Goal: Task Accomplishment & Management: Use online tool/utility

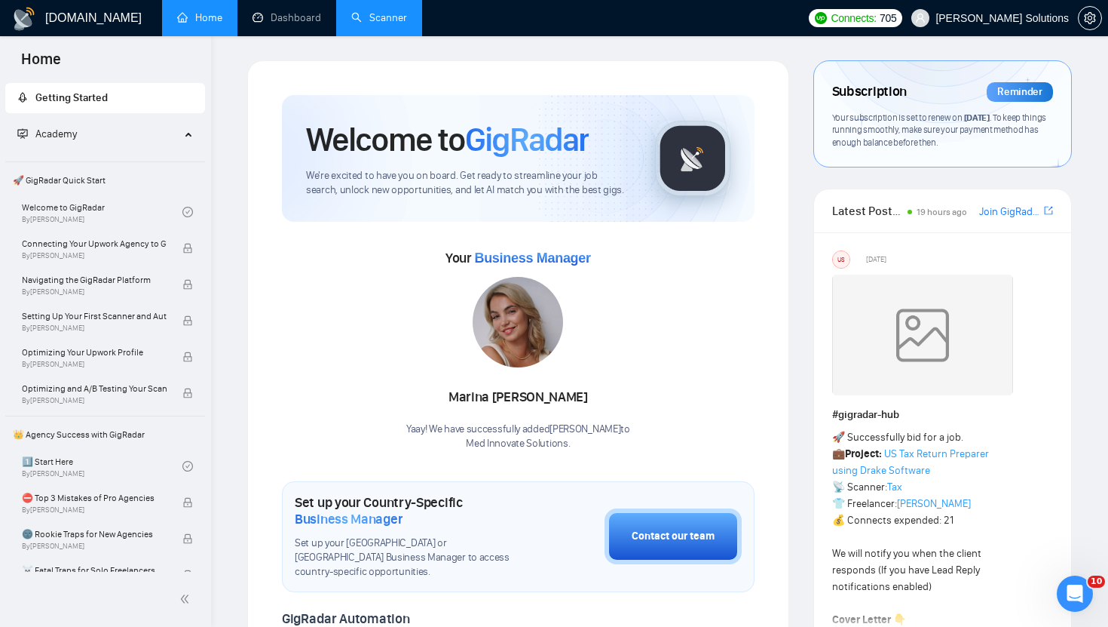
click at [382, 24] on link "Scanner" at bounding box center [379, 17] width 56 height 13
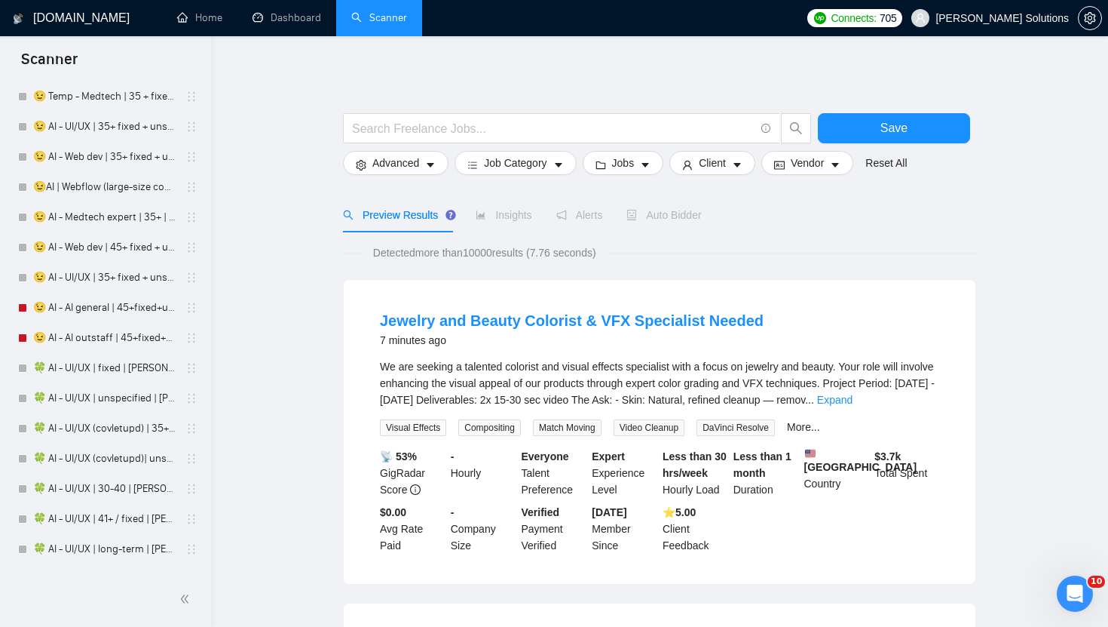
scroll to position [2910, 0]
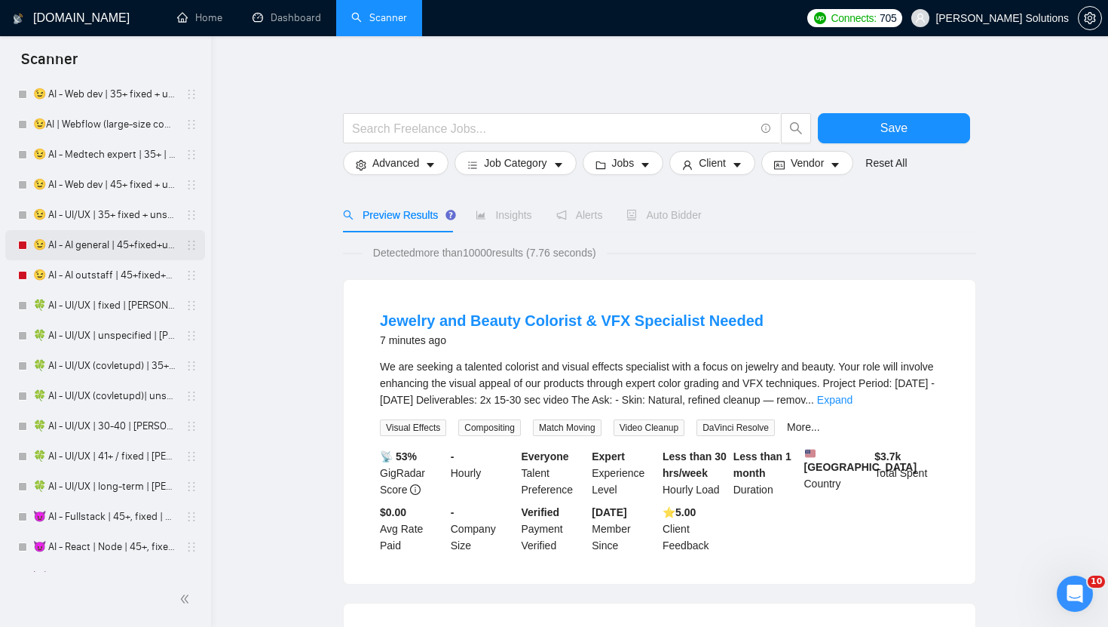
click at [94, 238] on link "😉 AI - AI general | 45+fixed+unspec | Daria" at bounding box center [104, 245] width 143 height 30
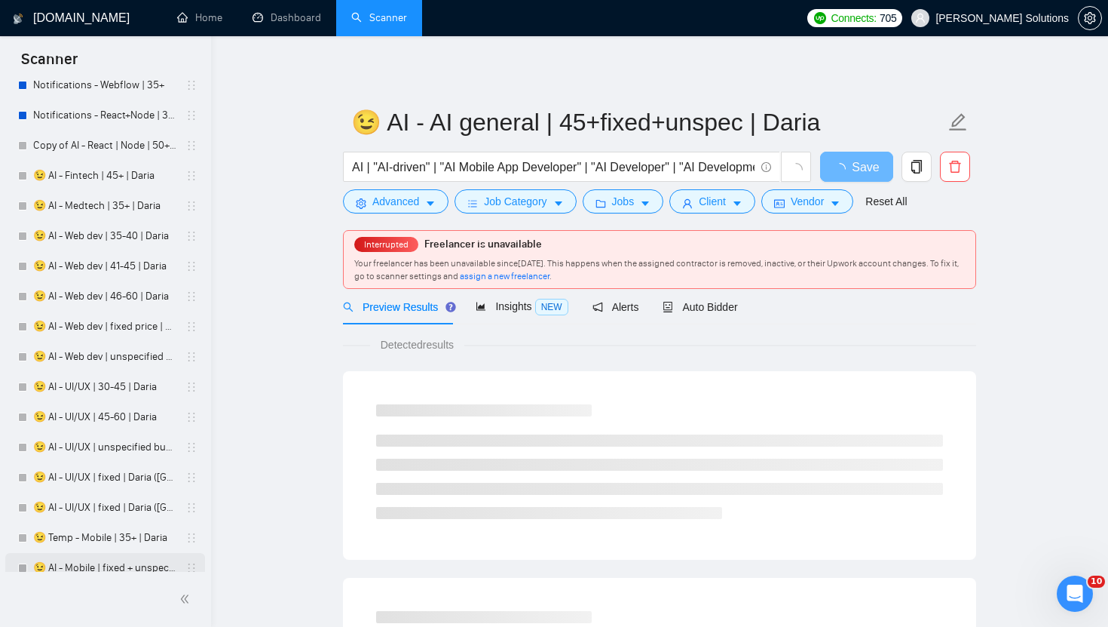
scroll to position [2170, 0]
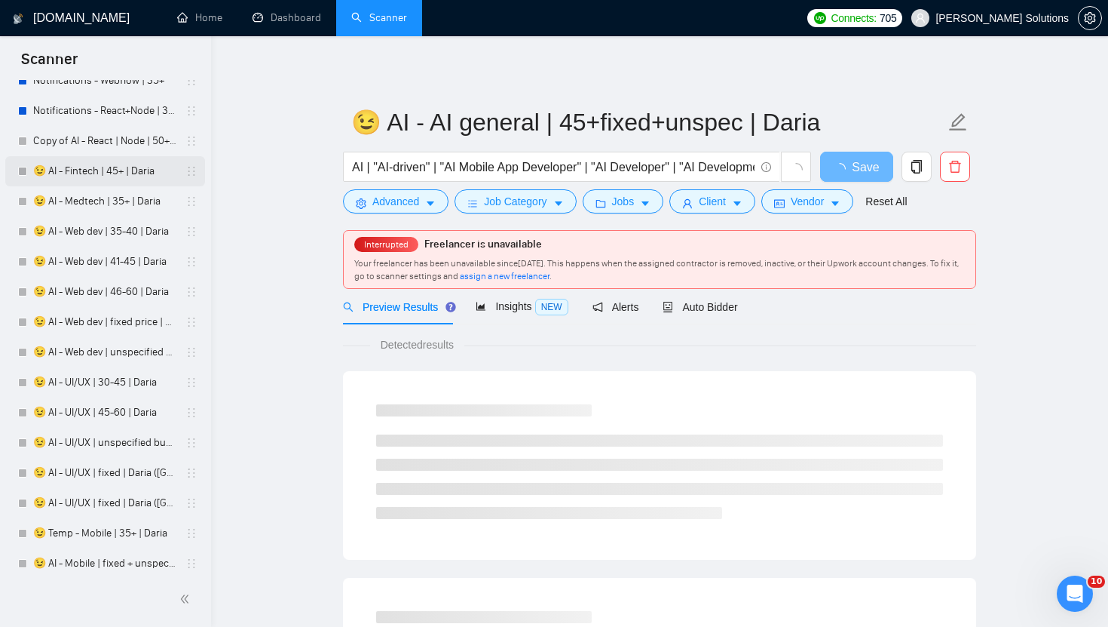
click at [126, 175] on link "😉 AI - Fintech | 45+ | Daria" at bounding box center [104, 171] width 143 height 30
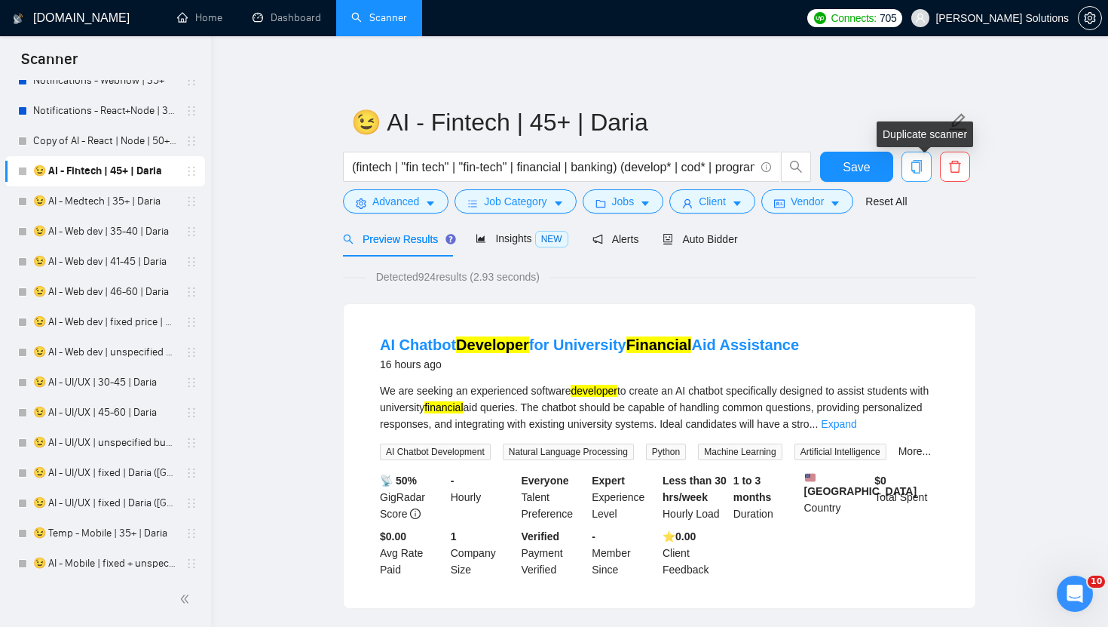
click at [921, 170] on icon "copy" at bounding box center [917, 167] width 11 height 14
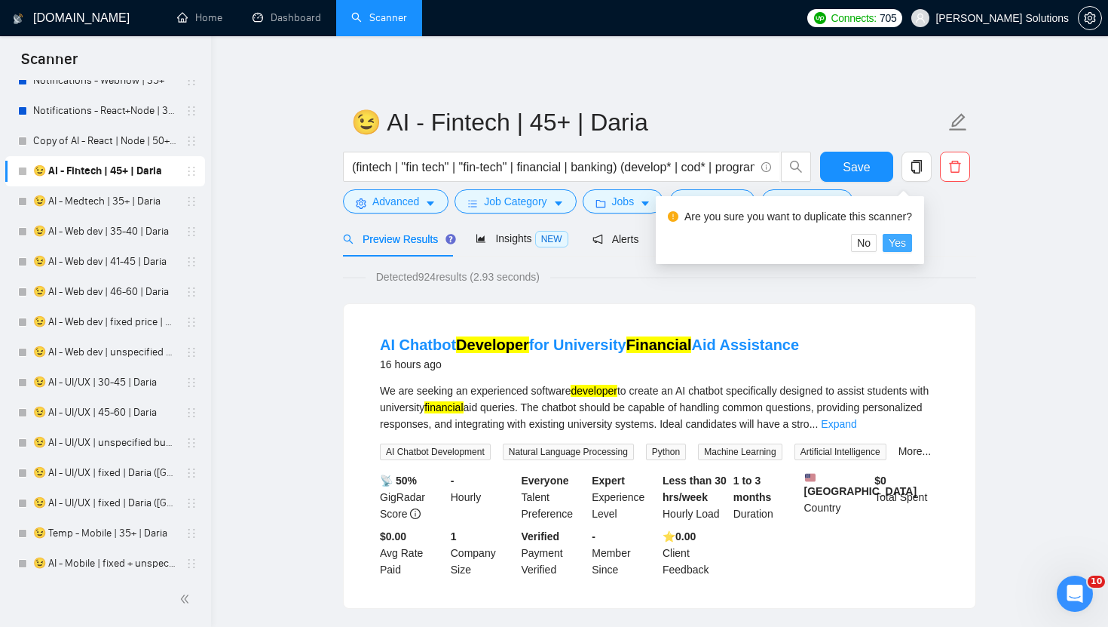
click at [906, 246] on span "Yes" at bounding box center [897, 242] width 17 height 17
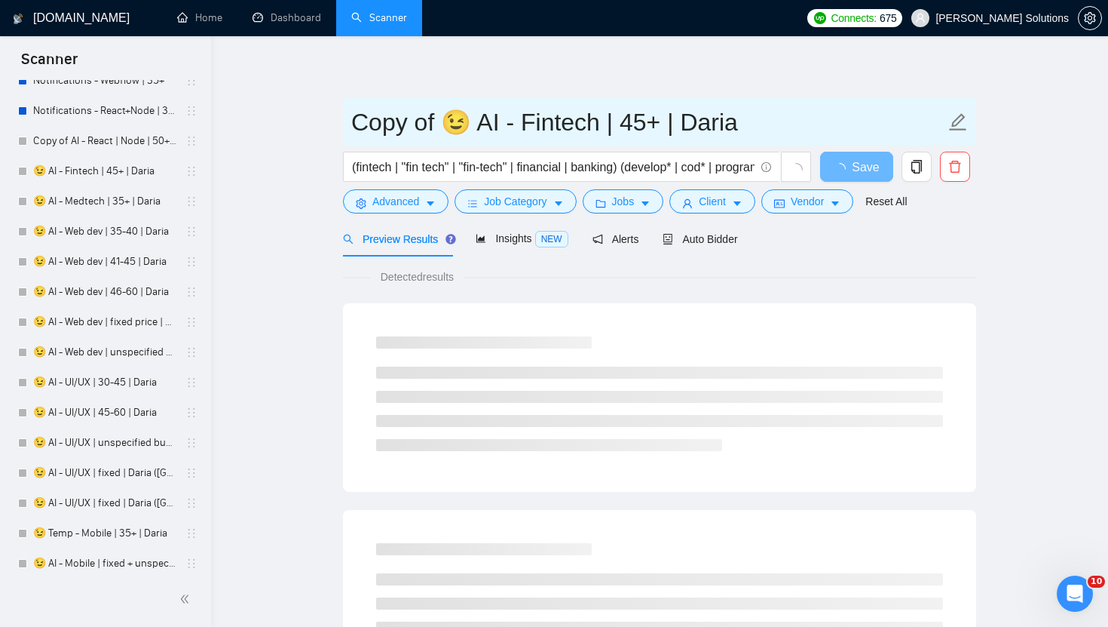
drag, startPoint x: 438, startPoint y: 127, endPoint x: 235, endPoint y: 133, distance: 202.9
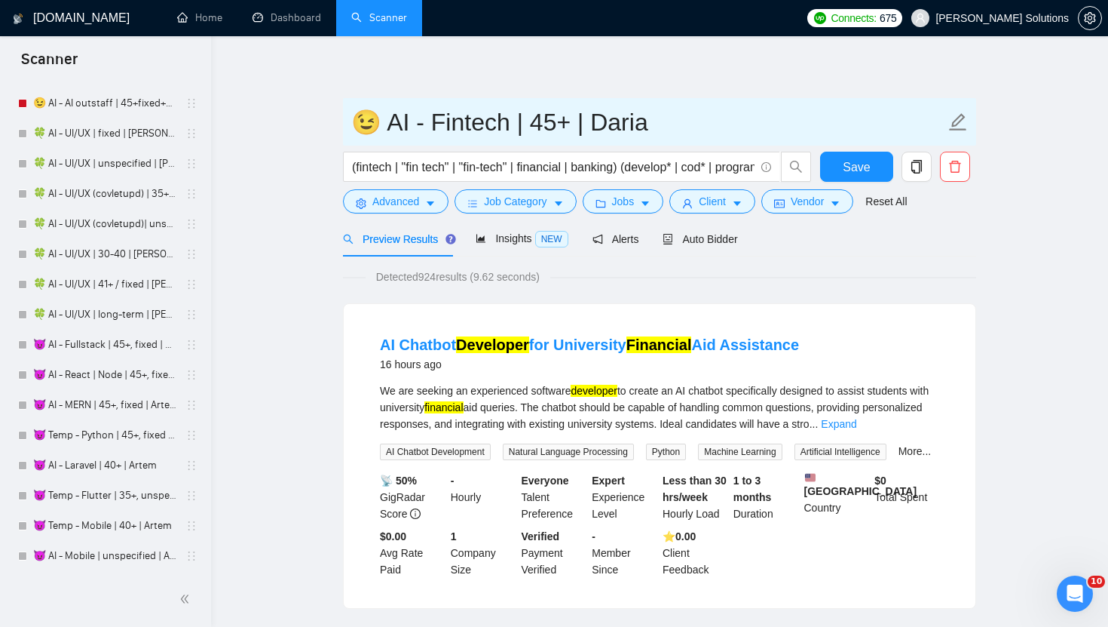
scroll to position [3080, 0]
drag, startPoint x: 372, startPoint y: 130, endPoint x: 339, endPoint y: 130, distance: 33.9
paste input "text"
click at [617, 119] on input "🦀 AI - Fintech | 45+ | Daria" at bounding box center [648, 122] width 594 height 38
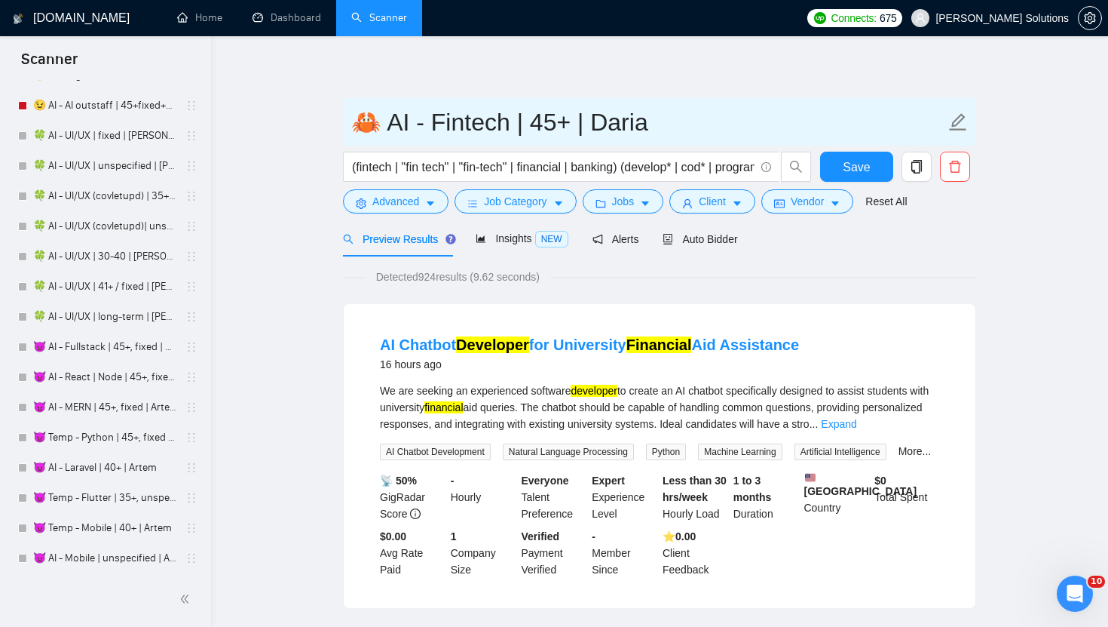
click at [617, 119] on input "🦀 AI - Fintech | 45+ | Daria" at bounding box center [648, 122] width 594 height 38
drag, startPoint x: 370, startPoint y: 116, endPoint x: 333, endPoint y: 116, distance: 37.7
paste input "text"
type input "🦀 AI - Fintech | 45+ | Dmitry"
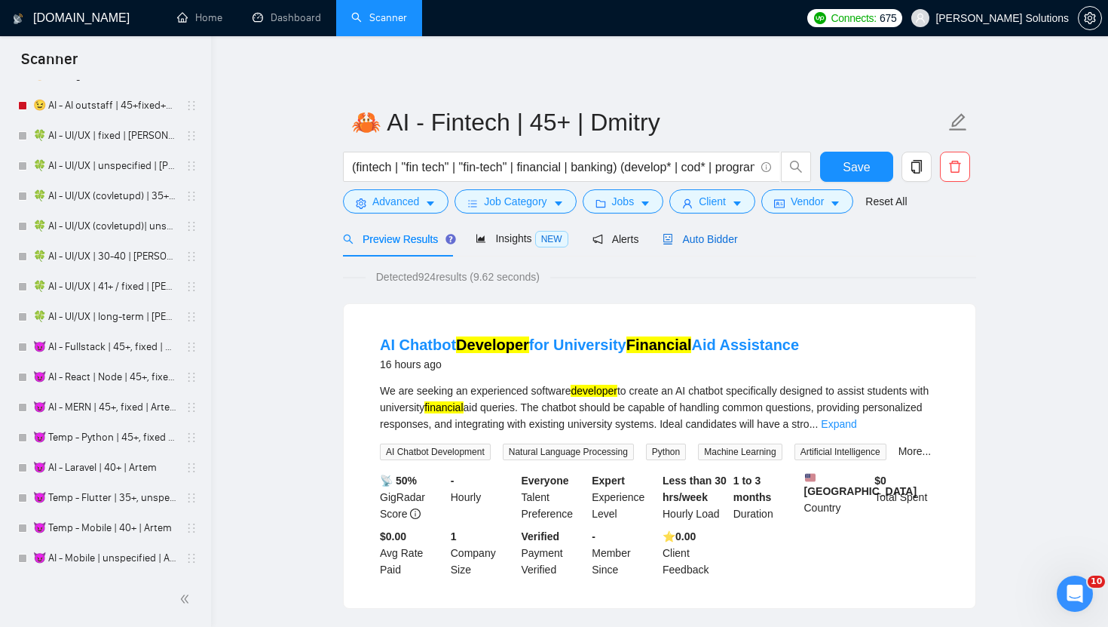
click at [737, 242] on span "Auto Bidder" at bounding box center [700, 239] width 75 height 12
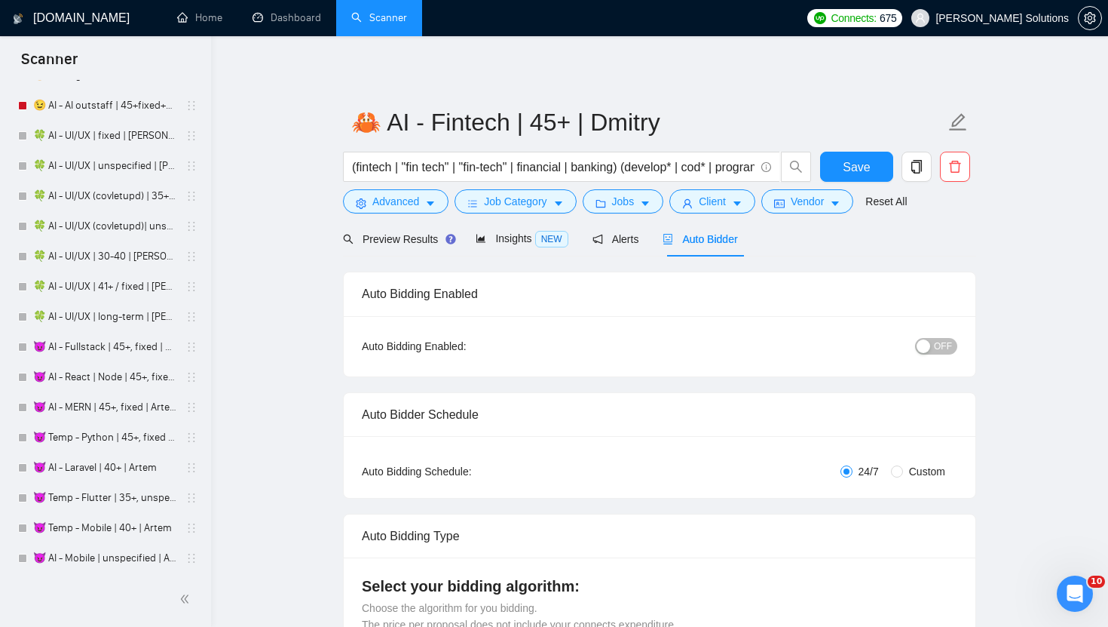
radio input "false"
radio input "true"
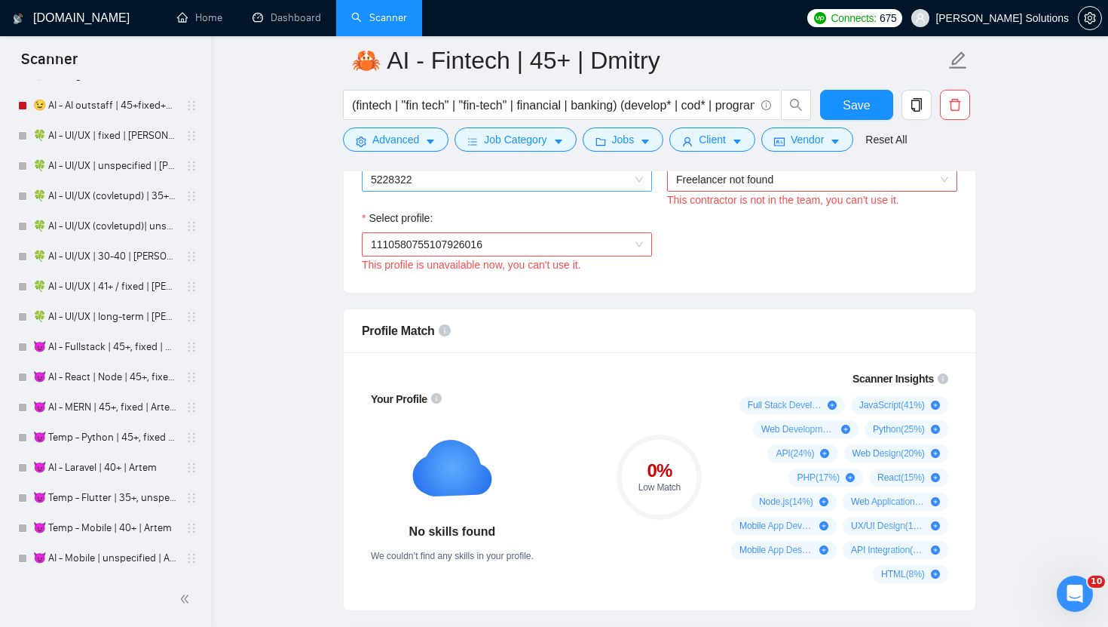
scroll to position [941, 0]
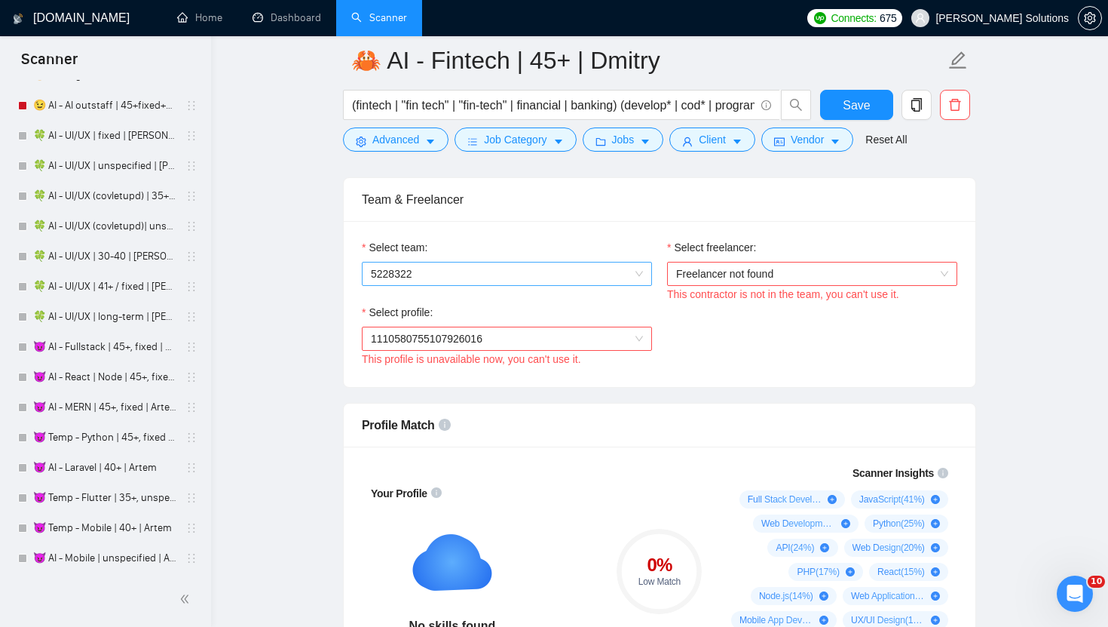
click at [611, 274] on span "5228322" at bounding box center [507, 273] width 272 height 23
drag, startPoint x: 495, startPoint y: 297, endPoint x: 746, endPoint y: 297, distance: 251.1
click at [495, 297] on div "Med Innovate Solutions" at bounding box center [507, 303] width 272 height 17
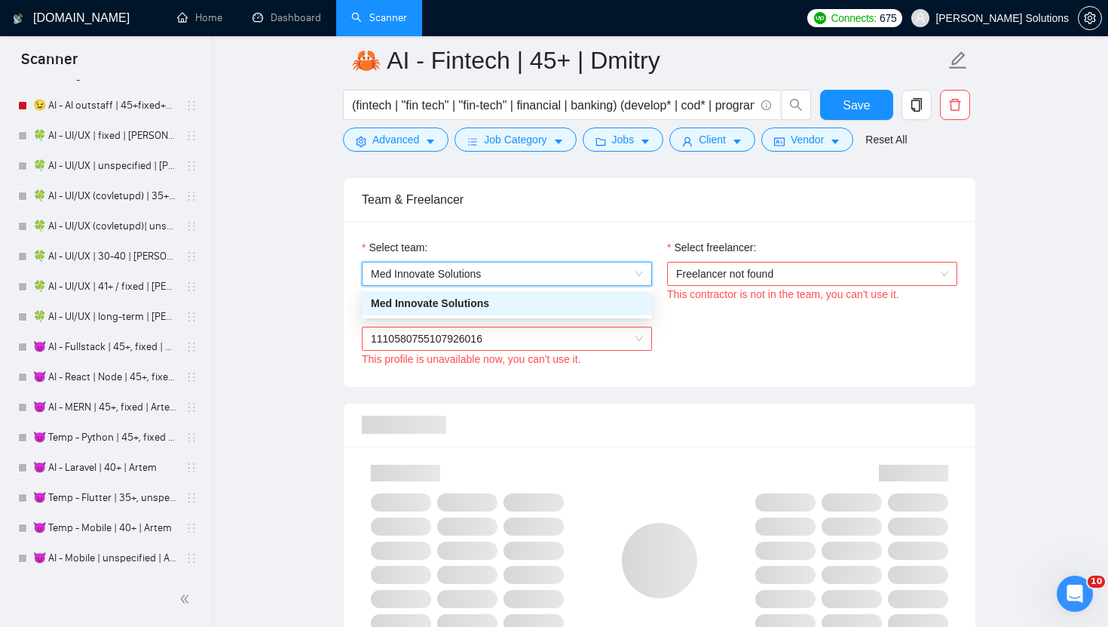
click at [740, 274] on span "Freelancer not found" at bounding box center [812, 273] width 272 height 23
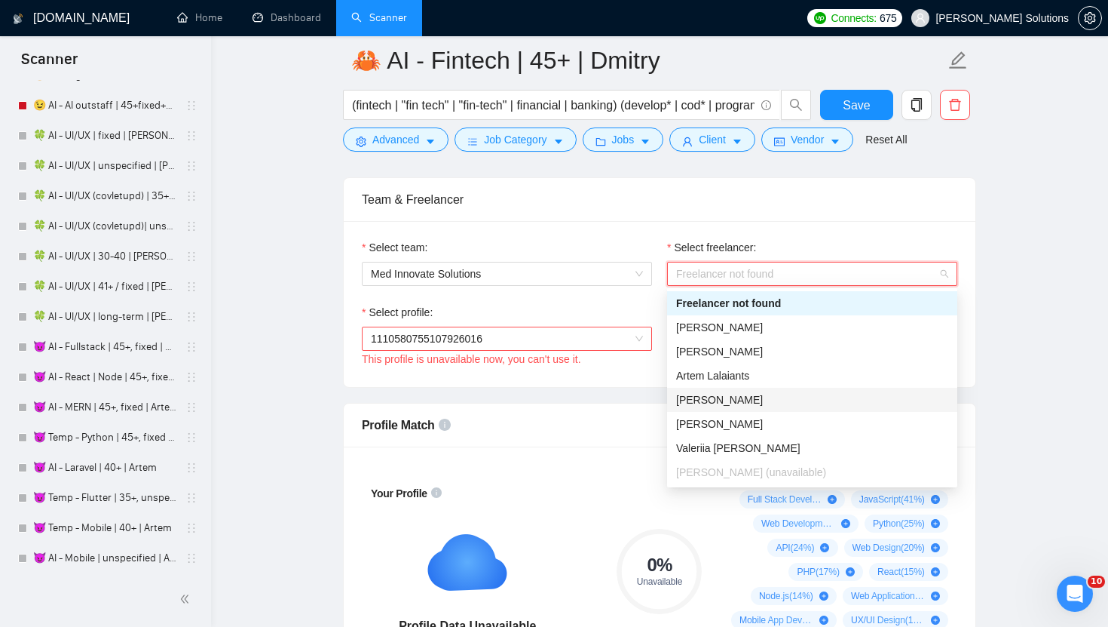
click at [734, 399] on span "[PERSON_NAME]" at bounding box center [719, 400] width 87 height 12
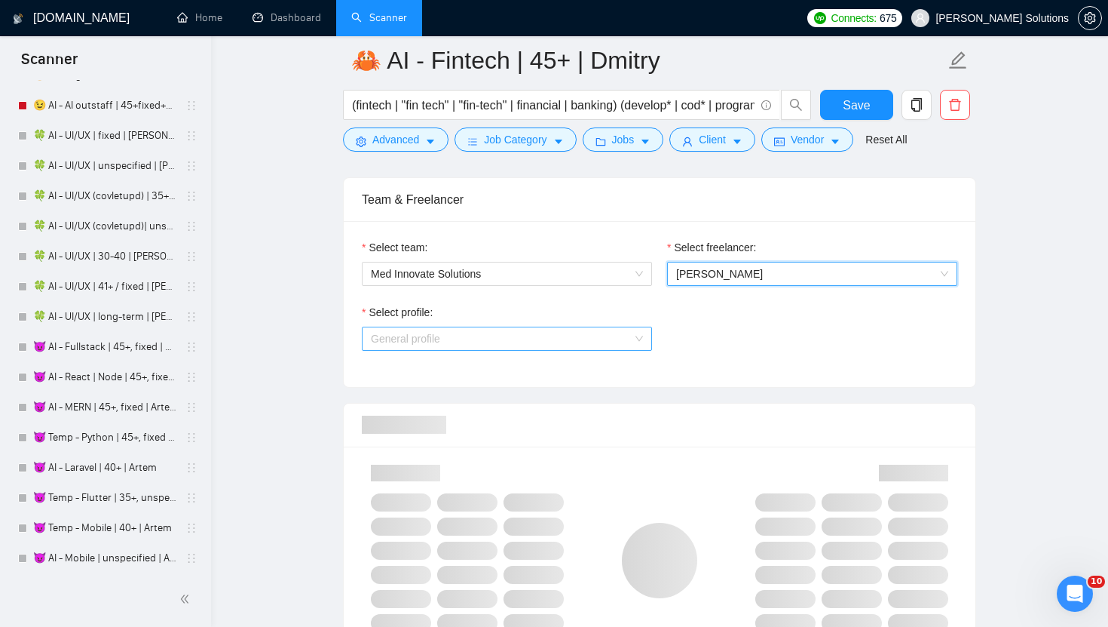
click at [578, 333] on span "General profile" at bounding box center [507, 338] width 272 height 23
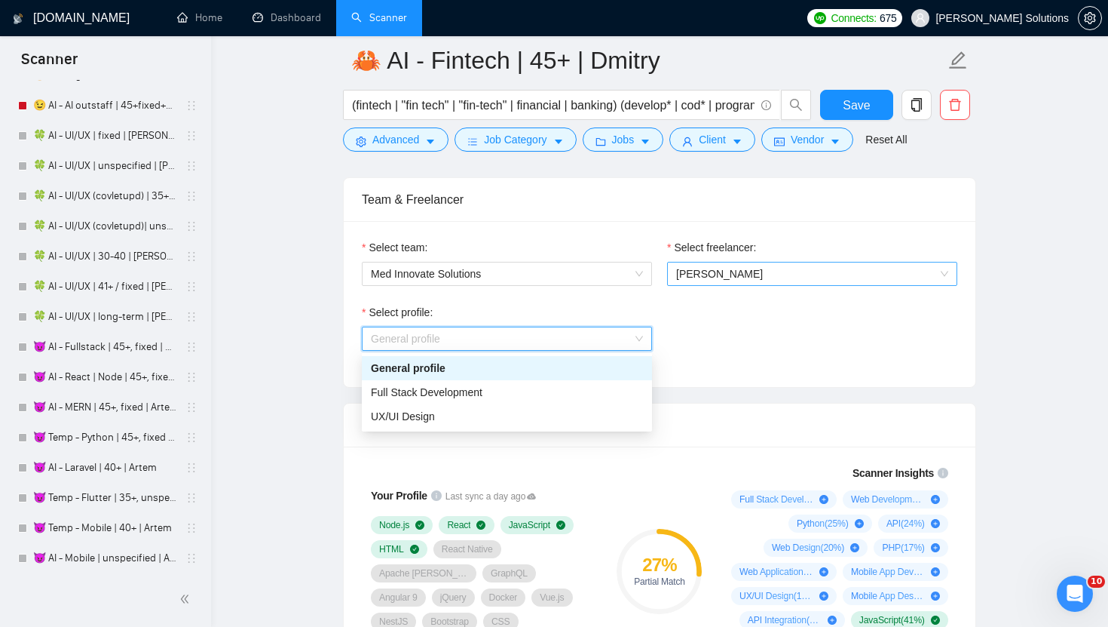
click at [791, 278] on span "[PERSON_NAME]" at bounding box center [812, 273] width 272 height 23
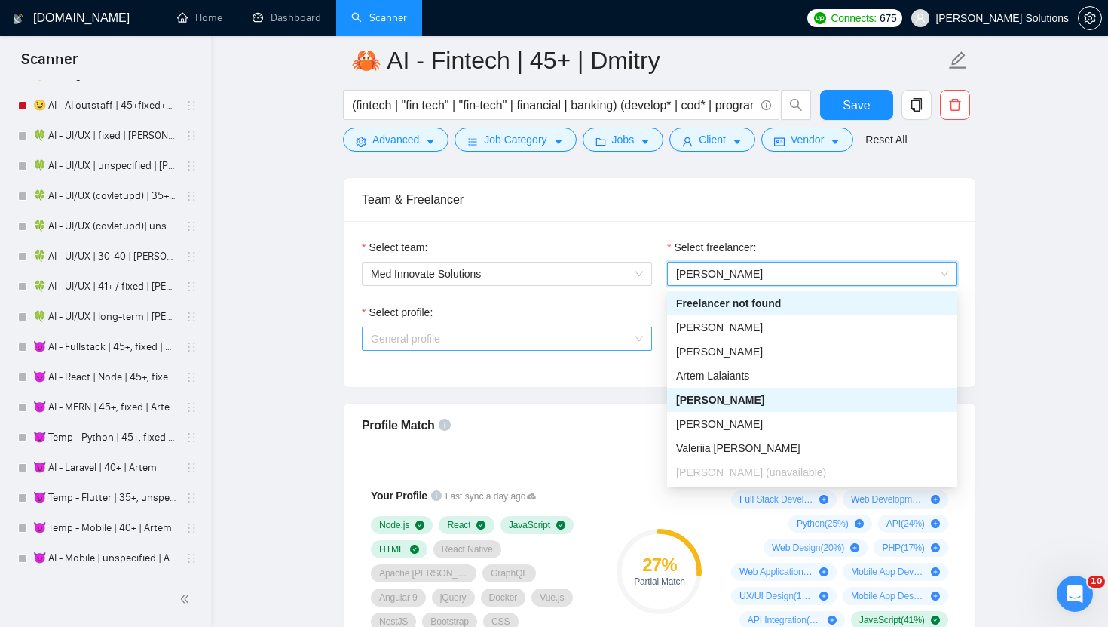
click at [599, 328] on span "General profile" at bounding box center [507, 338] width 272 height 23
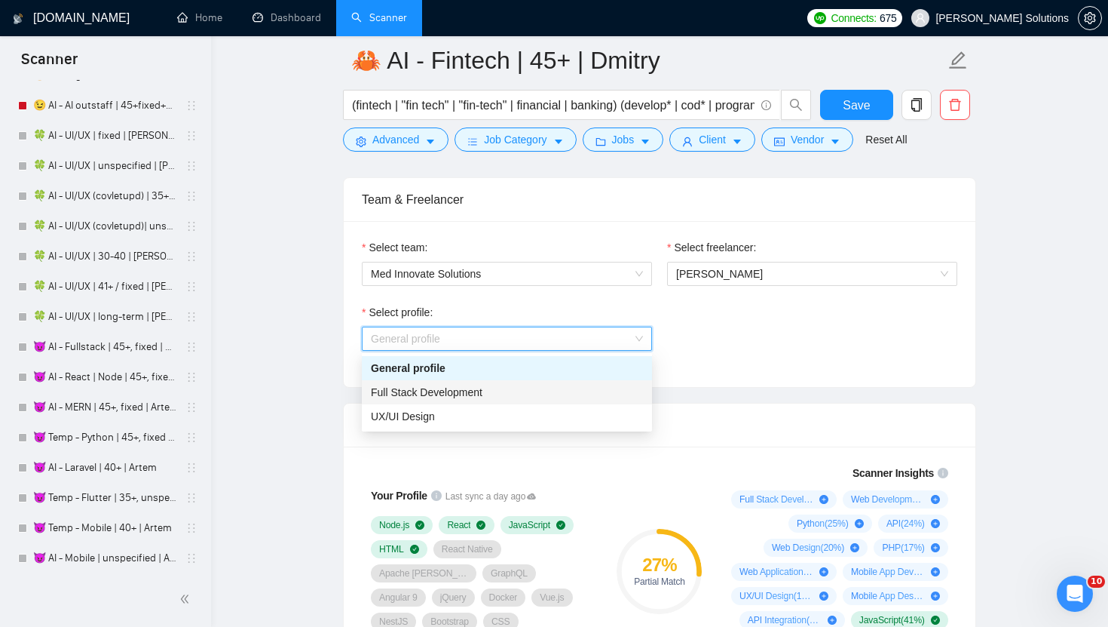
click at [516, 380] on div "Full Stack Development" at bounding box center [507, 392] width 290 height 24
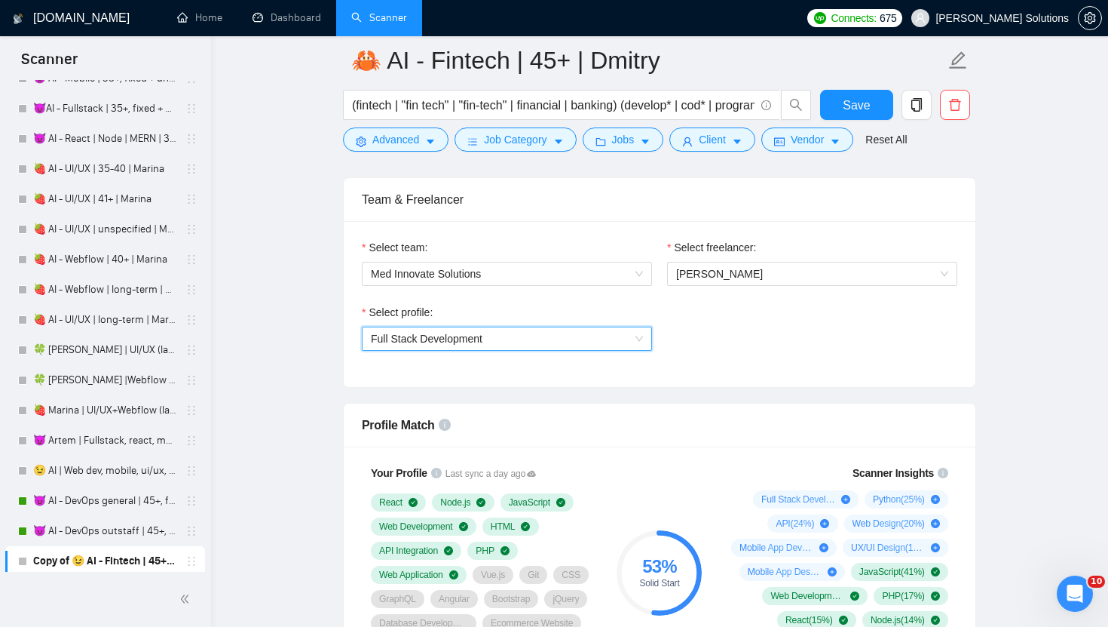
scroll to position [3745, 0]
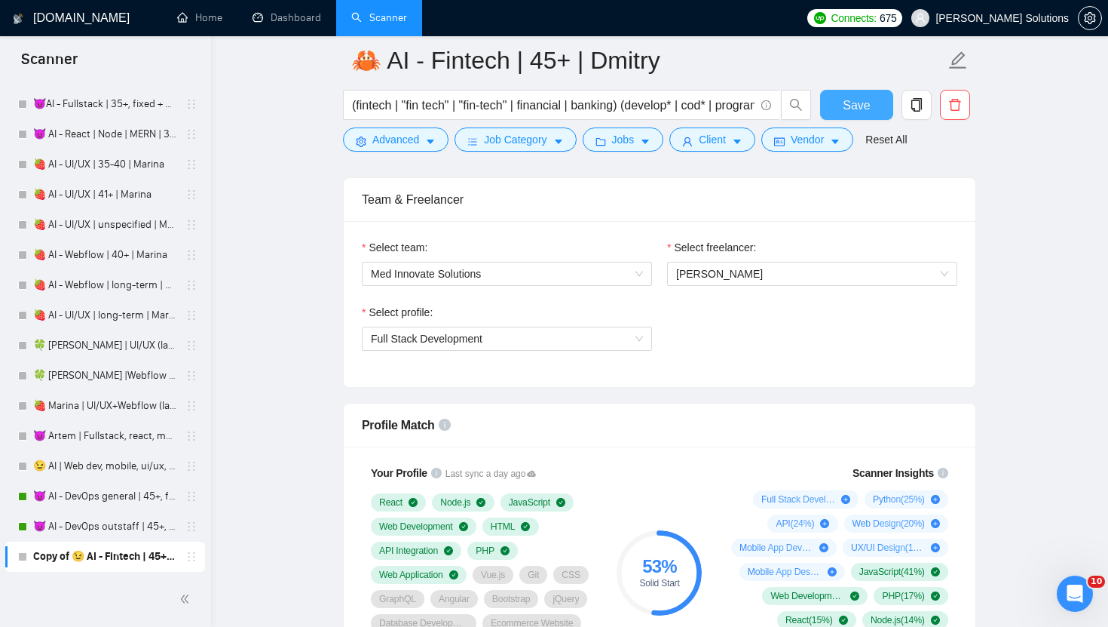
click at [841, 105] on button "Save" at bounding box center [856, 105] width 73 height 30
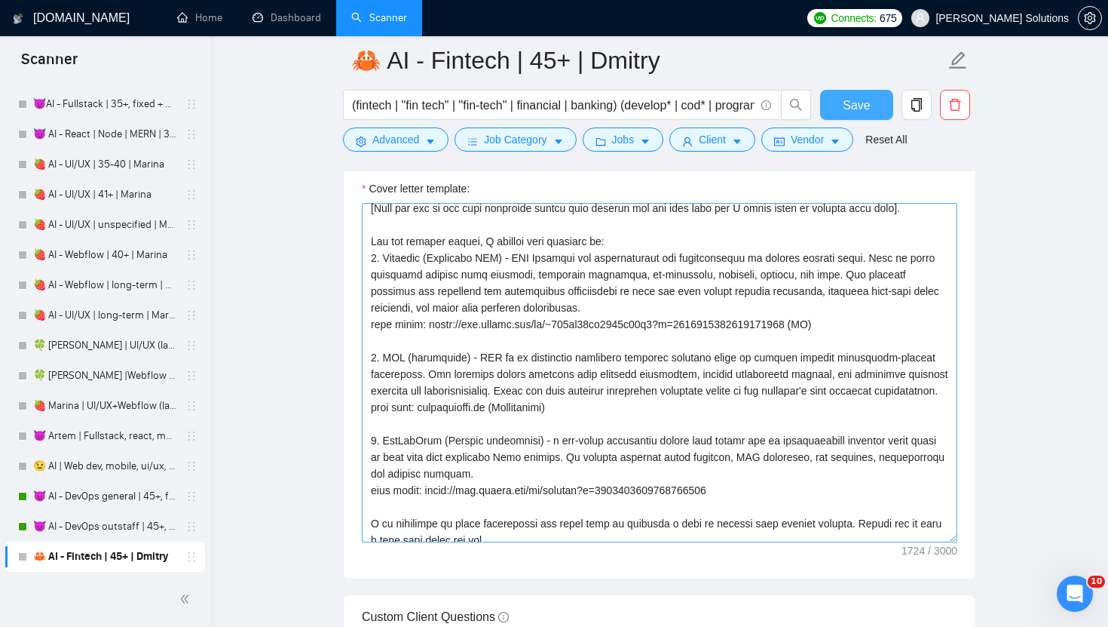
scroll to position [53, 0]
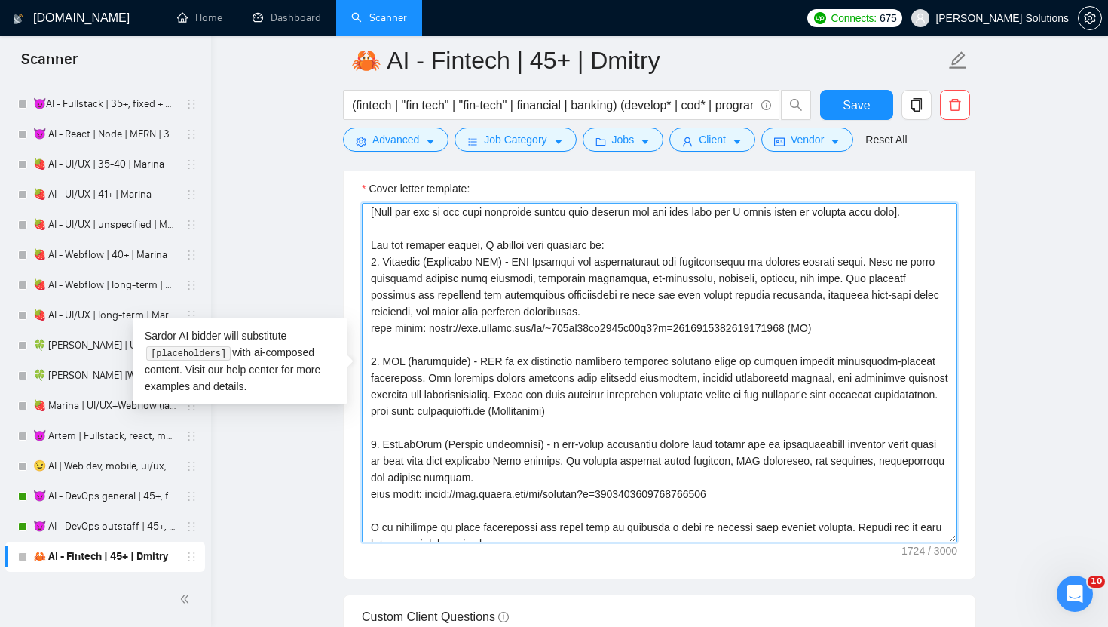
drag, startPoint x: 431, startPoint y: 322, endPoint x: 824, endPoint y: 324, distance: 392.8
click at [824, 324] on textarea "Cover letter template:" at bounding box center [660, 372] width 596 height 339
paste textarea "reelancers/~01dc9fa34fe647d347?p=1584614279890939904"
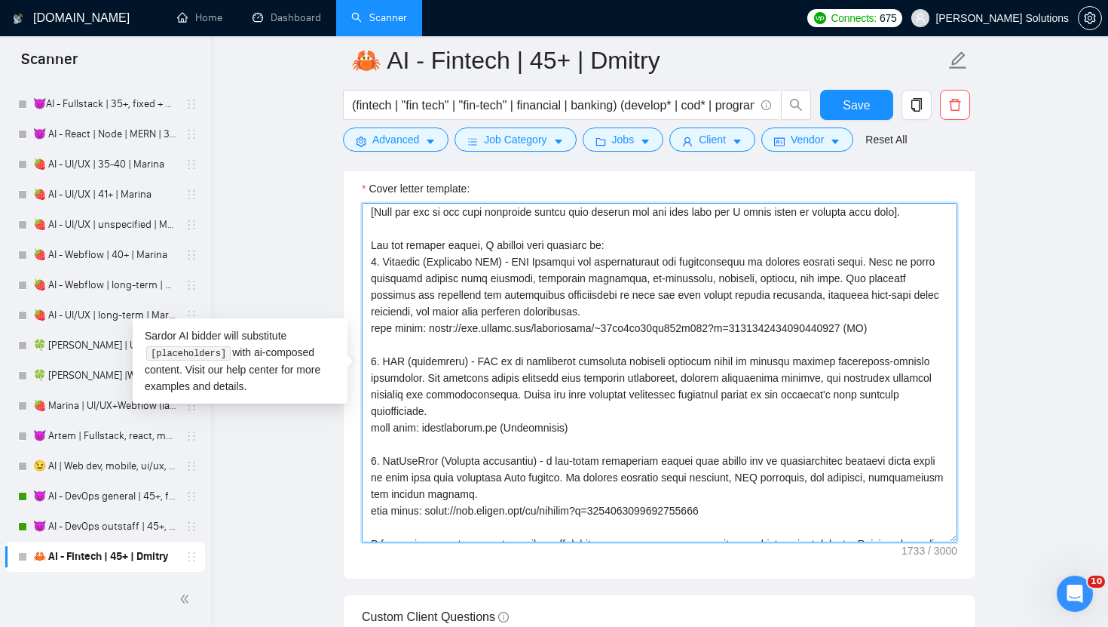
drag, startPoint x: 428, startPoint y: 515, endPoint x: 800, endPoint y: 510, distance: 371.8
click at [801, 510] on textarea "Cover letter template:" at bounding box center [660, 372] width 596 height 339
paste textarea "reelancers/~01dc9fa34fe647d347?p=1551900503600111616"
drag, startPoint x: 575, startPoint y: 432, endPoint x: 368, endPoint y: 359, distance: 219.2
click at [368, 359] on textarea "Cover letter template:" at bounding box center [660, 372] width 596 height 339
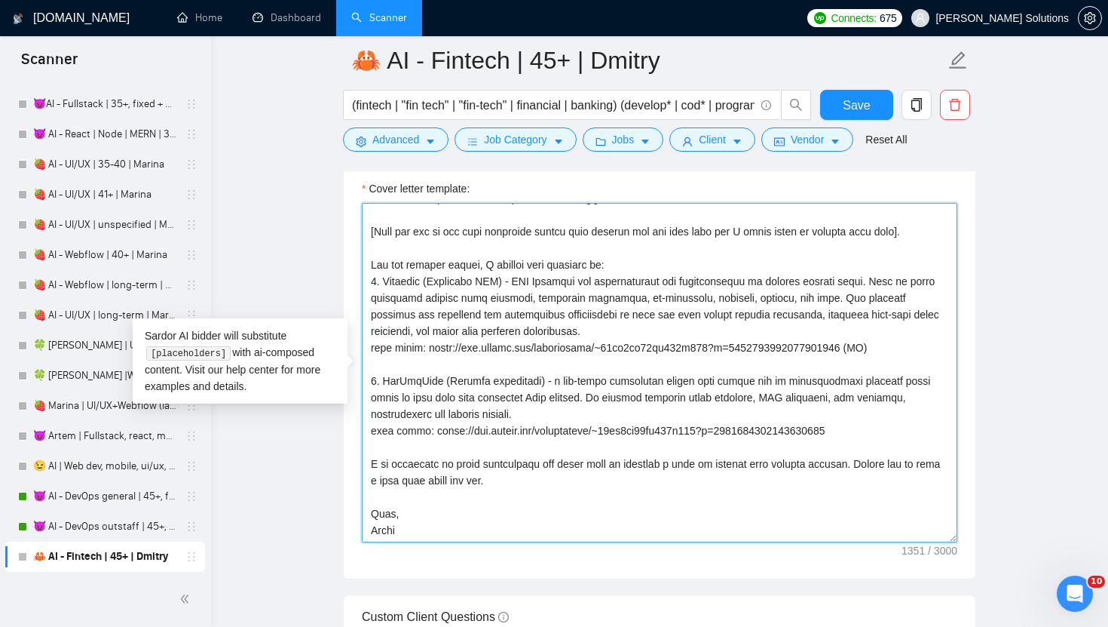
scroll to position [33, 0]
click at [370, 379] on textarea "Cover letter template:" at bounding box center [660, 372] width 596 height 339
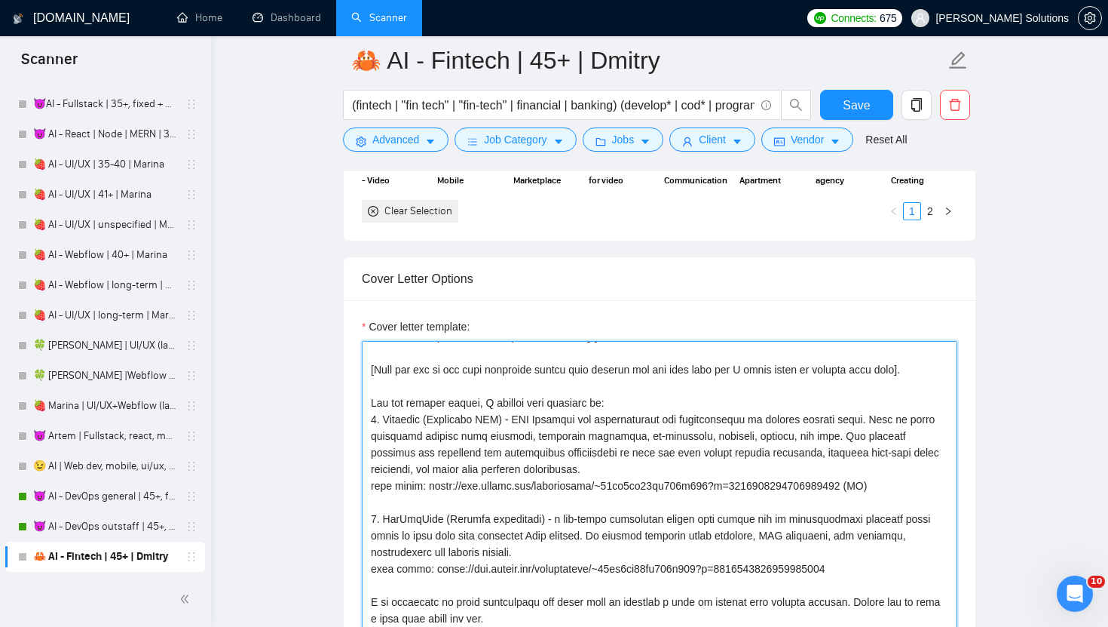
scroll to position [1994, 0]
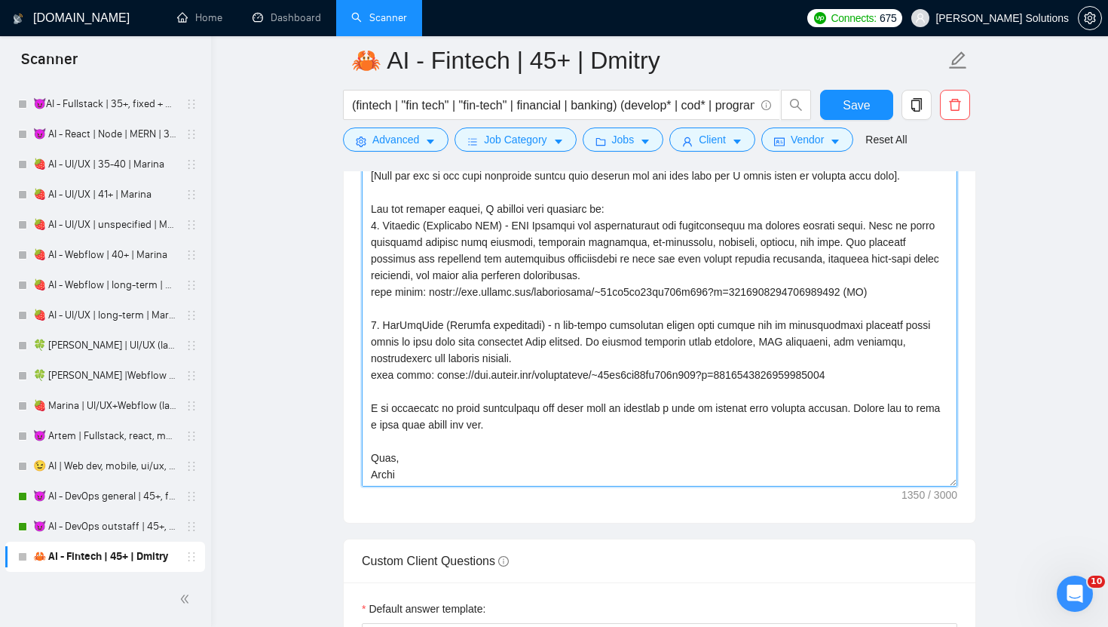
click at [382, 478] on textarea "Cover letter template:" at bounding box center [660, 316] width 596 height 339
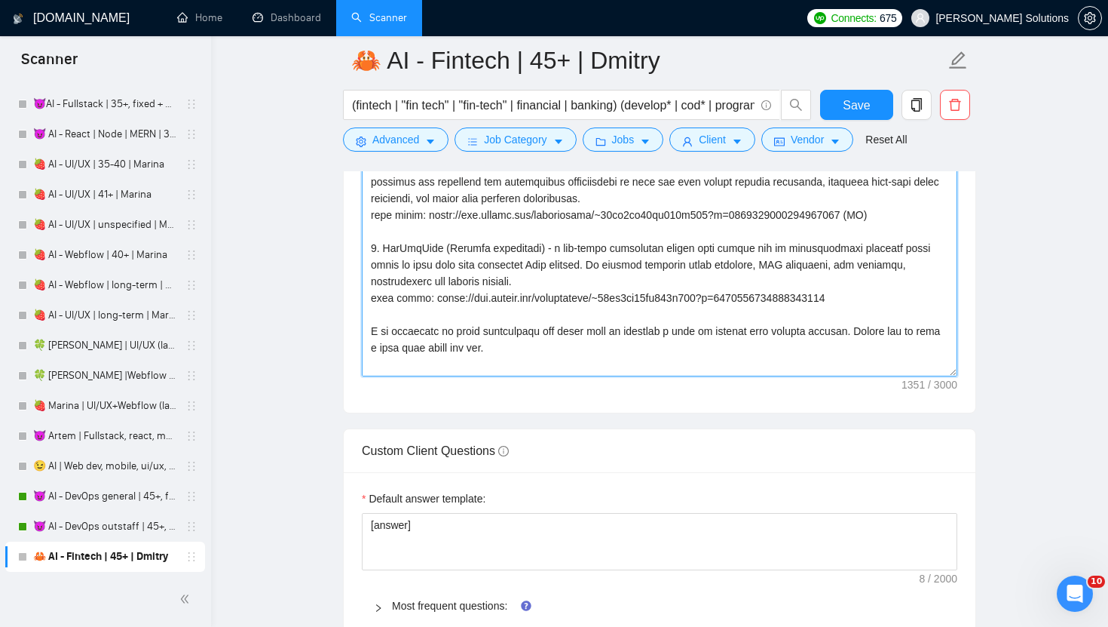
scroll to position [2375, 0]
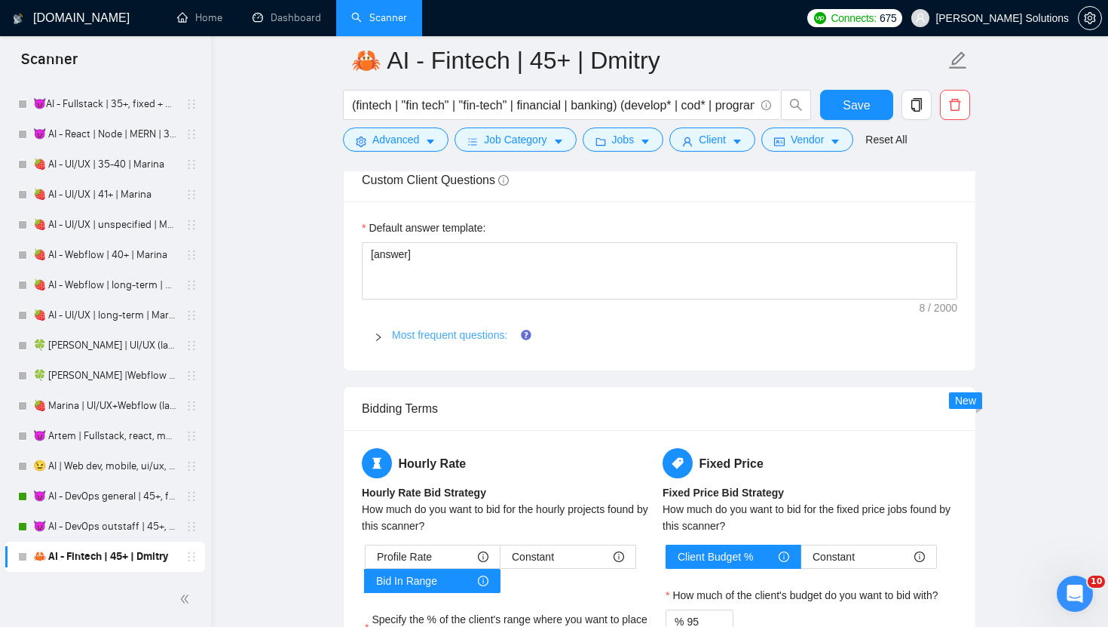
type textarea "[Write a personal greeting using the client's name or client's company name (if…"
click at [446, 333] on link "Most frequent questions:" at bounding box center [449, 335] width 115 height 12
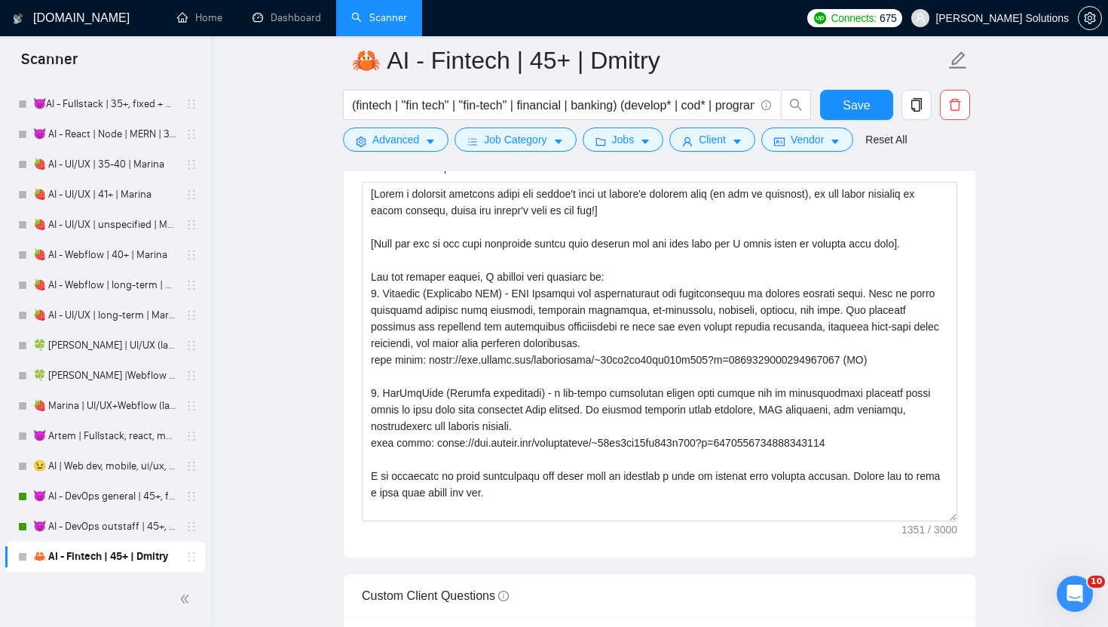
scroll to position [1917, 0]
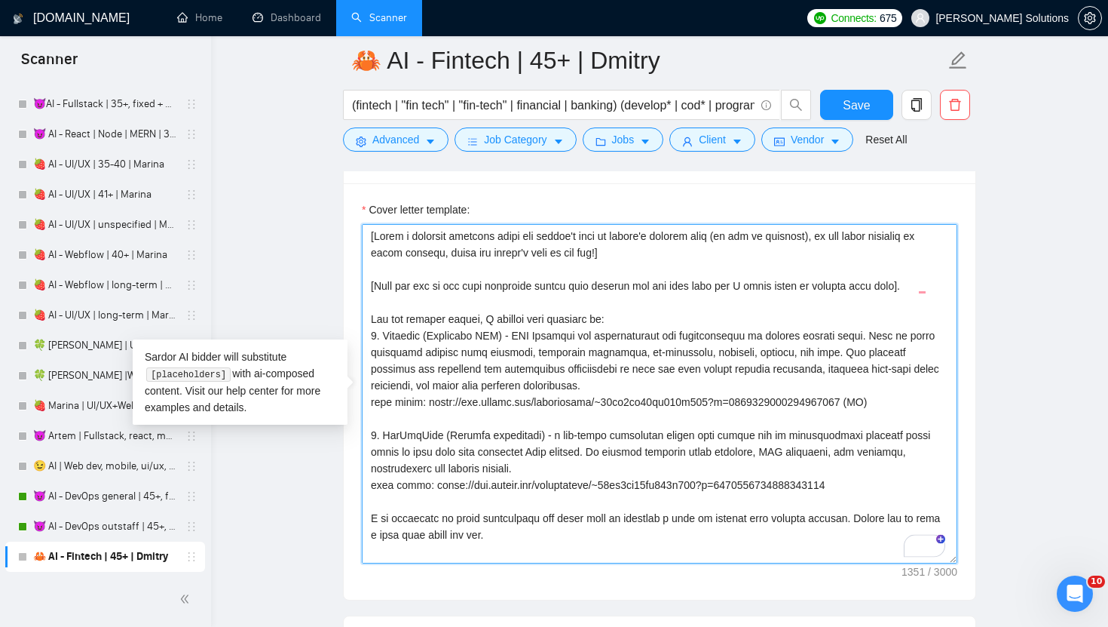
drag, startPoint x: 866, startPoint y: 405, endPoint x: 431, endPoint y: 405, distance: 435.1
click at [431, 405] on textarea "Cover letter template:" at bounding box center [660, 393] width 596 height 339
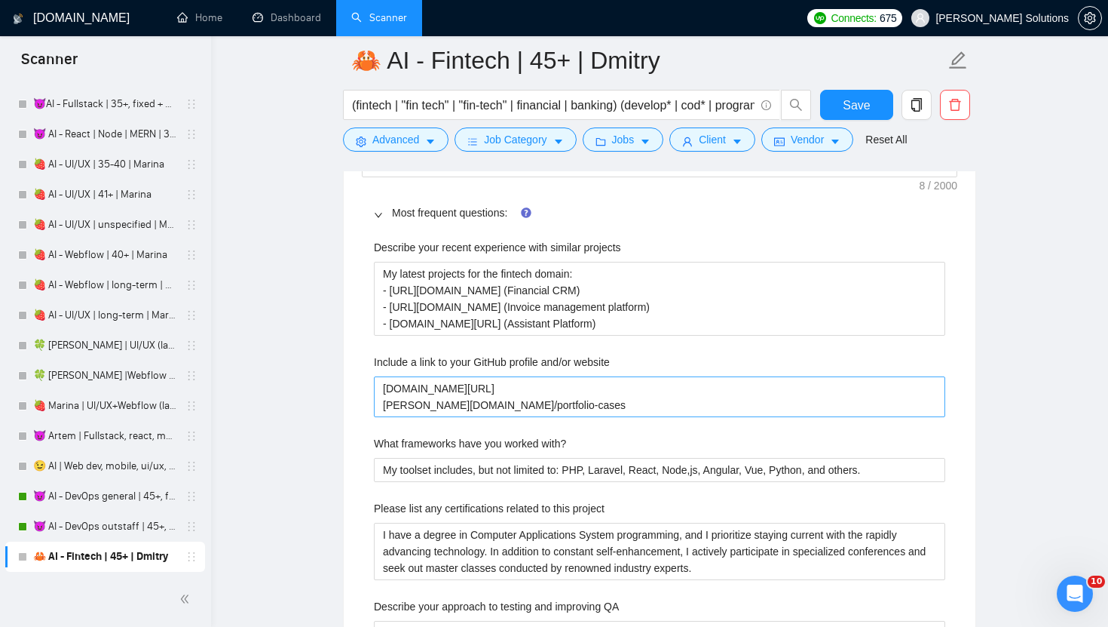
scroll to position [2499, 0]
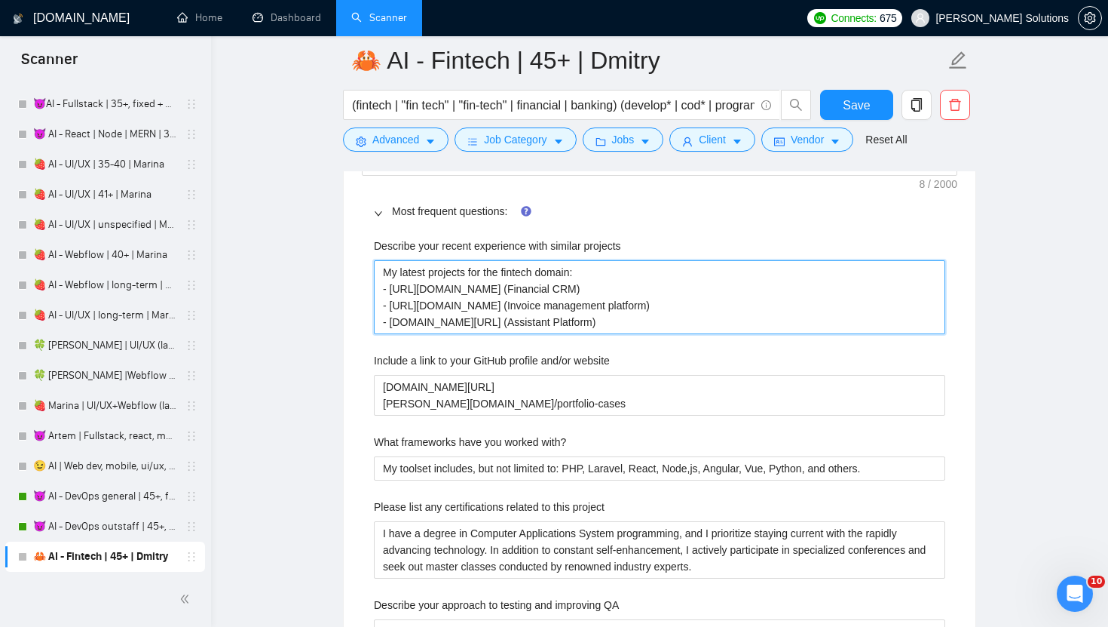
drag, startPoint x: 786, startPoint y: 288, endPoint x: 393, endPoint y: 288, distance: 392.8
click at [392, 288] on projects "My latest projects for the fintech domain: - https://www.upwork.com/fl/~014ee25…" at bounding box center [660, 297] width 572 height 74
paste projects "reelancers/~01dc9fa34fe647d347?p=1584614279890939904"
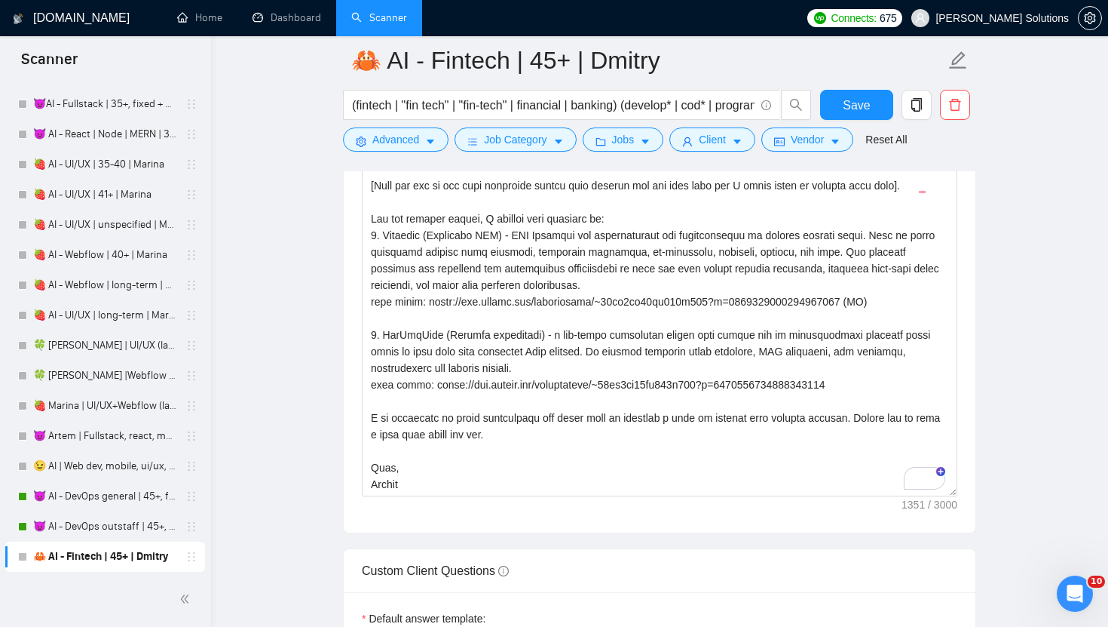
scroll to position [1973, 0]
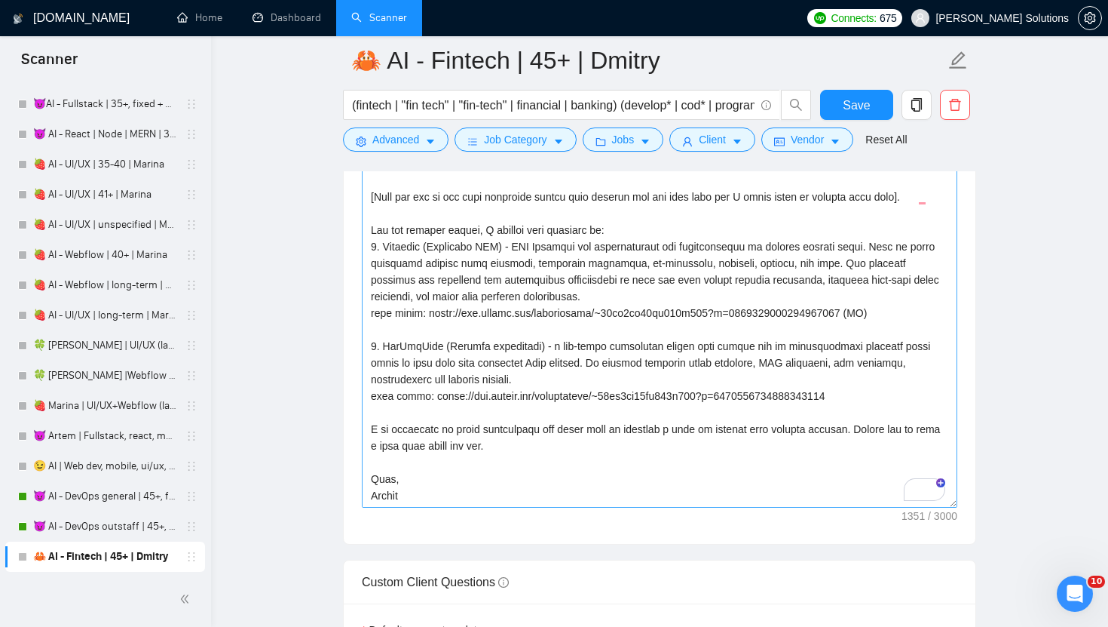
type projects "My latest projects for the fintech domain: - https://www.upwork.com/freelancers…"
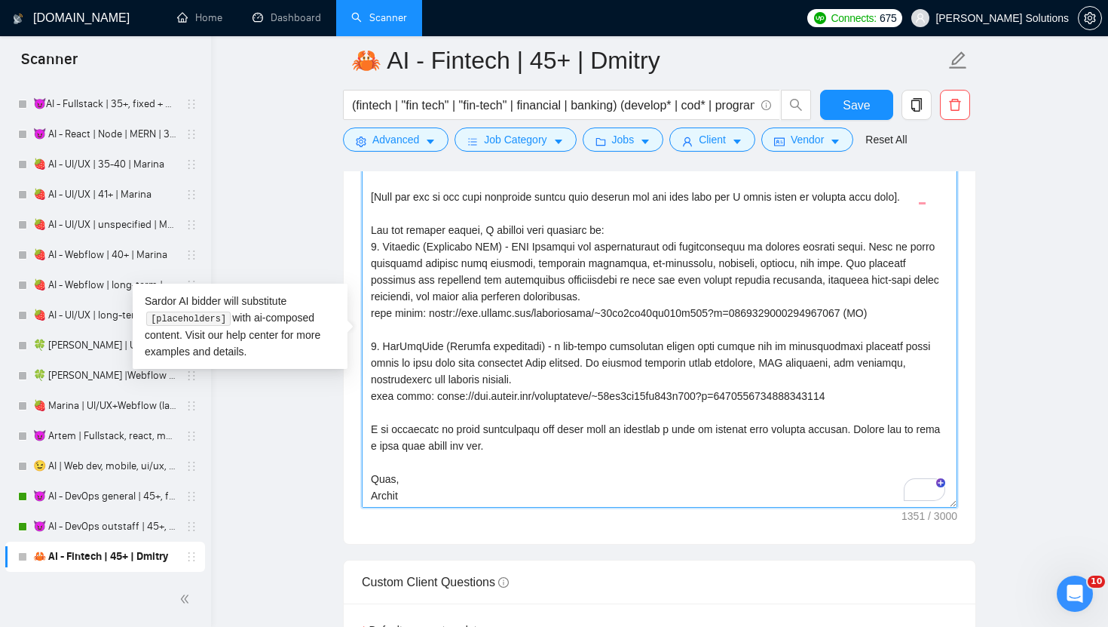
drag, startPoint x: 874, startPoint y: 396, endPoint x: 431, endPoint y: 400, distance: 443.4
click at [431, 400] on textarea "Cover letter template:" at bounding box center [660, 337] width 596 height 339
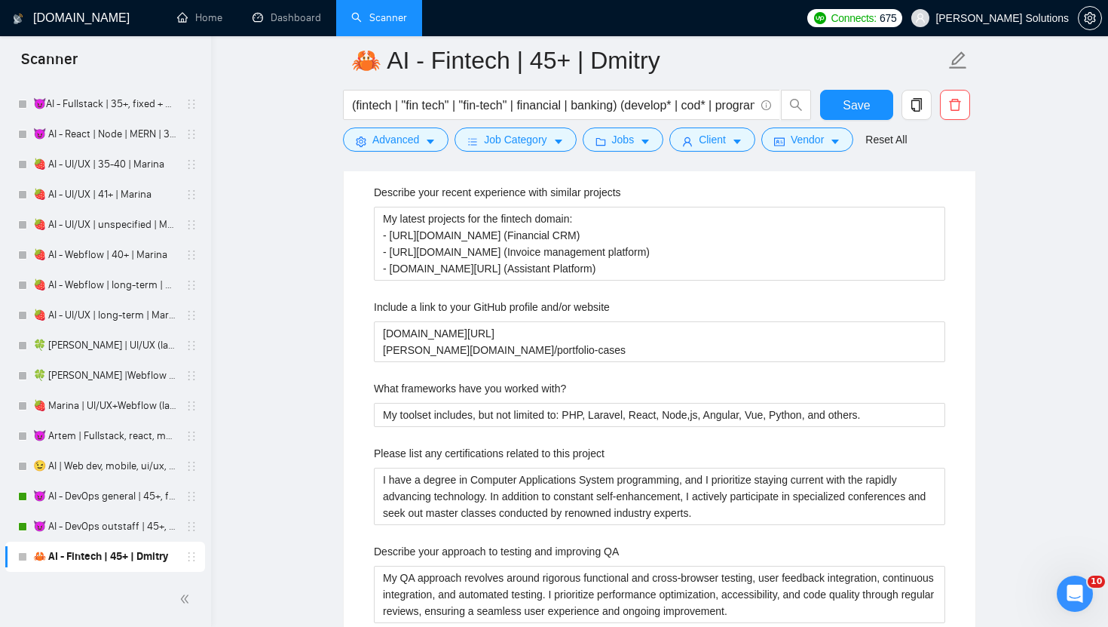
scroll to position [2561, 0]
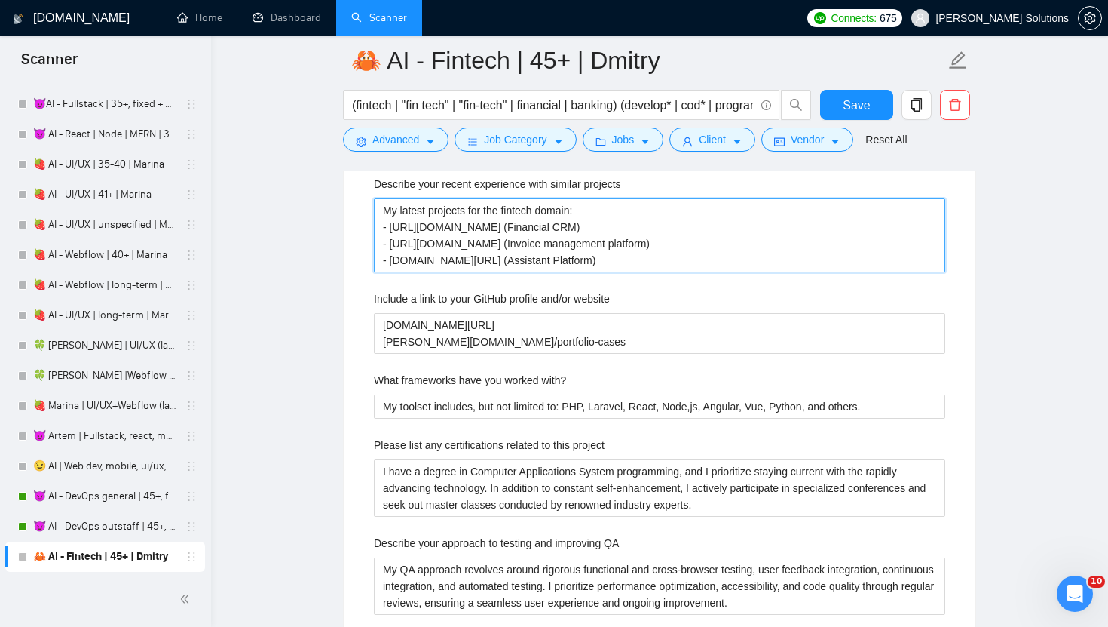
drag, startPoint x: 697, startPoint y: 239, endPoint x: 394, endPoint y: 249, distance: 303.3
click at [394, 249] on projects "My latest projects for the fintech domain: - https://www.upwork.com/freelancers…" at bounding box center [660, 235] width 572 height 74
paste projects "reelancers/~01dc9fa34fe647d347?p=1551900503600111616"
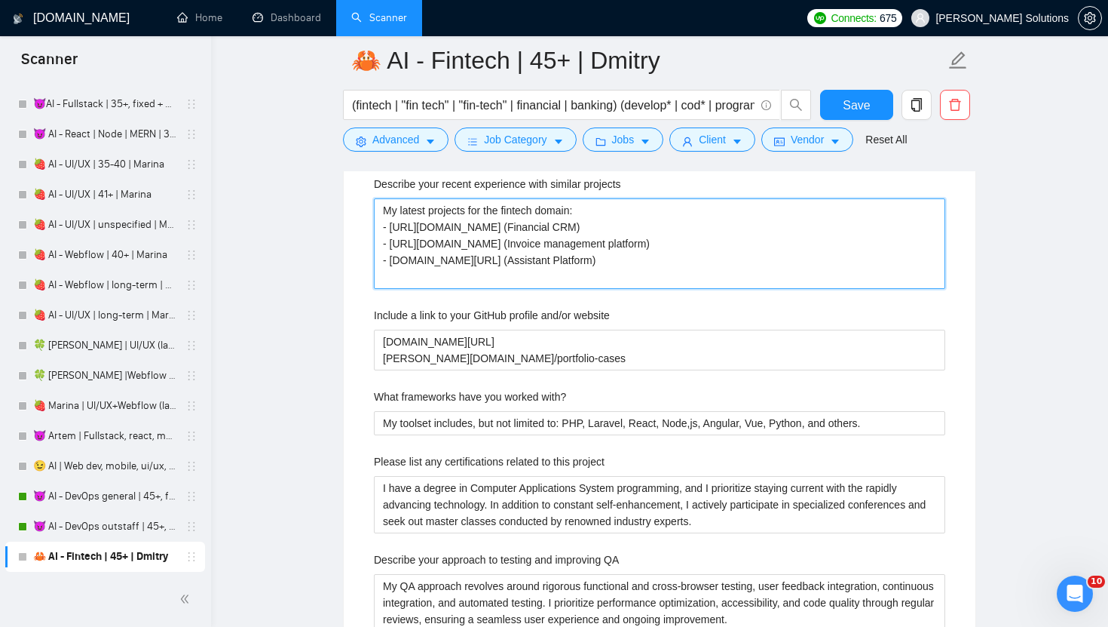
type projects "My latest projects for the fintech domain: - https://www.upwork.com/freelancers…"
click at [410, 280] on projects "My latest projects for the fintech domain: - https://www.upwork.com/freelancers…" at bounding box center [660, 243] width 572 height 90
type projects "My latest projects for the fintech domain: - [URL][DOMAIN_NAME] (Financial CRM)…"
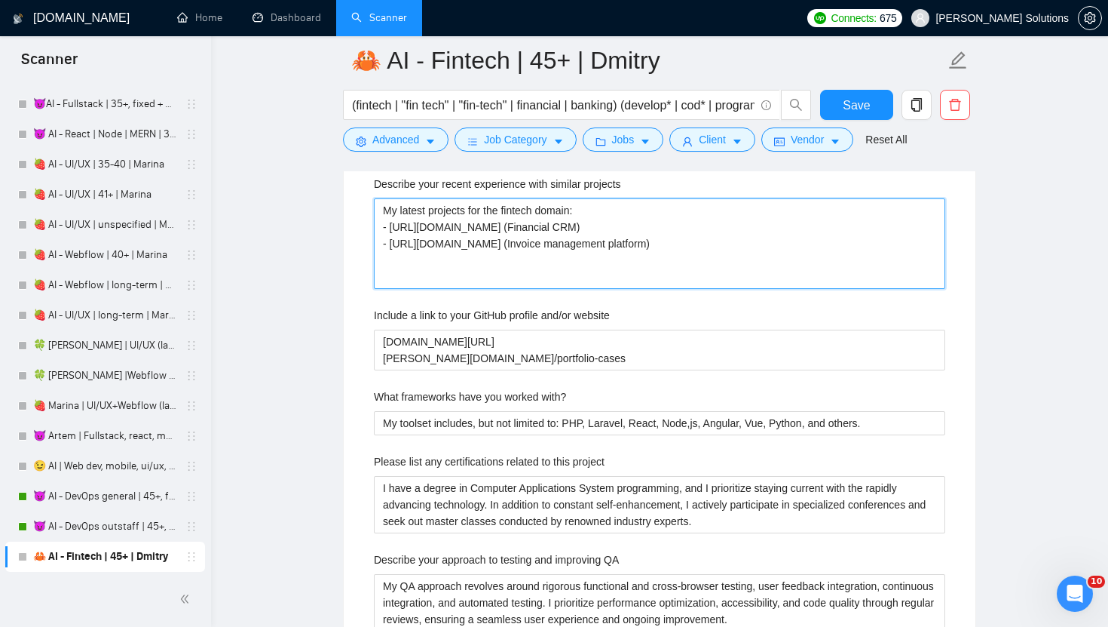
type projects "My latest projects for the fintech domain: - [URL][DOMAIN_NAME] (Financial CRM)…"
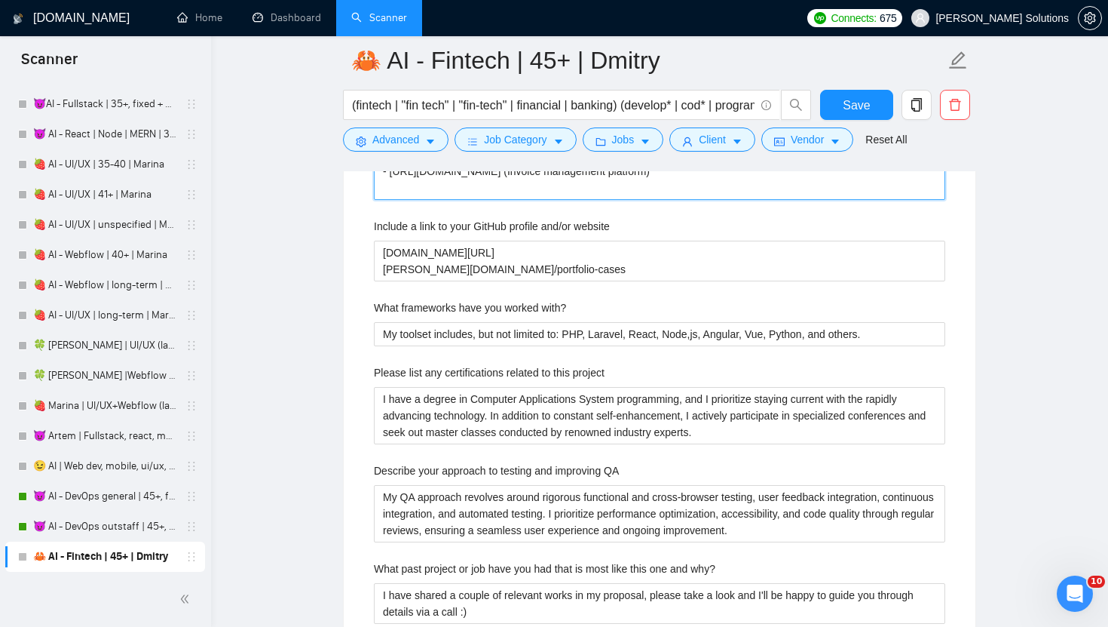
scroll to position [2643, 0]
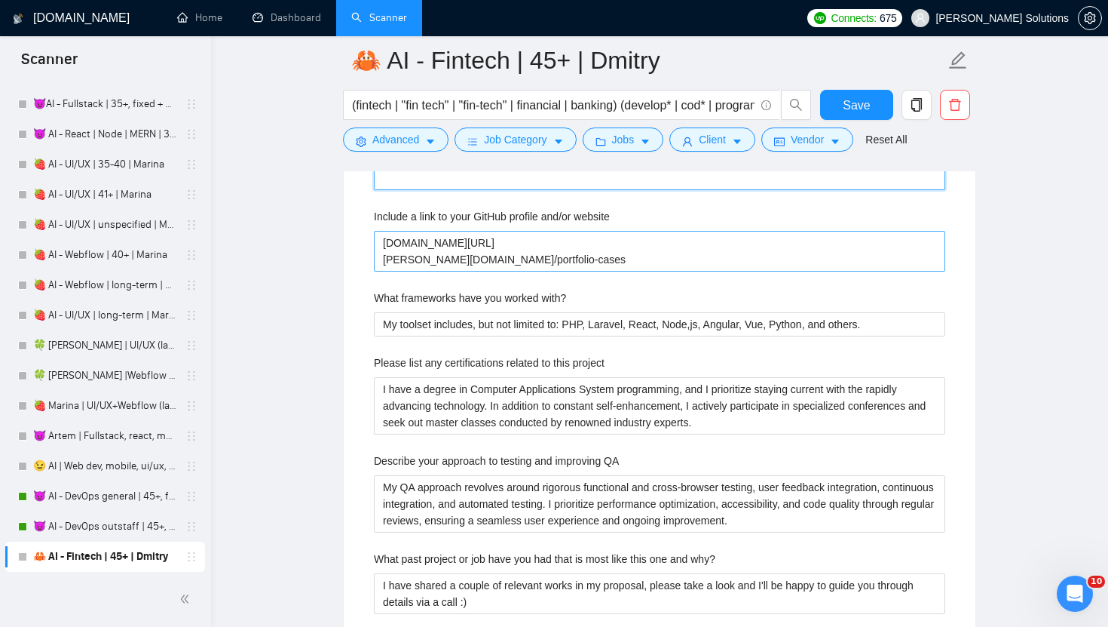
type projects "My latest projects for the fintech domain: - [URL][DOMAIN_NAME] (Financial CRM)…"
click at [456, 241] on website "[DOMAIN_NAME][URL] [PERSON_NAME][DOMAIN_NAME]/portfolio-cases" at bounding box center [660, 251] width 572 height 41
type website "darly.solutions/portfolio-cases"
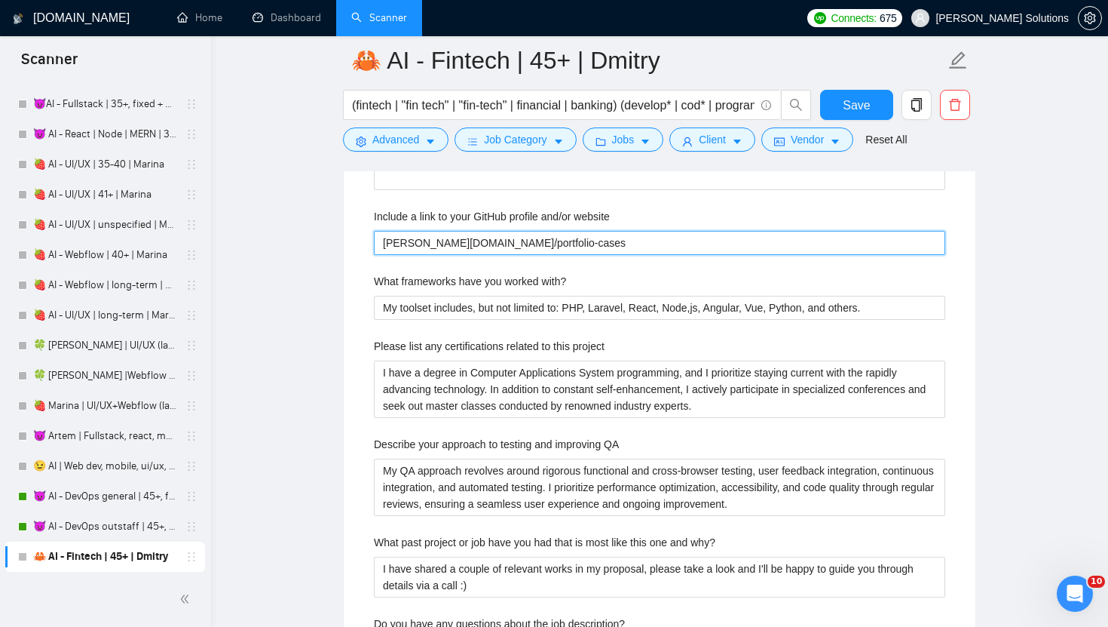
type website "[DOMAIN_NAME][URL] [PERSON_NAME][DOMAIN_NAME]/portfolio-cases"
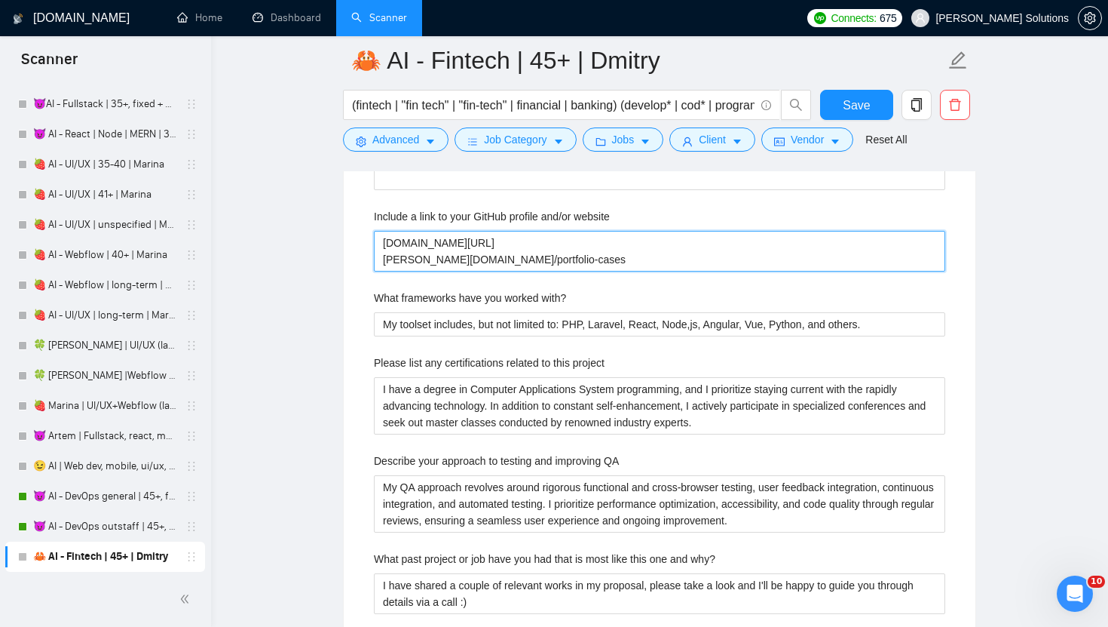
click at [585, 253] on website "[DOMAIN_NAME][URL] [PERSON_NAME][DOMAIN_NAME]/portfolio-cases" at bounding box center [660, 251] width 572 height 41
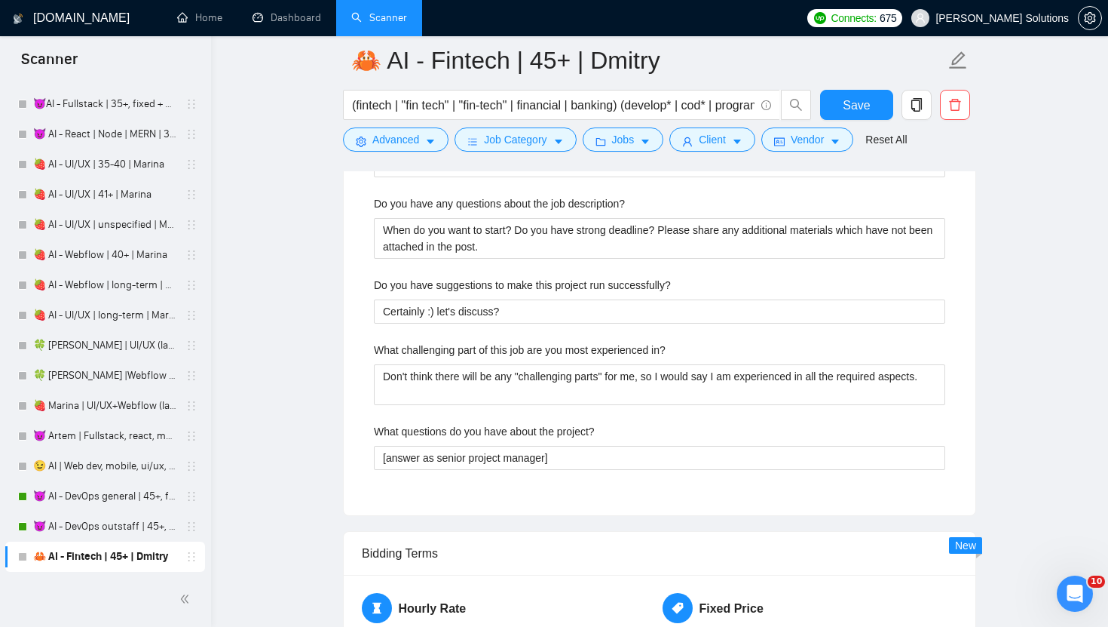
scroll to position [2848, 0]
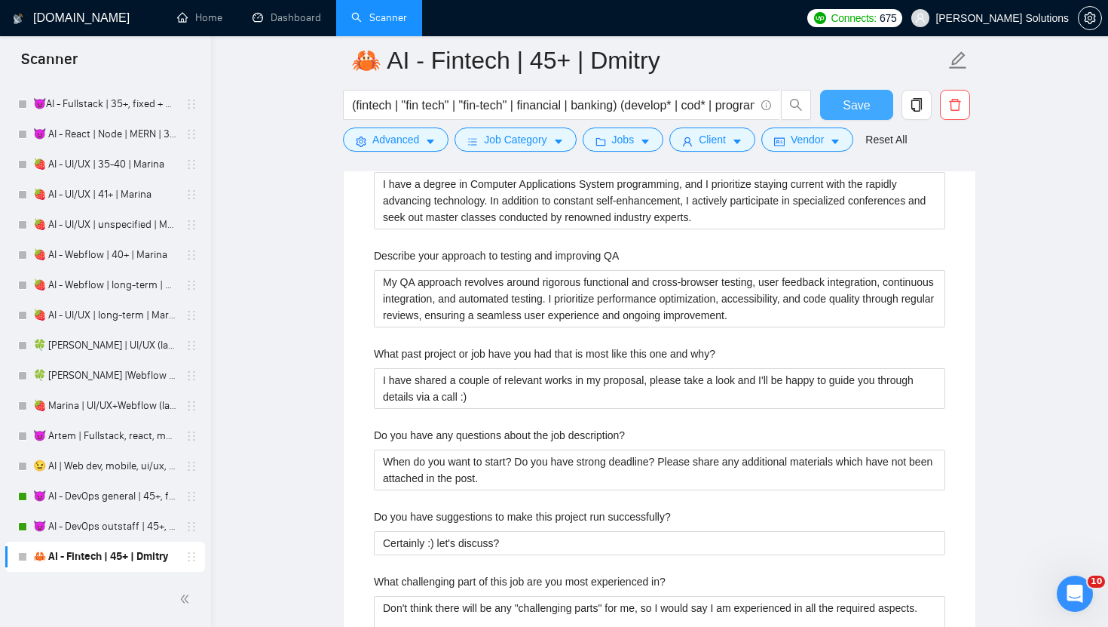
click at [852, 109] on span "Save" at bounding box center [856, 105] width 27 height 19
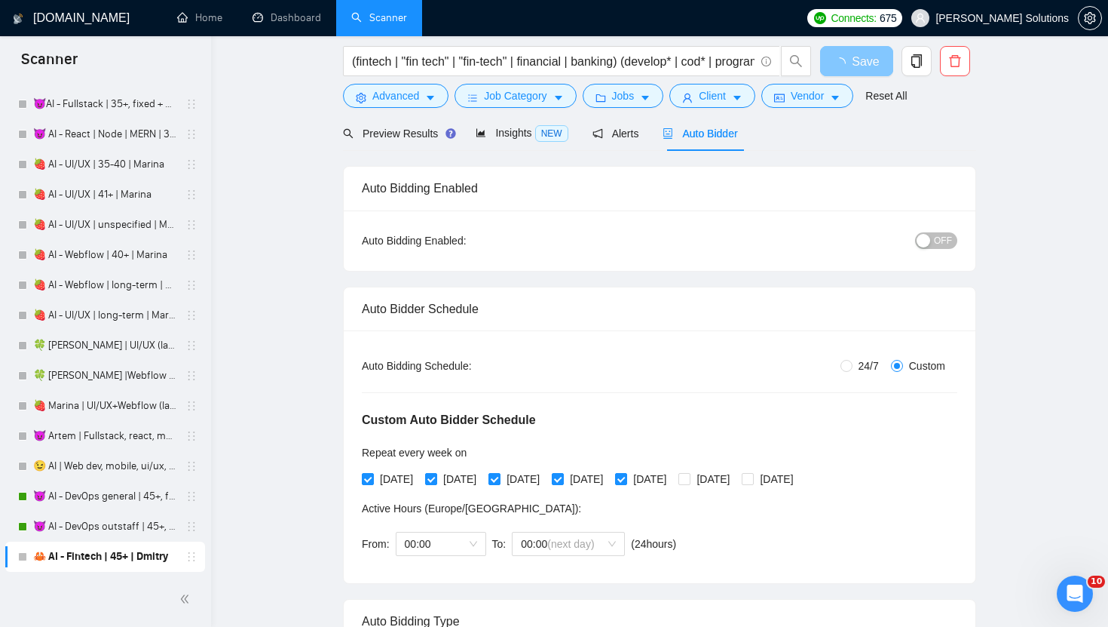
scroll to position [0, 0]
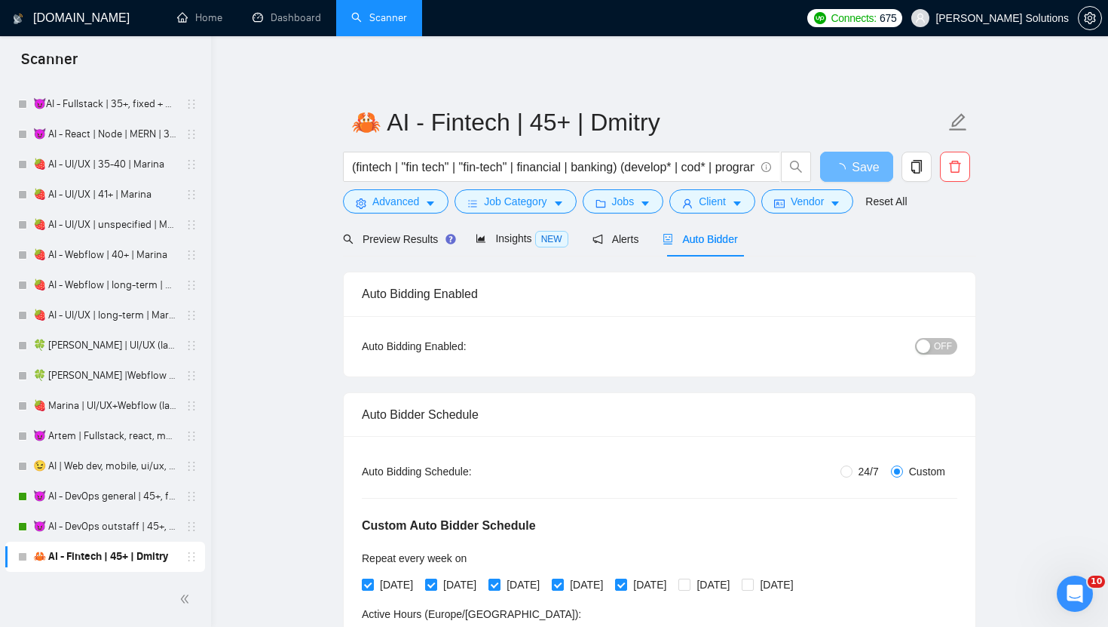
click at [925, 346] on div "button" at bounding box center [924, 346] width 14 height 14
click at [933, 346] on button "OFF" at bounding box center [936, 346] width 42 height 17
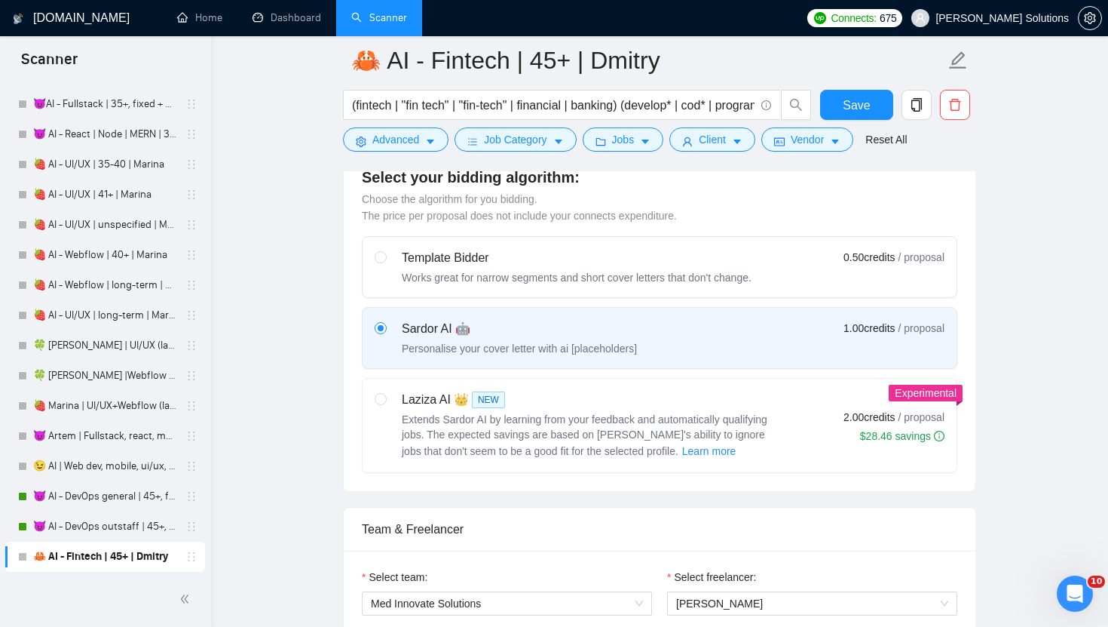
scroll to position [704, 0]
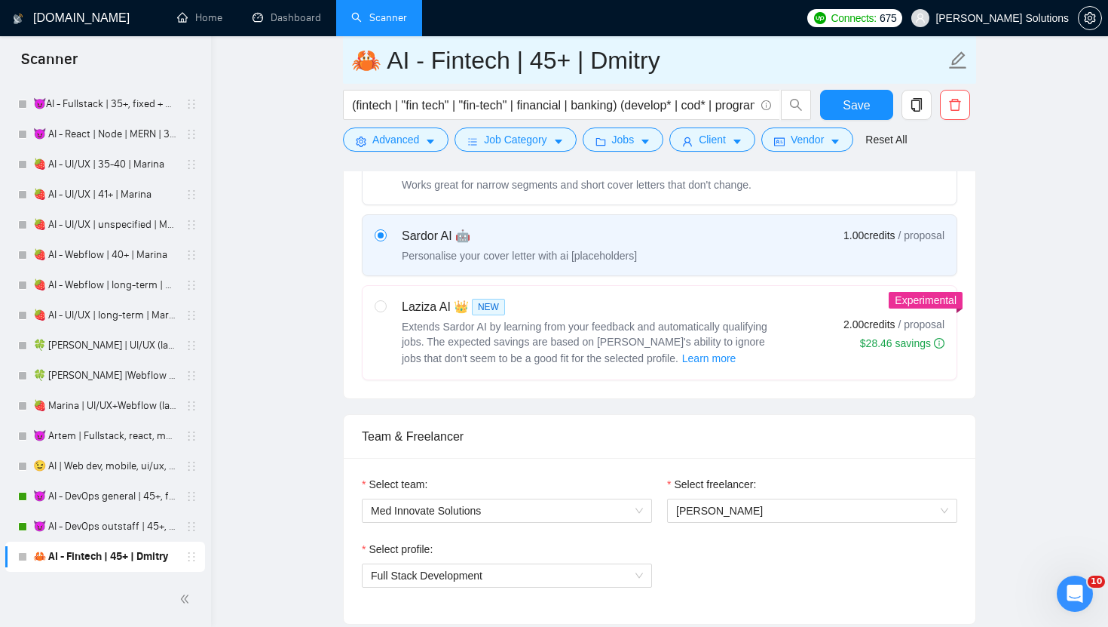
drag, startPoint x: 372, startPoint y: 55, endPoint x: 352, endPoint y: 55, distance: 19.6
click at [353, 55] on input "🦀 AI - Fintech | 45+ | Dmitry" at bounding box center [648, 60] width 594 height 38
paste input "text"
type input "🦀 AI - Fintech | 45+ | Dmitry"
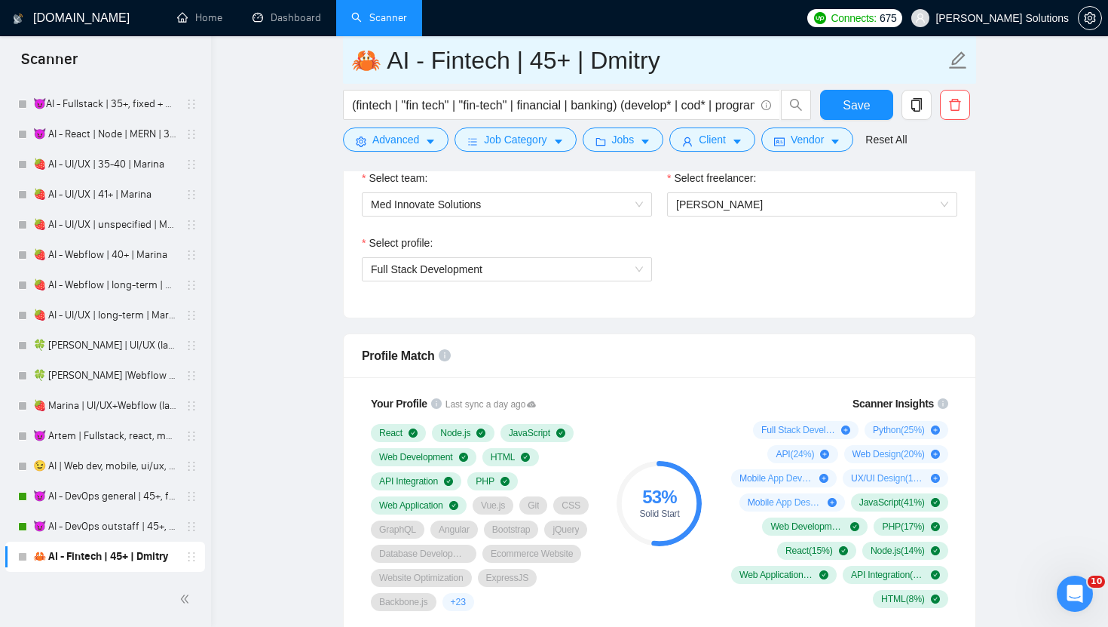
scroll to position [1117, 0]
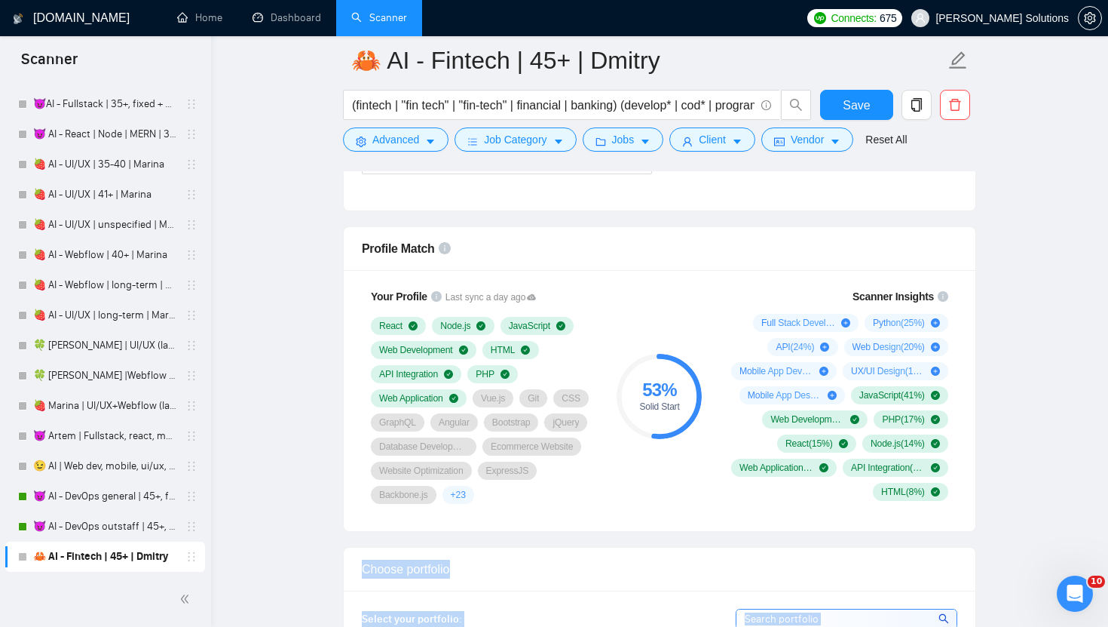
drag, startPoint x: 749, startPoint y: 314, endPoint x: 945, endPoint y: 376, distance: 205.8
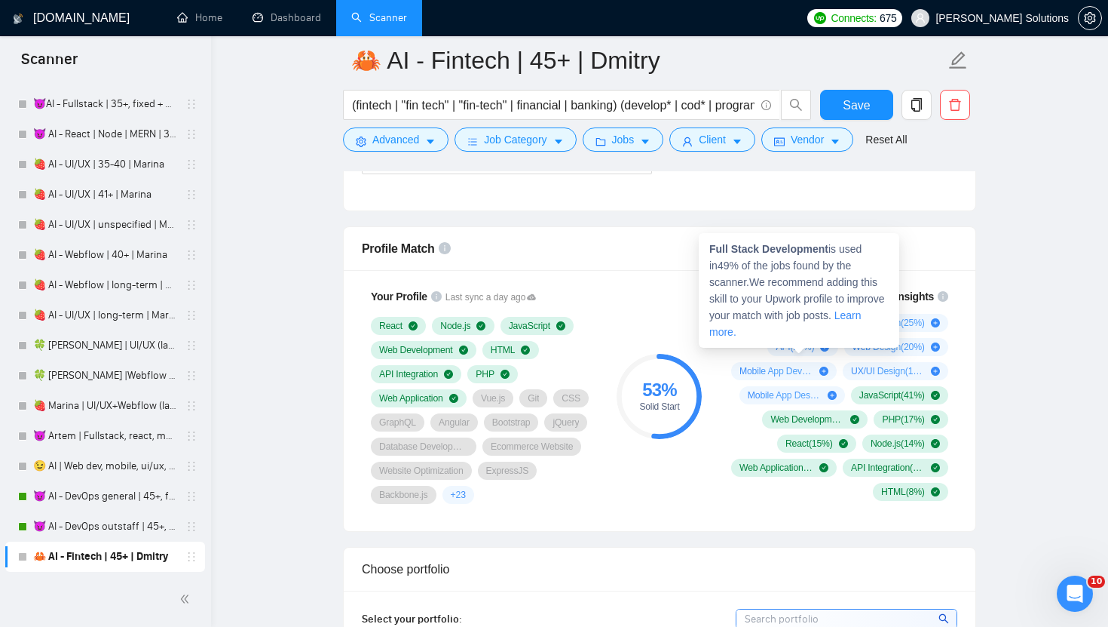
click at [683, 279] on div "53 % Solid Start" at bounding box center [659, 396] width 101 height 234
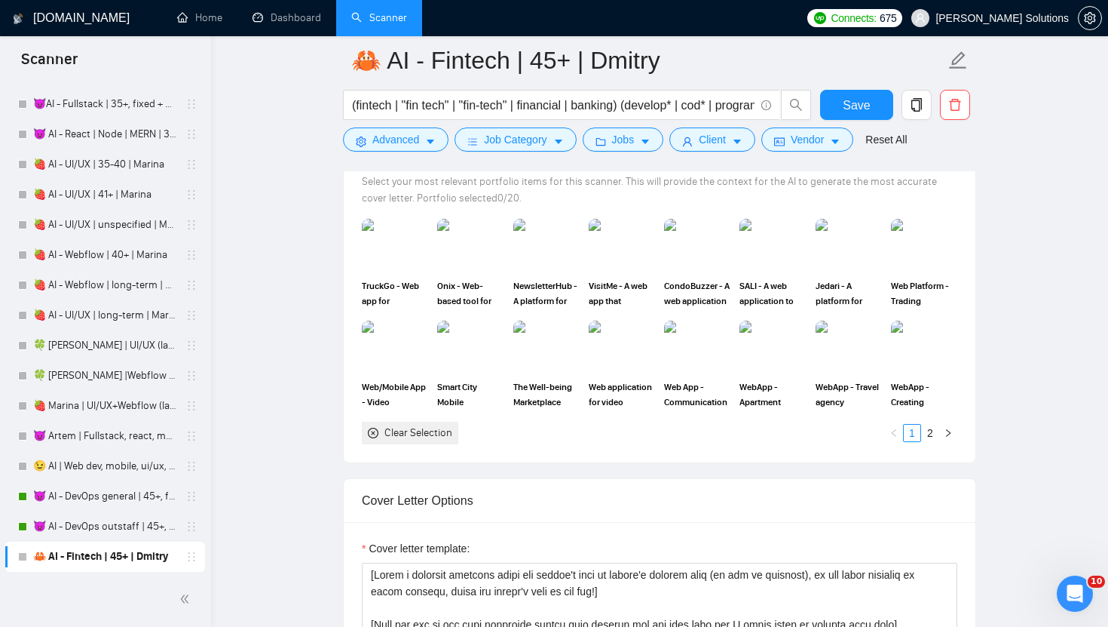
scroll to position [1517, 0]
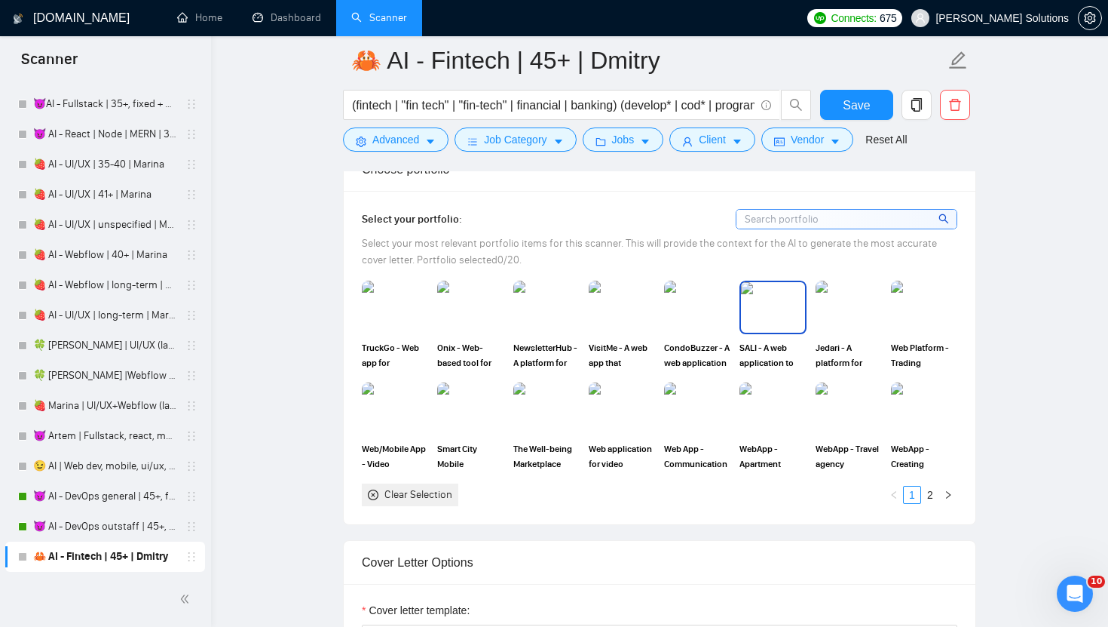
click at [776, 313] on img at bounding box center [772, 307] width 63 height 50
click at [924, 320] on img at bounding box center [924, 307] width 63 height 50
click at [931, 495] on link "2" at bounding box center [930, 494] width 17 height 17
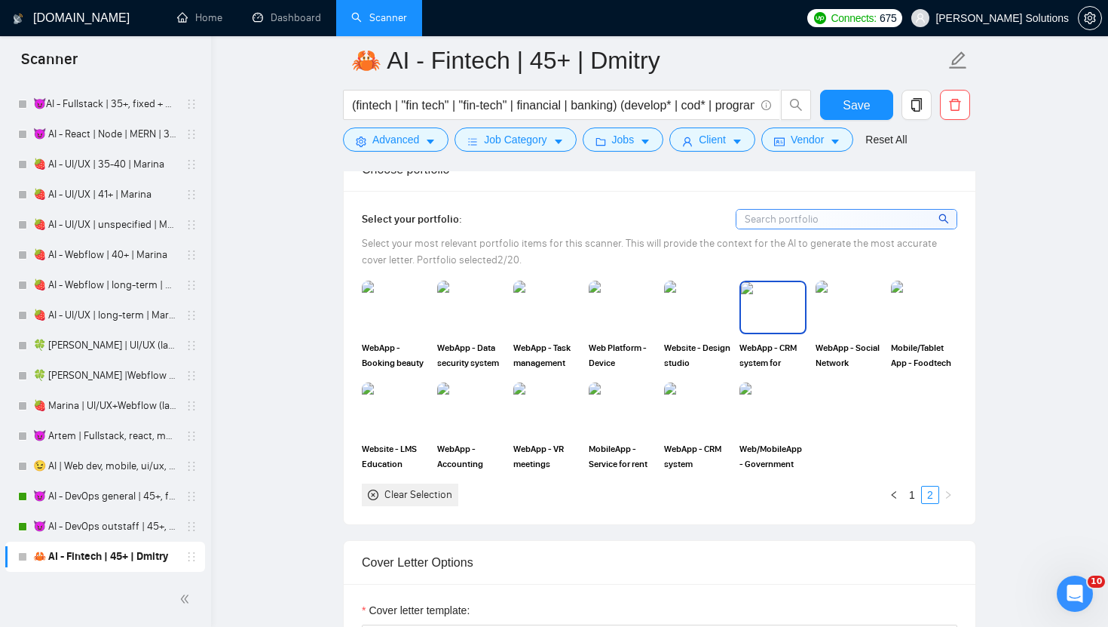
click at [767, 321] on img at bounding box center [772, 307] width 63 height 50
click at [467, 404] on img at bounding box center [470, 409] width 63 height 50
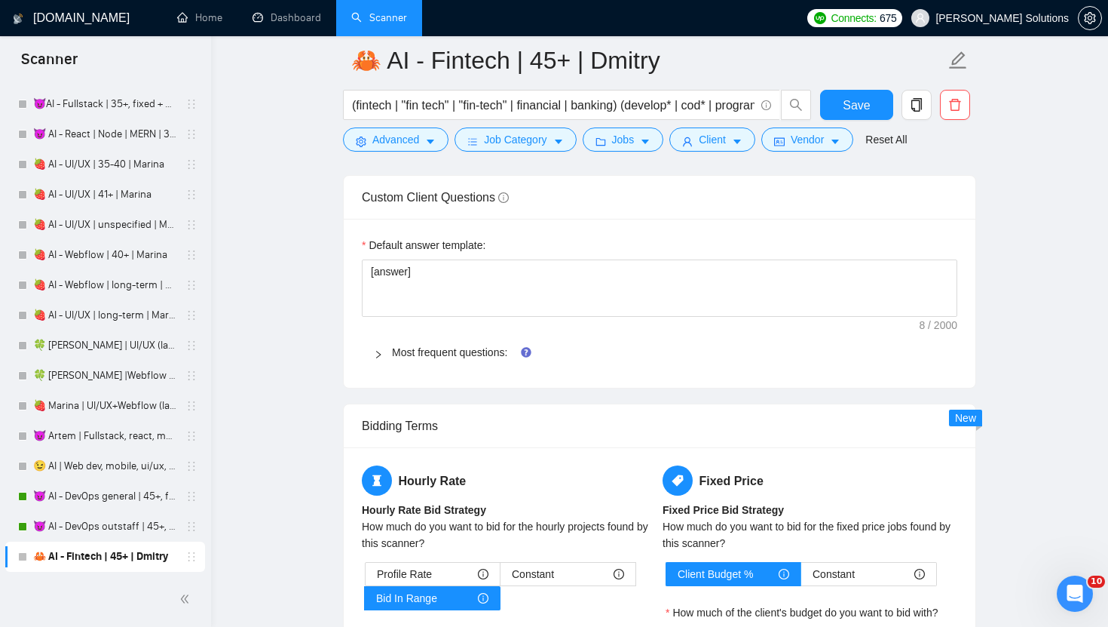
scroll to position [2355, 0]
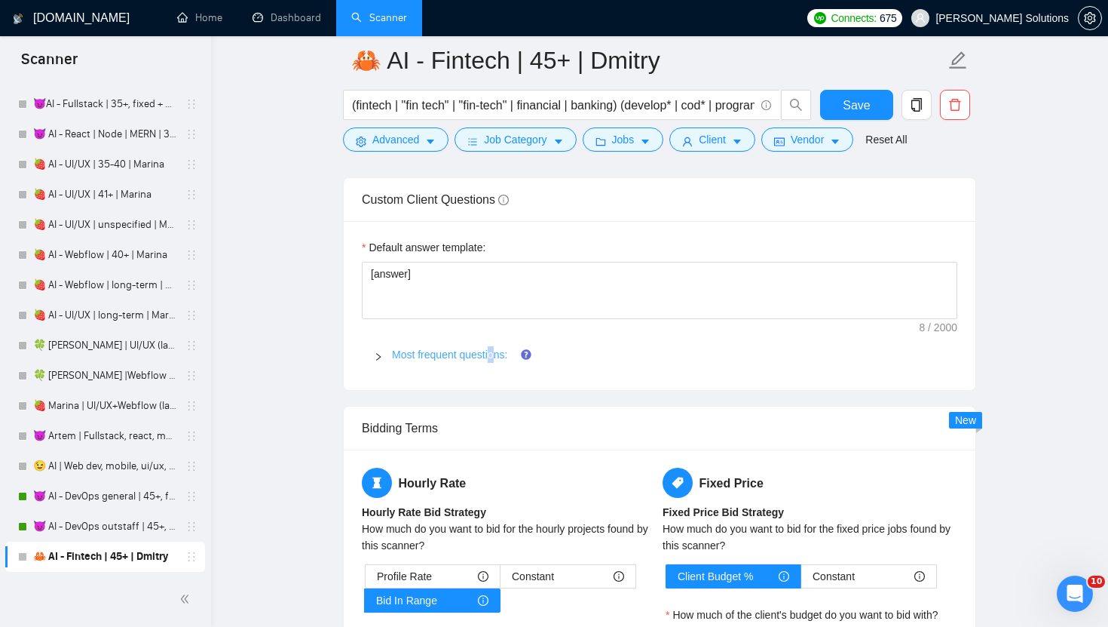
click at [496, 348] on link "Most frequent questions:" at bounding box center [449, 354] width 115 height 12
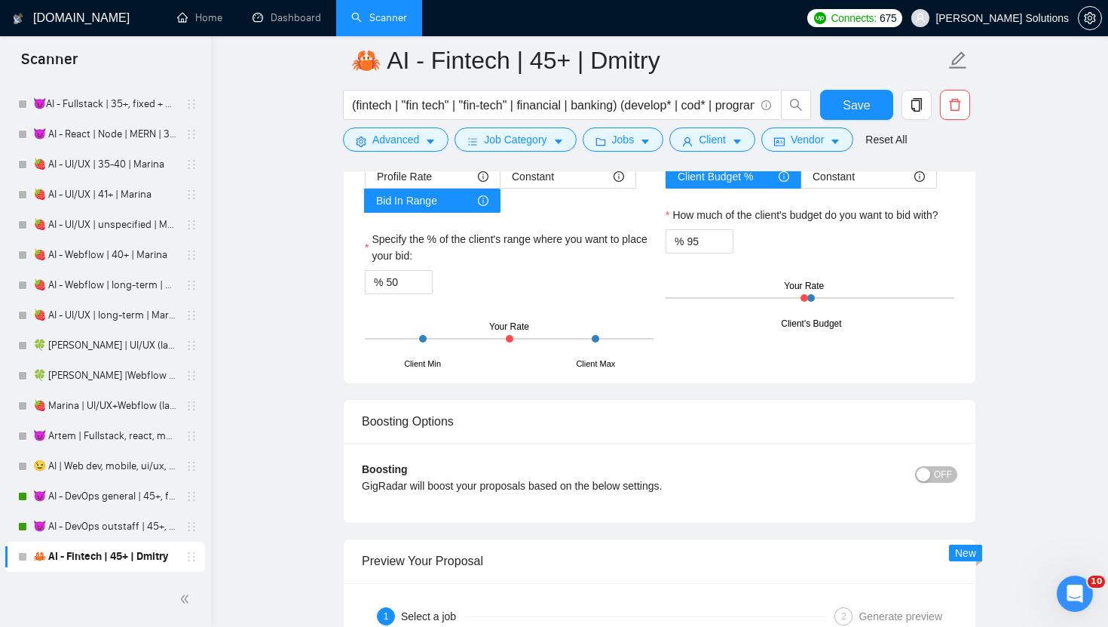
scroll to position [3601, 0]
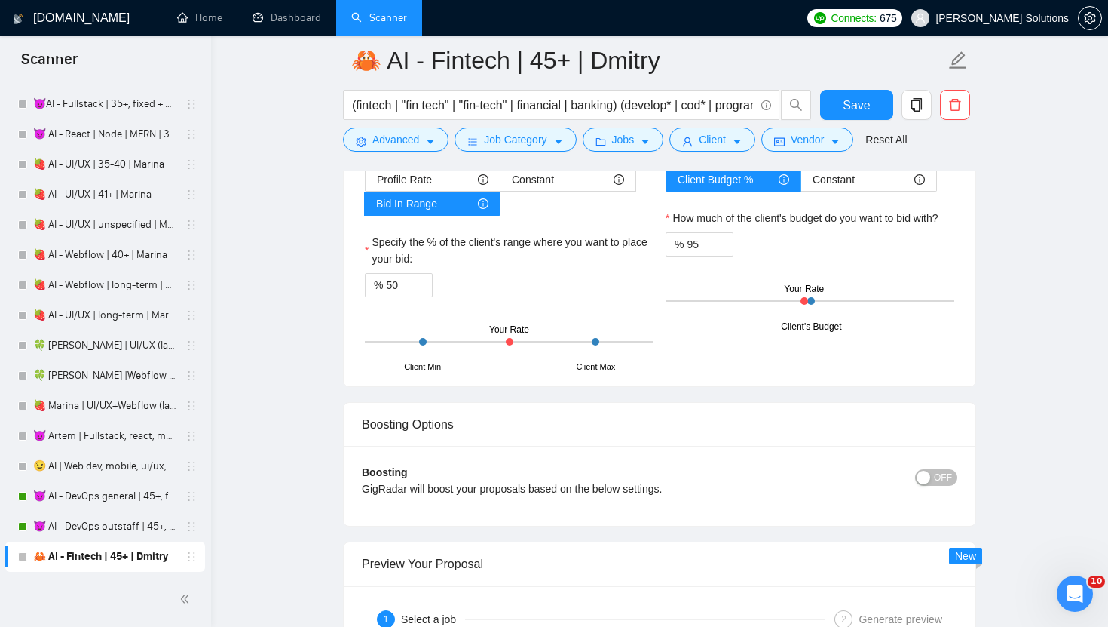
drag, startPoint x: 510, startPoint y: 339, endPoint x: 574, endPoint y: 339, distance: 64.1
click at [574, 339] on div "Client Min Client Max Your Rate" at bounding box center [509, 341] width 289 height 53
click at [593, 340] on div at bounding box center [596, 342] width 8 height 8
click at [393, 283] on input "50" at bounding box center [409, 285] width 46 height 23
click at [426, 280] on icon "up" at bounding box center [424, 281] width 5 height 5
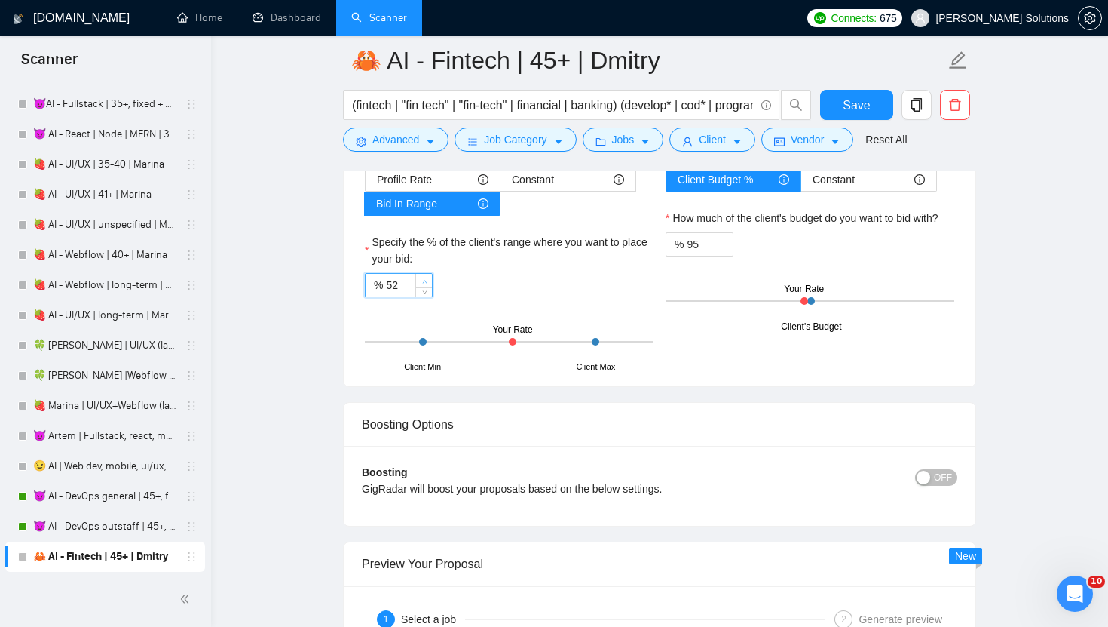
click at [426, 280] on icon "up" at bounding box center [424, 281] width 5 height 5
click at [405, 284] on input "54" at bounding box center [409, 285] width 46 height 23
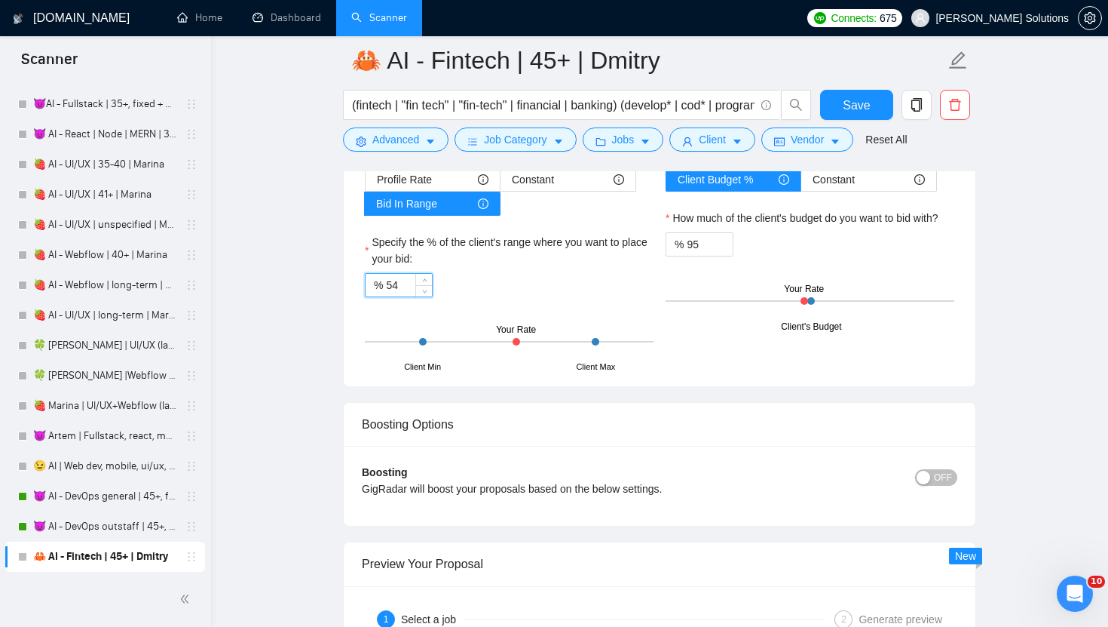
click at [405, 284] on input "54" at bounding box center [409, 285] width 46 height 23
type input "8"
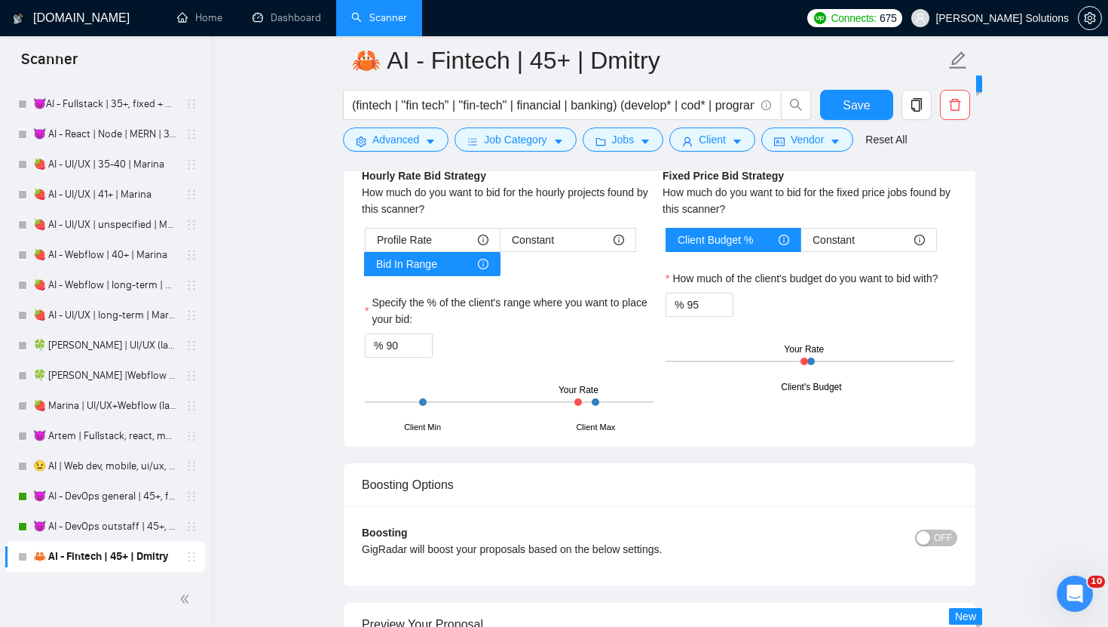
scroll to position [3526, 0]
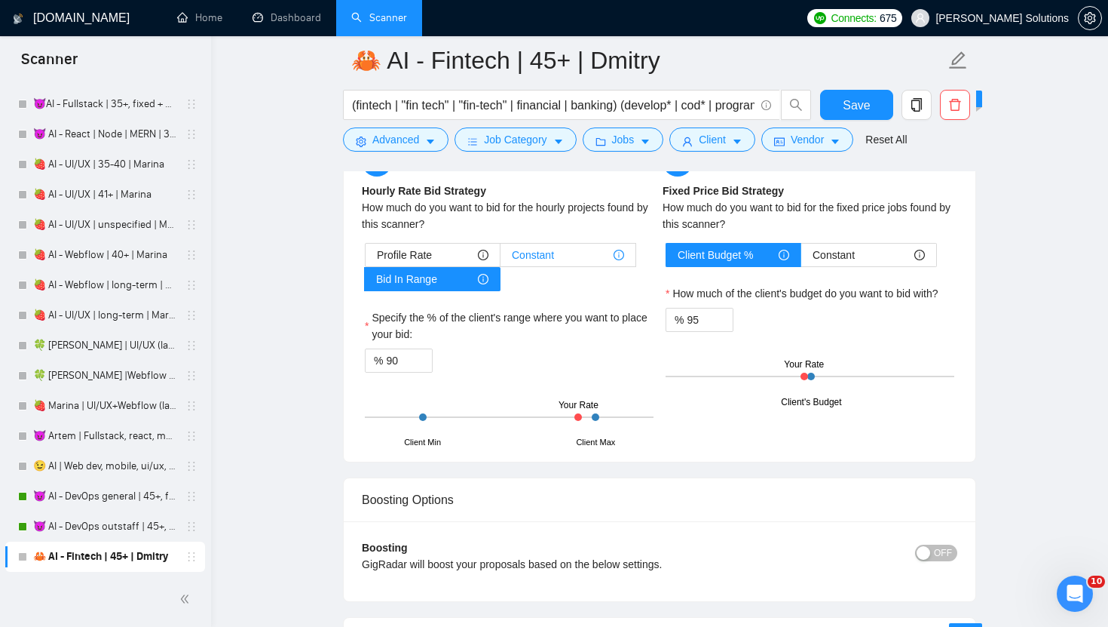
click at [547, 249] on span "Constant" at bounding box center [533, 255] width 42 height 23
click at [501, 259] on input "Constant" at bounding box center [501, 259] width 0 height 0
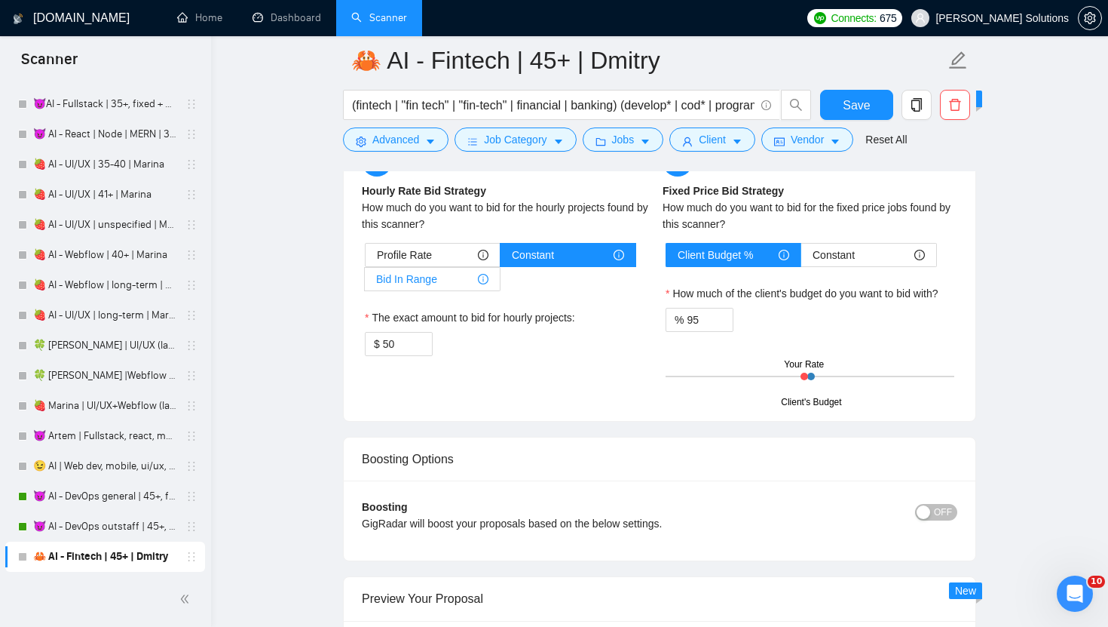
click at [442, 276] on div "Bid In Range" at bounding box center [432, 279] width 112 height 23
click at [365, 283] on input "Bid In Range" at bounding box center [365, 283] width 0 height 0
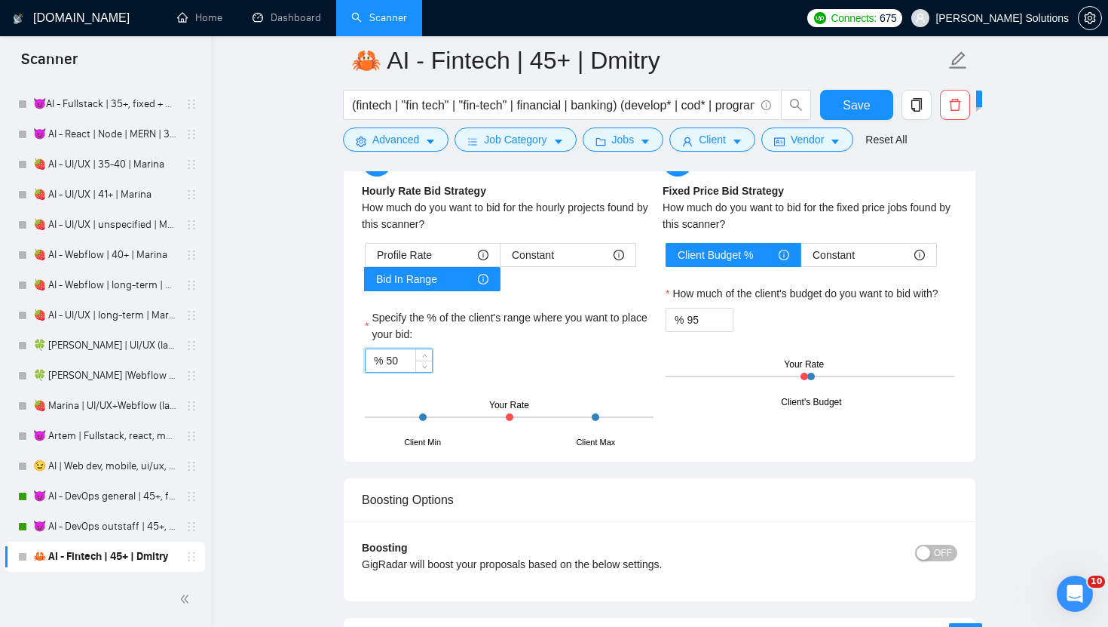
click at [394, 357] on input "50" at bounding box center [409, 360] width 46 height 23
type input "95"
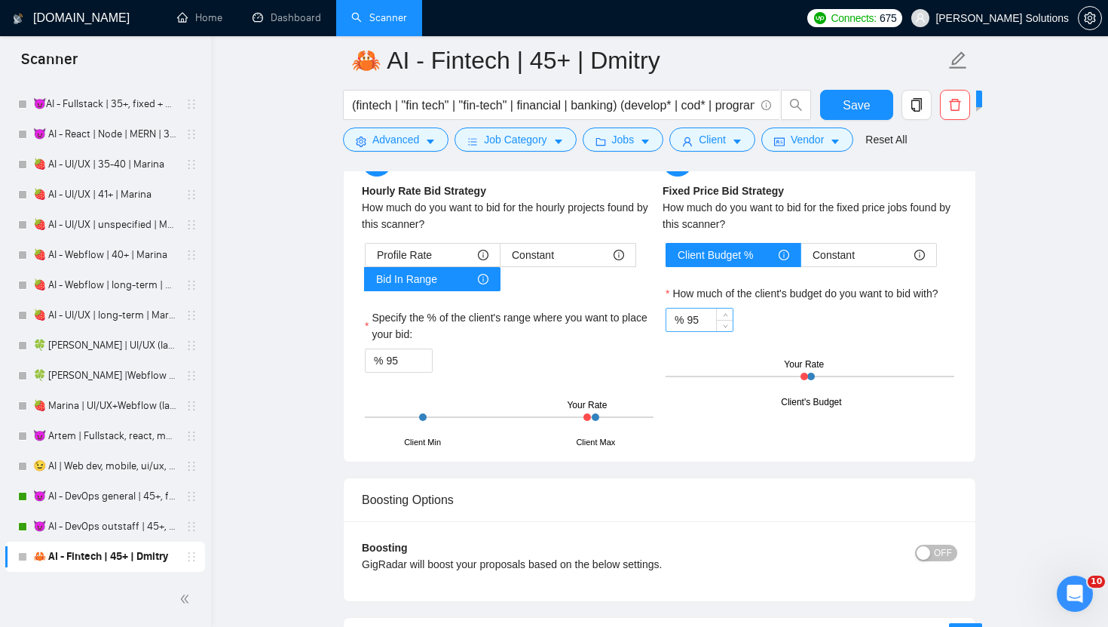
click at [695, 324] on input "95" at bounding box center [710, 319] width 46 height 23
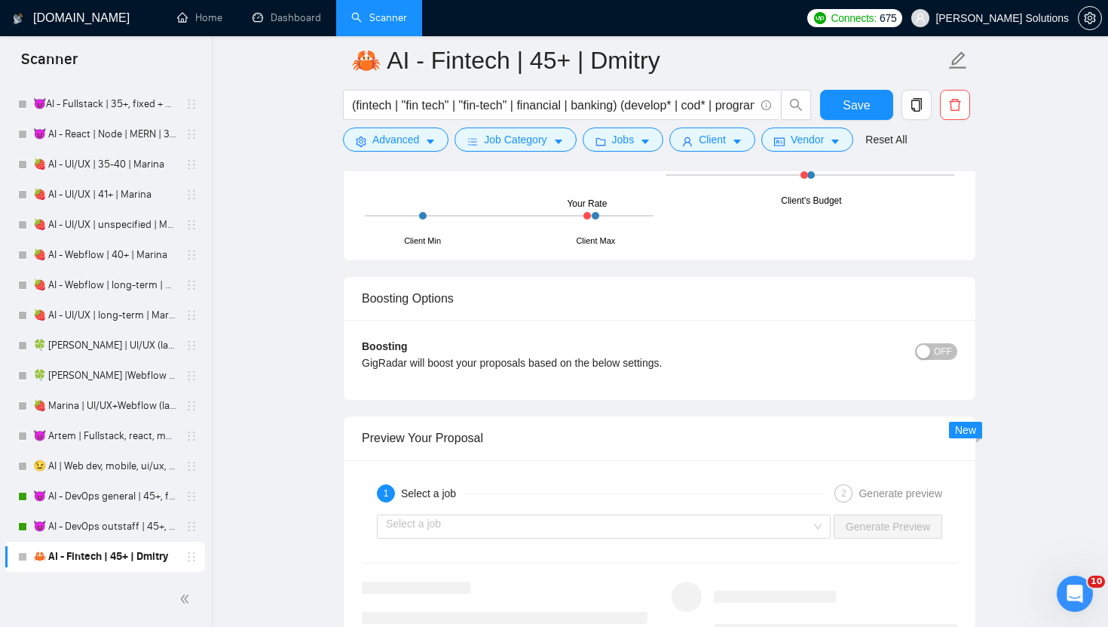
scroll to position [3695, 0]
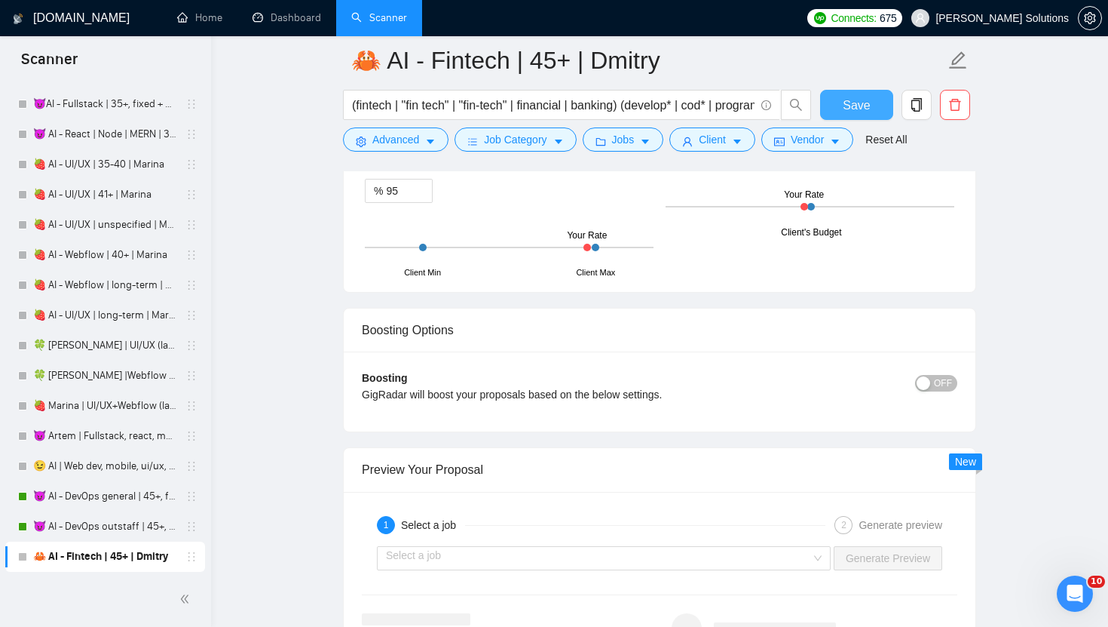
click at [854, 112] on span "Save" at bounding box center [856, 105] width 27 height 19
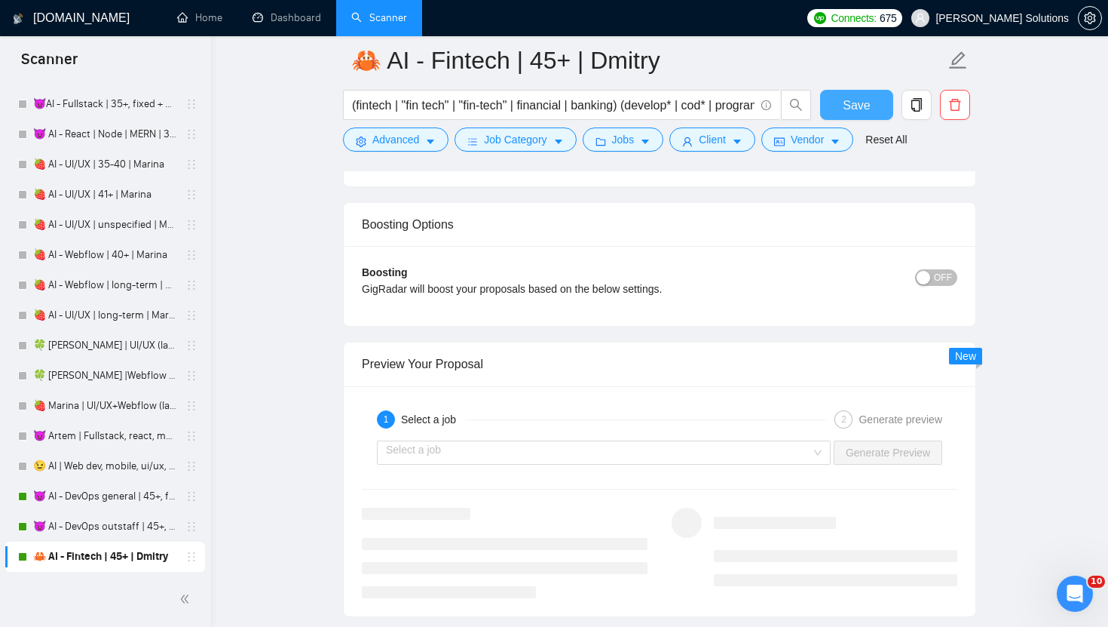
scroll to position [3045, 0]
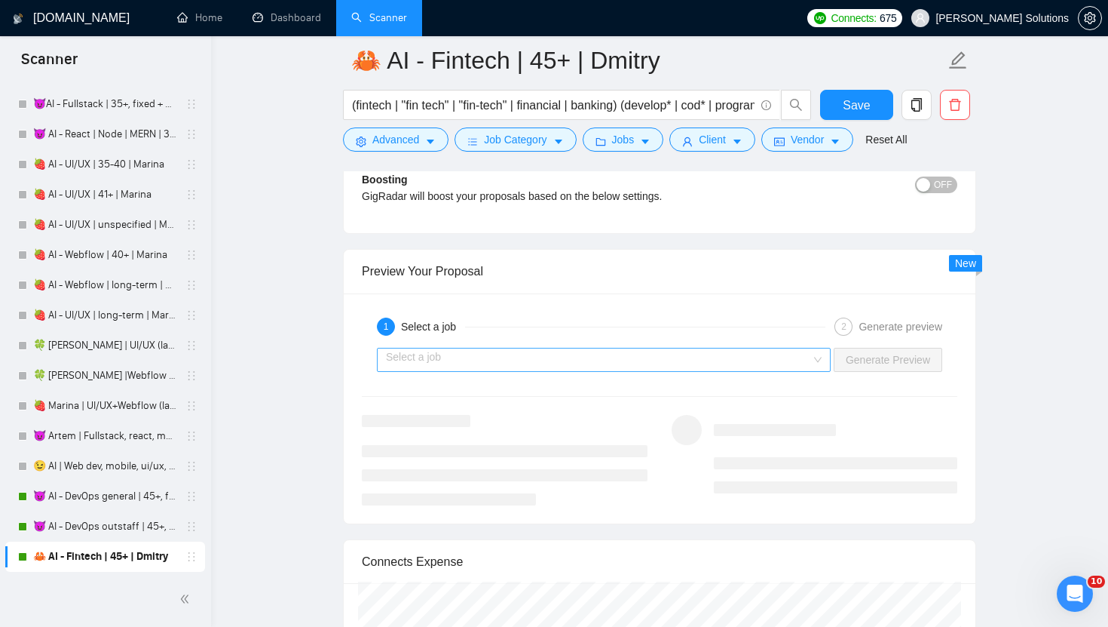
click at [722, 357] on input "search" at bounding box center [598, 359] width 425 height 23
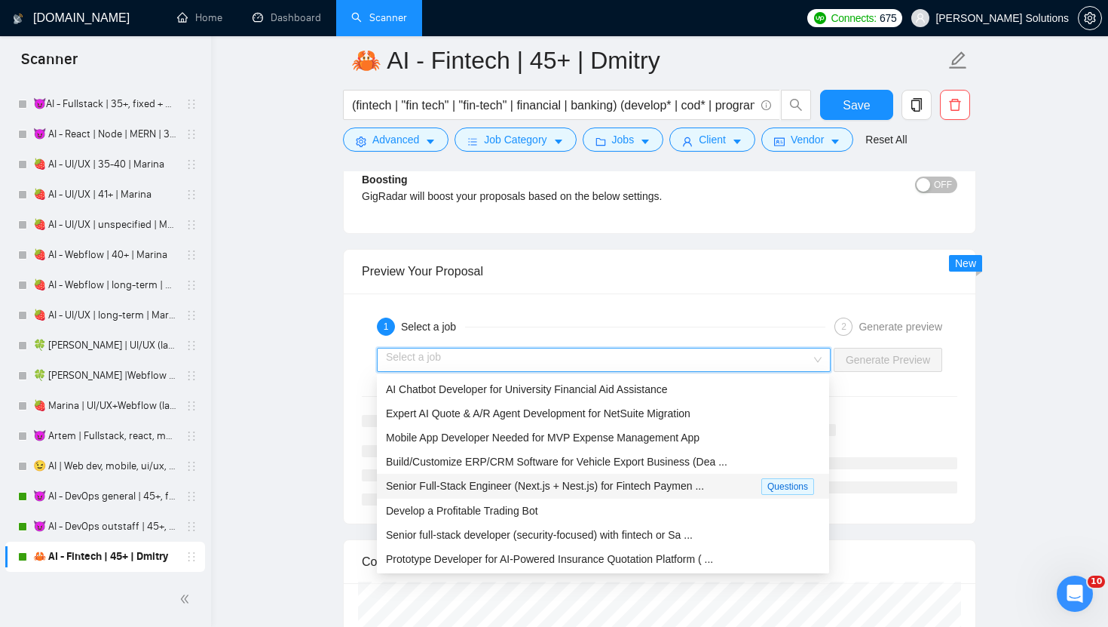
click at [612, 484] on span "Senior Full-Stack Engineer (Next.js + Nest.js) for Fintech Paymen ..." at bounding box center [545, 486] width 318 height 12
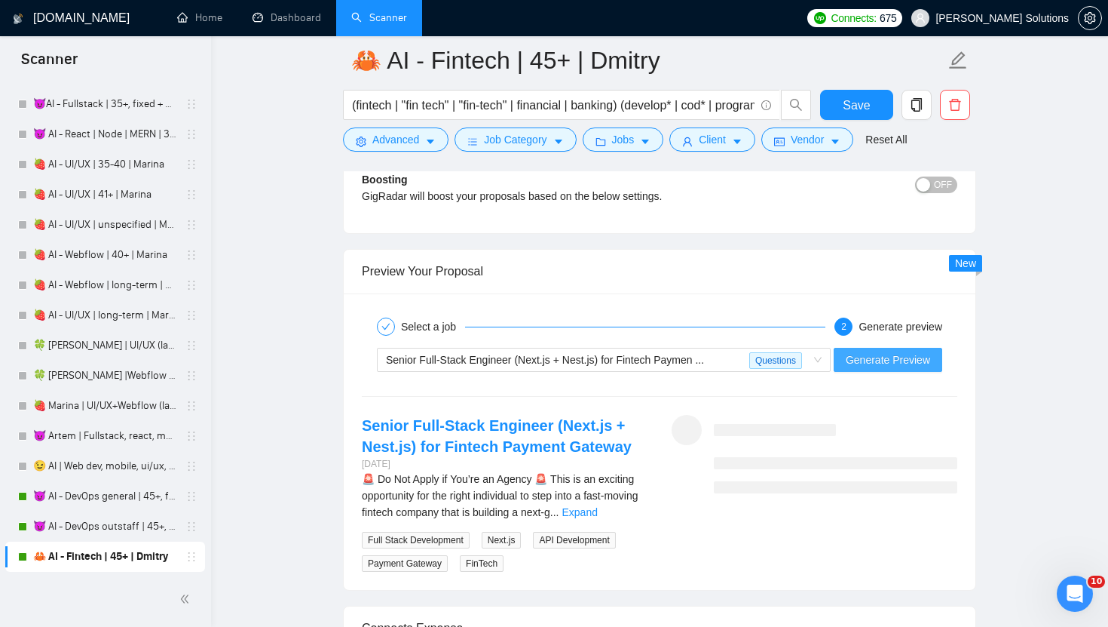
click at [857, 369] on button "Generate Preview" at bounding box center [888, 360] width 109 height 24
click at [597, 511] on link "Expand" at bounding box center [579, 512] width 35 height 12
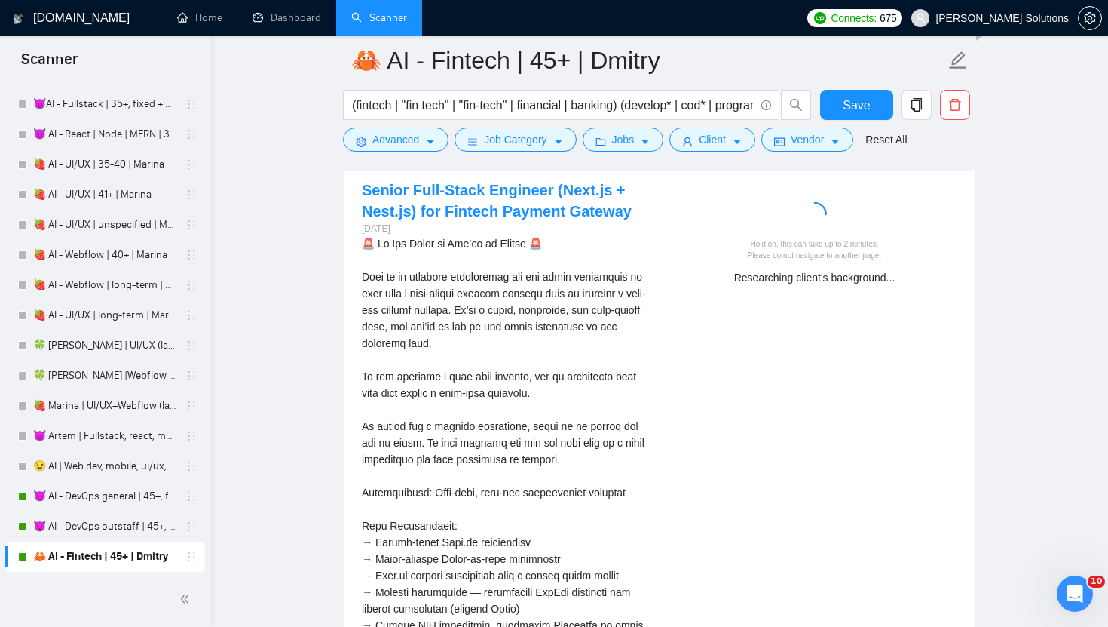
scroll to position [3278, 0]
drag, startPoint x: 537, startPoint y: 246, endPoint x: 377, endPoint y: 250, distance: 159.9
click at [377, 250] on div "🚨 Do Not Apply if You’re an Agency 🚨\a\aThis is an exciting opportunity for the…" at bounding box center [505, 560] width 286 height 647
copy div "o Not Apply if You’re an Agency"
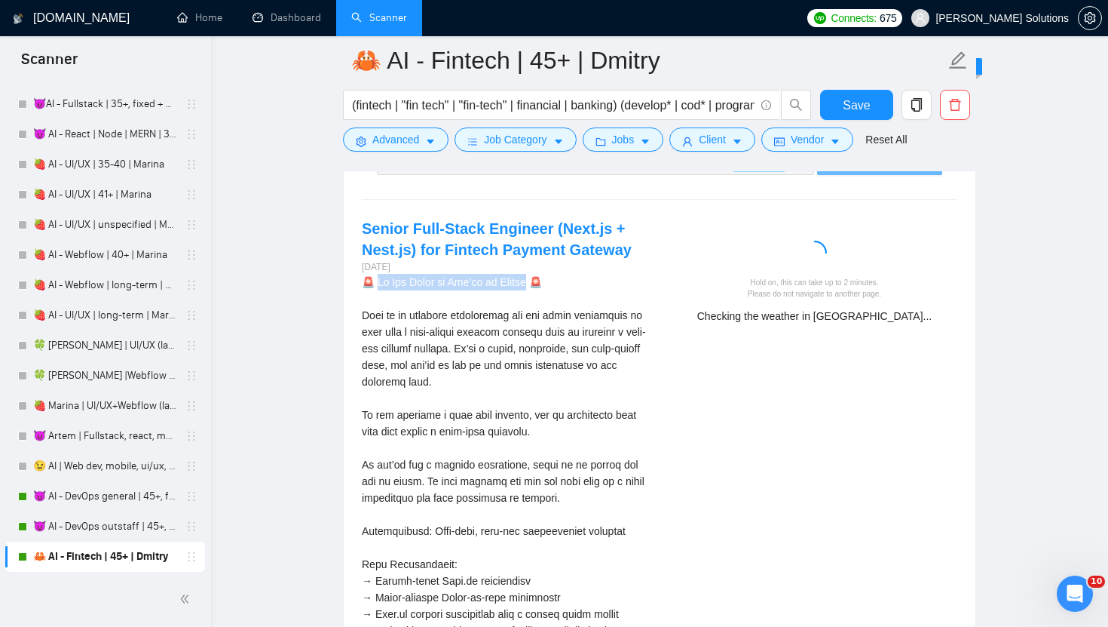
scroll to position [3239, 0]
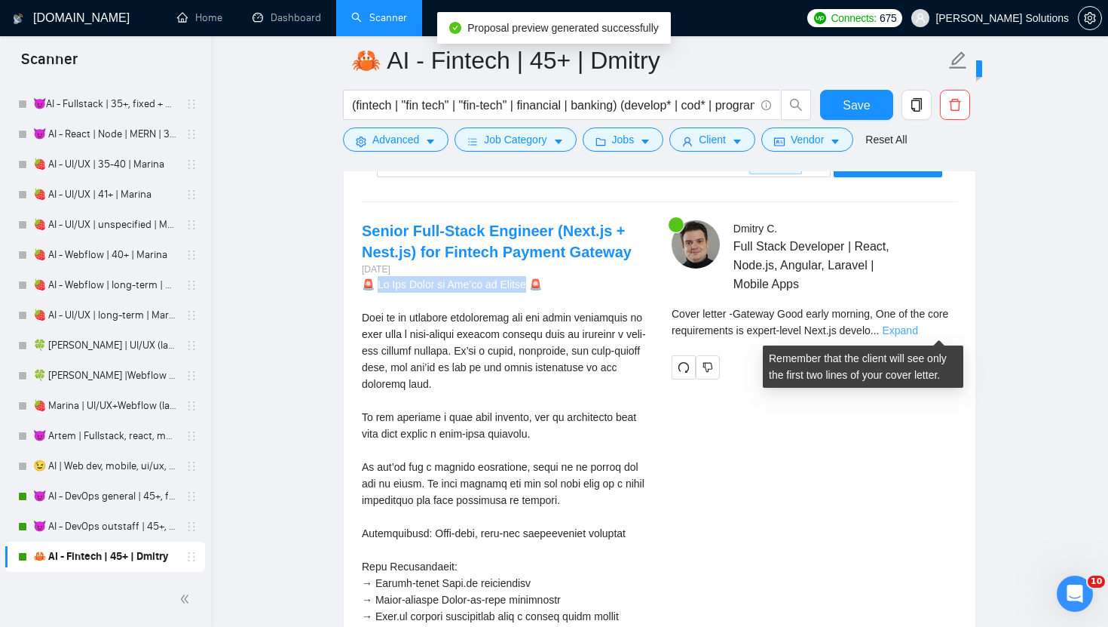
click at [918, 328] on link "Expand" at bounding box center [899, 330] width 35 height 12
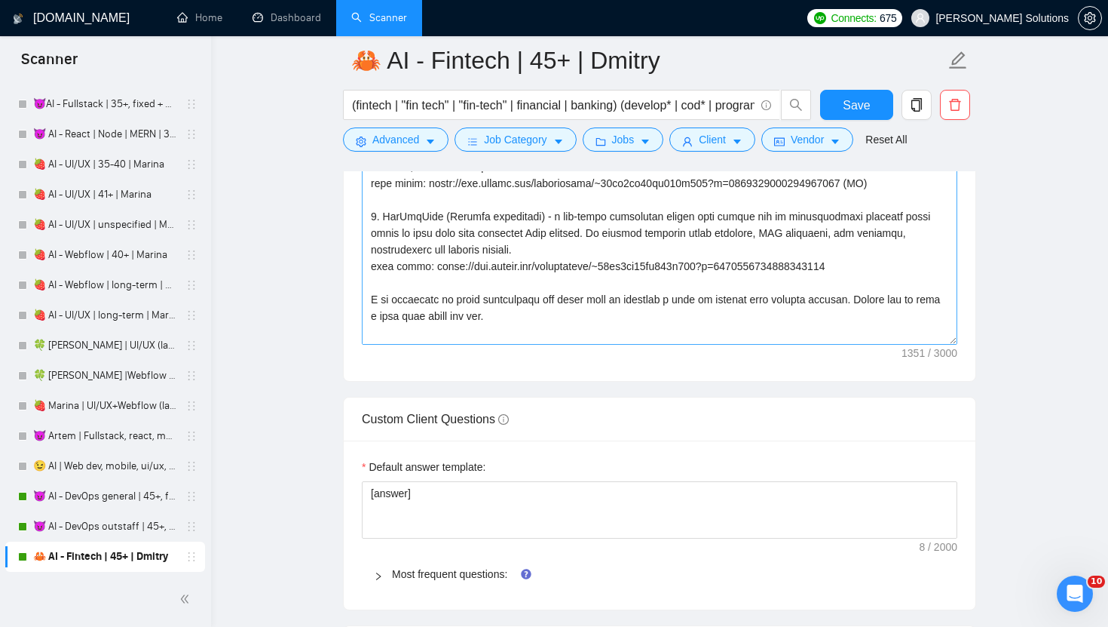
scroll to position [1985, 0]
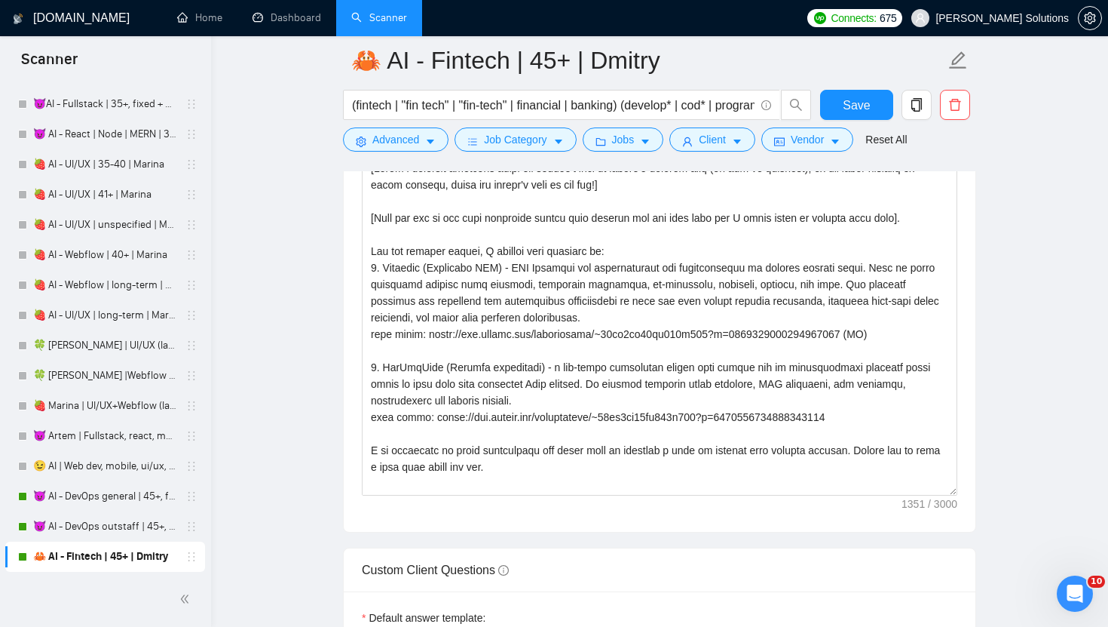
click at [397, 152] on form "🦀 AI - Fintech | 45+ | Dmitry (fintech | "fin tech" | "fin-tech" | financial | …" at bounding box center [659, 97] width 633 height 123
click at [395, 143] on span "Advanced" at bounding box center [395, 139] width 47 height 17
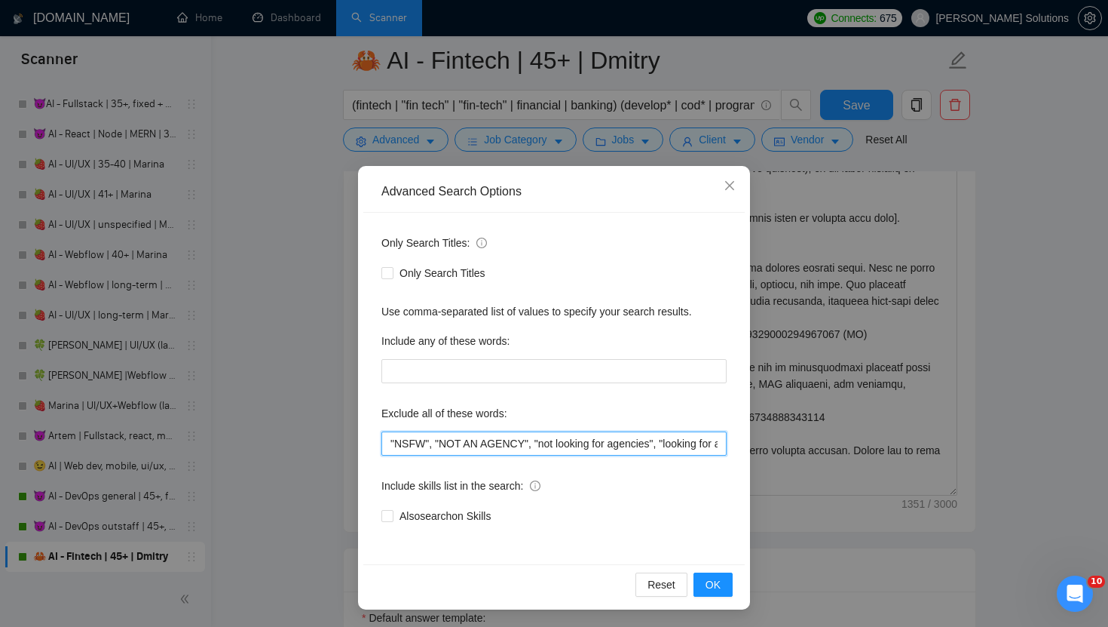
click at [391, 440] on input ""NSFW", "NOT AN AGENCY", "not looking for agencies", "looking for a freelancer"…" at bounding box center [554, 443] width 345 height 24
paste input "Do Not Apply if You’re an Agency"
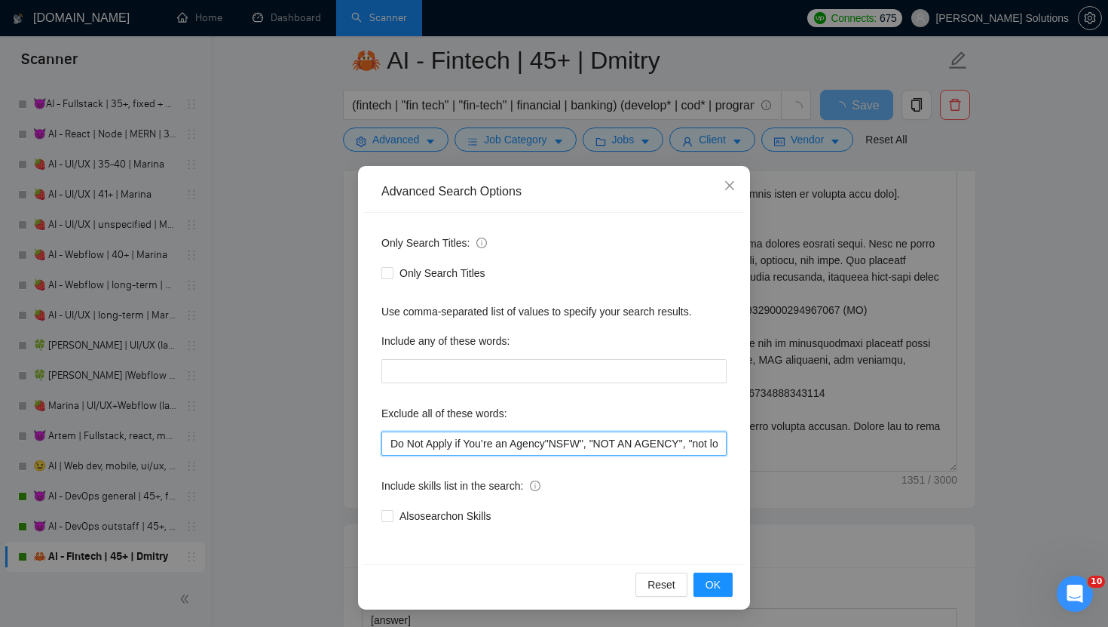
drag, startPoint x: 588, startPoint y: 443, endPoint x: 602, endPoint y: 442, distance: 14.4
click at [603, 443] on input "Do Not Apply if You’re an Agency"NSFW", "NOT AN AGENCY", "not looking for agenc…" at bounding box center [554, 443] width 345 height 24
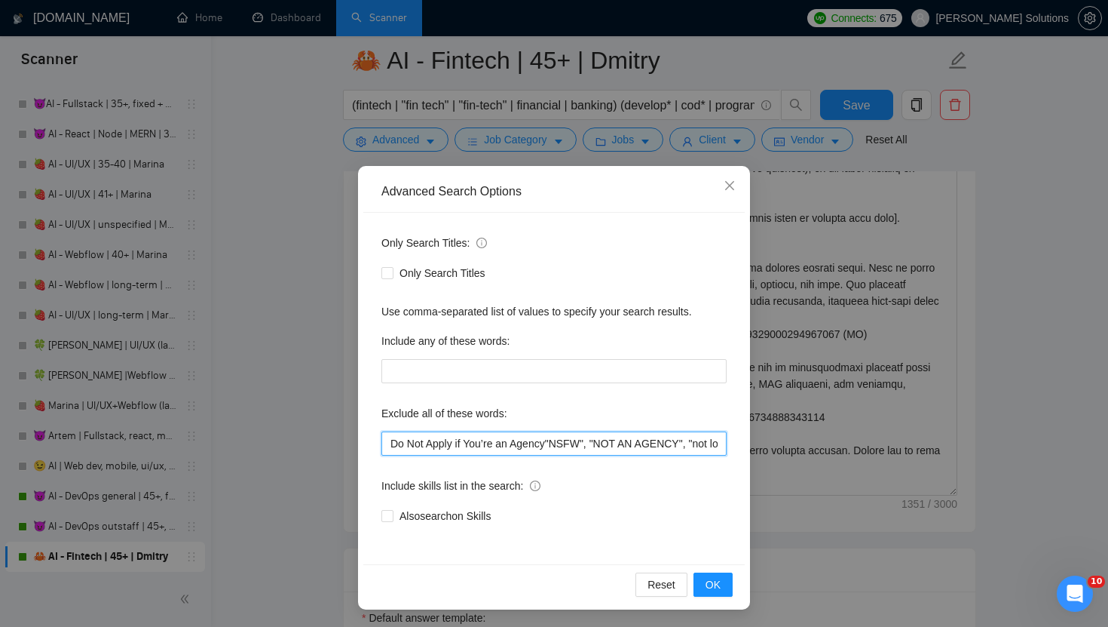
click at [553, 440] on input "Do Not Apply if You’re an Agency"NSFW", "NOT AN AGENCY", "not looking for agenc…" at bounding box center [554, 443] width 345 height 24
paste input ", ""
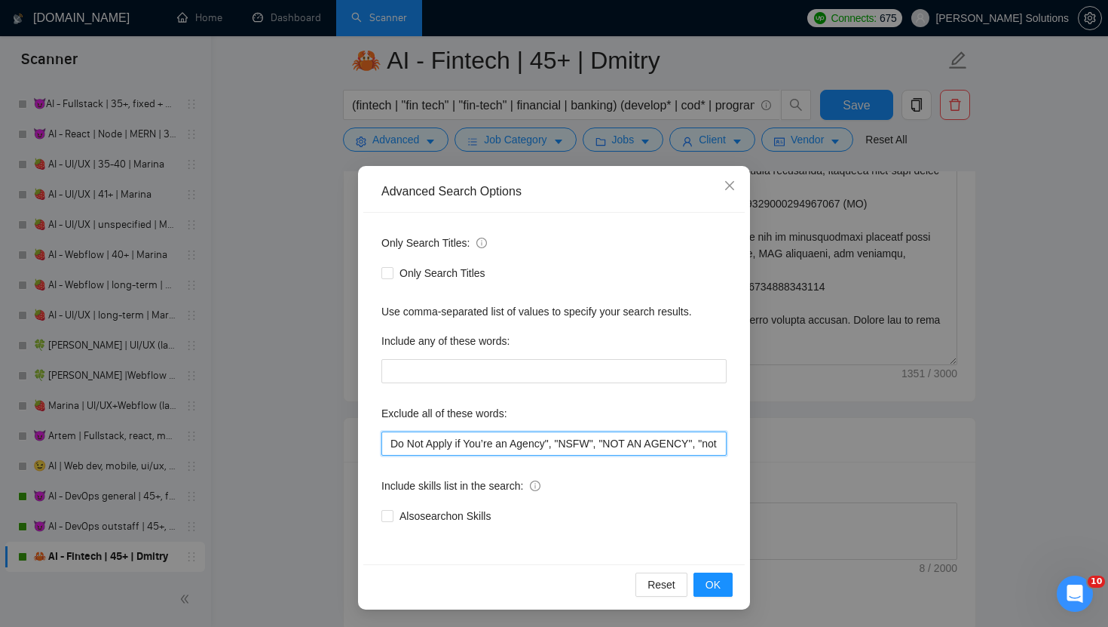
click at [565, 440] on input "Do Not Apply if You’re an Agency", "NSFW", "NOT AN AGENCY", "not looking for ag…" at bounding box center [554, 443] width 345 height 24
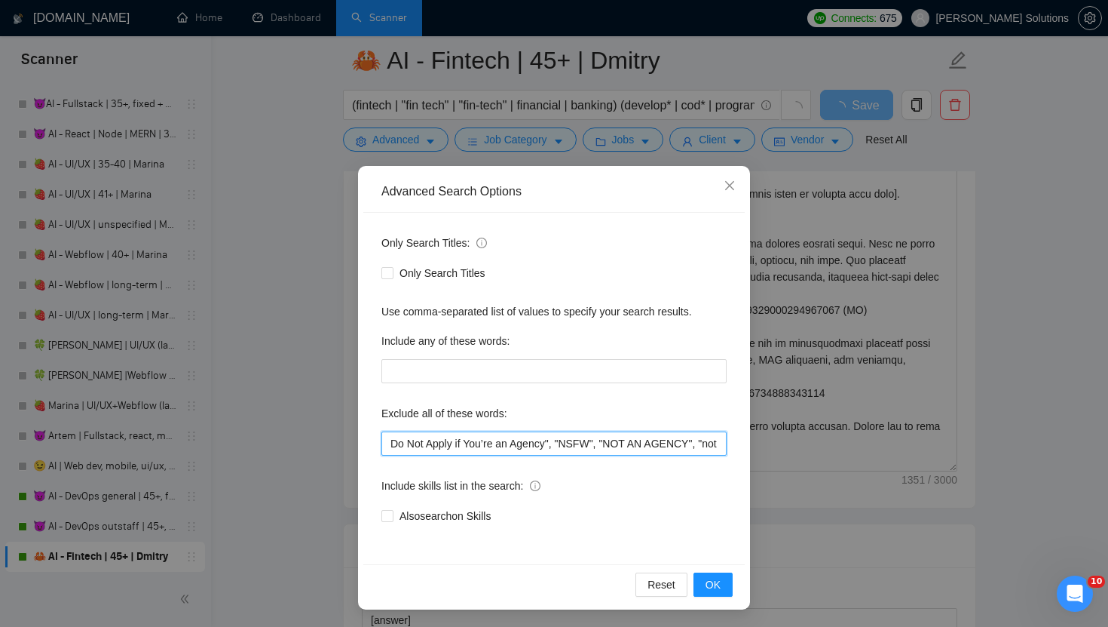
click at [391, 434] on input "Do Not Apply if You’re an Agency", "NSFW", "NOT AN AGENCY", "not looking for ag…" at bounding box center [554, 443] width 345 height 24
paste input """
type input ""Do Not Apply if You’re an Agency", "NSFW", "NOT AN AGENCY", "not looking for a…"
click at [713, 566] on span "OK" at bounding box center [713, 584] width 15 height 17
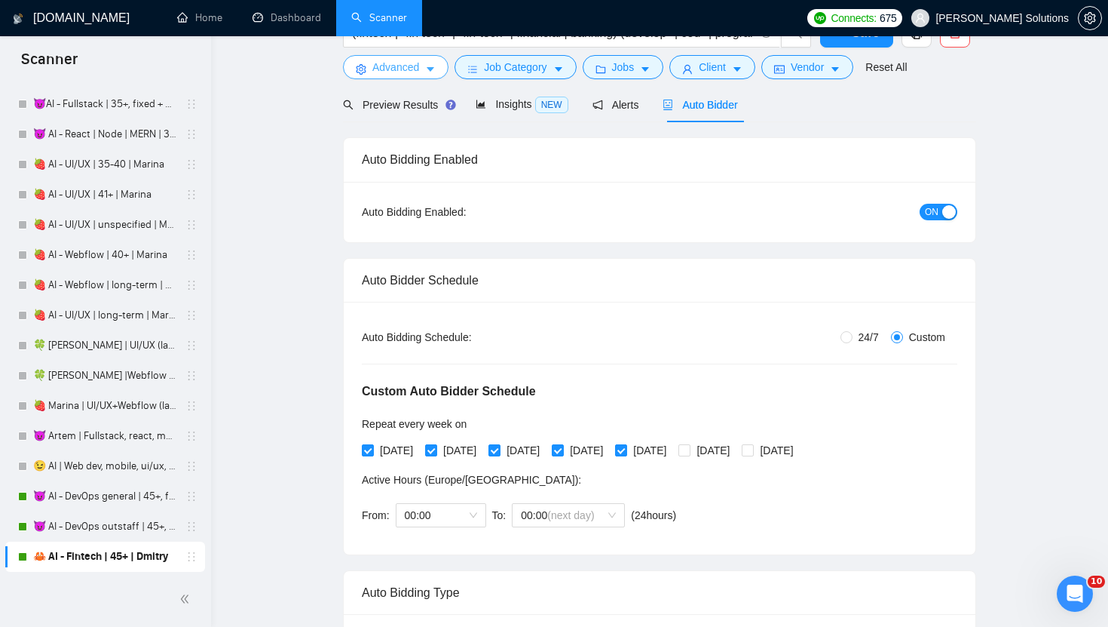
scroll to position [0, 0]
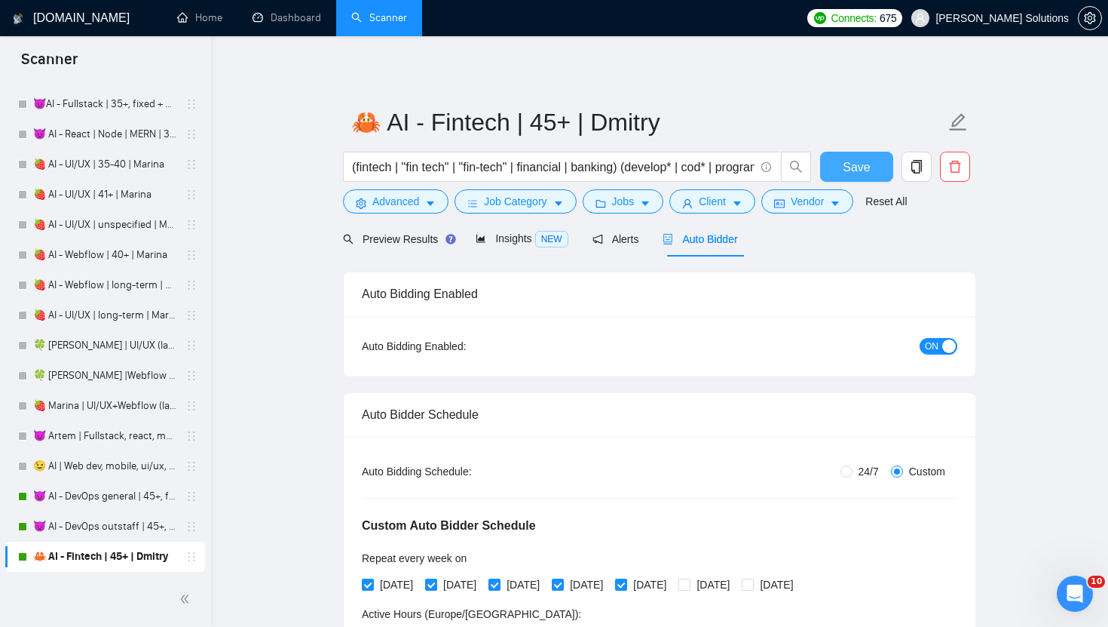
click at [862, 167] on span "Save" at bounding box center [856, 167] width 27 height 19
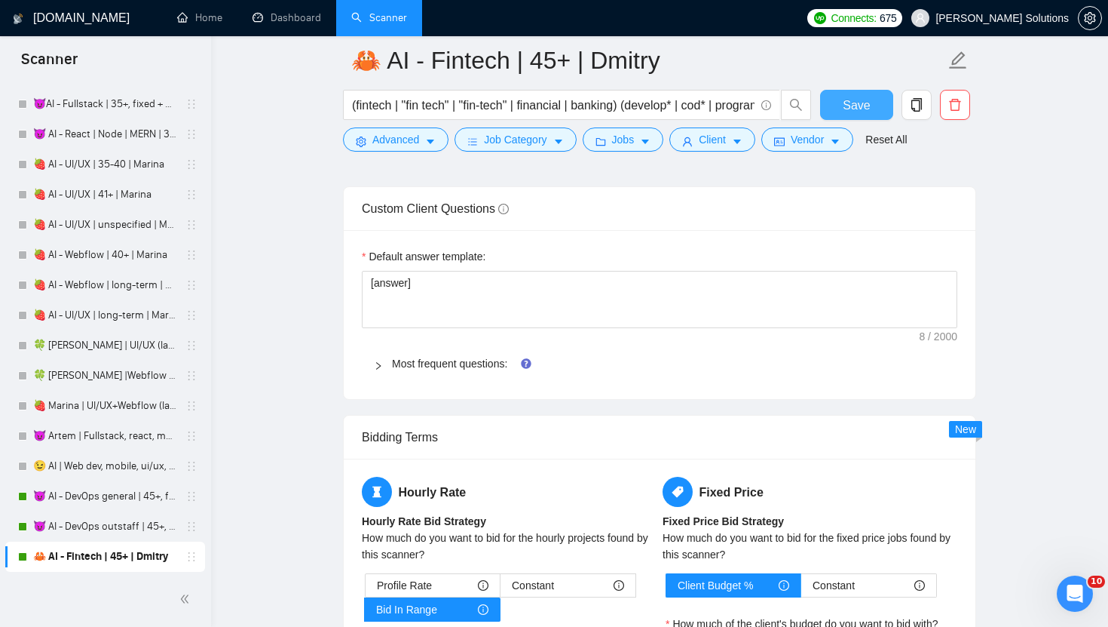
scroll to position [2359, 0]
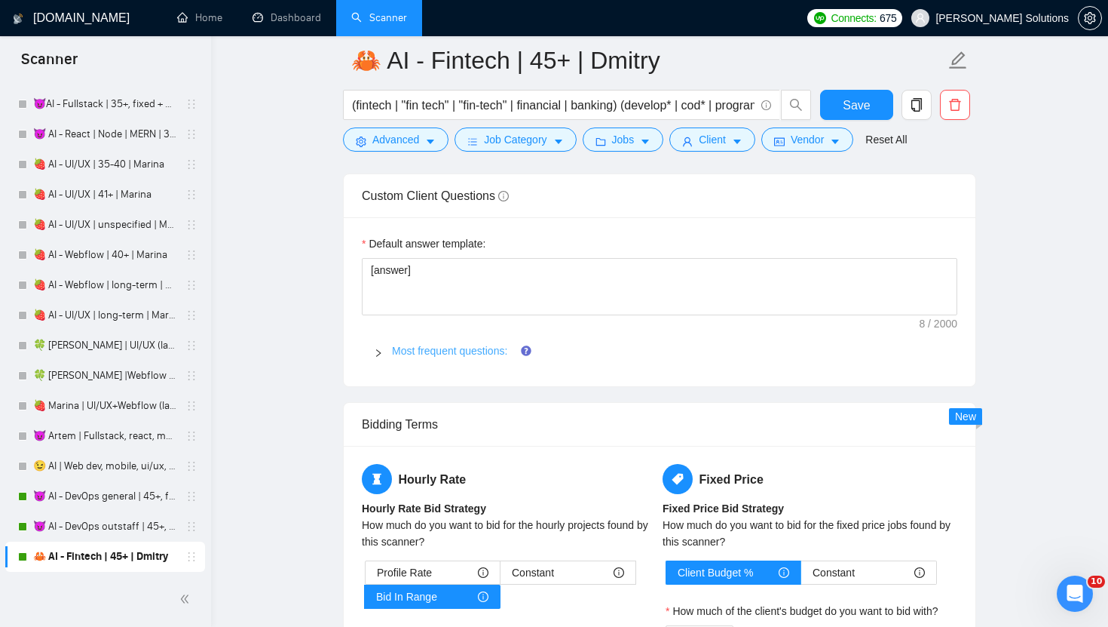
click at [458, 347] on link "Most frequent questions:" at bounding box center [449, 351] width 115 height 12
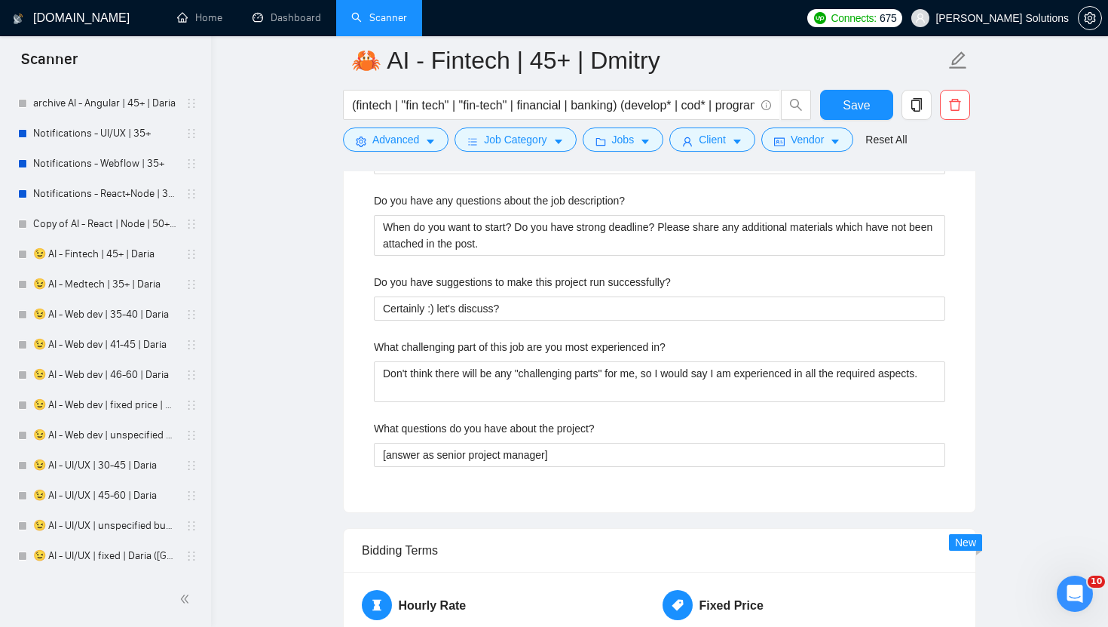
scroll to position [2080, 0]
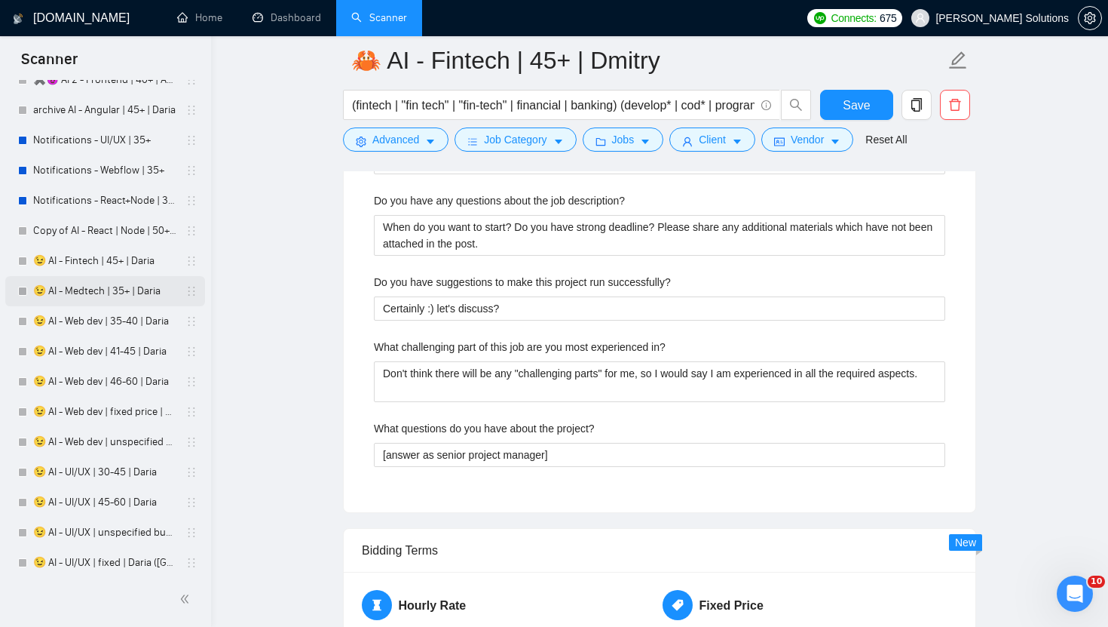
click at [102, 286] on link "😉 AI - Medtech | 35+ | Daria" at bounding box center [104, 291] width 143 height 30
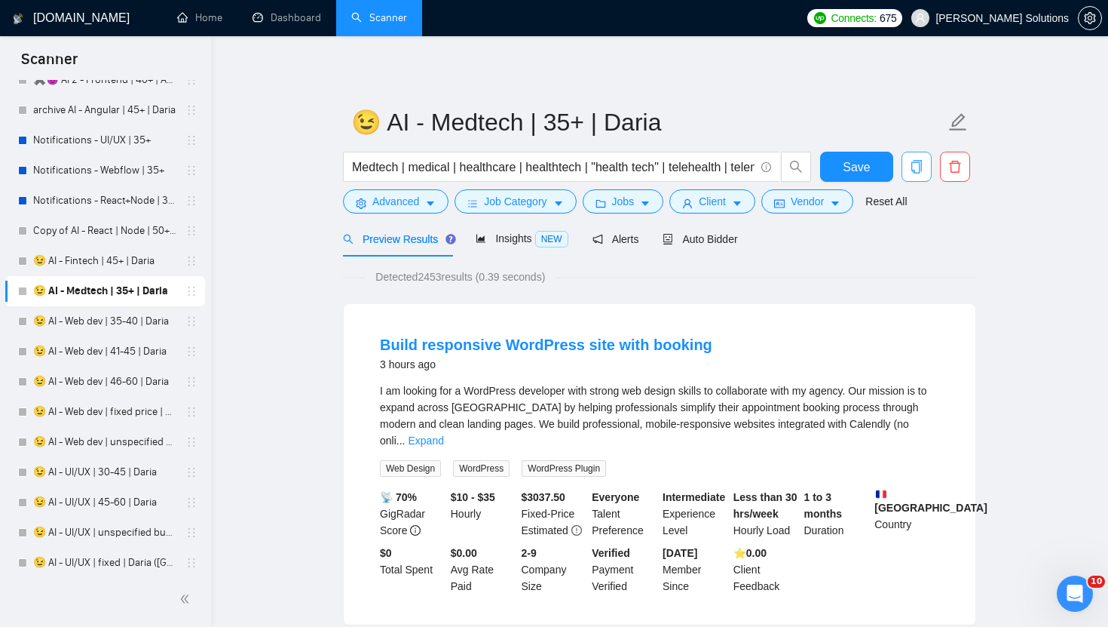
click at [915, 172] on icon "copy" at bounding box center [917, 167] width 11 height 14
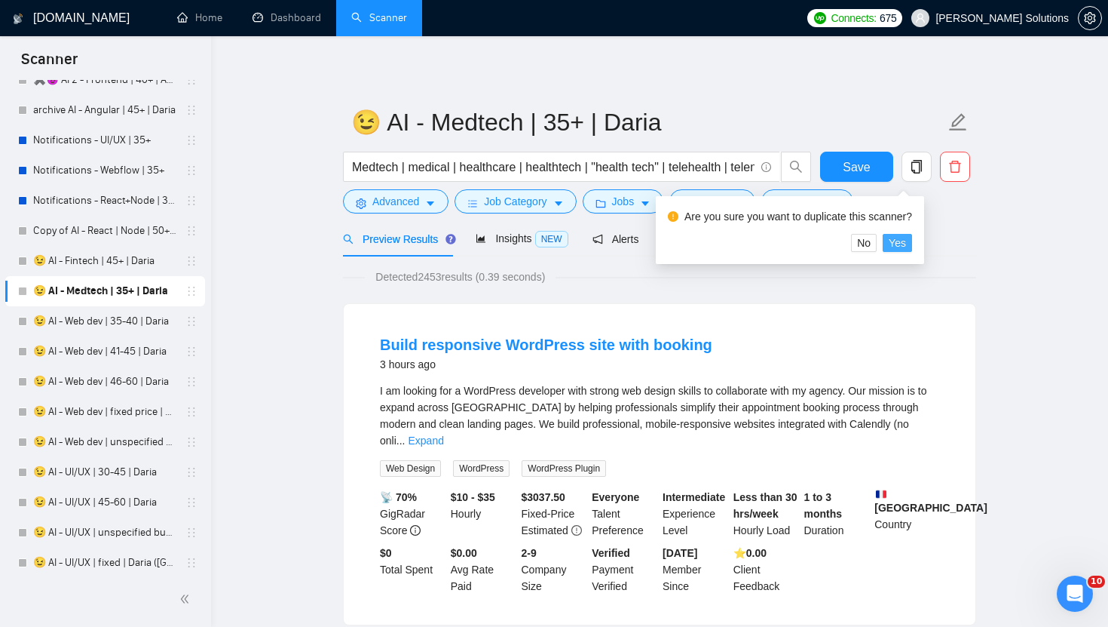
click at [906, 247] on span "Yes" at bounding box center [897, 242] width 17 height 17
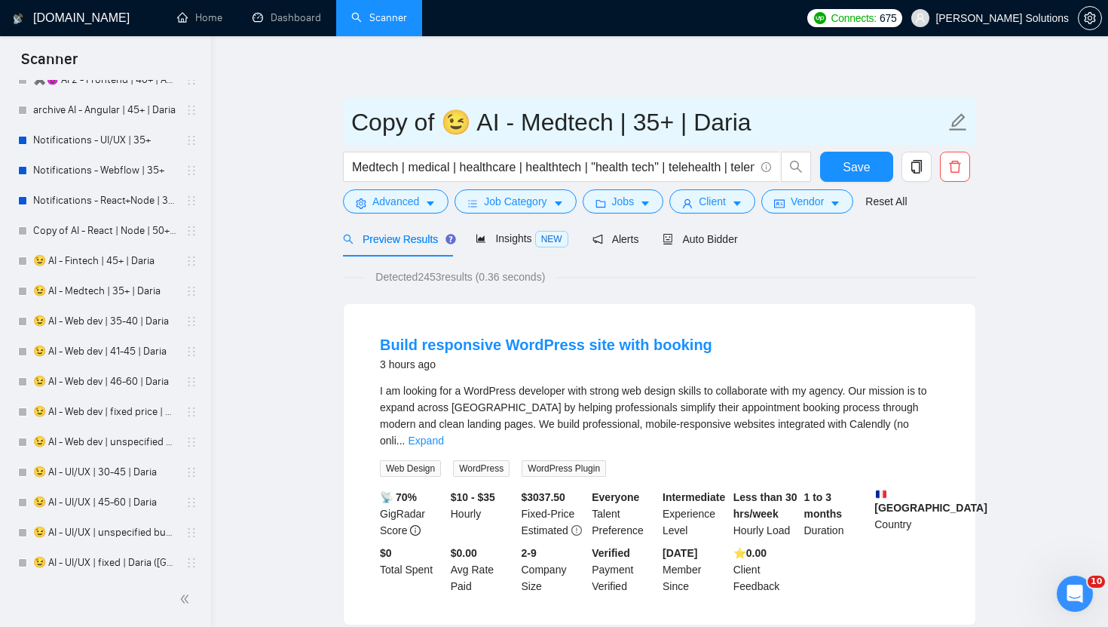
drag, startPoint x: 458, startPoint y: 133, endPoint x: 271, endPoint y: 133, distance: 187.7
paste input "🦀"
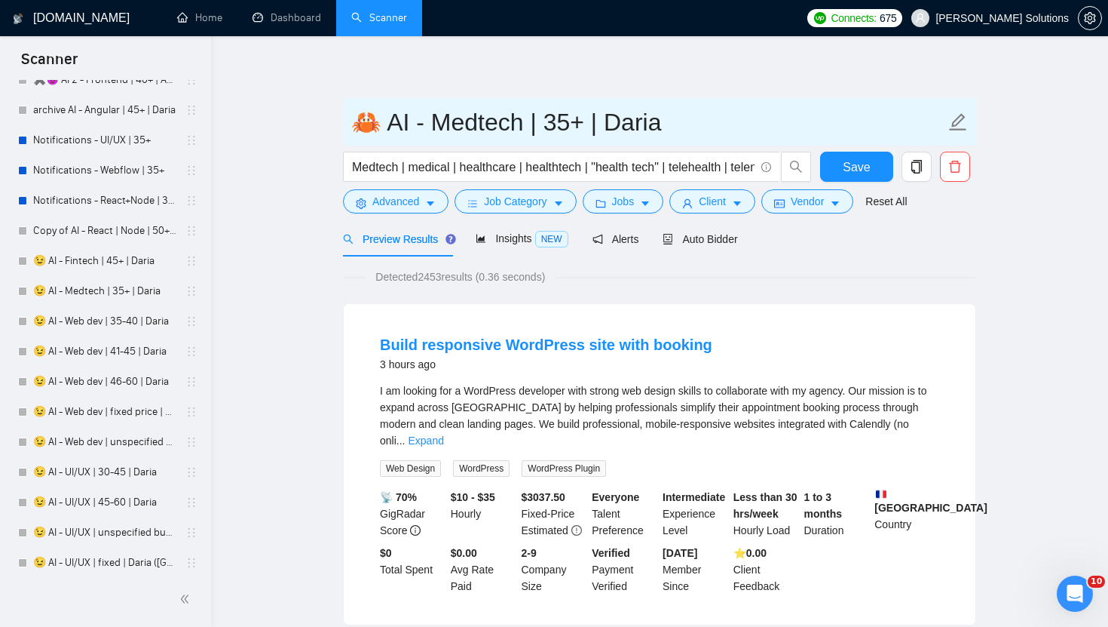
click at [633, 114] on input "🦀 AI - Medtech | 35+ | Daria" at bounding box center [648, 122] width 594 height 38
paste input "mitry"
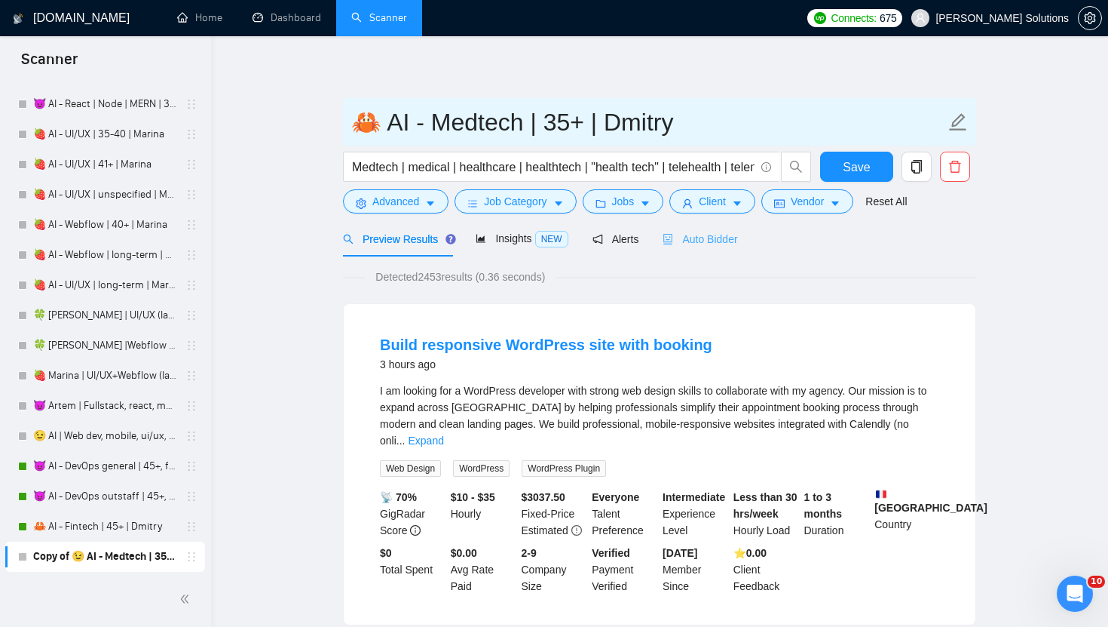
type input "🦀 AI - Medtech | 35+ | Dmitry"
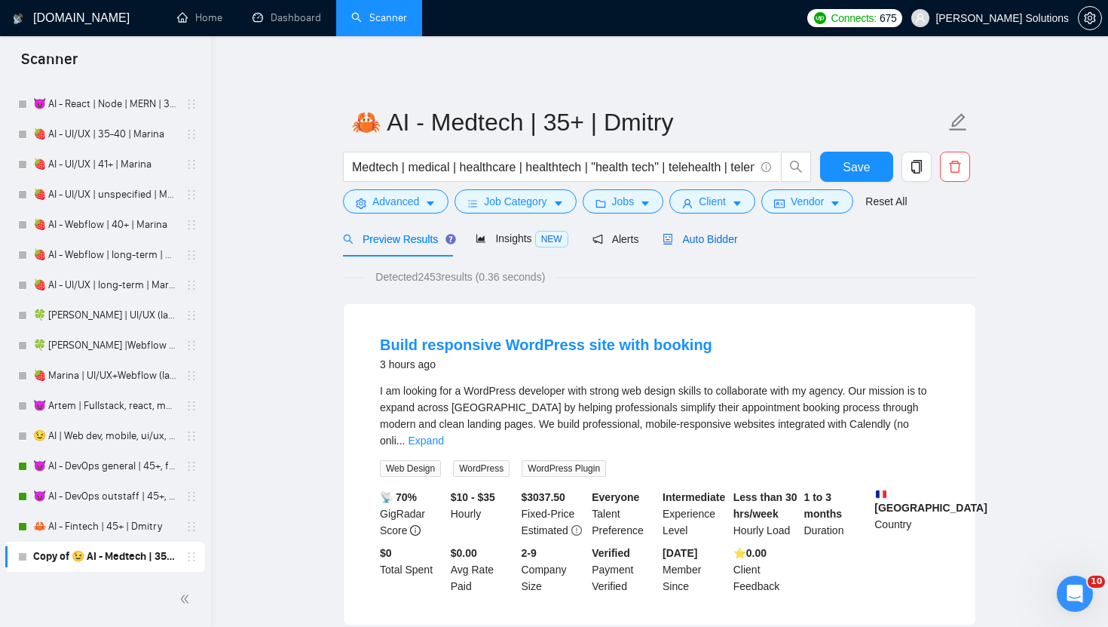
click at [691, 239] on span "Auto Bidder" at bounding box center [700, 239] width 75 height 12
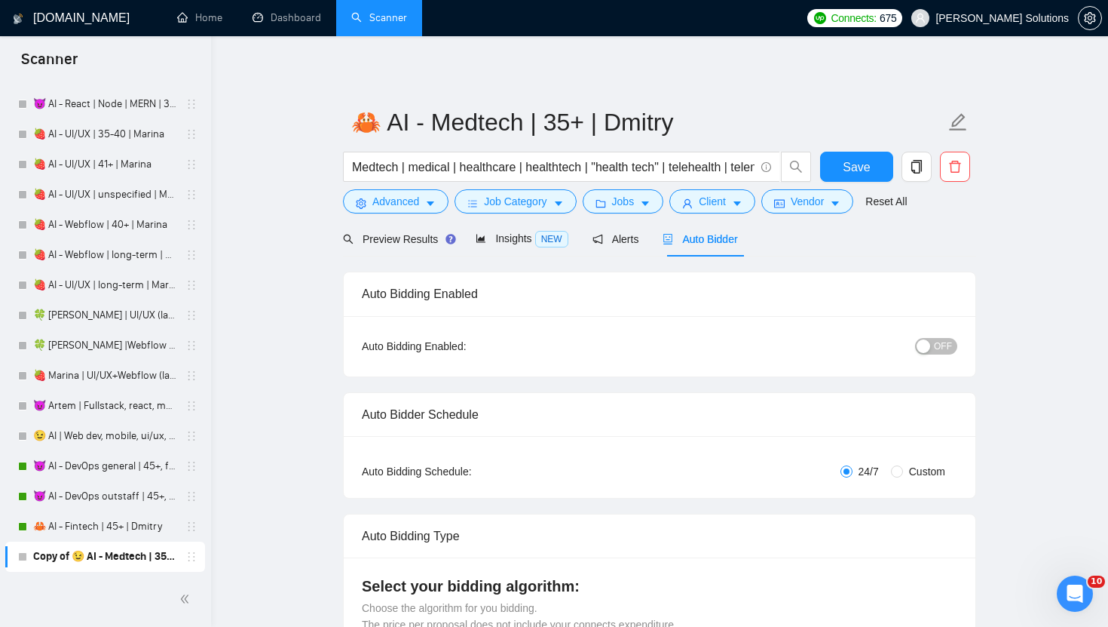
radio input "false"
radio input "true"
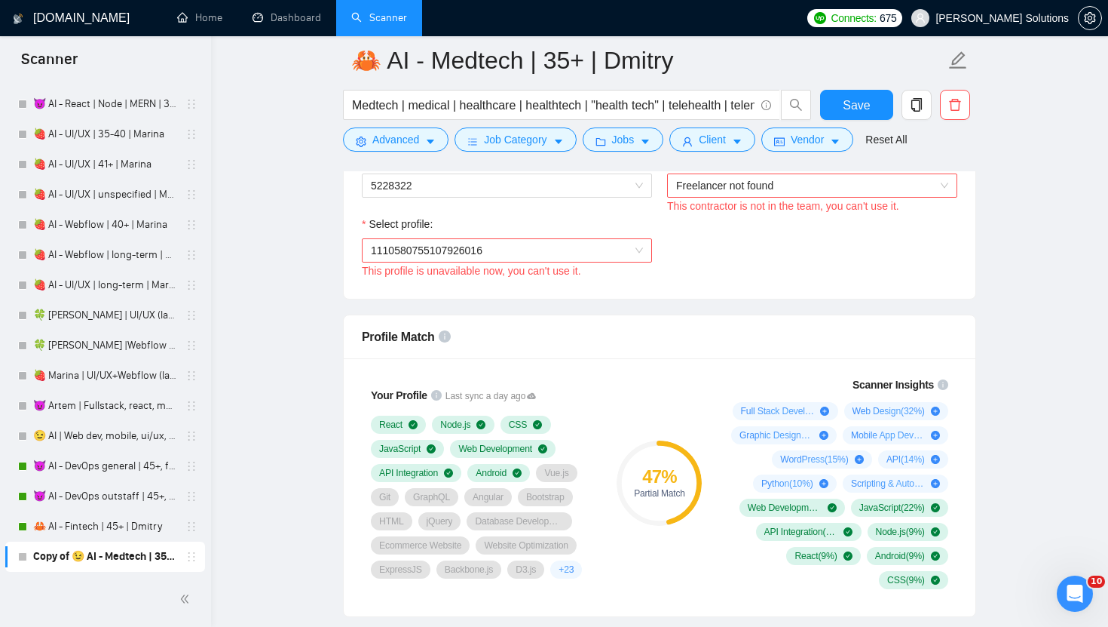
scroll to position [1007, 0]
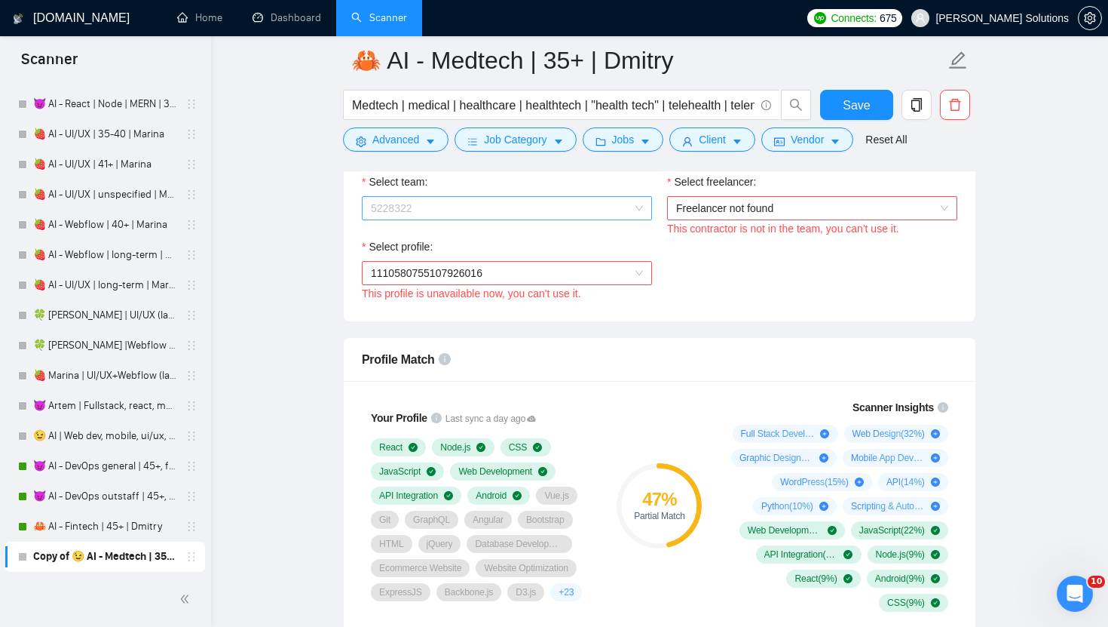
click at [584, 216] on span "5228322" at bounding box center [507, 208] width 272 height 23
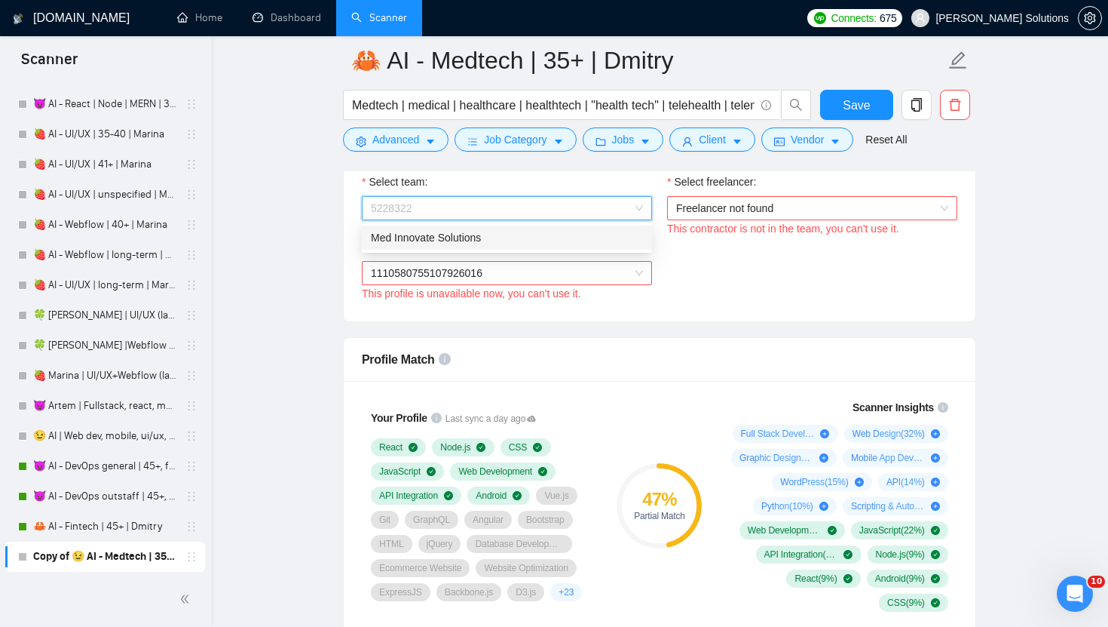
click at [516, 238] on div "Med Innovate Solutions" at bounding box center [507, 237] width 272 height 17
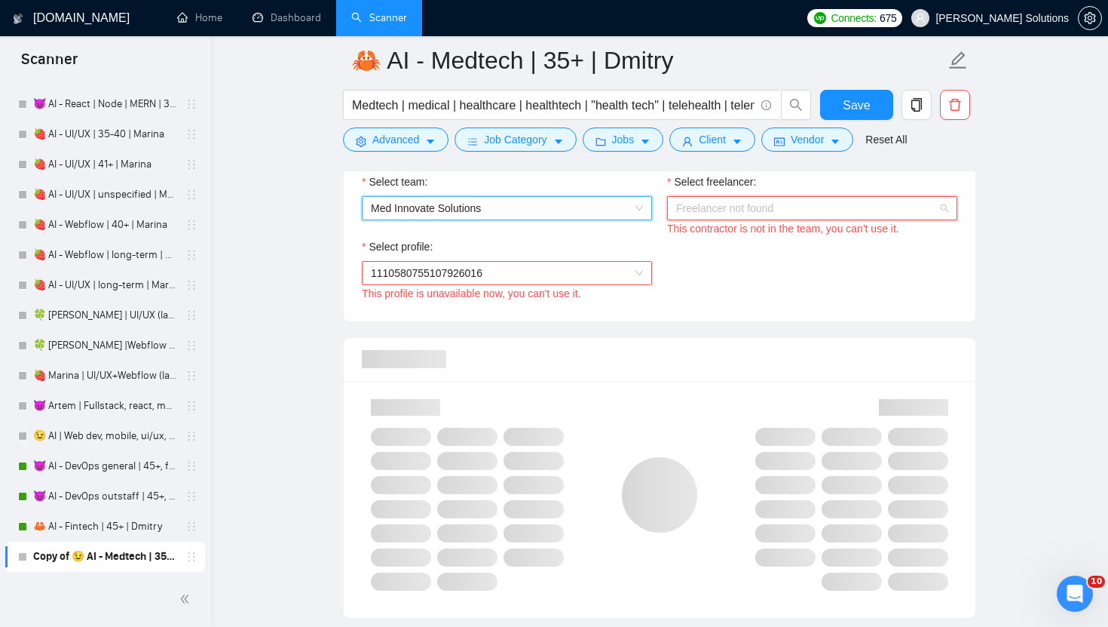
click at [737, 215] on span "Freelancer not found" at bounding box center [812, 208] width 272 height 23
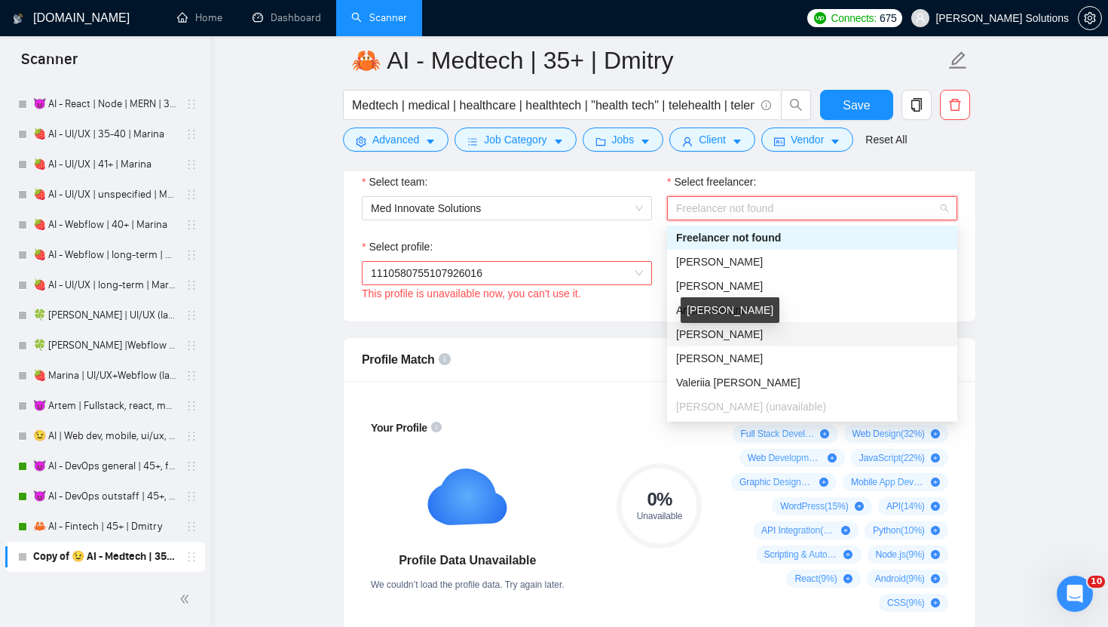
click at [716, 333] on span "[PERSON_NAME]" at bounding box center [719, 334] width 87 height 12
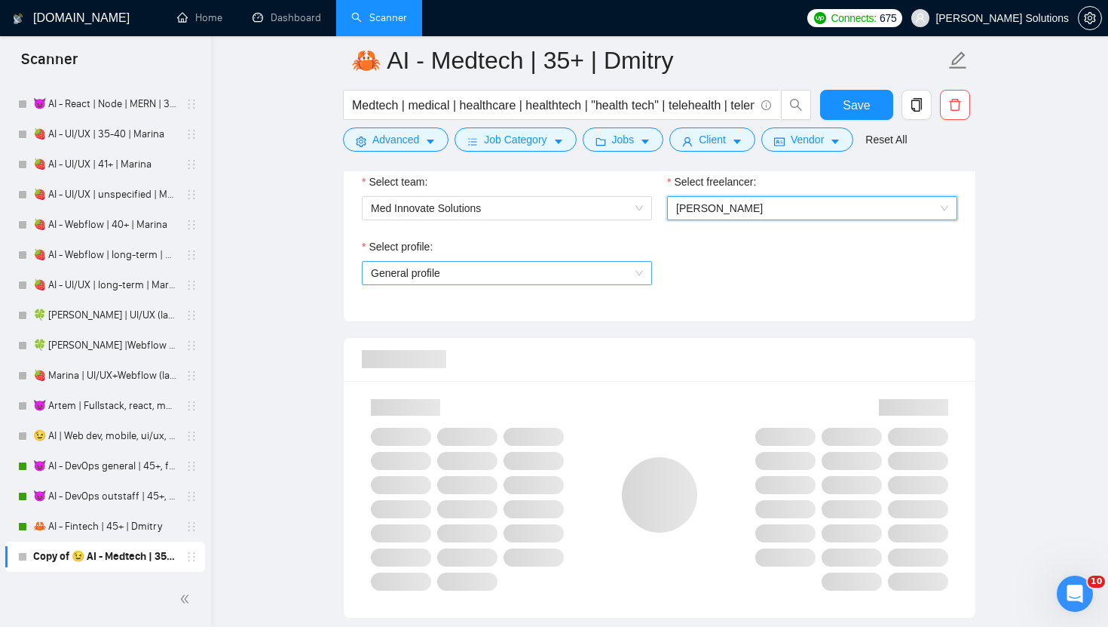
click at [584, 262] on span "General profile" at bounding box center [507, 273] width 272 height 23
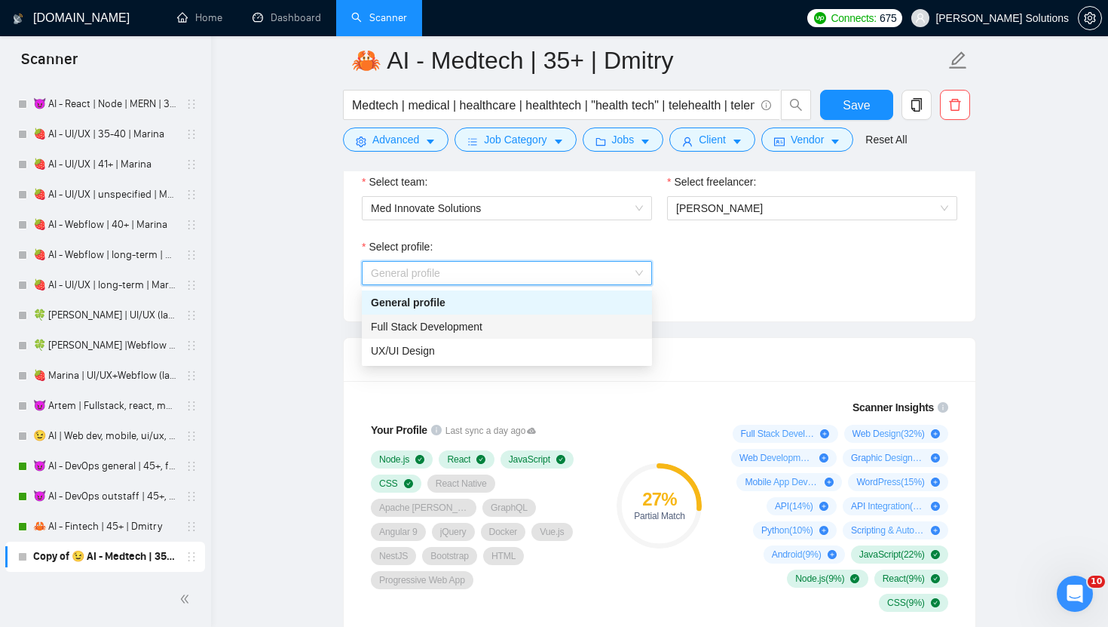
click at [452, 333] on div "Full Stack Development" at bounding box center [507, 326] width 272 height 17
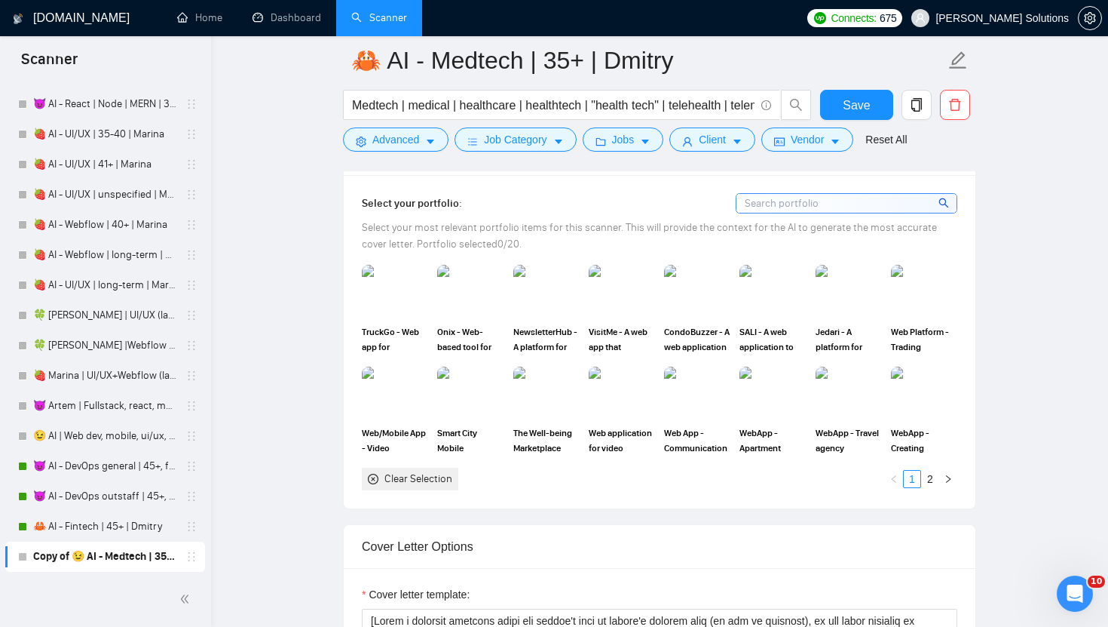
scroll to position [1527, 0]
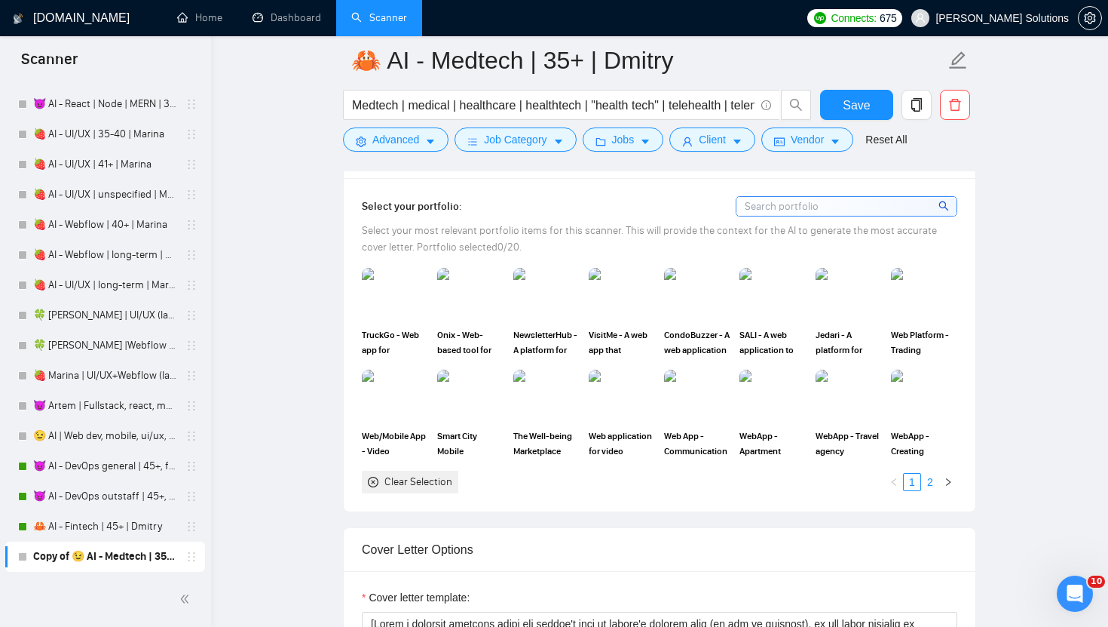
click at [930, 474] on link "2" at bounding box center [930, 482] width 17 height 17
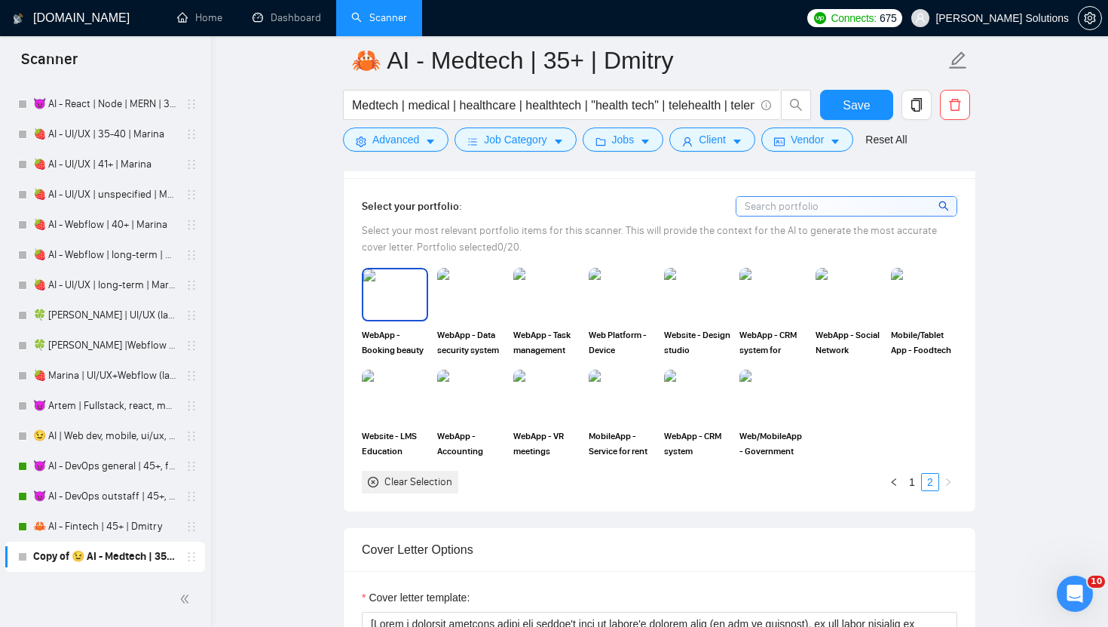
click at [409, 292] on img at bounding box center [394, 294] width 63 height 50
click at [908, 484] on link "1" at bounding box center [912, 482] width 17 height 17
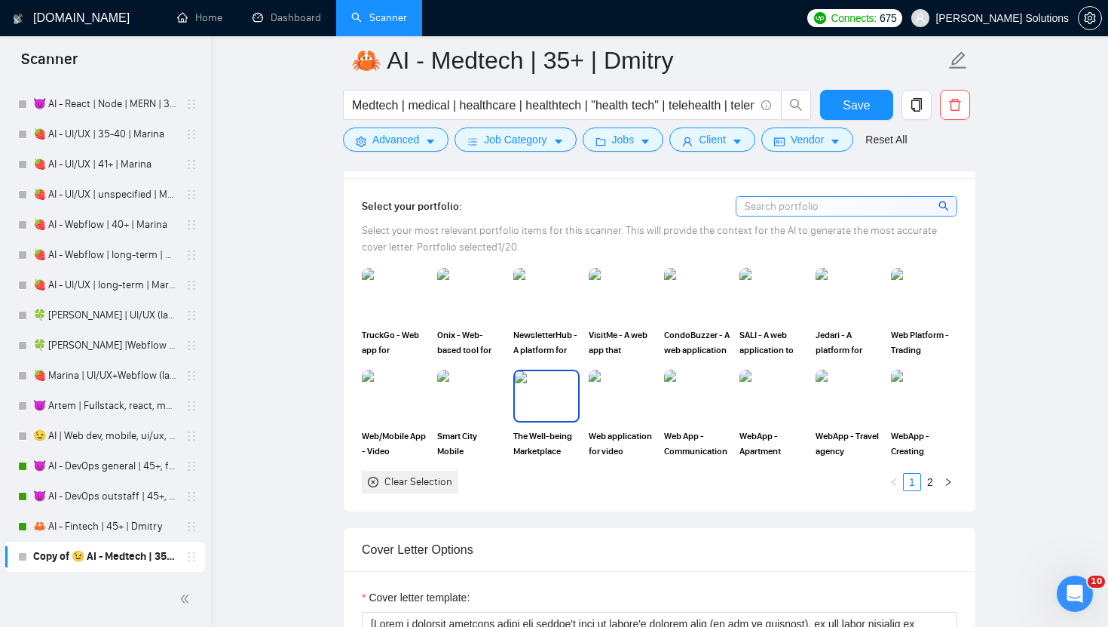
click at [545, 380] on img at bounding box center [546, 396] width 63 height 50
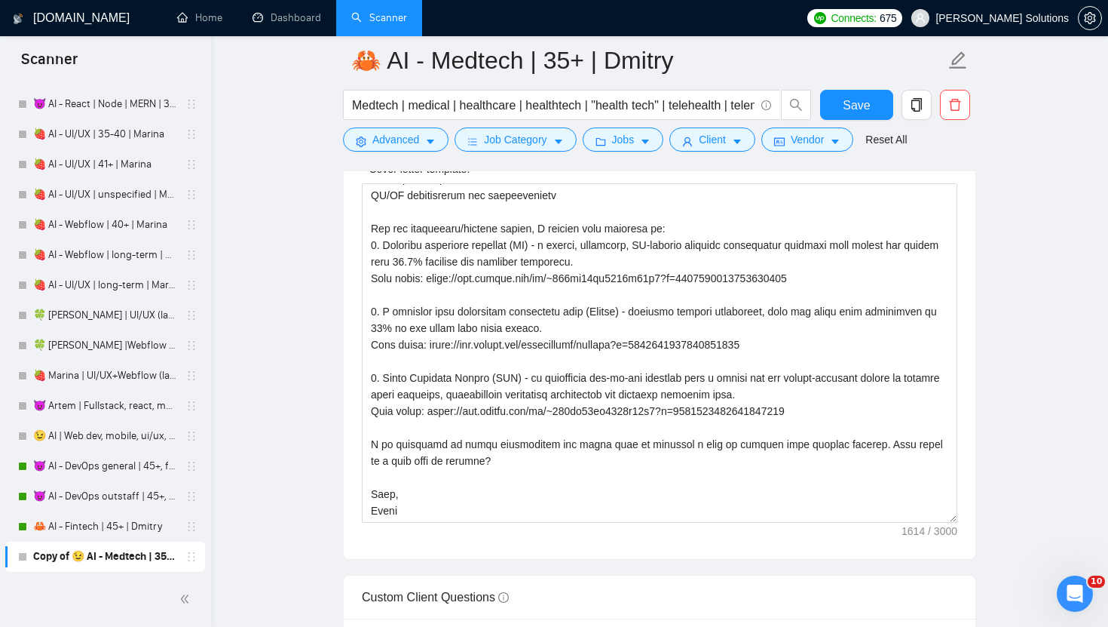
scroll to position [1957, 0]
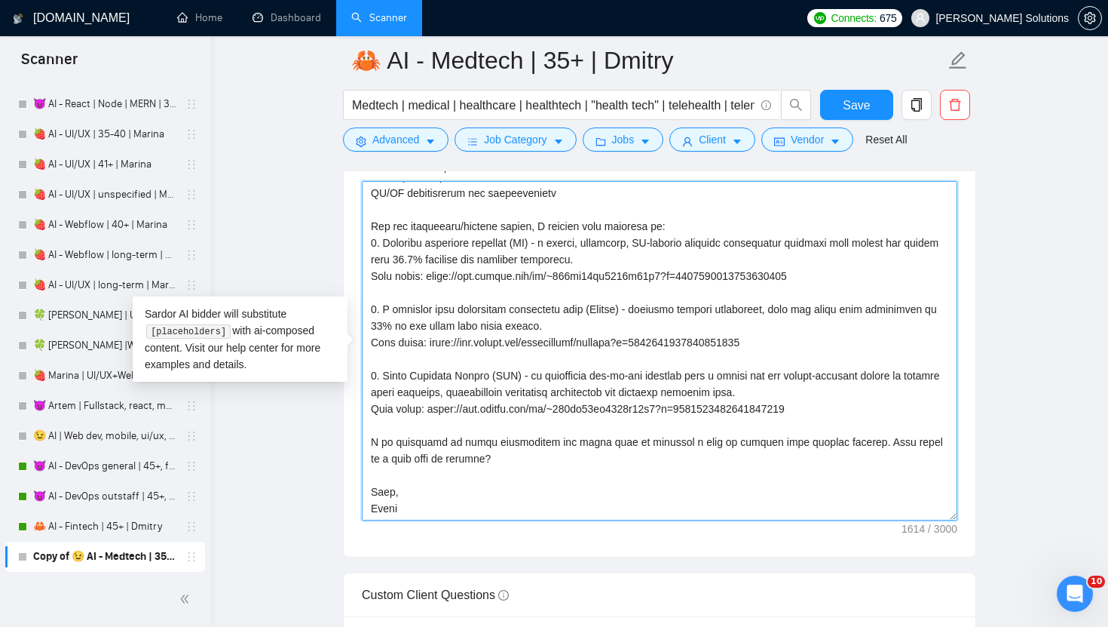
drag, startPoint x: 434, startPoint y: 340, endPoint x: 795, endPoint y: 350, distance: 362.0
click at [795, 350] on textarea "Cover letter template:" at bounding box center [660, 350] width 596 height 339
paste textarea "~01dc9fa34fe647d347?p=19653244974517207"
drag, startPoint x: 838, startPoint y: 274, endPoint x: 435, endPoint y: 274, distance: 402.6
click at [435, 274] on textarea "Cover letter template:" at bounding box center [660, 350] width 596 height 339
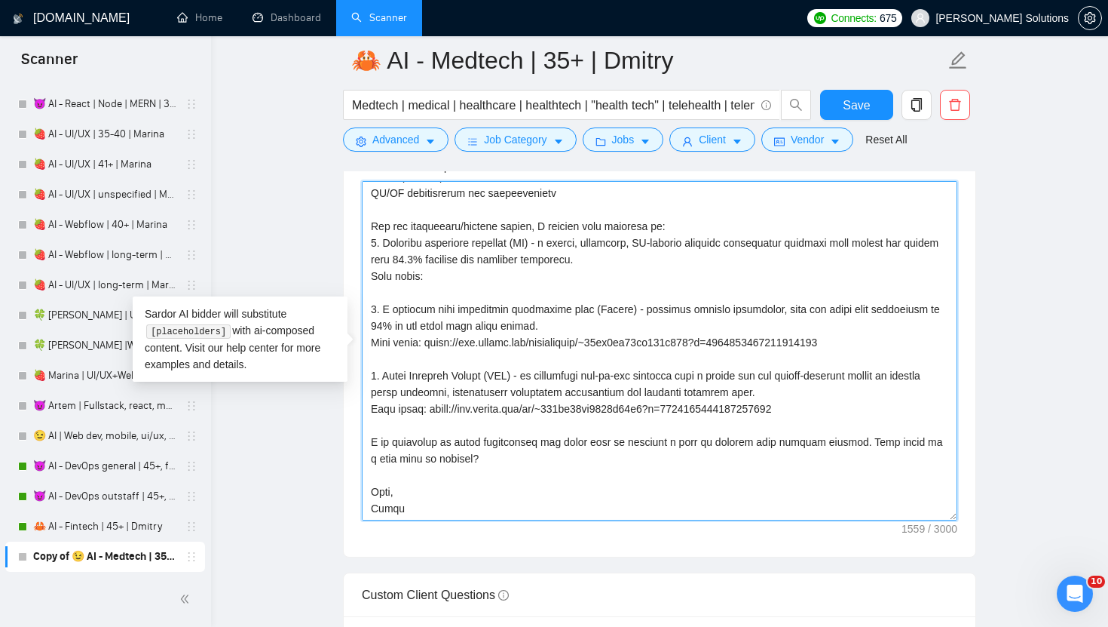
drag, startPoint x: 431, startPoint y: 410, endPoint x: 814, endPoint y: 423, distance: 383.2
click at [814, 423] on textarea "Cover letter template:" at bounding box center [660, 350] width 596 height 339
drag, startPoint x: 492, startPoint y: 375, endPoint x: 384, endPoint y: 375, distance: 108.6
click at [384, 375] on textarea "Cover letter template:" at bounding box center [660, 350] width 596 height 339
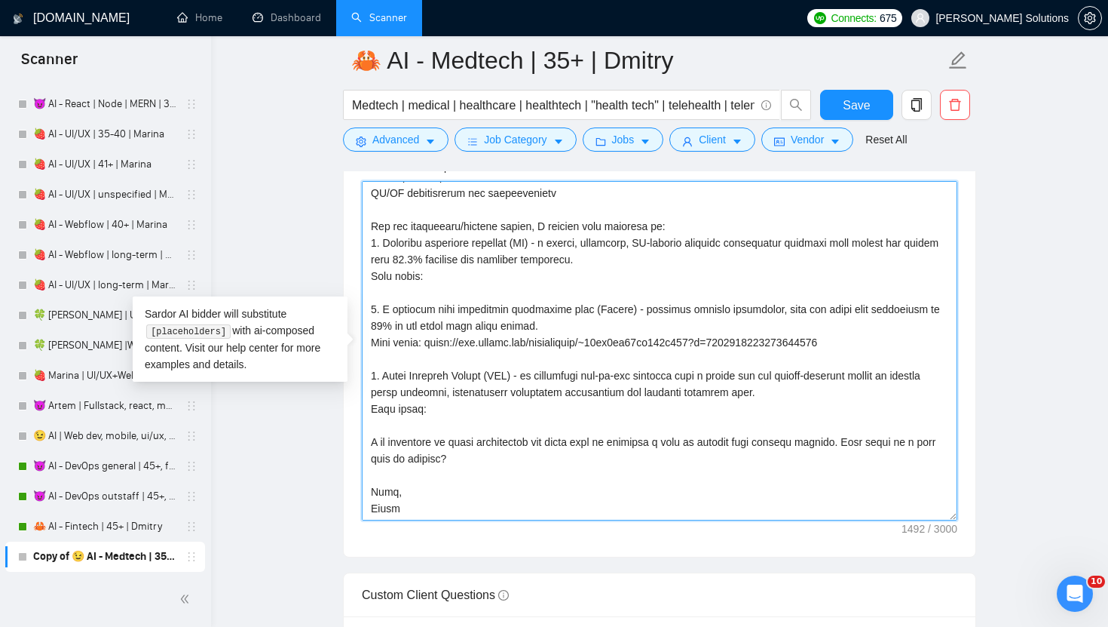
type textarea "[Write a personal greeting using the client's name or client's company name (if…"
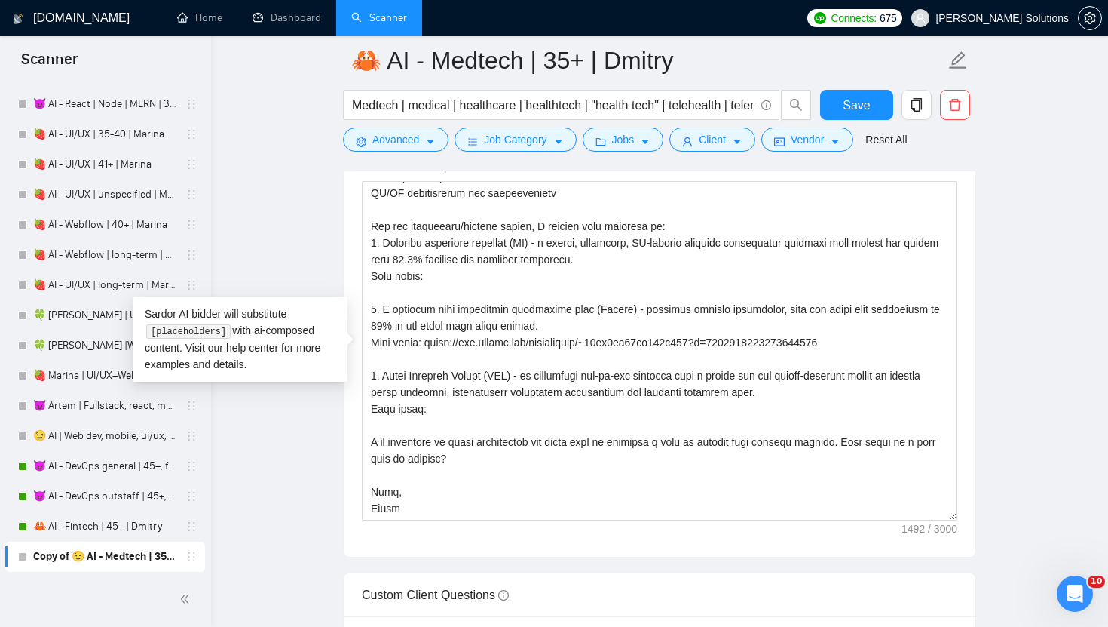
click at [995, 282] on main "🦀 AI - Medtech | 35+ | Dmitry Medtech | medical | healthcare | healthtech | "he…" at bounding box center [659, 312] width 849 height 4419
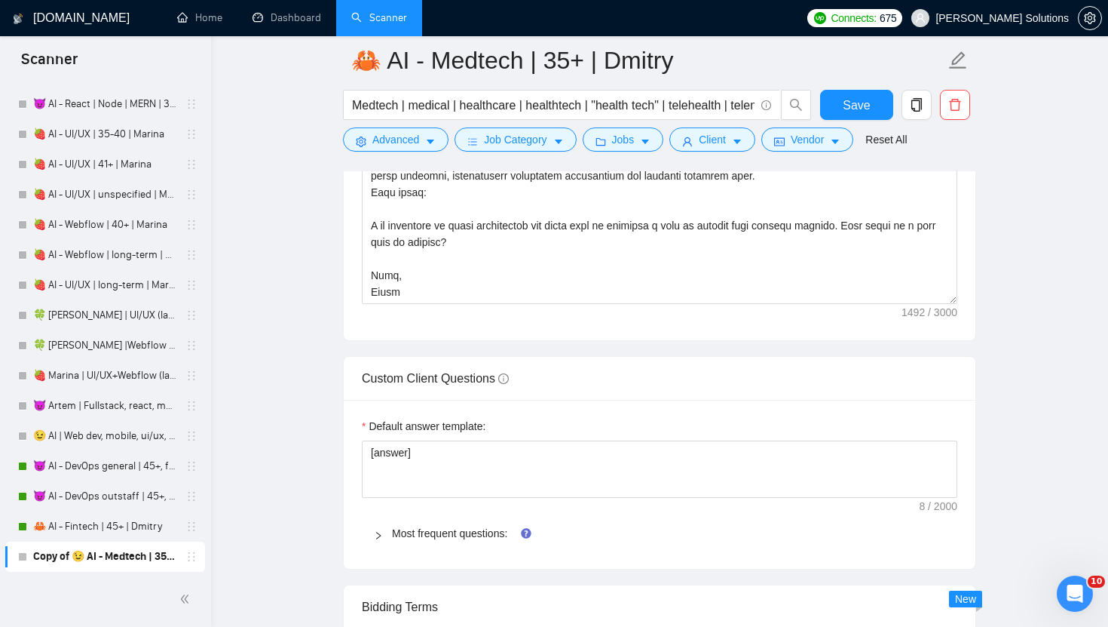
scroll to position [2184, 0]
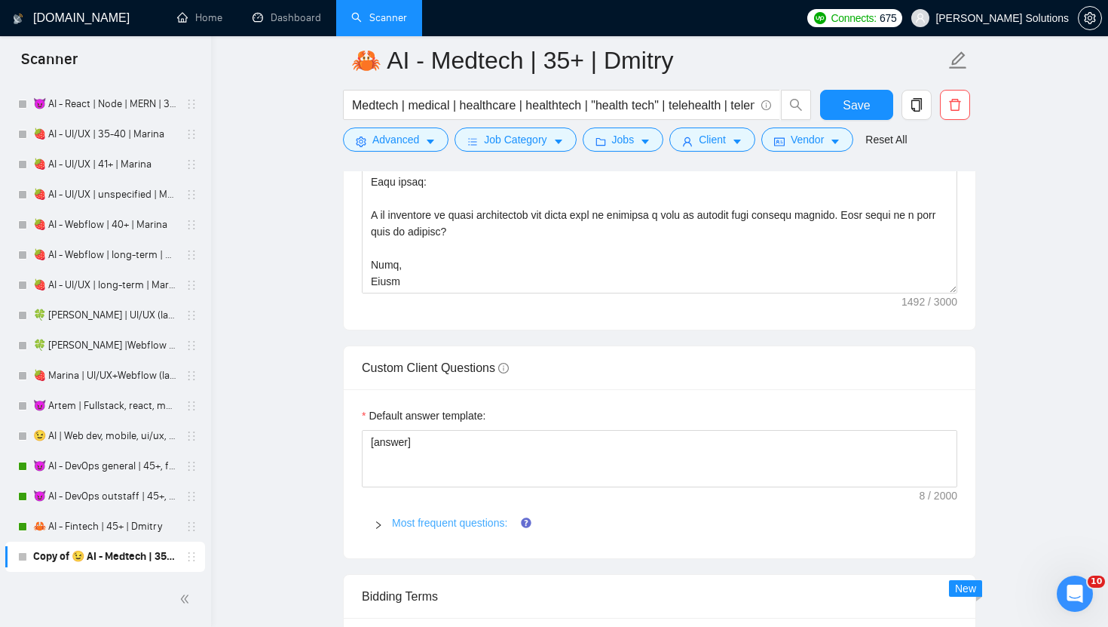
click at [475, 516] on link "Most frequent questions:" at bounding box center [449, 522] width 115 height 12
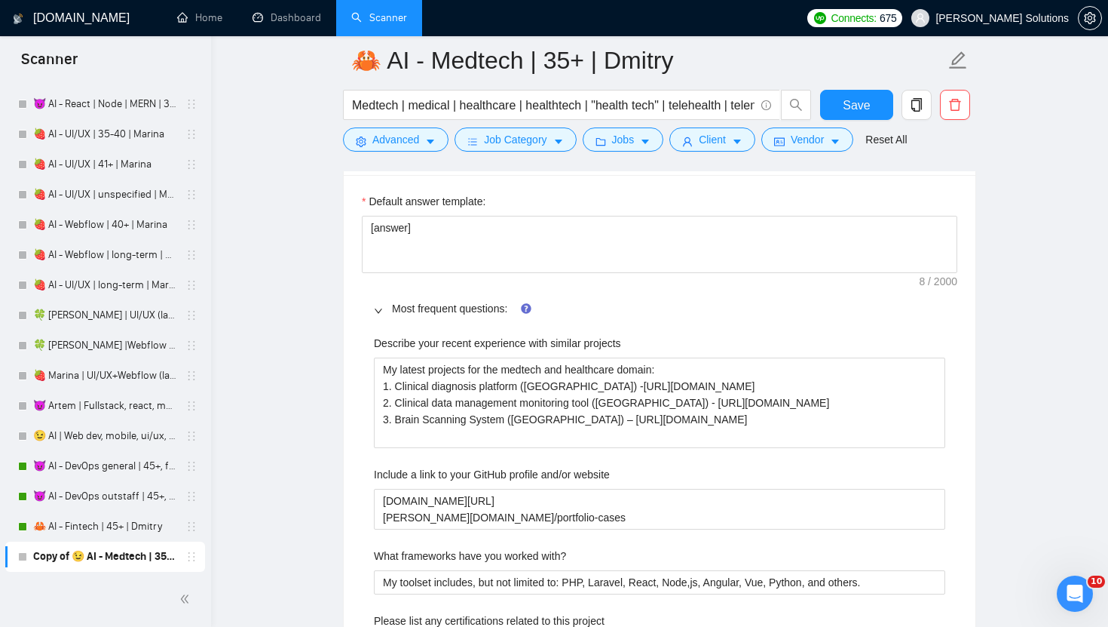
scroll to position [2449, 0]
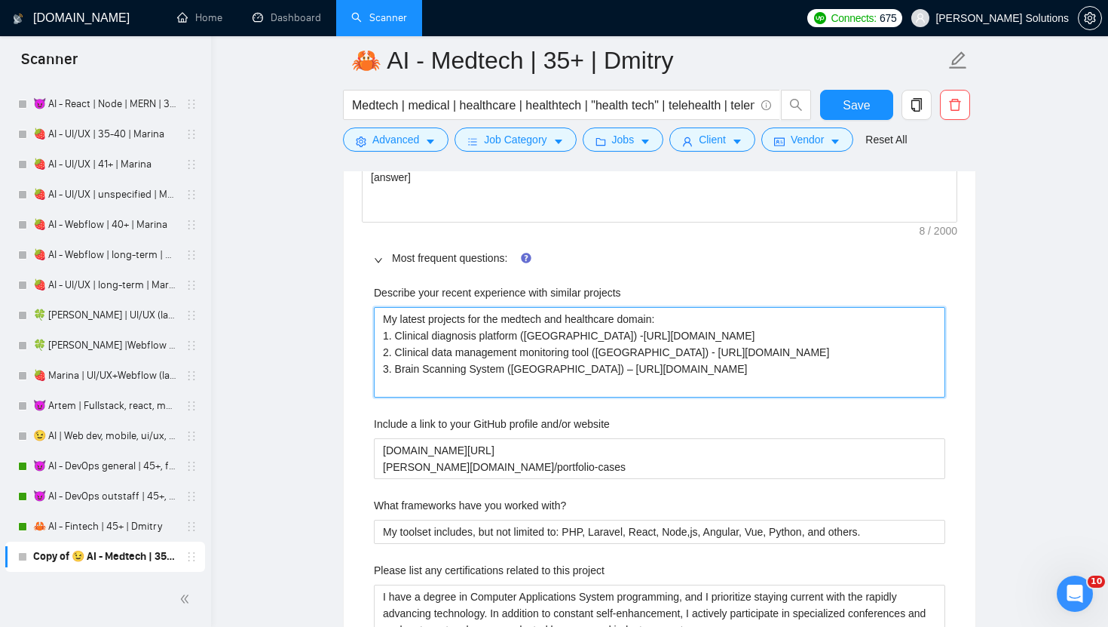
drag, startPoint x: 554, startPoint y: 388, endPoint x: 962, endPoint y: 385, distance: 407.9
type projects "My latest projects for the medtech and healthcare domain: 1. Clinical diagnosis…"
drag, startPoint x: 554, startPoint y: 338, endPoint x: 1022, endPoint y: 339, distance: 467.5
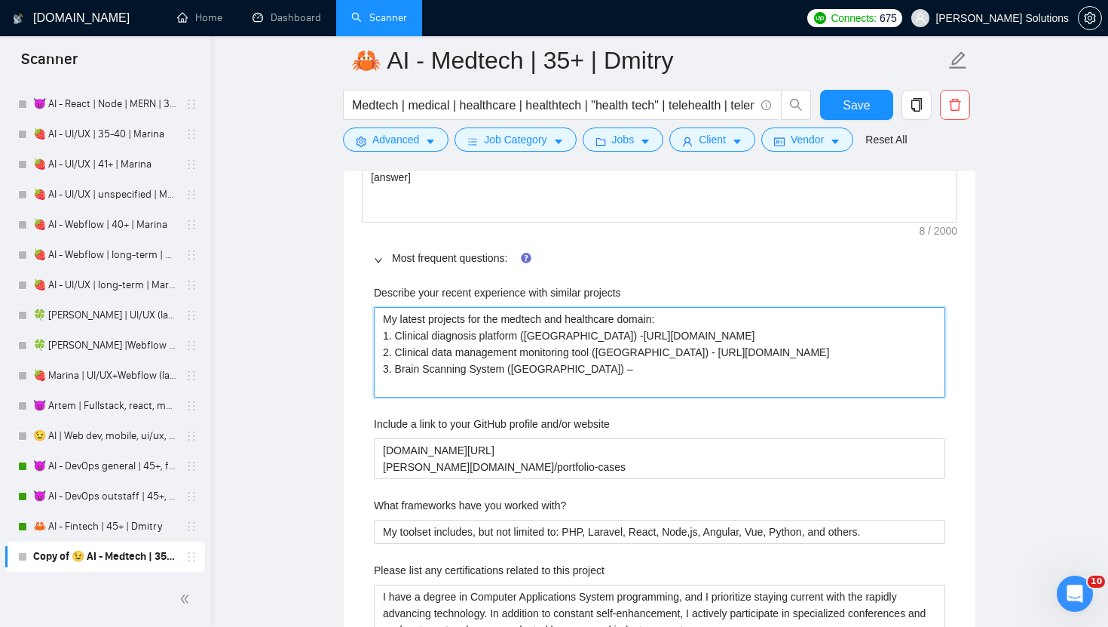
click at [1022, 339] on main "🦀 AI - Medtech | 35+ | Dmitry Medtech | medical | healthcare | healthtech | "he…" at bounding box center [659, 278] width 849 height 5334
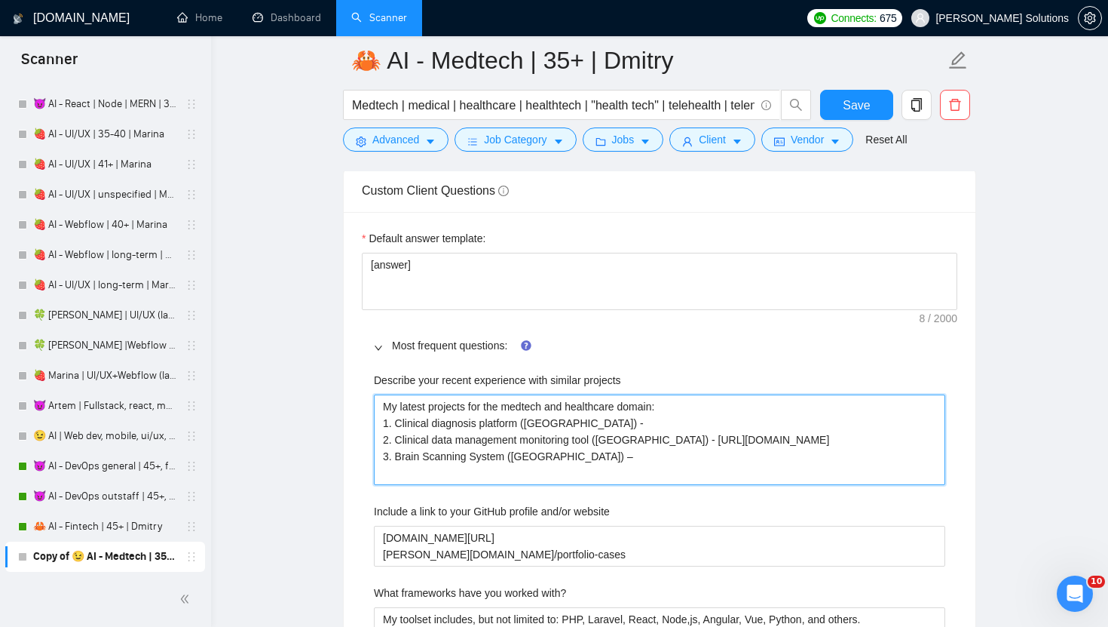
scroll to position [2075, 0]
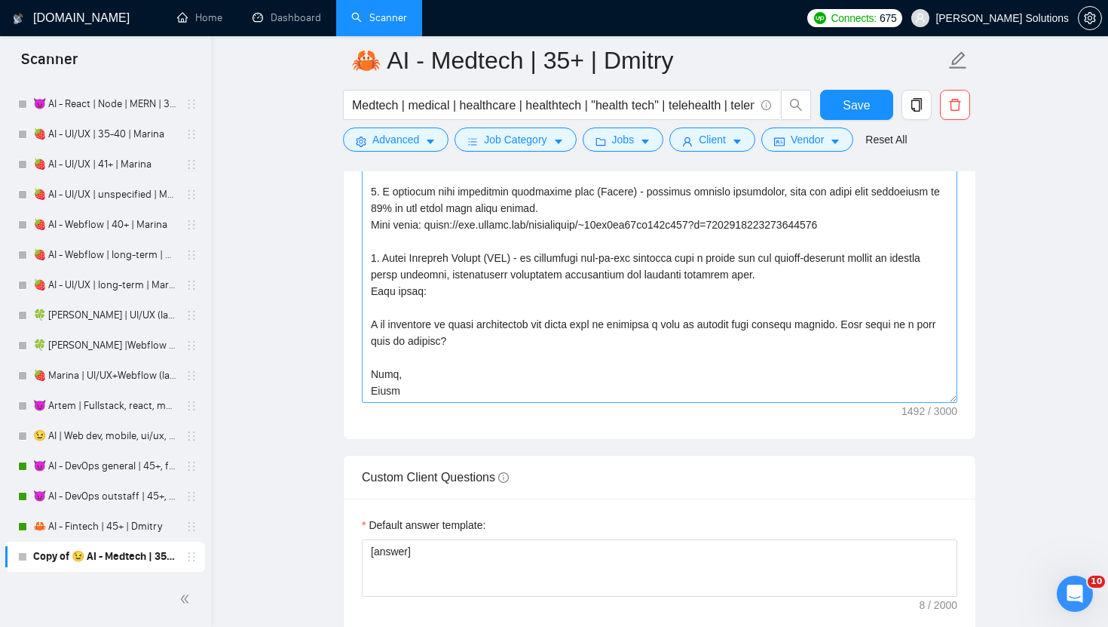
type projects "My latest projects for the medtech and healthcare domain: 1. Clinical diagnosis…"
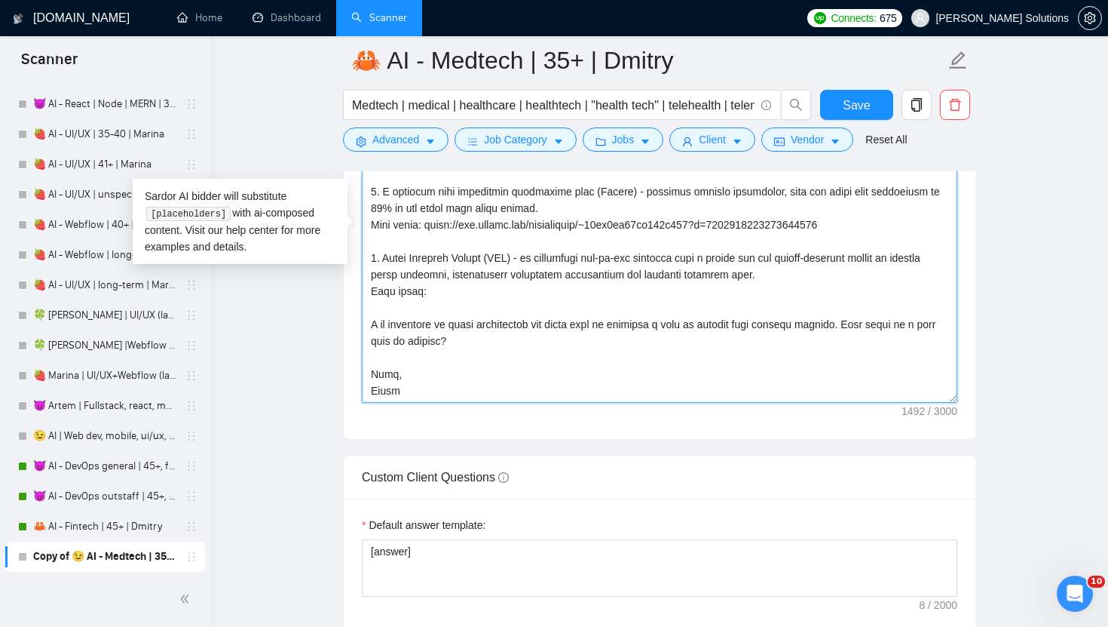
drag, startPoint x: 872, startPoint y: 226, endPoint x: 431, endPoint y: 226, distance: 441.1
click at [431, 227] on textarea "Cover letter template:" at bounding box center [660, 232] width 596 height 339
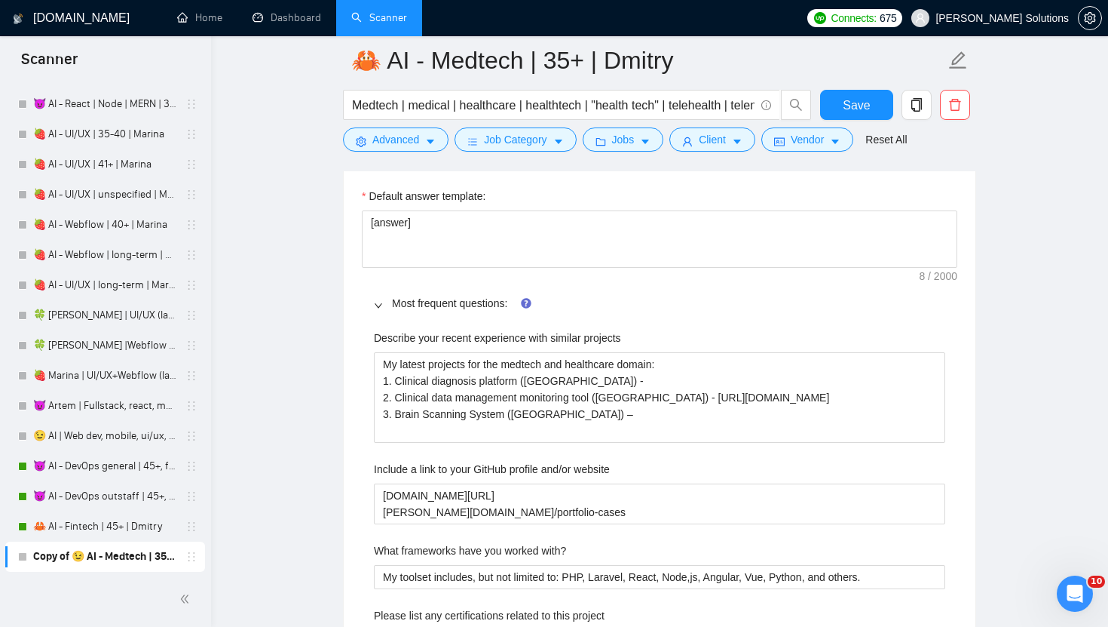
scroll to position [2475, 0]
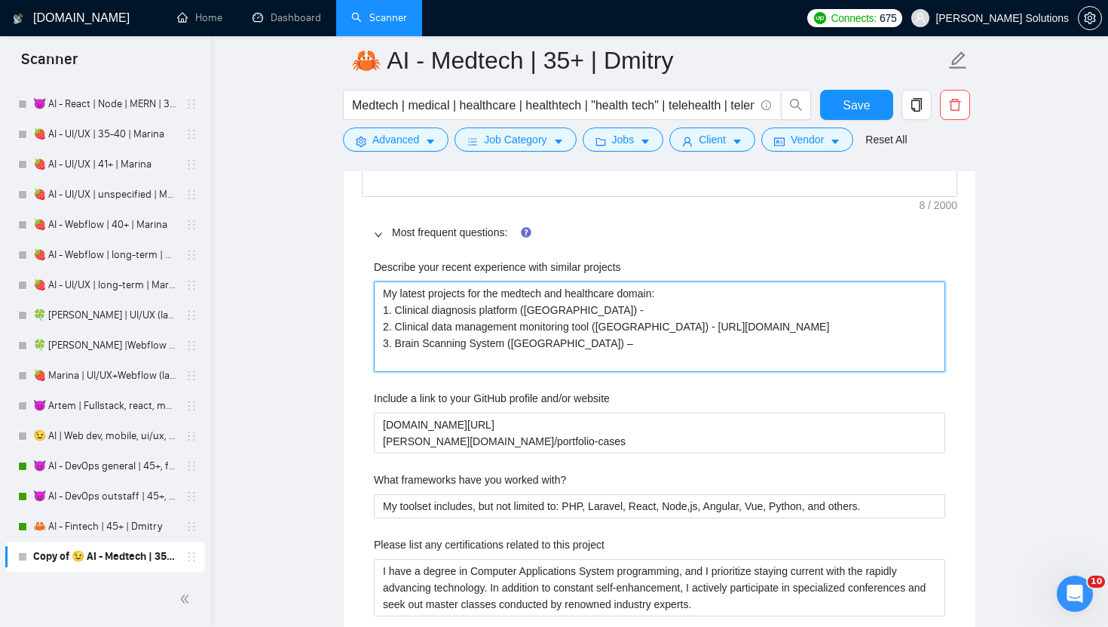
drag, startPoint x: 657, startPoint y: 328, endPoint x: 896, endPoint y: 329, distance: 239.0
click at [896, 329] on projects "My latest projects for the medtech and healthcare domain: 1. Clinical diagnosis…" at bounding box center [660, 326] width 572 height 90
paste projects "~01dc9fa34fe647d347?p=1965324497451720704"
type projects "My latest projects for the medtech and healthcare domain: 1. Clinical diagnosis…"
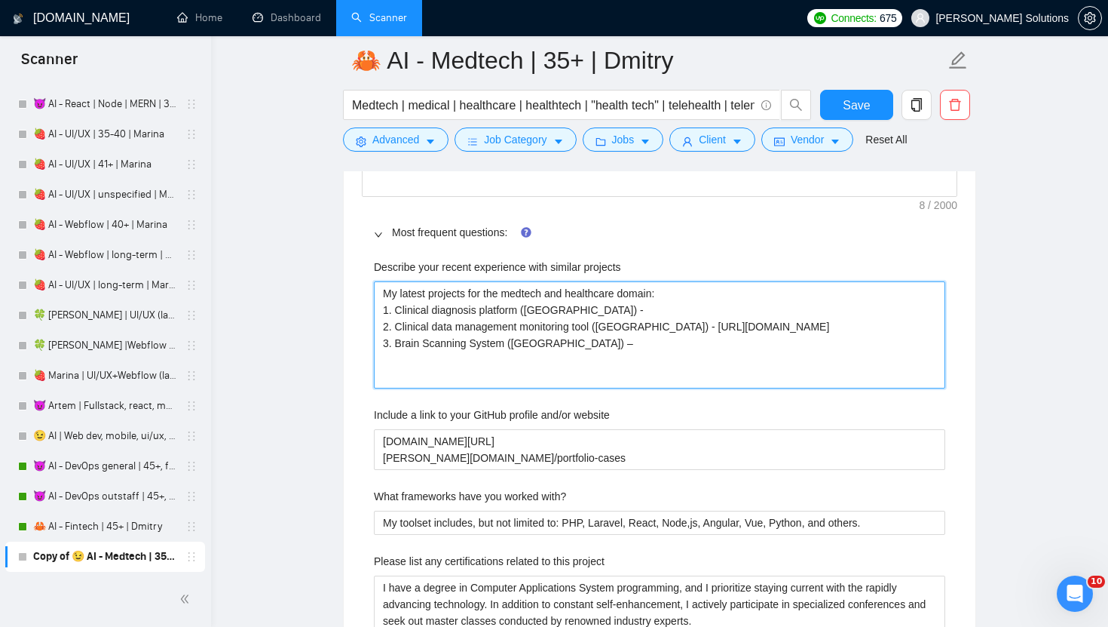
type projects "My latest projects for the medtech and healthcare domain: 1. Clinical diagnosis…"
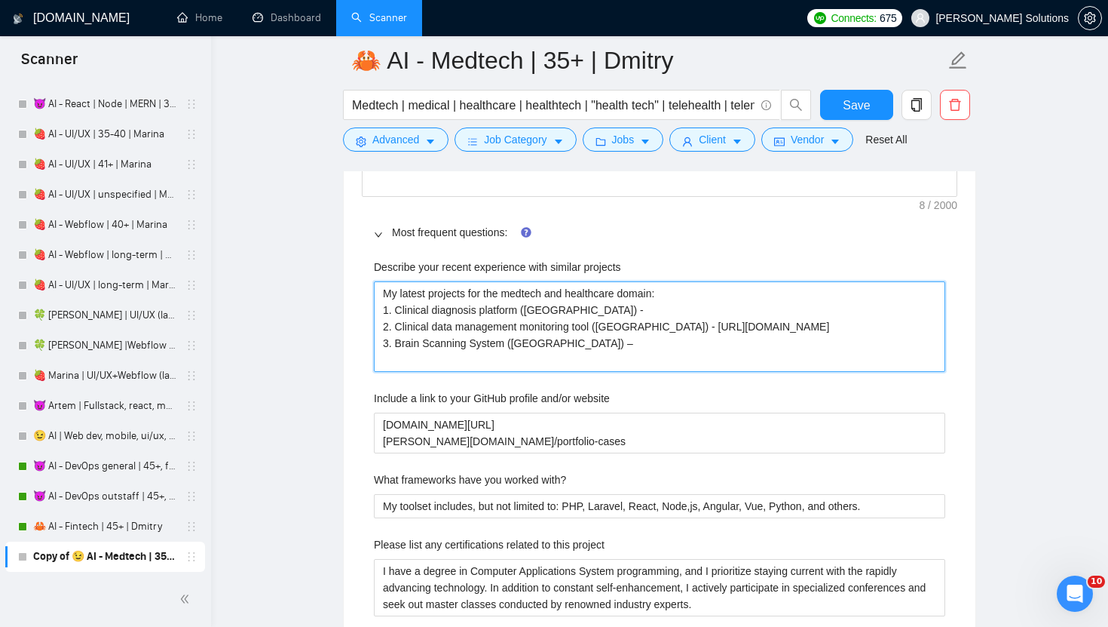
drag, startPoint x: 538, startPoint y: 339, endPoint x: 656, endPoint y: 323, distance: 118.6
click at [656, 323] on projects "My latest projects for the medtech and healthcare domain: 1. Clinical diagnosis…" at bounding box center [660, 326] width 572 height 90
paste projects "~01dc9fa34fe647d347?p=19653244974517207"
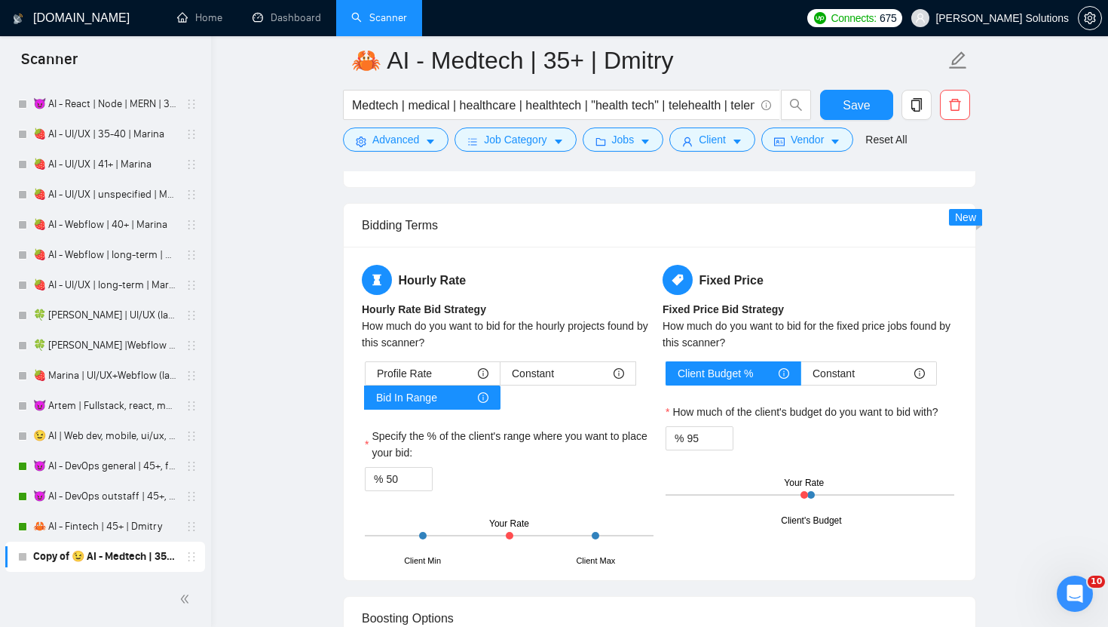
scroll to position [3473, 0]
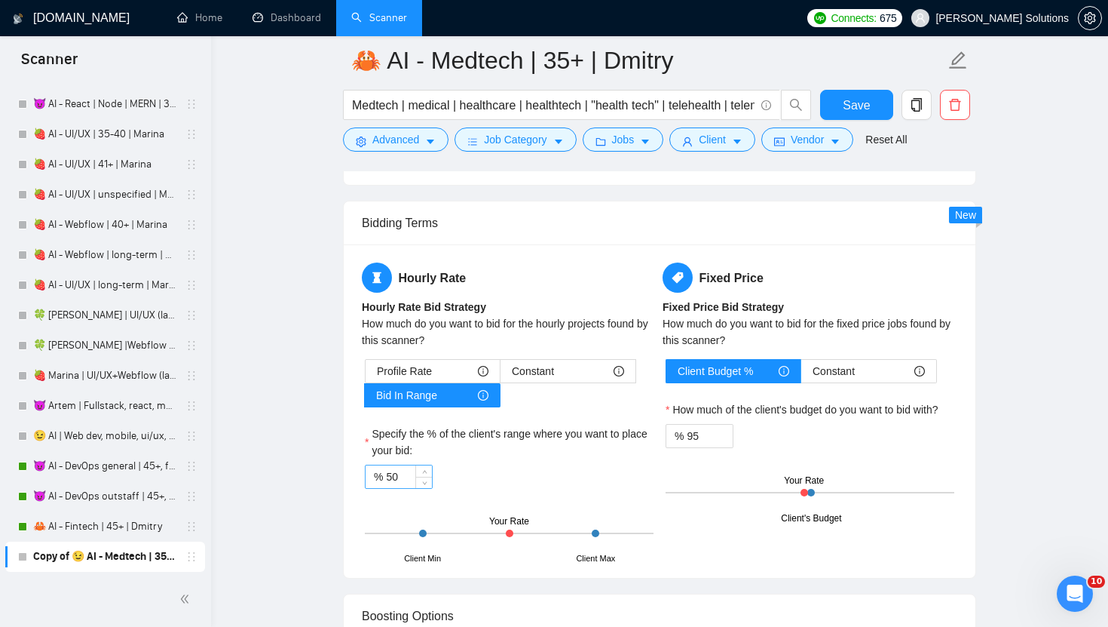
type projects "My latest projects for the medtech and healthcare domain: 1. Clinical diagnosis…"
click at [403, 475] on input "50" at bounding box center [409, 476] width 46 height 23
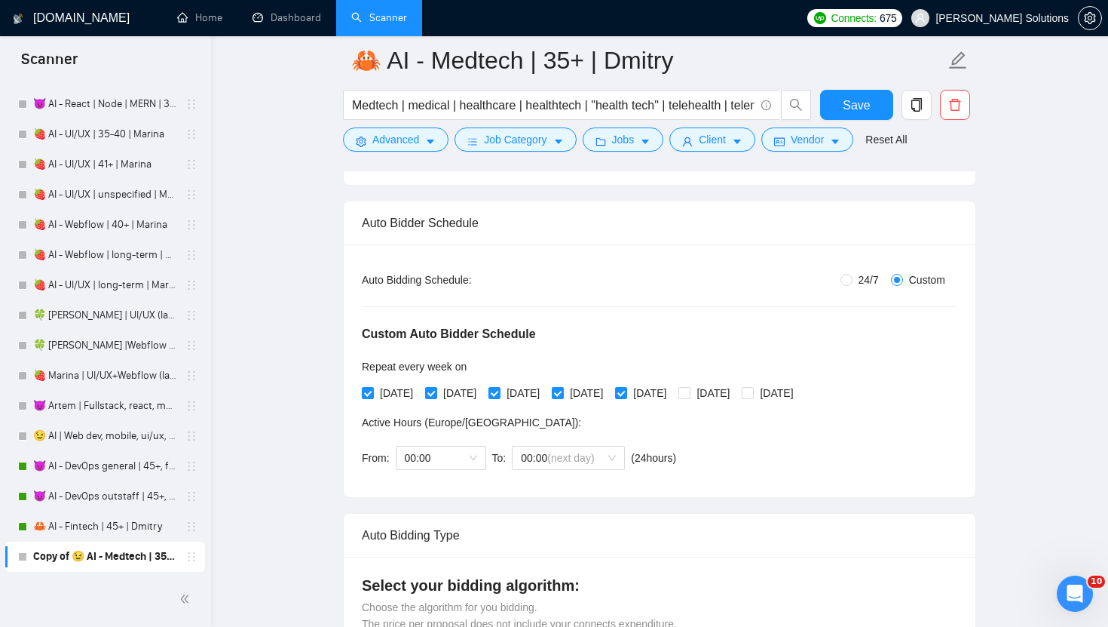
scroll to position [0, 0]
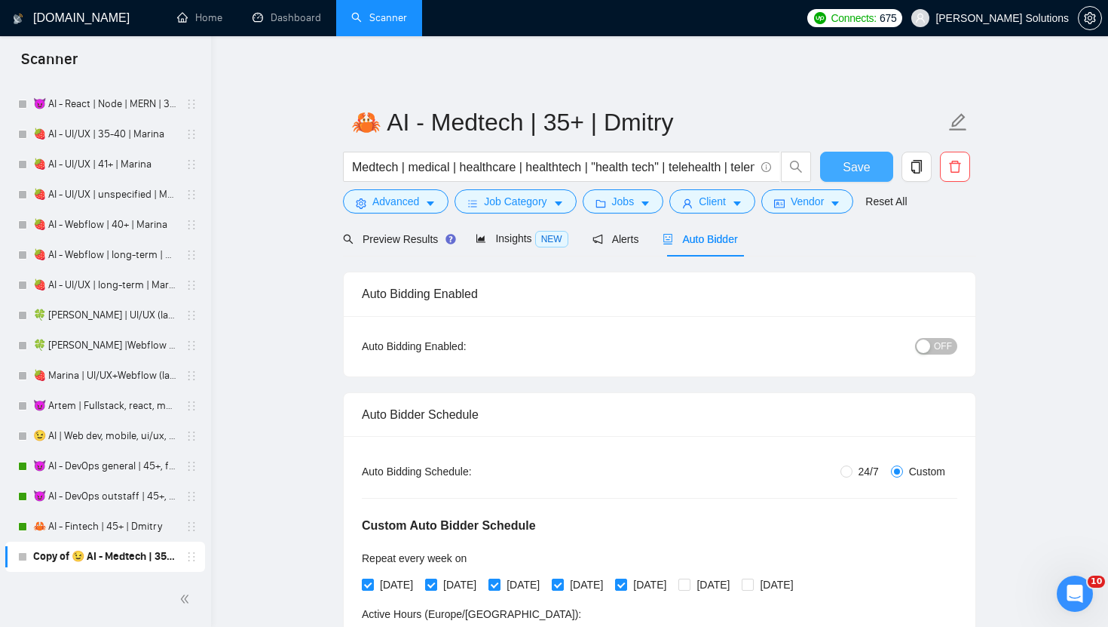
type input "95"
click at [860, 162] on span "Save" at bounding box center [856, 167] width 27 height 19
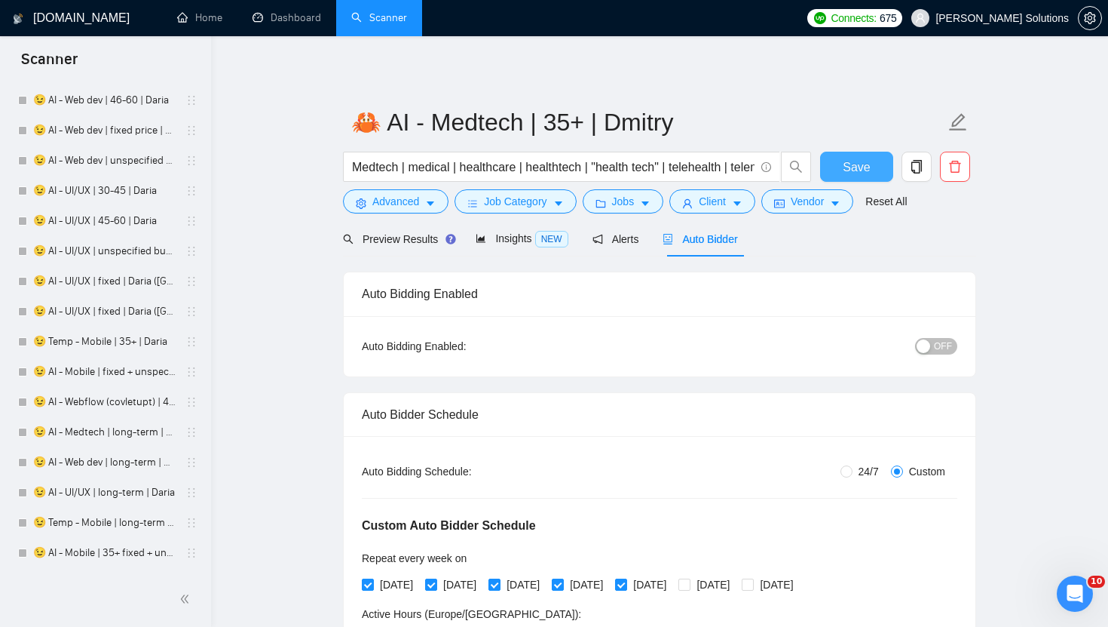
scroll to position [2346, 0]
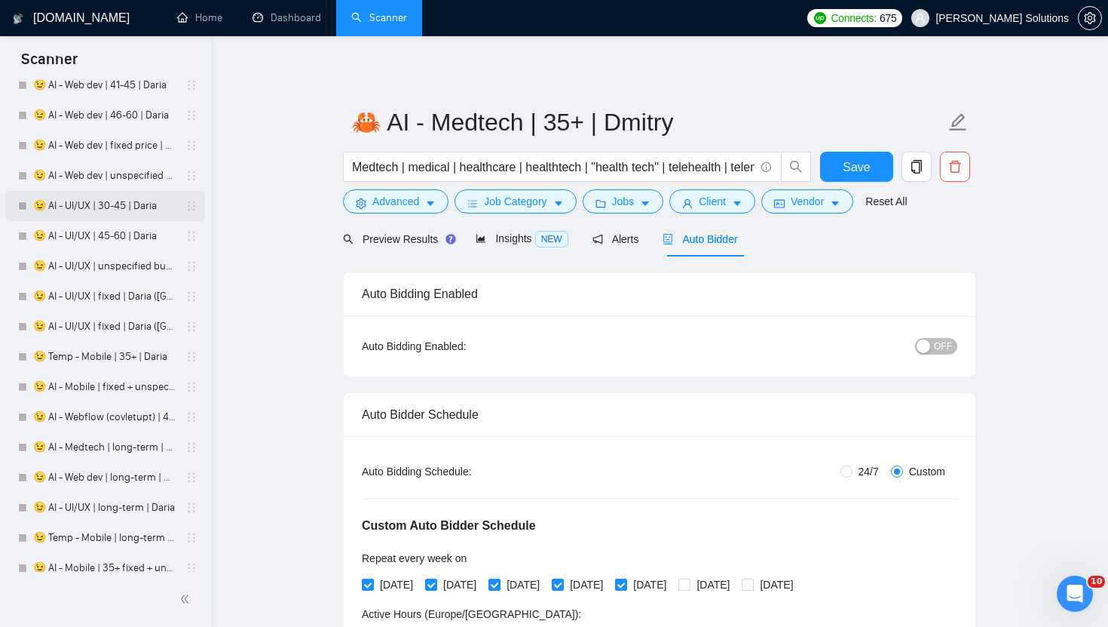
click at [99, 207] on link "😉 AI - UI/UX | 30-45 | Daria" at bounding box center [104, 206] width 143 height 30
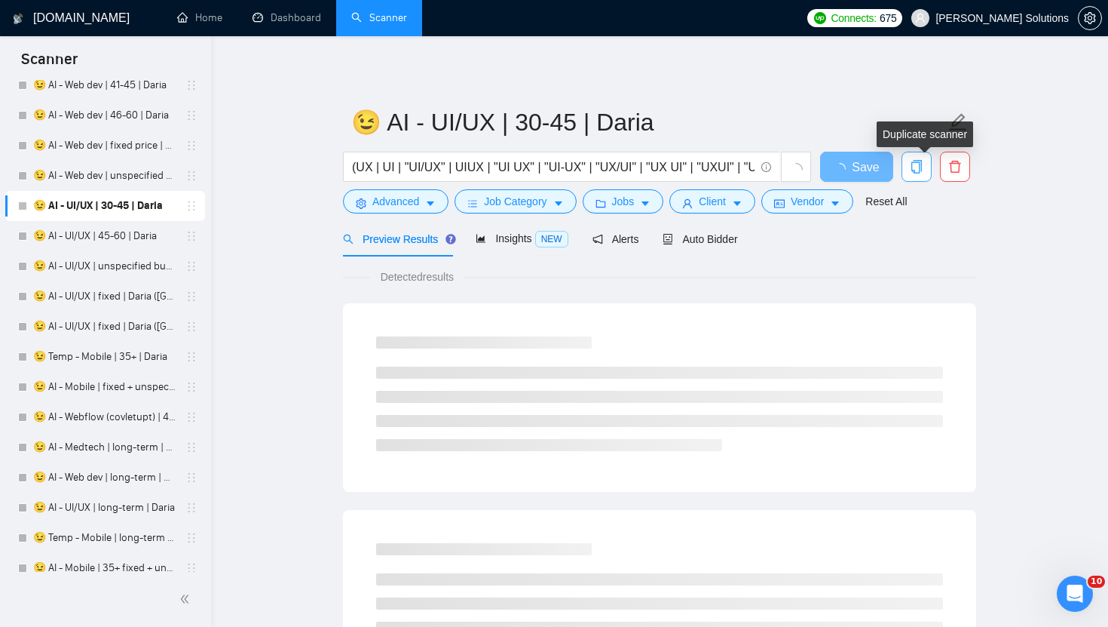
click at [916, 173] on icon "copy" at bounding box center [917, 167] width 14 height 14
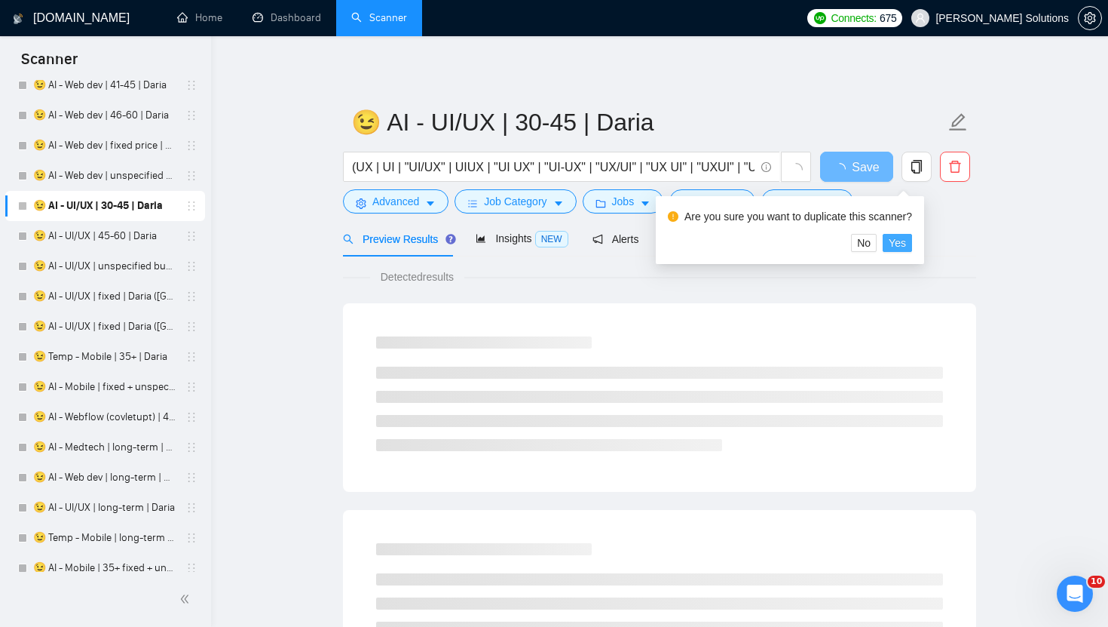
click at [905, 240] on span "Yes" at bounding box center [897, 242] width 17 height 17
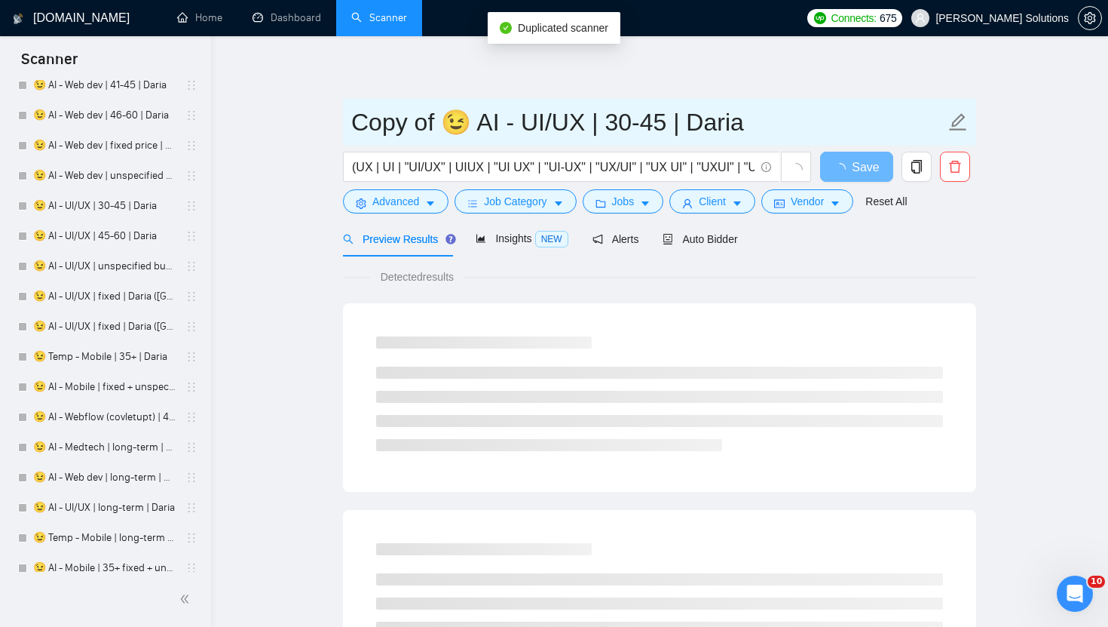
drag, startPoint x: 456, startPoint y: 132, endPoint x: 253, endPoint y: 130, distance: 203.6
paste input "🦀"
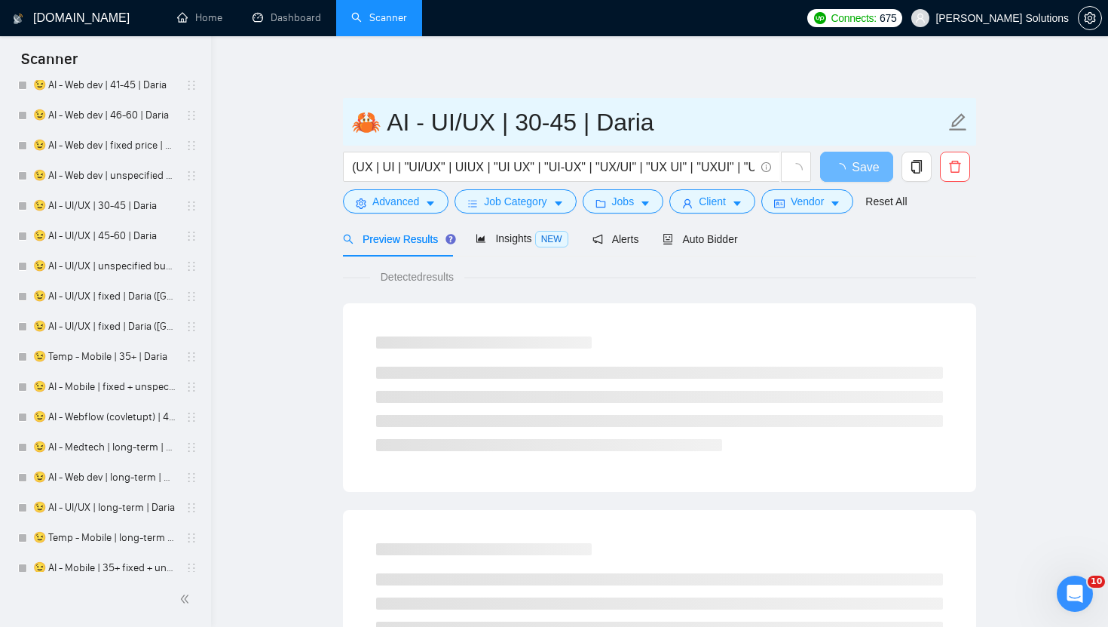
click at [621, 115] on input "🦀 AI - UI/UX | 30-45 | Daria" at bounding box center [648, 122] width 594 height 38
paste input "mitry"
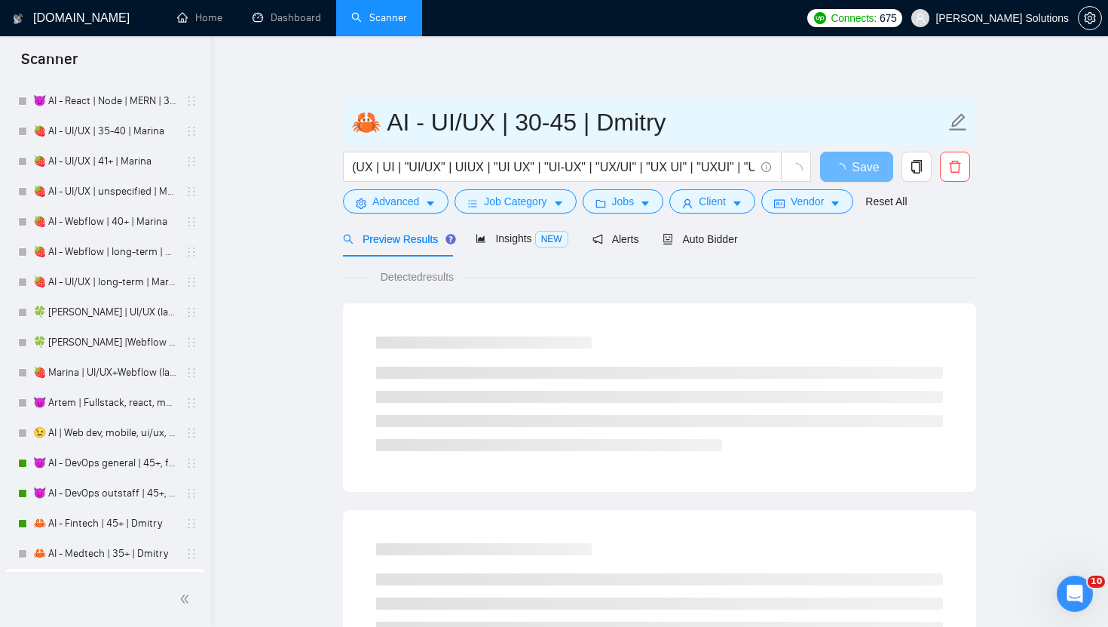
scroll to position [3805, 0]
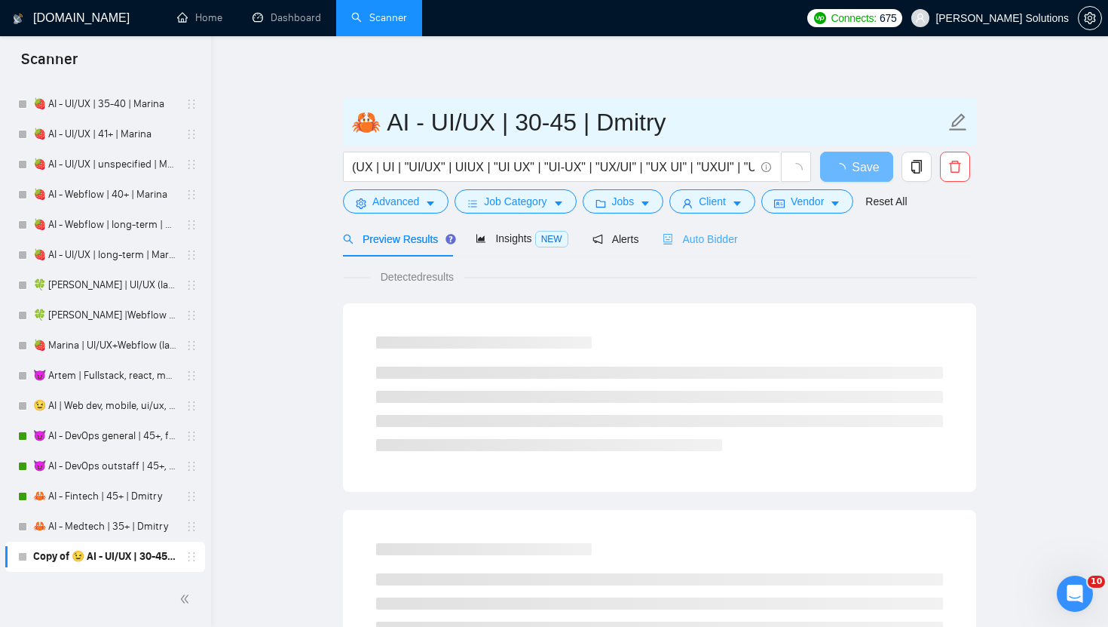
type input "🦀 AI - UI/UX | 30-45 | Dmitry"
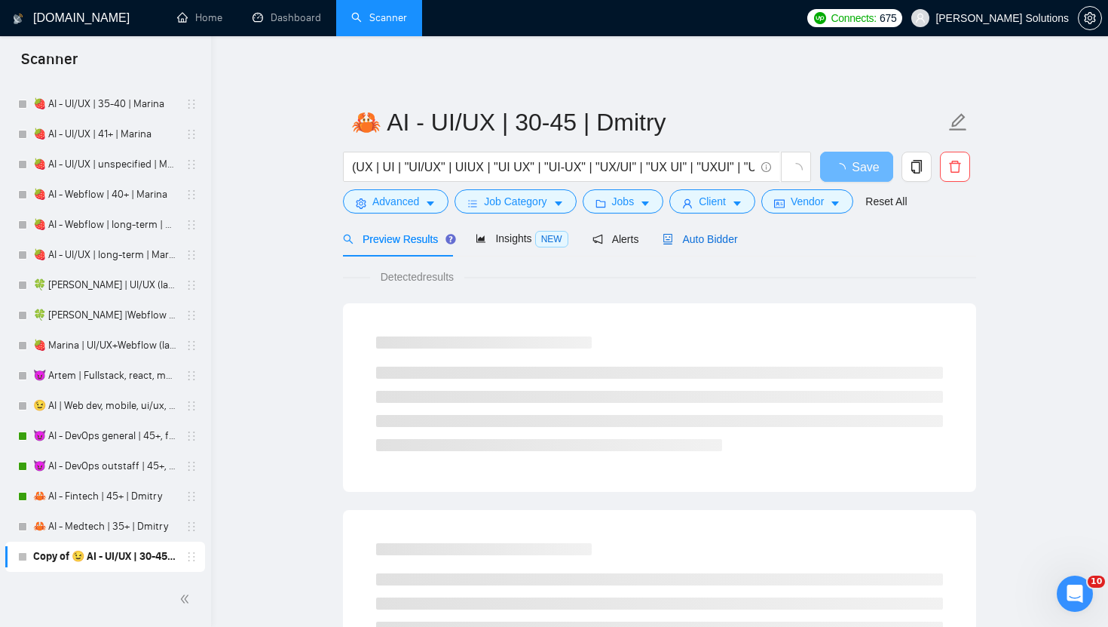
click at [699, 238] on span "Auto Bidder" at bounding box center [700, 239] width 75 height 12
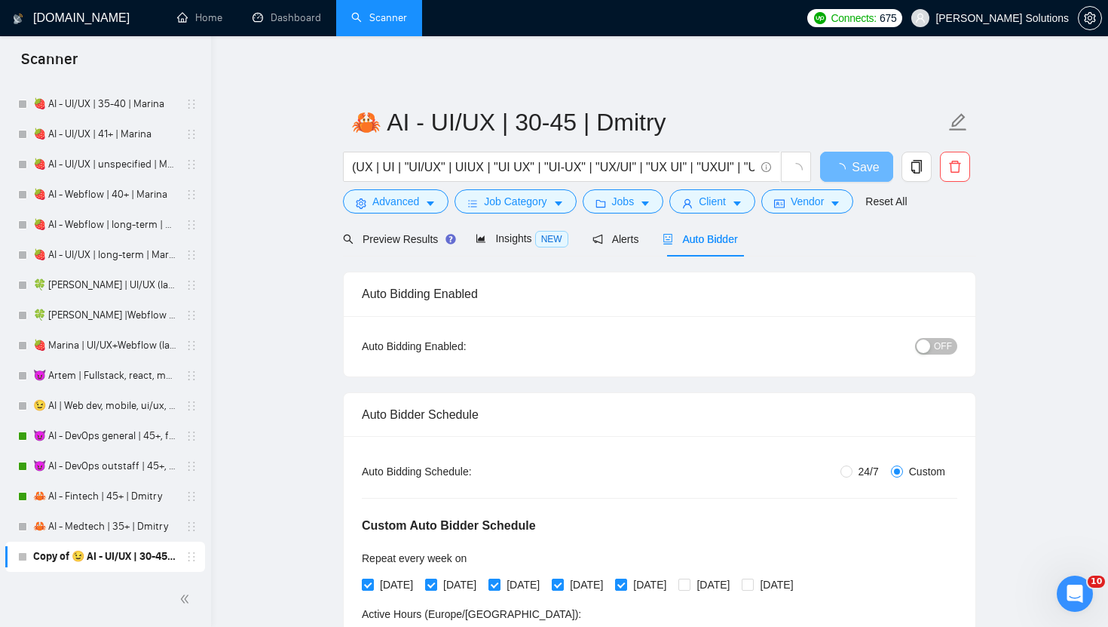
radio input "false"
radio input "true"
click at [394, 203] on span "Advanced" at bounding box center [395, 201] width 47 height 17
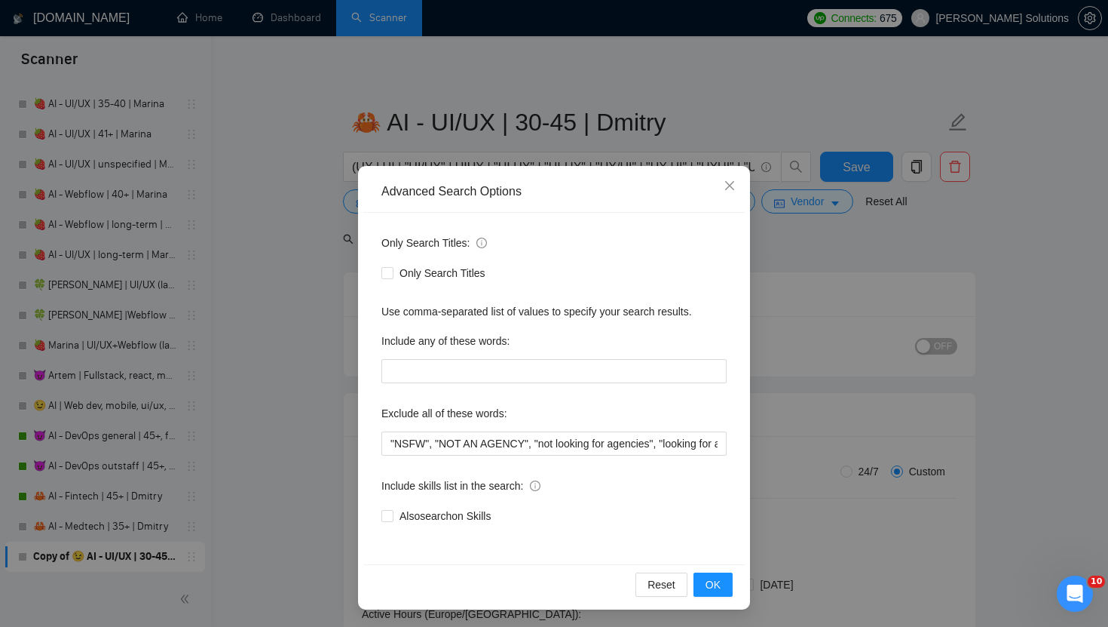
click at [389, 430] on div "Exclude all of these words:" at bounding box center [554, 416] width 345 height 30
click at [389, 435] on input ""NSFW", "NOT AN AGENCY", "not looking for agencies", "looking for a freelancer"…" at bounding box center [554, 443] width 345 height 24
paste input ""Do Not Apply if You’re an Agency","
type input ""Do Not Apply if You’re an Agency", "NSFW", "NOT AN AGENCY", "not looking for a…"
click at [712, 566] on span "OK" at bounding box center [713, 584] width 15 height 17
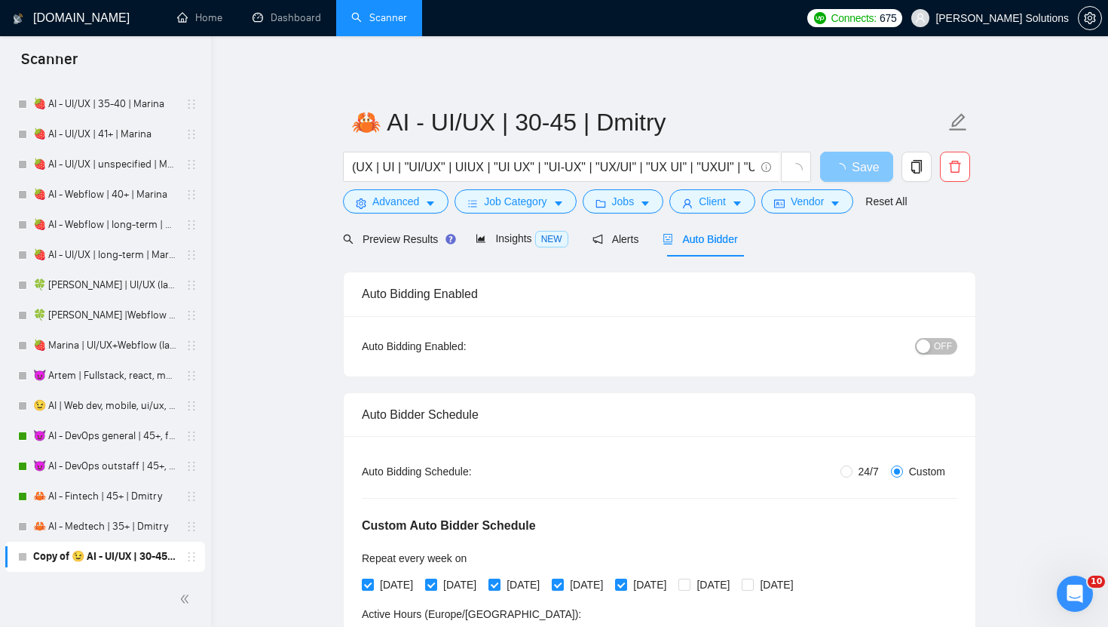
click at [844, 164] on icon "loading" at bounding box center [840, 169] width 14 height 14
click at [849, 166] on span "Save" at bounding box center [856, 167] width 27 height 19
click at [400, 208] on span "Advanced" at bounding box center [395, 201] width 47 height 17
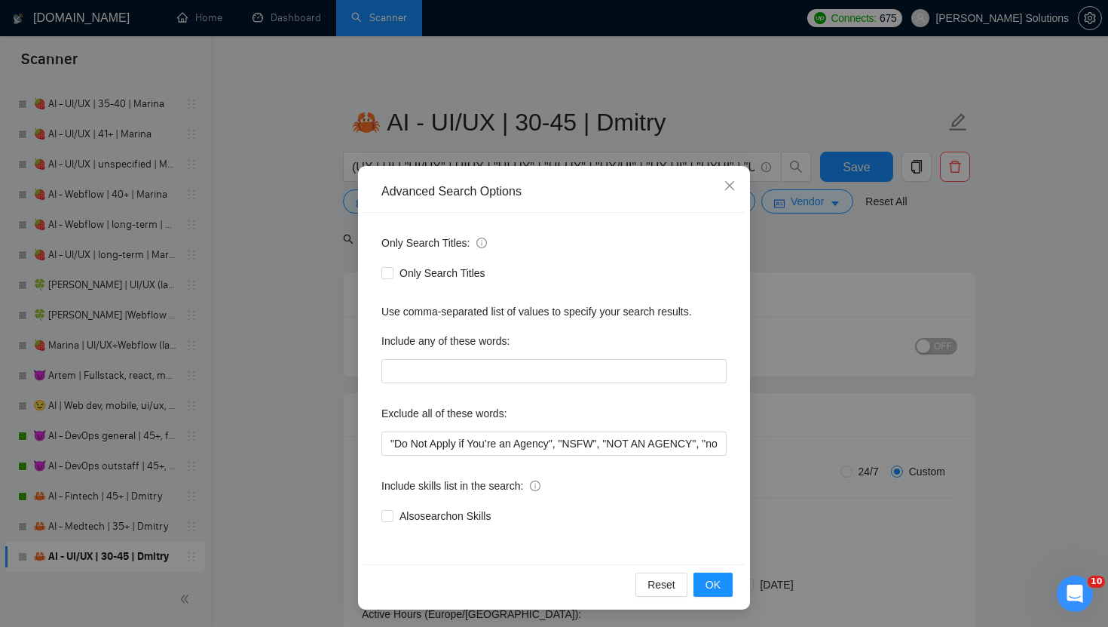
click at [304, 394] on div "Advanced Search Options Only Search Titles: Only Search Titles Use comma-separa…" at bounding box center [554, 313] width 1108 height 627
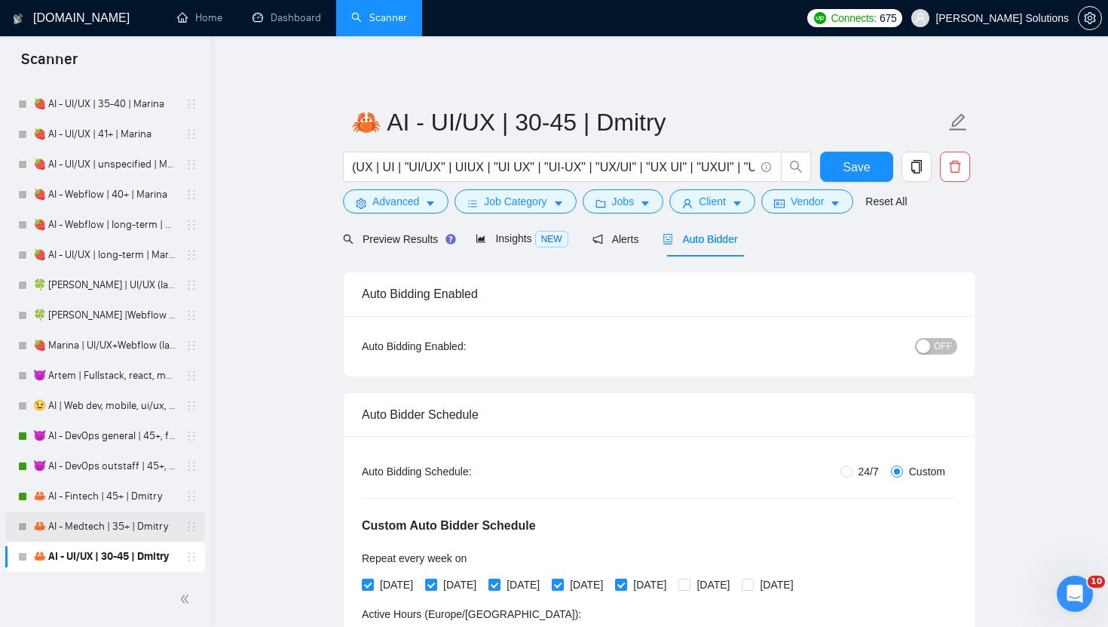
click at [76, 531] on link "🦀 AI - Medtech | 35+ | Dmitry" at bounding box center [104, 526] width 143 height 30
click at [400, 201] on span "Advanced" at bounding box center [395, 201] width 47 height 17
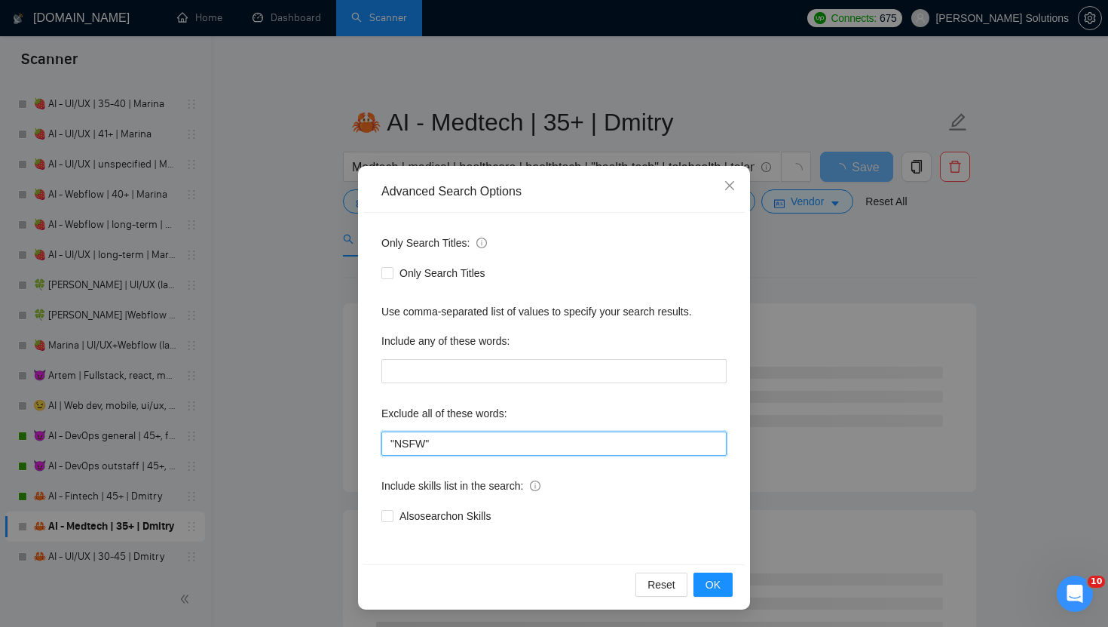
click at [390, 437] on input ""NSFW"" at bounding box center [554, 443] width 345 height 24
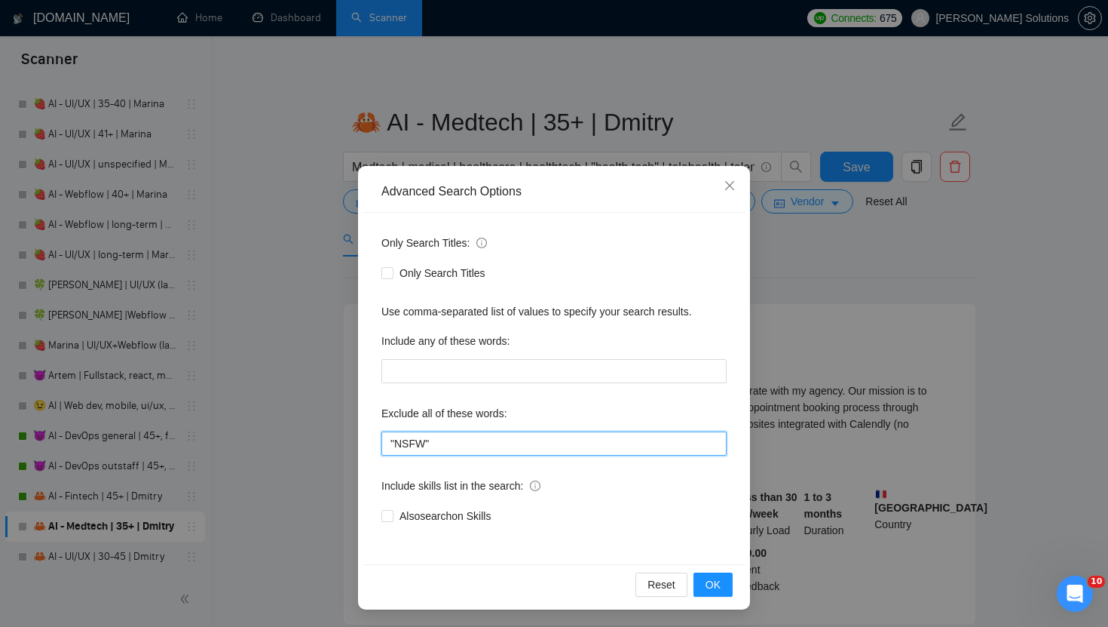
paste input ""Do Not Apply if You’re an Agency","
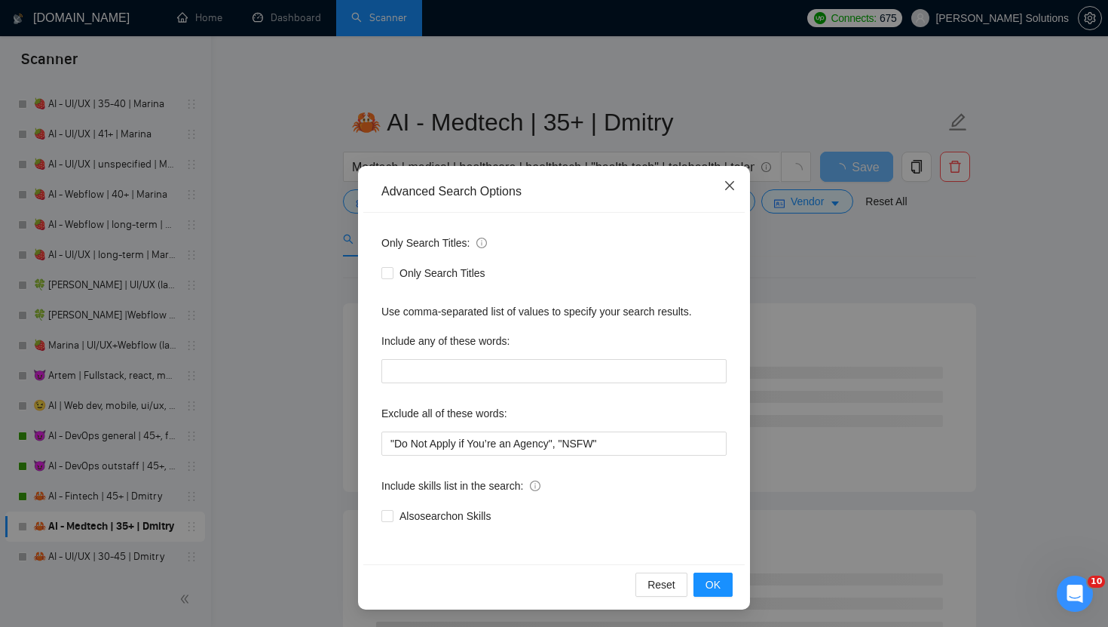
click at [725, 187] on icon "close" at bounding box center [730, 185] width 12 height 12
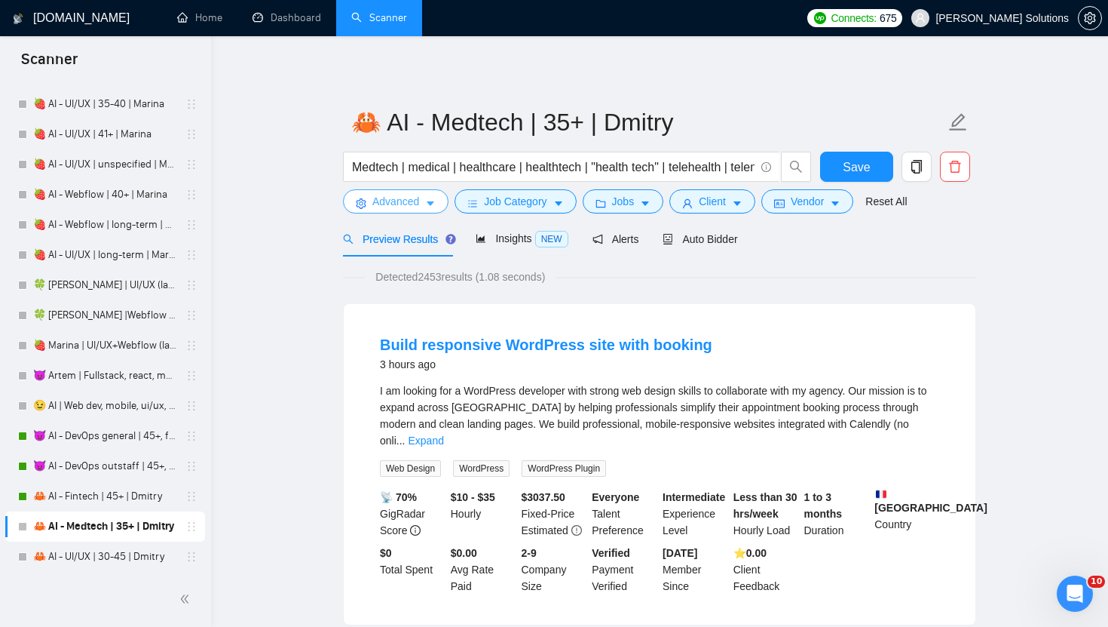
click at [384, 201] on span "Advanced" at bounding box center [395, 201] width 47 height 17
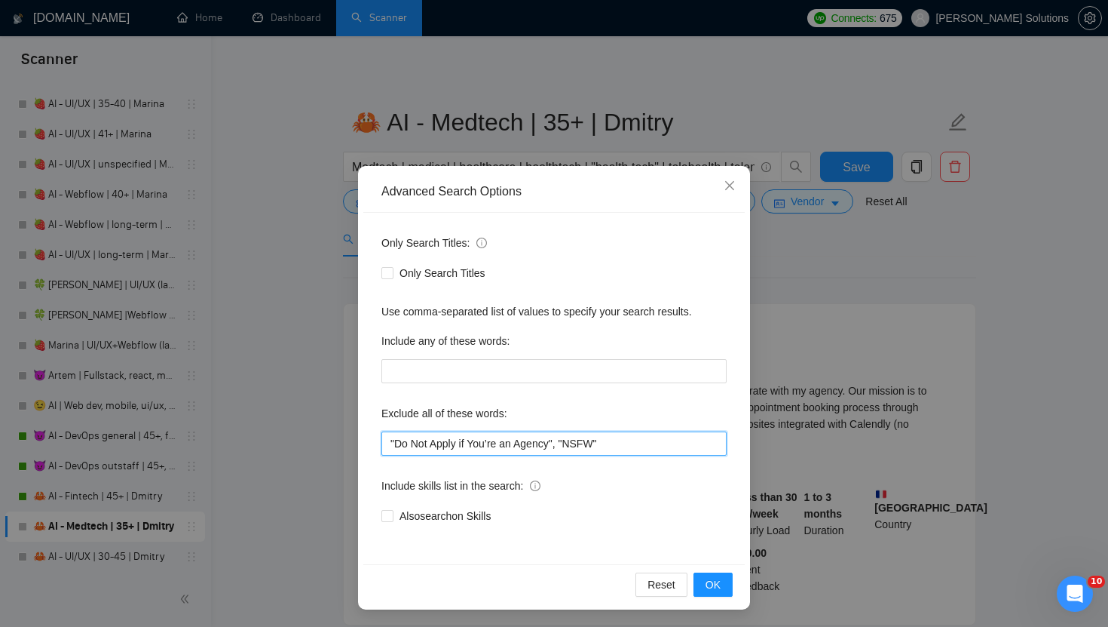
click at [454, 446] on input ""Do Not Apply if You’re an Agency", "NSFW"" at bounding box center [554, 443] width 345 height 24
paste input ", "NOT AN AGENCY", "not looking for agencies", "looking for a freelancer", Pyth…"
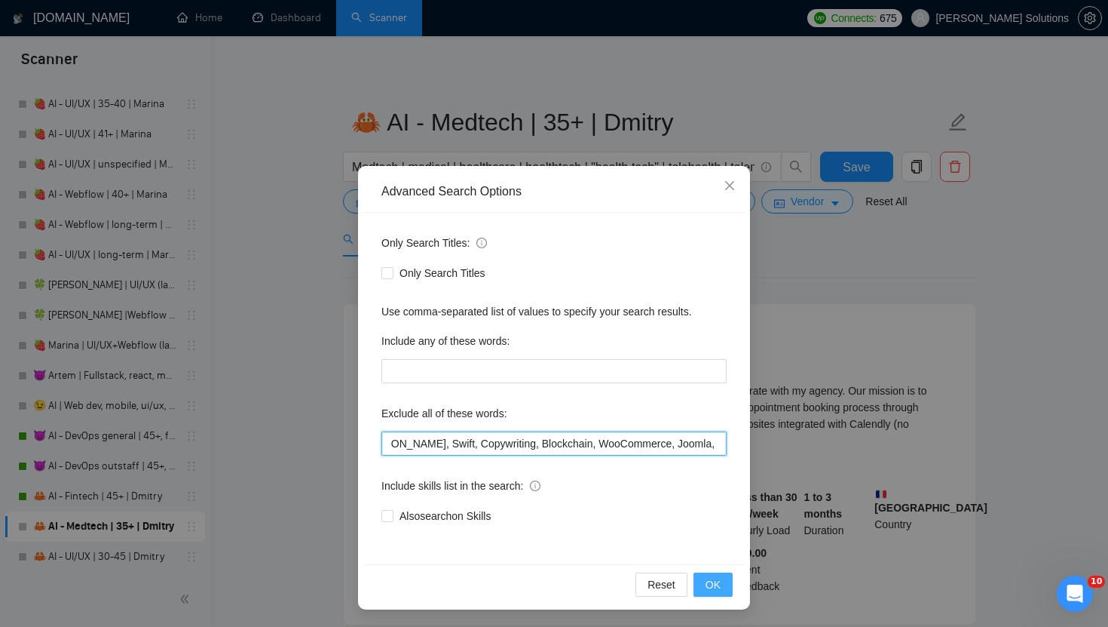
type input ""Do Not Apply if You’re an Agency", "NSFW", "NOT AN AGENCY", "not looking for a…"
click at [712, 566] on span "OK" at bounding box center [713, 584] width 15 height 17
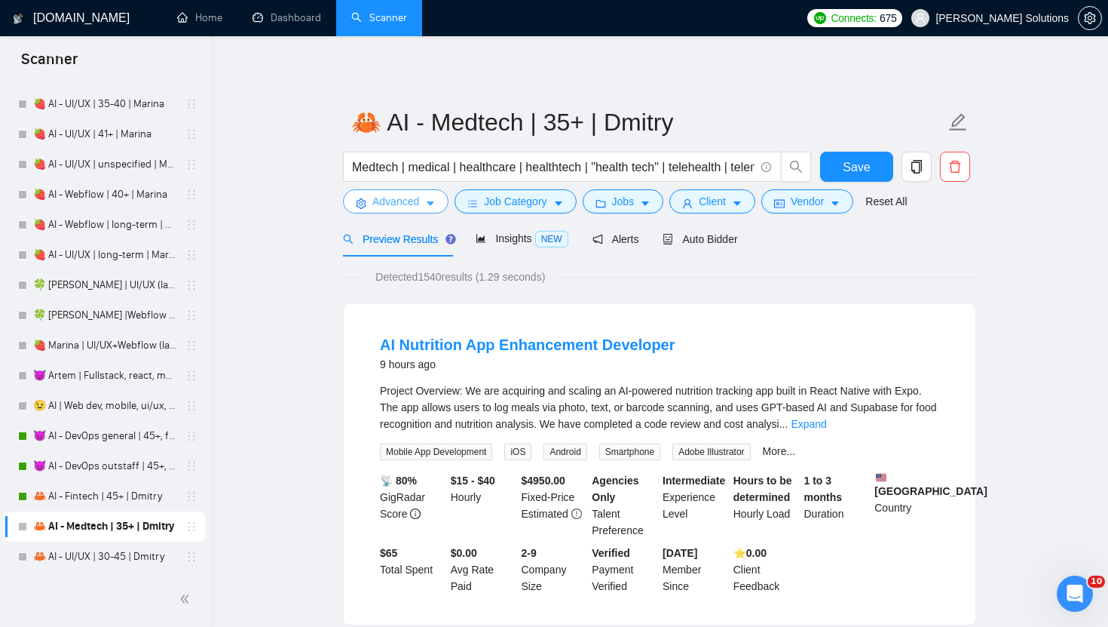
click at [424, 200] on button "Advanced" at bounding box center [396, 201] width 106 height 24
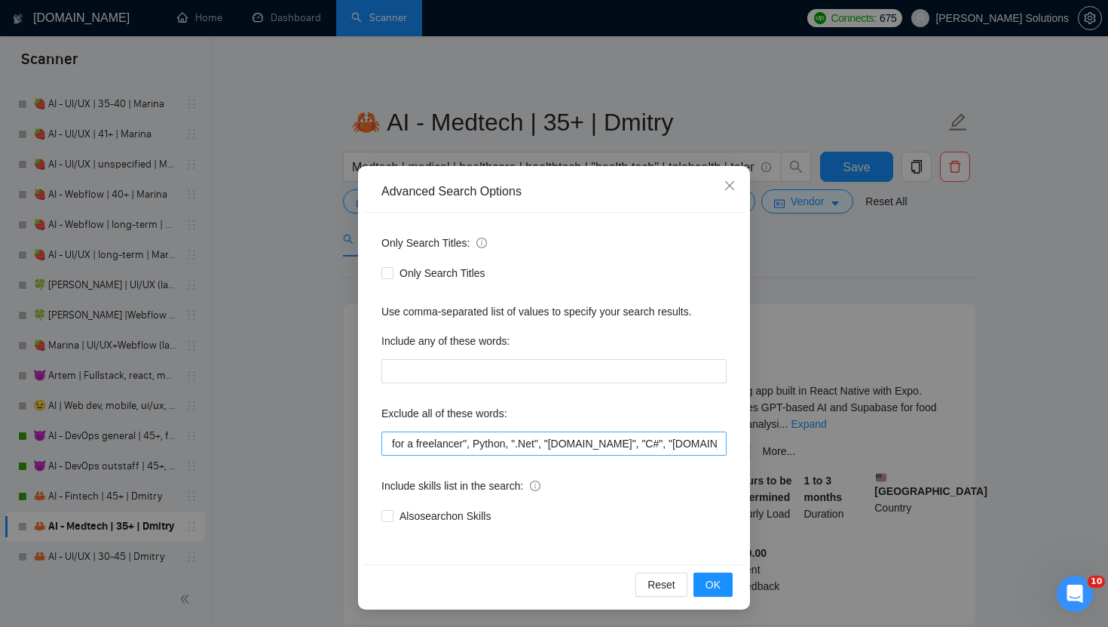
scroll to position [0, 478]
drag, startPoint x: 486, startPoint y: 445, endPoint x: 586, endPoint y: 441, distance: 99.6
click at [586, 441] on input ""Do Not Apply if You’re an Agency", "NSFW", "NOT AN AGENCY", "not looking for a…" at bounding box center [554, 443] width 345 height 24
click at [642, 452] on input ""Do Not Apply if You’re an Agency", "NSFW", "NOT AN AGENCY", "not looking for a…" at bounding box center [554, 443] width 345 height 24
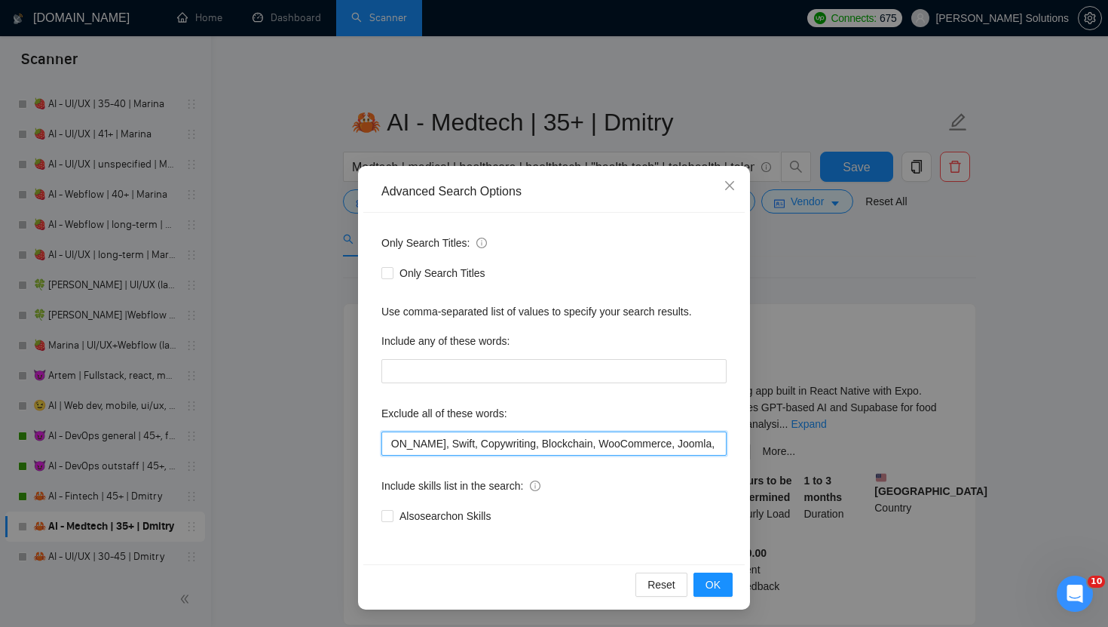
click at [642, 452] on input ""Do Not Apply if You’re an Agency", "NSFW", "NOT AN AGENCY", "not looking for a…" at bounding box center [554, 443] width 345 height 24
click at [878, 251] on div "Advanced Search Options Only Search Titles: Only Search Titles Use comma-separa…" at bounding box center [554, 313] width 1108 height 627
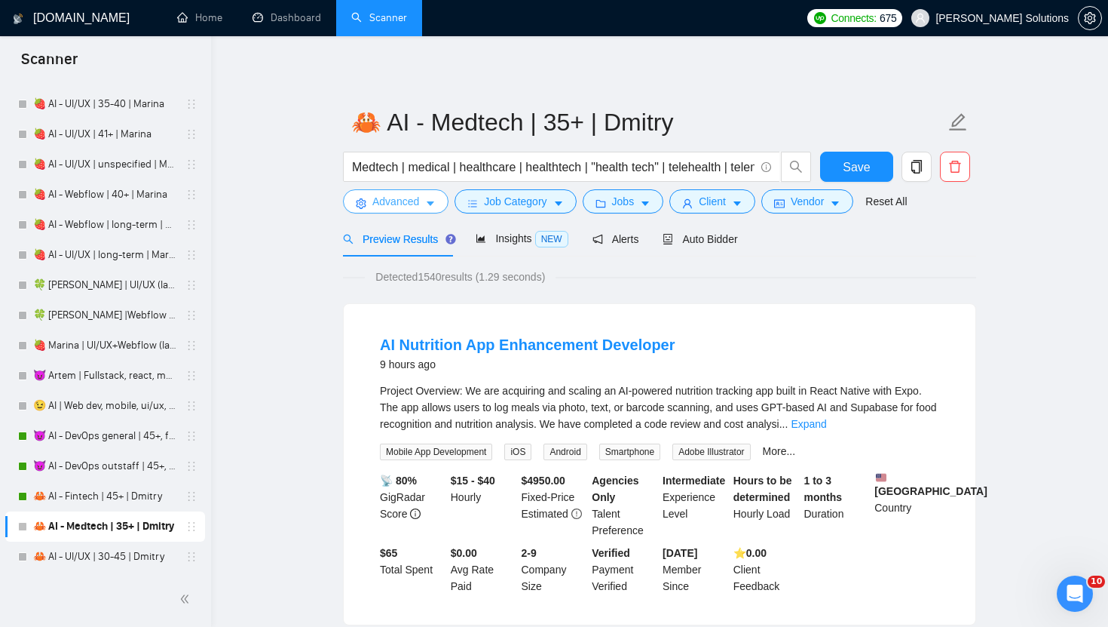
click at [414, 207] on span "Advanced" at bounding box center [395, 201] width 47 height 17
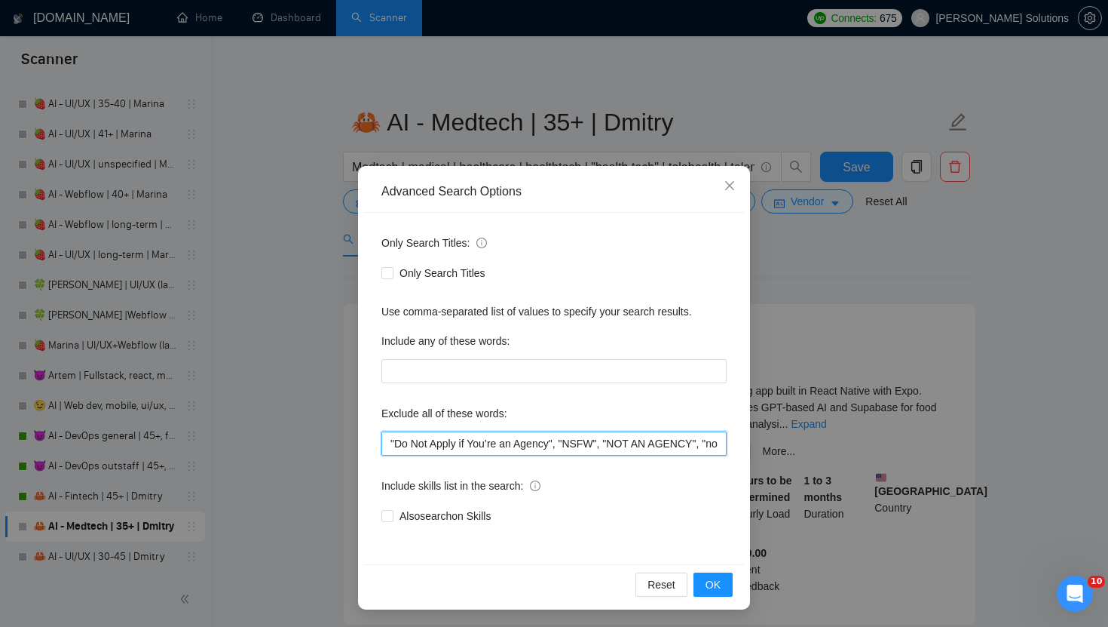
click at [459, 437] on input ""Do Not Apply if You’re an Agency", "NSFW", "NOT AN AGENCY", "not looking for a…" at bounding box center [554, 443] width 345 height 24
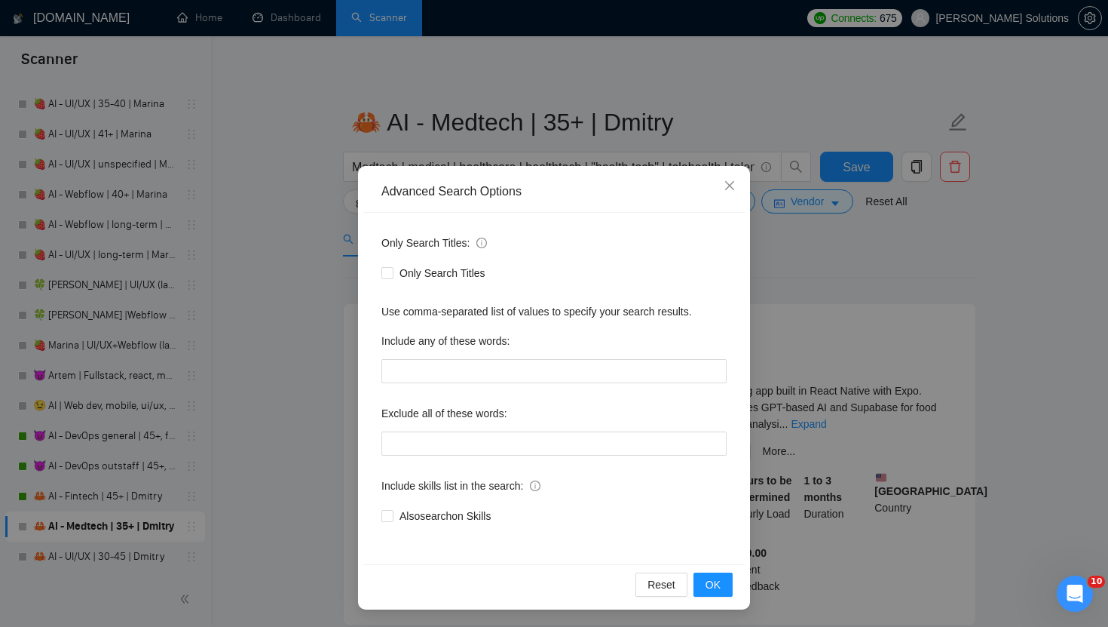
click at [820, 271] on div "Advanced Search Options Only Search Titles: Only Search Titles Use comma-separa…" at bounding box center [554, 313] width 1108 height 627
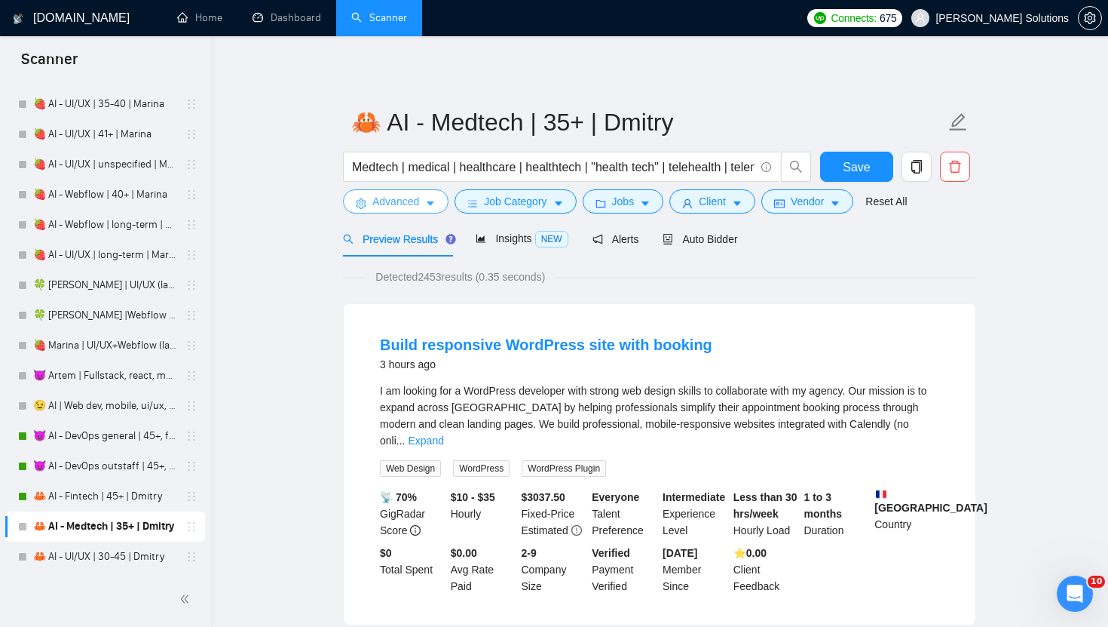
click at [428, 210] on button "Advanced" at bounding box center [396, 201] width 106 height 24
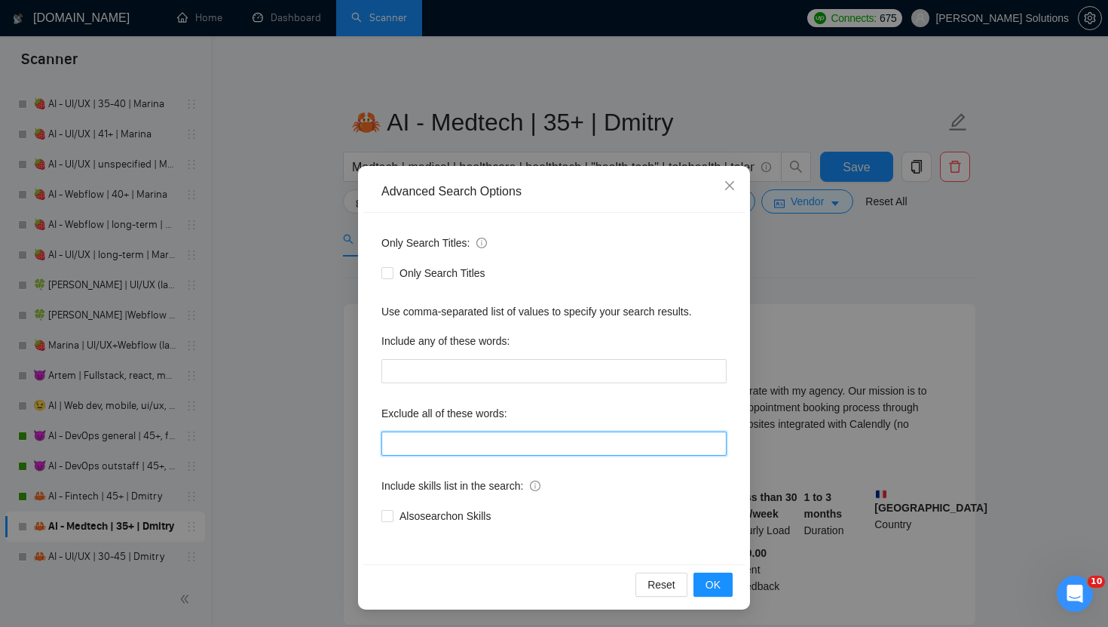
click at [485, 443] on input "text" at bounding box center [554, 443] width 345 height 24
paste input ""Do Not Apply if You’re an Agency", "NSFW", "NOT AN AGENCY", "not looking for a…"
type input ""Do Not Apply if You’re an Agency", "NSFW", "NOT AN AGENCY", "not looking for a…"
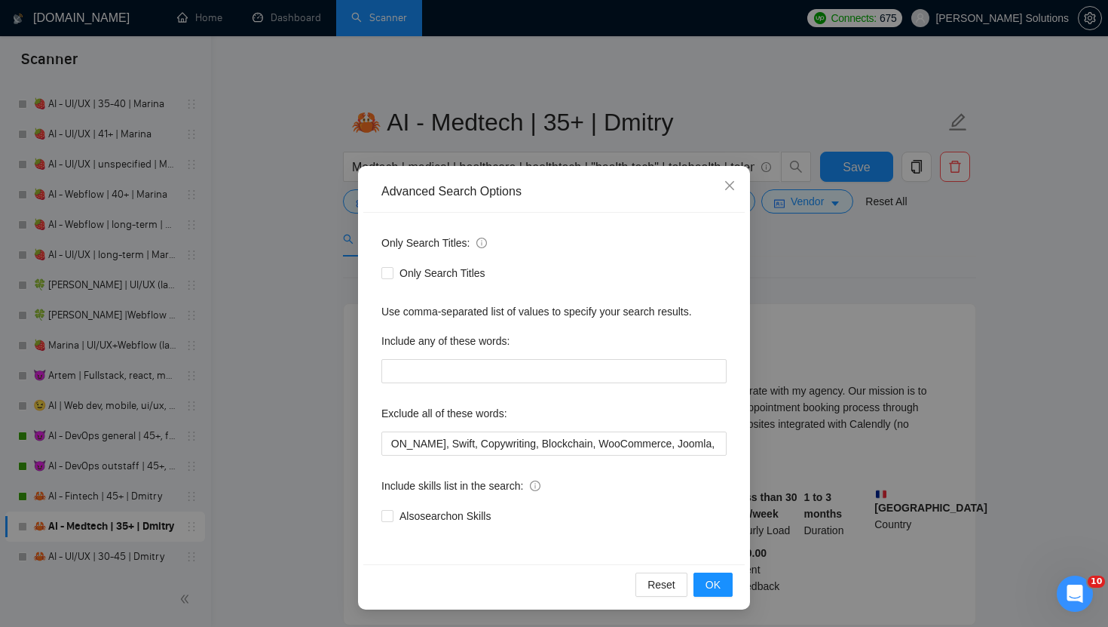
click at [801, 252] on div "Advanced Search Options Only Search Titles: Only Search Titles Use comma-separa…" at bounding box center [554, 313] width 1108 height 627
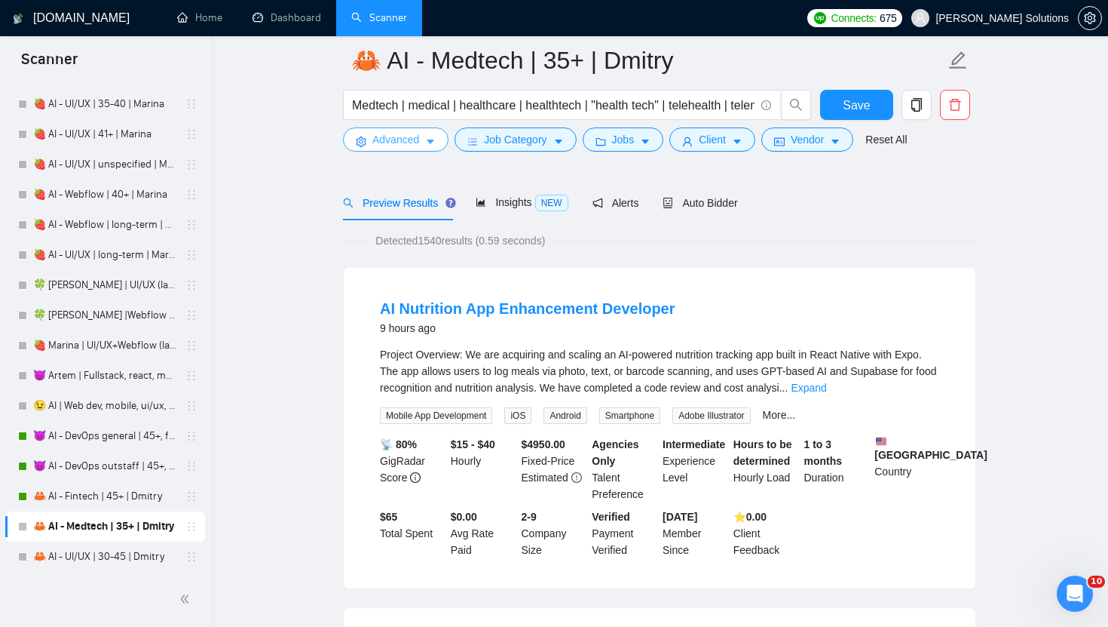
scroll to position [0, 0]
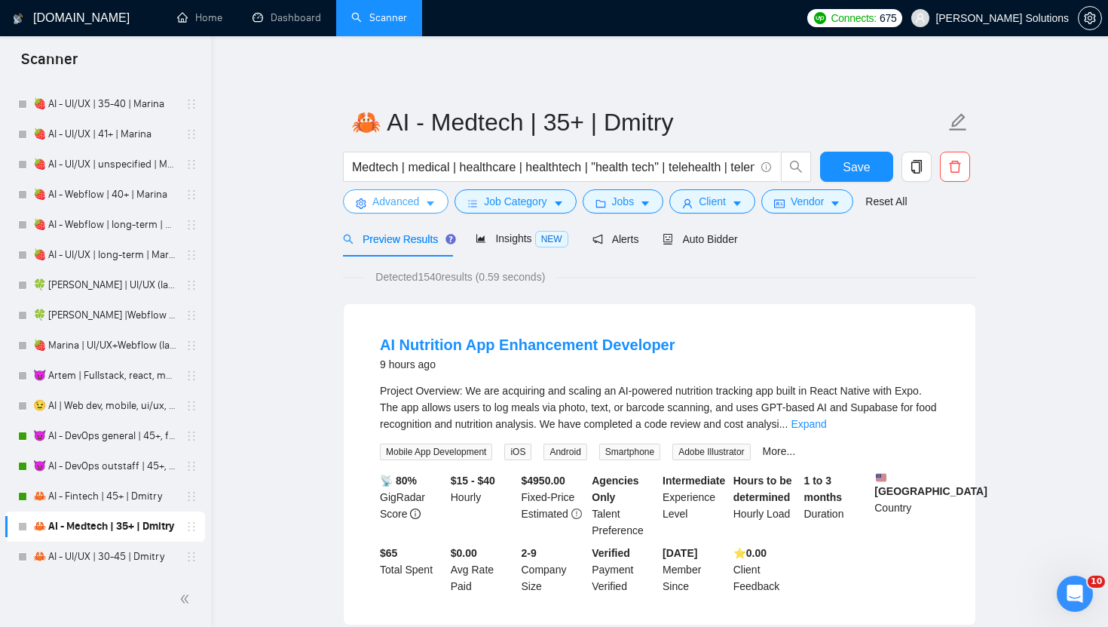
click at [404, 210] on button "Advanced" at bounding box center [396, 201] width 106 height 24
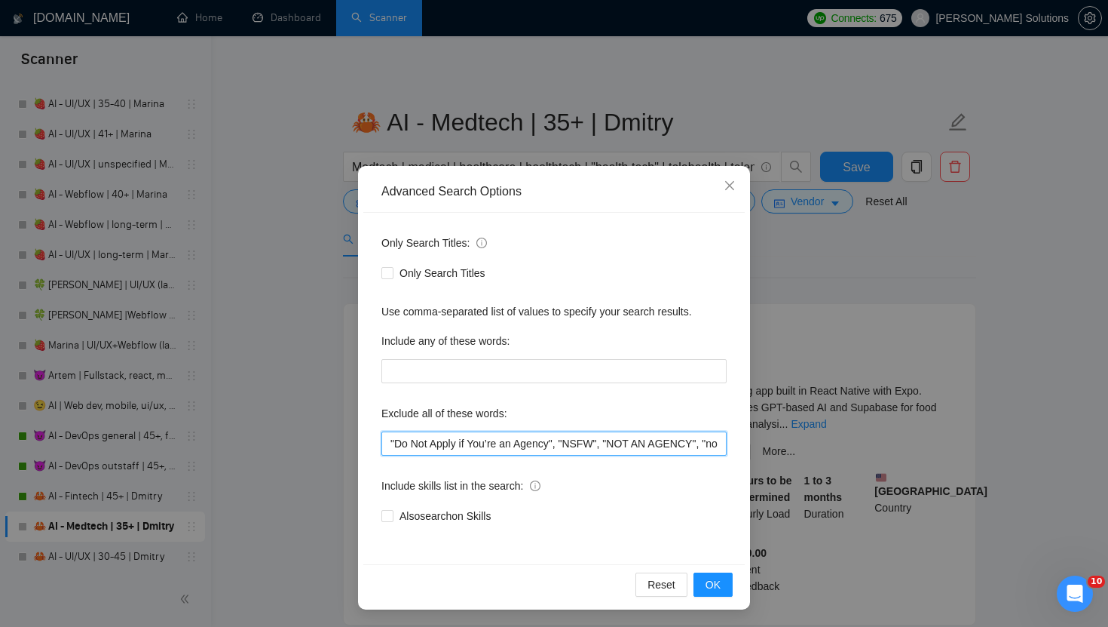
click at [610, 442] on input ""Do Not Apply if You’re an Agency", "NSFW", "NOT AN AGENCY", "not looking for a…" at bounding box center [554, 443] width 345 height 24
click at [768, 265] on div "Advanced Search Options Only Search Titles: Only Search Titles Use comma-separa…" at bounding box center [554, 313] width 1108 height 627
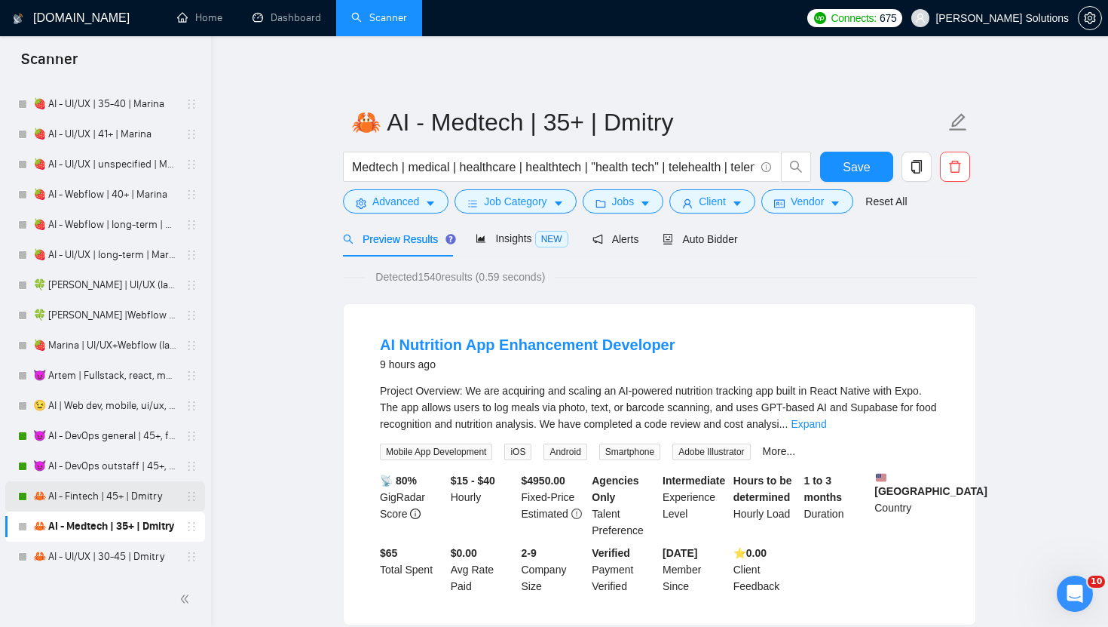
click at [146, 504] on link "🦀 AI - Fintech | 45+ | Dmitry" at bounding box center [104, 496] width 143 height 30
click at [422, 201] on button "Advanced" at bounding box center [396, 201] width 106 height 24
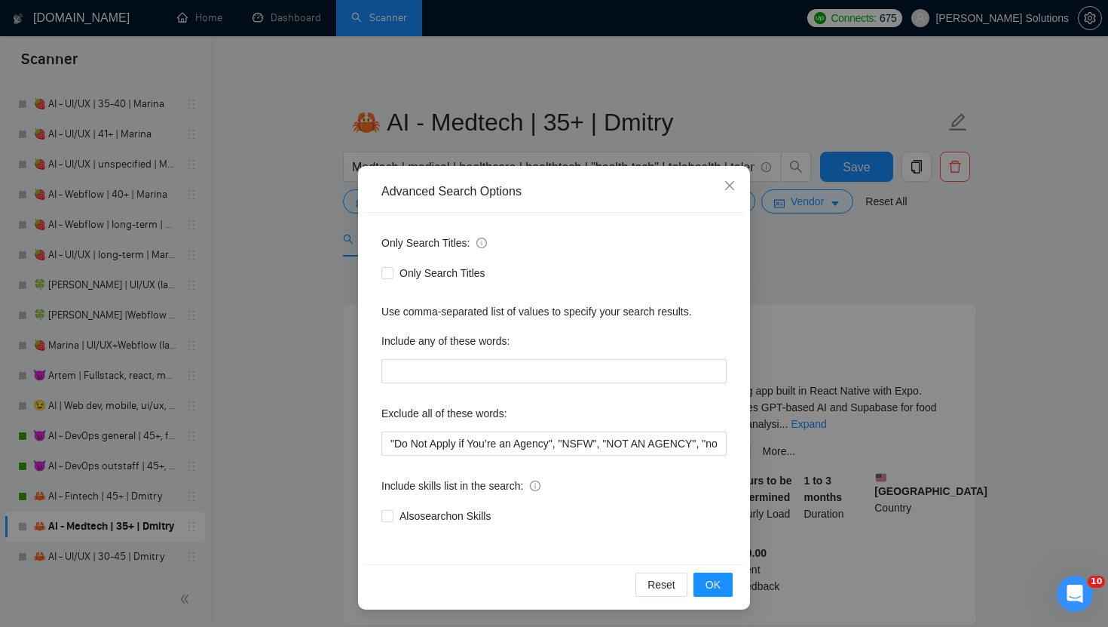
click at [765, 253] on div "Advanced Search Options Only Search Titles: Only Search Titles Use comma-separa…" at bounding box center [554, 313] width 1108 height 627
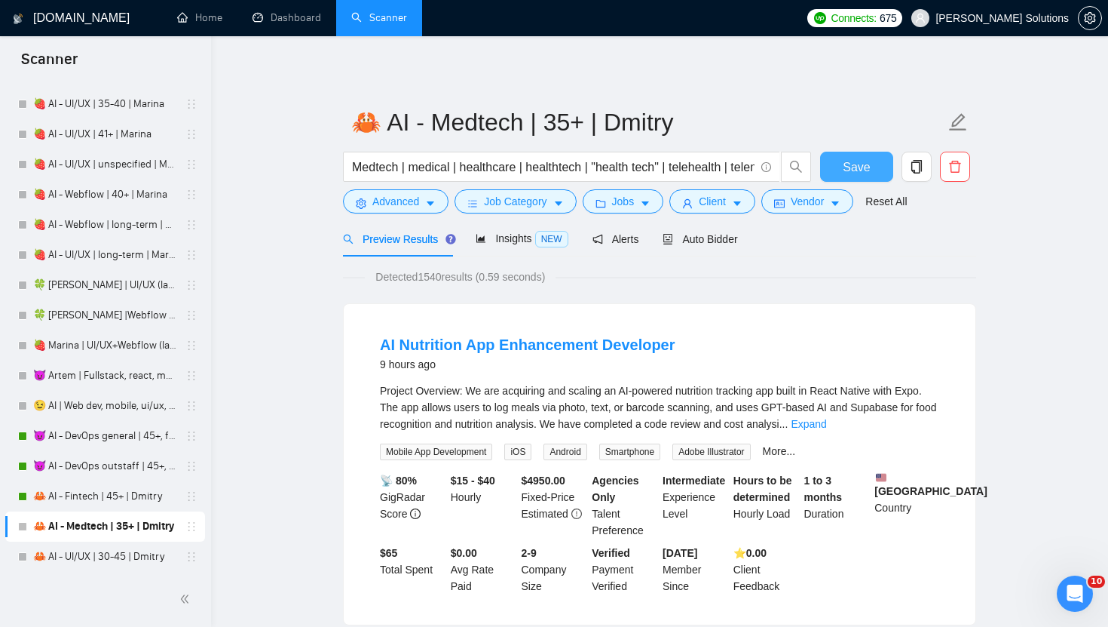
click at [858, 170] on span "Save" at bounding box center [856, 167] width 27 height 19
click at [83, 501] on link "🦀 AI - Fintech | 45+ | Dmitry" at bounding box center [104, 496] width 143 height 30
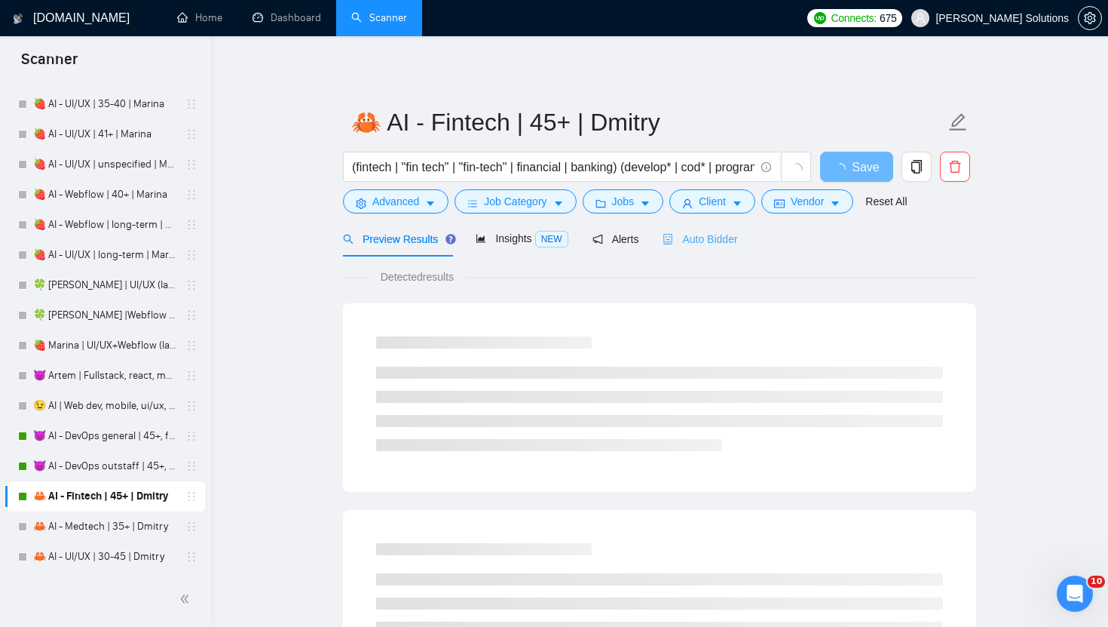
click at [685, 249] on div "Auto Bidder" at bounding box center [700, 238] width 75 height 35
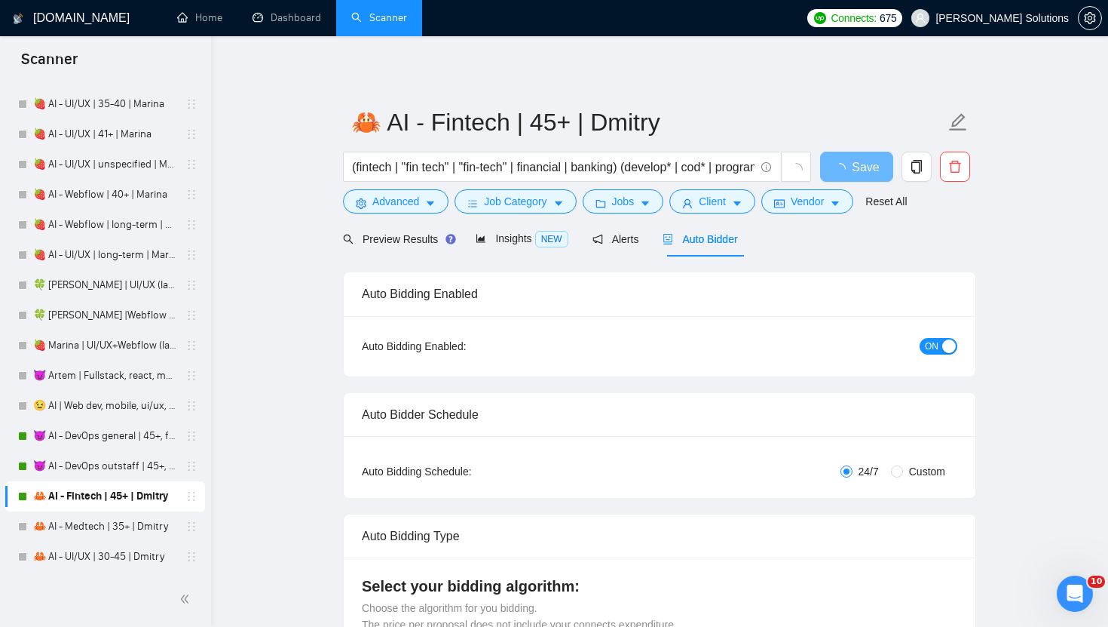
radio input "false"
radio input "true"
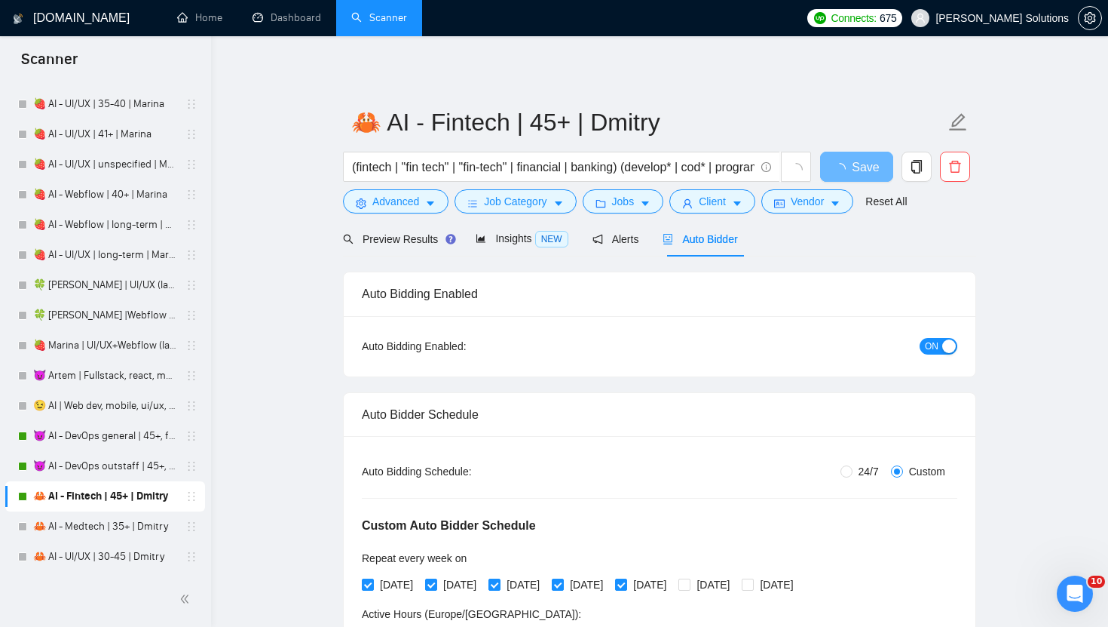
click at [928, 339] on span "ON" at bounding box center [932, 346] width 14 height 17
click at [855, 170] on span "Save" at bounding box center [856, 167] width 27 height 19
click at [511, 197] on span "Job Category" at bounding box center [515, 201] width 63 height 17
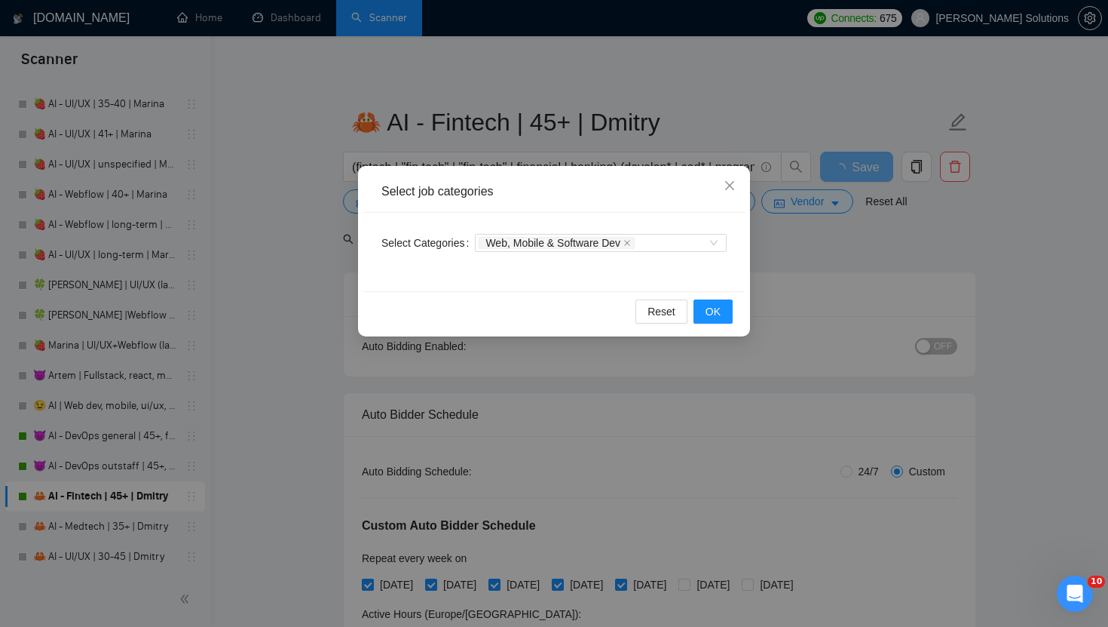
click at [513, 146] on div "Select job categories Select Categories Web, Mobile & Software Dev Reset OK" at bounding box center [554, 313] width 1108 height 627
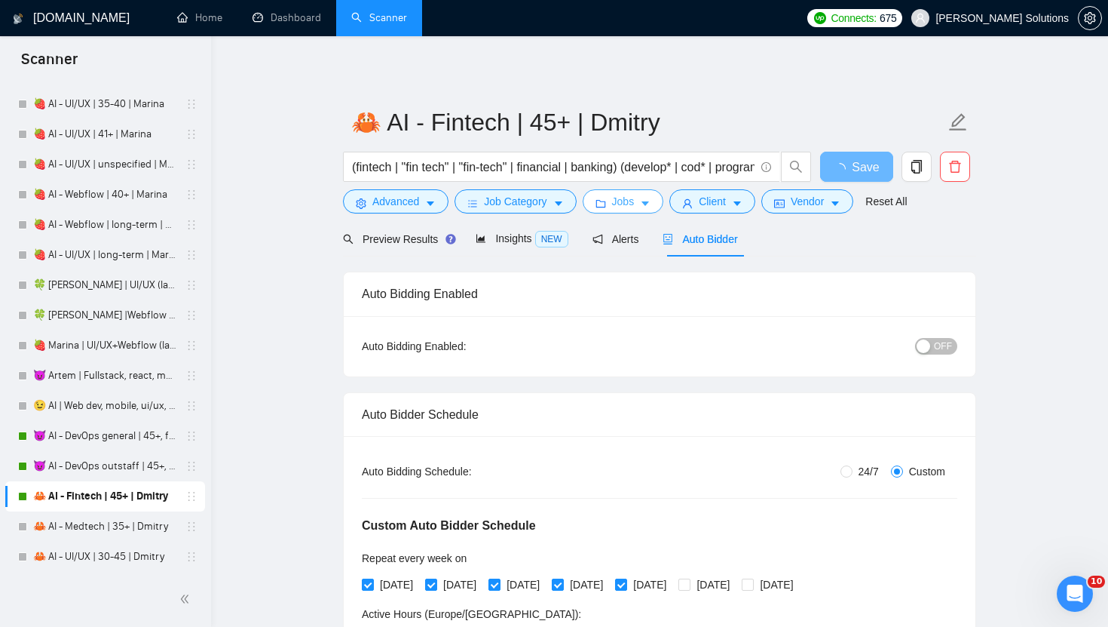
click at [621, 193] on button "Jobs" at bounding box center [623, 201] width 81 height 24
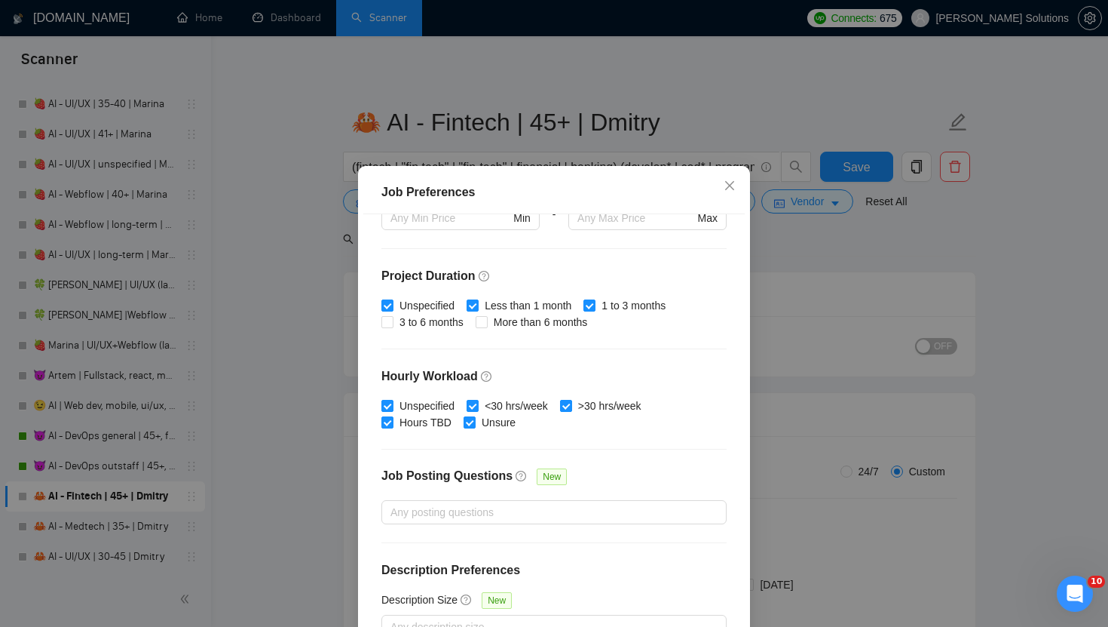
scroll to position [411, 0]
click at [538, 146] on div "Job Preferences Budget Project Type All Fixed Price Hourly Rate Fixed Price Bud…" at bounding box center [554, 313] width 1108 height 627
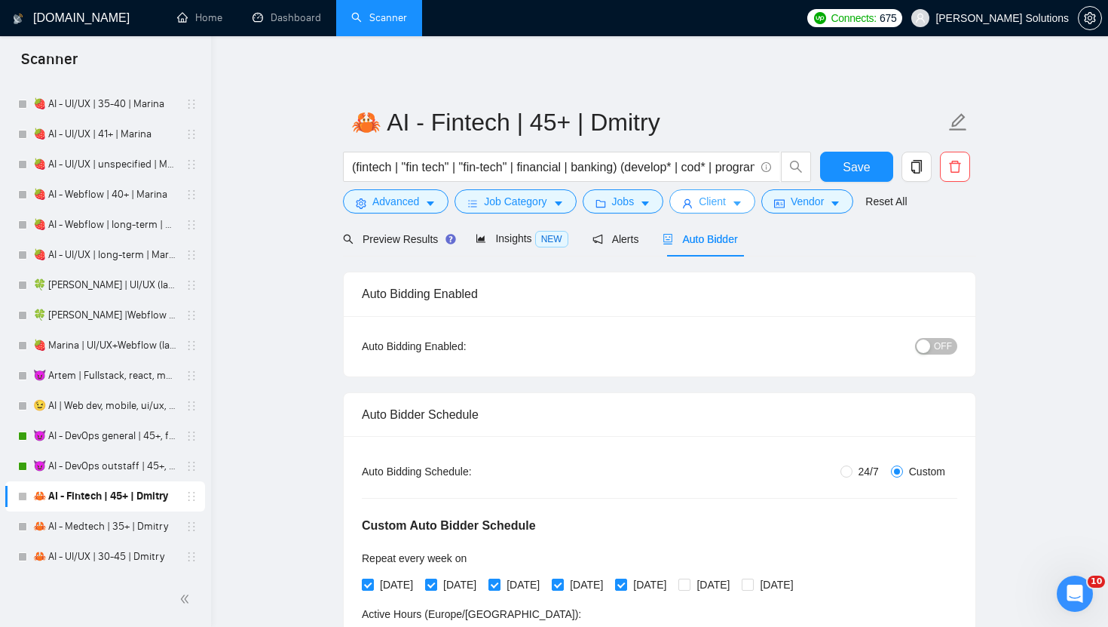
click at [691, 201] on icon "user" at bounding box center [687, 203] width 9 height 9
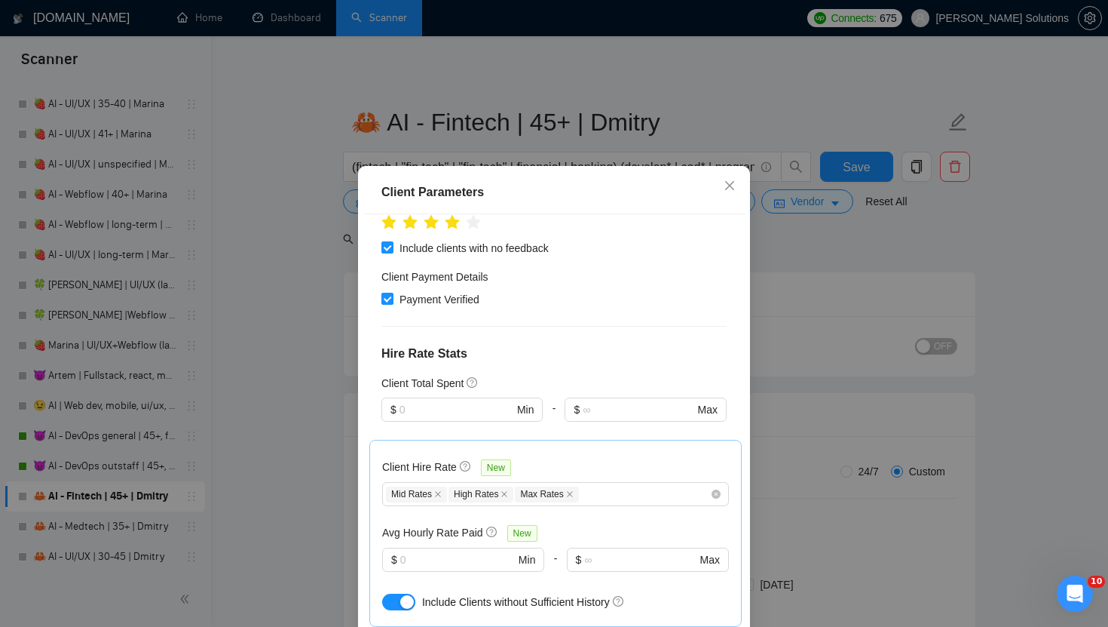
scroll to position [606, 0]
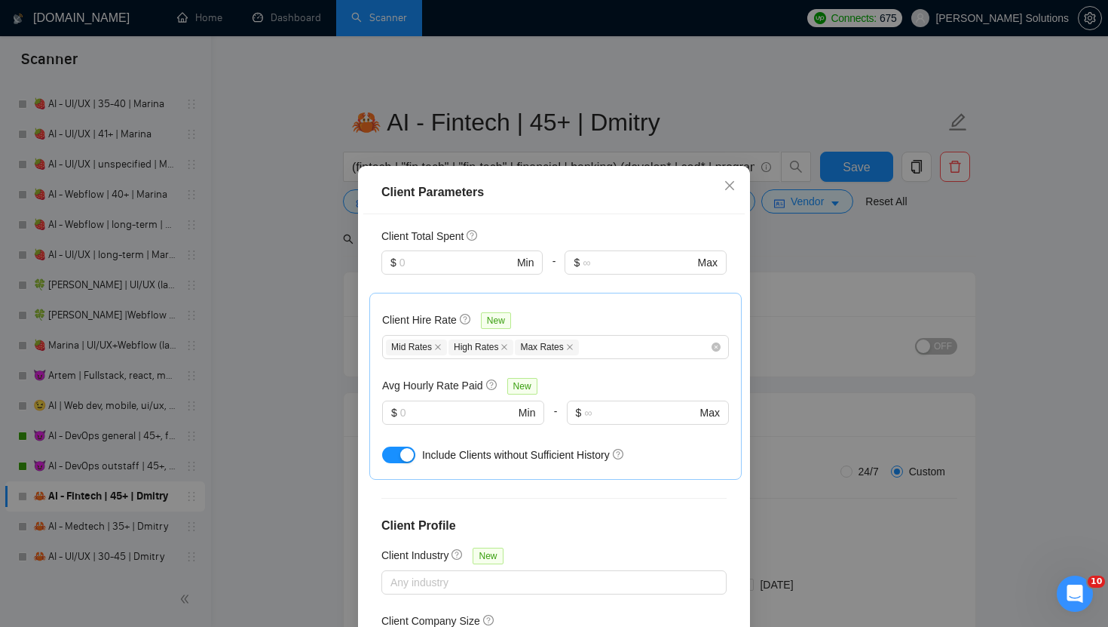
click at [293, 394] on div "Client Parameters Client Location Include Client Countries United States United…" at bounding box center [554, 313] width 1108 height 627
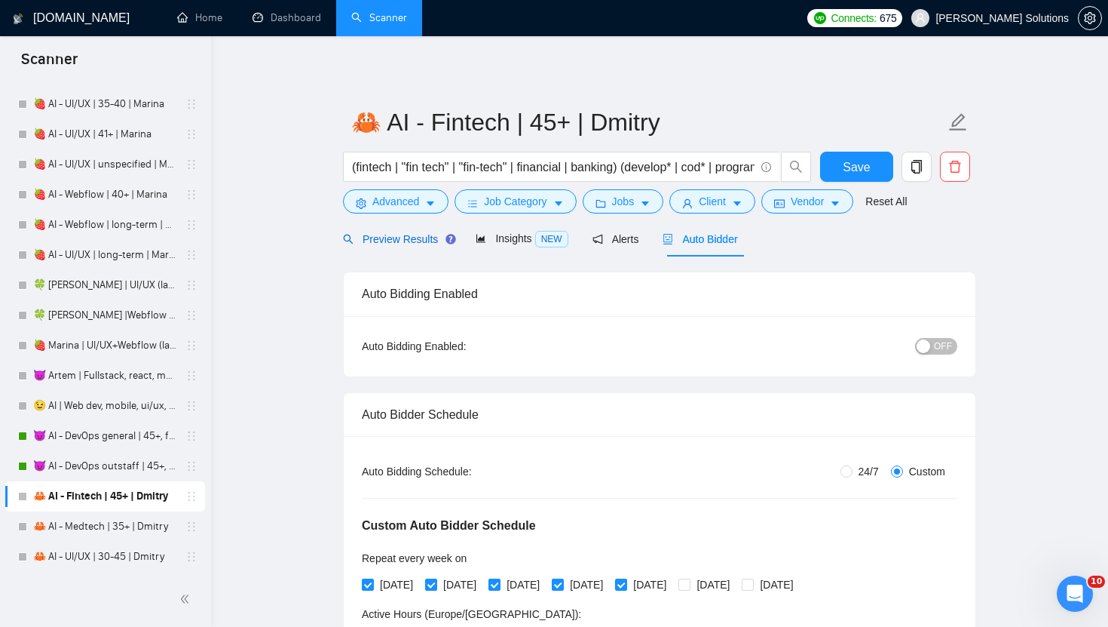
click at [403, 233] on span "Preview Results" at bounding box center [397, 239] width 109 height 12
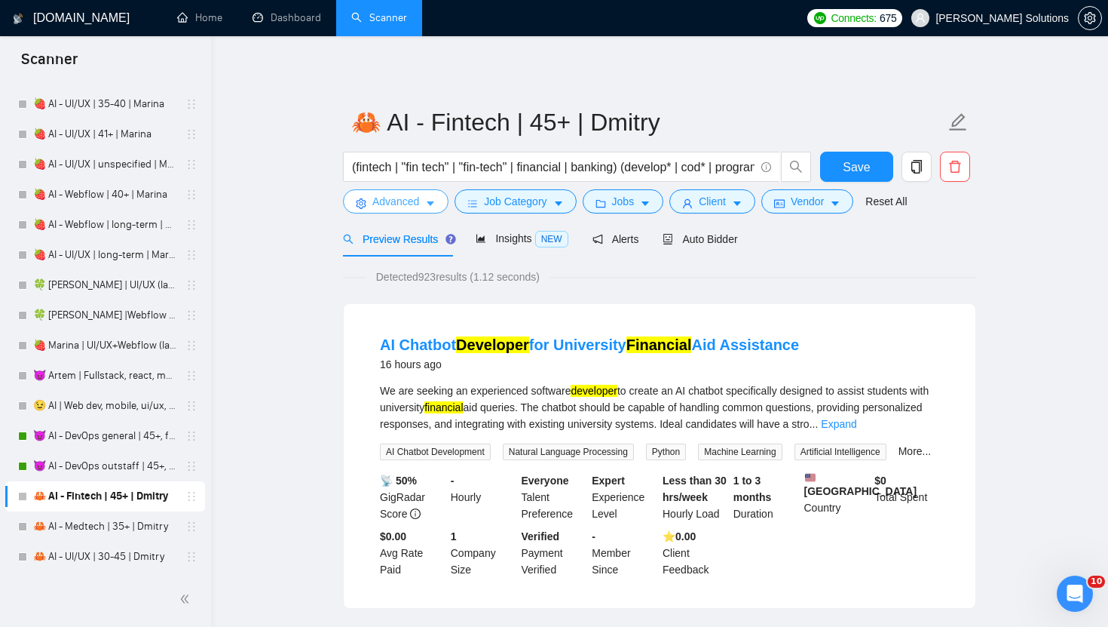
click at [425, 205] on button "Advanced" at bounding box center [396, 201] width 106 height 24
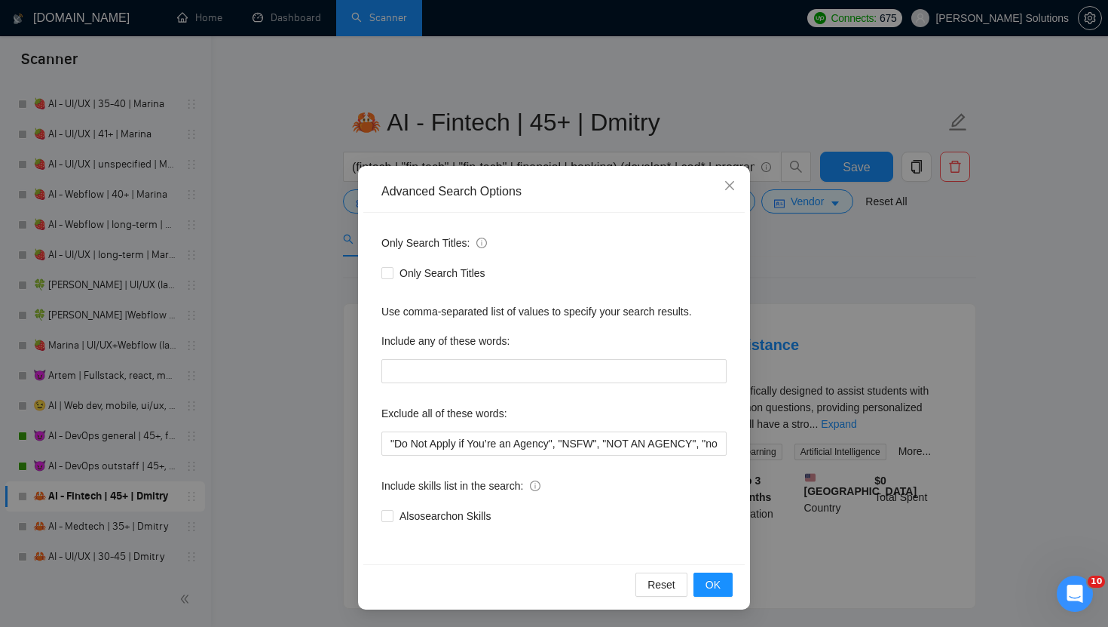
click at [498, 109] on div "Advanced Search Options Only Search Titles: Only Search Titles Use comma-separa…" at bounding box center [554, 313] width 1108 height 627
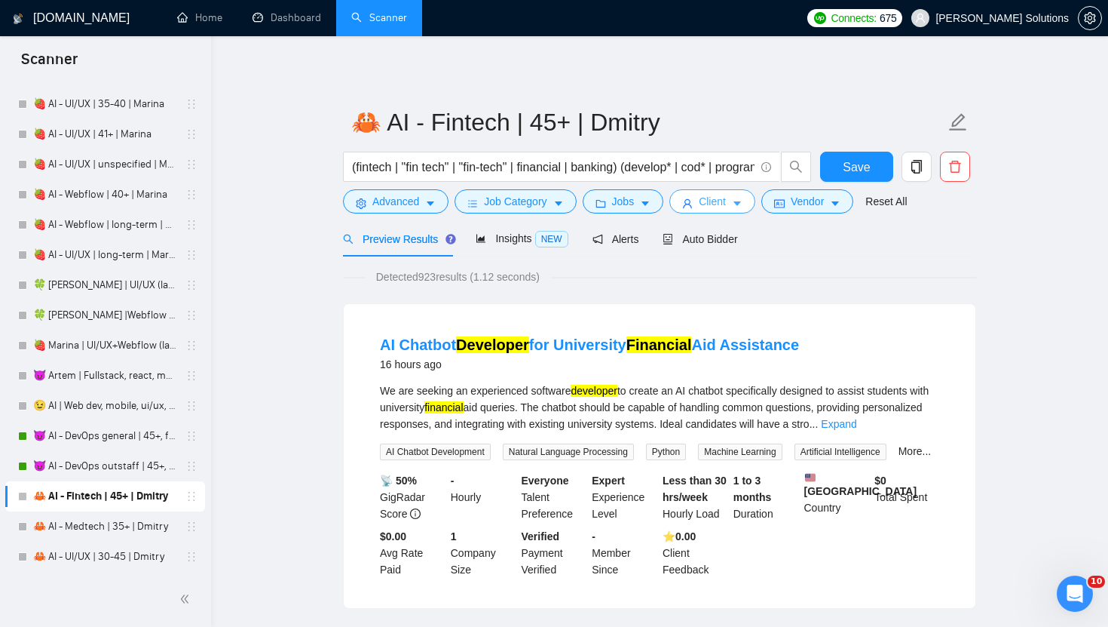
click at [736, 201] on button "Client" at bounding box center [713, 201] width 86 height 24
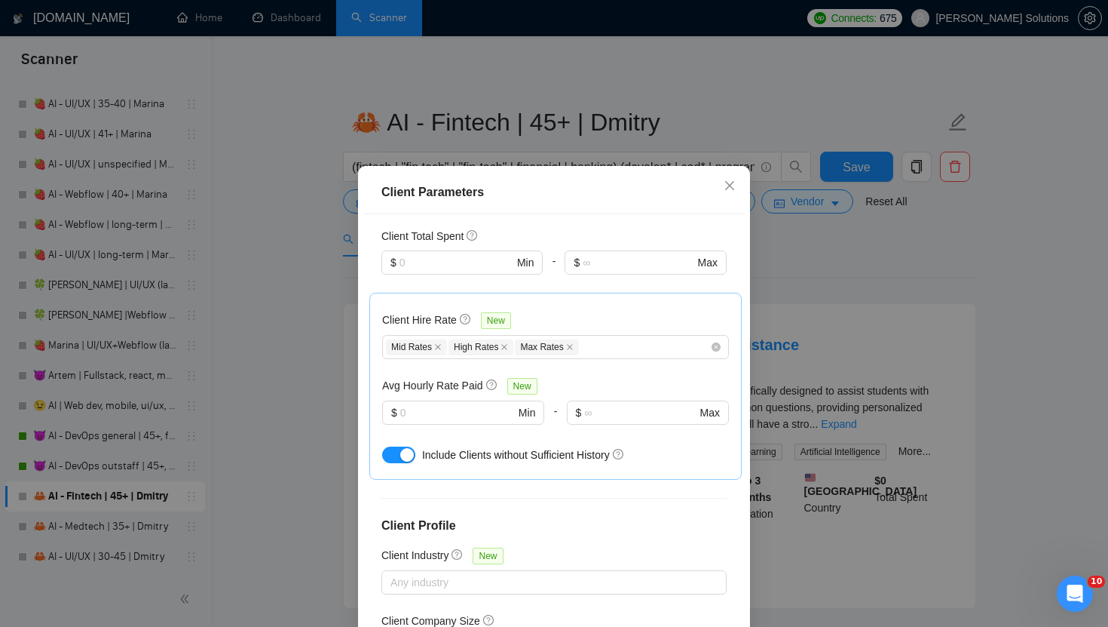
click at [827, 213] on div "Client Parameters Client Location Include Client Countries United States United…" at bounding box center [554, 313] width 1108 height 627
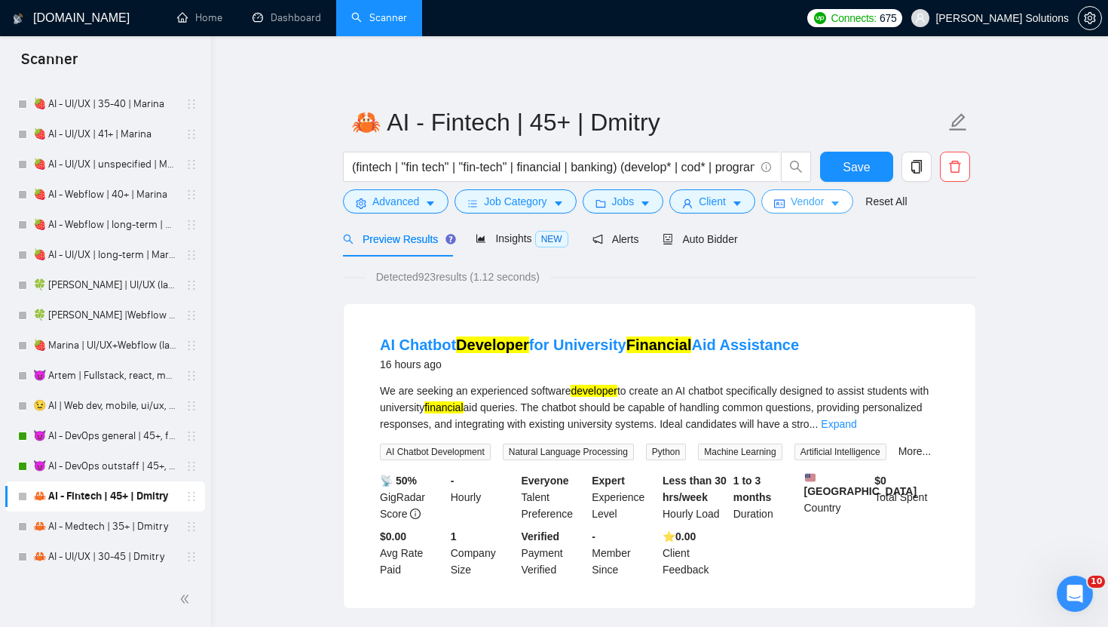
click at [824, 204] on span "Vendor" at bounding box center [807, 201] width 33 height 17
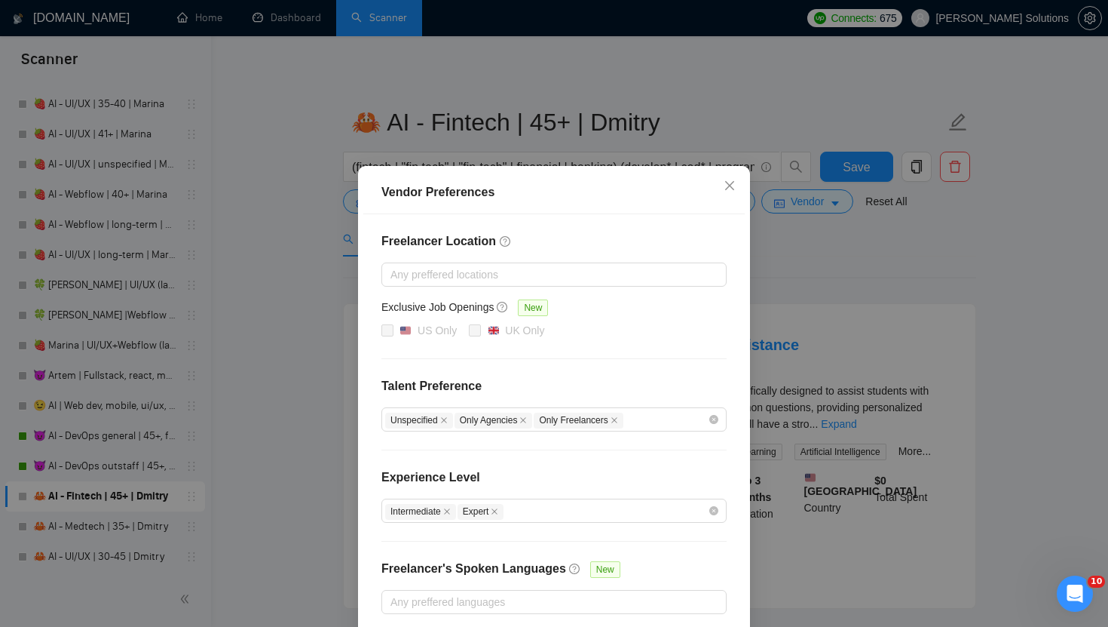
click at [597, 112] on div "Vendor Preferences Freelancer Location Any preffered locations Exclusive Job Op…" at bounding box center [554, 313] width 1108 height 627
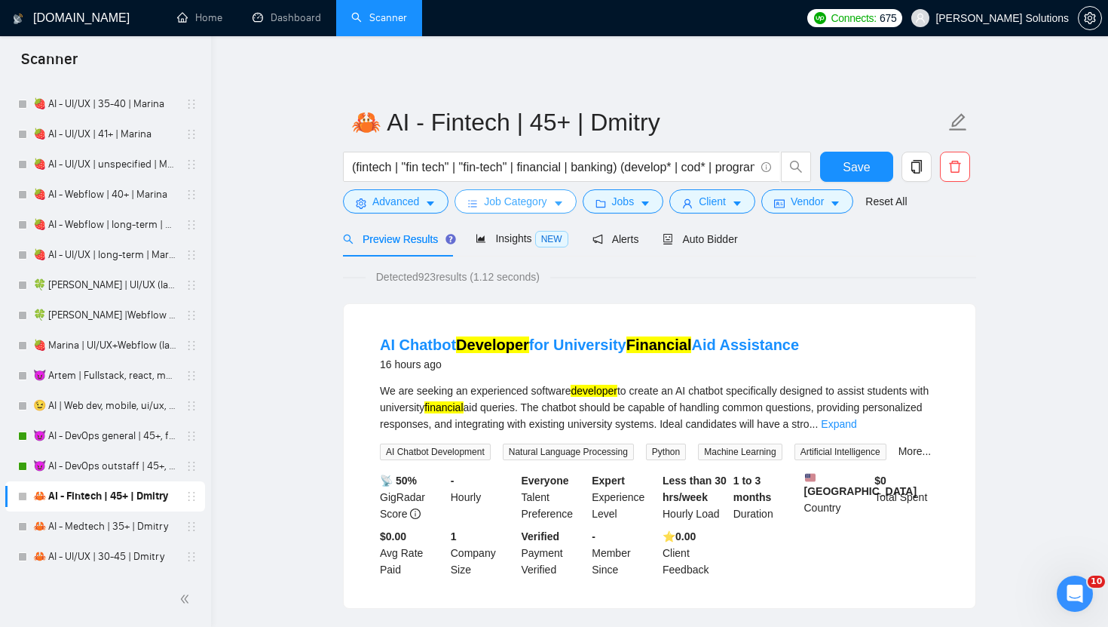
click at [489, 203] on span "Job Category" at bounding box center [515, 201] width 63 height 17
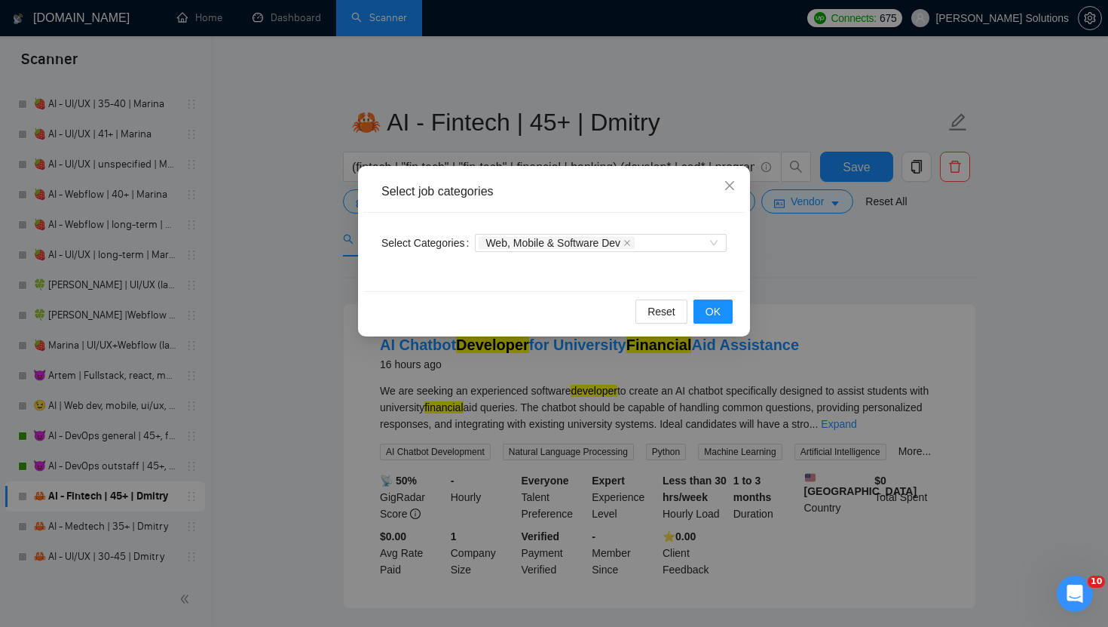
click at [550, 148] on div "Select job categories Select Categories Web, Mobile & Software Dev Reset OK" at bounding box center [554, 313] width 1108 height 627
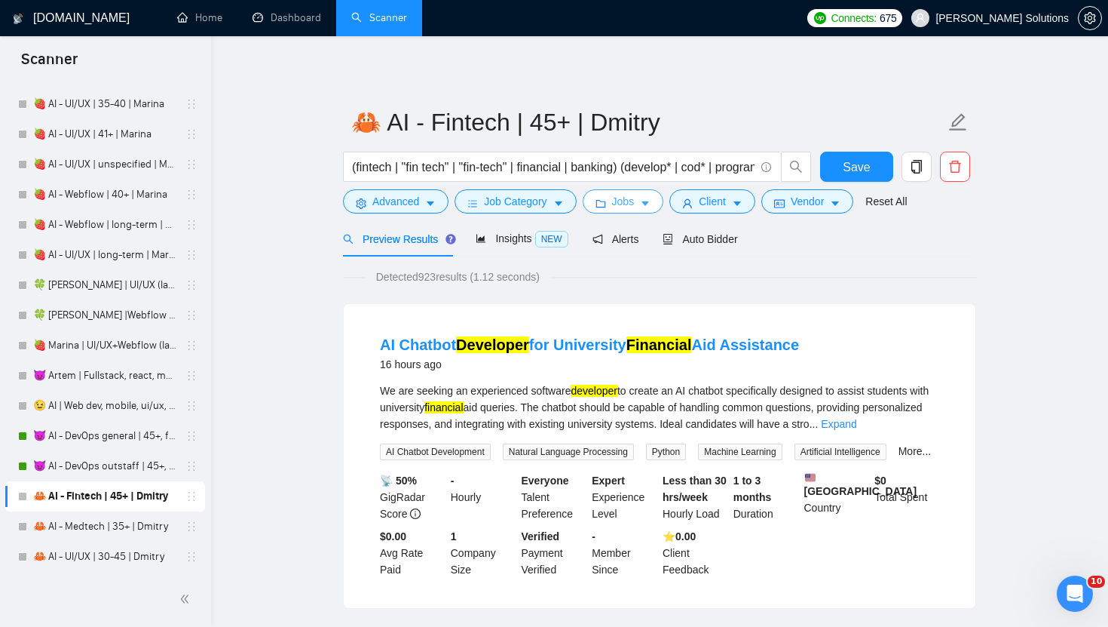
click at [594, 201] on button "Jobs" at bounding box center [623, 201] width 81 height 24
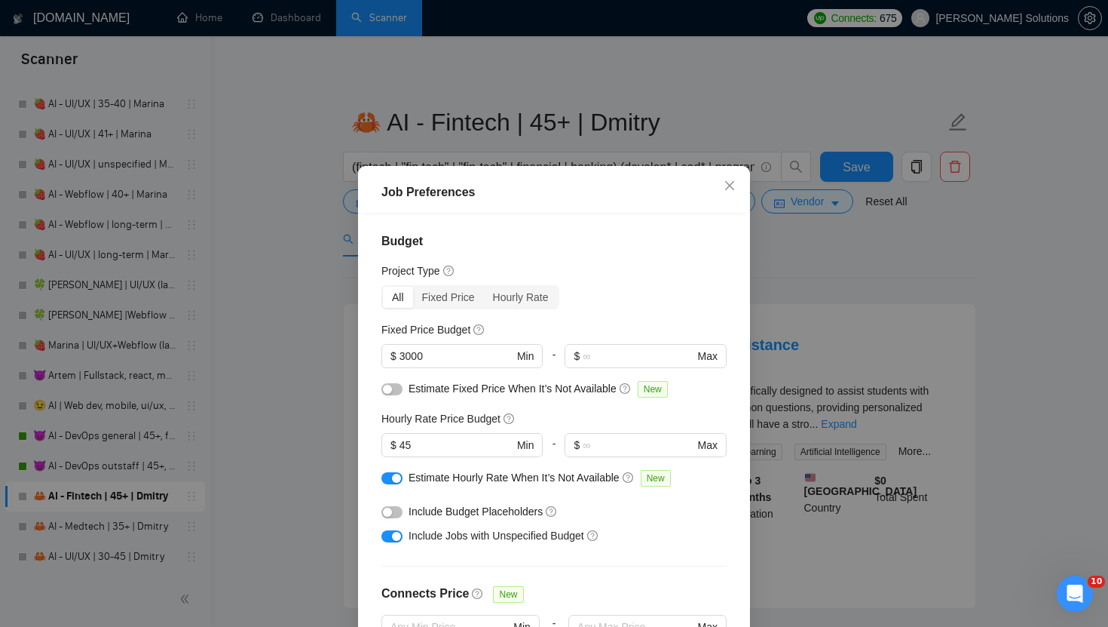
click at [495, 113] on div "Job Preferences Budget Project Type All Fixed Price Hourly Rate Fixed Price Bud…" at bounding box center [554, 313] width 1108 height 627
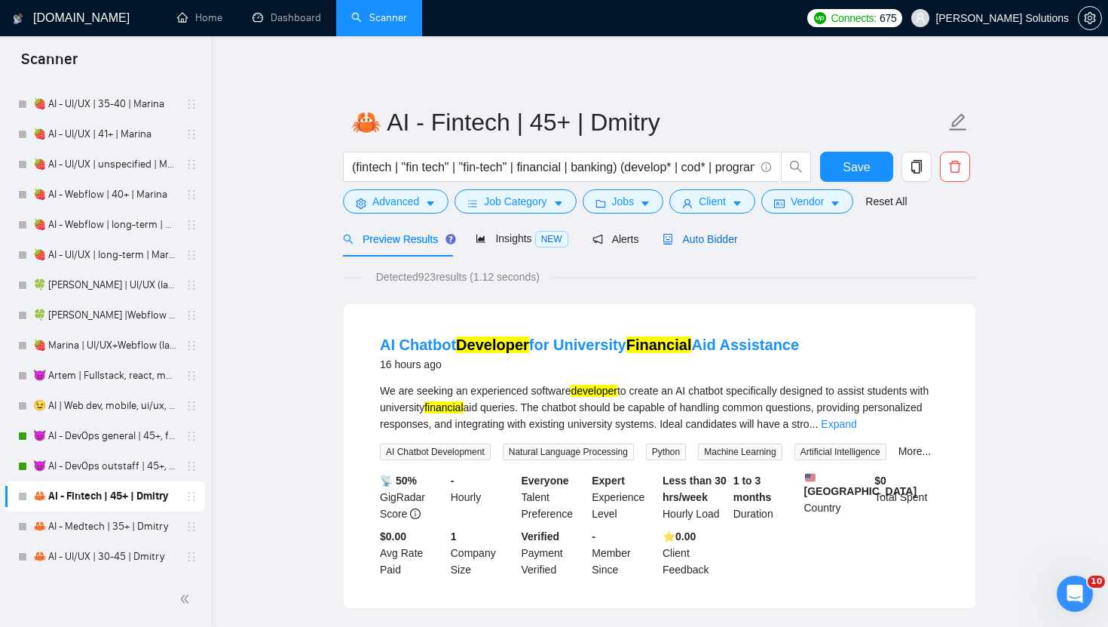
click at [735, 234] on span "Auto Bidder" at bounding box center [700, 239] width 75 height 12
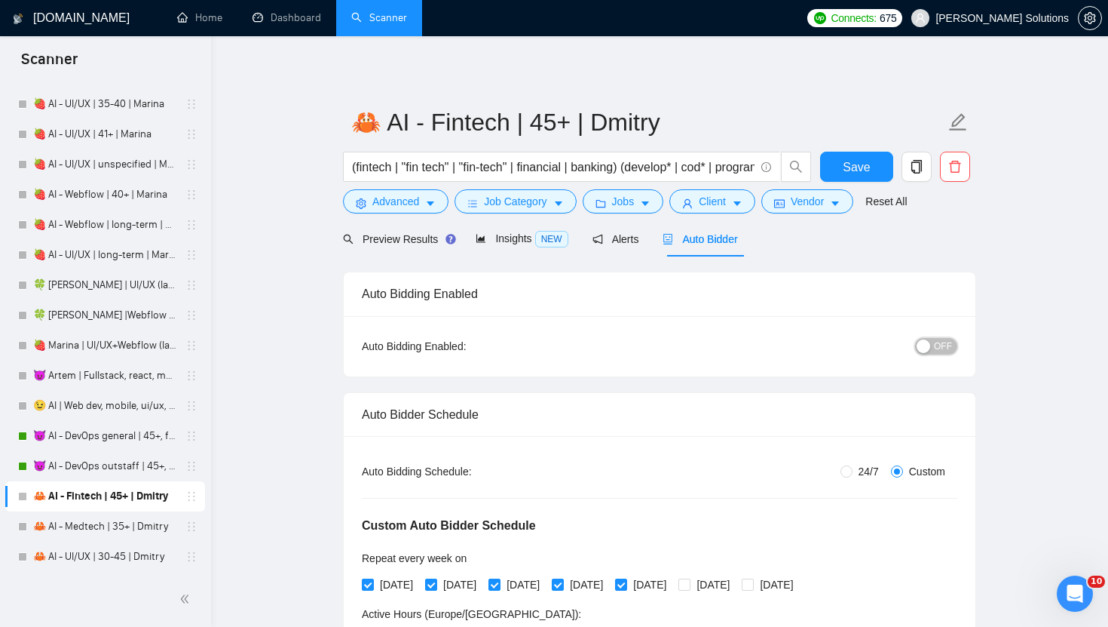
click at [933, 342] on button "OFF" at bounding box center [936, 346] width 42 height 17
click at [849, 179] on button "Save" at bounding box center [856, 167] width 73 height 30
click at [103, 560] on link "🦀 AI - UI/UX | 30-45 | Dmitry" at bounding box center [104, 556] width 143 height 30
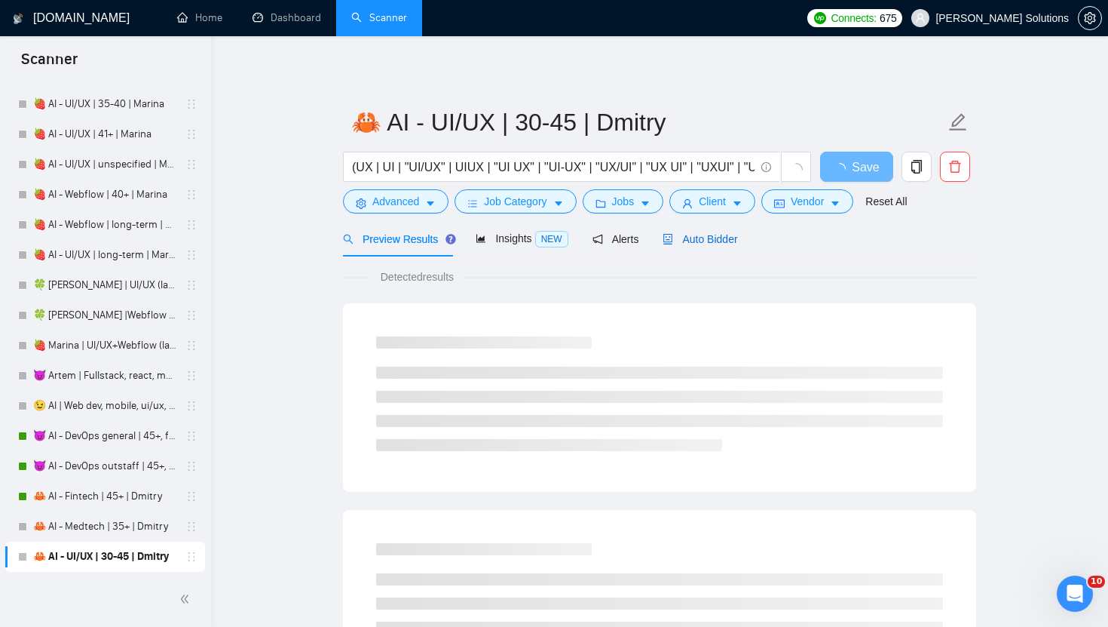
click at [678, 241] on span "Auto Bidder" at bounding box center [700, 239] width 75 height 12
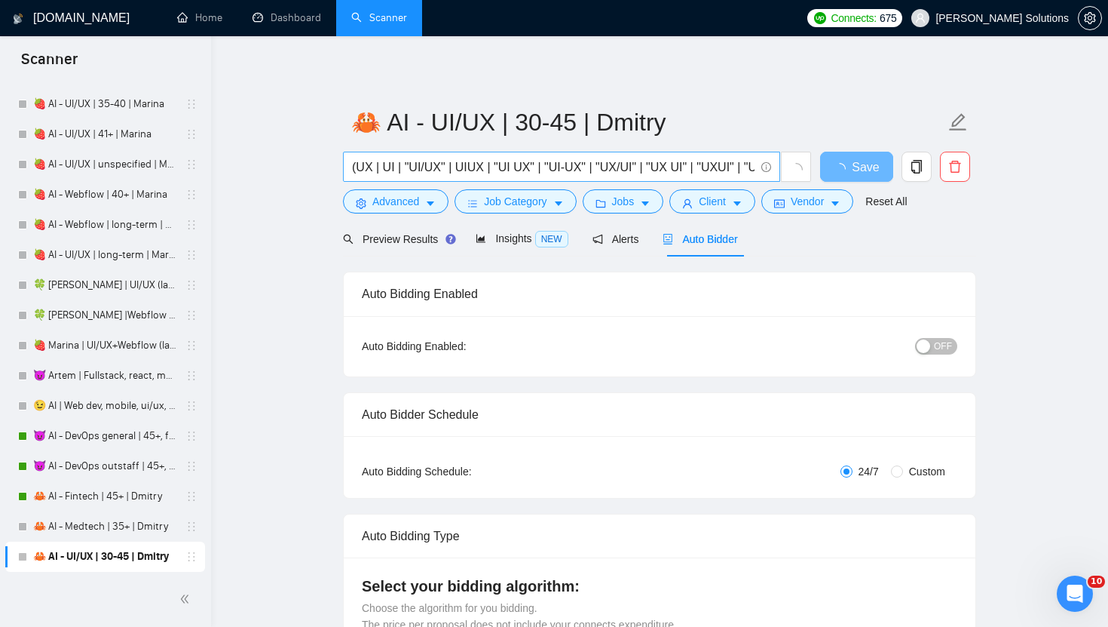
radio input "false"
radio input "true"
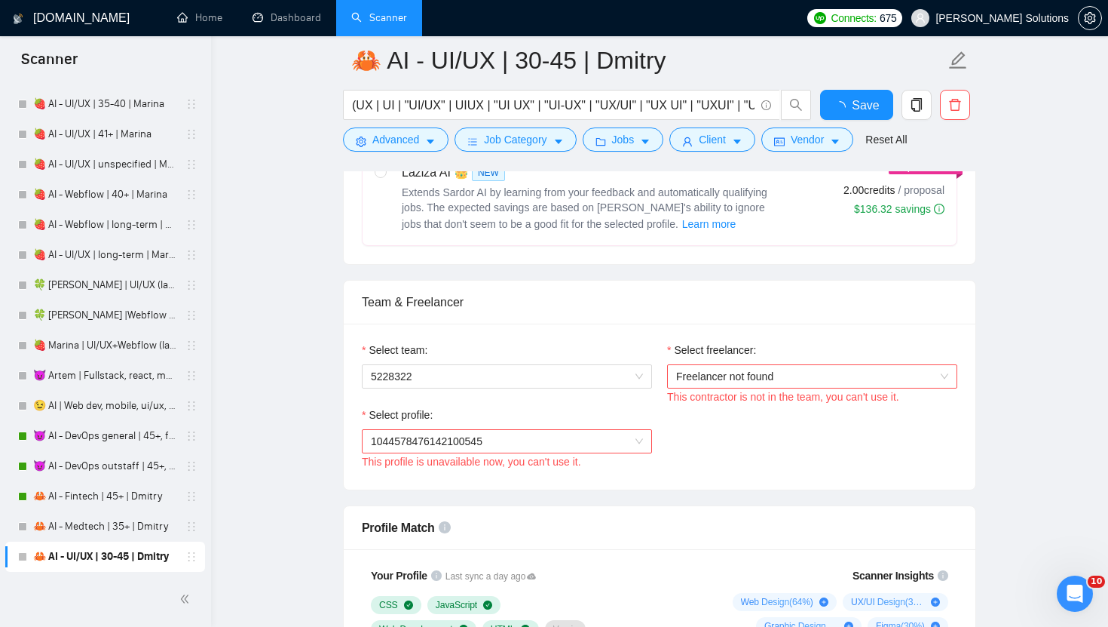
scroll to position [893, 0]
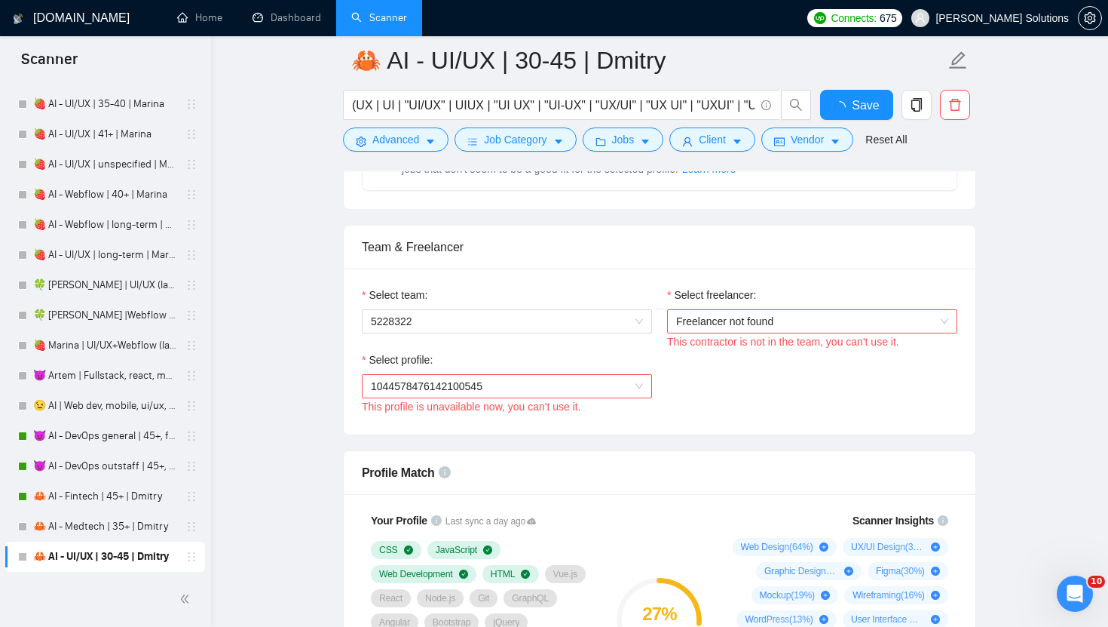
click at [603, 320] on div "Team & Freelancer Select team: 5228322 Select freelancer: Freelancer not found …" at bounding box center [659, 330] width 633 height 210
click at [483, 324] on span "5228322" at bounding box center [507, 321] width 272 height 23
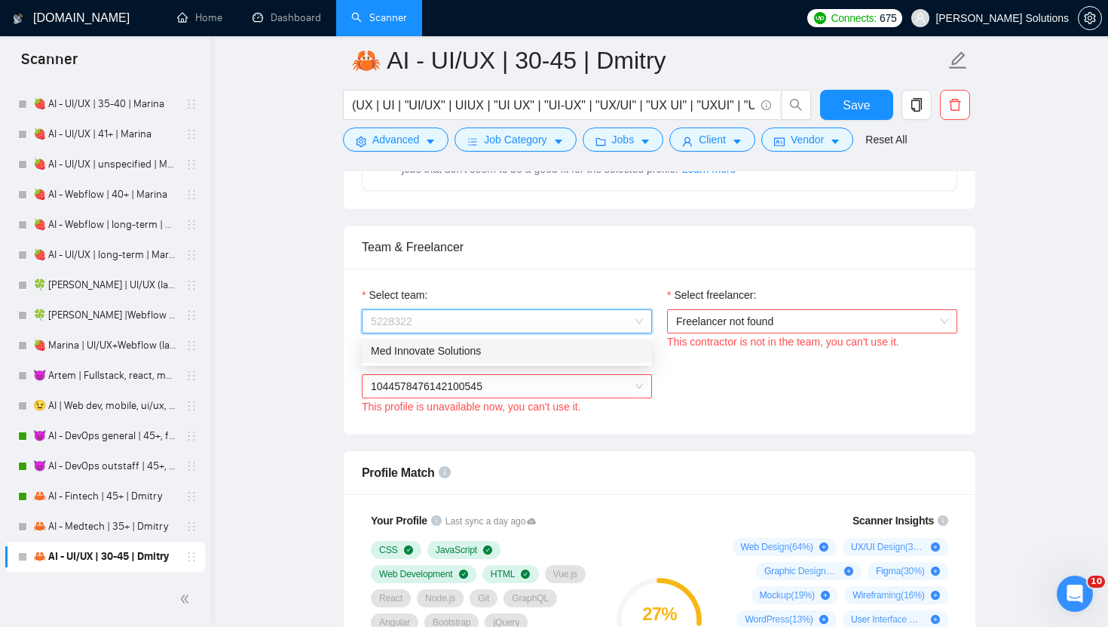
click at [446, 354] on div "Med Innovate Solutions" at bounding box center [507, 350] width 272 height 17
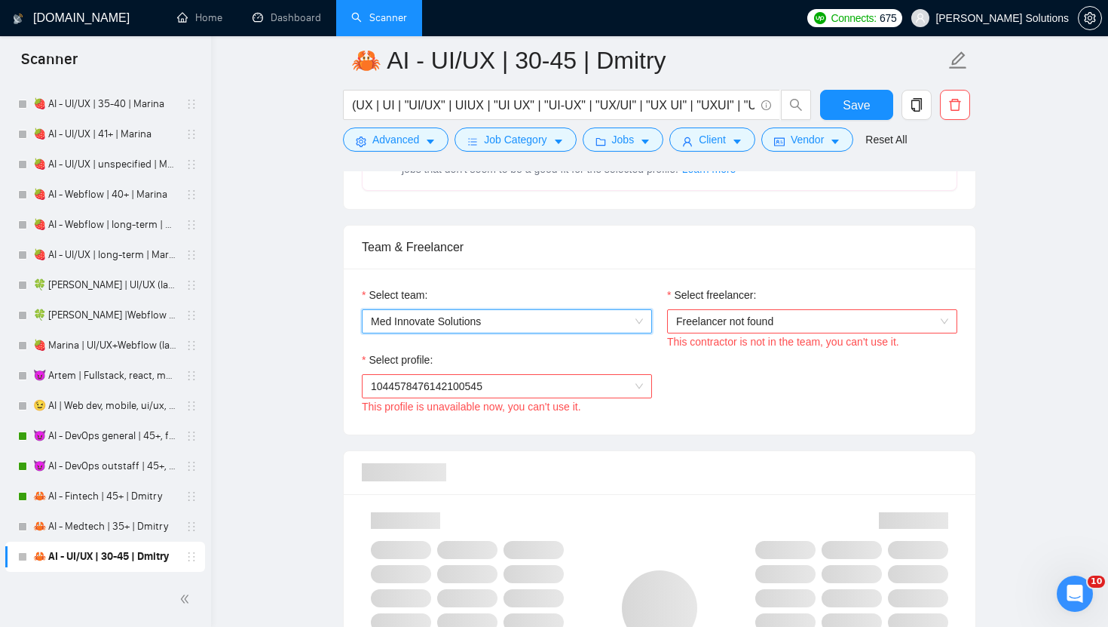
click at [795, 313] on span "Freelancer not found" at bounding box center [812, 321] width 272 height 23
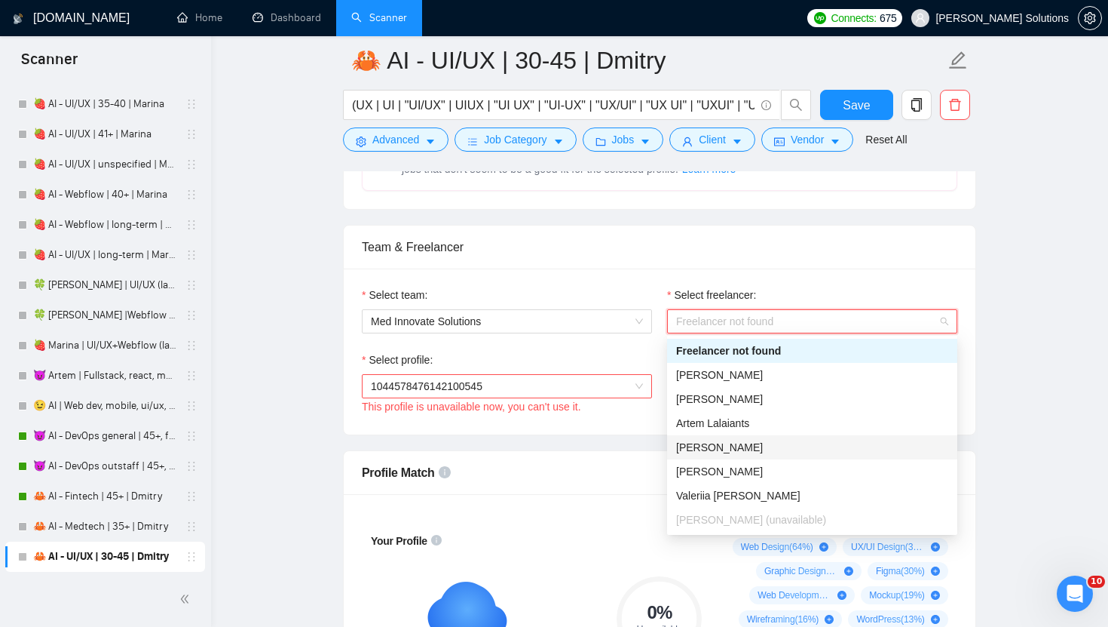
click at [673, 446] on div "[PERSON_NAME]" at bounding box center [812, 447] width 290 height 24
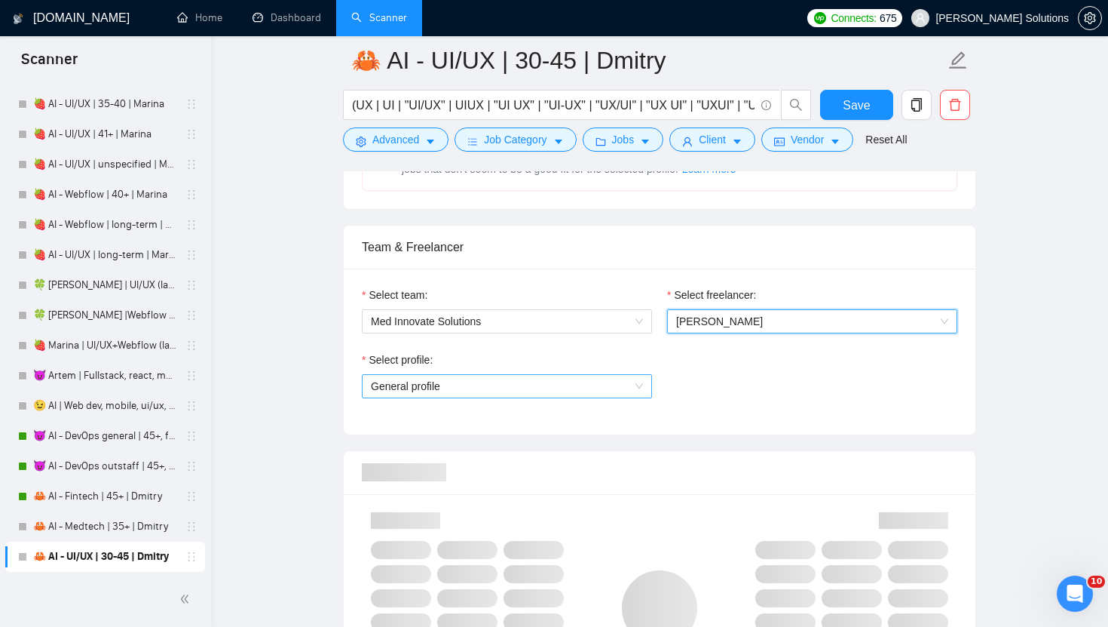
click at [536, 392] on span "General profile" at bounding box center [507, 386] width 272 height 23
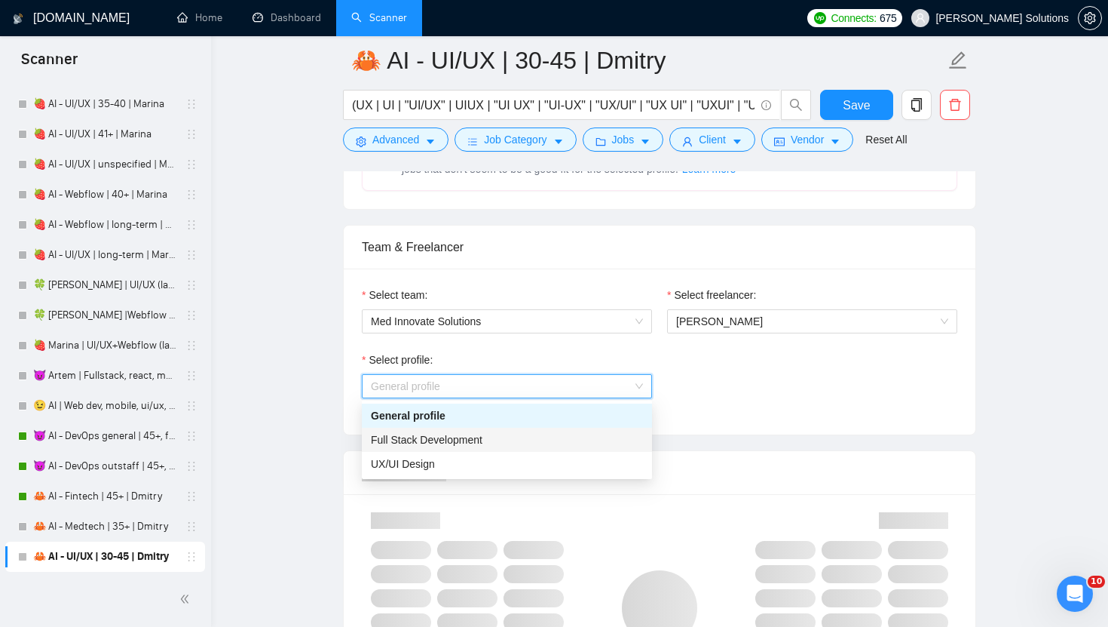
click at [440, 467] on div "UX/UI Design" at bounding box center [507, 463] width 272 height 17
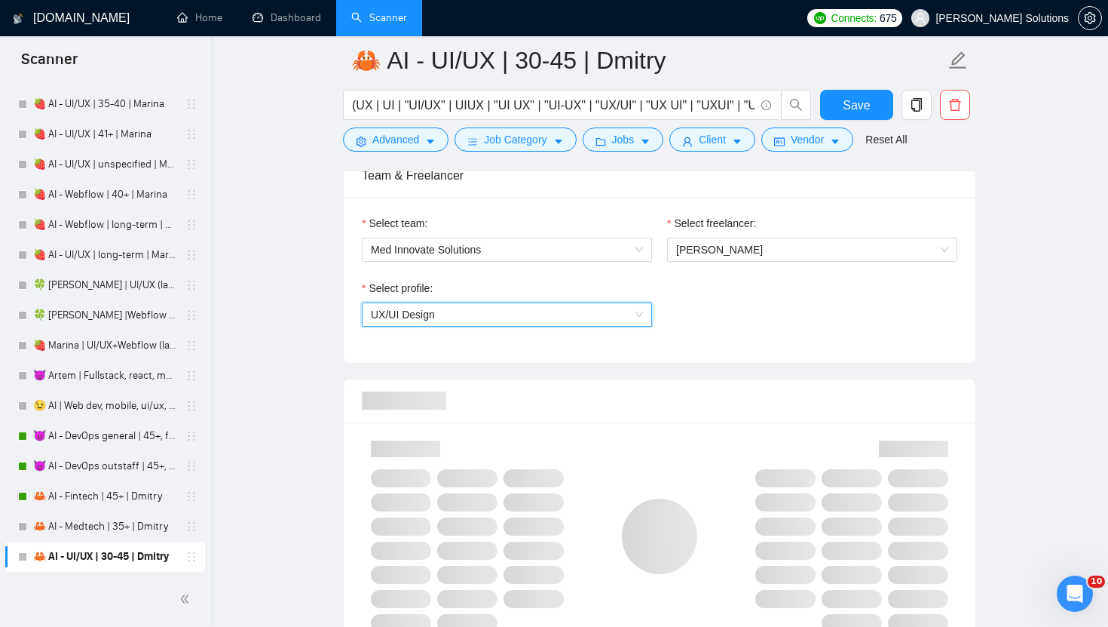
scroll to position [1051, 0]
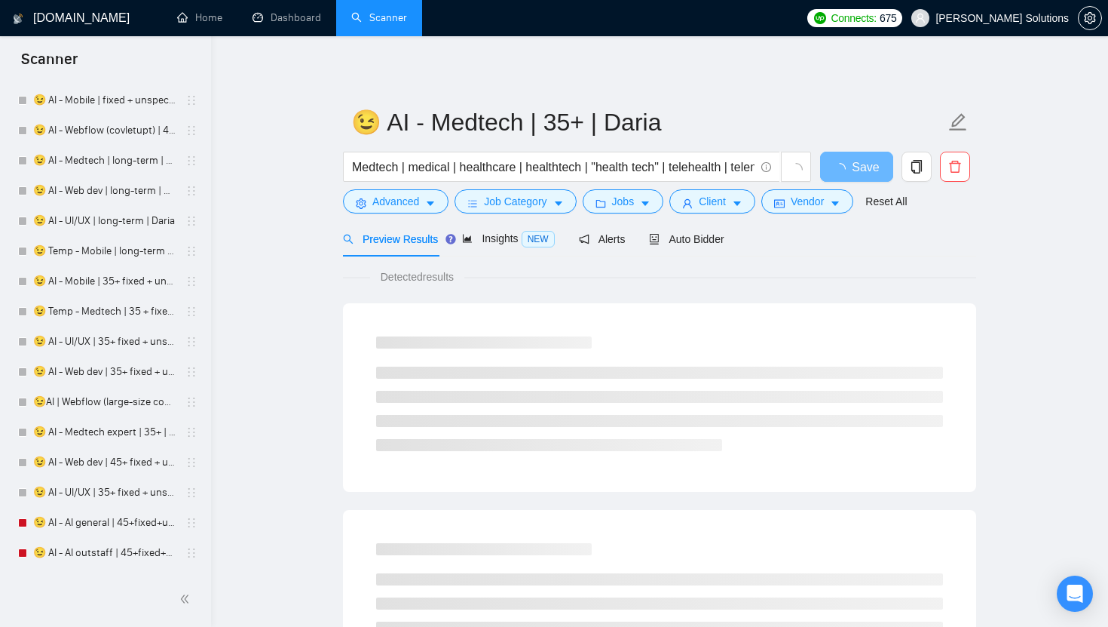
scroll to position [3256, 0]
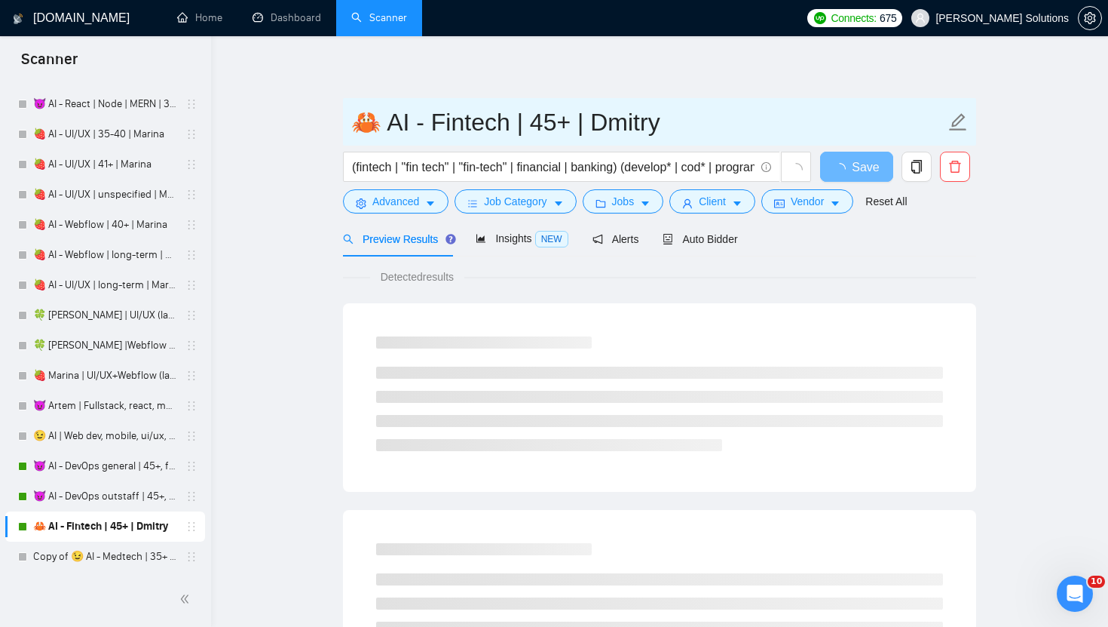
drag, startPoint x: 366, startPoint y: 120, endPoint x: 428, endPoint y: 48, distance: 94.1
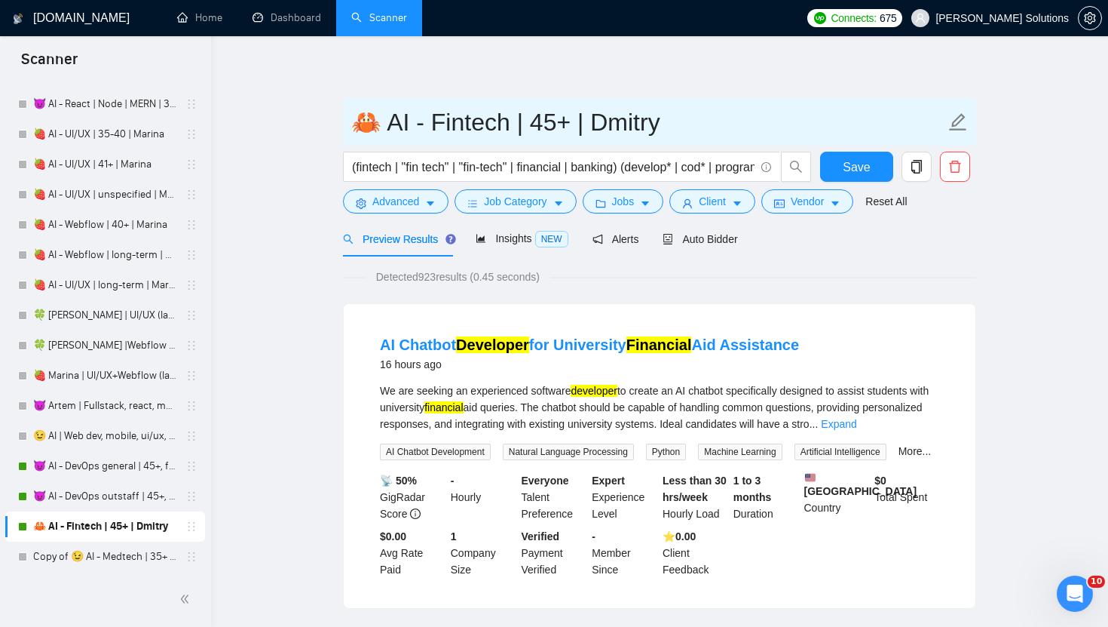
click at [619, 127] on input "🦀 AI - Fintech | 45+ | Dmitry" at bounding box center [648, 122] width 594 height 38
drag, startPoint x: 368, startPoint y: 114, endPoint x: 332, endPoint y: 111, distance: 36.3
click at [631, 123] on input "🦀 AI - Fintech | 45+ | Dmitry" at bounding box center [648, 122] width 594 height 38
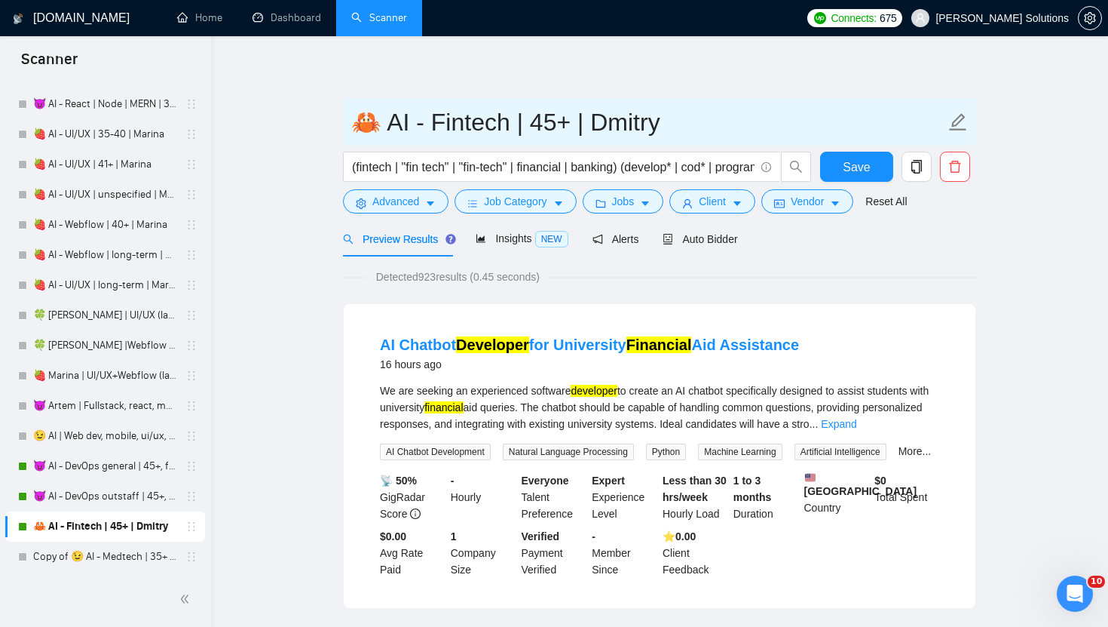
click at [631, 123] on input "🦀 AI - Fintech | 45+ | Dmitry" at bounding box center [648, 122] width 594 height 38
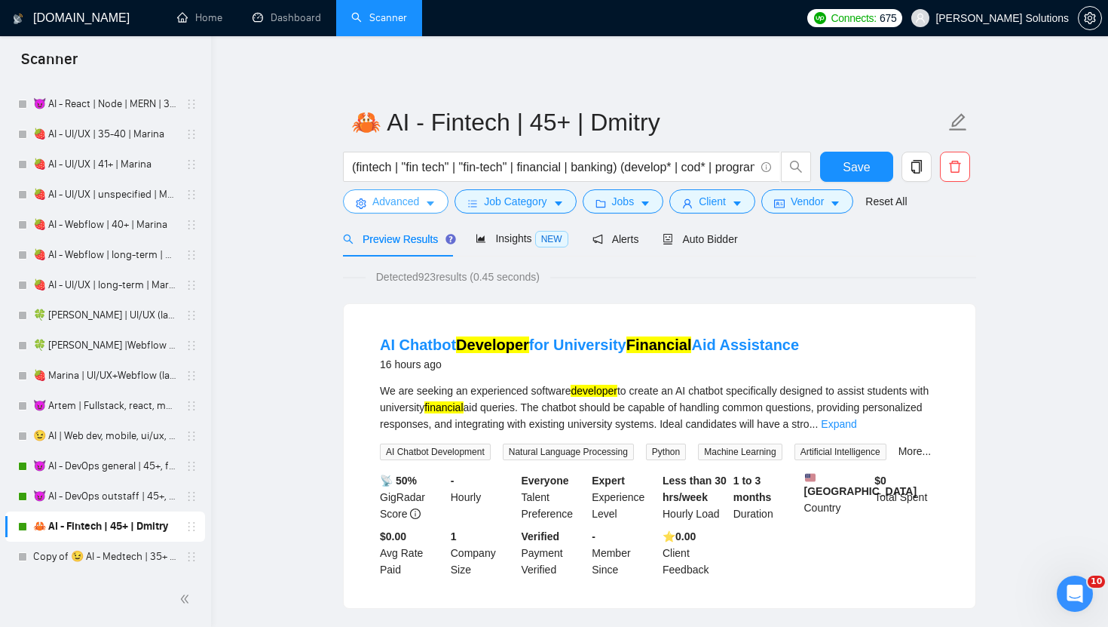
click at [397, 198] on span "Advanced" at bounding box center [395, 201] width 47 height 17
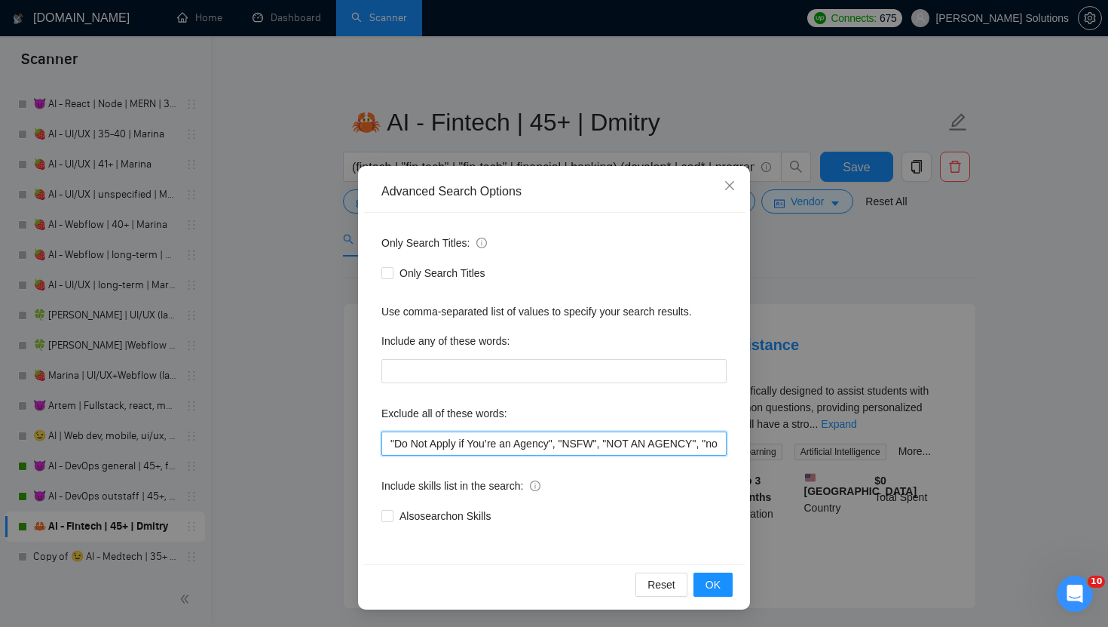
drag, startPoint x: 568, startPoint y: 440, endPoint x: 293, endPoint y: 438, distance: 275.2
click at [293, 438] on div "Advanced Search Options Only Search Titles: Only Search Titles Use comma-separa…" at bounding box center [554, 313] width 1108 height 627
click at [777, 45] on div "Advanced Search Options Only Search Titles: Only Search Titles Use comma-separa…" at bounding box center [554, 313] width 1108 height 627
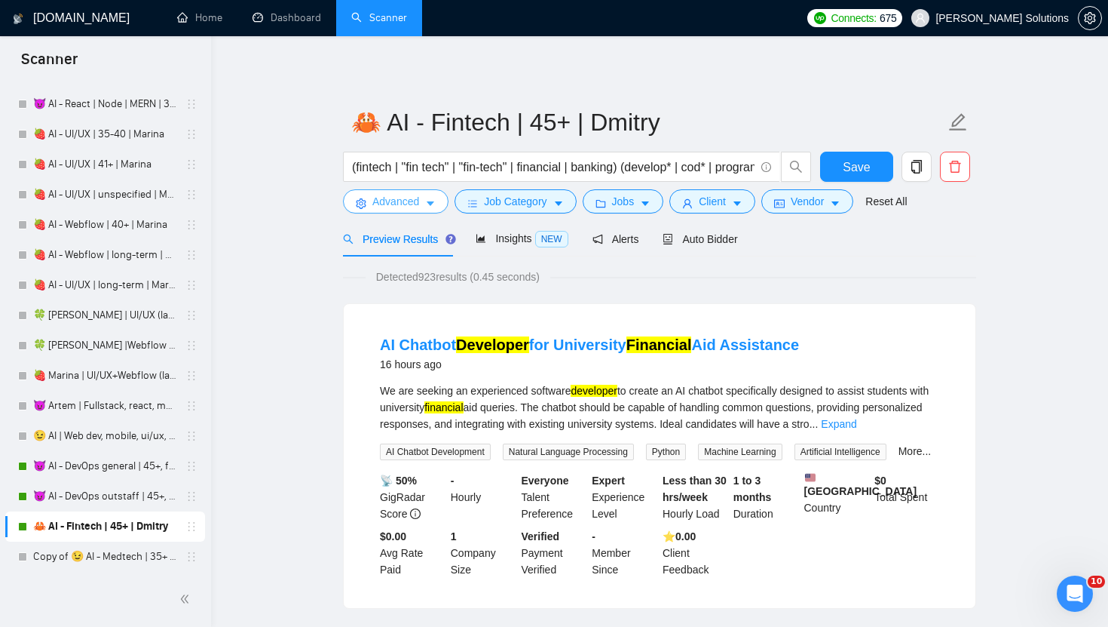
click at [388, 198] on span "Advanced" at bounding box center [395, 201] width 47 height 17
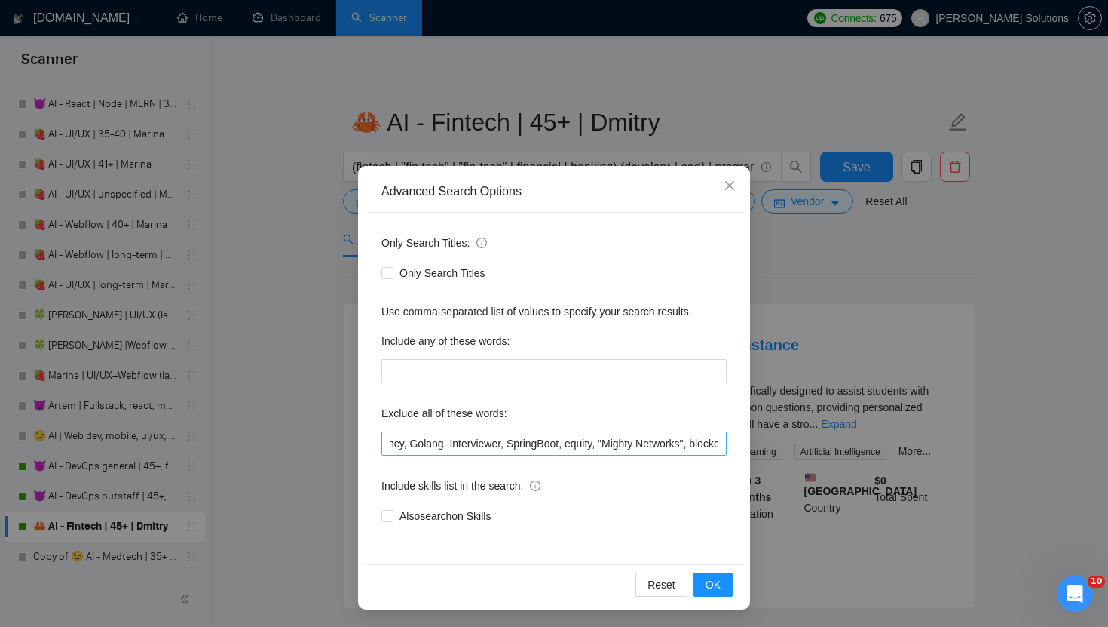
scroll to position [0, 1172]
click at [522, 440] on input ""Do Not Apply if You’re an Agency", "NSFW", "NOT AN AGENCY", "not looking for a…" at bounding box center [554, 443] width 345 height 24
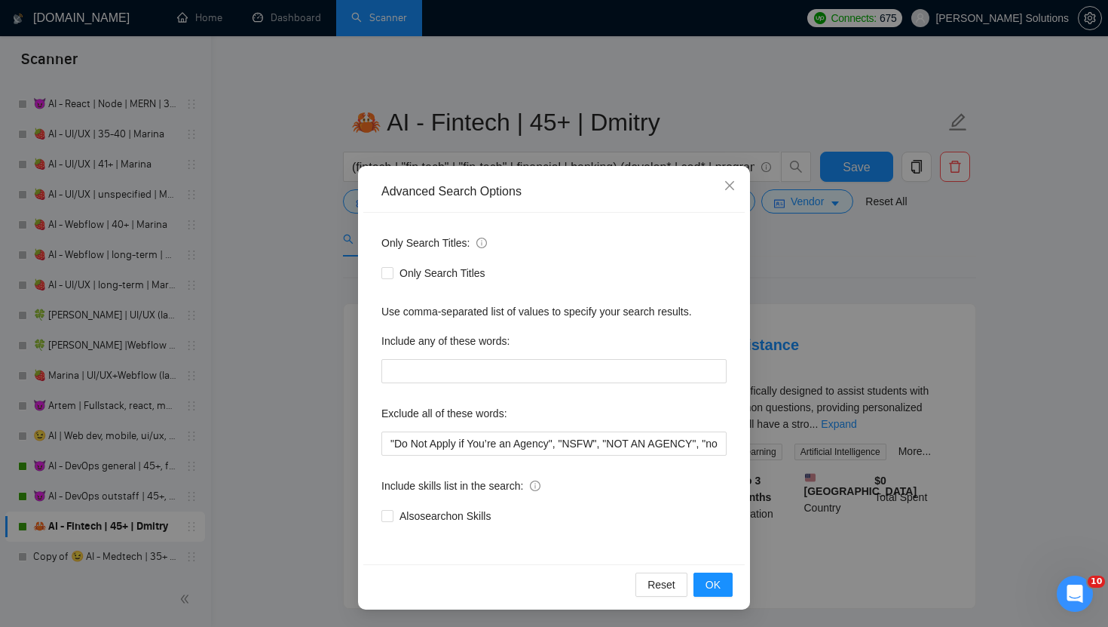
click at [239, 246] on div "Advanced Search Options Only Search Titles: Only Search Titles Use comma-separa…" at bounding box center [554, 313] width 1108 height 627
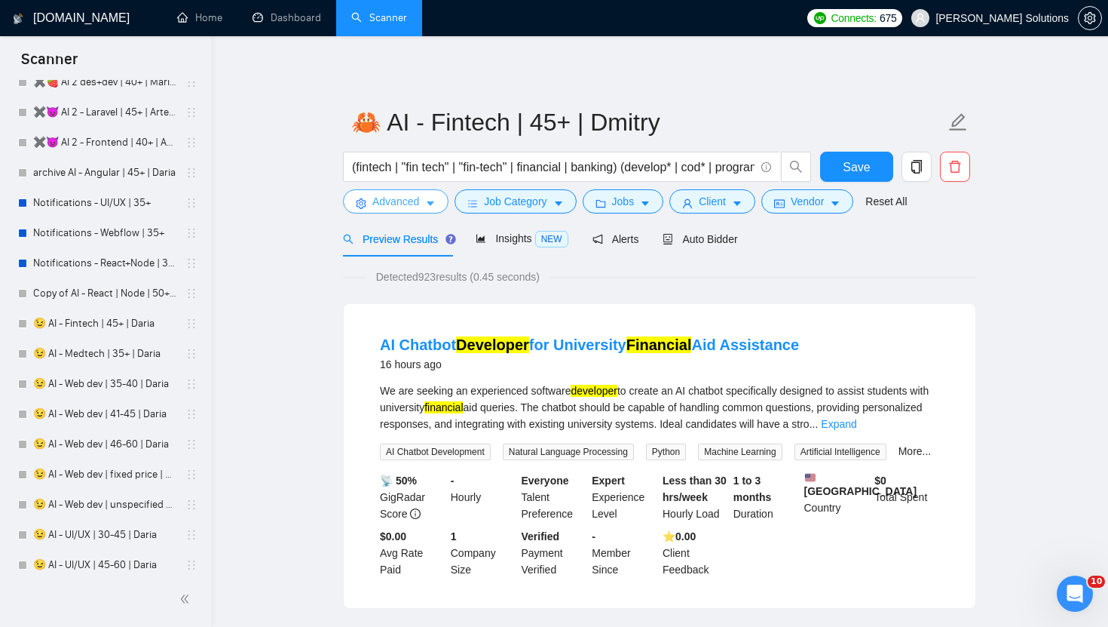
scroll to position [2016, 0]
click at [105, 349] on link "😉 AI - Medtech | 35+ | Daria" at bounding box center [104, 355] width 143 height 30
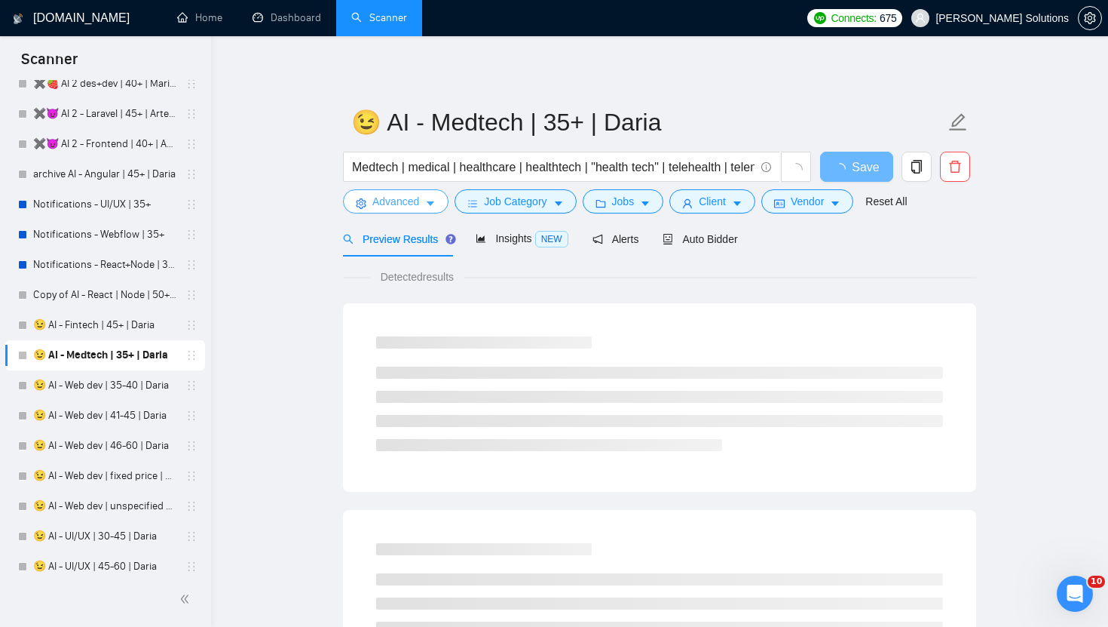
click at [401, 198] on span "Advanced" at bounding box center [395, 201] width 47 height 17
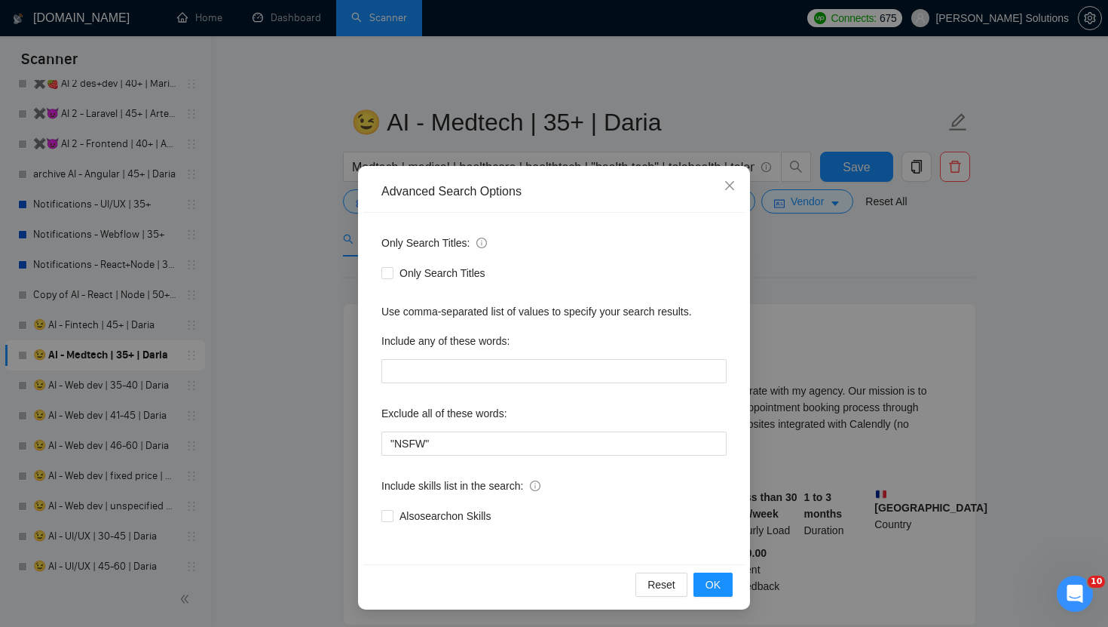
click at [766, 109] on div "Advanced Search Options Only Search Titles: Only Search Titles Use comma-separa…" at bounding box center [554, 313] width 1108 height 627
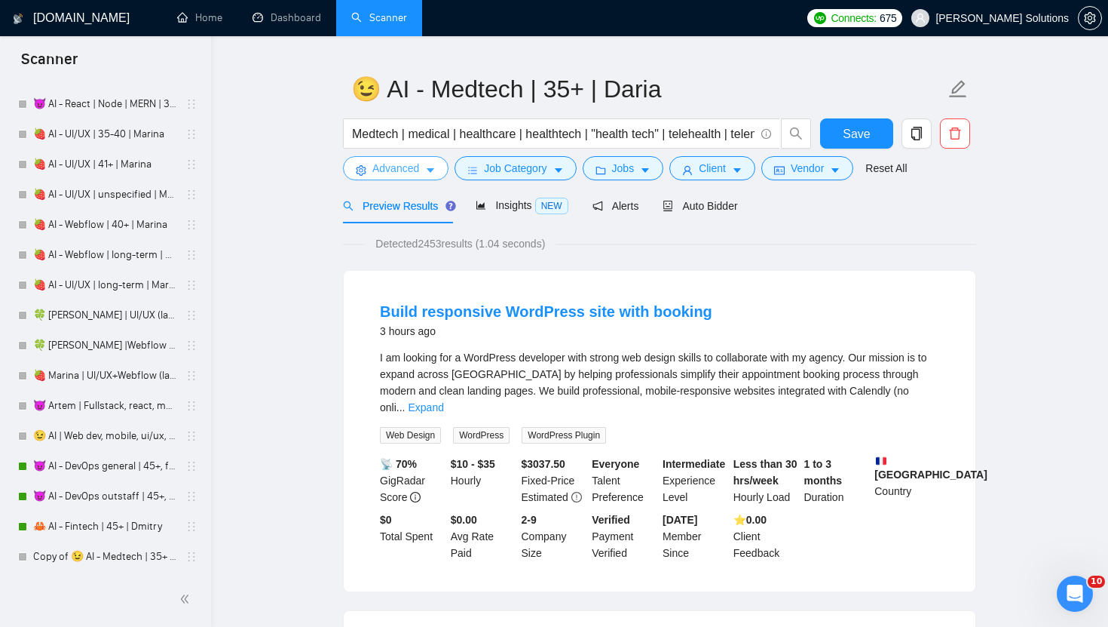
scroll to position [510, 0]
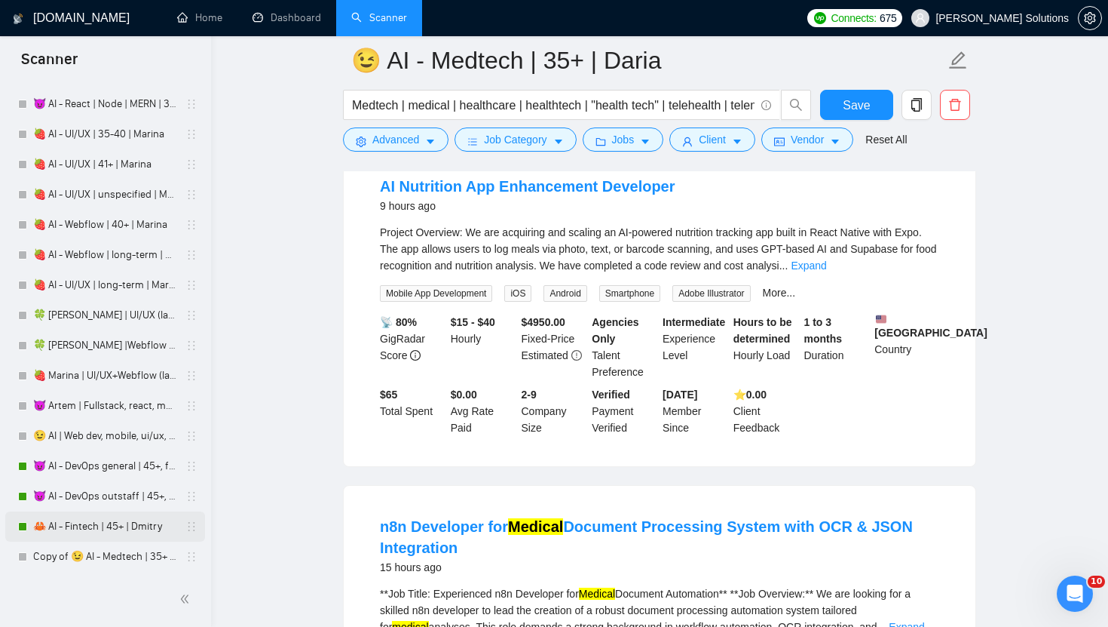
click at [84, 532] on link "🦀 AI - Fintech | 45+ | Dmitry" at bounding box center [104, 526] width 143 height 30
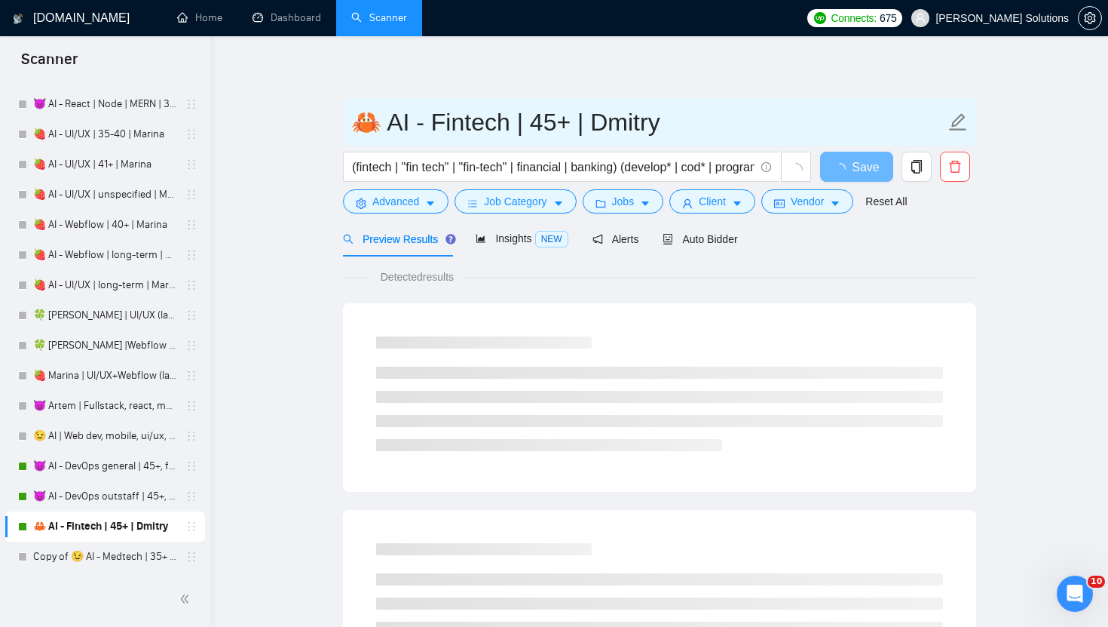
click at [615, 118] on input "🦀 AI - Fintech | 45+ | Dmitry" at bounding box center [648, 122] width 594 height 38
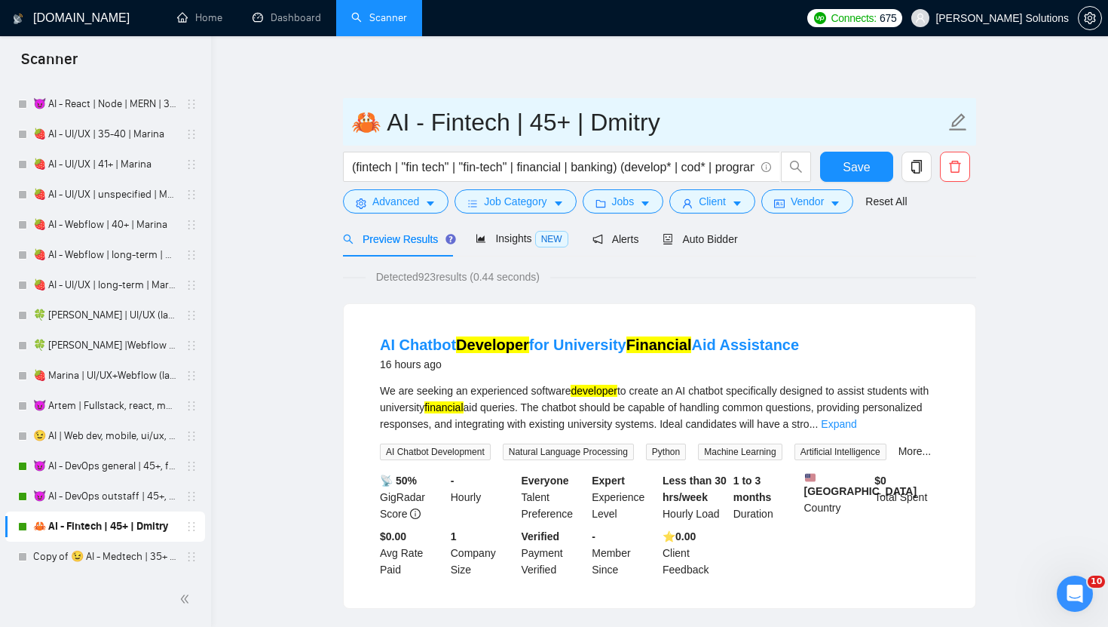
drag, startPoint x: 371, startPoint y: 121, endPoint x: 317, endPoint y: 121, distance: 54.3
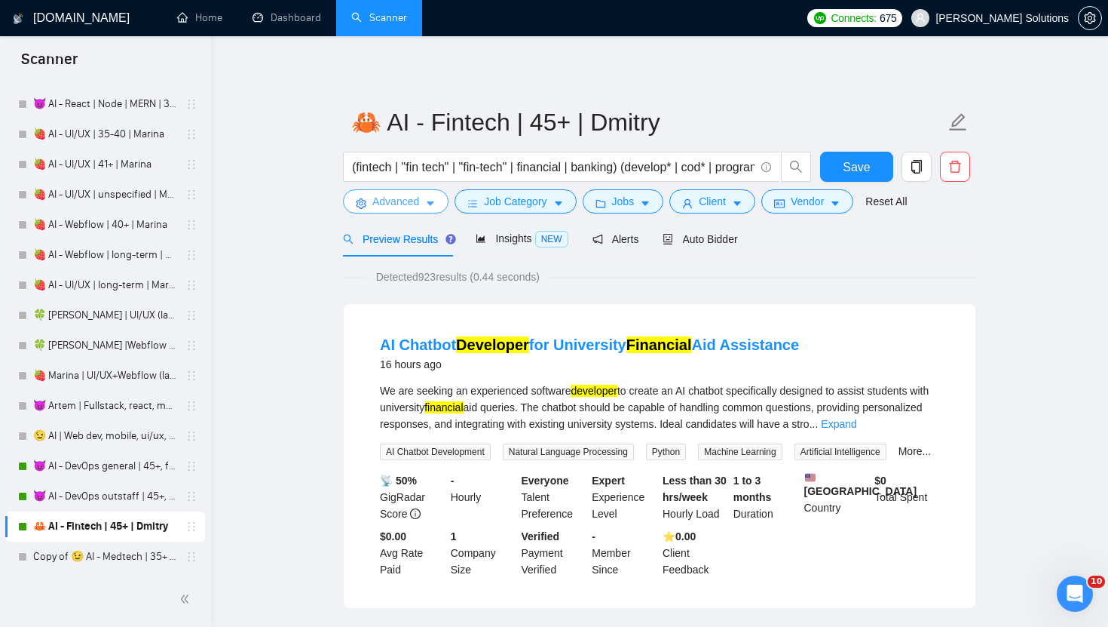
click at [388, 210] on button "Advanced" at bounding box center [396, 201] width 106 height 24
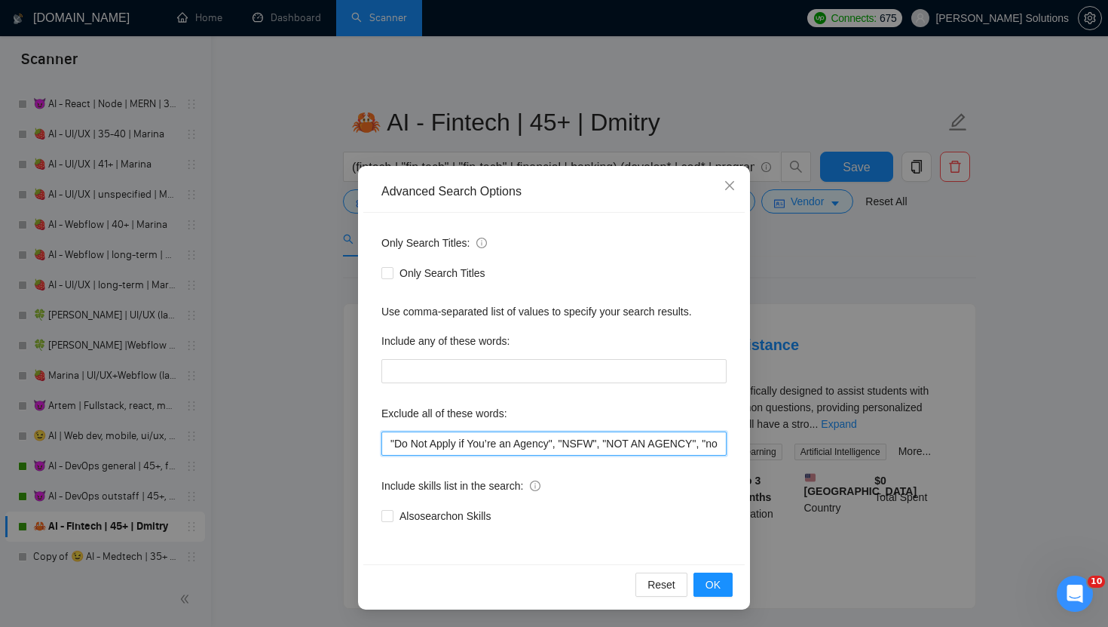
drag, startPoint x: 567, startPoint y: 444, endPoint x: 323, endPoint y: 445, distance: 243.5
click at [325, 445] on div "Advanced Search Options Only Search Titles: Only Search Titles Use comma-separa…" at bounding box center [554, 313] width 1108 height 627
click at [789, 252] on div "Advanced Search Options Only Search Titles: Only Search Titles Use comma-separa…" at bounding box center [554, 313] width 1108 height 627
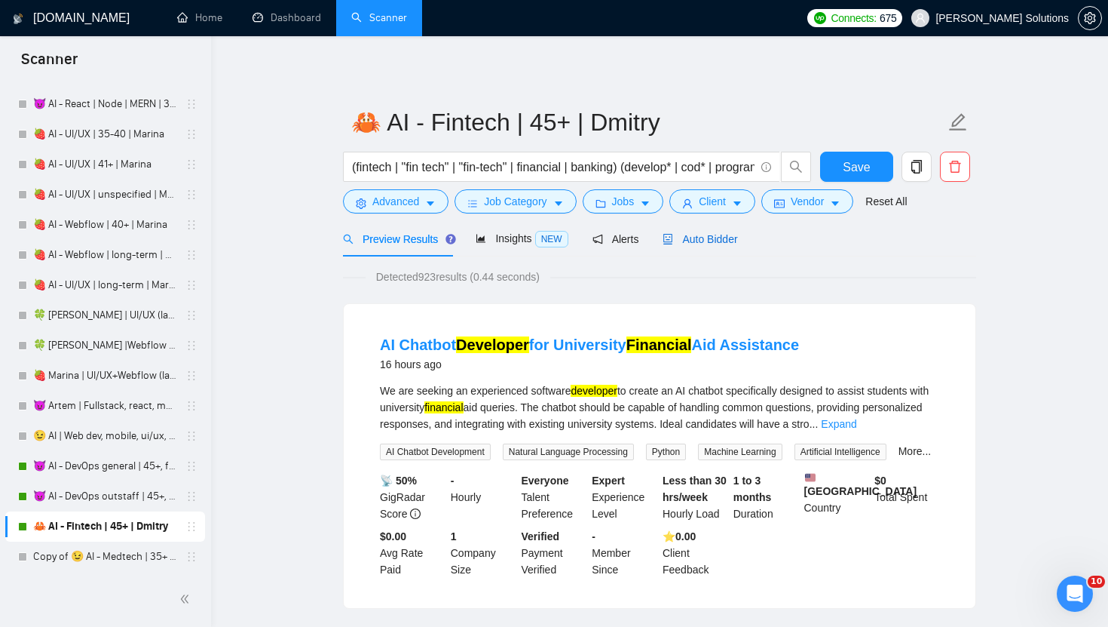
click at [710, 240] on span "Auto Bidder" at bounding box center [700, 239] width 75 height 12
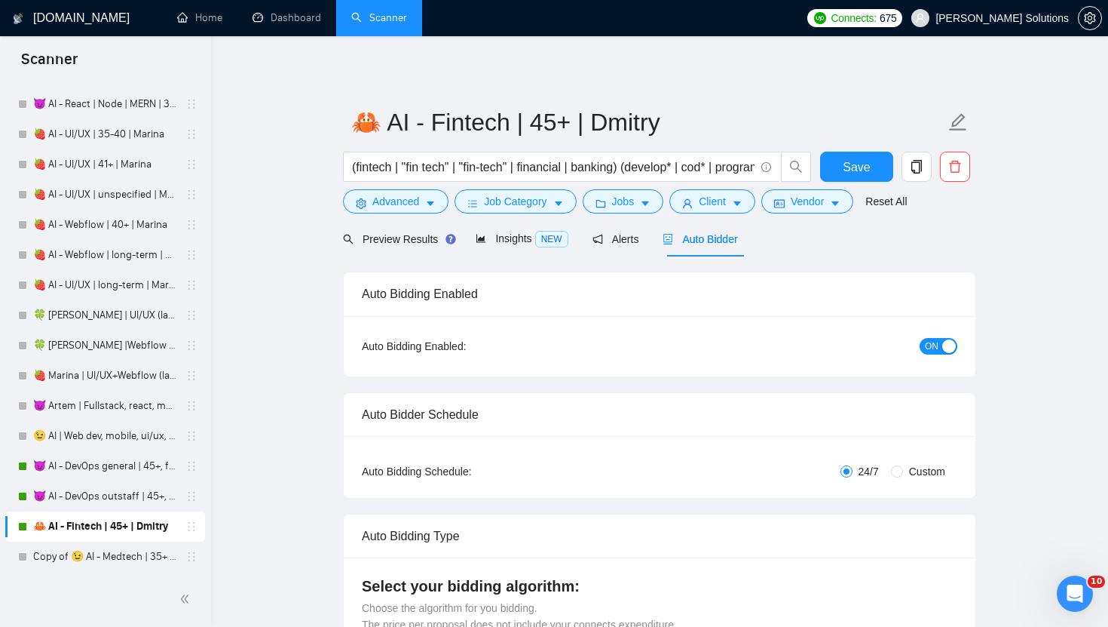
radio input "false"
radio input "true"
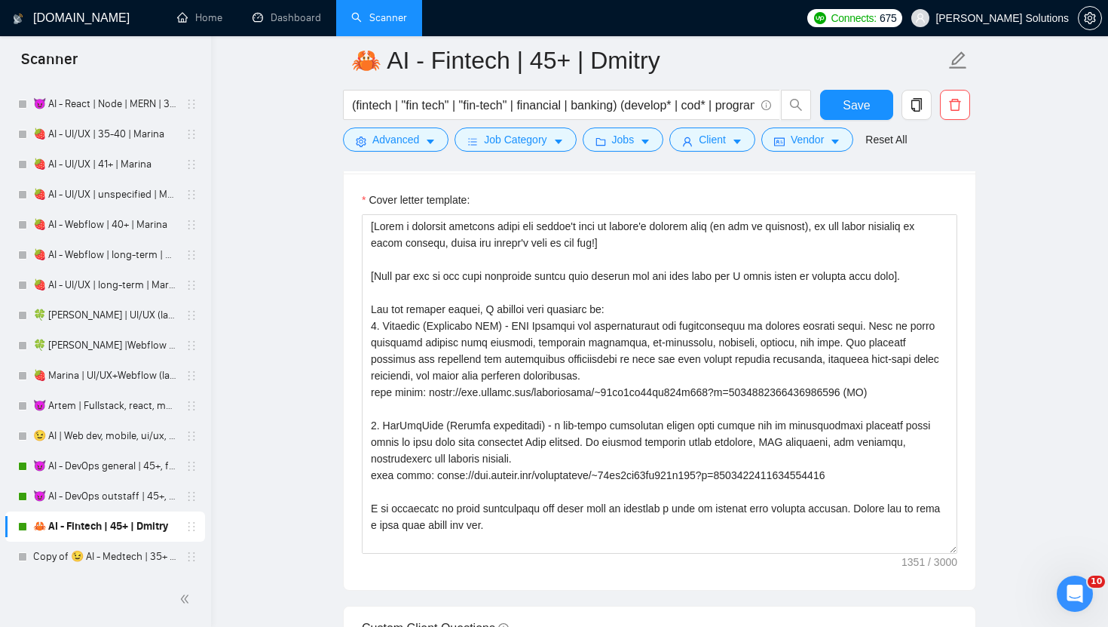
scroll to position [1941, 0]
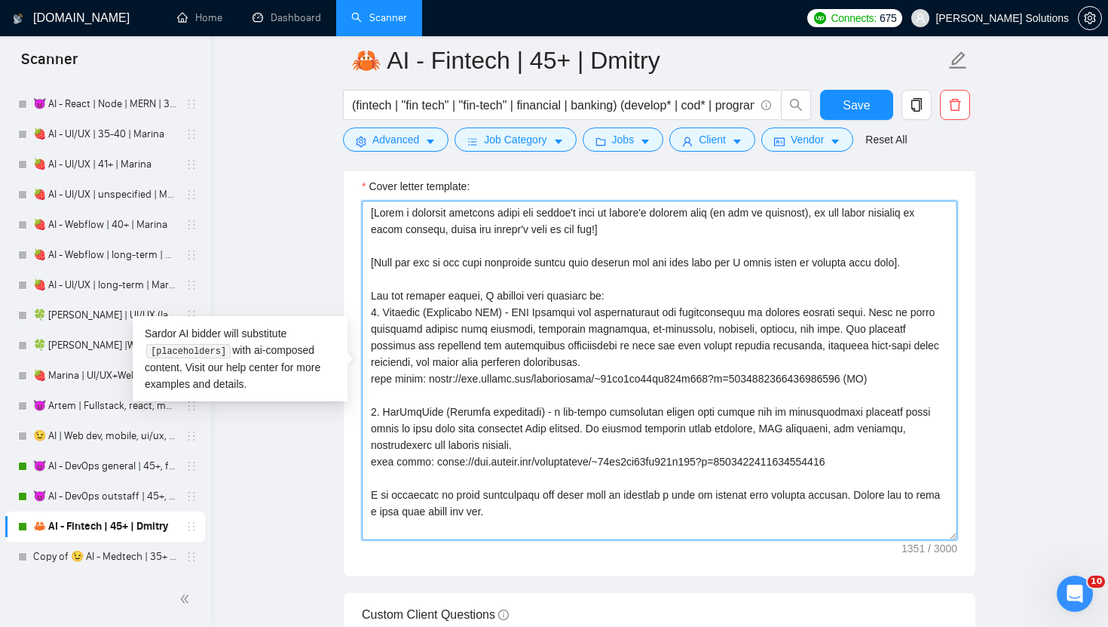
drag, startPoint x: 428, startPoint y: 376, endPoint x: 924, endPoint y: 387, distance: 496.2
click at [924, 387] on textarea "Cover letter template:" at bounding box center [660, 370] width 596 height 339
click at [870, 375] on textarea "Cover letter template:" at bounding box center [660, 370] width 596 height 339
drag, startPoint x: 867, startPoint y: 378, endPoint x: 430, endPoint y: 384, distance: 437.4
click at [430, 384] on textarea "Cover letter template:" at bounding box center [660, 370] width 596 height 339
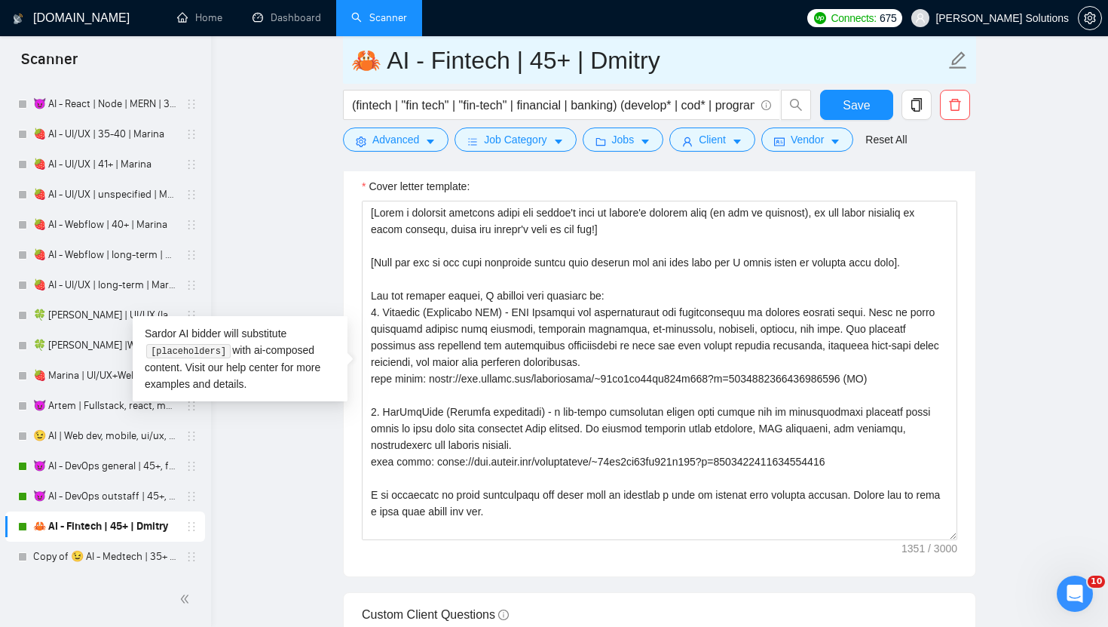
click at [611, 69] on input "🦀 AI - Fintech | 45+ | Dmitry" at bounding box center [648, 60] width 594 height 38
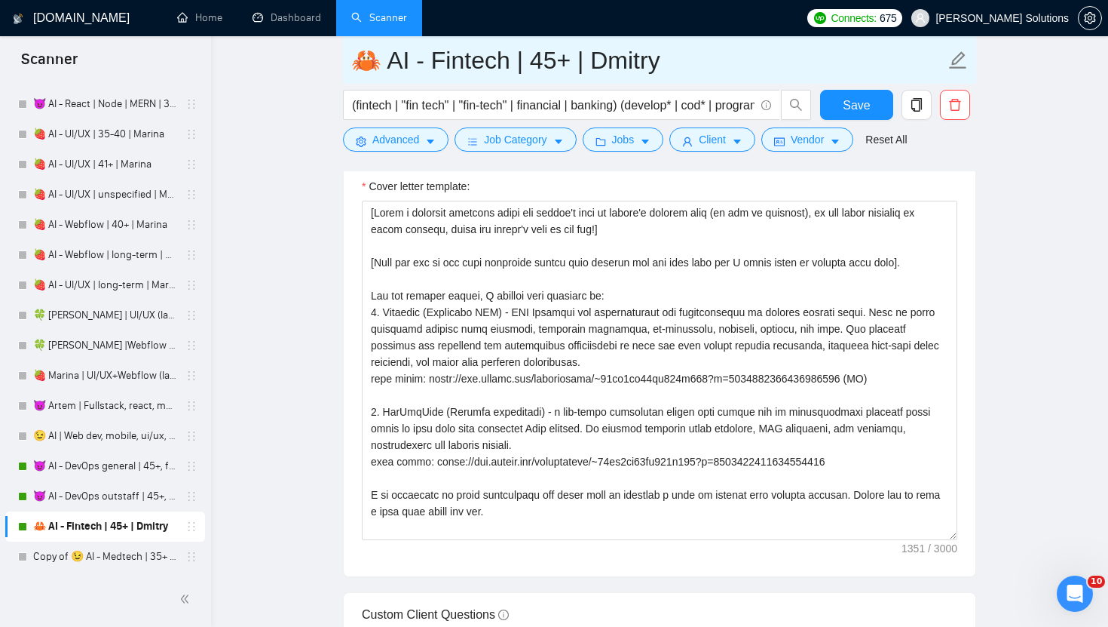
drag, startPoint x: 374, startPoint y: 65, endPoint x: 333, endPoint y: 65, distance: 40.7
click at [334, 65] on main "🦀 AI - Fintech | 45+ | Dmitry (fintech | "fin tech" | "fin-tech" | financial | …" at bounding box center [659, 295] width 849 height 4350
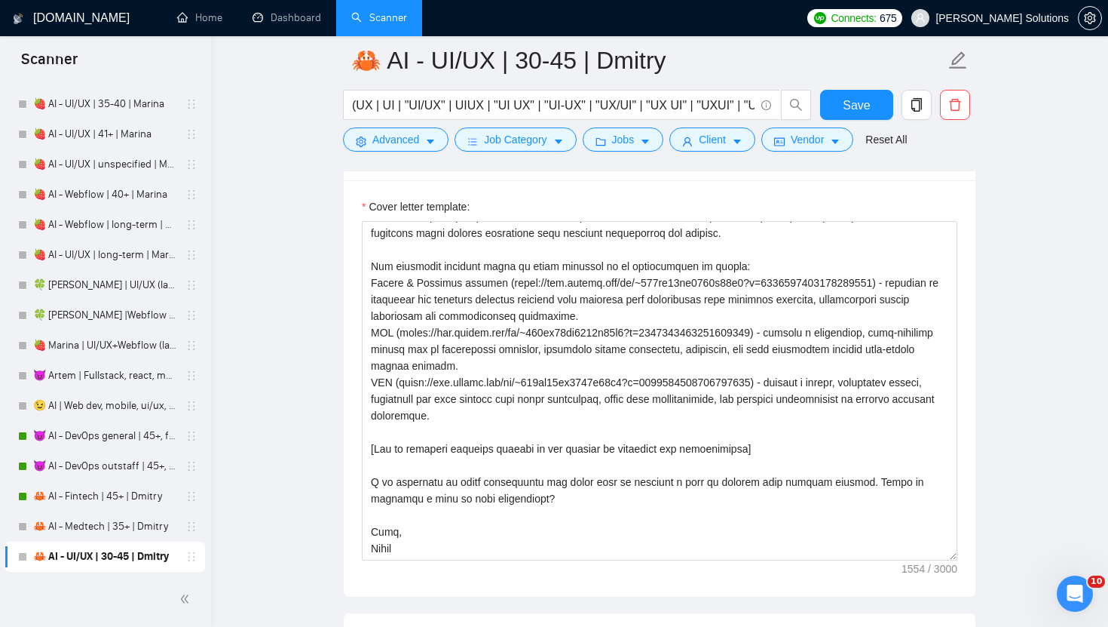
scroll to position [1921, 0]
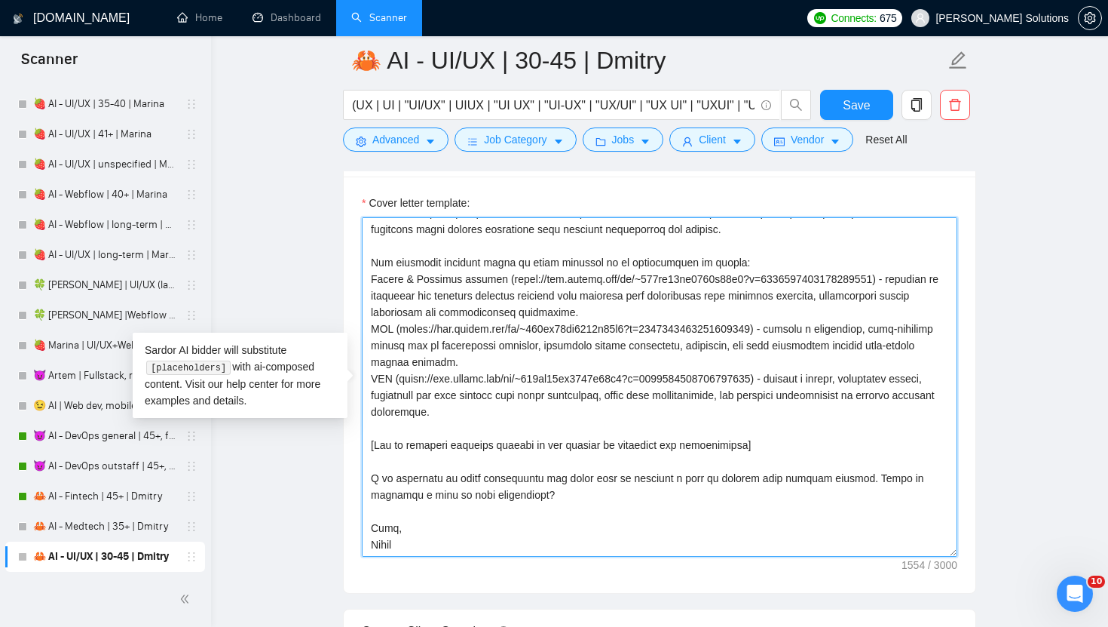
drag, startPoint x: 403, startPoint y: 382, endPoint x: 796, endPoint y: 376, distance: 393.6
click at [796, 376] on textarea "Cover letter template:" at bounding box center [660, 386] width 596 height 339
paste textarea "reelancers/~01dc9fa34fe647d347?p=1584614279890939904"
drag, startPoint x: 511, startPoint y: 281, endPoint x: 905, endPoint y: 283, distance: 393.6
click at [905, 283] on textarea "Cover letter template:" at bounding box center [660, 386] width 596 height 339
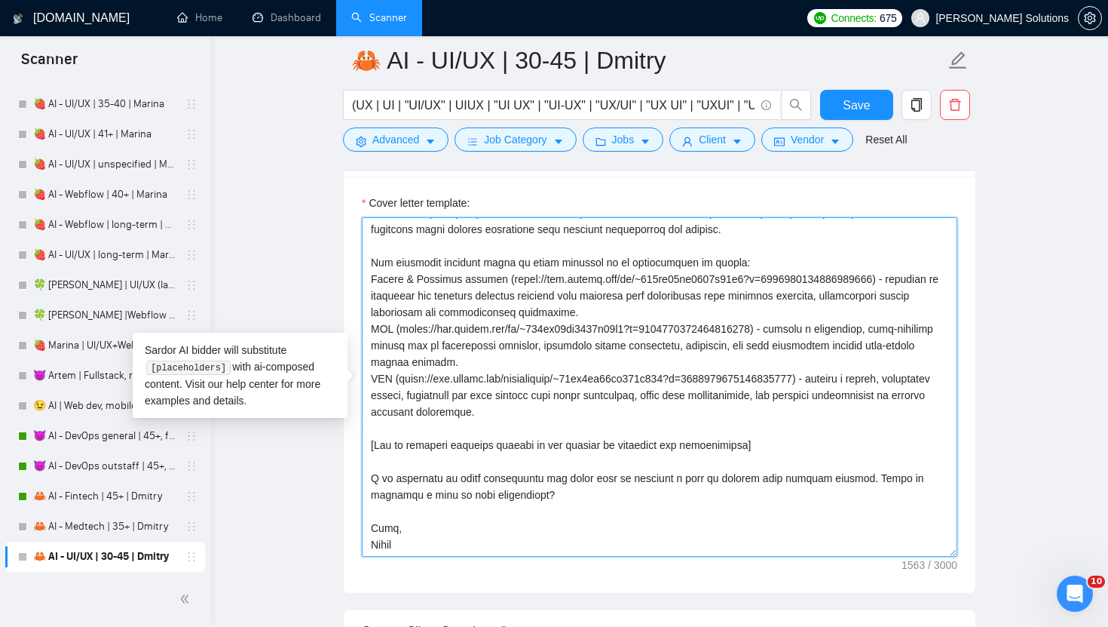
paste textarea "reelancers/~01dc9fa34fe647d347?p=1584630317415444480"
drag, startPoint x: 400, startPoint y: 328, endPoint x: 795, endPoint y: 332, distance: 395.1
click at [795, 332] on textarea "Cover letter template:" at bounding box center [660, 386] width 596 height 339
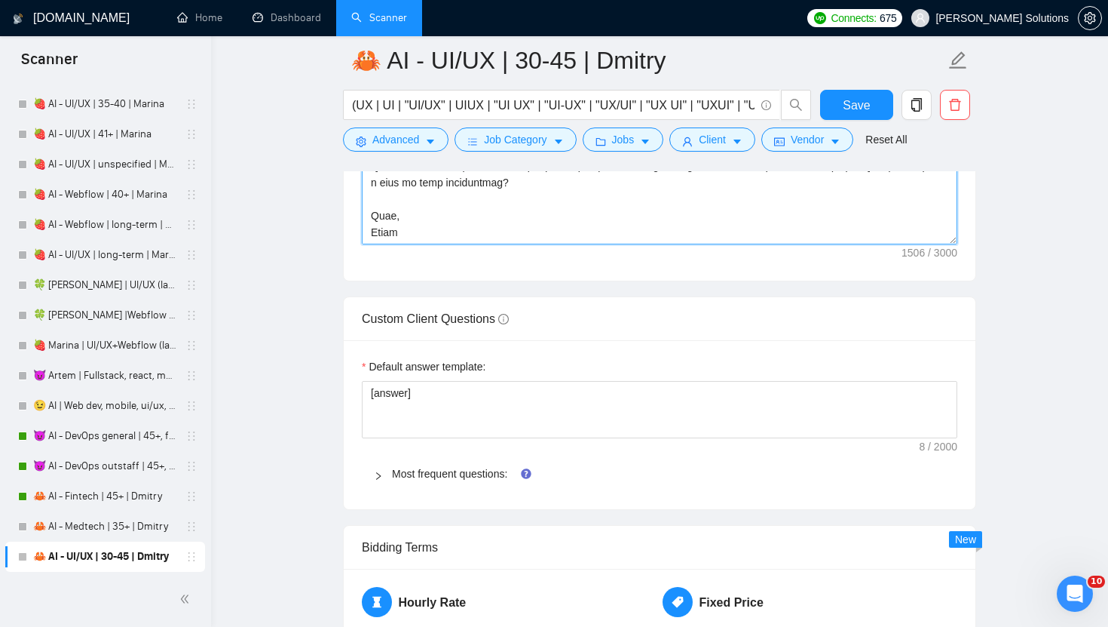
scroll to position [2294, 0]
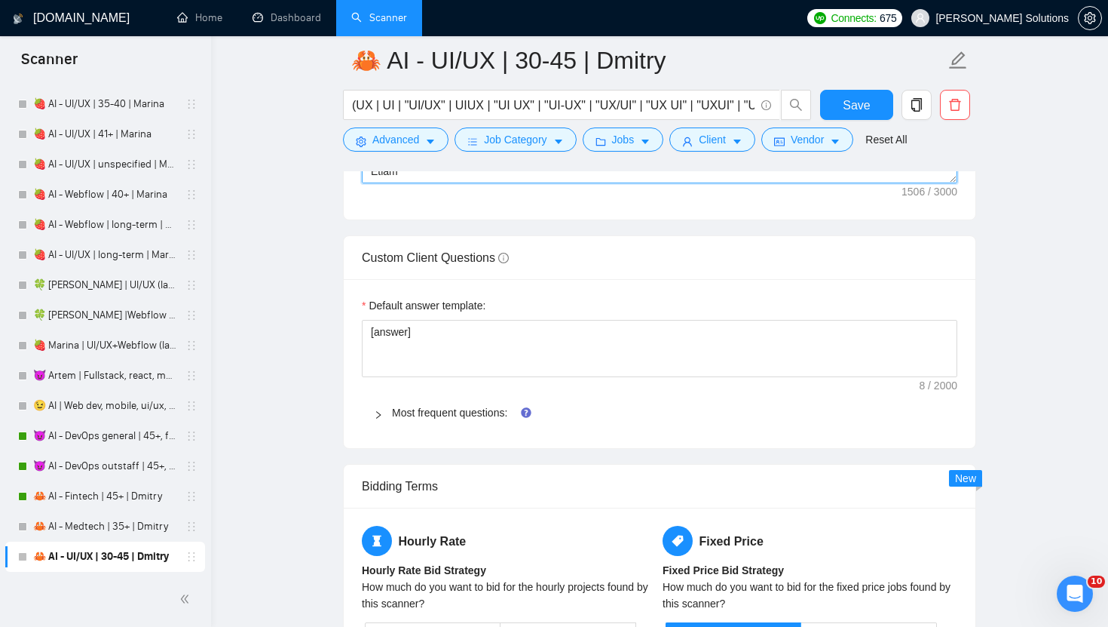
type textarea "[write a personal greeting using the client's name in the local language of the…"
click at [438, 424] on div "Most frequent questions:" at bounding box center [660, 412] width 596 height 35
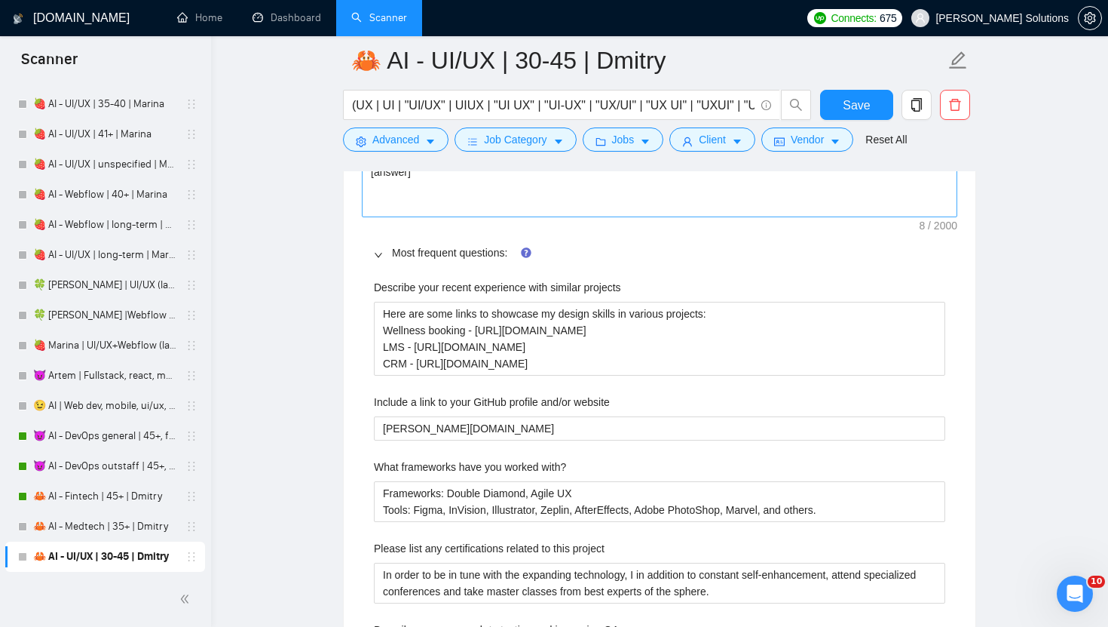
scroll to position [2467, 0]
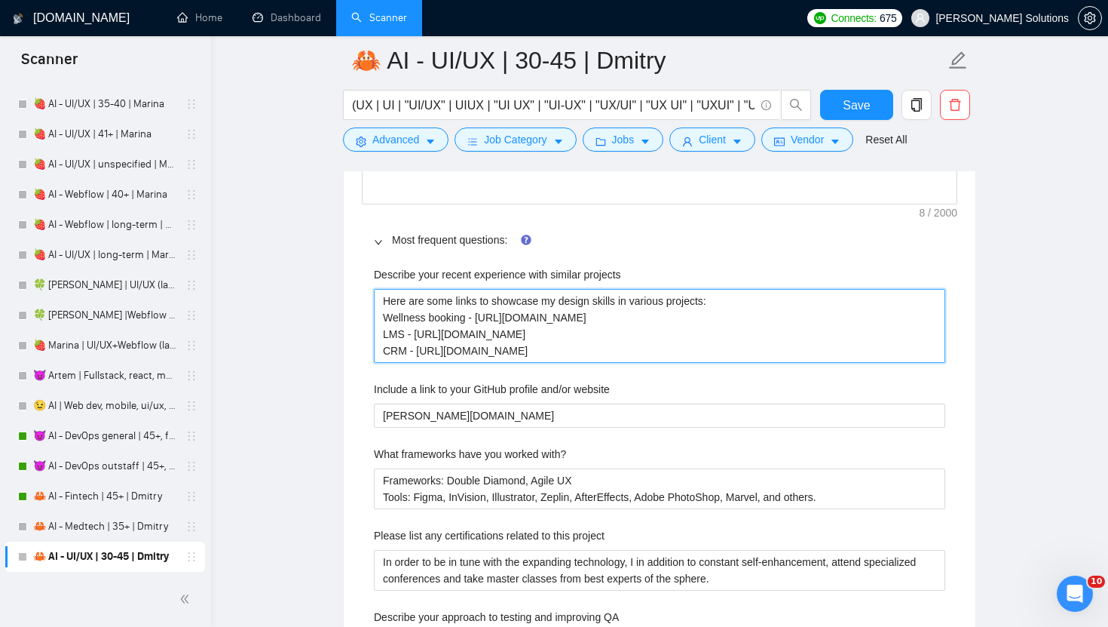
drag, startPoint x: 417, startPoint y: 348, endPoint x: 821, endPoint y: 358, distance: 404.3
click at [821, 359] on projects "Here are some links to showcase my design skills in various projects: Wellness …" at bounding box center [660, 326] width 572 height 74
type projects "Here are some links to showcase my design skills in various projects: Wellness …"
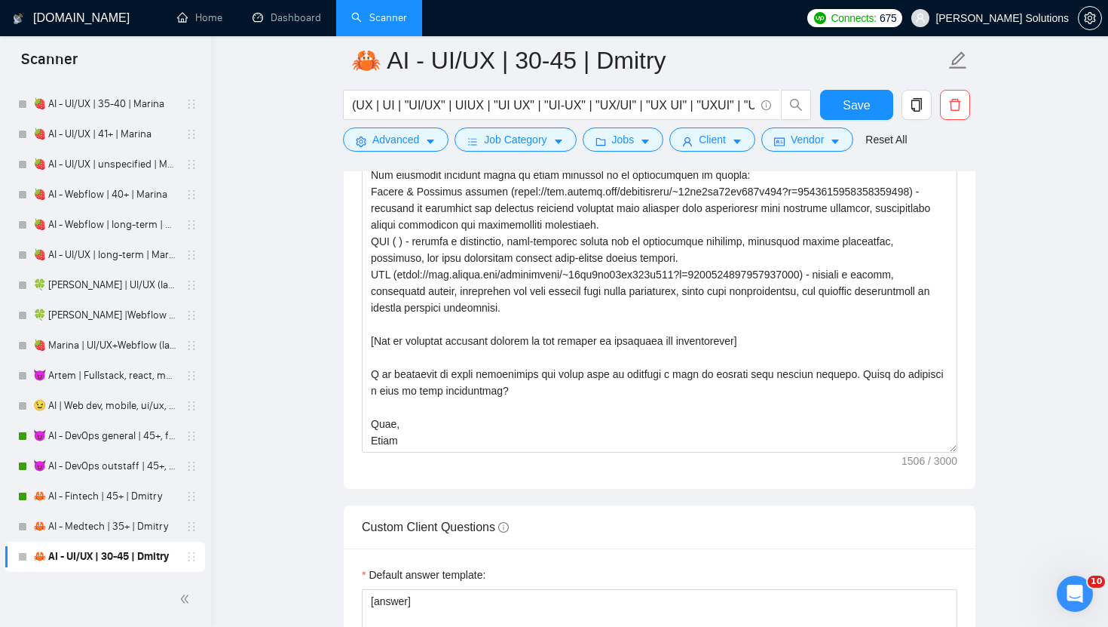
scroll to position [2023, 0]
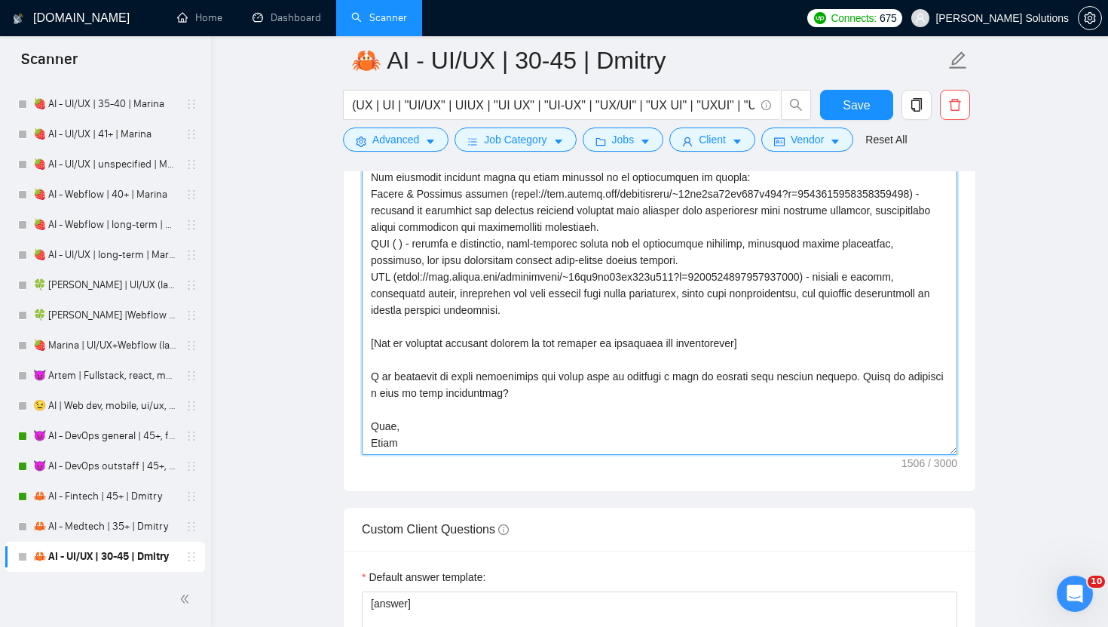
click at [422, 279] on textarea "Cover letter template:" at bounding box center [660, 284] width 596 height 339
click at [406, 279] on textarea "Cover letter template:" at bounding box center [660, 284] width 596 height 339
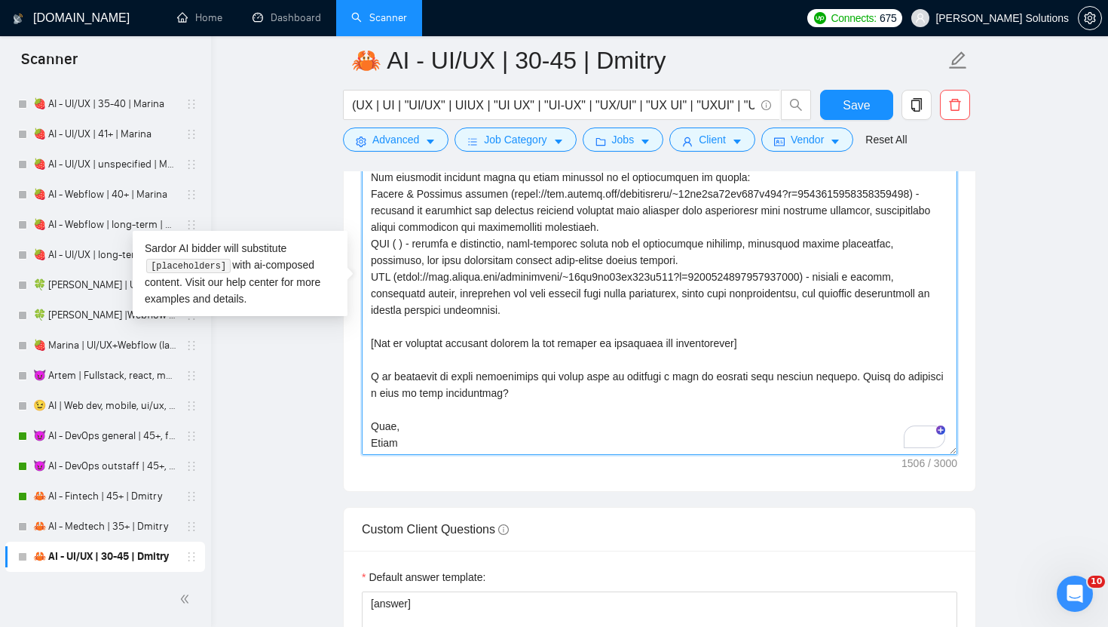
drag, startPoint x: 403, startPoint y: 277, endPoint x: 841, endPoint y: 274, distance: 437.3
click at [841, 274] on textarea "Cover letter template:" at bounding box center [660, 284] width 596 height 339
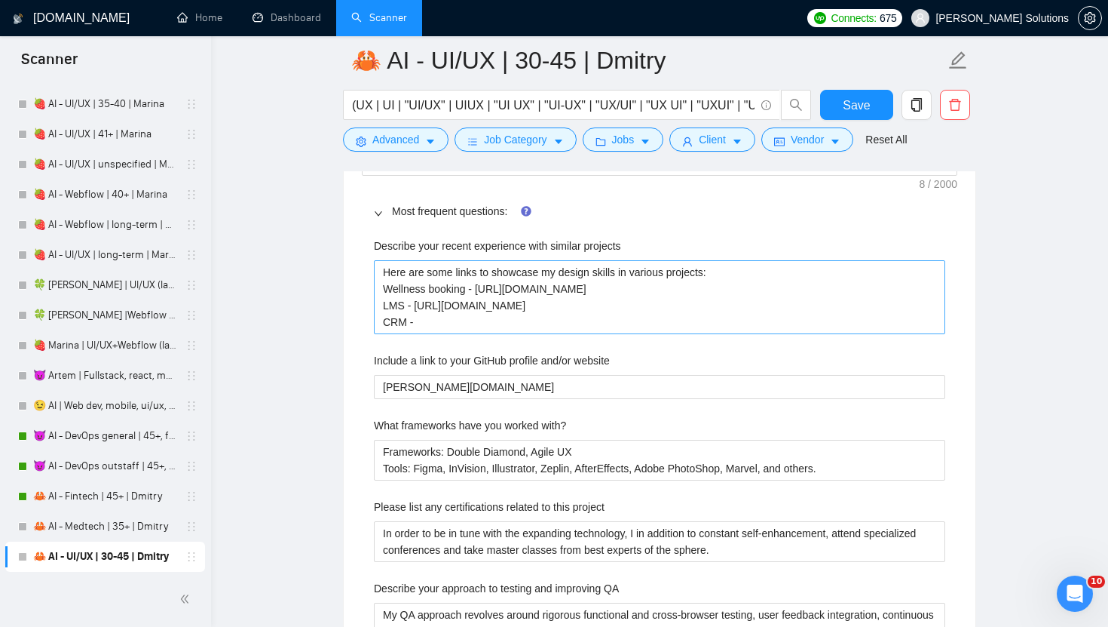
scroll to position [2502, 0]
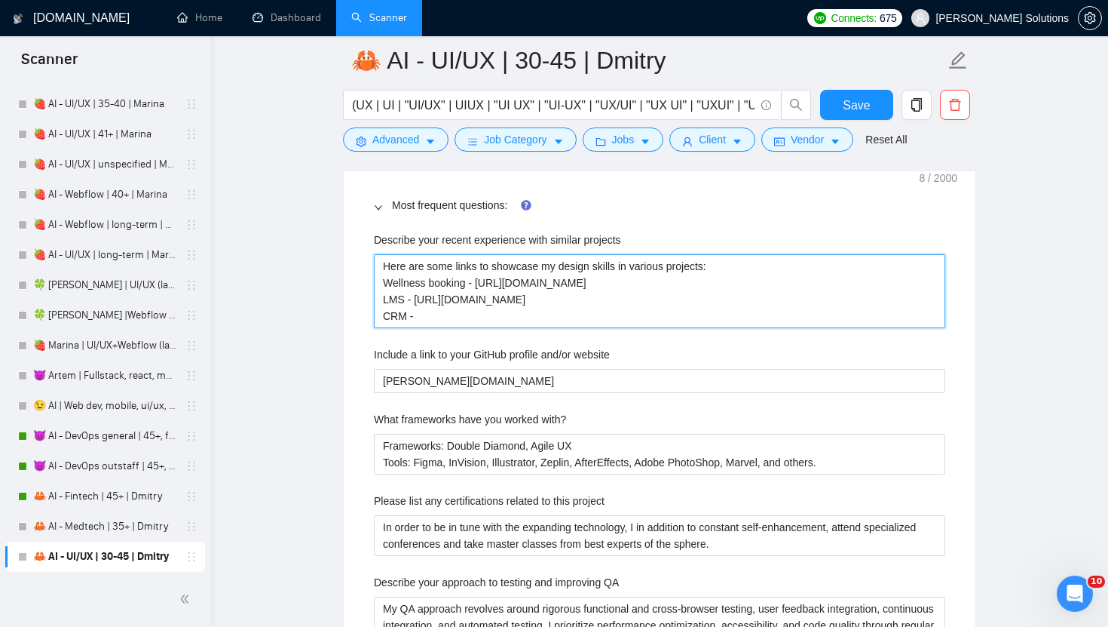
click at [566, 317] on projects "Here are some links to showcase my design skills in various projects: Wellness …" at bounding box center [660, 291] width 572 height 74
paste projects "[URL][DOMAIN_NAME]"
type projects "Here are some links to showcase my design skills in various projects: Wellness …"
drag, startPoint x: 416, startPoint y: 300, endPoint x: 820, endPoint y: 298, distance: 404.1
click at [820, 298] on projects "Here are some links to showcase my design skills in various projects: Wellness …" at bounding box center [660, 291] width 572 height 74
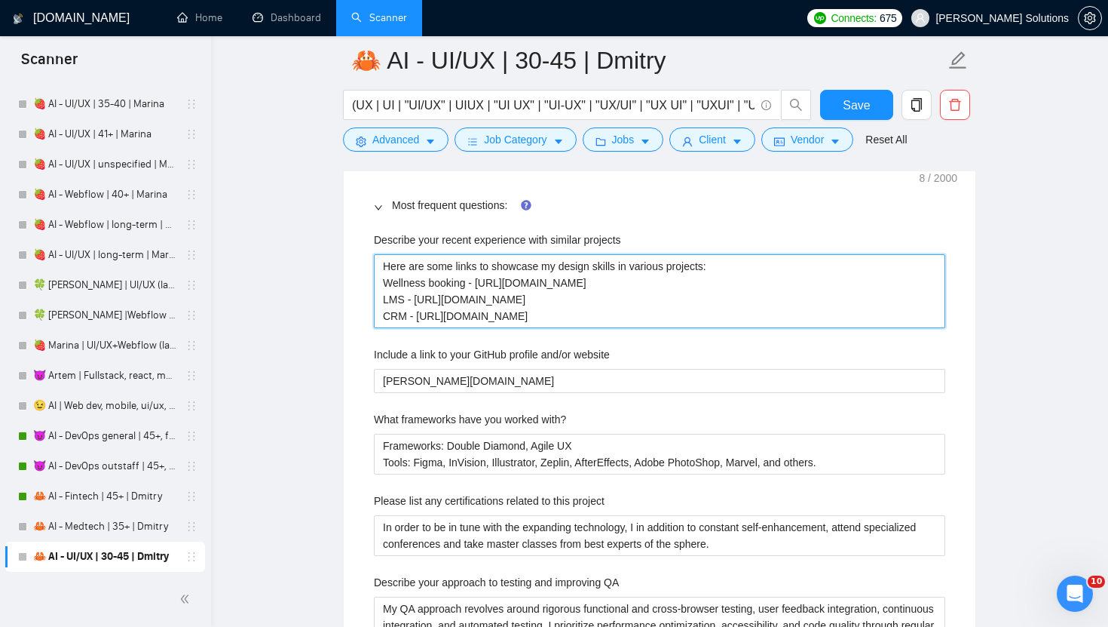
type projects "Here are some links to showcase my design skills in various projects: Wellness …"
drag, startPoint x: 894, startPoint y: 278, endPoint x: 480, endPoint y: 282, distance: 414.0
click at [480, 282] on projects "Here are some links to showcase my design skills in various projects: Wellness …" at bounding box center [660, 291] width 572 height 74
type projects "Here are some links to showcase my design skills in various projects: Wellness …"
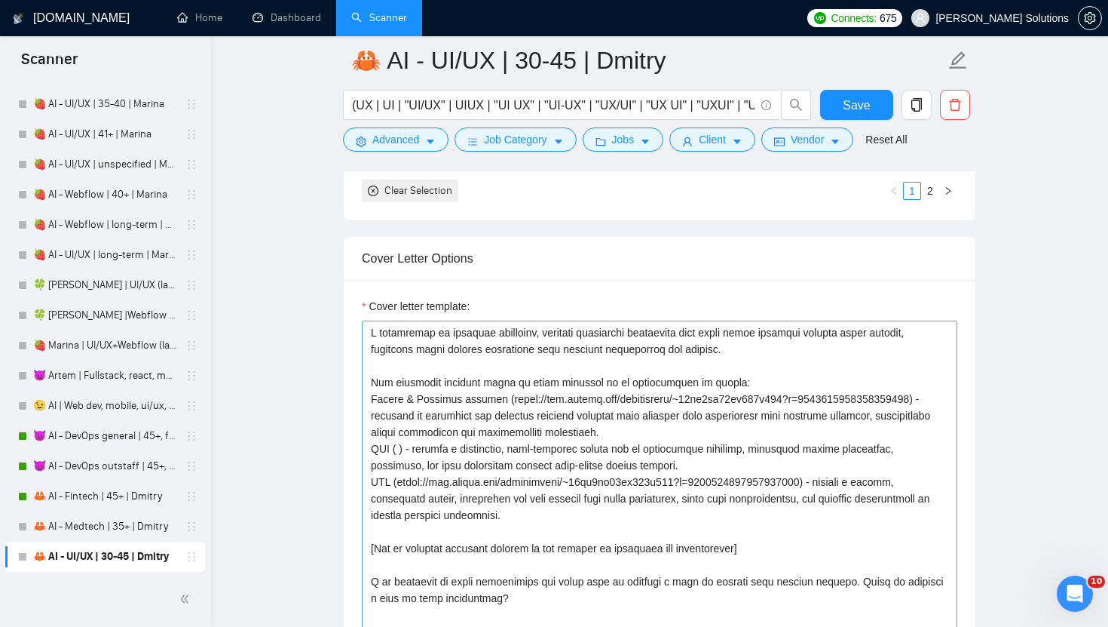
scroll to position [1825, 0]
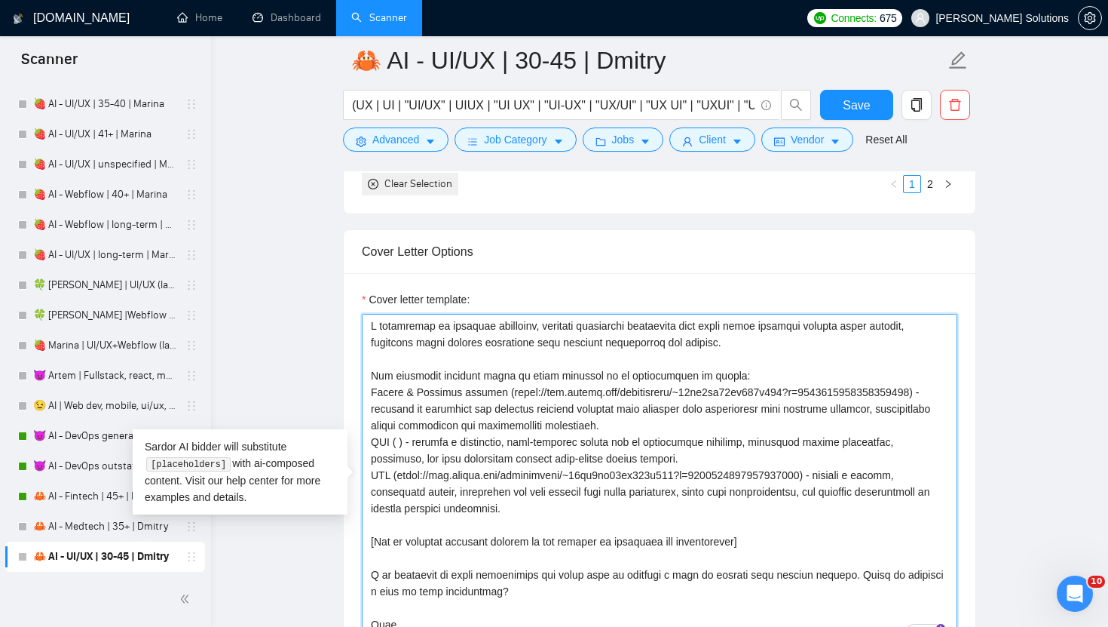
drag, startPoint x: 510, startPoint y: 395, endPoint x: 507, endPoint y: 410, distance: 15.5
click at [507, 410] on textarea "Cover letter template:" at bounding box center [660, 483] width 596 height 339
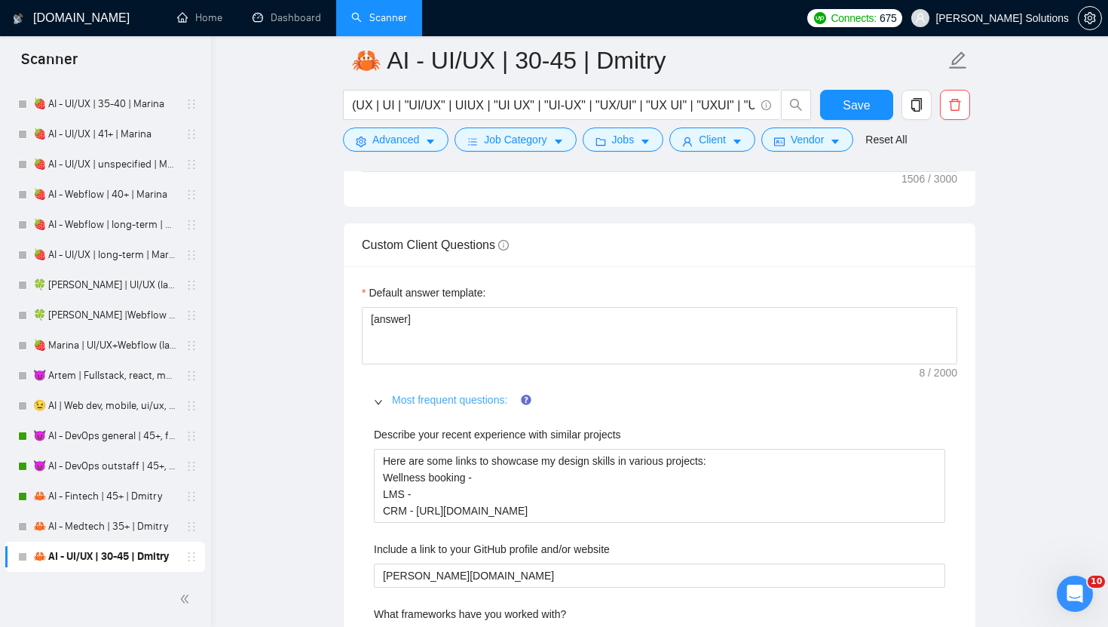
scroll to position [2309, 0]
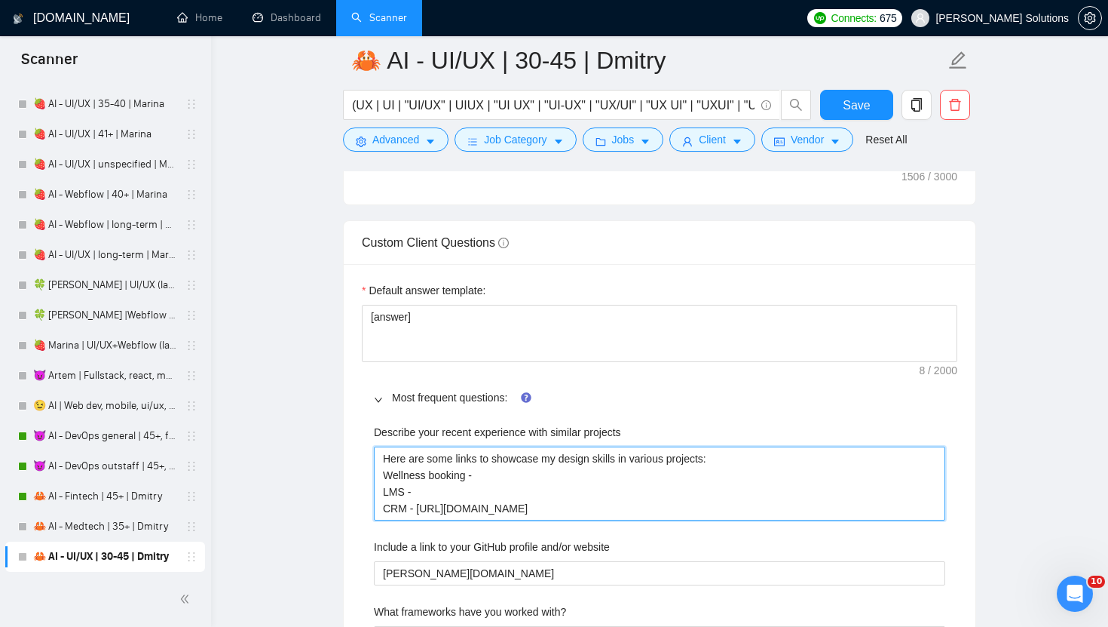
click at [497, 479] on projects "Here are some links to showcase my design skills in various projects: Wellness …" at bounding box center [660, 483] width 572 height 74
paste projects "https://www.upwork.com/freelancers/~01dc9fa34fe647d347?p=1584630317415444480"
type projects "Here are some links to showcase my design skills in various projects: Wellness …"
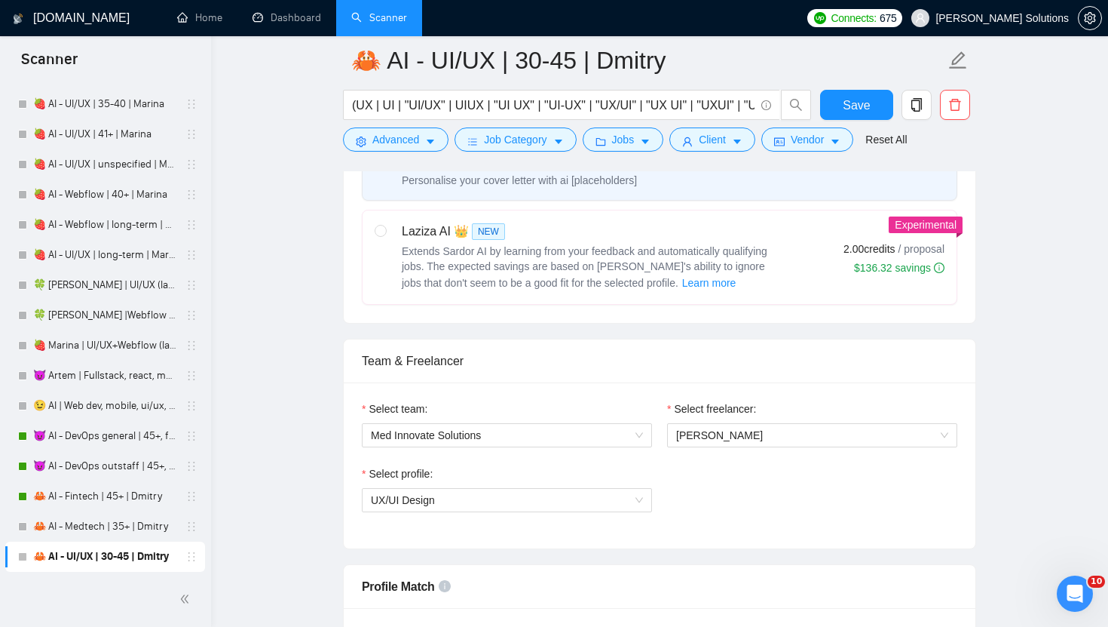
scroll to position [1250, 0]
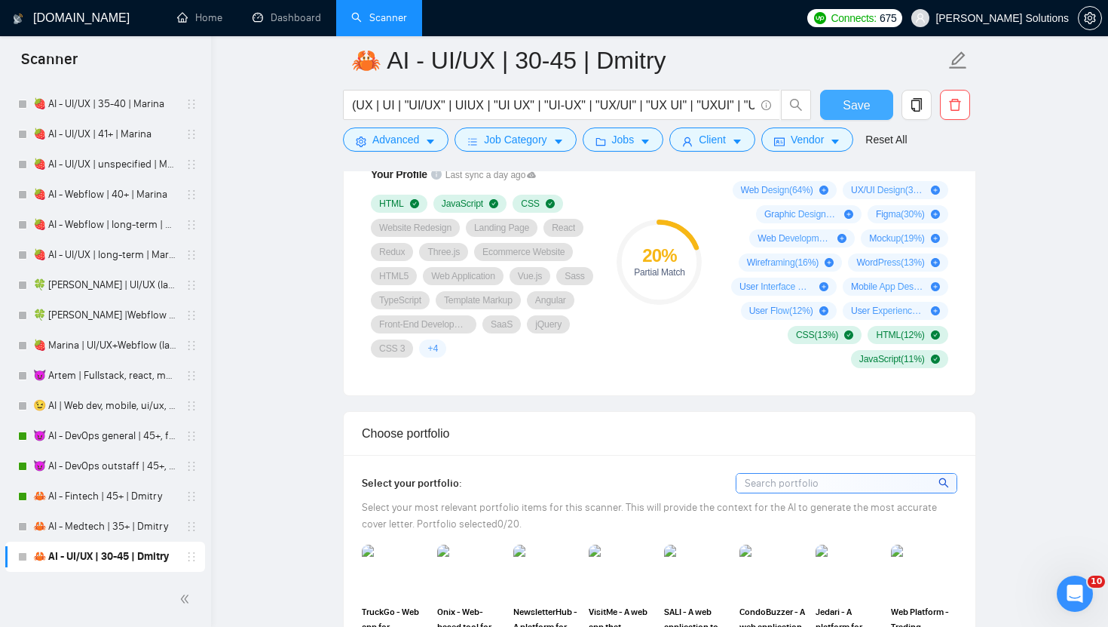
type projects "Here are some links to showcase my design skills in various projects: Wellness …"
click at [865, 108] on span "Save" at bounding box center [856, 105] width 27 height 19
click at [857, 102] on span "Save" at bounding box center [856, 105] width 27 height 19
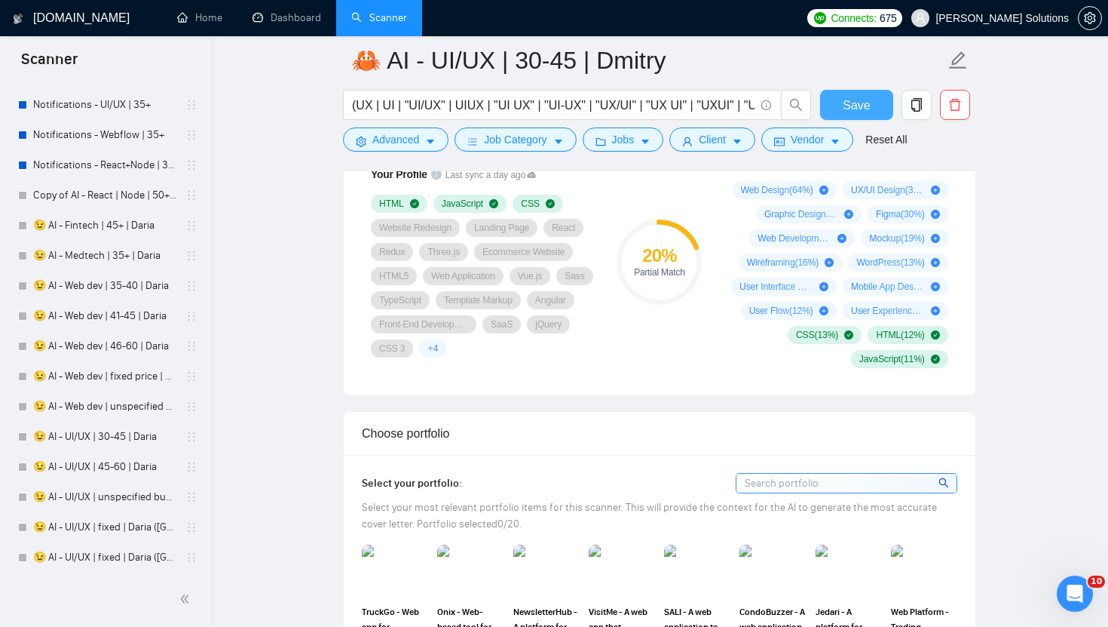
scroll to position [2086, 0]
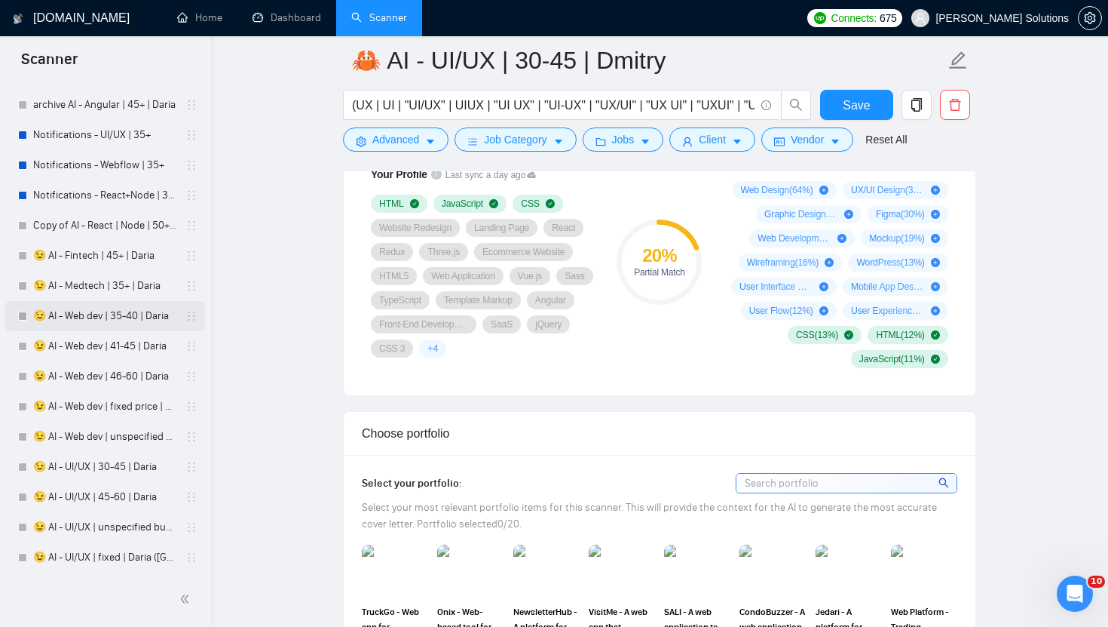
click at [101, 313] on link "😉 AI - Web dev | 35-40 | Daria" at bounding box center [104, 316] width 143 height 30
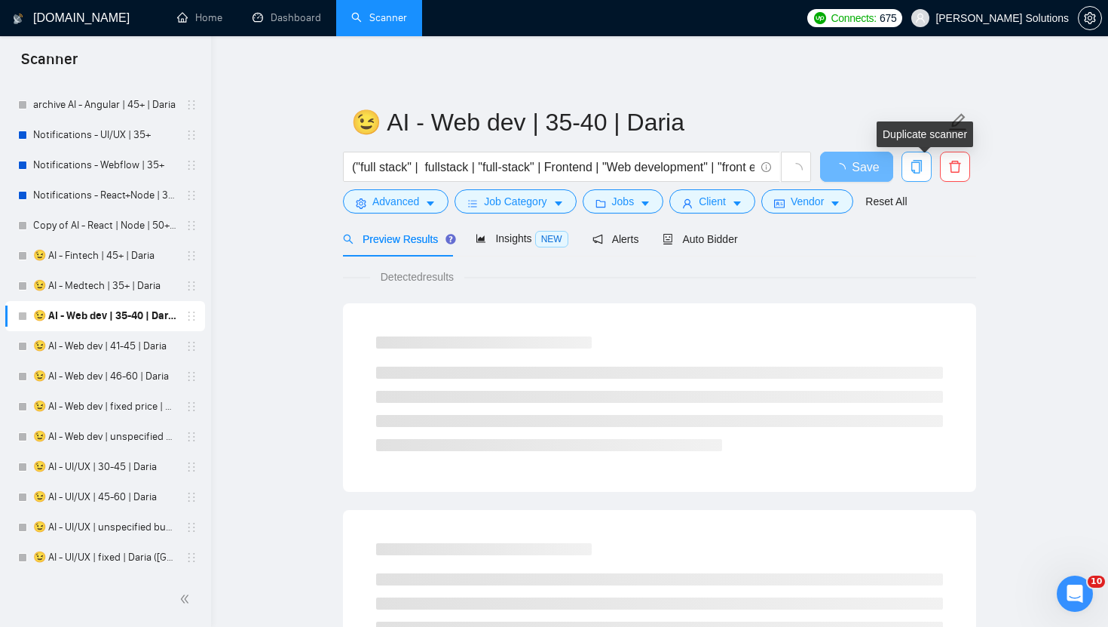
click at [921, 169] on icon "copy" at bounding box center [917, 167] width 11 height 14
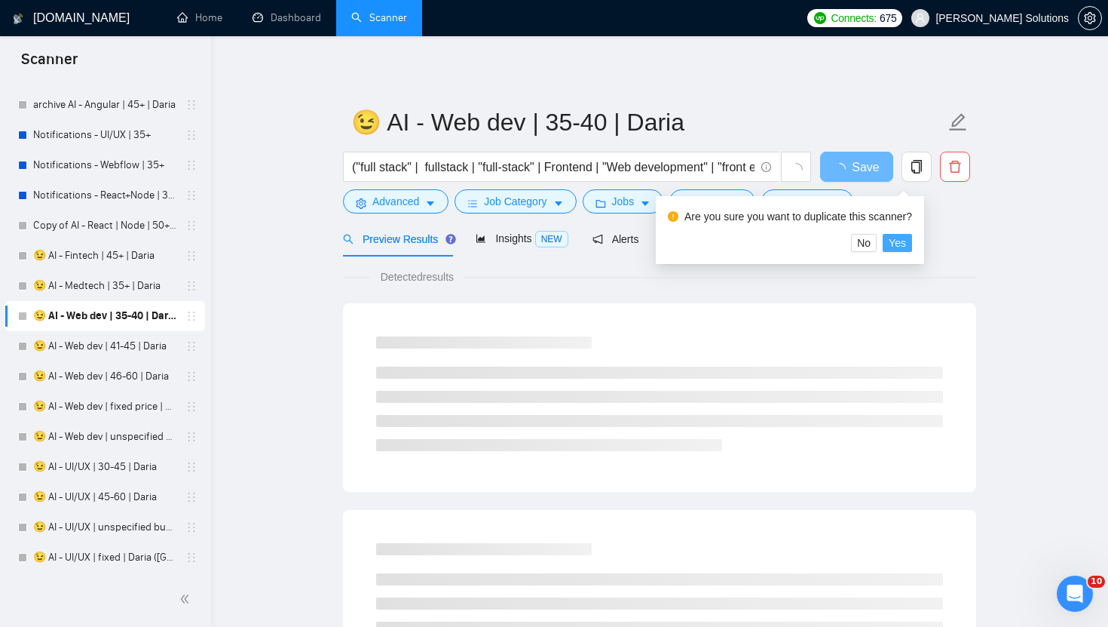
click at [904, 251] on span "Yes" at bounding box center [897, 242] width 17 height 17
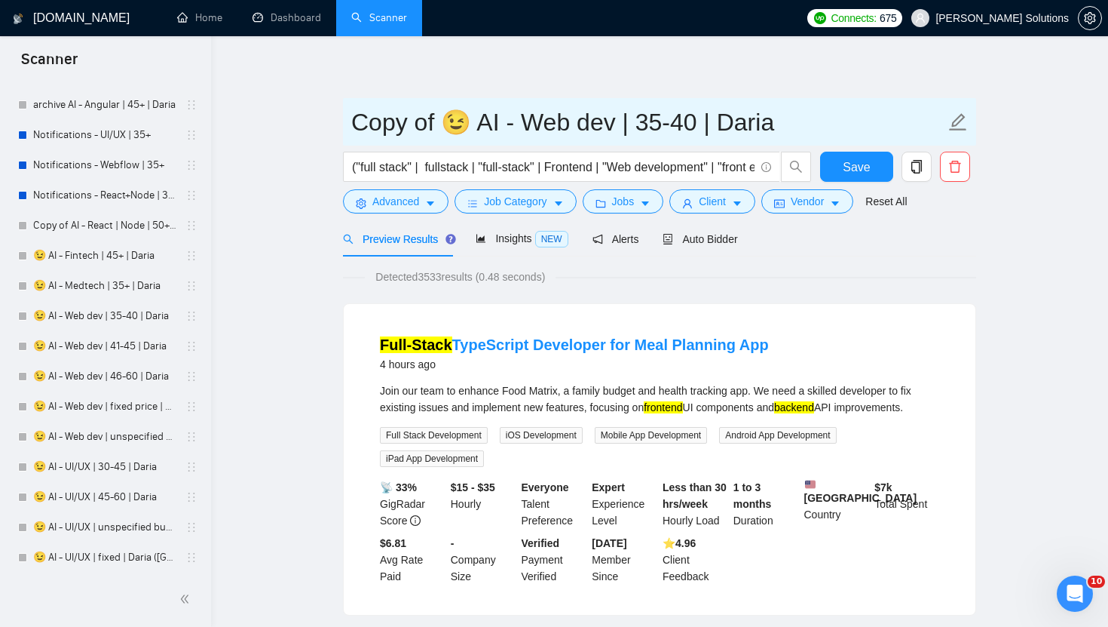
click at [718, 119] on input "Copy of 😉 AI - Web dev | 35-40 | Daria" at bounding box center [648, 122] width 594 height 38
paste input "mitry"
drag, startPoint x: 461, startPoint y: 115, endPoint x: 311, endPoint y: 90, distance: 152.1
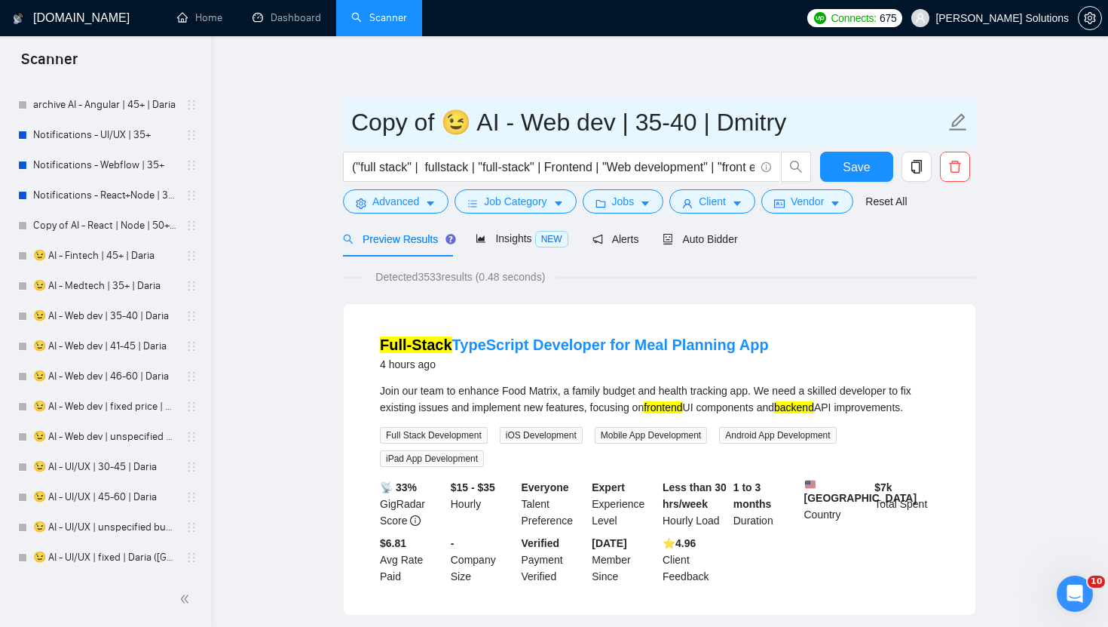
paste input "🦀"
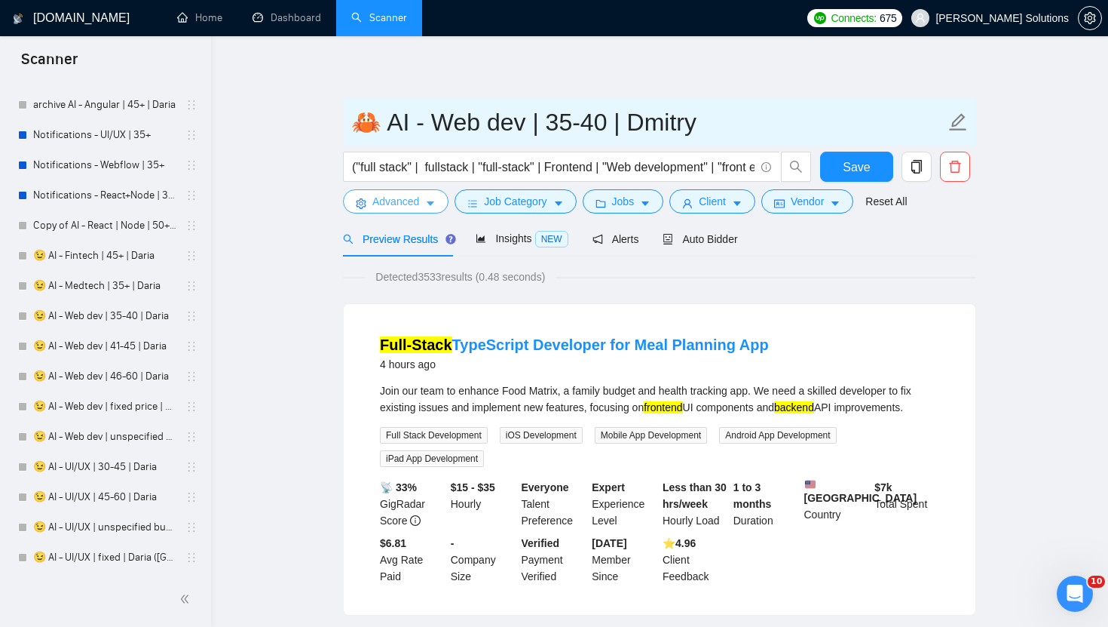
type input "🦀 AI - Web dev | 35-40 | Dmitry"
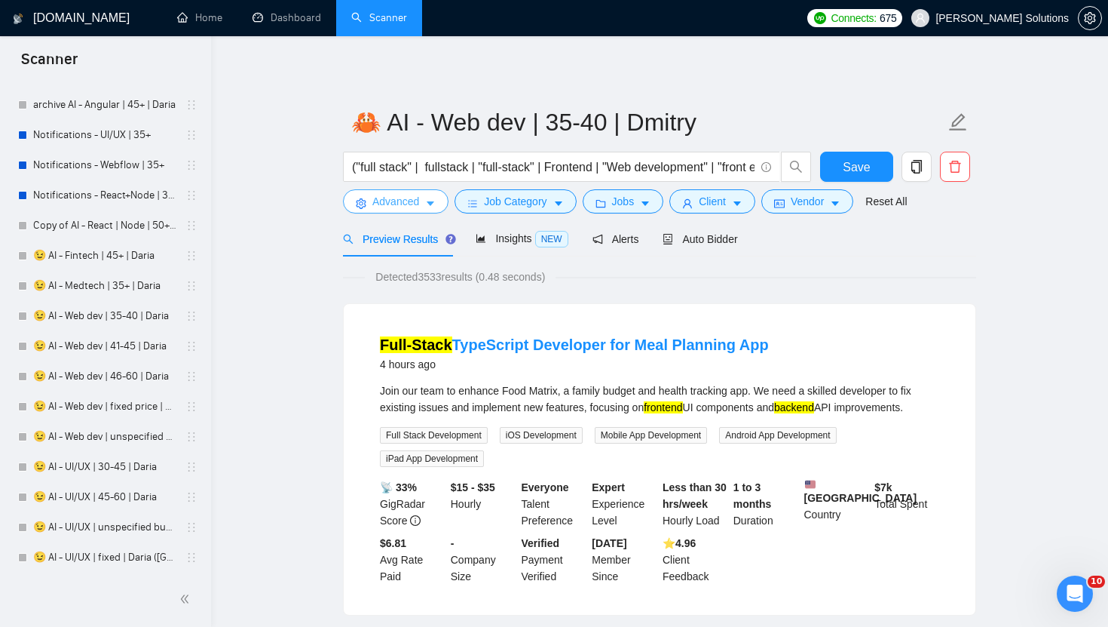
click at [419, 207] on span "Advanced" at bounding box center [395, 201] width 47 height 17
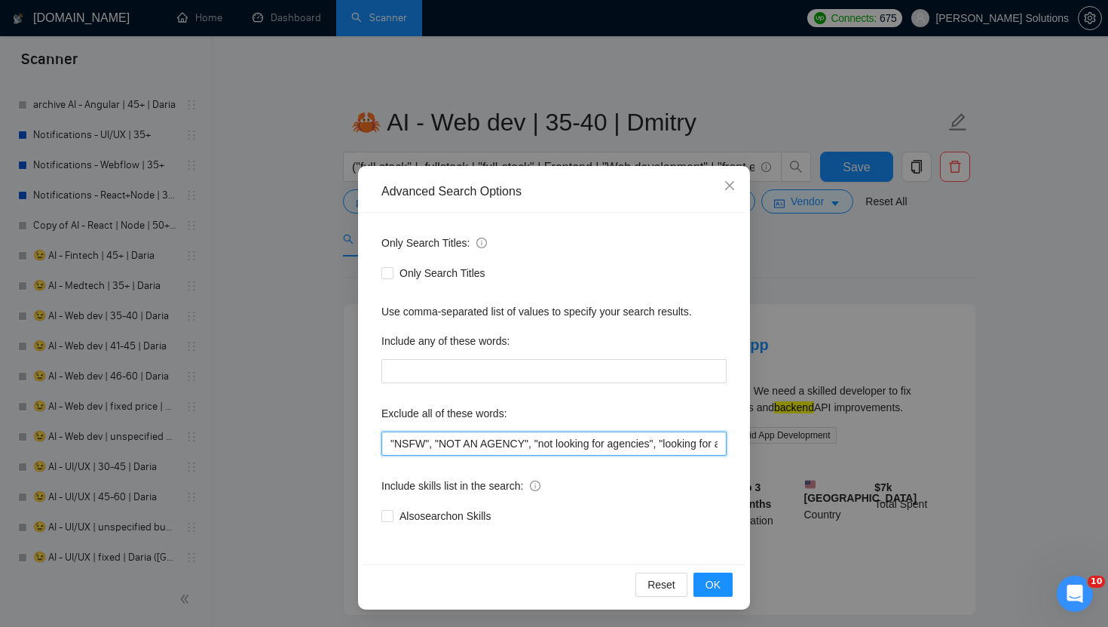
click at [385, 438] on input ""NSFW", "NOT AN AGENCY", "not looking for agencies", "looking for a freelancer"…" at bounding box center [554, 443] width 345 height 24
paste input ""Do Not Apply if You’re an Agency","
type input ""Do Not Apply if You’re an Agency", "NSFW", "NOT AN AGENCY", "not looking for a…"
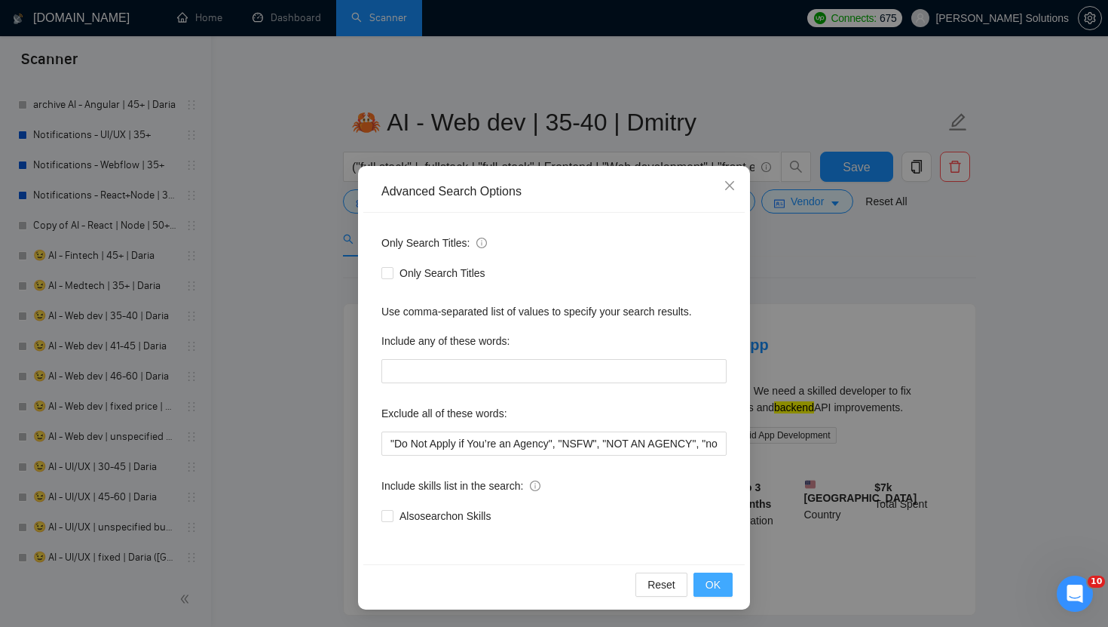
click at [720, 582] on span "OK" at bounding box center [713, 584] width 15 height 17
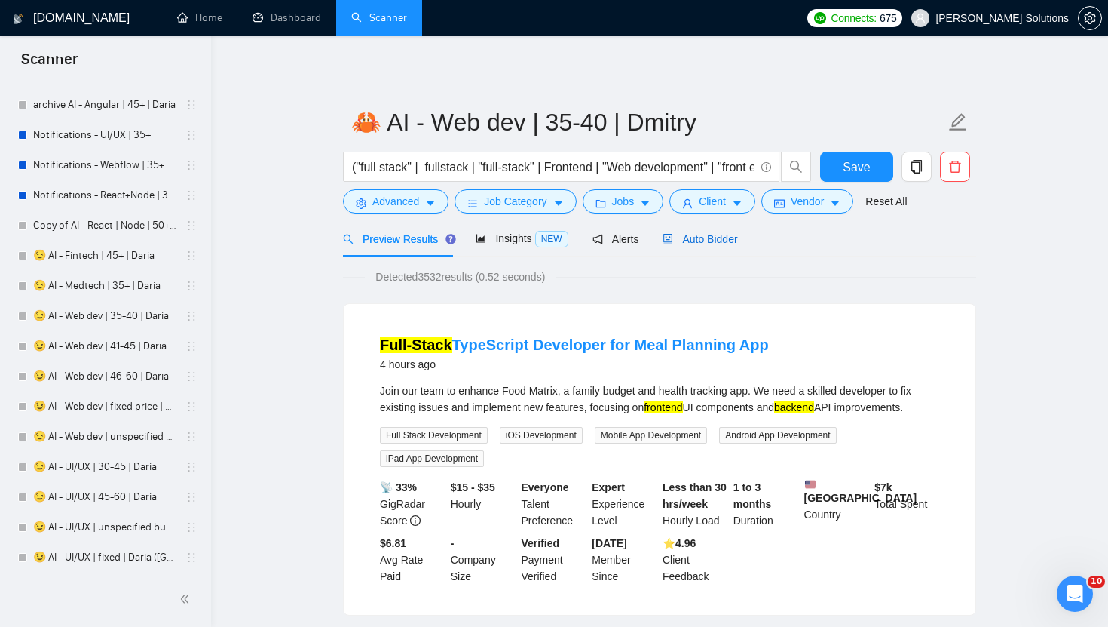
click at [709, 237] on span "Auto Bidder" at bounding box center [700, 239] width 75 height 12
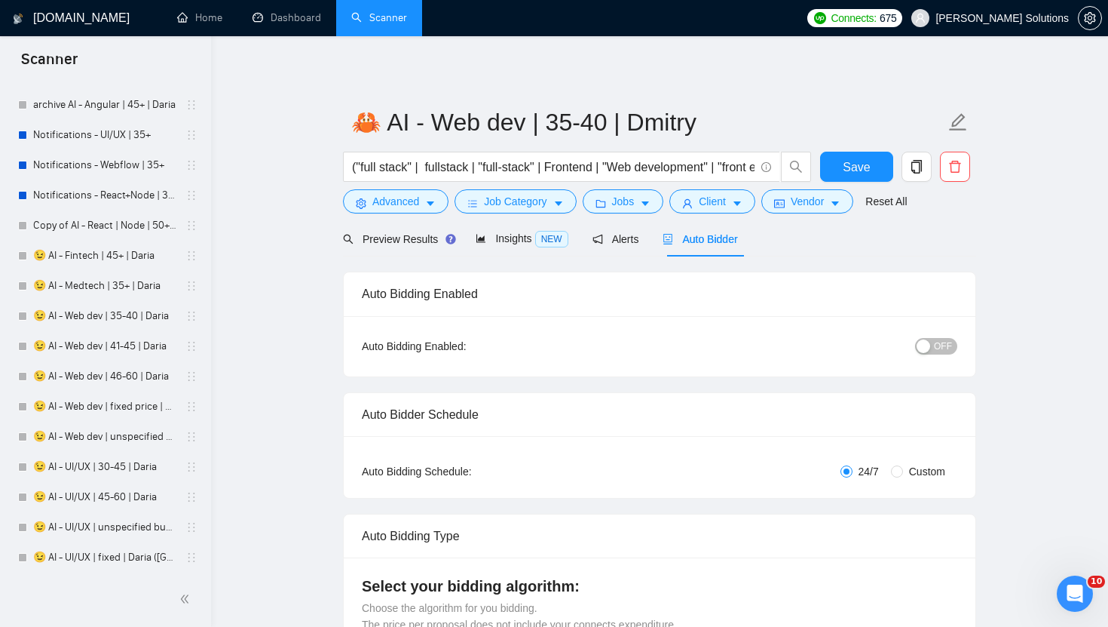
radio input "false"
radio input "true"
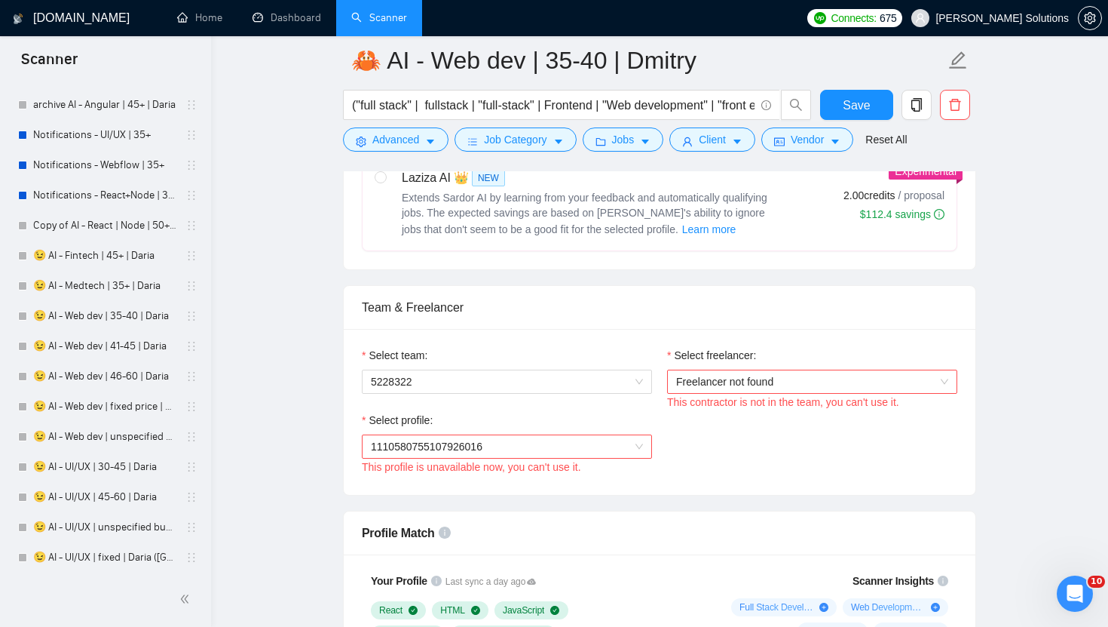
scroll to position [910, 0]
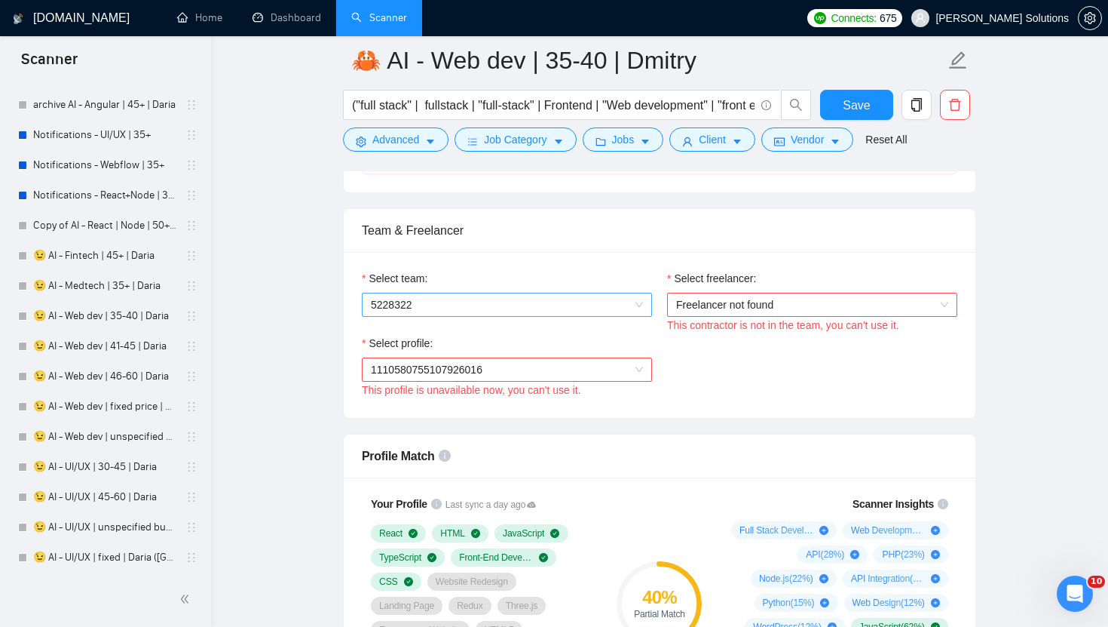
click at [565, 308] on span "5228322" at bounding box center [507, 304] width 272 height 23
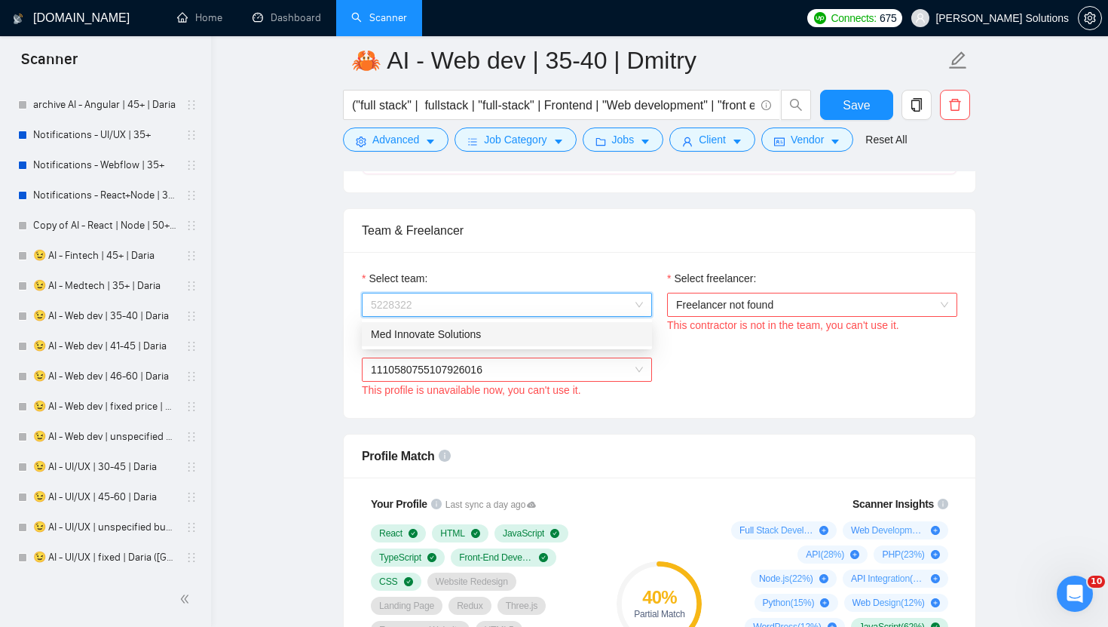
click at [472, 341] on div "Med Innovate Solutions" at bounding box center [507, 334] width 272 height 17
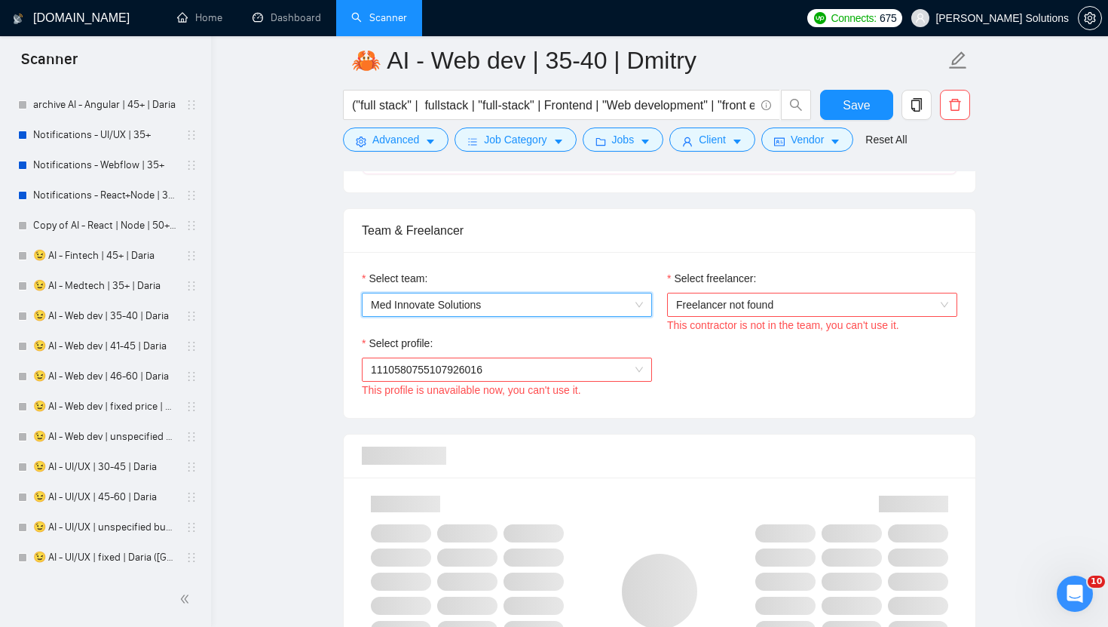
click at [765, 287] on div "Select freelancer:" at bounding box center [812, 281] width 290 height 23
click at [764, 300] on span "Freelancer not found" at bounding box center [812, 304] width 272 height 23
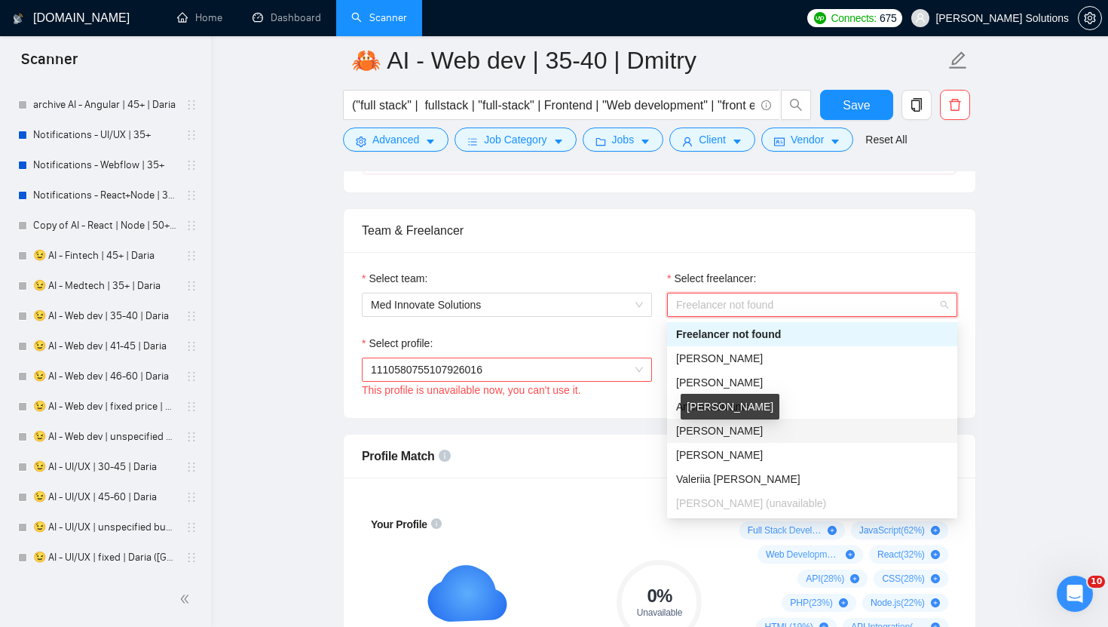
click at [727, 426] on span "[PERSON_NAME]" at bounding box center [719, 430] width 87 height 12
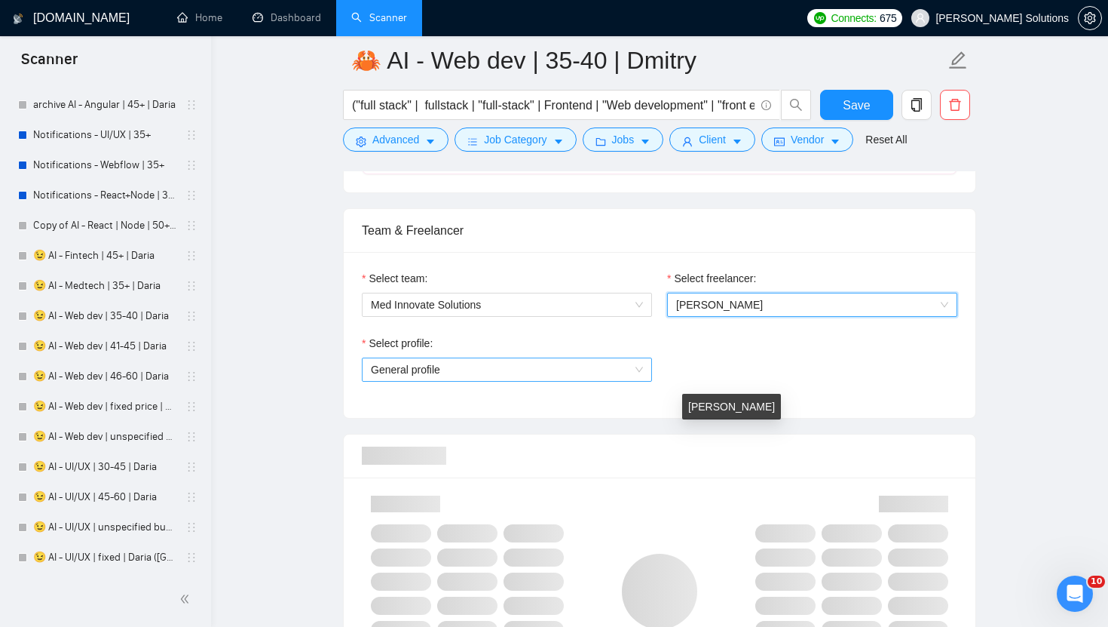
click at [568, 376] on span "General profile" at bounding box center [507, 369] width 272 height 23
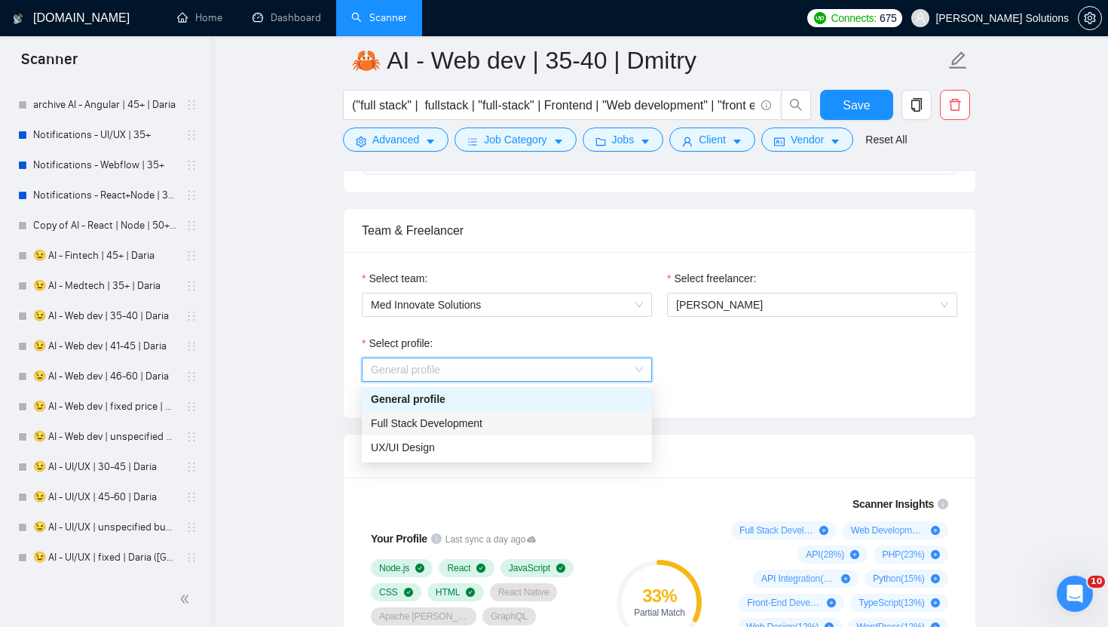
click at [455, 424] on span "Full Stack Development" at bounding box center [427, 423] width 112 height 12
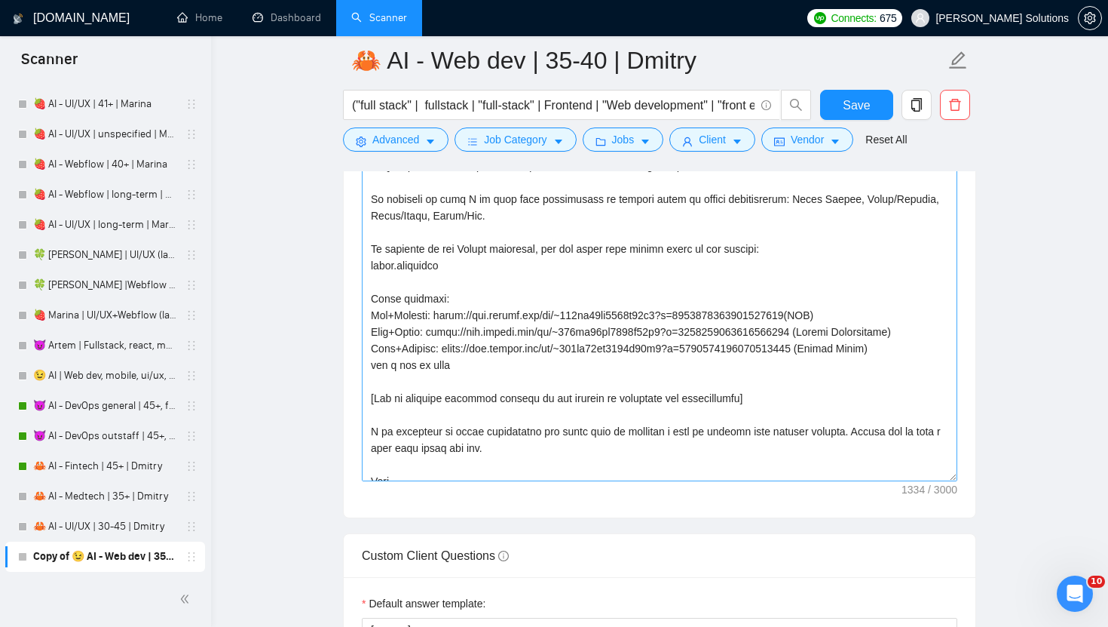
scroll to position [166, 0]
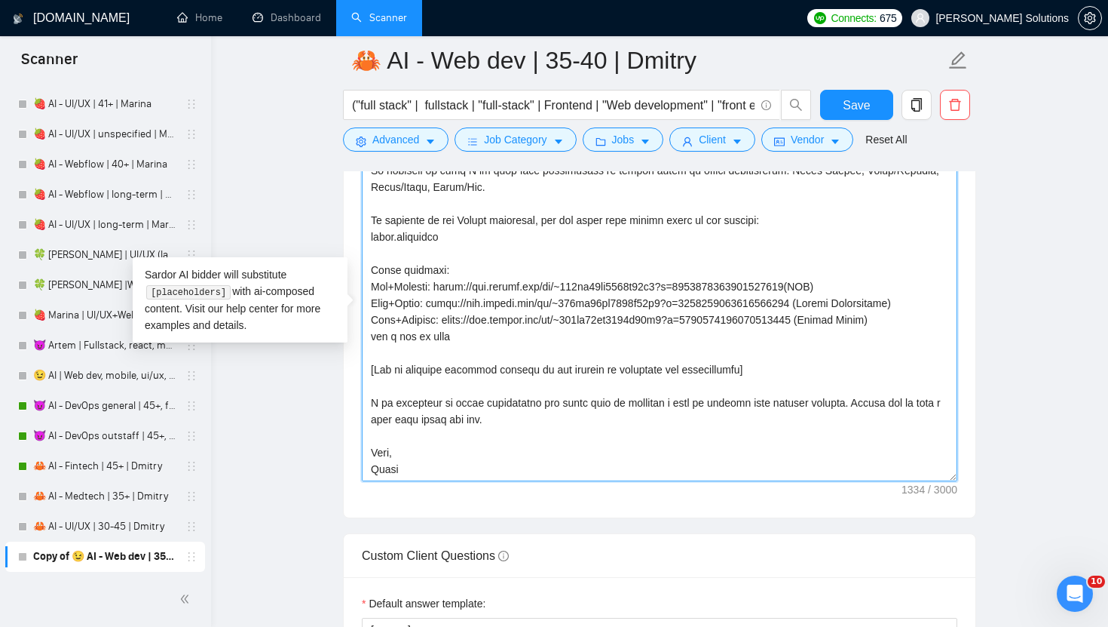
drag, startPoint x: 834, startPoint y: 305, endPoint x: 441, endPoint y: 309, distance: 392.8
click at [441, 309] on textarea "Cover letter template:" at bounding box center [660, 311] width 596 height 339
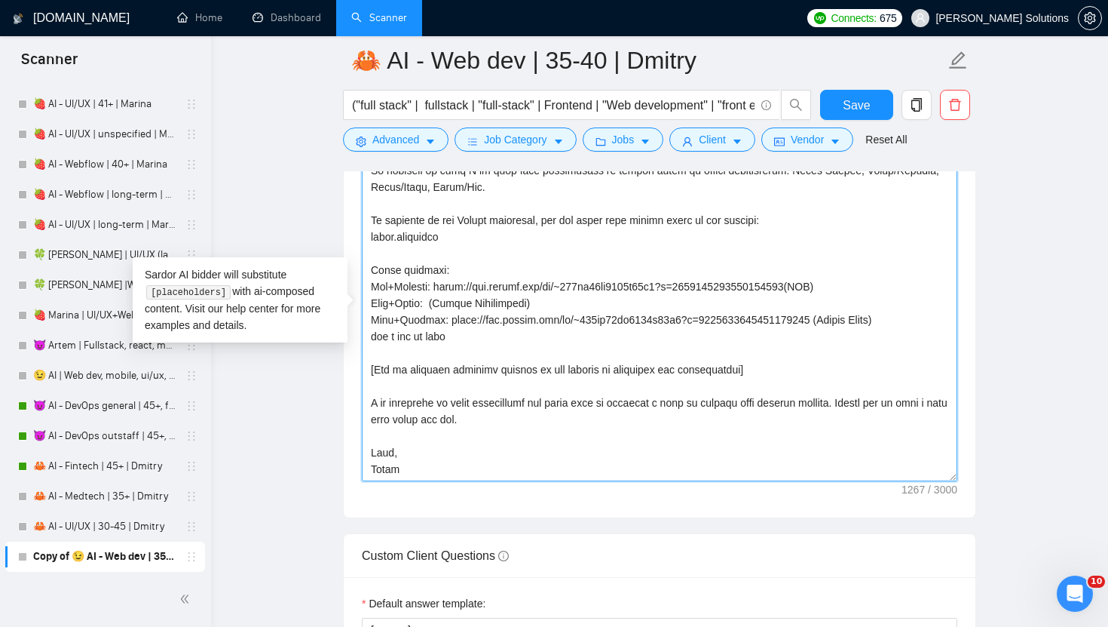
paste textarea "https://www.upwork.com/freelancers/~01dc9fa34fe647d347?p=1584630317415444480"
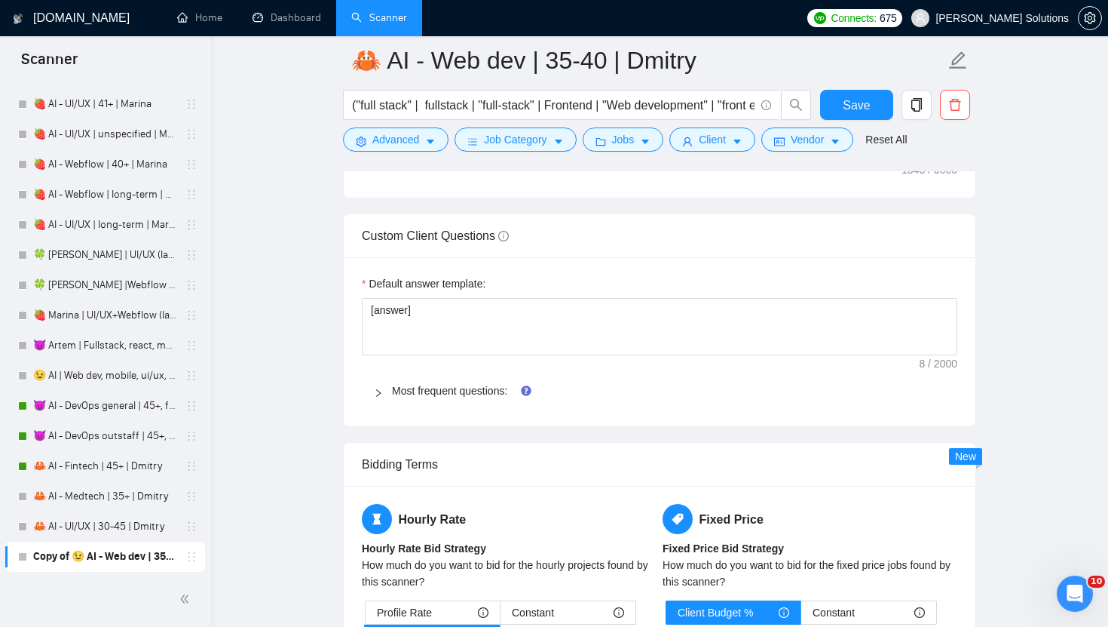
scroll to position [2328, 0]
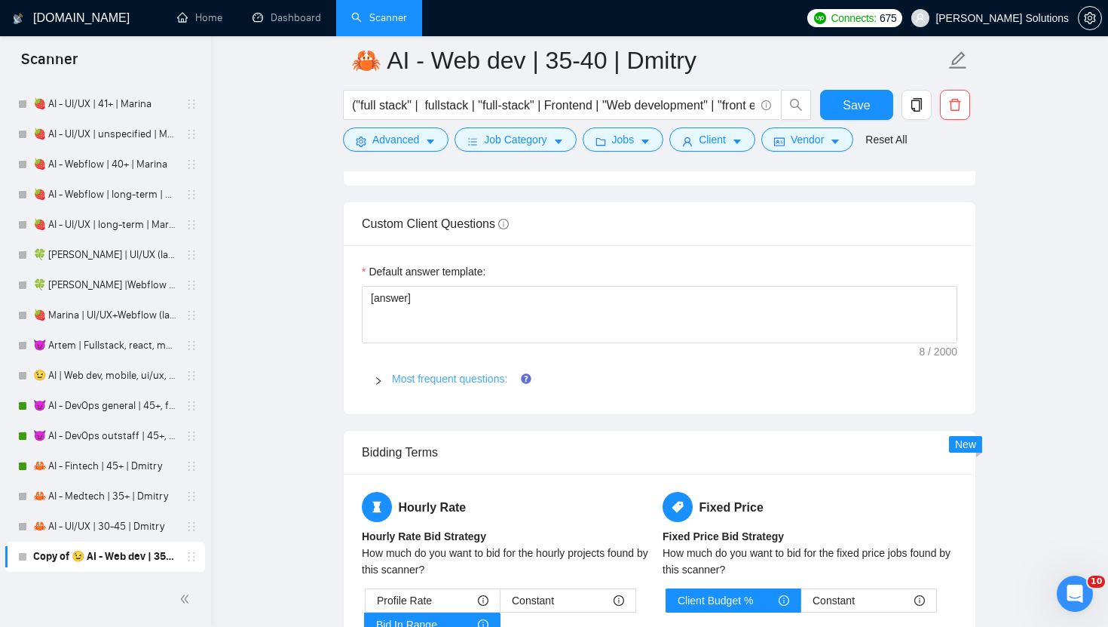
type textarea "[write a personal greeting using the client's name in the local language of the…"
click at [428, 377] on link "Most frequent questions:" at bounding box center [449, 378] width 115 height 12
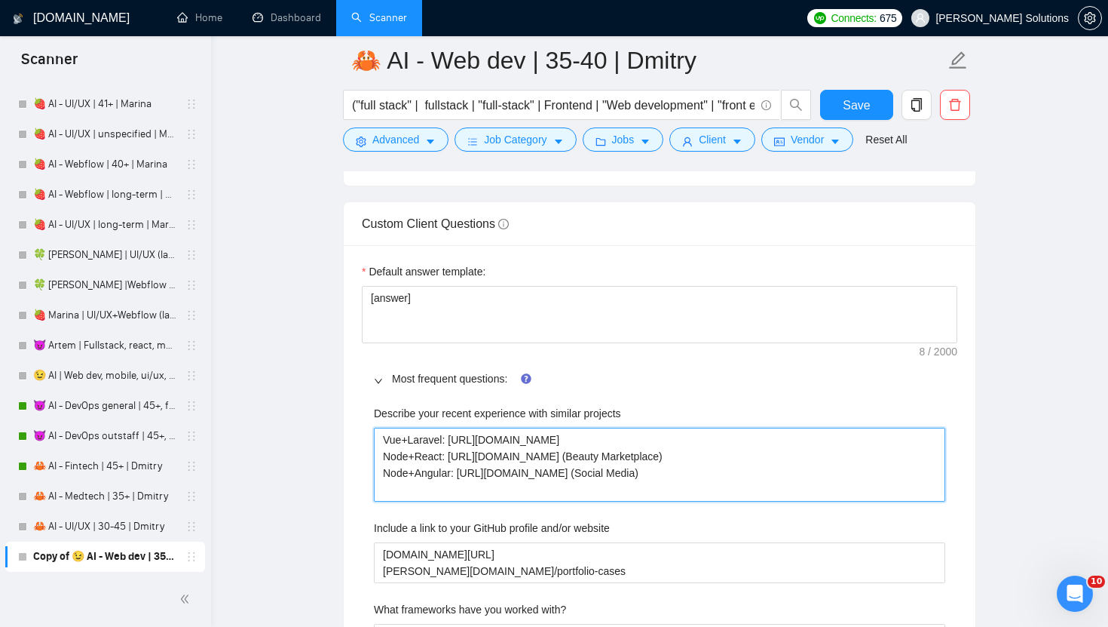
drag, startPoint x: 845, startPoint y: 461, endPoint x: 450, endPoint y: 458, distance: 395.1
click at [450, 458] on projects "Vue+Laravel: https://www.upwork.com/fl/~014ee25cb1168a57d3?p=156934388108434227…" at bounding box center [660, 465] width 572 height 74
paste projects "reelancers/~01dc9fa34fe647d347?p=1584630317415444480"
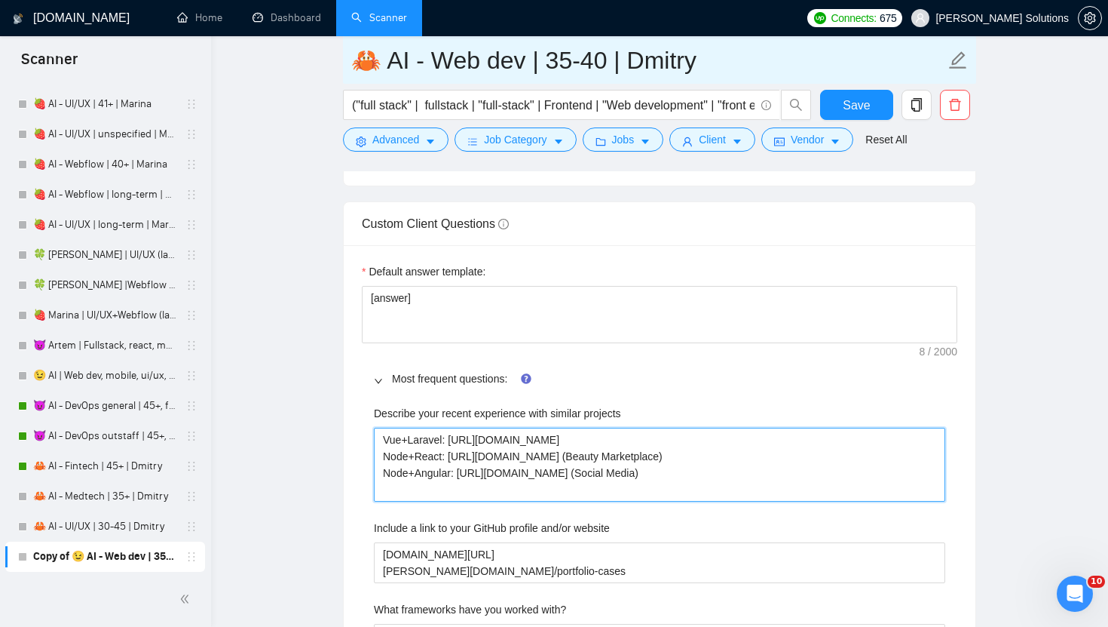
type projects "Vue+Laravel: https://www.upwork.com/fl/~014ee25cb1168a57d3?p=156934388108434227…"
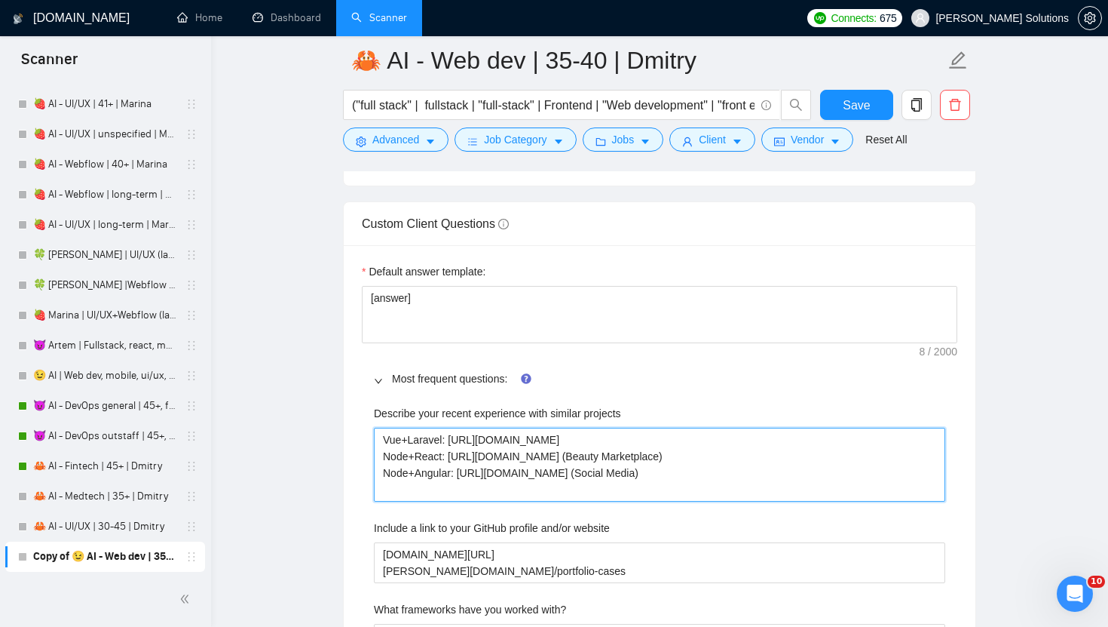
drag, startPoint x: 843, startPoint y: 440, endPoint x: 450, endPoint y: 438, distance: 392.8
click at [450, 438] on projects "Vue+Laravel: https://www.upwork.com/fl/~014ee25cb1168a57d3?p=156934388108434227…" at bounding box center [660, 465] width 572 height 74
paste projects "reelancers/~01dc9fa34fe647d347?p=1584614279890939904"
type projects "Vue+Laravel: https://www.upwork.com/freelancers/~01dc9fa34fe647d347?p=158461427…"
drag, startPoint x: 856, startPoint y: 491, endPoint x: 455, endPoint y: 493, distance: 401.1
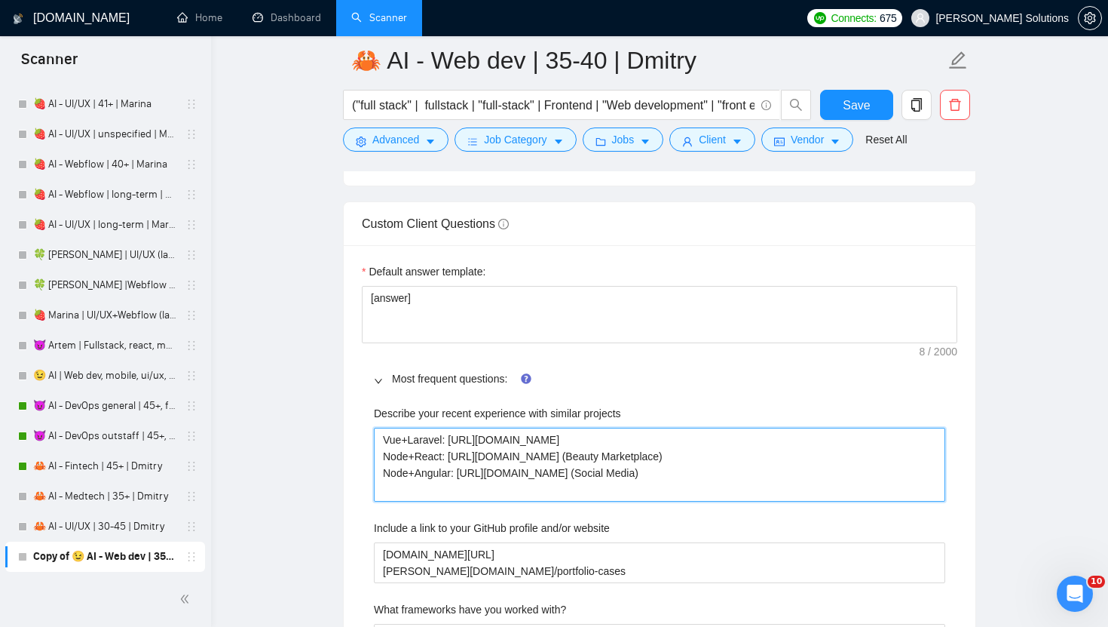
click at [455, 493] on projects "Vue+Laravel: https://www.upwork.com/freelancers/~01dc9fa34fe647d347?p=158461427…" at bounding box center [660, 465] width 572 height 74
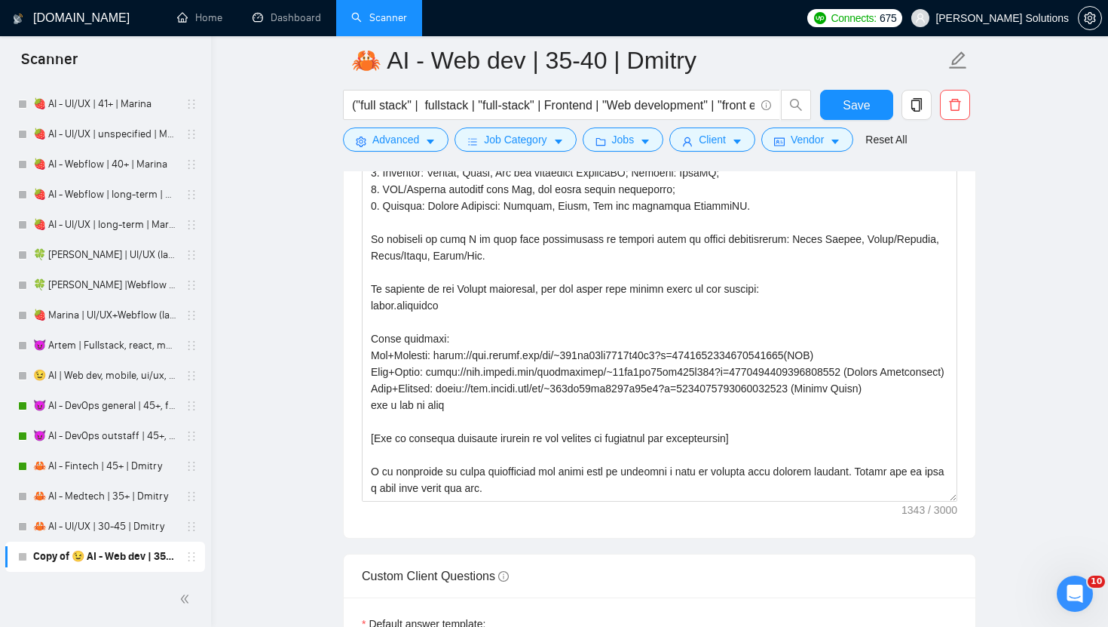
scroll to position [115, 0]
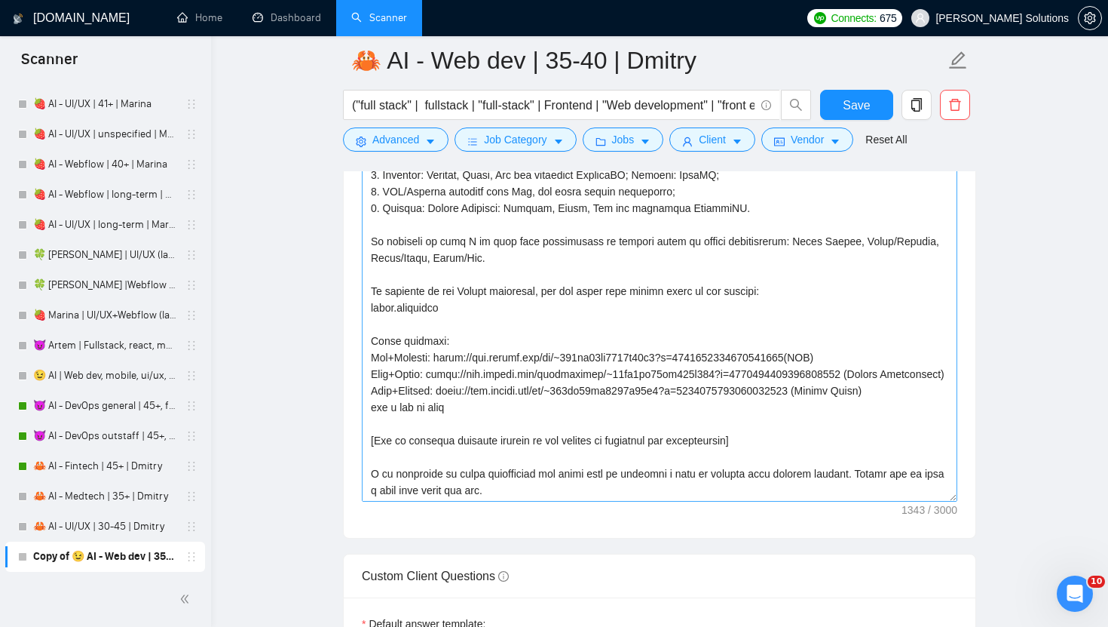
type projects "Vue+Laravel: [URL][DOMAIN_NAME] Node+React: [URL][DOMAIN_NAME] (Beauty Marketpl…"
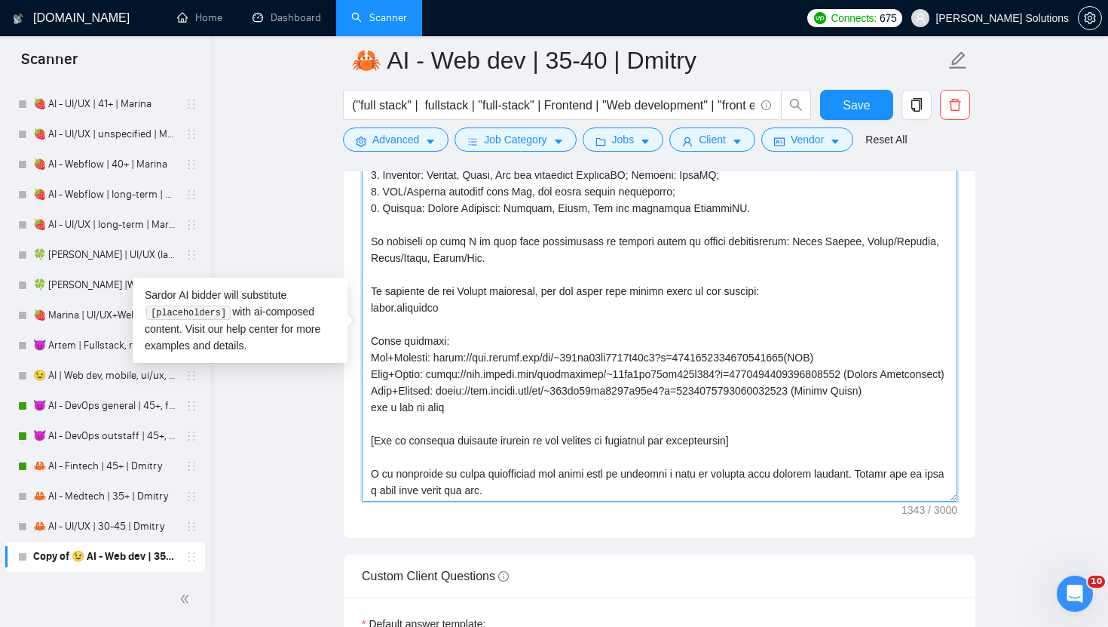
drag, startPoint x: 841, startPoint y: 409, endPoint x: 454, endPoint y: 409, distance: 387.6
click at [454, 409] on textarea "Cover letter template:" at bounding box center [660, 331] width 596 height 339
drag, startPoint x: 438, startPoint y: 360, endPoint x: 834, endPoint y: 359, distance: 395.8
click at [834, 359] on textarea "Cover letter template:" at bounding box center [660, 331] width 596 height 339
paste textarea "reelancers/~01dc9fa34fe647d347?p=1584614279890939904"
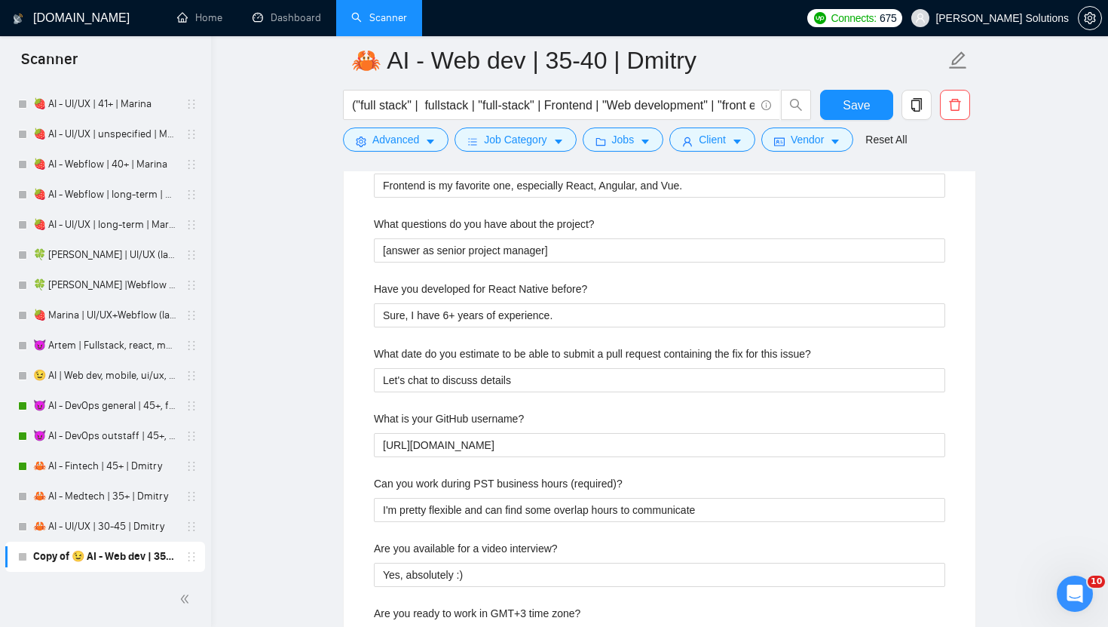
scroll to position [3350, 0]
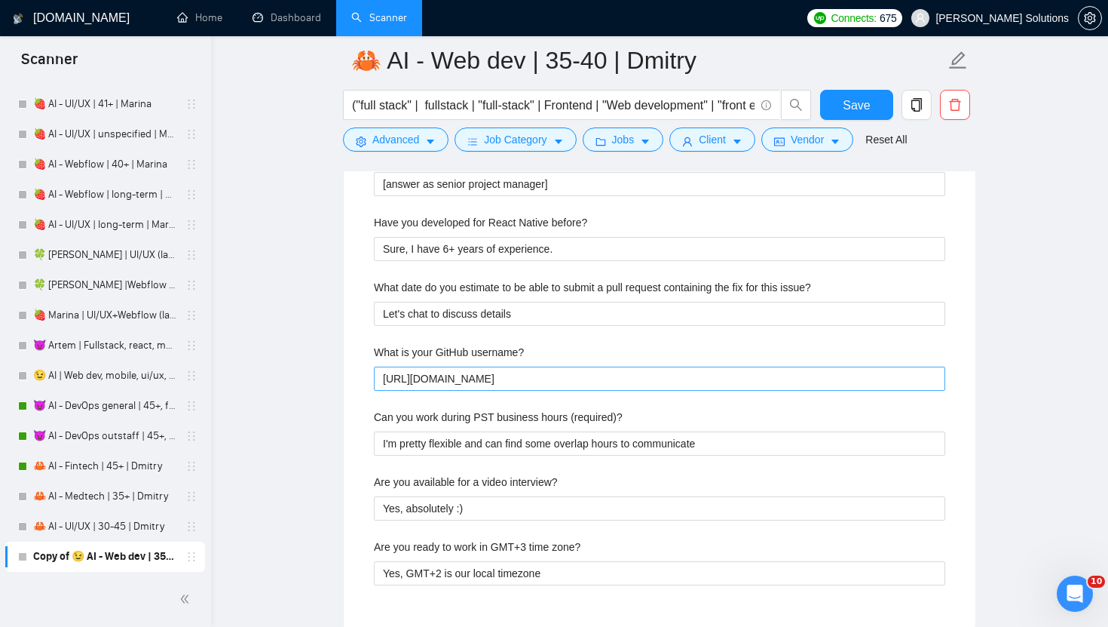
type textarea "[write a personal greeting using the client's name in the local language of the…"
drag, startPoint x: 420, startPoint y: 375, endPoint x: 317, endPoint y: 372, distance: 102.6
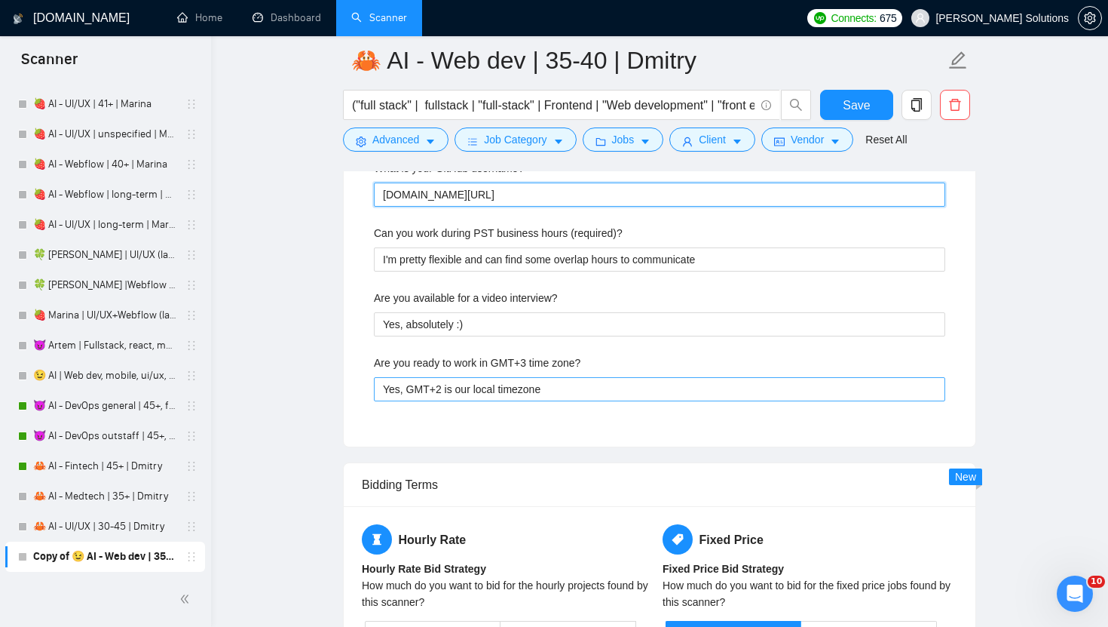
type username\? "[DOMAIN_NAME][URL]"
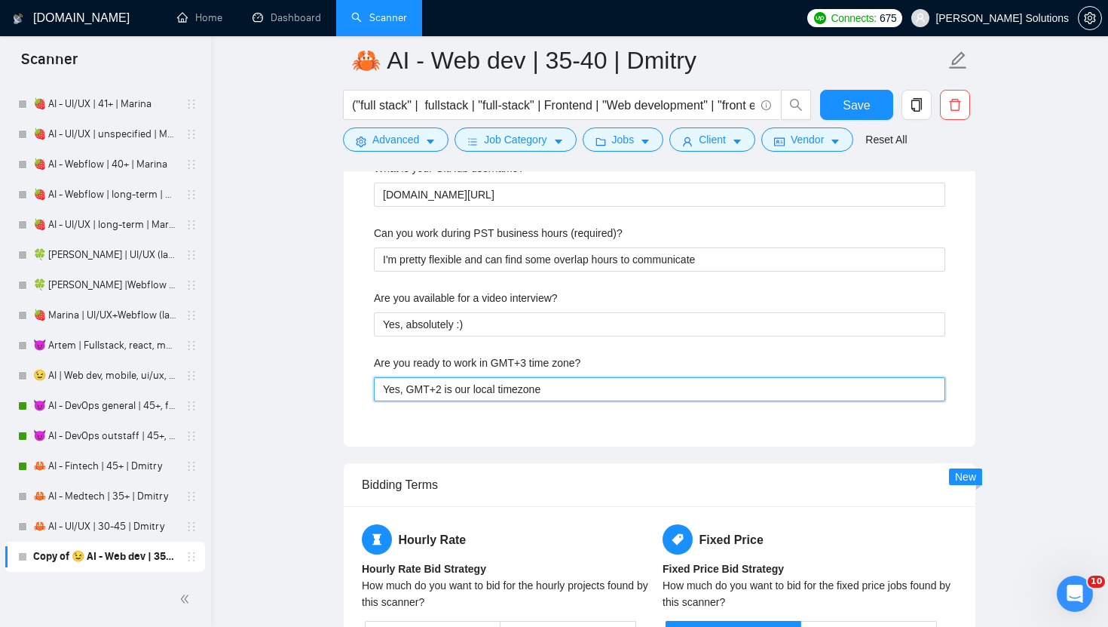
click at [438, 388] on zone\? "Yes, GMT+2 is our local timezone" at bounding box center [660, 389] width 572 height 24
type zone\? "Yes, GMT+3 is our local timezone"
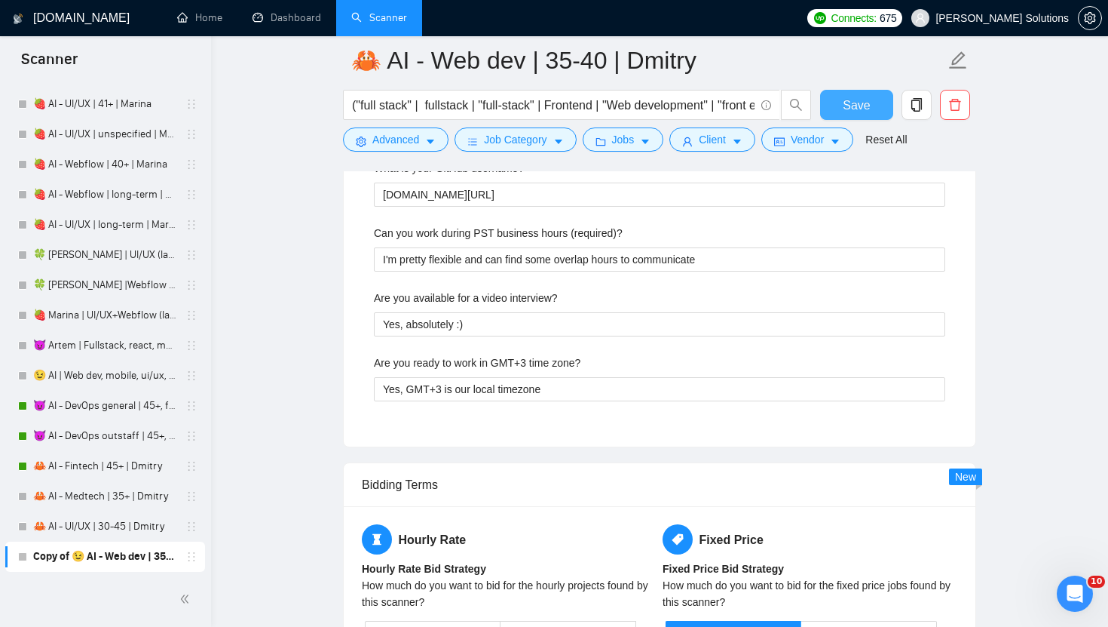
click at [861, 105] on span "Save" at bounding box center [856, 105] width 27 height 19
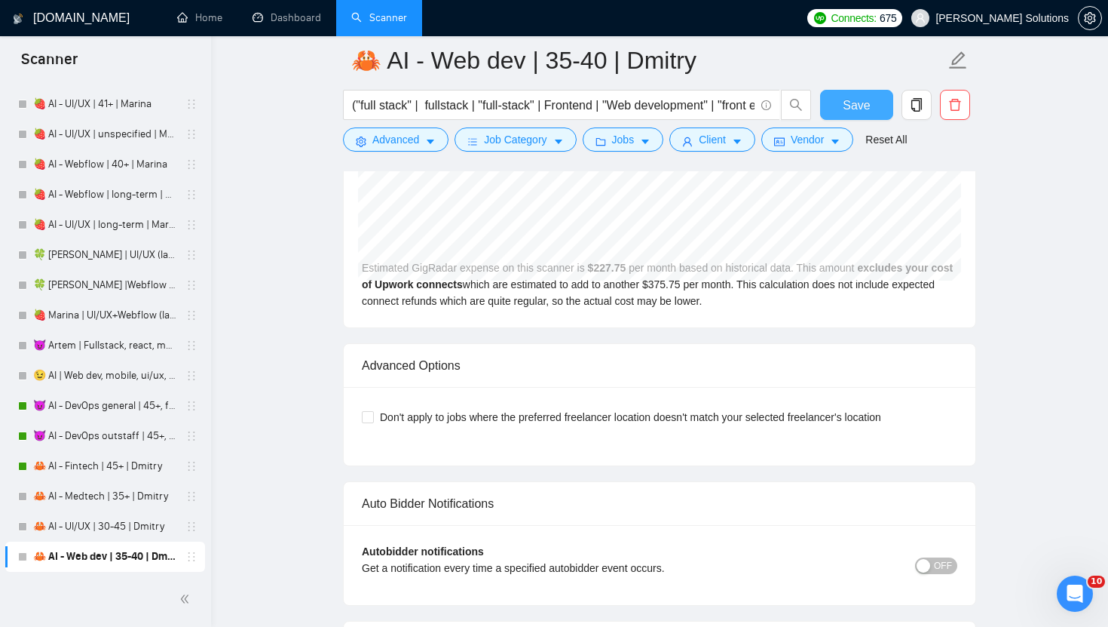
click at [861, 116] on button "Save" at bounding box center [856, 105] width 73 height 30
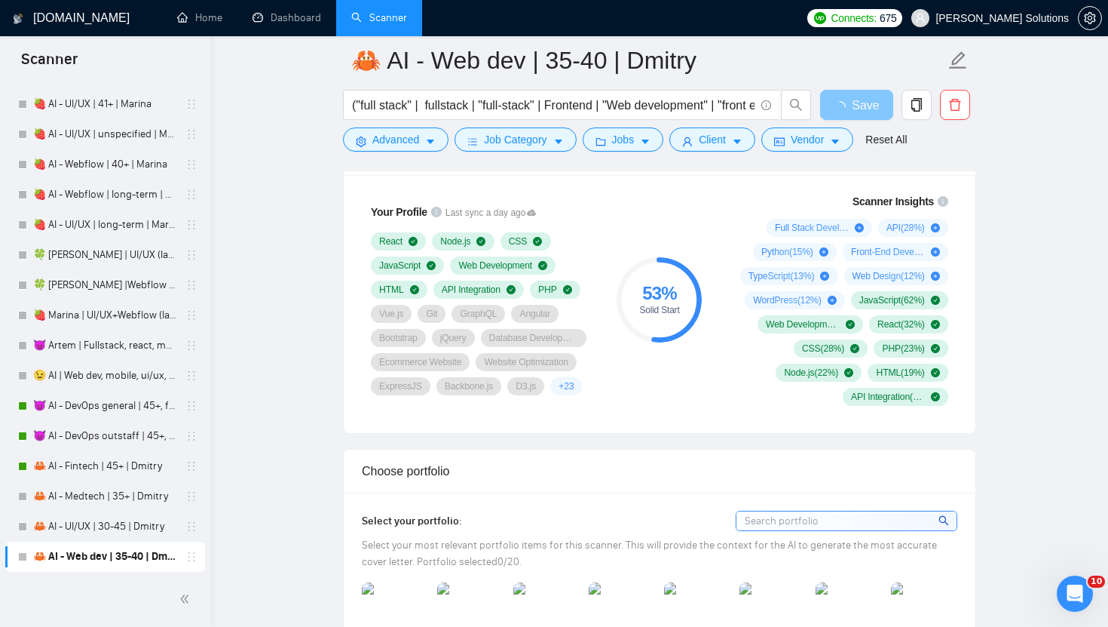
scroll to position [1175, 0]
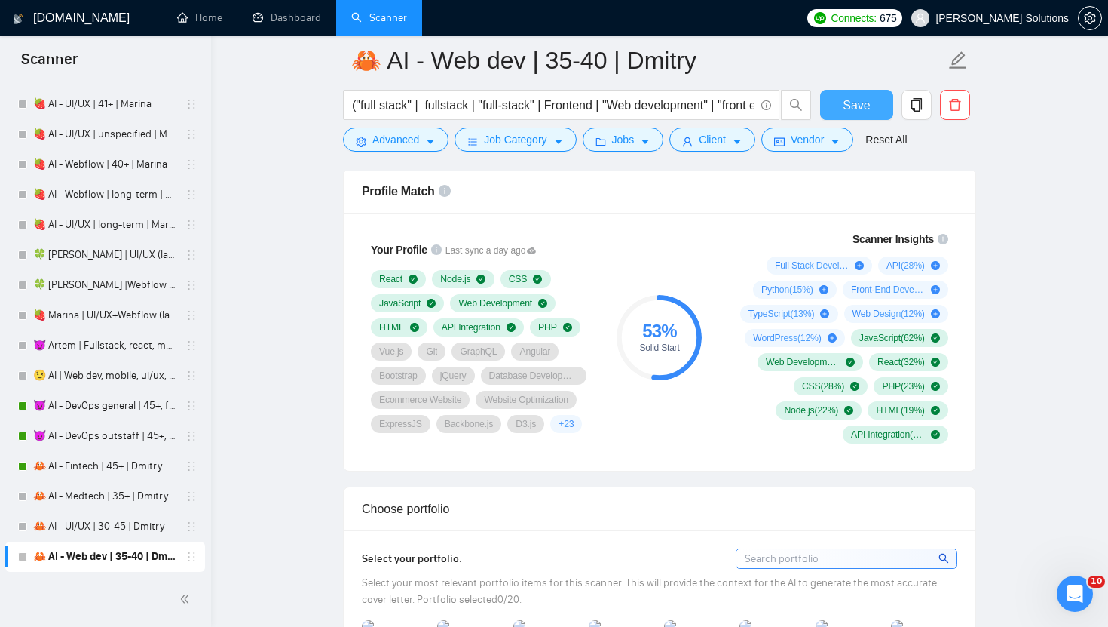
click at [845, 105] on span "Save" at bounding box center [856, 105] width 27 height 19
click at [382, 139] on span "Advanced" at bounding box center [395, 139] width 47 height 17
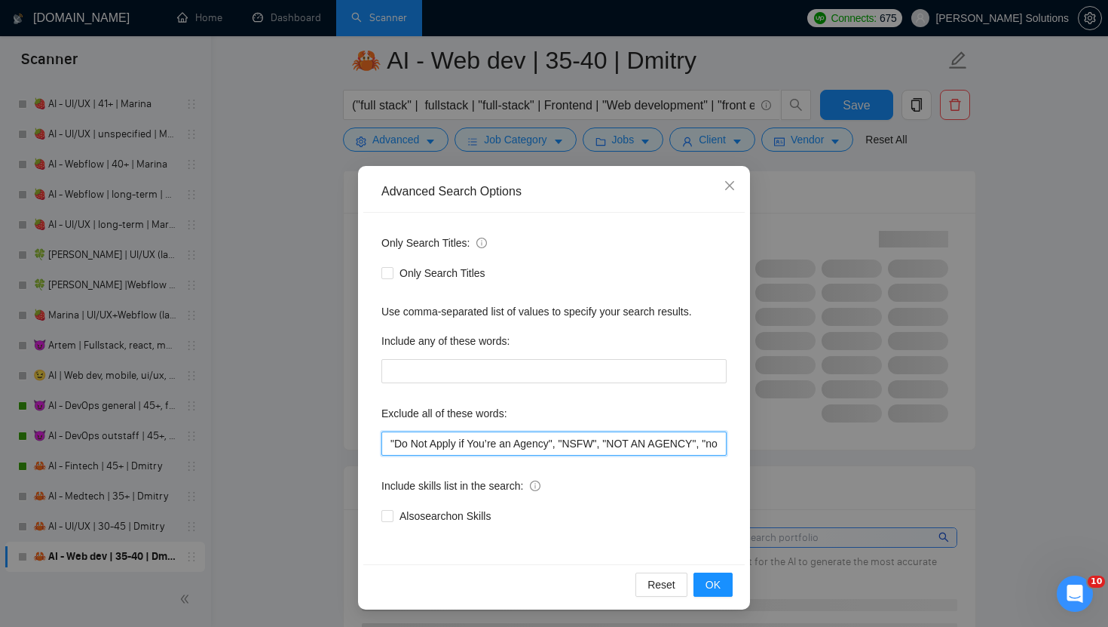
drag, startPoint x: 567, startPoint y: 444, endPoint x: 330, endPoint y: 404, distance: 240.1
click at [335, 426] on div "Advanced Search Options Only Search Titles: Only Search Titles Use comma-separa…" at bounding box center [554, 313] width 1108 height 627
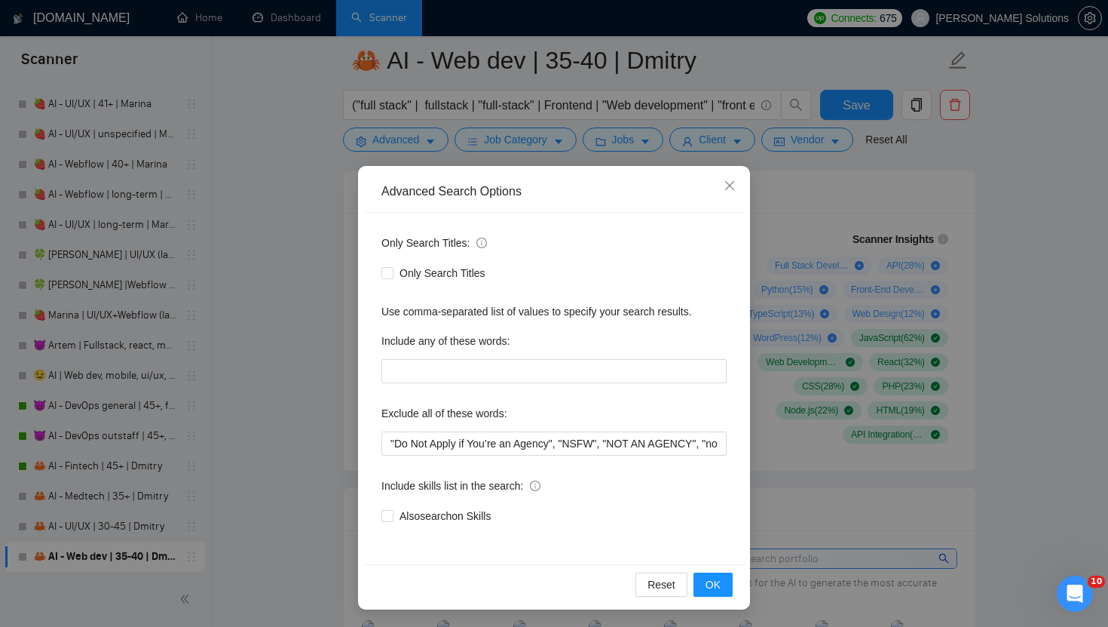
click at [326, 390] on div "Advanced Search Options Only Search Titles: Only Search Titles Use comma-separa…" at bounding box center [554, 313] width 1108 height 627
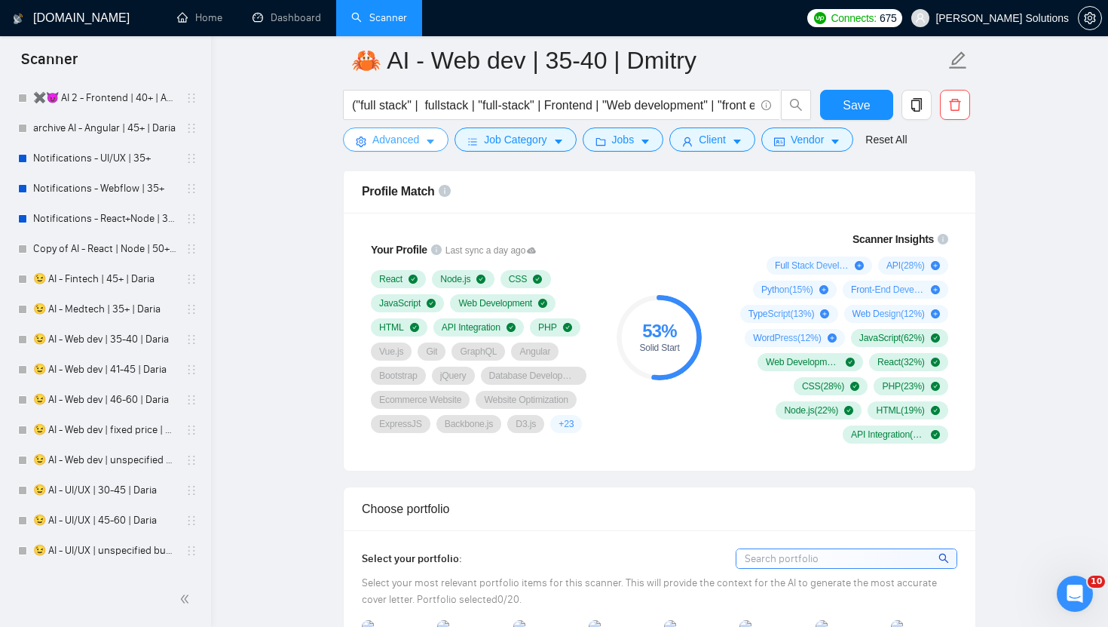
scroll to position [2063, 0]
click at [127, 368] on link "😉 AI - Web dev | 41-45 | Daria" at bounding box center [104, 369] width 143 height 30
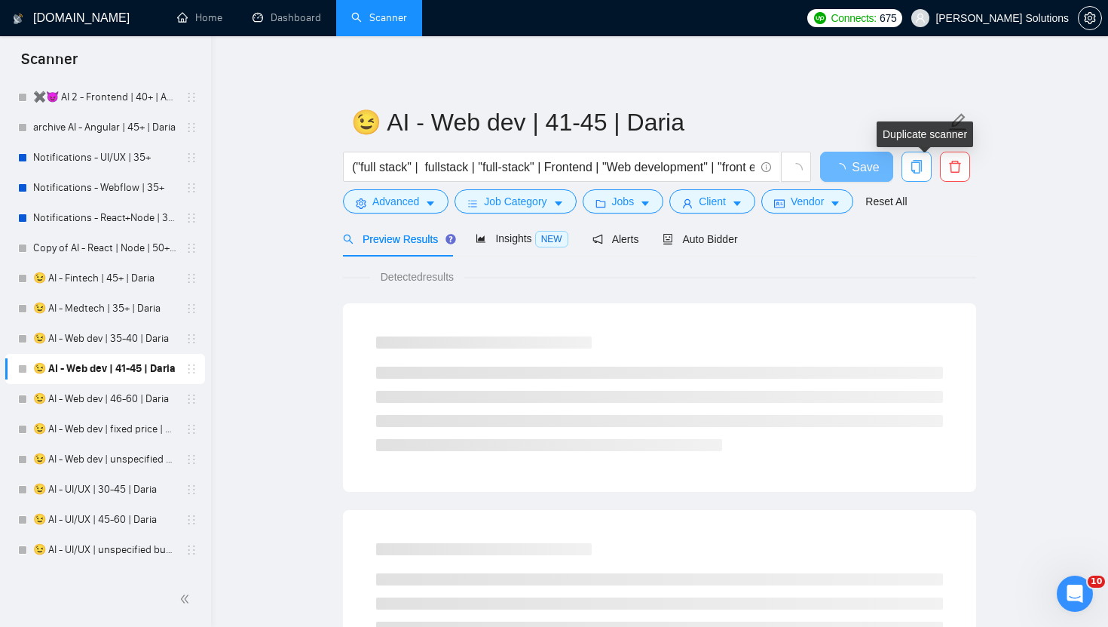
click at [921, 165] on icon "copy" at bounding box center [917, 167] width 14 height 14
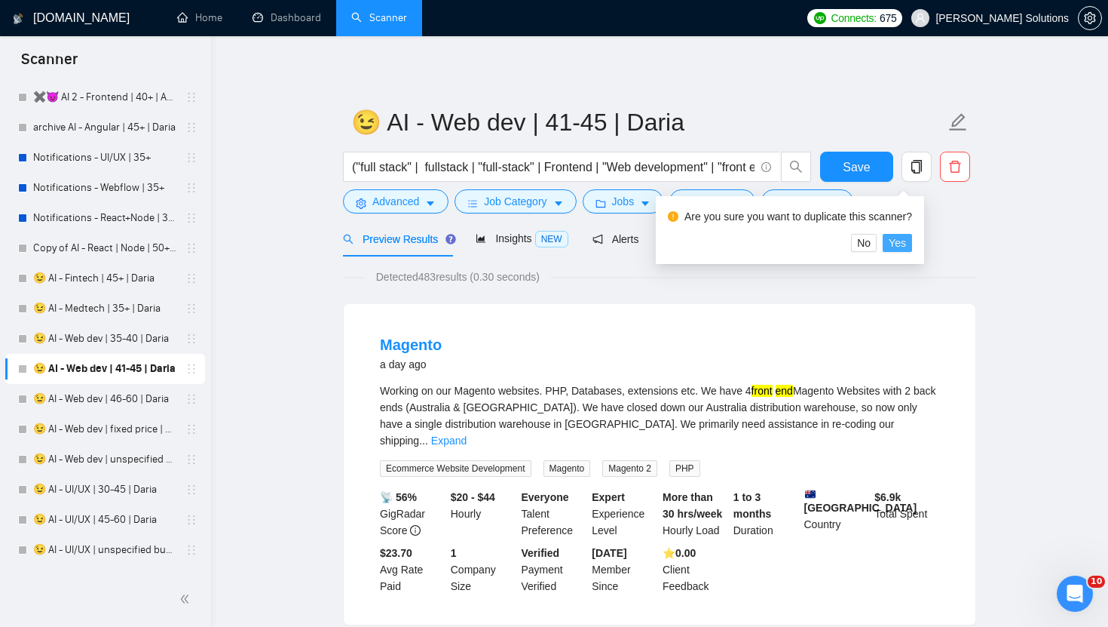
click at [903, 246] on span "Yes" at bounding box center [897, 242] width 17 height 17
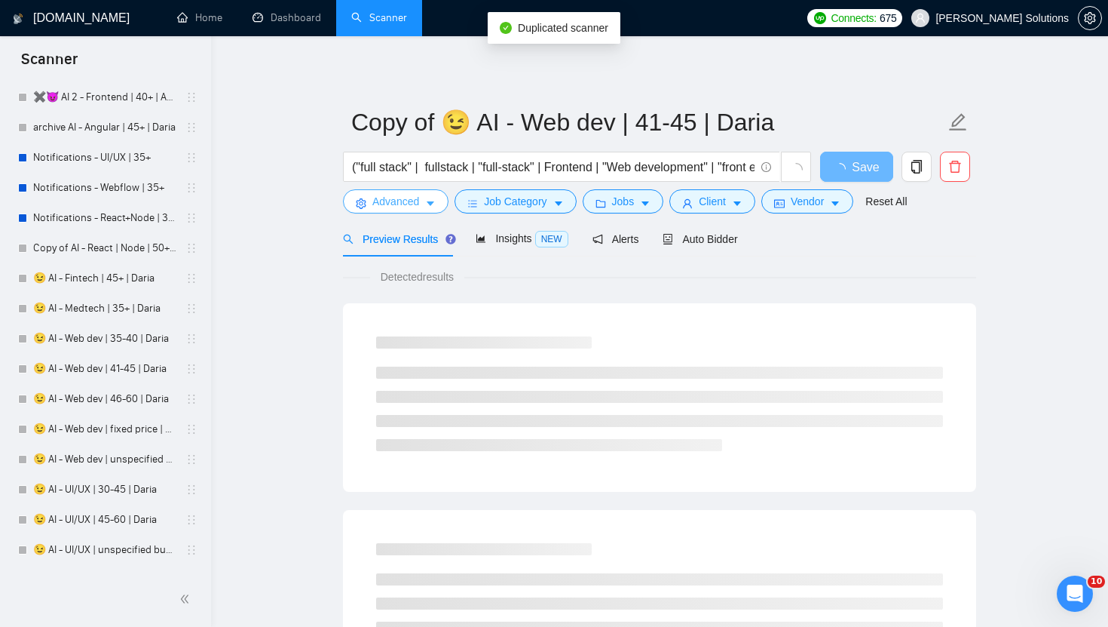
click at [395, 204] on span "Advanced" at bounding box center [395, 201] width 47 height 17
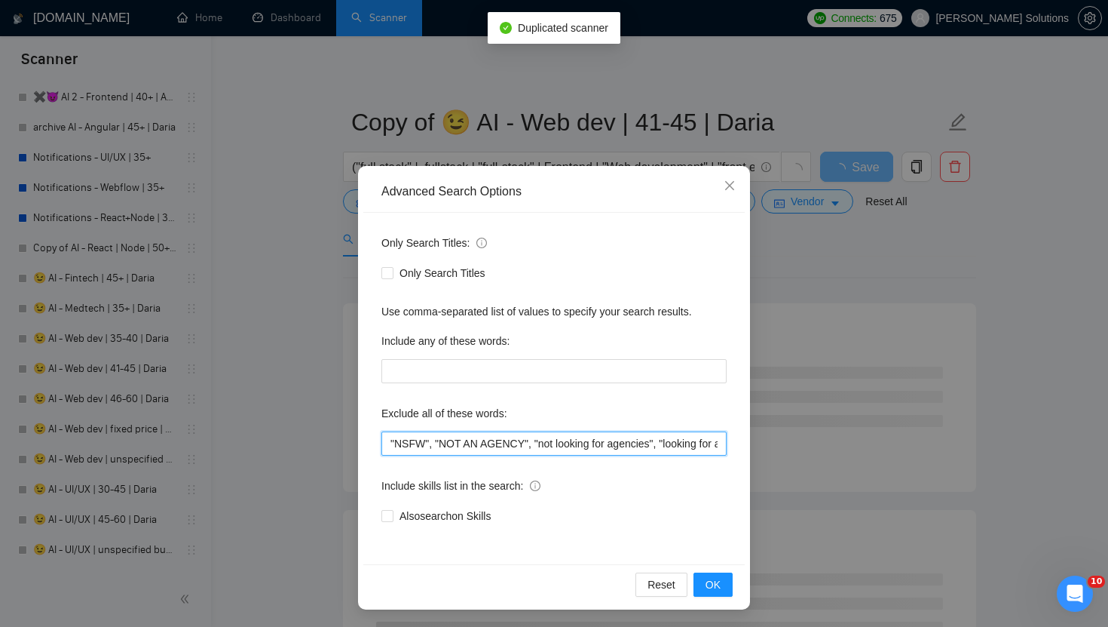
click at [391, 440] on input ""NSFW", "NOT AN AGENCY", "not looking for agencies", "looking for a freelancer"…" at bounding box center [554, 443] width 345 height 24
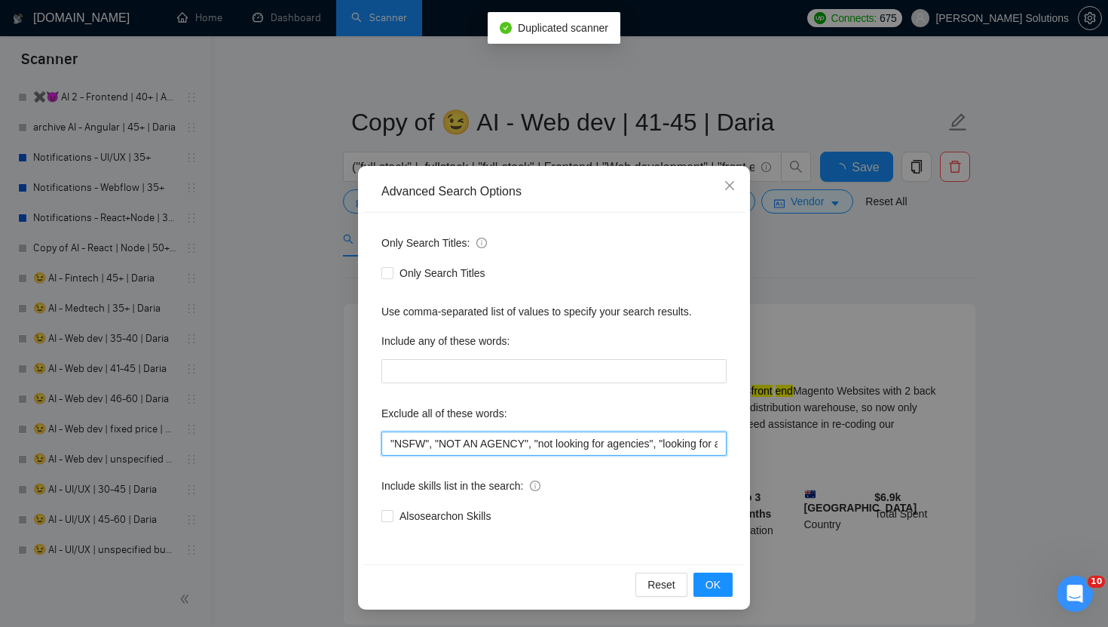
paste input ""Do Not Apply if You’re an Agency","
type input ""Do Not Apply if You’re an Agency", "NSFW", "NOT AN AGENCY", "not looking for a…"
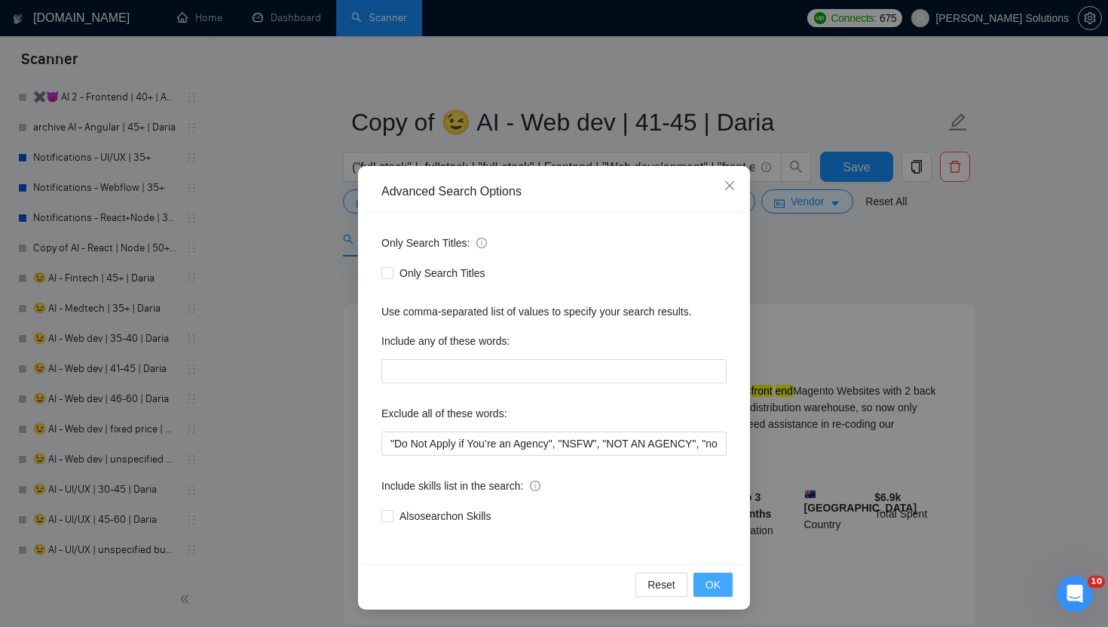
click at [709, 588] on span "OK" at bounding box center [713, 584] width 15 height 17
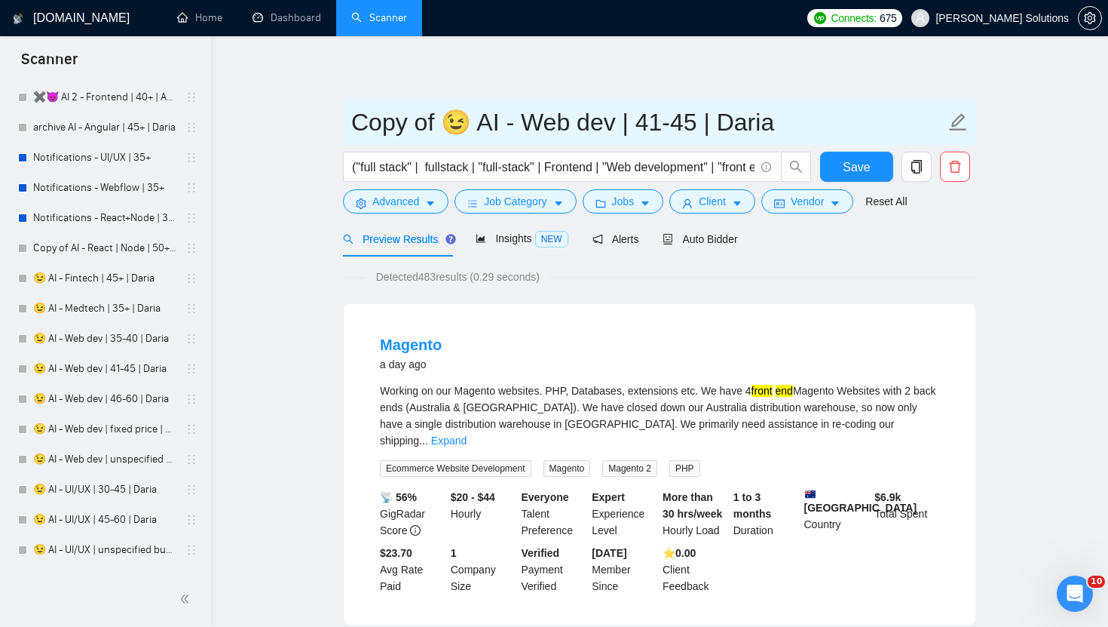
click at [716, 120] on input "Copy of 😉 AI - Web dev | 41-45 | Daria" at bounding box center [648, 122] width 594 height 38
paste input "mitry"
drag, startPoint x: 458, startPoint y: 115, endPoint x: 223, endPoint y: 112, distance: 234.5
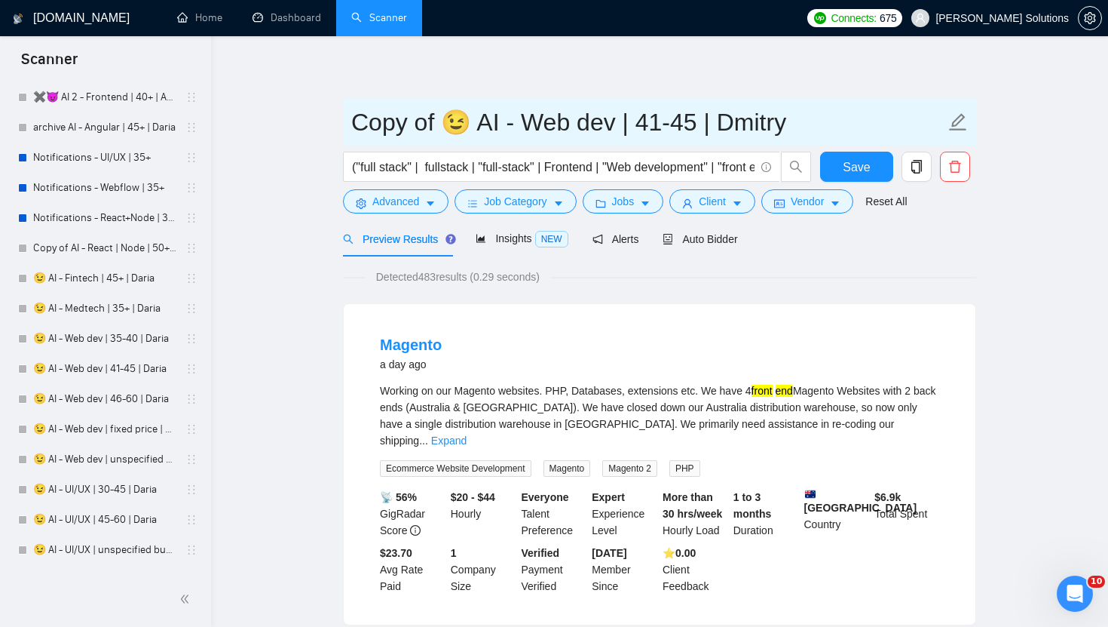
paste input "🦀"
type input "🦀 AI - Web dev | 41-45 | Dmitry"
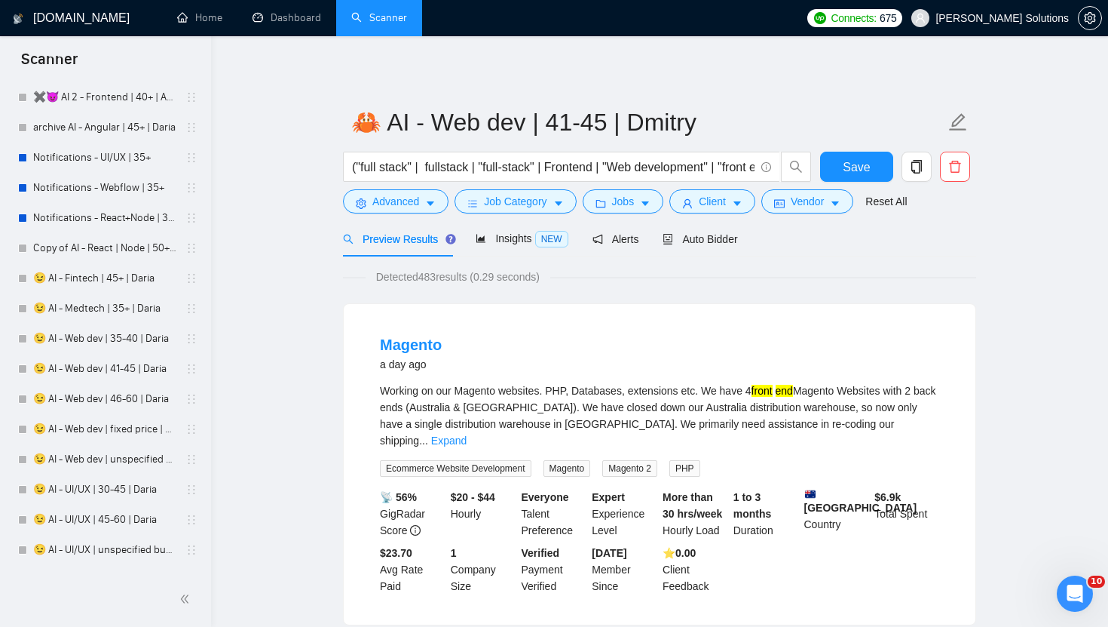
click at [747, 239] on div "Preview Results Insights NEW Alerts Auto Bidder" at bounding box center [659, 238] width 633 height 35
click at [719, 239] on span "Auto Bidder" at bounding box center [700, 239] width 75 height 12
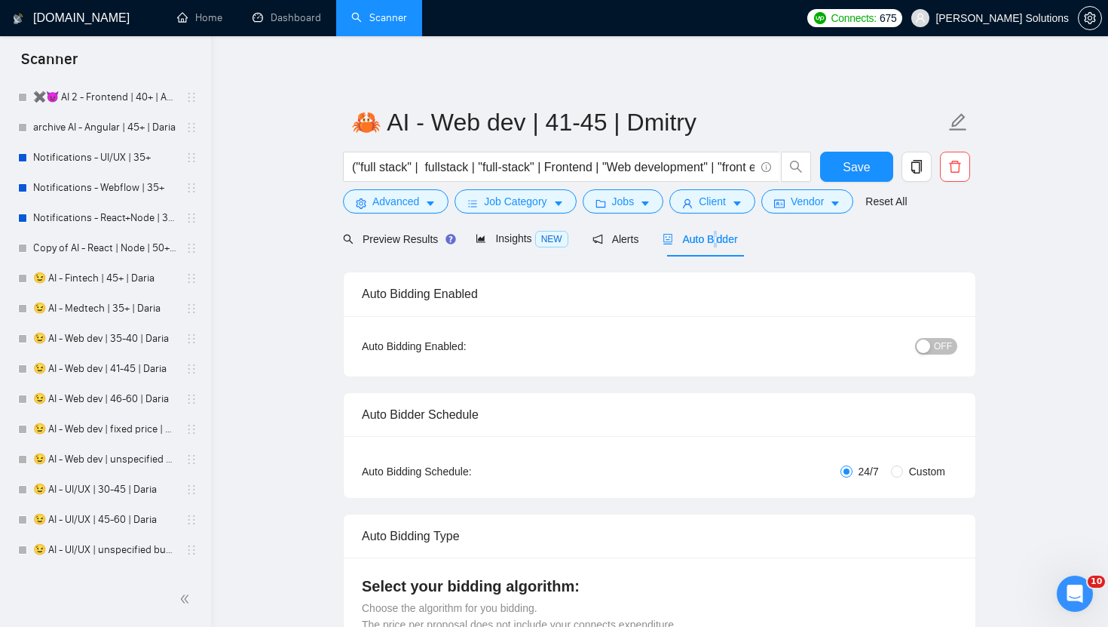
click at [694, 240] on span "Auto Bidder" at bounding box center [700, 239] width 75 height 12
radio input "false"
radio input "true"
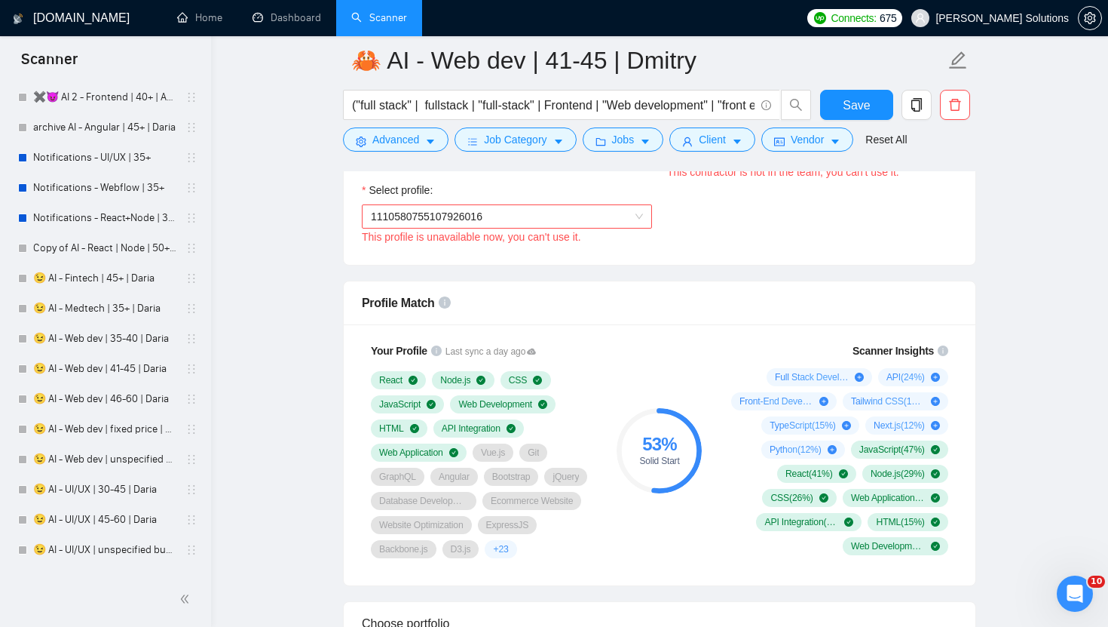
scroll to position [991, 0]
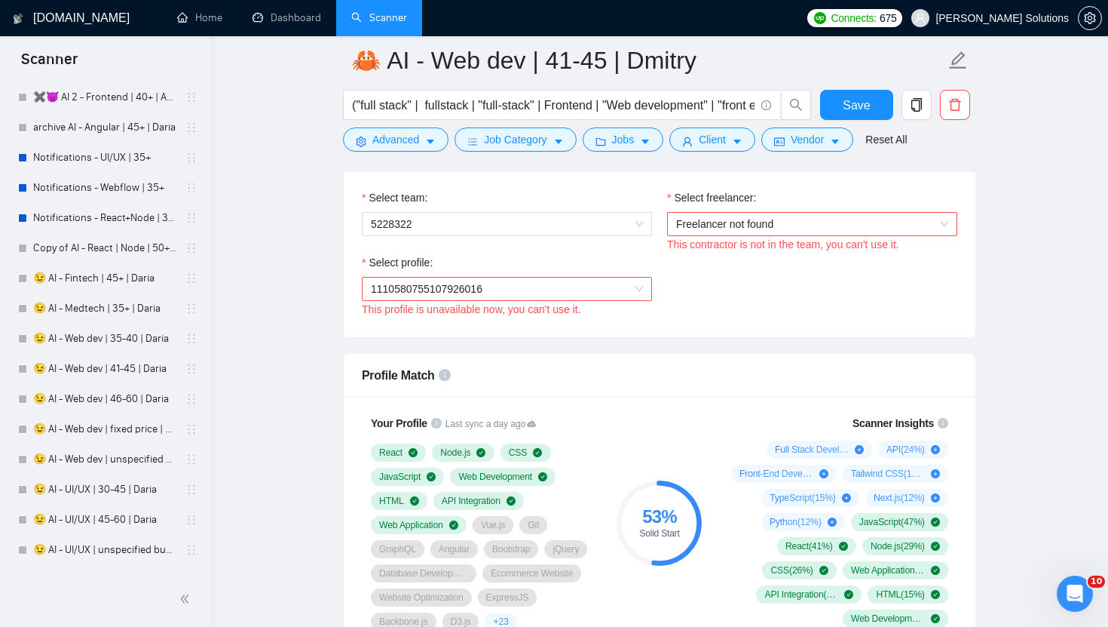
click at [581, 210] on div "Select team:" at bounding box center [507, 200] width 290 height 23
click at [581, 224] on span "5228322" at bounding box center [507, 224] width 272 height 23
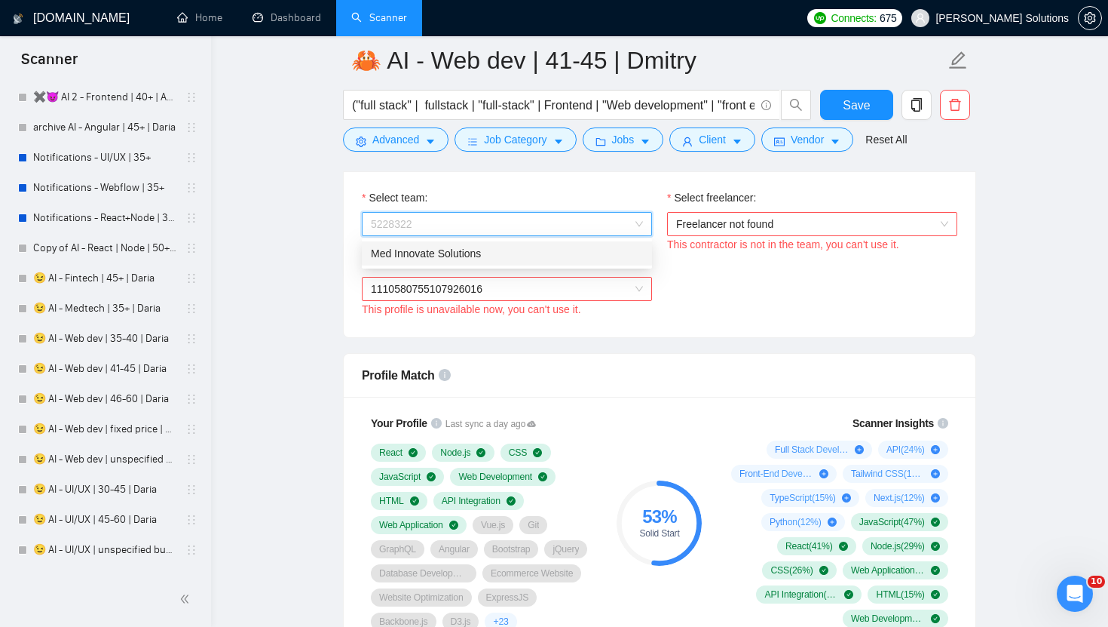
click at [491, 253] on div "Med Innovate Solutions" at bounding box center [507, 253] width 272 height 17
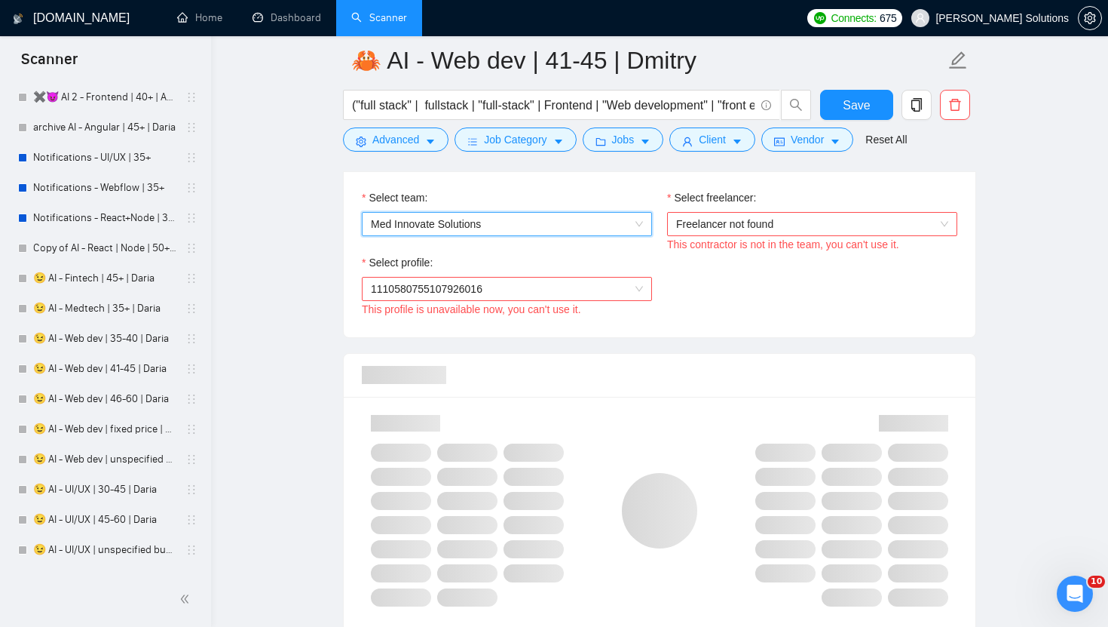
click at [757, 224] on span "Freelancer not found" at bounding box center [812, 224] width 272 height 23
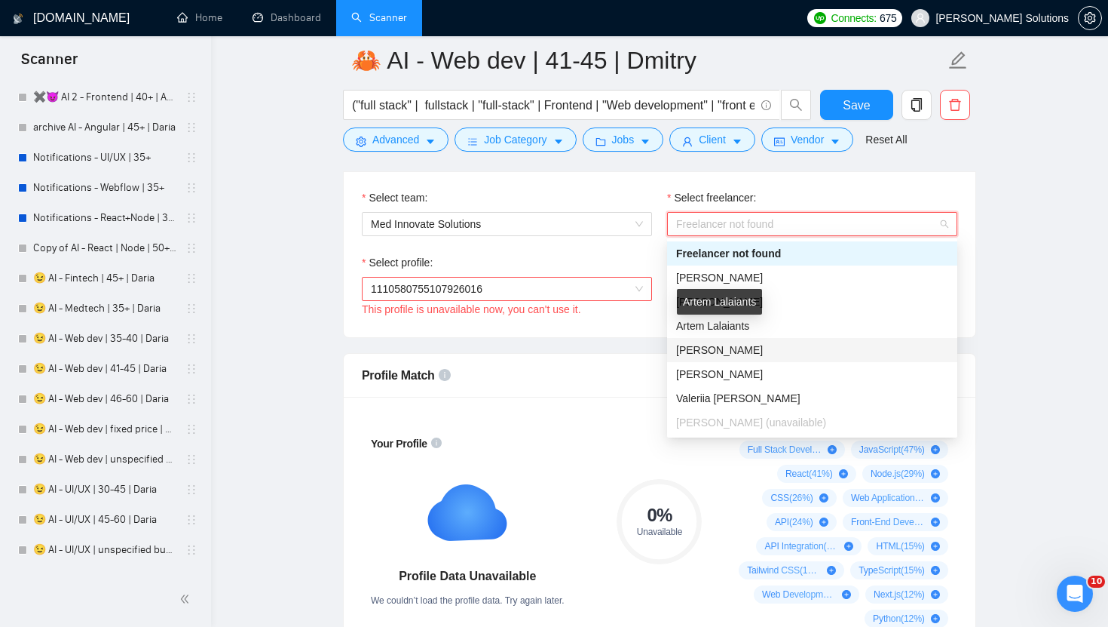
click at [725, 352] on span "[PERSON_NAME]" at bounding box center [719, 350] width 87 height 12
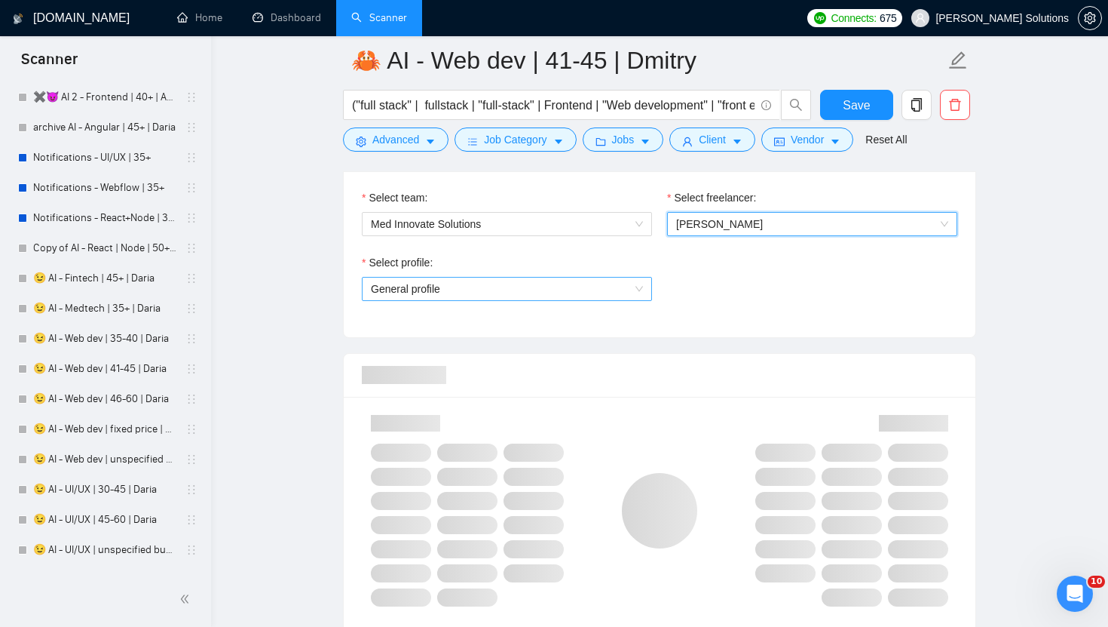
click at [623, 290] on span "General profile" at bounding box center [507, 288] width 272 height 23
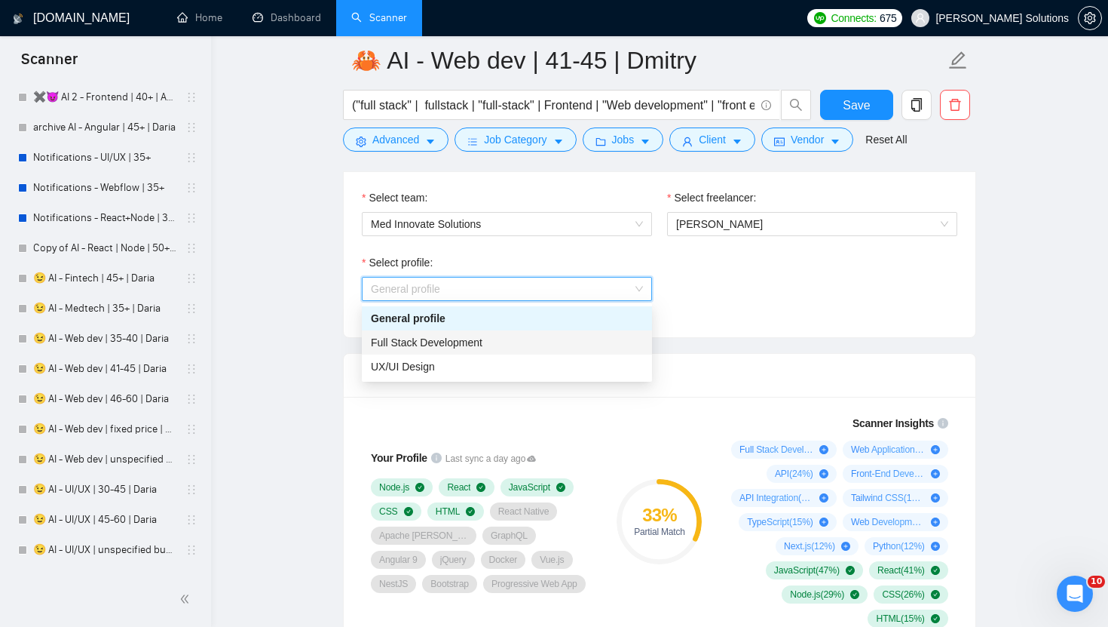
click at [456, 347] on span "Full Stack Development" at bounding box center [427, 342] width 112 height 12
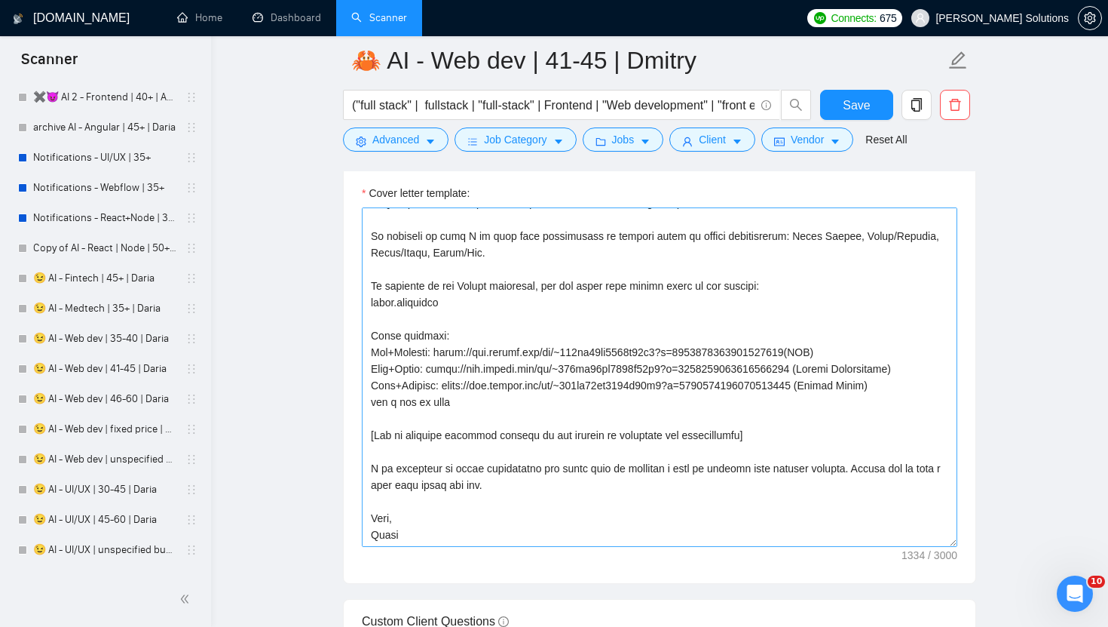
scroll to position [1935, 0]
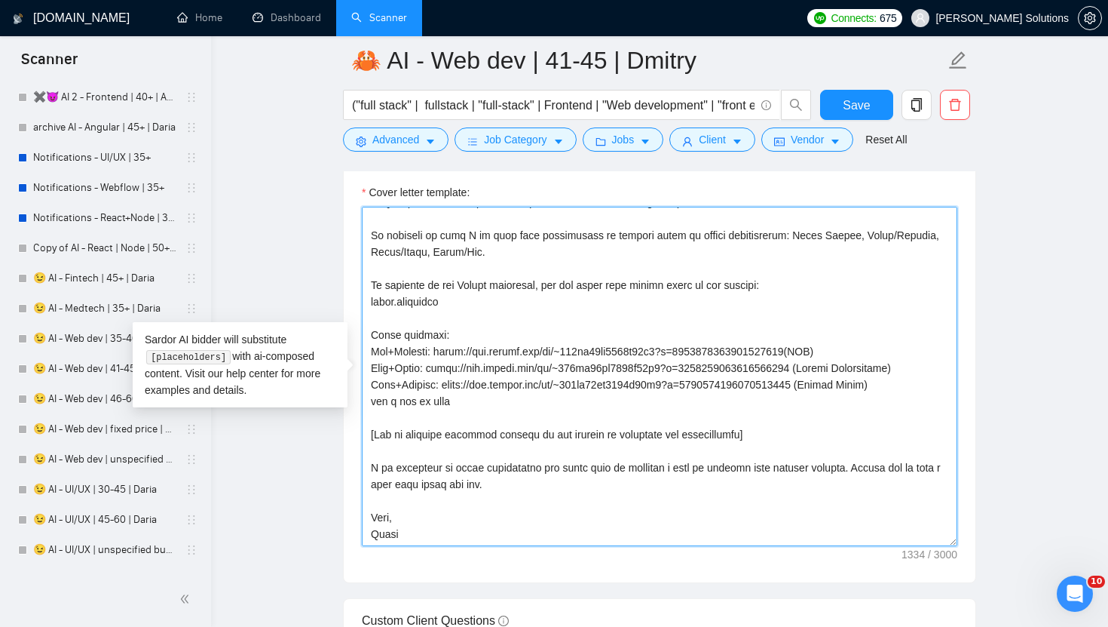
drag, startPoint x: 924, startPoint y: 382, endPoint x: 366, endPoint y: 345, distance: 558.4
click at [366, 345] on textarea "Cover letter template:" at bounding box center [660, 376] width 596 height 339
paste textarea "reelancers/~01dc9fa34fe647d347?p=1584614279890939904 (CRM) Node+React: https://…"
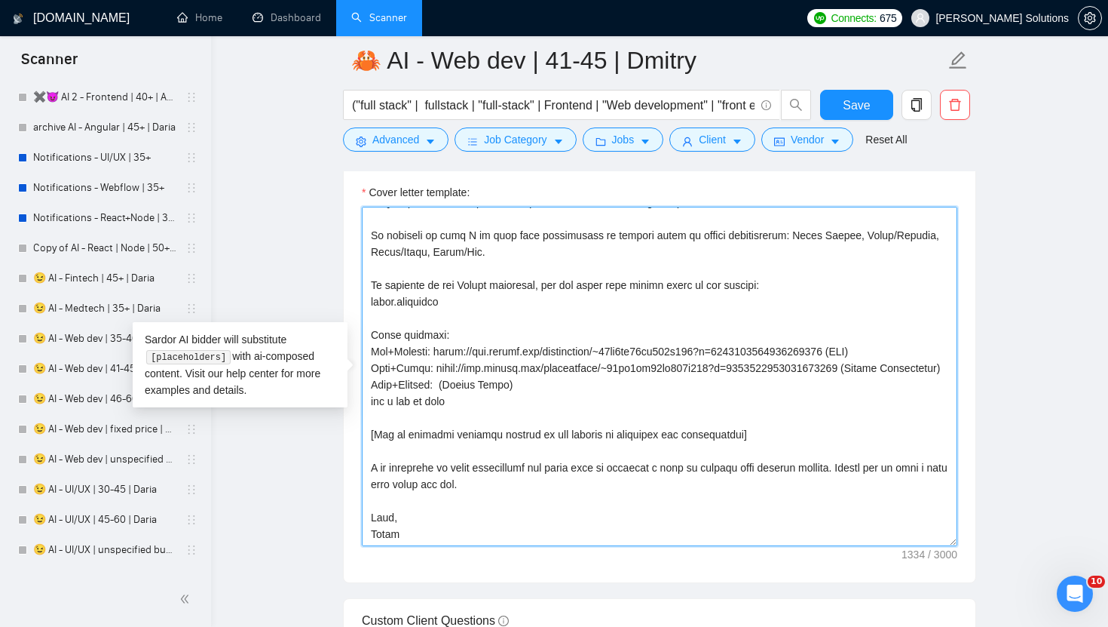
scroll to position [166, 0]
type textarea "[write a personal greeting using the client's name in the local language of the…"
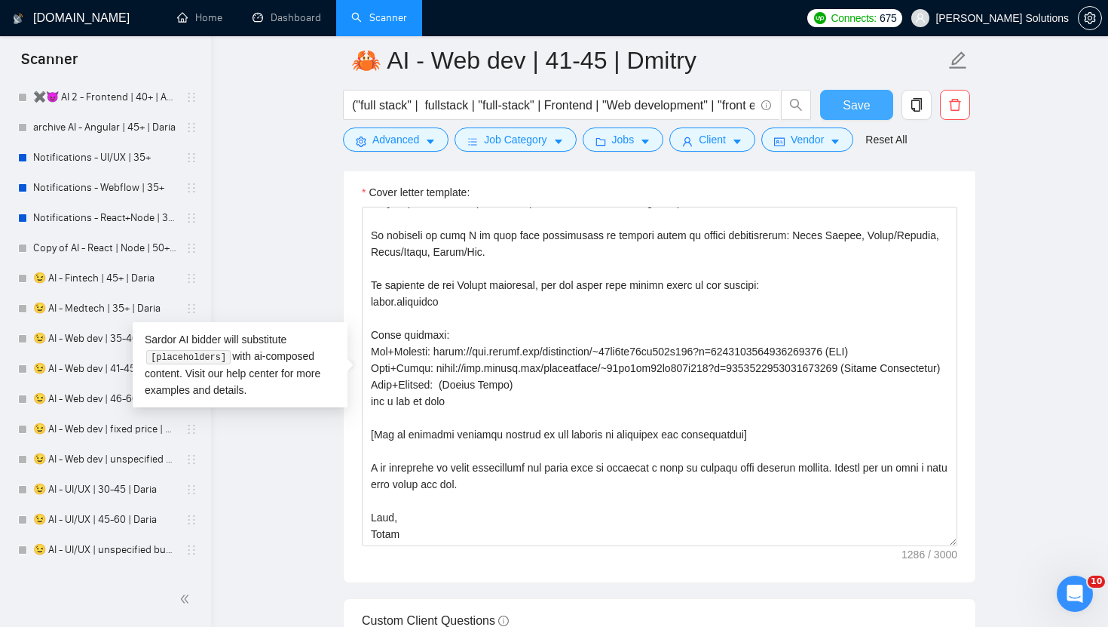
click at [853, 106] on span "Save" at bounding box center [856, 105] width 27 height 19
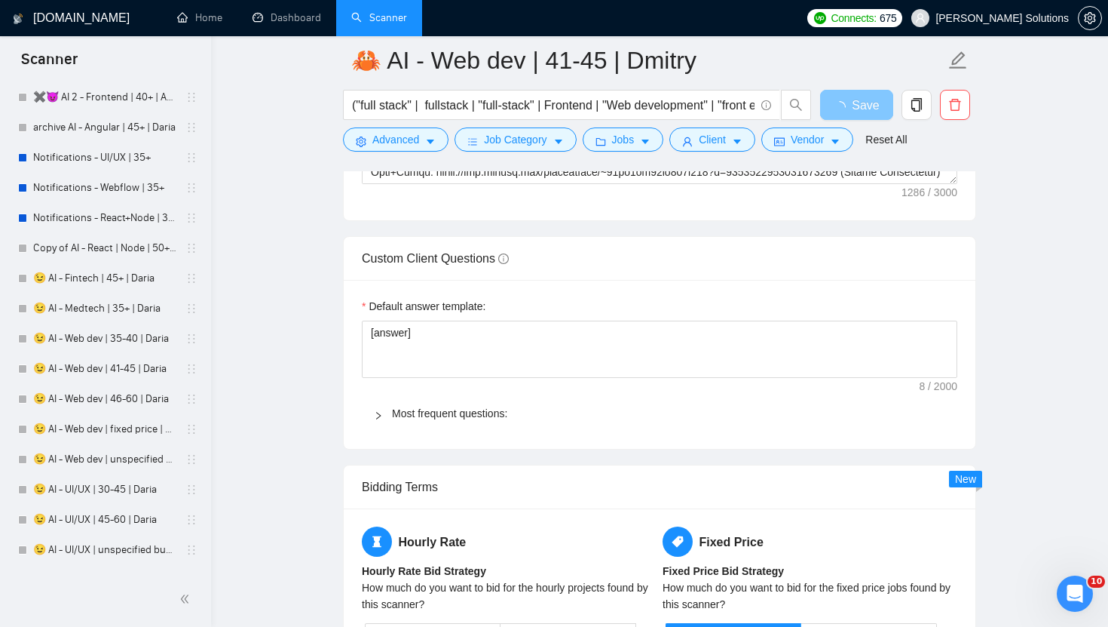
scroll to position [2319, 0]
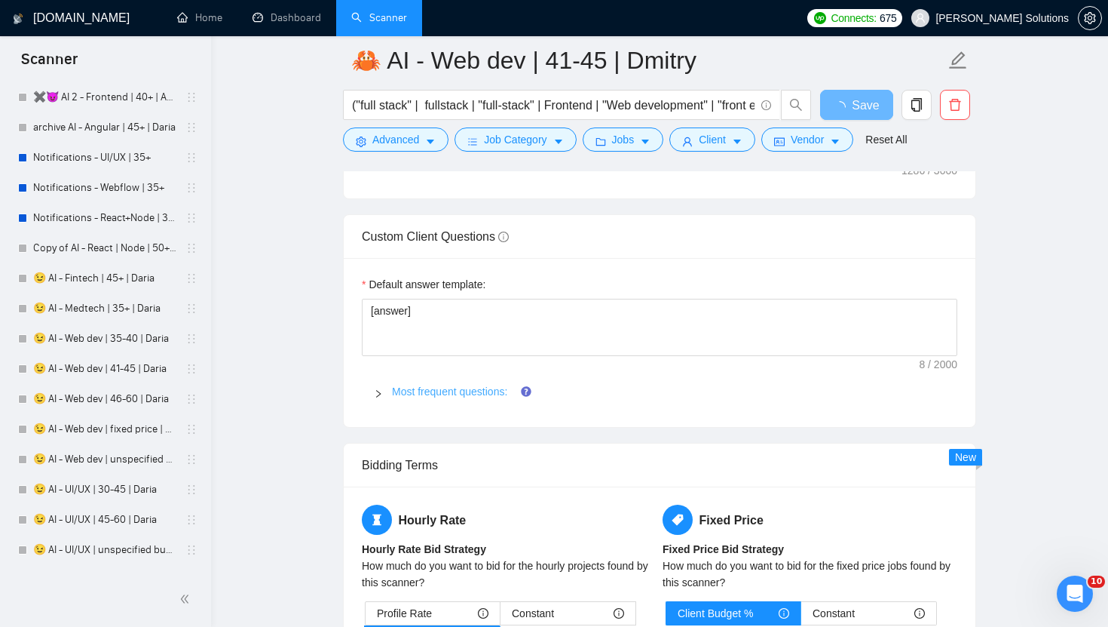
click at [432, 385] on link "Most frequent questions:" at bounding box center [449, 391] width 115 height 12
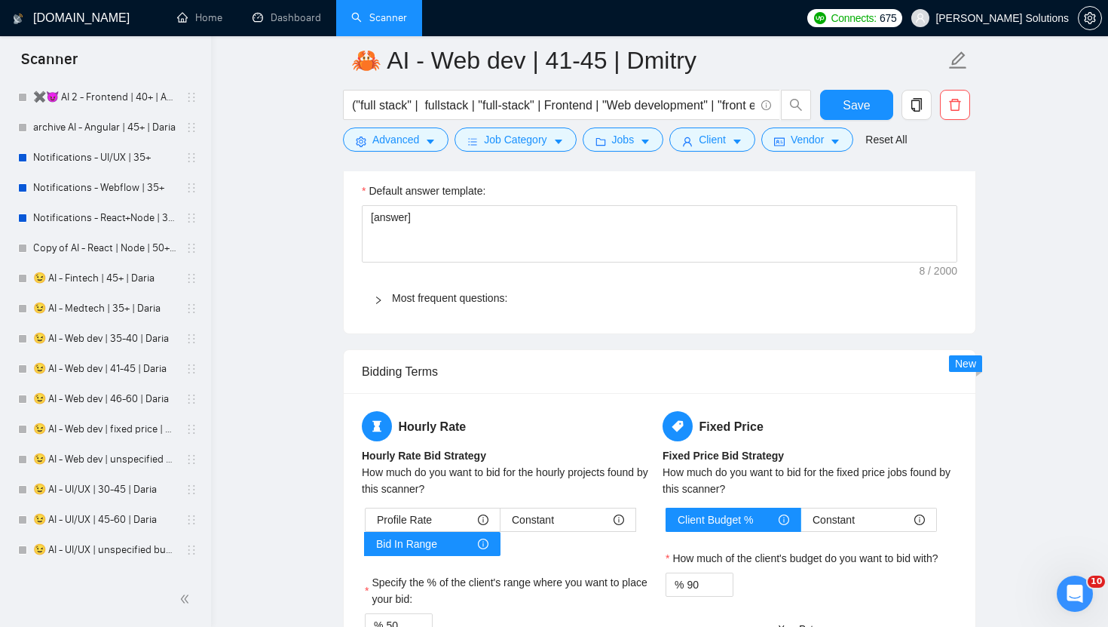
scroll to position [2407, 0]
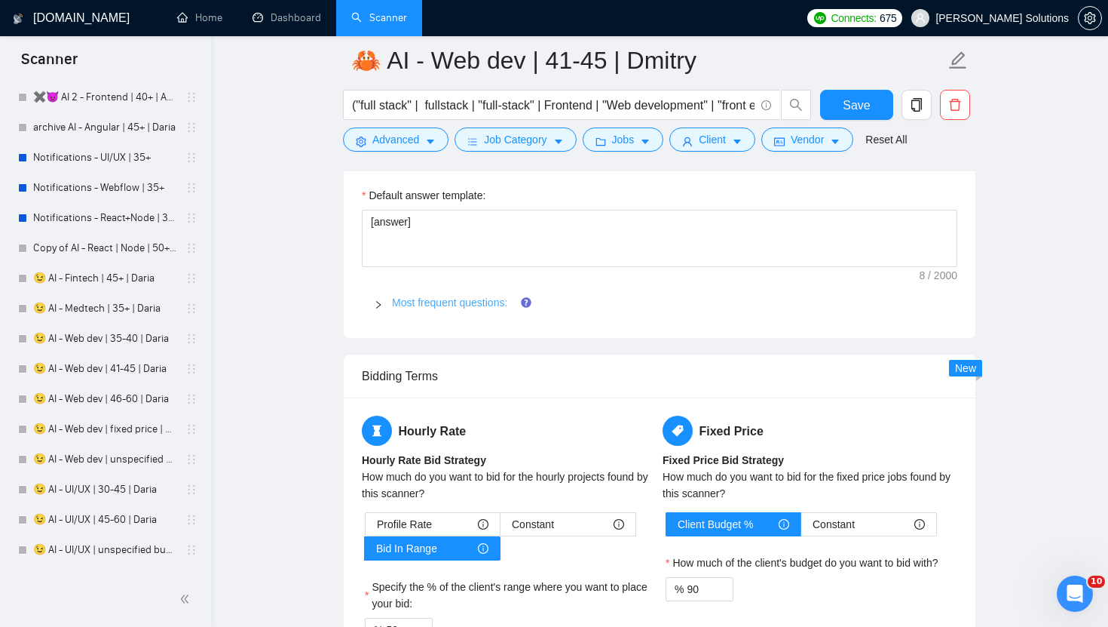
click at [493, 299] on link "Most frequent questions:" at bounding box center [449, 302] width 115 height 12
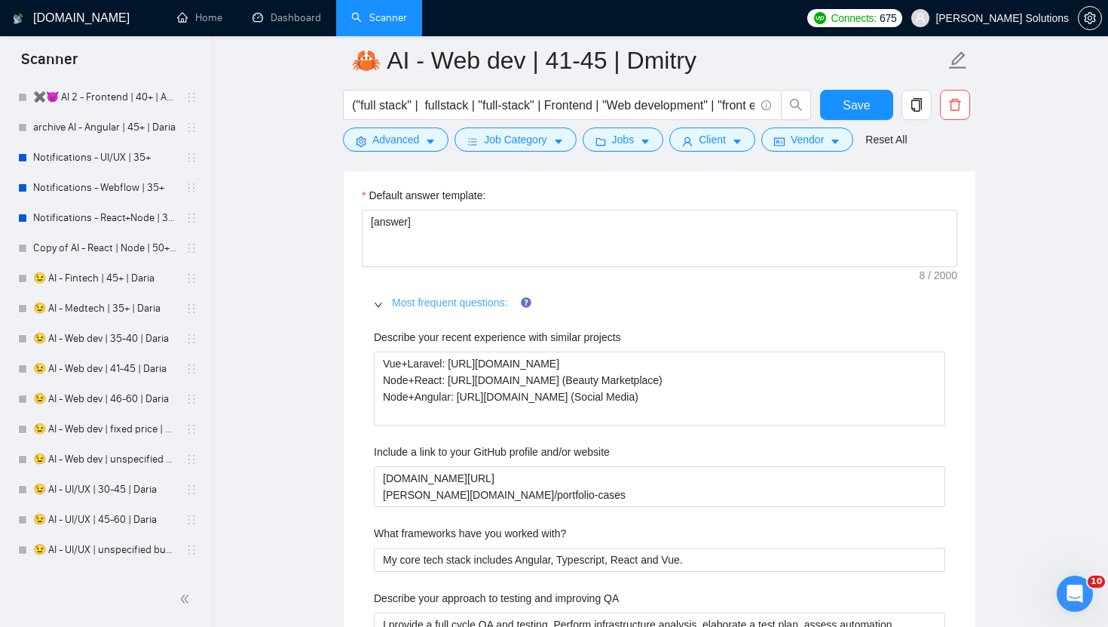
scroll to position [2429, 0]
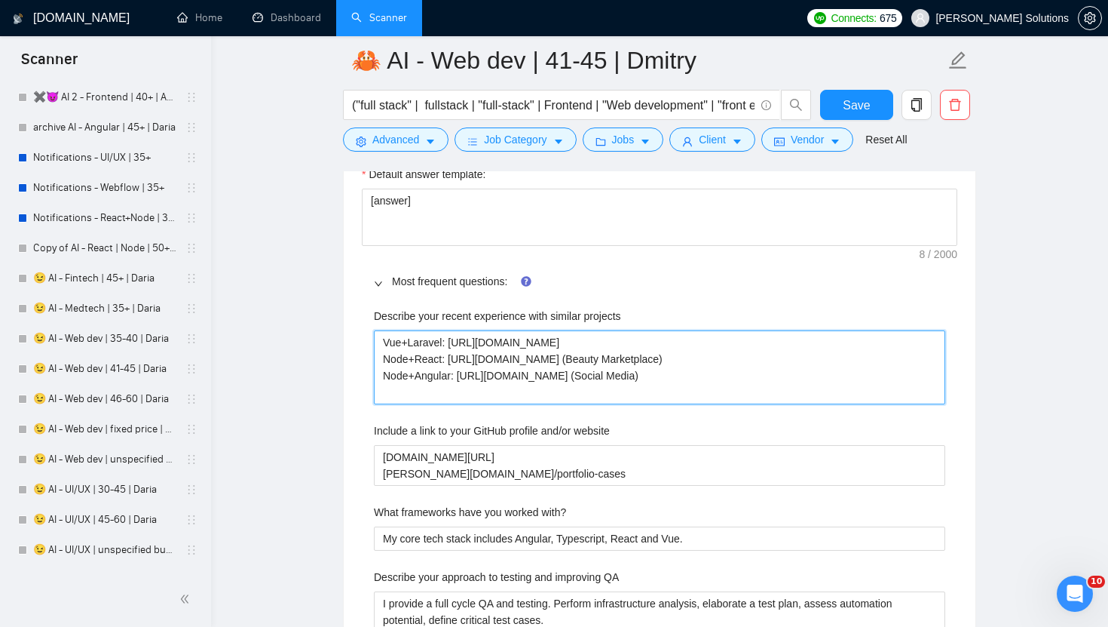
click at [559, 345] on projects "Vue+Laravel: https://www.upwork.com/fl/~014ee25cb1168a57d3?p=156934388108434227…" at bounding box center [660, 367] width 572 height 74
paste projects "reelancers/~01dc9fa34fe647d347?p=1584614279890939904(CRM) Node+React: https://w…"
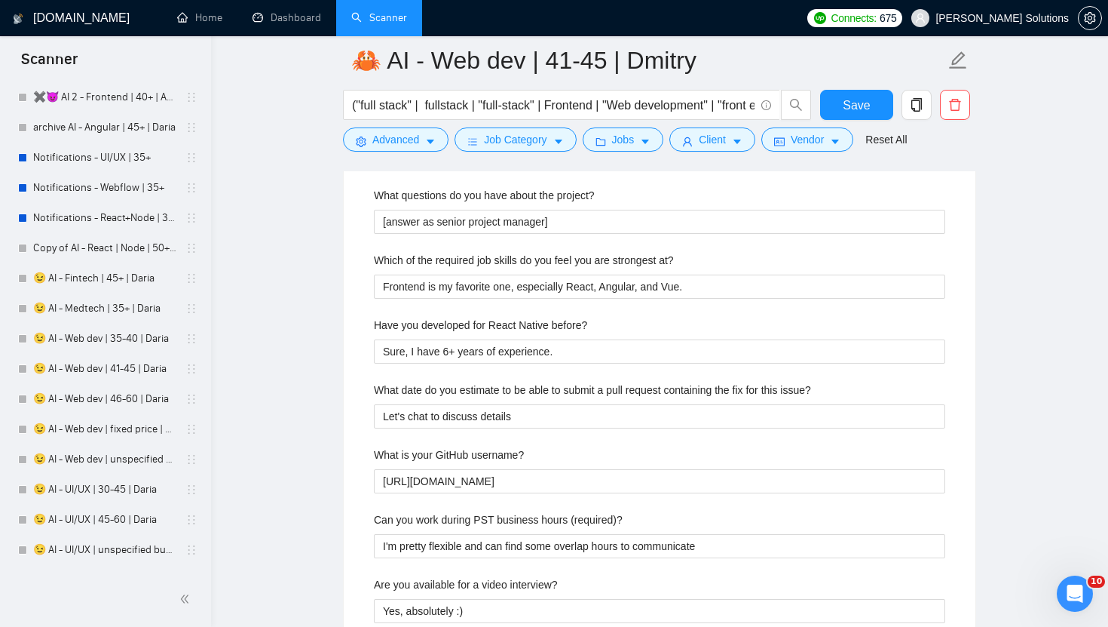
scroll to position [3383, 0]
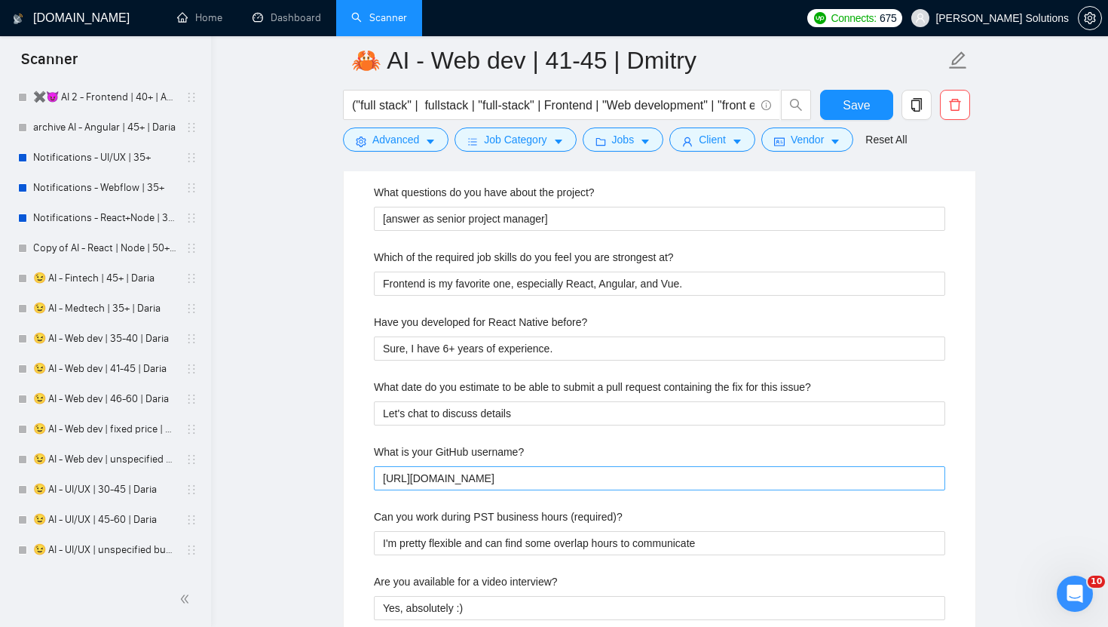
type projects "Vue+Laravel: [URL][DOMAIN_NAME] Node+React: [URL][DOMAIN_NAME] (Beauty Marketpl…"
drag, startPoint x: 419, startPoint y: 478, endPoint x: 351, endPoint y: 478, distance: 67.9
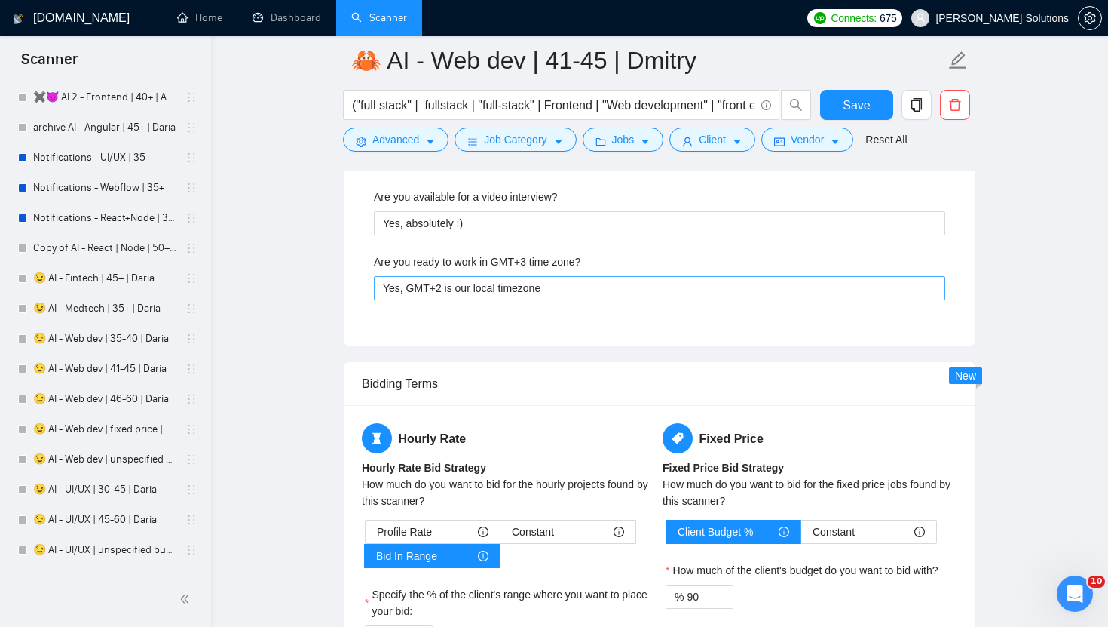
type username\? "[DOMAIN_NAME][URL]"
click at [440, 293] on zone\? "Yes, GMT+2 is our local timezone" at bounding box center [660, 288] width 572 height 24
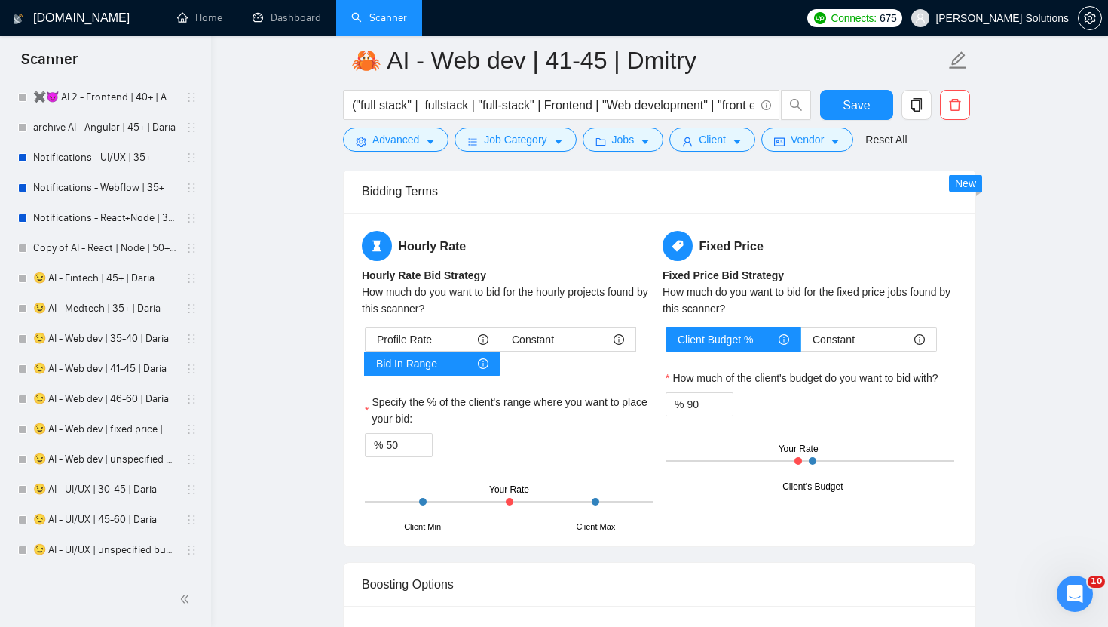
scroll to position [4121, 0]
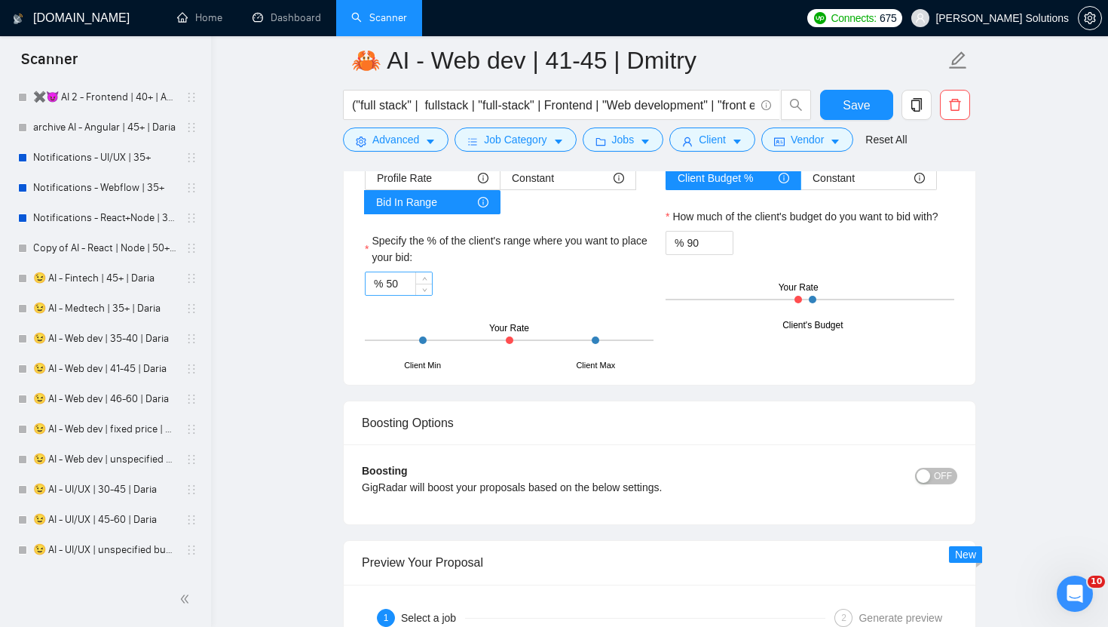
type zone\? "Yes, GMT+3 is our local timezone"
click at [406, 280] on input "50" at bounding box center [409, 283] width 46 height 23
type input "95"
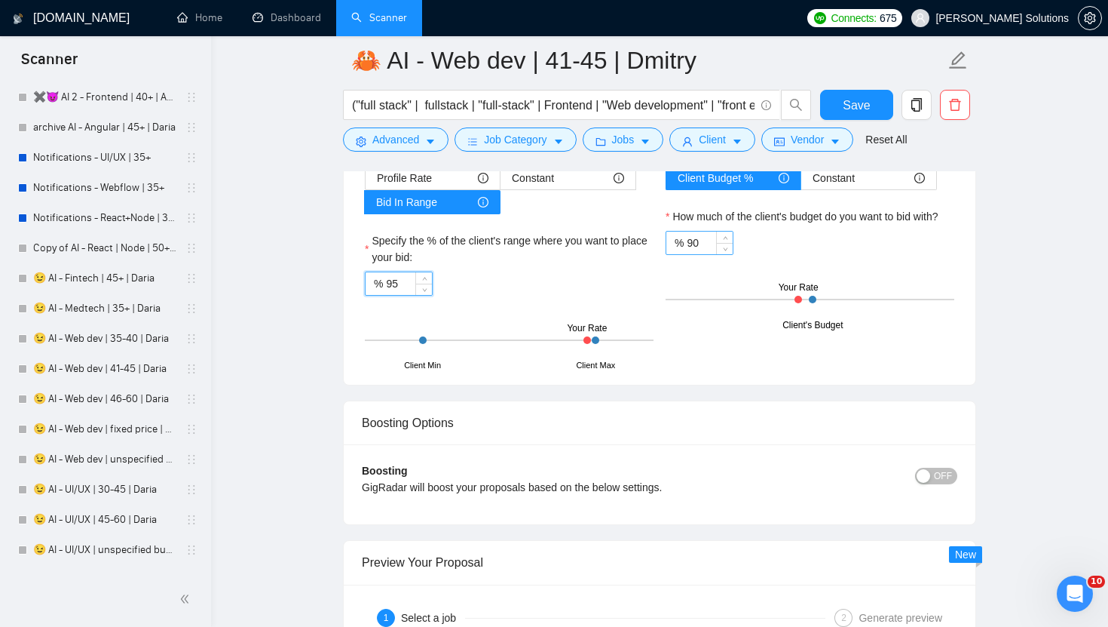
click at [688, 243] on input "90" at bounding box center [710, 242] width 46 height 23
type input "95"
click at [973, 250] on div "Hourly Rate Hourly Rate Bid Strategy How much do you want to bid for the hourly…" at bounding box center [660, 217] width 632 height 333
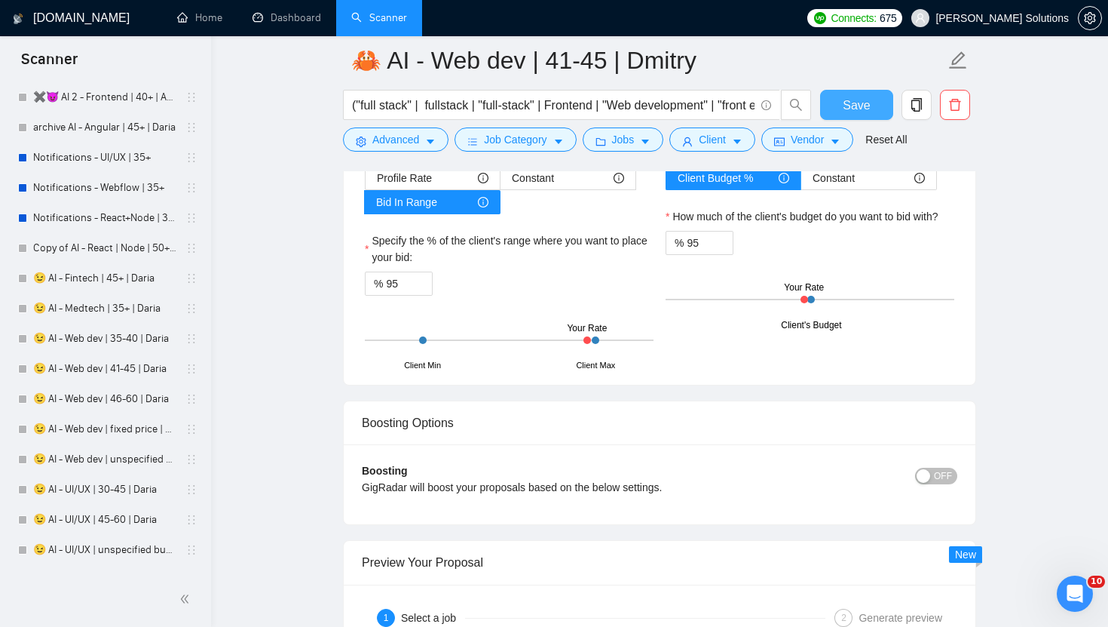
click at [869, 107] on span "Save" at bounding box center [856, 105] width 27 height 19
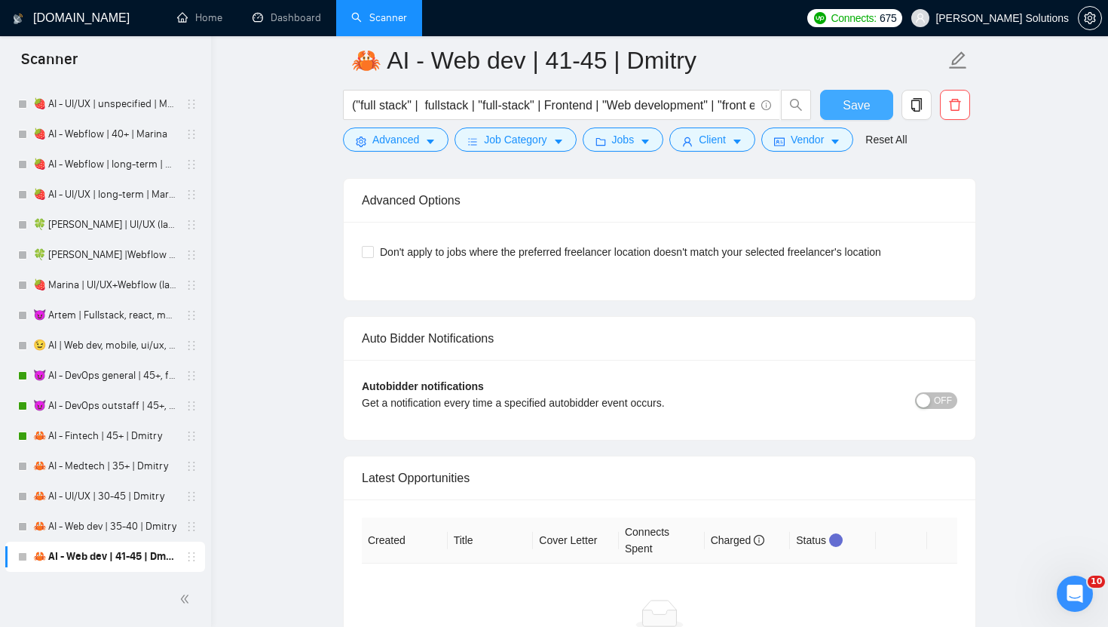
scroll to position [3899, 0]
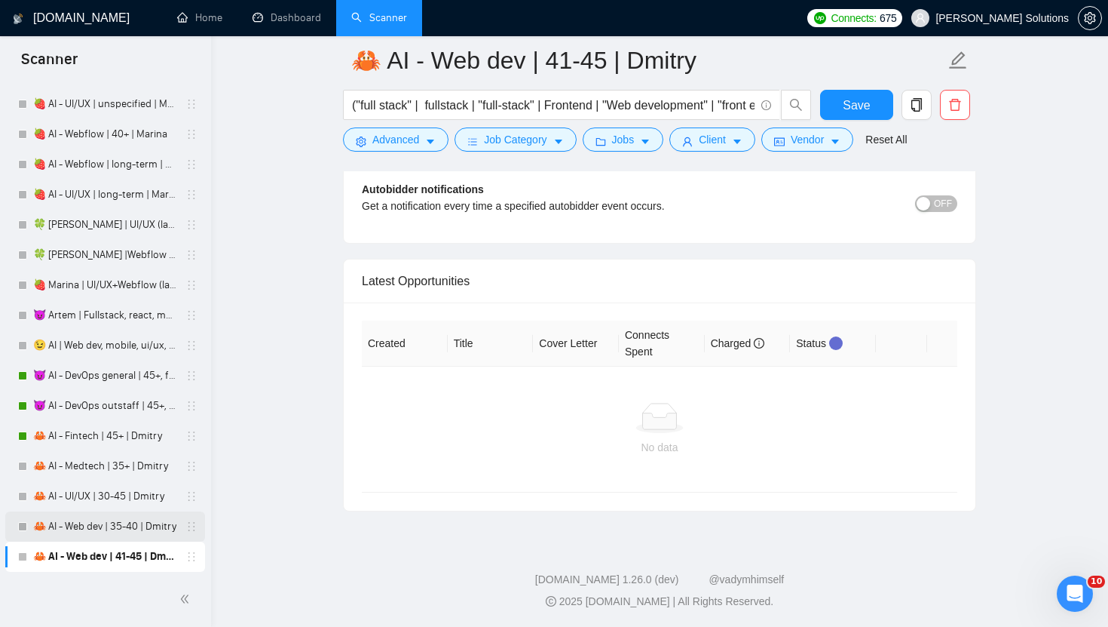
click at [82, 523] on link "🦀 AI - Web dev | 35-40 | Dmitry" at bounding box center [104, 526] width 143 height 30
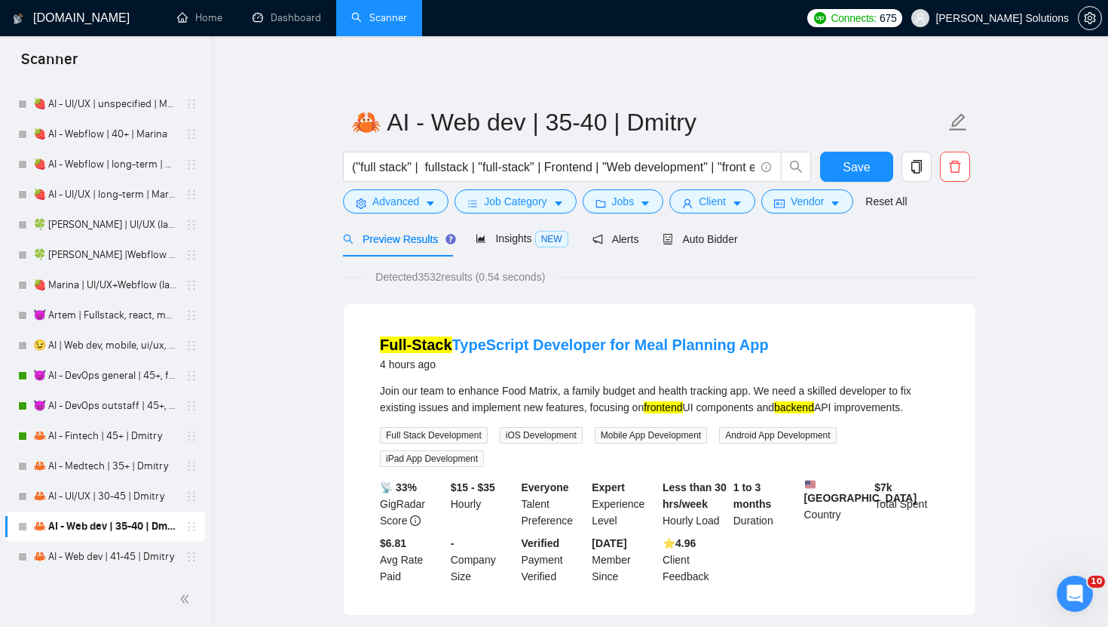
click at [82, 523] on link "🦀 AI - Web dev | 35-40 | Dmitry" at bounding box center [104, 526] width 143 height 30
click at [685, 245] on div "Auto Bidder" at bounding box center [700, 239] width 75 height 17
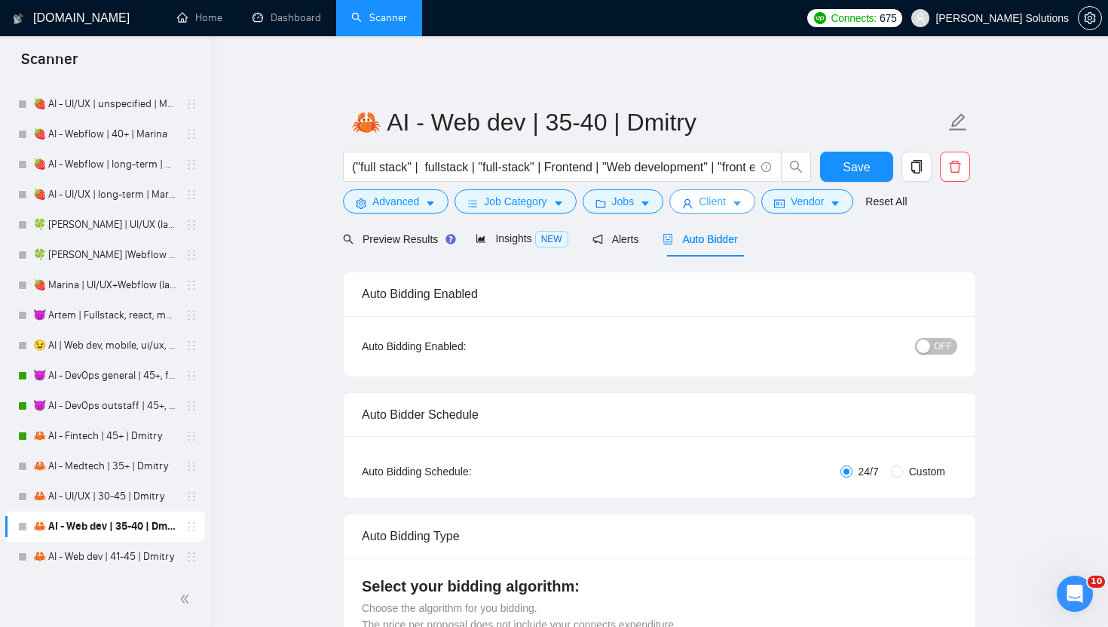
radio input "false"
radio input "true"
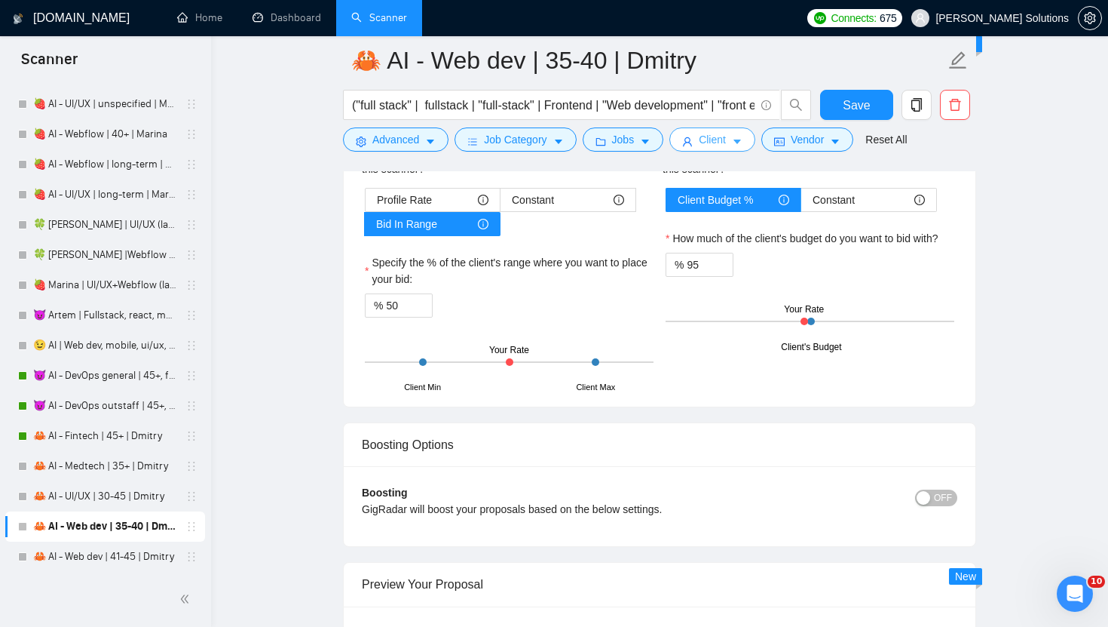
scroll to position [2773, 0]
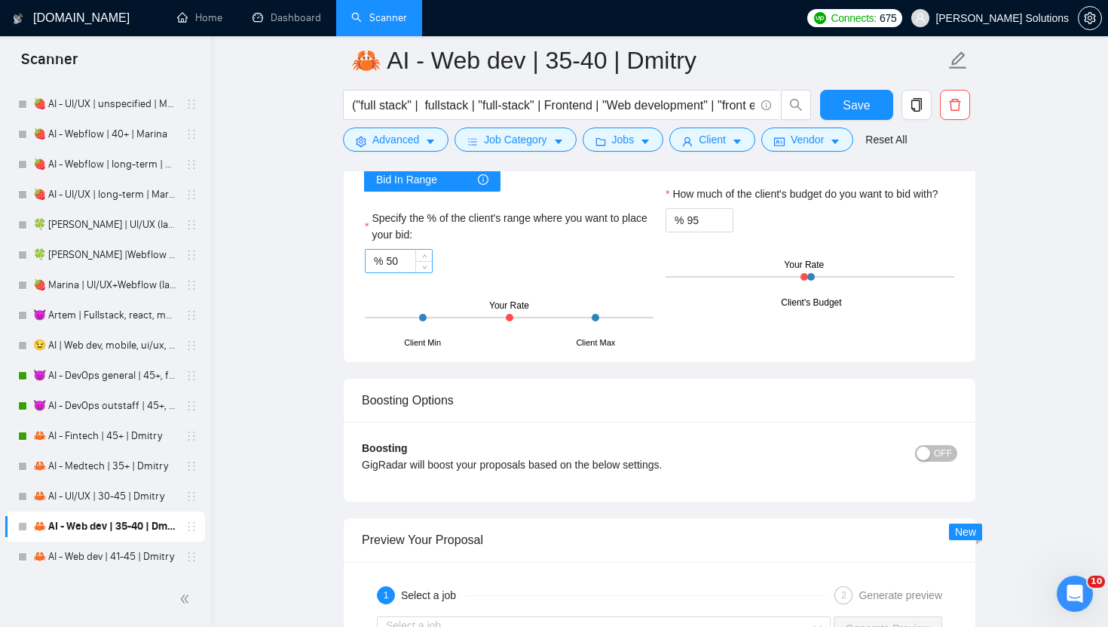
click at [399, 262] on input "50" at bounding box center [409, 261] width 46 height 23
type input "95"
click at [863, 103] on span "Save" at bounding box center [856, 105] width 27 height 19
click at [864, 115] on button "Save" at bounding box center [856, 105] width 73 height 30
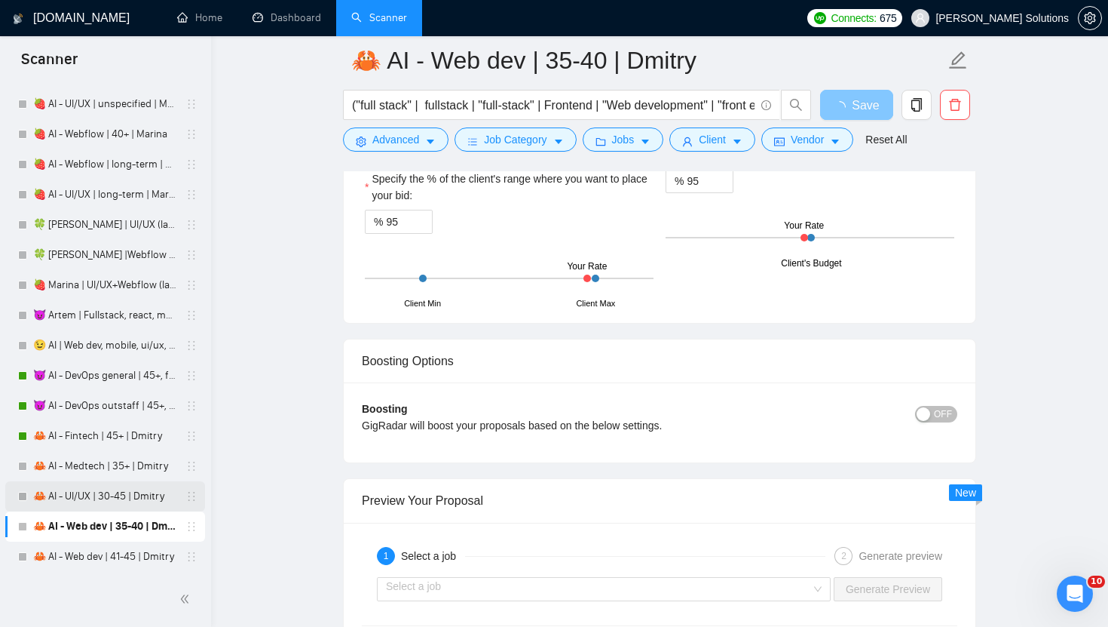
scroll to position [2816, 0]
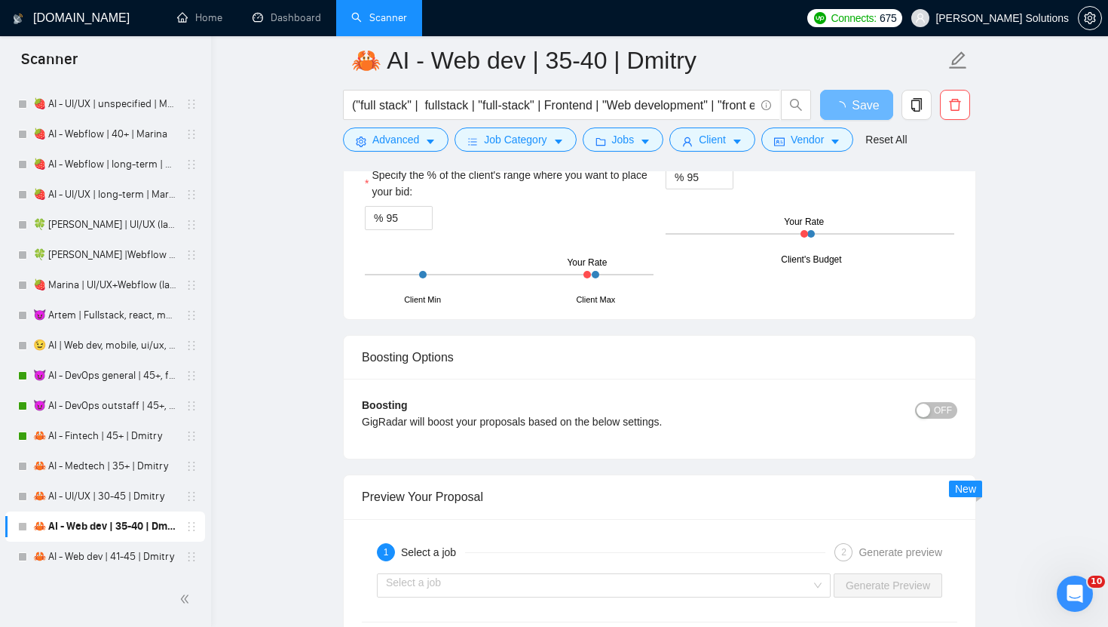
click at [85, 574] on div at bounding box center [105, 599] width 211 height 55
click at [84, 566] on link "🦀 AI - Web dev | 41-45 | Dmitry" at bounding box center [104, 556] width 143 height 30
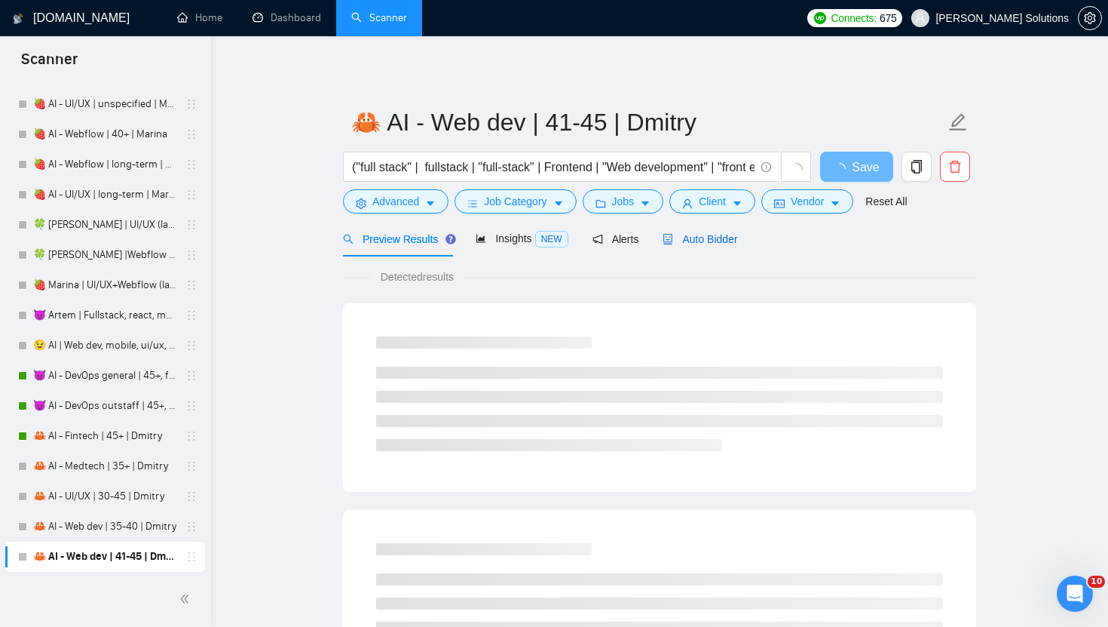
click at [687, 231] on div "Auto Bidder" at bounding box center [700, 239] width 75 height 17
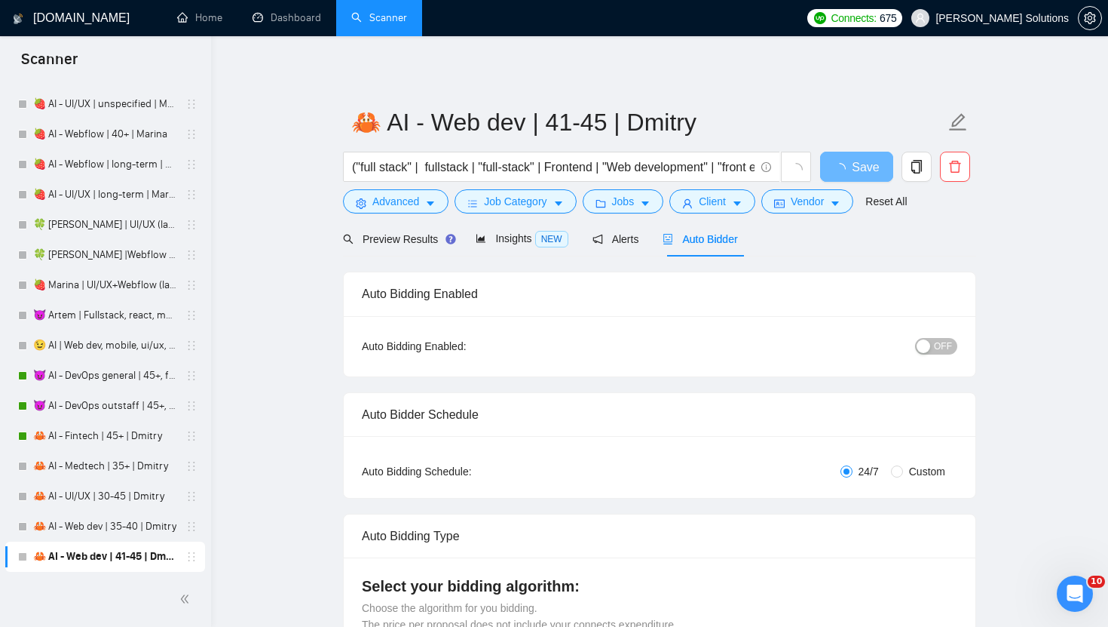
radio input "false"
radio input "true"
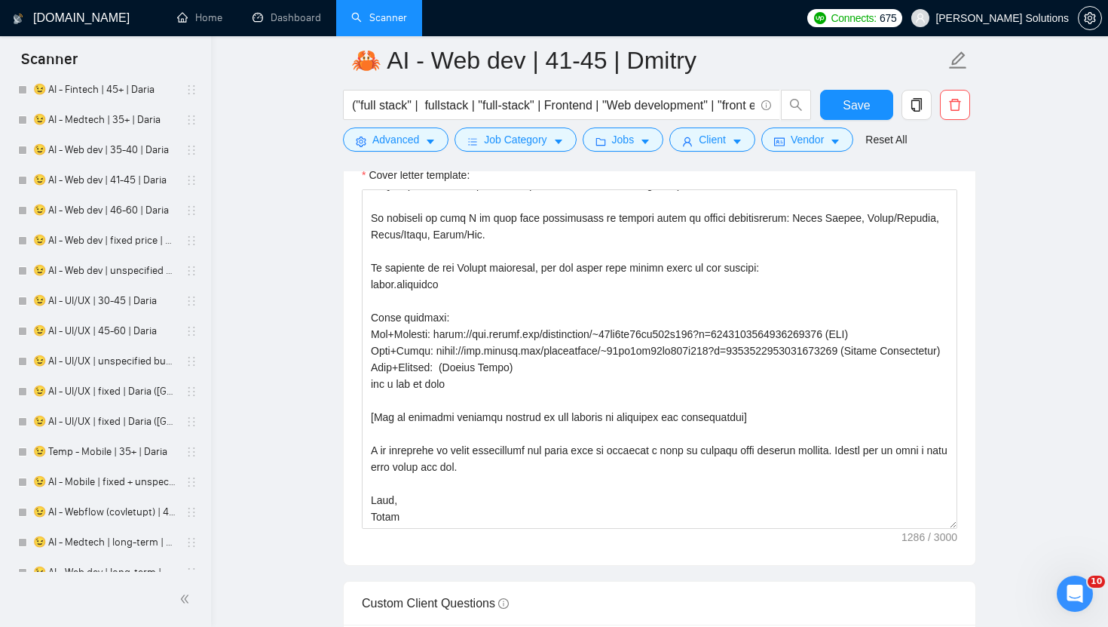
scroll to position [2248, 0]
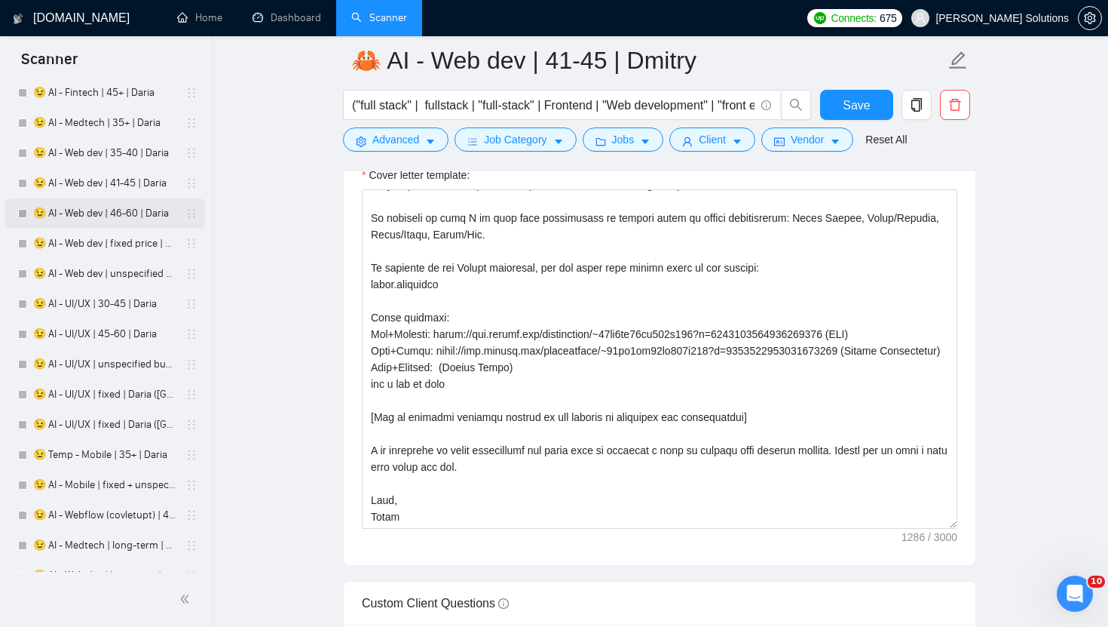
click at [94, 213] on link "😉 AI - Web dev | 46-60 | Daria" at bounding box center [104, 213] width 143 height 30
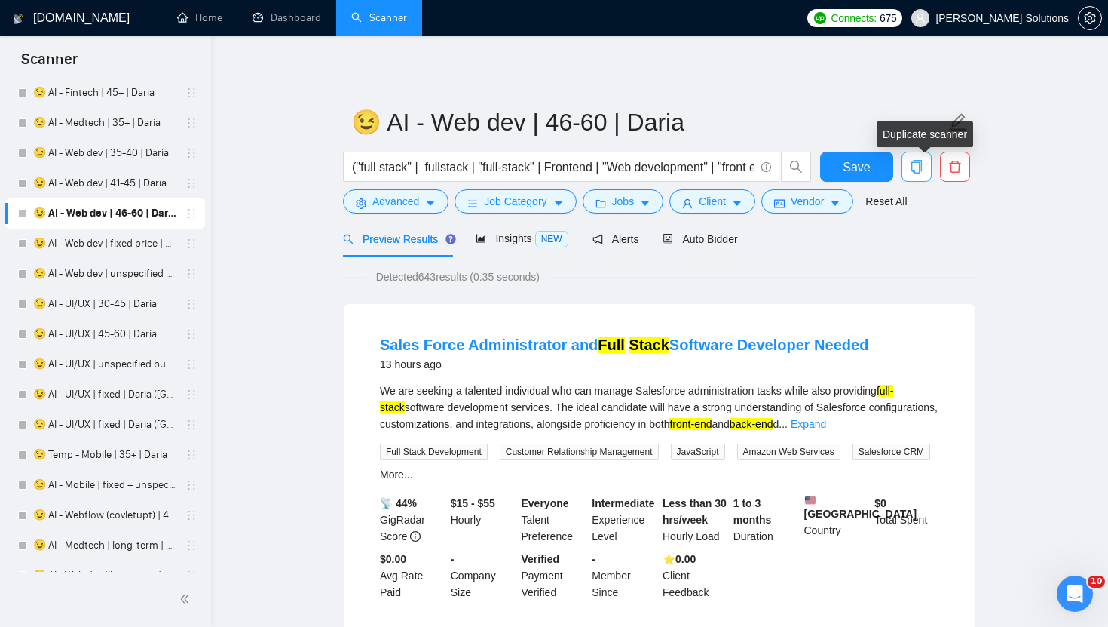
click at [909, 167] on span "copy" at bounding box center [917, 167] width 29 height 14
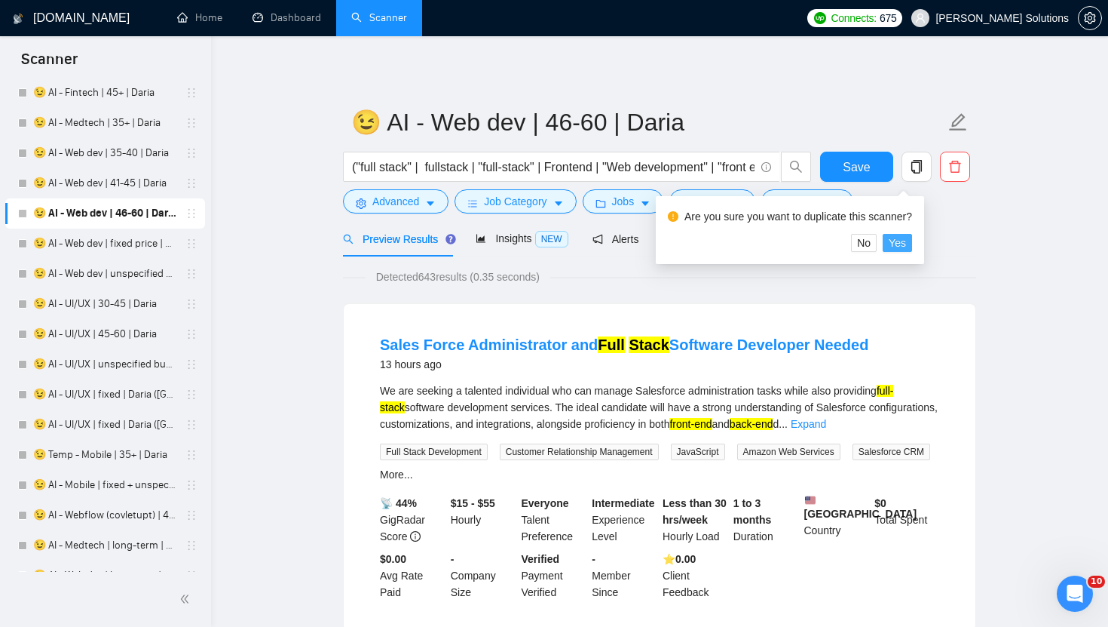
click at [906, 243] on span "Yes" at bounding box center [897, 242] width 17 height 17
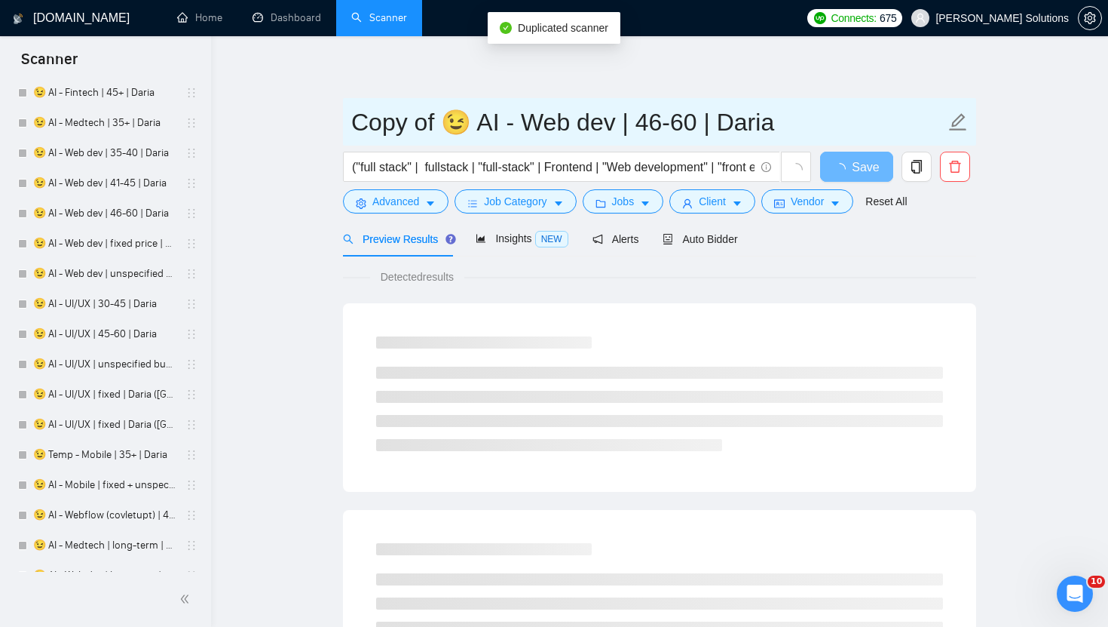
click at [742, 116] on input "Copy of 😉 AI - Web dev | 46-60 | Daria" at bounding box center [648, 122] width 594 height 38
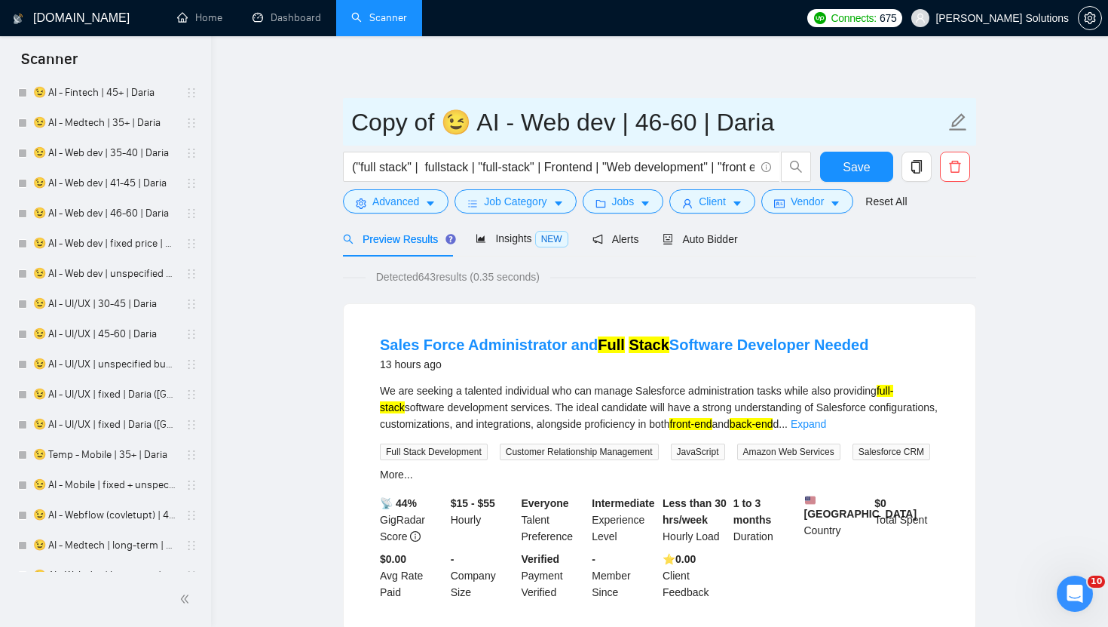
paste input "mitry"
drag, startPoint x: 452, startPoint y: 108, endPoint x: 314, endPoint y: 113, distance: 138.8
paste input "🦀"
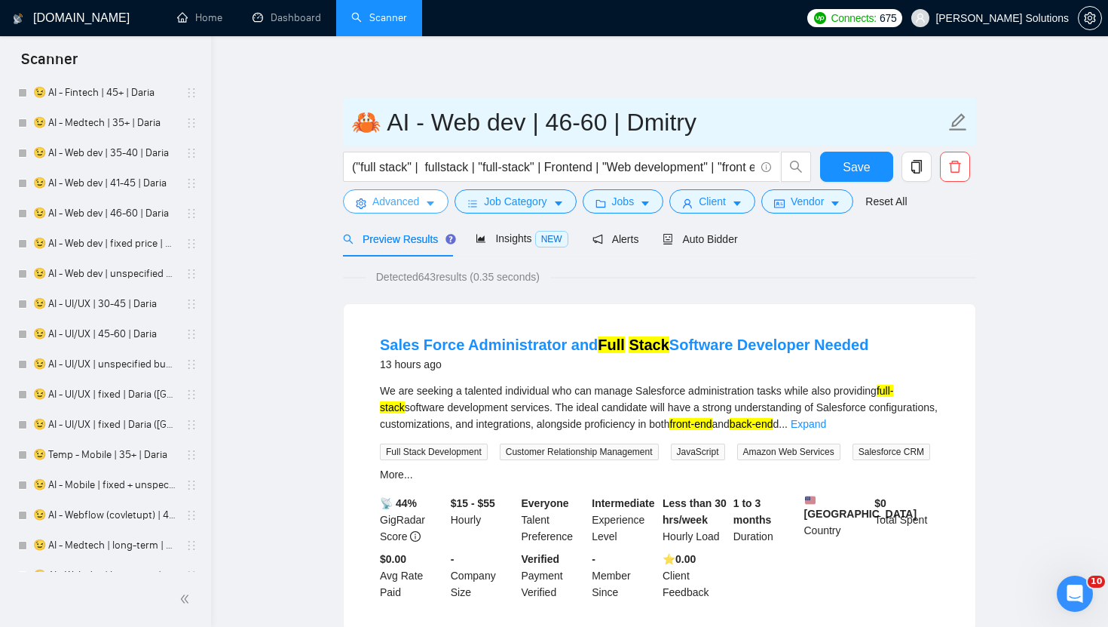
type input "🦀 AI - Web dev | 46-60 | Dmitry"
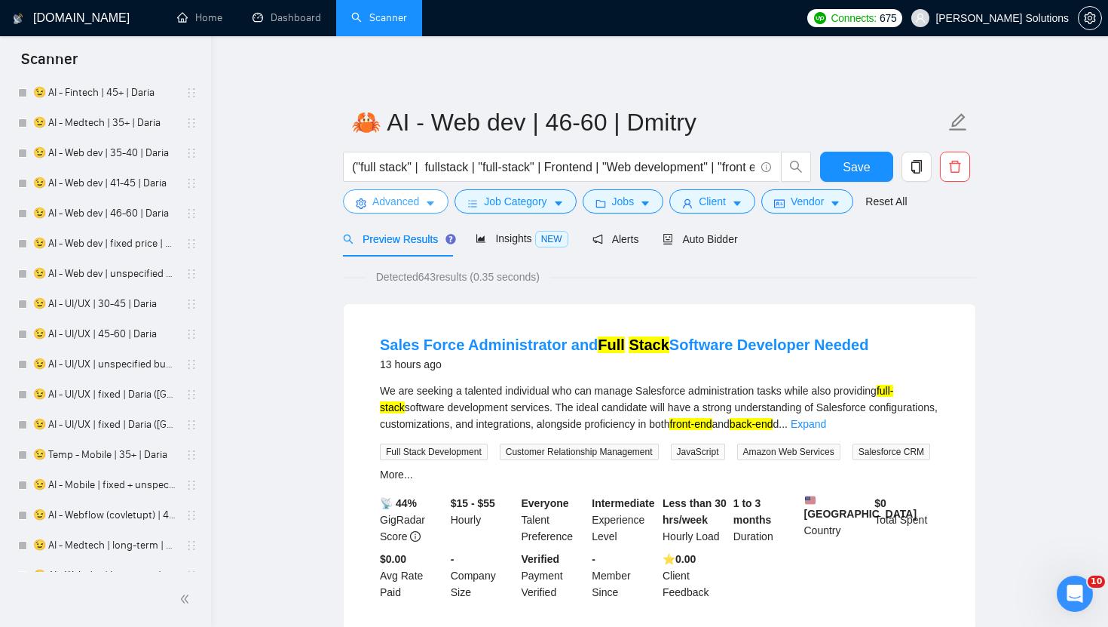
click at [426, 208] on button "Advanced" at bounding box center [396, 201] width 106 height 24
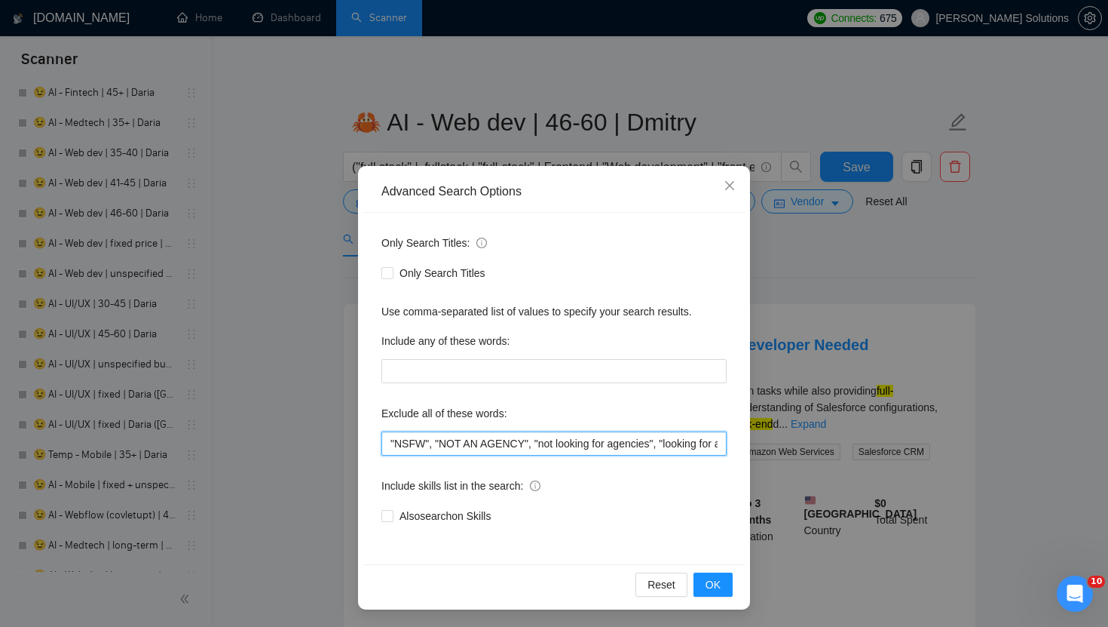
drag, startPoint x: 532, startPoint y: 436, endPoint x: 311, endPoint y: 432, distance: 221.0
click at [311, 432] on div "Advanced Search Options Only Search Titles: Only Search Titles Use comma-separa…" at bounding box center [554, 313] width 1108 height 627
paste input ""Do Not Apply if You’re an Agency","
type input ""Do Not Apply if You’re an Agency", "not looking for agencies", "looking for a …"
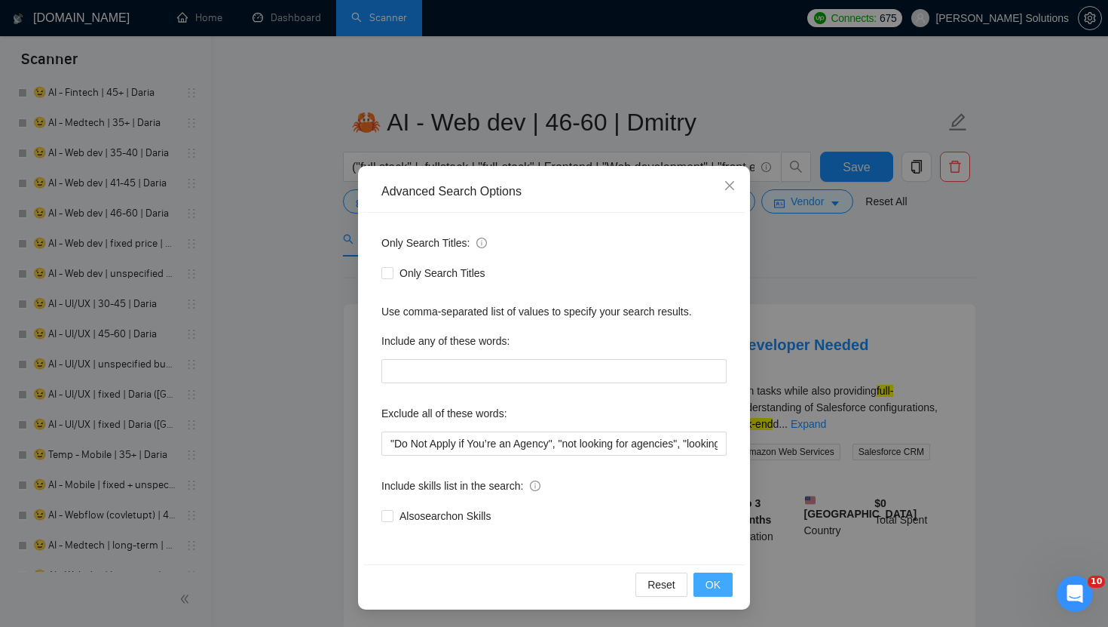
click at [706, 587] on span "OK" at bounding box center [713, 584] width 15 height 17
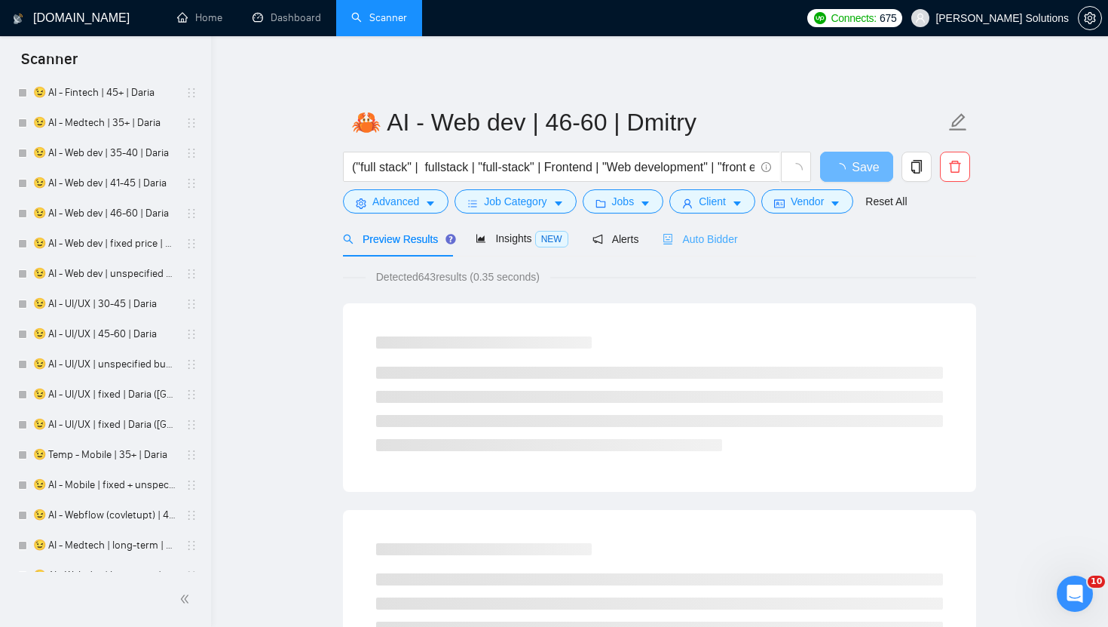
click at [701, 250] on div "Auto Bidder" at bounding box center [700, 238] width 75 height 35
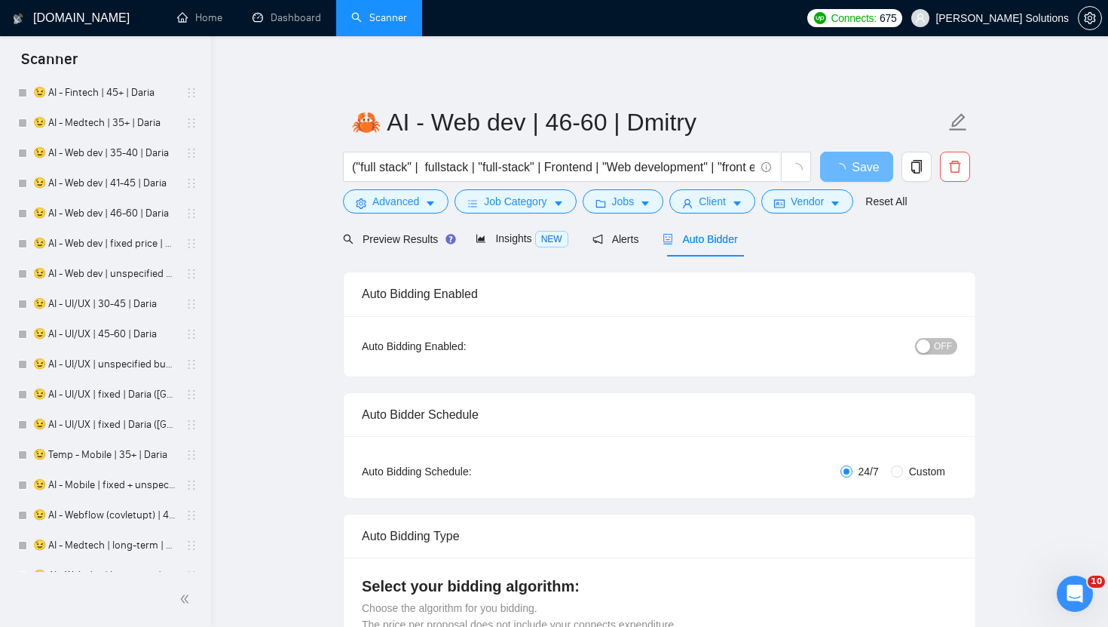
radio input "false"
radio input "true"
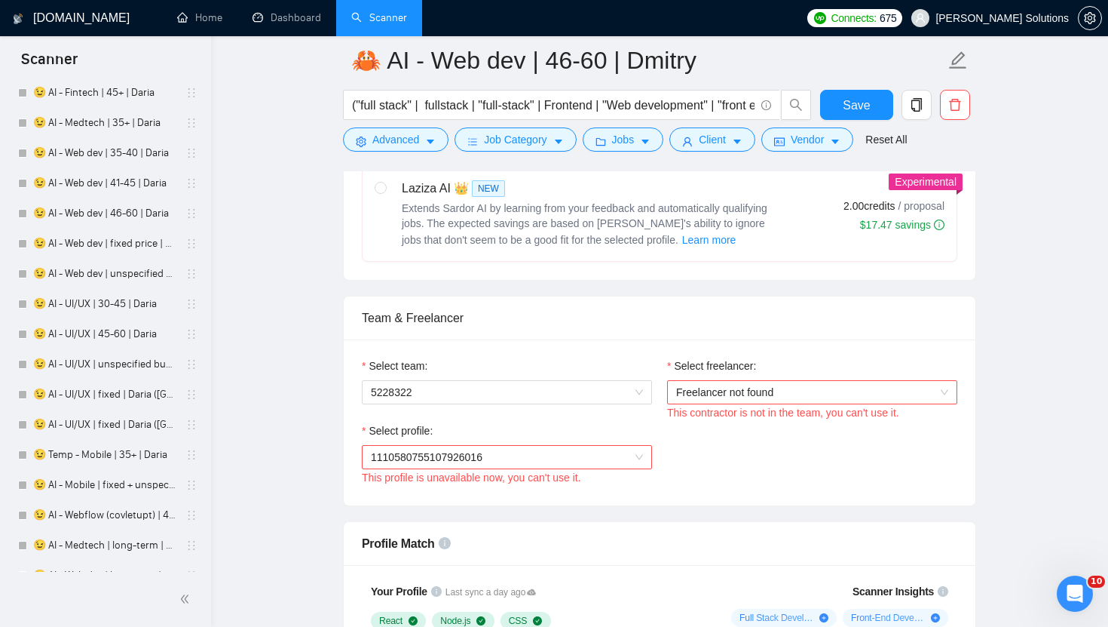
scroll to position [961, 0]
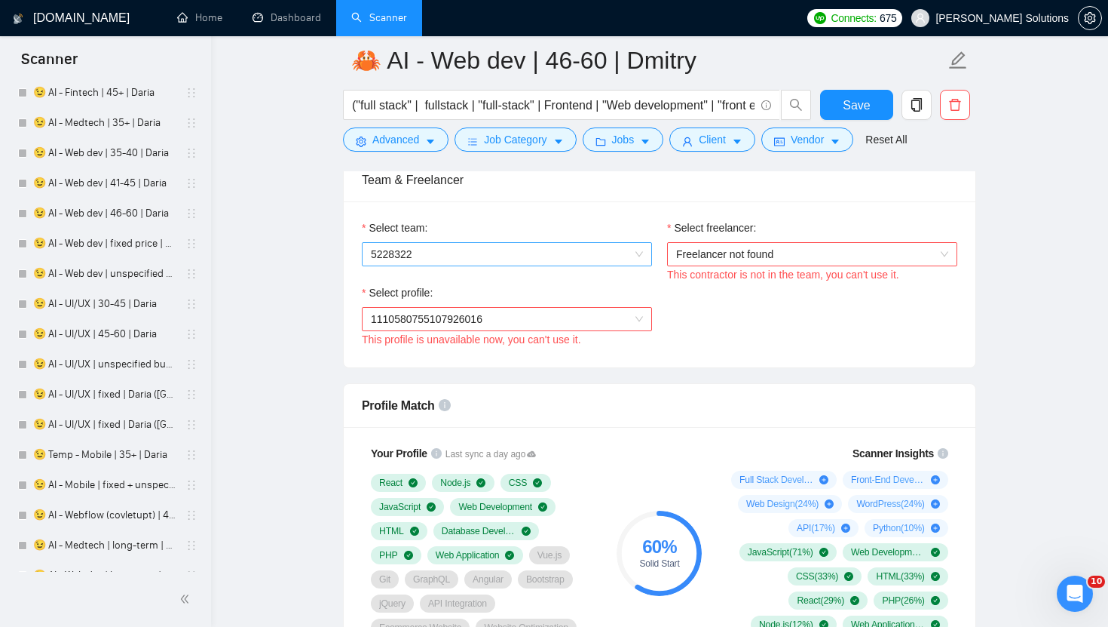
click at [602, 244] on span "5228322" at bounding box center [507, 254] width 272 height 23
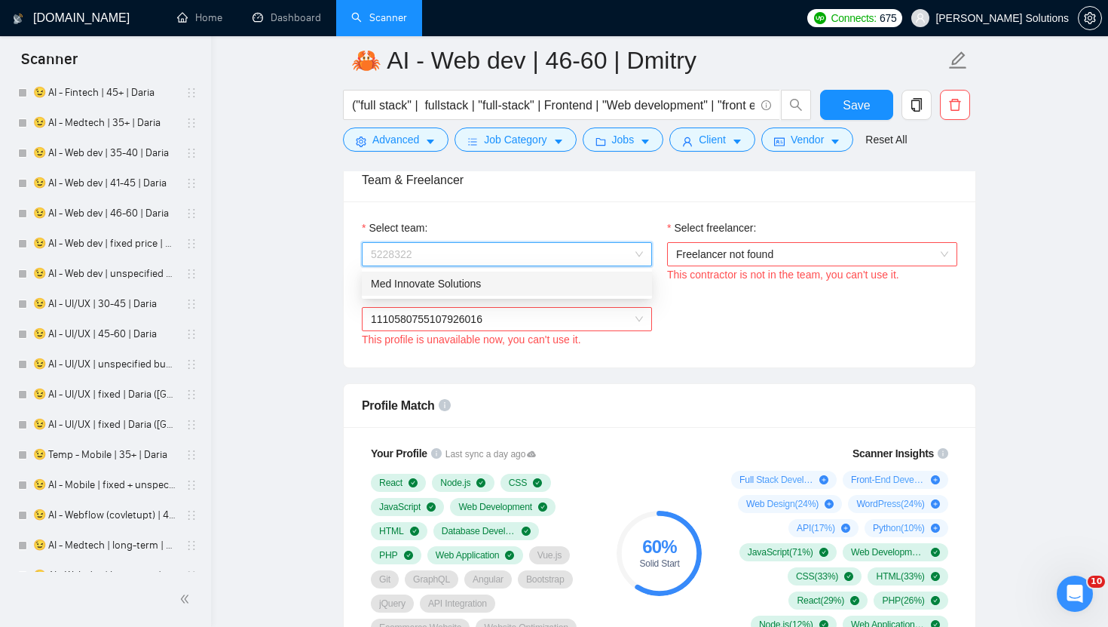
click at [480, 280] on div "Med Innovate Solutions" at bounding box center [507, 283] width 272 height 17
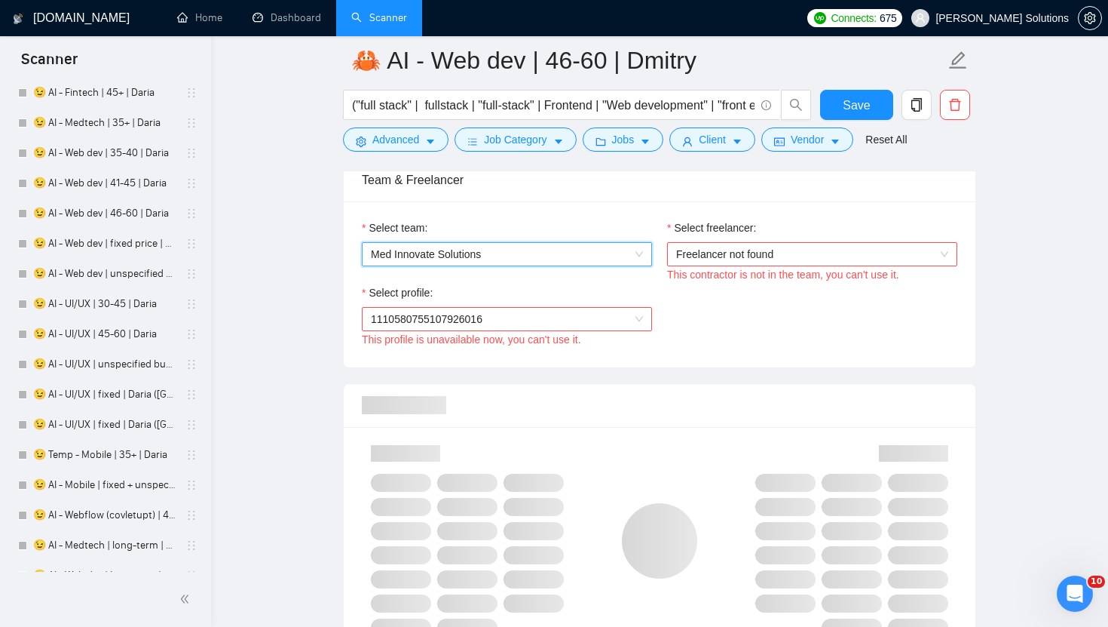
click at [769, 256] on span "Freelancer not found" at bounding box center [812, 254] width 272 height 23
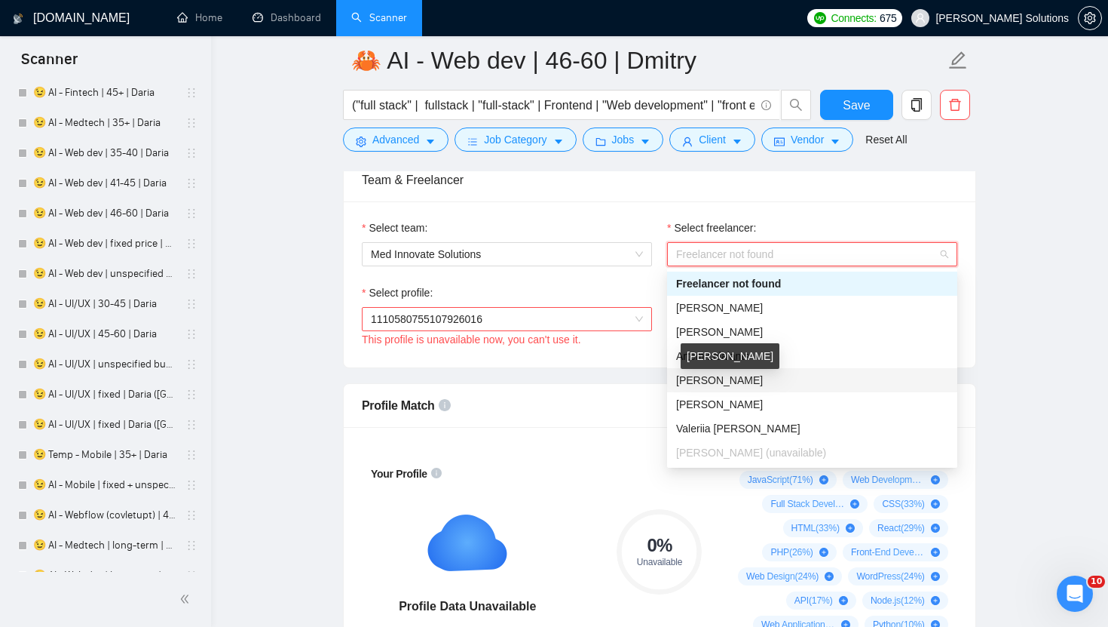
click at [727, 377] on span "[PERSON_NAME]" at bounding box center [719, 380] width 87 height 12
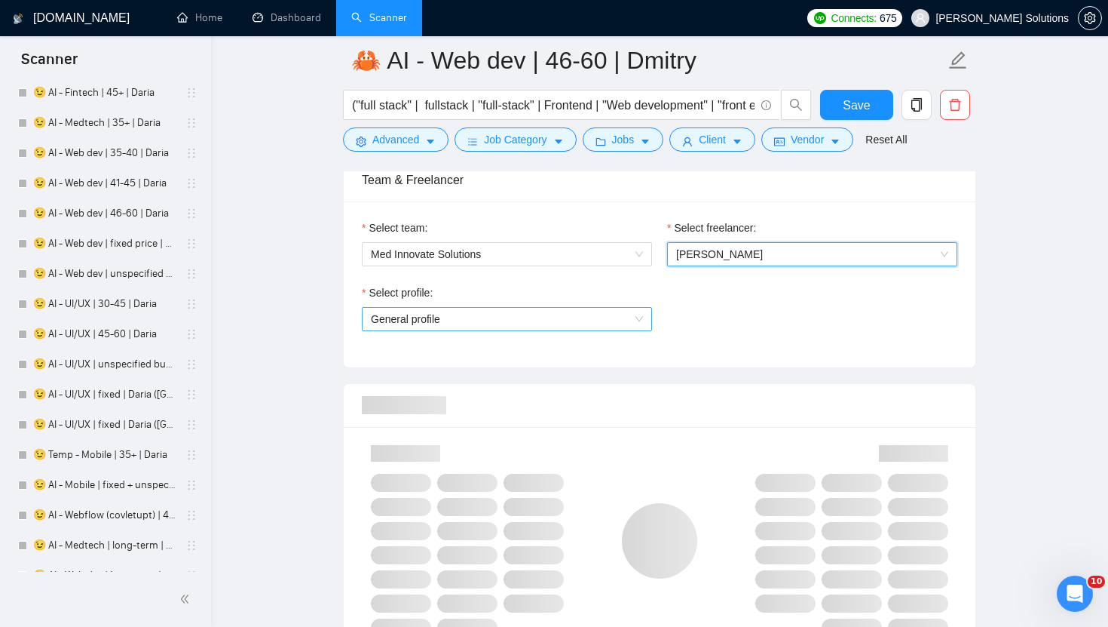
click at [601, 318] on span "General profile" at bounding box center [507, 319] width 272 height 23
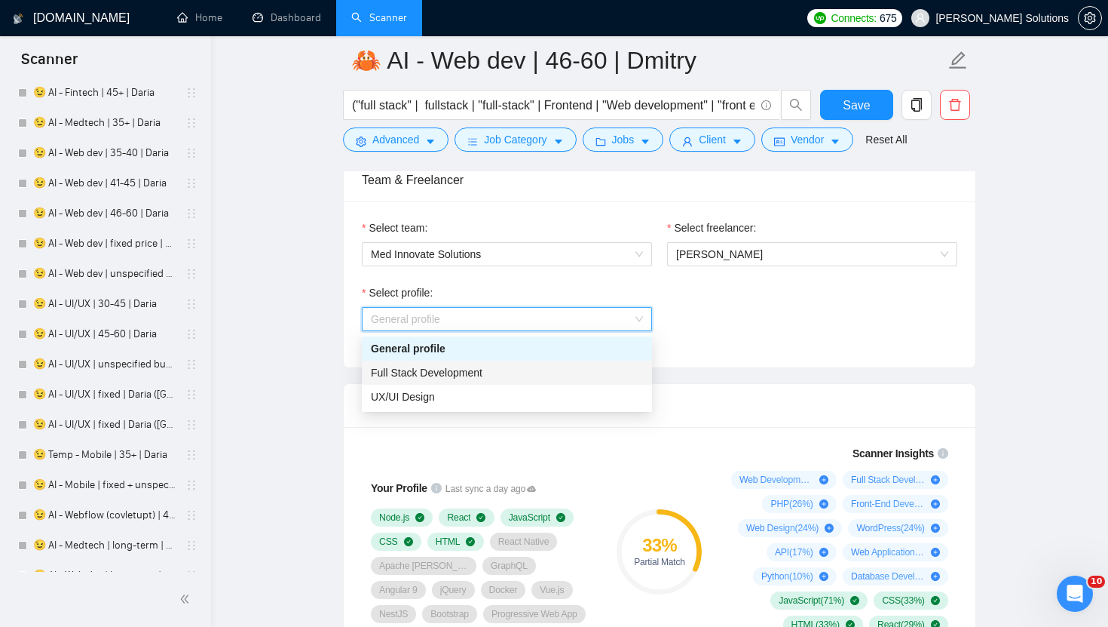
click at [509, 375] on div "Full Stack Development" at bounding box center [507, 372] width 272 height 17
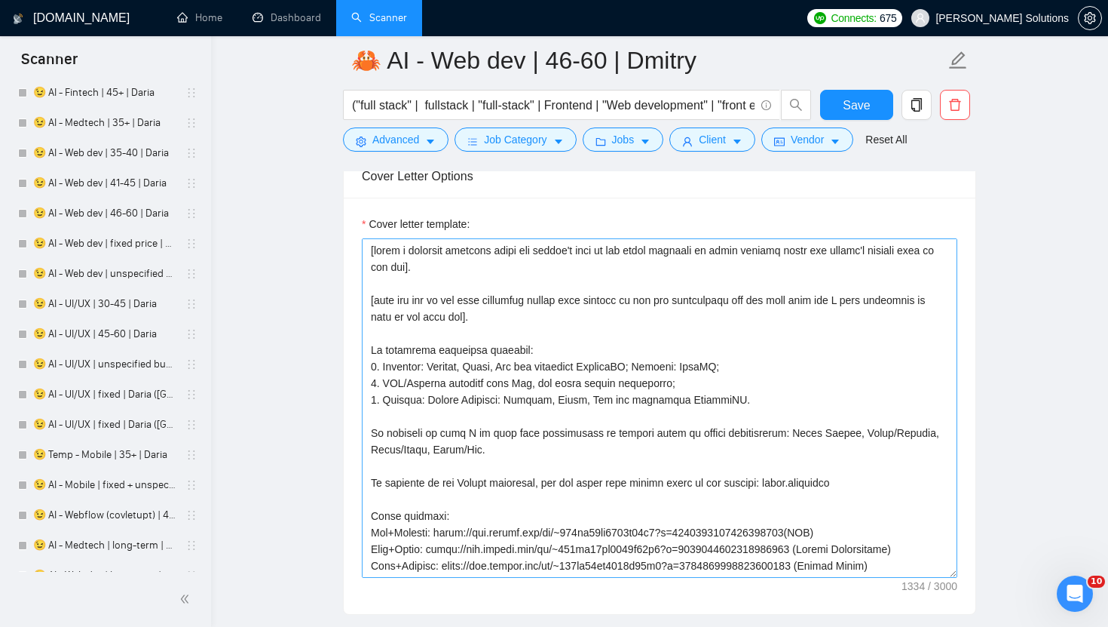
scroll to position [149, 0]
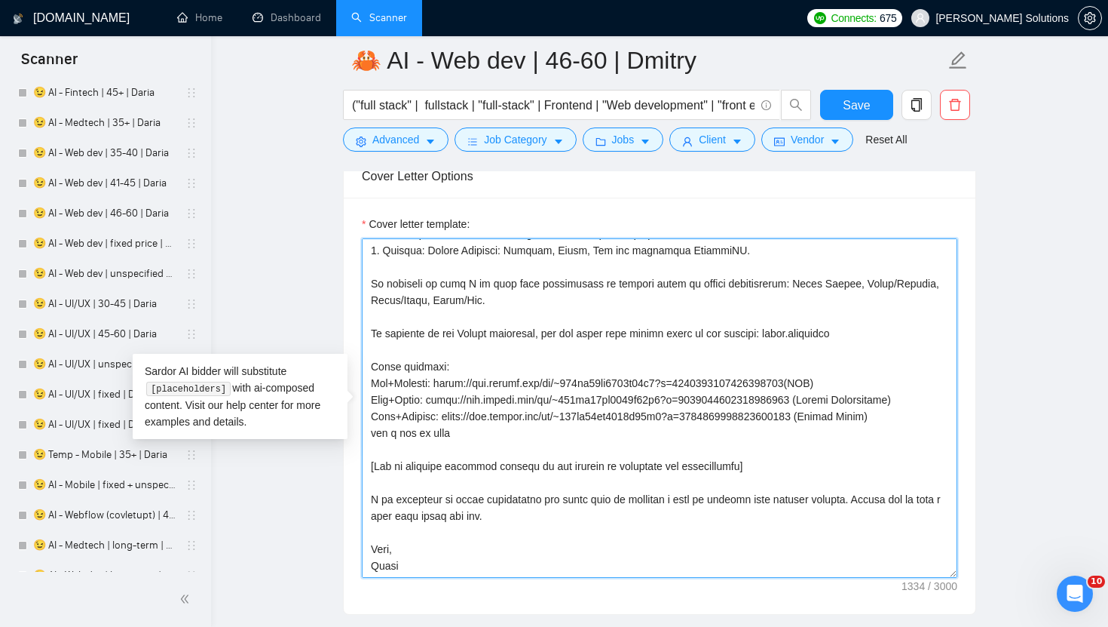
drag, startPoint x: 919, startPoint y: 419, endPoint x: 363, endPoint y: 379, distance: 557.1
click at [363, 379] on textarea "Cover letter template:" at bounding box center [660, 407] width 596 height 339
paste textarea "reelancers/~01dc9fa34fe647d347?p=1584614279890939904 (CRM) Node+React: https://…"
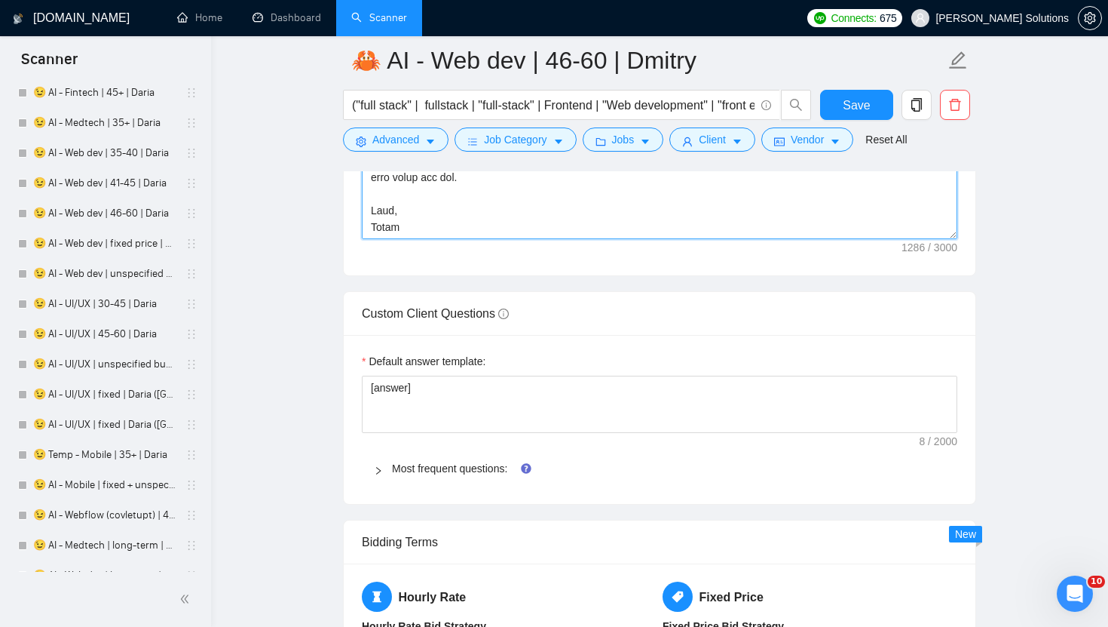
scroll to position [2306, 0]
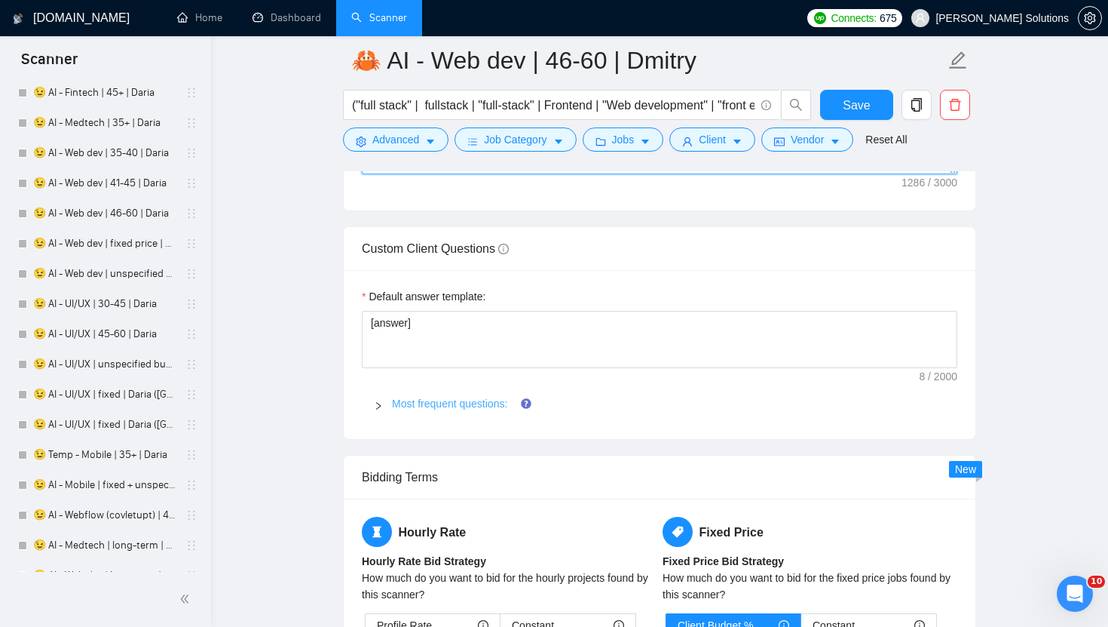
type textarea "[write a personal greeting using the client's name in the local language of the…"
click at [449, 403] on link "Most frequent questions:" at bounding box center [449, 403] width 115 height 12
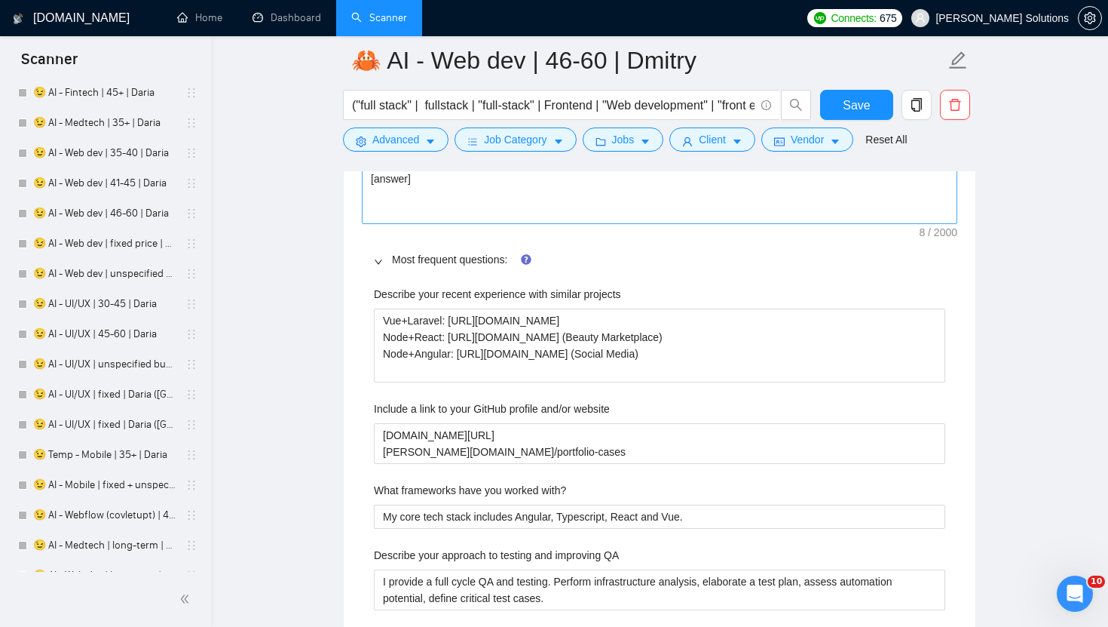
scroll to position [2478, 0]
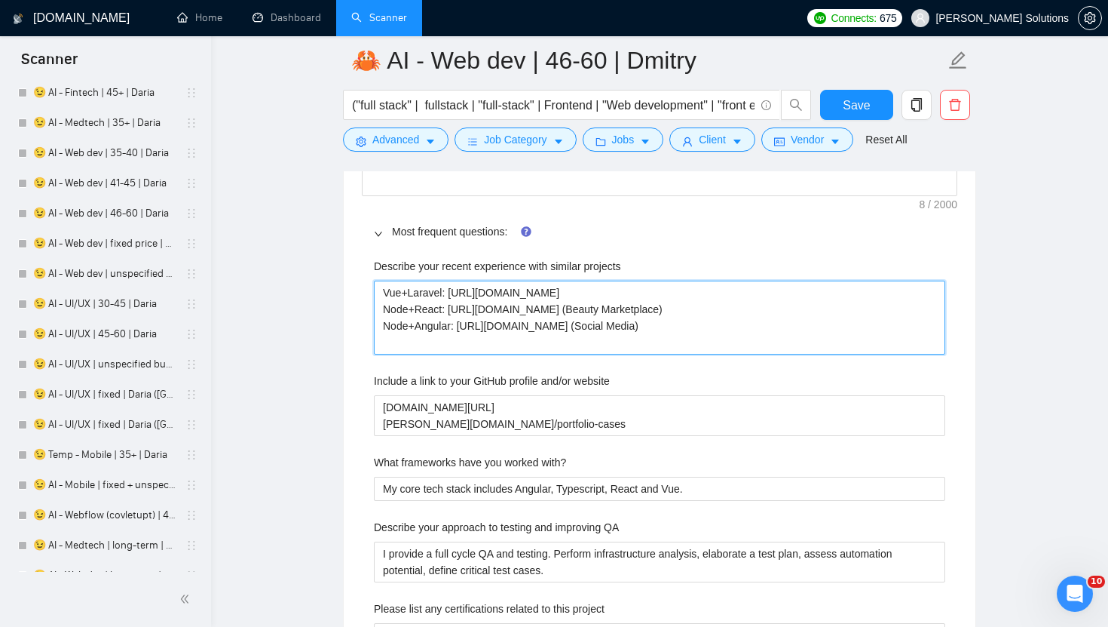
click at [547, 297] on projects "Vue+Laravel: https://www.upwork.com/fl/~014ee25cb1168a57d3?p=156934388108434227…" at bounding box center [660, 317] width 572 height 74
paste projects "reelancers/~01dc9fa34fe647d347?p=1584614279890939904(CRM) Node+React: https://w…"
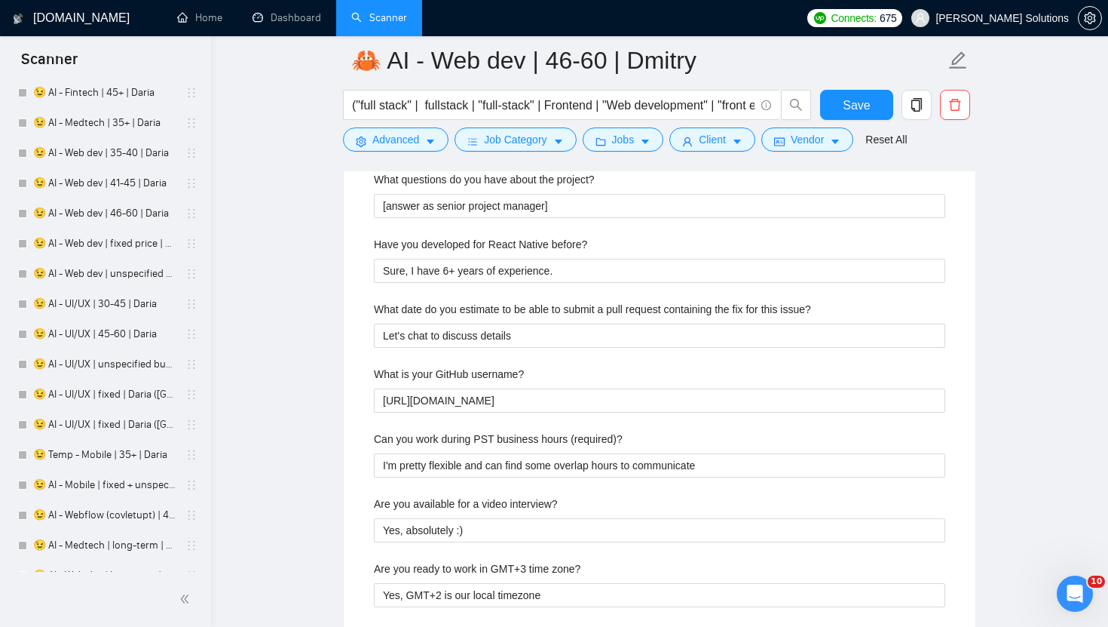
scroll to position [3251, 0]
type projects "Vue+Laravel: [URL][DOMAIN_NAME] Node+React: [URL][DOMAIN_NAME] (Beauty Marketpl…"
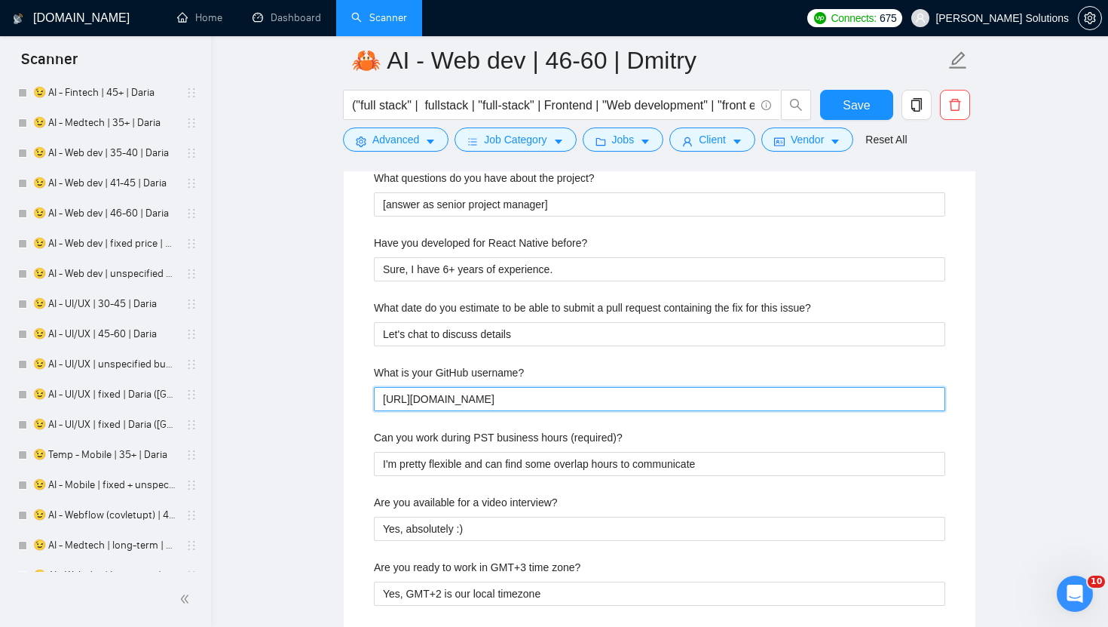
drag, startPoint x: 418, startPoint y: 403, endPoint x: 359, endPoint y: 403, distance: 59.6
click at [362, 403] on div "Describe your recent experience with similar projects Vue+Laravel: https://www.…" at bounding box center [660, 95] width 596 height 1238
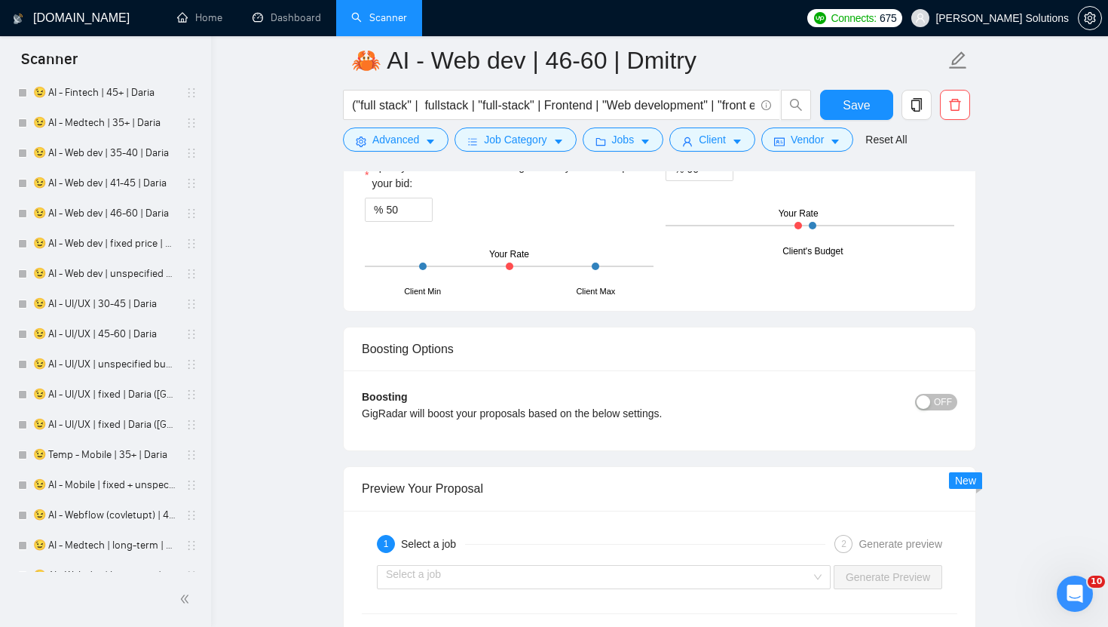
scroll to position [3996, 0]
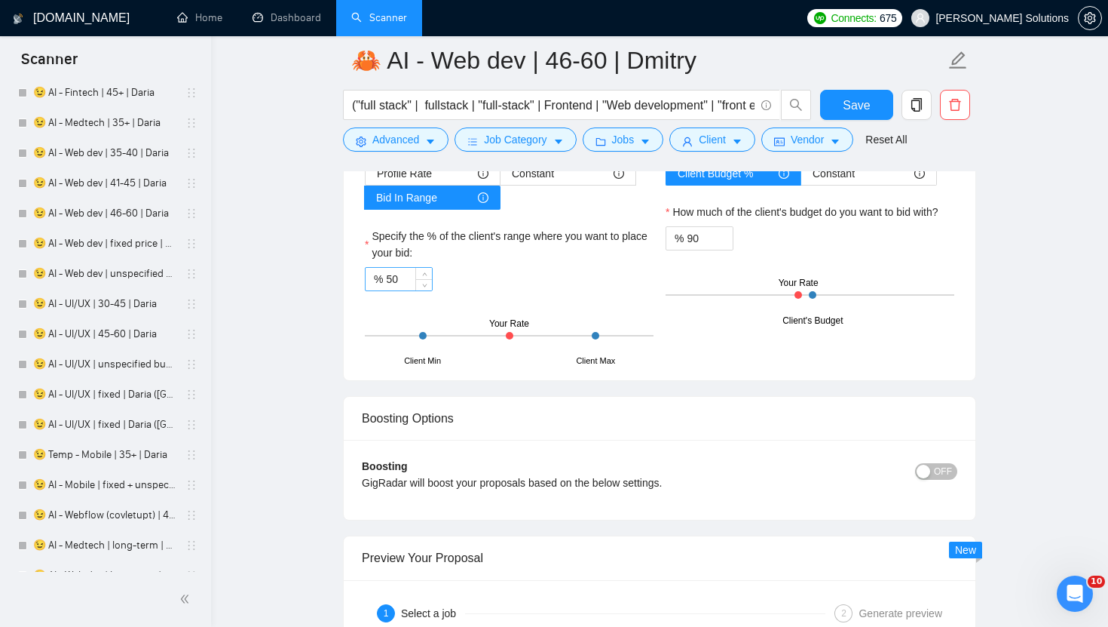
type username\? "[DOMAIN_NAME][URL]"
click at [404, 274] on input "50" at bounding box center [409, 279] width 46 height 23
type input "95"
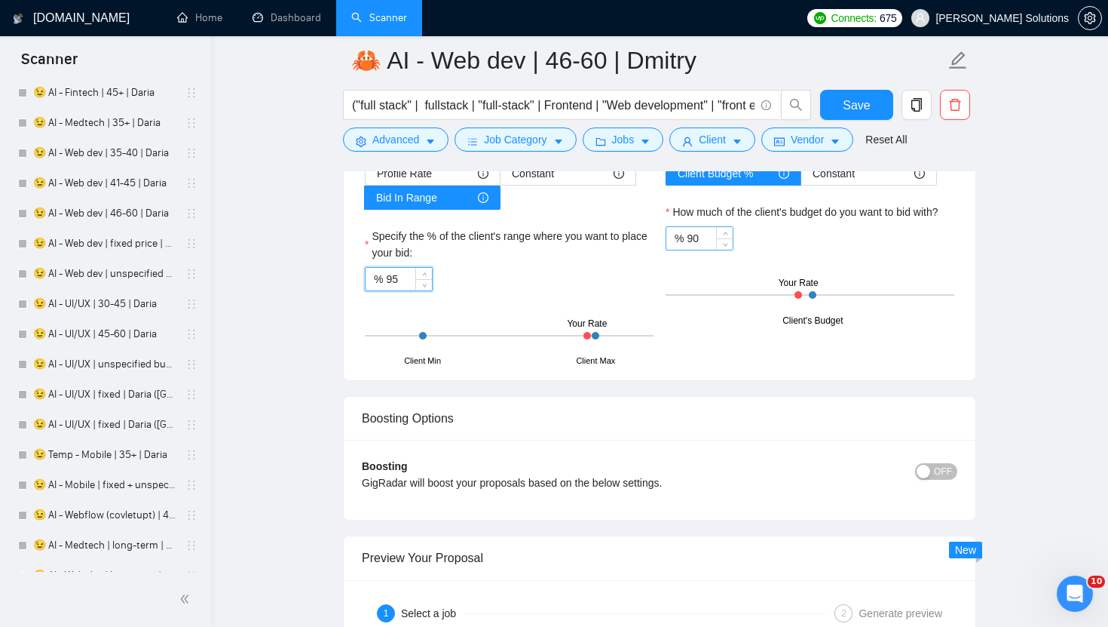
click at [695, 241] on input "90" at bounding box center [710, 238] width 46 height 23
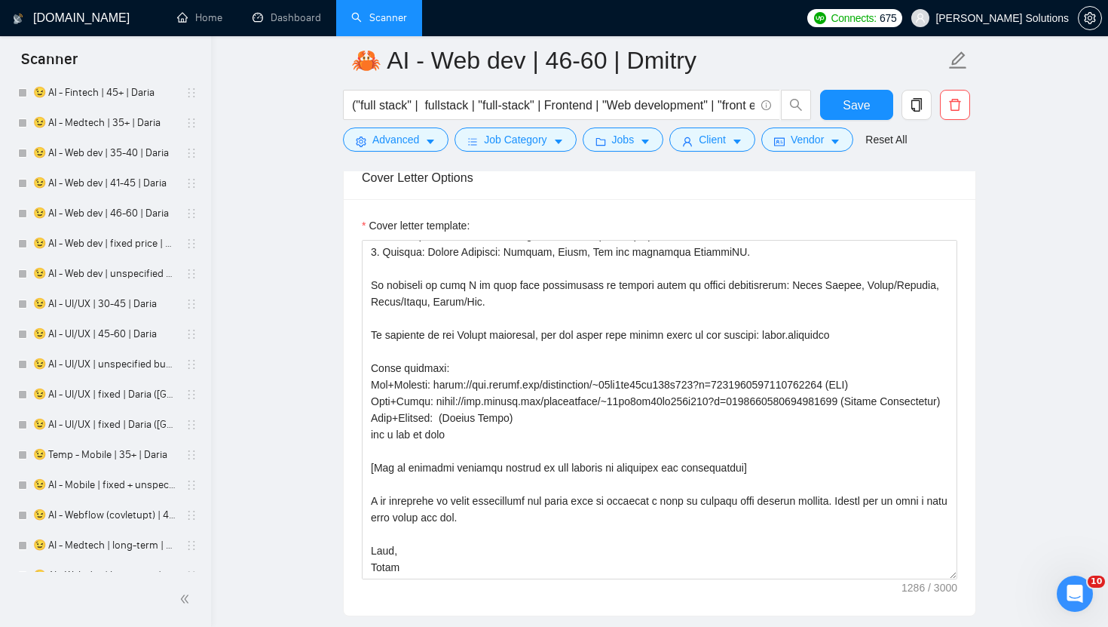
scroll to position [1903, 0]
type input "95"
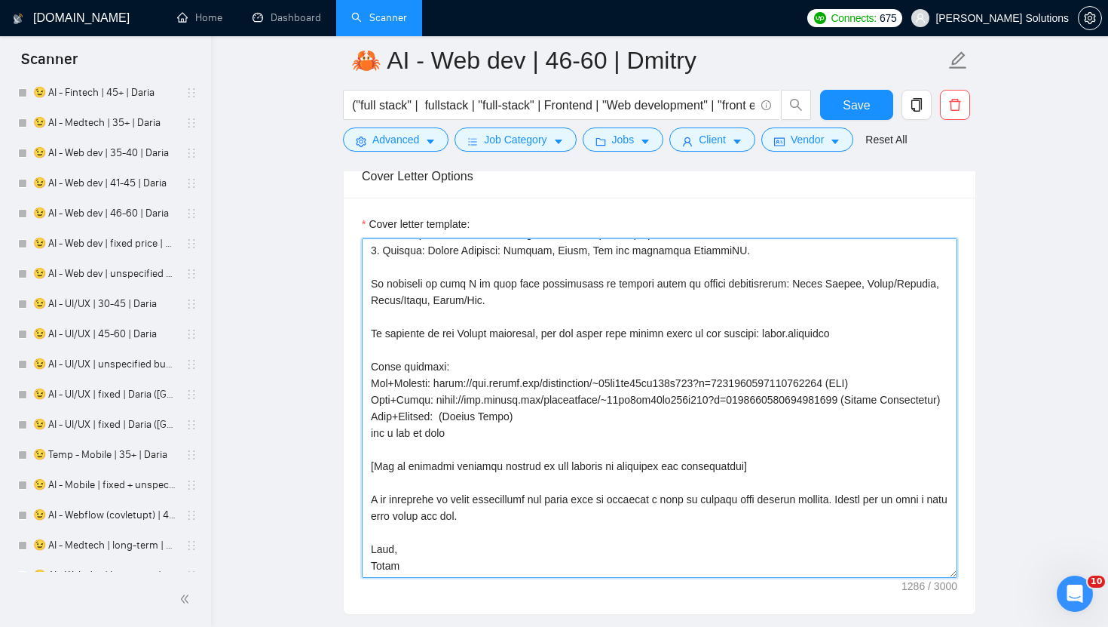
click at [716, 333] on textarea "Cover letter template:" at bounding box center [660, 407] width 596 height 339
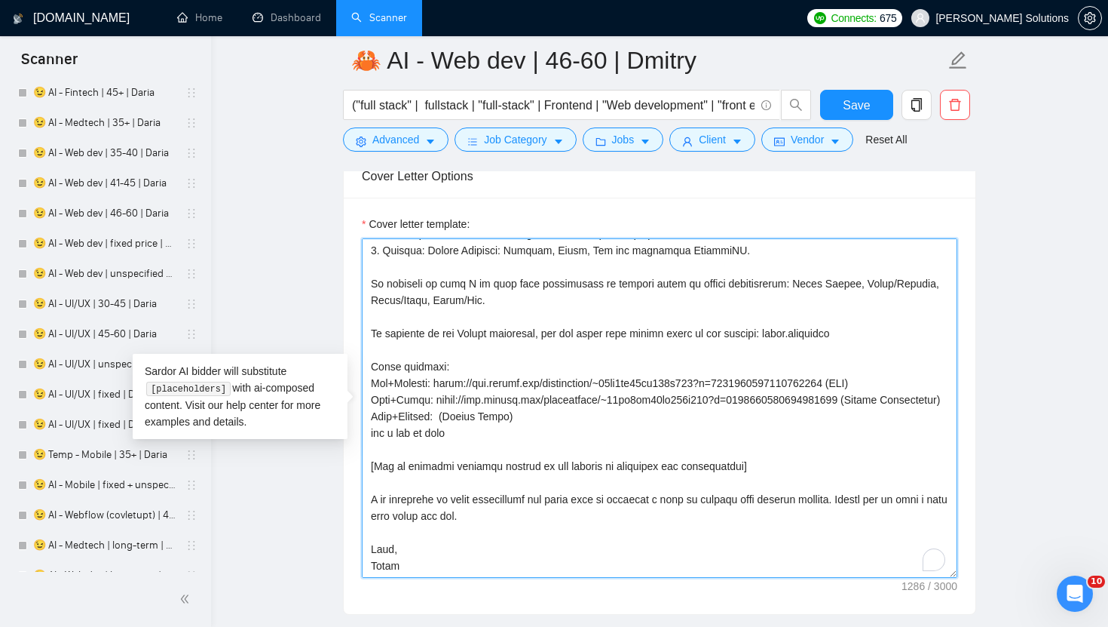
click at [712, 330] on textarea "Cover letter template:" at bounding box center [660, 407] width 596 height 339
click at [740, 309] on textarea "Cover letter template:" at bounding box center [660, 407] width 596 height 339
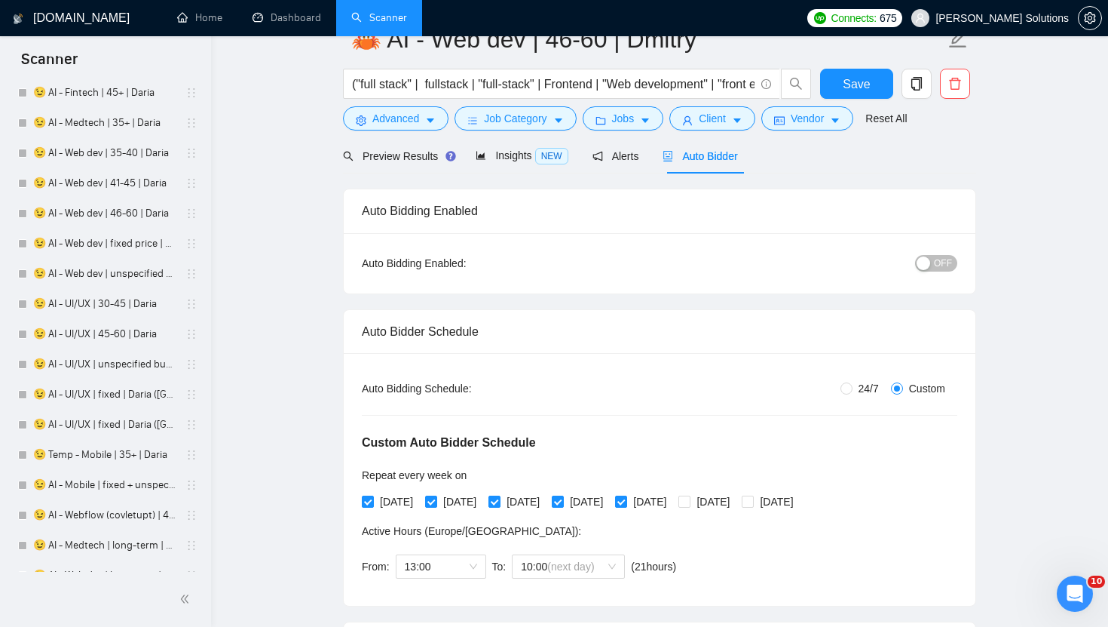
scroll to position [0, 0]
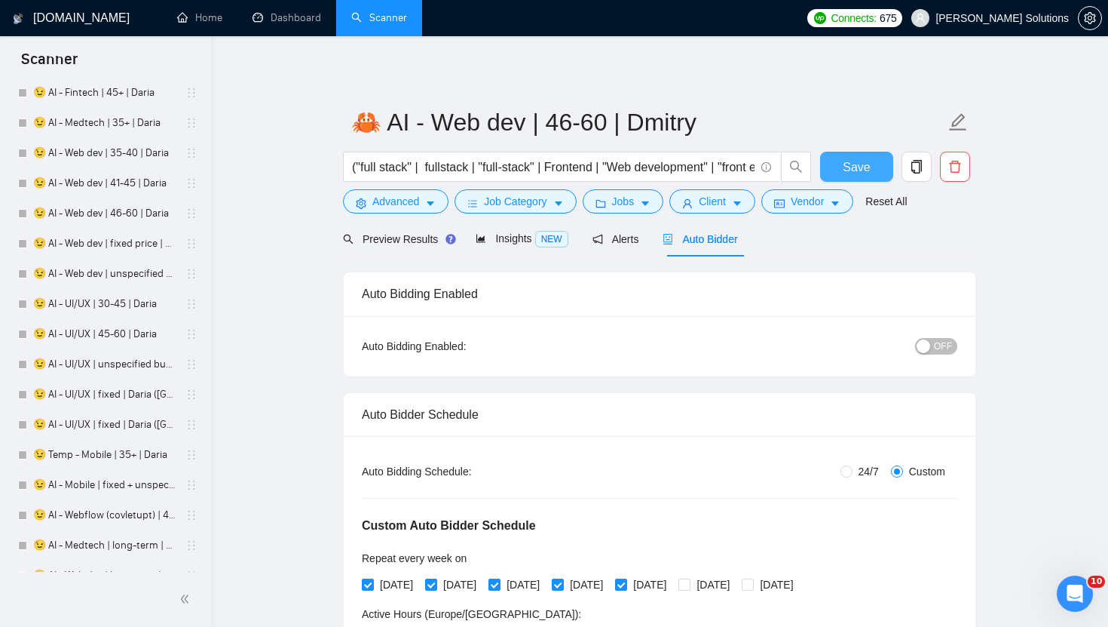
click at [845, 161] on span "Save" at bounding box center [856, 167] width 27 height 19
click at [611, 203] on button "Jobs" at bounding box center [623, 201] width 81 height 24
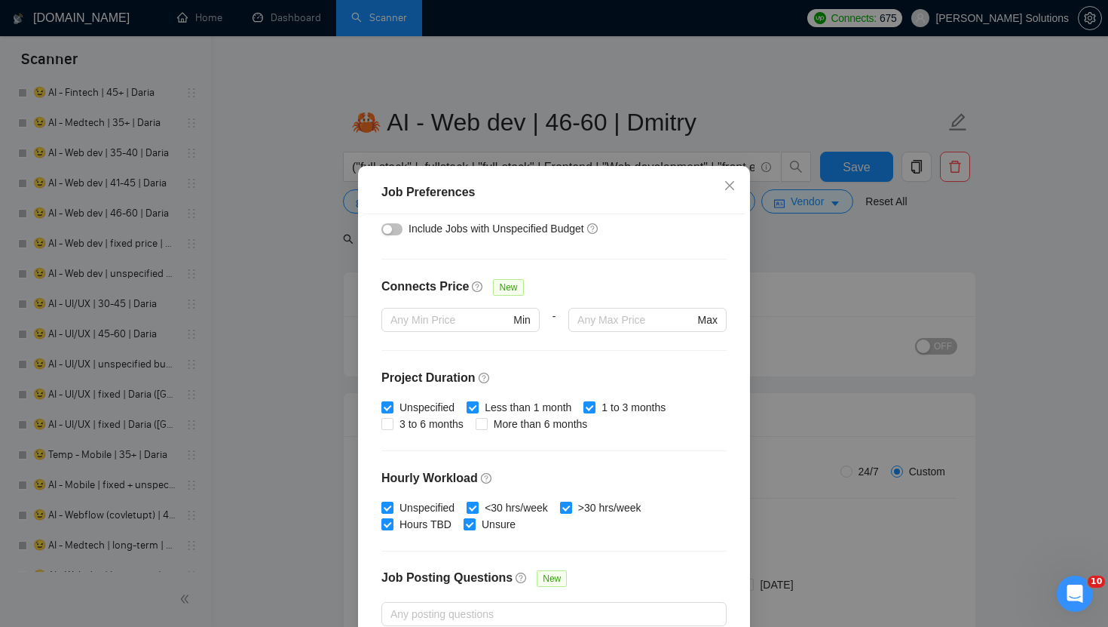
scroll to position [411, 0]
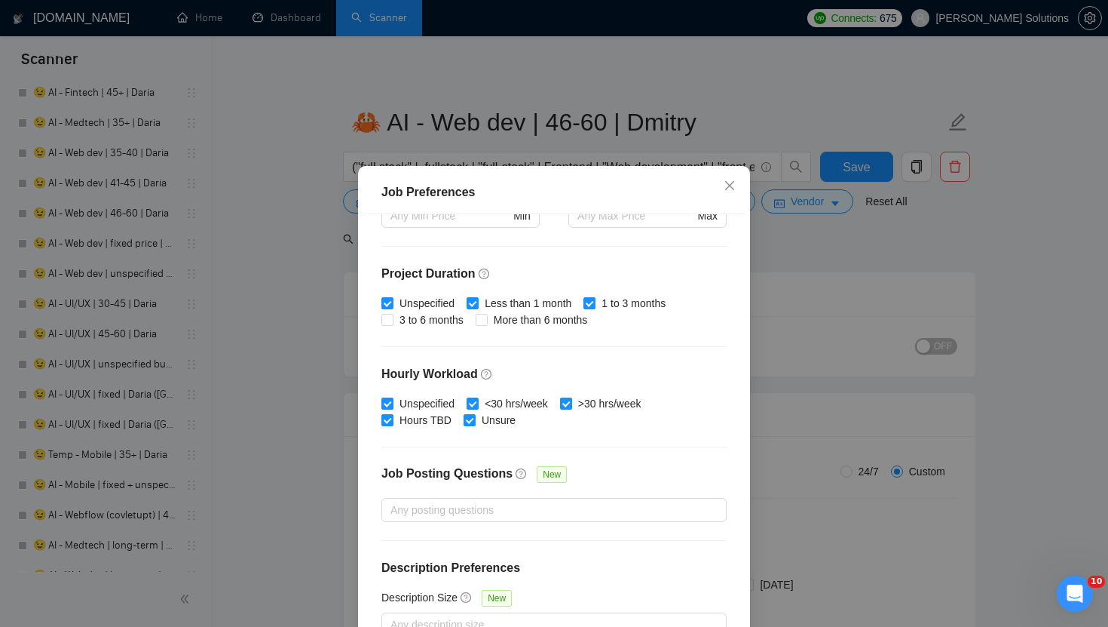
click at [645, 100] on div "Job Preferences Budget Project Type All Fixed Price Hourly Rate Fixed Price Bud…" at bounding box center [554, 313] width 1108 height 627
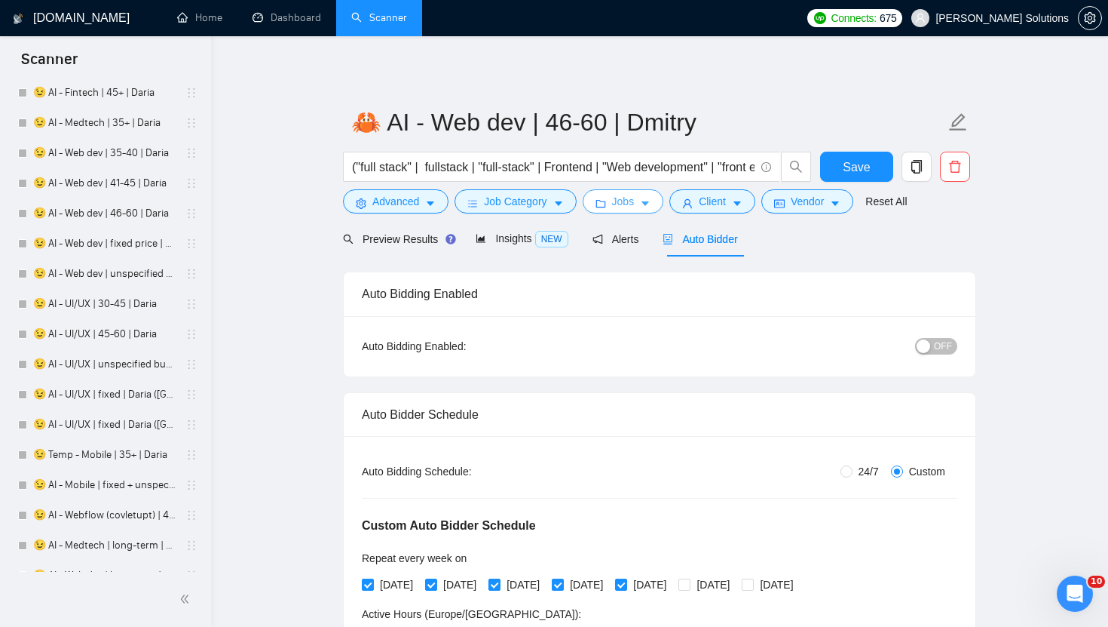
click at [646, 207] on icon "caret-down" at bounding box center [645, 203] width 11 height 11
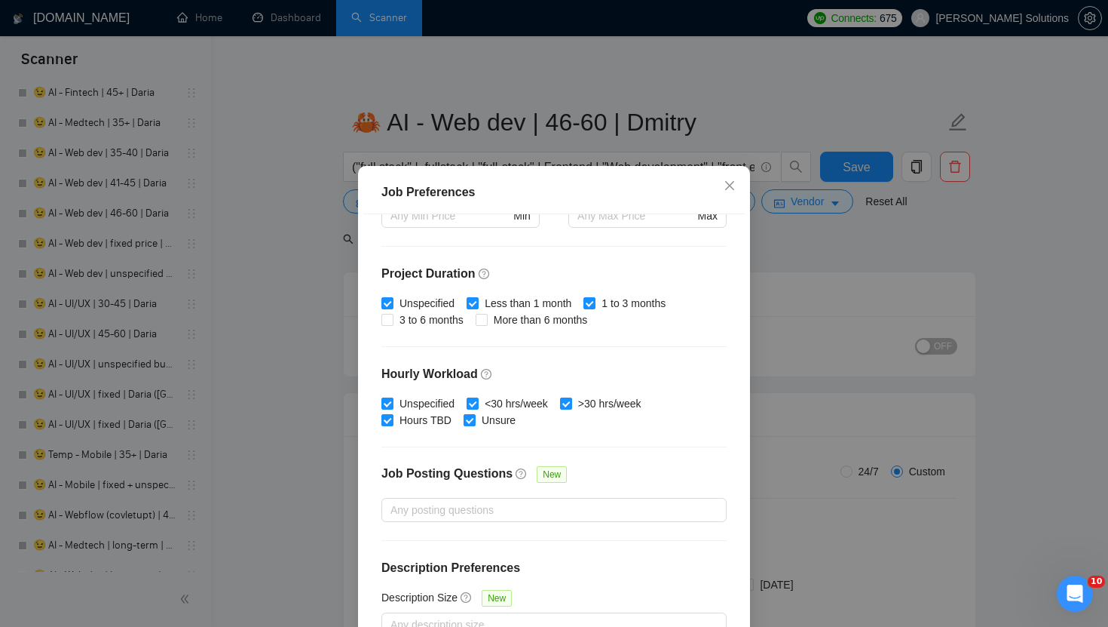
click at [692, 149] on div "Job Preferences Budget Project Type All Fixed Price Hourly Rate Fixed Price Bud…" at bounding box center [554, 313] width 1108 height 627
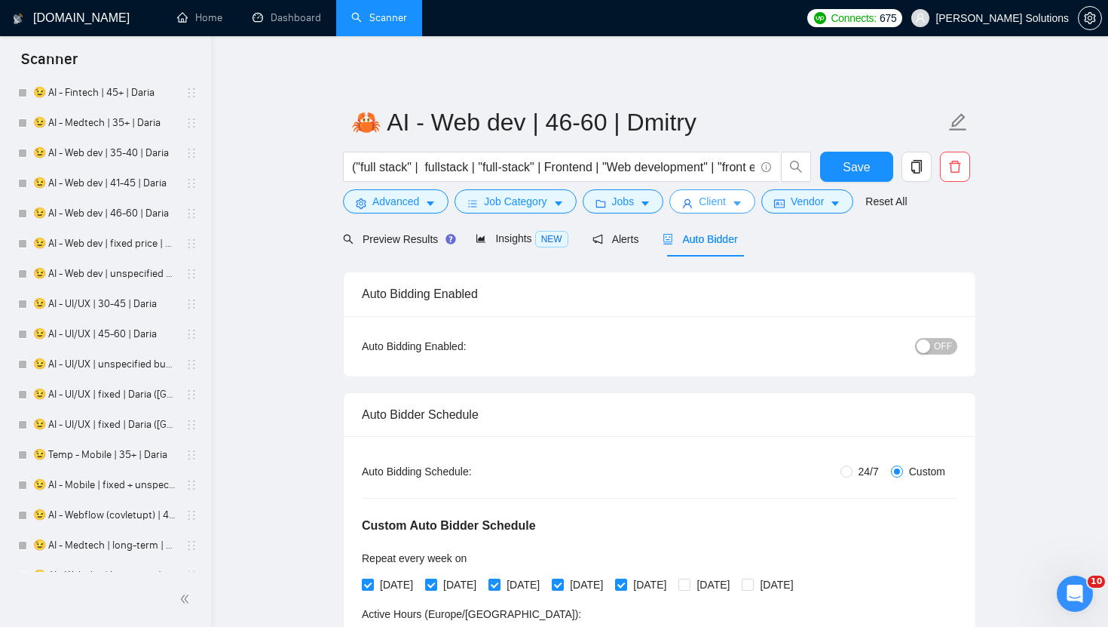
click at [722, 201] on span "Client" at bounding box center [712, 201] width 27 height 17
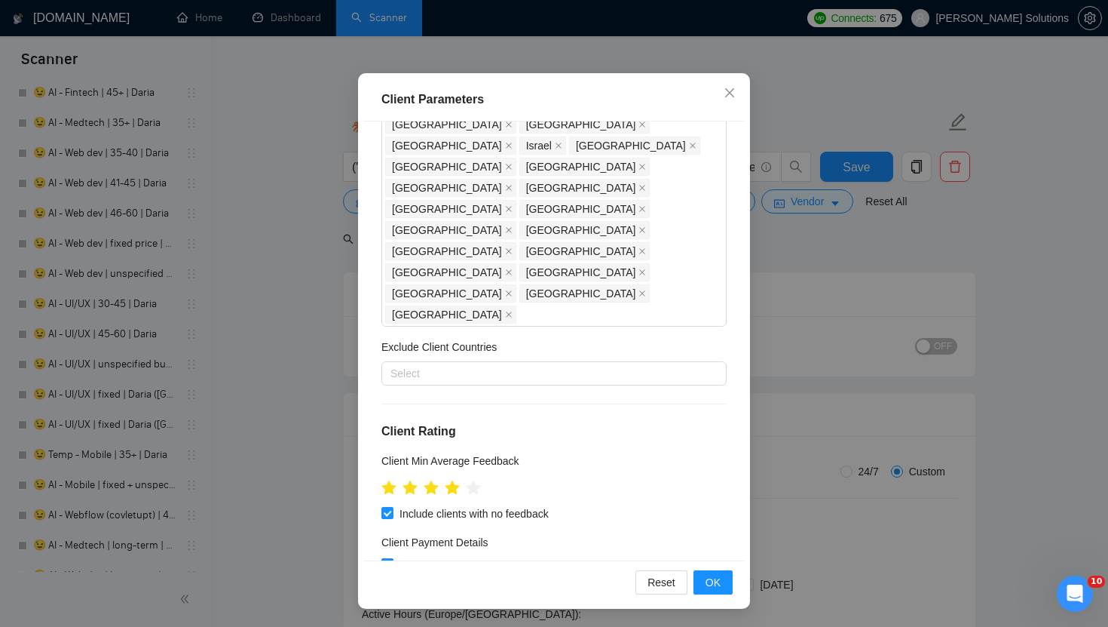
scroll to position [0, 0]
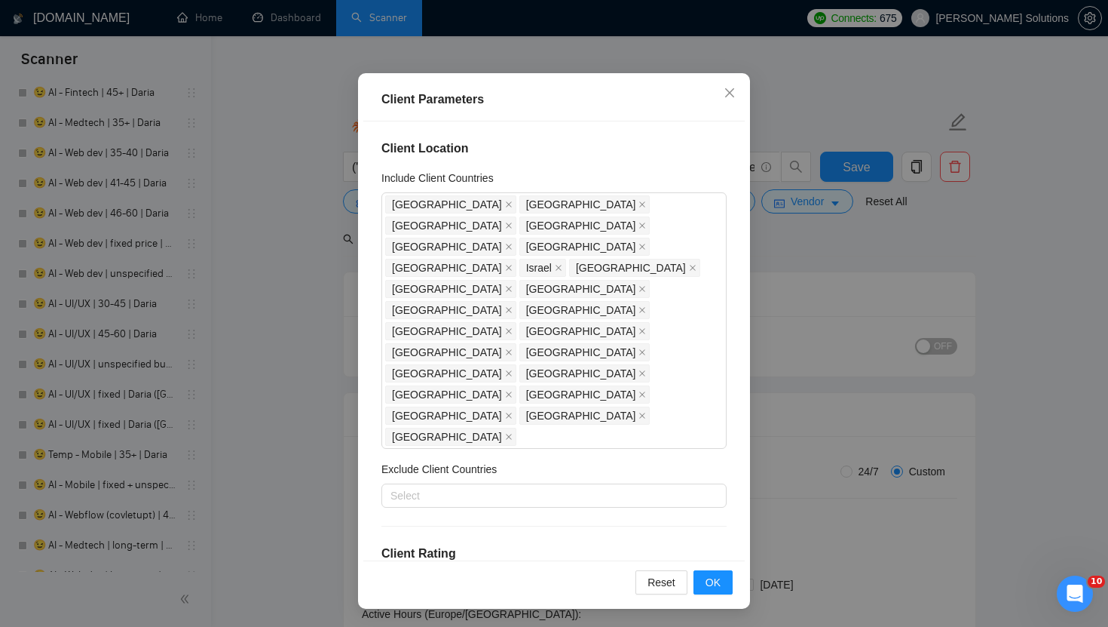
click at [782, 233] on div "Client Parameters Client Location Include Client Countries United States United…" at bounding box center [554, 313] width 1108 height 627
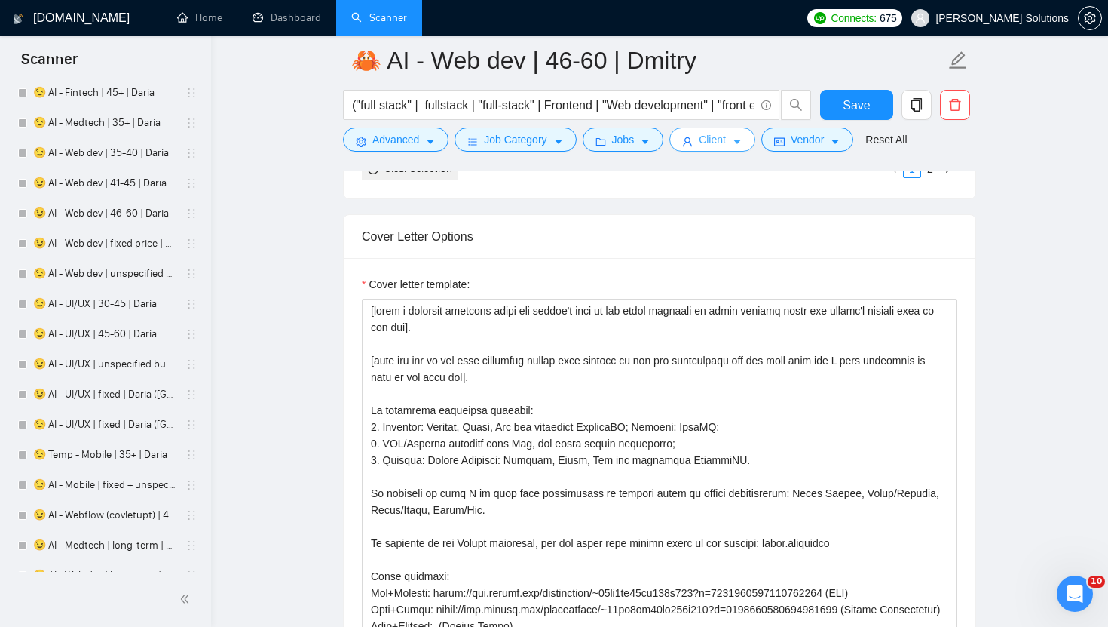
scroll to position [1843, 0]
click at [861, 100] on span "Save" at bounding box center [856, 105] width 27 height 19
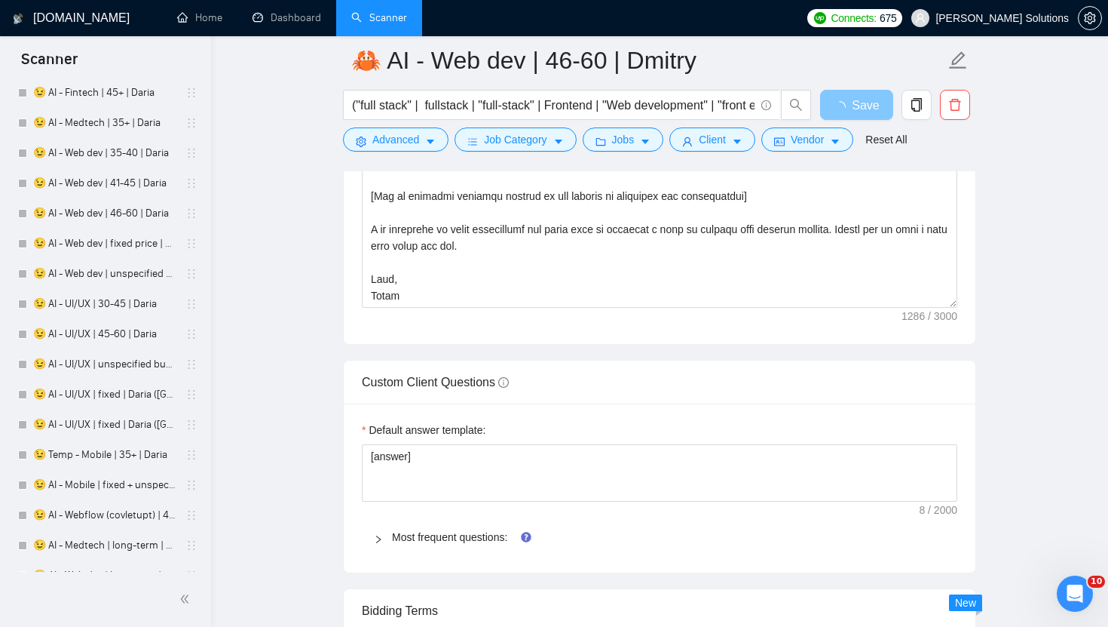
scroll to position [2178, 0]
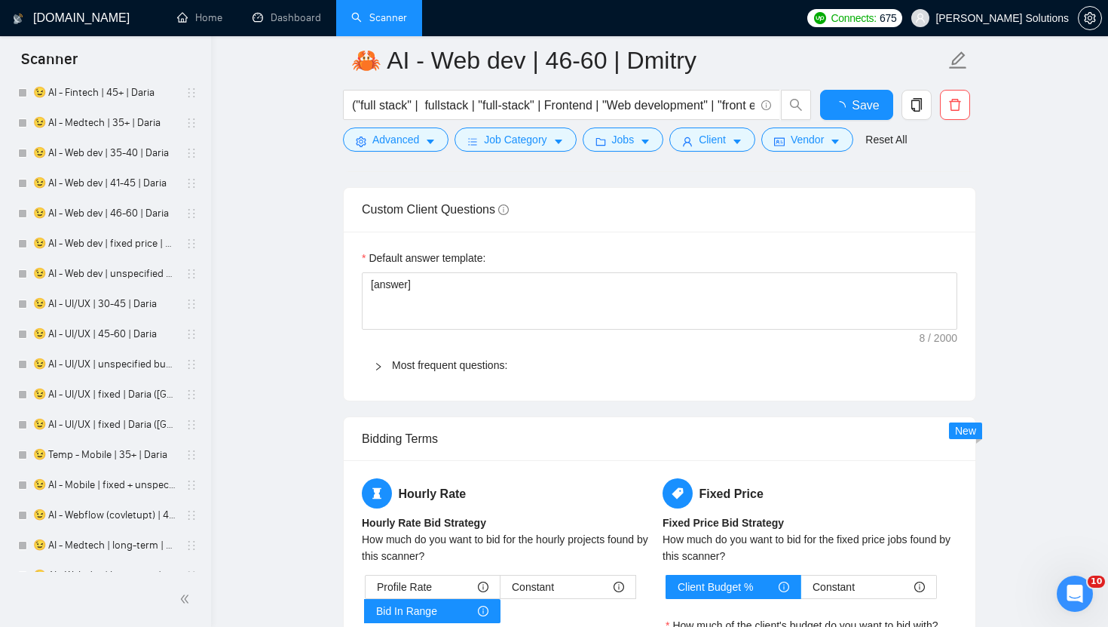
click at [477, 531] on div "How much do you want to bid for the hourly projects found by this scanner?" at bounding box center [509, 547] width 295 height 33
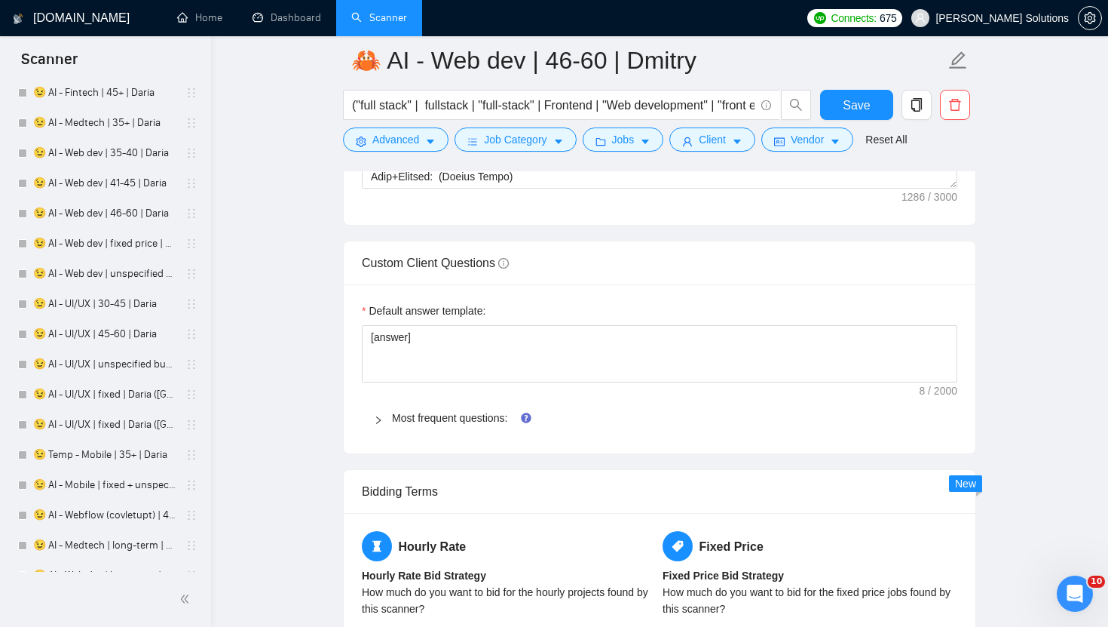
scroll to position [2234, 0]
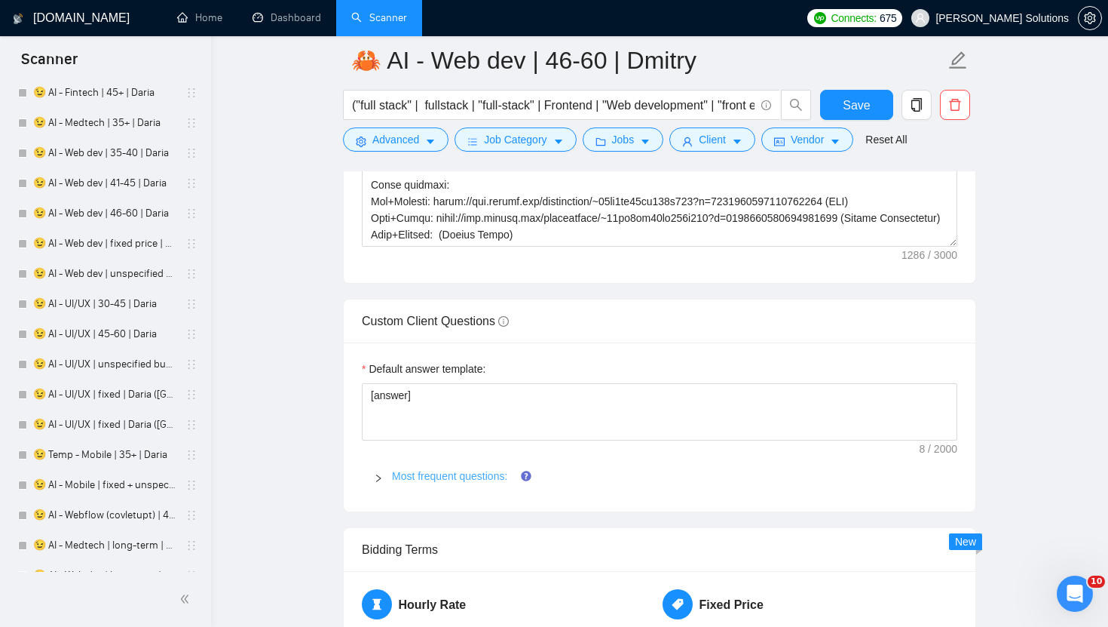
click at [449, 471] on link "Most frequent questions:" at bounding box center [449, 476] width 115 height 12
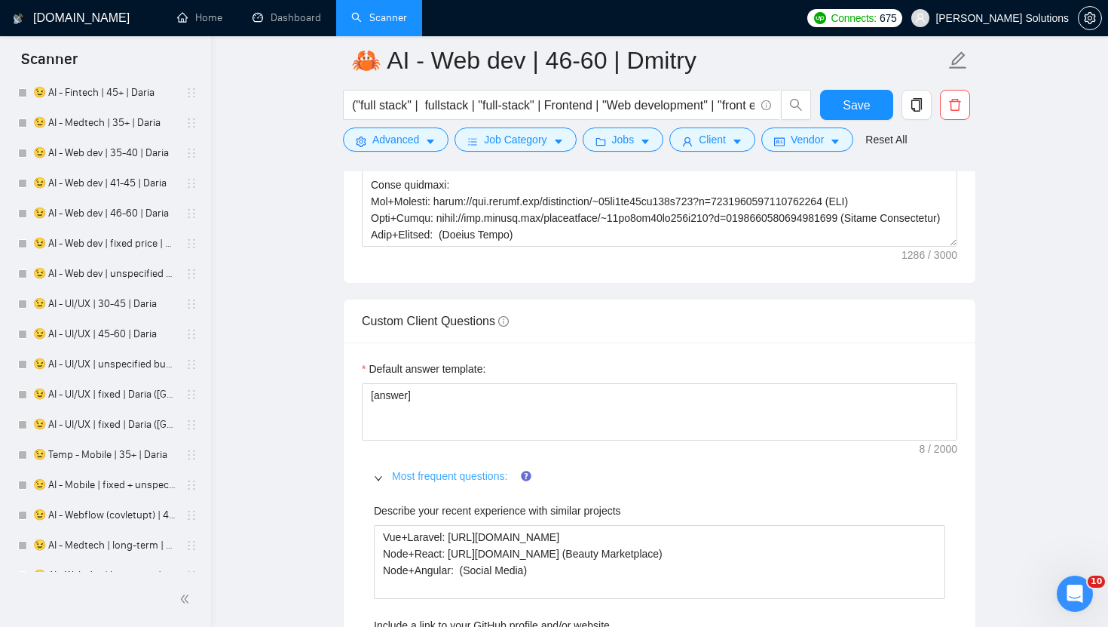
scroll to position [2406, 0]
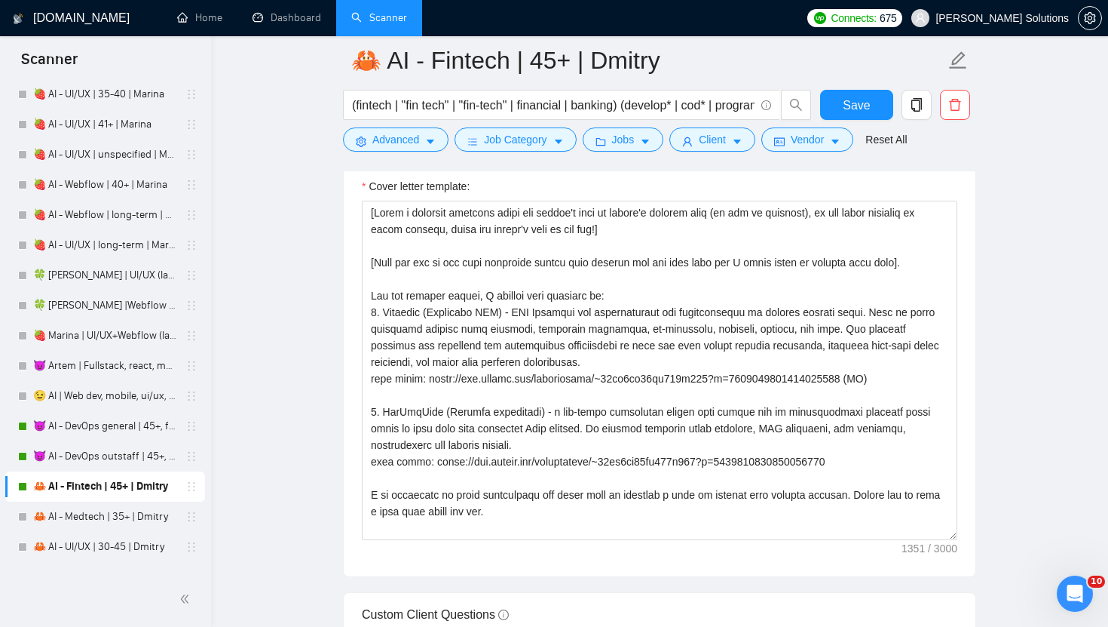
scroll to position [3866, 0]
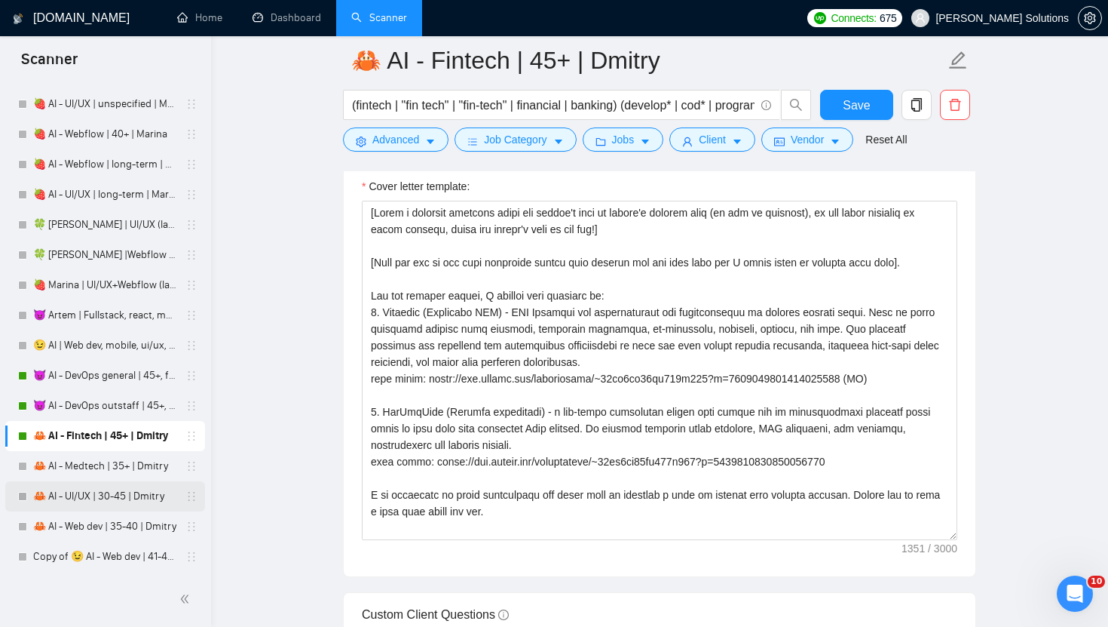
click at [94, 503] on link "🦀 AI - UI/UX | 30-45 | Dmitry" at bounding box center [104, 496] width 143 height 30
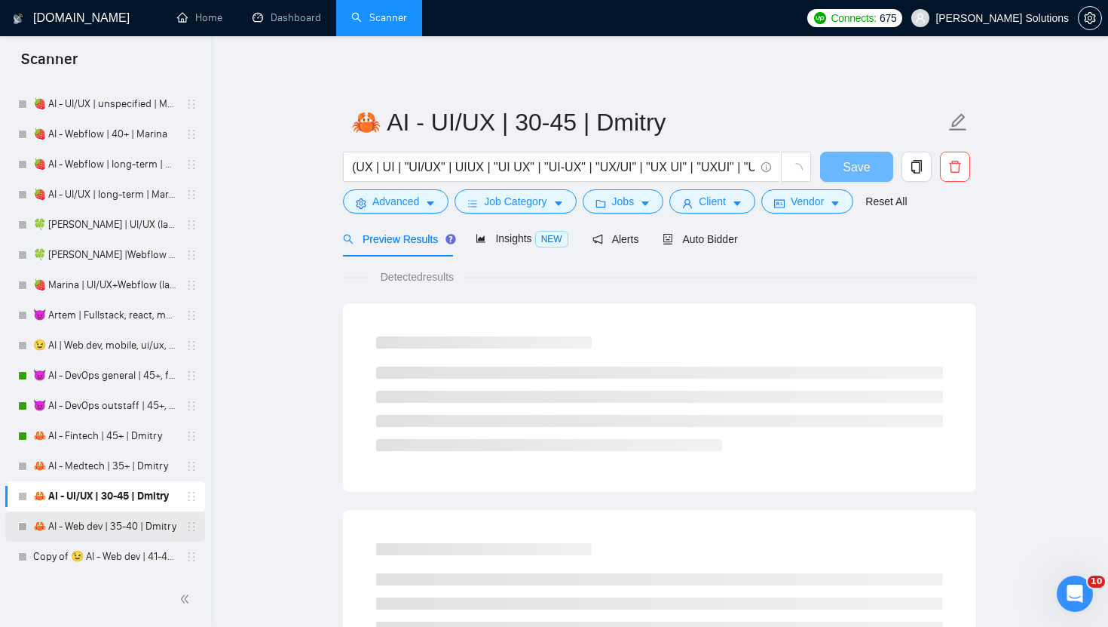
click at [93, 524] on link "🦀 AI - Web dev | 35-40 | Dmitry" at bounding box center [104, 526] width 143 height 30
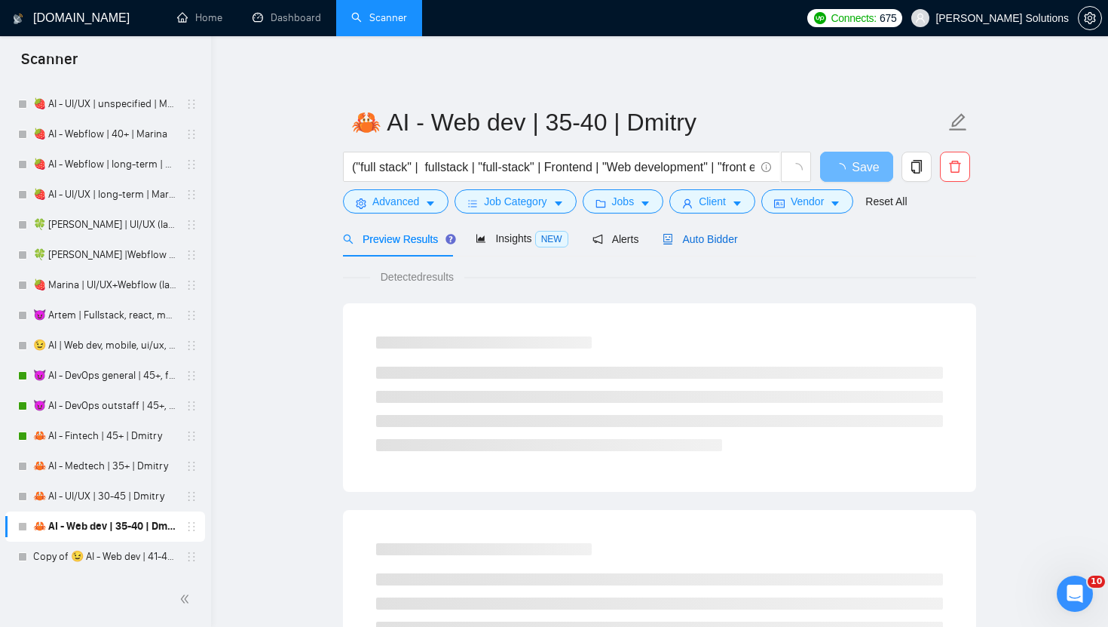
click at [697, 242] on span "Auto Bidder" at bounding box center [700, 239] width 75 height 12
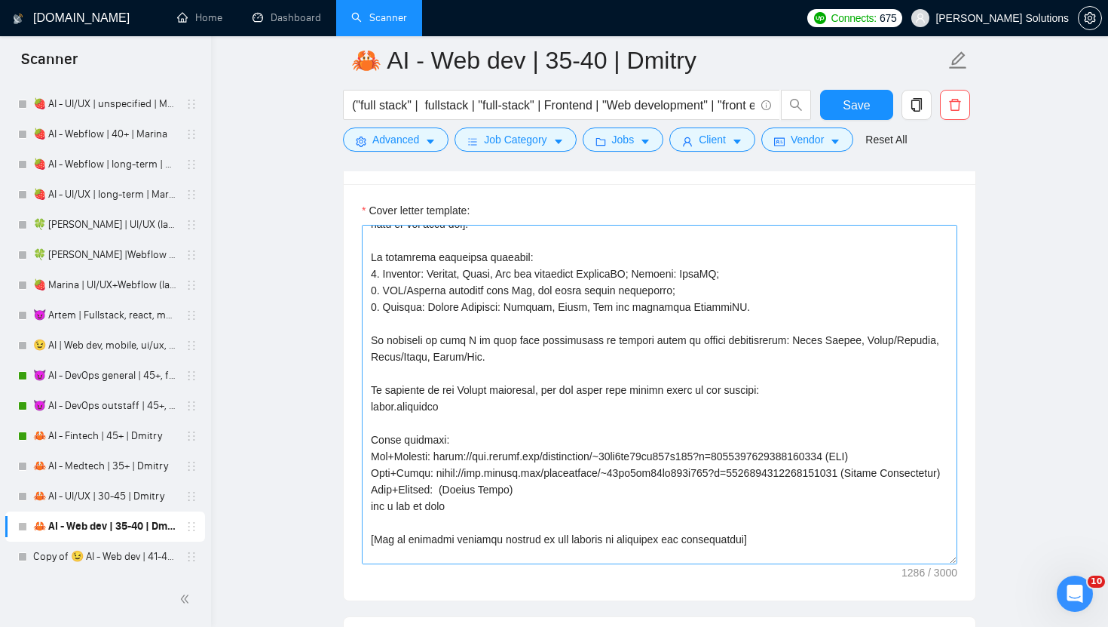
scroll to position [108, 0]
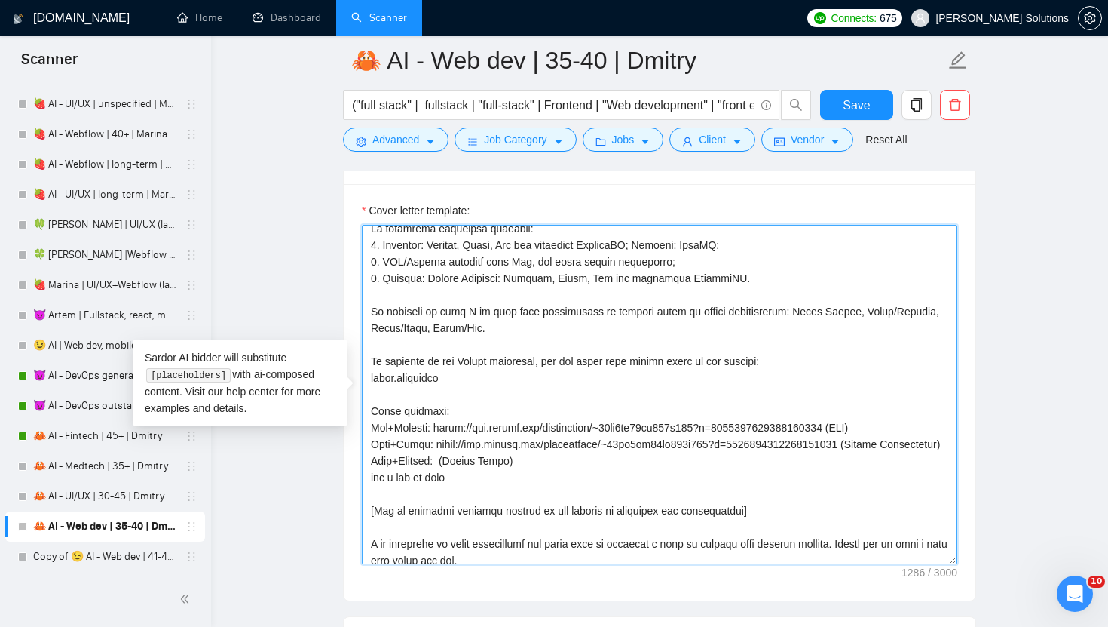
drag, startPoint x: 529, startPoint y: 476, endPoint x: 367, endPoint y: 424, distance: 170.3
click at [367, 424] on textarea "Cover letter template:" at bounding box center [660, 394] width 596 height 339
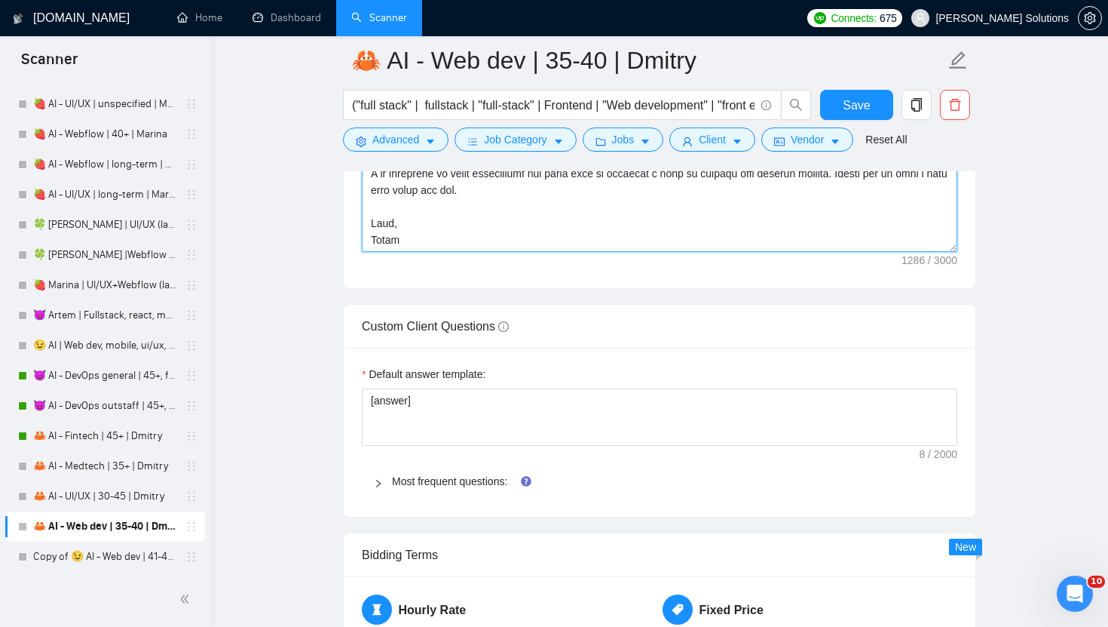
scroll to position [2355, 0]
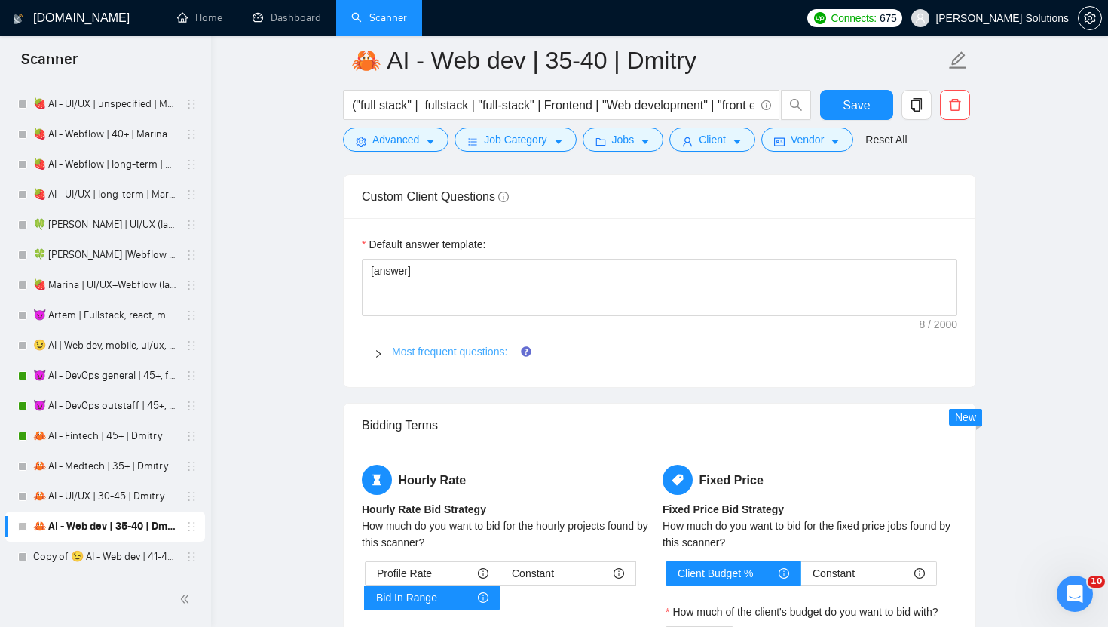
click at [431, 355] on link "Most frequent questions:" at bounding box center [449, 351] width 115 height 12
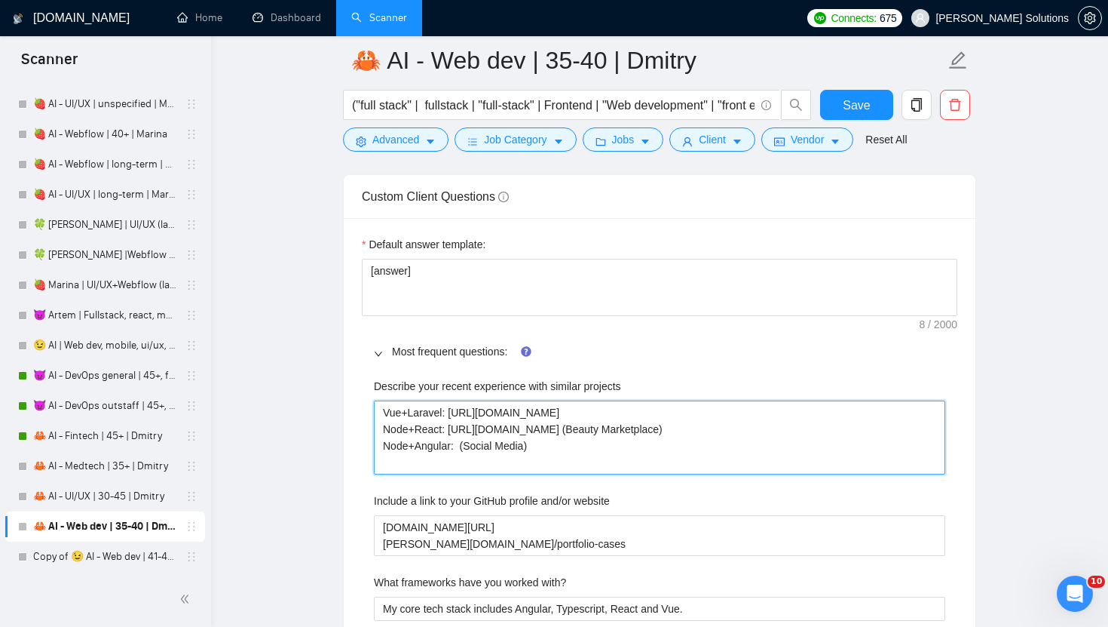
click at [509, 453] on projects "Vue+Laravel: [URL][DOMAIN_NAME] Node+React: [URL][DOMAIN_NAME] (Beauty Marketpl…" at bounding box center [660, 437] width 572 height 74
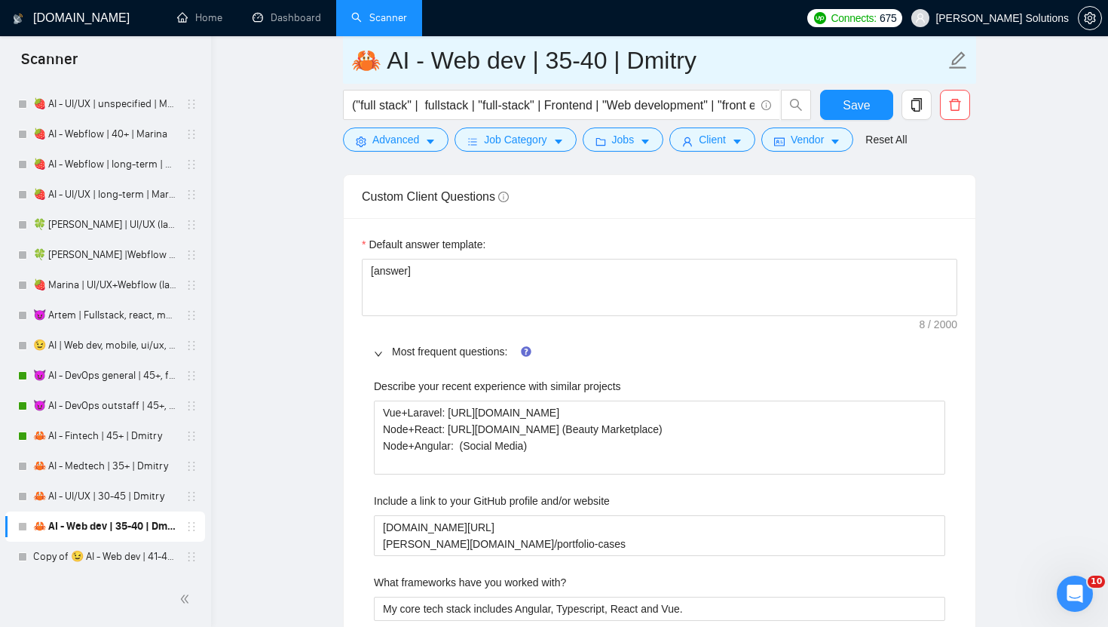
click at [682, 54] on input "🦀 AI - Web dev | 35-40 | Dmitry" at bounding box center [648, 60] width 594 height 38
drag, startPoint x: 372, startPoint y: 54, endPoint x: 333, endPoint y: 54, distance: 38.5
click at [333, 54] on main "🦀 AI - Web dev | 35-40 | Dmitry ("full stack" | fullstack | "full-stack" | Fron…" at bounding box center [659, 497] width 849 height 5585
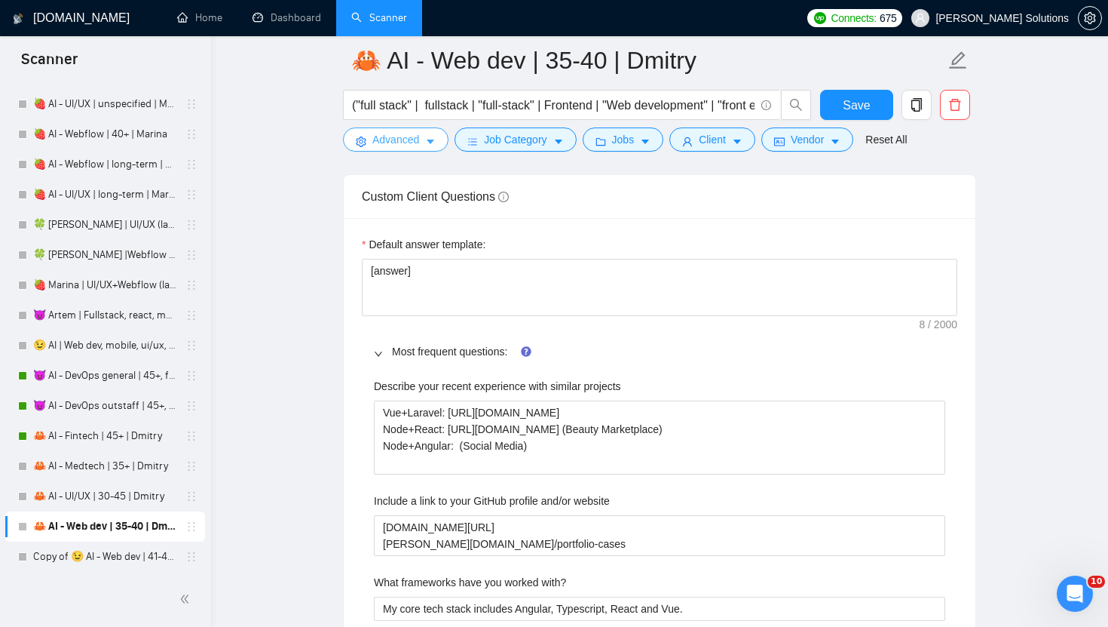
click at [403, 149] on button "Advanced" at bounding box center [396, 139] width 106 height 24
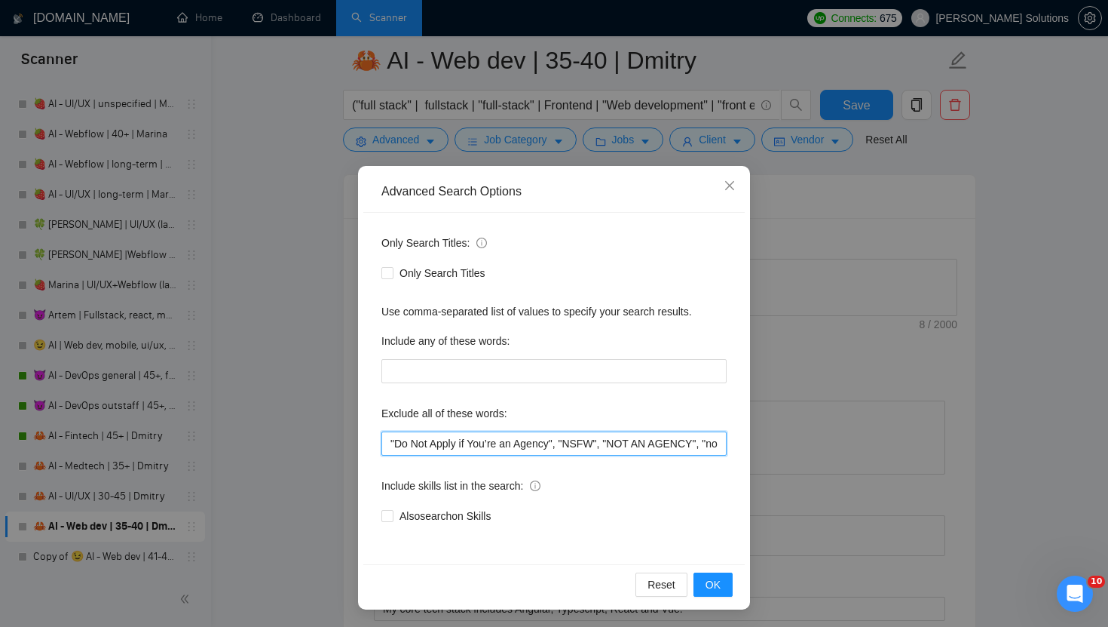
drag, startPoint x: 569, startPoint y: 449, endPoint x: 336, endPoint y: 429, distance: 233.1
click at [336, 429] on div "Advanced Search Options Only Search Titles: Only Search Titles Use comma-separa…" at bounding box center [554, 313] width 1108 height 627
click at [831, 180] on div "Advanced Search Options Only Search Titles: Only Search Titles Use comma-separa…" at bounding box center [554, 313] width 1108 height 627
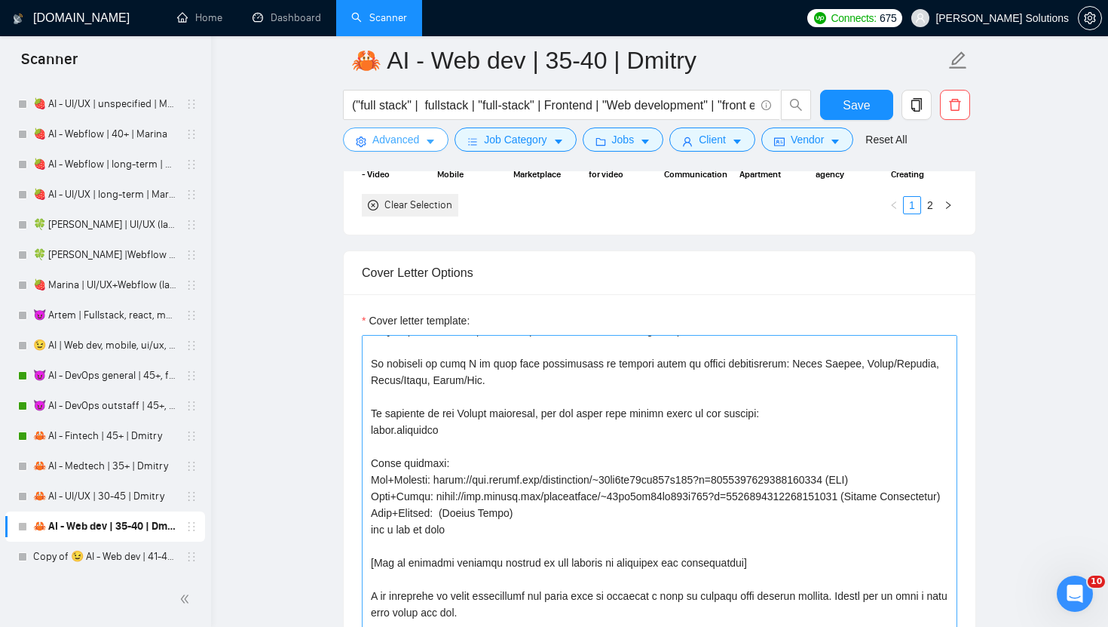
scroll to position [1804, 0]
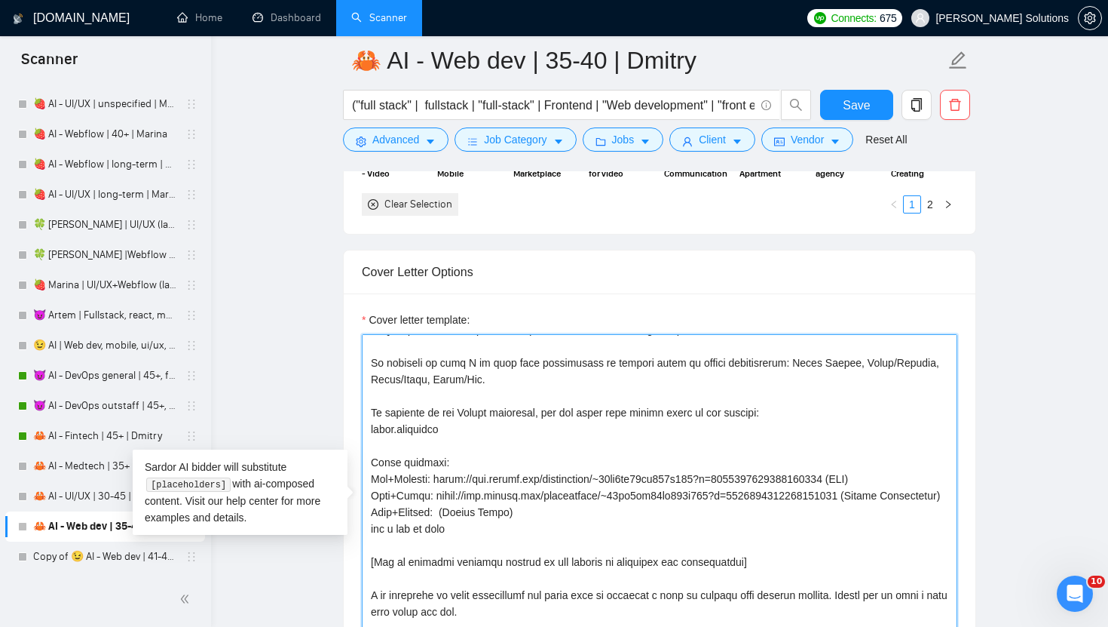
drag, startPoint x: 534, startPoint y: 509, endPoint x: 367, endPoint y: 459, distance: 173.9
click at [367, 459] on textarea "Cover letter template:" at bounding box center [660, 503] width 596 height 339
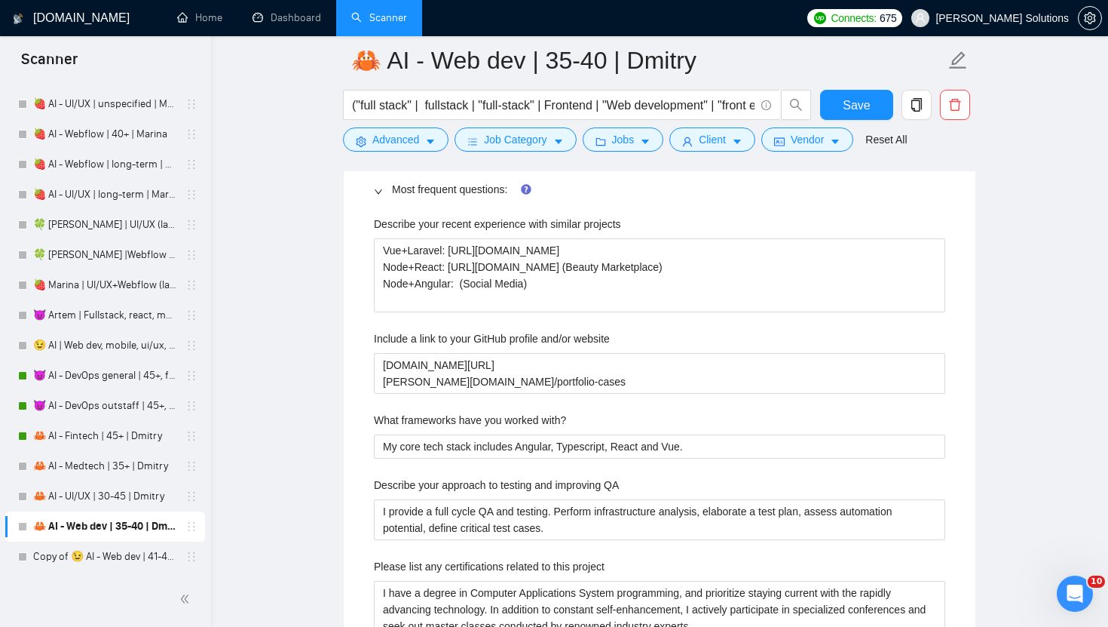
scroll to position [2523, 0]
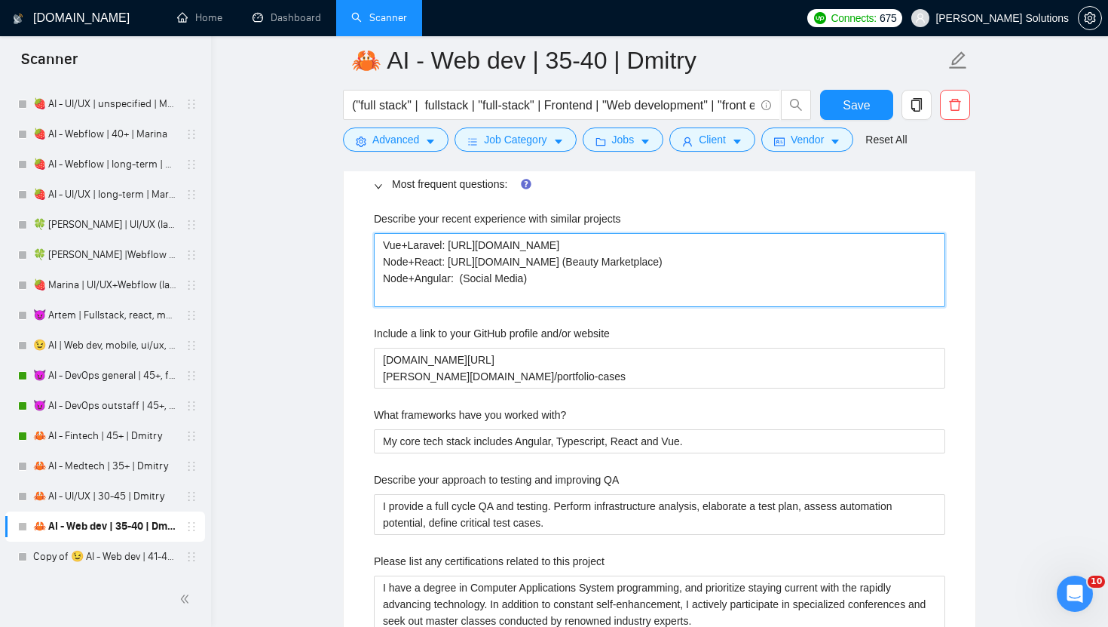
click at [612, 268] on projects "Vue+Laravel: [URL][DOMAIN_NAME] Node+React: [URL][DOMAIN_NAME] (Beauty Marketpl…" at bounding box center [660, 270] width 572 height 74
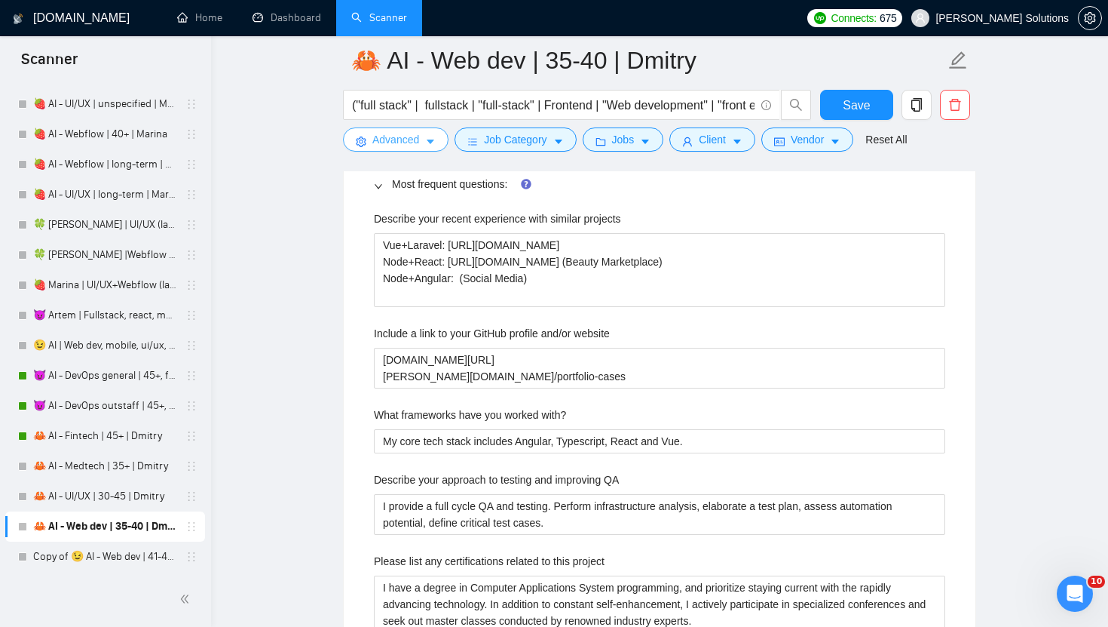
click at [418, 137] on span "Advanced" at bounding box center [395, 139] width 47 height 17
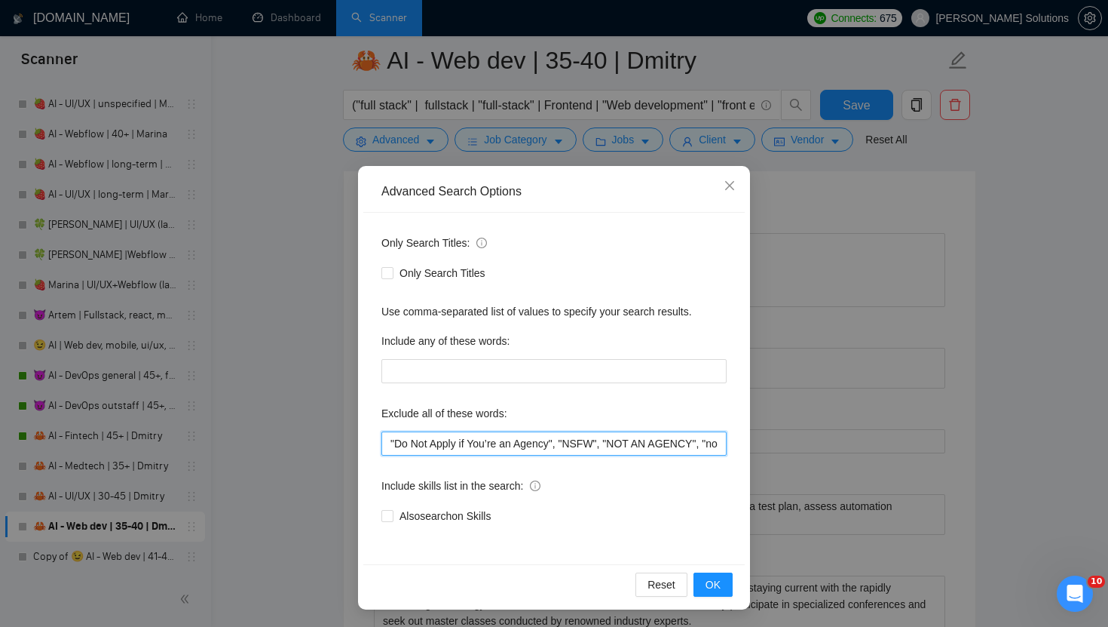
drag, startPoint x: 567, startPoint y: 448, endPoint x: 362, endPoint y: 440, distance: 205.2
click at [362, 440] on div "Advanced Search Options Only Search Titles: Only Search Titles Use comma-separa…" at bounding box center [554, 387] width 392 height 443
click at [612, 117] on div "Advanced Search Options Only Search Titles: Only Search Titles Use comma-separa…" at bounding box center [554, 313] width 1108 height 627
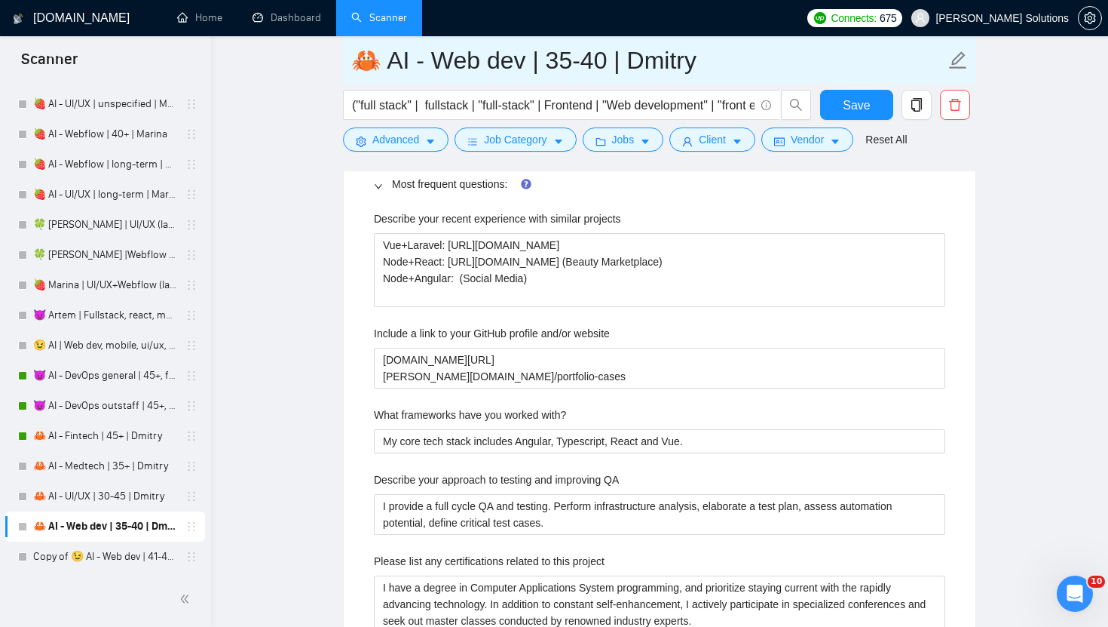
click at [645, 61] on input "🦀 AI - Web dev | 35-40 | Dmitry" at bounding box center [648, 60] width 594 height 38
drag, startPoint x: 377, startPoint y: 62, endPoint x: 339, endPoint y: 62, distance: 38.5
click at [339, 62] on main "🦀 AI - Web dev | 35-40 | Dmitry ("full stack" | fullstack | "full-stack" | Fron…" at bounding box center [659, 329] width 849 height 5585
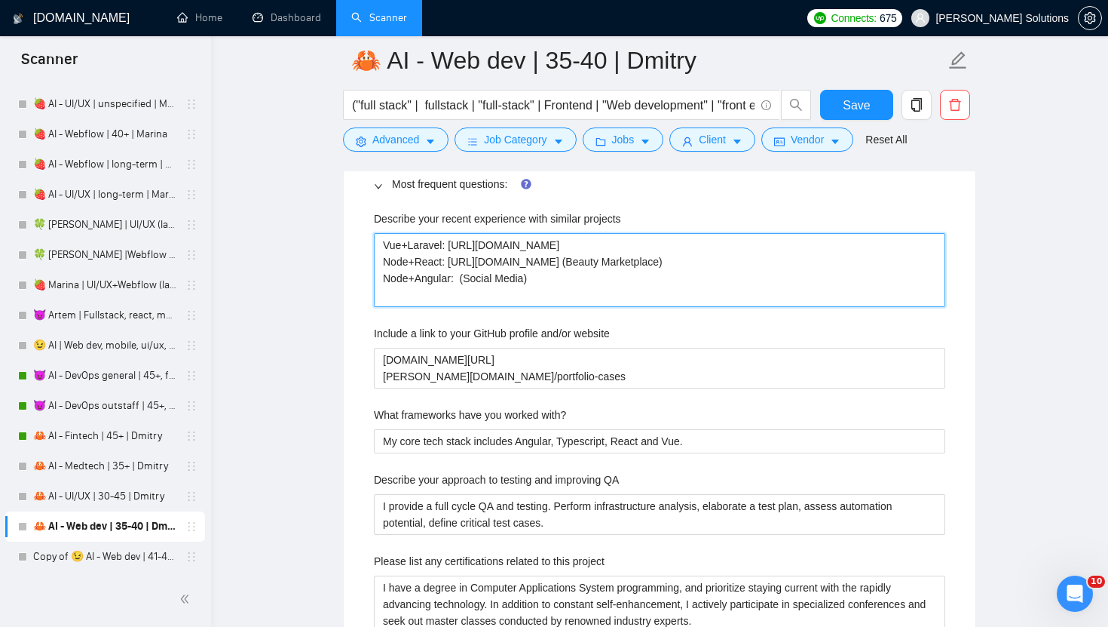
click at [682, 274] on projects "Vue+Laravel: [URL][DOMAIN_NAME] Node+React: [URL][DOMAIN_NAME] (Beauty Marketpl…" at bounding box center [660, 270] width 572 height 74
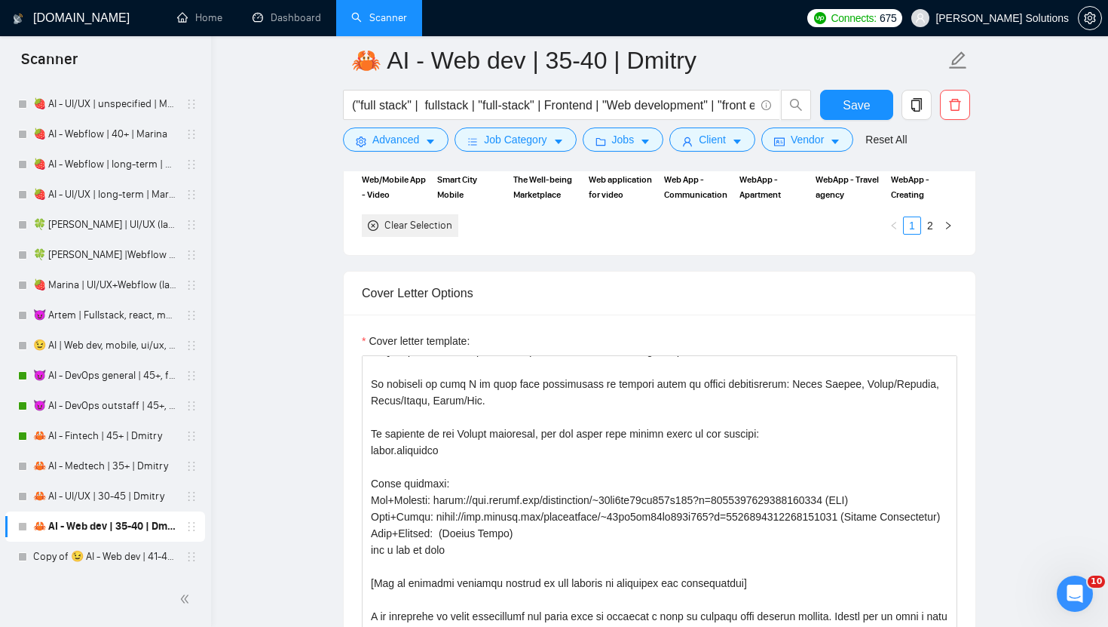
scroll to position [1777, 0]
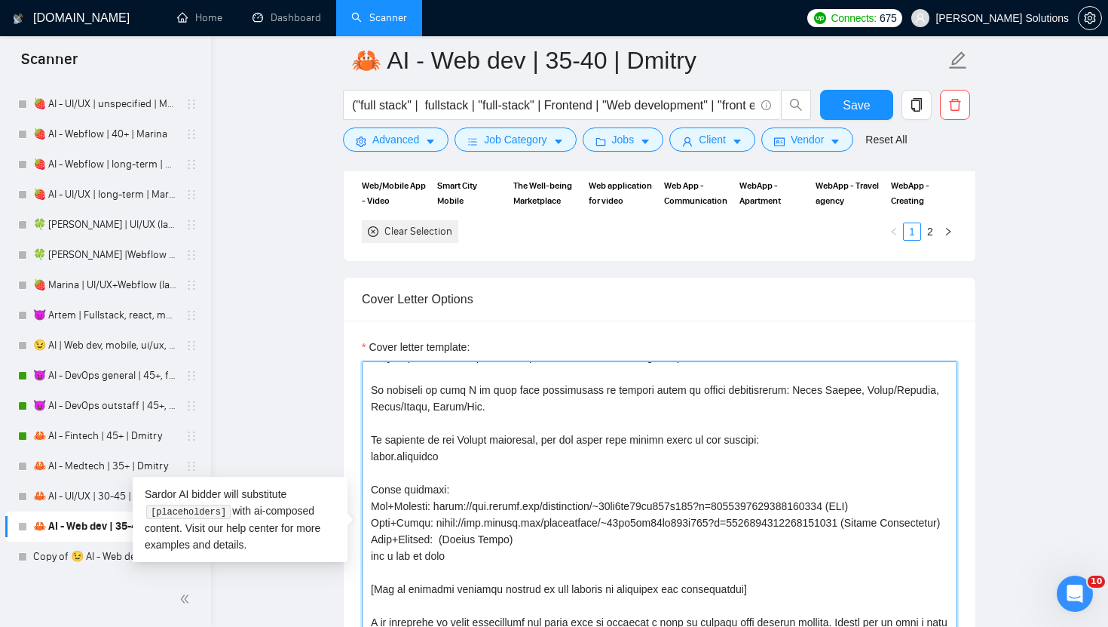
drag, startPoint x: 532, startPoint y: 541, endPoint x: 342, endPoint y: 486, distance: 197.8
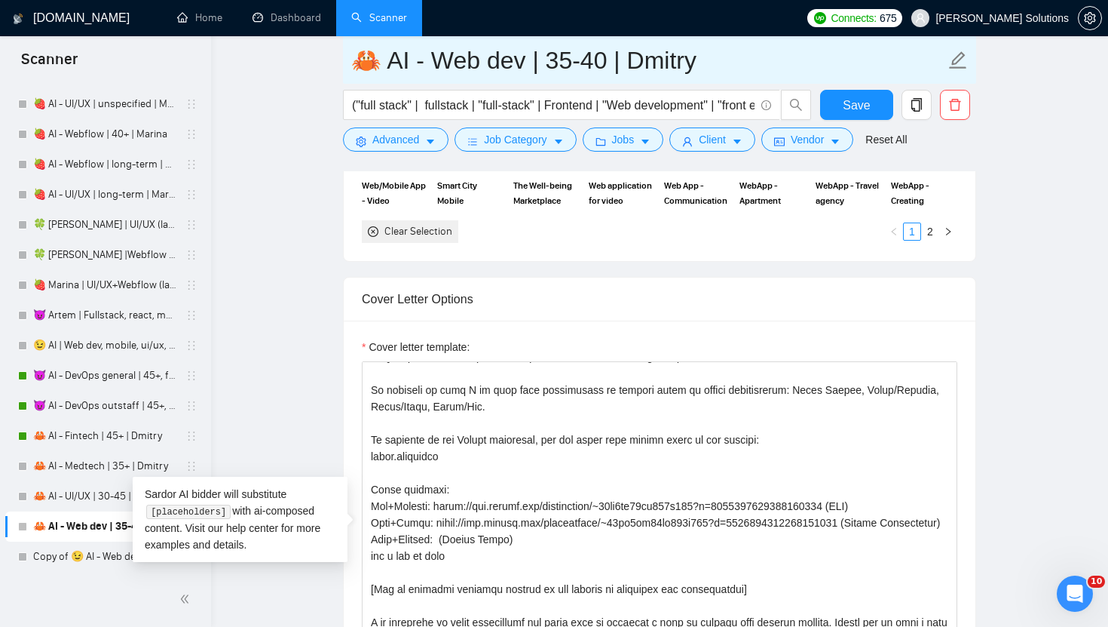
click at [641, 61] on input "🦀 AI - Web dev | 35-40 | Dmitry" at bounding box center [648, 60] width 594 height 38
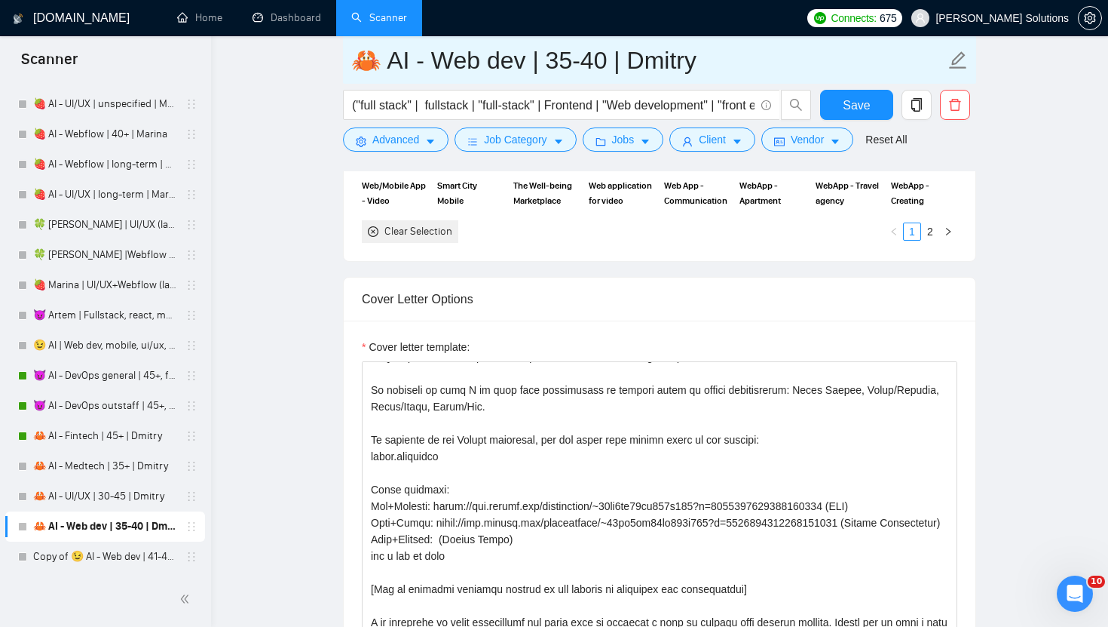
drag, startPoint x: 348, startPoint y: 60, endPoint x: 296, endPoint y: 60, distance: 52.0
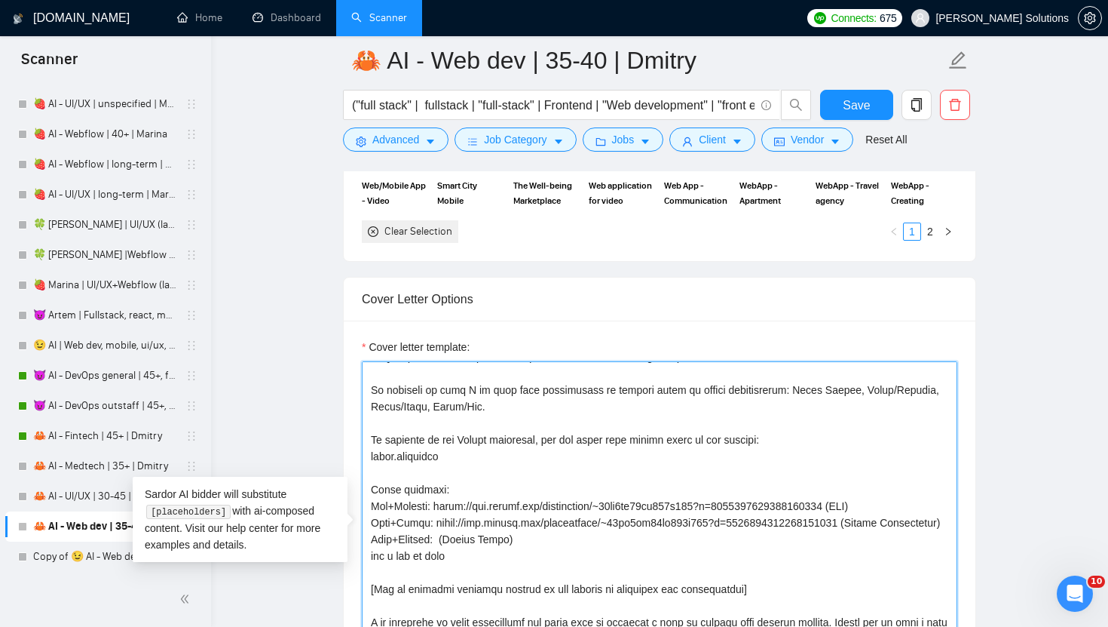
drag, startPoint x: 529, startPoint y: 535, endPoint x: 345, endPoint y: 489, distance: 190.5
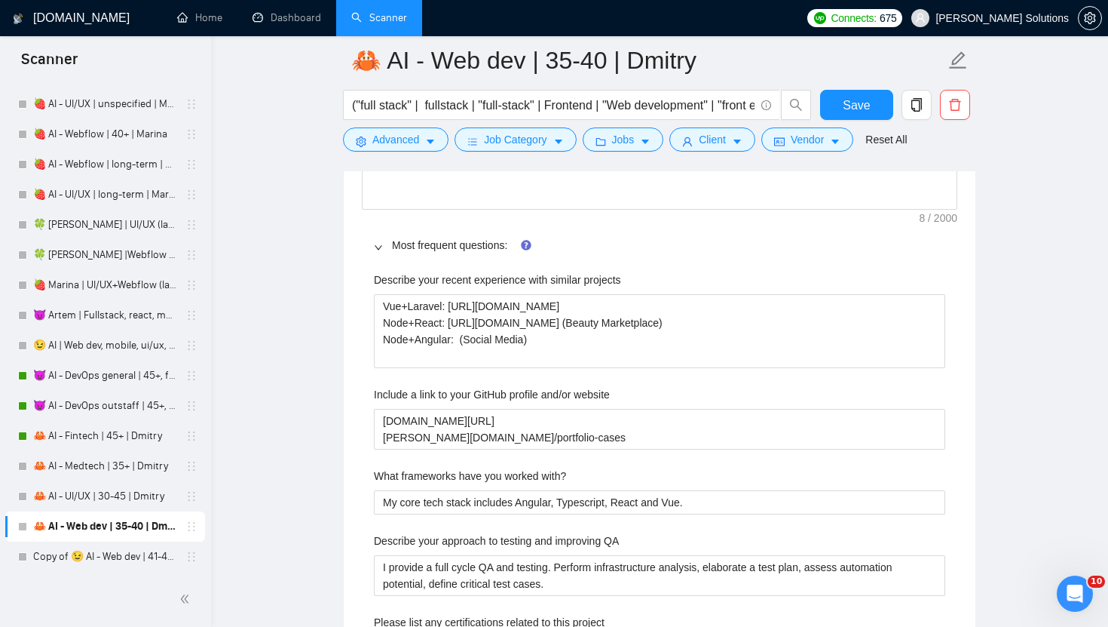
scroll to position [2464, 0]
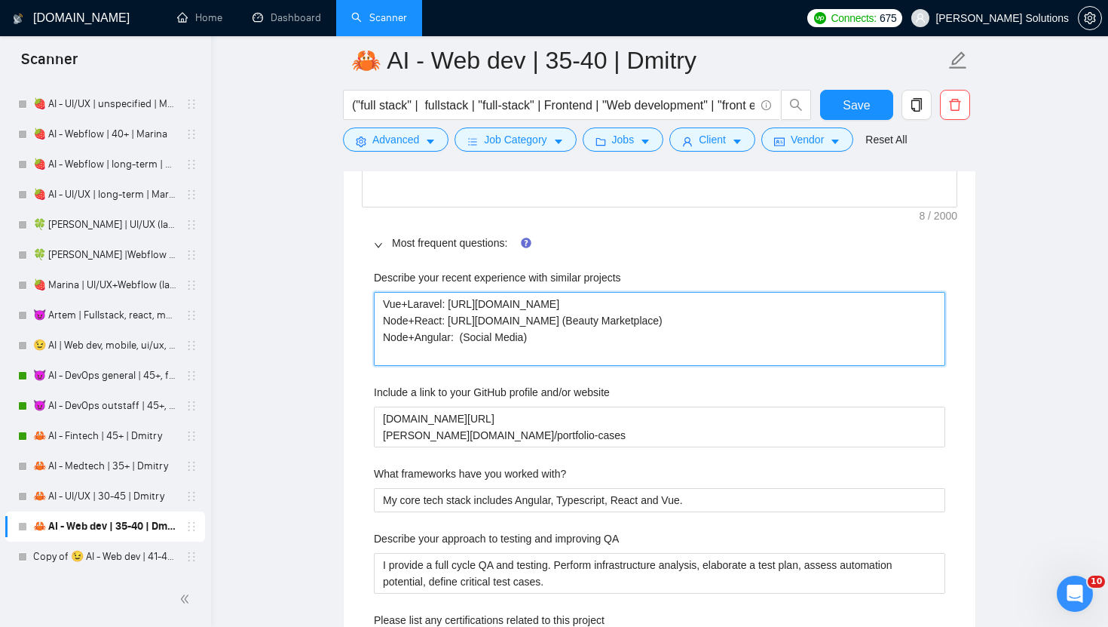
click at [624, 299] on projects "Vue+Laravel: [URL][DOMAIN_NAME] Node+React: [URL][DOMAIN_NAME] (Beauty Marketpl…" at bounding box center [660, 329] width 572 height 74
click at [661, 342] on projects "Vue+Laravel: [URL][DOMAIN_NAME] Node+React: [URL][DOMAIN_NAME] (Beauty Marketpl…" at bounding box center [660, 329] width 572 height 74
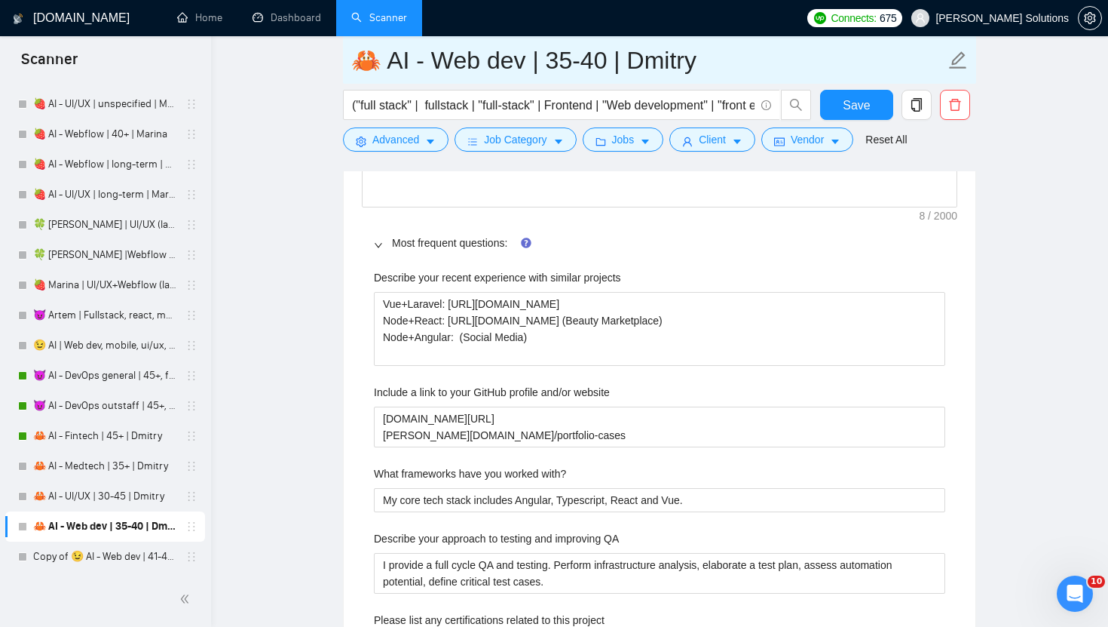
click at [665, 74] on input "🦀 AI - Web dev | 35-40 | Dmitry" at bounding box center [648, 60] width 594 height 38
drag, startPoint x: 373, startPoint y: 58, endPoint x: 339, endPoint y: 57, distance: 34.7
click at [339, 57] on main "🦀 AI - Web dev | 35-40 | Dmitry ("full stack" | fullstack | "full-stack" | Fron…" at bounding box center [659, 388] width 849 height 5585
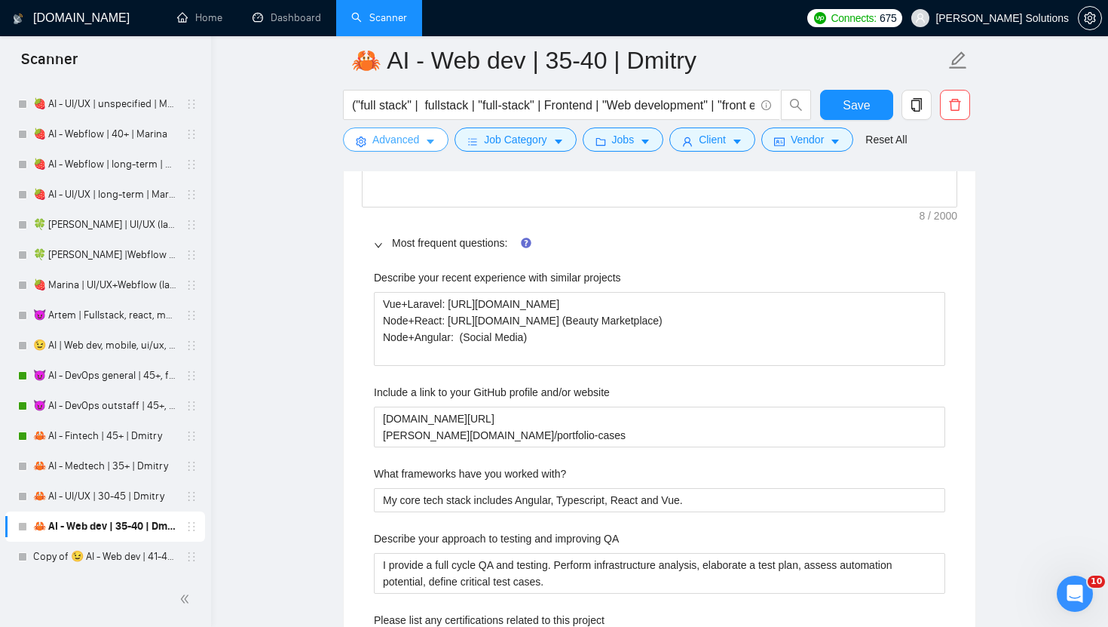
click at [435, 136] on span "caret-down" at bounding box center [430, 141] width 11 height 11
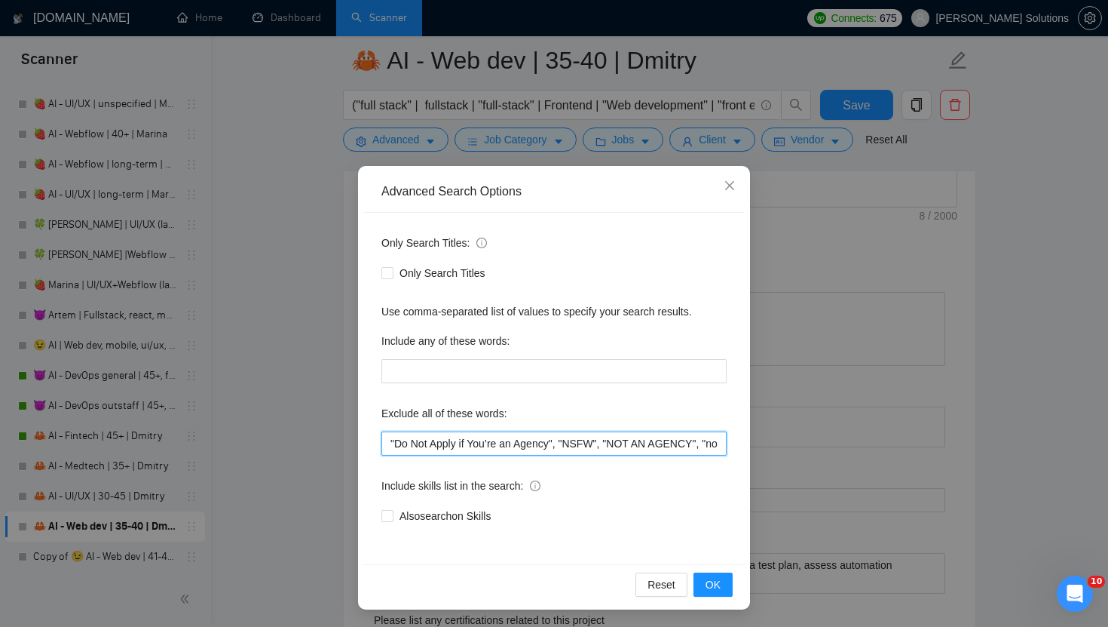
drag, startPoint x: 566, startPoint y: 440, endPoint x: 315, endPoint y: 417, distance: 252.2
click at [315, 417] on div "Advanced Search Options Only Search Titles: Only Search Titles Use comma-separa…" at bounding box center [554, 313] width 1108 height 627
click at [340, 241] on div "Advanced Search Options Only Search Titles: Only Search Titles Use comma-separa…" at bounding box center [554, 313] width 1108 height 627
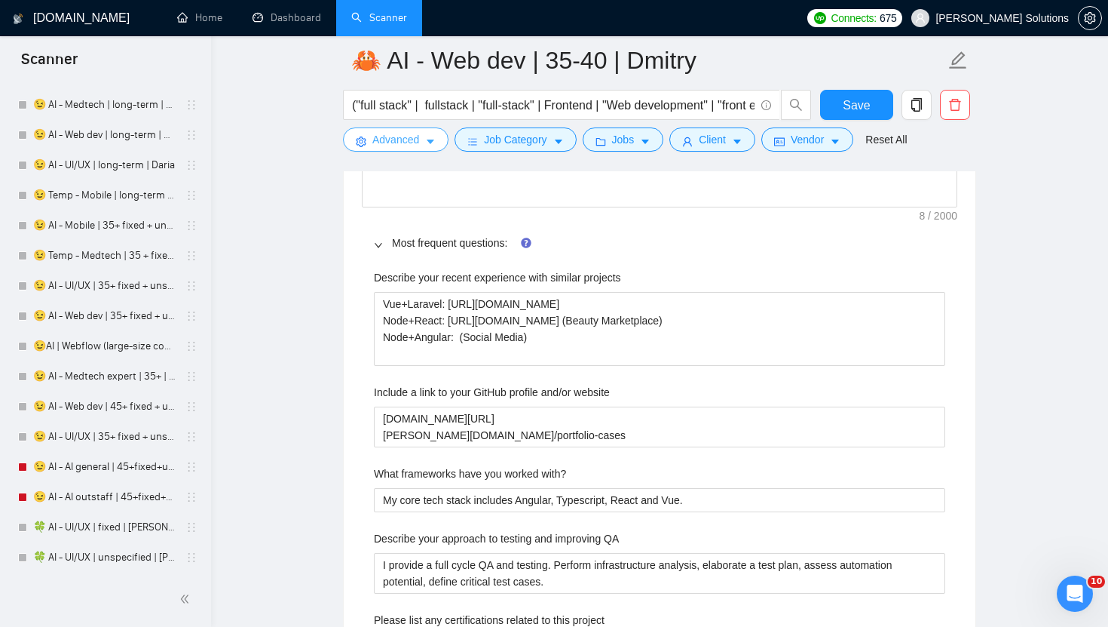
scroll to position [2668, 0]
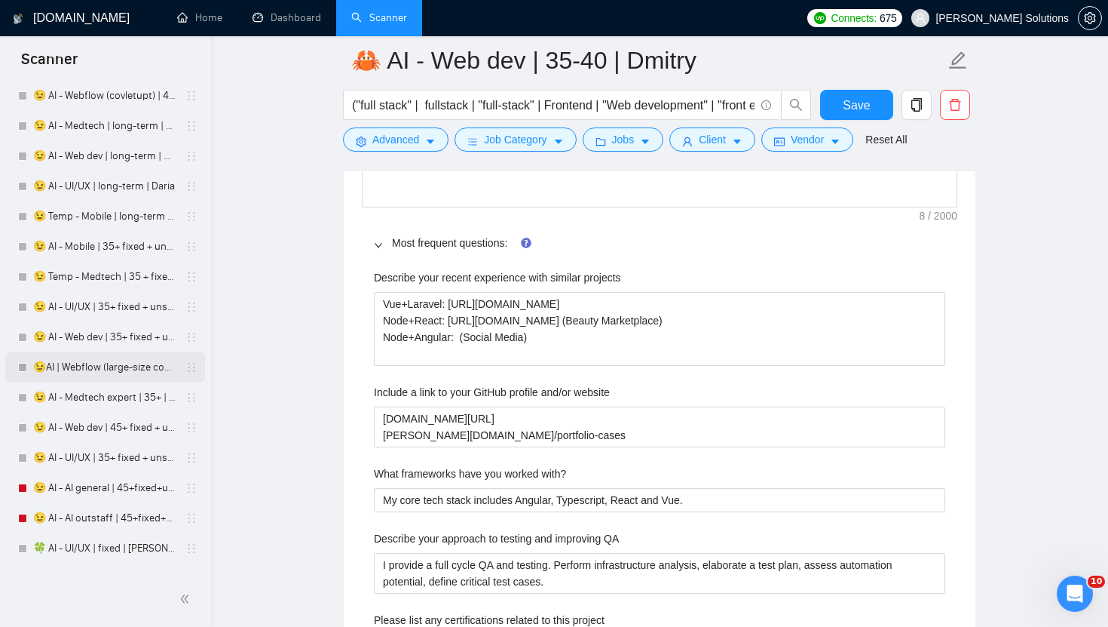
click at [89, 364] on link "😉AI | Webflow (large-size comp) | Daria" at bounding box center [104, 367] width 143 height 30
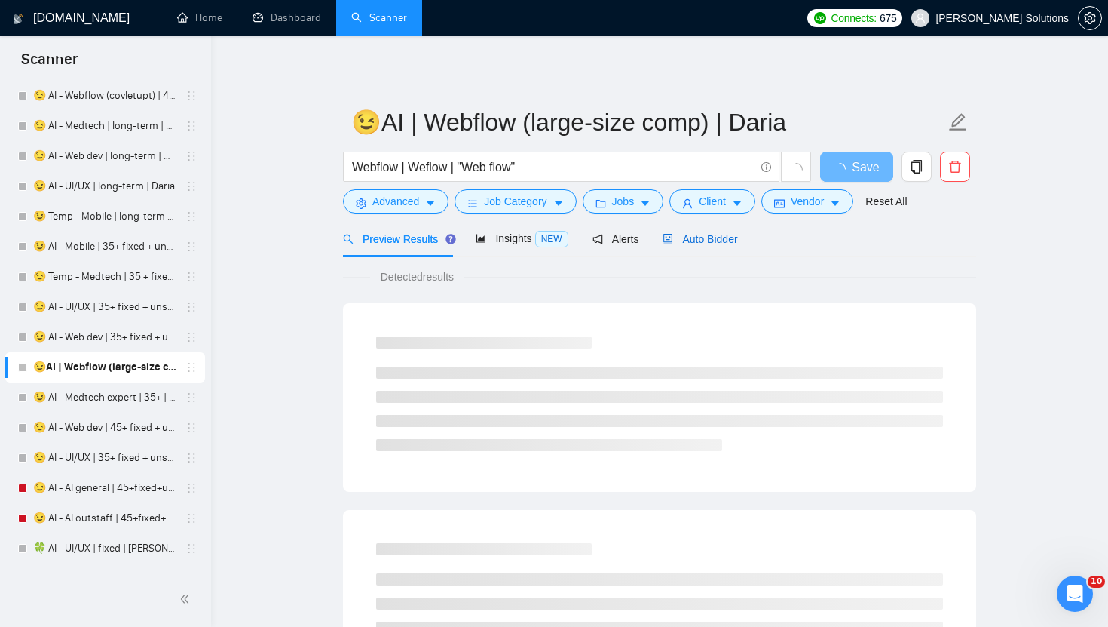
click at [696, 246] on div "Auto Bidder" at bounding box center [700, 239] width 75 height 17
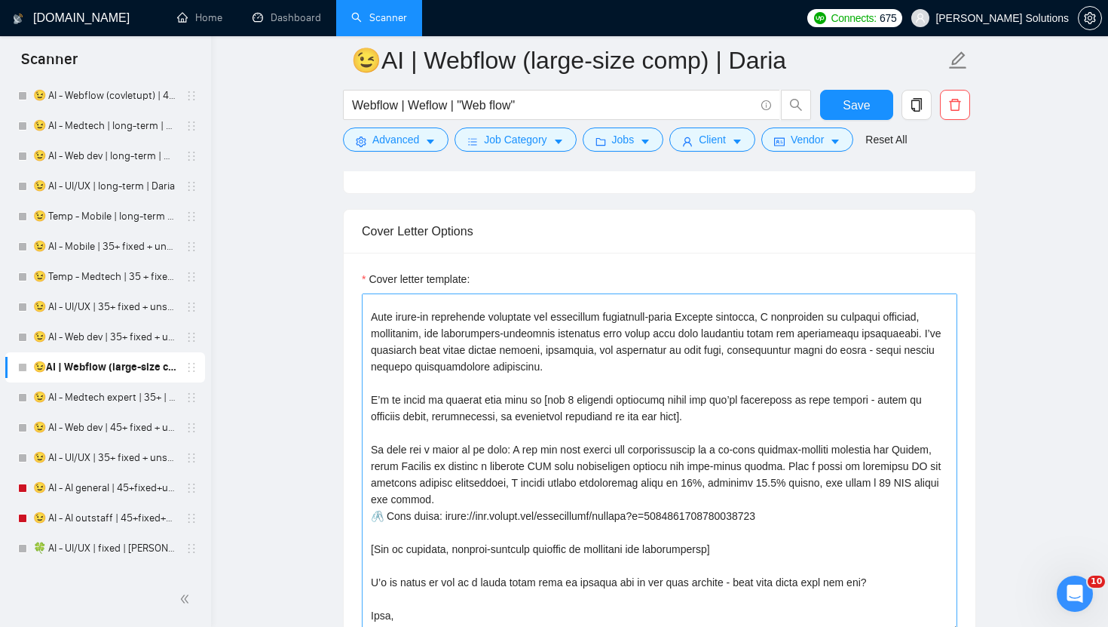
scroll to position [50, 0]
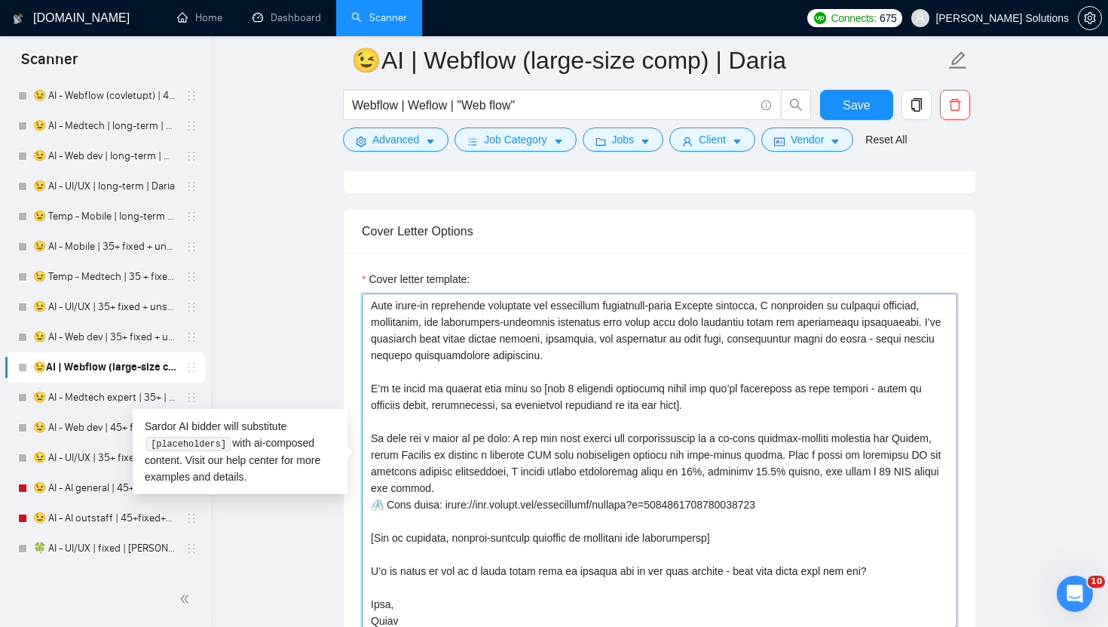
drag, startPoint x: 810, startPoint y: 507, endPoint x: 324, endPoint y: 441, distance: 490.1
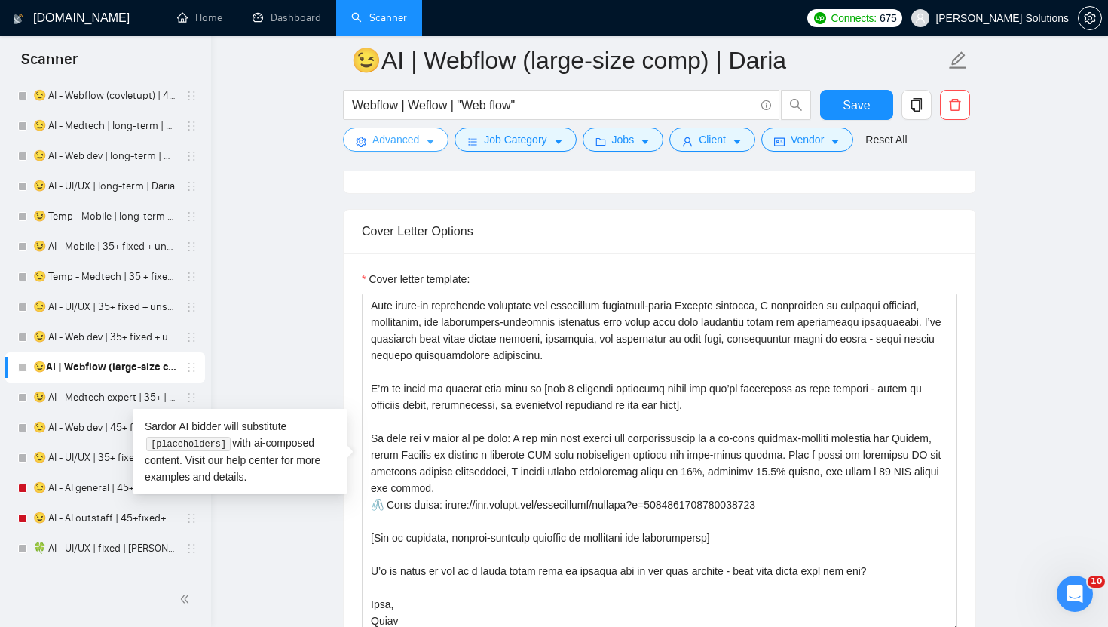
click at [418, 139] on span "Advanced" at bounding box center [395, 139] width 47 height 17
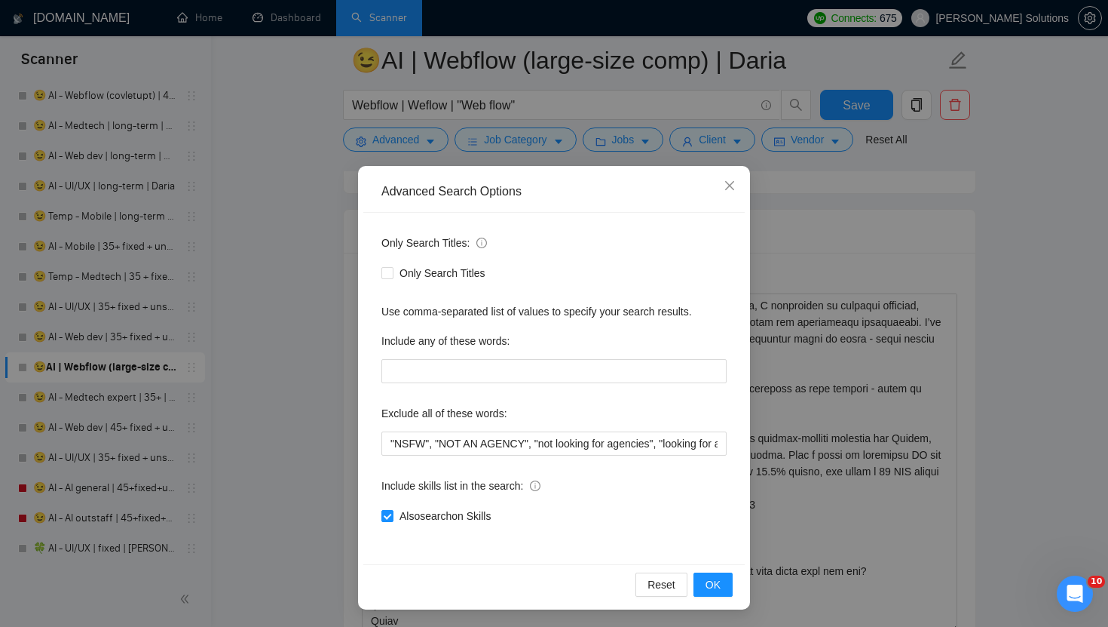
click at [853, 52] on div "Advanced Search Options Only Search Titles: Only Search Titles Use comma-separa…" at bounding box center [554, 313] width 1108 height 627
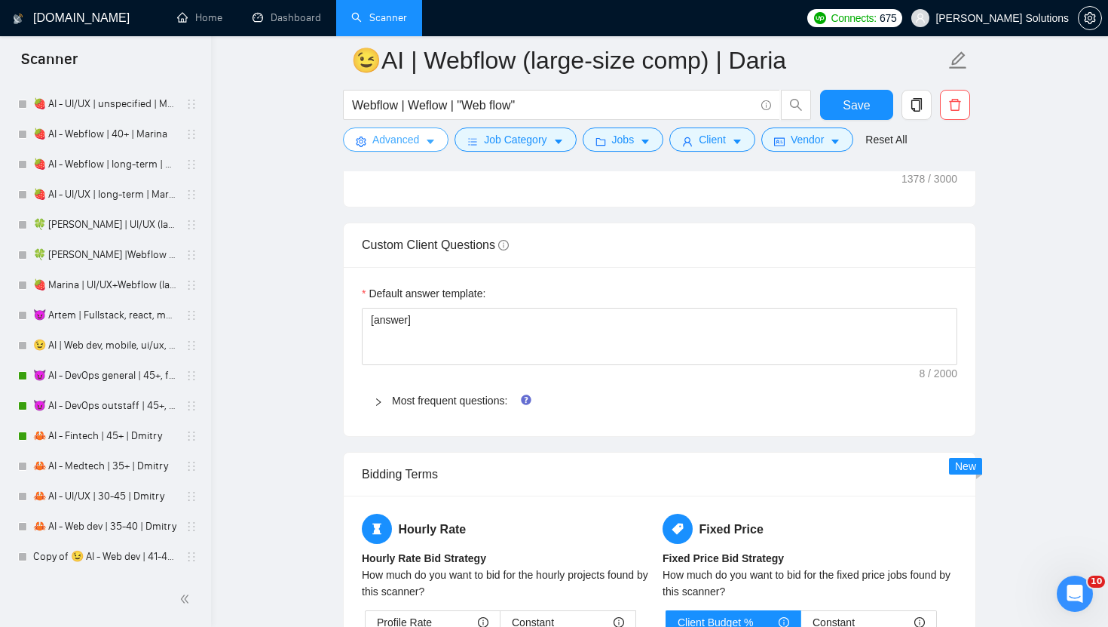
scroll to position [2699, 0]
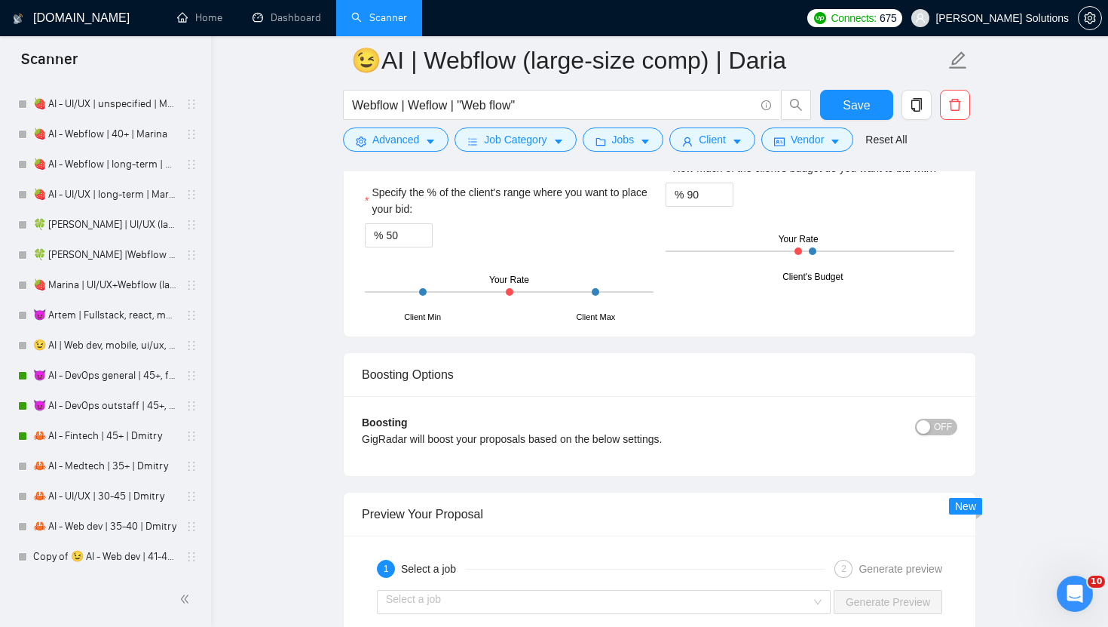
click at [83, 516] on link "🦀 AI - Web dev | 35-40 | Dmitry" at bounding box center [104, 526] width 143 height 30
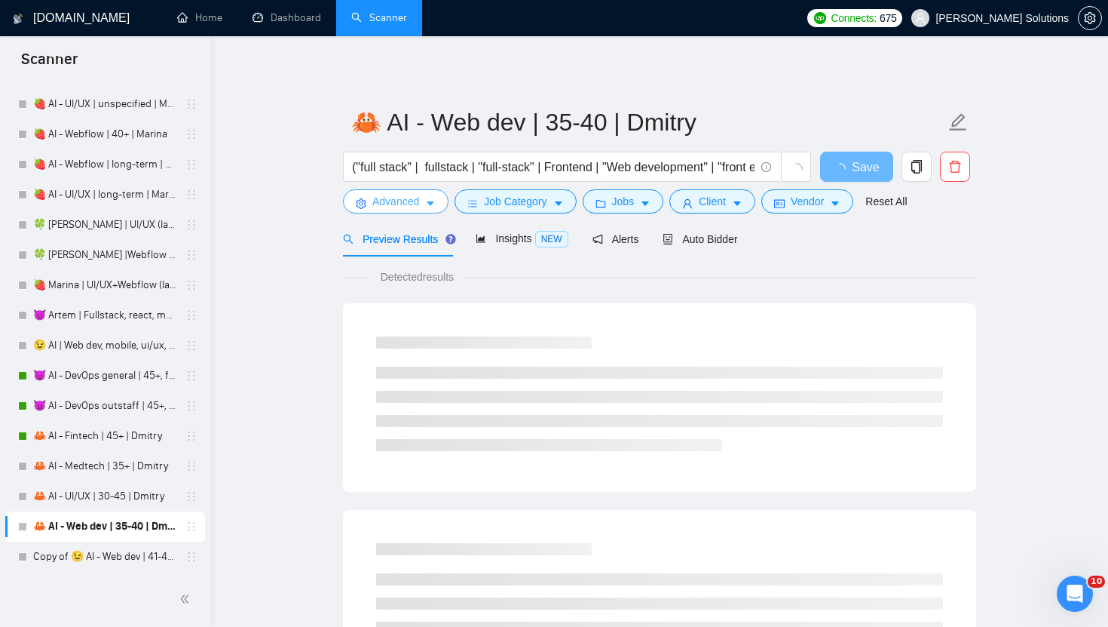
click at [386, 211] on button "Advanced" at bounding box center [396, 201] width 106 height 24
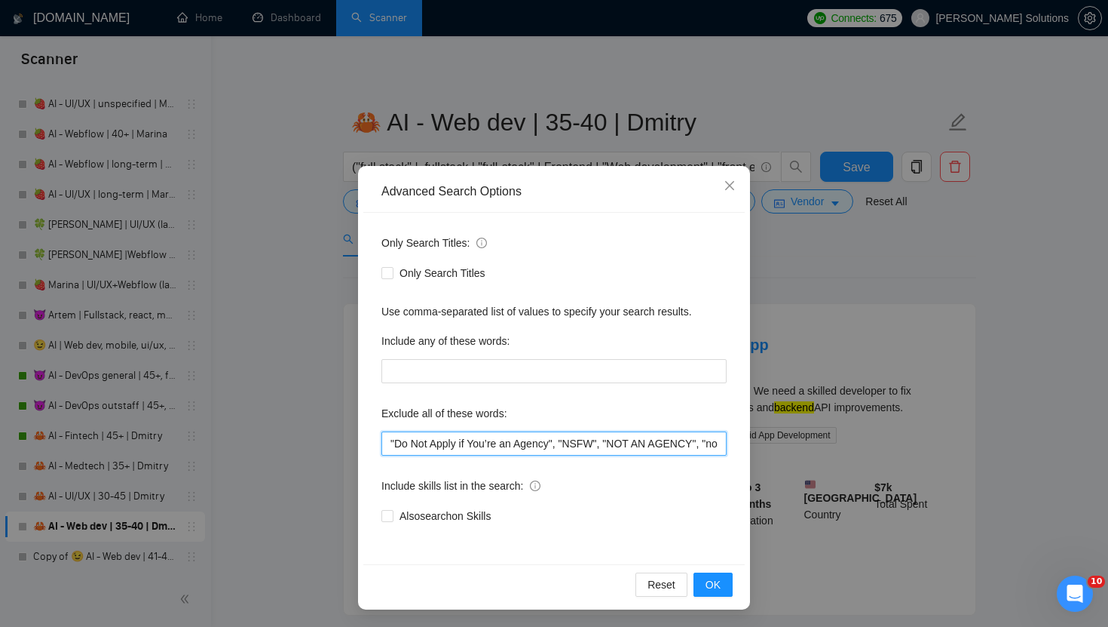
drag, startPoint x: 565, startPoint y: 443, endPoint x: 357, endPoint y: 435, distance: 209.0
click at [357, 435] on div "Advanced Search Options Only Search Titles: Only Search Titles Use comma-separa…" at bounding box center [554, 313] width 1108 height 627
click at [667, 127] on div "Advanced Search Options Only Search Titles: Only Search Titles Use comma-separa…" at bounding box center [554, 313] width 1108 height 627
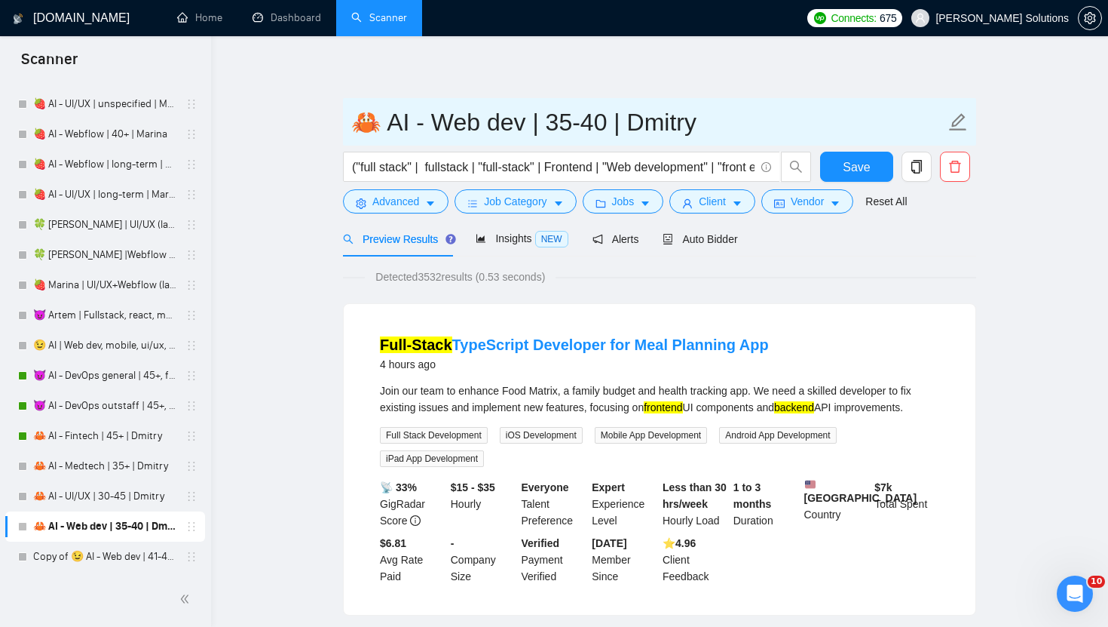
click at [651, 127] on input "🦀 AI - Web dev | 35-40 | Dmitry" at bounding box center [648, 122] width 594 height 38
drag, startPoint x: 376, startPoint y: 127, endPoint x: 325, endPoint y: 127, distance: 51.3
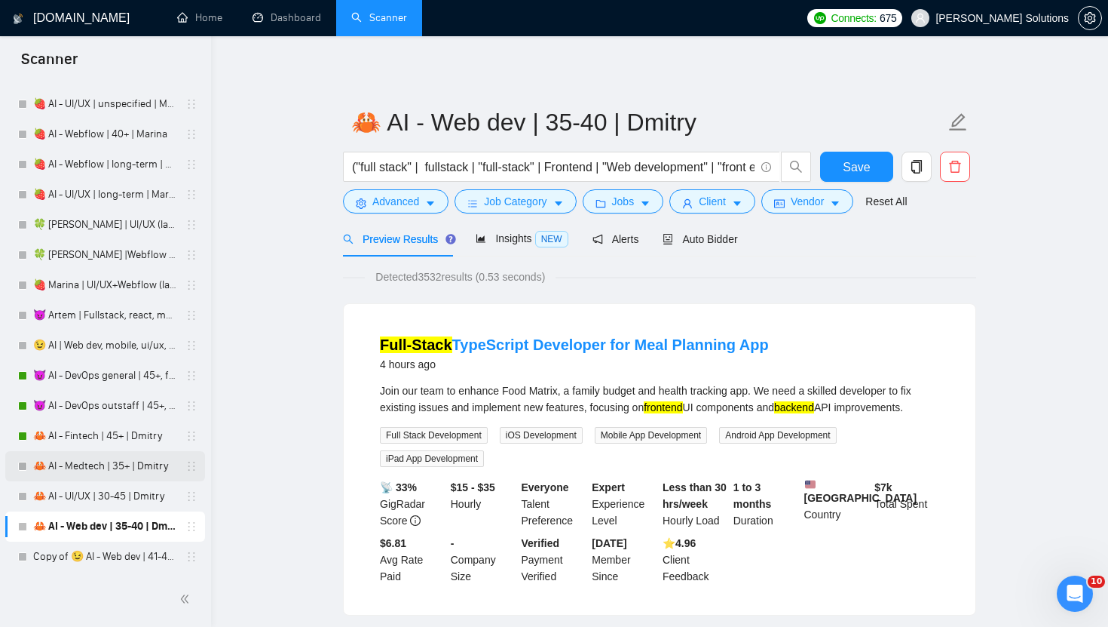
click at [98, 467] on link "🦀 AI - Medtech | 35+ | Dmitry" at bounding box center [104, 466] width 143 height 30
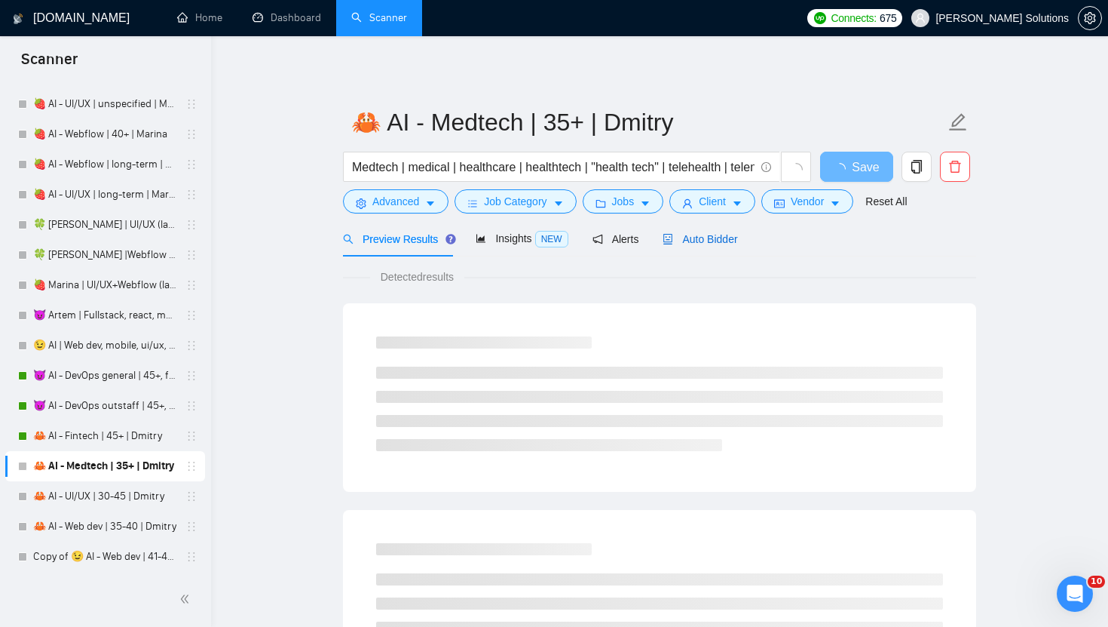
click at [687, 239] on span "Auto Bidder" at bounding box center [700, 239] width 75 height 12
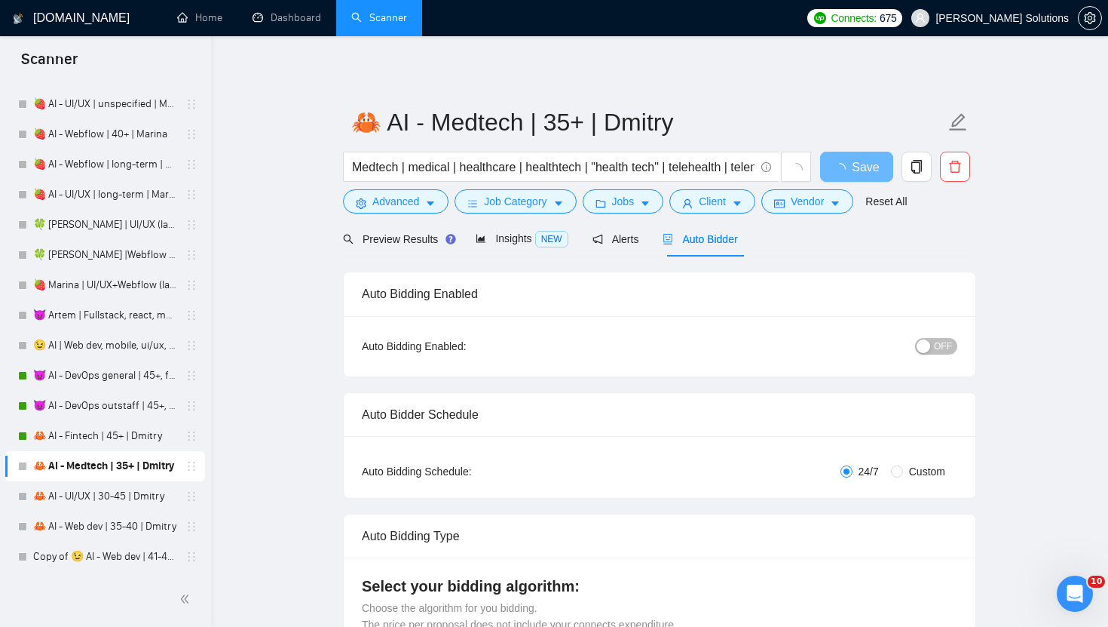
radio input "false"
radio input "true"
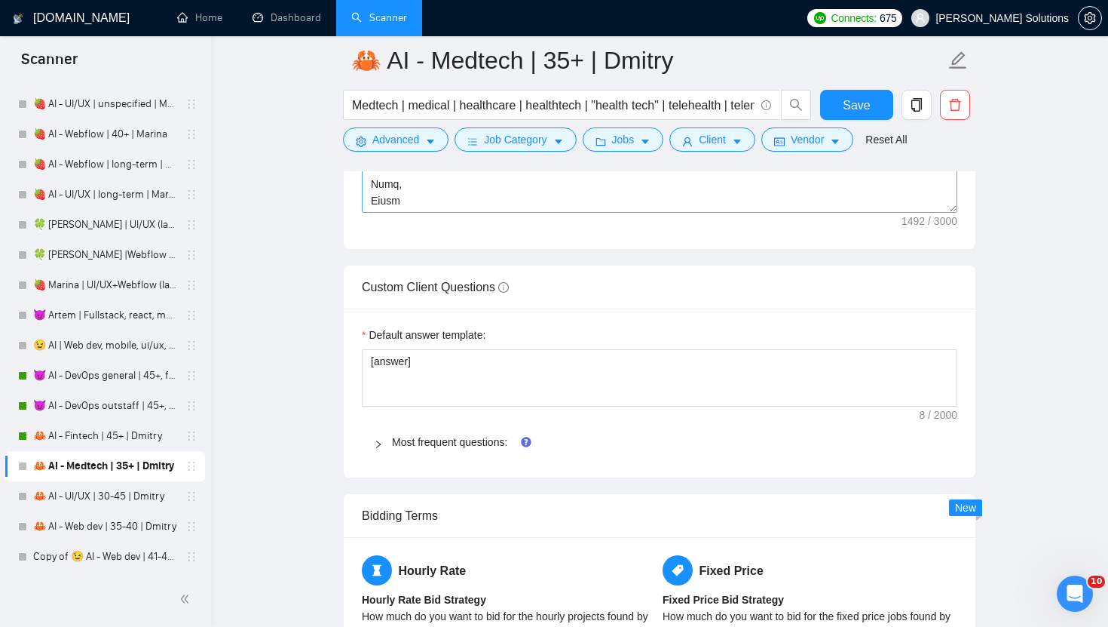
scroll to position [2294, 0]
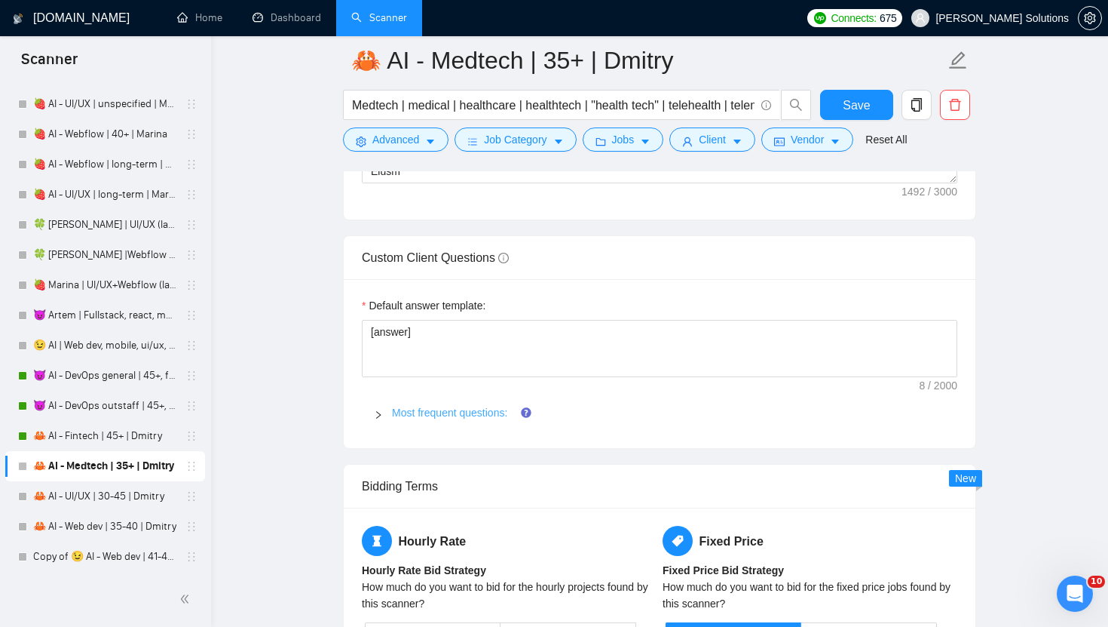
click at [489, 404] on span "Most frequent questions:" at bounding box center [668, 412] width 553 height 17
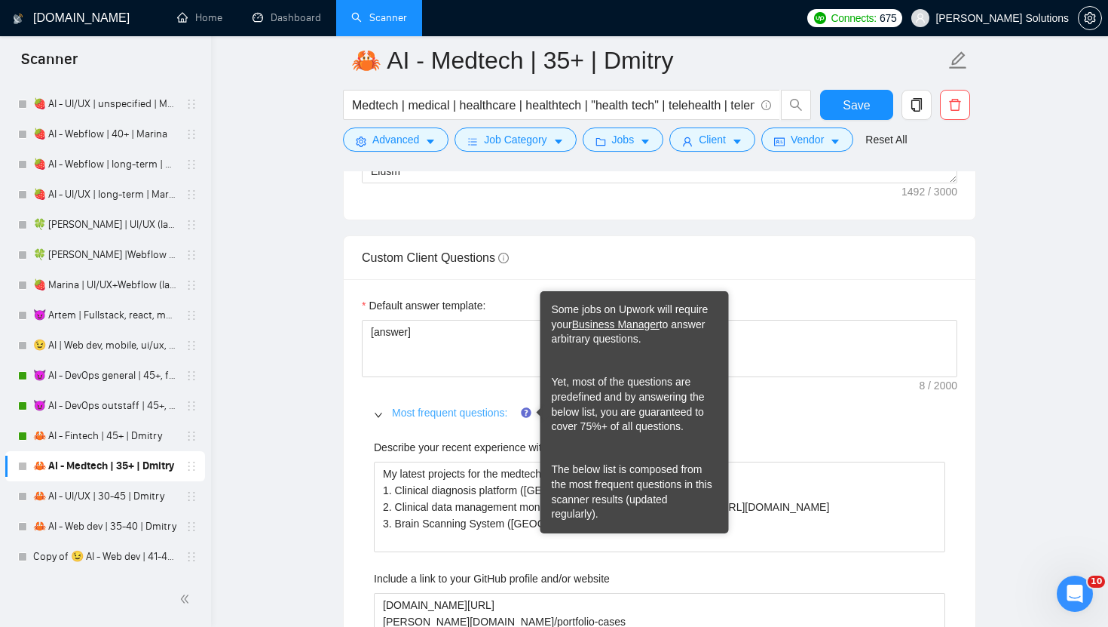
click at [483, 412] on link "Most frequent questions:" at bounding box center [449, 412] width 115 height 12
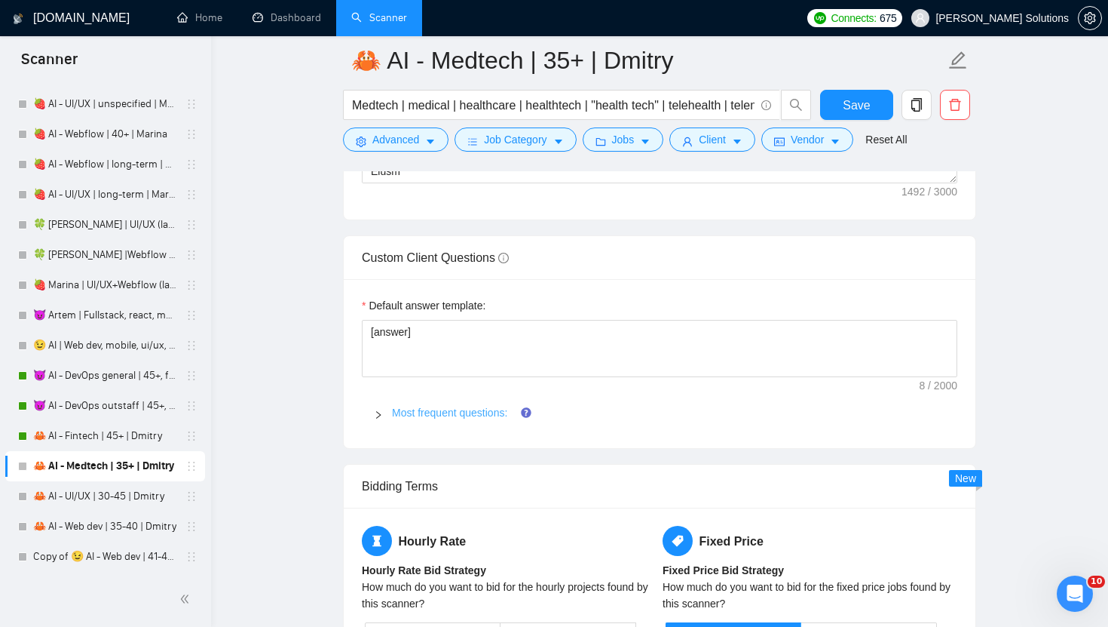
click at [483, 412] on link "Most frequent questions:" at bounding box center [449, 412] width 115 height 12
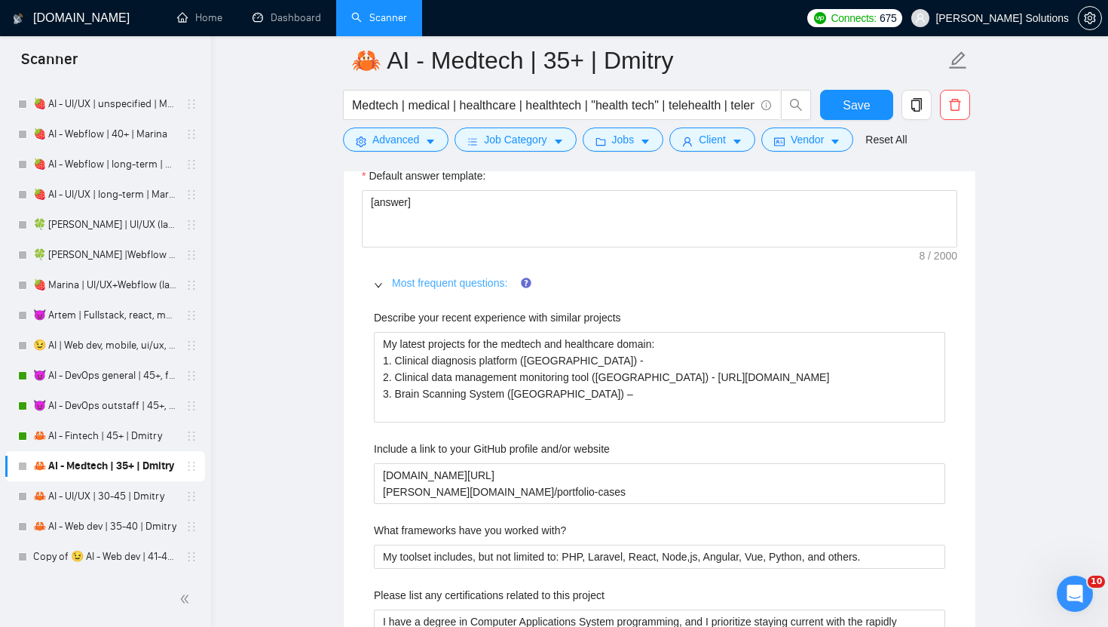
scroll to position [2443, 0]
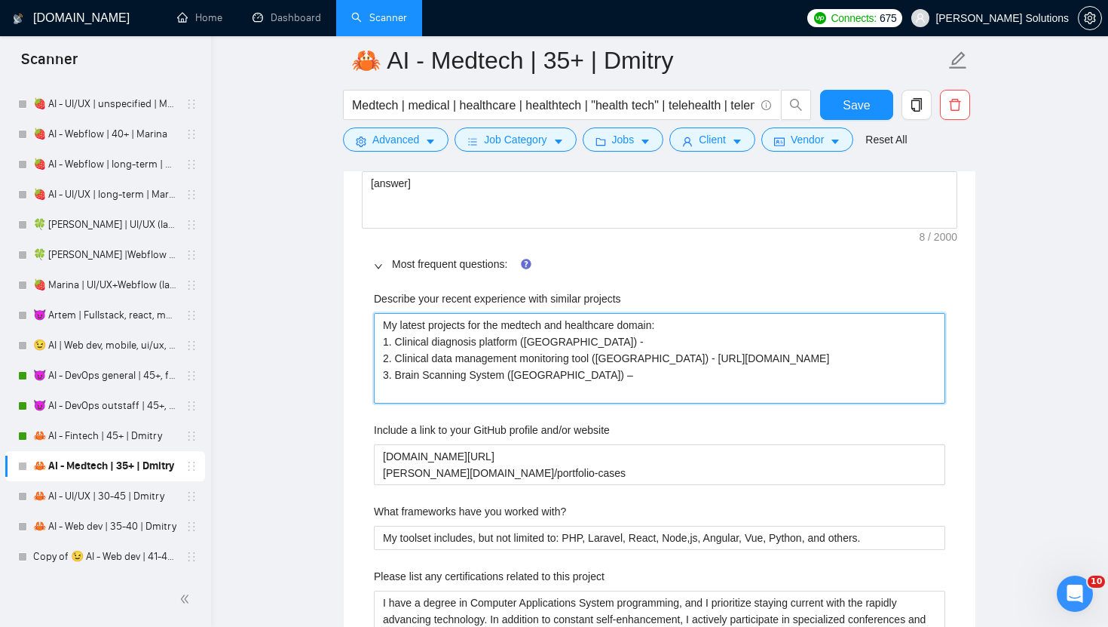
click at [491, 388] on projects "My latest projects for the medtech and healthcare domain: 1. Clinical diagnosis…" at bounding box center [660, 358] width 572 height 90
click at [569, 388] on projects "My latest projects for the medtech and healthcare domain: 1. Clinical diagnosis…" at bounding box center [660, 358] width 572 height 90
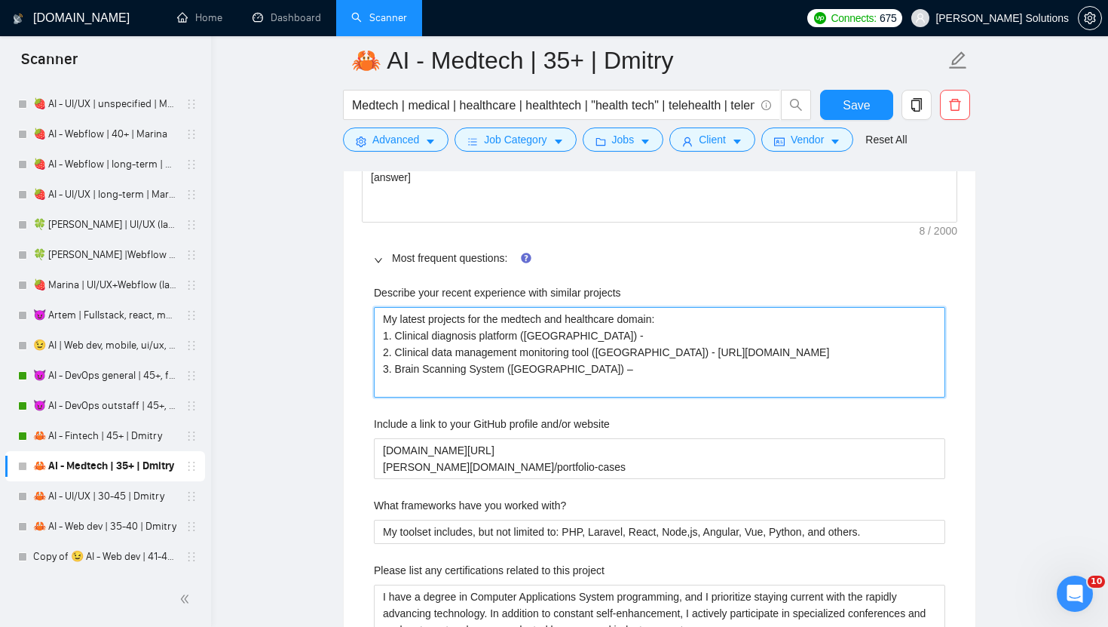
drag, startPoint x: 562, startPoint y: 388, endPoint x: 372, endPoint y: 338, distance: 196.4
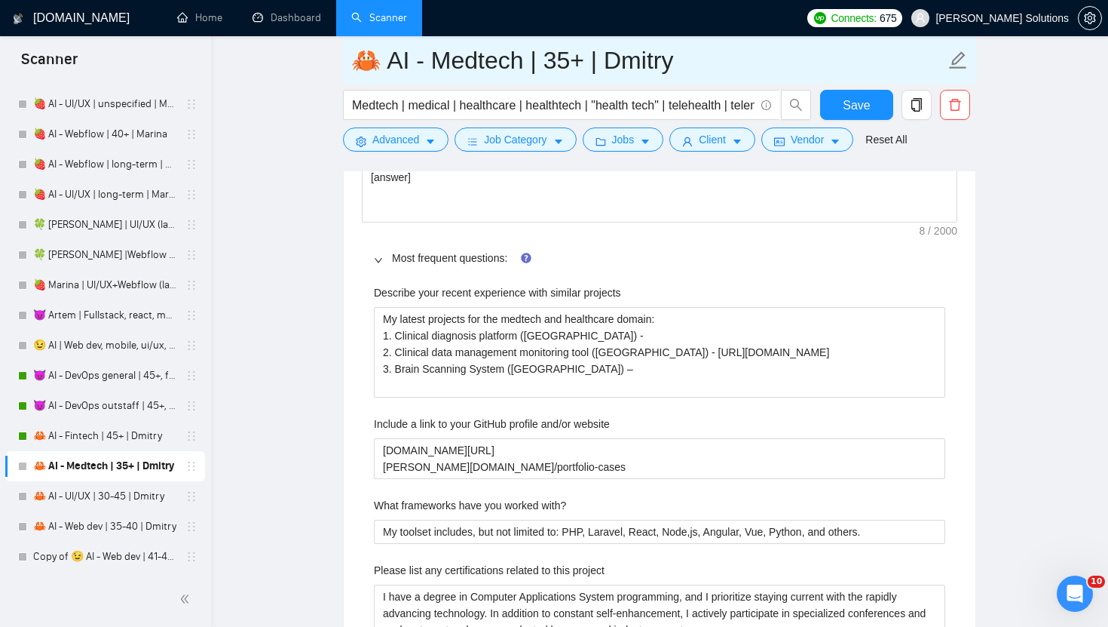
drag, startPoint x: 373, startPoint y: 73, endPoint x: 326, endPoint y: 73, distance: 46.7
click at [328, 73] on main "🦀 AI - Medtech | 35+ | Dmitry Medtech | medical | healthcare | healthtech | "he…" at bounding box center [659, 278] width 849 height 5334
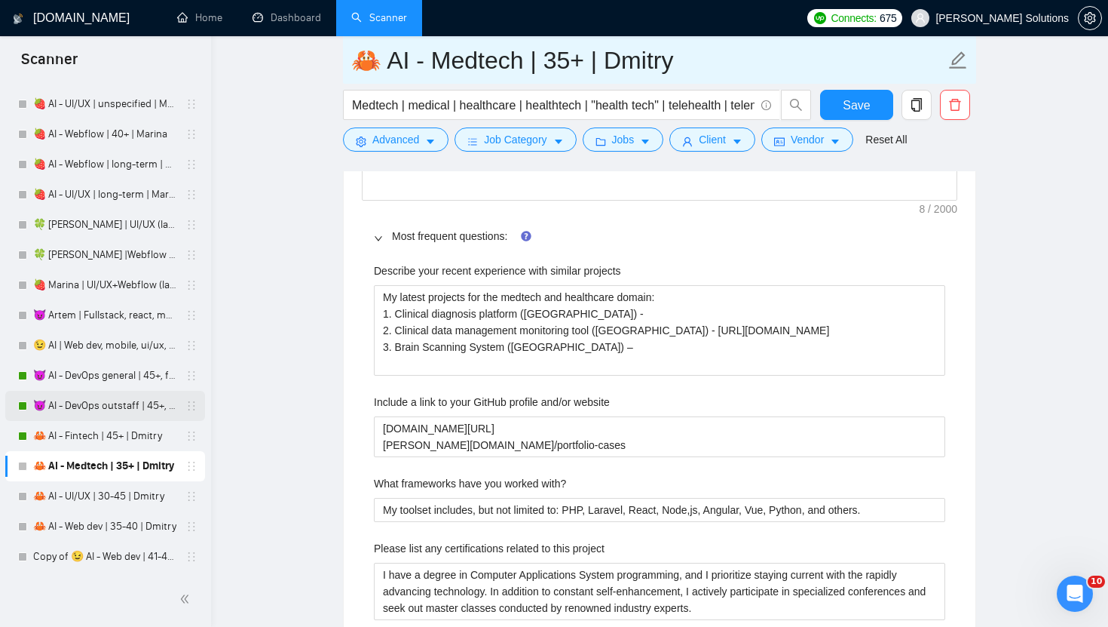
scroll to position [2476, 0]
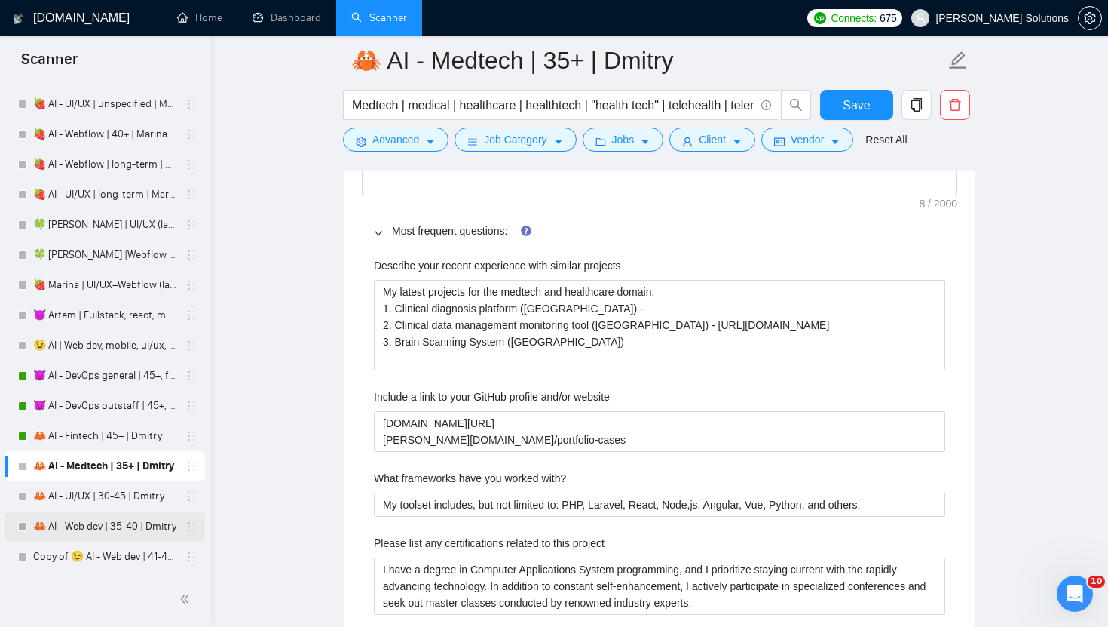
click at [93, 519] on link "🦀 AI - Web dev | 35-40 | Dmitry" at bounding box center [104, 526] width 143 height 30
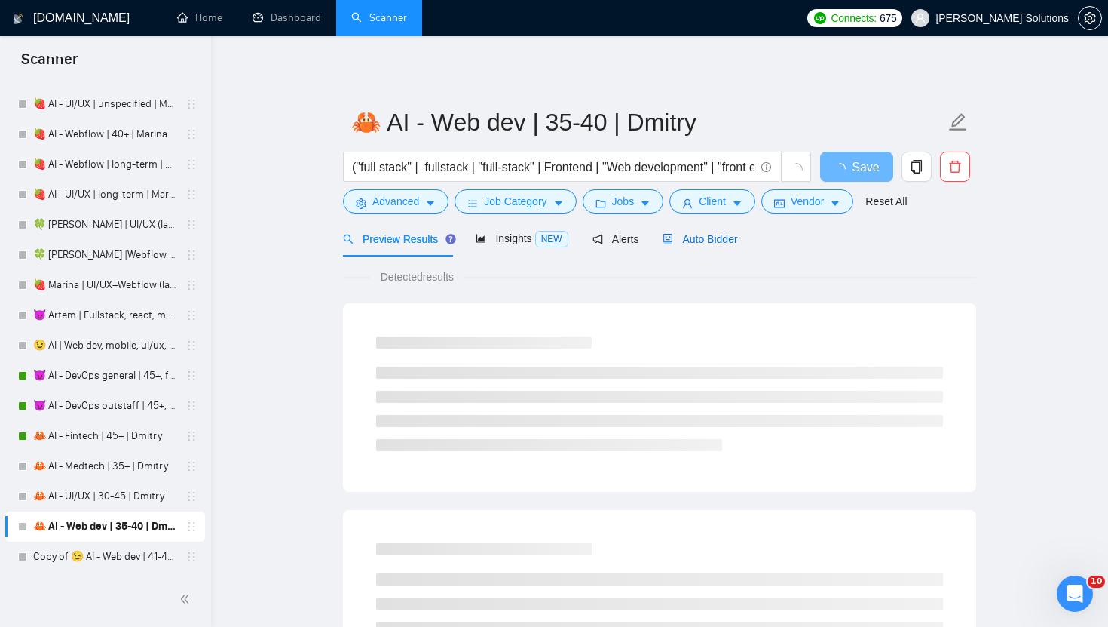
click at [694, 245] on div "Auto Bidder" at bounding box center [700, 239] width 75 height 17
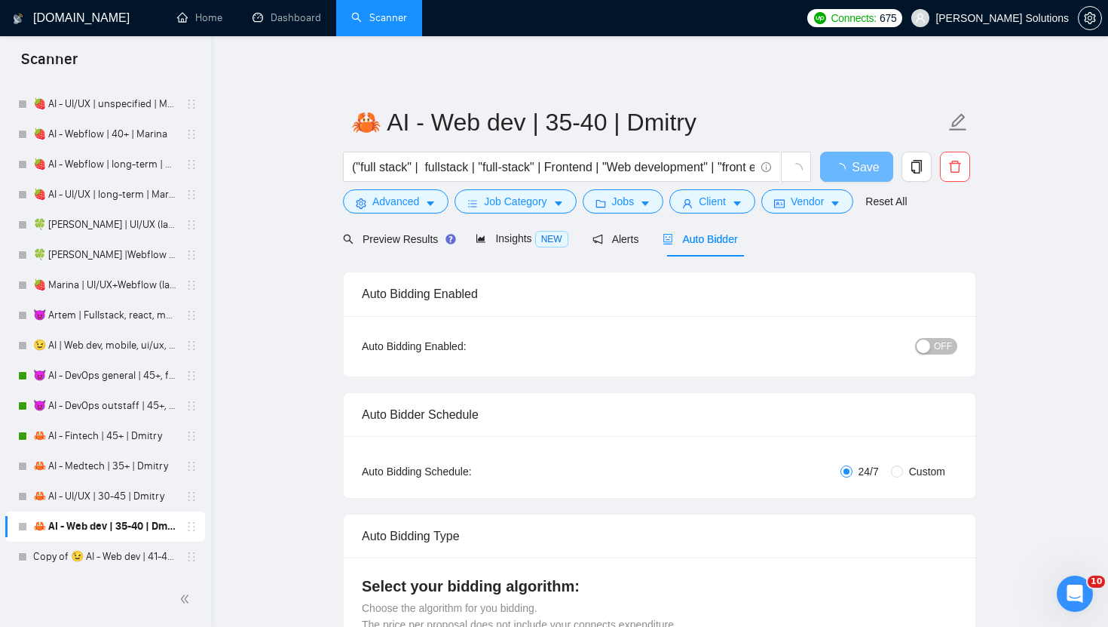
radio input "false"
radio input "true"
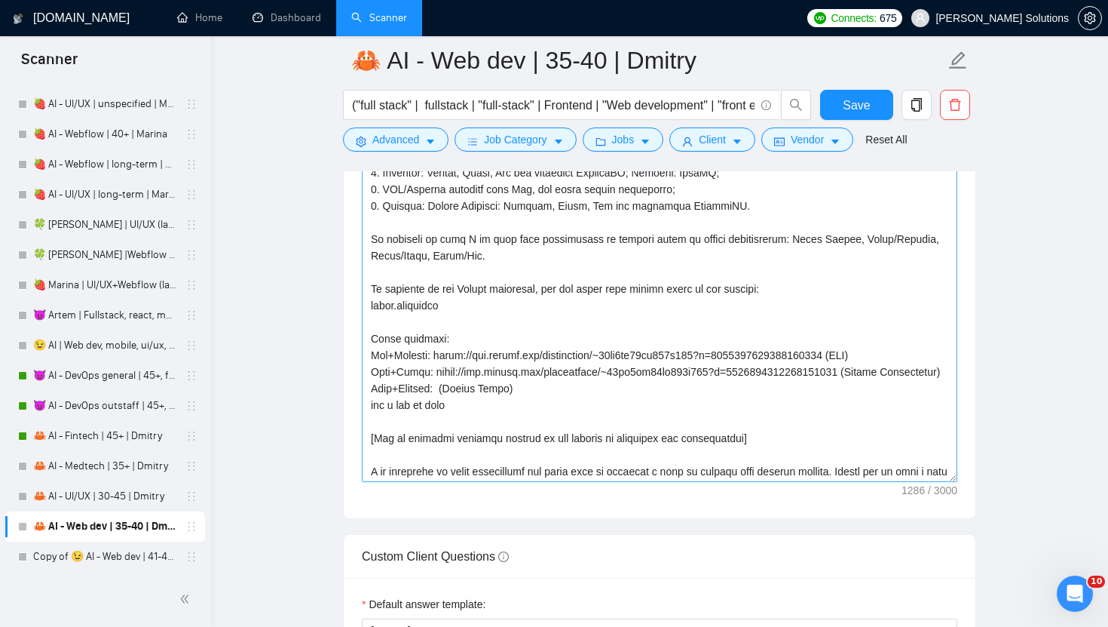
scroll to position [182, 0]
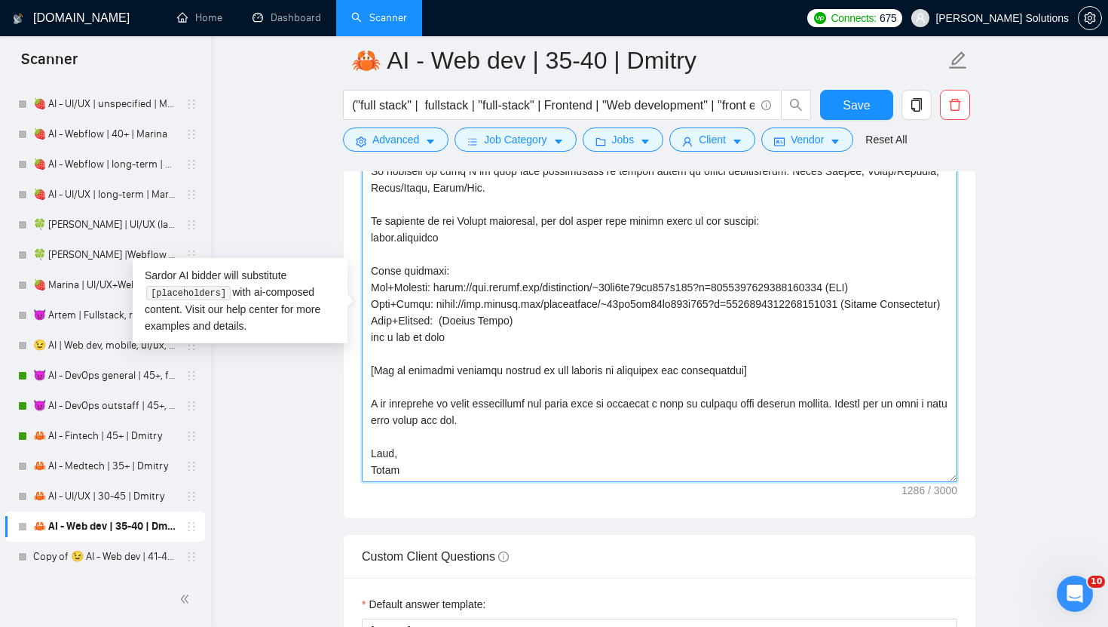
drag, startPoint x: 873, startPoint y: 272, endPoint x: 437, endPoint y: 273, distance: 435.8
click at [437, 273] on textarea "Cover letter template:" at bounding box center [660, 312] width 596 height 339
click at [441, 285] on textarea "Cover letter template:" at bounding box center [660, 312] width 596 height 339
drag, startPoint x: 436, startPoint y: 285, endPoint x: 875, endPoint y: 288, distance: 439.6
click at [875, 288] on textarea "Cover letter template:" at bounding box center [660, 312] width 596 height 339
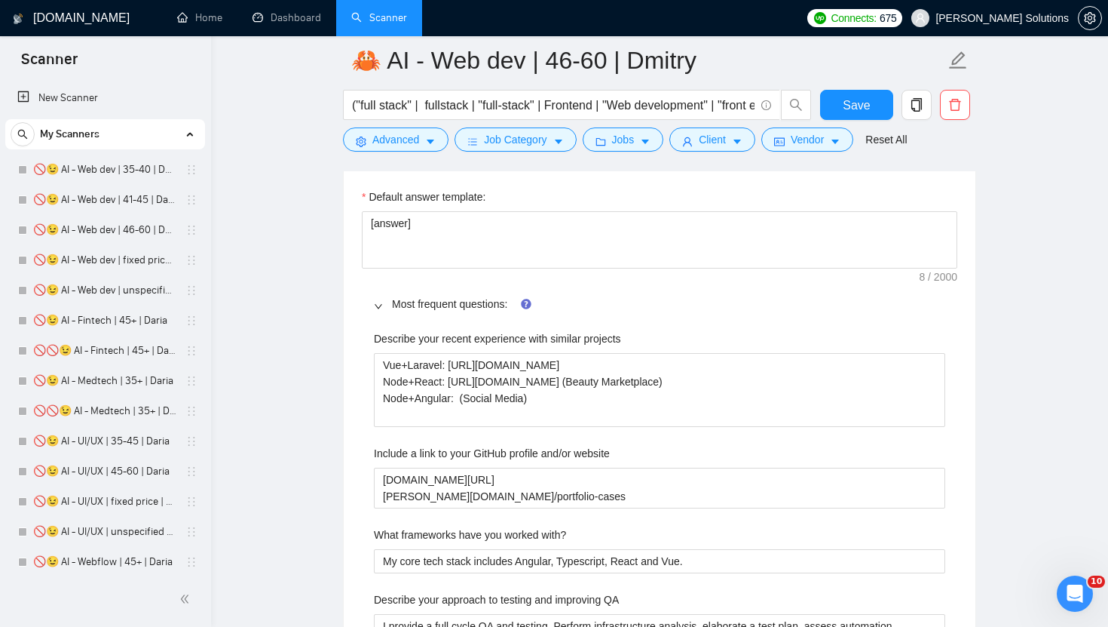
scroll to position [2248, 0]
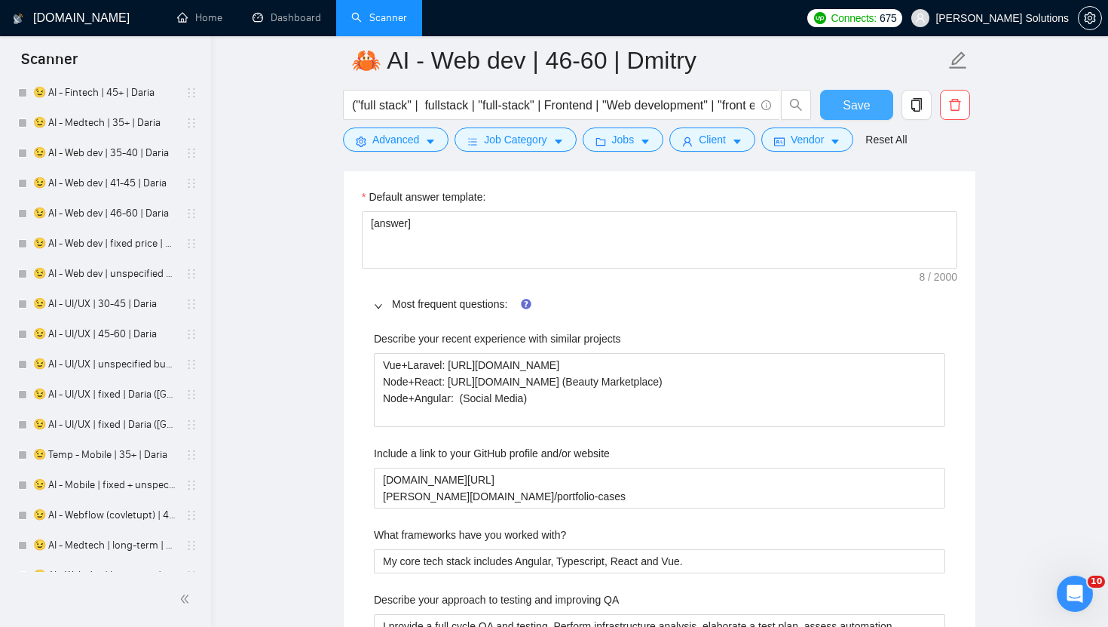
click at [860, 100] on span "Save" at bounding box center [856, 105] width 27 height 19
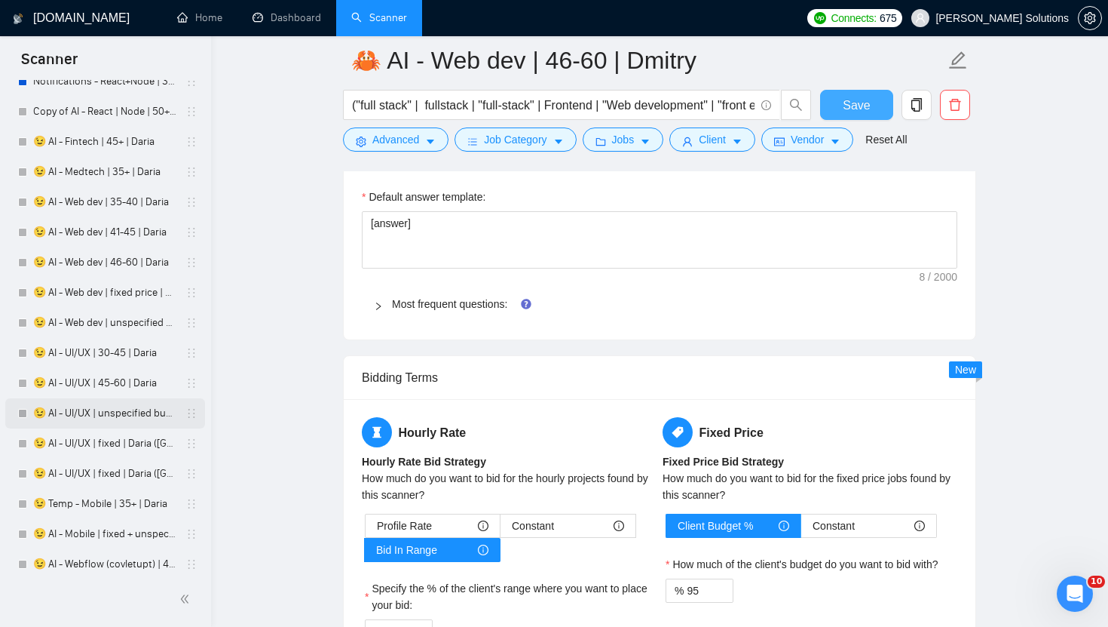
scroll to position [2244, 0]
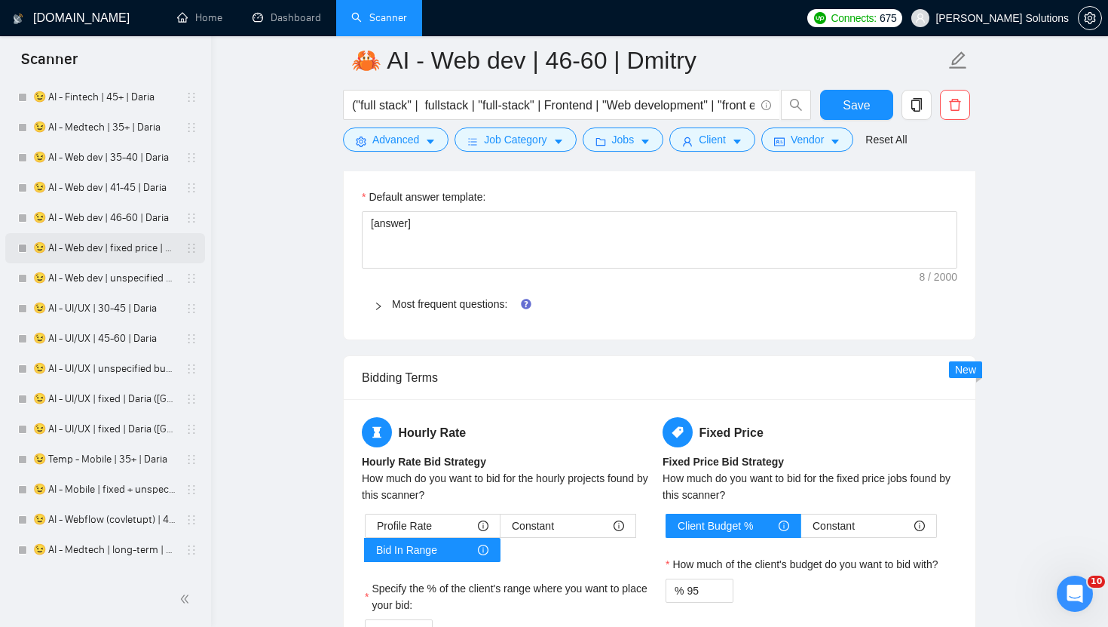
click at [127, 245] on link "😉 AI - Web dev | fixed price | Daria" at bounding box center [104, 248] width 143 height 30
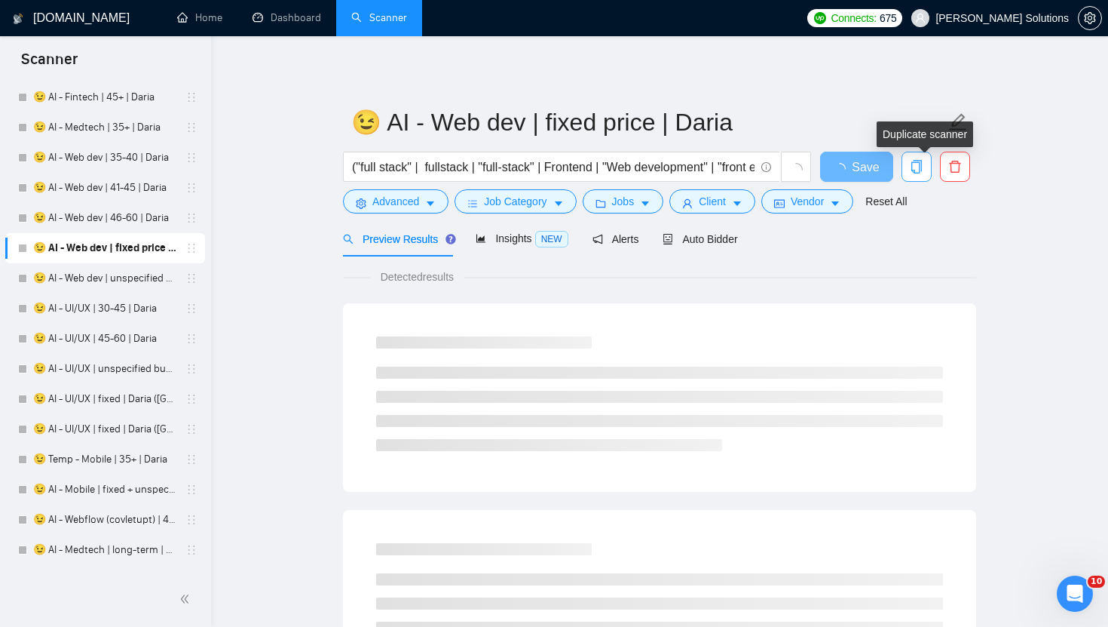
click at [914, 164] on icon "copy" at bounding box center [917, 167] width 14 height 14
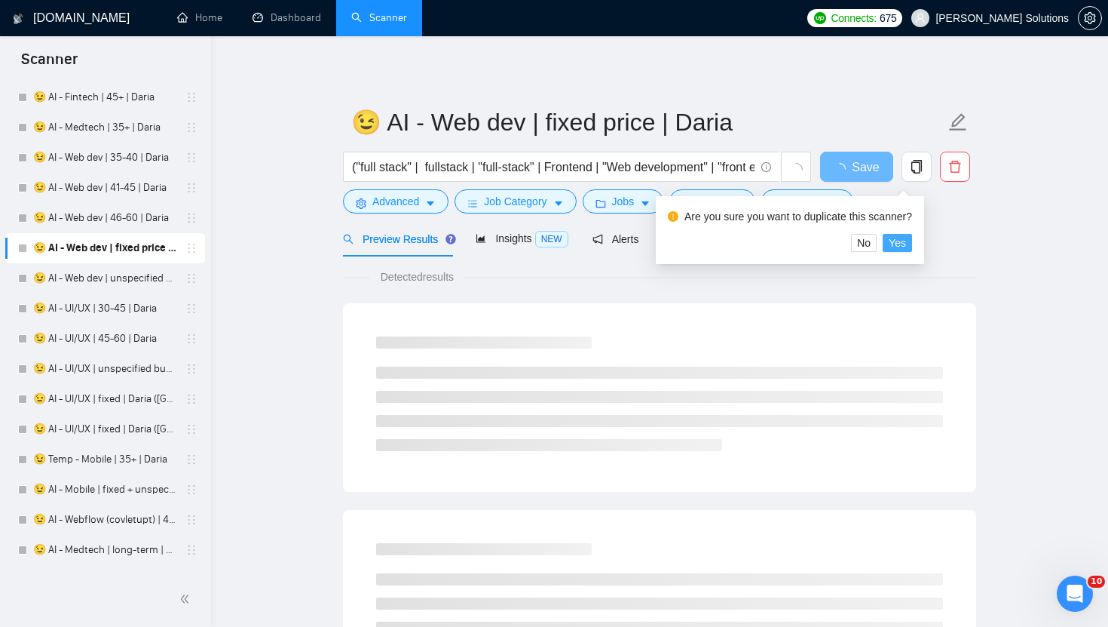
click at [900, 241] on span "Yes" at bounding box center [897, 242] width 17 height 17
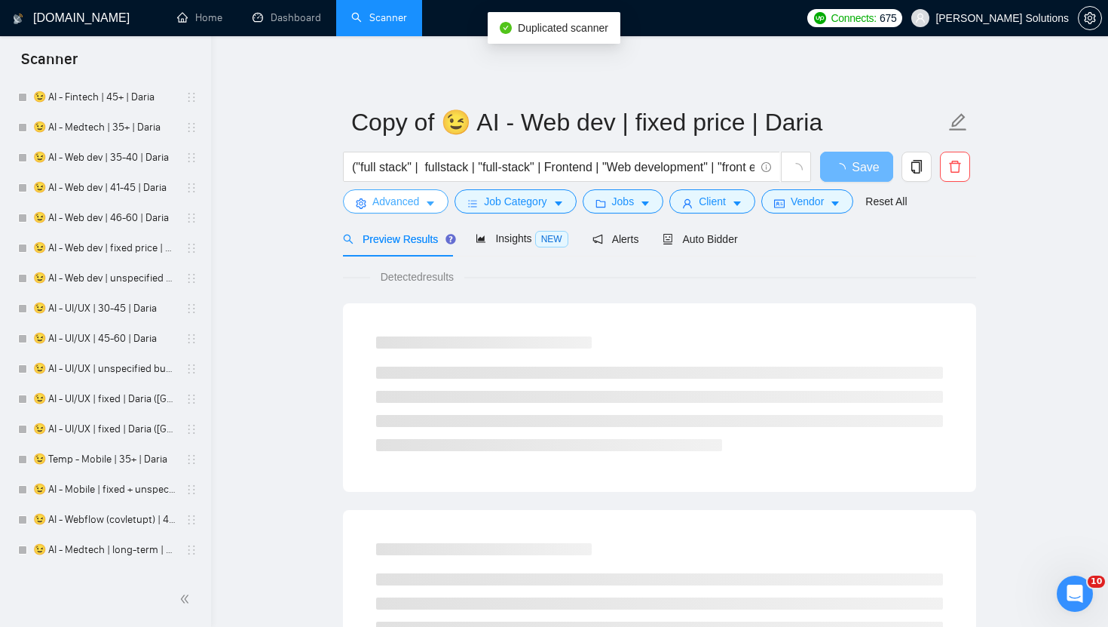
click at [395, 203] on span "Advanced" at bounding box center [395, 201] width 47 height 17
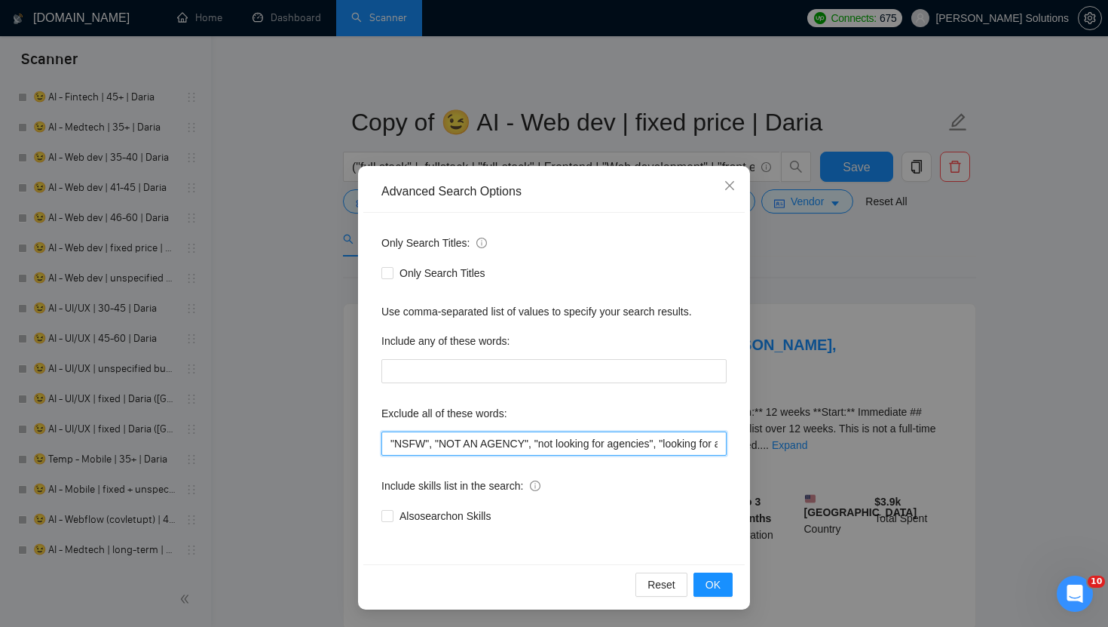
click at [390, 447] on input ""NSFW", "NOT AN AGENCY", "not looking for agencies", "looking for a freelancer"…" at bounding box center [554, 443] width 345 height 24
paste input ""Do Not Apply if You’re an Agency","
type input ""Do Not Apply if You’re an Agency", "NSFW", "NOT AN AGENCY", "not looking for a…"
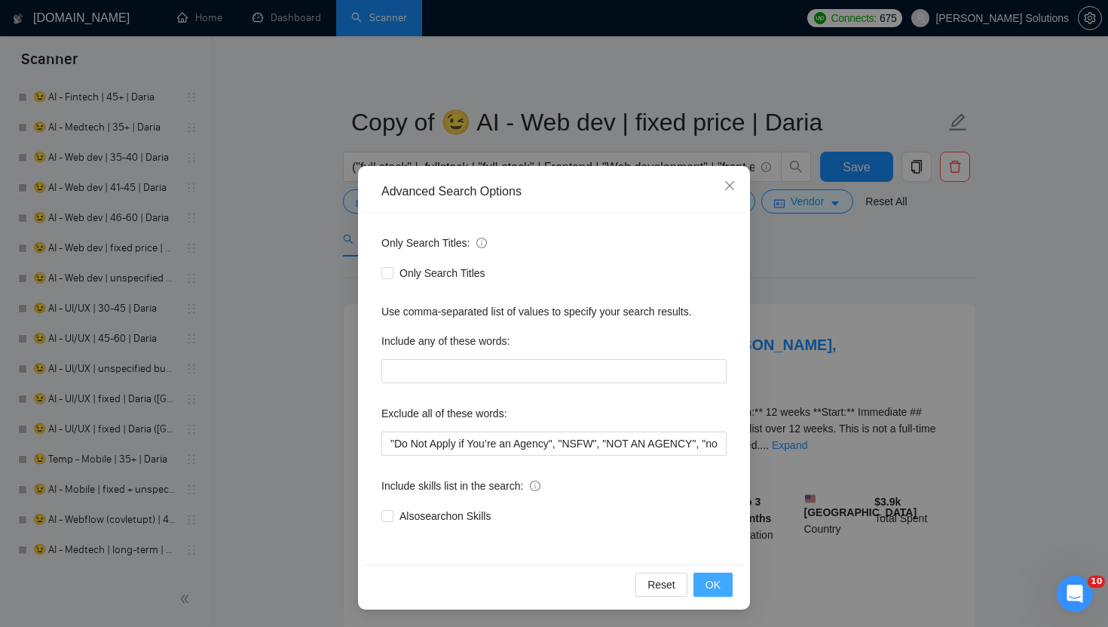
click at [707, 584] on span "OK" at bounding box center [713, 584] width 15 height 17
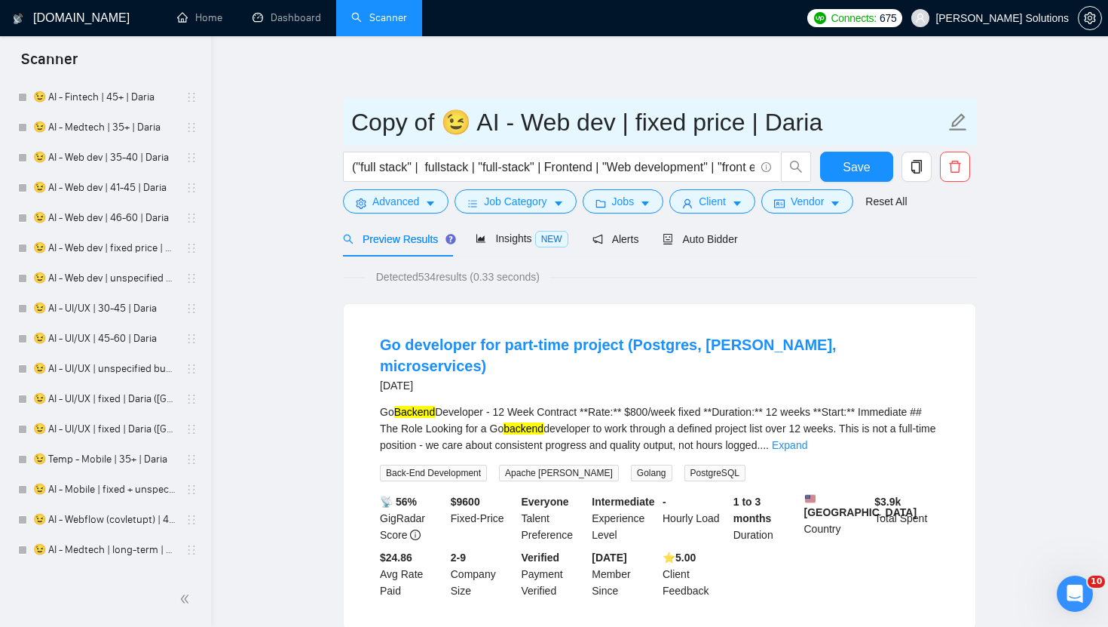
click at [767, 127] on input "Copy of 😉 AI - Web dev | fixed price | Daria" at bounding box center [648, 122] width 594 height 38
paste input "mitry"
drag, startPoint x: 458, startPoint y: 132, endPoint x: 447, endPoint y: 202, distance: 70.9
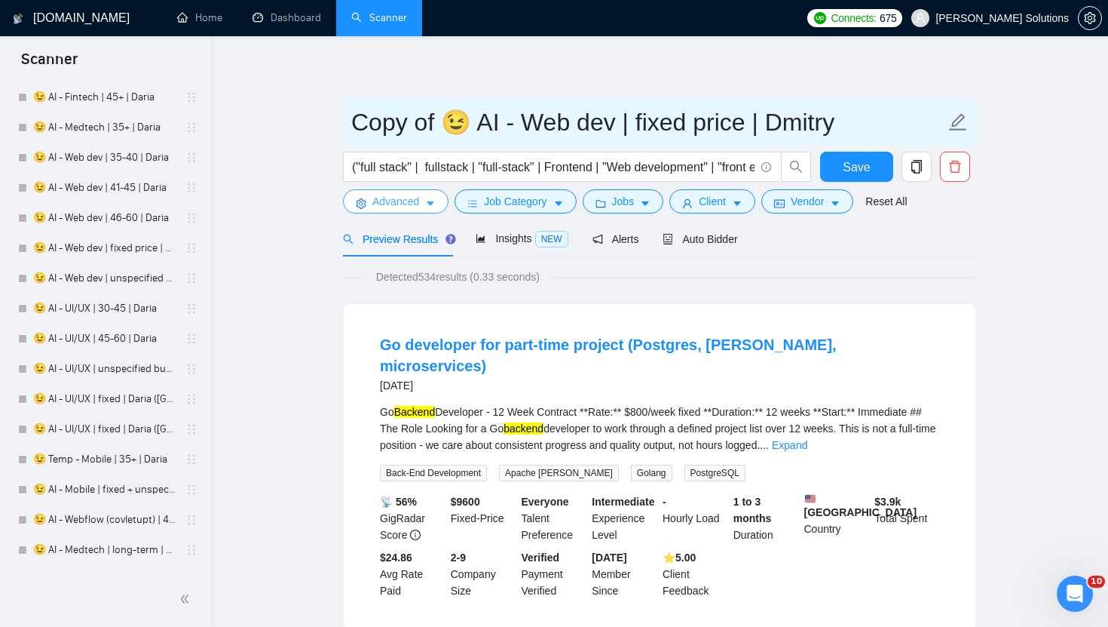
paste input "🦀"
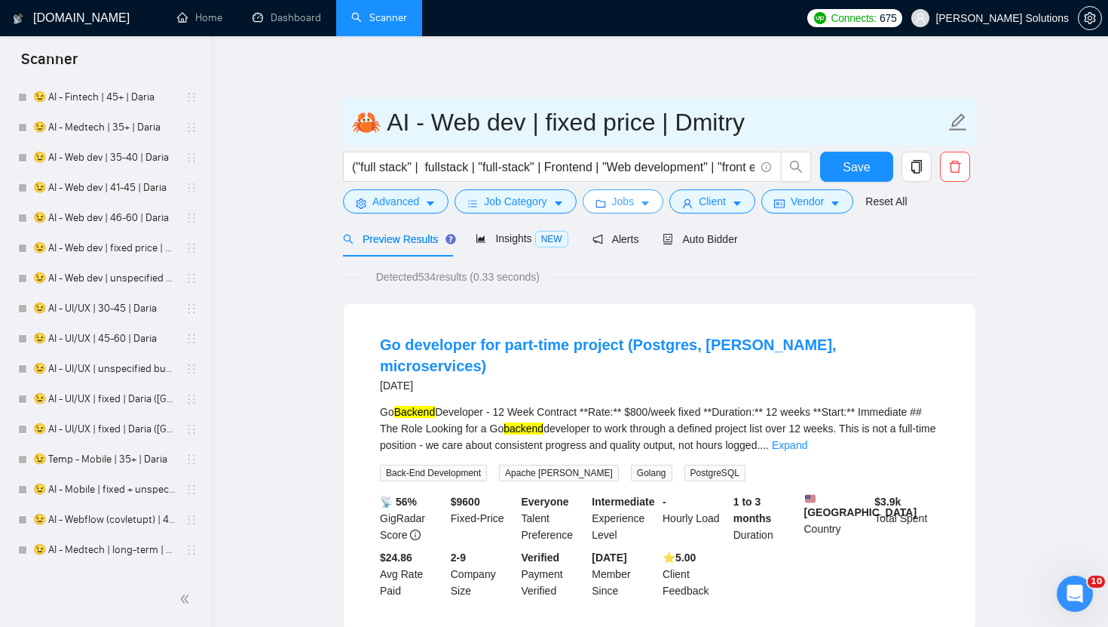
type input "🦀 AI - Web dev | fixed price | Dmitry"
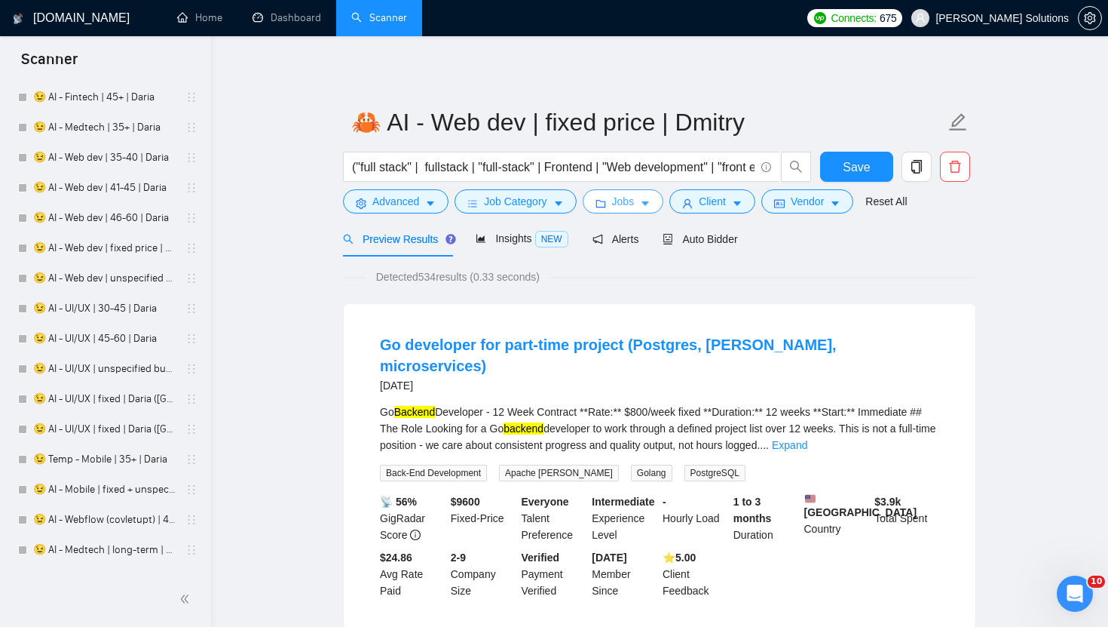
click at [619, 202] on span "Jobs" at bounding box center [623, 201] width 23 height 17
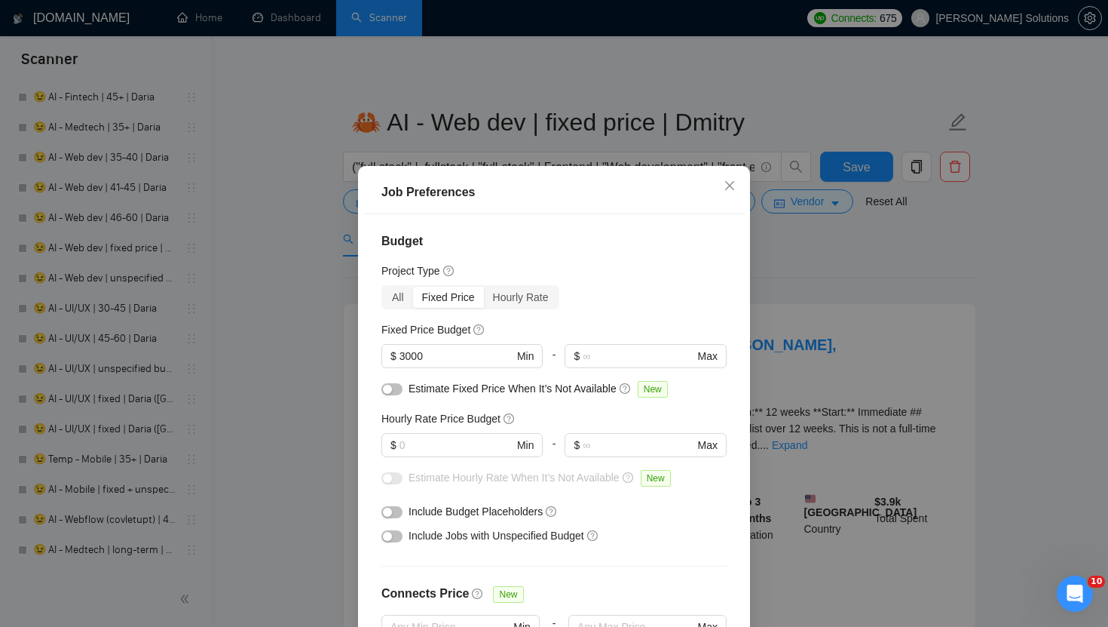
click at [609, 150] on div "Job Preferences Budget Project Type All Fixed Price Hourly Rate Fixed Price Bud…" at bounding box center [554, 313] width 1108 height 627
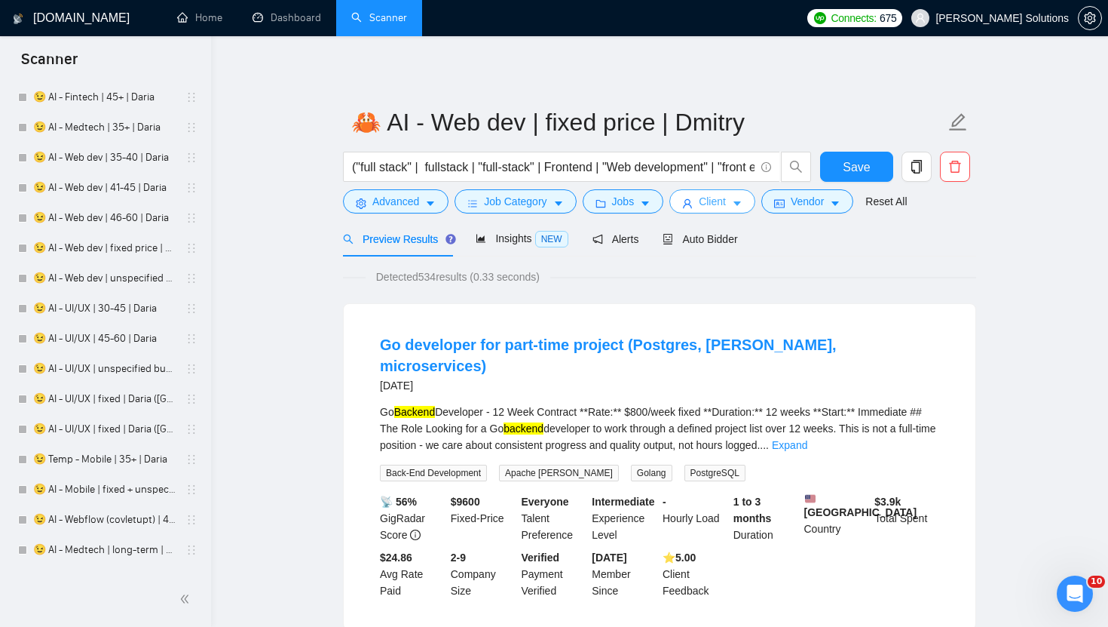
click at [700, 201] on button "Client" at bounding box center [713, 201] width 86 height 24
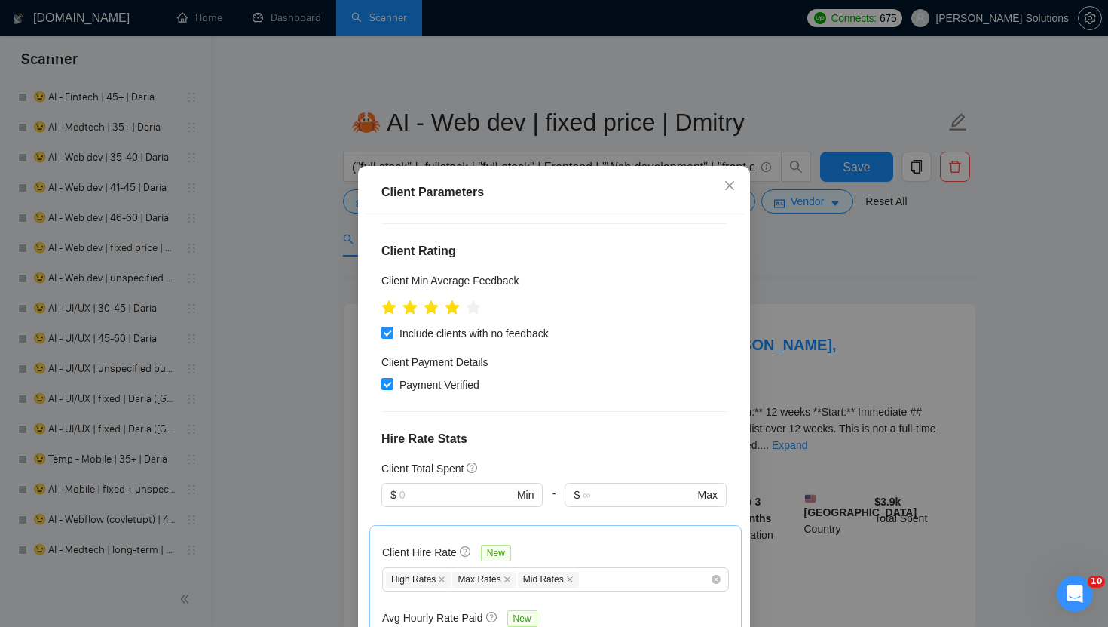
scroll to position [548, 0]
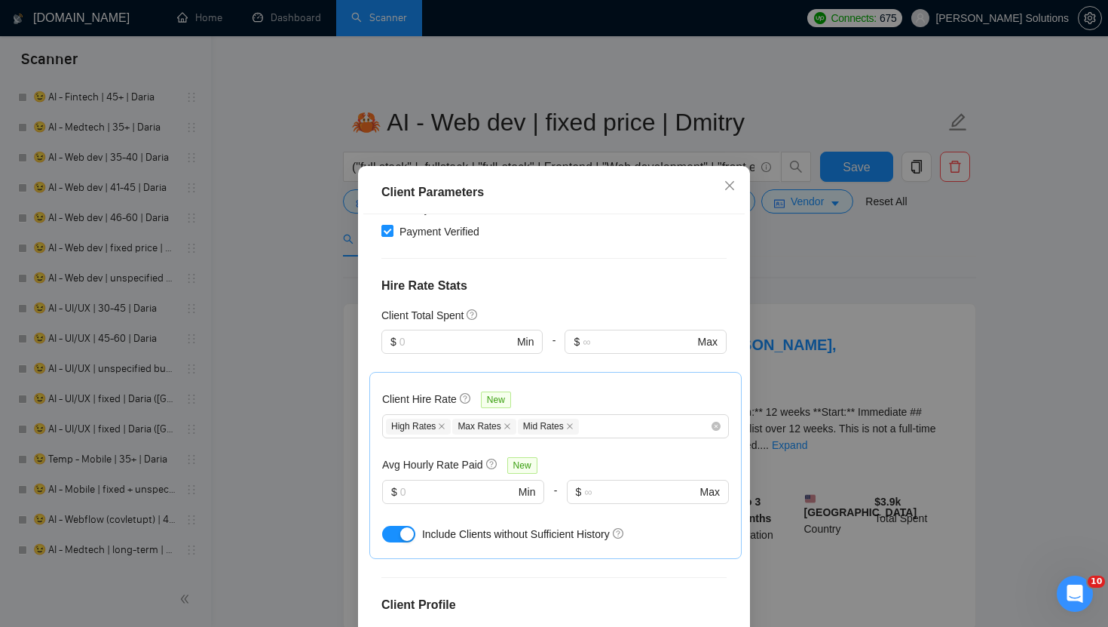
click at [819, 230] on div "Client Parameters Client Location Include Client Countries United States United…" at bounding box center [554, 313] width 1108 height 627
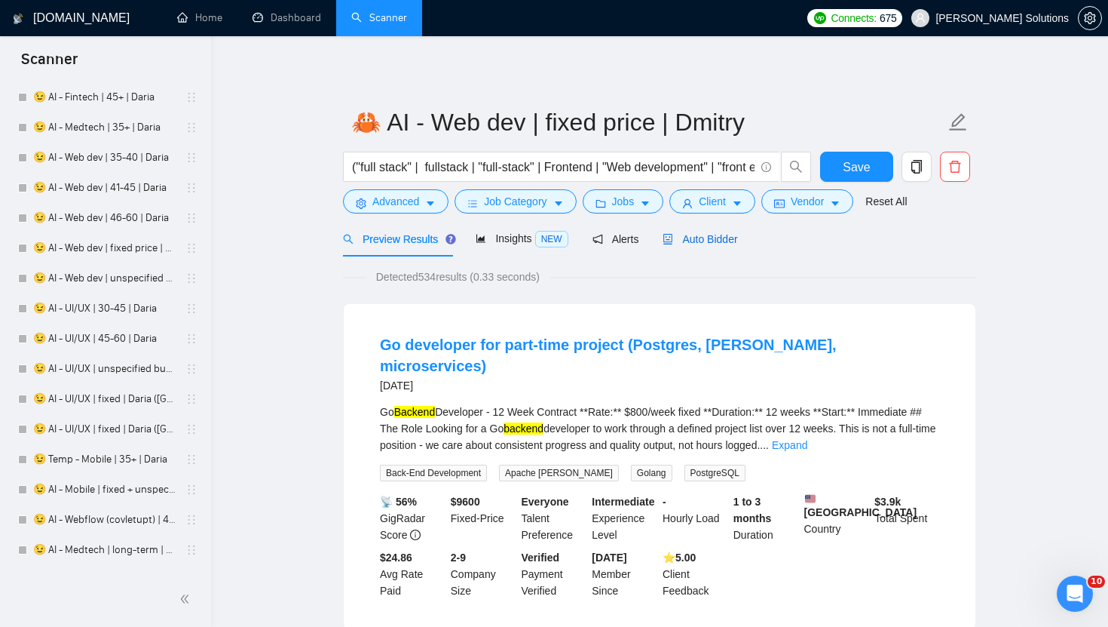
click at [707, 246] on div "Auto Bidder" at bounding box center [700, 239] width 75 height 17
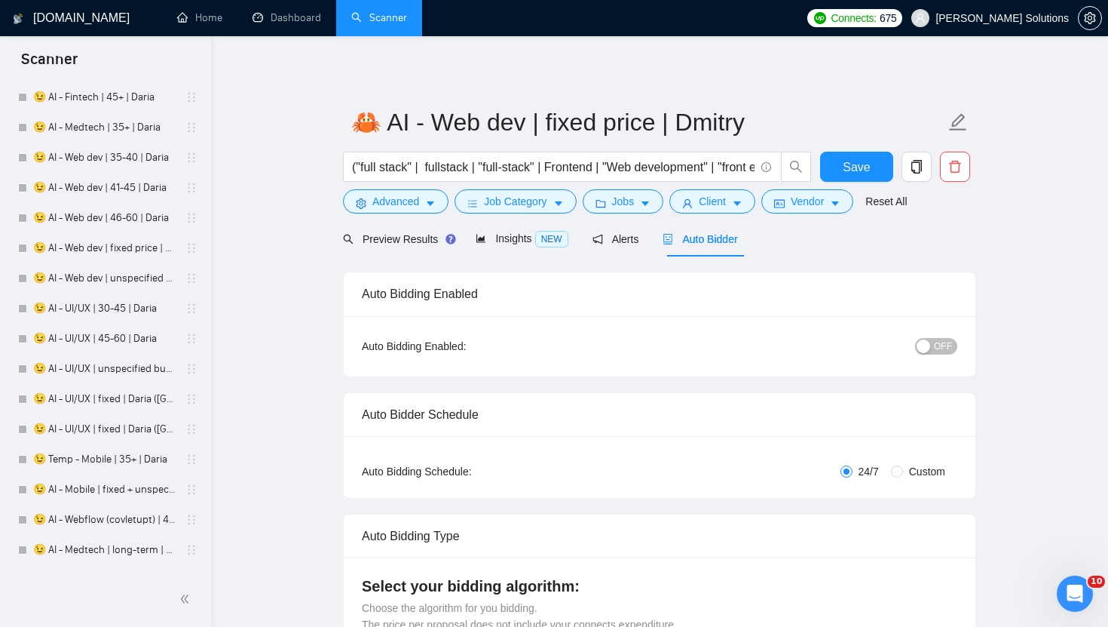
radio input "false"
radio input "true"
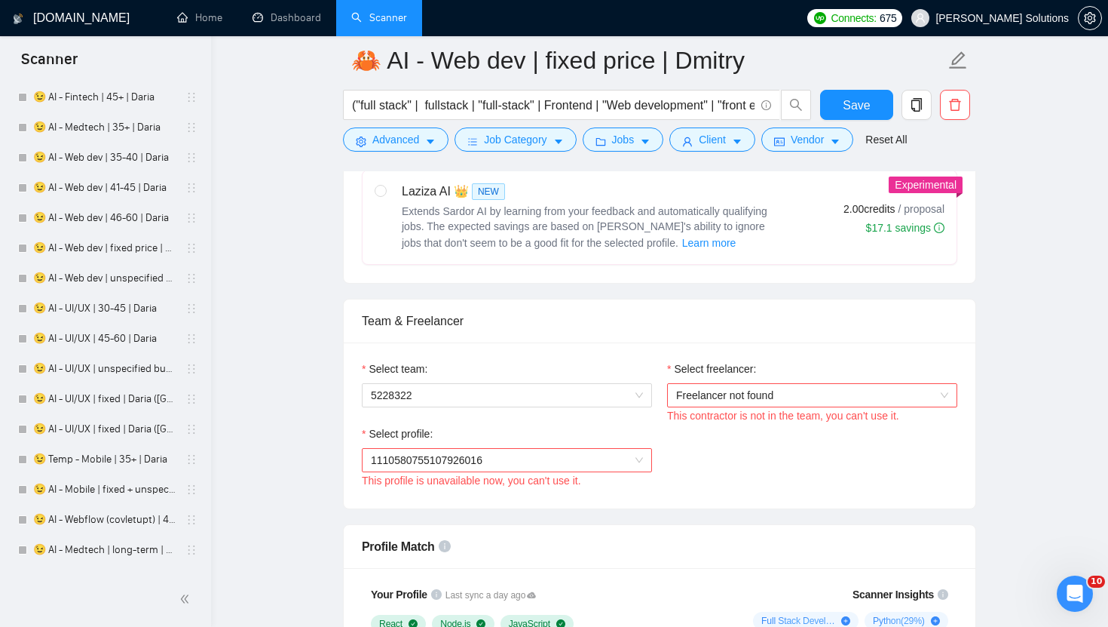
scroll to position [997, 0]
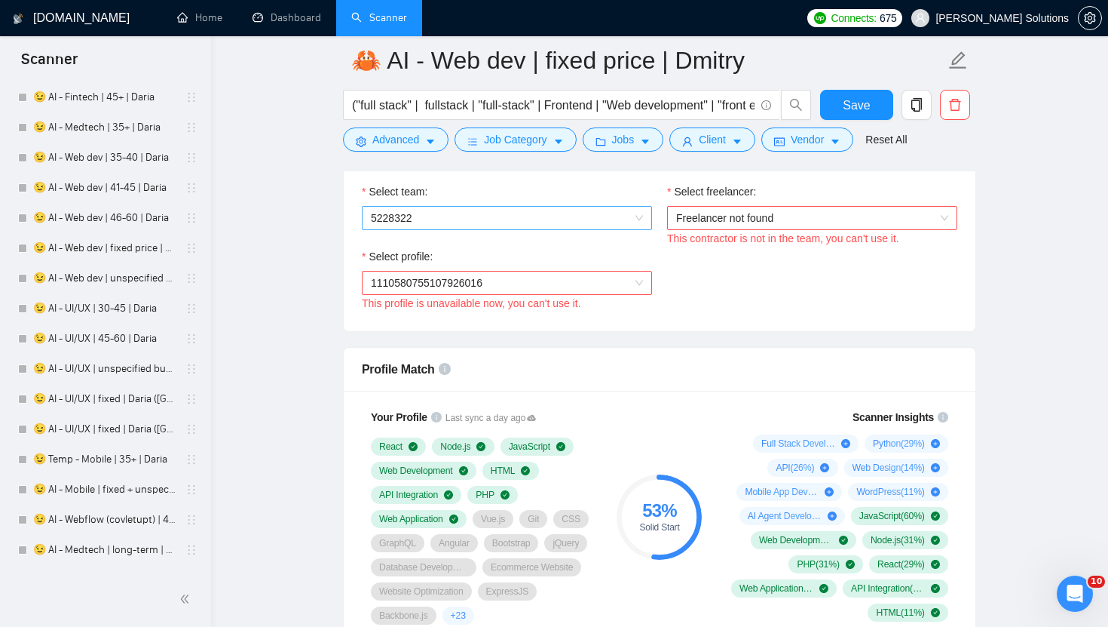
click at [613, 221] on span "5228322" at bounding box center [507, 218] width 272 height 23
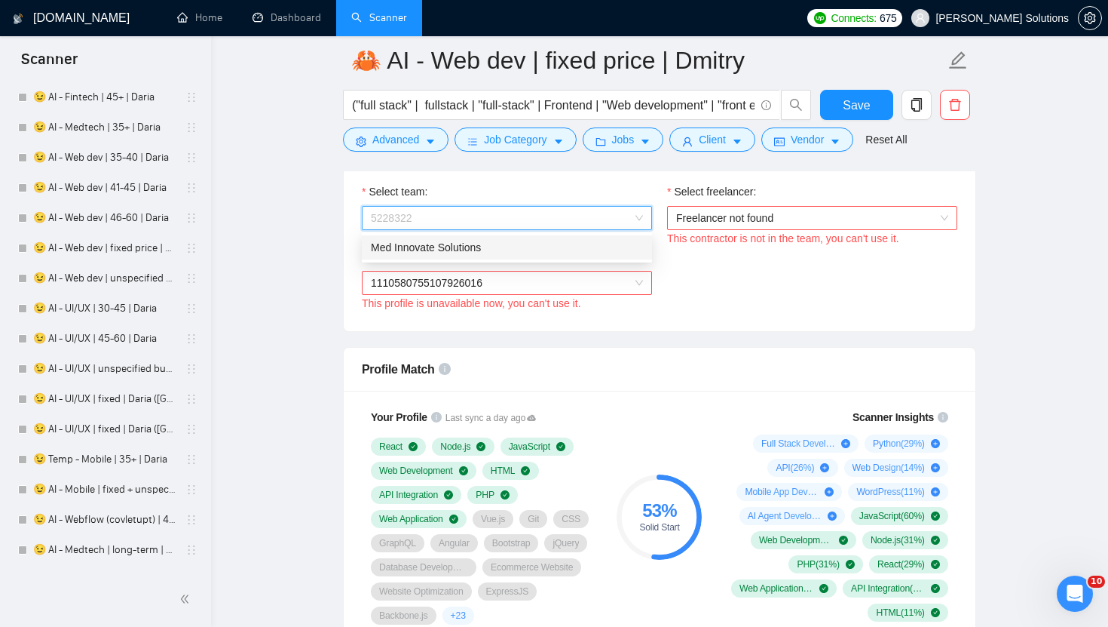
click at [526, 247] on div "Med Innovate Solutions" at bounding box center [507, 247] width 272 height 17
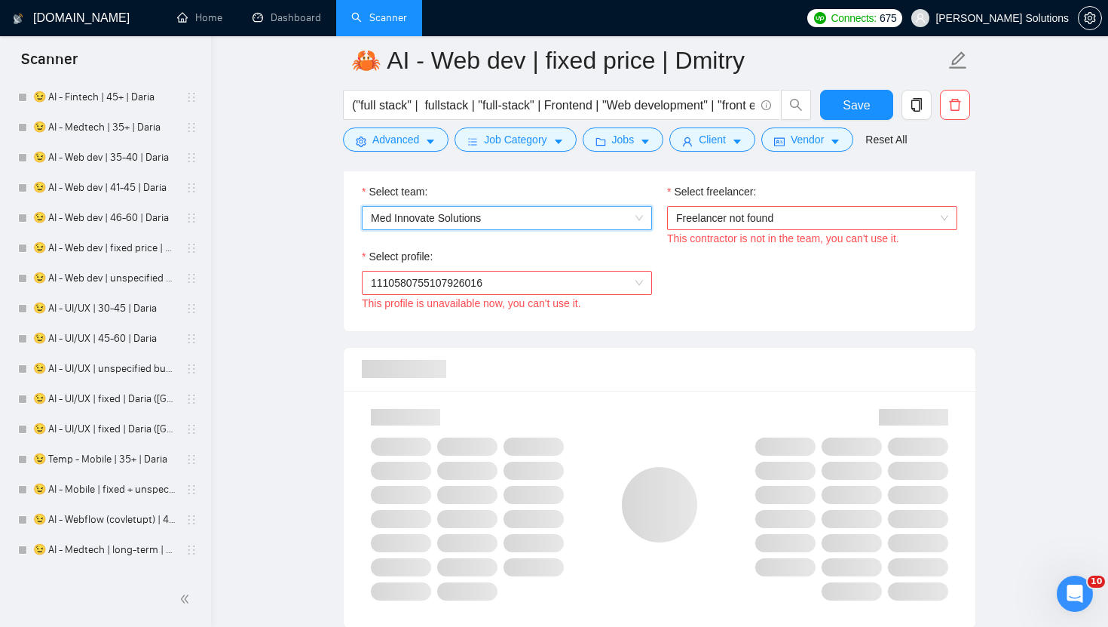
click at [769, 220] on span "Freelancer not found" at bounding box center [812, 218] width 272 height 23
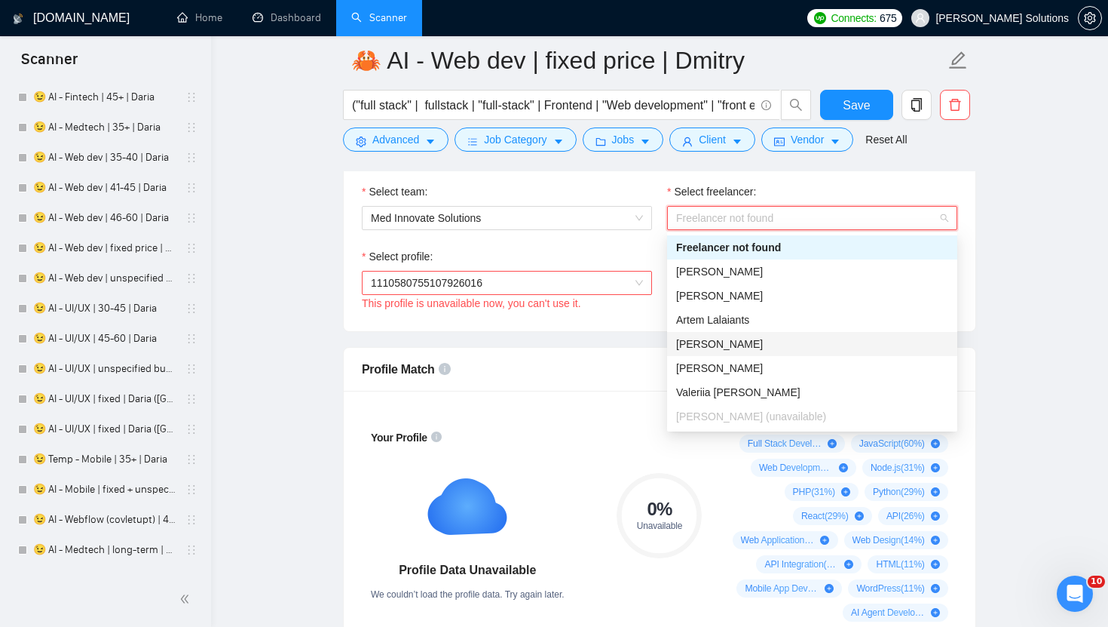
click at [727, 343] on span "[PERSON_NAME]" at bounding box center [719, 344] width 87 height 12
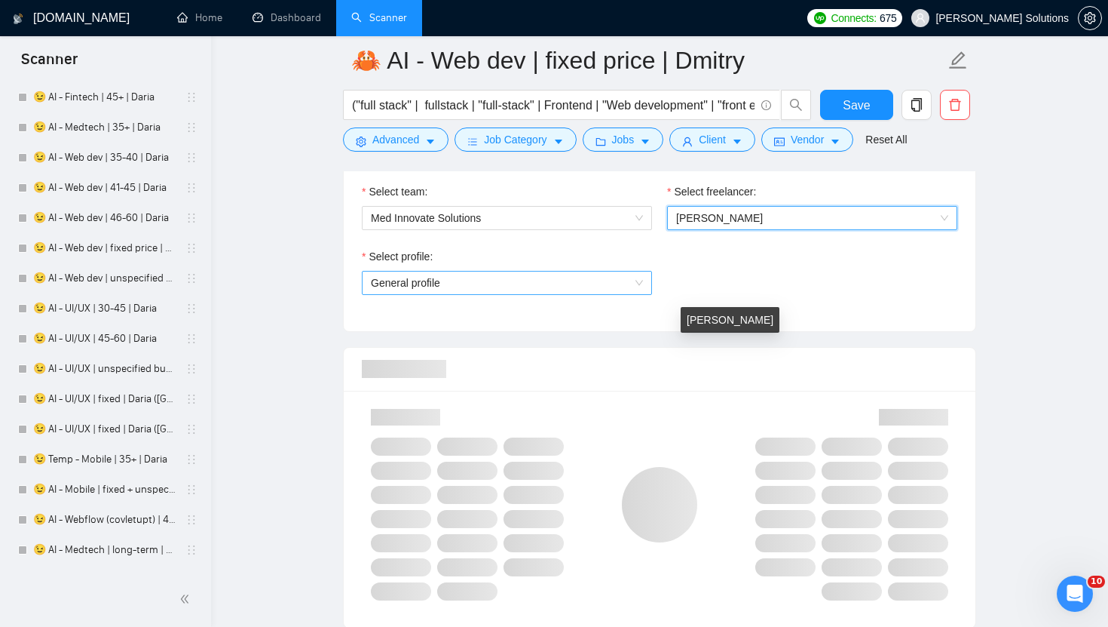
click at [581, 280] on span "General profile" at bounding box center [507, 282] width 272 height 23
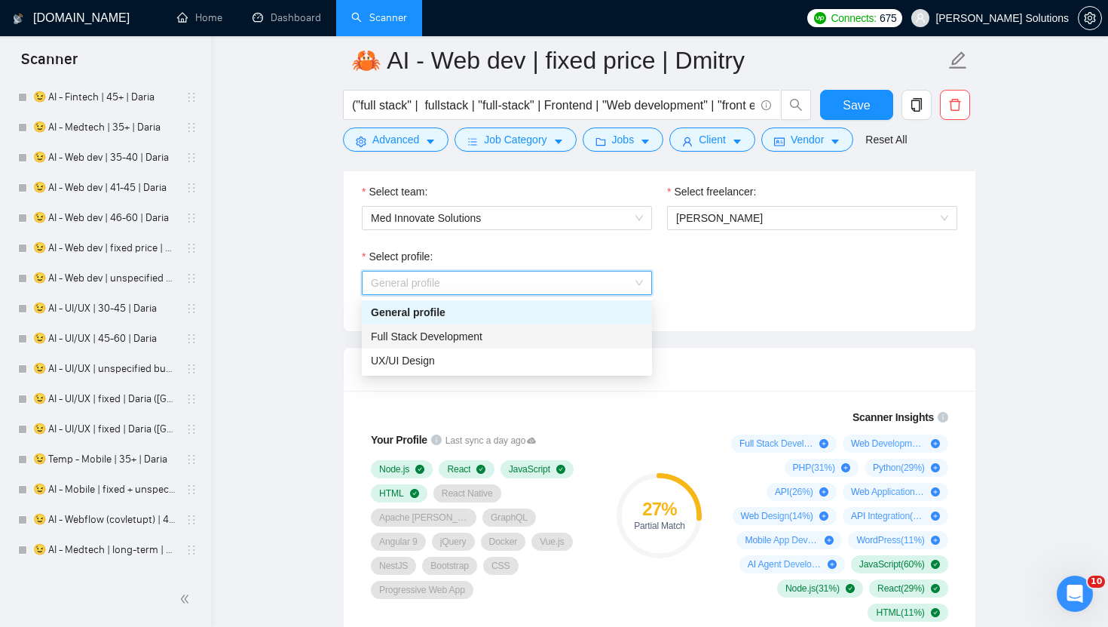
click at [491, 336] on div "Full Stack Development" at bounding box center [507, 336] width 272 height 17
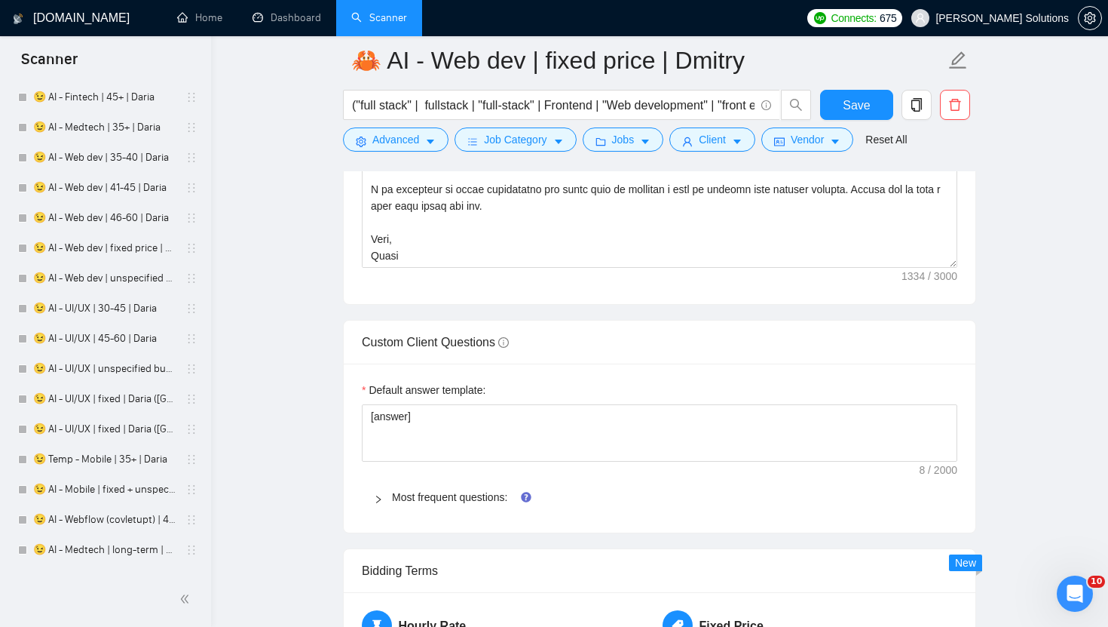
scroll to position [2236, 0]
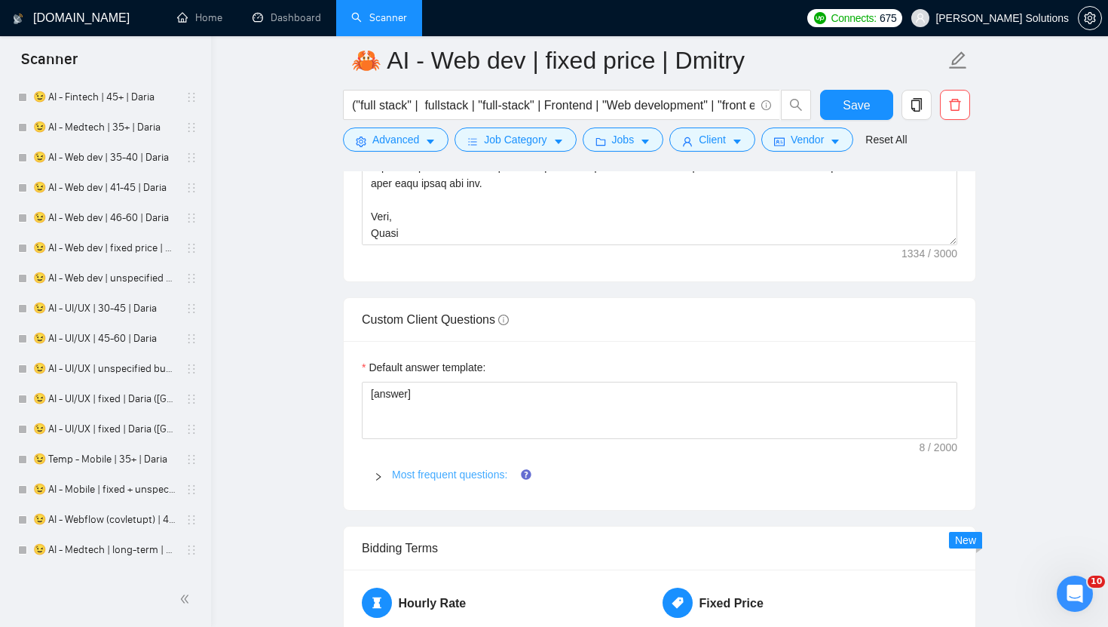
click at [448, 480] on link "Most frequent questions:" at bounding box center [449, 474] width 115 height 12
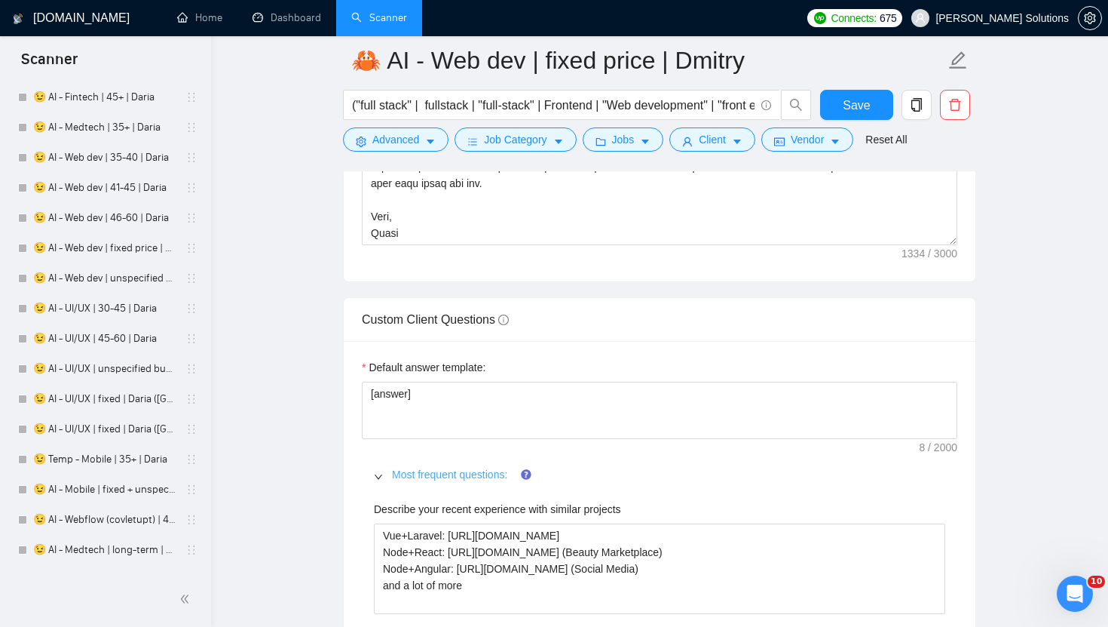
scroll to position [2382, 0]
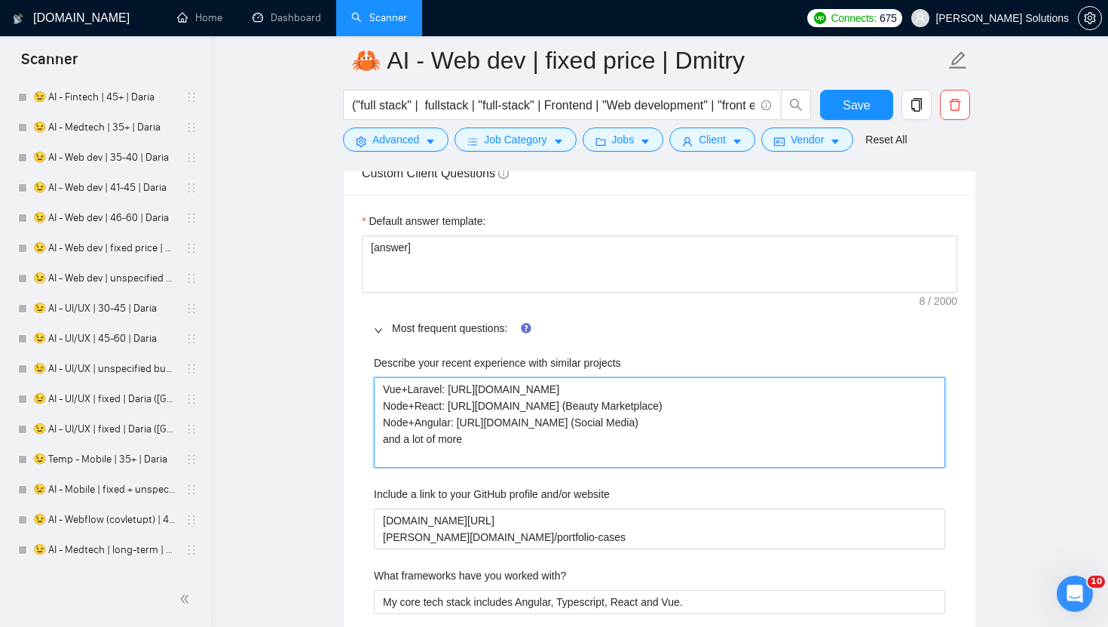
click at [462, 424] on projects "Vue+Laravel: https://www.upwork.com/fl/~014ee25cb1168a57d3?p=156934388108434227…" at bounding box center [660, 422] width 572 height 90
paste projects "reelancers/~01dc9fa34fe647d347?p=1584614279890939904(CRM) Node+React: https://w…"
type projects "Vue+Laravel: [URL][DOMAIN_NAME] Node+React: [URL][DOMAIN_NAME] (Beauty Marketpl…"
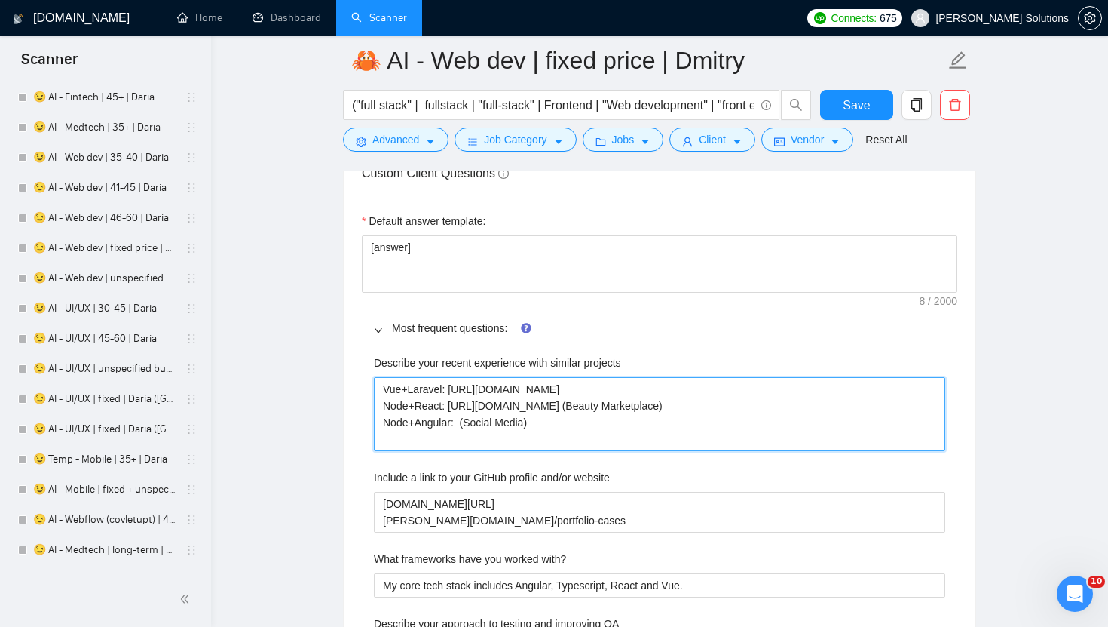
type projects "Vue+Laravel: https://www.upwork.com/fl/~014ee25cb1168a57d3?p=156934388108434227…"
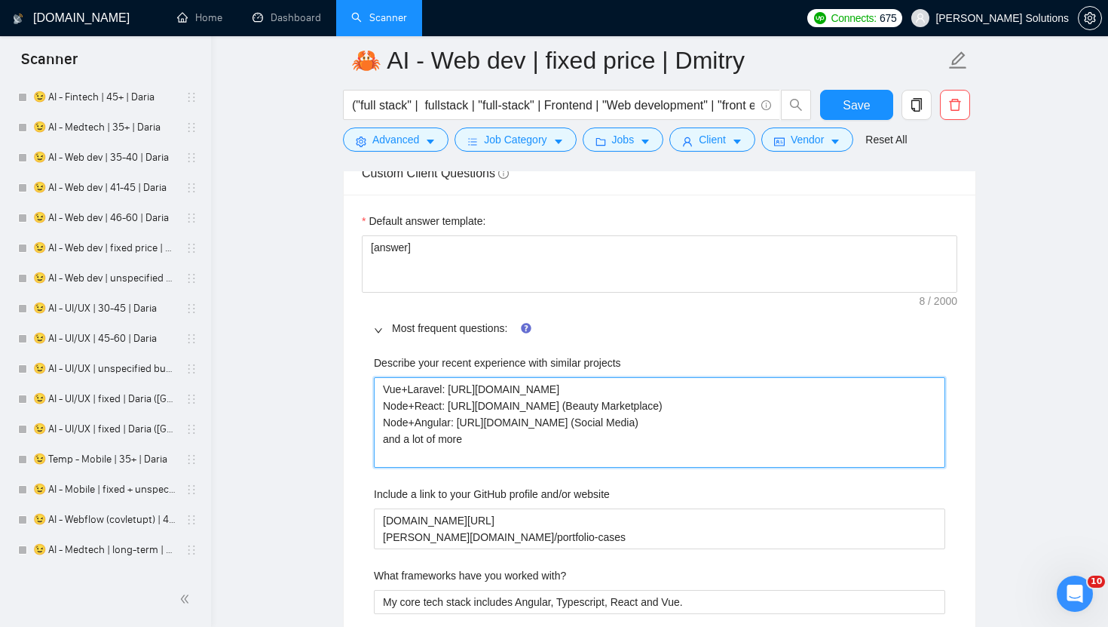
click at [481, 424] on projects "Vue+Laravel: https://www.upwork.com/fl/~014ee25cb1168a57d3?p=156934388108434227…" at bounding box center [660, 422] width 572 height 90
drag, startPoint x: 935, startPoint y: 442, endPoint x: 302, endPoint y: 335, distance: 641.6
click at [302, 335] on main "🦀 AI - Web dev | fixed price | Dmitry ("full stack" | fullstack | "full-stack" …" at bounding box center [659, 480] width 849 height 5604
paste projects "reelancers/~01dc9fa34fe647d347?p=1584614279890939904(CRM) Node+React: https://w…"
type projects "Vue+Laravel: [URL][DOMAIN_NAME] Node+React: [URL][DOMAIN_NAME] (Beauty Marketpl…"
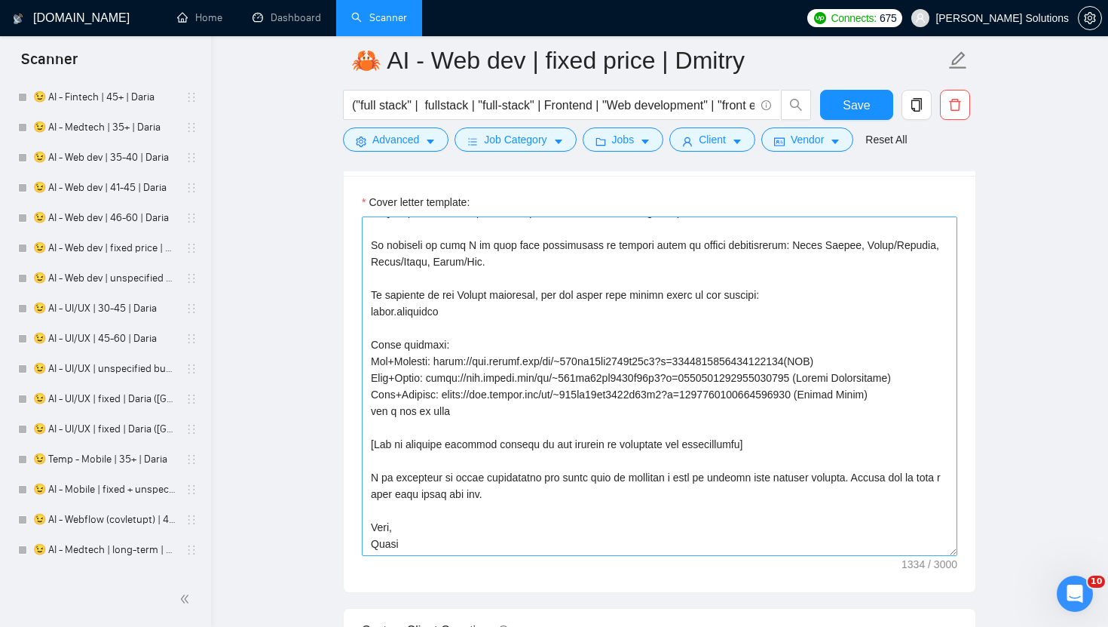
scroll to position [1948, 0]
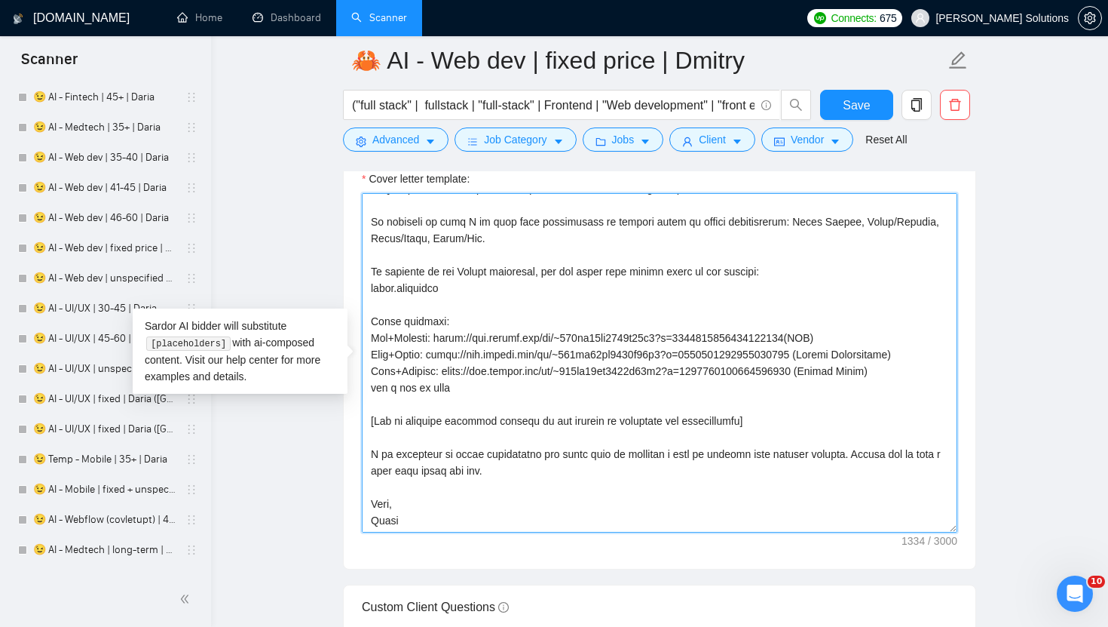
drag, startPoint x: 924, startPoint y: 369, endPoint x: 346, endPoint y: 341, distance: 579.0
paste textarea "reelancers/~01dc9fa34fe647d347?p=1584614279890939904 (CRM) Node+React: https://…"
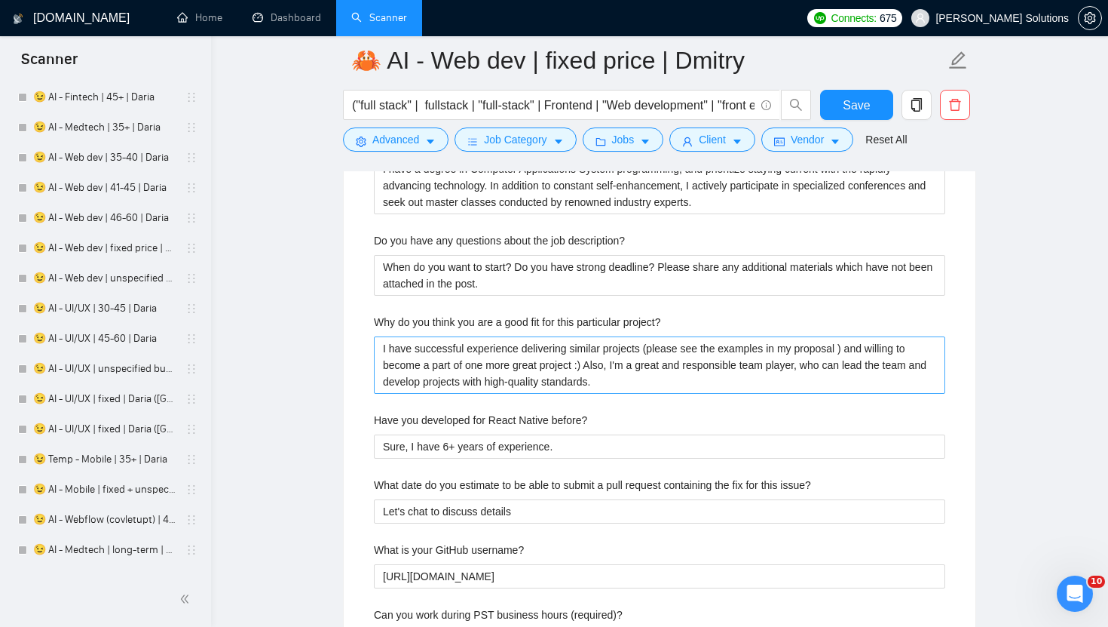
scroll to position [3057, 0]
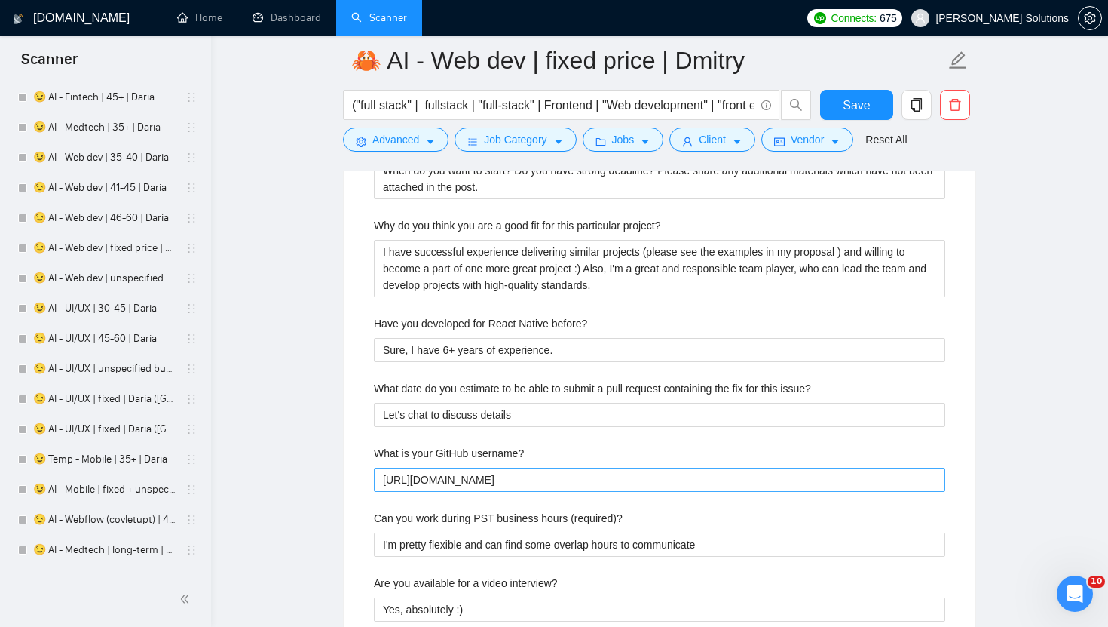
type textarea "[write a personal greeting using the client's name in the local language of the…"
drag, startPoint x: 418, startPoint y: 476, endPoint x: 309, endPoint y: 476, distance: 109.3
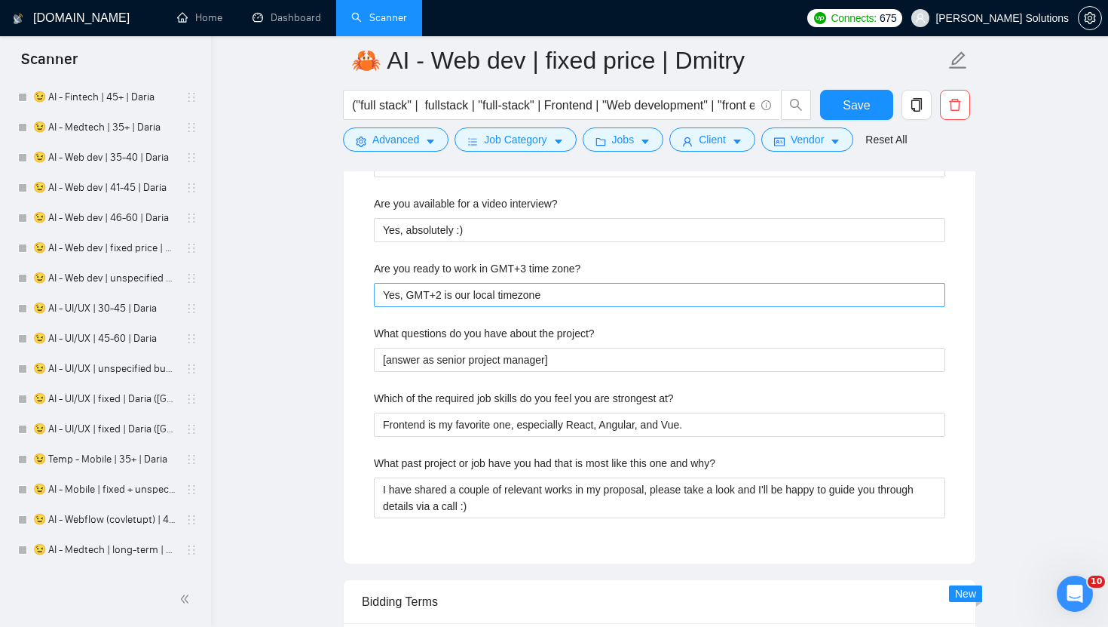
type username\? "[DOMAIN_NAME][URL]"
click at [436, 294] on zone\? "Yes, GMT+2 is our local timezone" at bounding box center [660, 295] width 572 height 24
click at [440, 295] on zone\? "Yes, GMT+2 is our local timezone" at bounding box center [660, 295] width 572 height 24
type zone\? "Yes, GMT+3 is our local timezone"
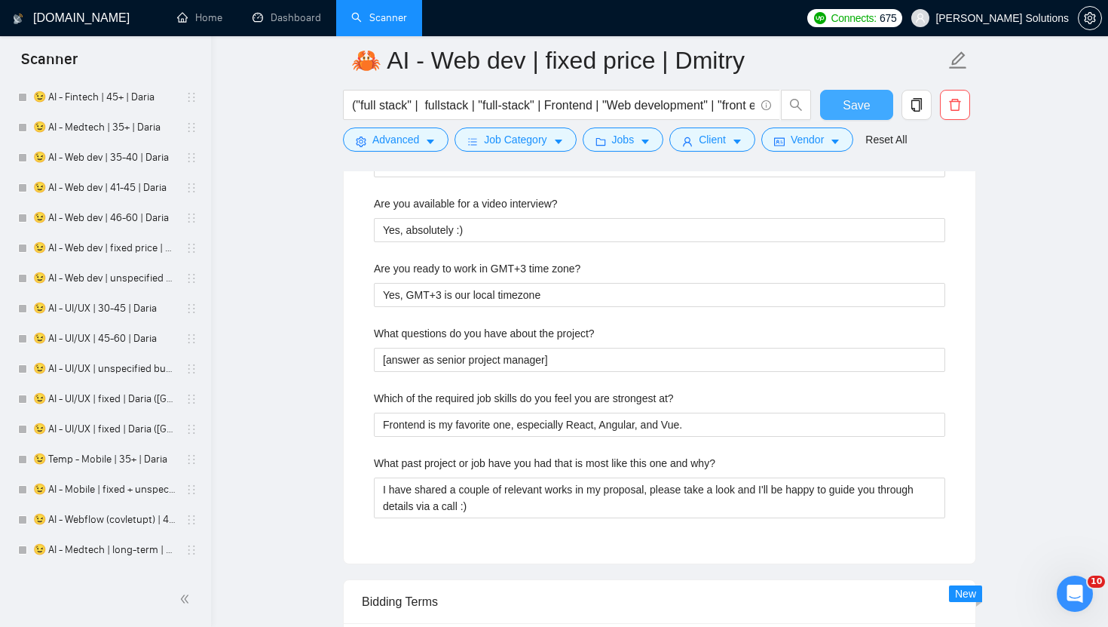
click at [835, 105] on button "Save" at bounding box center [856, 105] width 73 height 30
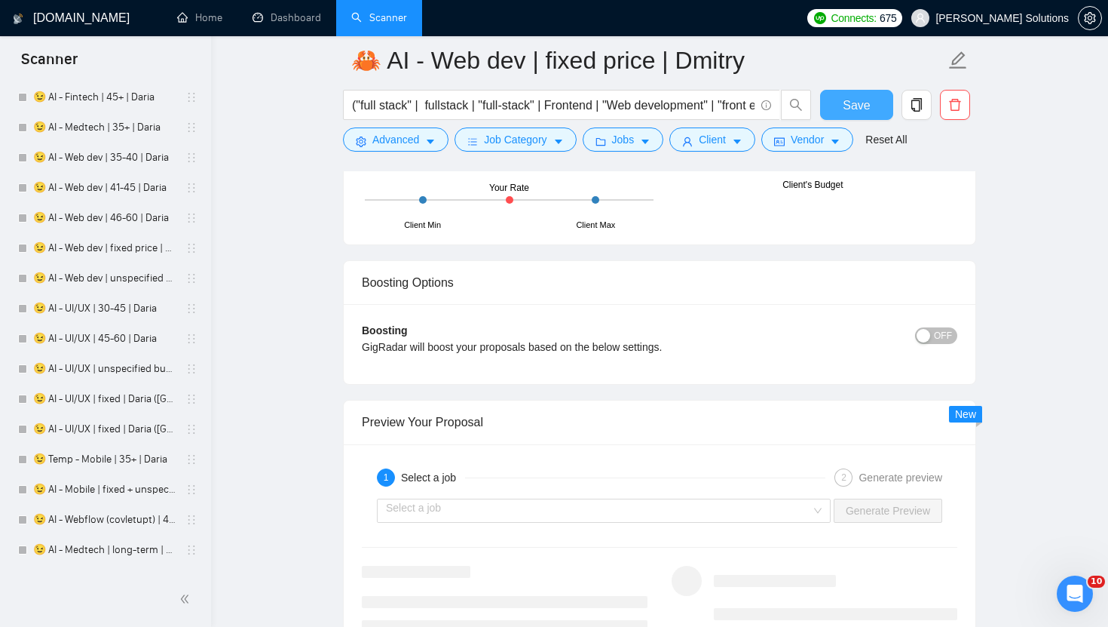
scroll to position [2803, 0]
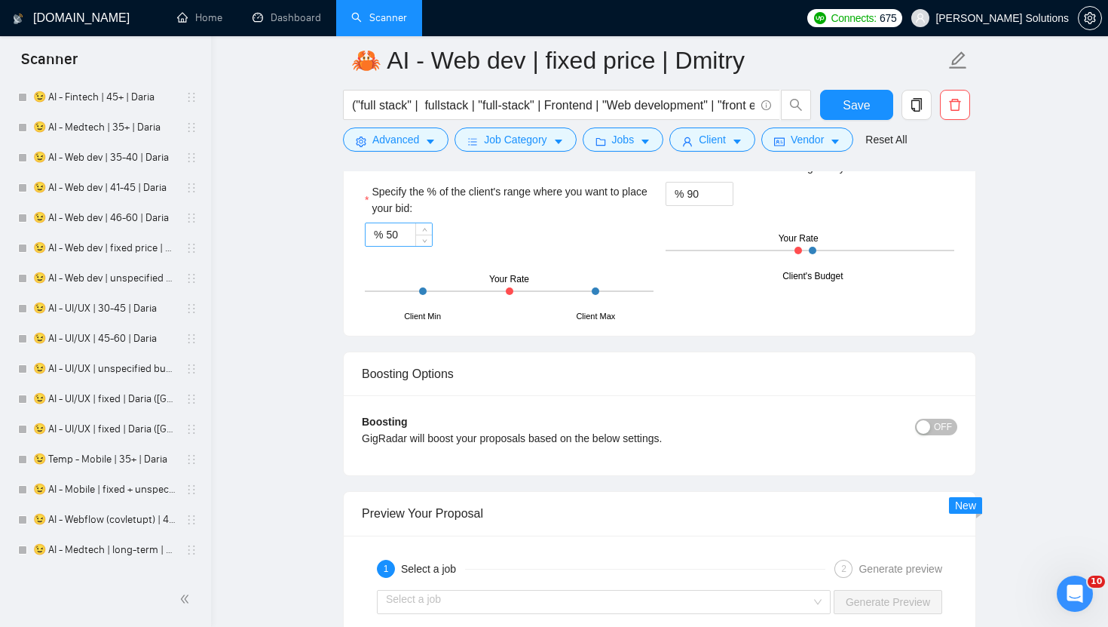
click at [405, 229] on input "50" at bounding box center [409, 234] width 46 height 23
type input "95"
click at [728, 194] on span "up" at bounding box center [725, 189] width 9 height 9
click at [727, 191] on icon "up" at bounding box center [725, 189] width 5 height 3
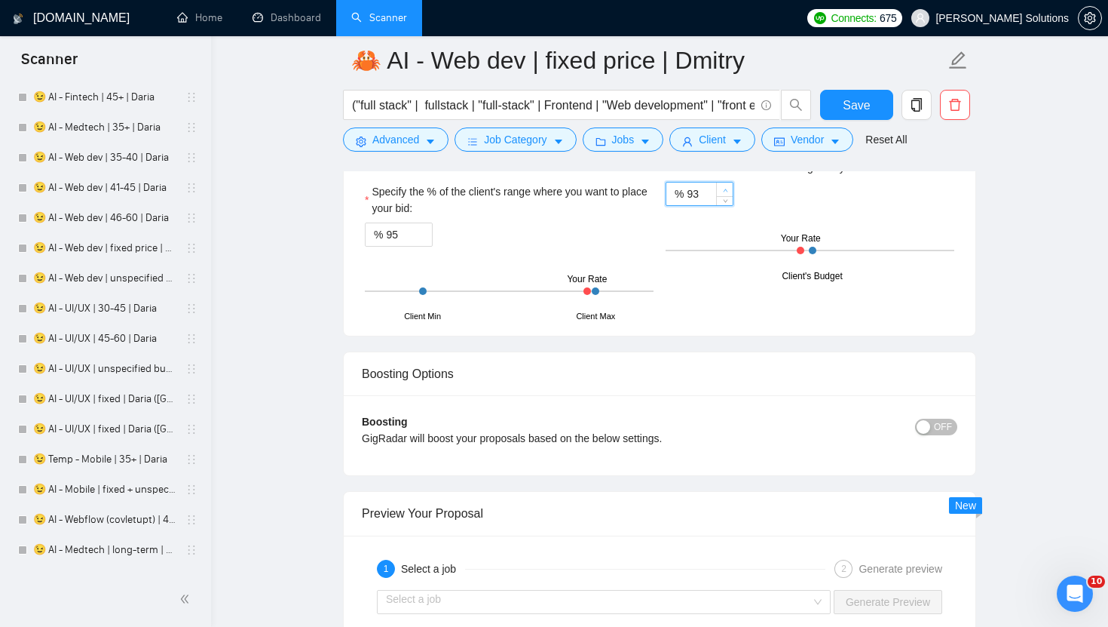
click at [727, 191] on icon "up" at bounding box center [725, 189] width 5 height 3
type input "95"
click at [727, 191] on icon "up" at bounding box center [725, 189] width 5 height 3
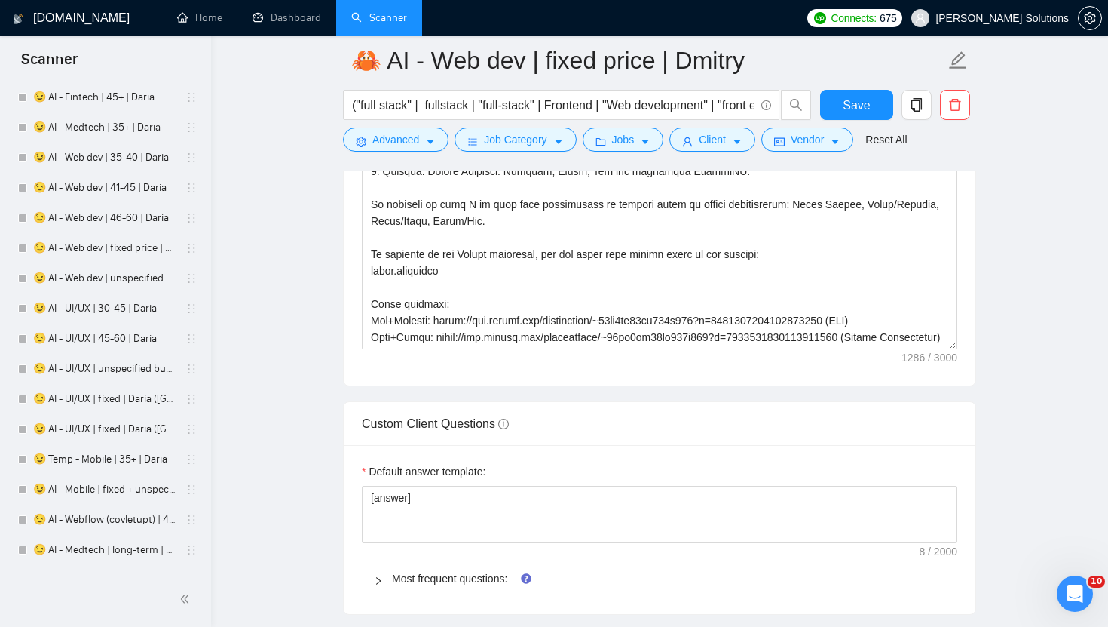
scroll to position [2030, 0]
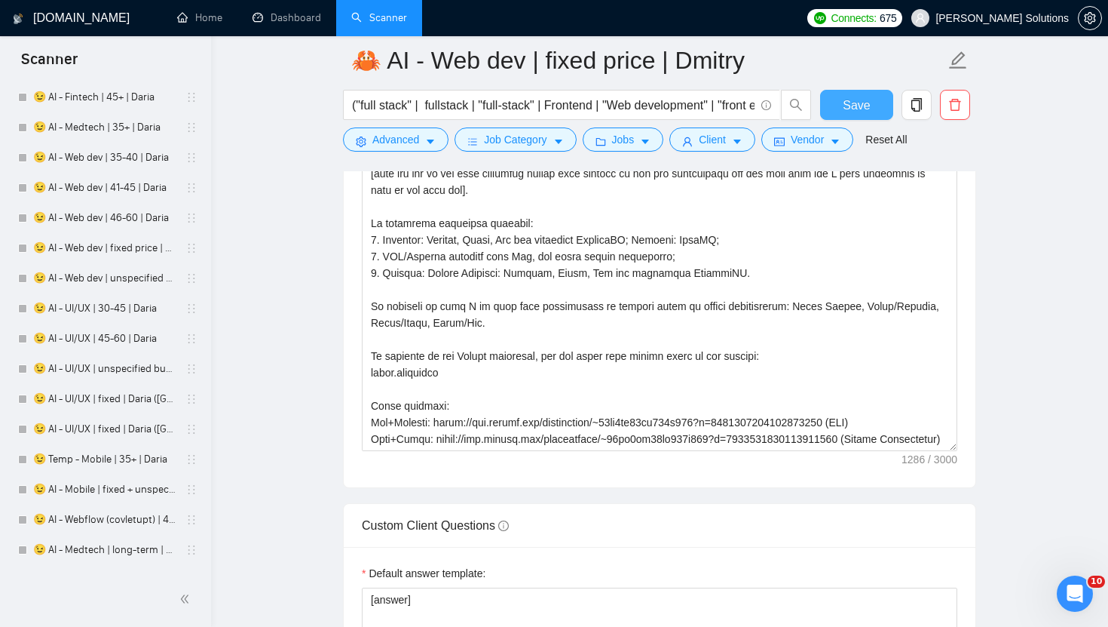
click at [873, 100] on button "Save" at bounding box center [856, 105] width 73 height 30
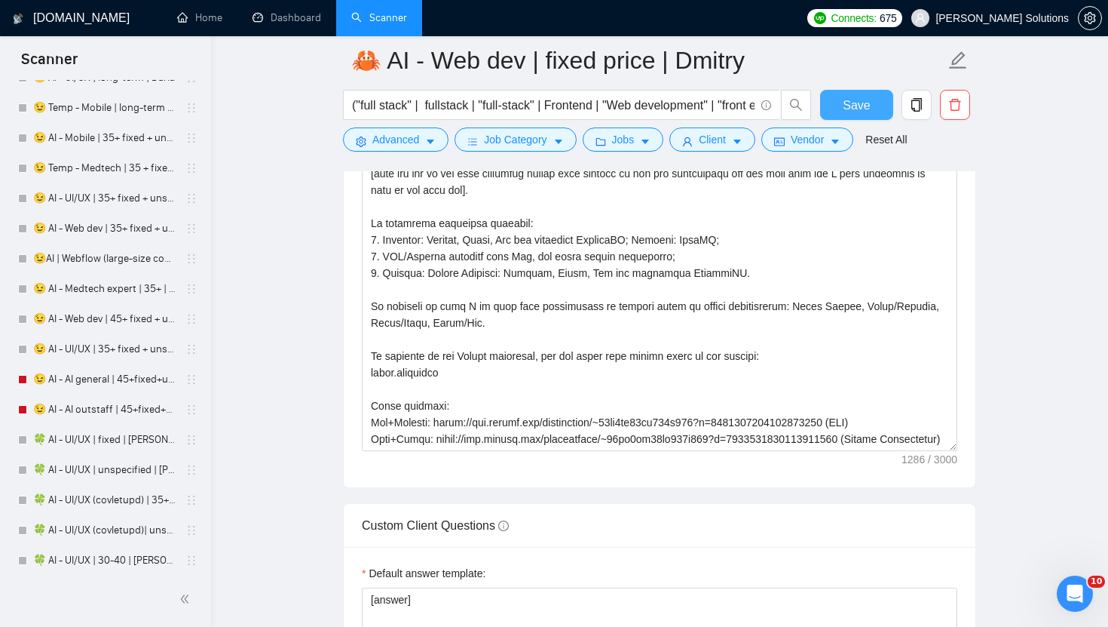
scroll to position [2602, 0]
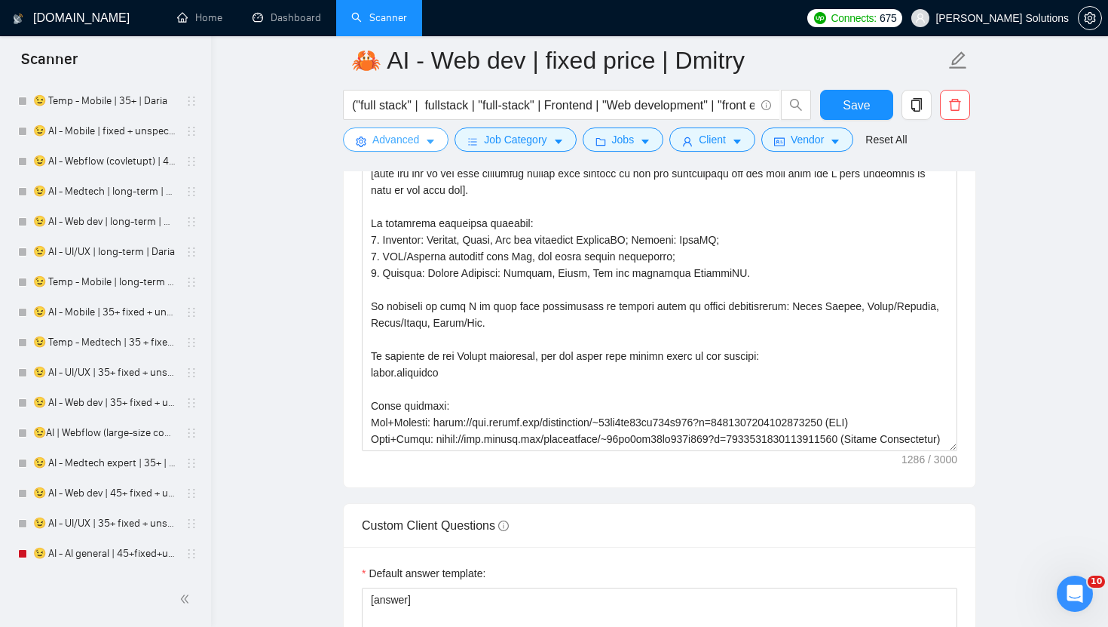
click at [377, 146] on span "Advanced" at bounding box center [395, 139] width 47 height 17
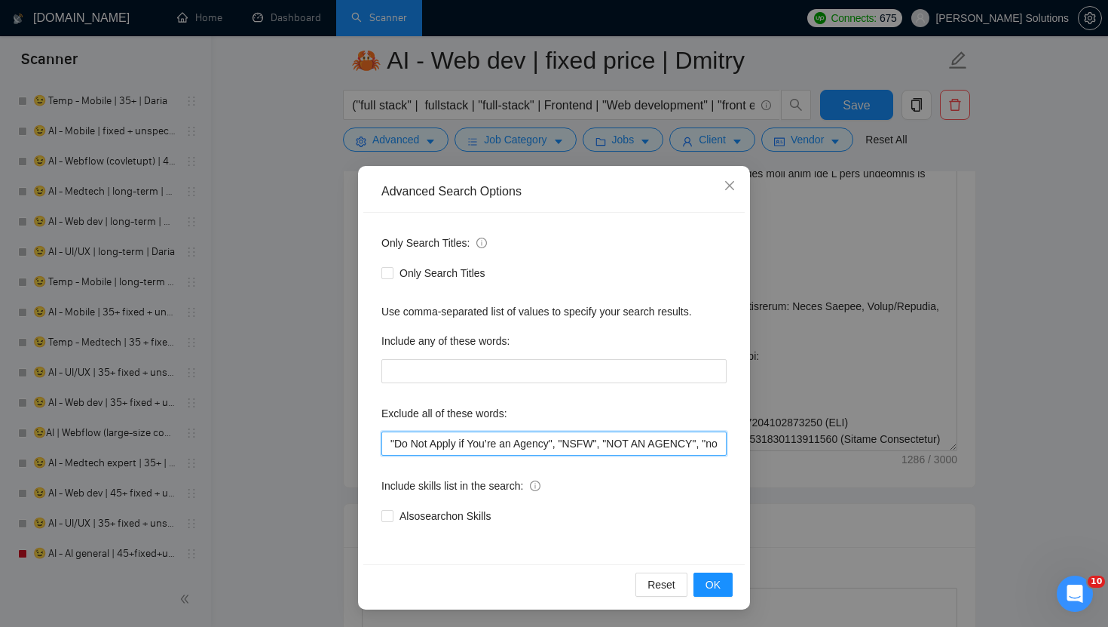
drag, startPoint x: 568, startPoint y: 441, endPoint x: 416, endPoint y: 443, distance: 151.6
click at [418, 441] on input ""Do Not Apply if You’re an Agency", "NSFW", "NOT AN AGENCY", "not looking for a…" at bounding box center [554, 443] width 345 height 24
click at [535, 430] on div "Exclude all of these words:" at bounding box center [554, 416] width 345 height 30
drag, startPoint x: 569, startPoint y: 446, endPoint x: 297, endPoint y: 444, distance: 272.2
click at [297, 445] on div "Advanced Search Options Only Search Titles: Only Search Titles Use comma-separa…" at bounding box center [554, 313] width 1108 height 627
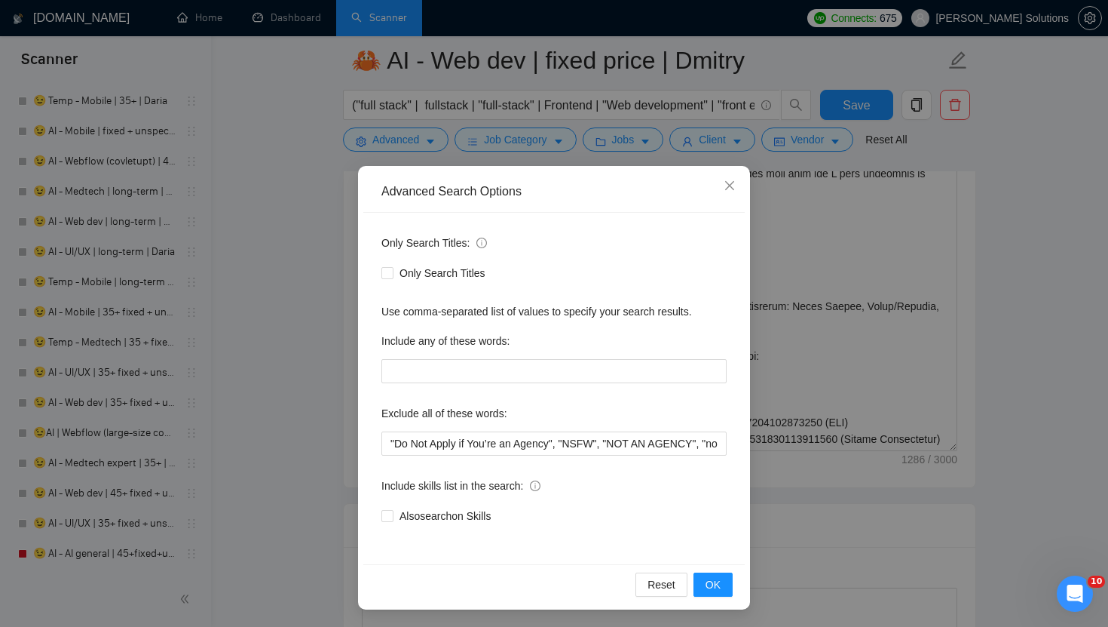
click at [228, 323] on div "Advanced Search Options Only Search Titles: Only Search Titles Use comma-separa…" at bounding box center [554, 313] width 1108 height 627
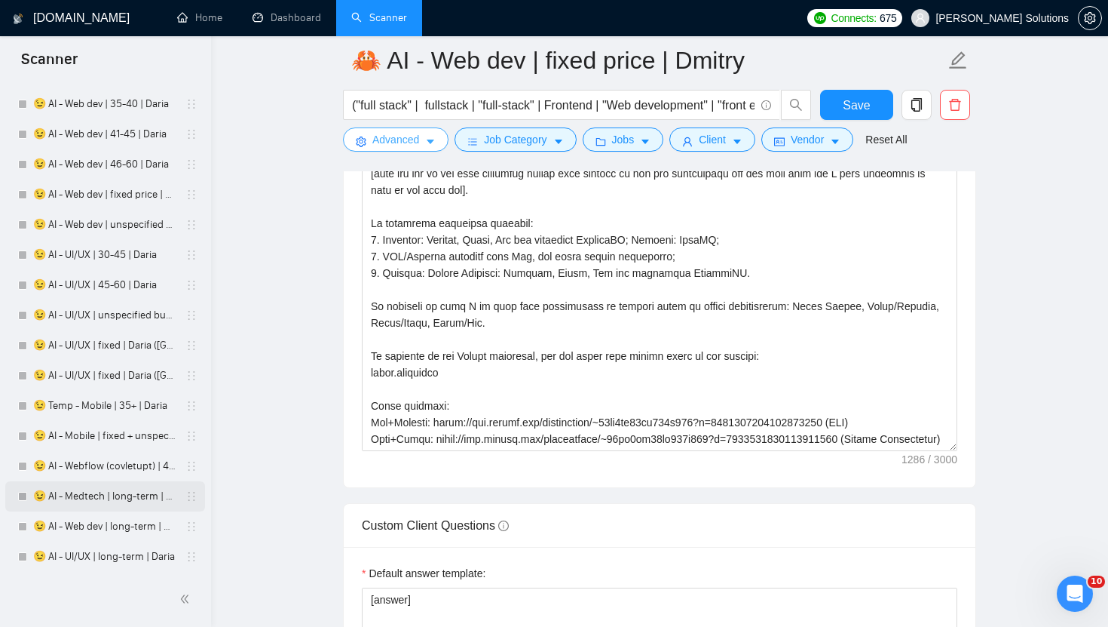
scroll to position [2296, 0]
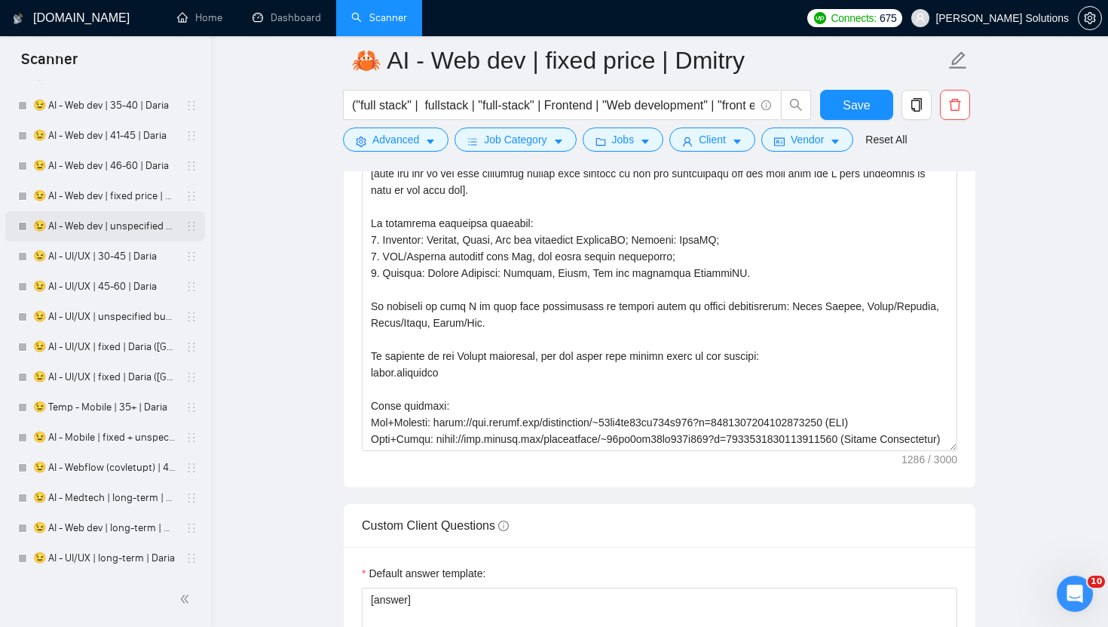
click at [109, 226] on link "😉 AI - Web dev | unspecified budget | Daria" at bounding box center [104, 226] width 143 height 30
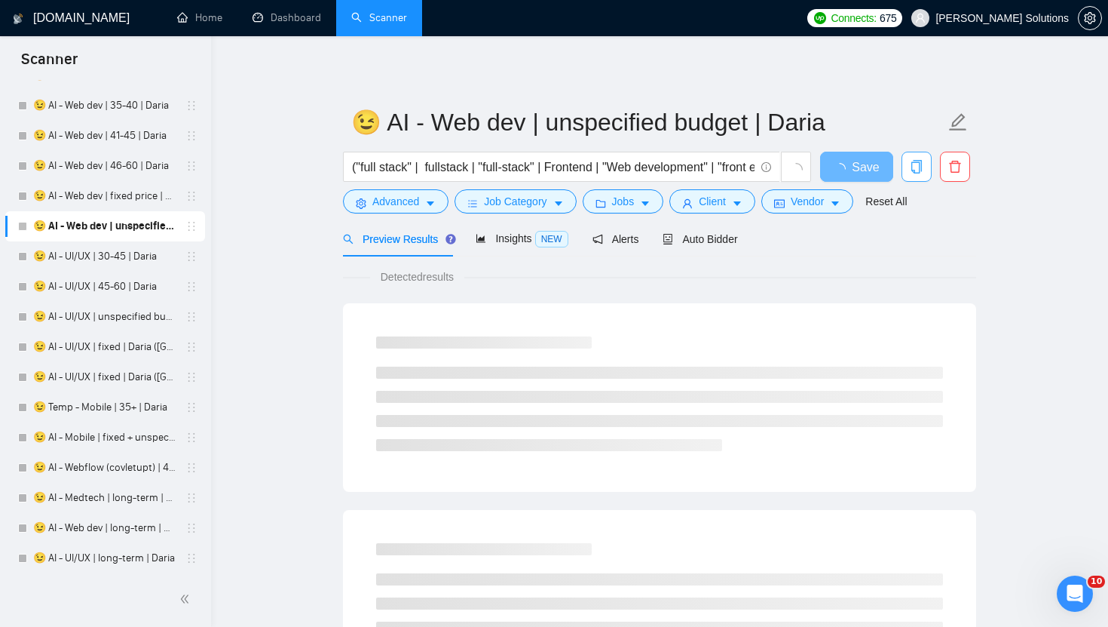
click at [914, 167] on icon "copy" at bounding box center [917, 167] width 14 height 14
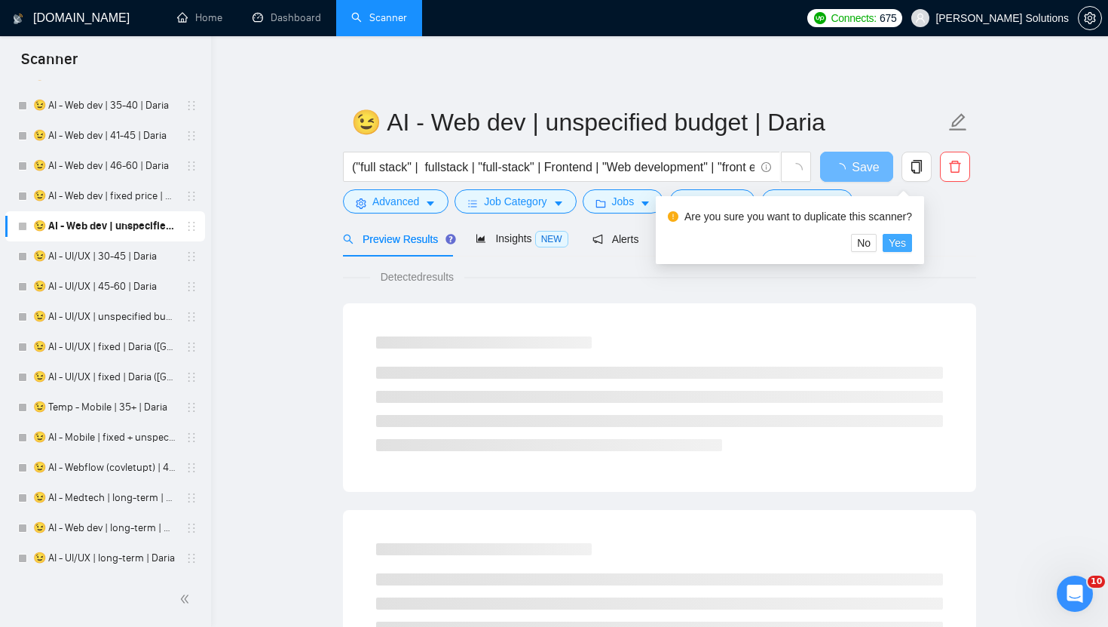
click at [905, 241] on span "Yes" at bounding box center [897, 242] width 17 height 17
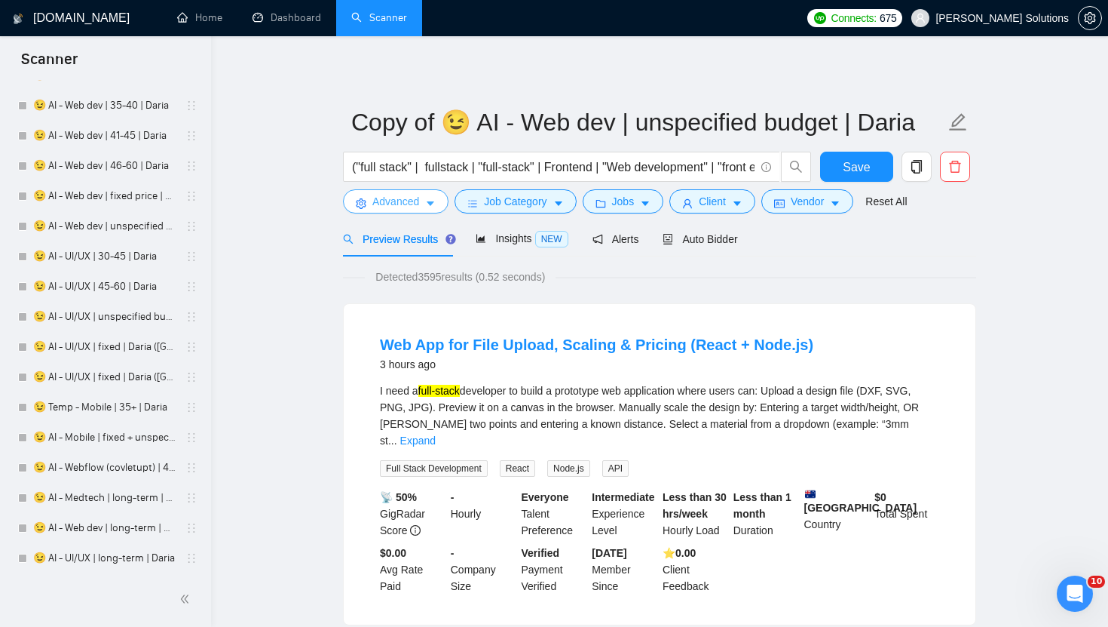
click at [383, 198] on span "Advanced" at bounding box center [395, 201] width 47 height 17
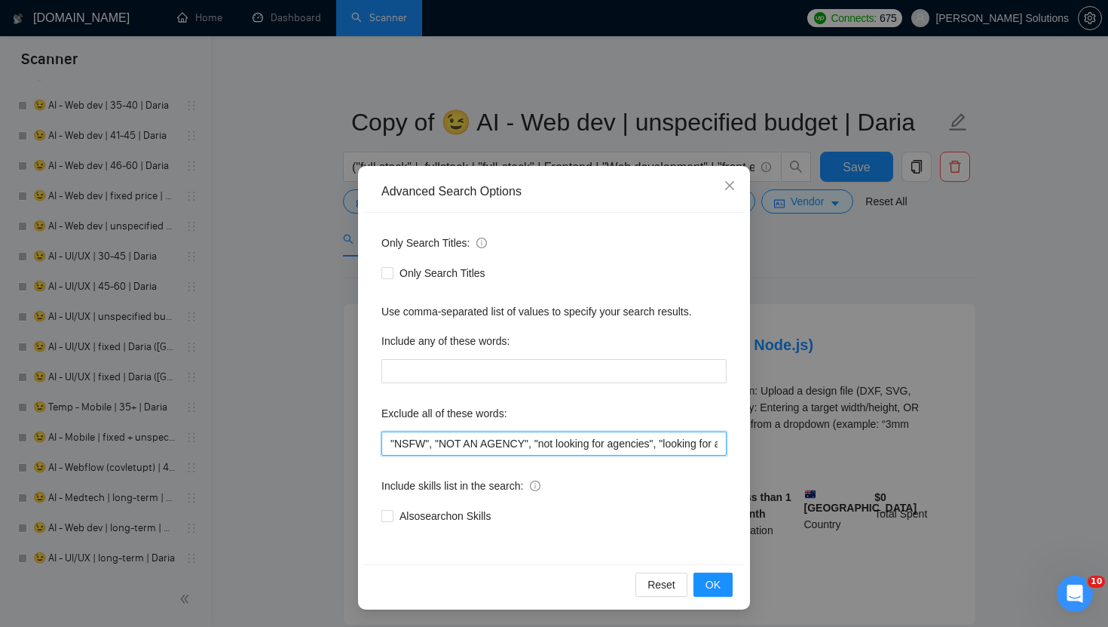
click at [389, 442] on input ""NSFW", "NOT AN AGENCY", "not looking for agencies", "looking for a freelancer"…" at bounding box center [554, 443] width 345 height 24
paste input ""Do Not Apply if You’re an Agency", ""
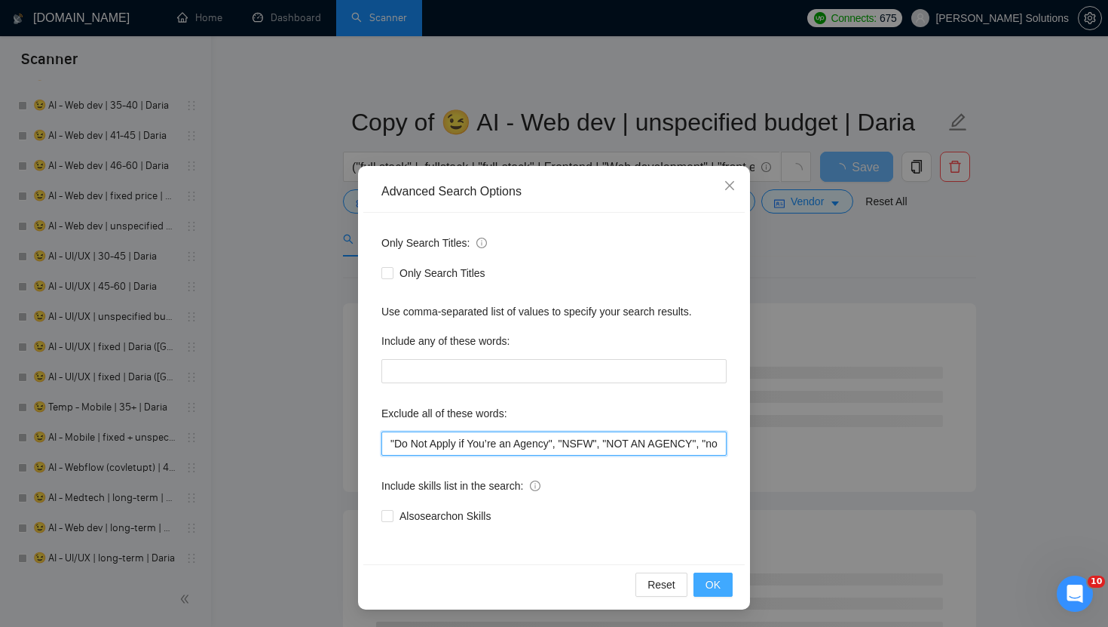
type input ""Do Not Apply if You’re an Agency", "NSFW", "NOT AN AGENCY", "not looking for a…"
click at [704, 584] on button "OK" at bounding box center [713, 584] width 39 height 24
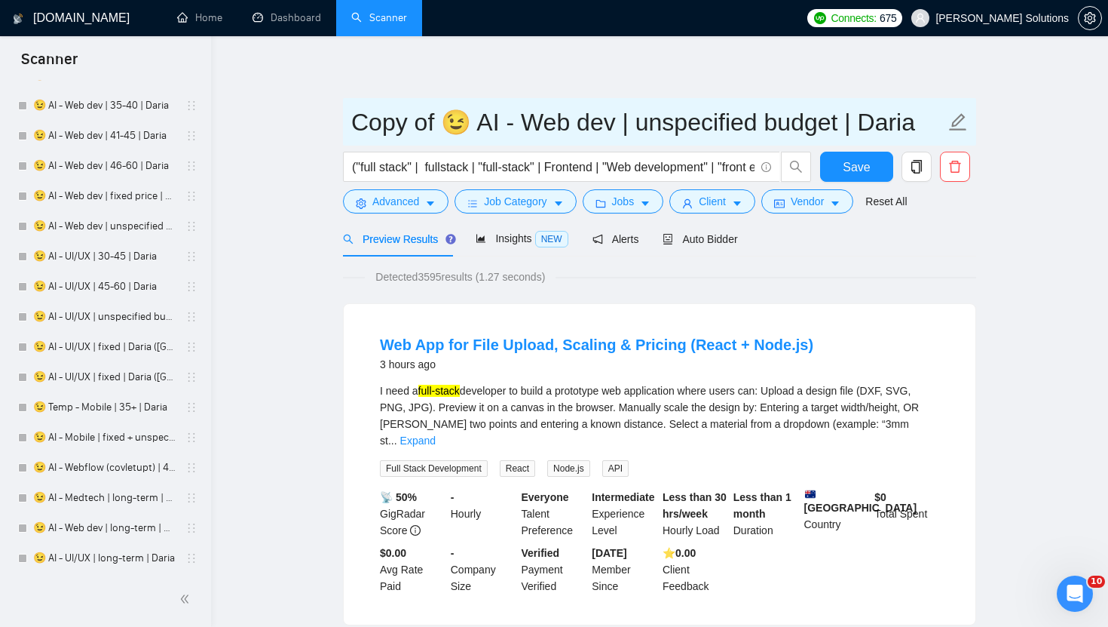
click at [873, 117] on input "Copy of 😉 AI - Web dev | unspecified budget | Daria" at bounding box center [648, 122] width 594 height 38
paste input "mitry"
drag, startPoint x: 455, startPoint y: 127, endPoint x: 311, endPoint y: 127, distance: 143.3
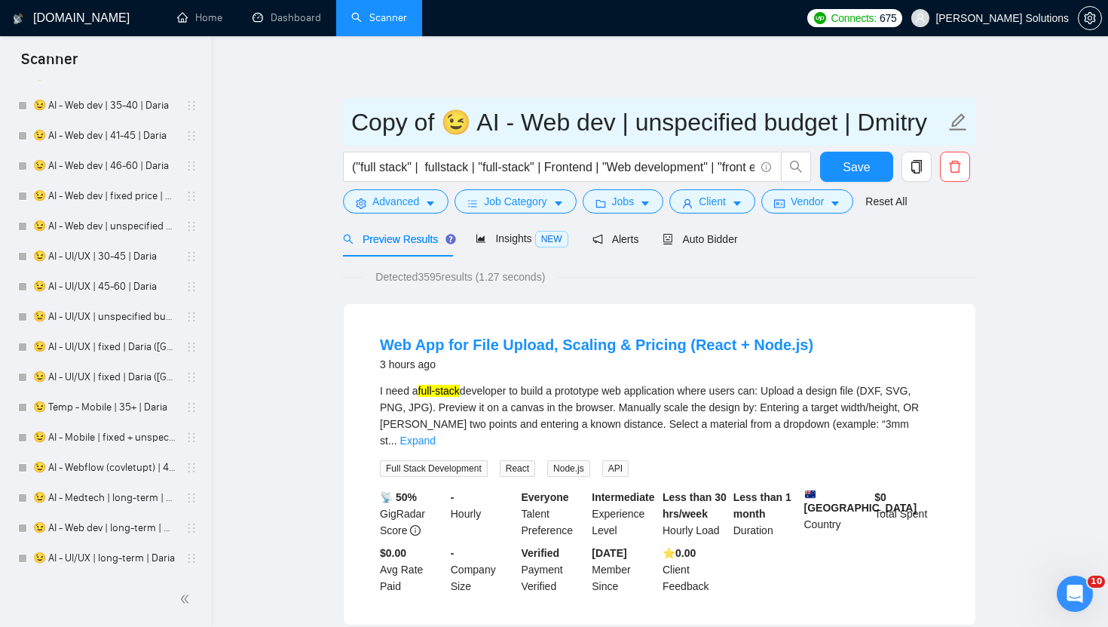
paste input "🦀"
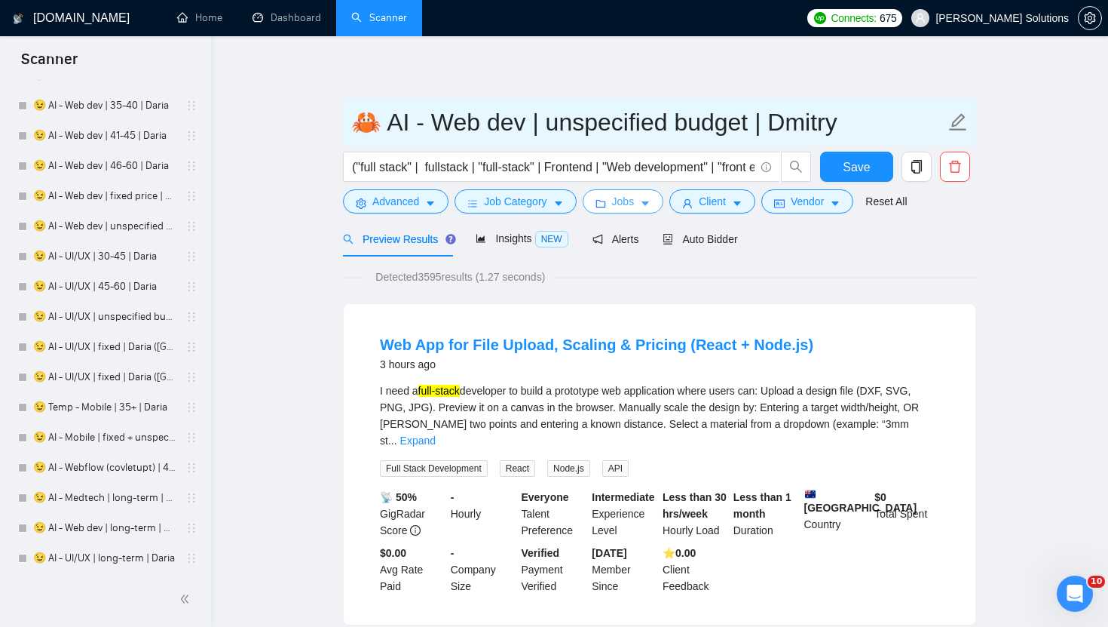
type input "🦀 AI - Web dev | unspecified budget | Dmitry"
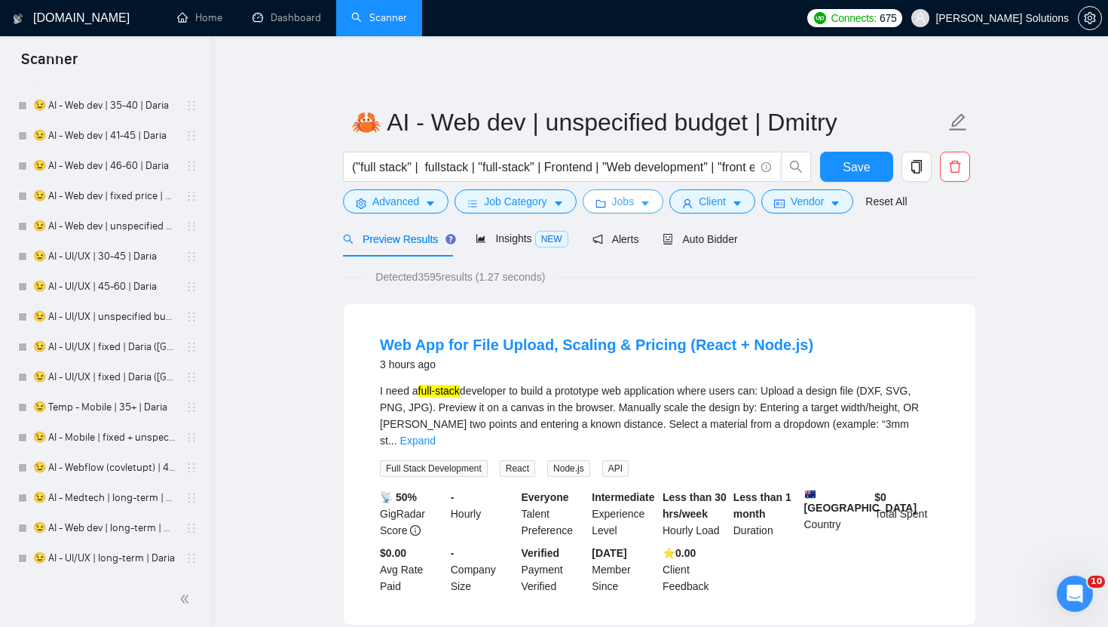
click at [623, 210] on span "Jobs" at bounding box center [623, 201] width 23 height 17
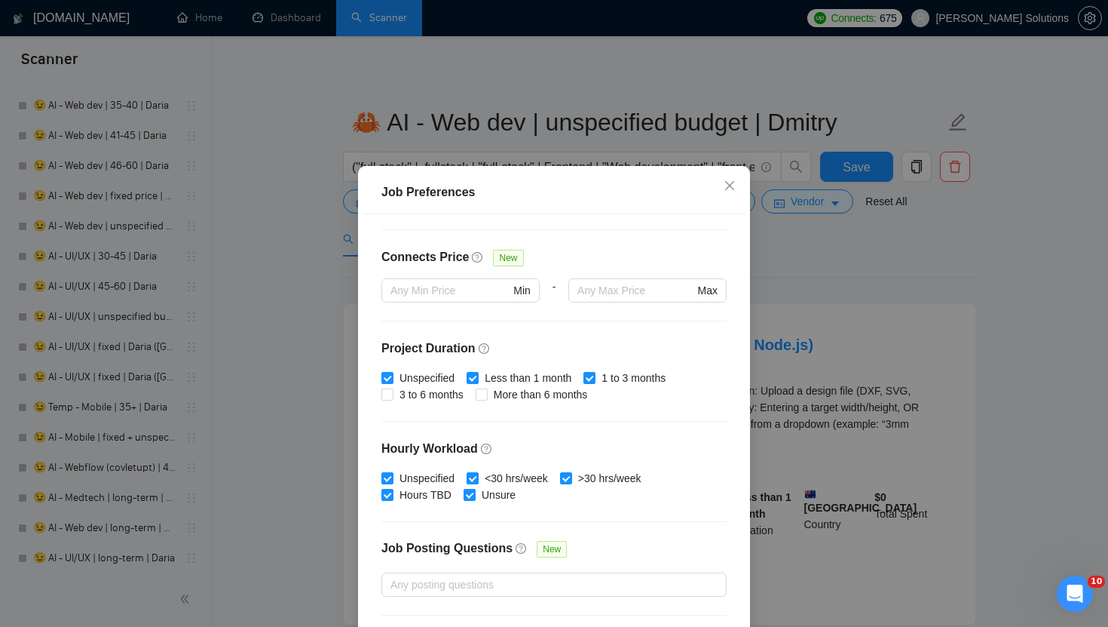
scroll to position [381, 0]
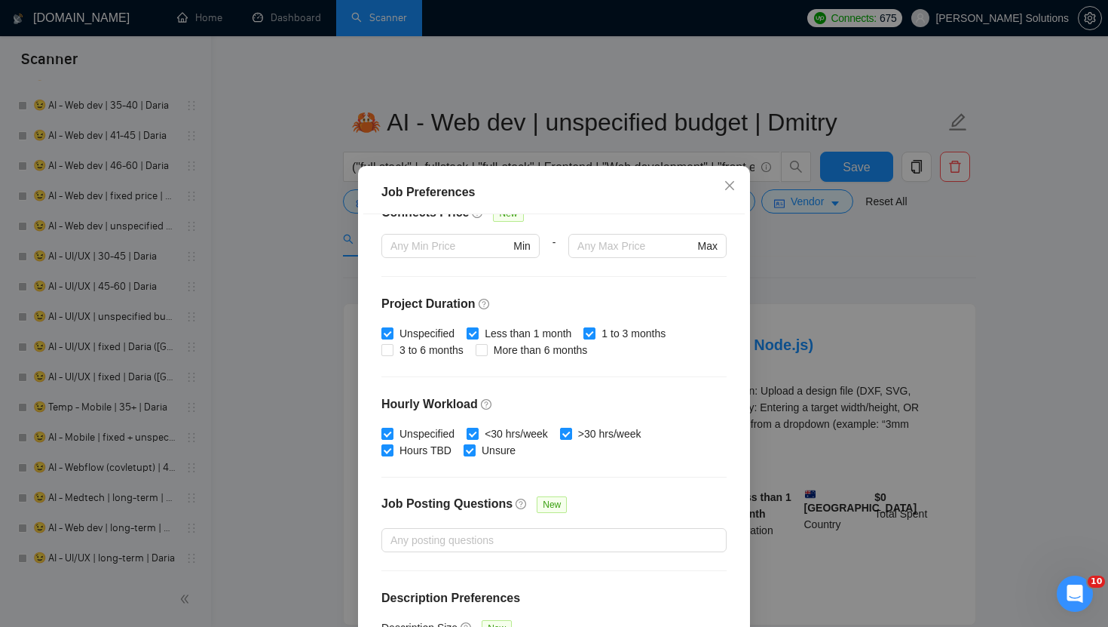
click at [783, 247] on div "Job Preferences Budget Project Type All Fixed Price Hourly Rate Fixed Price Bud…" at bounding box center [554, 313] width 1108 height 627
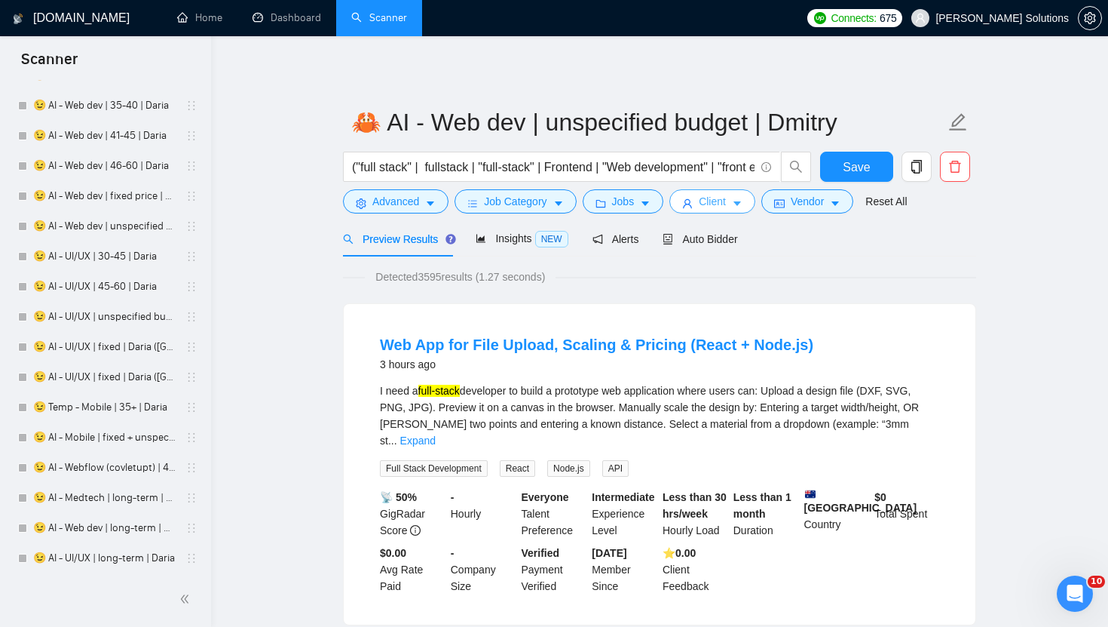
click at [740, 204] on icon "caret-down" at bounding box center [737, 203] width 11 height 11
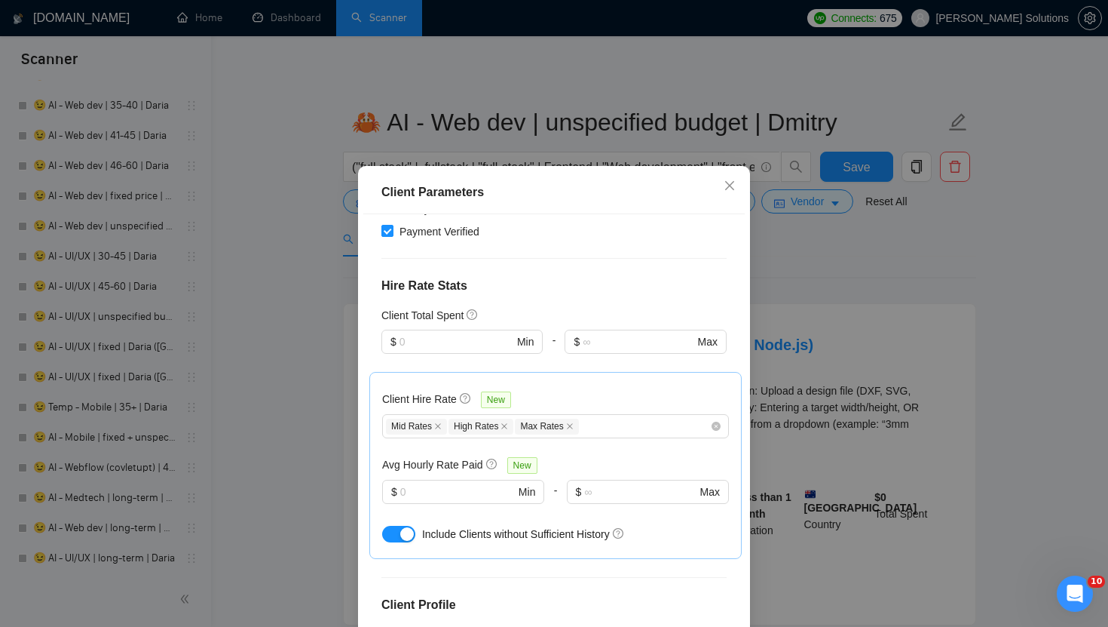
click at [820, 213] on div "Client Parameters Client Location Include Client Countries United States United…" at bounding box center [554, 313] width 1108 height 627
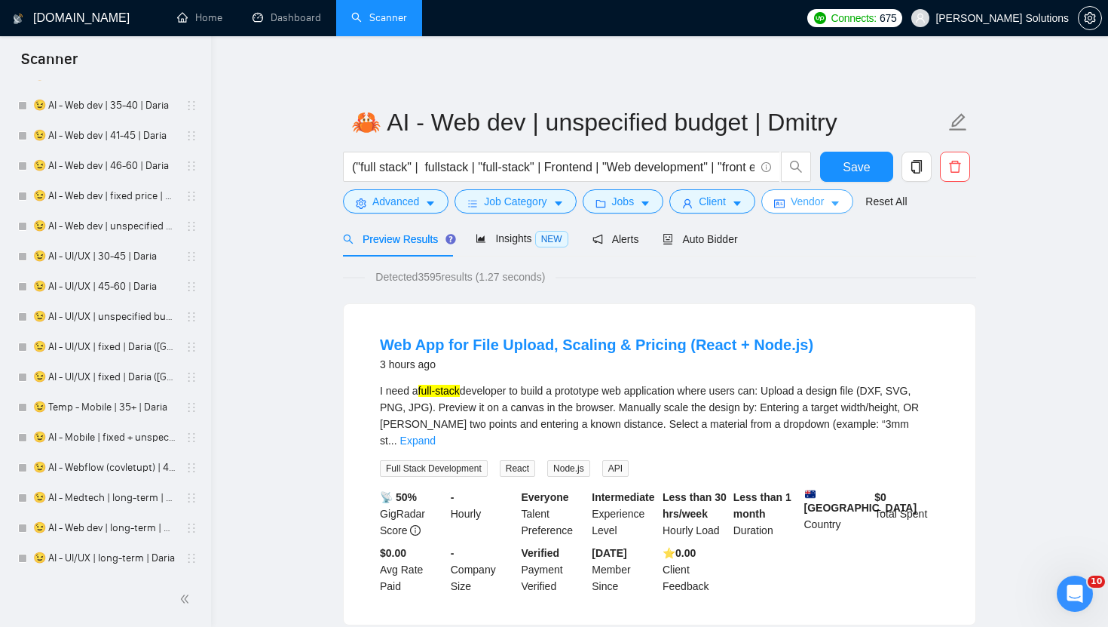
click at [815, 202] on span "Vendor" at bounding box center [807, 201] width 33 height 17
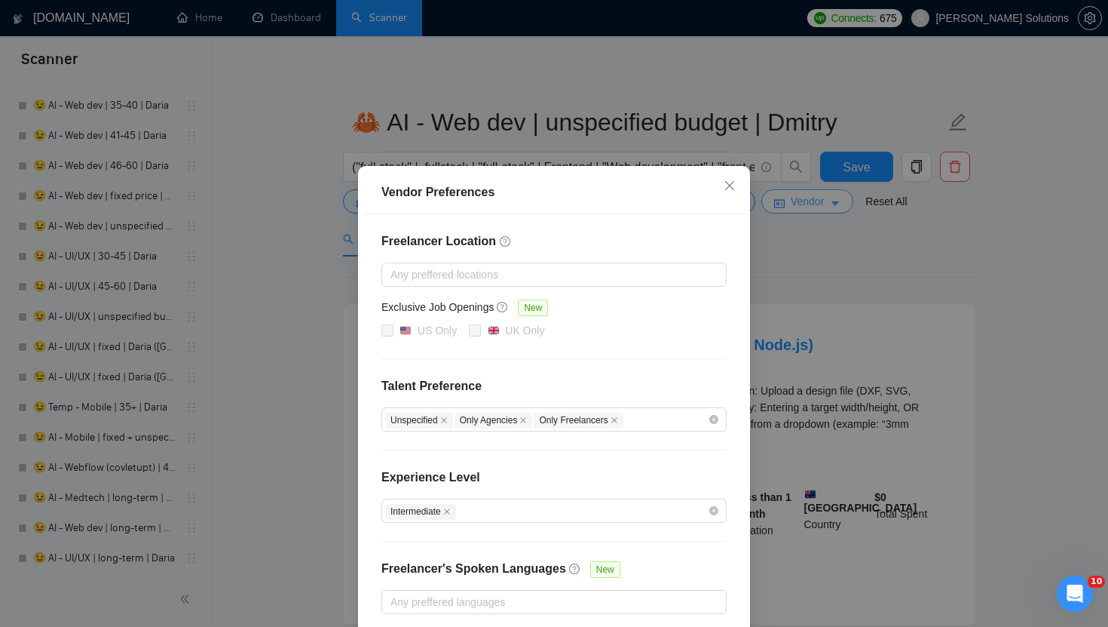
click at [815, 202] on div "Vendor Preferences Freelancer Location Any preffered locations Exclusive Job Op…" at bounding box center [554, 313] width 1108 height 627
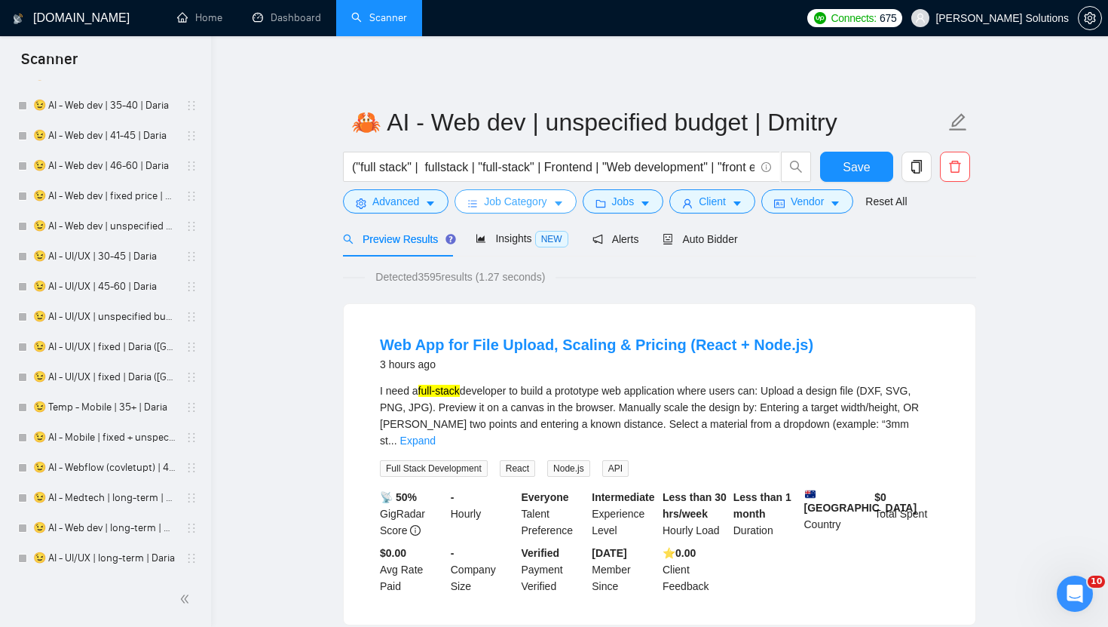
click at [482, 194] on button "Job Category" at bounding box center [515, 201] width 121 height 24
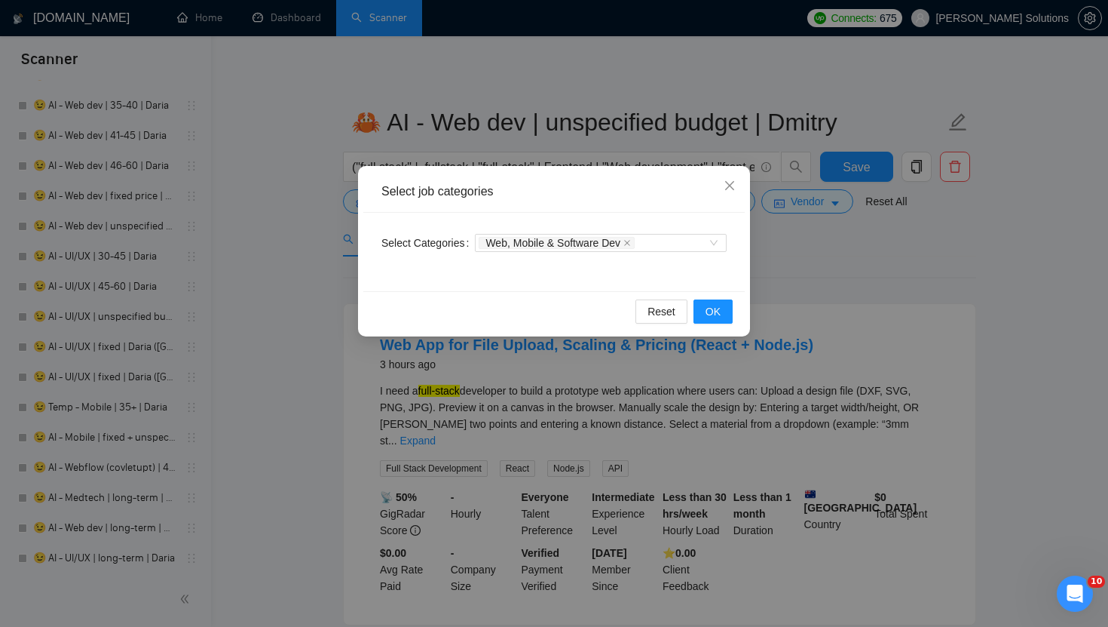
click at [536, 132] on div "Select job categories Select Categories Web, Mobile & Software Dev Reset OK" at bounding box center [554, 313] width 1108 height 627
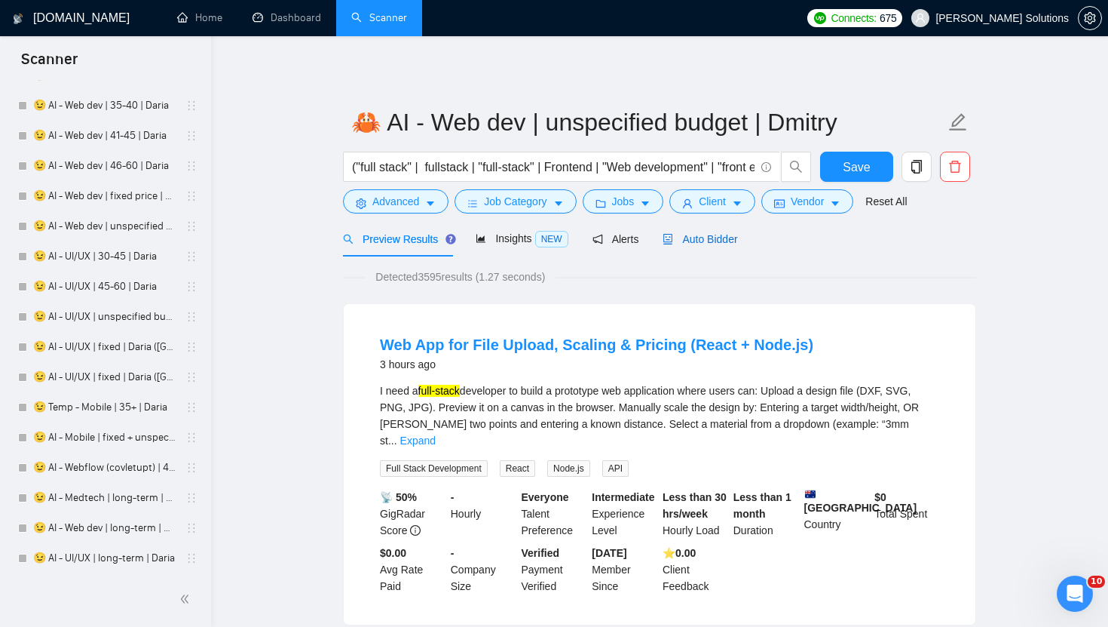
click at [710, 241] on span "Auto Bidder" at bounding box center [700, 239] width 75 height 12
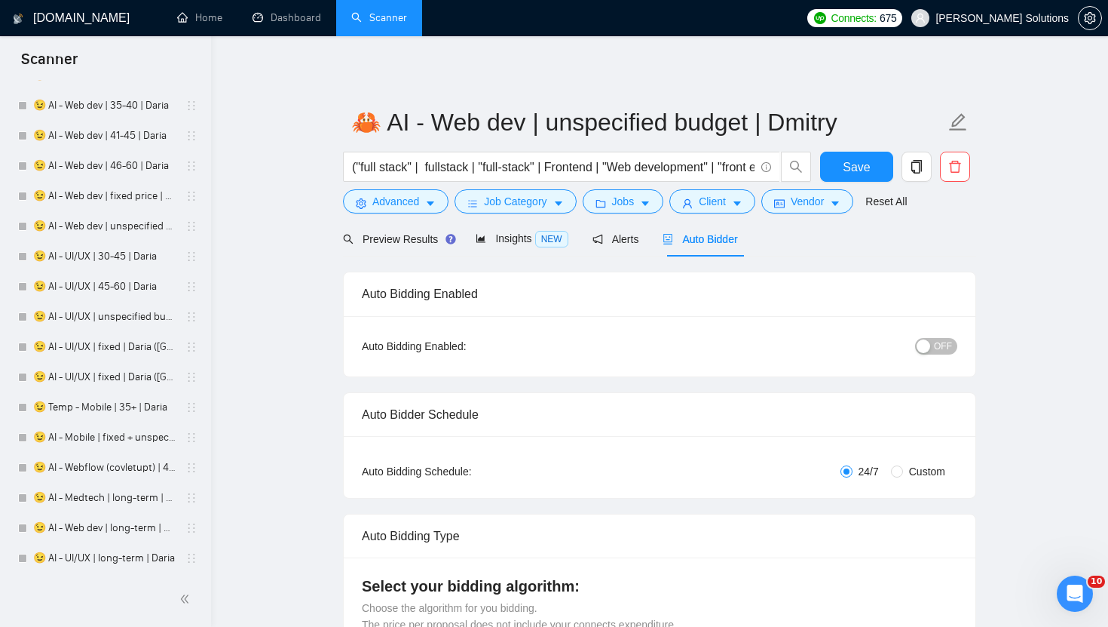
radio input "false"
radio input "true"
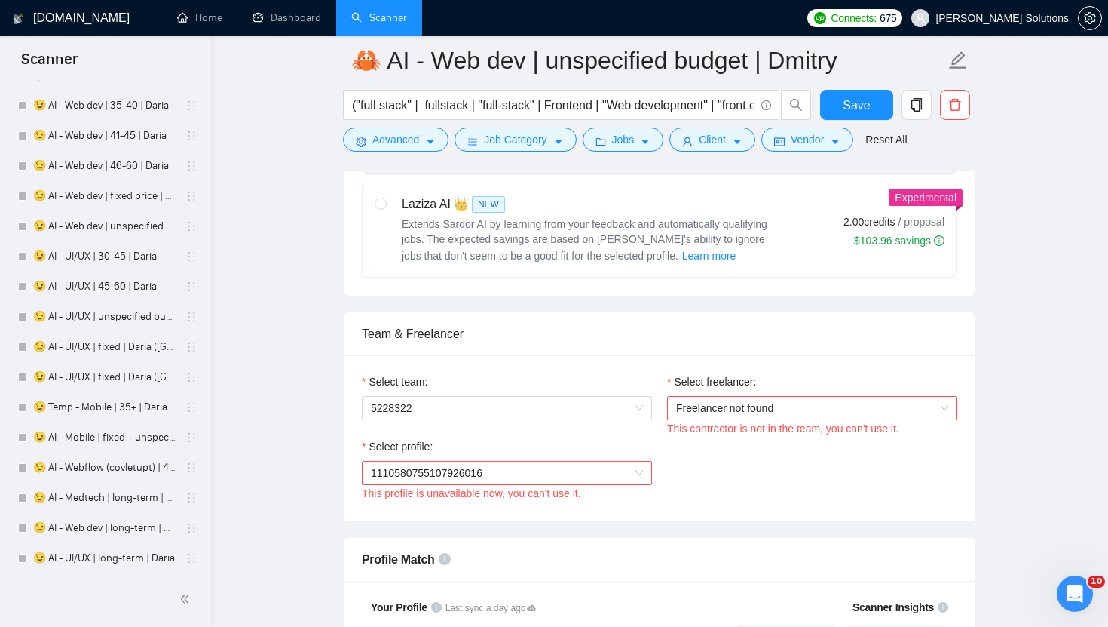
scroll to position [886, 0]
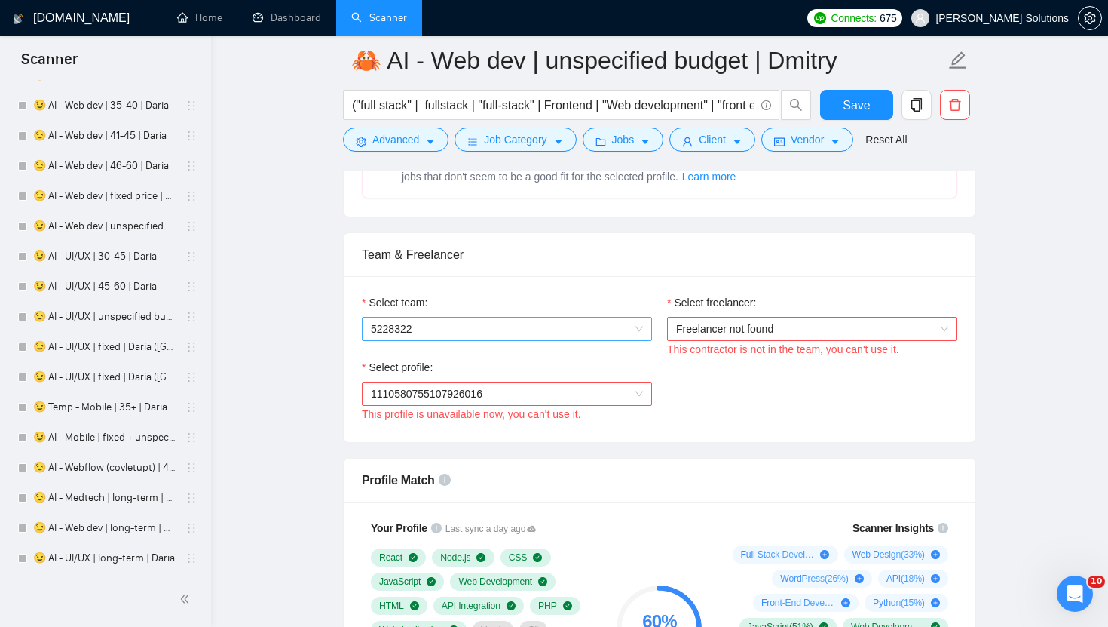
click at [570, 331] on span "5228322" at bounding box center [507, 328] width 272 height 23
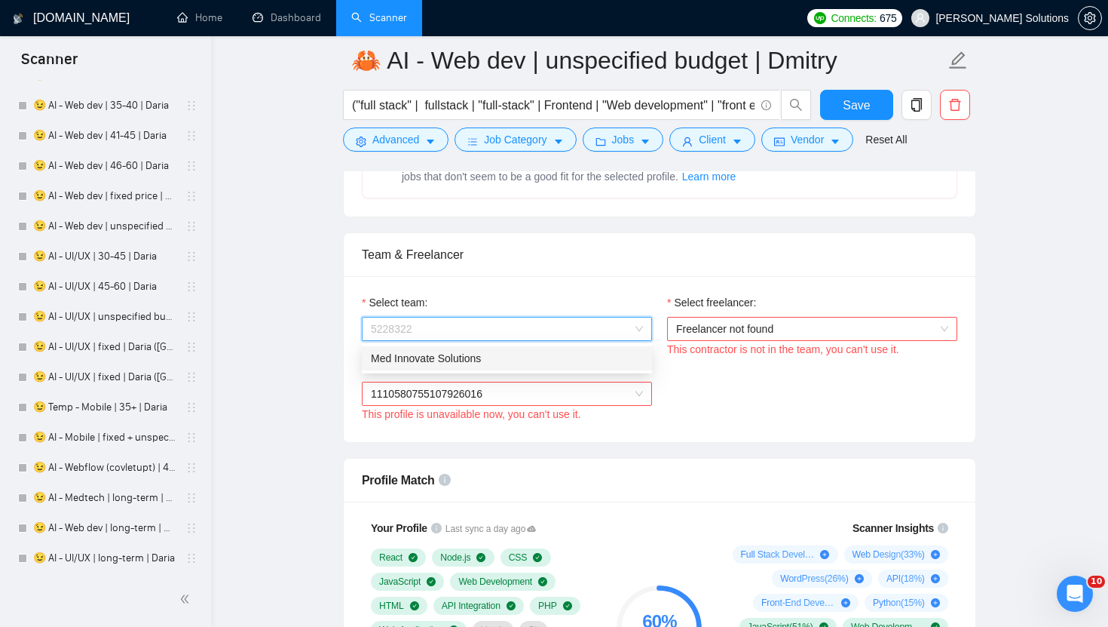
click at [462, 360] on div "Med Innovate Solutions" at bounding box center [507, 358] width 272 height 17
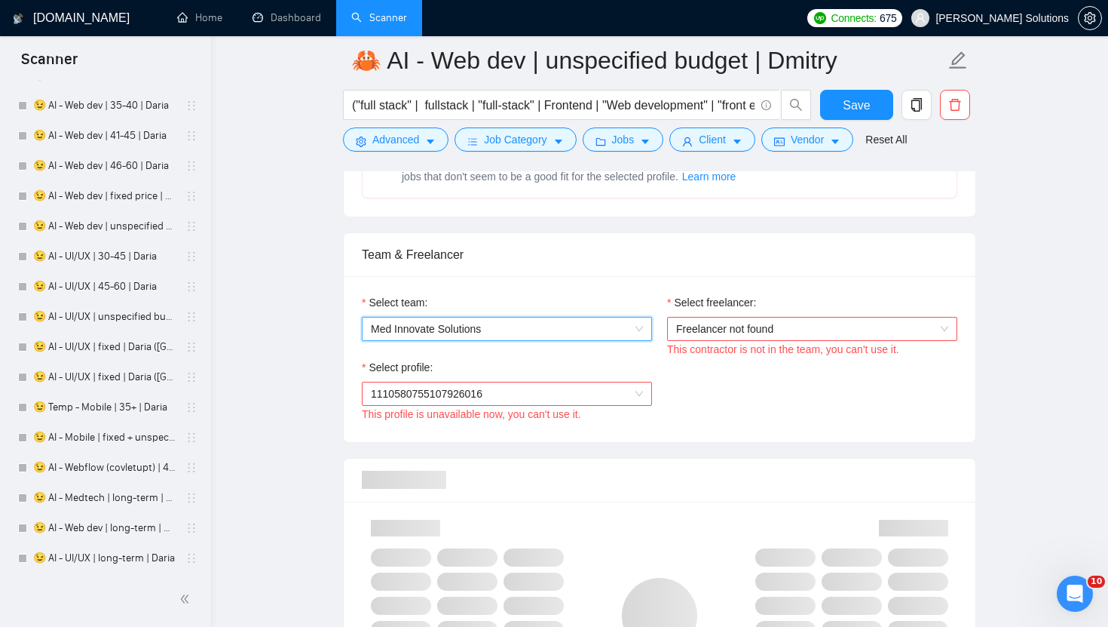
click at [685, 331] on span "Freelancer not found" at bounding box center [812, 328] width 272 height 23
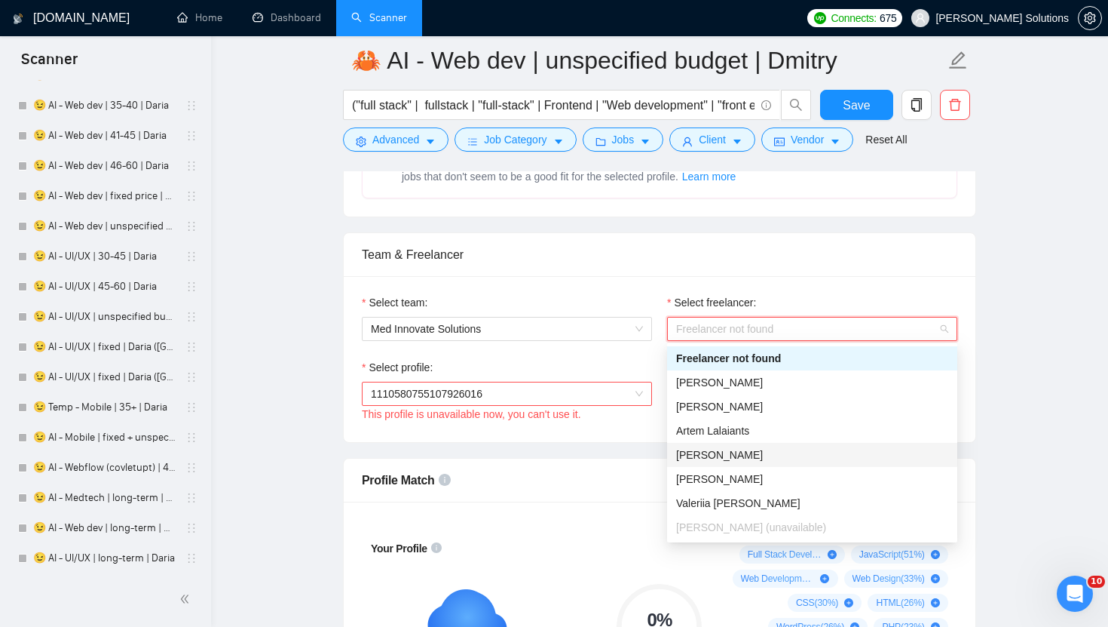
click at [718, 447] on div "[PERSON_NAME]" at bounding box center [812, 454] width 272 height 17
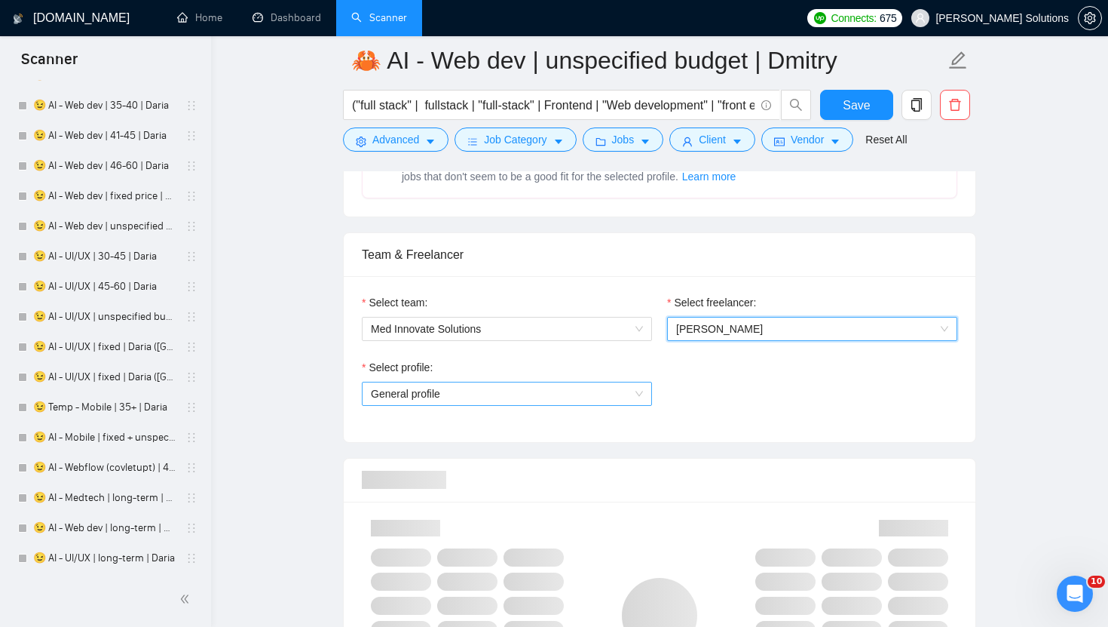
click at [600, 388] on span "General profile" at bounding box center [507, 393] width 272 height 23
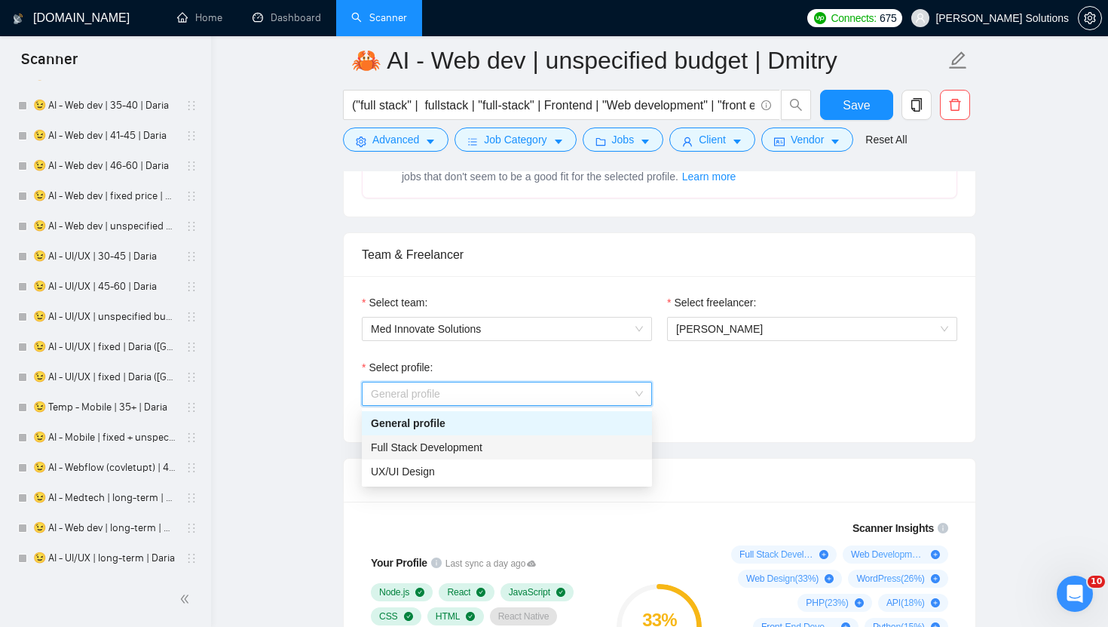
click at [519, 454] on div "Full Stack Development" at bounding box center [507, 447] width 272 height 17
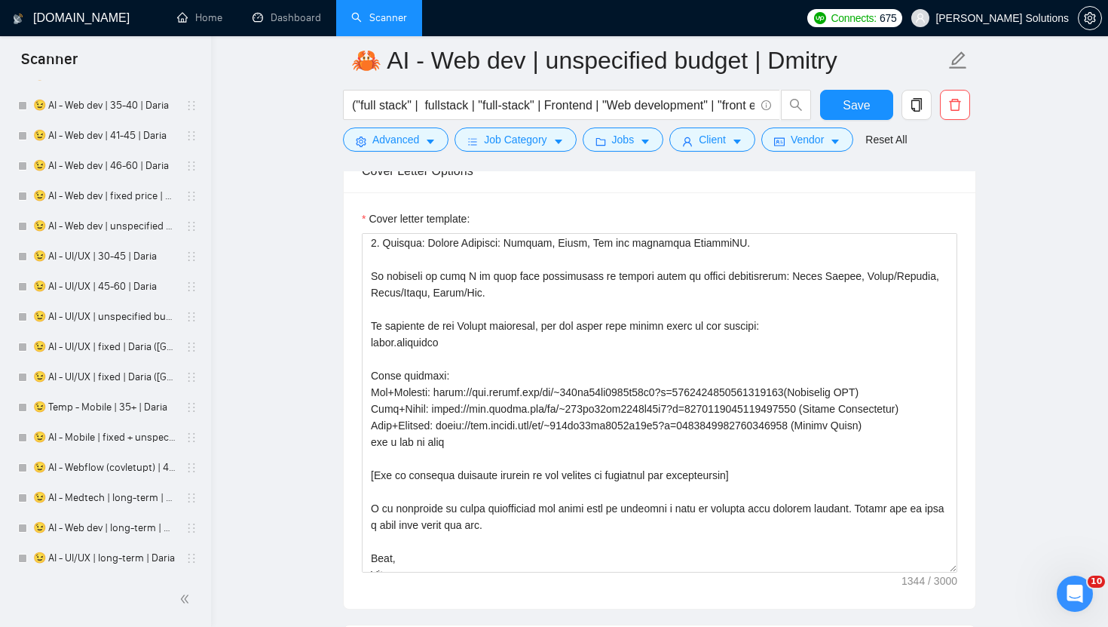
scroll to position [166, 0]
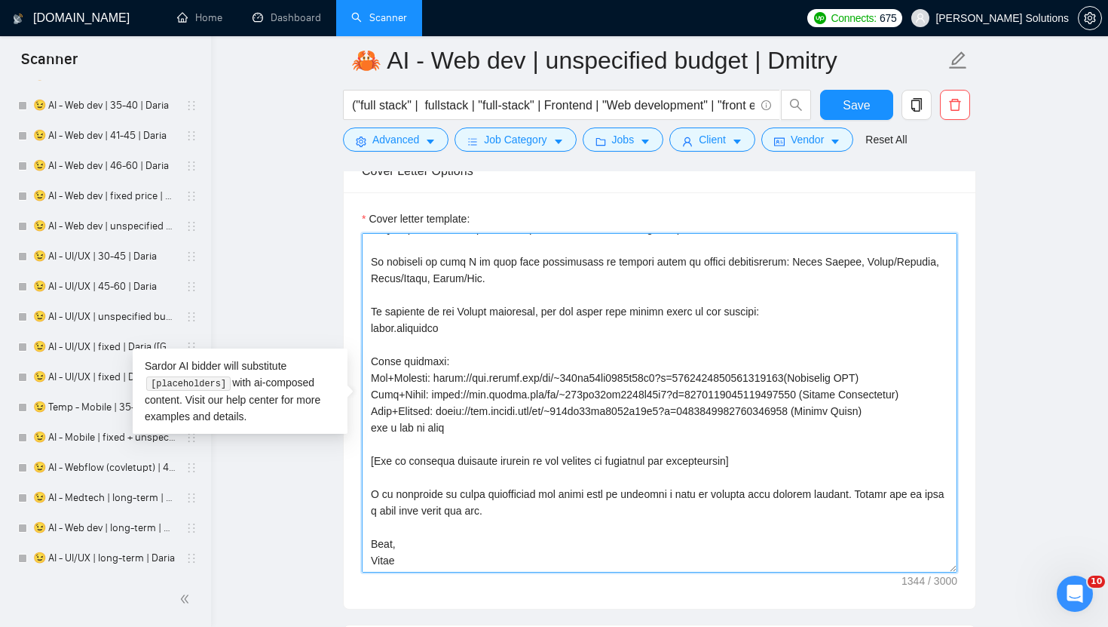
drag, startPoint x: 918, startPoint y: 418, endPoint x: 364, endPoint y: 380, distance: 555.5
click at [364, 380] on textarea "Cover letter template:" at bounding box center [660, 402] width 596 height 339
drag, startPoint x: 369, startPoint y: 379, endPoint x: 930, endPoint y: 409, distance: 562.6
click at [930, 410] on textarea "Cover letter template:" at bounding box center [660, 402] width 596 height 339
paste textarea "reelancers/~01dc9fa34fe647d347?p=1584614279890939904 (CRM) Node+React: https://…"
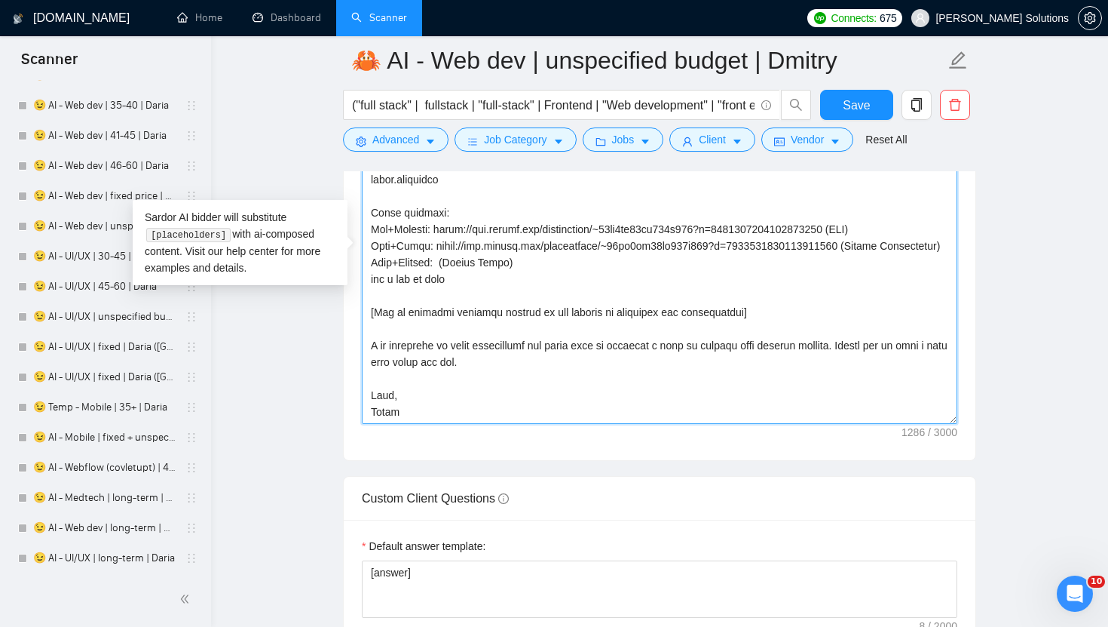
scroll to position [2137, 0]
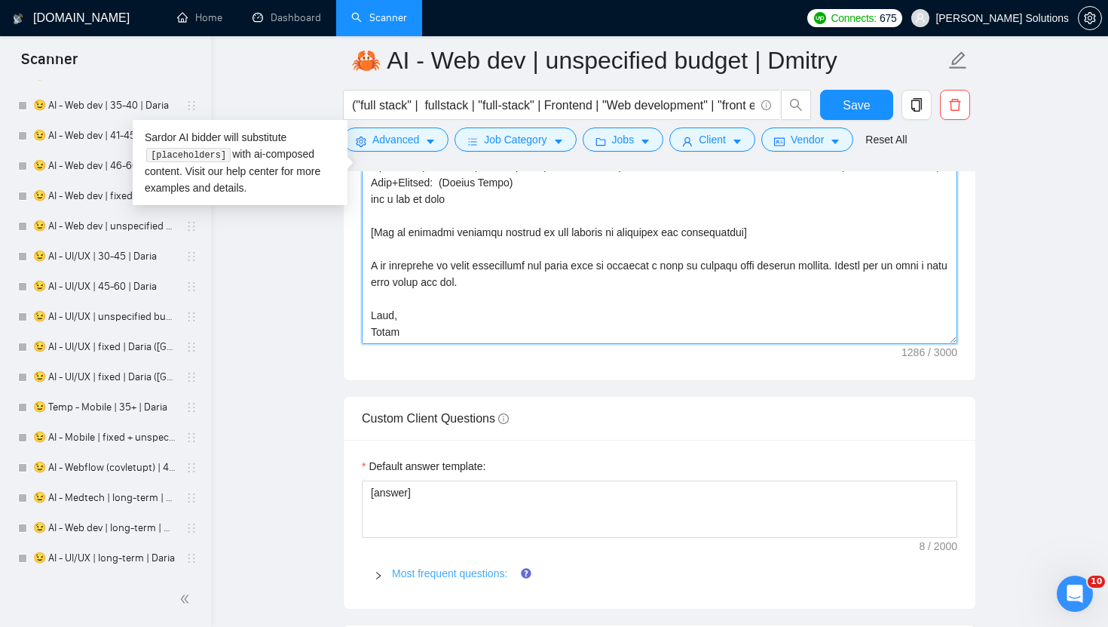
type textarea "[write a personal greeting using the client's name in the local language of the…"
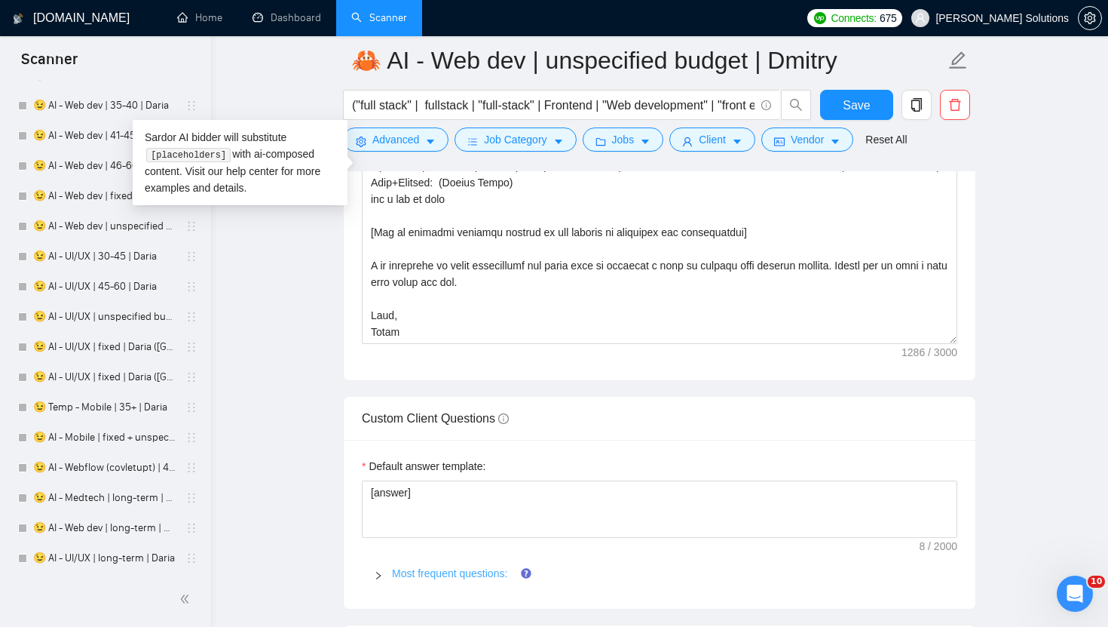
click at [451, 567] on link "Most frequent questions:" at bounding box center [449, 573] width 115 height 12
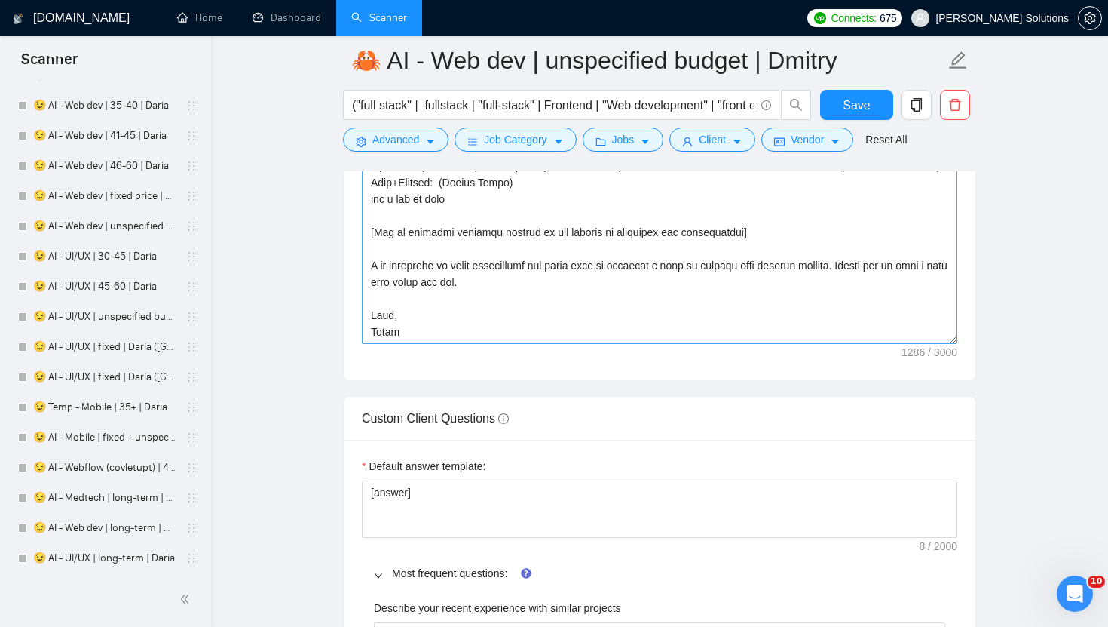
scroll to position [2315, 0]
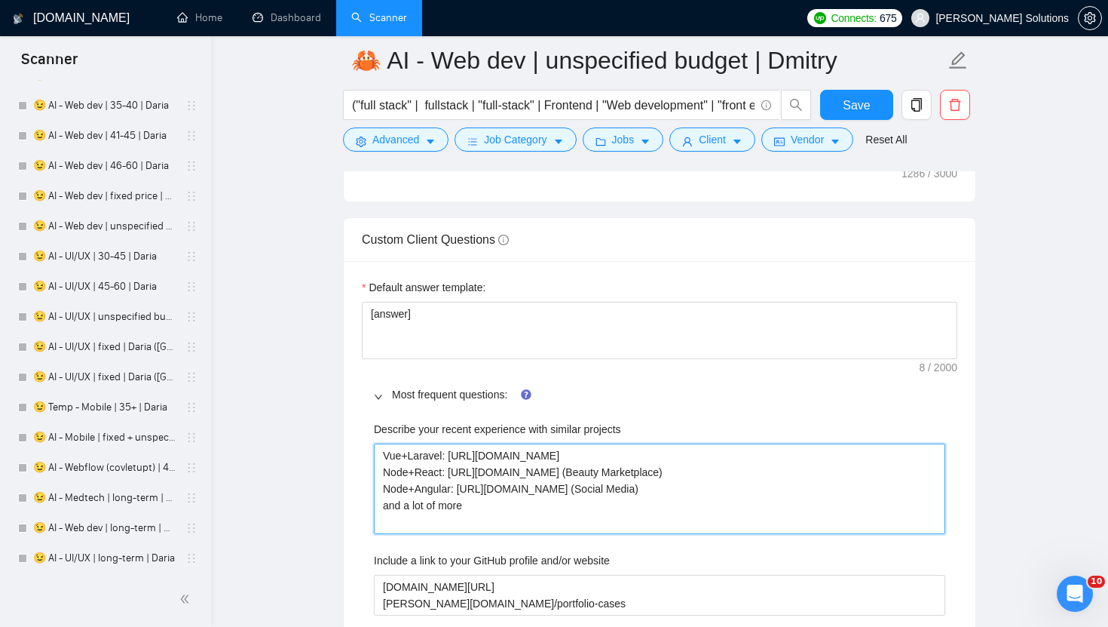
drag, startPoint x: 930, startPoint y: 506, endPoint x: 305, endPoint y: 414, distance: 632.5
click at [305, 414] on main "🦀 AI - Web dev | unspecified budget | Dmitry ("full stack" | fullstack | "full-…" at bounding box center [659, 547] width 849 height 5604
paste projects "reelancers/~01dc9fa34fe647d347?p=1584614279890939904(CRM) Node+React: https://w…"
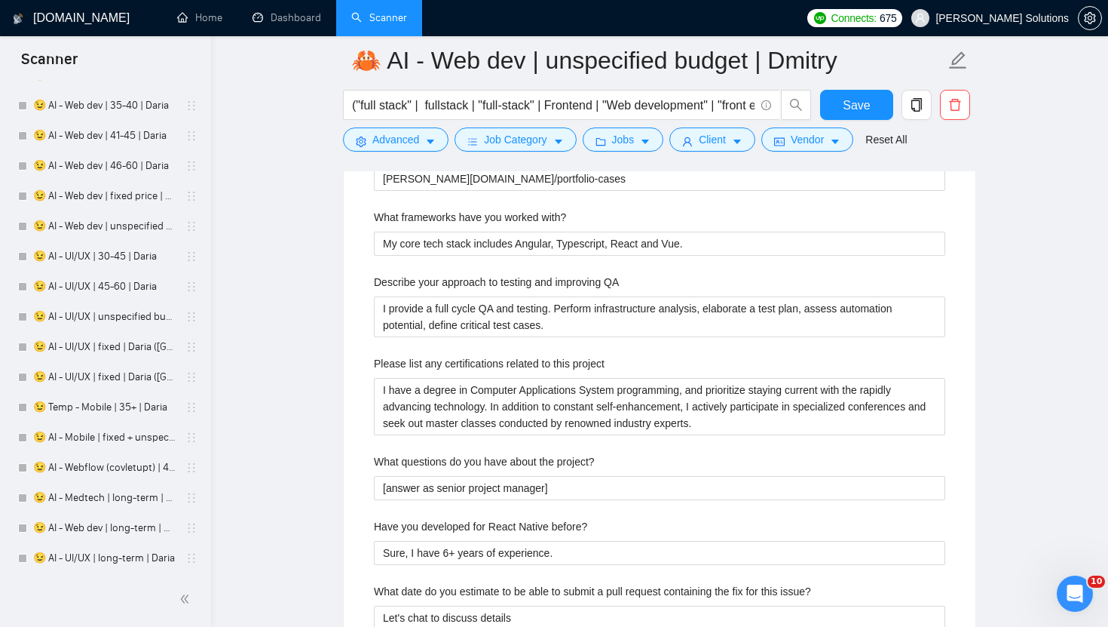
scroll to position [2875, 0]
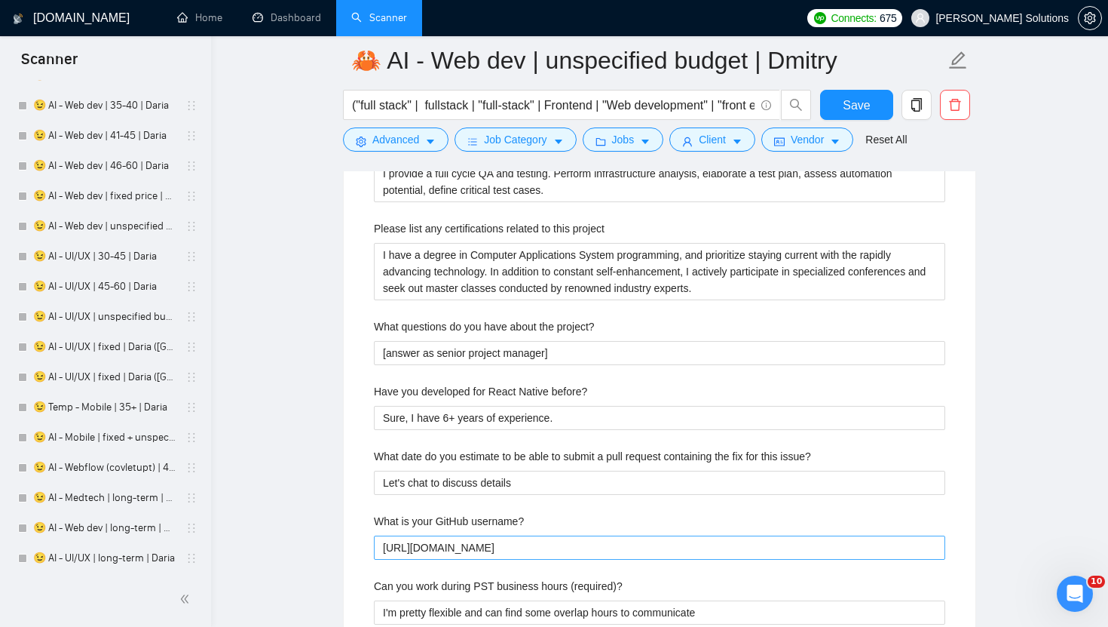
type projects "Vue+Laravel: [URL][DOMAIN_NAME] Node+React: [URL][DOMAIN_NAME] (Beauty Marketpl…"
drag, startPoint x: 418, startPoint y: 545, endPoint x: 333, endPoint y: 541, distance: 85.3
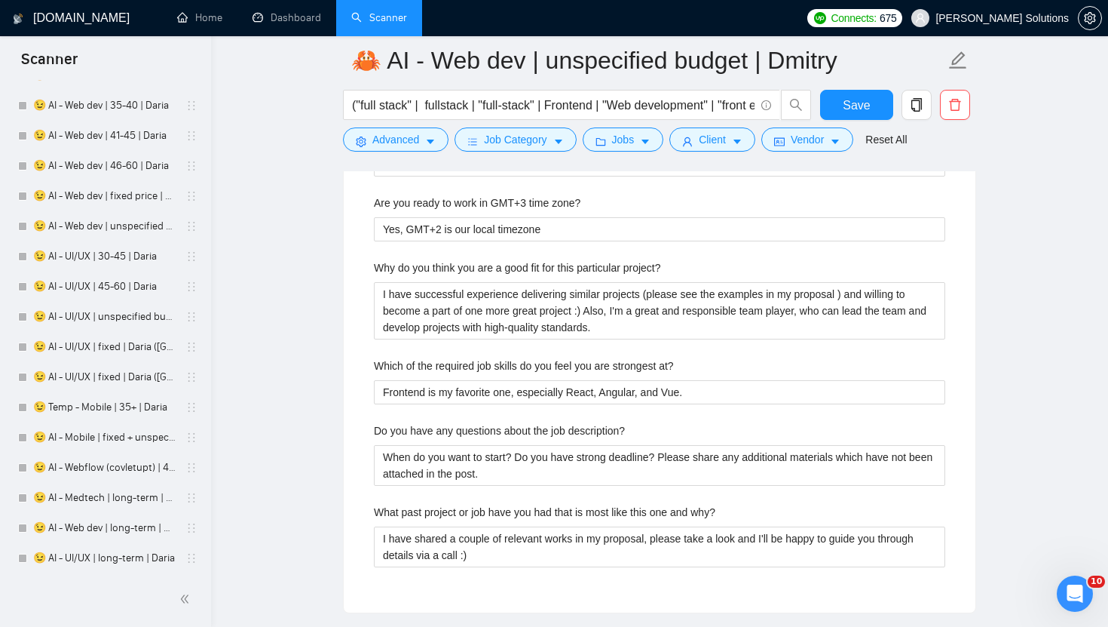
scroll to position [3358, 0]
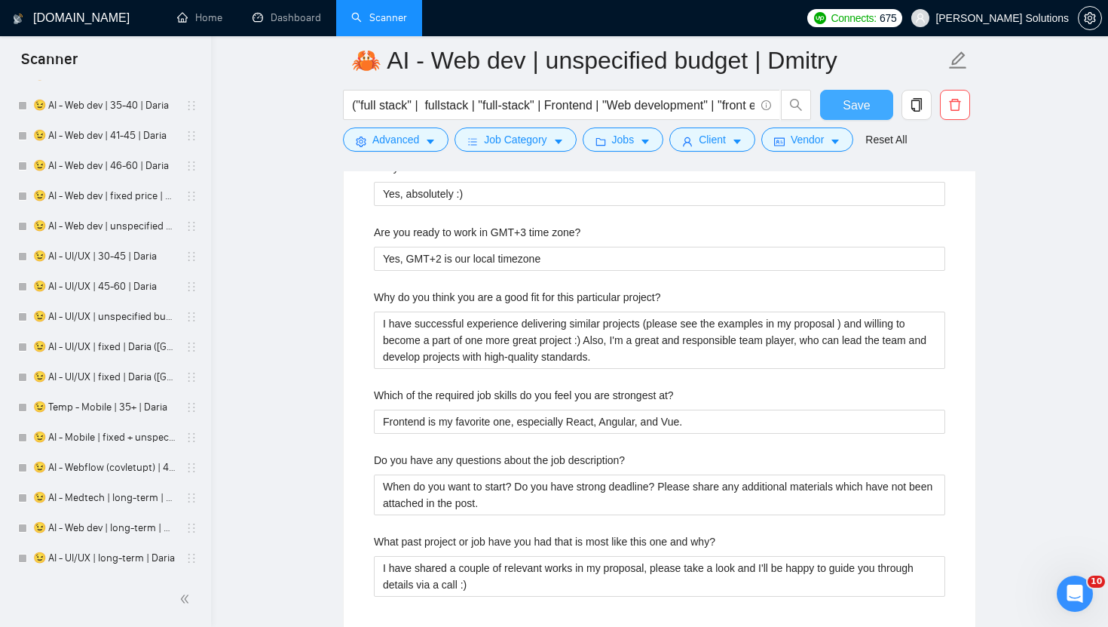
type username\? "[DOMAIN_NAME][URL]"
click at [854, 103] on span "Save" at bounding box center [856, 105] width 27 height 19
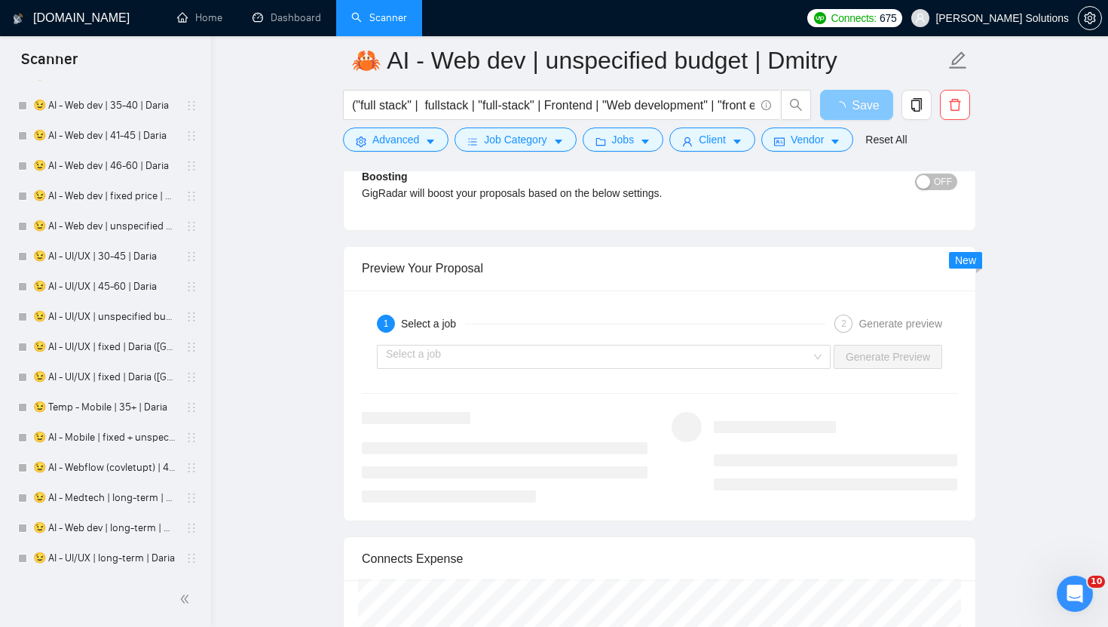
scroll to position [2732, 0]
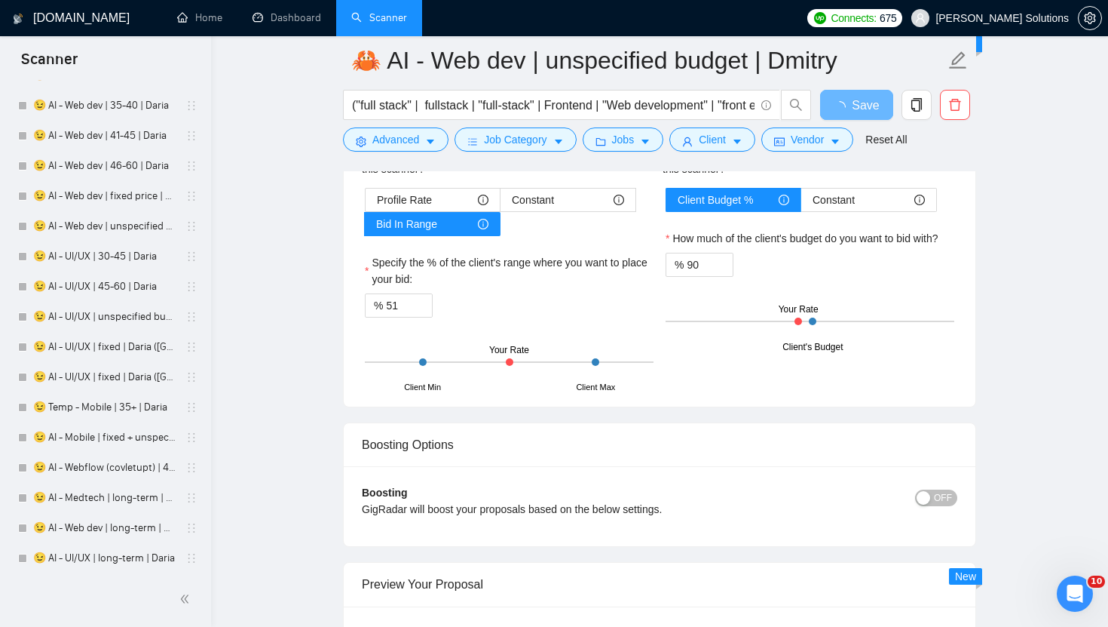
drag, startPoint x: 418, startPoint y: 302, endPoint x: 408, endPoint y: 302, distance: 9.8
click at [418, 302] on span "Increase Value" at bounding box center [423, 299] width 17 height 11
click at [412, 466] on div "Boosting GigRadar will boost your proposals based on the below settings. OFF Bo…" at bounding box center [660, 506] width 632 height 80
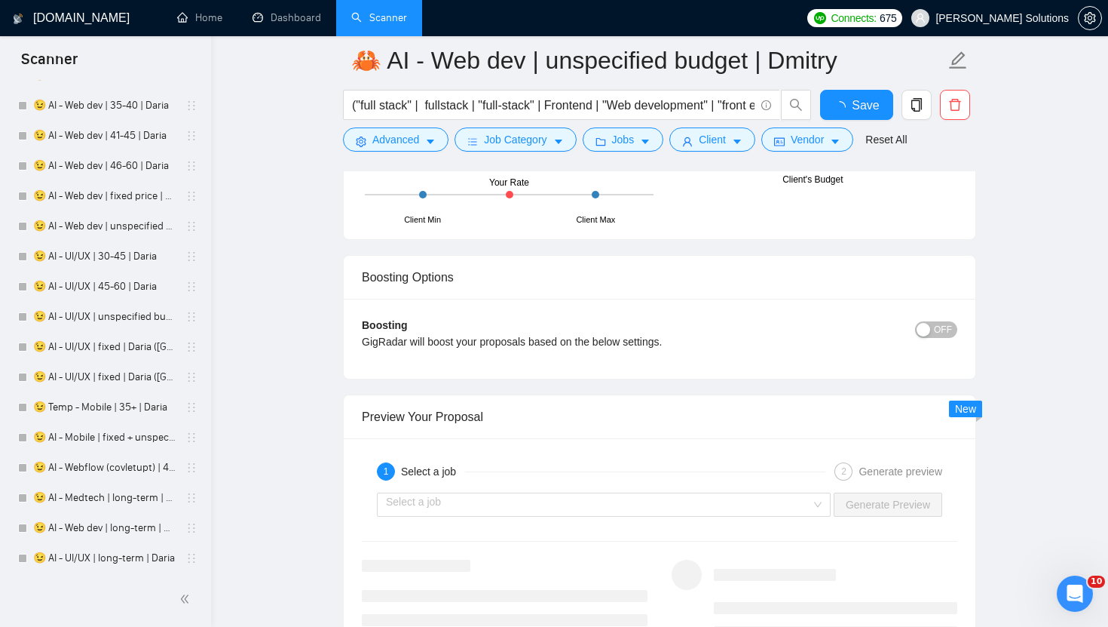
click at [408, 302] on div "Boosting GigRadar will boost your proposals based on the below settings. OFF Bo…" at bounding box center [660, 339] width 632 height 80
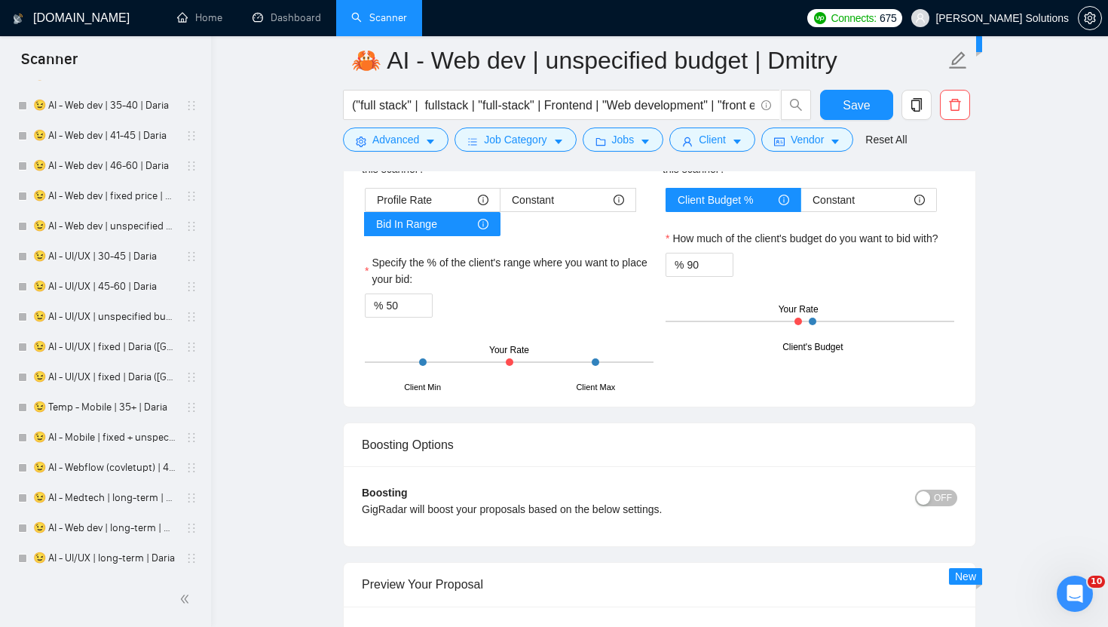
scroll to position [2729, 0]
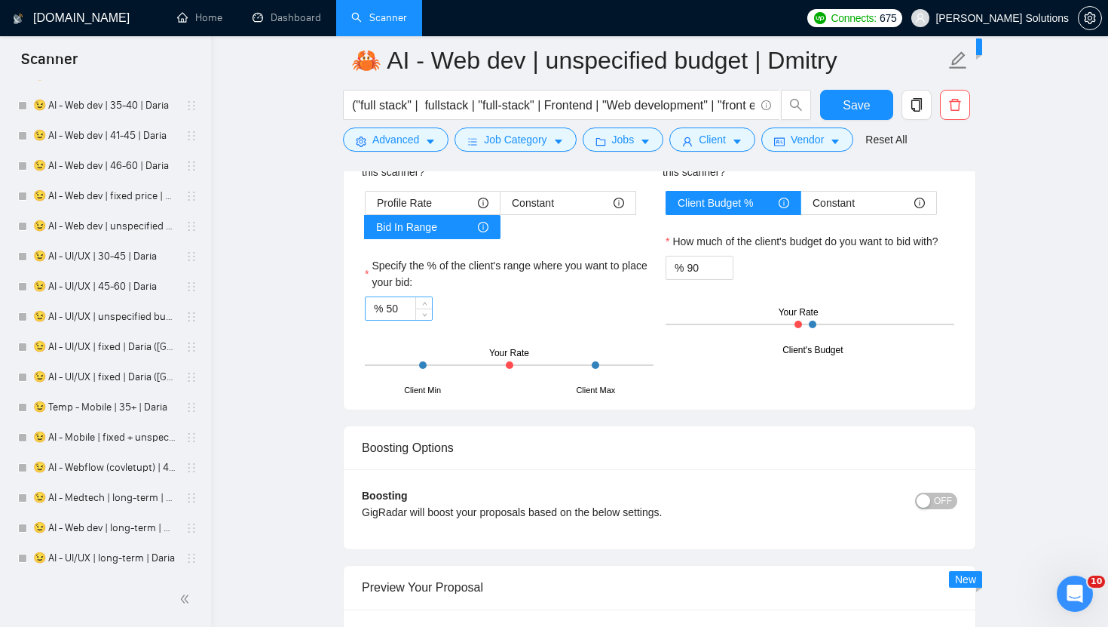
click at [393, 299] on input "50" at bounding box center [409, 308] width 46 height 23
type input "5"
type input "95"
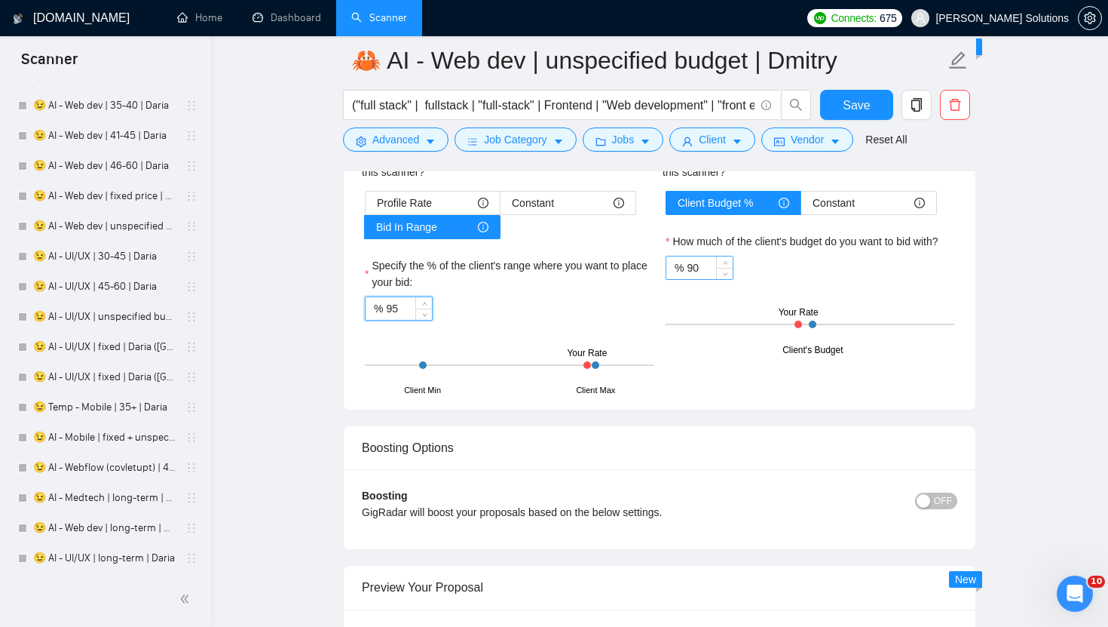
click at [690, 274] on input "90" at bounding box center [710, 267] width 46 height 23
type input "95"
click at [813, 298] on div "Client's Budget Your Rate" at bounding box center [810, 324] width 289 height 53
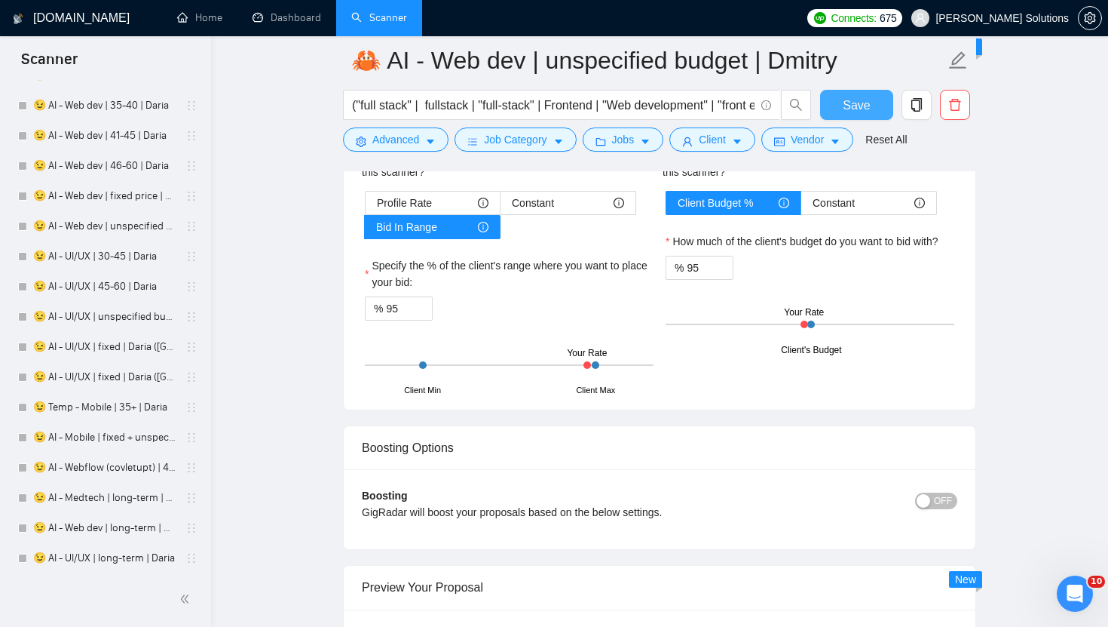
click at [859, 97] on span "Save" at bounding box center [856, 105] width 27 height 19
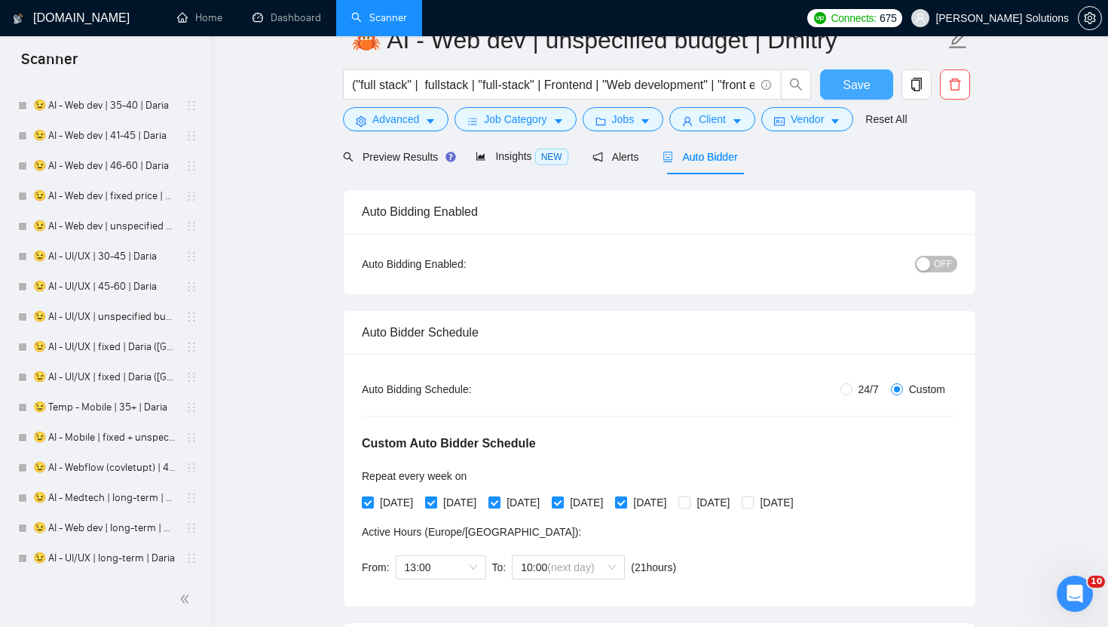
scroll to position [0, 0]
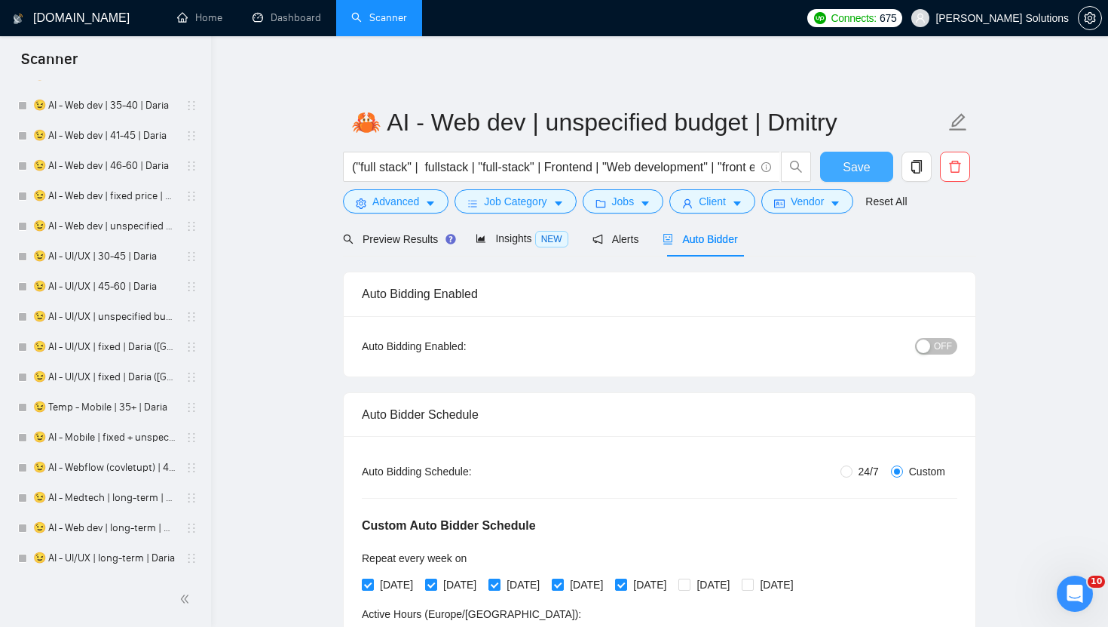
click at [869, 164] on span "Save" at bounding box center [856, 167] width 27 height 19
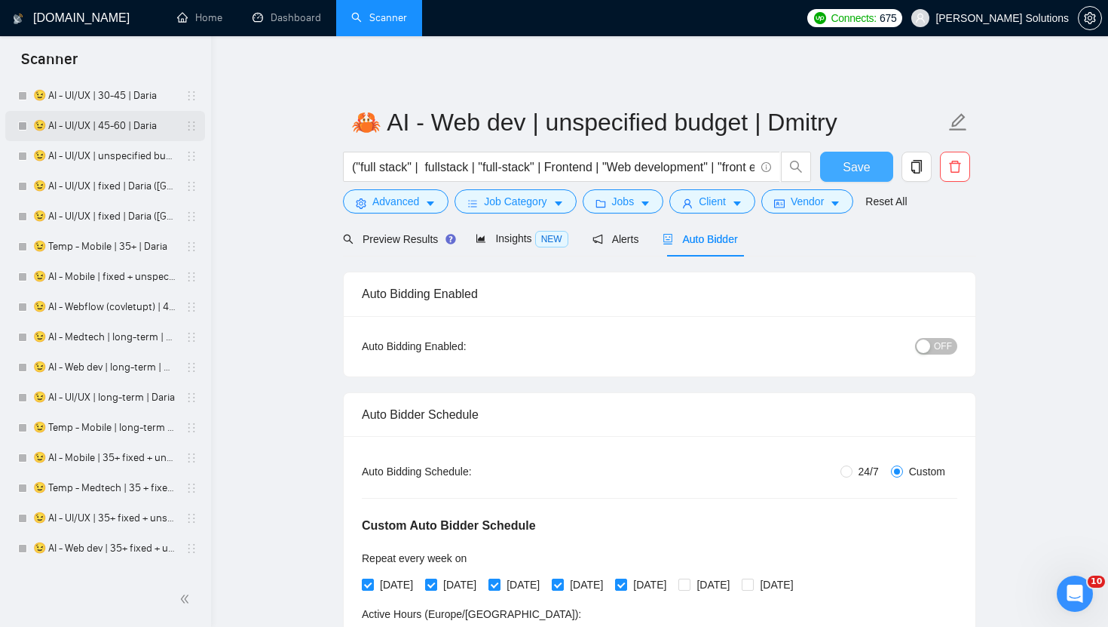
scroll to position [2458, 0]
click at [107, 317] on link "😉 AI - Webflow (covletupt) | 45+ | Daria" at bounding box center [104, 305] width 143 height 30
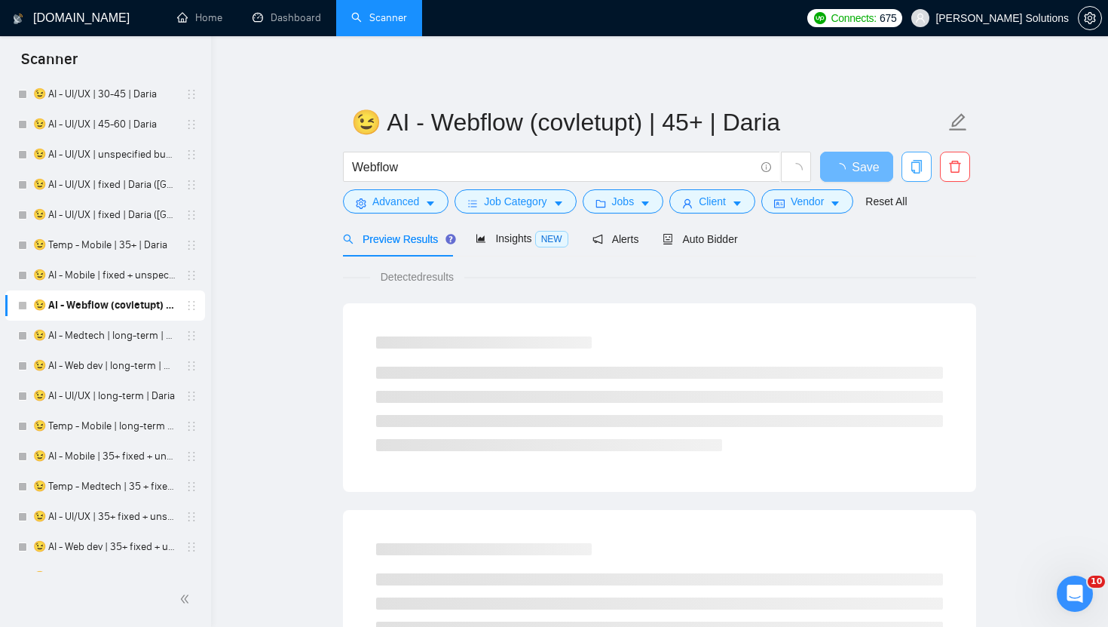
click at [915, 167] on icon "copy" at bounding box center [917, 167] width 14 height 14
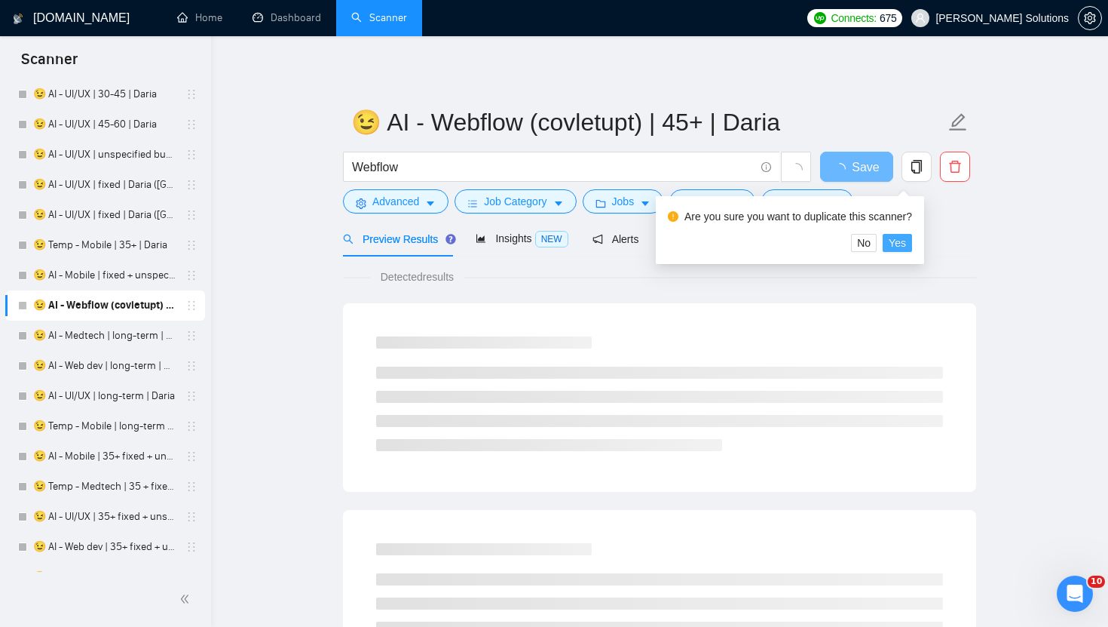
click at [906, 244] on span "Yes" at bounding box center [897, 242] width 17 height 17
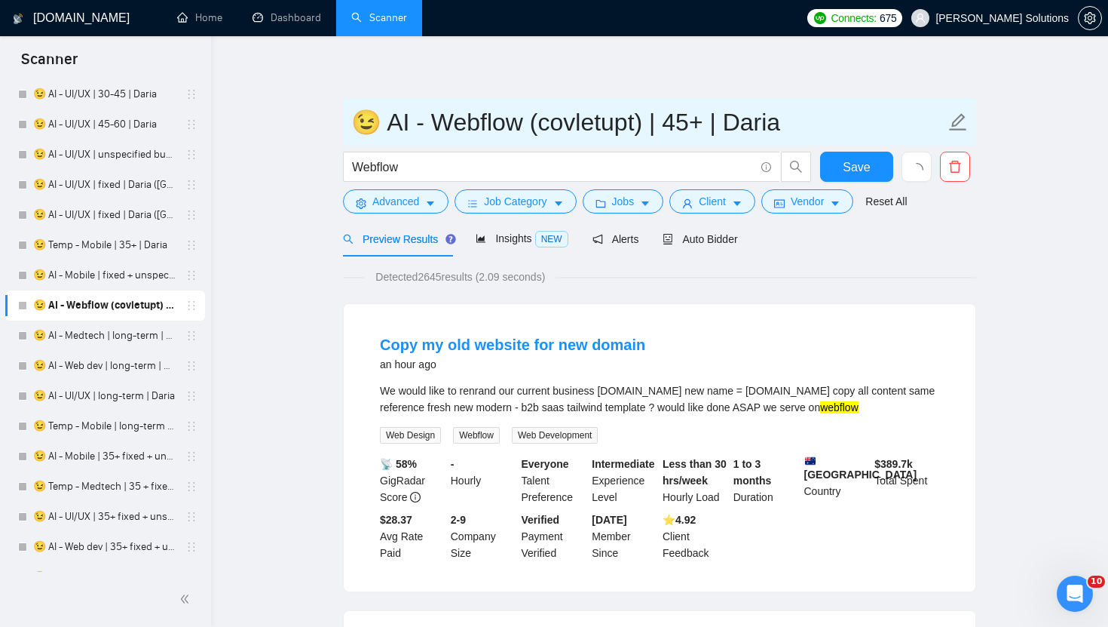
click at [751, 127] on input "😉 AI - Webflow (covletupt) | 45+ | Daria" at bounding box center [648, 122] width 594 height 38
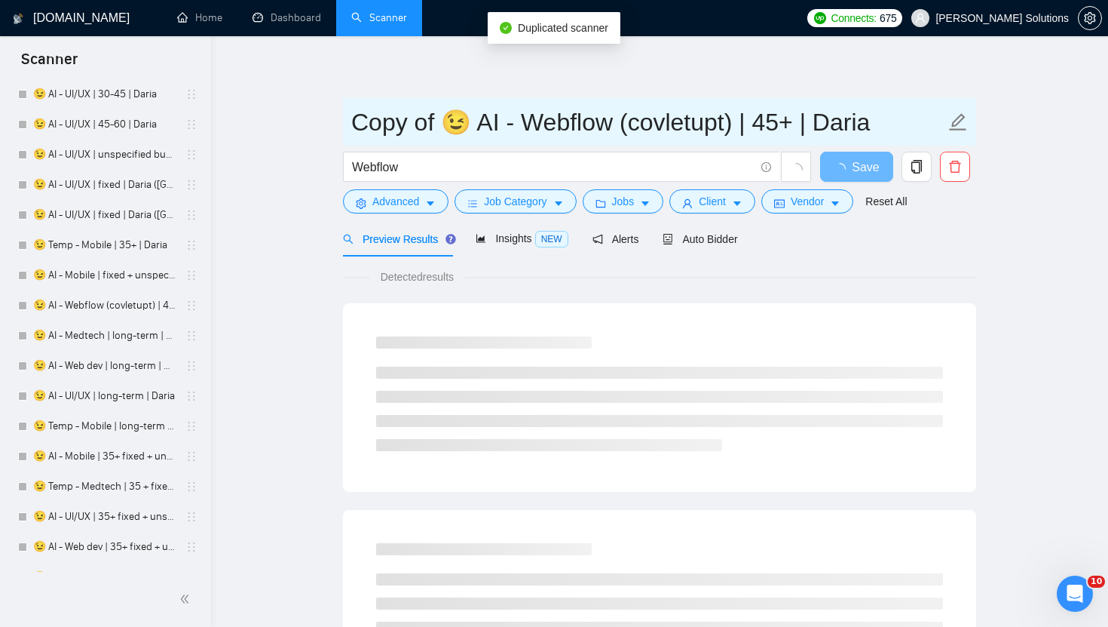
click at [808, 123] on input "Copy of 😉 AI - Webflow (covletupt) | 45+ | Daria" at bounding box center [648, 122] width 594 height 38
paste input "mitry"
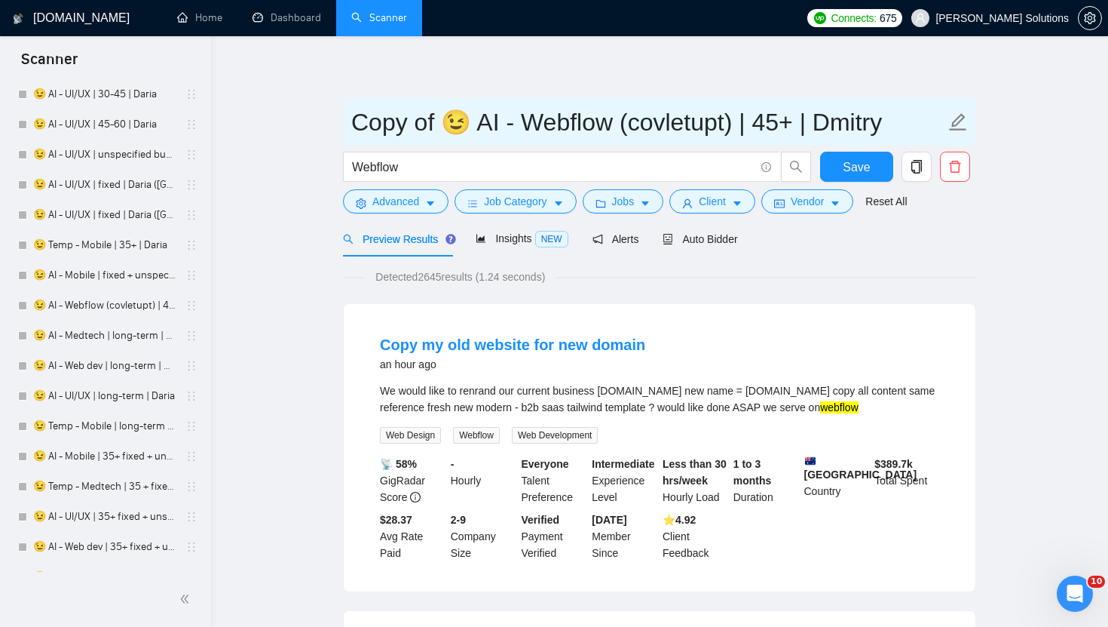
drag, startPoint x: 454, startPoint y: 119, endPoint x: 262, endPoint y: 110, distance: 191.7
paste input "🦀"
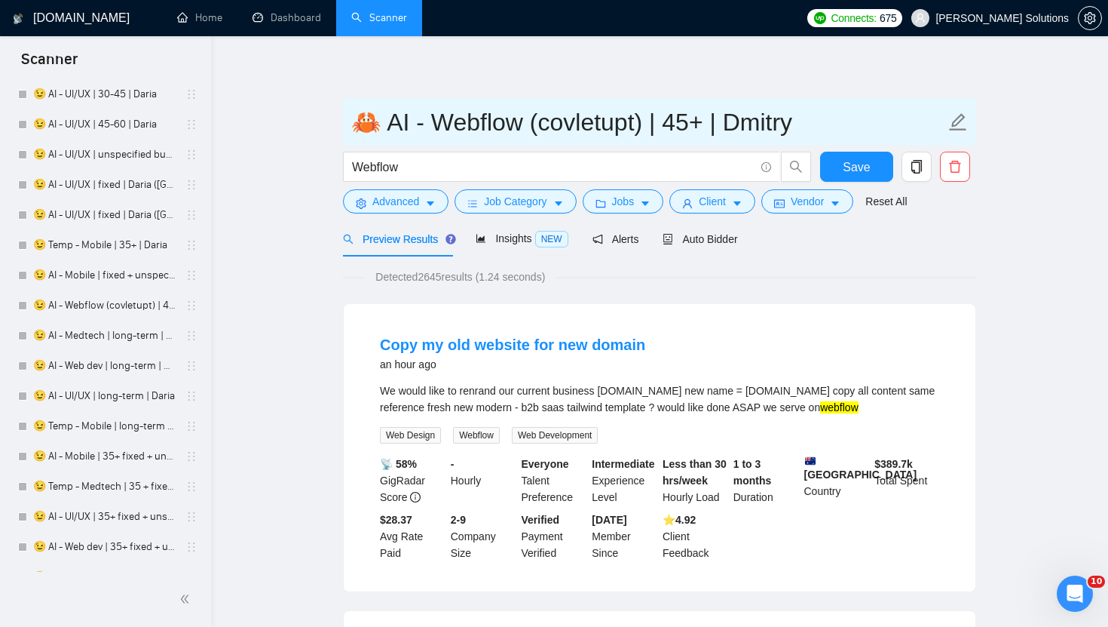
type input "🦀 AI - Webflow (covletupt) | 45+ | Dmitry"
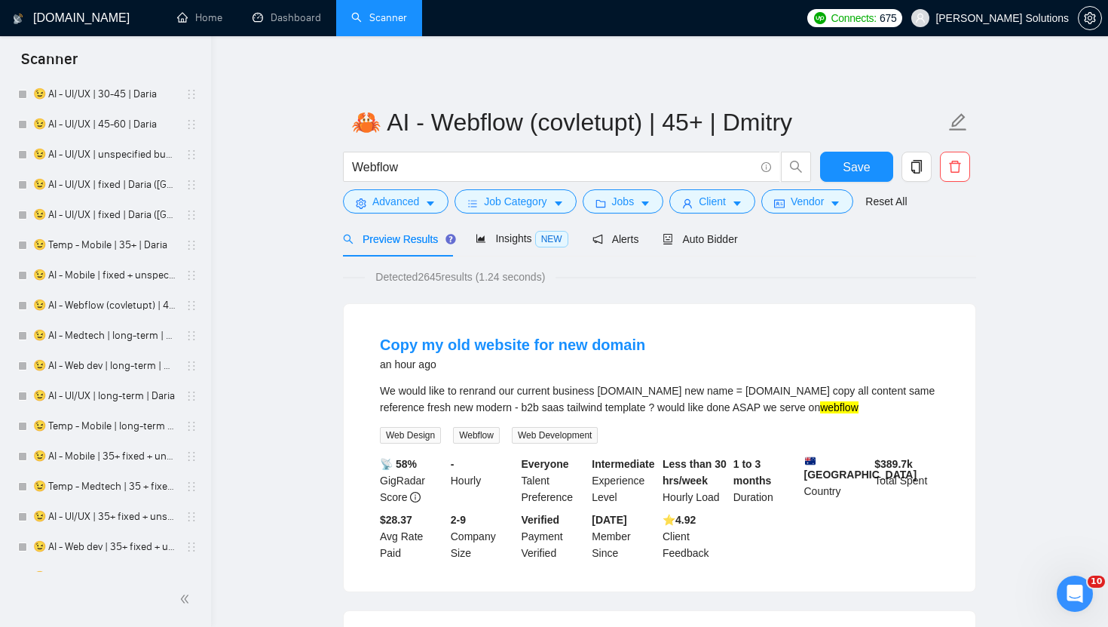
click at [420, 214] on form "🦀 AI - Webflow (covletupt) | 45+ | Dmitry Webflow Save Advanced Job Category Jo…" at bounding box center [659, 159] width 633 height 123
click at [419, 204] on span "Advanced" at bounding box center [395, 201] width 47 height 17
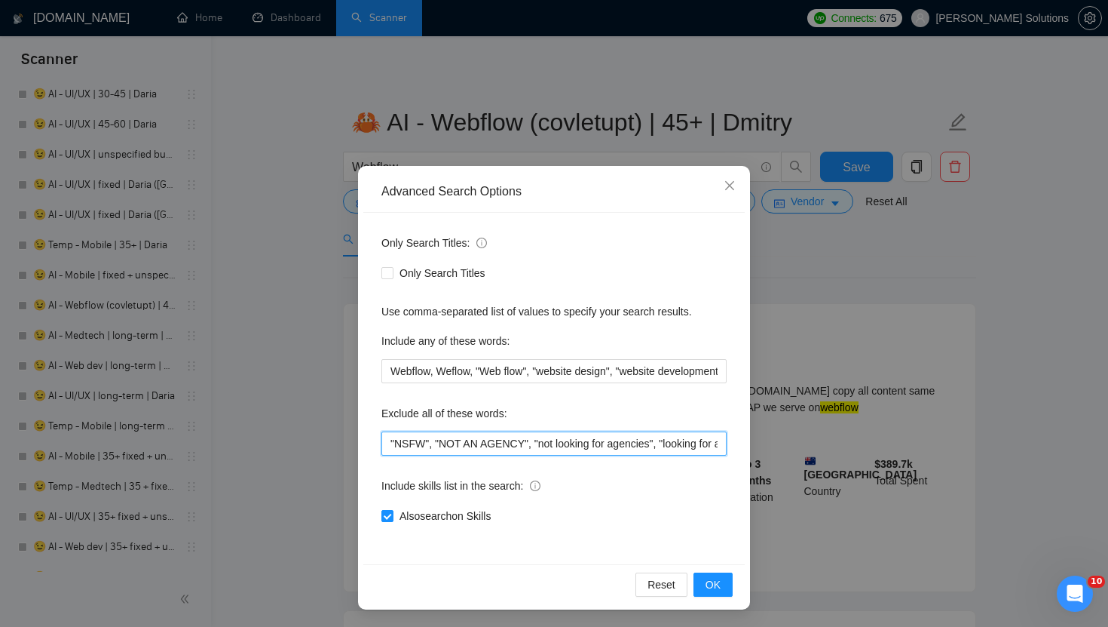
click at [388, 439] on input ""NSFW", "NOT AN AGENCY", "not looking for agencies", "looking for a freelancer"…" at bounding box center [554, 443] width 345 height 24
paste input ""Do Not Apply if You’re an Agency","
type input ""Do Not Apply if You’re an Agency", "NSFW", "NOT AN AGENCY", "not looking for a…"
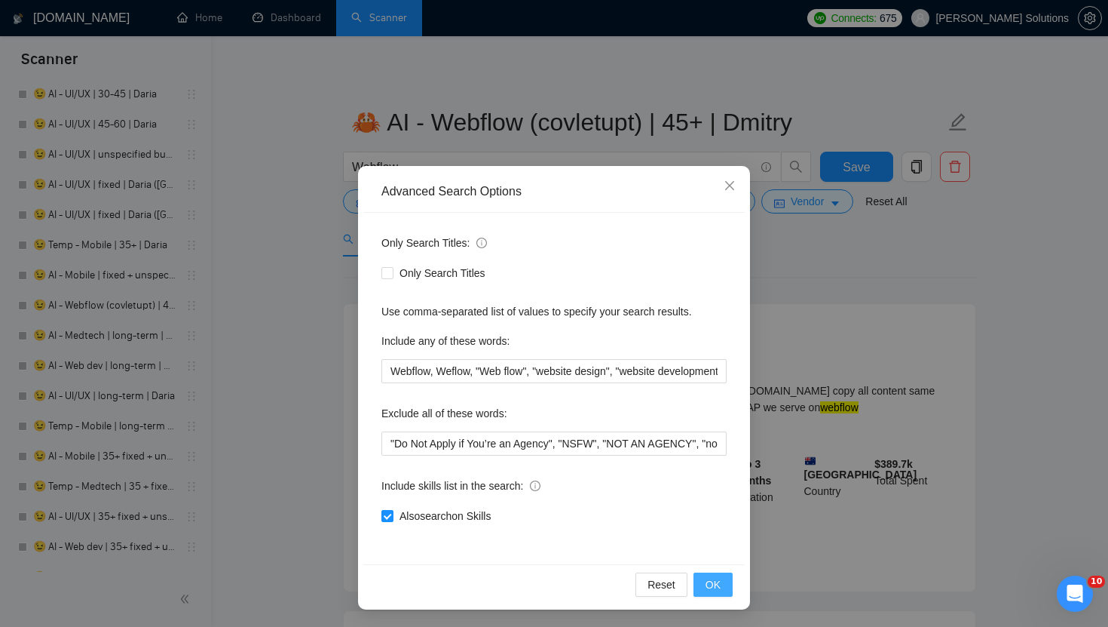
click at [712, 590] on span "OK" at bounding box center [713, 584] width 15 height 17
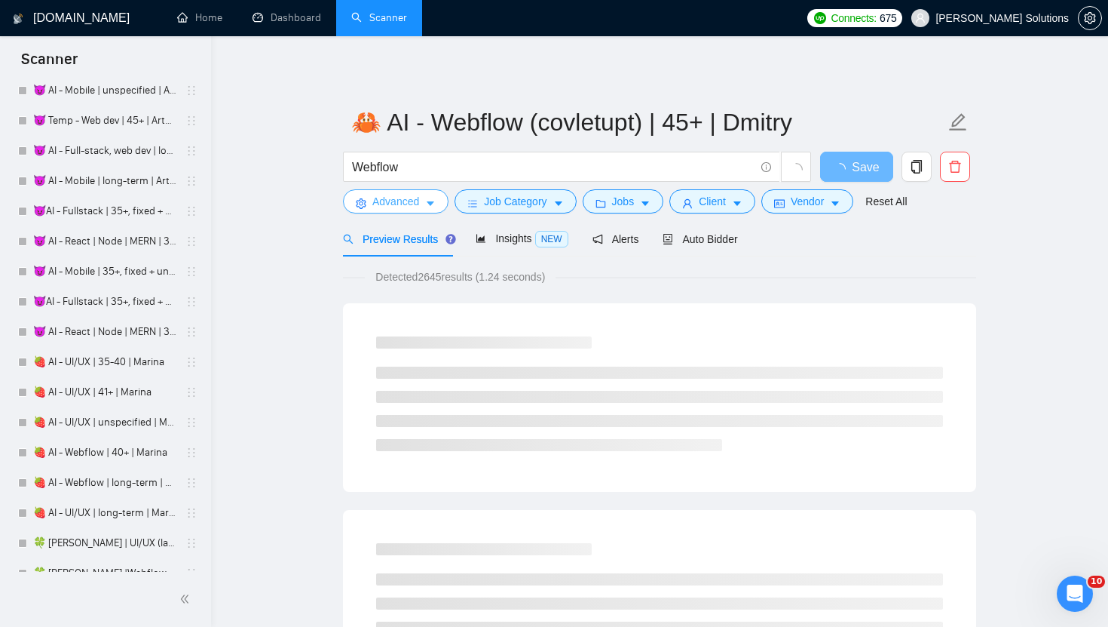
scroll to position [3563, 0]
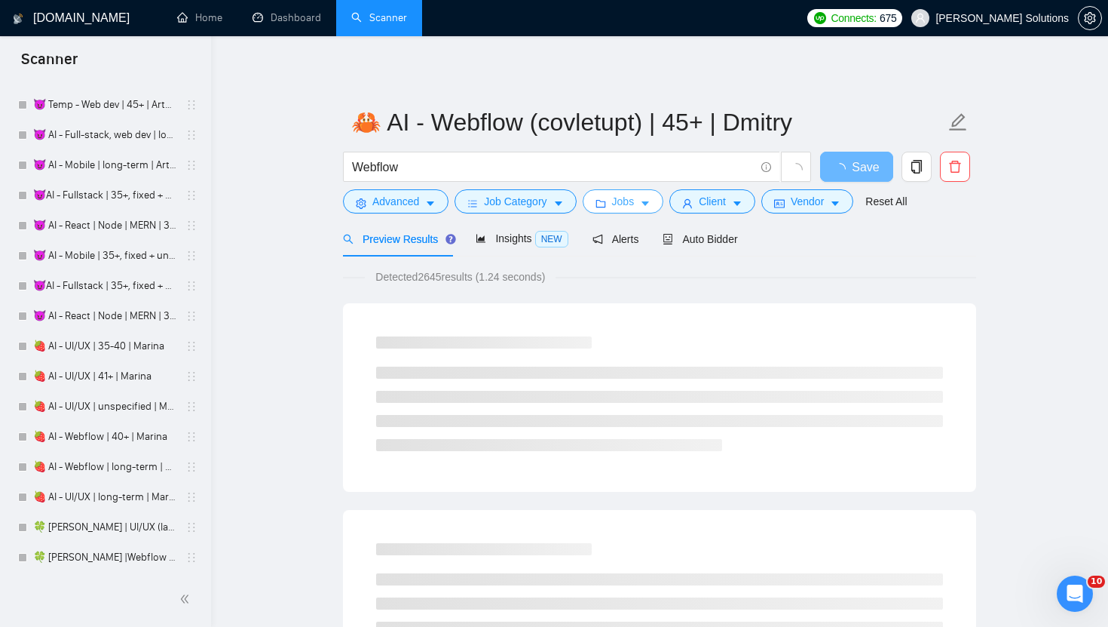
click at [601, 213] on button "Jobs" at bounding box center [623, 201] width 81 height 24
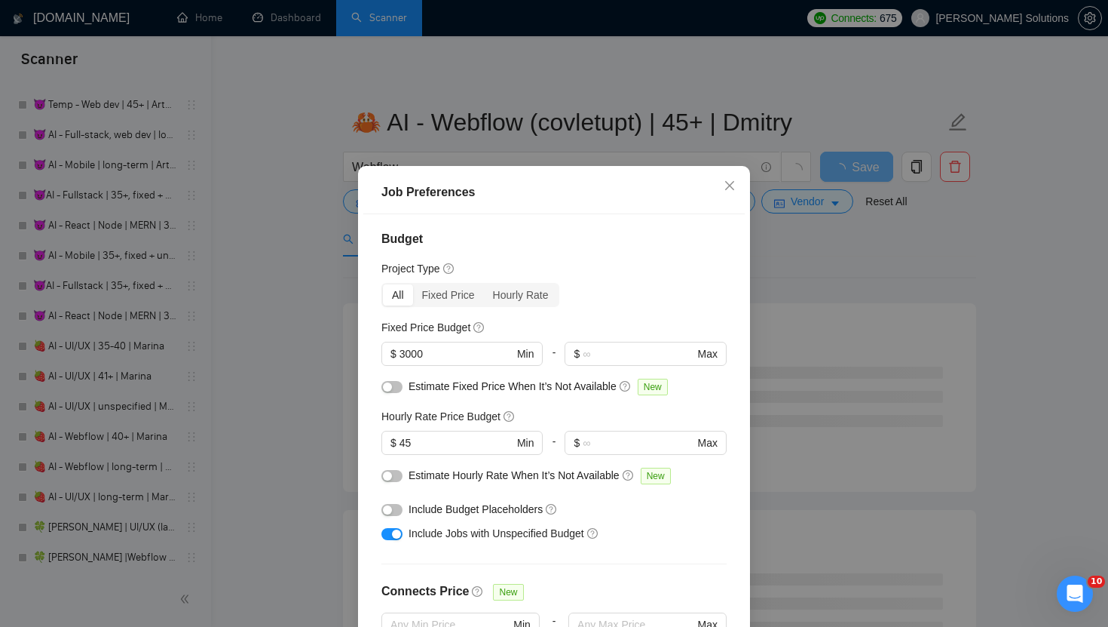
scroll to position [0, 0]
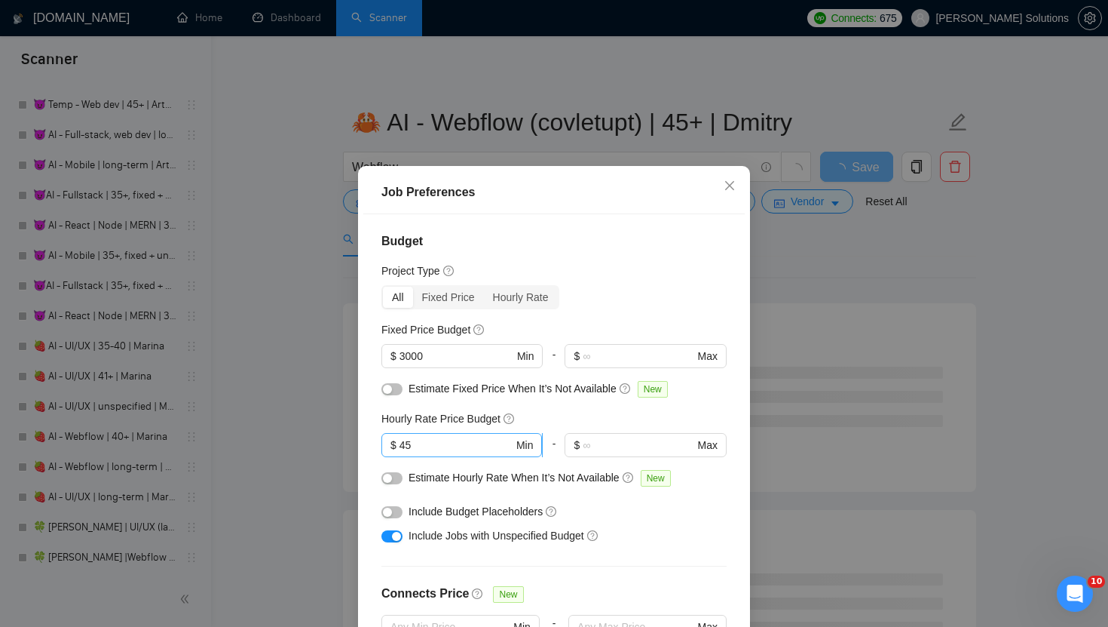
click at [447, 443] on input "45" at bounding box center [457, 445] width 114 height 17
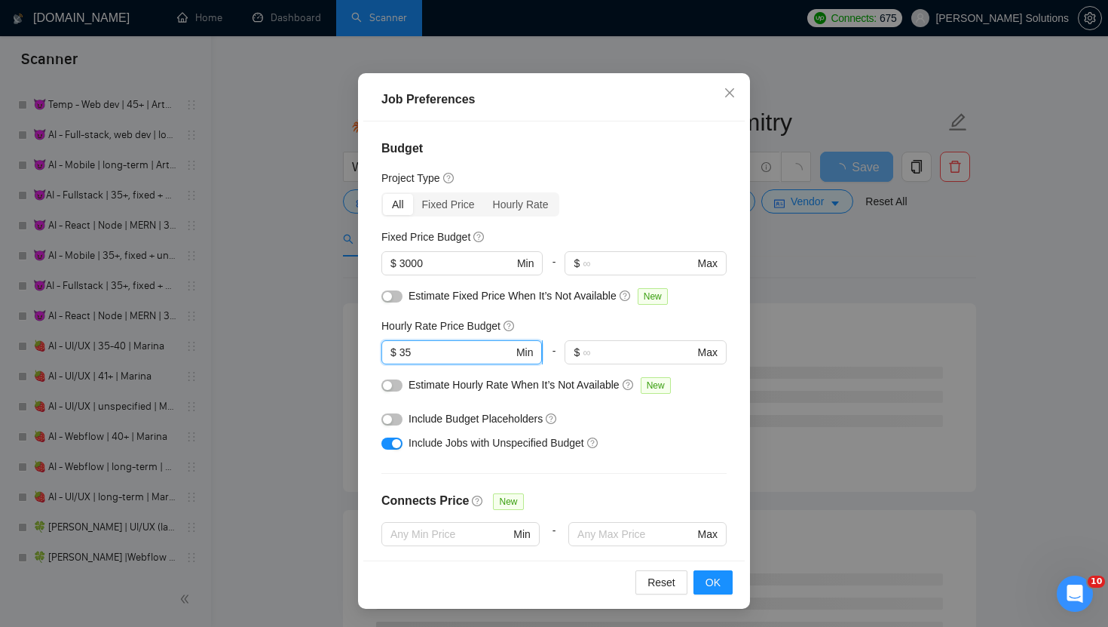
click at [489, 357] on input "35" at bounding box center [457, 352] width 114 height 17
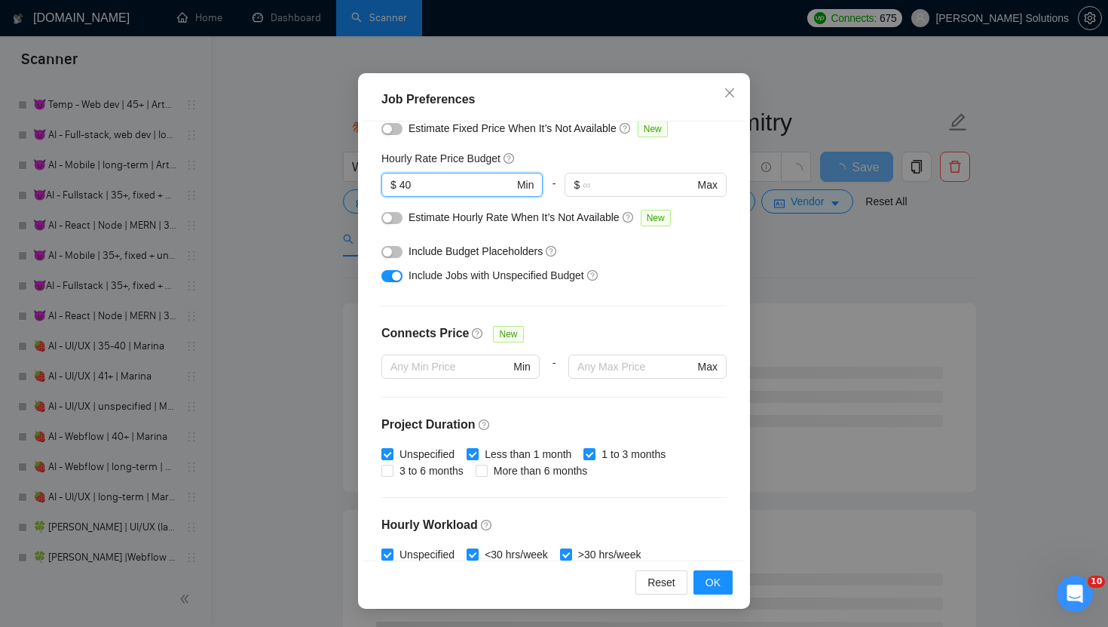
scroll to position [316, 0]
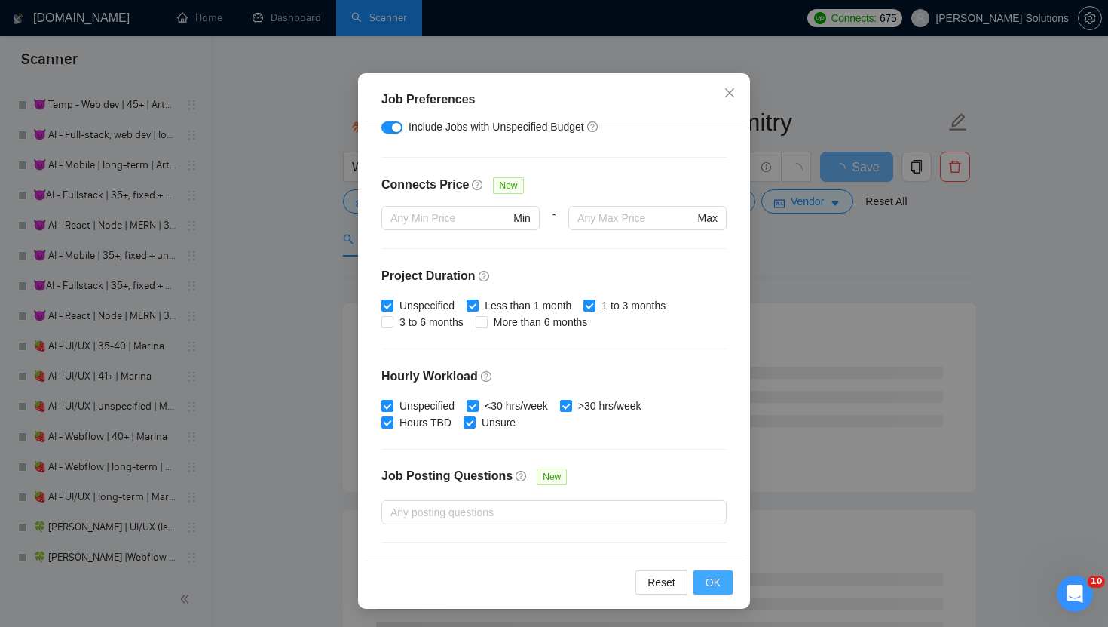
type input "40"
click at [719, 580] on span "OK" at bounding box center [713, 582] width 15 height 17
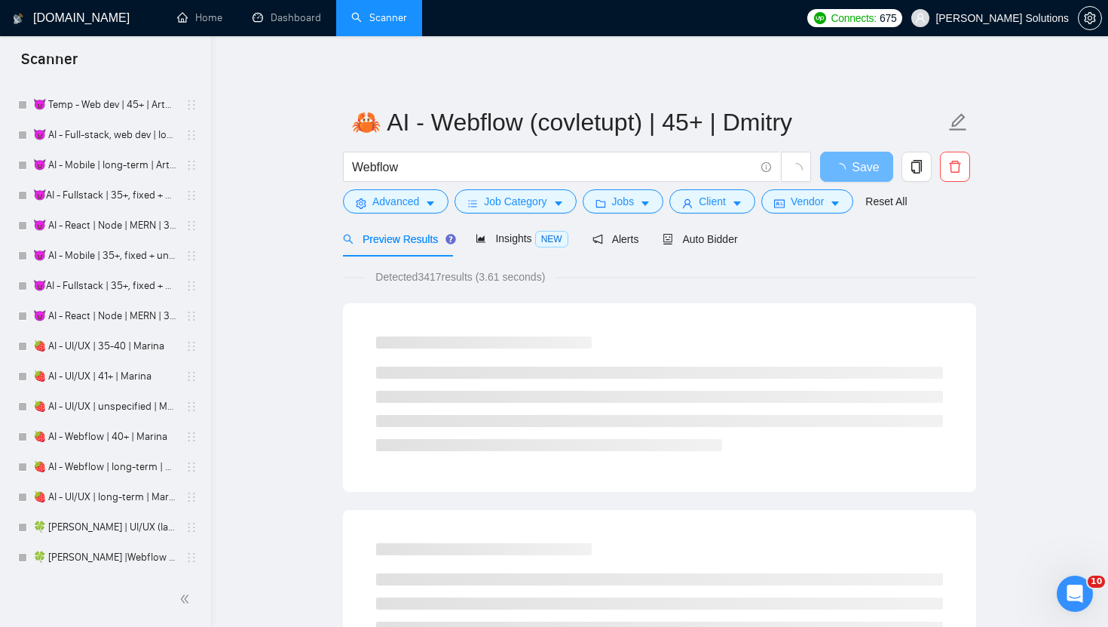
scroll to position [17, 0]
click at [706, 239] on span "Auto Bidder" at bounding box center [700, 239] width 75 height 12
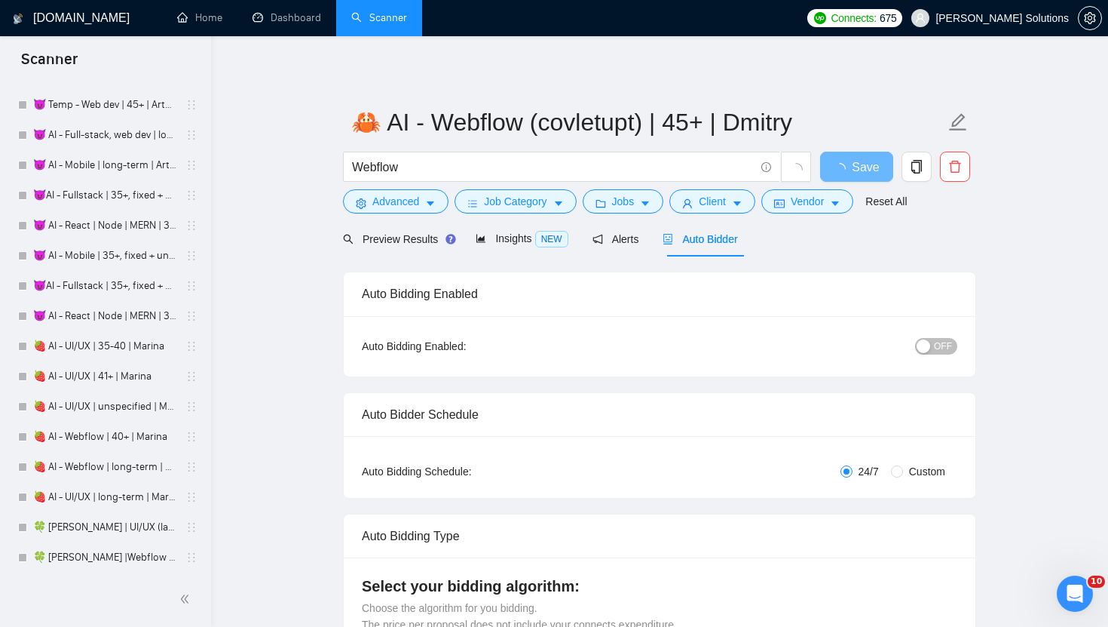
radio input "false"
radio input "true"
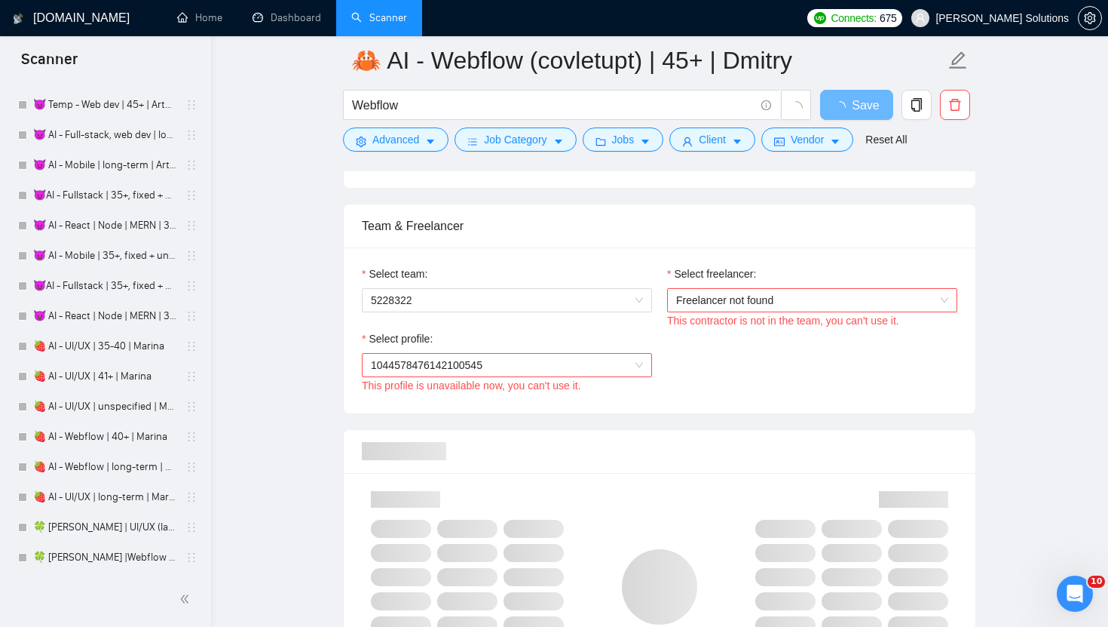
scroll to position [942, 0]
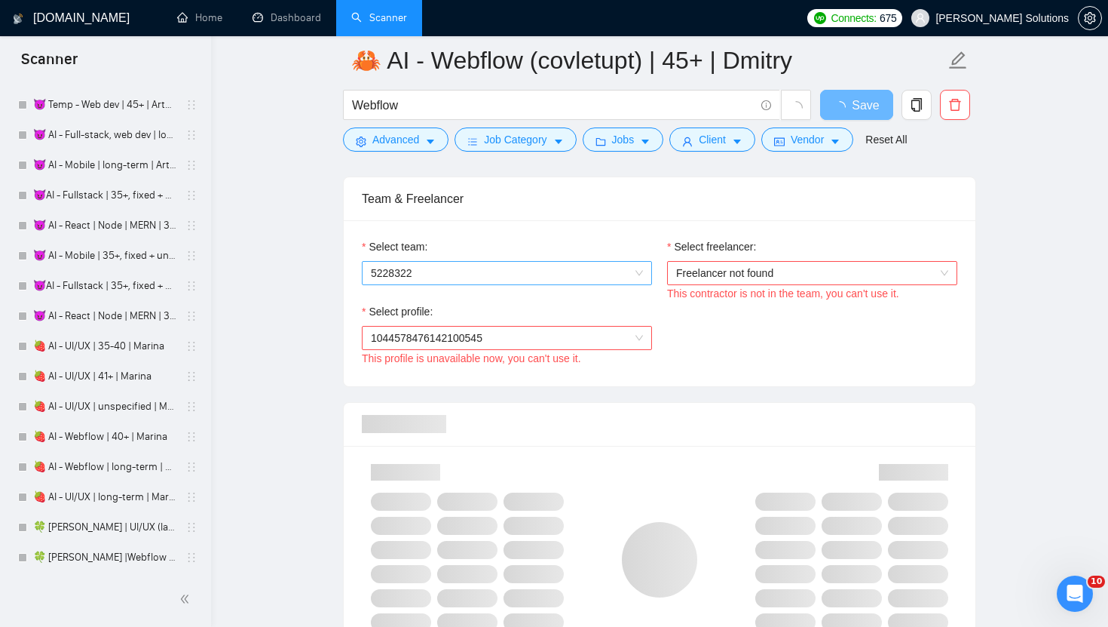
click at [618, 273] on span "5228322" at bounding box center [507, 273] width 272 height 23
click at [478, 307] on div "Med Innovate Solutions" at bounding box center [507, 302] width 272 height 17
click at [817, 274] on span "Freelancer not found" at bounding box center [812, 273] width 272 height 23
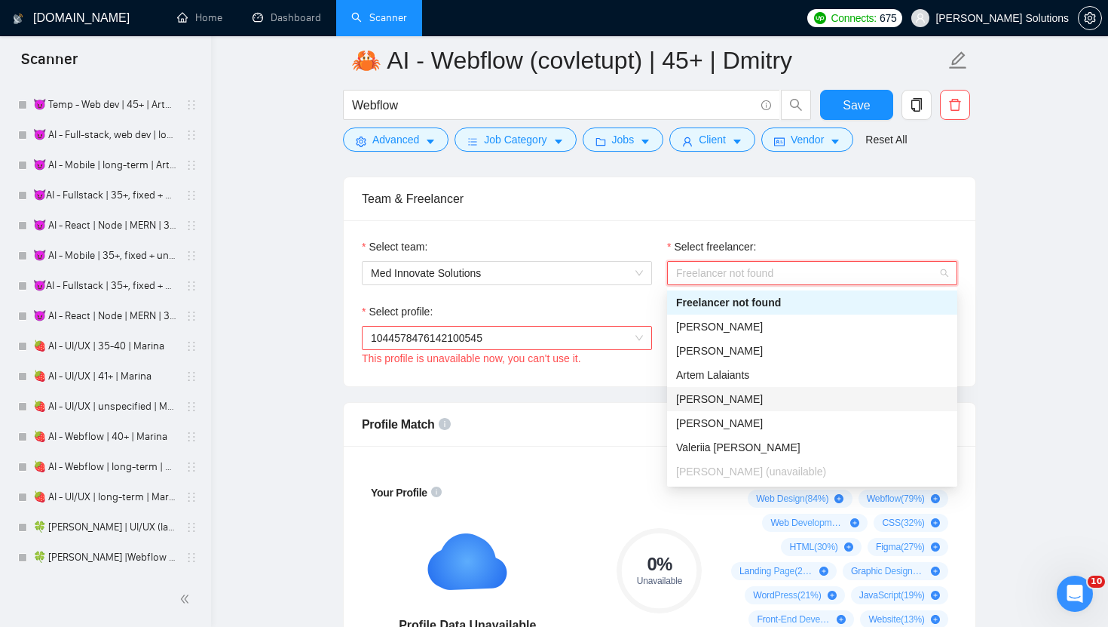
click at [731, 397] on span "[PERSON_NAME]" at bounding box center [719, 399] width 87 height 12
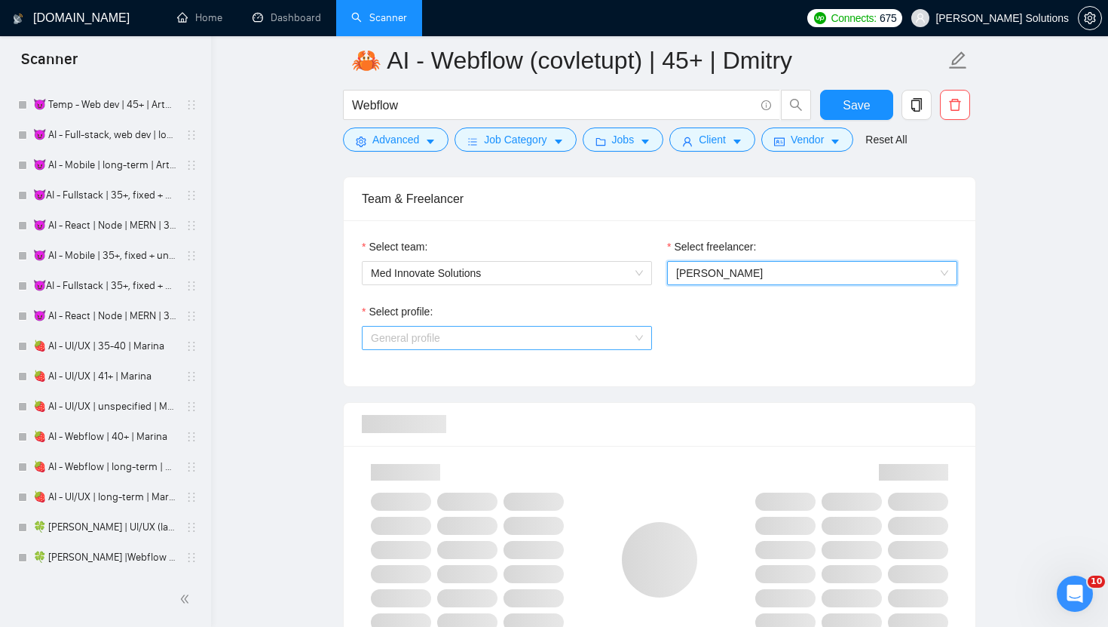
click at [552, 326] on span "General profile" at bounding box center [507, 337] width 272 height 23
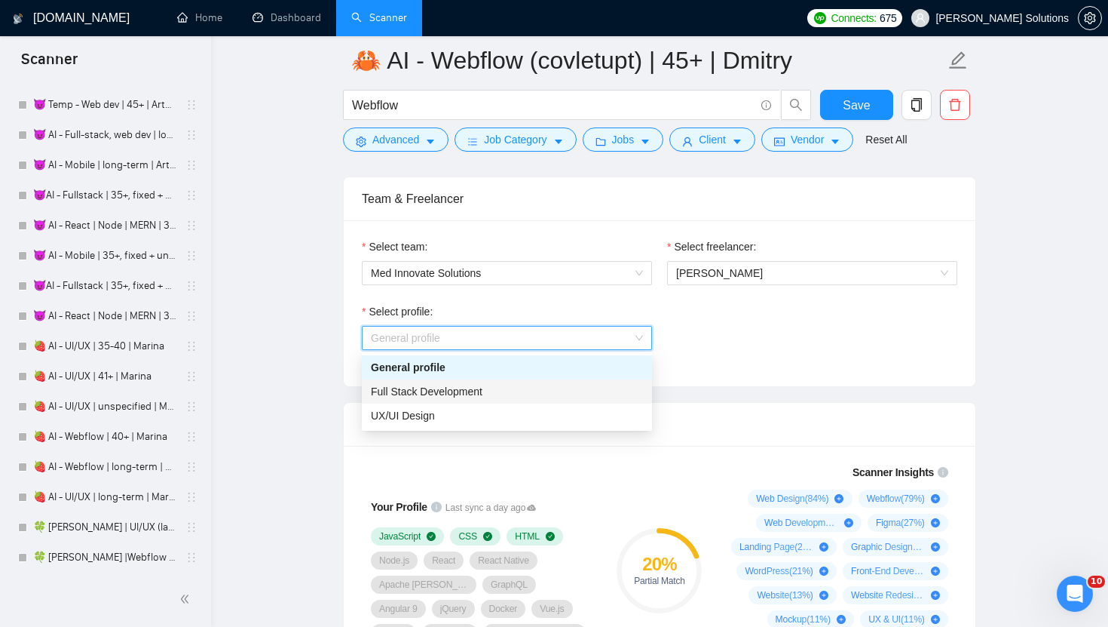
click at [474, 392] on span "Full Stack Development" at bounding box center [427, 391] width 112 height 12
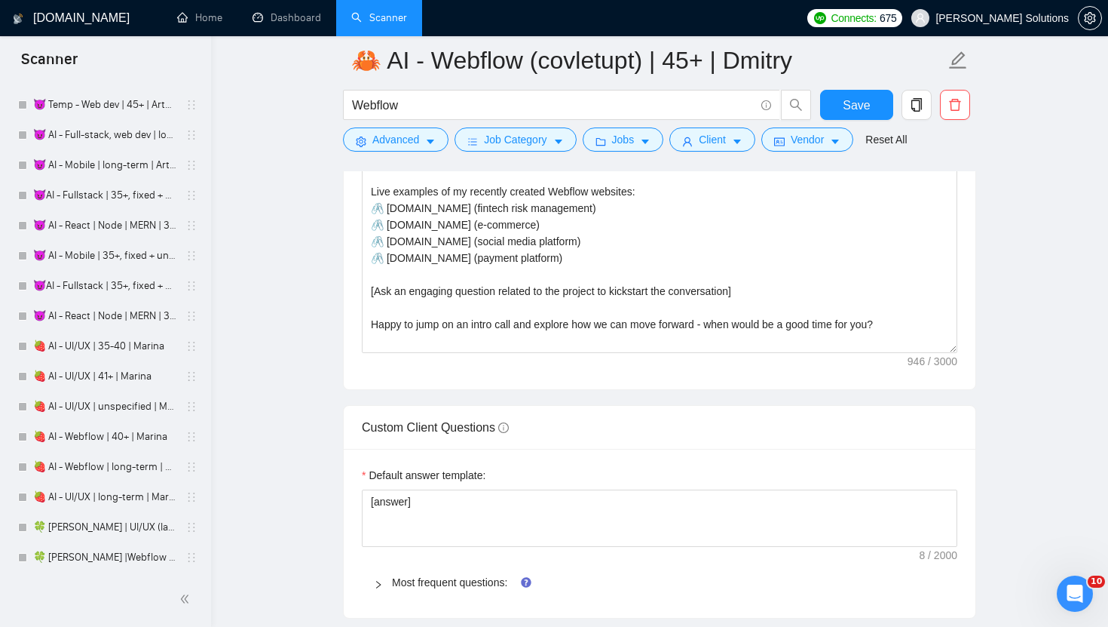
scroll to position [2184, 0]
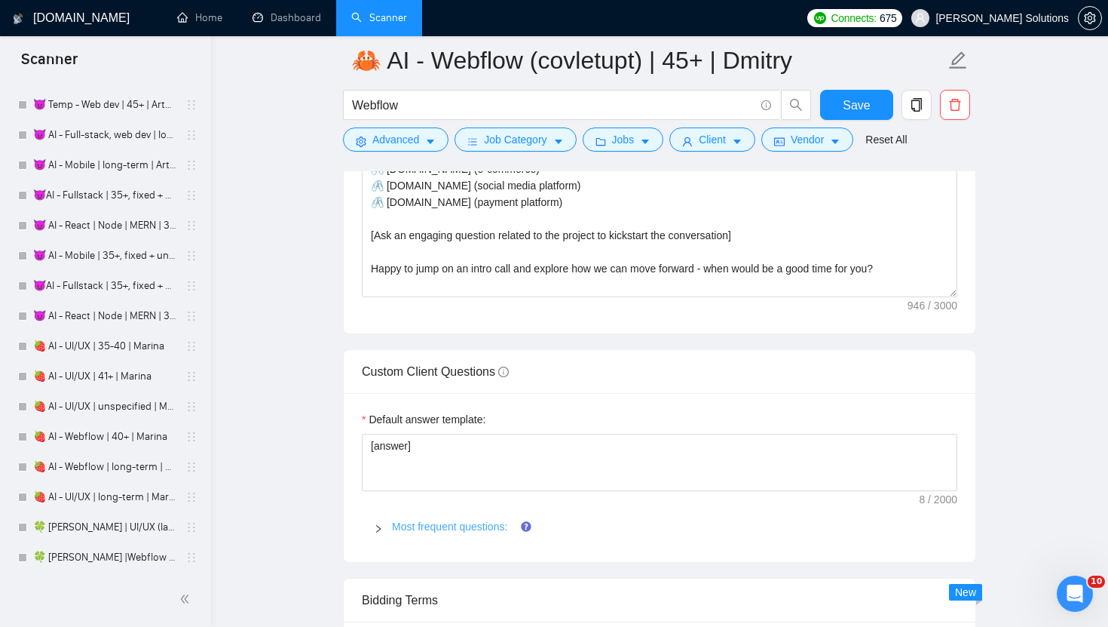
click at [479, 527] on link "Most frequent questions:" at bounding box center [449, 526] width 115 height 12
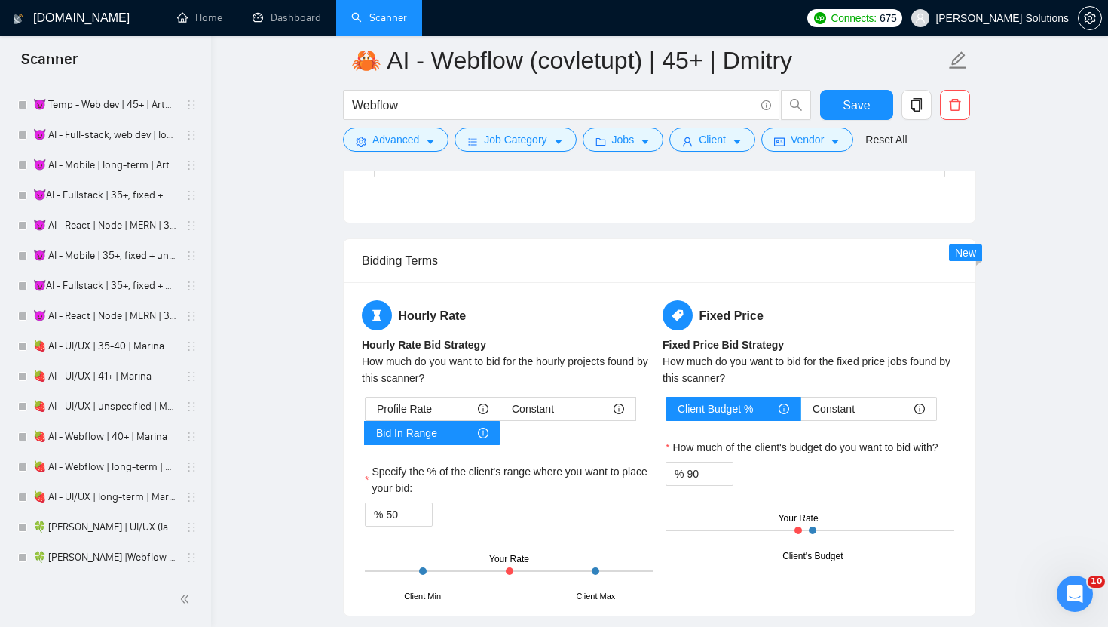
scroll to position [3609, 0]
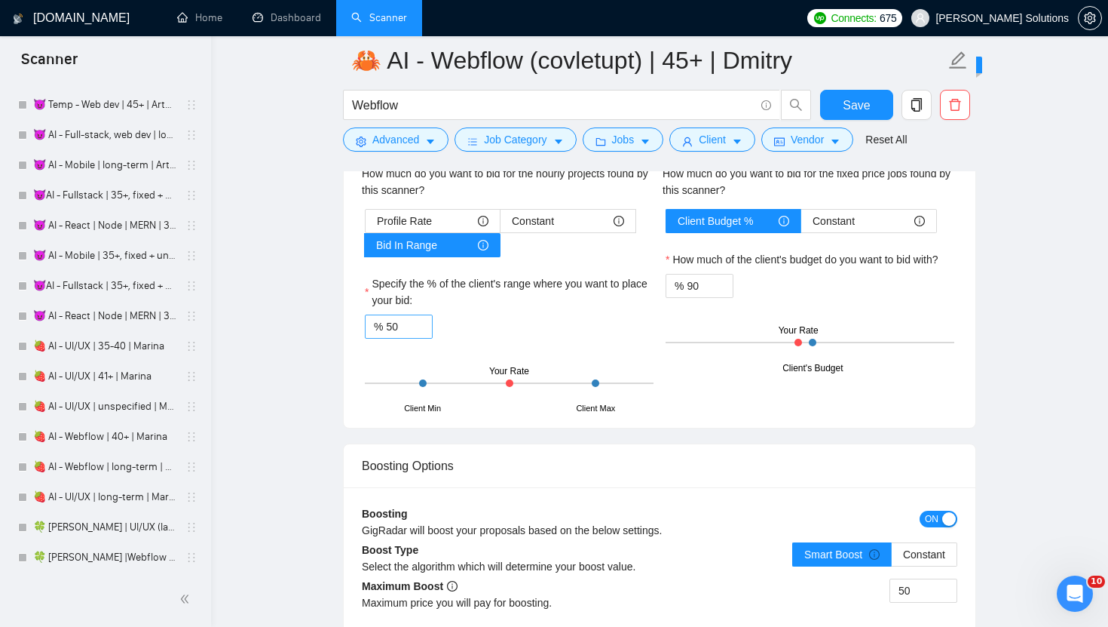
click at [406, 314] on div "% 50" at bounding box center [399, 326] width 68 height 24
click at [406, 320] on input "50" at bounding box center [409, 326] width 46 height 23
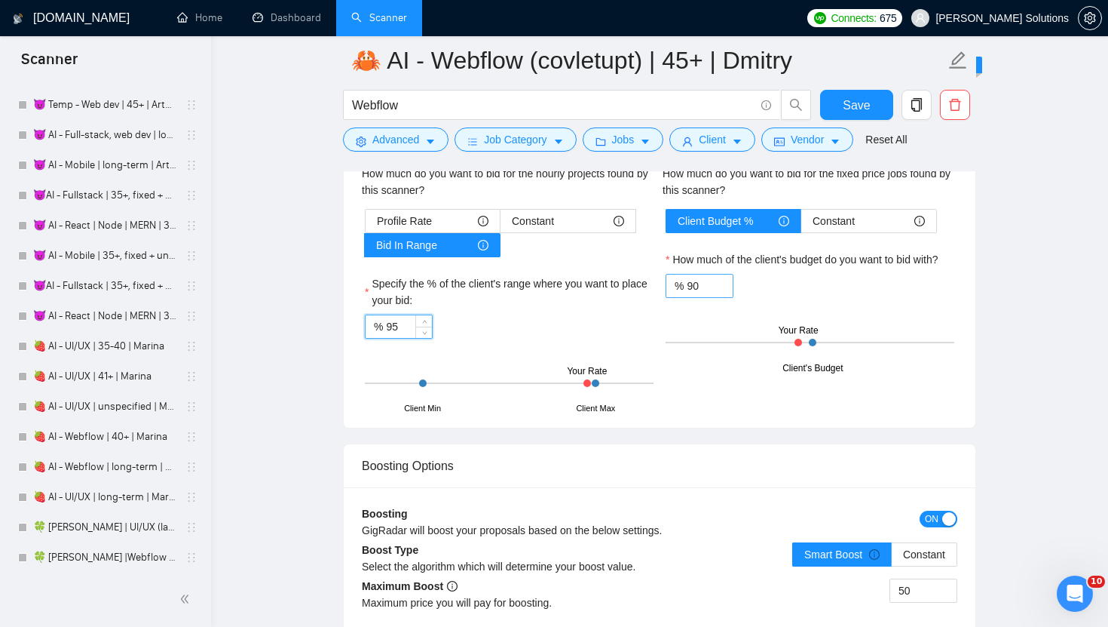
type input "95"
click at [686, 282] on div "% 90" at bounding box center [700, 286] width 68 height 24
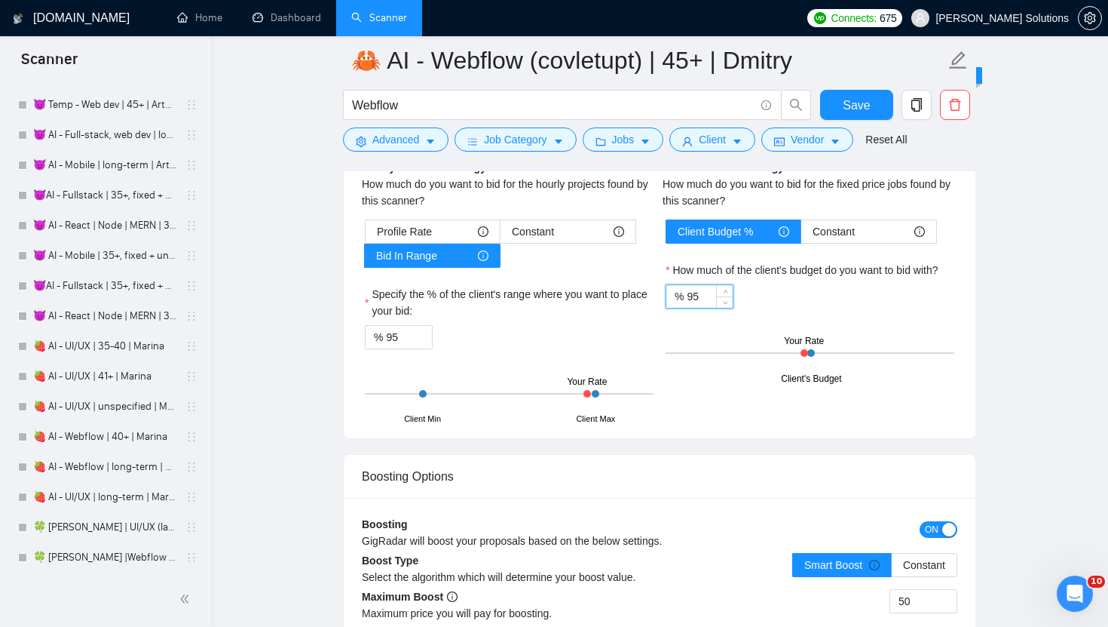
scroll to position [3517, 0]
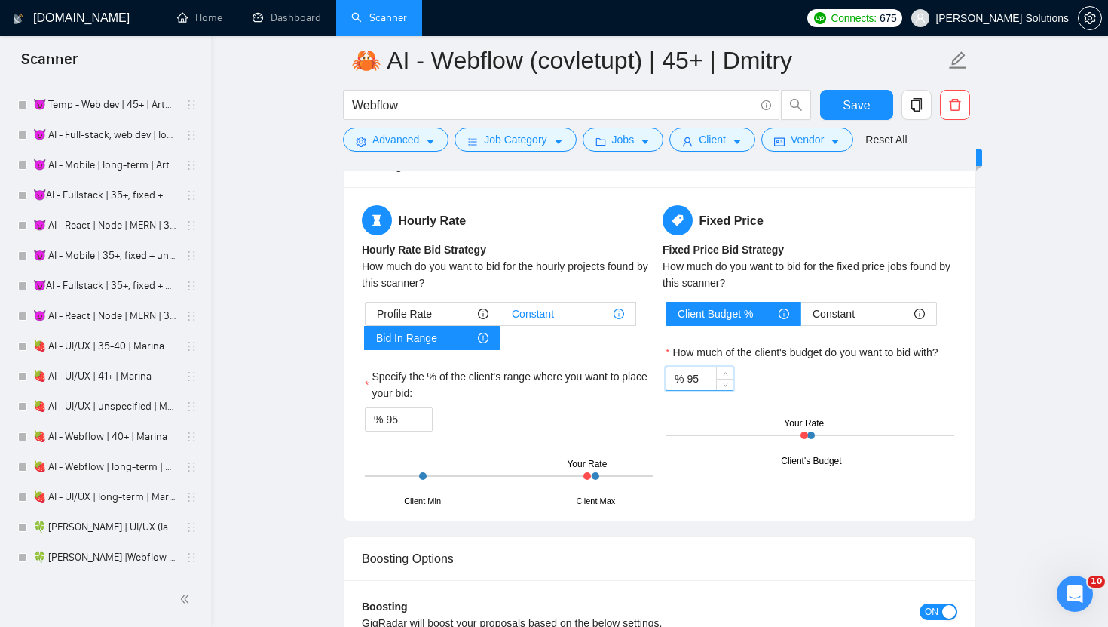
type input "95"
click at [559, 305] on div "Constant" at bounding box center [568, 313] width 112 height 23
click at [501, 317] on input "Constant" at bounding box center [501, 317] width 0 height 0
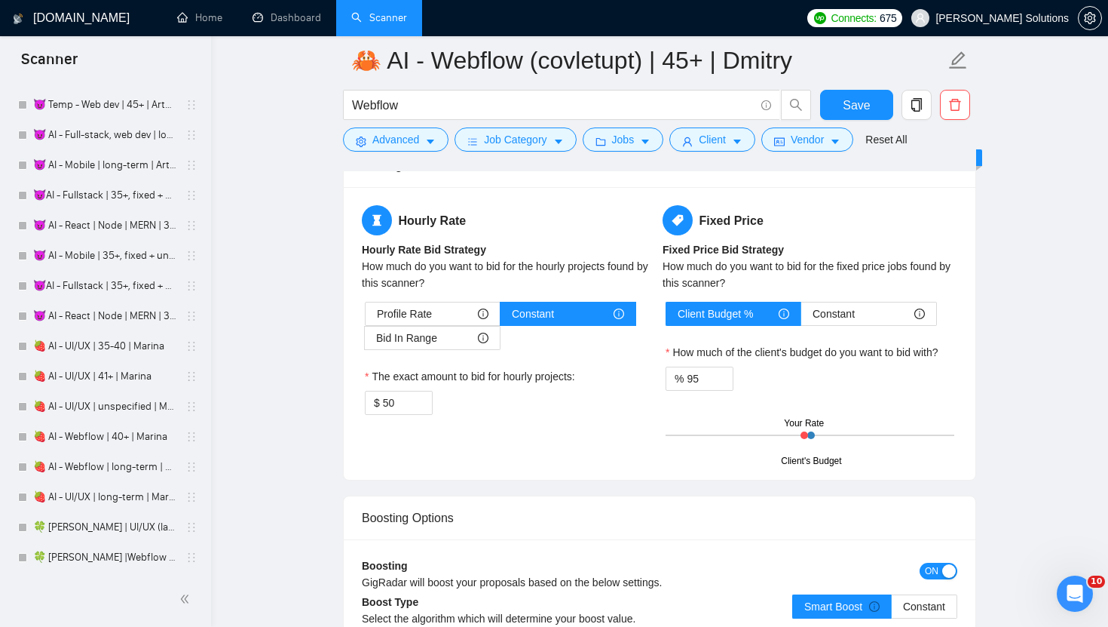
click at [364, 408] on div "Profile Rate Constant Bid In Range The exact amount to bid for hourly projects:…" at bounding box center [509, 358] width 295 height 113
click at [383, 411] on input "50" at bounding box center [407, 402] width 49 height 23
click at [385, 406] on input "50" at bounding box center [407, 402] width 49 height 23
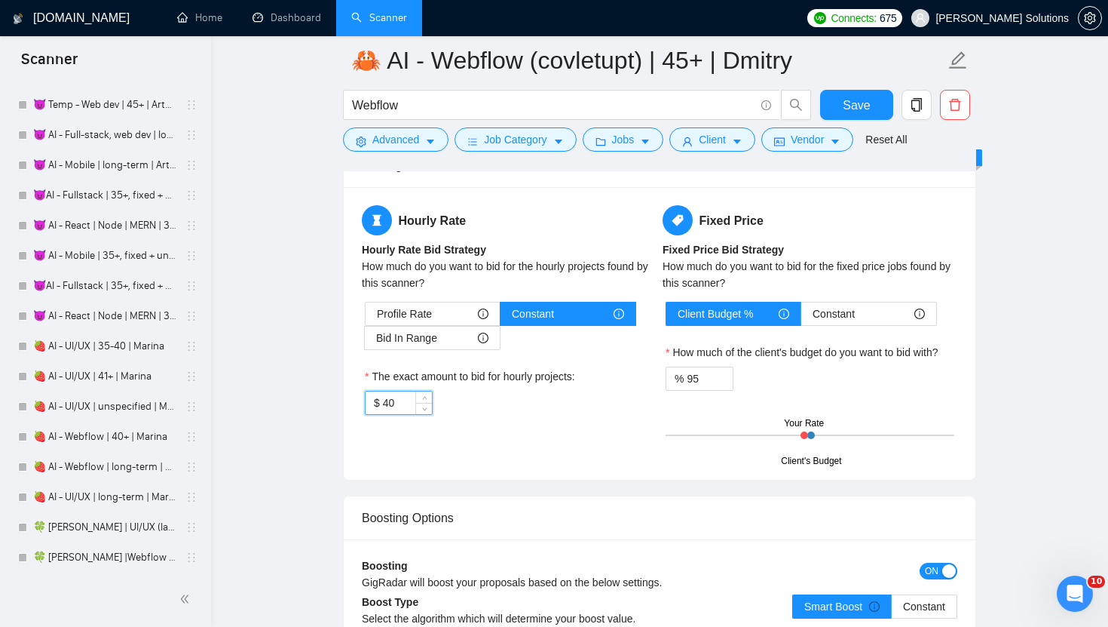
type input "40"
click at [605, 445] on div "Hourly Rate Hourly Rate Bid Strategy How much do you want to bid for the hourly…" at bounding box center [660, 333] width 602 height 256
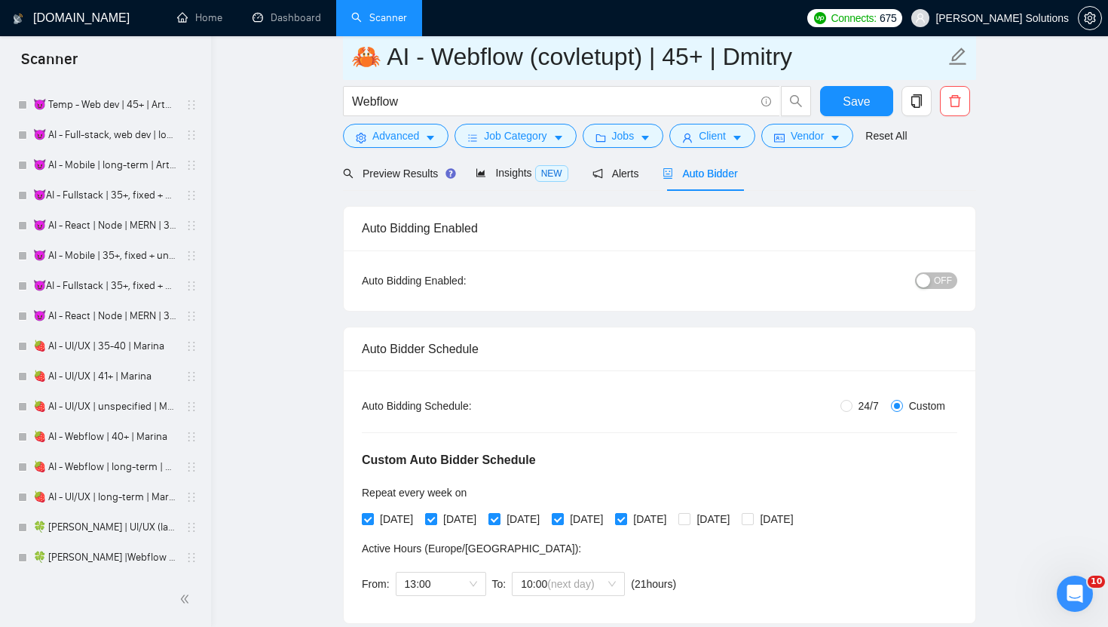
scroll to position [0, 0]
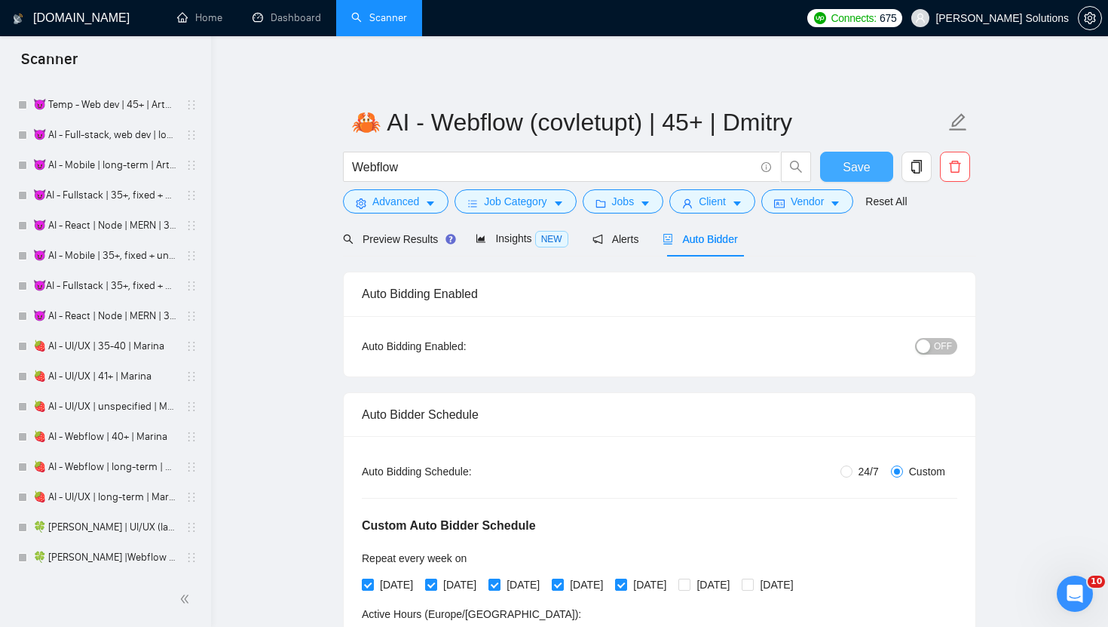
click at [851, 163] on span "Save" at bounding box center [856, 167] width 27 height 19
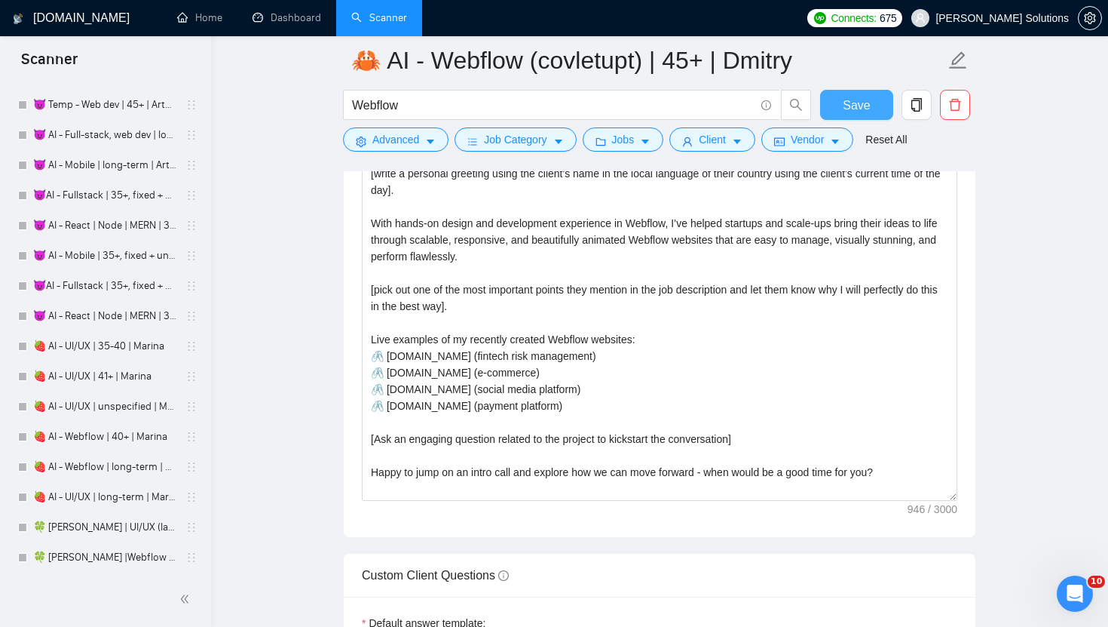
scroll to position [1978, 0]
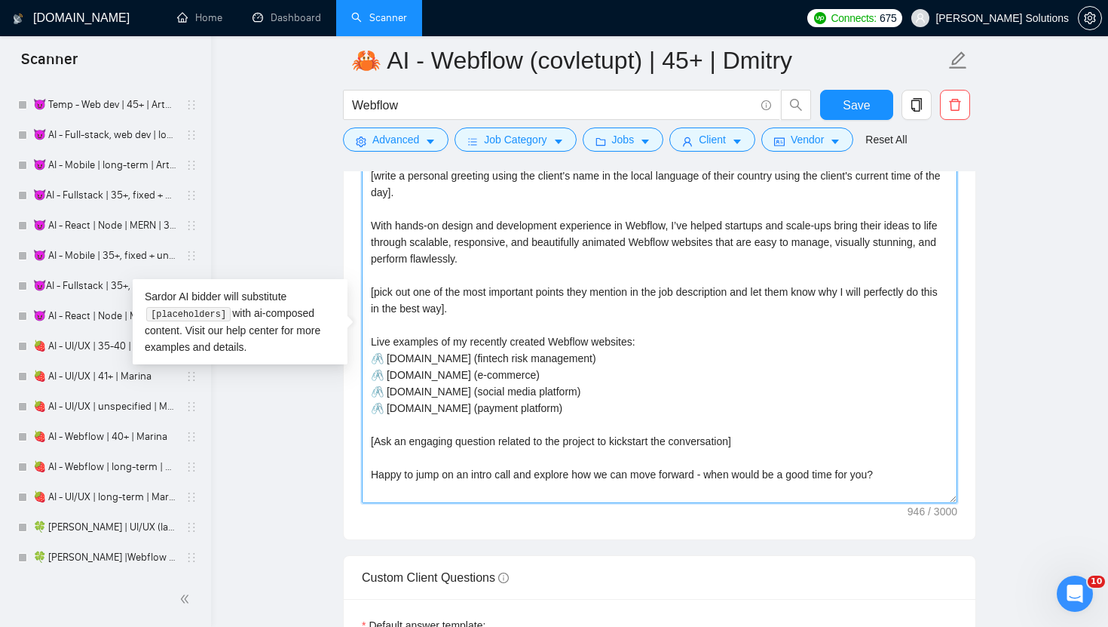
drag, startPoint x: 577, startPoint y: 406, endPoint x: 354, endPoint y: 338, distance: 232.8
paste textarea "To give you a sense of my work: I led the full design and implementation of a n…"
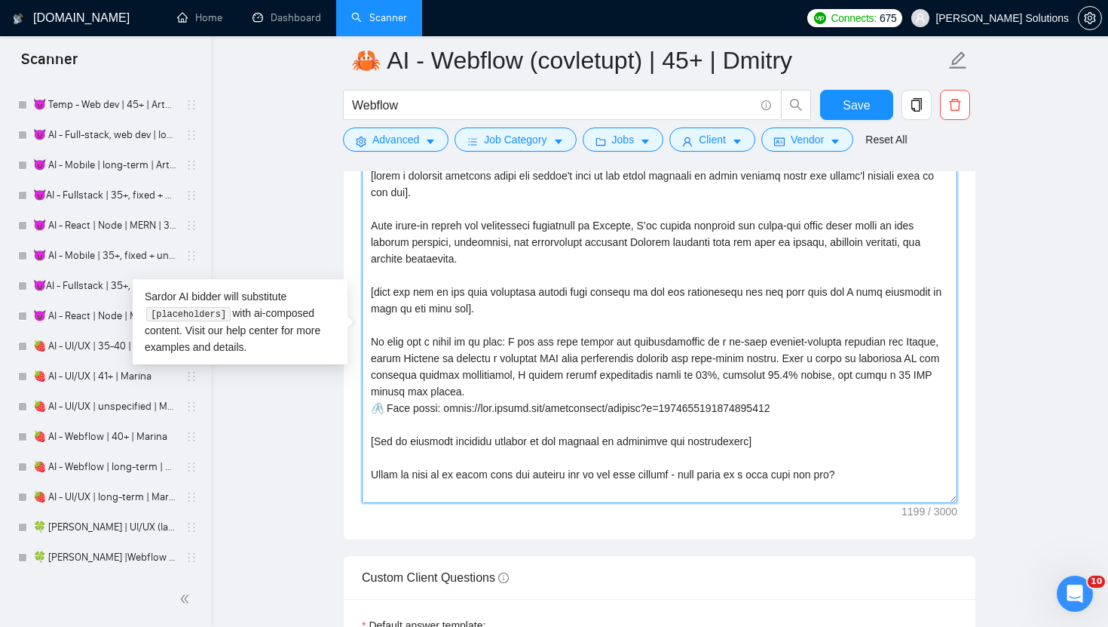
scroll to position [33, 0]
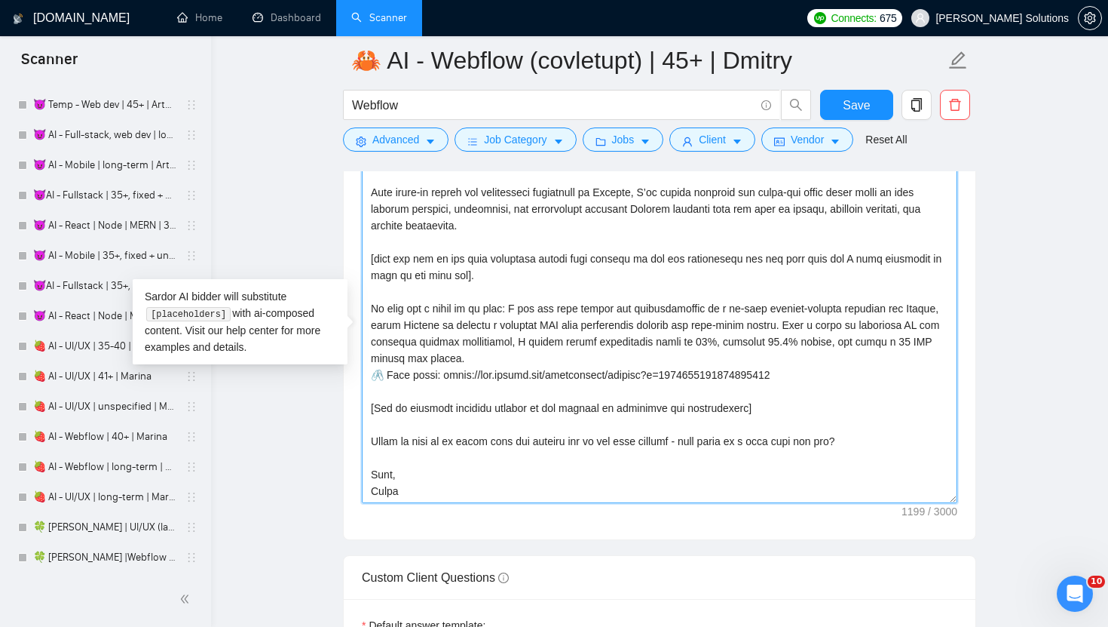
click at [391, 492] on textarea "Cover letter template:" at bounding box center [660, 333] width 596 height 339
click at [385, 494] on textarea "Cover letter template:" at bounding box center [660, 333] width 596 height 339
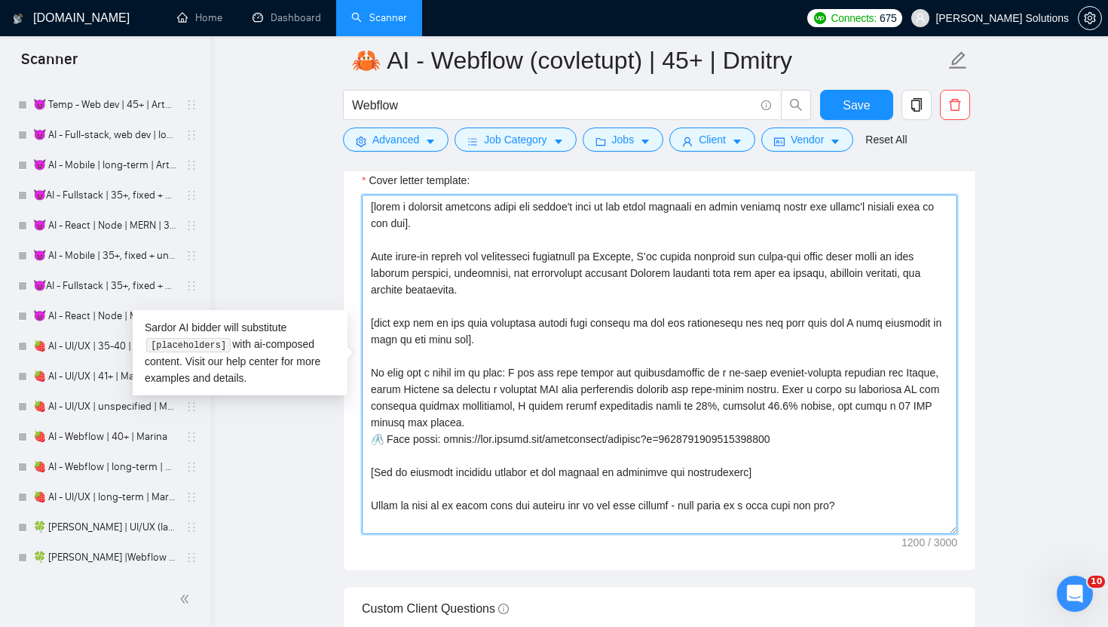
scroll to position [1948, 0]
drag, startPoint x: 815, startPoint y: 437, endPoint x: 457, endPoint y: 435, distance: 358.2
click at [457, 435] on textarea "Cover letter template:" at bounding box center [660, 363] width 596 height 339
type textarea "[write a personal greeting using the client's name in the local language of the…"
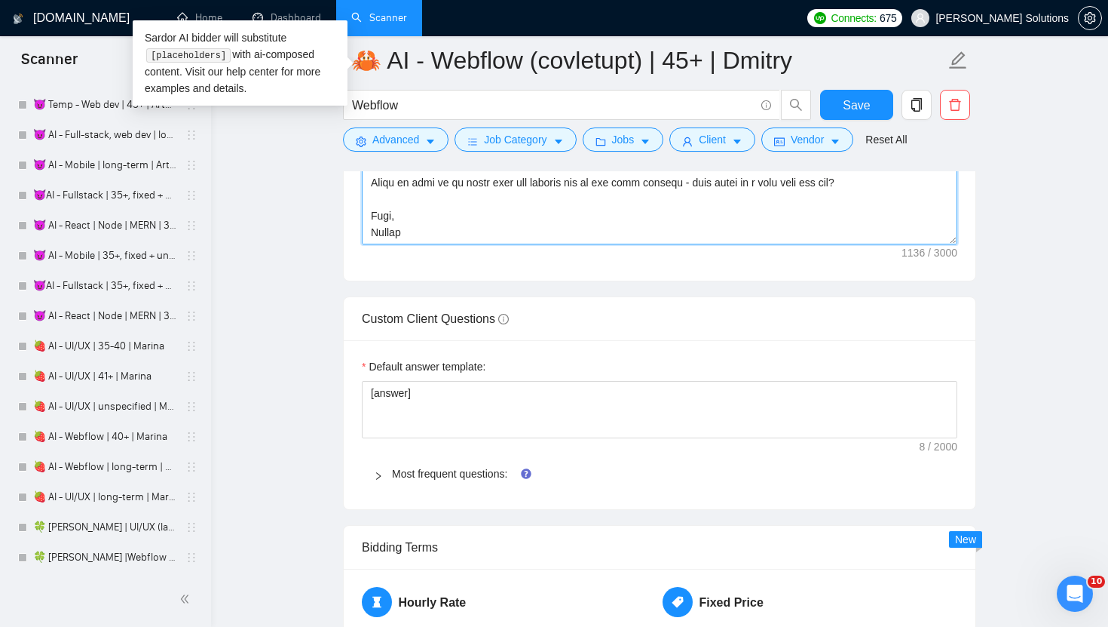
scroll to position [2256, 0]
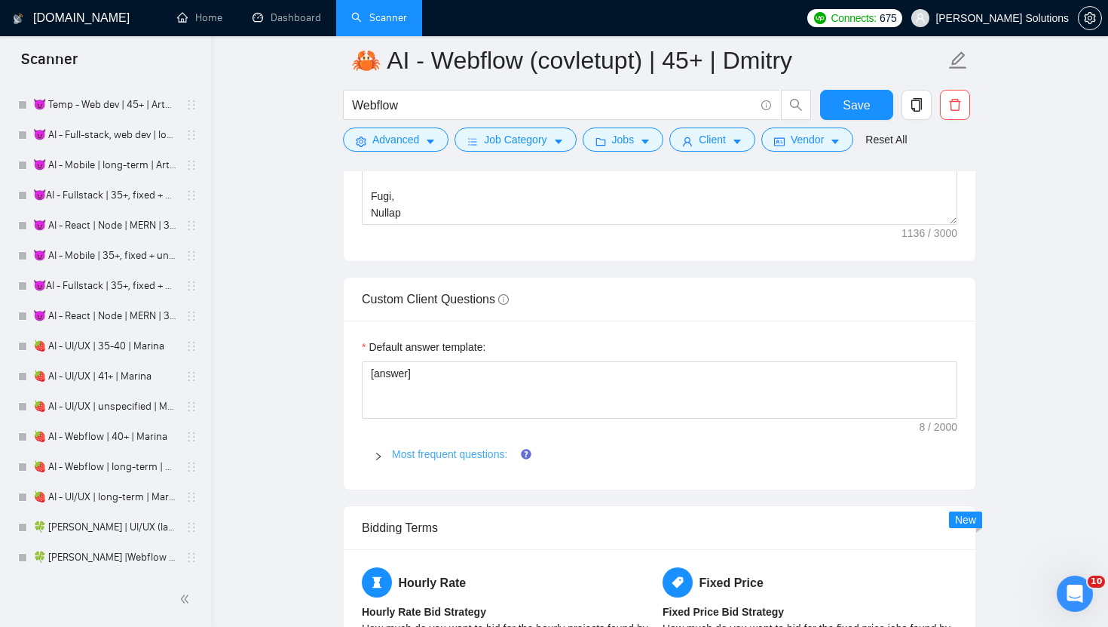
click at [450, 452] on link "Most frequent questions:" at bounding box center [449, 454] width 115 height 12
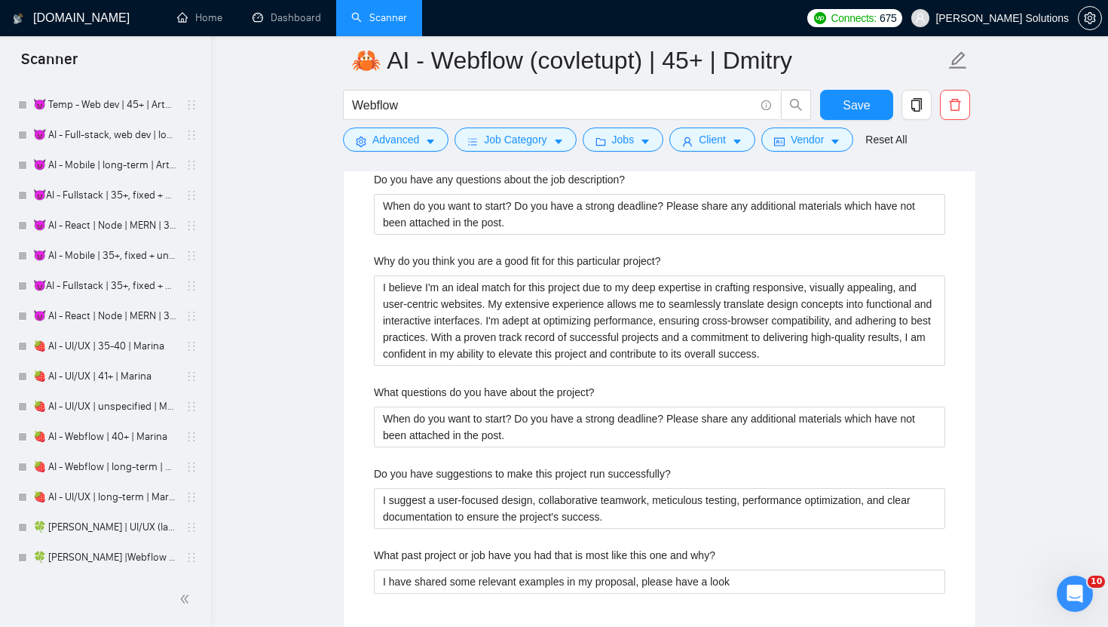
scroll to position [3356, 0]
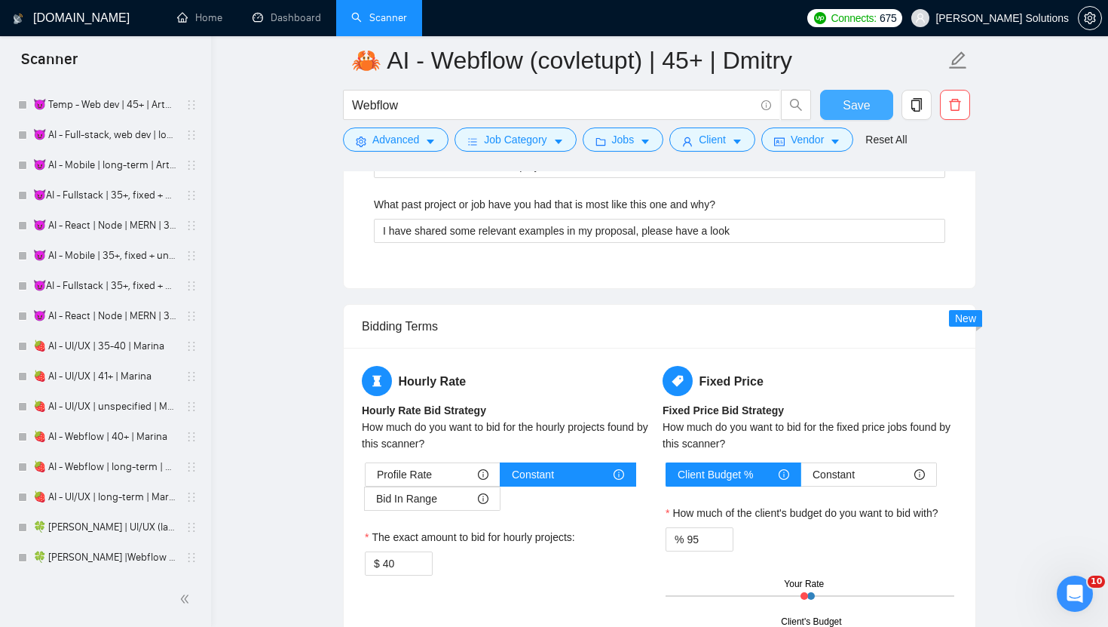
click at [846, 109] on span "Save" at bounding box center [856, 105] width 27 height 19
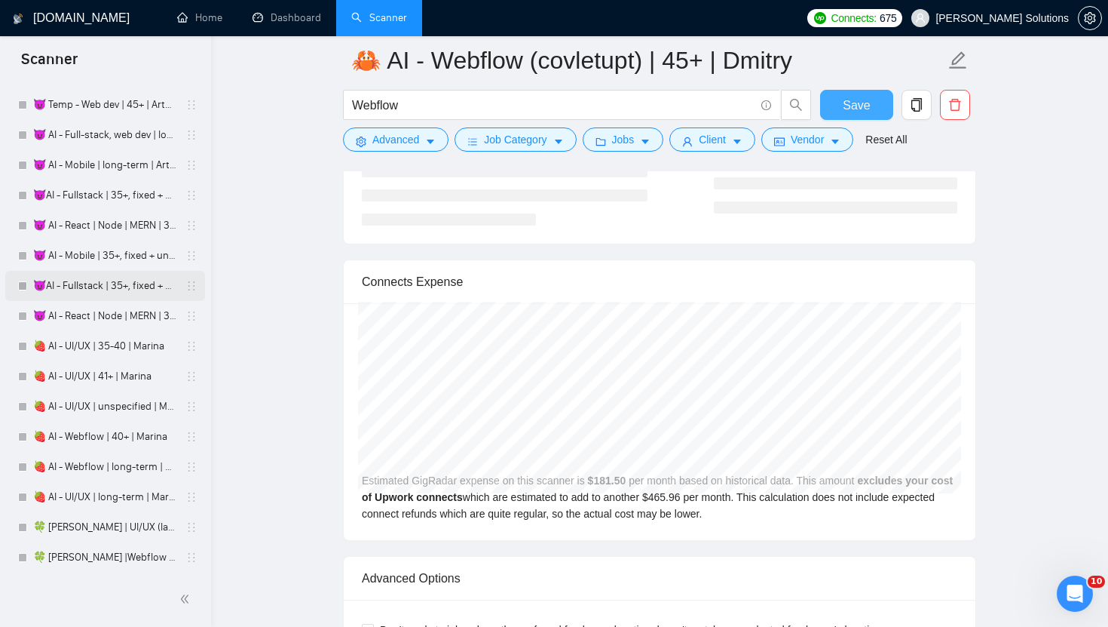
scroll to position [3986, 0]
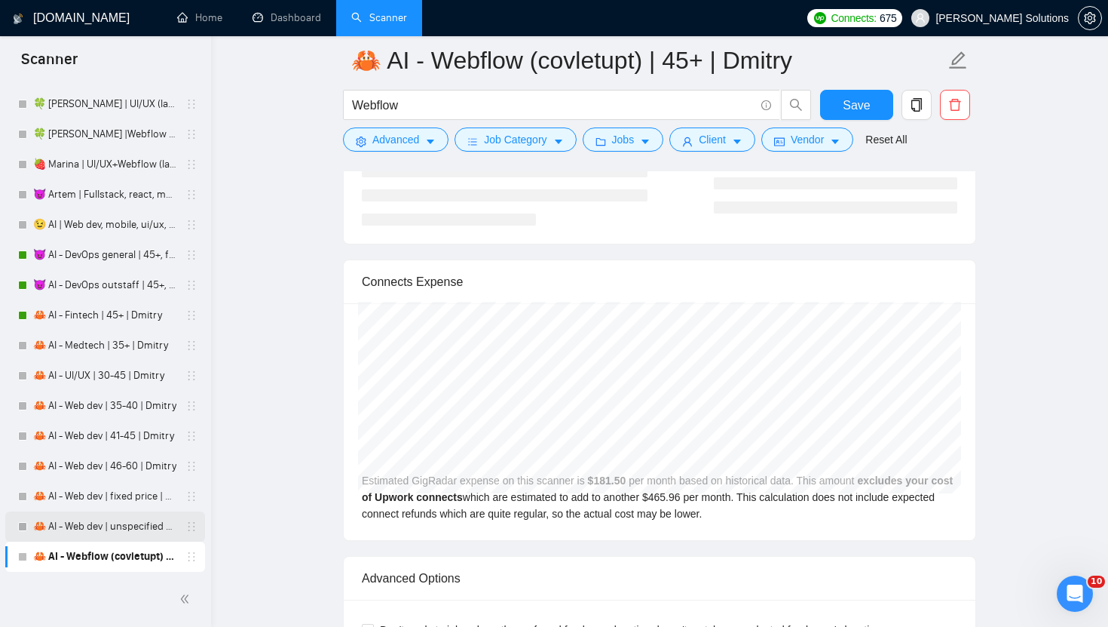
click at [95, 525] on link "🦀 AI - Web dev | unspecified budget | Dmitry" at bounding box center [104, 526] width 143 height 30
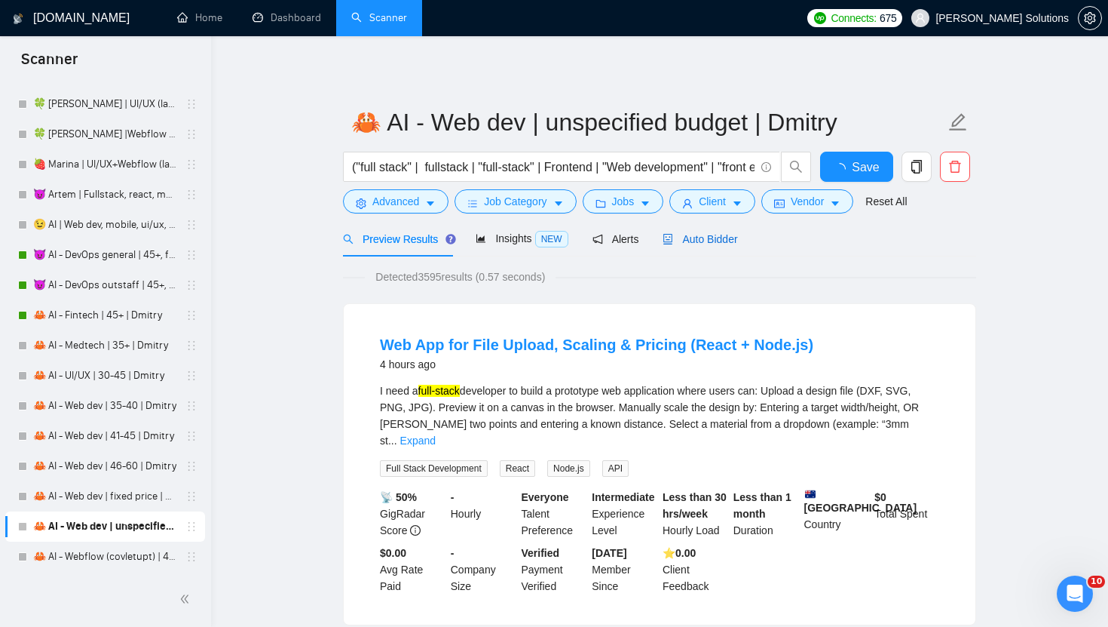
click at [673, 239] on icon "robot" at bounding box center [668, 239] width 9 height 11
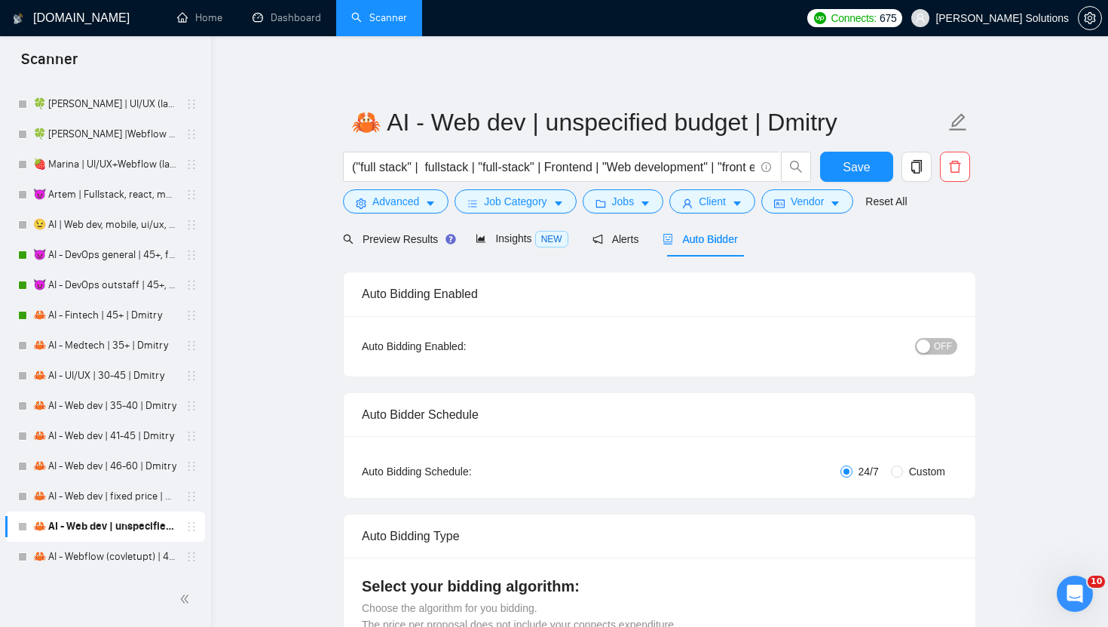
radio input "false"
radio input "true"
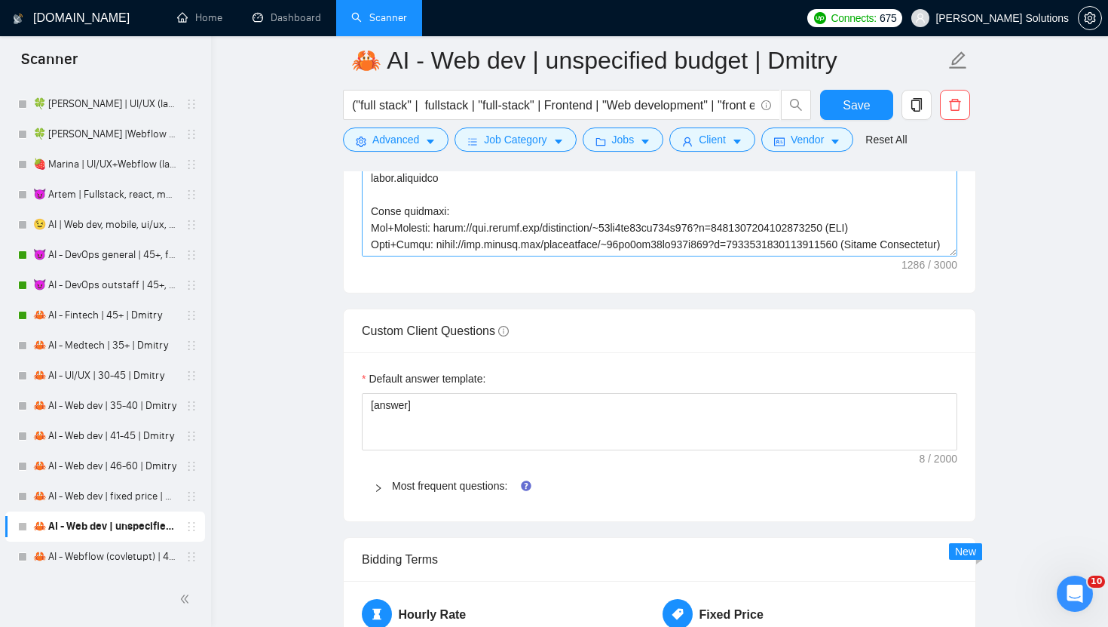
scroll to position [182, 0]
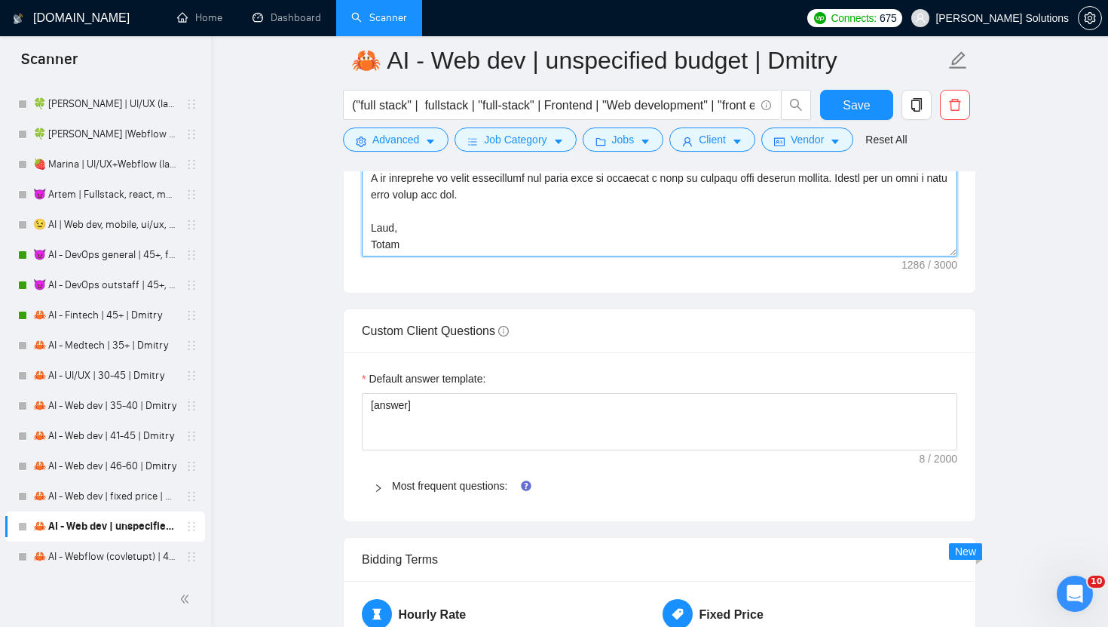
click at [387, 248] on textarea "Cover letter template:" at bounding box center [660, 86] width 596 height 339
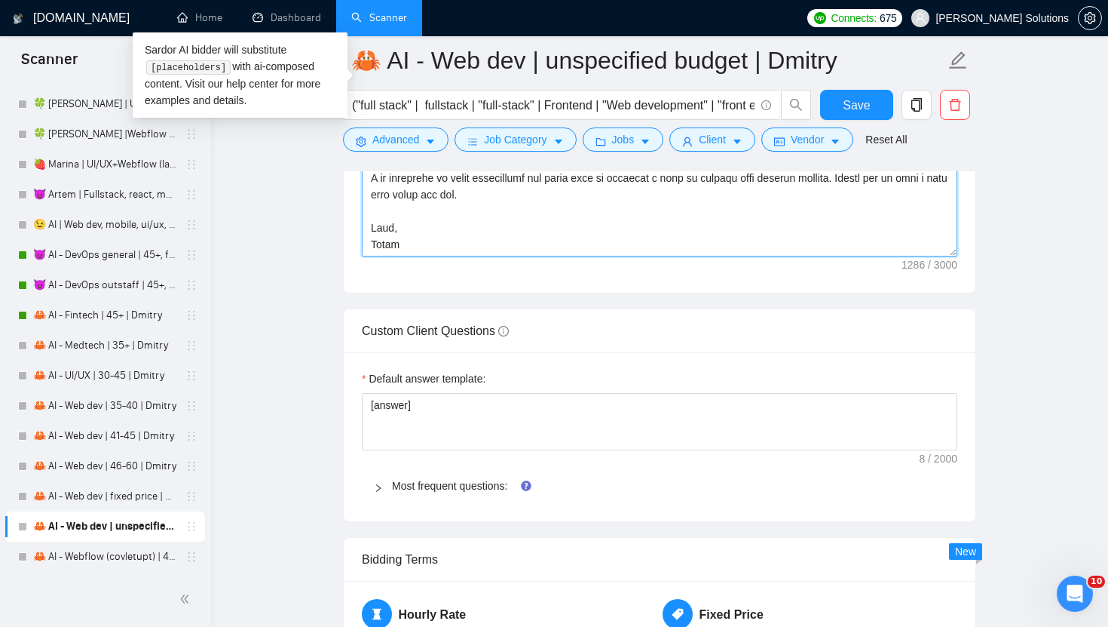
click at [387, 248] on textarea "Cover letter template:" at bounding box center [660, 86] width 596 height 339
paste textarea "mitry"
type textarea "[write a personal greeting using the client's name in the local language of the…"
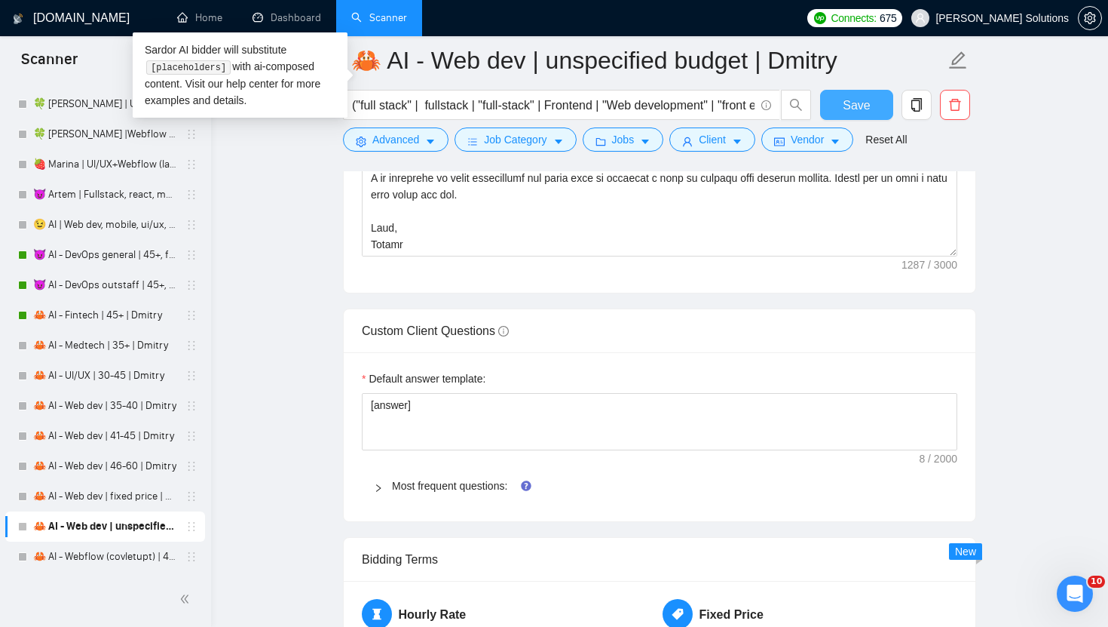
click at [861, 103] on span "Save" at bounding box center [856, 105] width 27 height 19
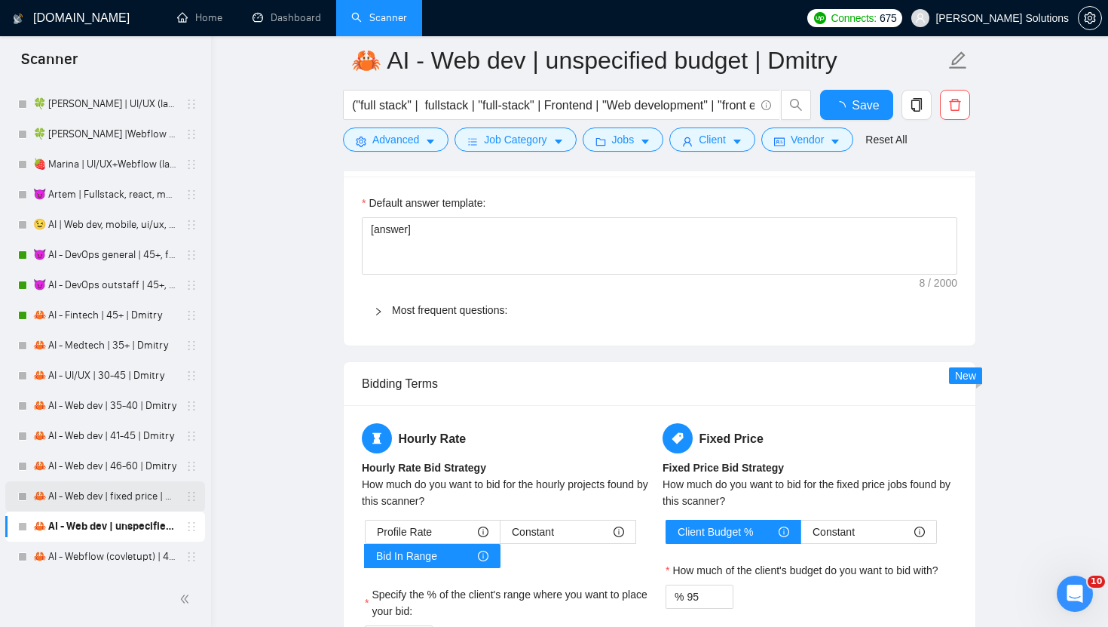
click at [126, 491] on link "🦀 AI - Web dev | fixed price | Dmitry" at bounding box center [104, 496] width 143 height 30
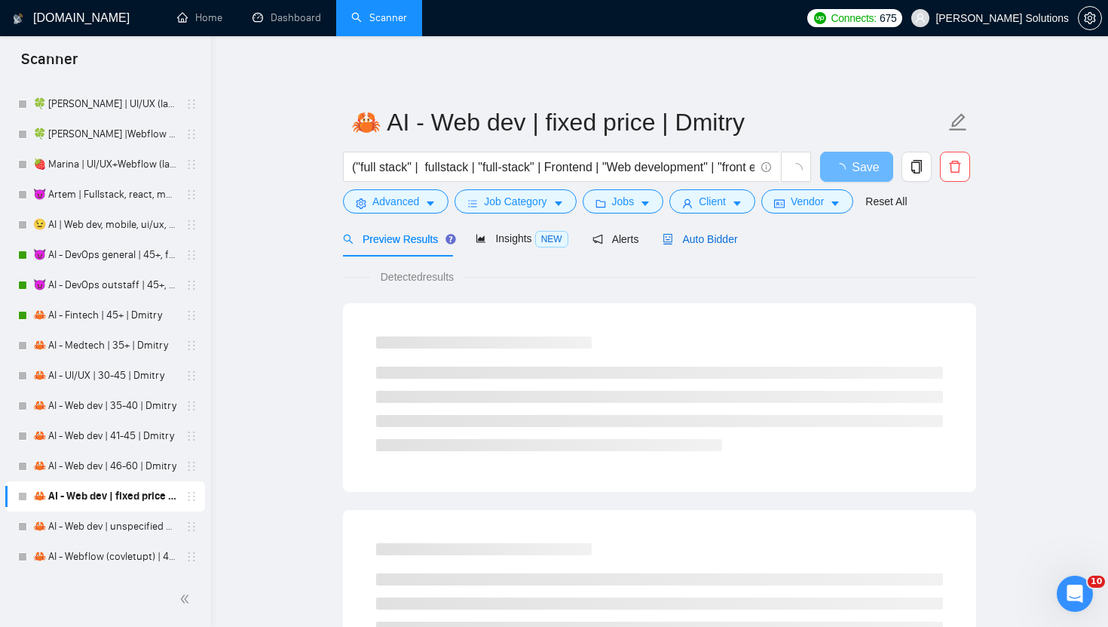
click at [677, 234] on span "Auto Bidder" at bounding box center [700, 239] width 75 height 12
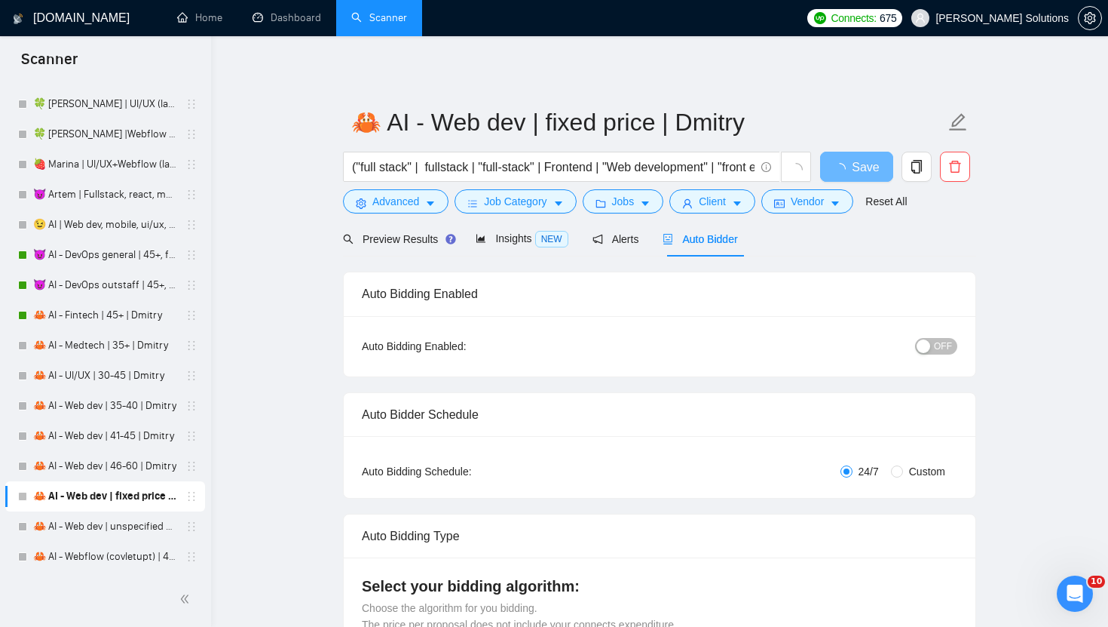
radio input "false"
radio input "true"
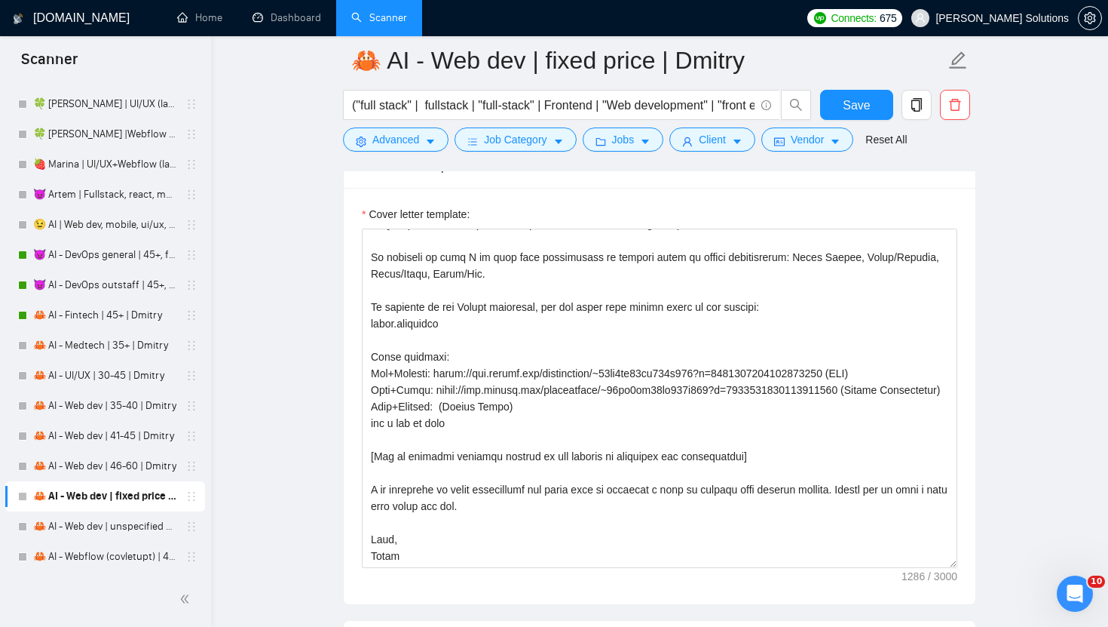
scroll to position [1950, 0]
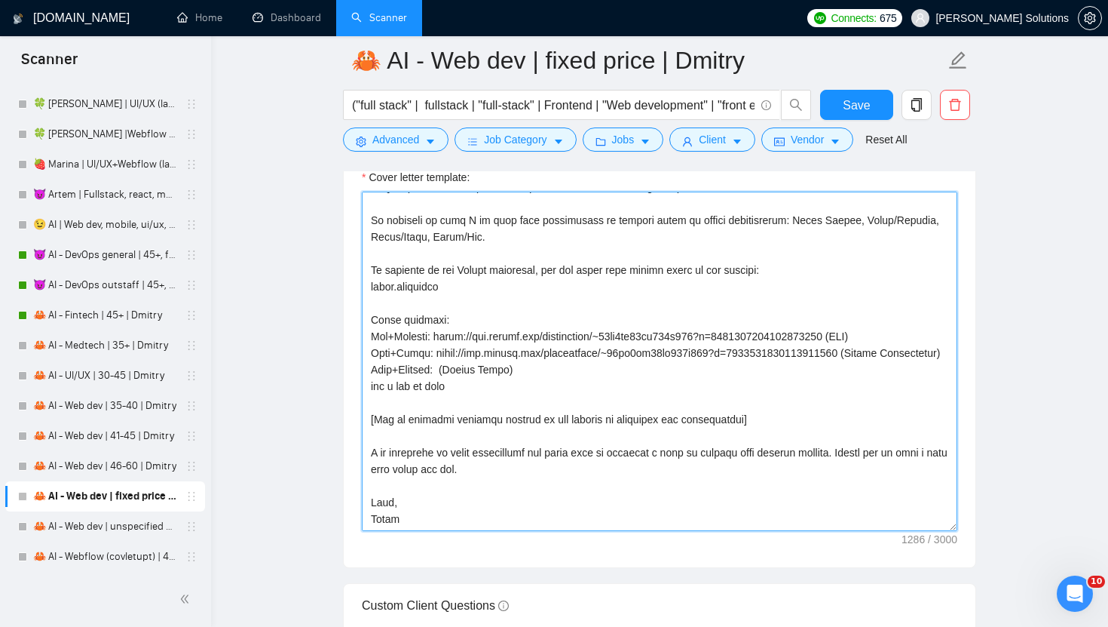
click at [385, 514] on textarea "Cover letter template:" at bounding box center [660, 361] width 596 height 339
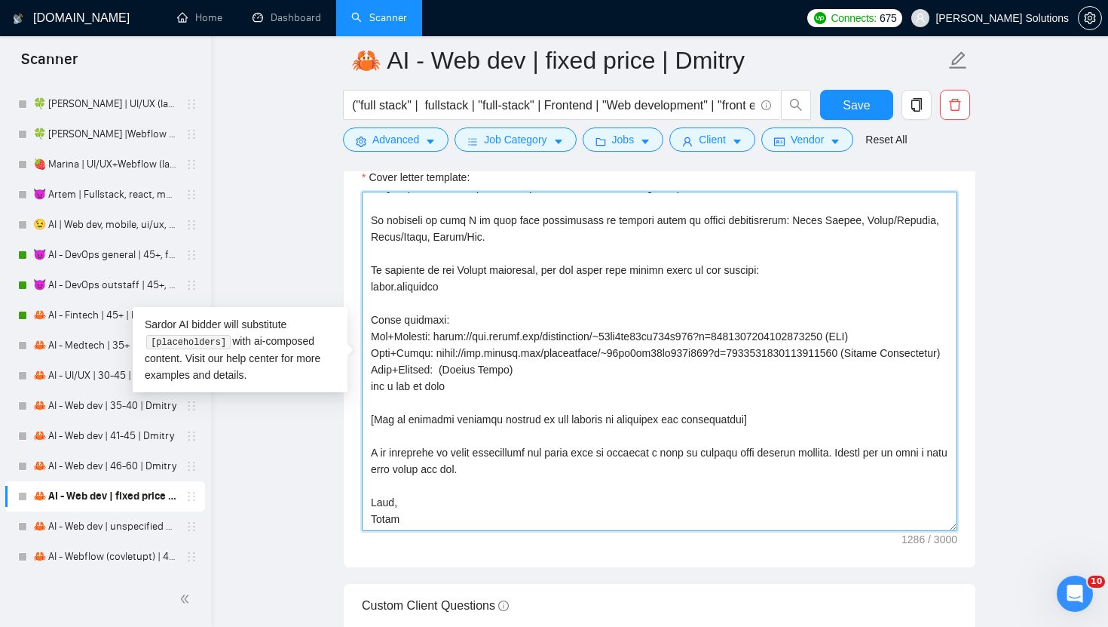
click at [385, 514] on textarea "Cover letter template:" at bounding box center [660, 361] width 596 height 339
paste textarea "mitry"
type textarea "[write a personal greeting using the client's name in the local language of the…"
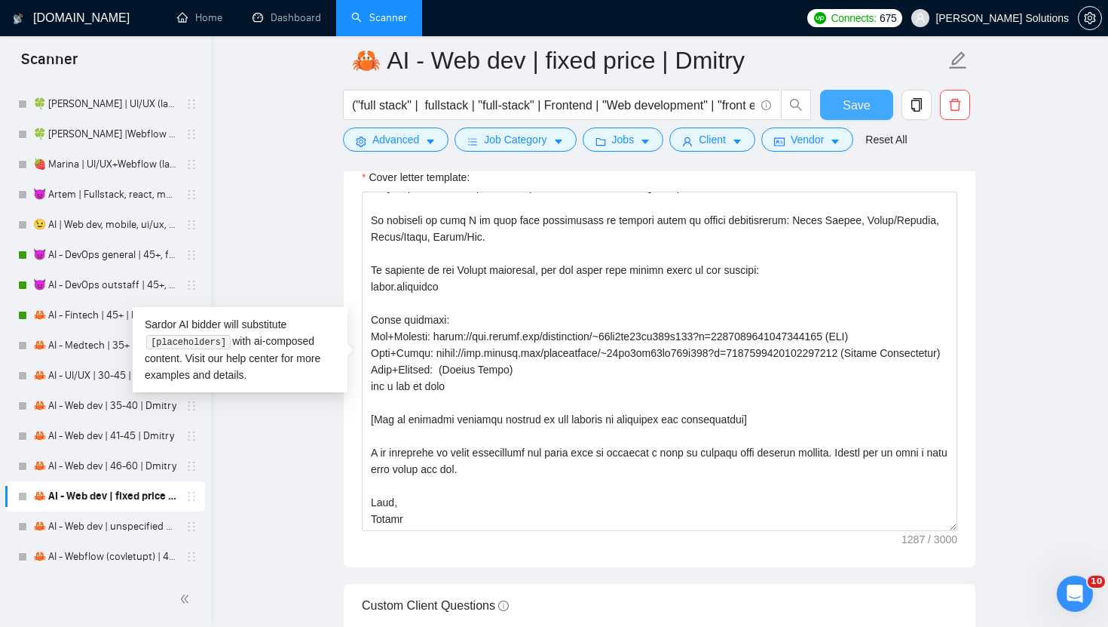
click at [837, 101] on button "Save" at bounding box center [856, 105] width 73 height 30
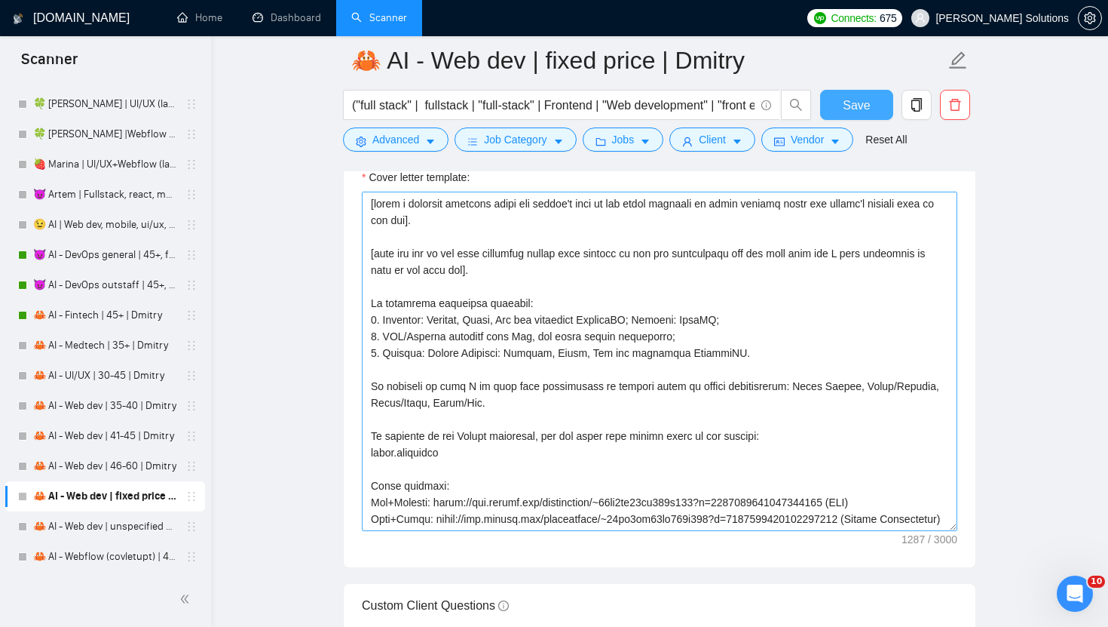
scroll to position [182, 0]
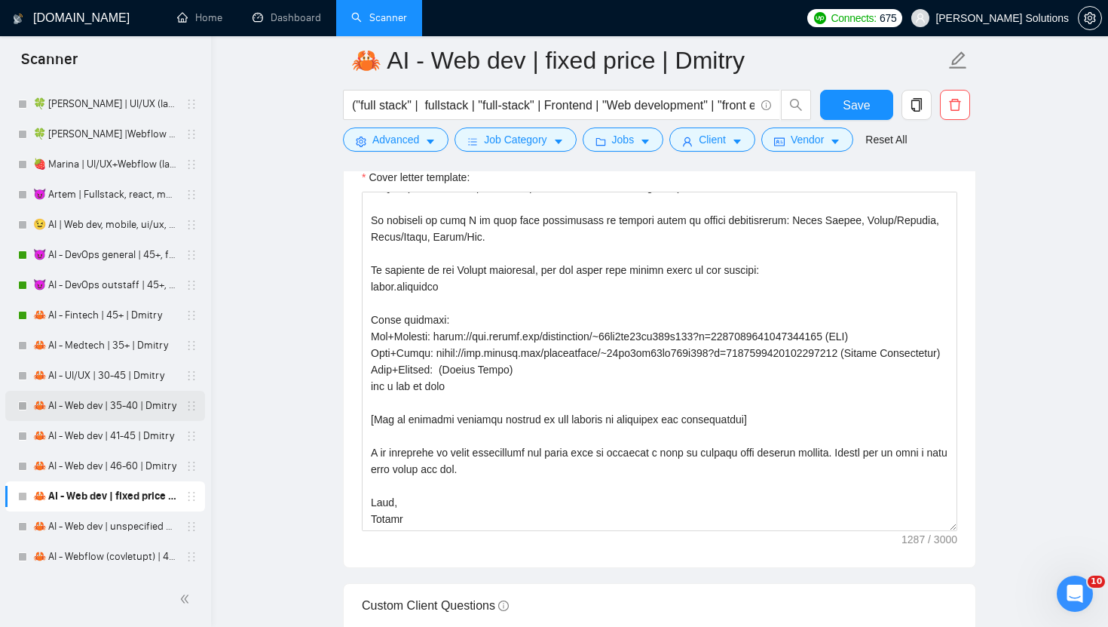
drag, startPoint x: 93, startPoint y: 464, endPoint x: 198, endPoint y: 406, distance: 119.4
click at [93, 464] on link "🦀 AI - Web dev | 46-60 | Dmitry" at bounding box center [104, 466] width 143 height 30
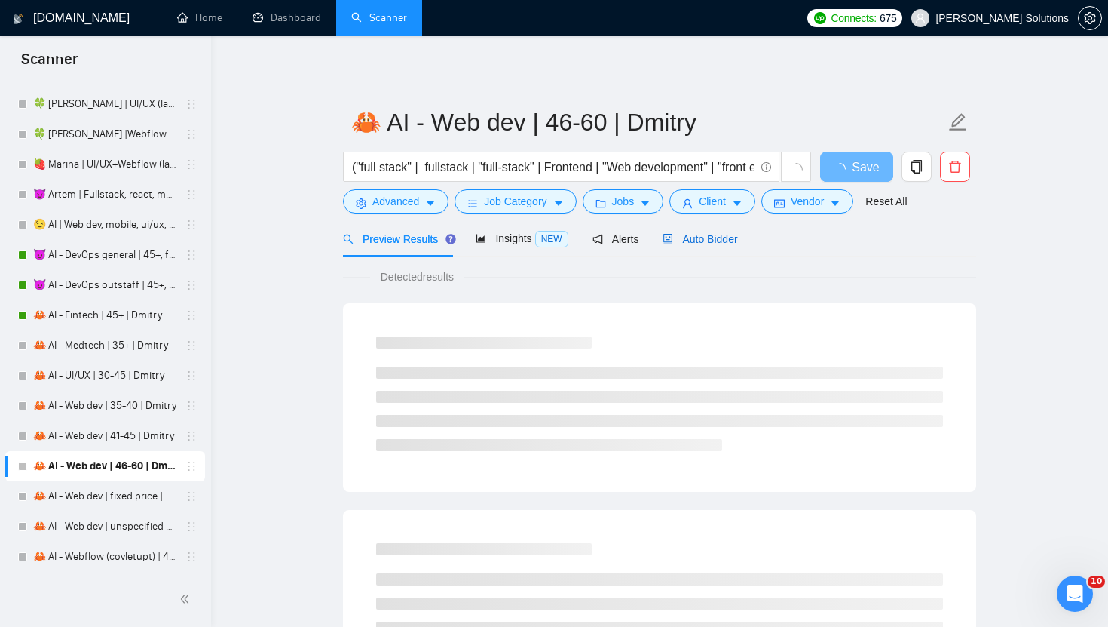
click at [719, 241] on span "Auto Bidder" at bounding box center [700, 239] width 75 height 12
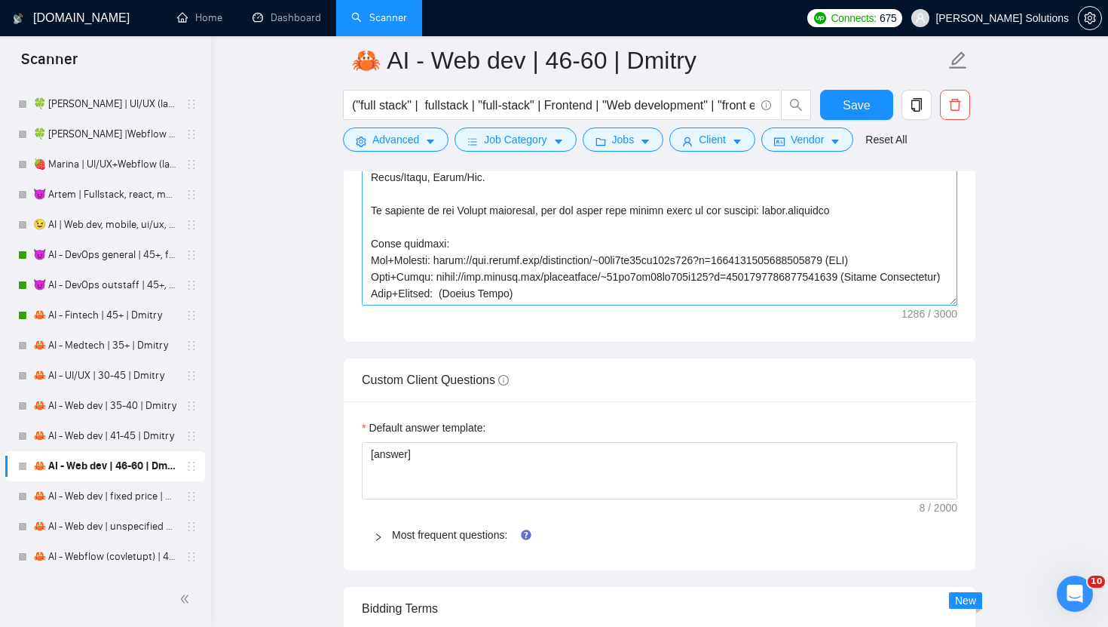
scroll to position [166, 0]
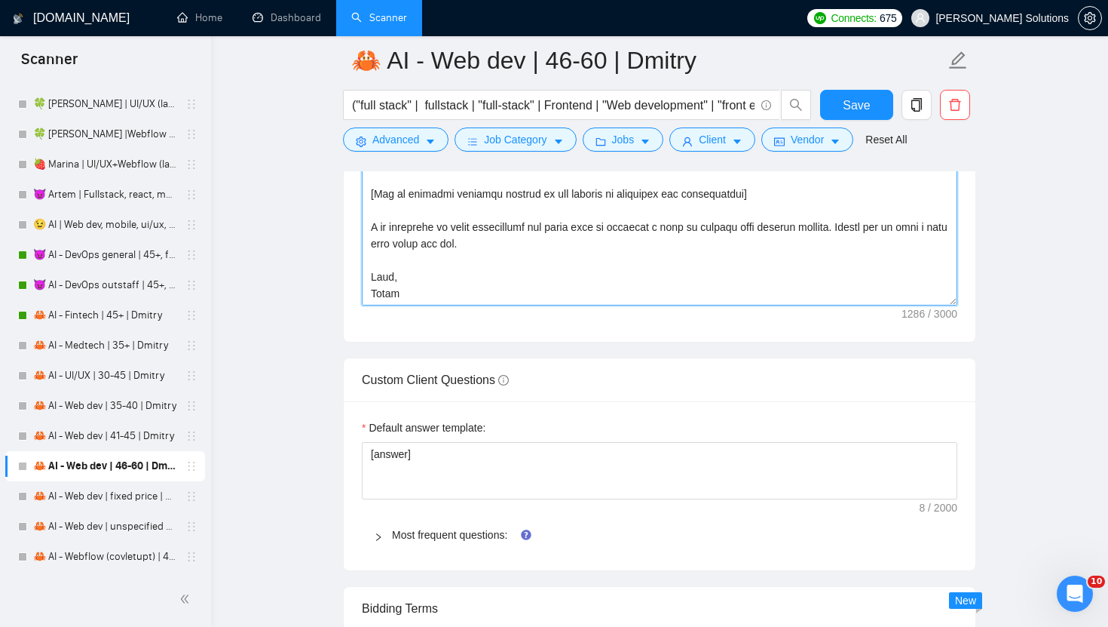
click at [386, 293] on textarea "Cover letter template:" at bounding box center [660, 135] width 596 height 339
paste textarea "mitry"
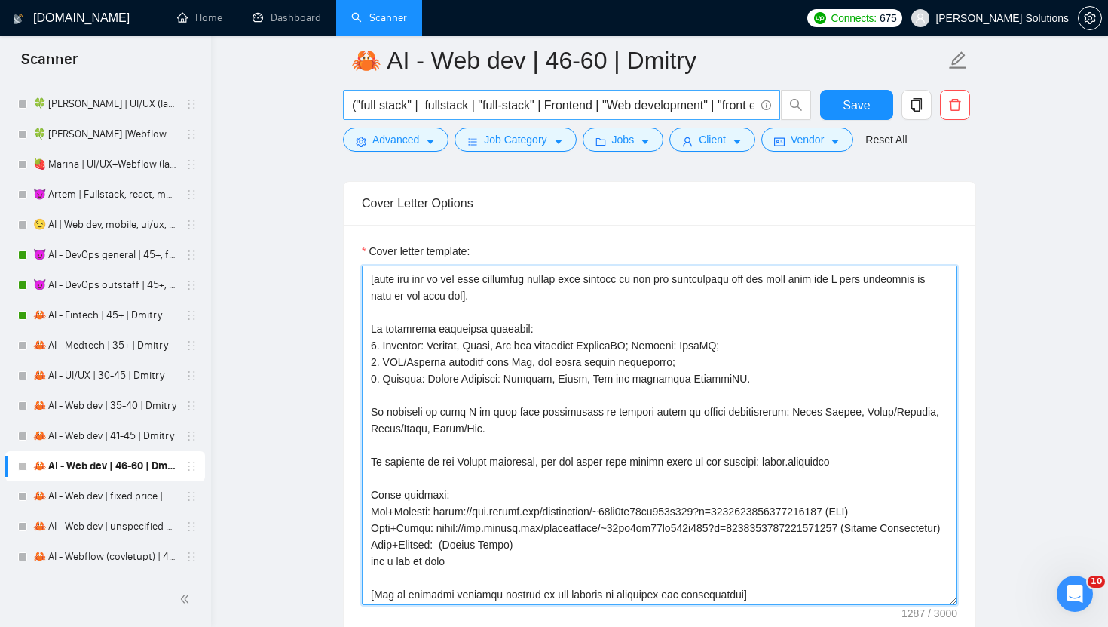
scroll to position [13, 0]
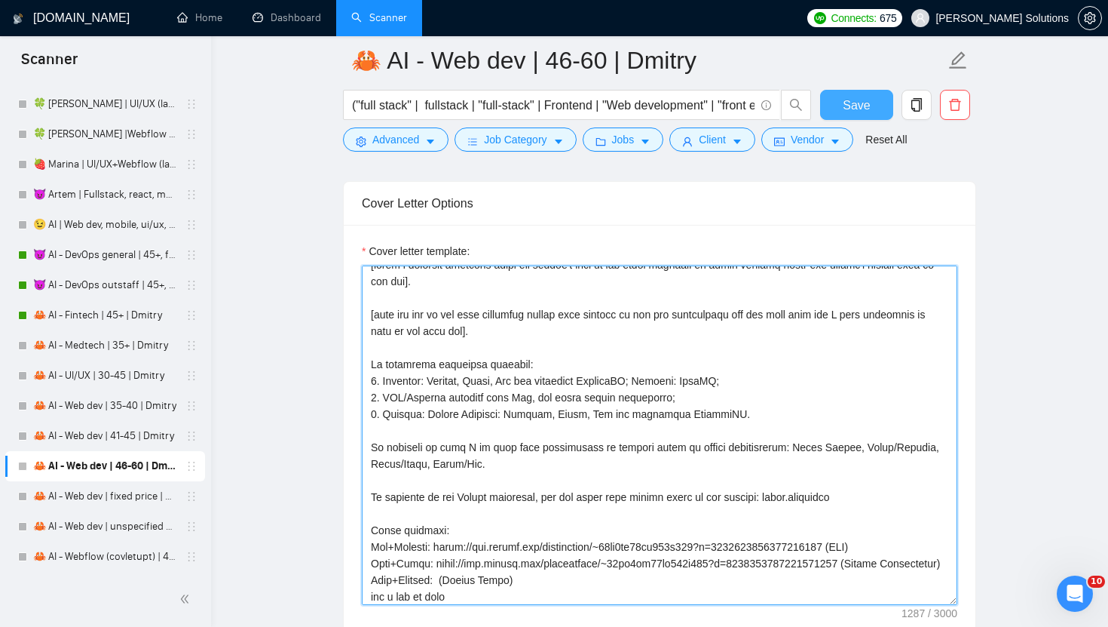
type textarea "[write a personal greeting using the client's name in the local language of the…"
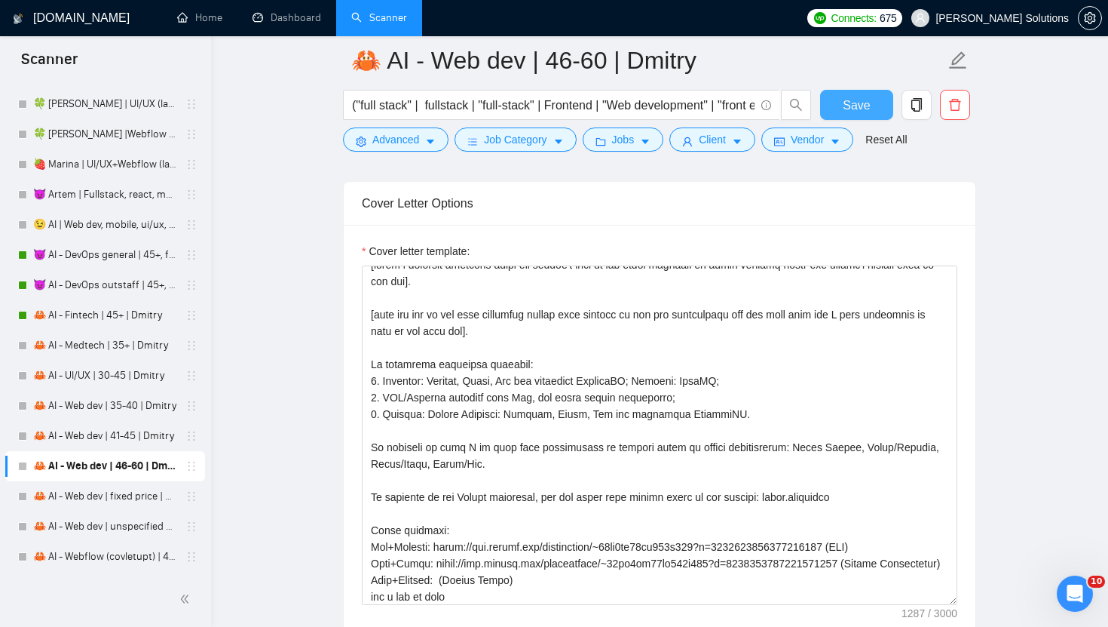
click at [847, 114] on span "Save" at bounding box center [856, 105] width 27 height 19
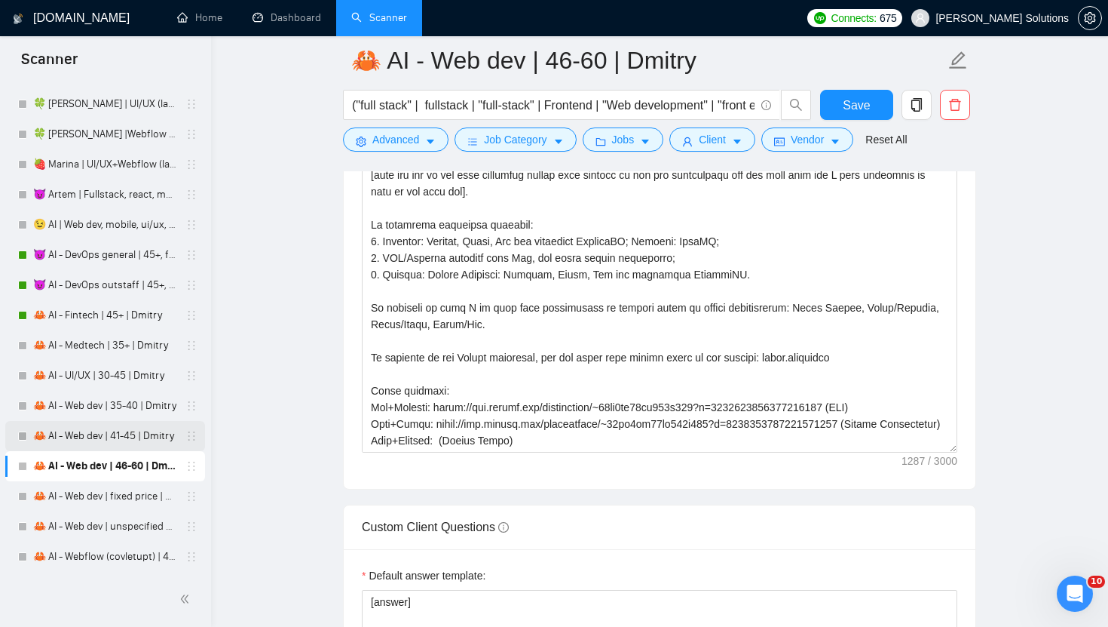
click at [130, 424] on link "🦀 AI - Web dev | 41-45 | Dmitry" at bounding box center [104, 436] width 143 height 30
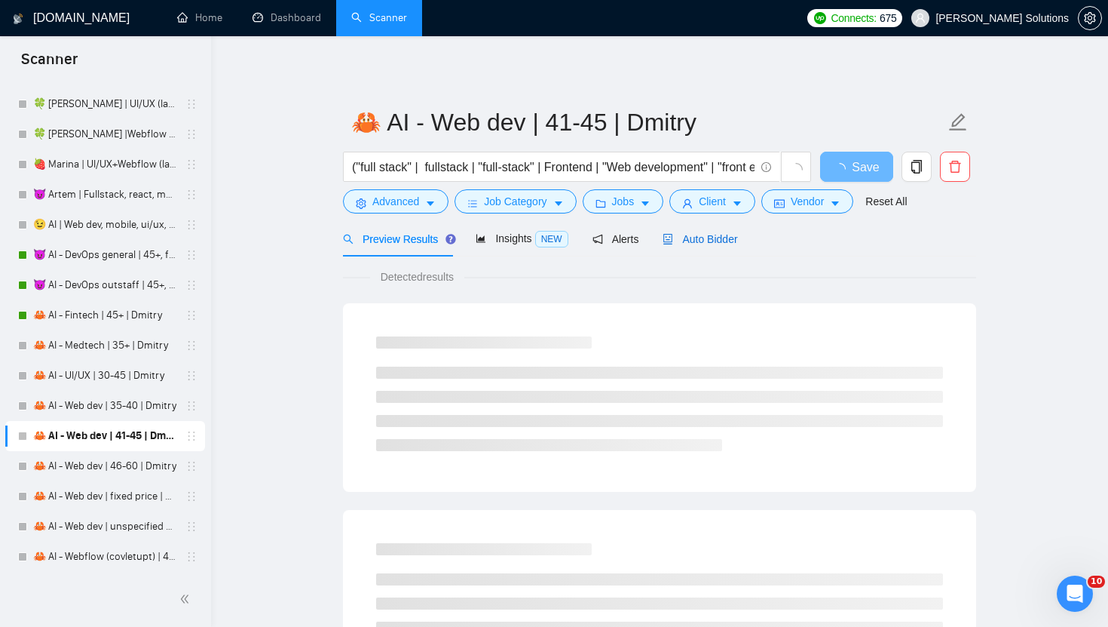
drag, startPoint x: 712, startPoint y: 242, endPoint x: 668, endPoint y: 239, distance: 43.8
click at [712, 242] on span "Auto Bidder" at bounding box center [700, 239] width 75 height 12
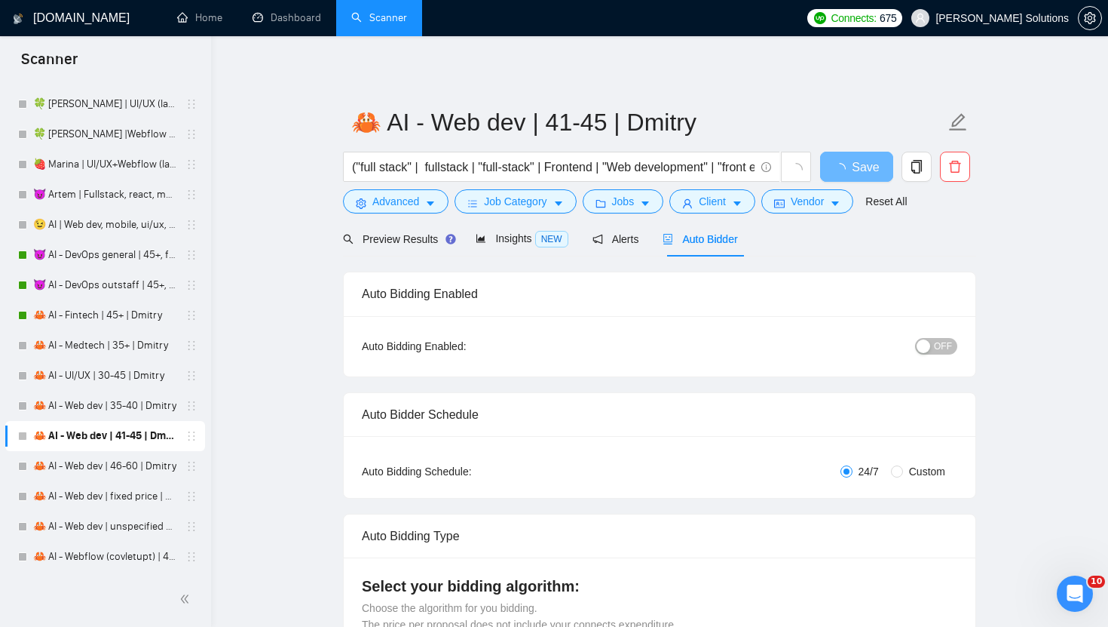
radio input "false"
radio input "true"
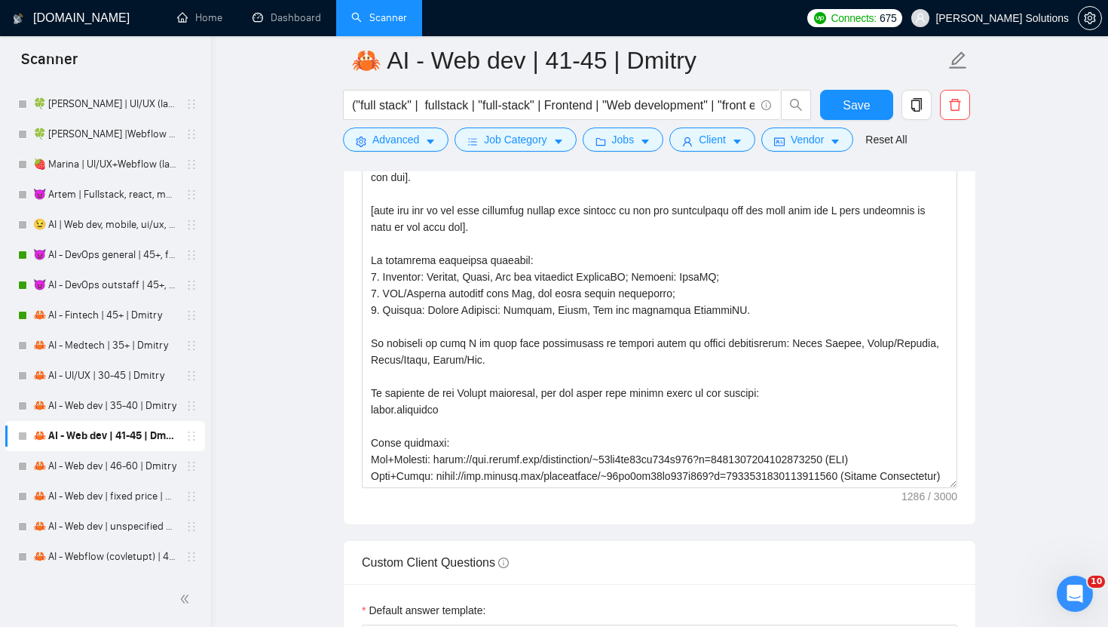
scroll to position [182, 0]
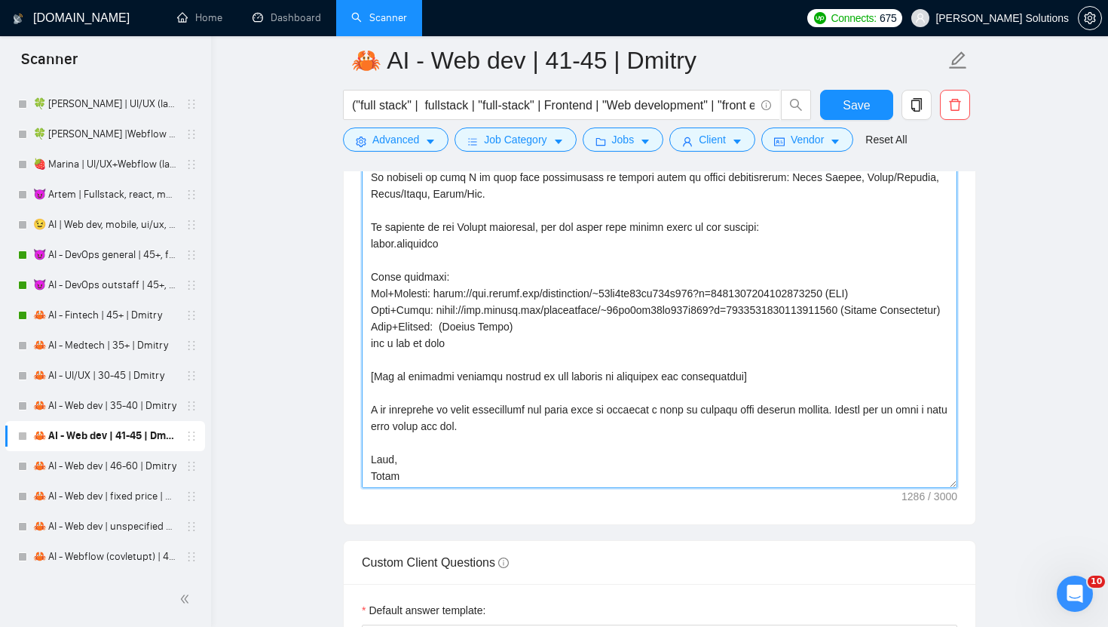
click at [379, 474] on textarea "Cover letter template:" at bounding box center [660, 318] width 596 height 339
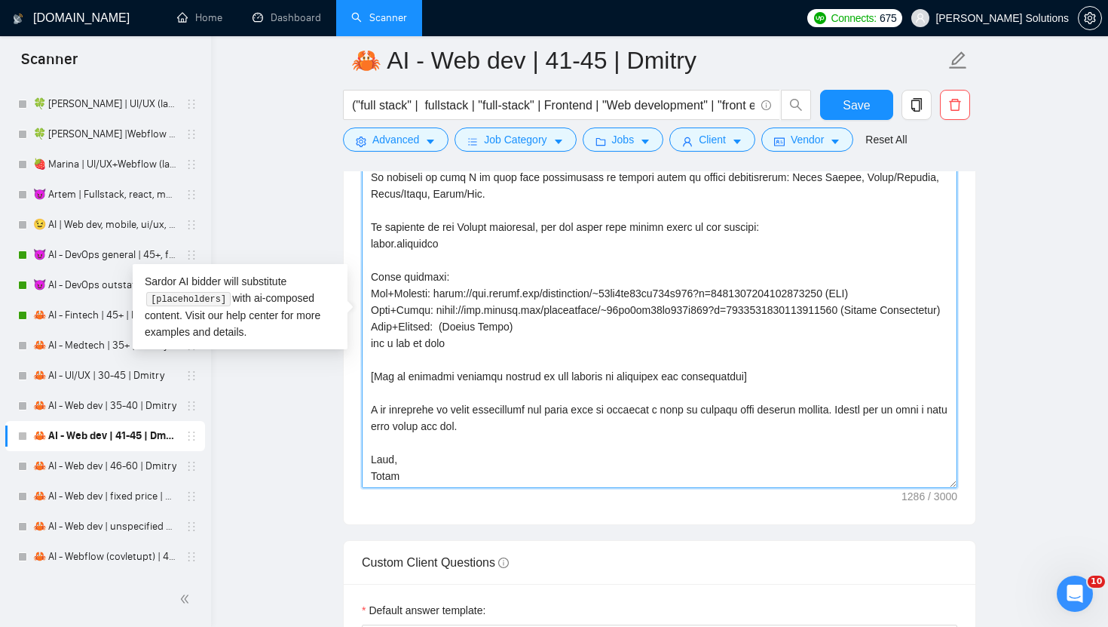
click at [379, 474] on textarea "Cover letter template:" at bounding box center [660, 318] width 596 height 339
paste textarea "mitry"
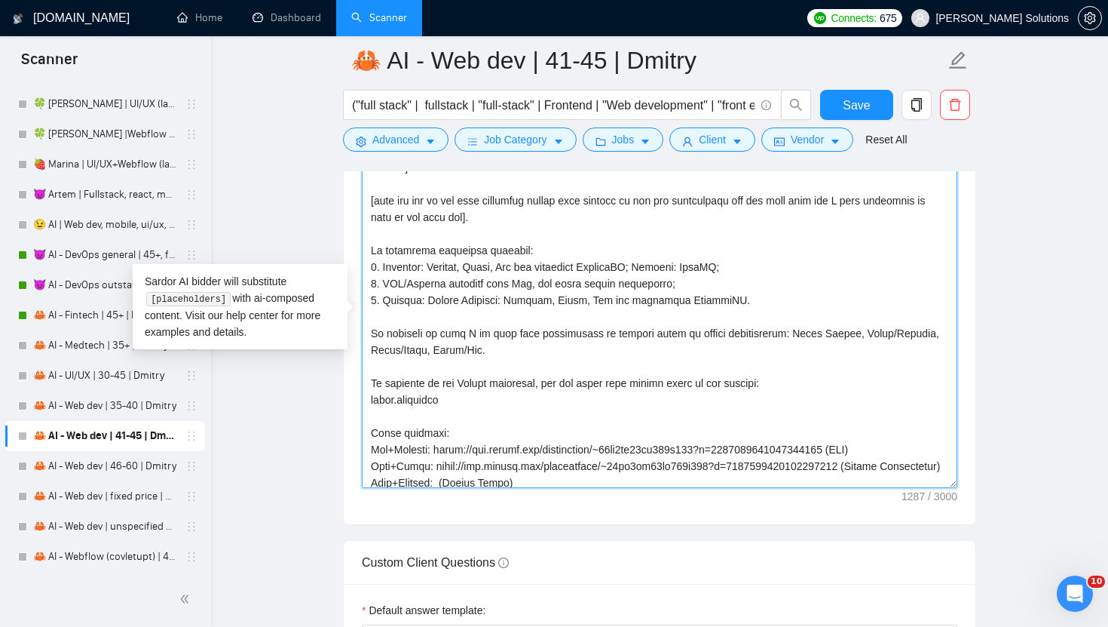
scroll to position [0, 0]
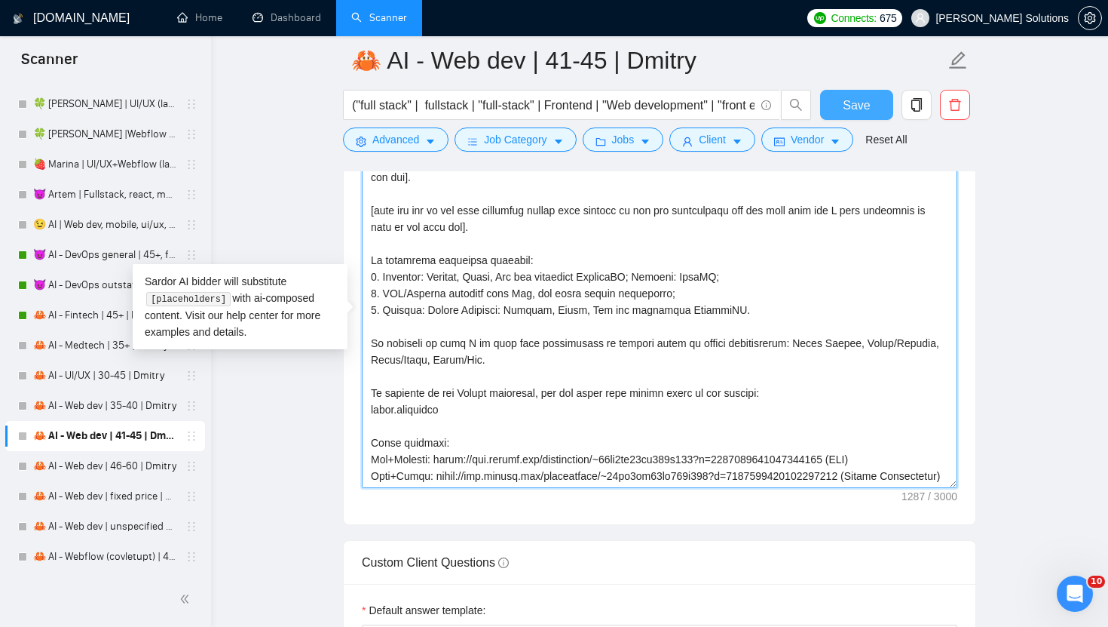
type textarea "[write a personal greeting using the client's name in the local language of the…"
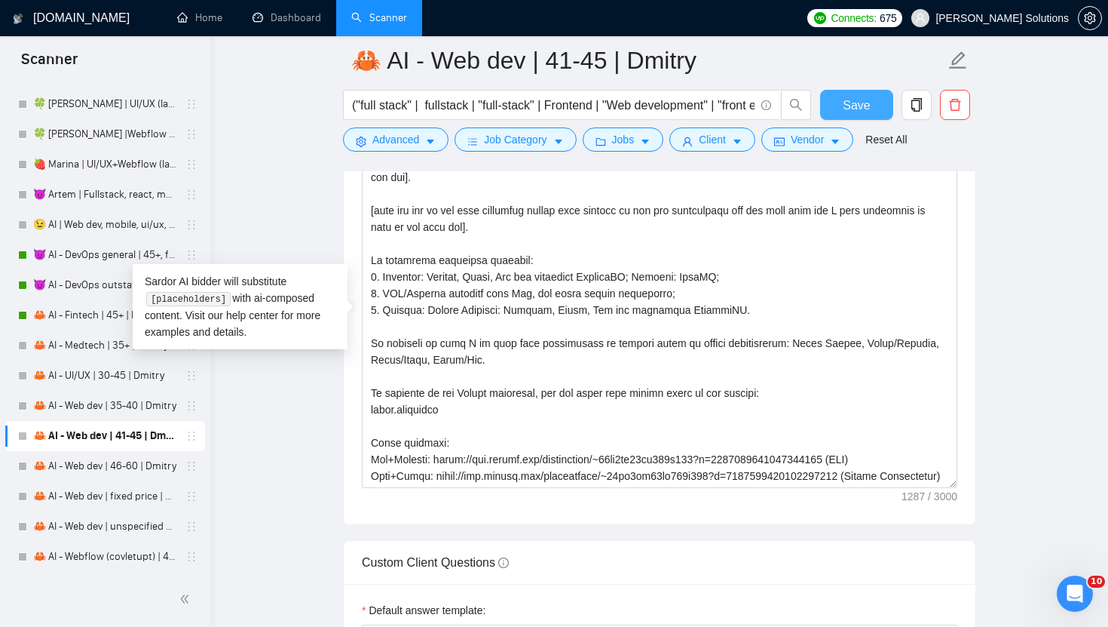
click at [843, 106] on button "Save" at bounding box center [856, 105] width 73 height 30
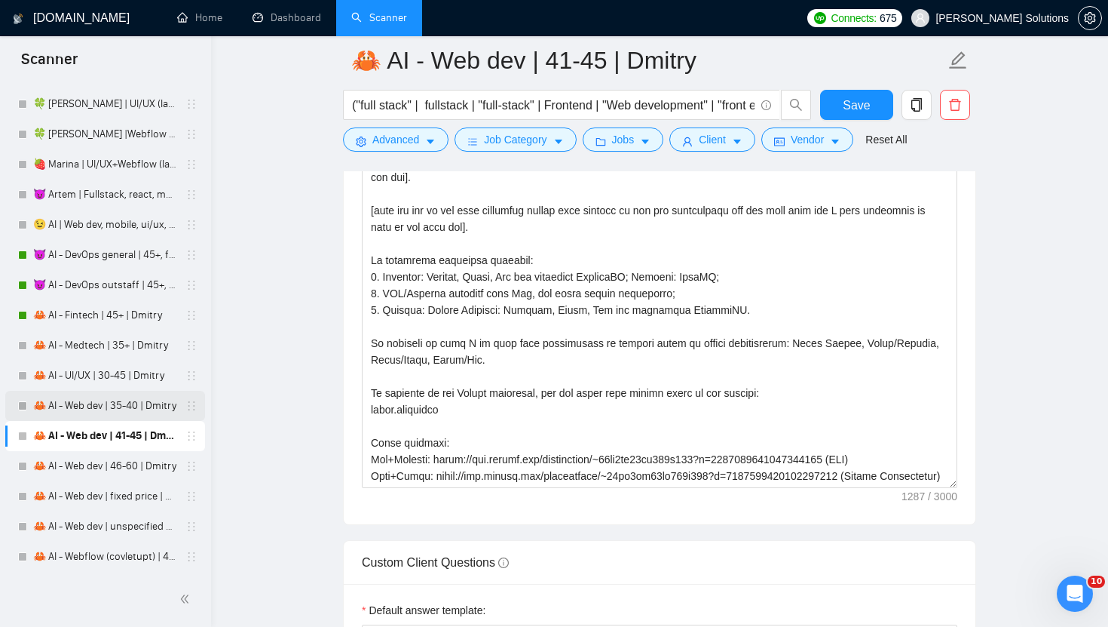
click at [90, 401] on link "🦀 AI - Web dev | 35-40 | Dmitry" at bounding box center [104, 406] width 143 height 30
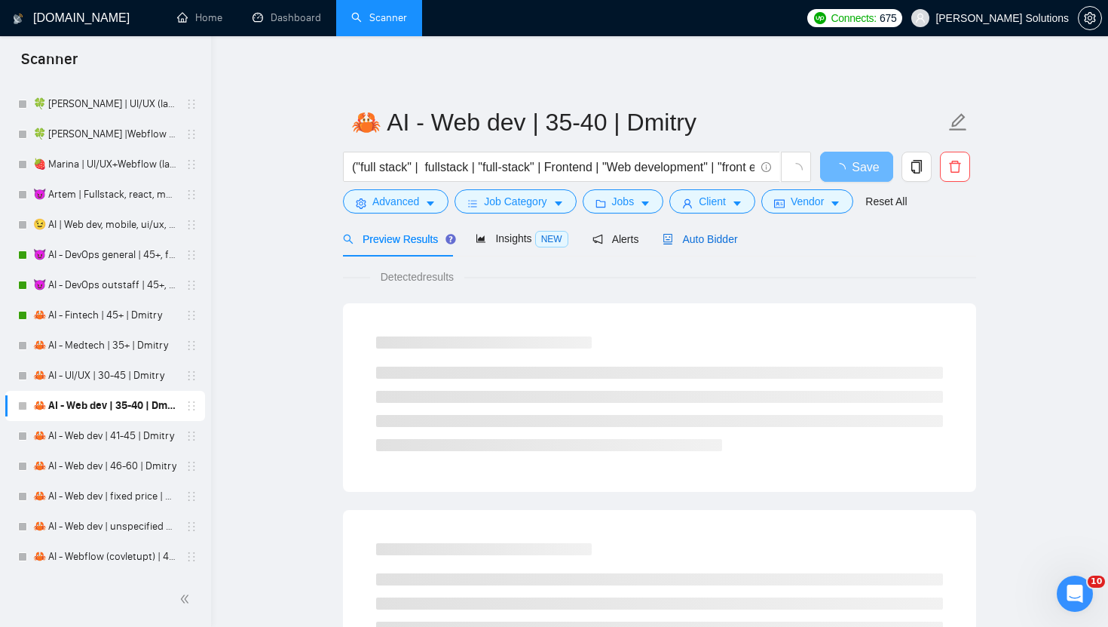
click at [706, 237] on span "Auto Bidder" at bounding box center [700, 239] width 75 height 12
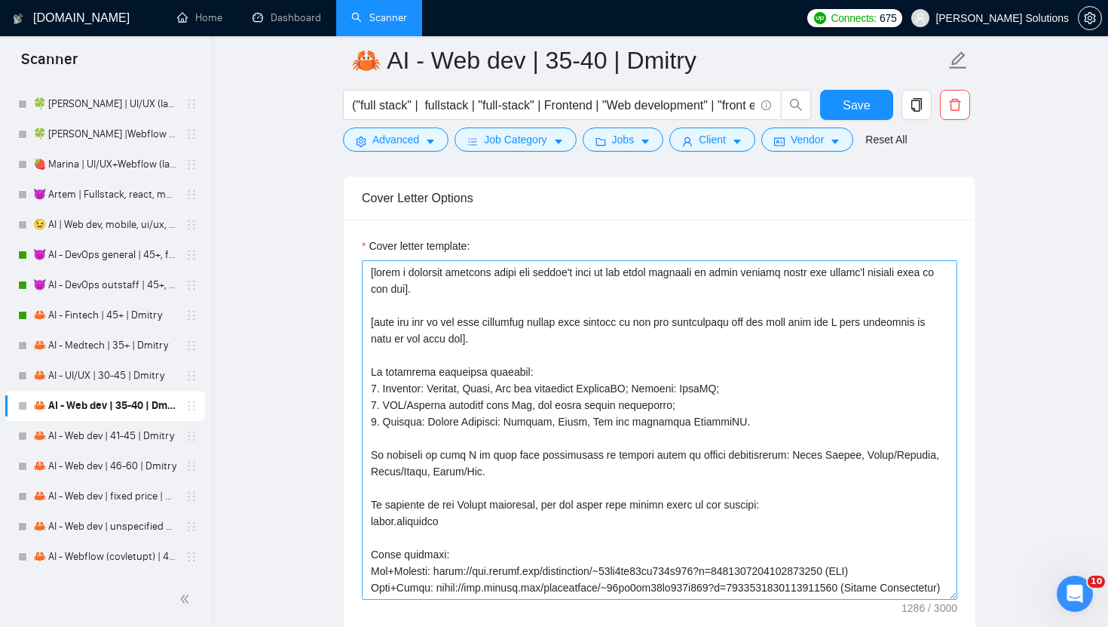
scroll to position [182, 0]
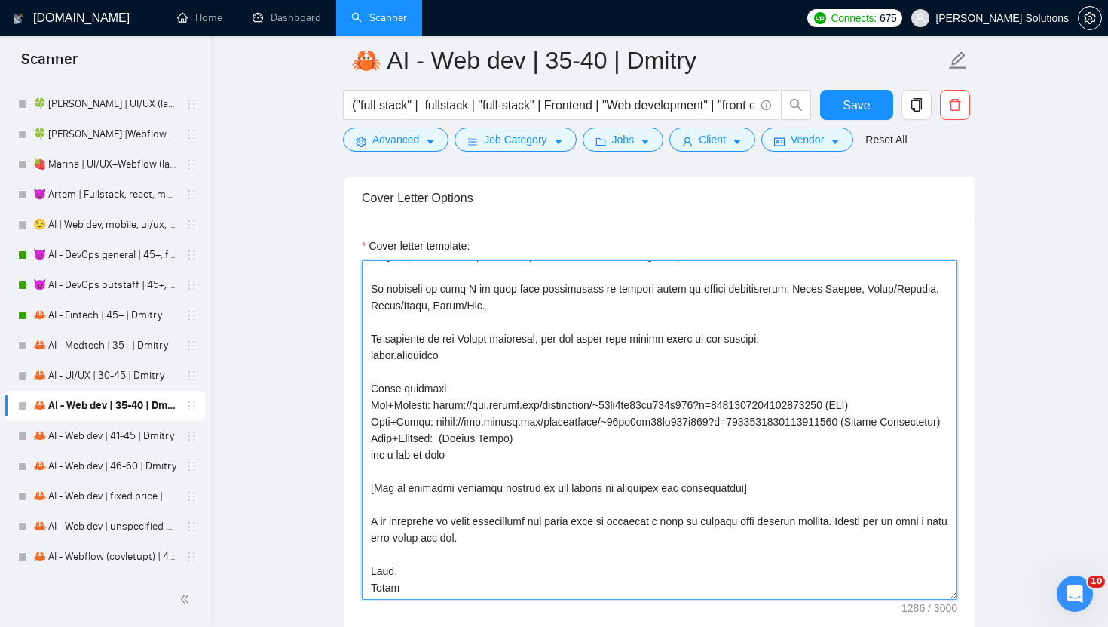
click at [385, 585] on textarea "Cover letter template:" at bounding box center [660, 429] width 596 height 339
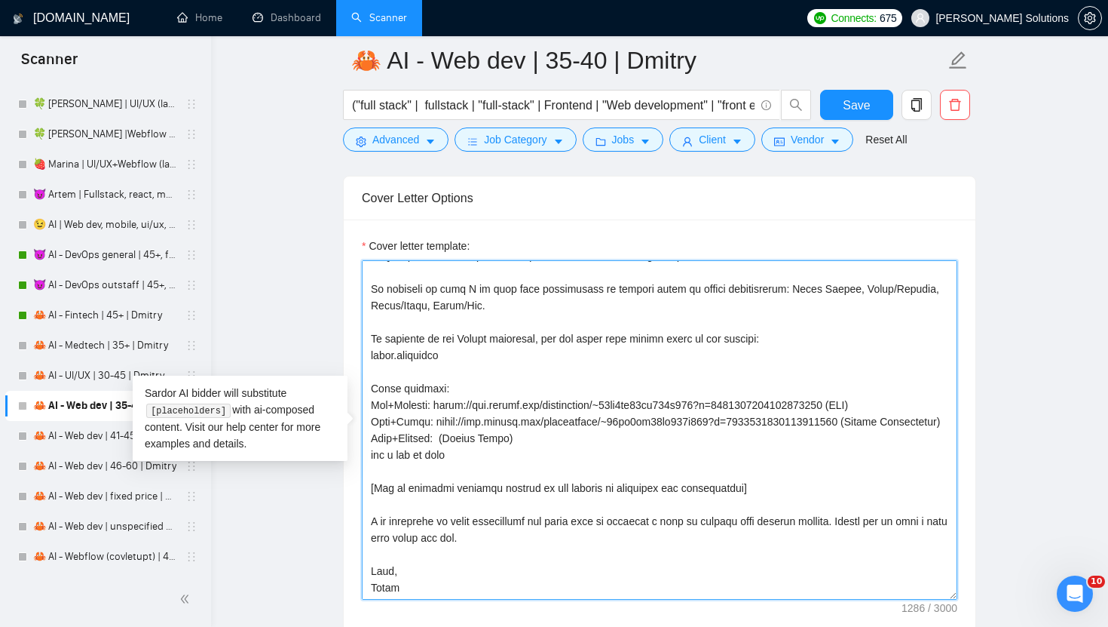
paste textarea "mitry"
type textarea "[write a personal greeting using the client's name in the local language of the…"
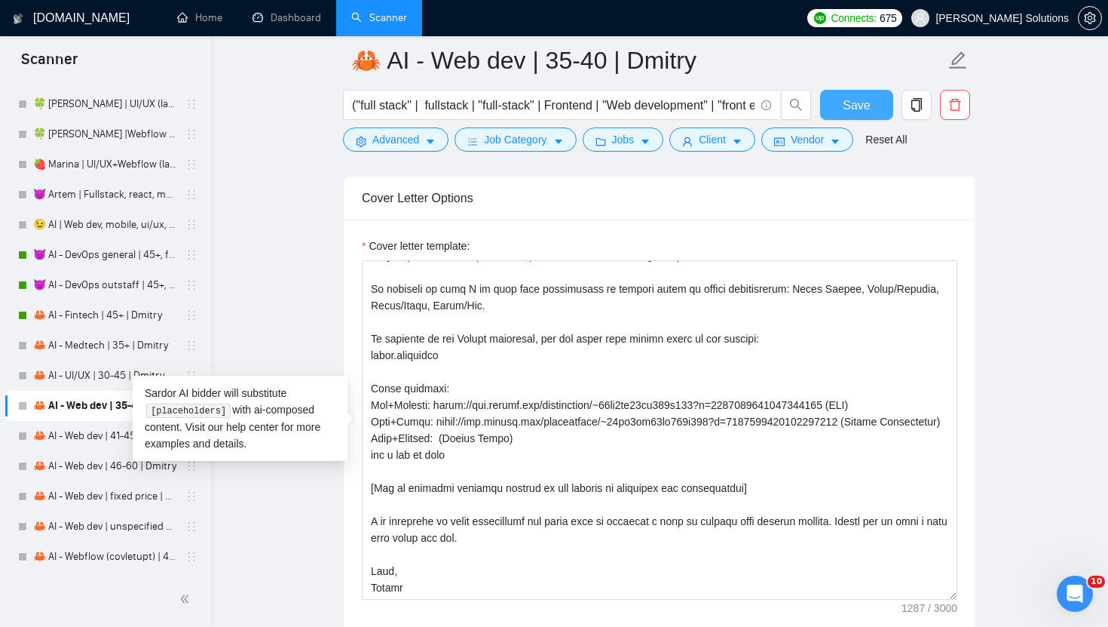
click at [841, 108] on button "Save" at bounding box center [856, 105] width 73 height 30
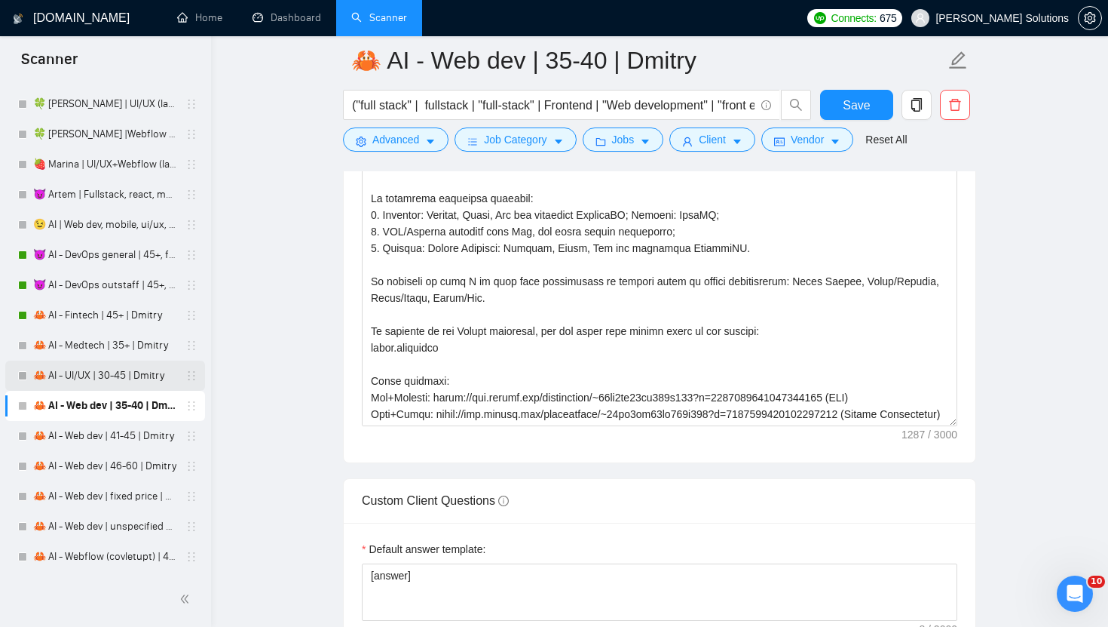
click at [115, 369] on link "🦀 AI - UI/UX | 30-45 | Dmitry" at bounding box center [104, 375] width 143 height 30
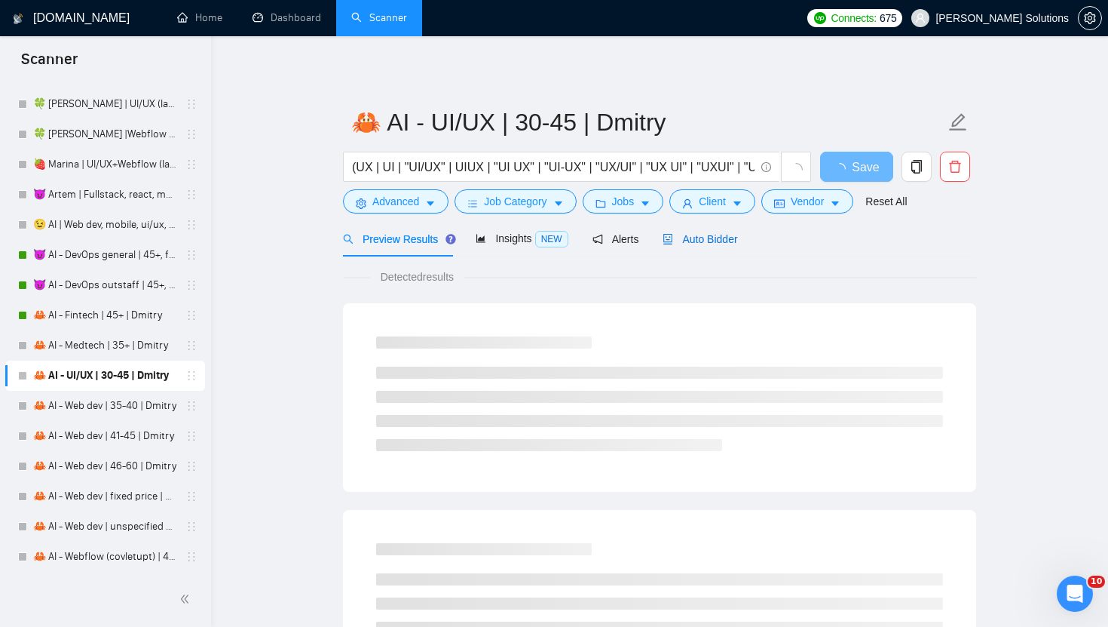
click at [696, 240] on span "Auto Bidder" at bounding box center [700, 239] width 75 height 12
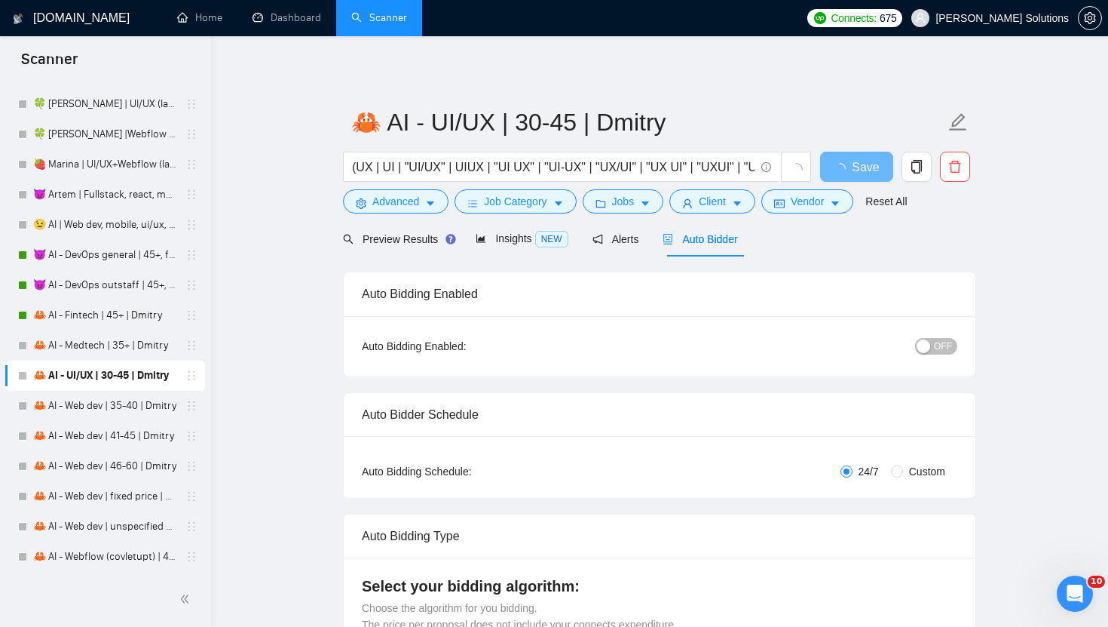
radio input "false"
radio input "true"
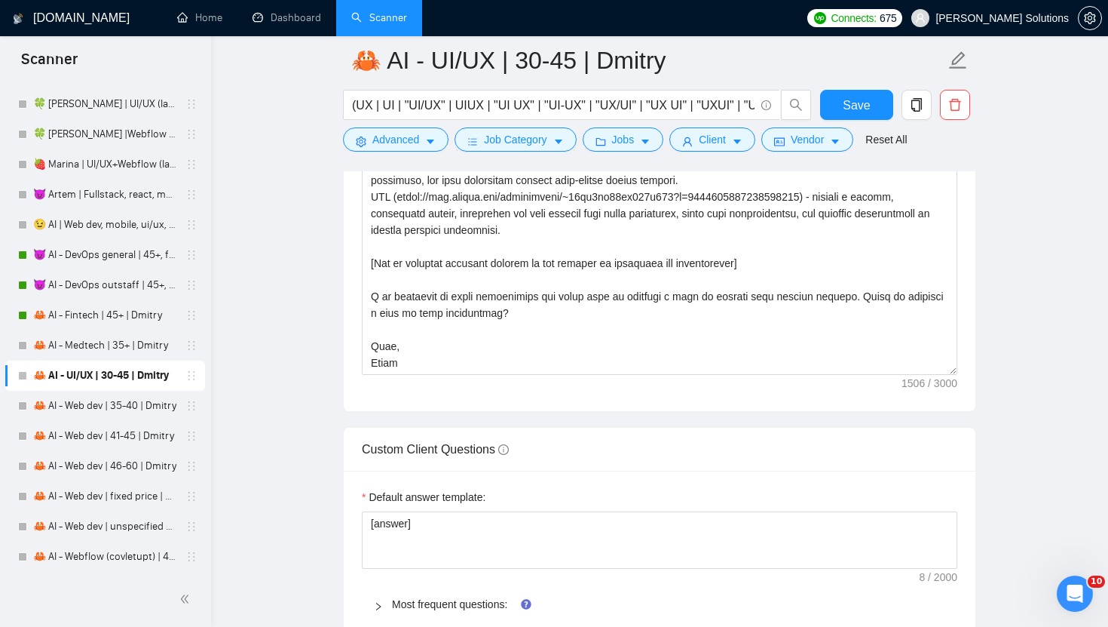
scroll to position [2109, 0]
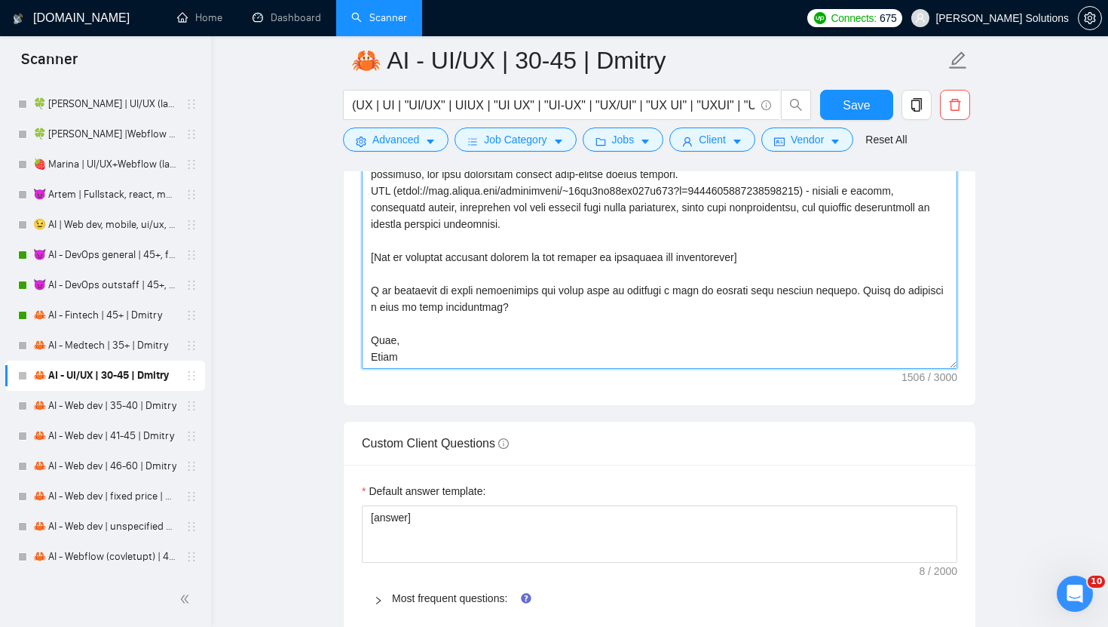
click at [380, 357] on textarea "Cover letter template:" at bounding box center [660, 198] width 596 height 339
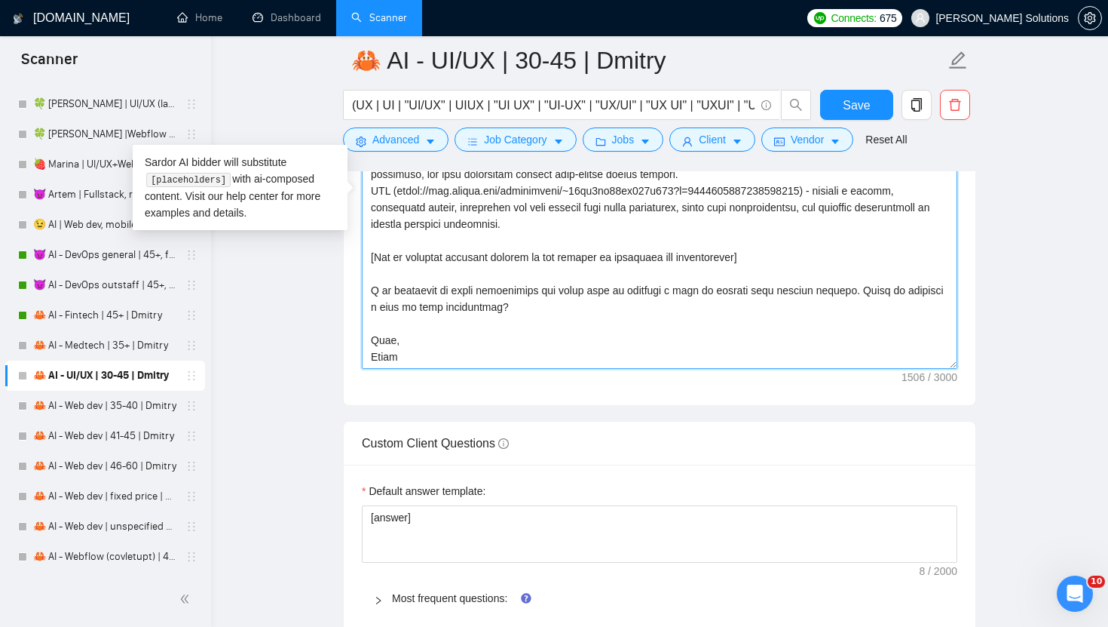
paste textarea "mitry"
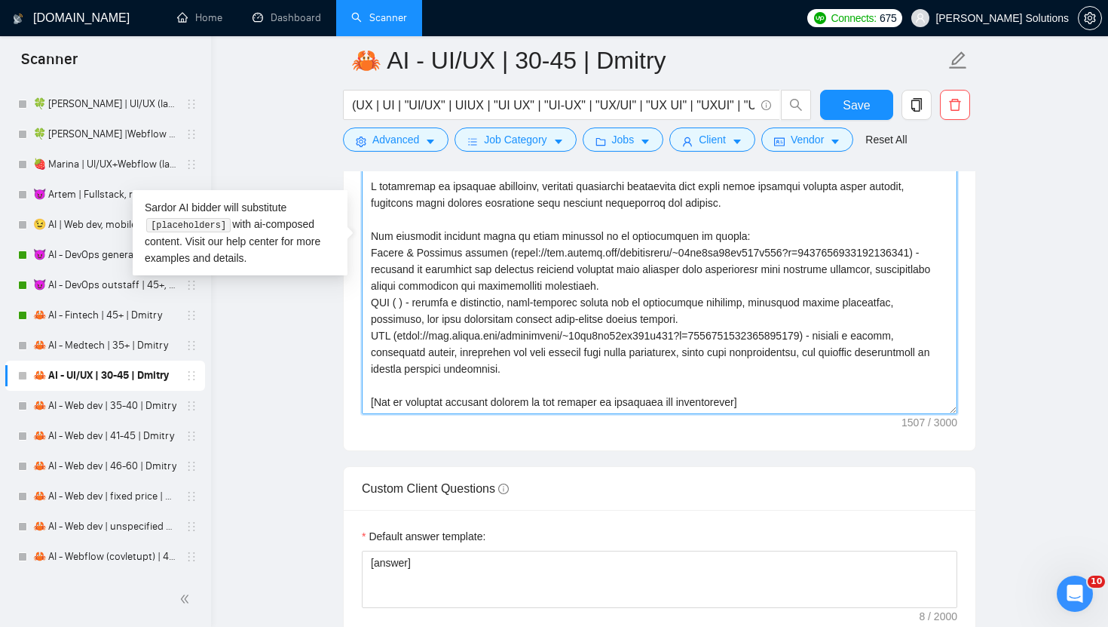
scroll to position [2011, 0]
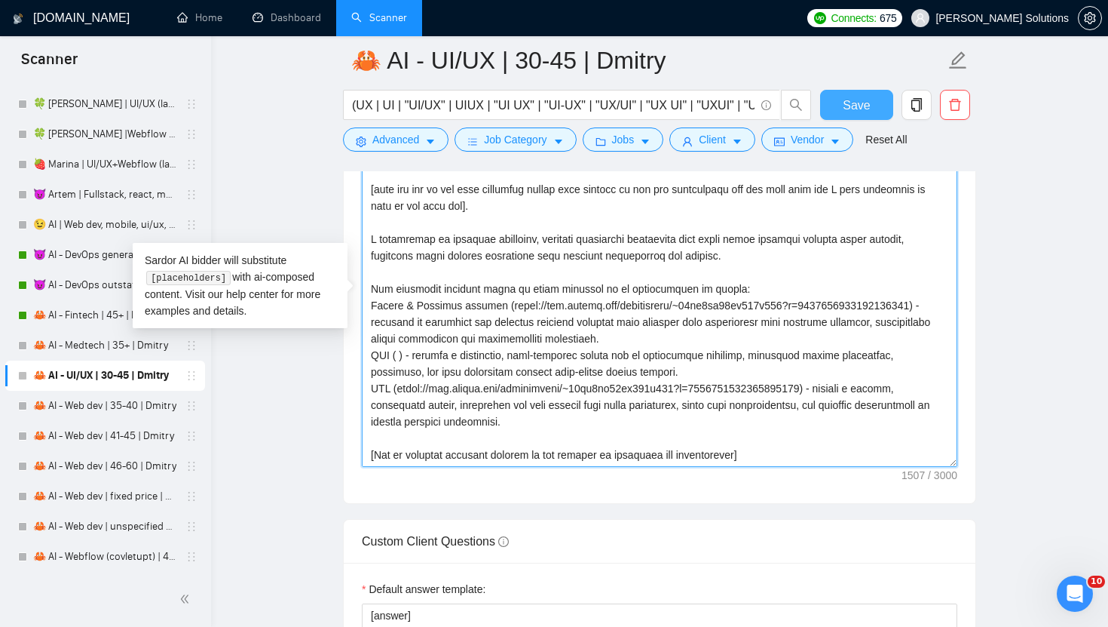
type textarea "[write a personal greeting using the client's name in the local language of the…"
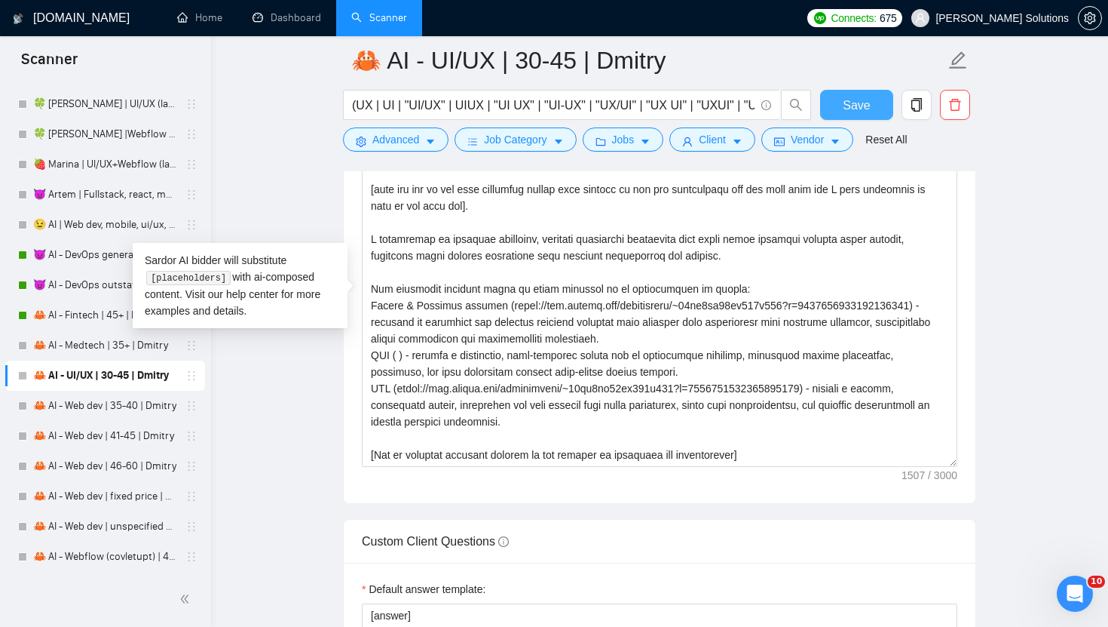
click at [859, 107] on span "Save" at bounding box center [856, 105] width 27 height 19
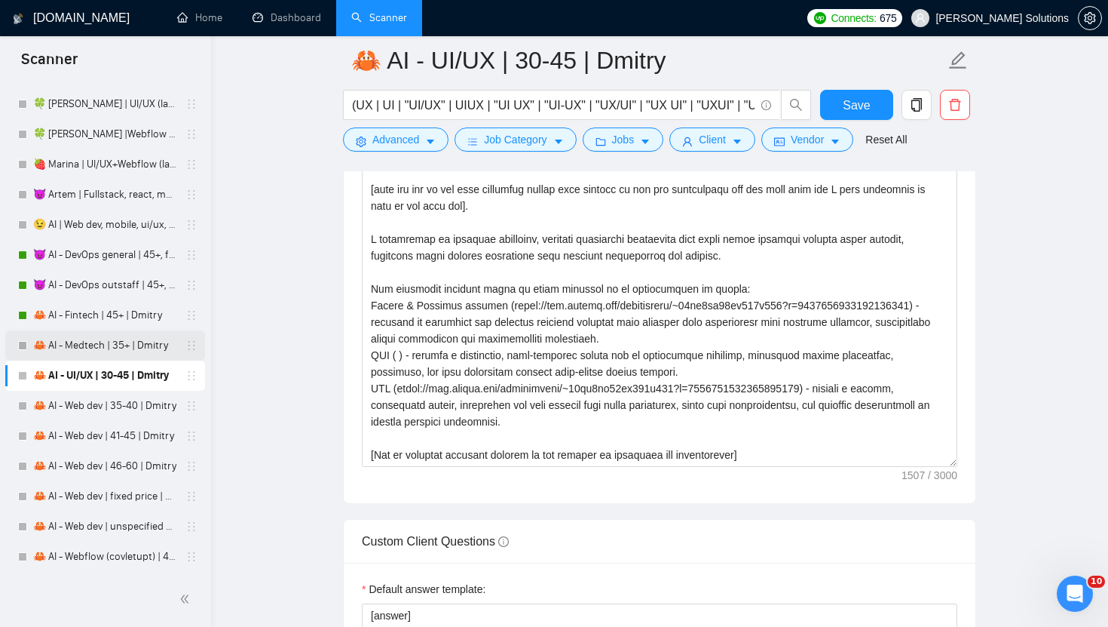
click at [93, 351] on link "🦀 AI - Medtech | 35+ | Dmitry" at bounding box center [104, 345] width 143 height 30
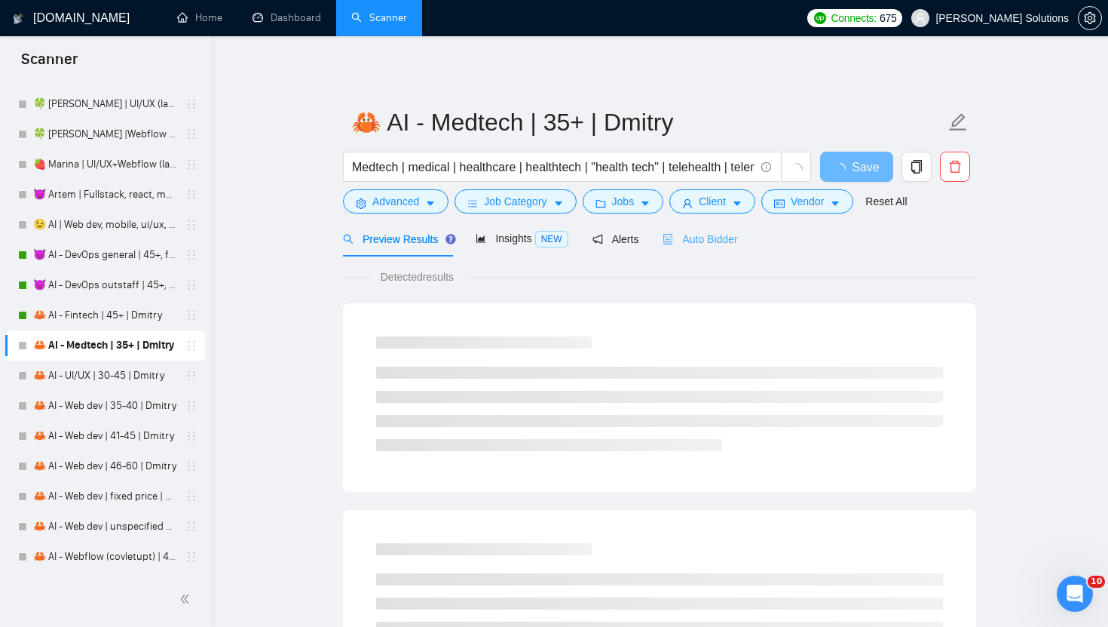
click at [687, 225] on div "Auto Bidder" at bounding box center [700, 238] width 75 height 35
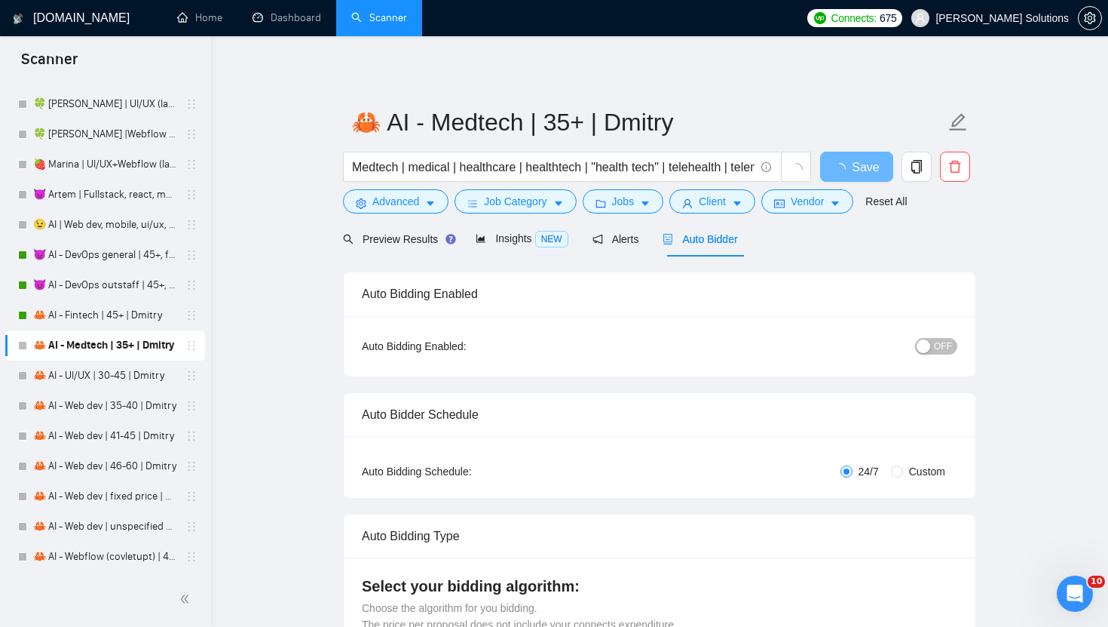
radio input "false"
radio input "true"
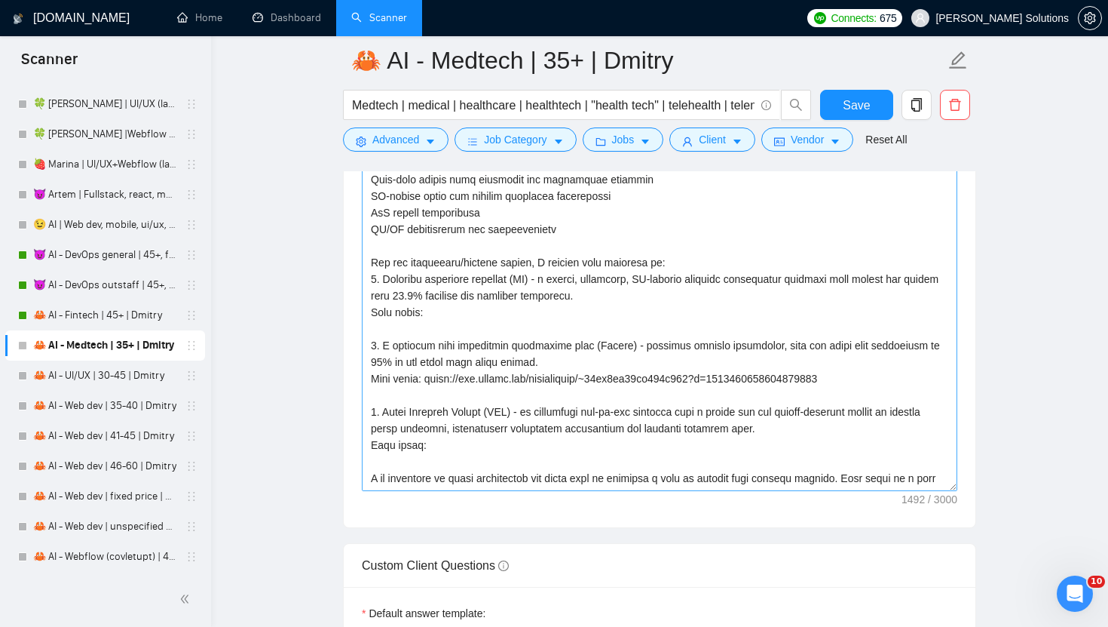
scroll to position [199, 0]
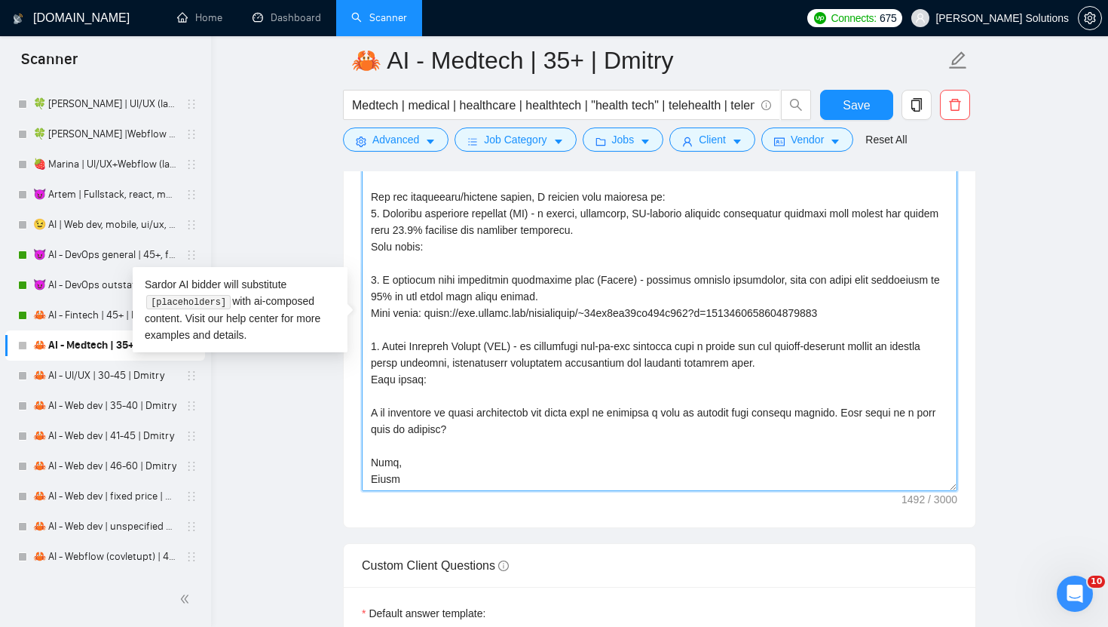
click at [387, 483] on textarea "Cover letter template:" at bounding box center [660, 321] width 596 height 339
paste textarea "Dmitry"
click at [387, 483] on textarea "Cover letter template:" at bounding box center [660, 321] width 596 height 339
paste textarea "mitry"
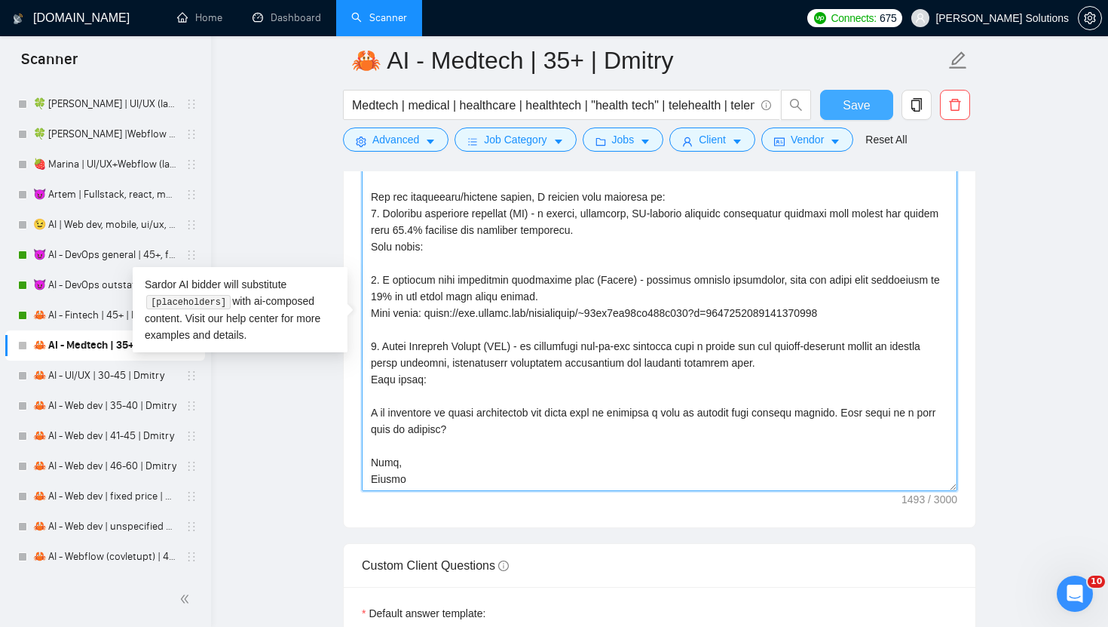
type textarea "[Write a personal greeting using the client's name or client's company name (if…"
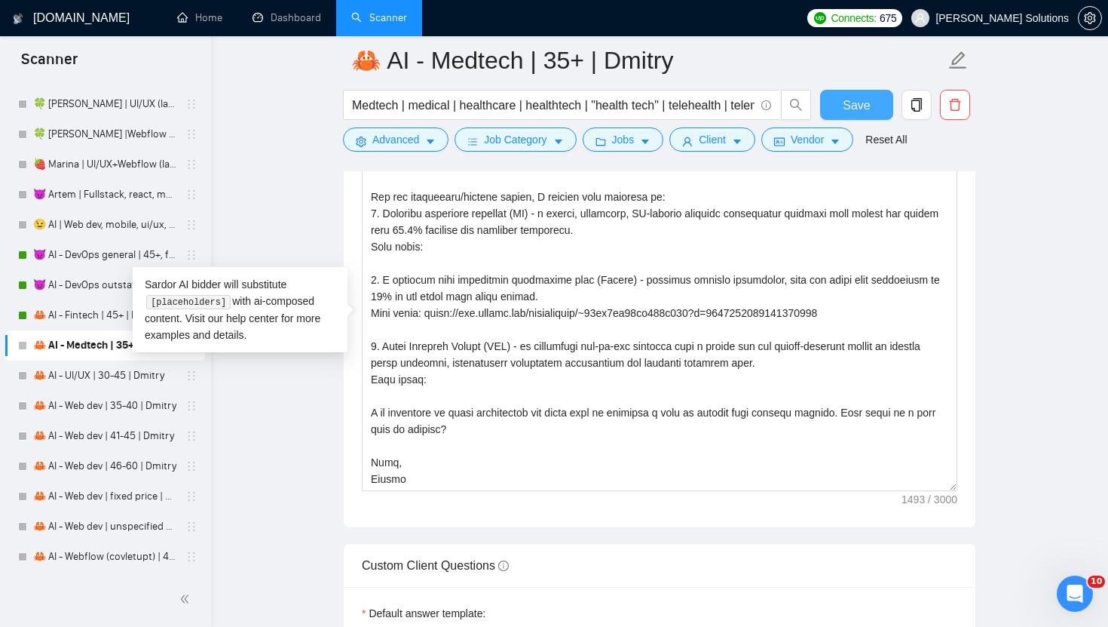
click at [857, 101] on span "Save" at bounding box center [856, 105] width 27 height 19
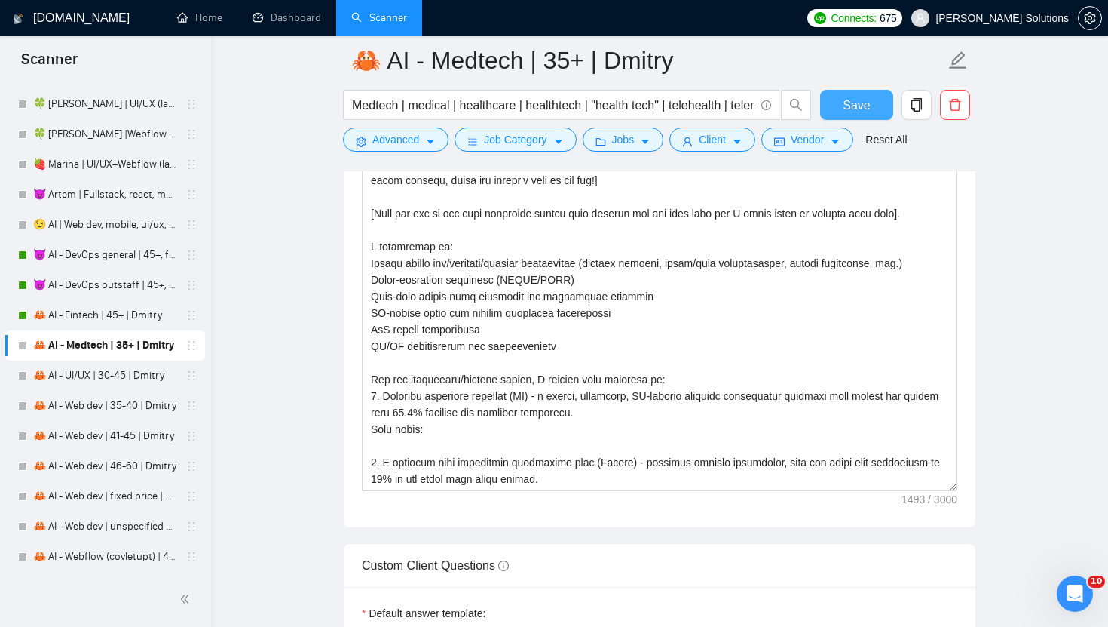
click at [857, 101] on span "Save" at bounding box center [856, 105] width 27 height 19
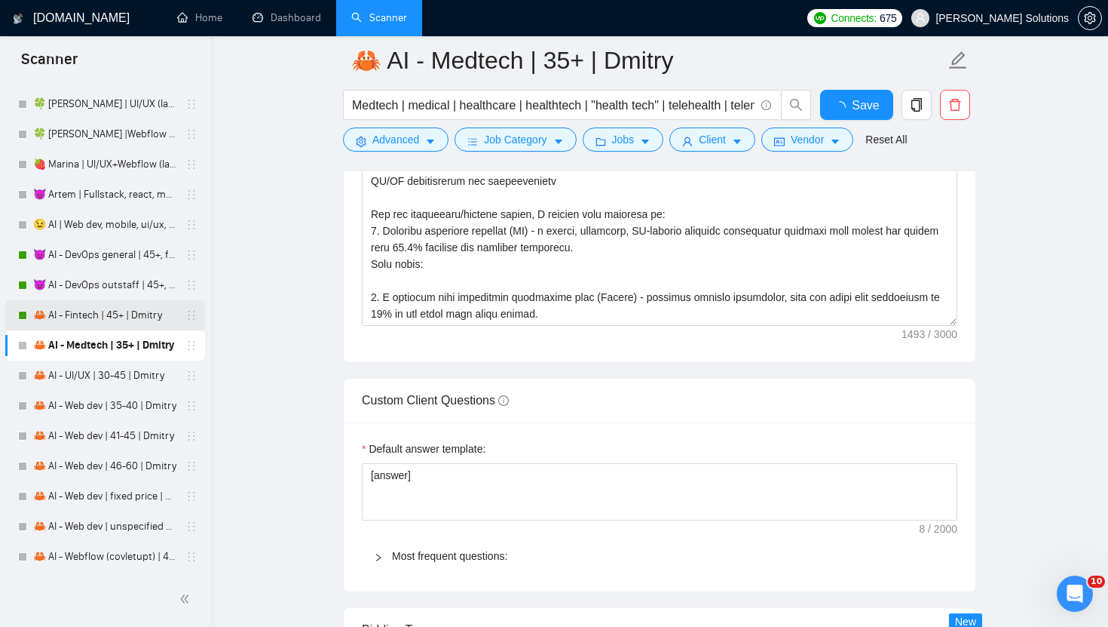
click at [100, 320] on link "🦀 AI - Fintech | 45+ | Dmitry" at bounding box center [104, 315] width 143 height 30
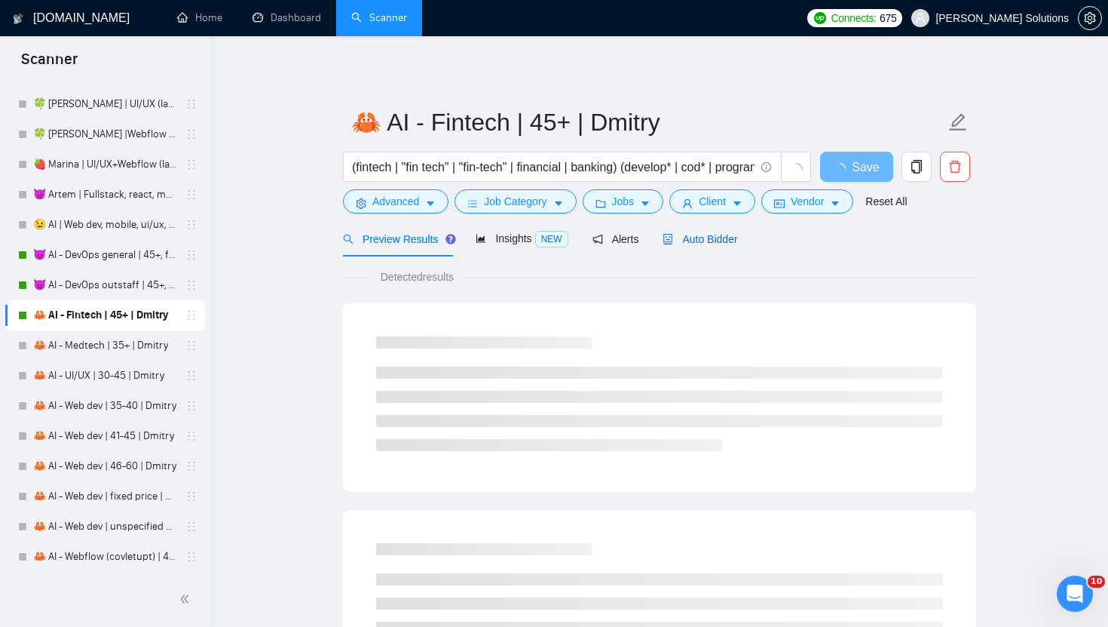
click at [687, 238] on span "Auto Bidder" at bounding box center [700, 239] width 75 height 12
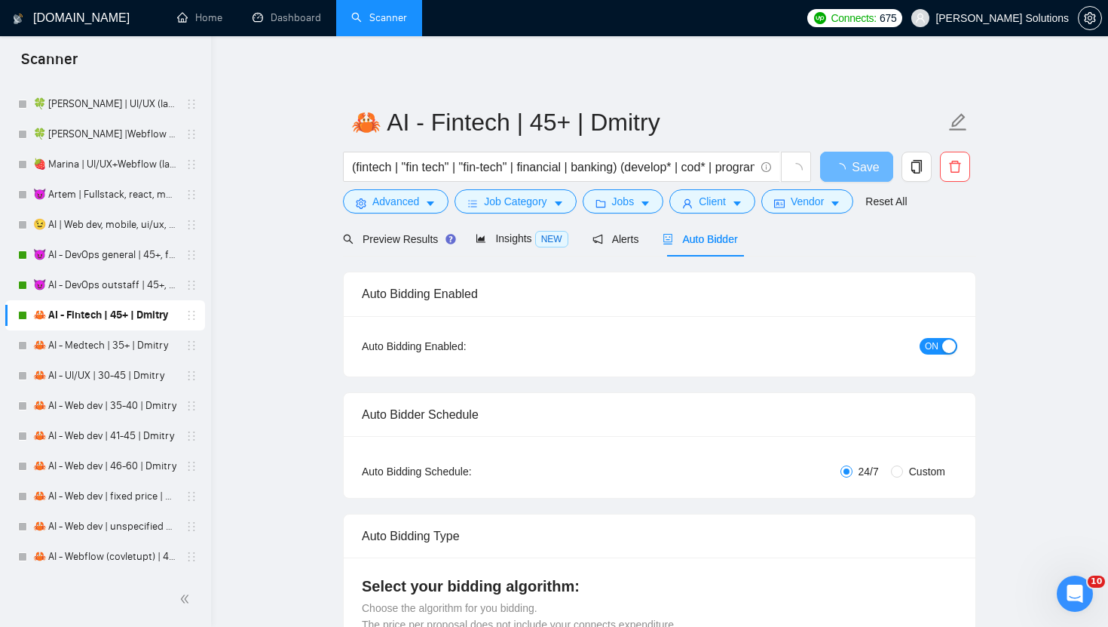
radio input "false"
radio input "true"
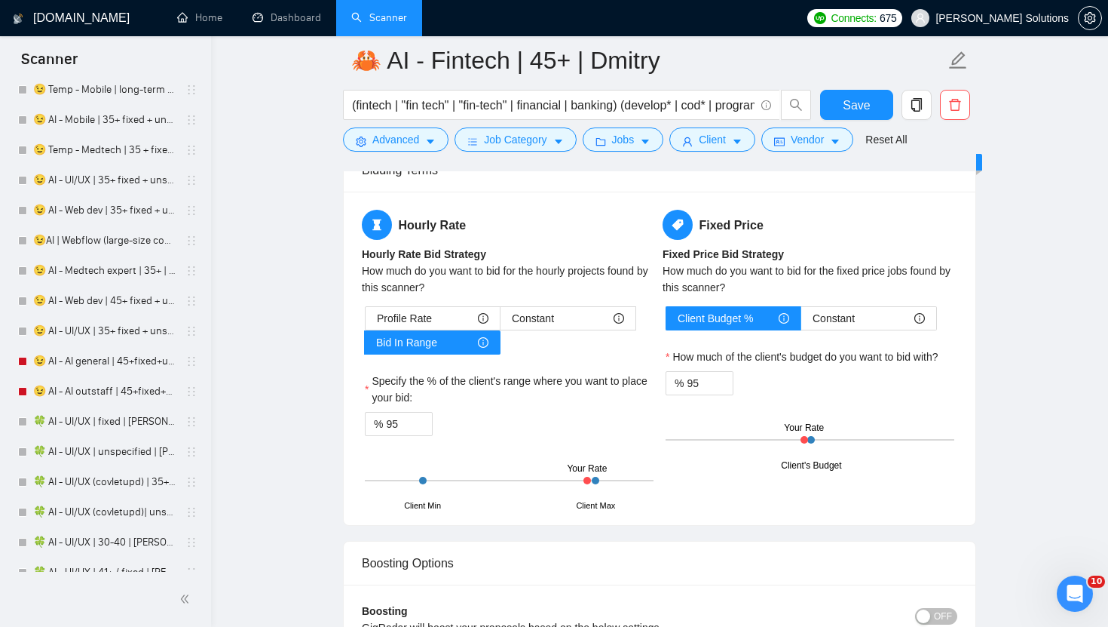
scroll to position [2766, 0]
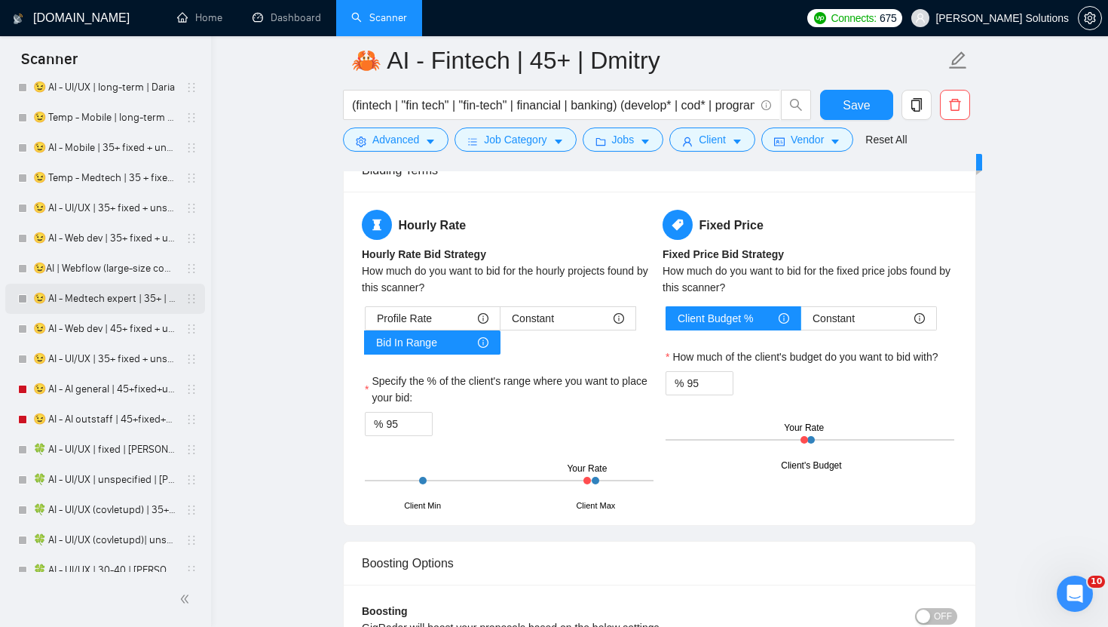
click at [130, 302] on link "😉 AI - Medtech expert | 35+ | Daria" at bounding box center [104, 298] width 143 height 30
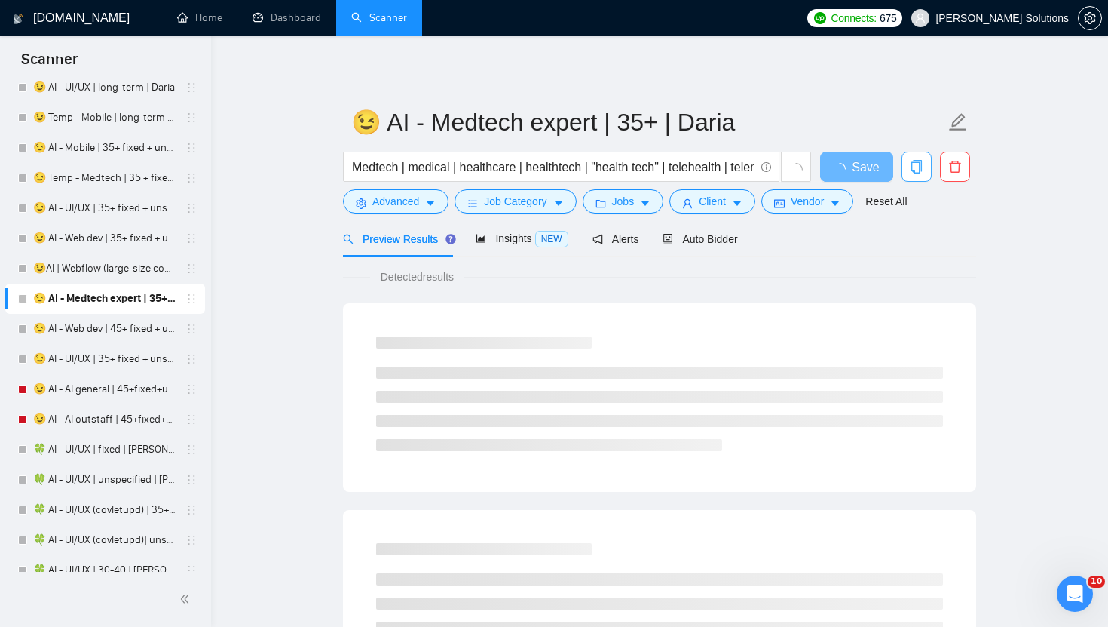
click at [917, 167] on icon "copy" at bounding box center [917, 167] width 14 height 14
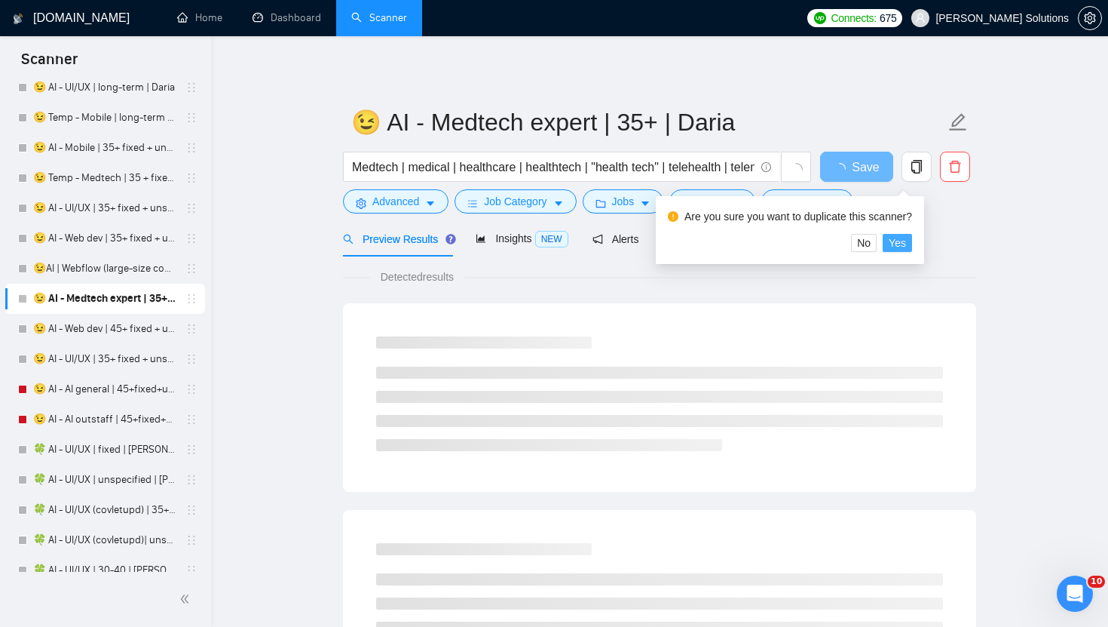
click at [906, 246] on span "Yes" at bounding box center [897, 242] width 17 height 17
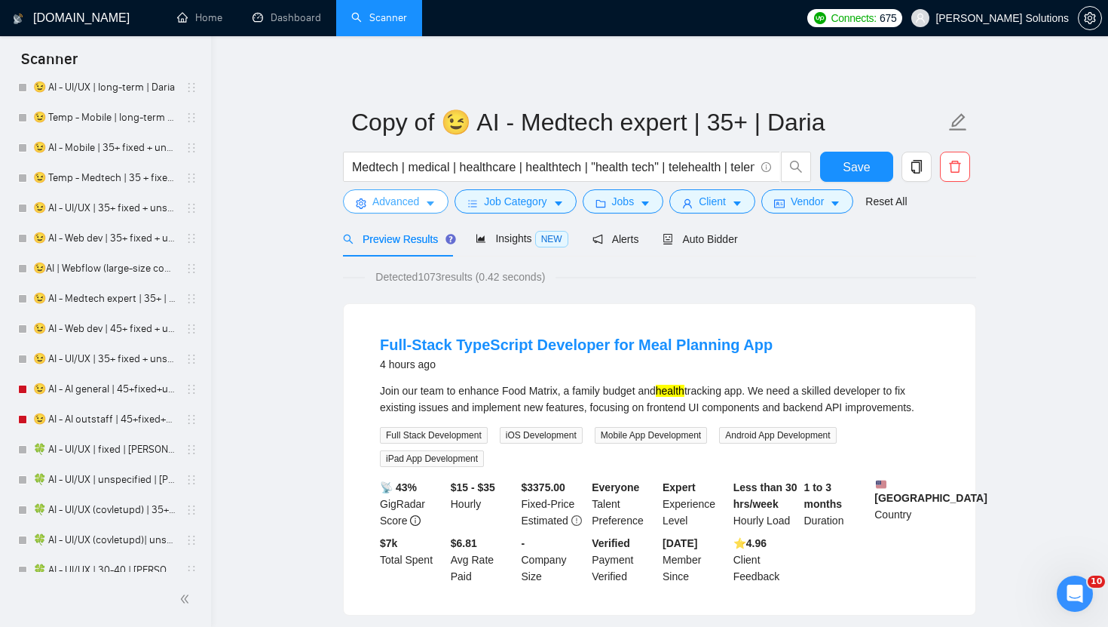
click at [405, 207] on span "Advanced" at bounding box center [395, 201] width 47 height 17
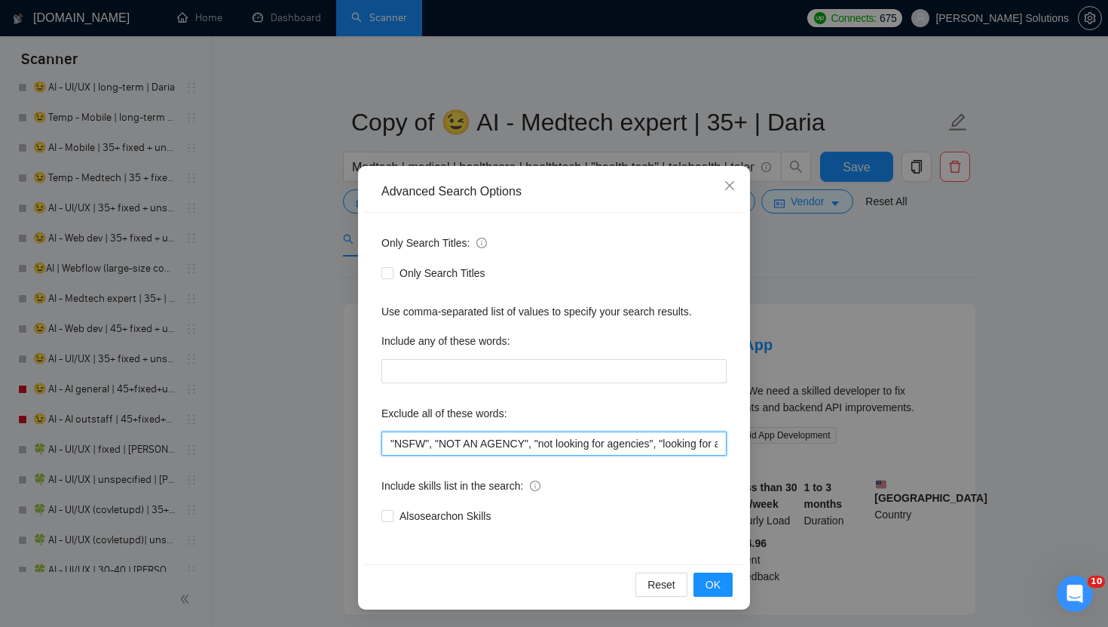
click at [388, 440] on input ""NSFW", "NOT AN AGENCY", "not looking for agencies", "looking for a freelancer"…" at bounding box center [554, 443] width 345 height 24
paste input ""Do Not Apply if You’re an Agency","
type input ""Do Not Apply if You’re an Agency", "NSFW", "NOT AN AGENCY", "not looking for a…"
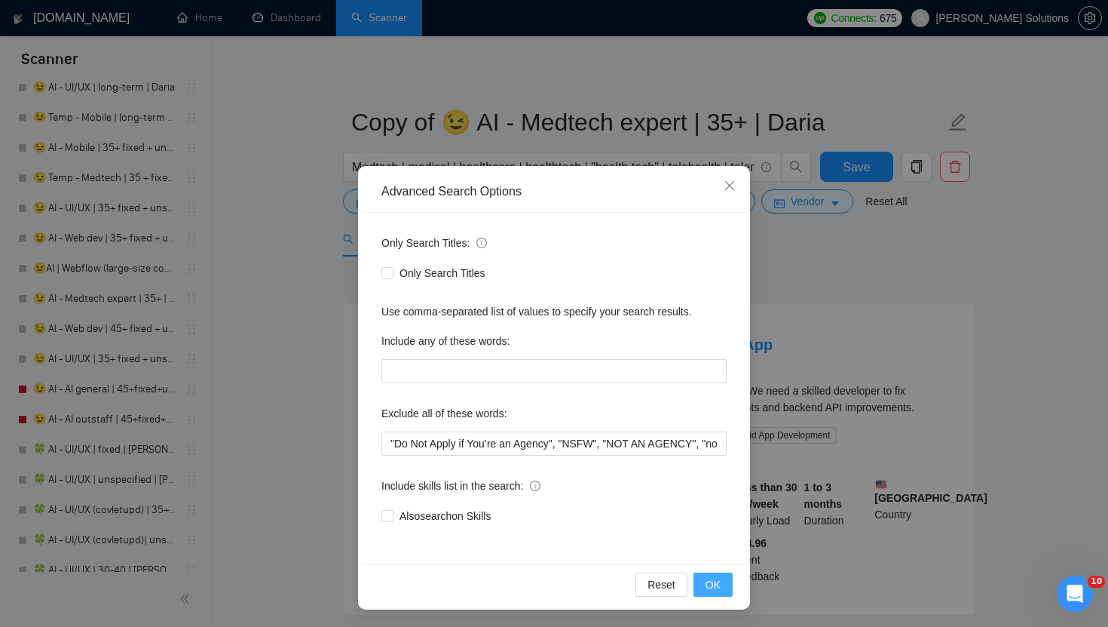
click at [712, 588] on span "OK" at bounding box center [713, 584] width 15 height 17
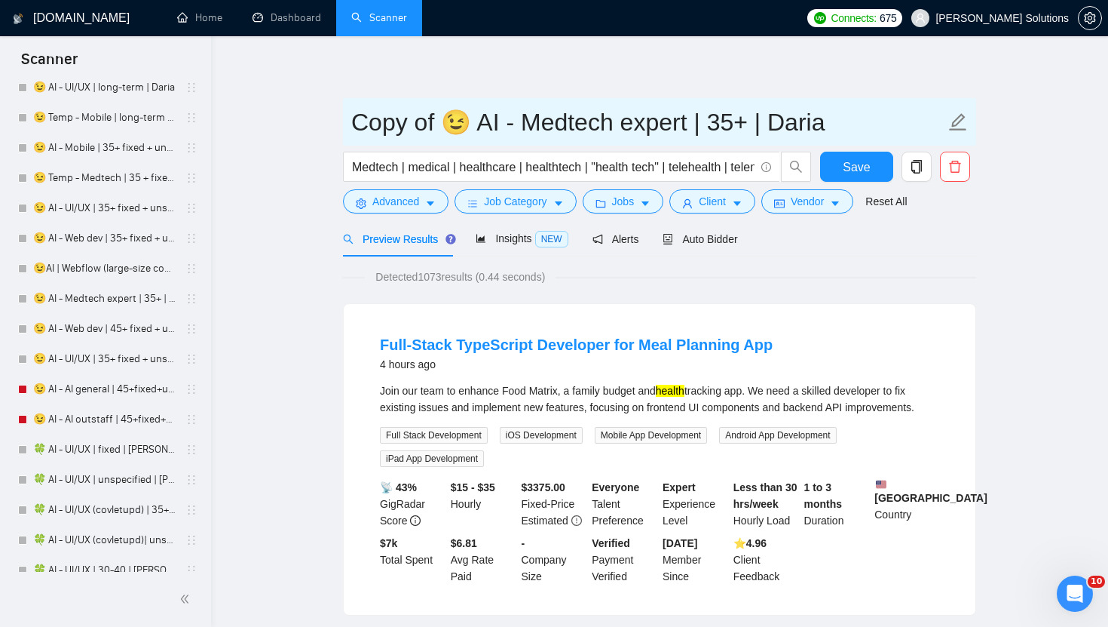
click at [785, 122] on input "Copy of 😉 AI - Medtech expert | 35+ | Daria" at bounding box center [648, 122] width 594 height 38
paste input "mitry"
drag, startPoint x: 463, startPoint y: 124, endPoint x: 309, endPoint y: 133, distance: 154.0
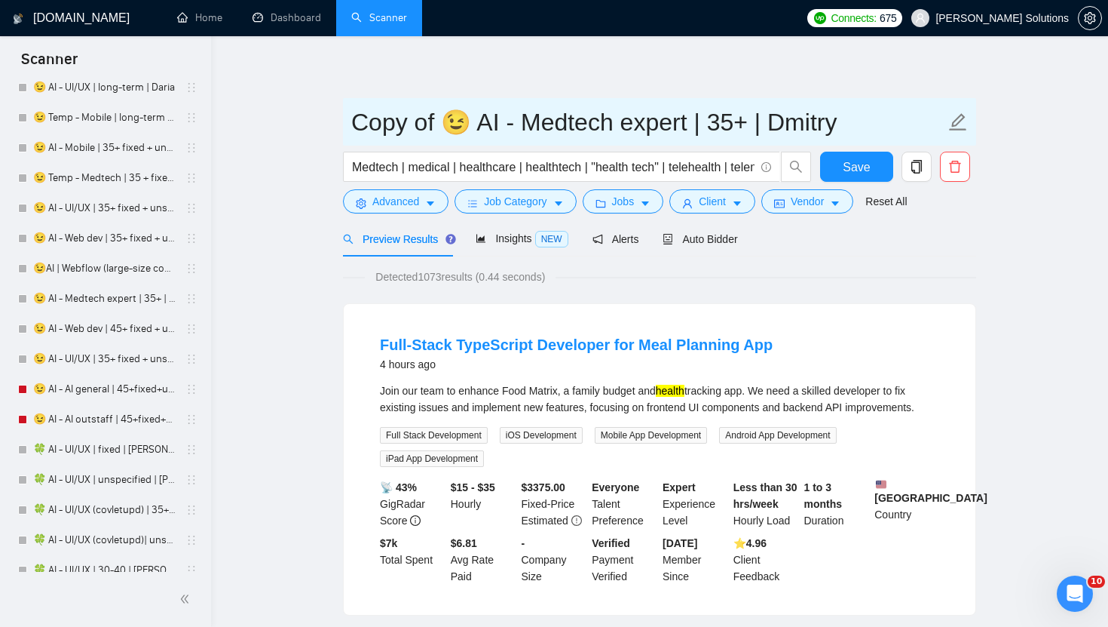
paste input "🦀"
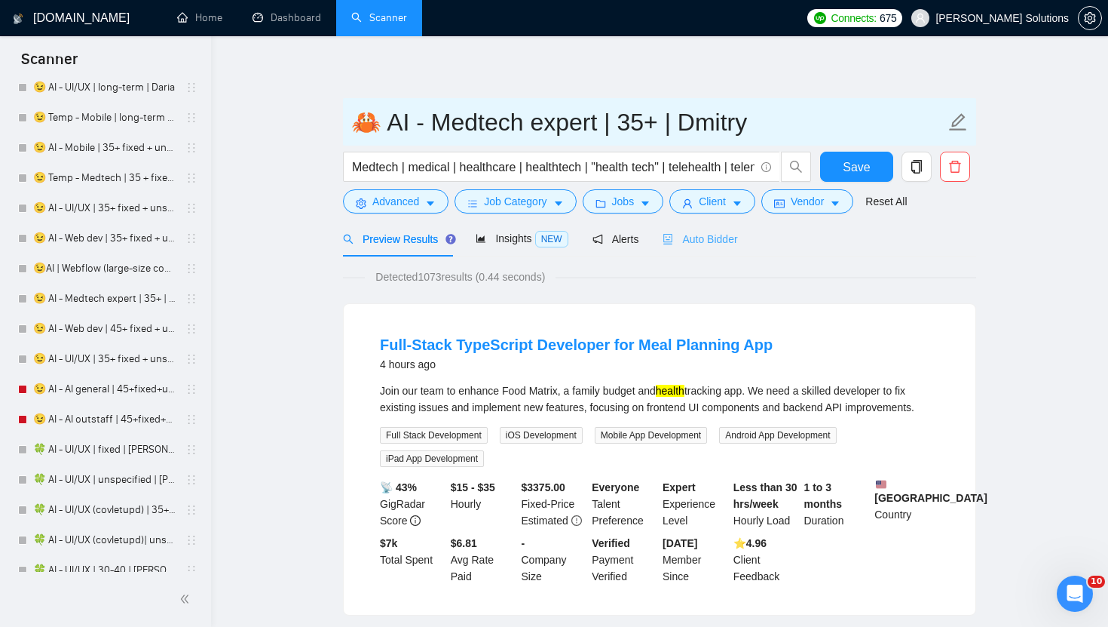
type input "🦀 AI - Medtech expert | 35+ | Dmitry"
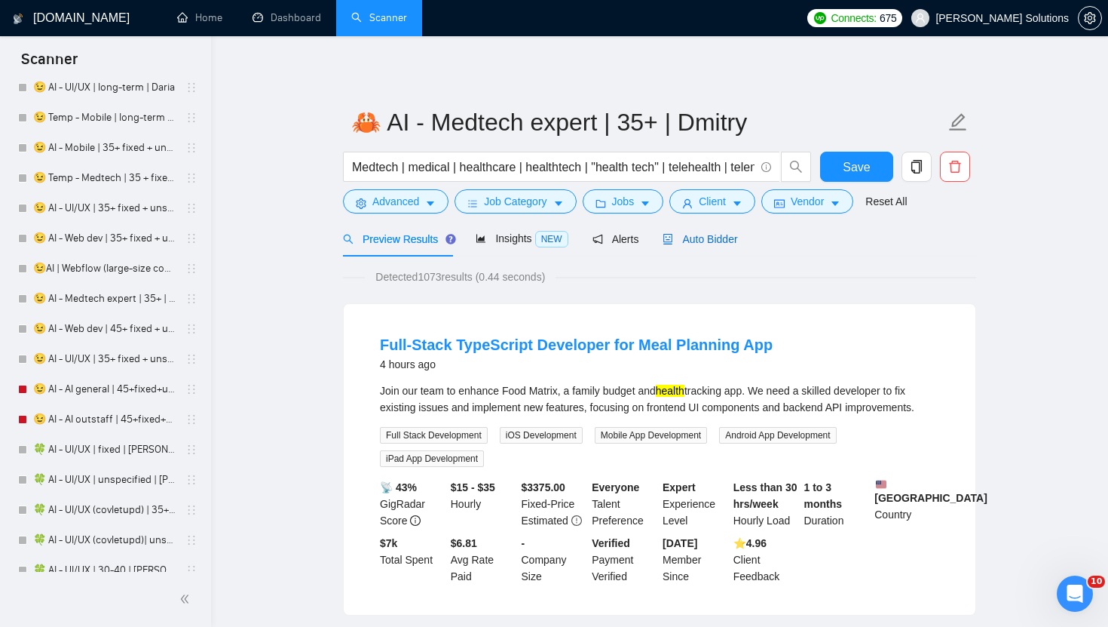
click at [673, 241] on icon "robot" at bounding box center [668, 239] width 9 height 11
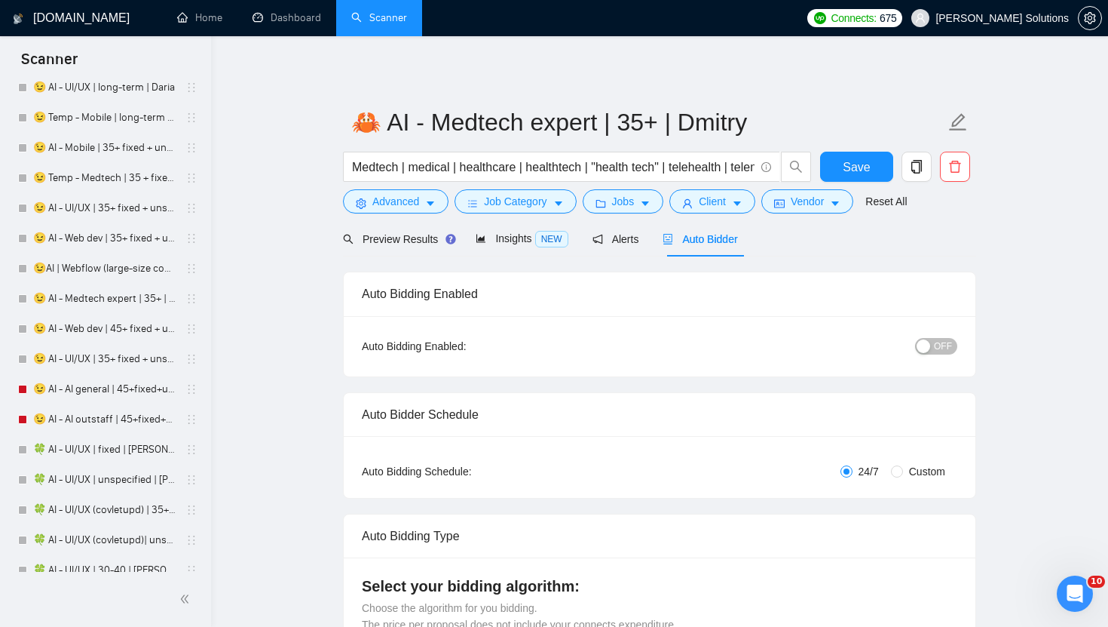
radio input "false"
radio input "true"
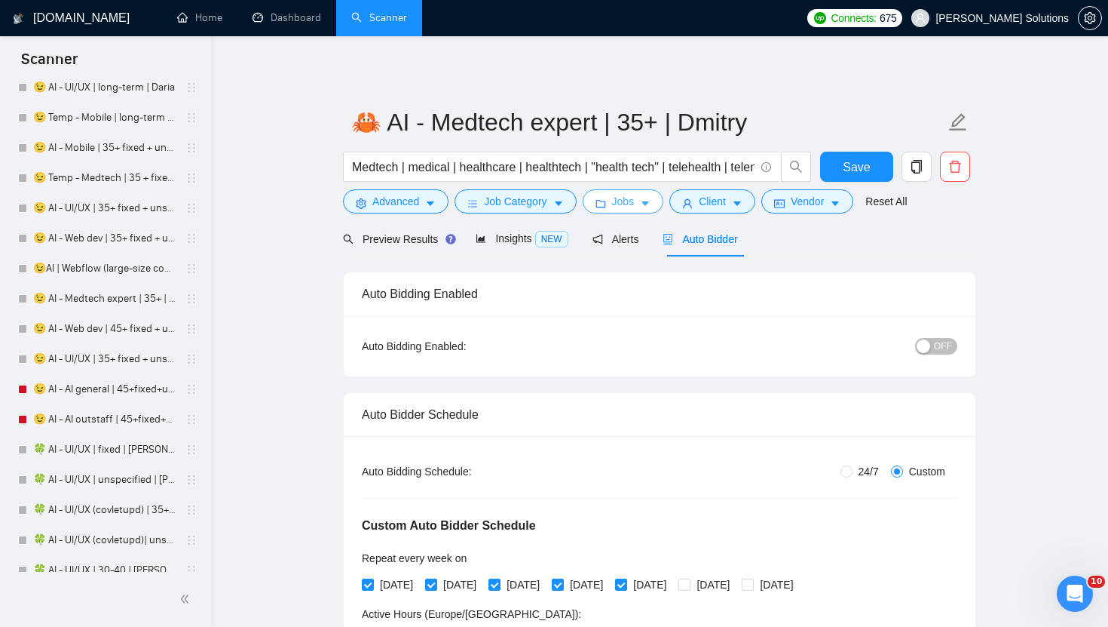
click at [617, 196] on span "Jobs" at bounding box center [623, 201] width 23 height 17
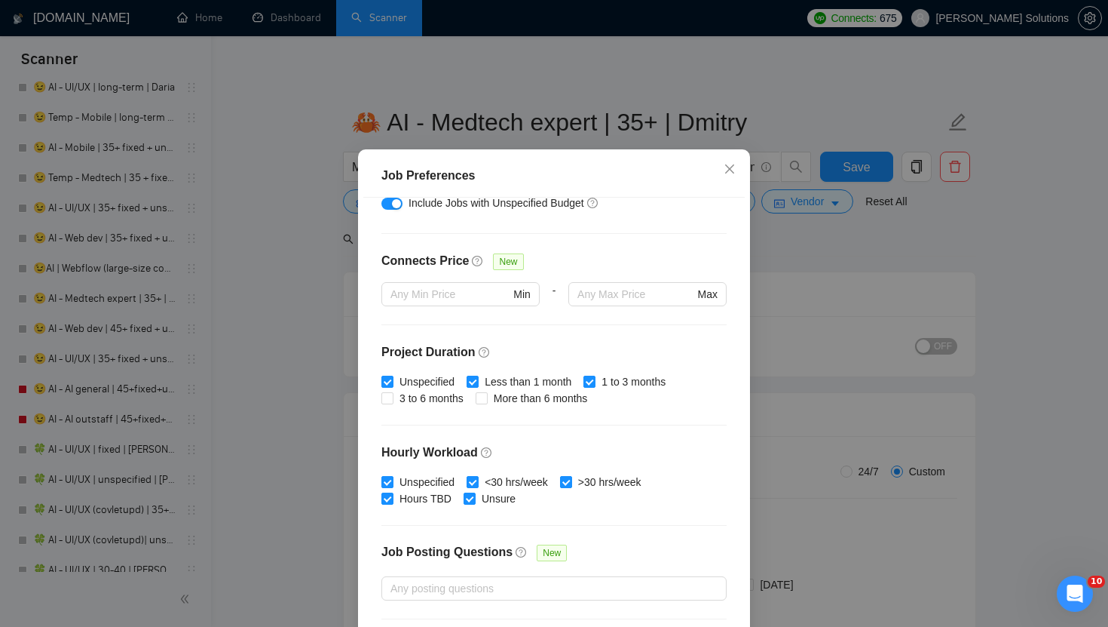
click at [572, 118] on div "Job Preferences Budget Project Type All Fixed Price Hourly Rate Fixed Price Bud…" at bounding box center [554, 313] width 1108 height 627
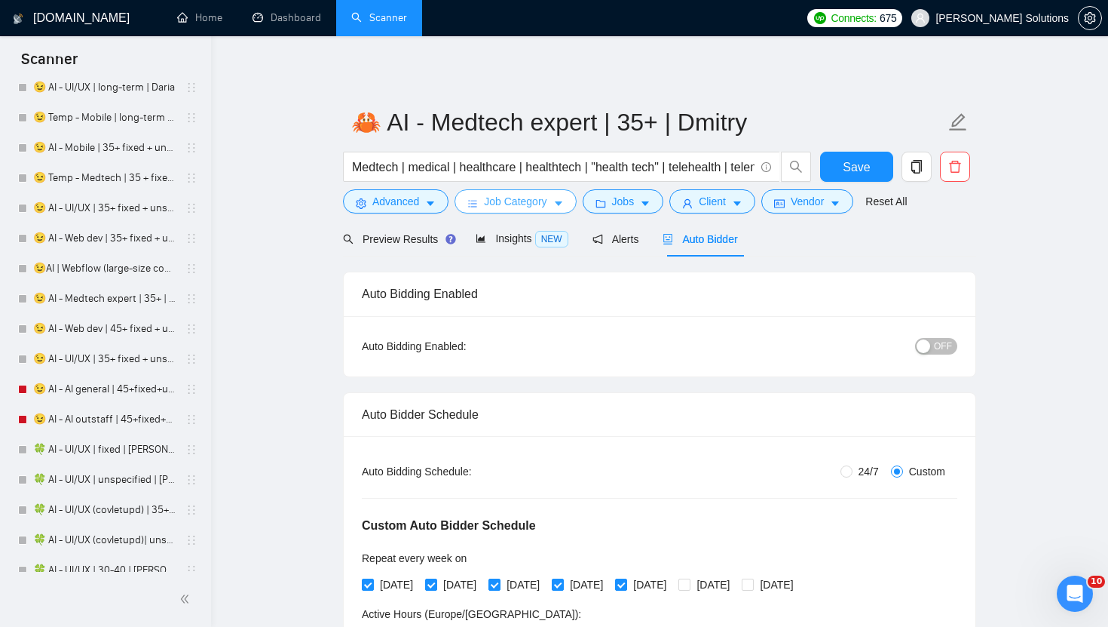
click at [500, 198] on span "Job Category" at bounding box center [515, 201] width 63 height 17
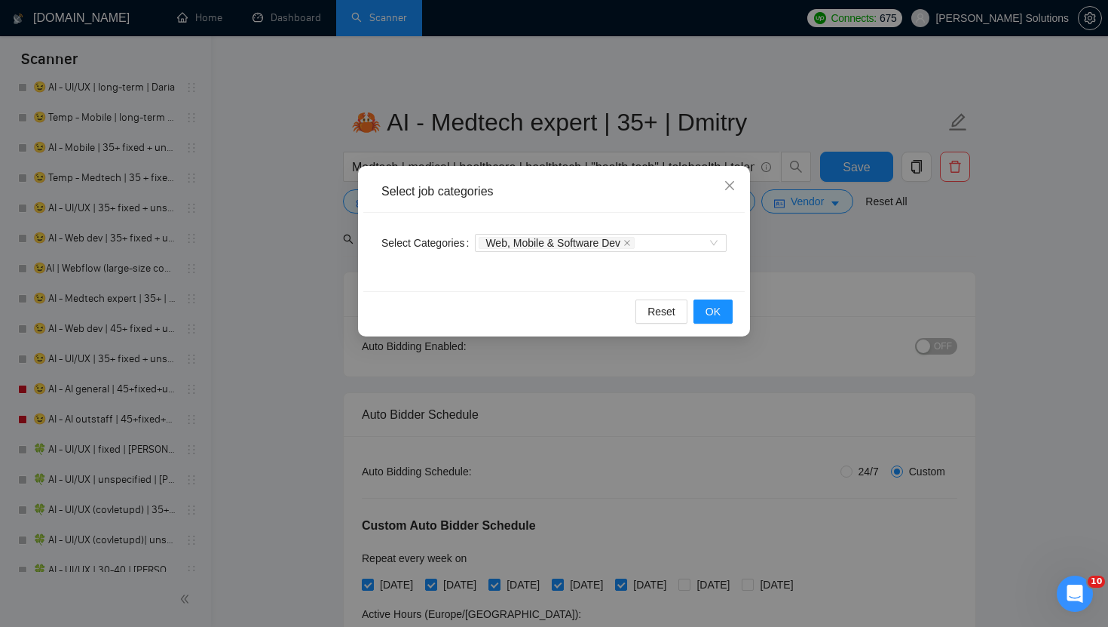
click at [618, 109] on div "Select job categories Select Categories Web, Mobile & Software Dev Reset OK" at bounding box center [554, 313] width 1108 height 627
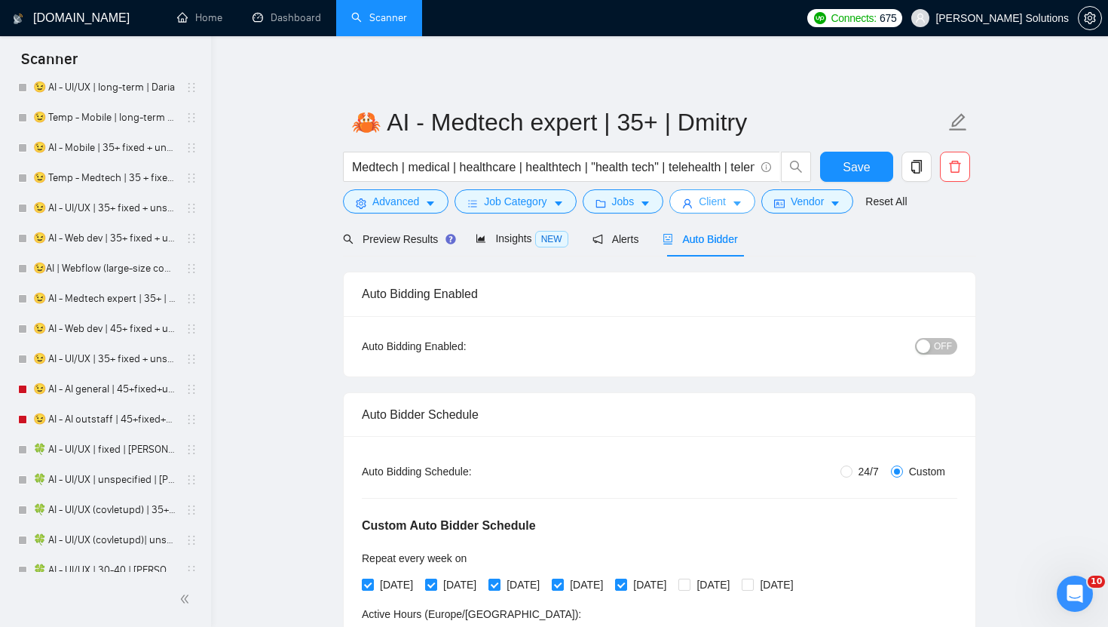
click at [685, 203] on button "Client" at bounding box center [713, 201] width 86 height 24
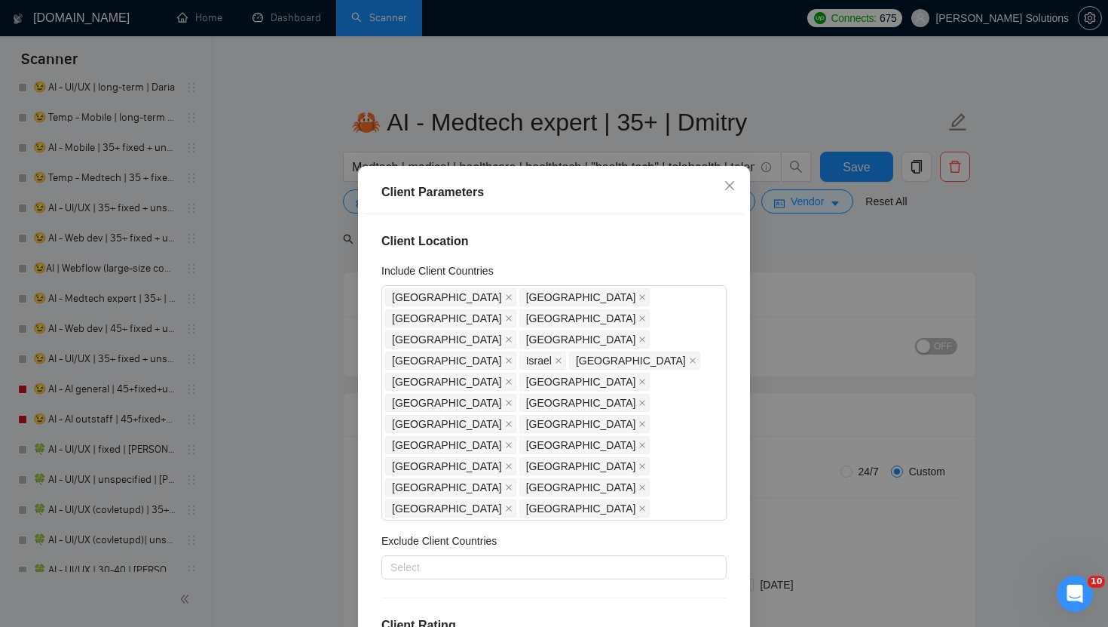
click at [597, 96] on div "Client Parameters Client Location Include Client Countries United States United…" at bounding box center [554, 313] width 1108 height 627
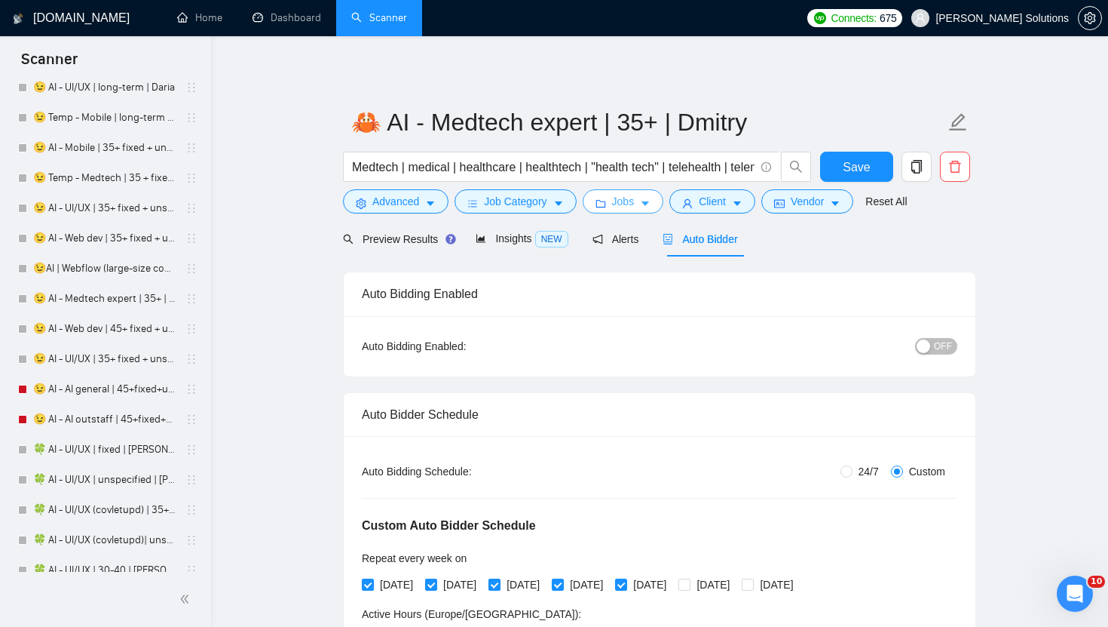
click at [627, 204] on span "Jobs" at bounding box center [623, 201] width 23 height 17
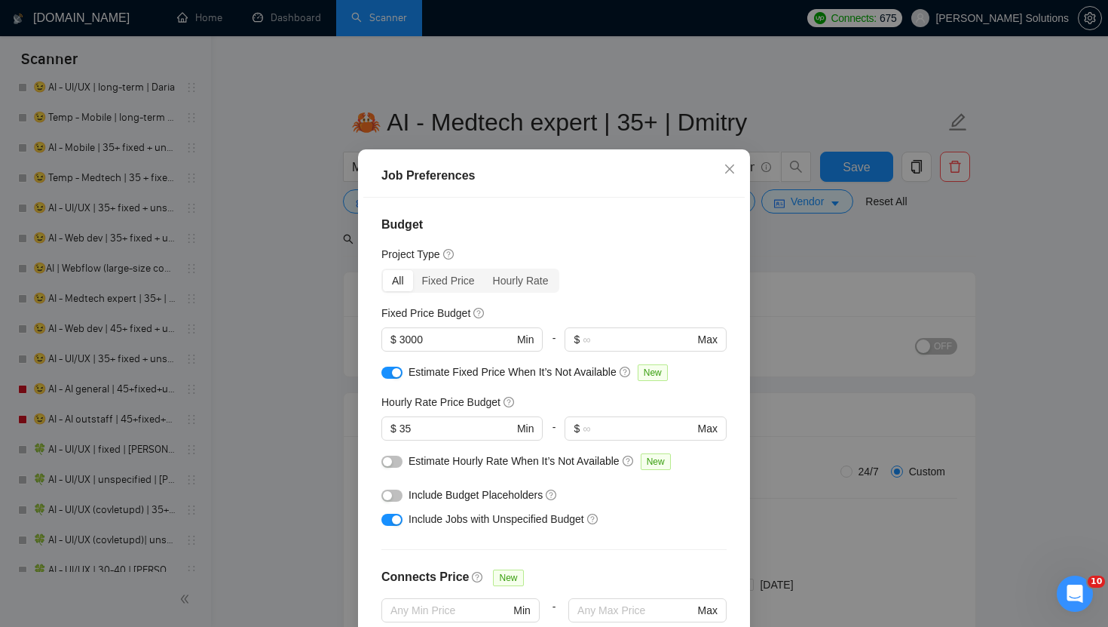
click at [782, 355] on div "Job Preferences Budget Project Type All Fixed Price Hourly Rate Fixed Price Bud…" at bounding box center [554, 313] width 1108 height 627
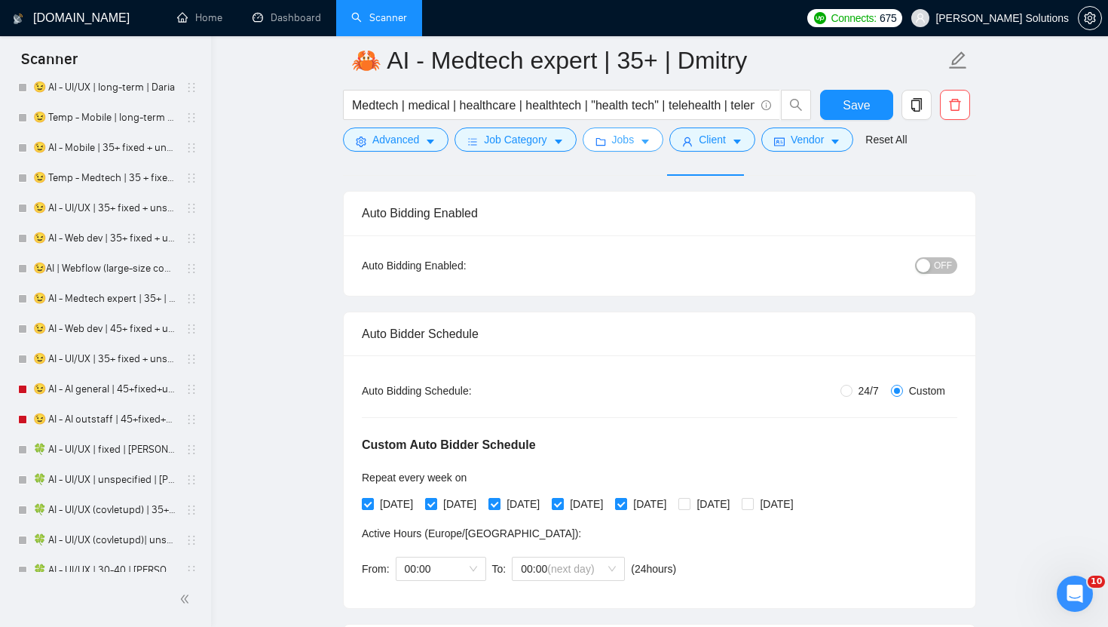
scroll to position [800, 0]
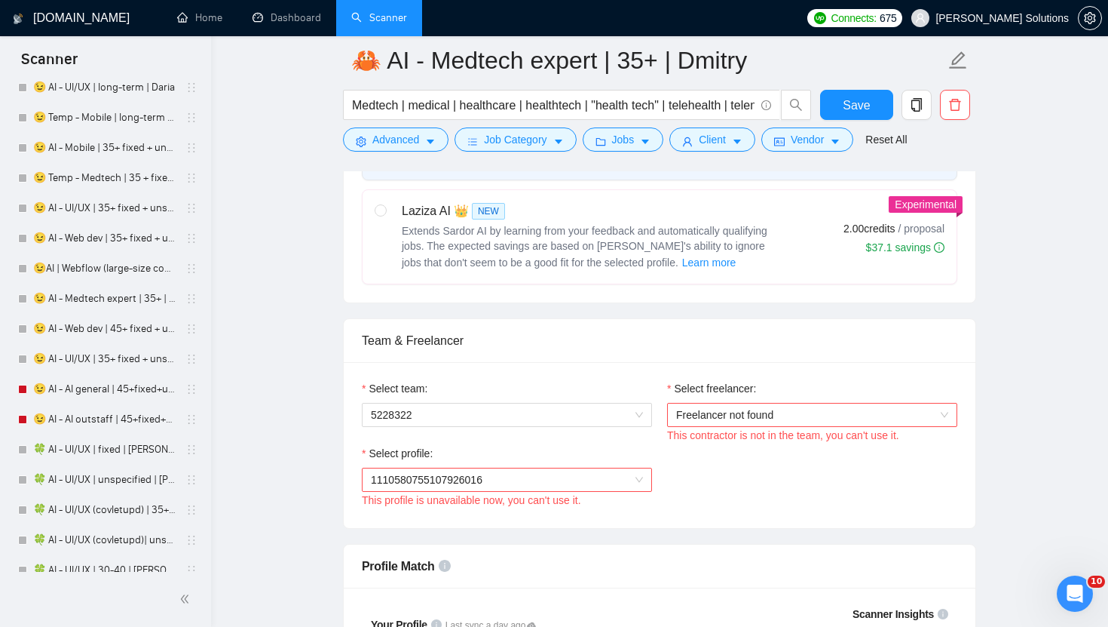
click at [561, 399] on div "Select team:" at bounding box center [507, 391] width 290 height 23
click at [556, 403] on span "5228322" at bounding box center [507, 414] width 272 height 23
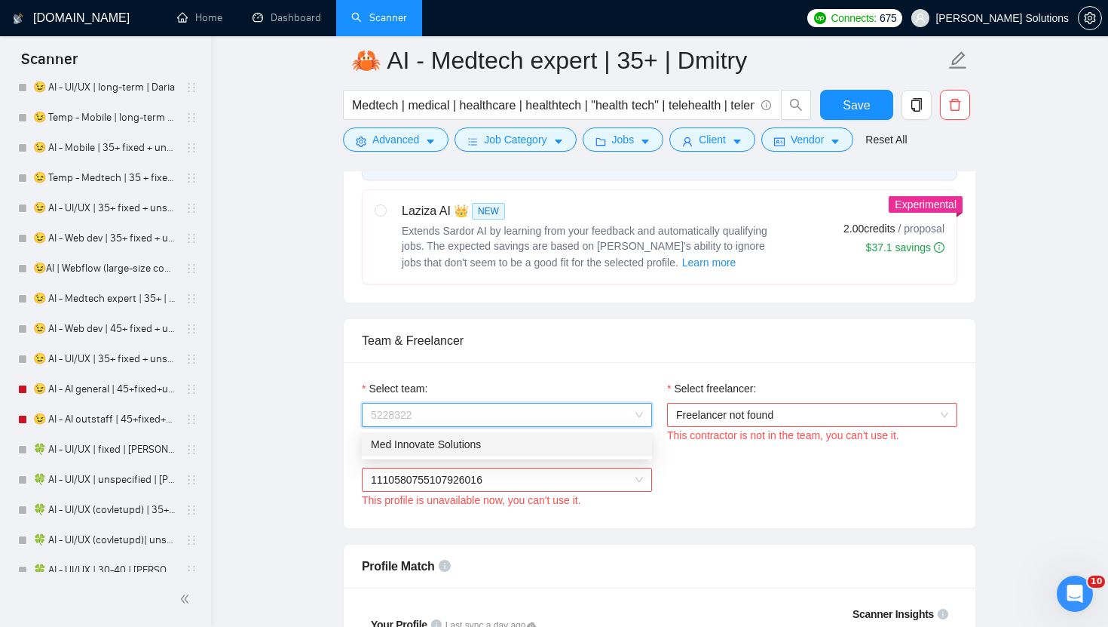
click at [465, 452] on div "Med Innovate Solutions" at bounding box center [507, 444] width 272 height 17
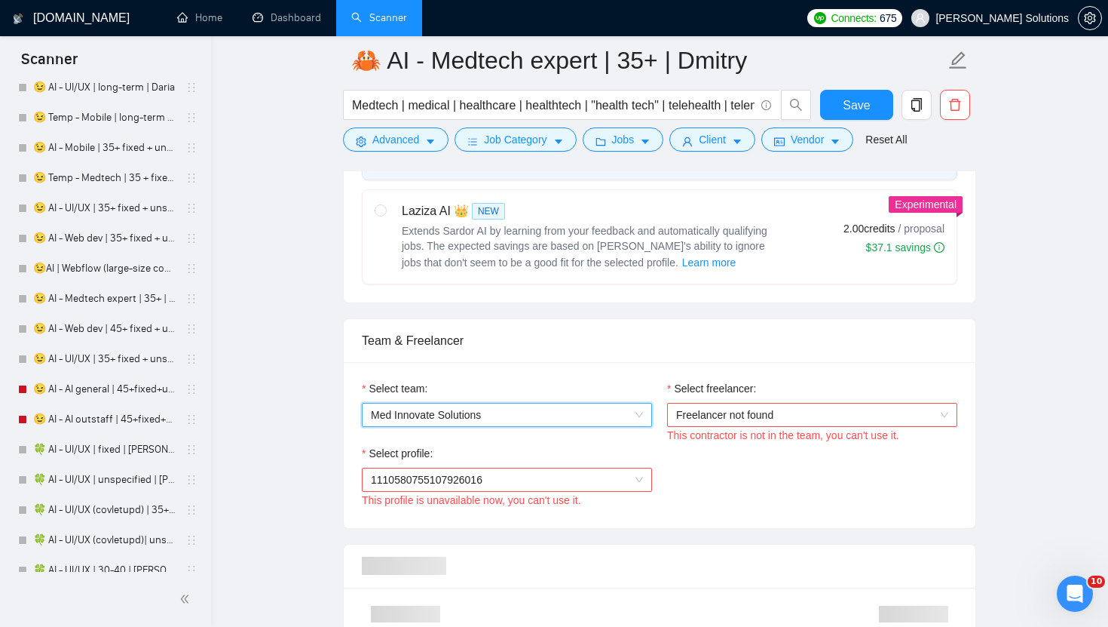
click at [720, 418] on span "Freelancer not found" at bounding box center [812, 414] width 272 height 23
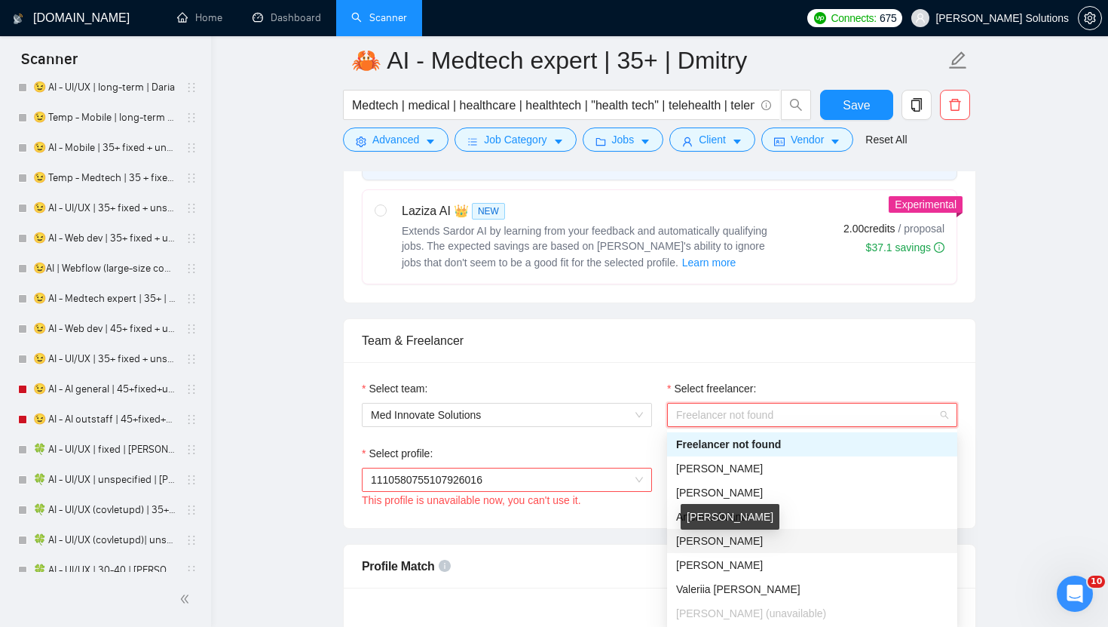
click at [719, 540] on span "[PERSON_NAME]" at bounding box center [719, 541] width 87 height 12
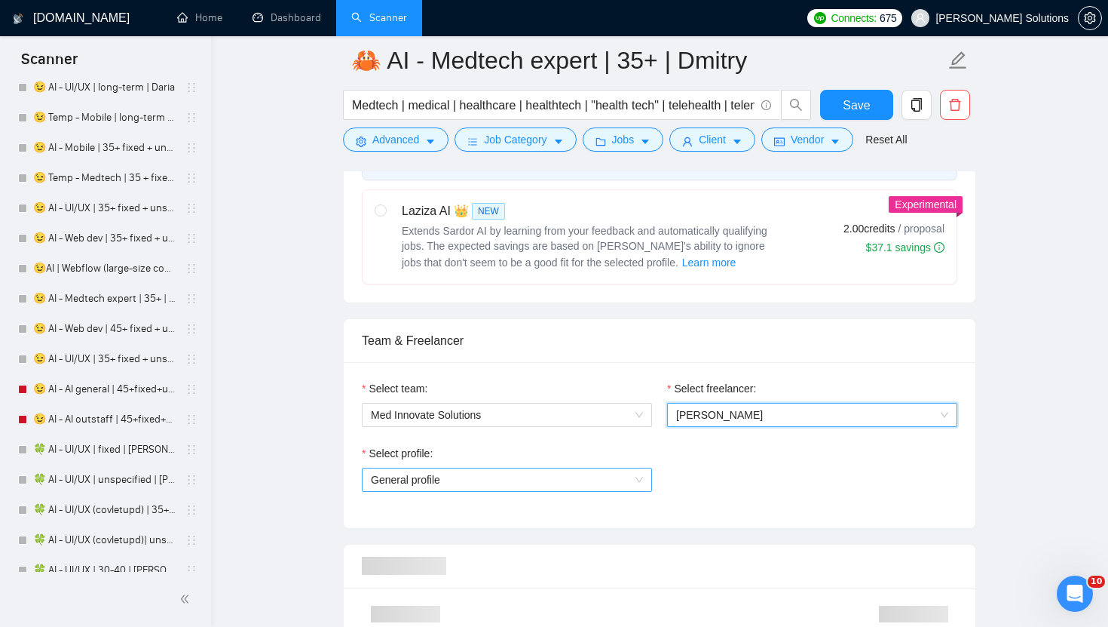
click at [543, 478] on span "General profile" at bounding box center [507, 479] width 272 height 23
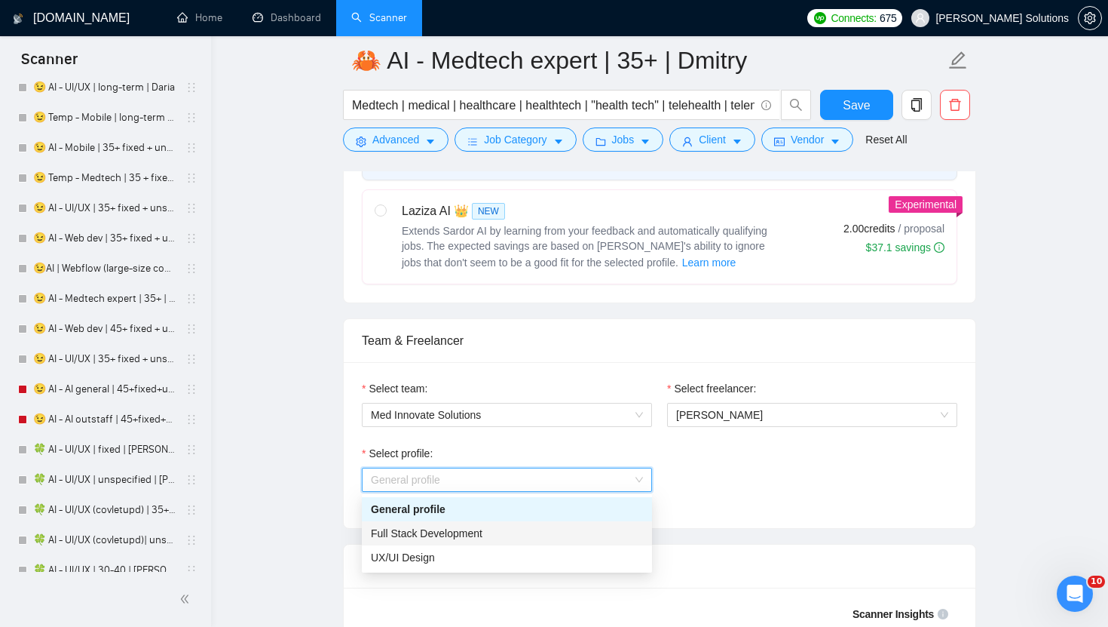
click at [497, 533] on div "Full Stack Development" at bounding box center [507, 533] width 272 height 17
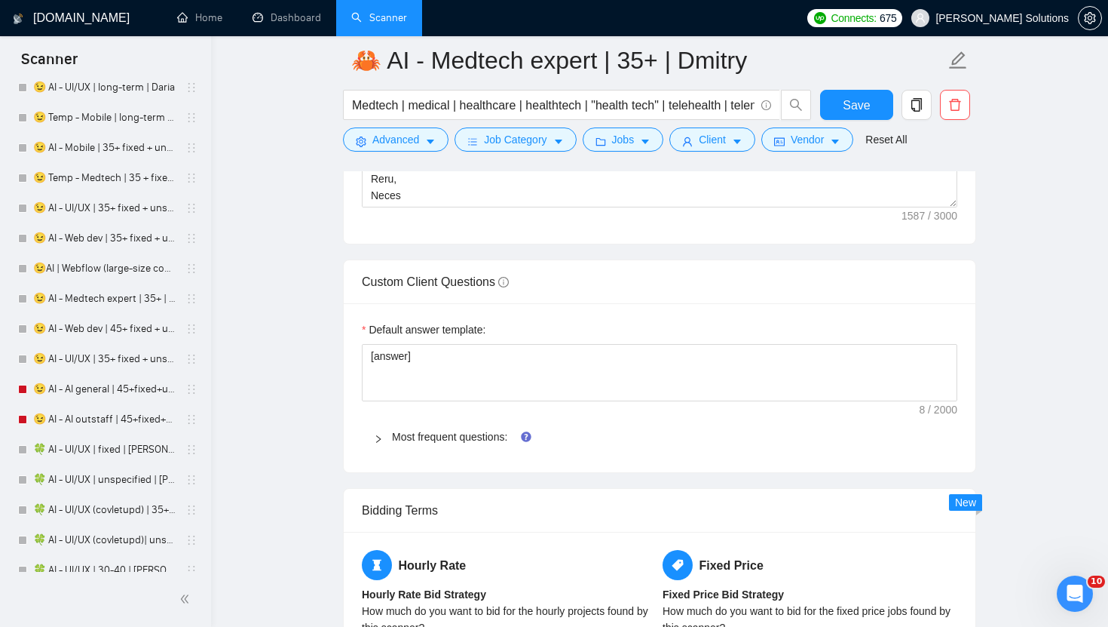
scroll to position [2422, 0]
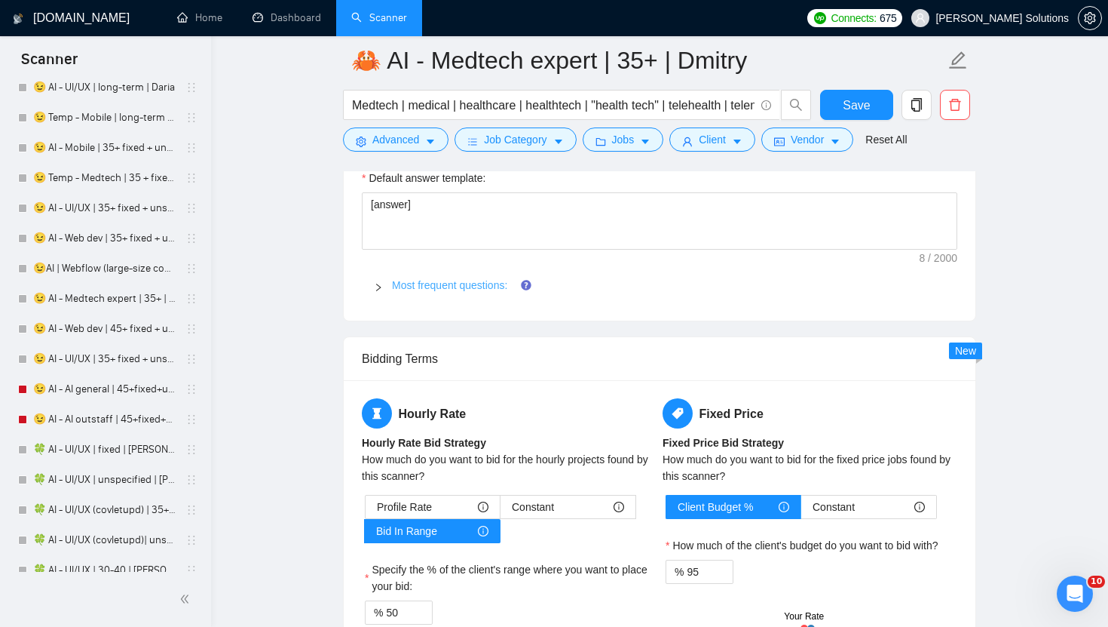
click at [482, 290] on link "Most frequent questions:" at bounding box center [449, 285] width 115 height 12
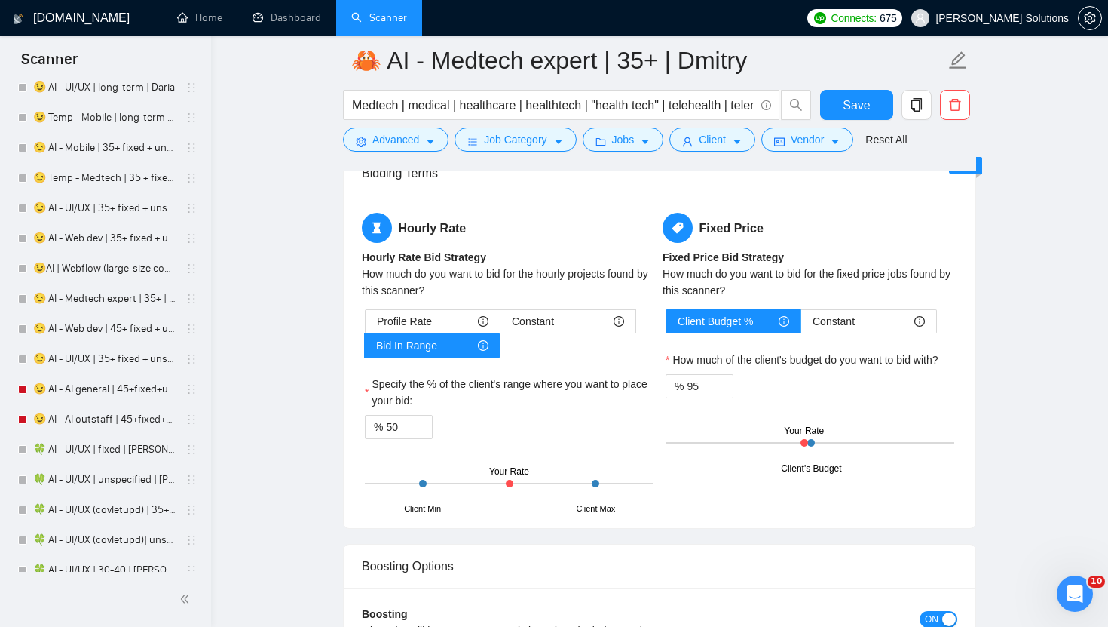
scroll to position [3605, 0]
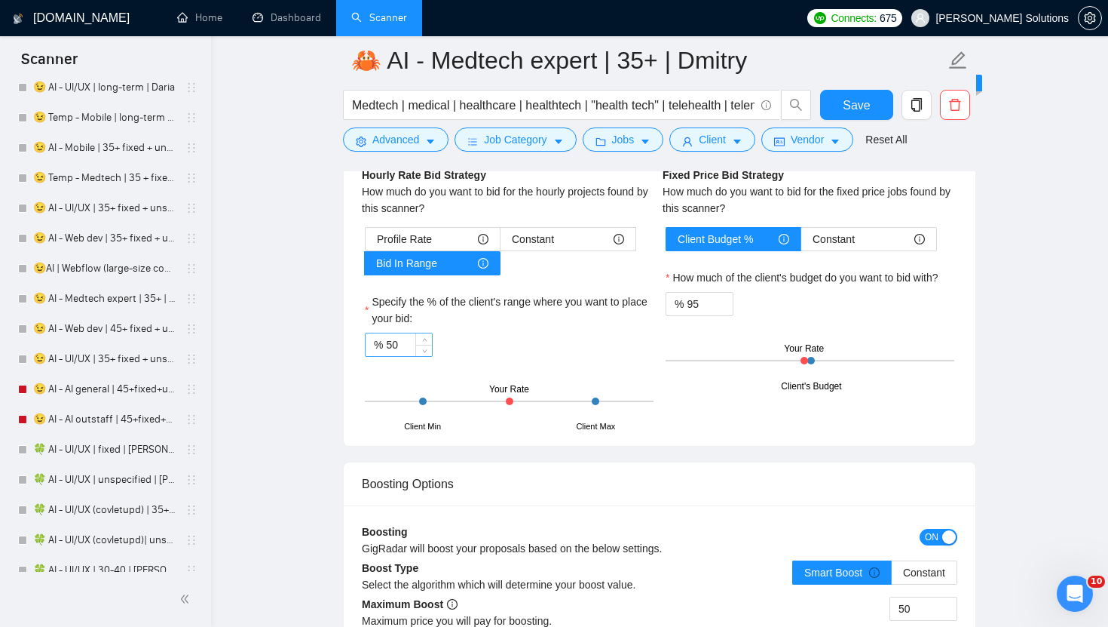
click at [398, 345] on input "50" at bounding box center [409, 344] width 46 height 23
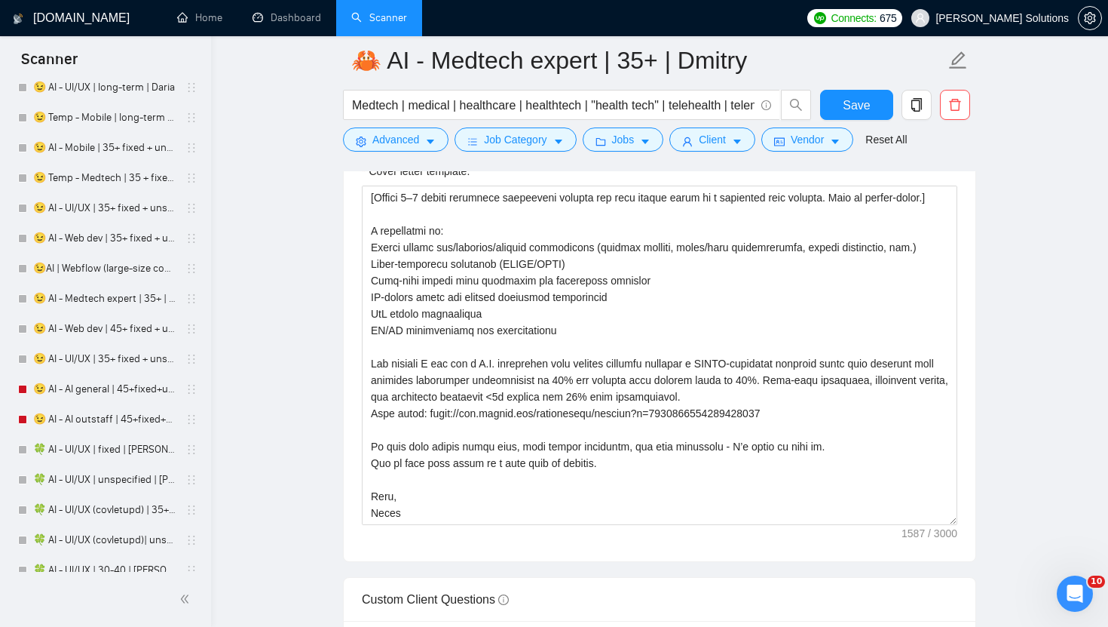
scroll to position [165, 0]
type input "95"
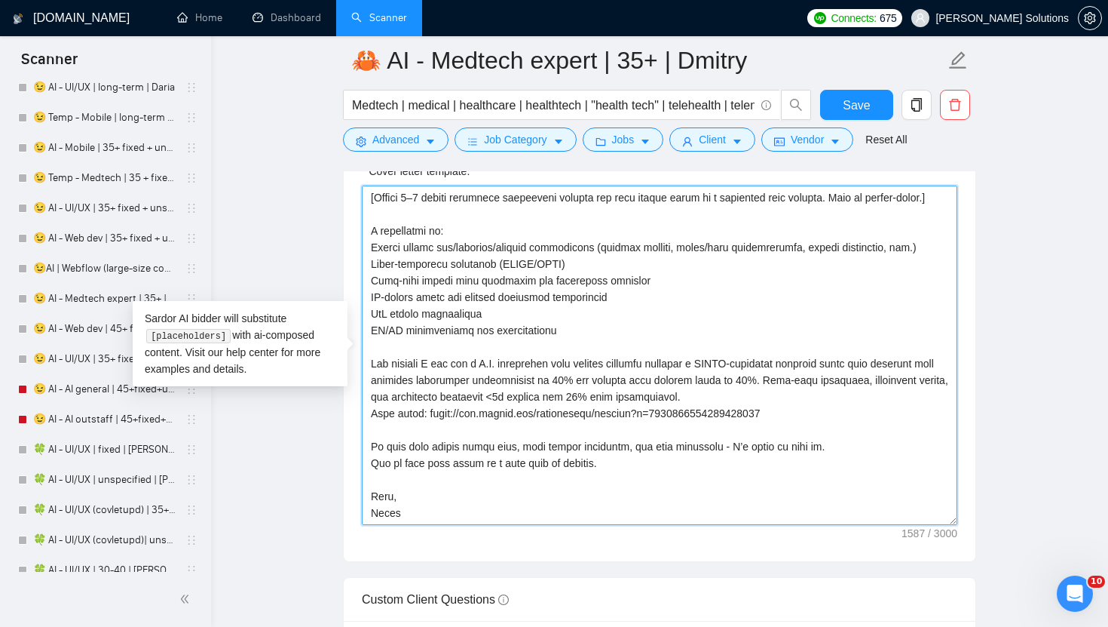
drag, startPoint x: 433, startPoint y: 415, endPoint x: 848, endPoint y: 421, distance: 415.5
click at [848, 421] on textarea "Cover letter template:" at bounding box center [660, 354] width 596 height 339
paste textarea "~01dc9fa34fe647d347?p=1965323050526199808"
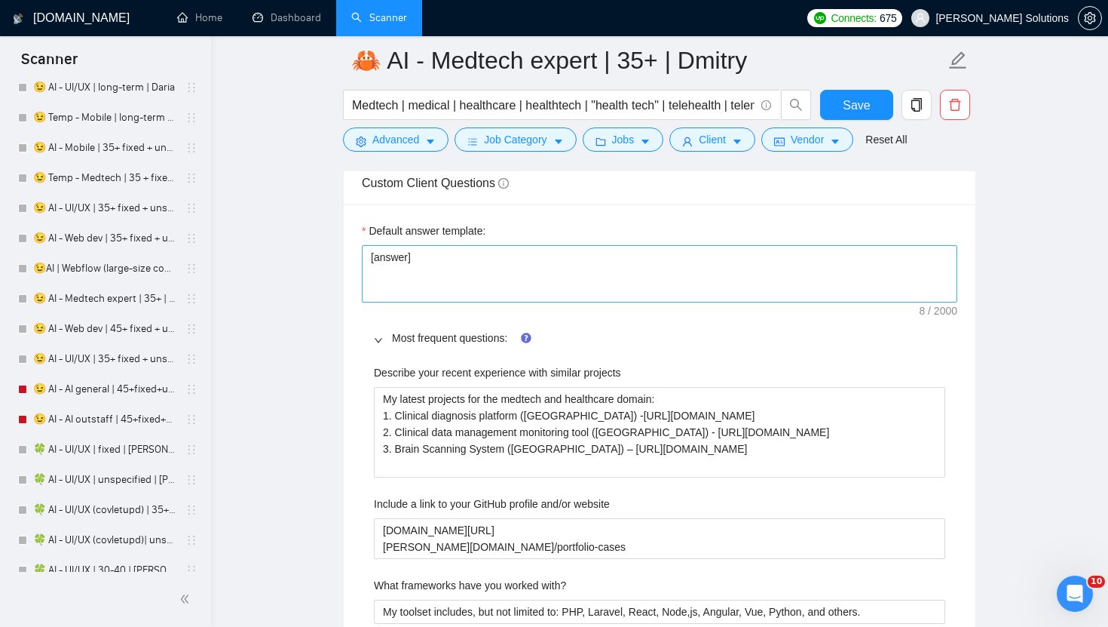
scroll to position [2438, 0]
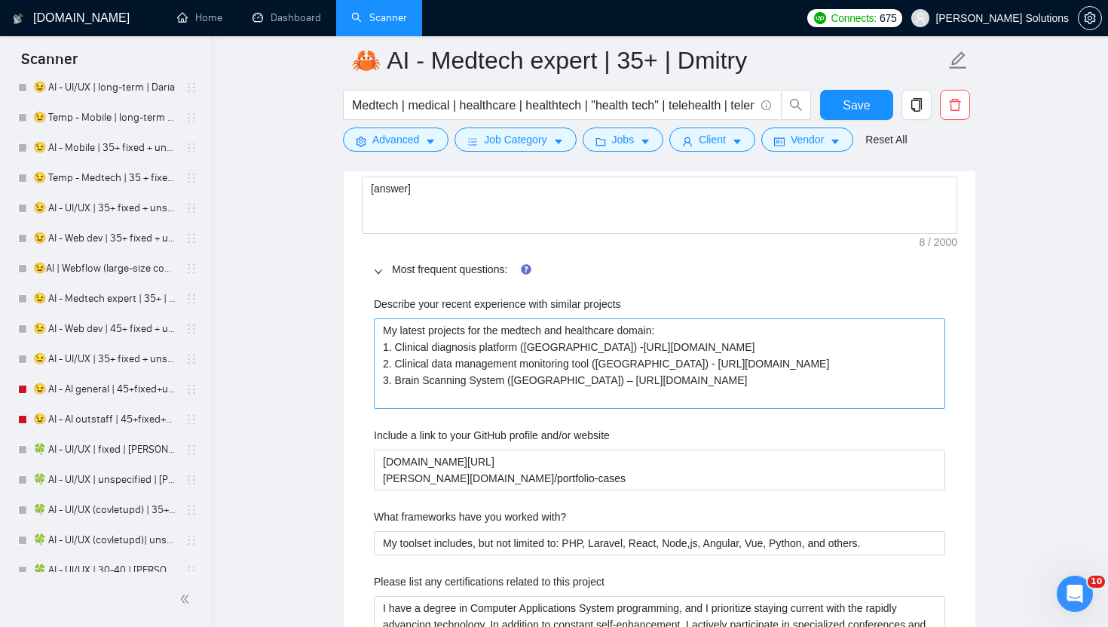
type textarea "[Write a personal greeting using the client's name or client's company name (if…"
drag, startPoint x: 557, startPoint y: 349, endPoint x: 933, endPoint y: 348, distance: 375.5
click at [933, 348] on projects "My latest projects for the medtech and healthcare domain: 1. Clinical diagnosis…" at bounding box center [660, 363] width 572 height 90
type projects "My latest projects for the medtech and healthcare domain: 1. Clinical diagnosis…"
drag, startPoint x: 656, startPoint y: 364, endPoint x: 657, endPoint y: 380, distance: 15.9
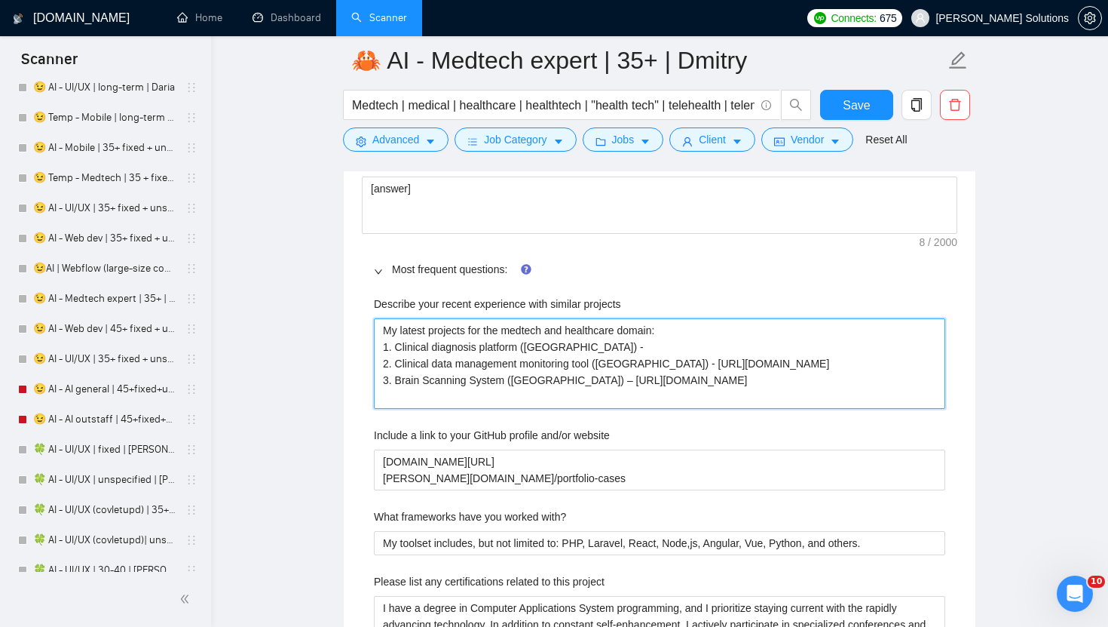
type projects "My latest projects for the medtech and healthcare domain: 1. Clinical diagnosis…"
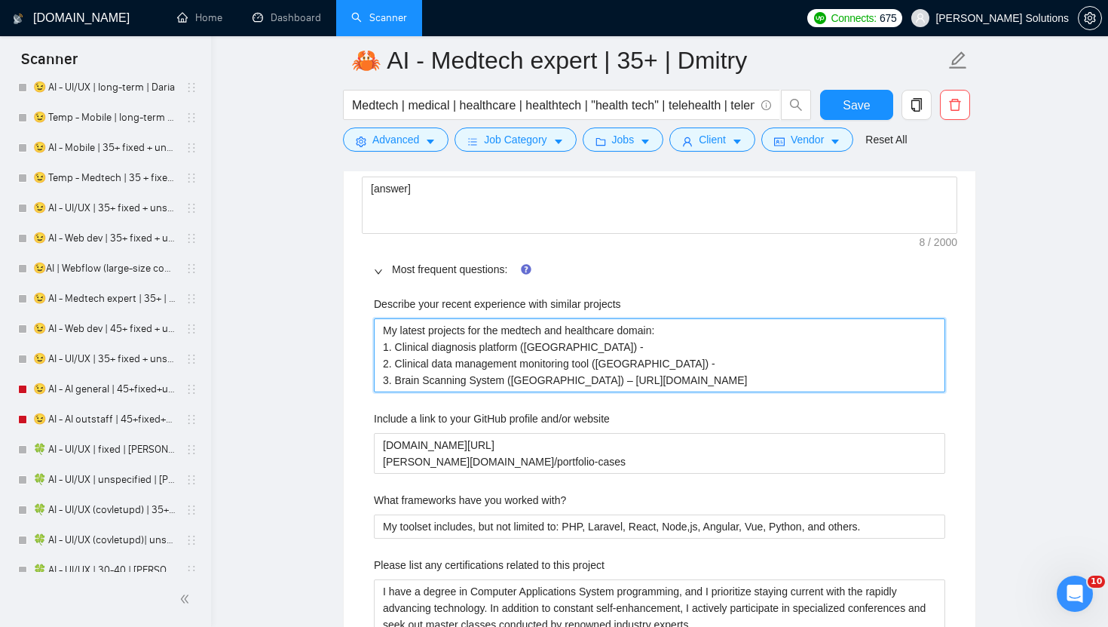
drag, startPoint x: 553, startPoint y: 377, endPoint x: 954, endPoint y: 382, distance: 401.1
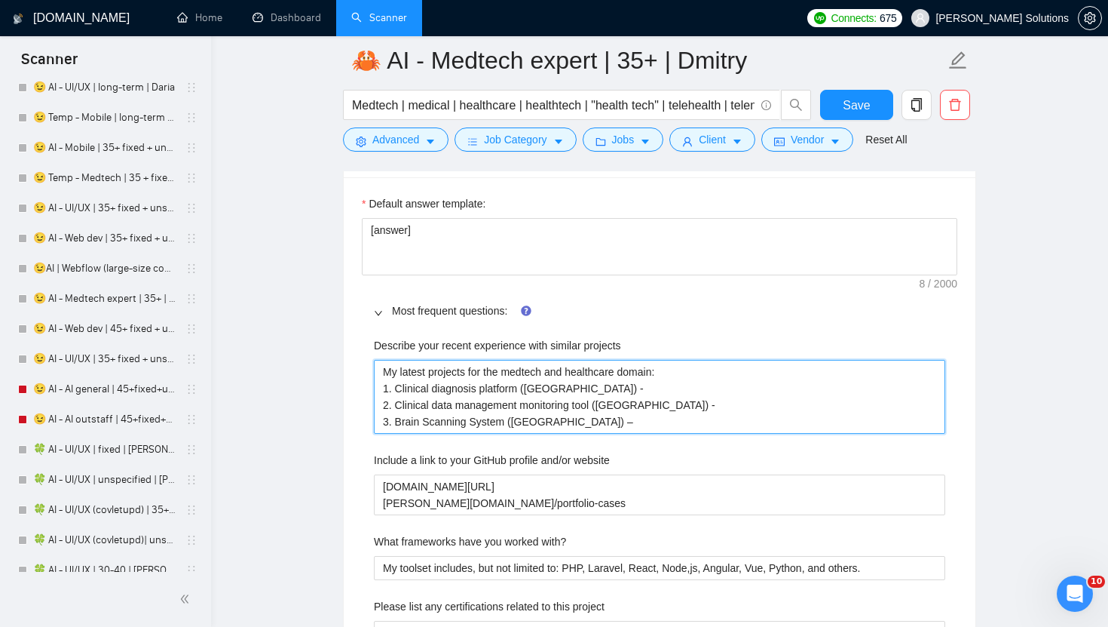
scroll to position [2442, 0]
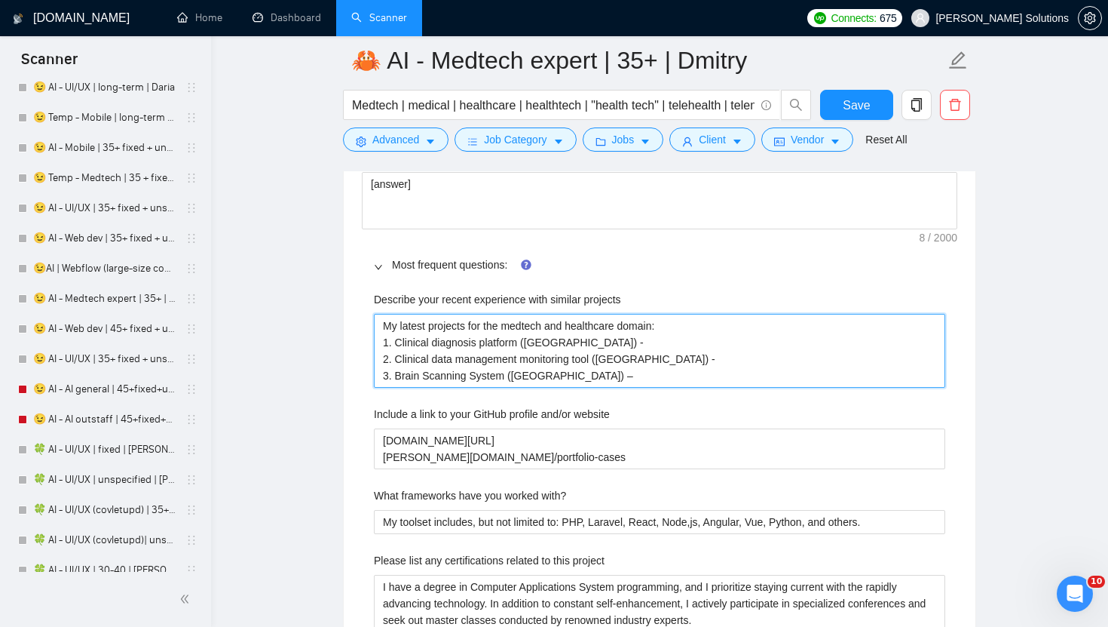
type projects "My latest projects for the medtech and healthcare domain: 1. Clinical diagnosis…"
drag, startPoint x: 569, startPoint y: 377, endPoint x: 347, endPoint y: 343, distance: 224.3
paste projects "https://www.upwork.com/freelancers/~01dc9fa34fe647d347?p=1965324497451720704"
type projects "My latest projects for the medtech and healthcare domain: 1. Clinical diagnosis…"
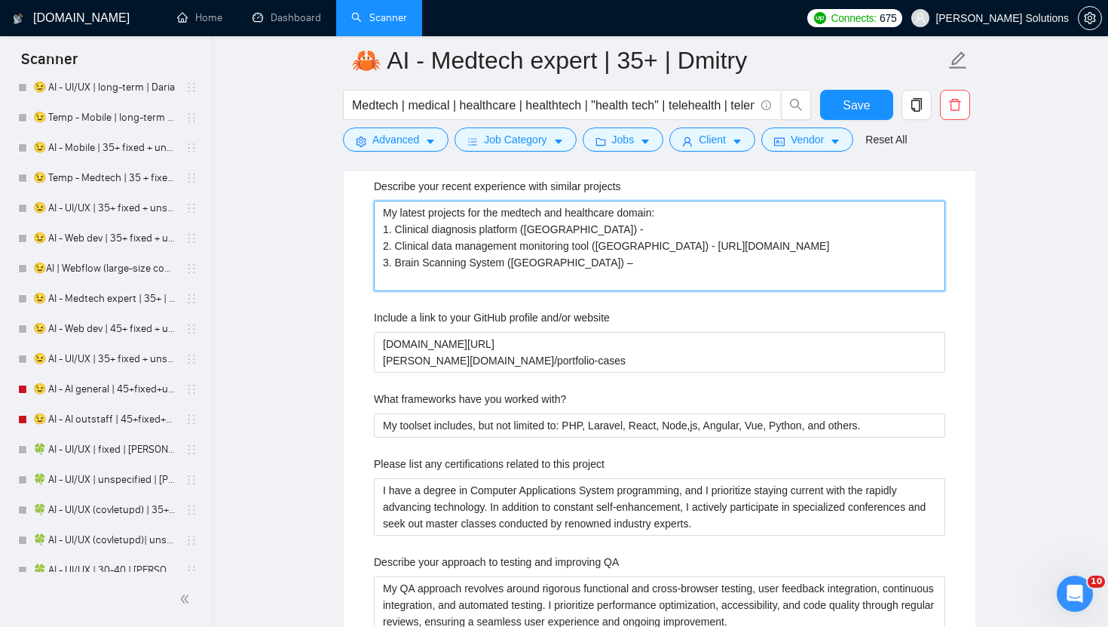
scroll to position [2490, 0]
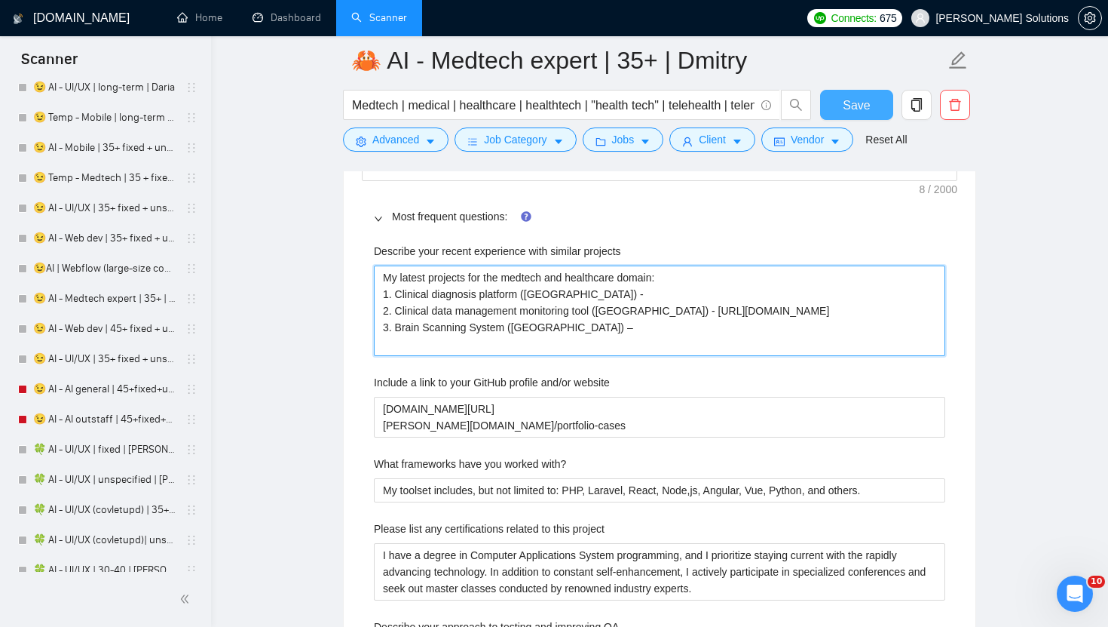
type projects "My latest projects for the medtech and healthcare domain: 1. Clinical diagnosis…"
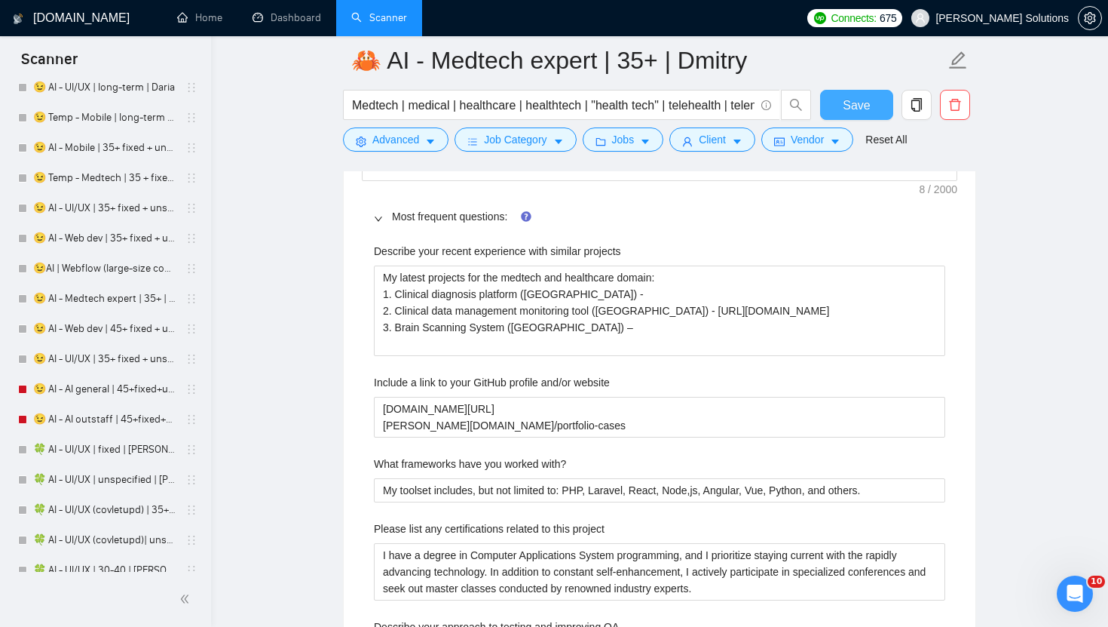
click at [863, 102] on span "Save" at bounding box center [856, 105] width 27 height 19
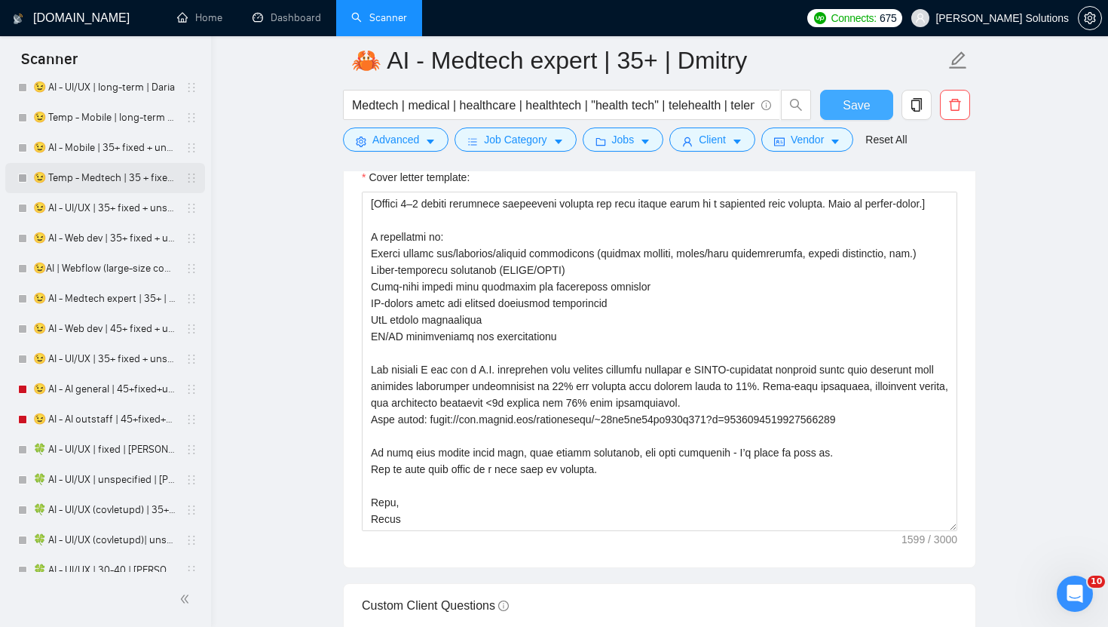
scroll to position [4016, 0]
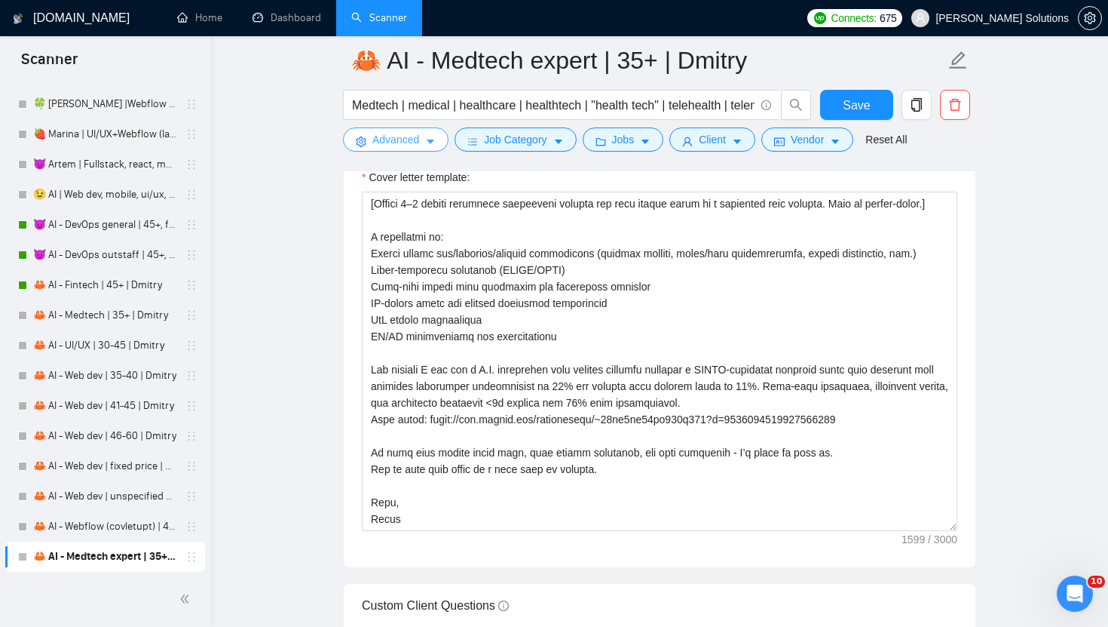
click at [406, 146] on span "Advanced" at bounding box center [395, 139] width 47 height 17
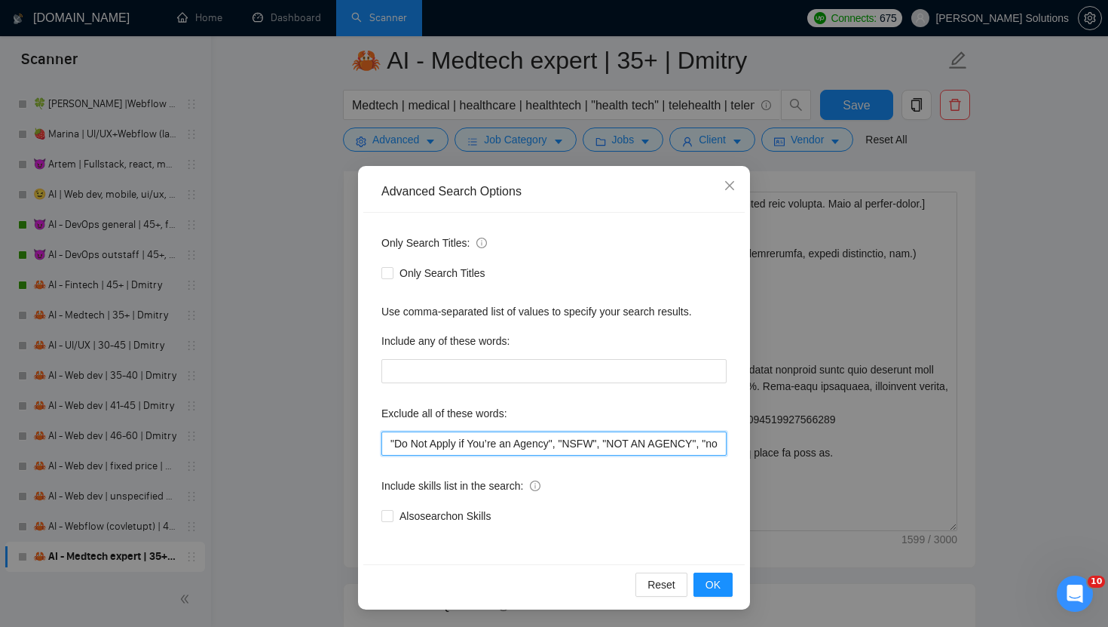
drag, startPoint x: 568, startPoint y: 443, endPoint x: 346, endPoint y: 424, distance: 222.5
click at [346, 424] on div "Advanced Search Options Only Search Titles: Only Search Titles Use comma-separa…" at bounding box center [554, 313] width 1108 height 627
click at [209, 507] on div "Advanced Search Options Only Search Titles: Only Search Titles Use comma-separa…" at bounding box center [554, 313] width 1108 height 627
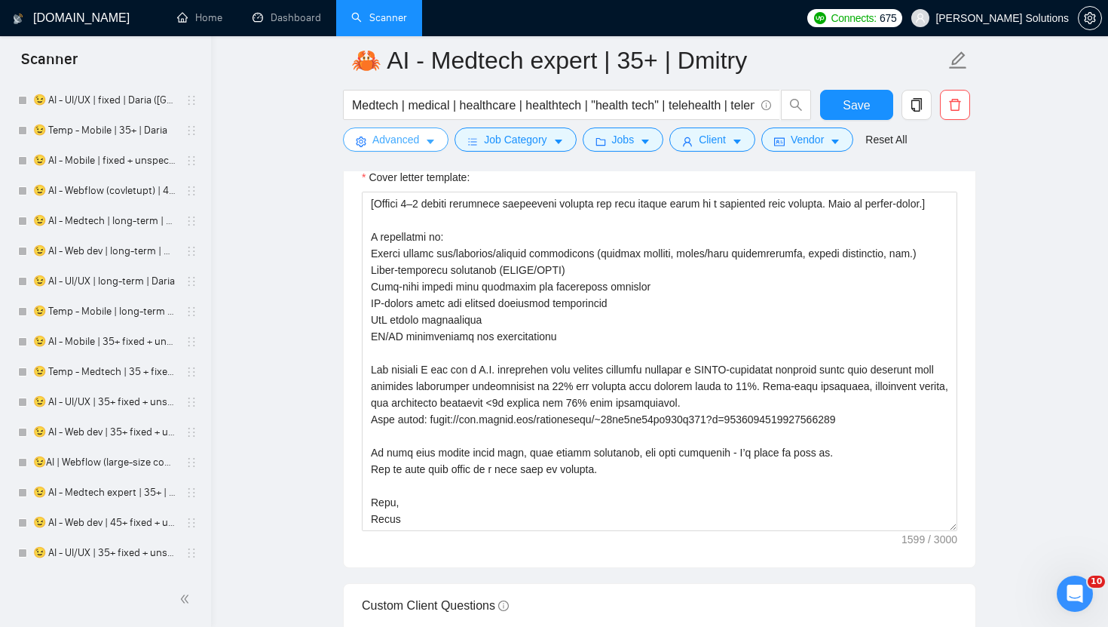
scroll to position [2571, 0]
click at [134, 383] on link "😉 Temp - Medtech | 35 + fixed + unspec (large-size comp) | Daria" at bounding box center [104, 373] width 143 height 30
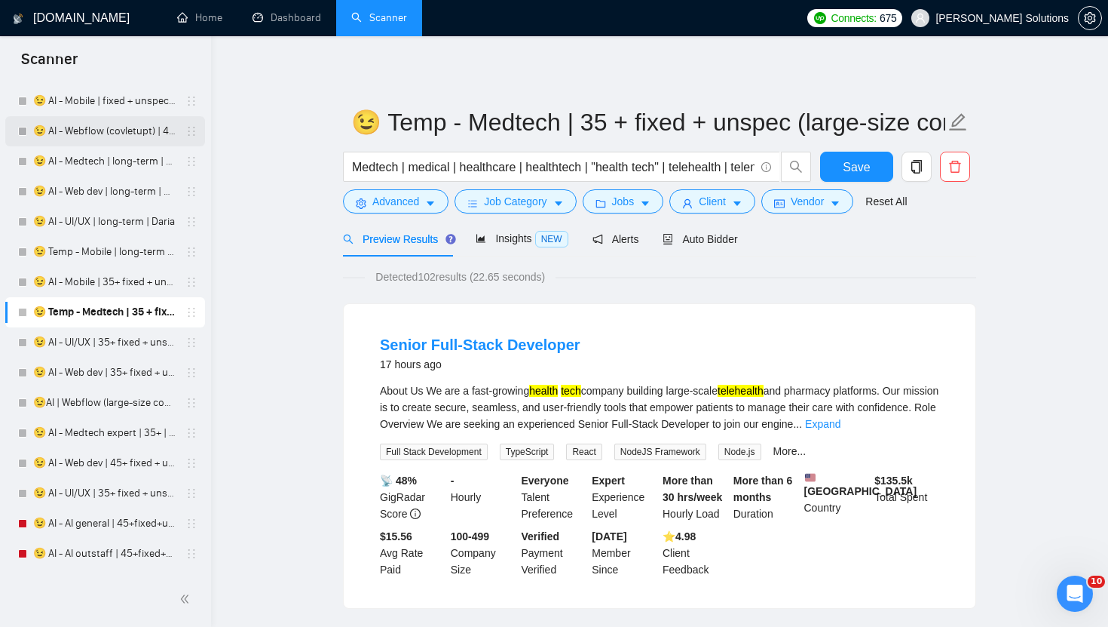
scroll to position [2651, 0]
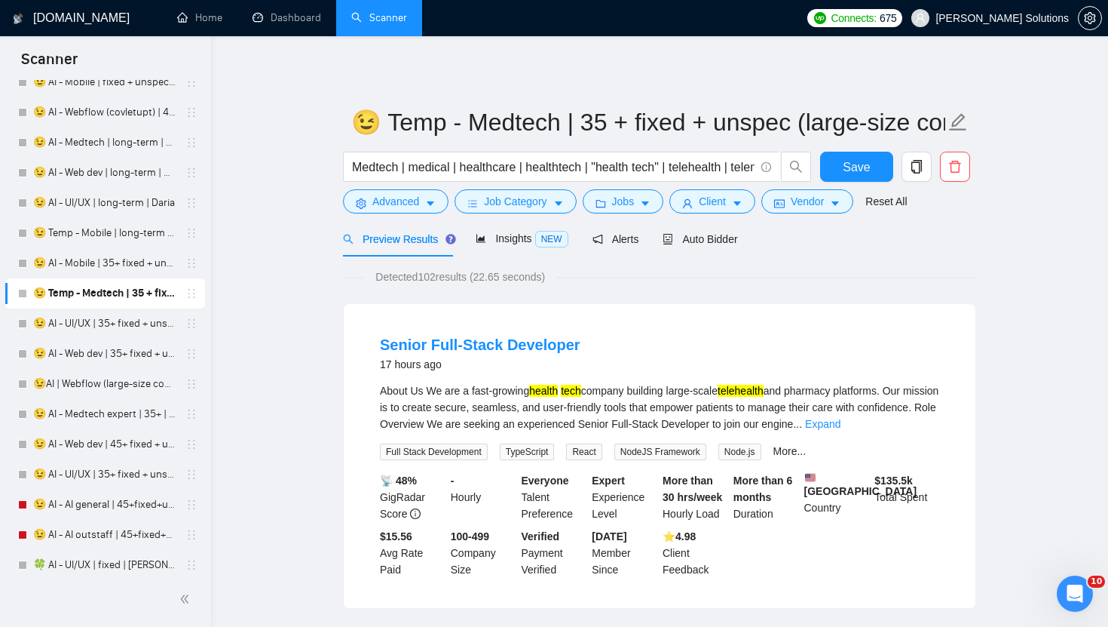
click at [105, 477] on link "😉 AI - UI/UX | 35+ fixed + unspec expert | Daria" at bounding box center [104, 474] width 143 height 30
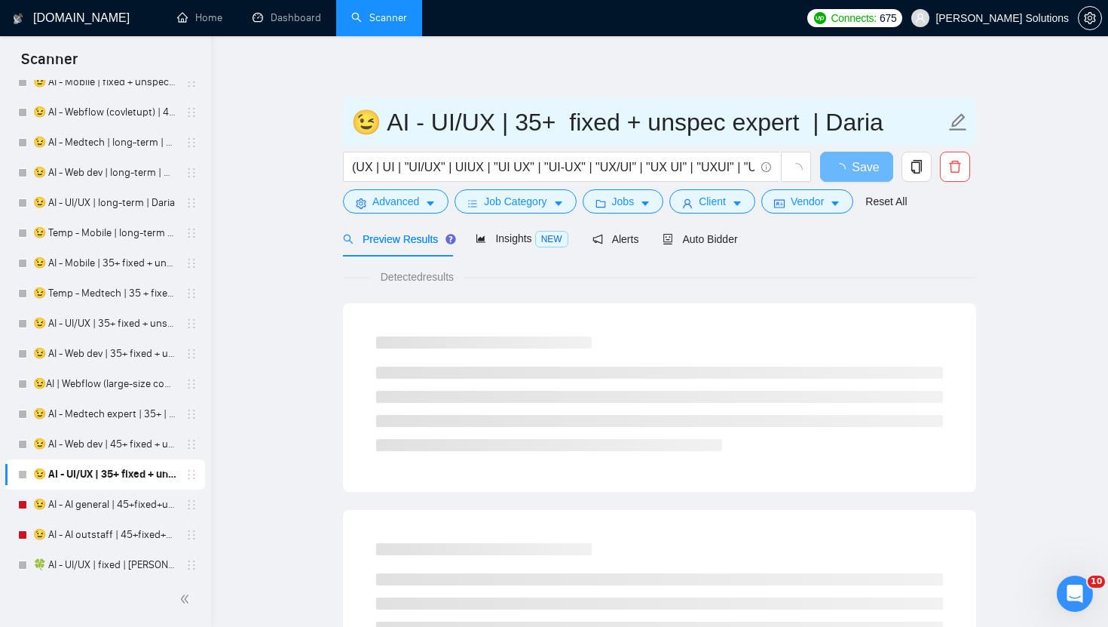
drag, startPoint x: 724, startPoint y: 127, endPoint x: 507, endPoint y: 125, distance: 217.2
click at [507, 125] on input "😉 AI - UI/UX | 35+ fixed + unspec expert | Daria" at bounding box center [648, 122] width 594 height 38
type input "😉 AI - UI/UX | 35+ fixed + unspec expert | Daria"
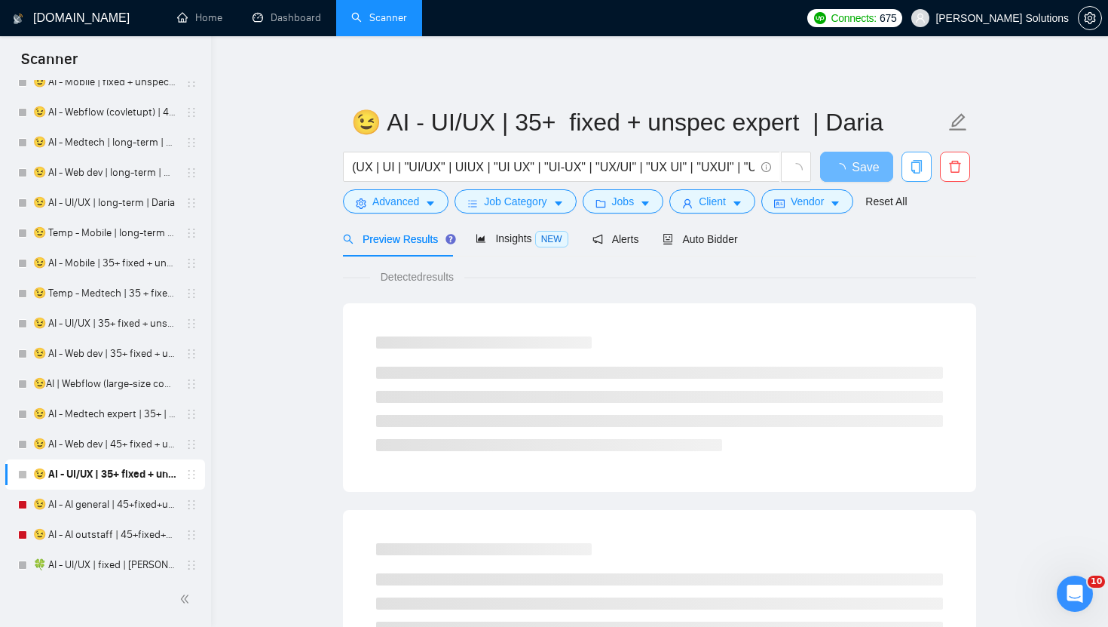
click at [915, 174] on button "button" at bounding box center [917, 167] width 30 height 30
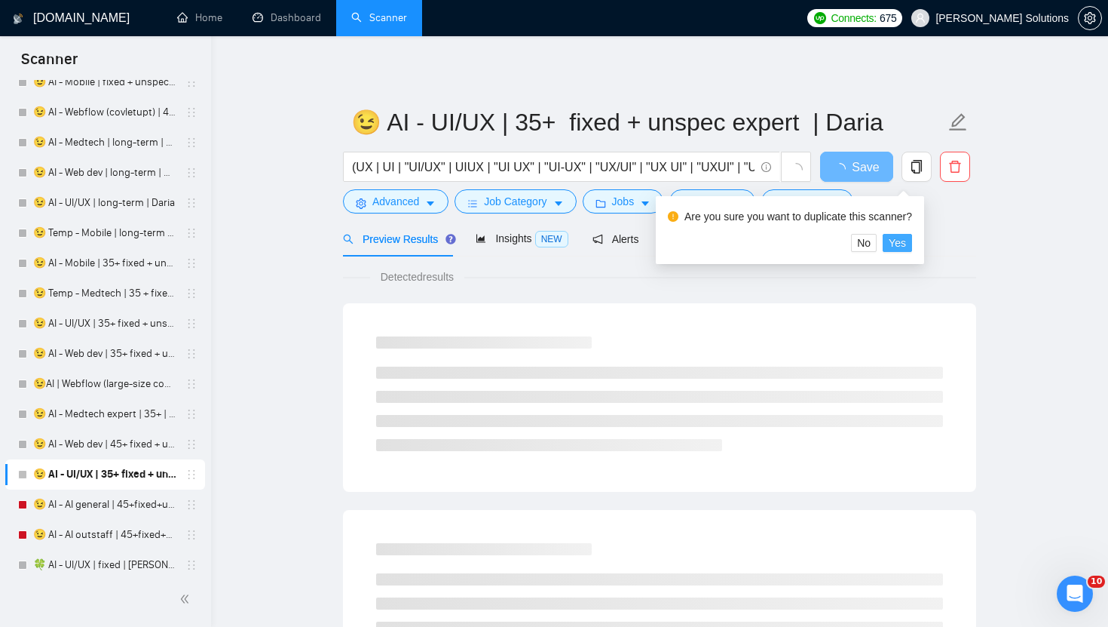
click at [906, 245] on span "Yes" at bounding box center [897, 242] width 17 height 17
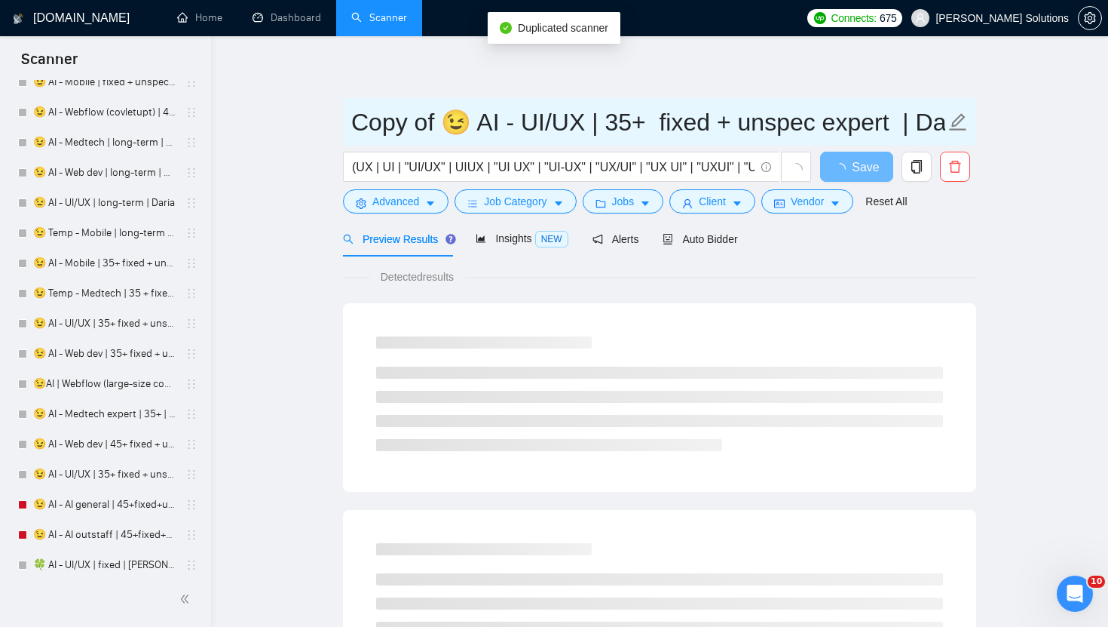
drag, startPoint x: 813, startPoint y: 130, endPoint x: 605, endPoint y: 124, distance: 207.4
click at [605, 124] on input "Copy of 😉 AI - UI/UX | 35+ fixed + unspec expert | Daria" at bounding box center [648, 122] width 594 height 38
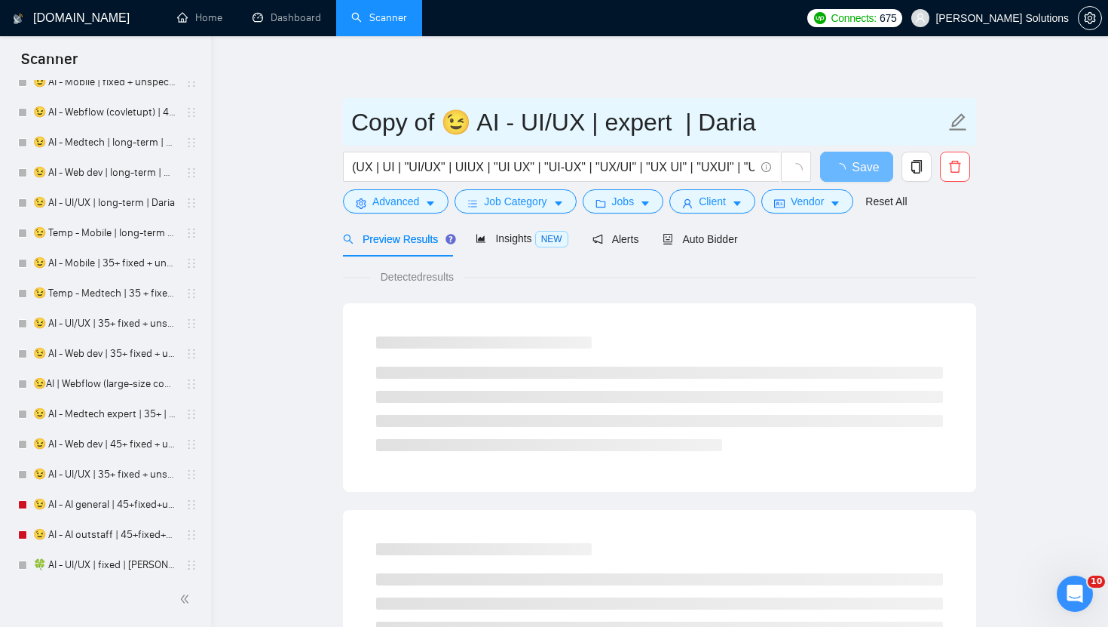
click at [716, 122] on input "Copy of 😉 AI - UI/UX | expert | Daria" at bounding box center [648, 122] width 594 height 38
click at [739, 120] on input "Copy of 😉 AI - UI/UX | expert | Dmintry" at bounding box center [648, 122] width 594 height 38
type input "Copy of 😉 AI - UI/UX | expert | Dmitry"
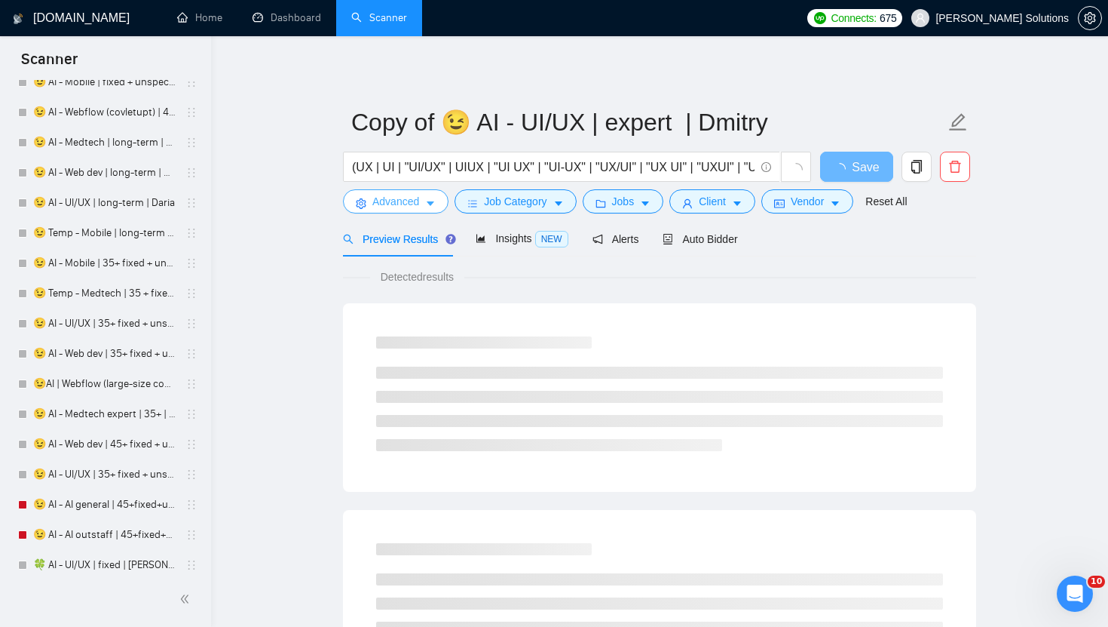
click at [421, 203] on button "Advanced" at bounding box center [396, 201] width 106 height 24
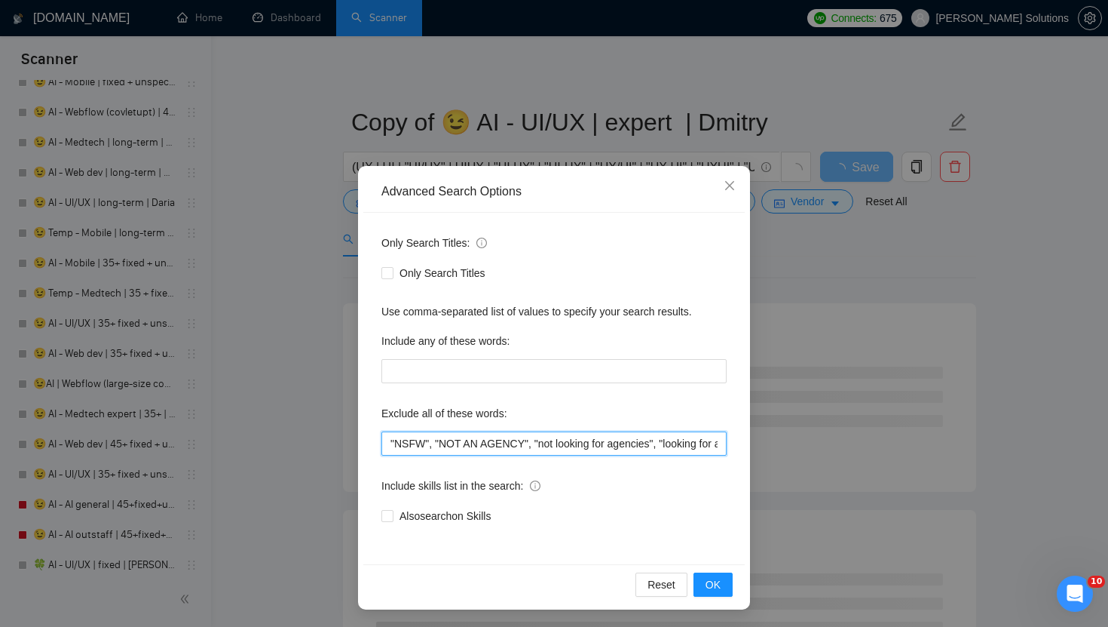
click at [389, 451] on input ""NSFW", "NOT AN AGENCY", "not looking for agencies", "looking for a freelancer"…" at bounding box center [554, 443] width 345 height 24
paste input ""Do Not Apply if You’re an Agency","
type input ""Do Not Apply if You’re an Agency", "NSFW", "NOT AN AGENCY", "not looking for a…"
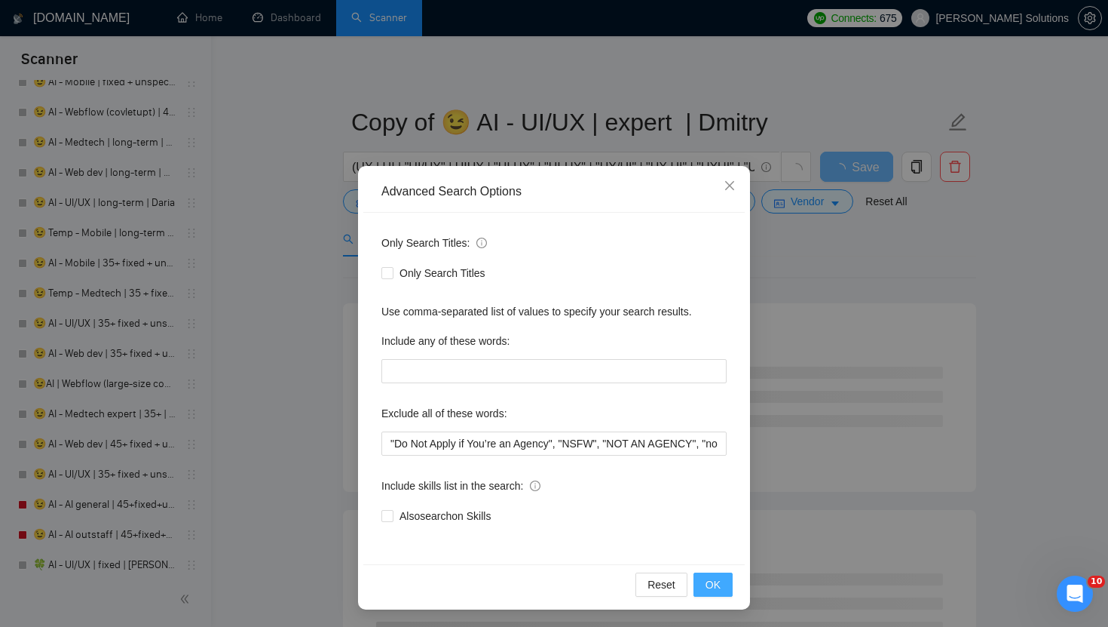
click at [711, 585] on span "OK" at bounding box center [713, 584] width 15 height 17
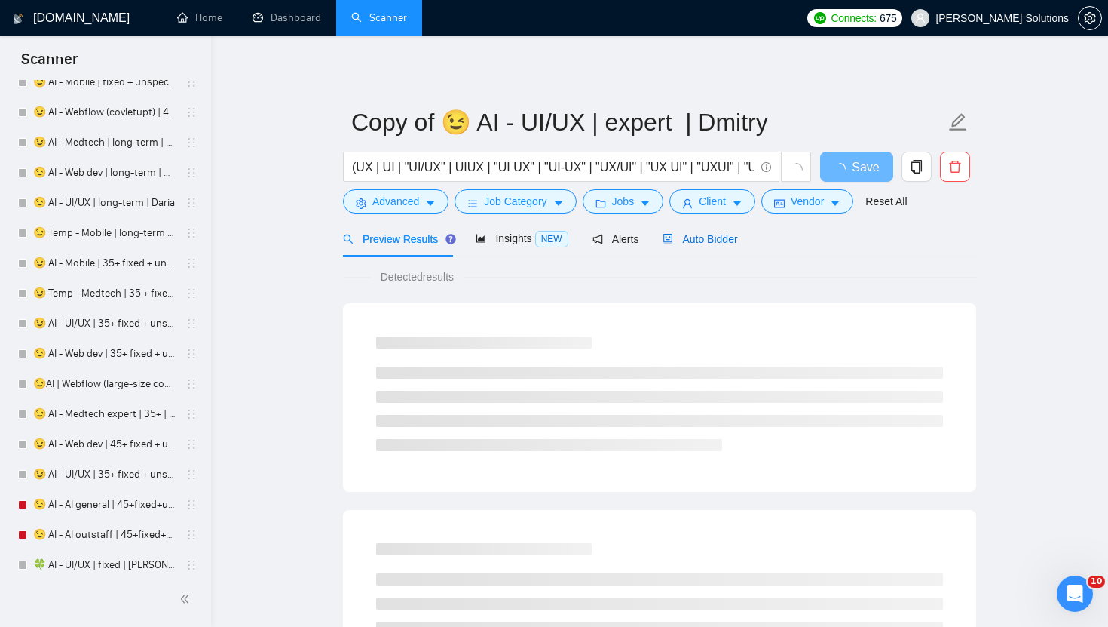
click at [705, 245] on div "Auto Bidder" at bounding box center [700, 239] width 75 height 17
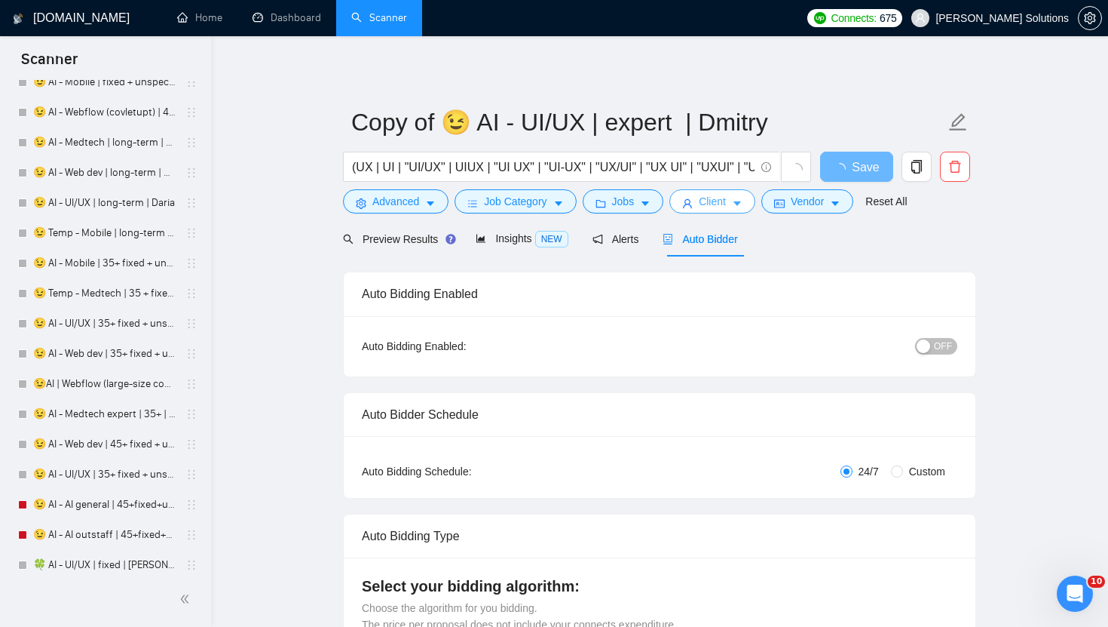
radio input "false"
radio input "true"
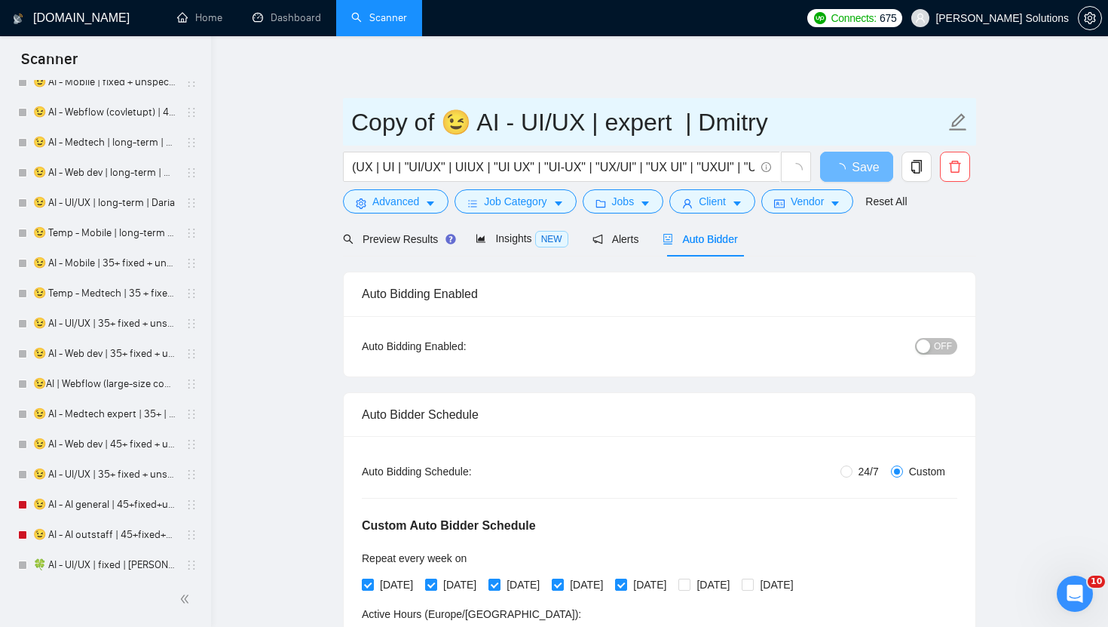
drag, startPoint x: 424, startPoint y: 126, endPoint x: 287, endPoint y: 125, distance: 137.2
paste input "🦀"
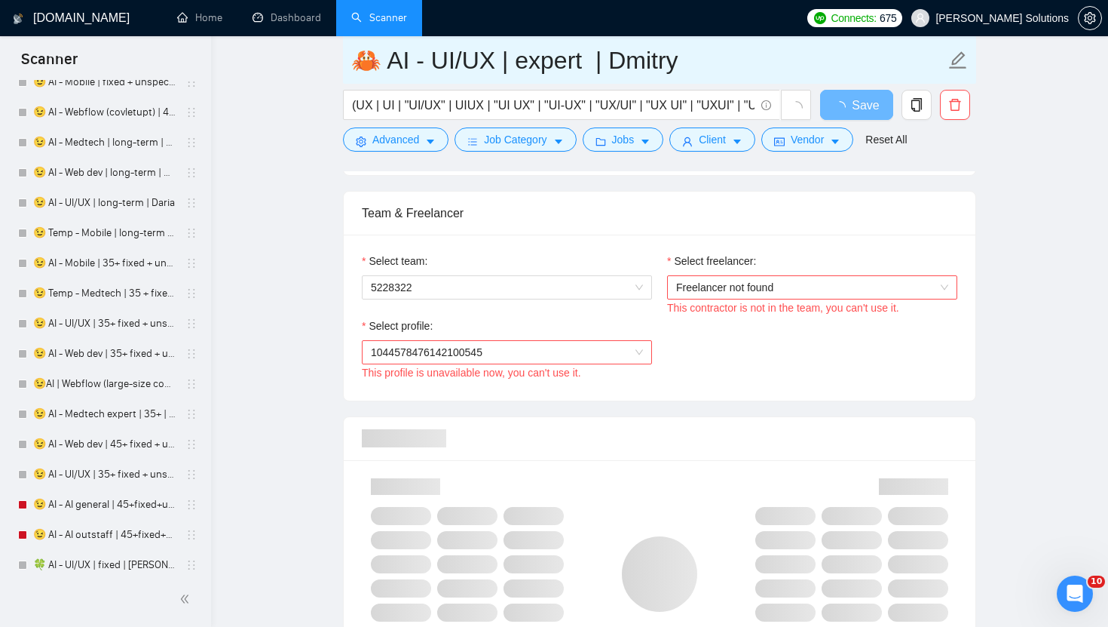
scroll to position [955, 0]
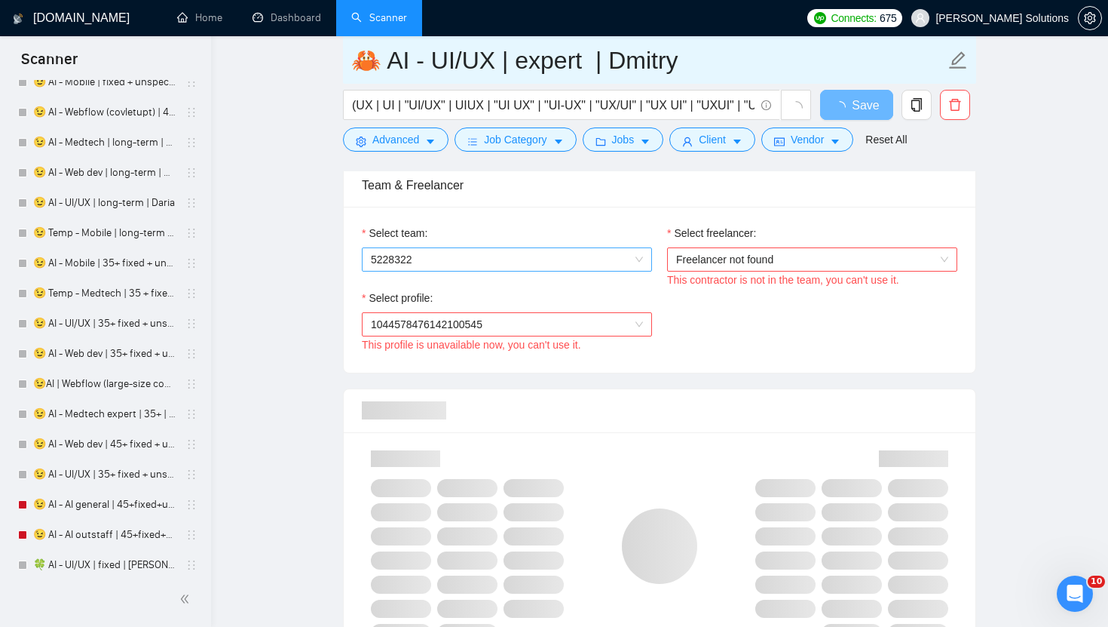
click at [567, 263] on span "5228322" at bounding box center [507, 259] width 272 height 23
type input "🦀 AI - UI/UX | expert | Dmitry"
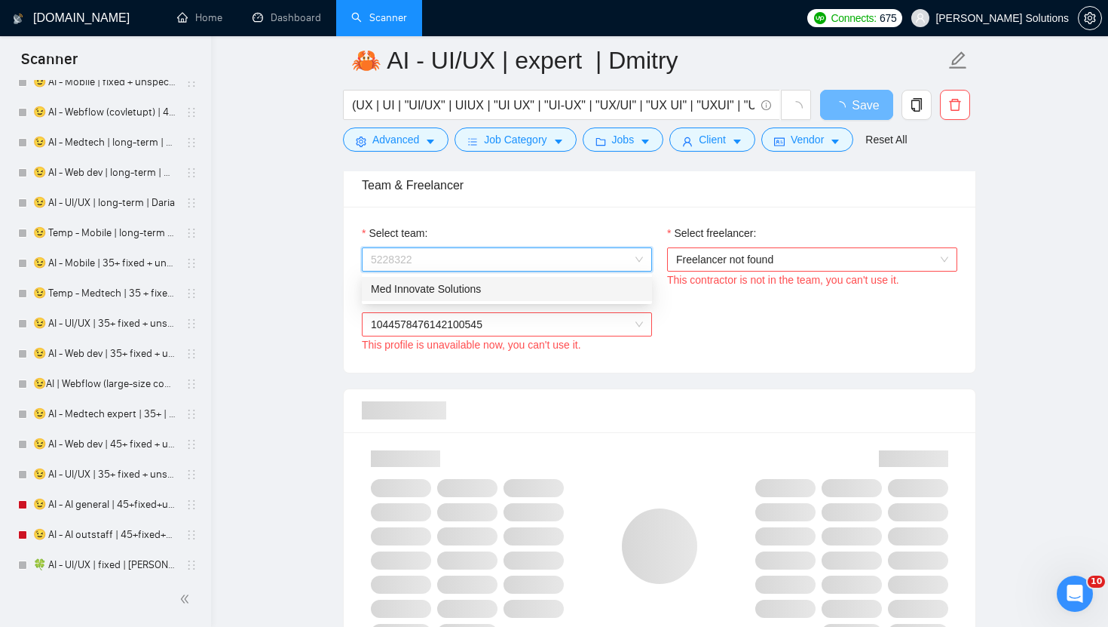
click at [494, 290] on div "Med Innovate Solutions" at bounding box center [507, 288] width 272 height 17
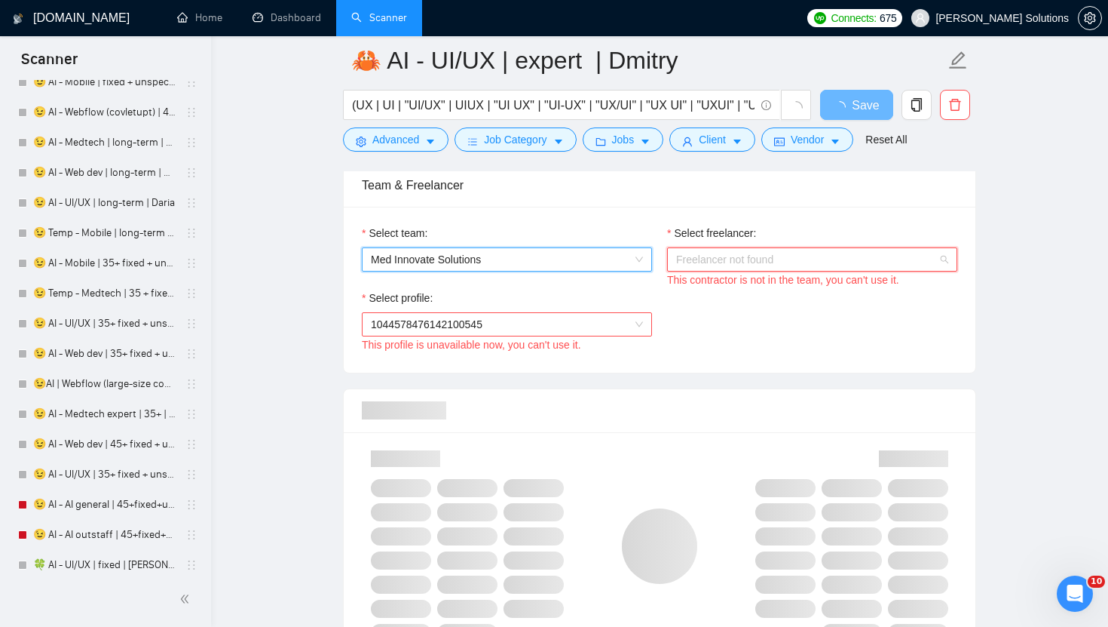
click at [719, 269] on span "Freelancer not found" at bounding box center [812, 259] width 272 height 23
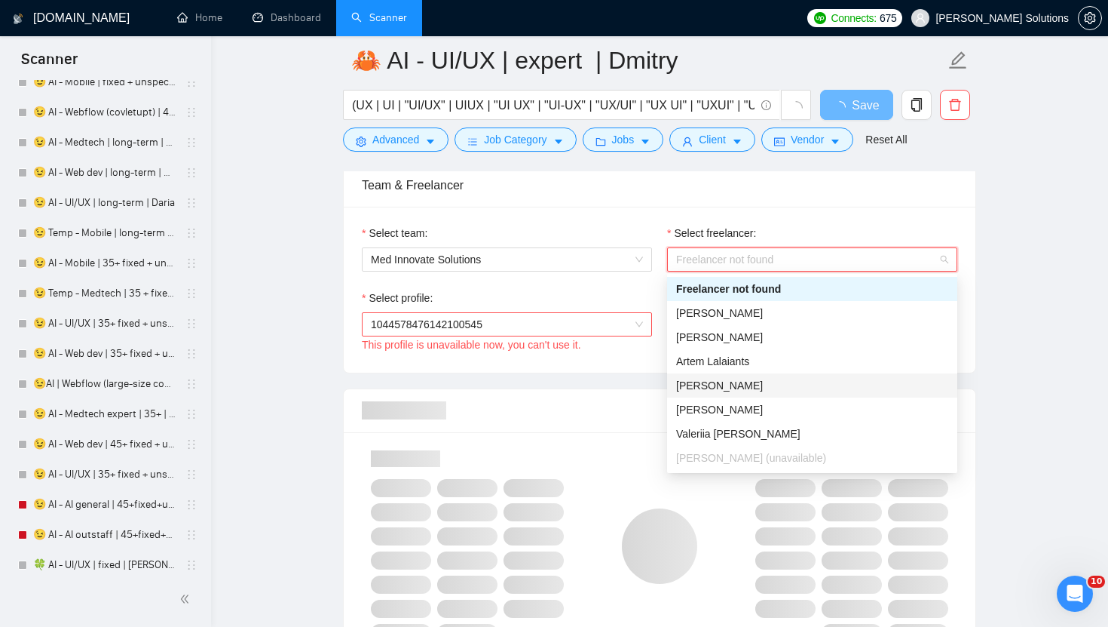
click at [702, 381] on span "[PERSON_NAME]" at bounding box center [719, 385] width 87 height 12
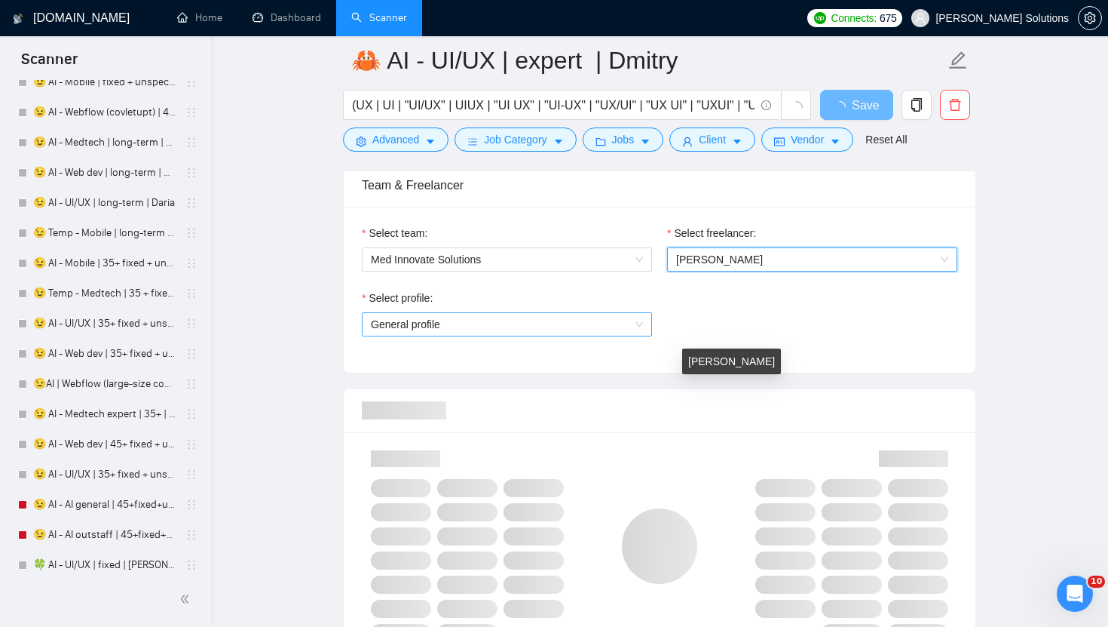
click at [570, 317] on span "General profile" at bounding box center [507, 324] width 272 height 23
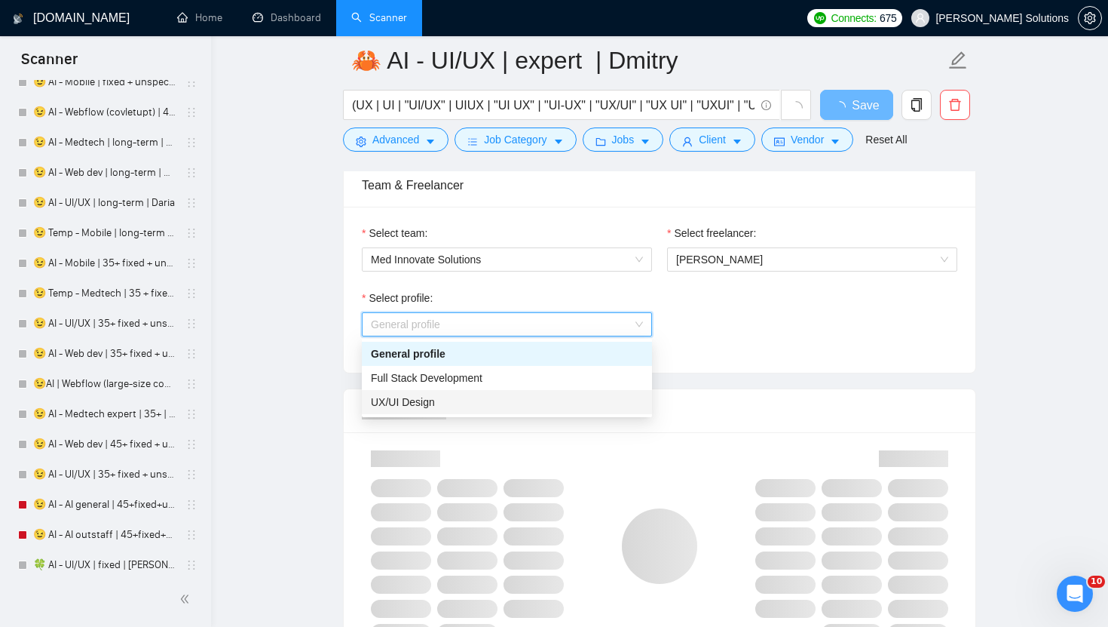
click at [467, 402] on div "UX/UI Design" at bounding box center [507, 402] width 272 height 17
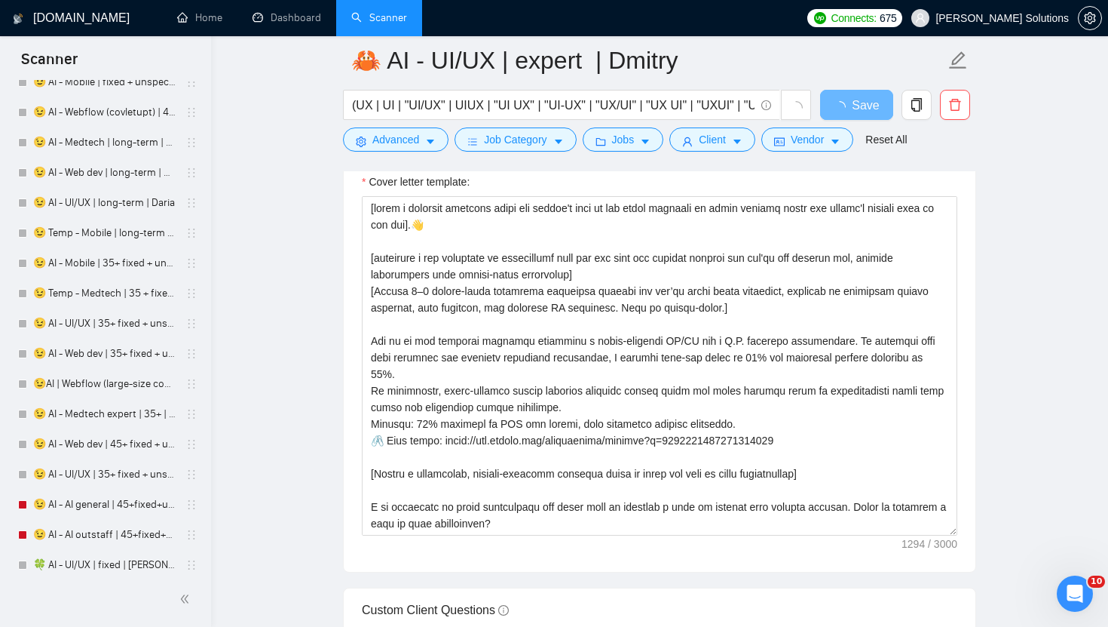
scroll to position [50, 0]
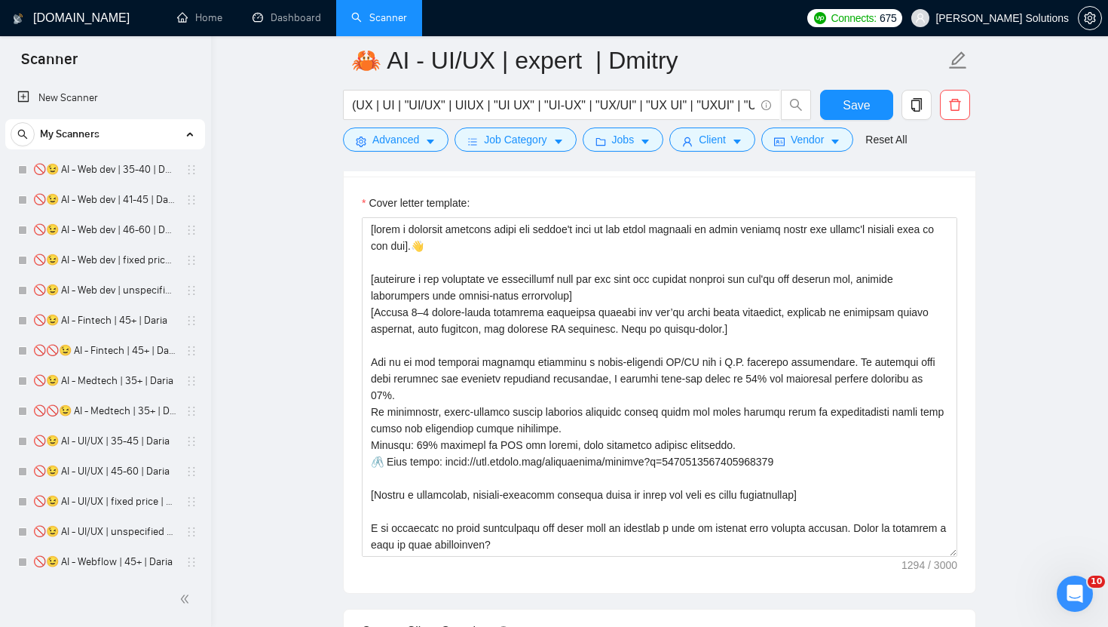
scroll to position [50, 0]
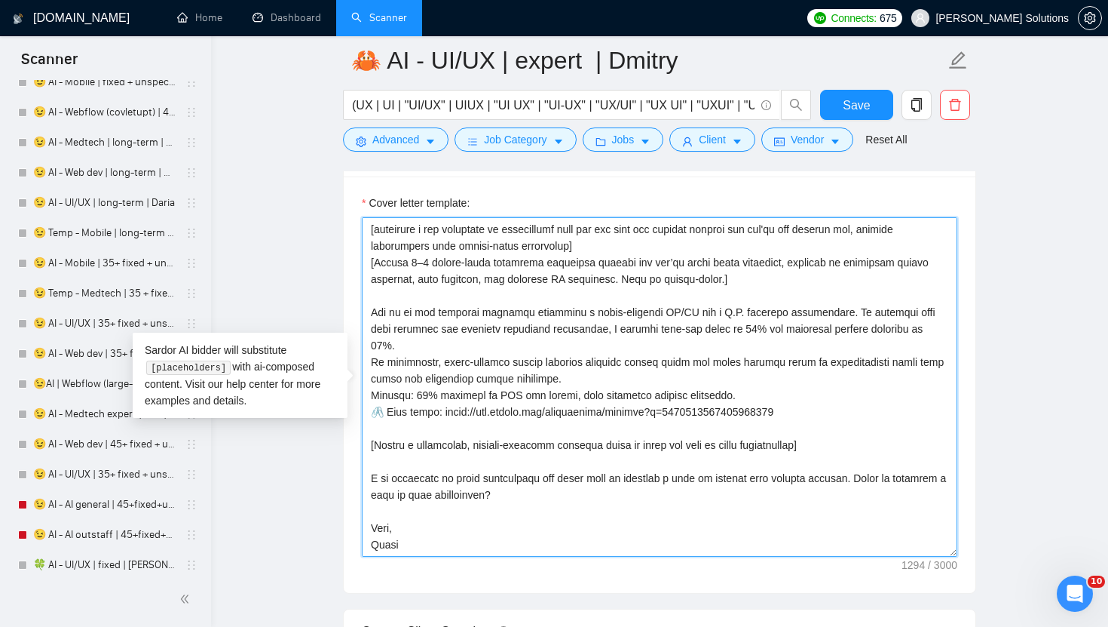
drag, startPoint x: 445, startPoint y: 412, endPoint x: 832, endPoint y: 417, distance: 386.8
click at [832, 417] on textarea "Cover letter template:" at bounding box center [660, 386] width 596 height 339
paste textarea "~01dc9fa34fe647d347?p=1638568943240249344"
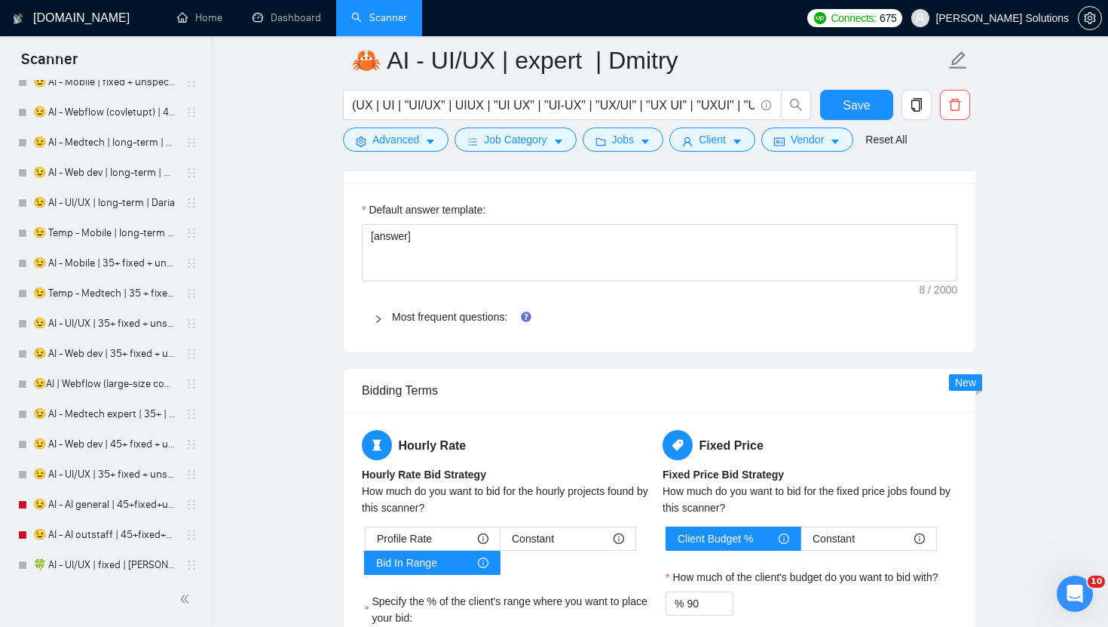
scroll to position [2494, 0]
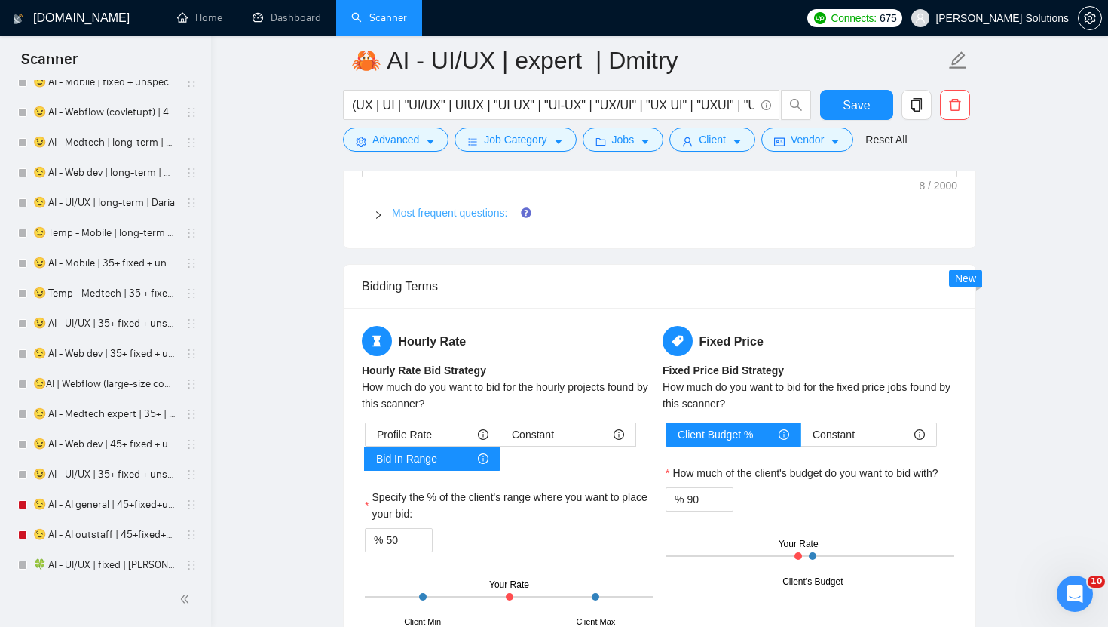
type textarea "[lorem i dolorsit ametcons adipi eli seddoe't inci ut lab etdol magnaali en adm…"
click at [477, 217] on link "Most frequent questions:" at bounding box center [449, 213] width 115 height 12
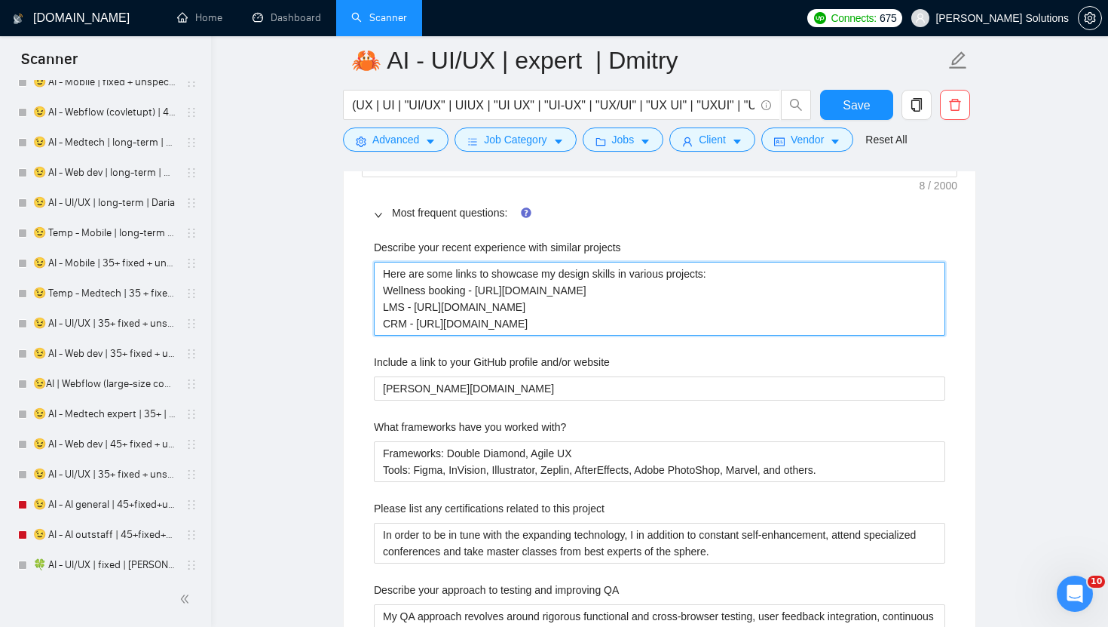
drag, startPoint x: 418, startPoint y: 319, endPoint x: 884, endPoint y: 329, distance: 466.1
click at [884, 329] on projects "Here are some links to showcase my design skills in various projects: Wellness …" at bounding box center [660, 299] width 572 height 74
paste projects "reelancers/~01dc9fa34fe647d347?p=1584614279890939904"
type projects "Here are some links to showcase my design skills in various projects: Wellness …"
drag, startPoint x: 829, startPoint y: 310, endPoint x: 414, endPoint y: 307, distance: 415.5
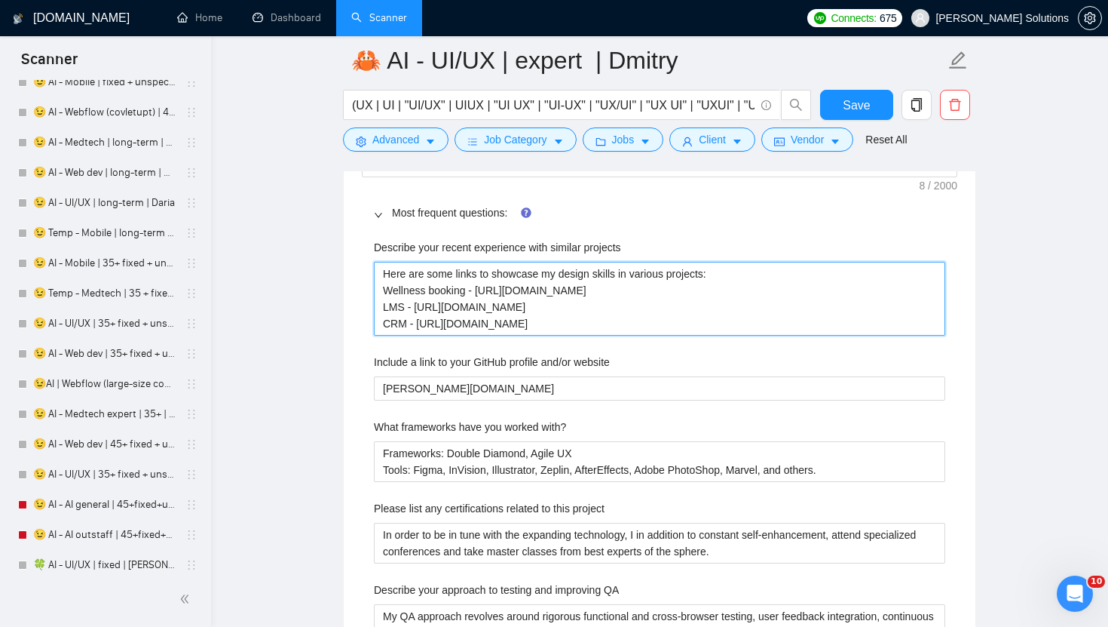
click at [414, 307] on projects "Here are some links to showcase my design skills in various projects: Wellness …" at bounding box center [660, 299] width 572 height 74
type projects "Here are some links to showcase my design skills in various projects: Wellness …"
drag, startPoint x: 480, startPoint y: 293, endPoint x: 916, endPoint y: 290, distance: 436.6
click at [916, 290] on projects "Here are some links to showcase my design skills in various projects: Wellness …" at bounding box center [660, 299] width 572 height 74
paste projects "reelancers/~01dc9fa34fe647d347?p=1584630317415444480"
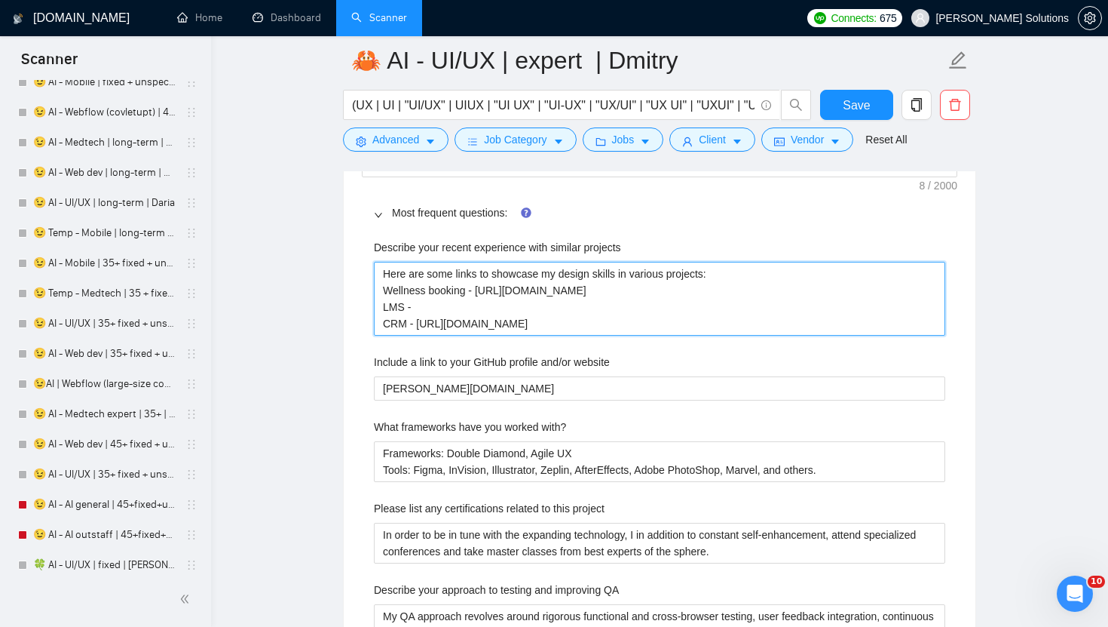
type projects "Here are some links to showcase my design skills in various projects: Wellness …"
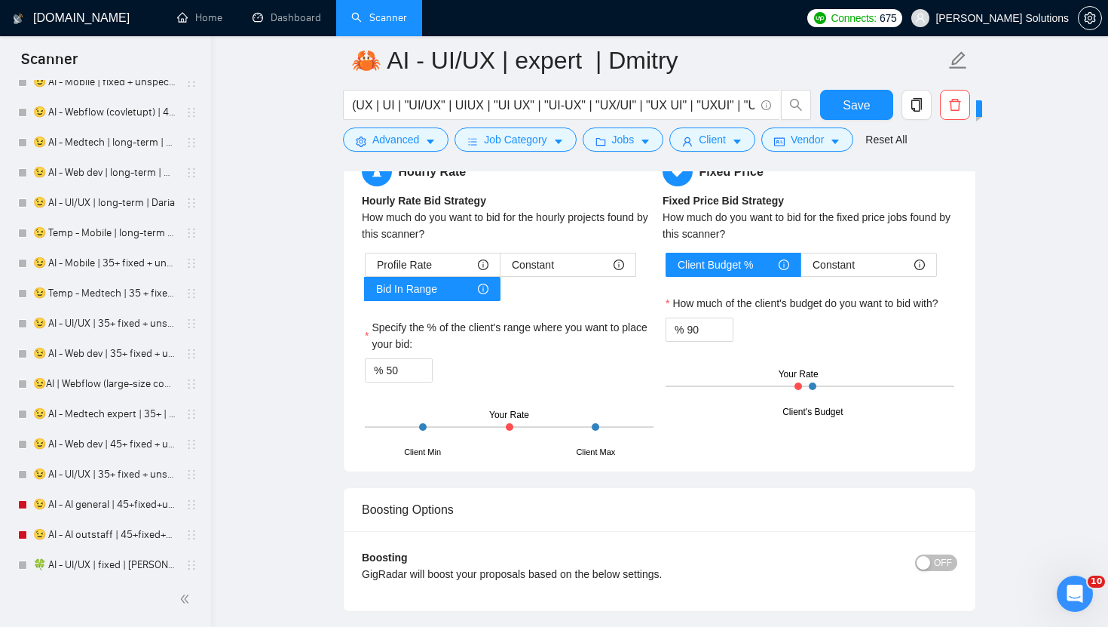
scroll to position [3940, 0]
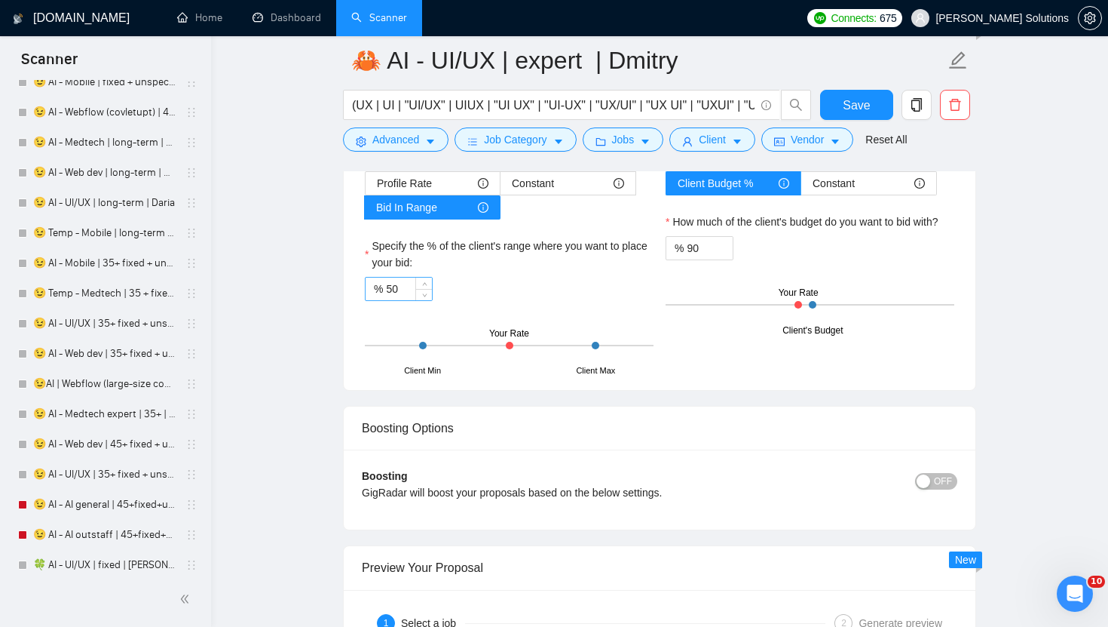
type projects "Here are some links to showcase my design skills in various projects: Wellness …"
click at [397, 292] on input "50" at bounding box center [409, 288] width 46 height 23
type input "95"
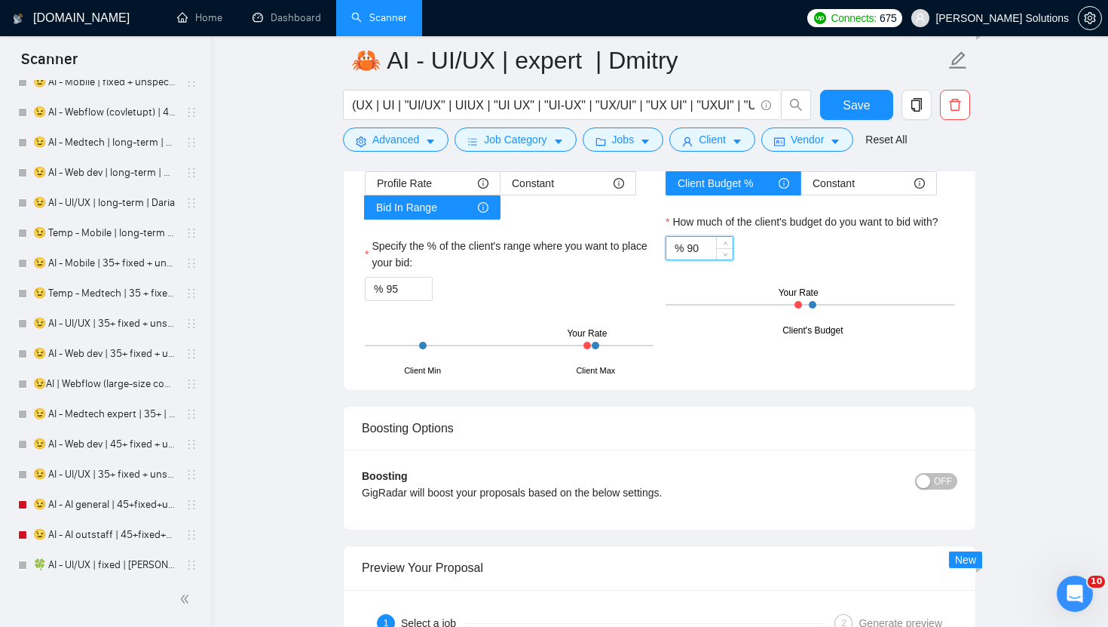
click at [691, 245] on input "90" at bounding box center [710, 248] width 46 height 23
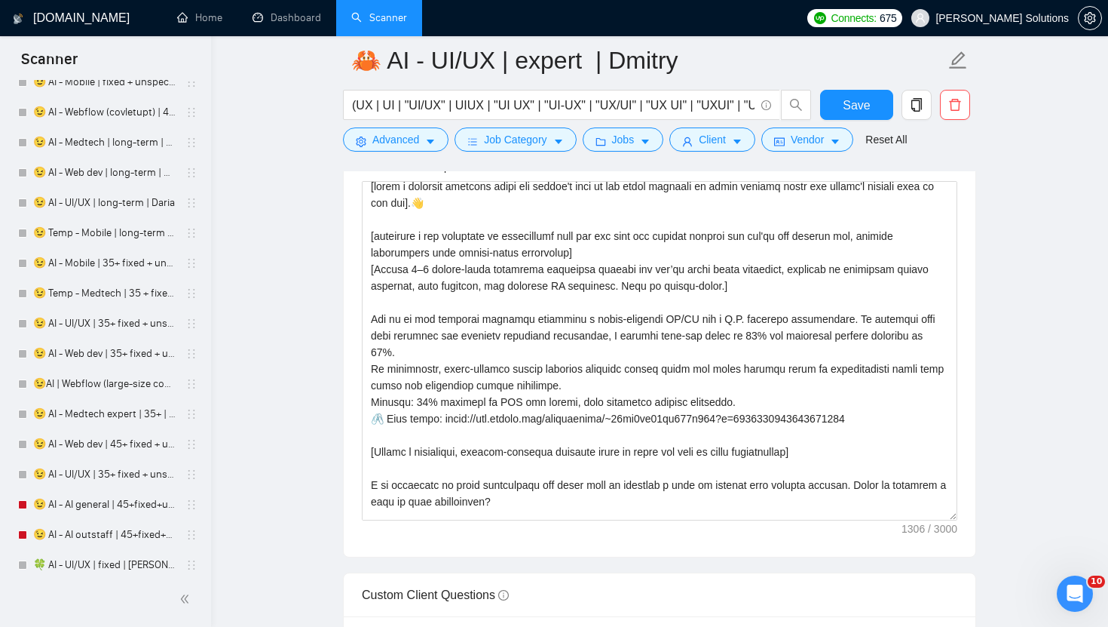
scroll to position [5, 0]
type input "95"
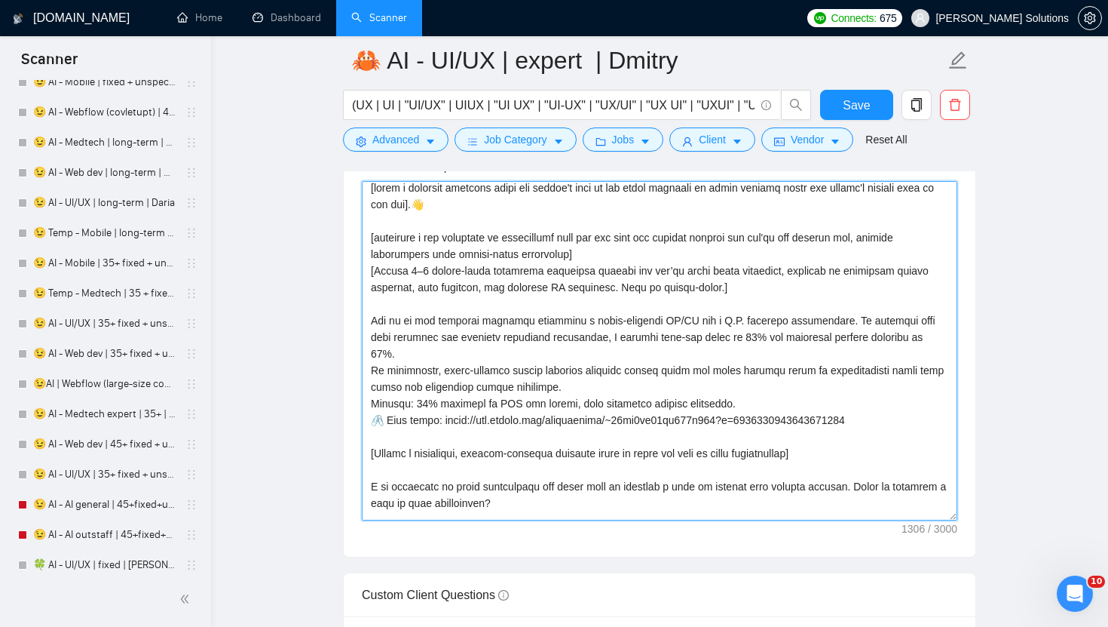
drag, startPoint x: 896, startPoint y: 419, endPoint x: 436, endPoint y: 421, distance: 459.9
click at [436, 421] on textarea "Cover letter template:" at bounding box center [660, 350] width 596 height 339
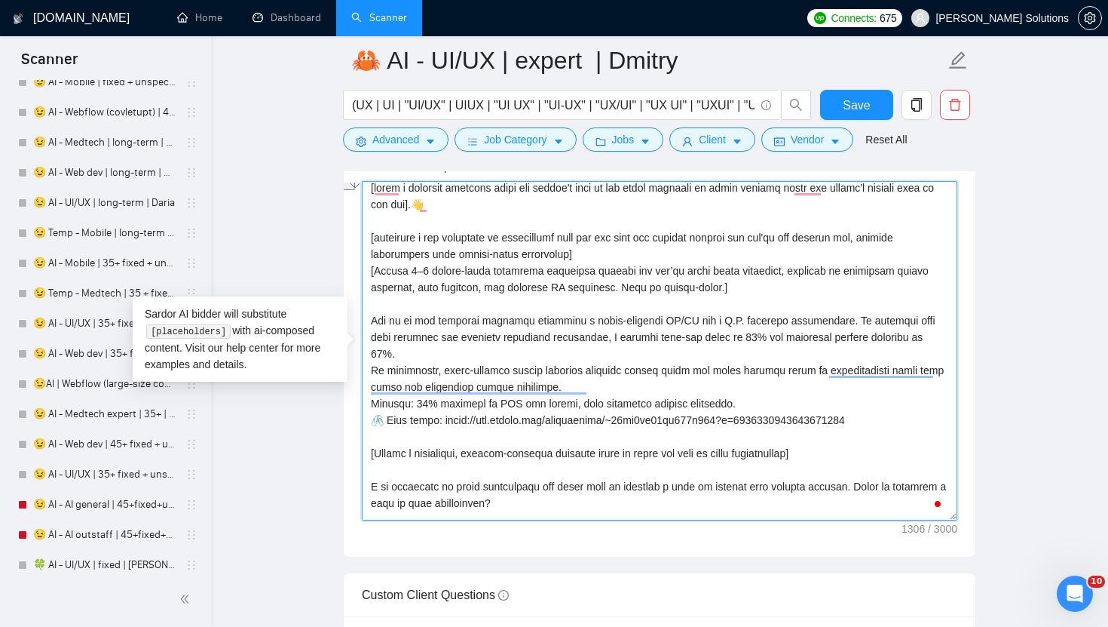
click at [443, 420] on textarea "Cover letter template:" at bounding box center [660, 350] width 596 height 339
drag, startPoint x: 447, startPoint y: 420, endPoint x: 921, endPoint y: 416, distance: 474.3
click at [922, 416] on textarea "Cover letter template:" at bounding box center [660, 350] width 596 height 339
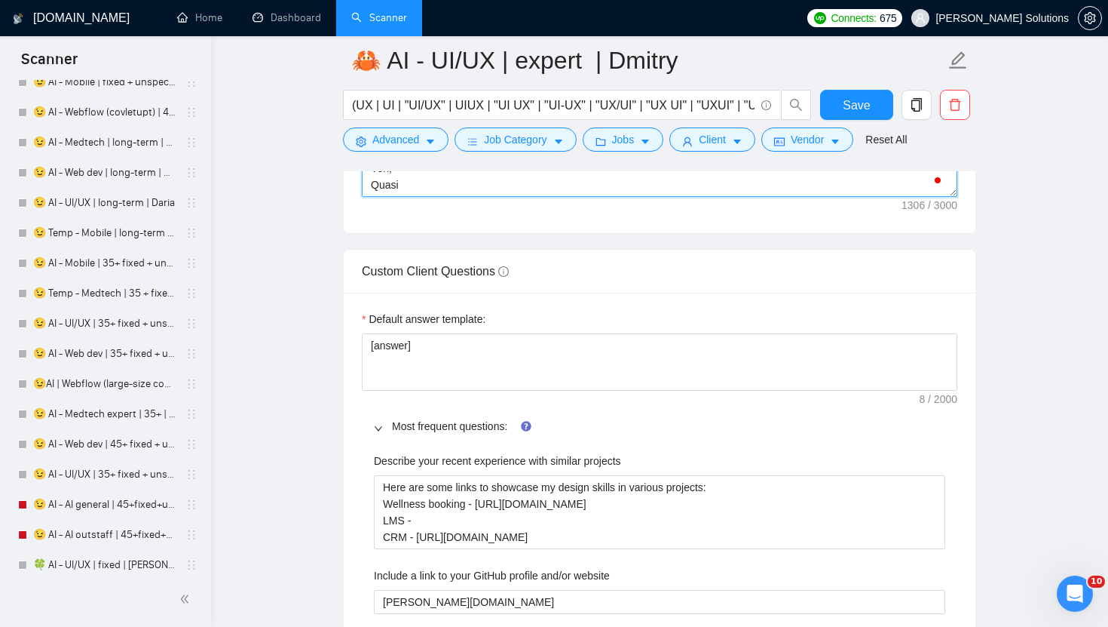
scroll to position [2248, 0]
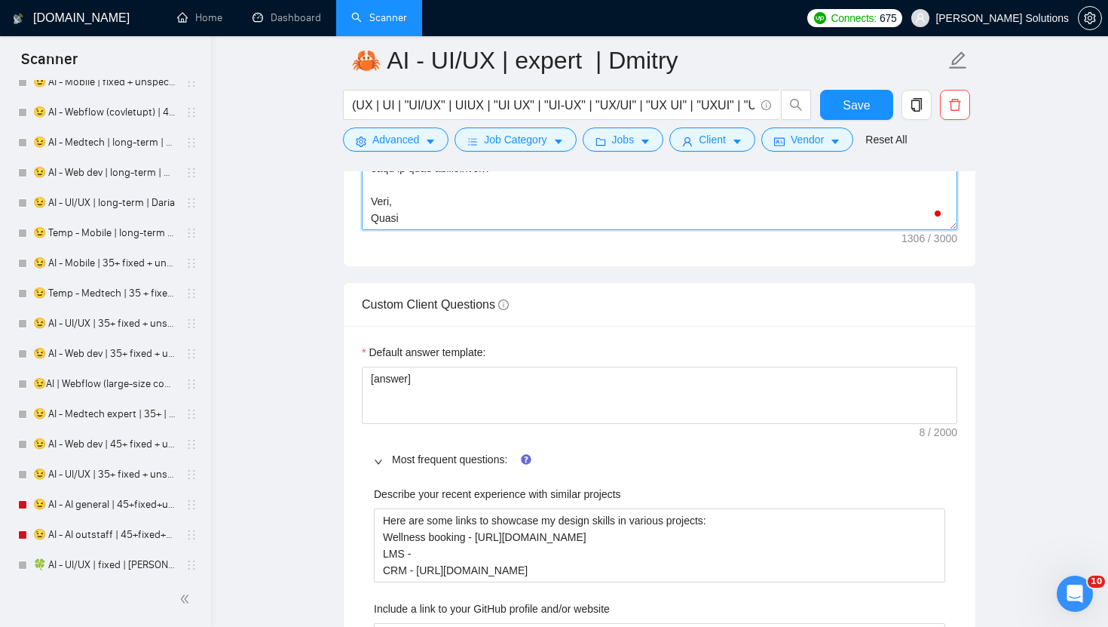
click at [390, 228] on textarea "Cover letter template:" at bounding box center [660, 60] width 596 height 339
type textarea "[lorem i dolorsit ametcons adipi eli seddoe't inci ut lab etdol magnaali en adm…"
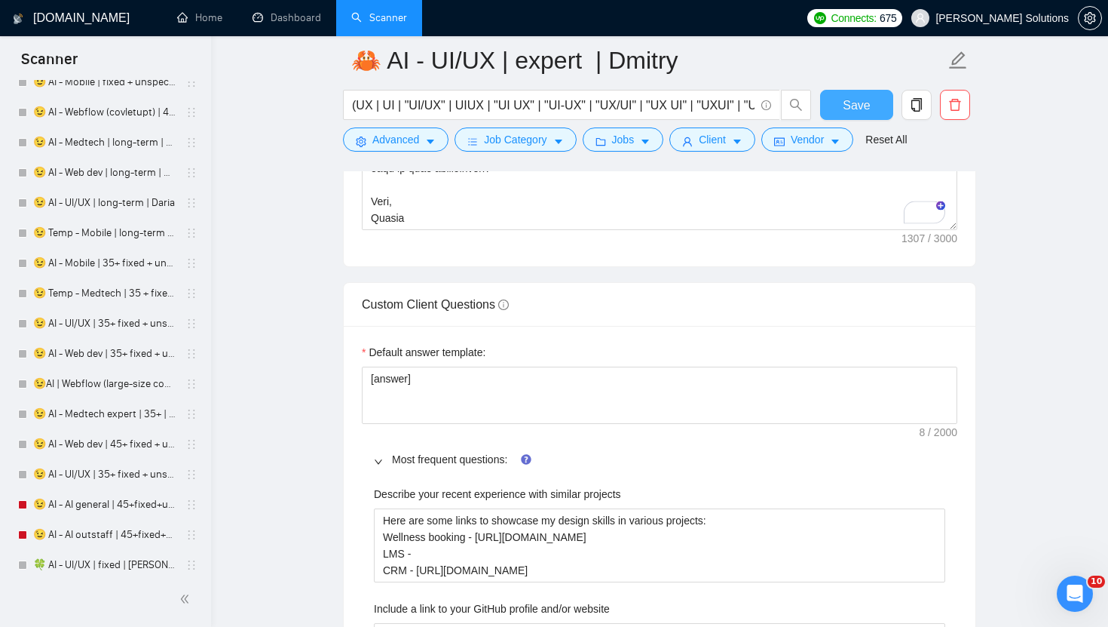
click at [844, 112] on span "Save" at bounding box center [856, 105] width 27 height 19
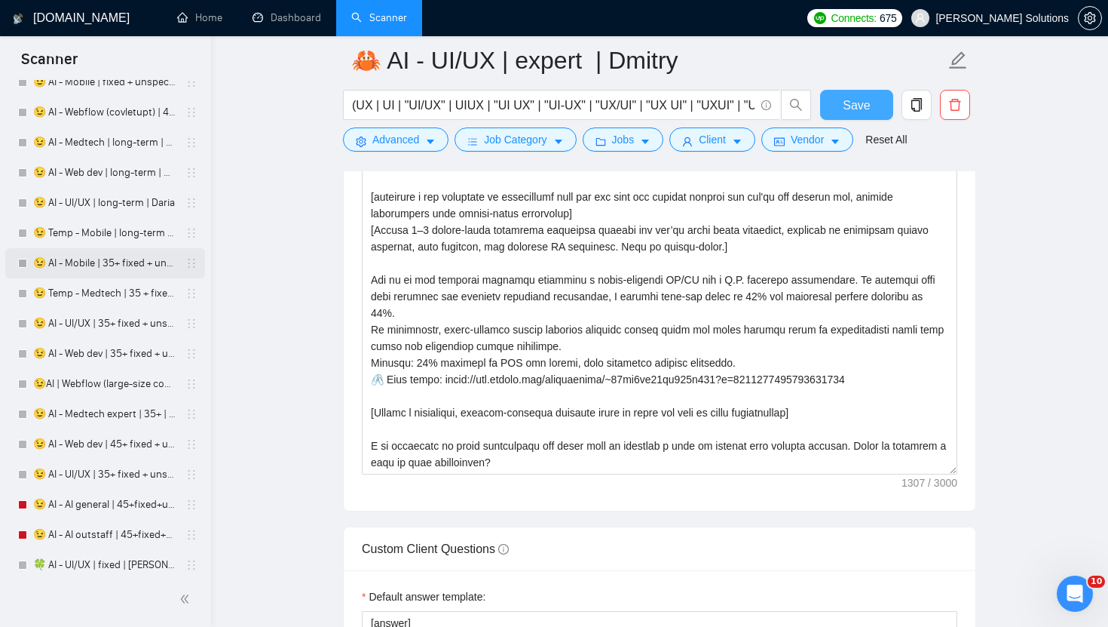
scroll to position [4047, 0]
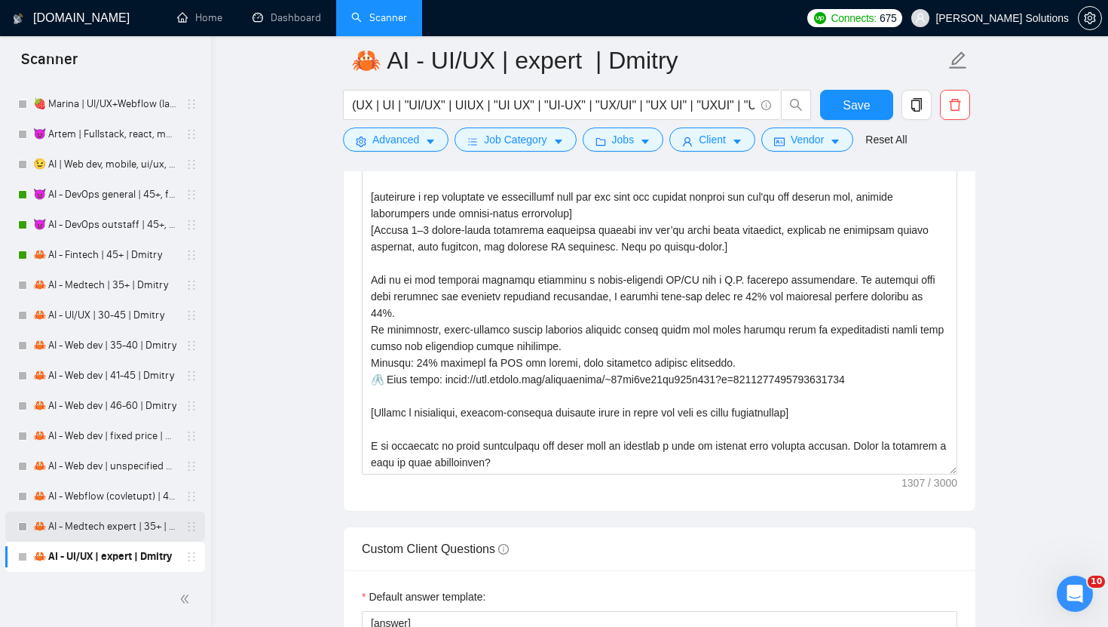
click at [76, 529] on link "🦀 AI - Medtech expert | 35+ | Dmitry" at bounding box center [104, 526] width 143 height 30
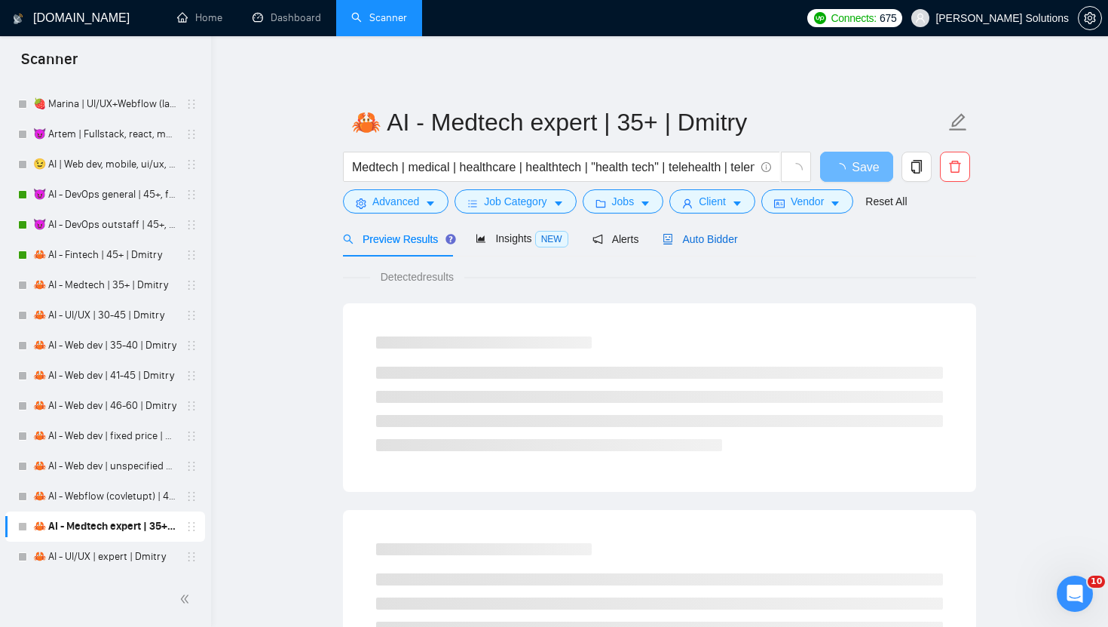
click at [692, 239] on span "Auto Bidder" at bounding box center [700, 239] width 75 height 12
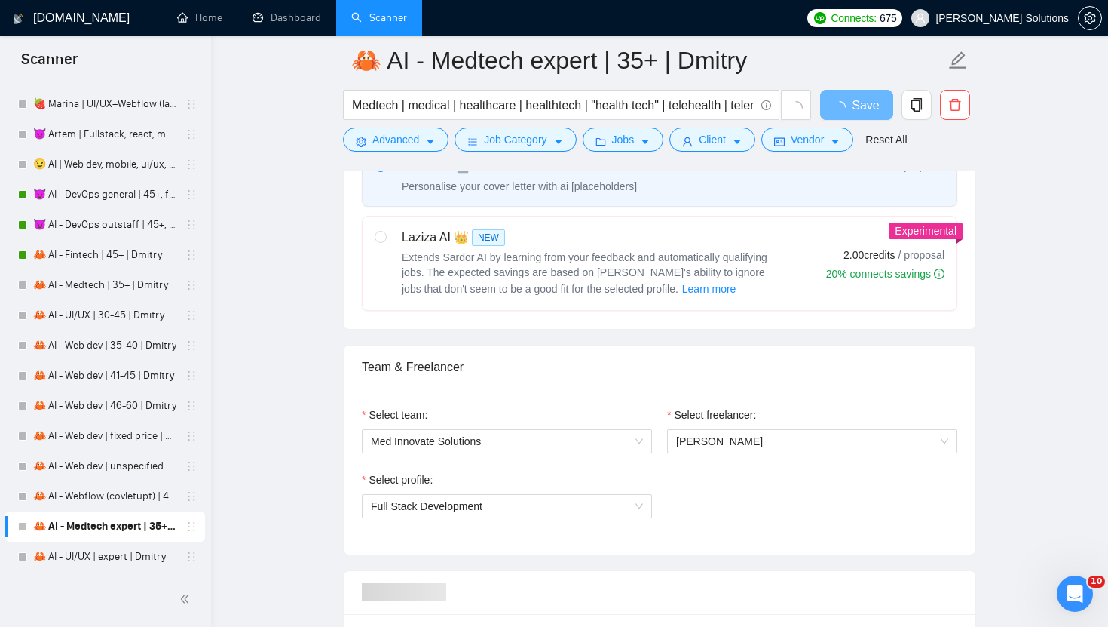
radio input "false"
radio input "true"
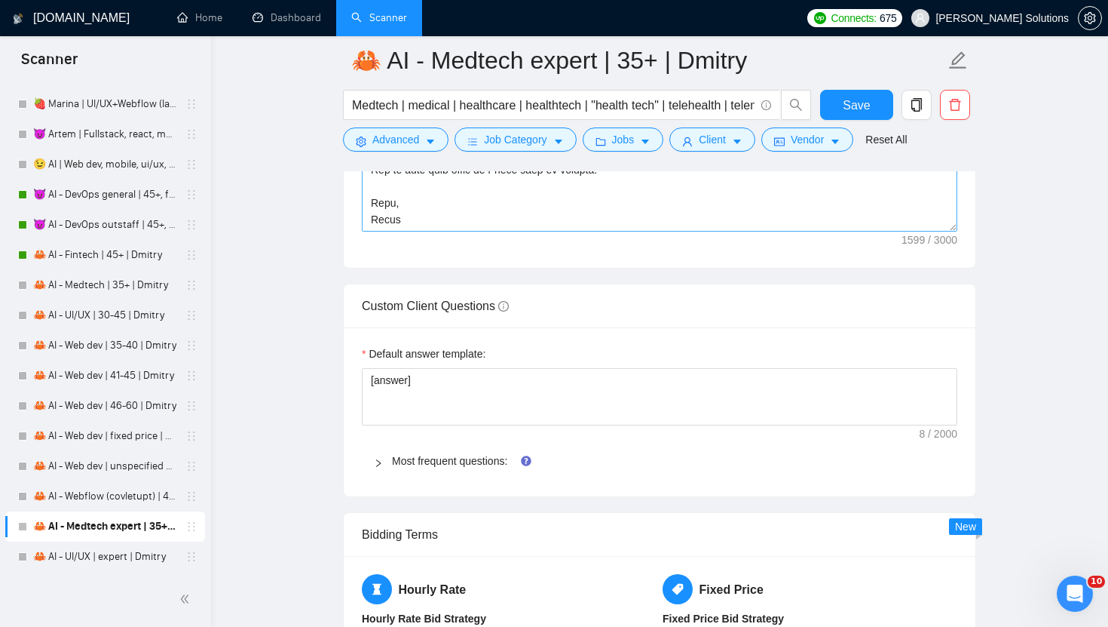
scroll to position [2260, 0]
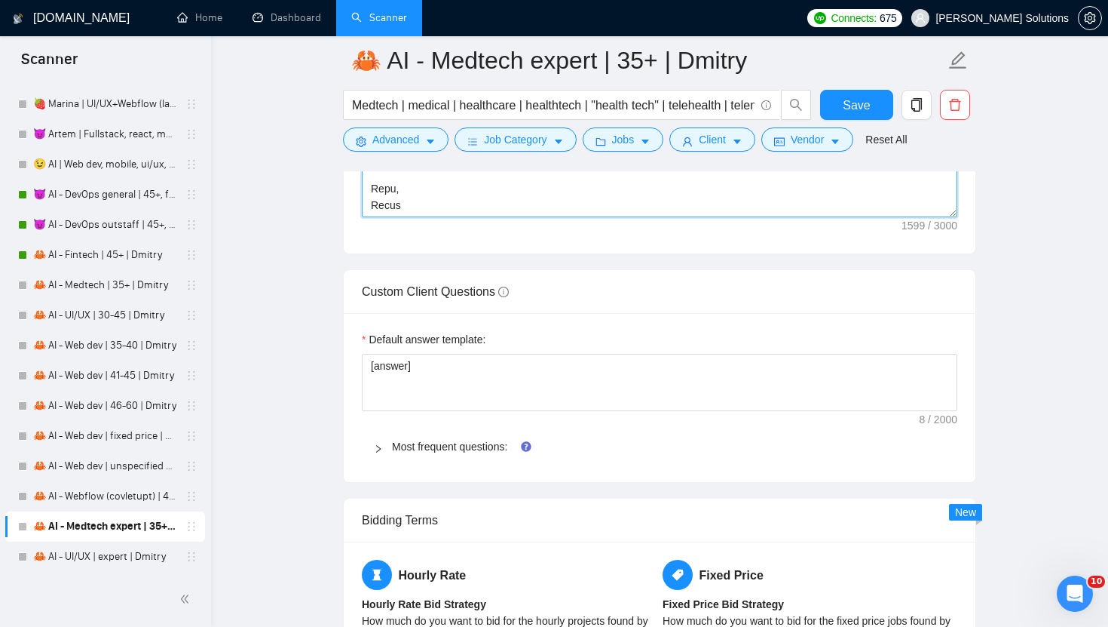
click at [378, 205] on textarea "Cover letter template:" at bounding box center [660, 47] width 596 height 339
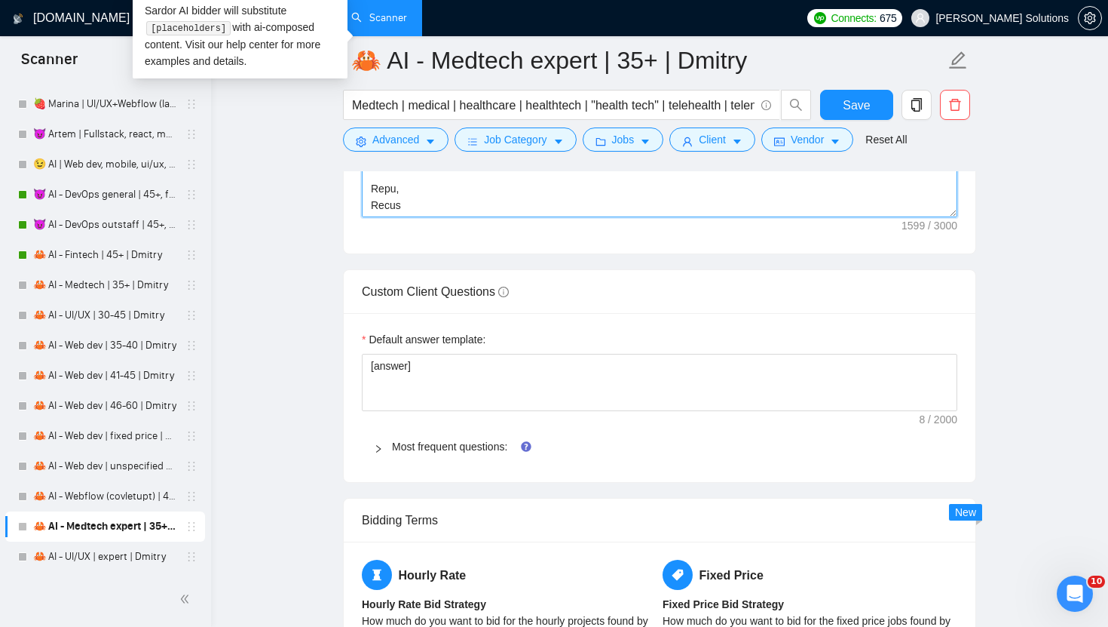
click at [378, 205] on textarea "Cover letter template:" at bounding box center [660, 47] width 596 height 339
type textarea "[Lorem i dolorsit ametcons adipi eli seddoe't inci ut labore'e dolorem aliq (en…"
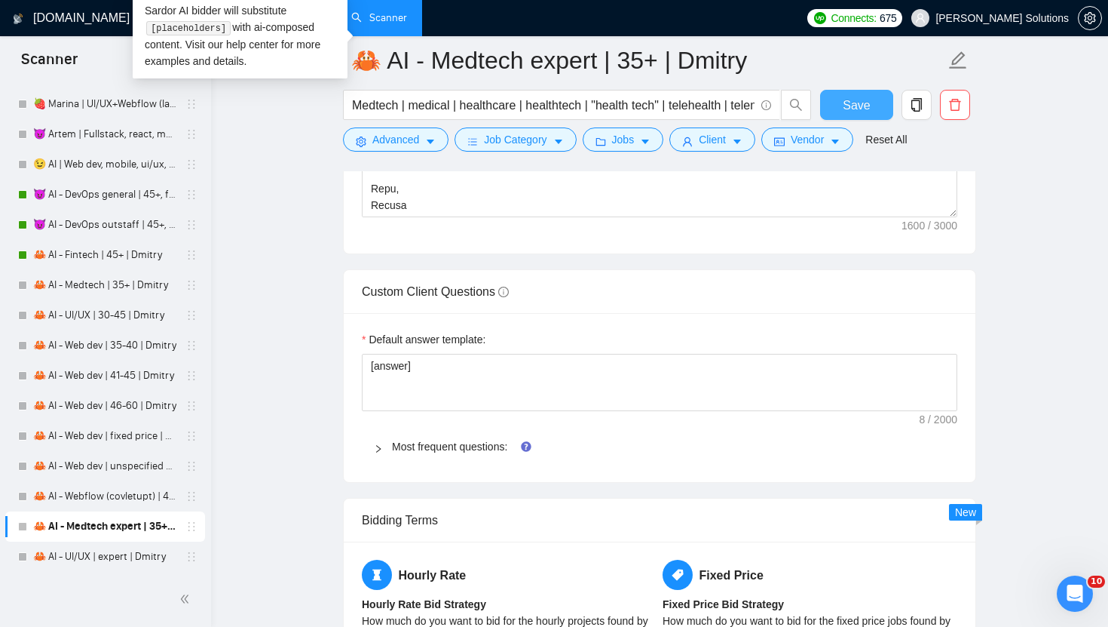
click at [877, 102] on button "Save" at bounding box center [856, 105] width 73 height 30
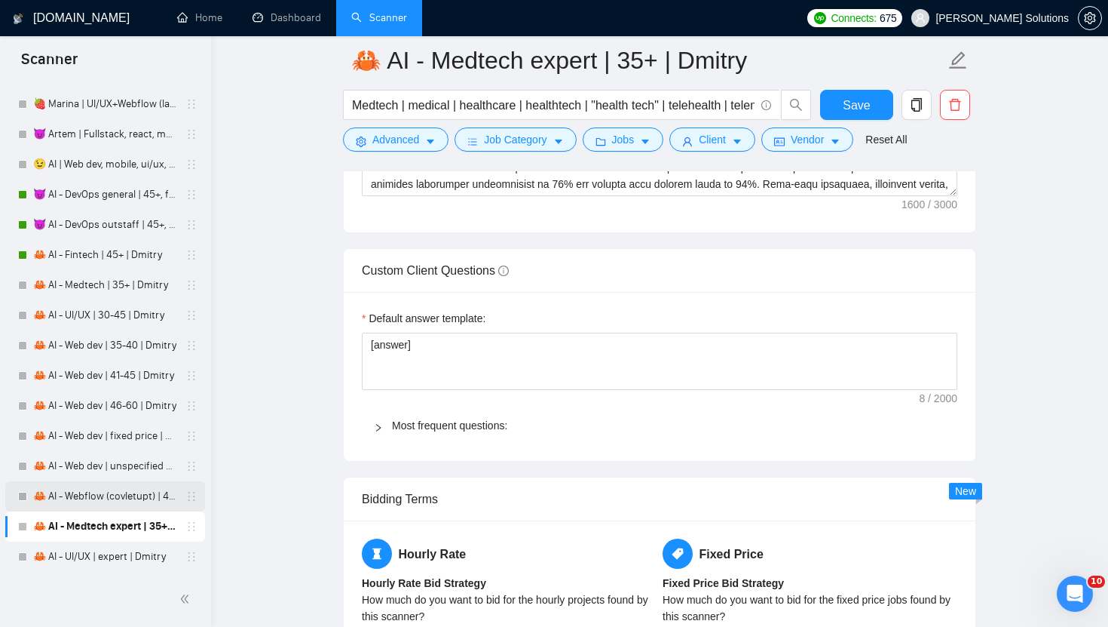
click at [133, 494] on link "🦀 AI - Webflow (covletupt) | 45+ | Dmitry" at bounding box center [104, 496] width 143 height 30
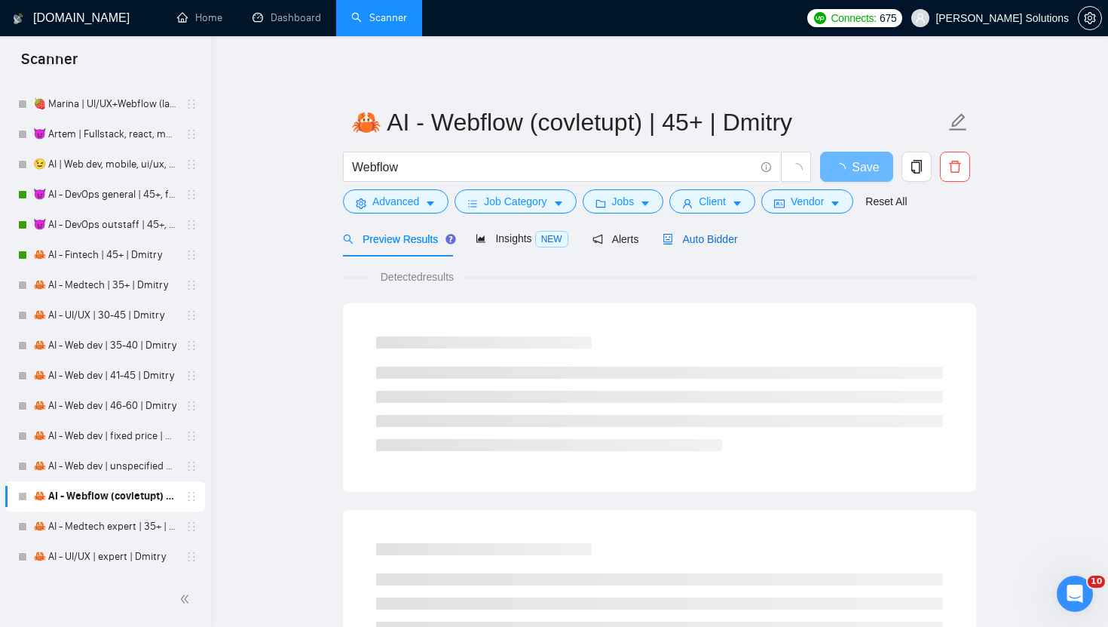
click at [688, 233] on span "Auto Bidder" at bounding box center [700, 239] width 75 height 12
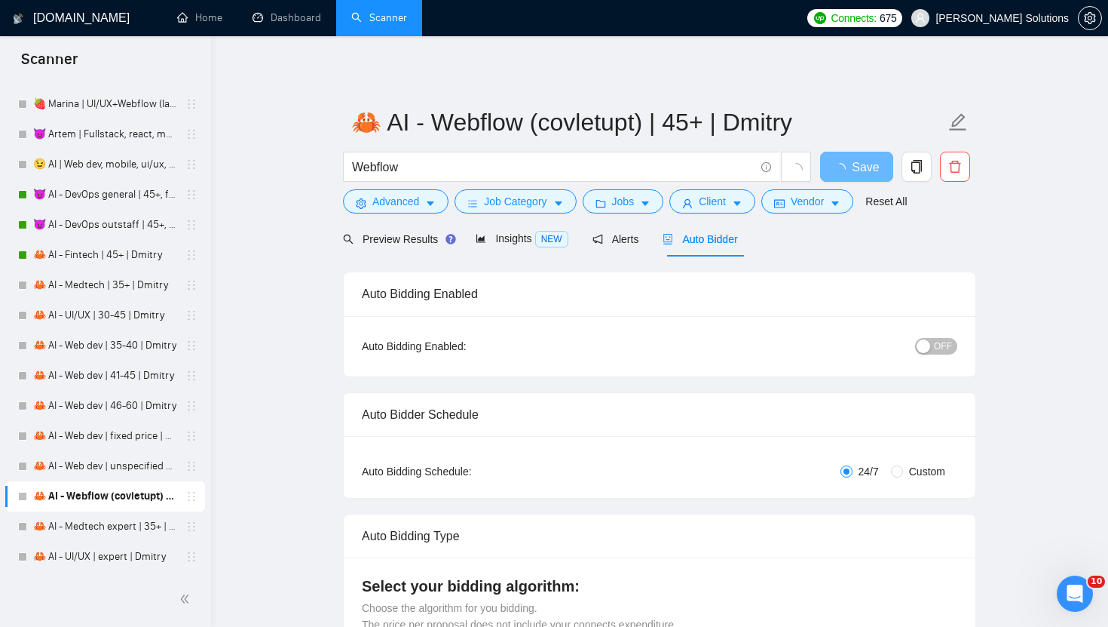
radio input "false"
radio input "true"
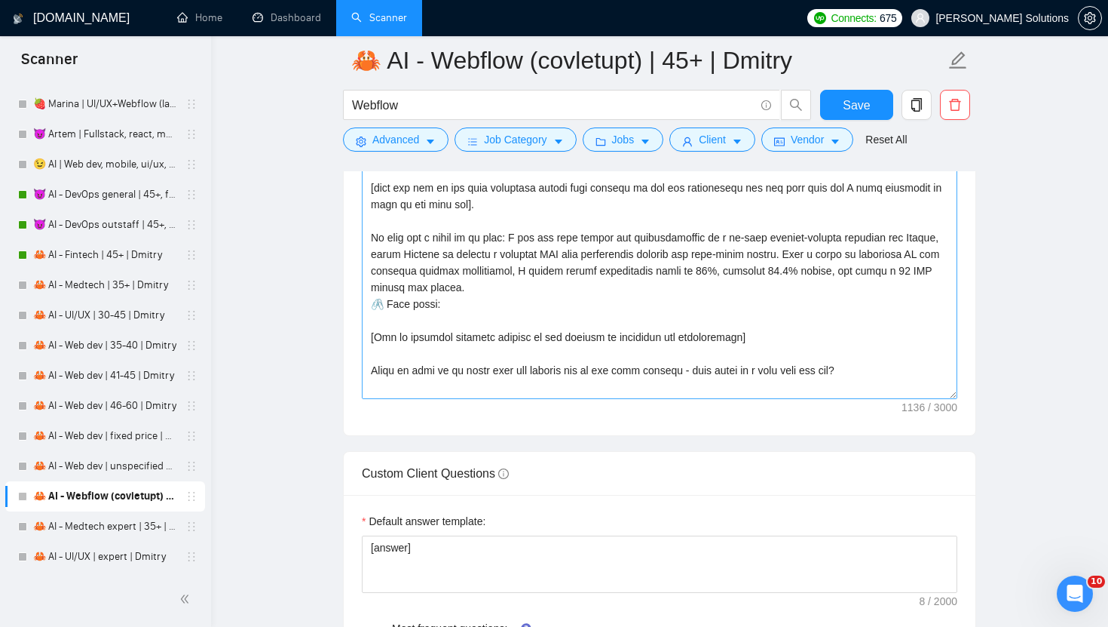
scroll to position [33, 0]
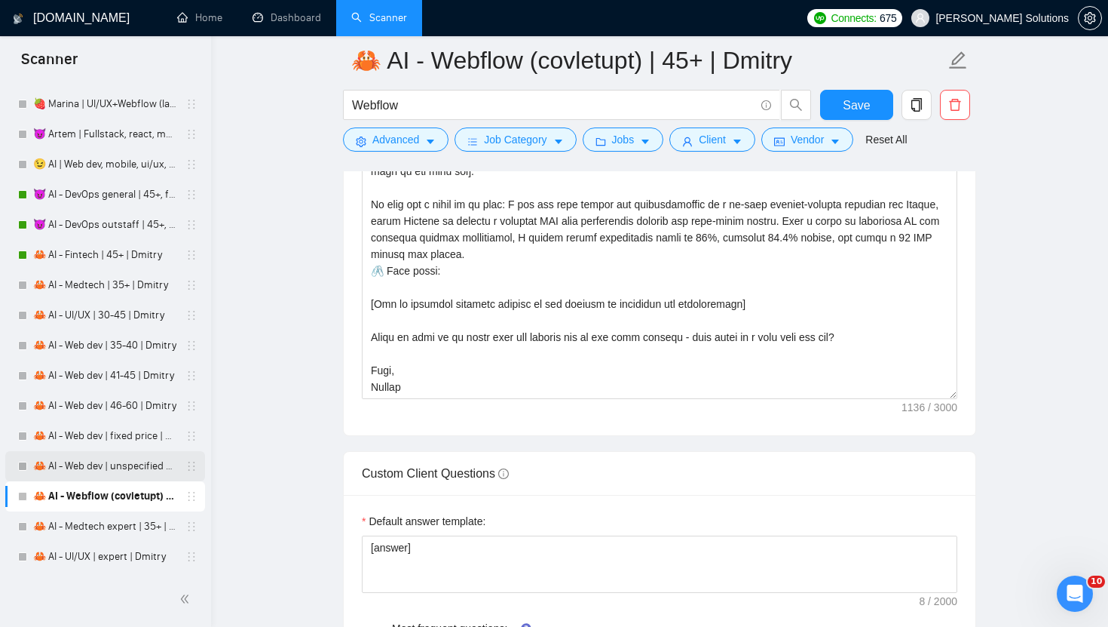
click at [145, 467] on link "🦀 AI - Web dev | unspecified budget | Dmitry" at bounding box center [104, 466] width 143 height 30
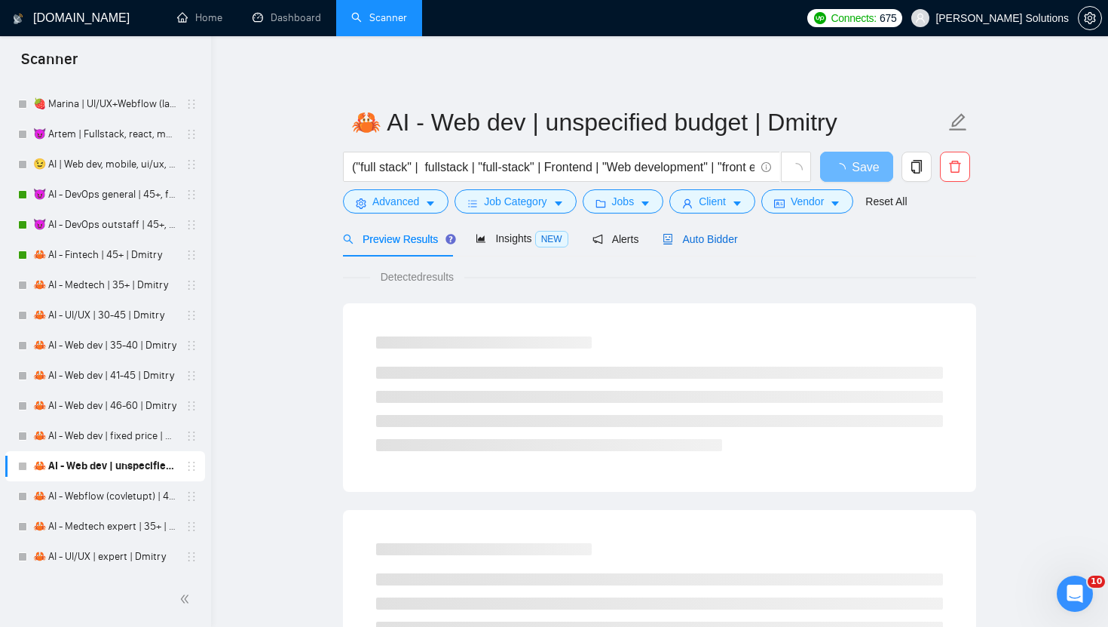
click at [694, 244] on span "Auto Bidder" at bounding box center [700, 239] width 75 height 12
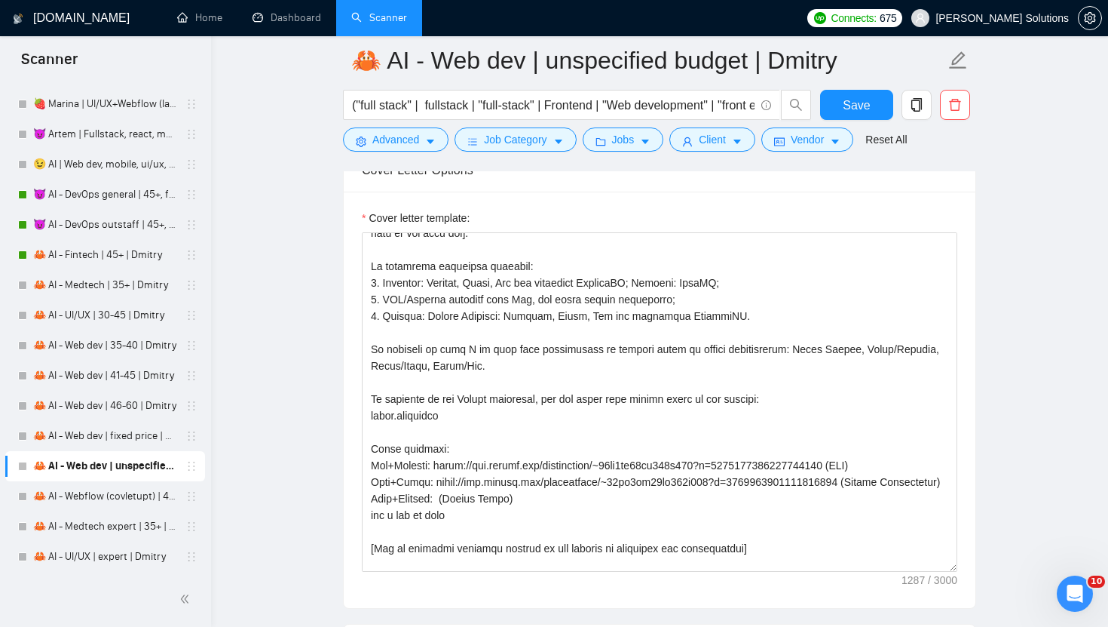
scroll to position [182, 0]
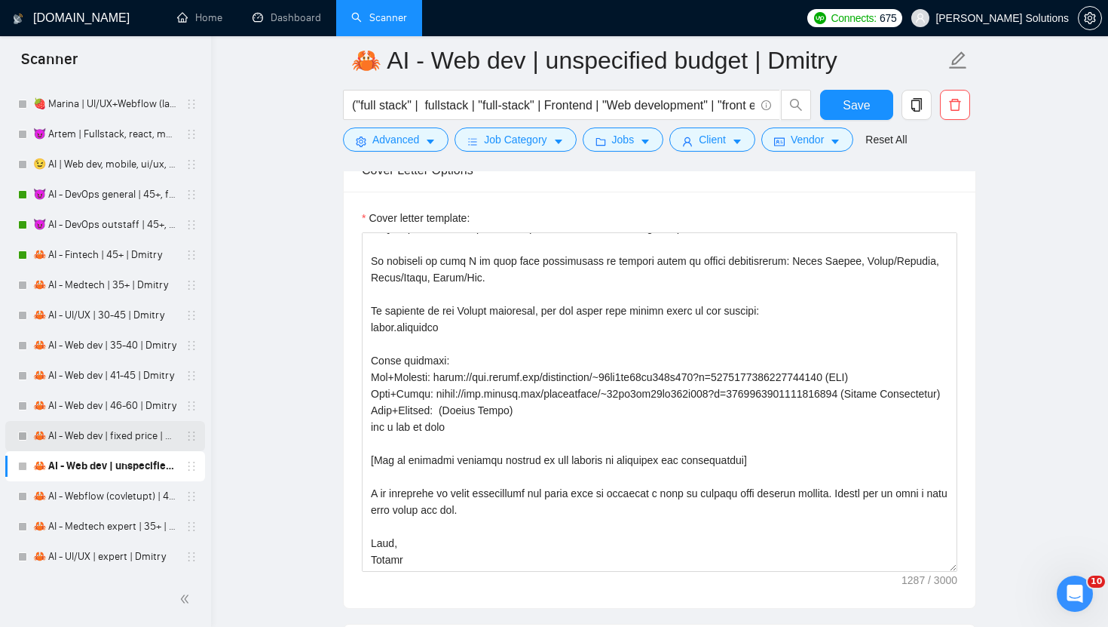
click at [127, 437] on link "🦀 AI - Web dev | fixed price | Dmitry" at bounding box center [104, 436] width 143 height 30
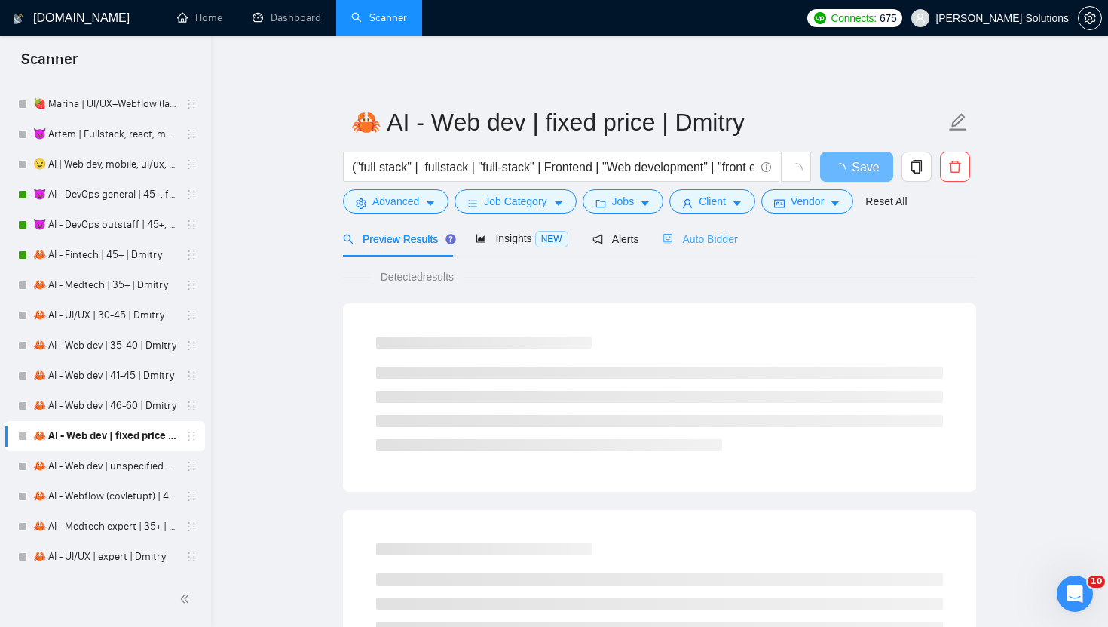
click at [705, 251] on div "Auto Bidder" at bounding box center [700, 238] width 75 height 35
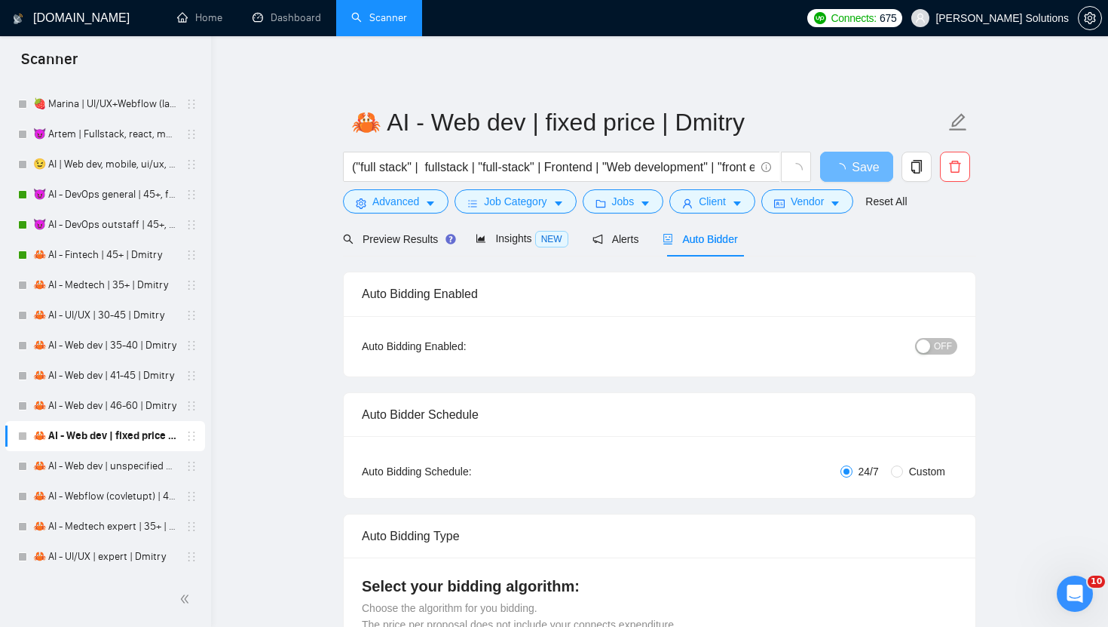
radio input "false"
radio input "true"
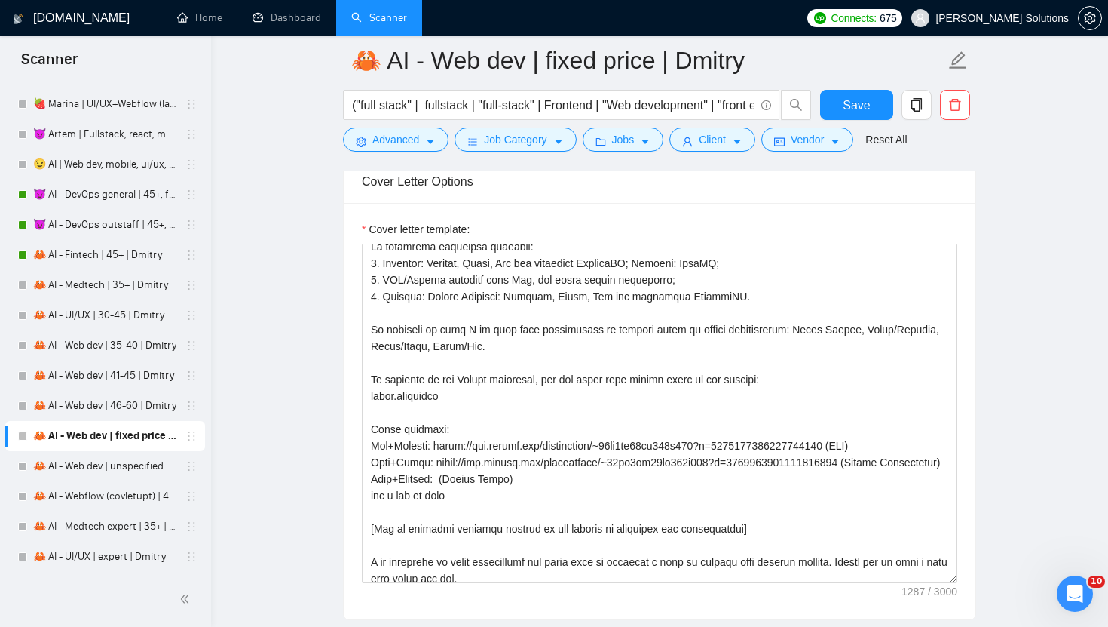
scroll to position [182, 0]
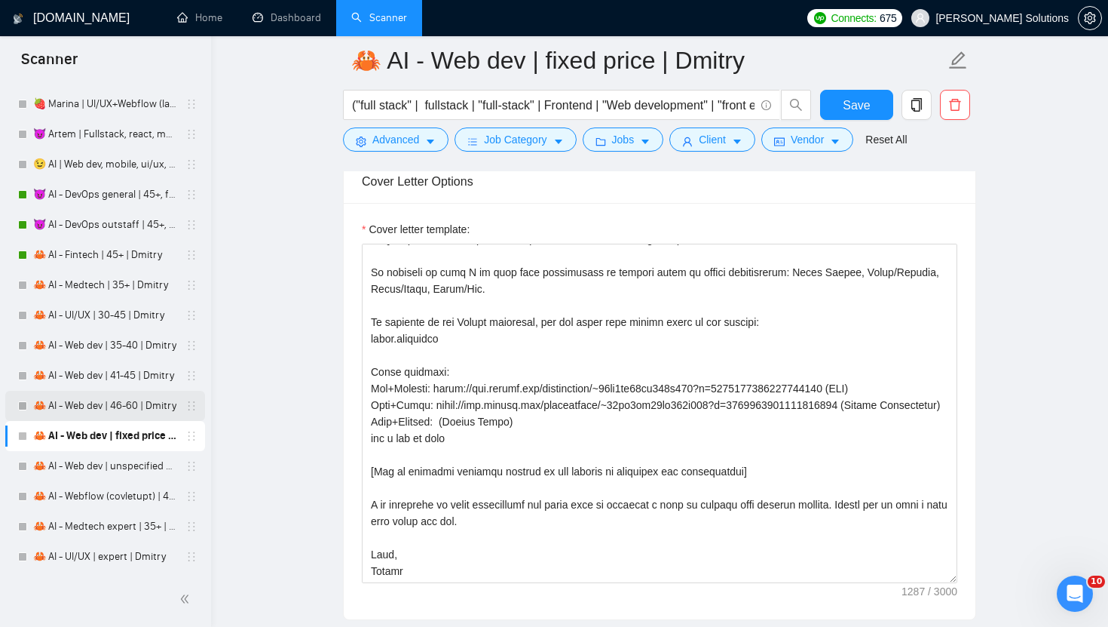
click at [94, 403] on link "🦀 AI - Web dev | 46-60 | Dmitry" at bounding box center [104, 406] width 143 height 30
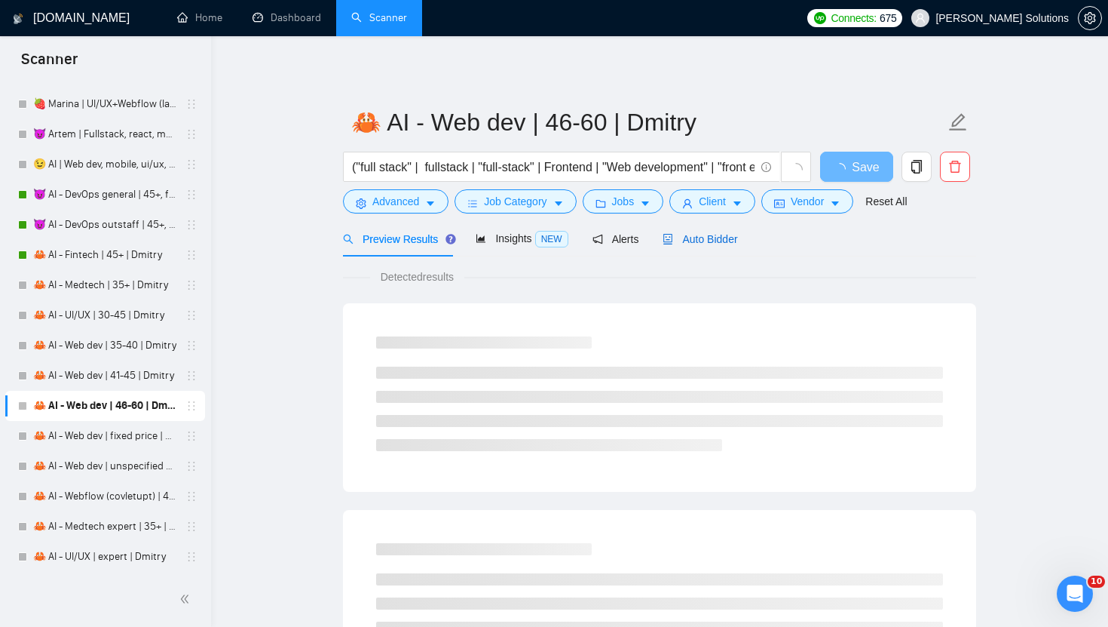
click at [704, 241] on span "Auto Bidder" at bounding box center [700, 239] width 75 height 12
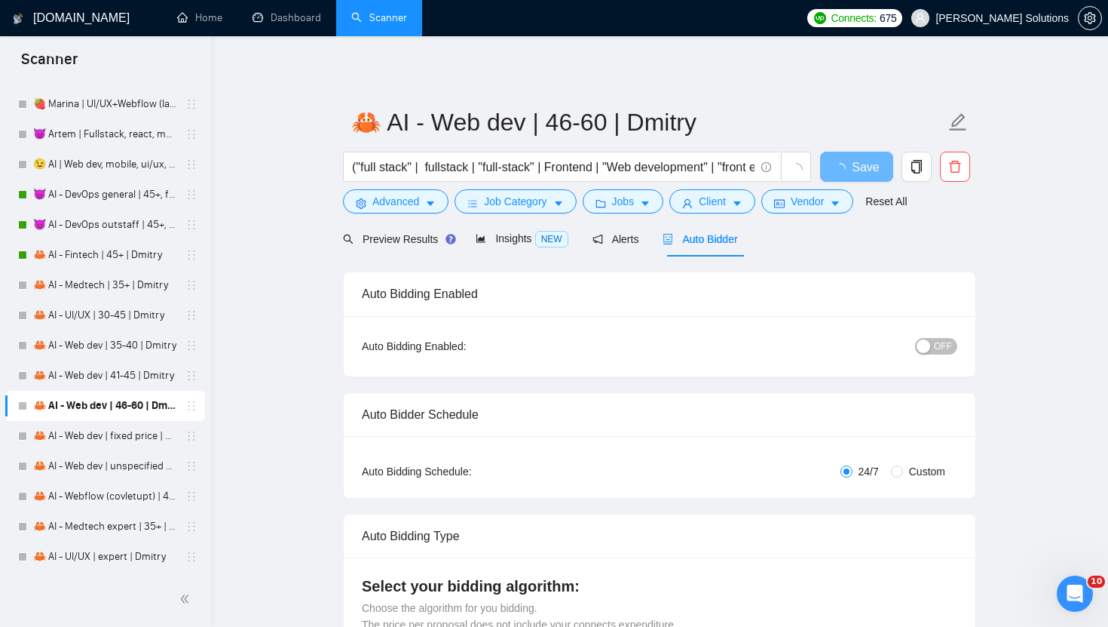
radio input "false"
radio input "true"
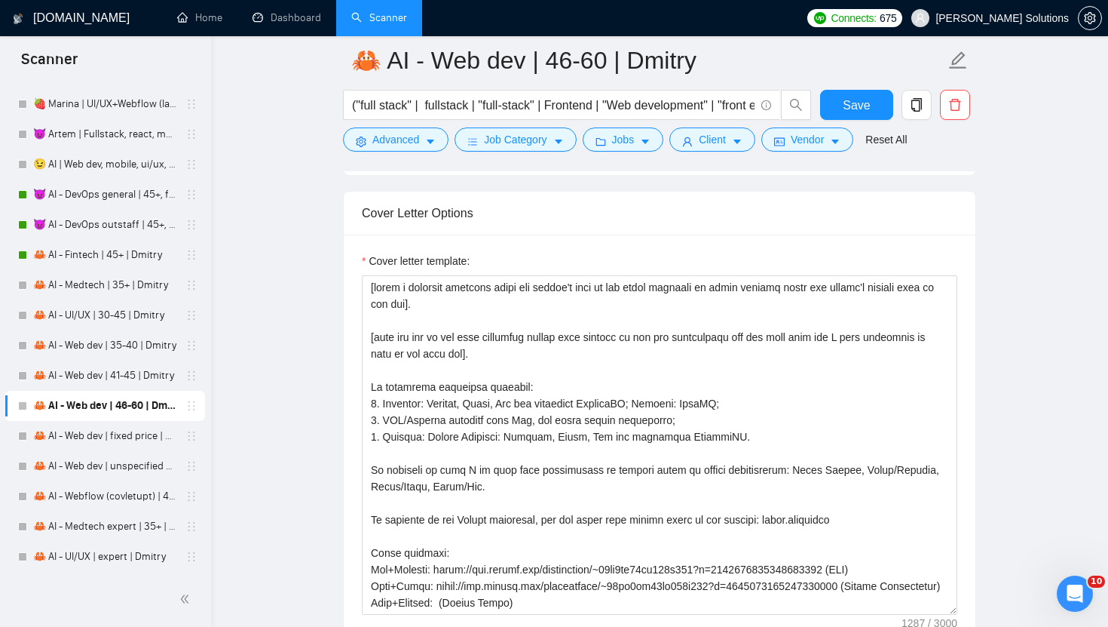
scroll to position [166, 0]
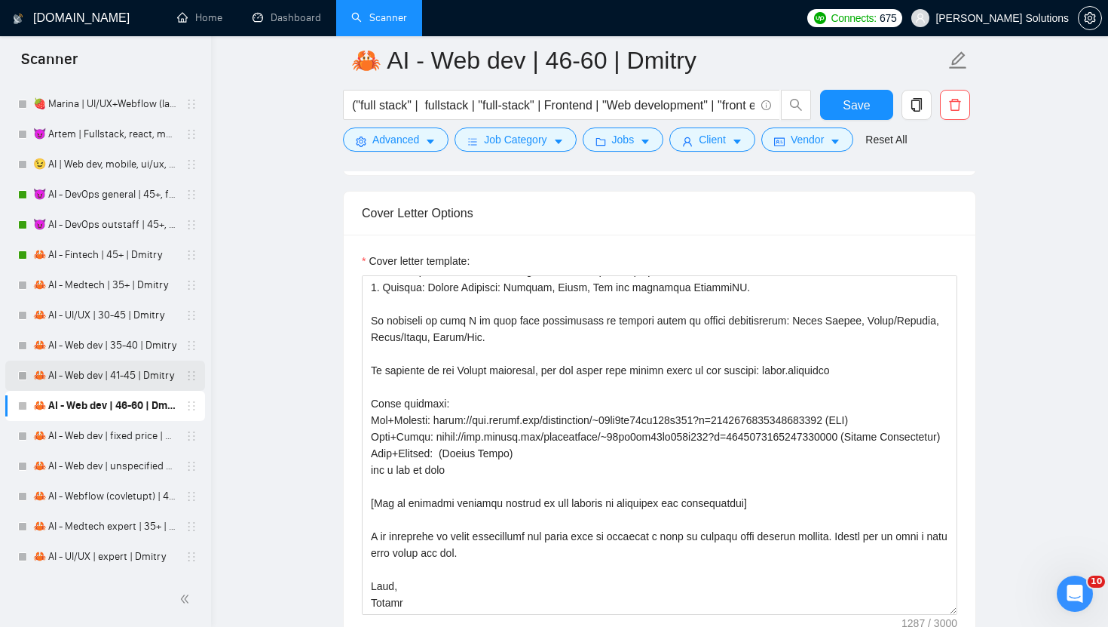
click at [115, 371] on link "🦀 AI - Web dev | 41-45 | Dmitry" at bounding box center [104, 375] width 143 height 30
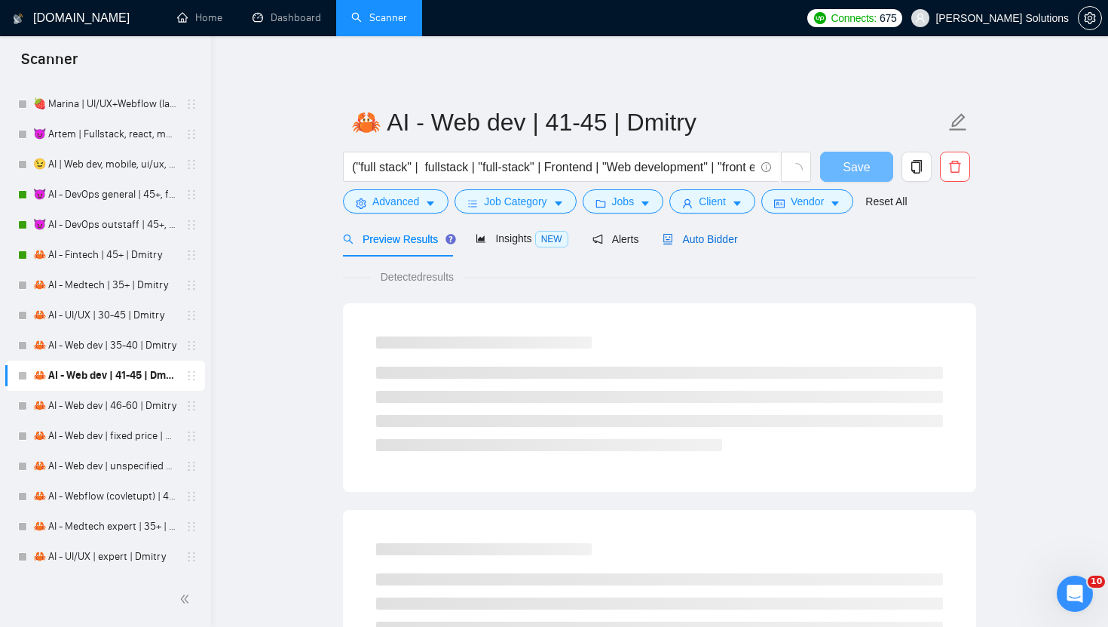
click at [713, 244] on span "Auto Bidder" at bounding box center [700, 239] width 75 height 12
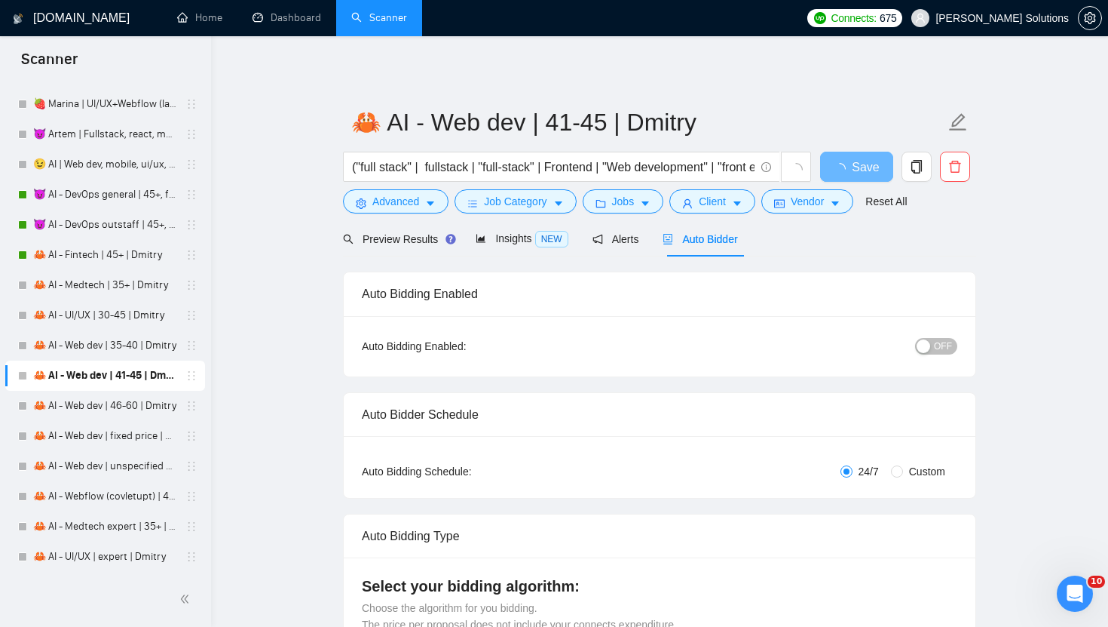
radio input "false"
radio input "true"
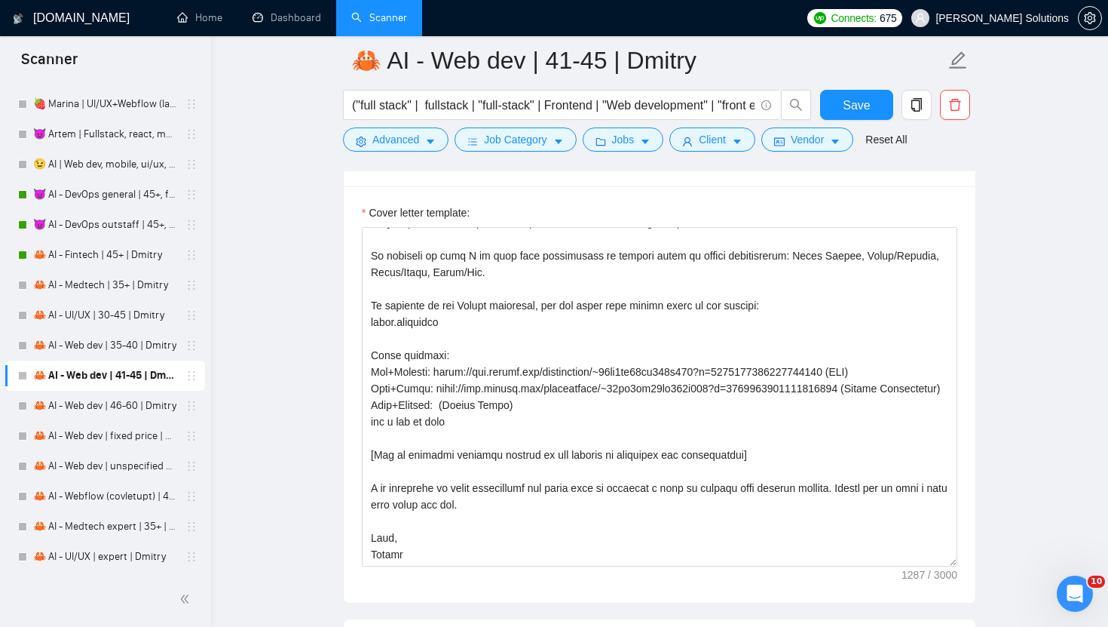
scroll to position [1922, 0]
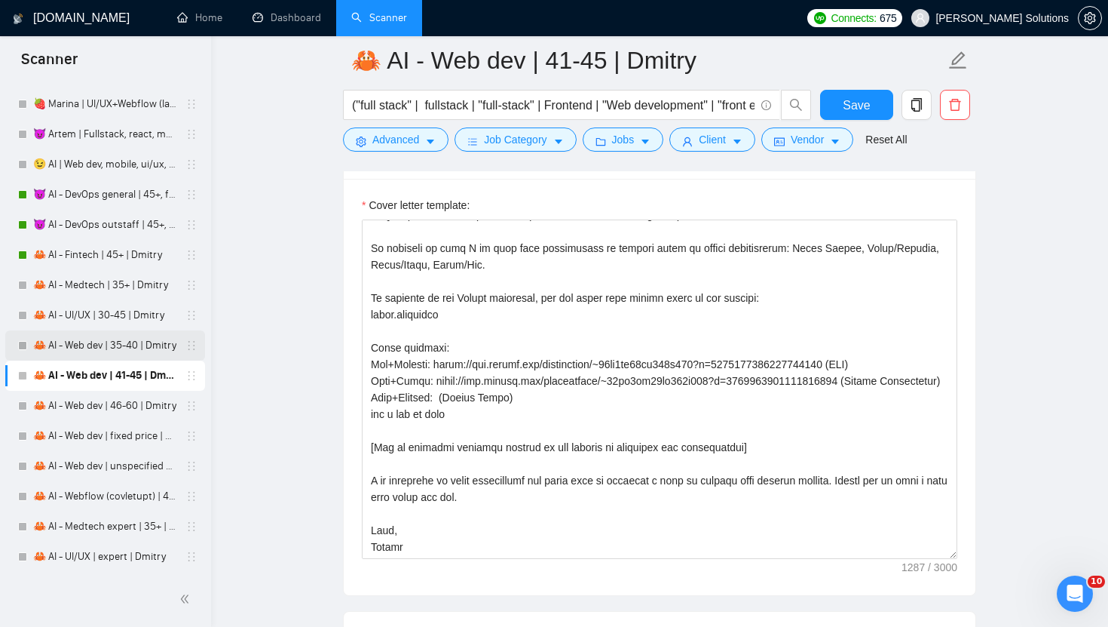
click at [139, 340] on link "🦀 AI - Web dev | 35-40 | Dmitry" at bounding box center [104, 345] width 143 height 30
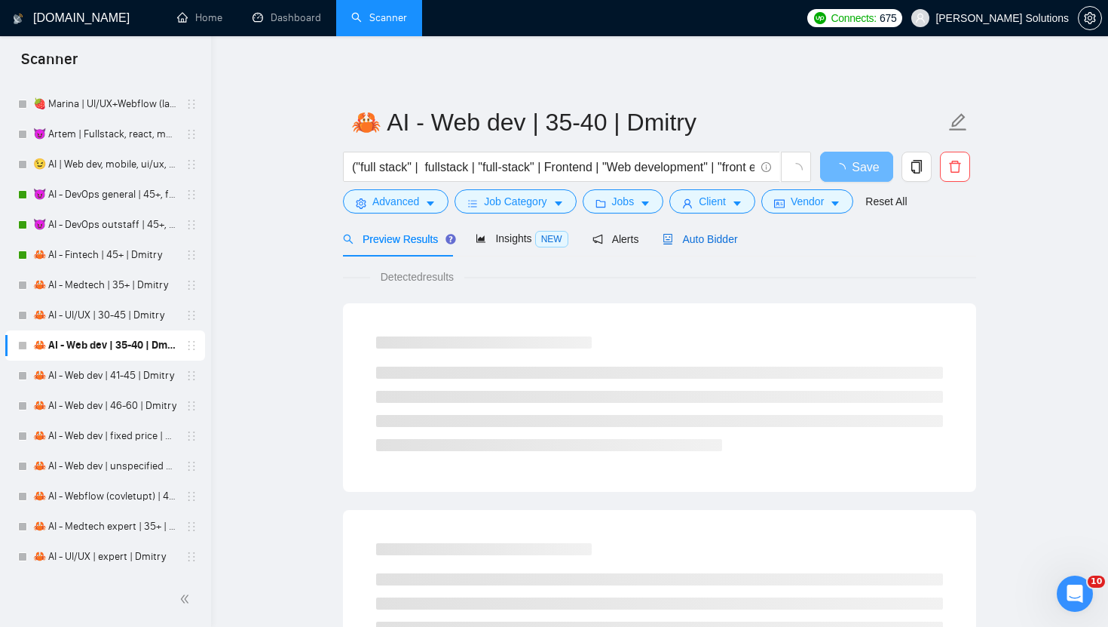
click at [683, 238] on span "Auto Bidder" at bounding box center [700, 239] width 75 height 12
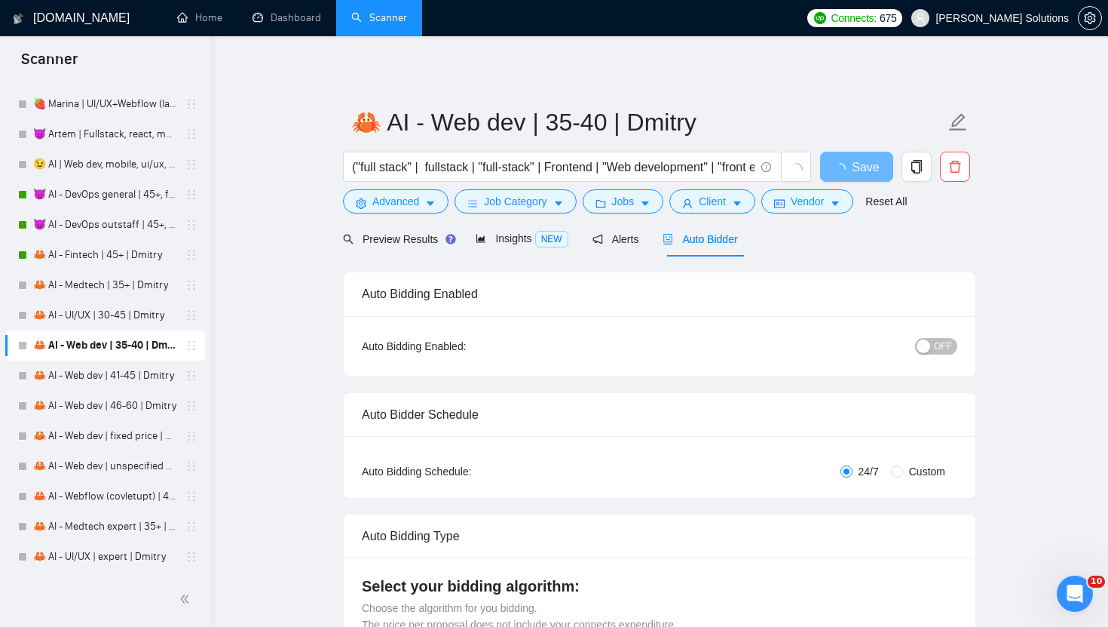
radio input "false"
radio input "true"
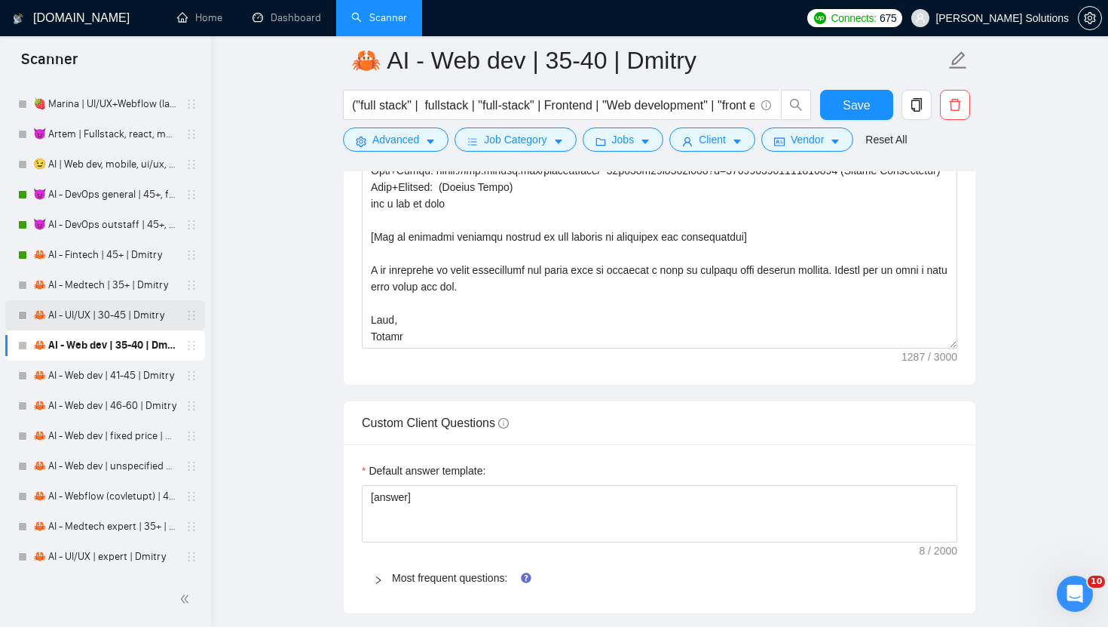
scroll to position [2140, 0]
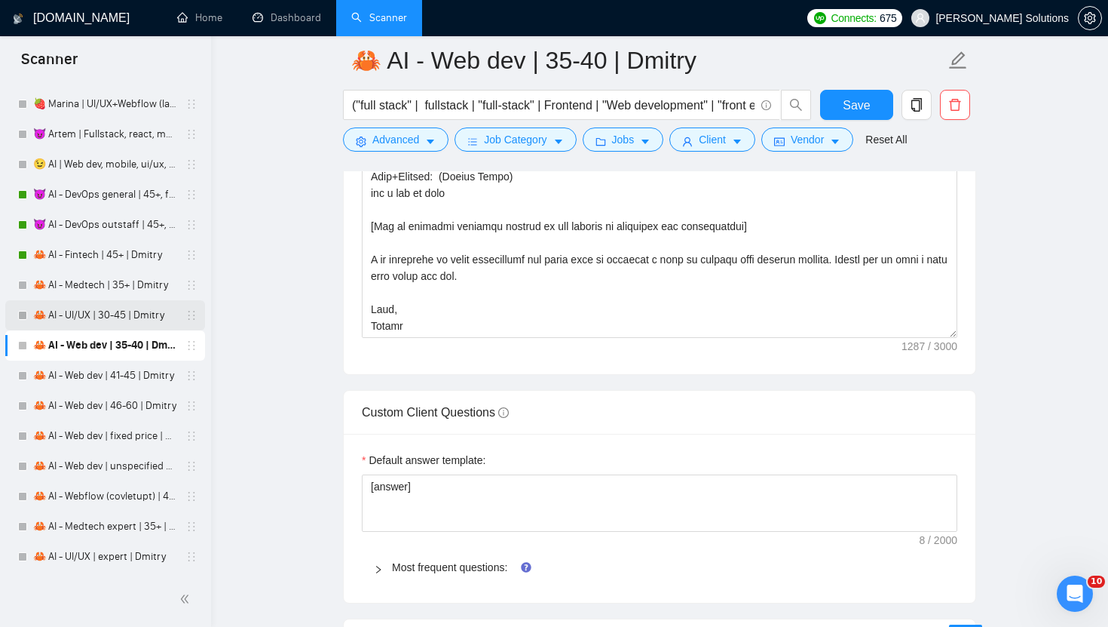
click at [80, 323] on link "🦀 AI - UI/UX | 30-45 | Dmitry" at bounding box center [104, 315] width 143 height 30
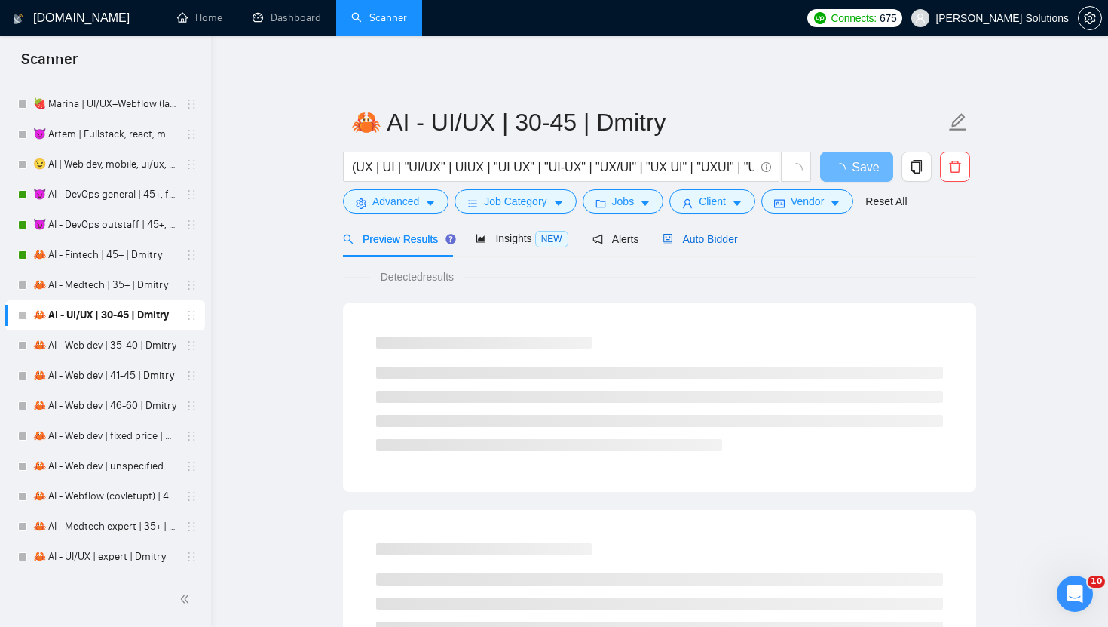
click at [695, 238] on span "Auto Bidder" at bounding box center [700, 239] width 75 height 12
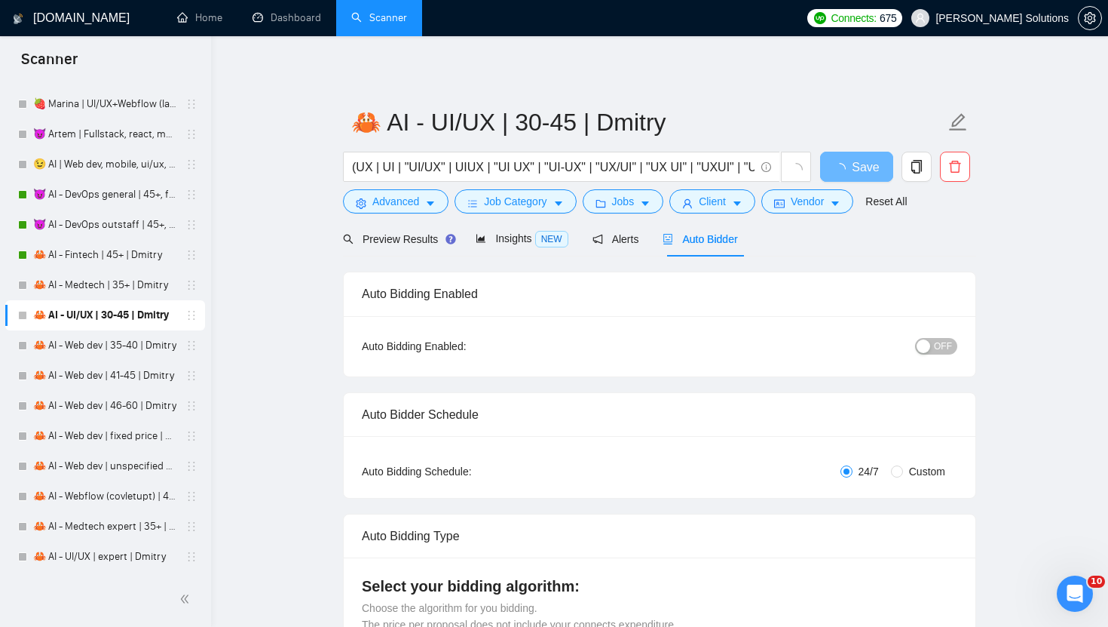
radio input "false"
radio input "true"
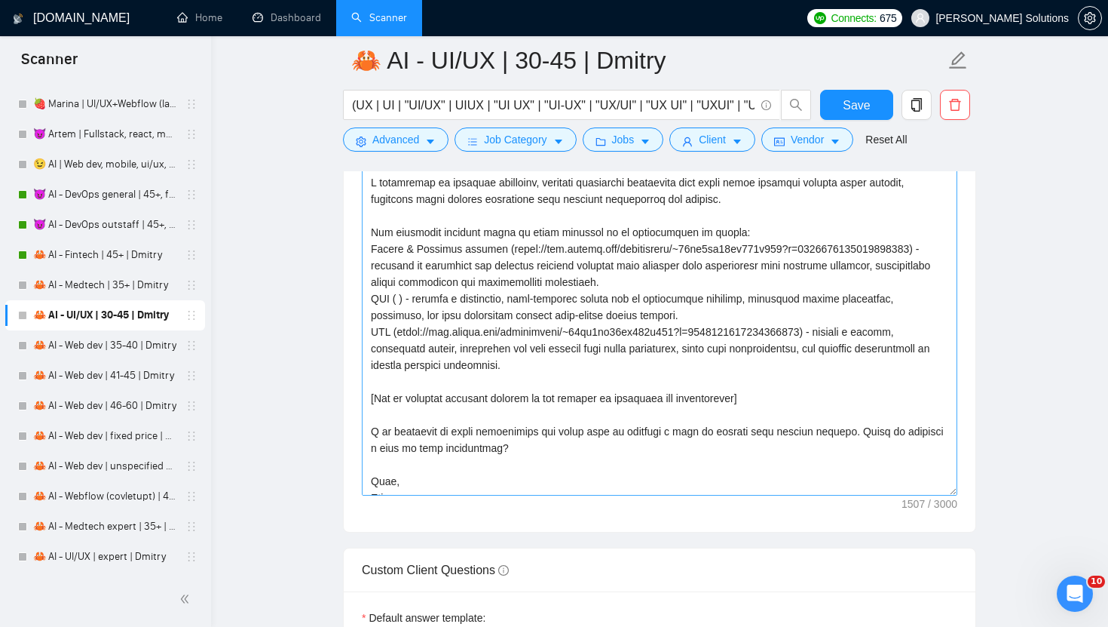
scroll to position [100, 0]
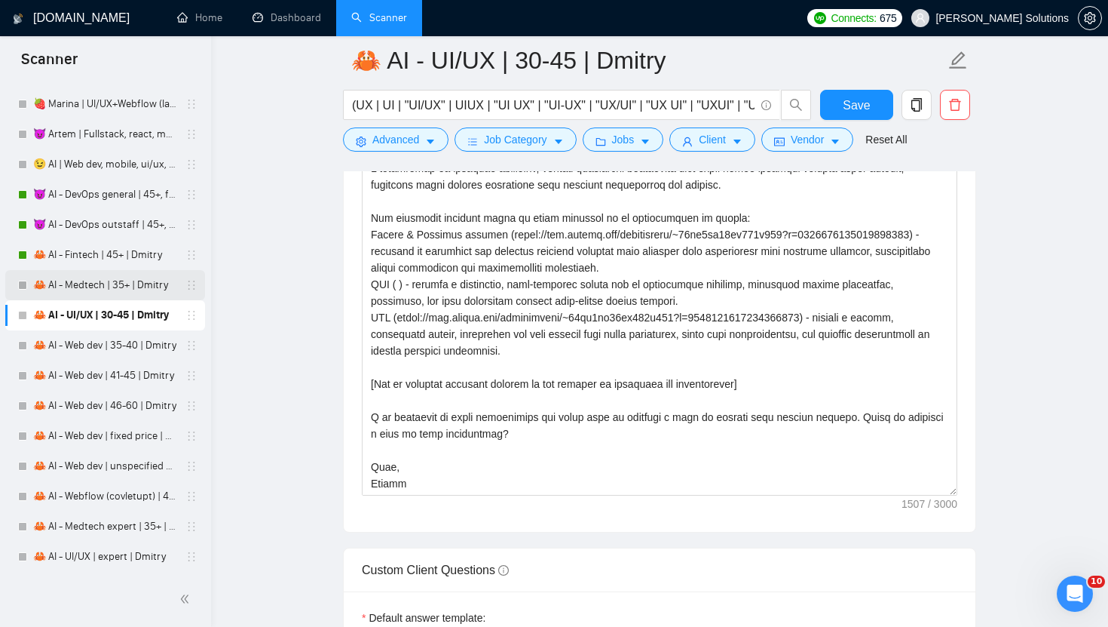
click at [146, 279] on link "🦀 AI - Medtech | 35+ | Dmitry" at bounding box center [104, 285] width 143 height 30
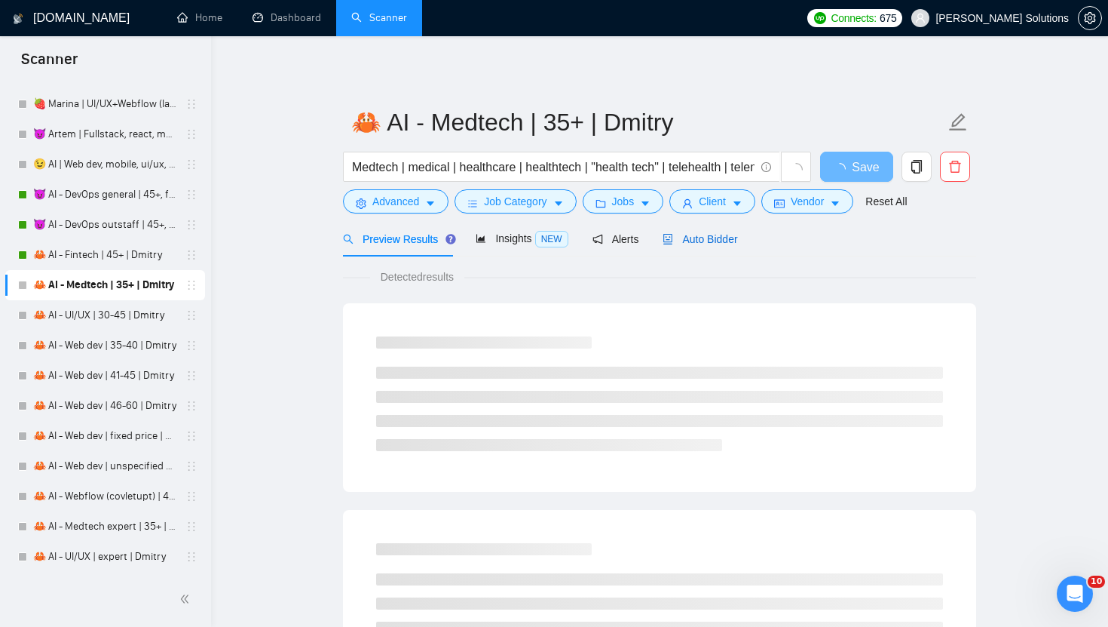
click at [693, 247] on div "Auto Bidder" at bounding box center [700, 239] width 75 height 17
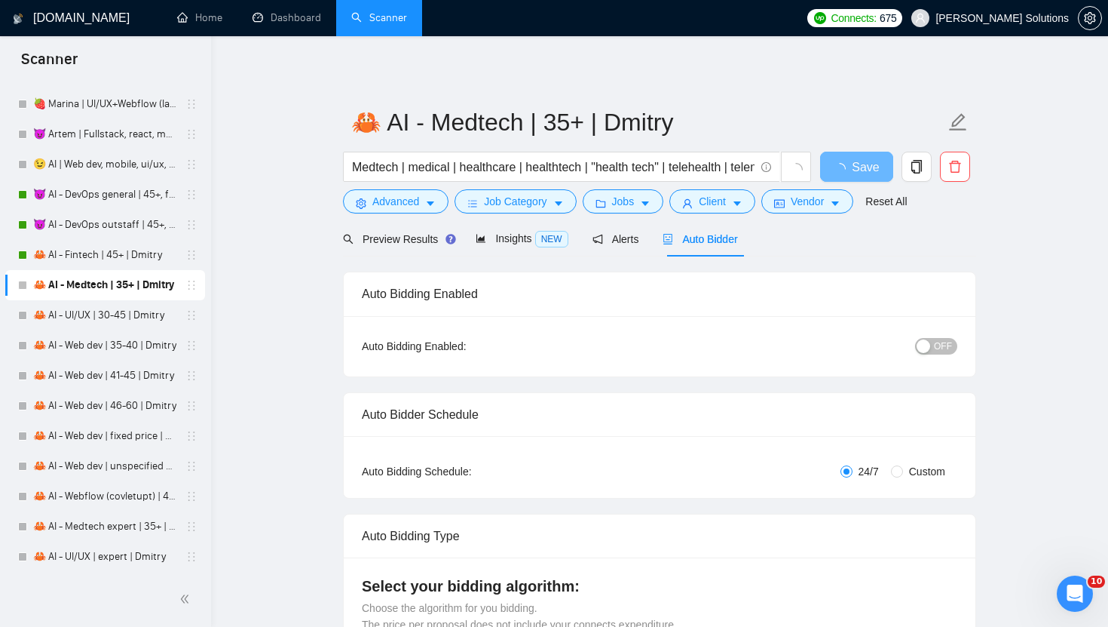
radio input "false"
radio input "true"
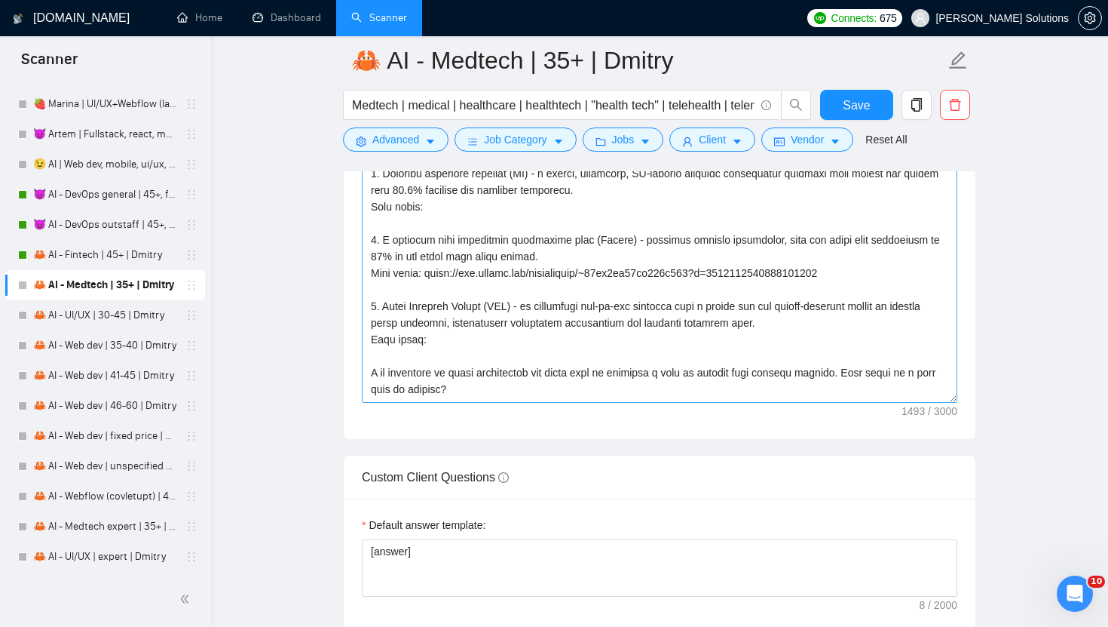
scroll to position [199, 0]
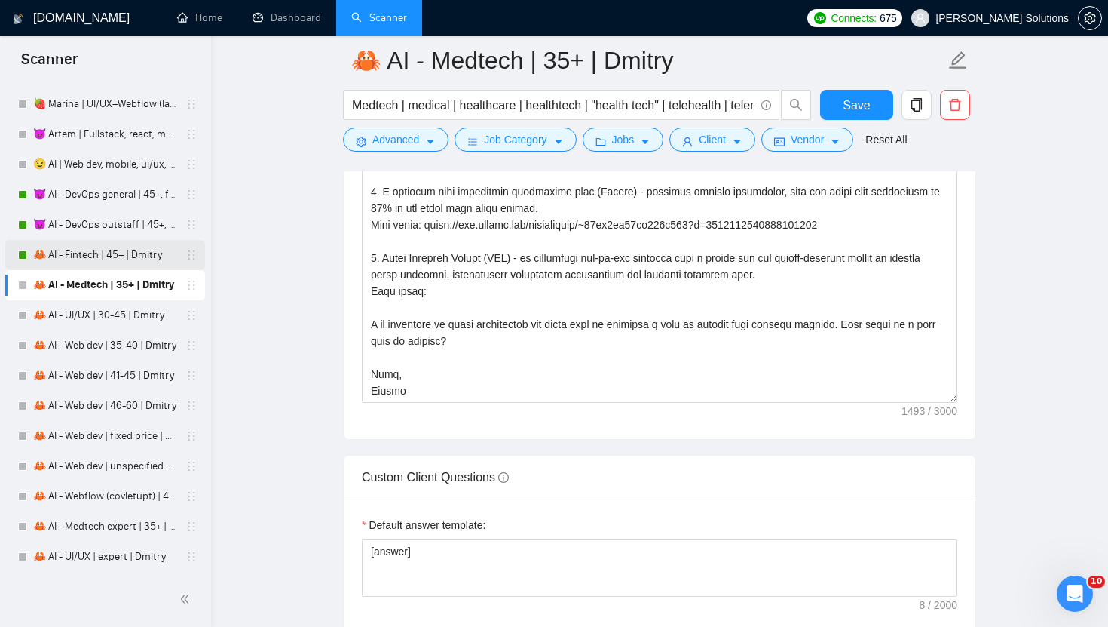
click at [136, 255] on link "🦀 AI - Fintech | 45+ | Dmitry" at bounding box center [104, 255] width 143 height 30
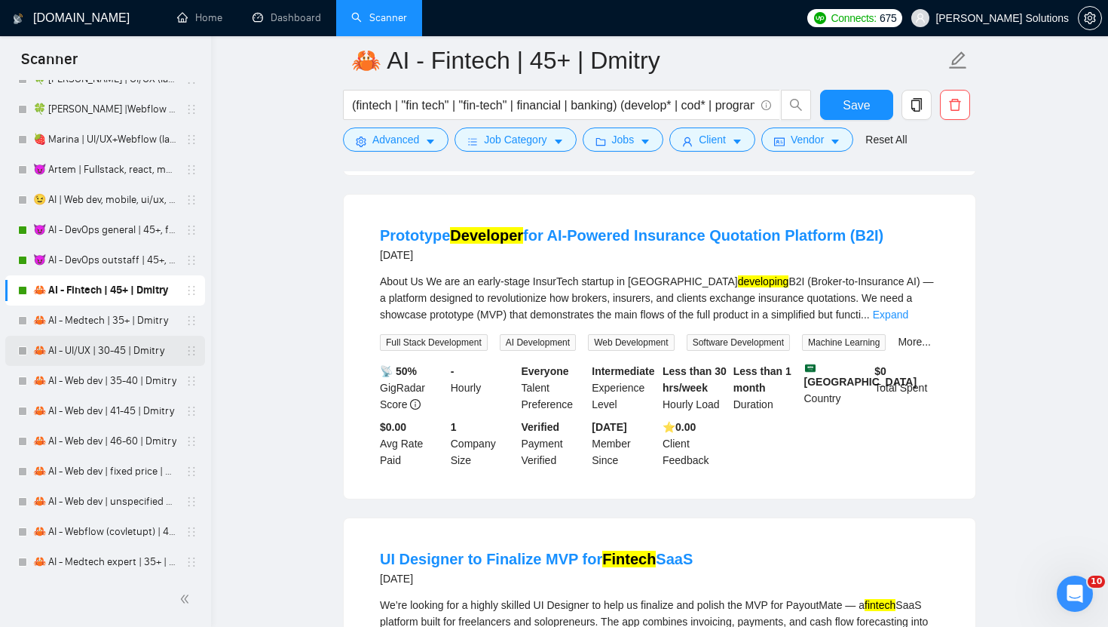
scroll to position [4047, 0]
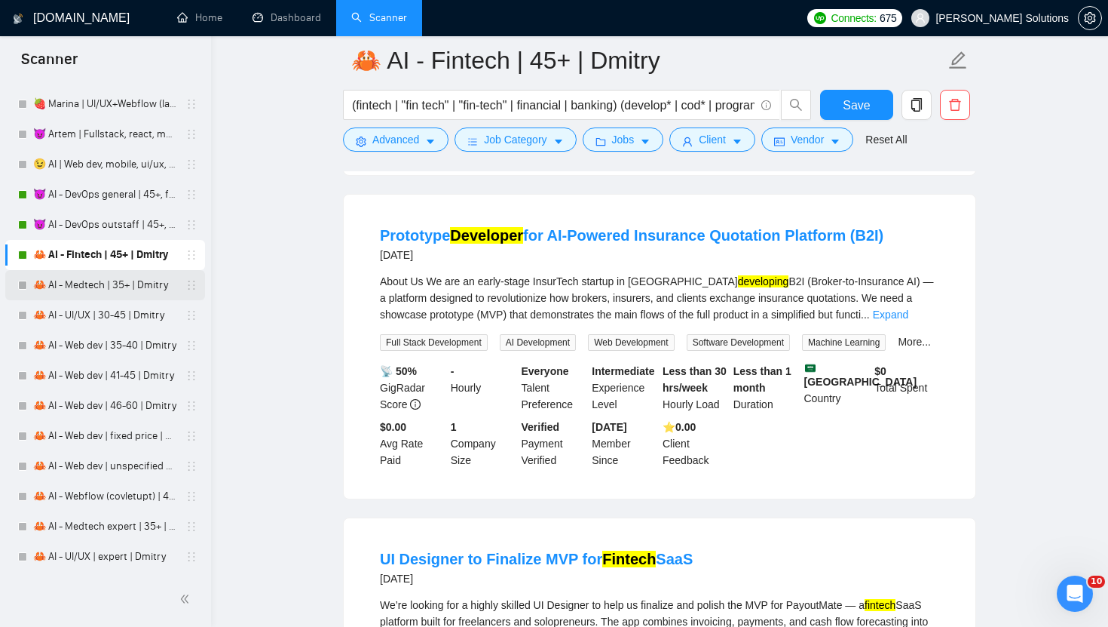
click at [84, 287] on link "🦀 AI - Medtech | 35+ | Dmitry" at bounding box center [104, 285] width 143 height 30
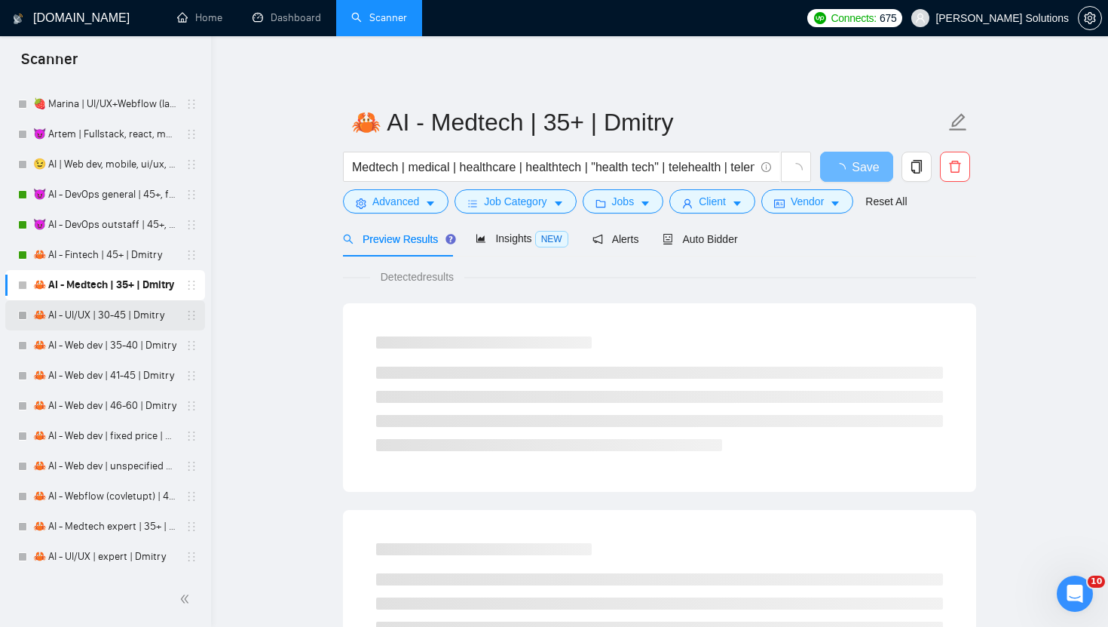
click at [93, 308] on link "🦀 AI - UI/UX | 30-45 | Dmitry" at bounding box center [104, 315] width 143 height 30
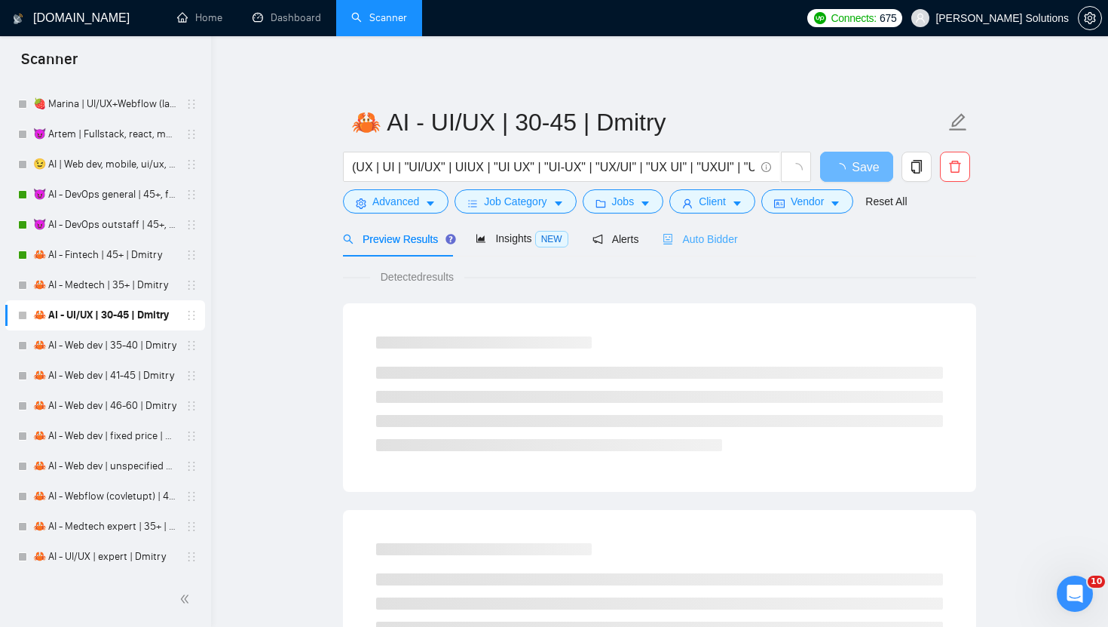
click at [674, 247] on div "Auto Bidder" at bounding box center [700, 238] width 75 height 35
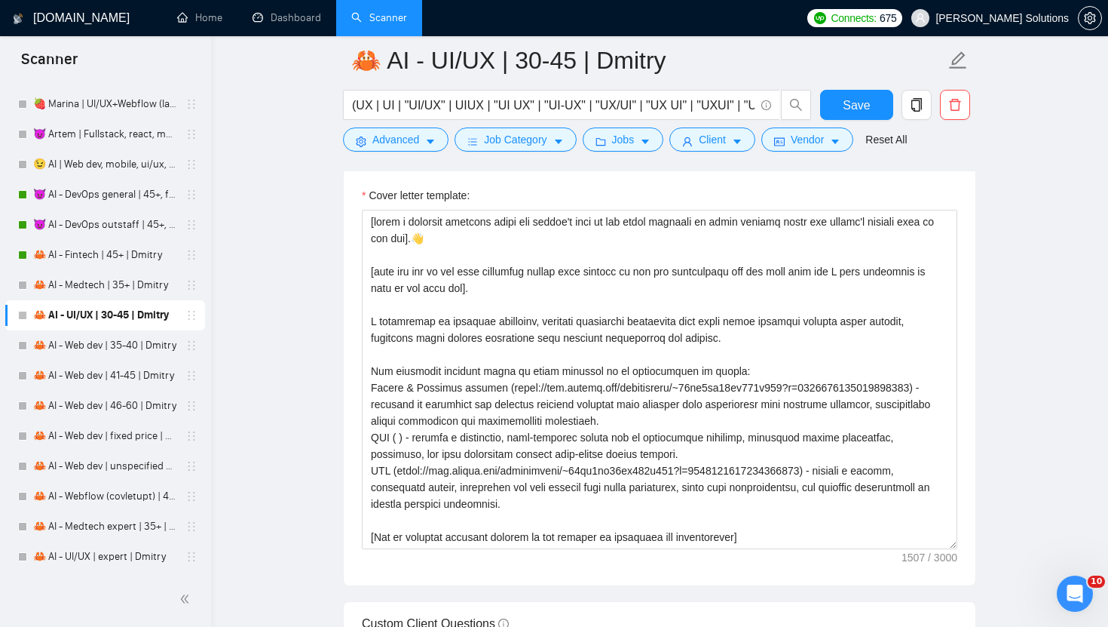
scroll to position [5, 0]
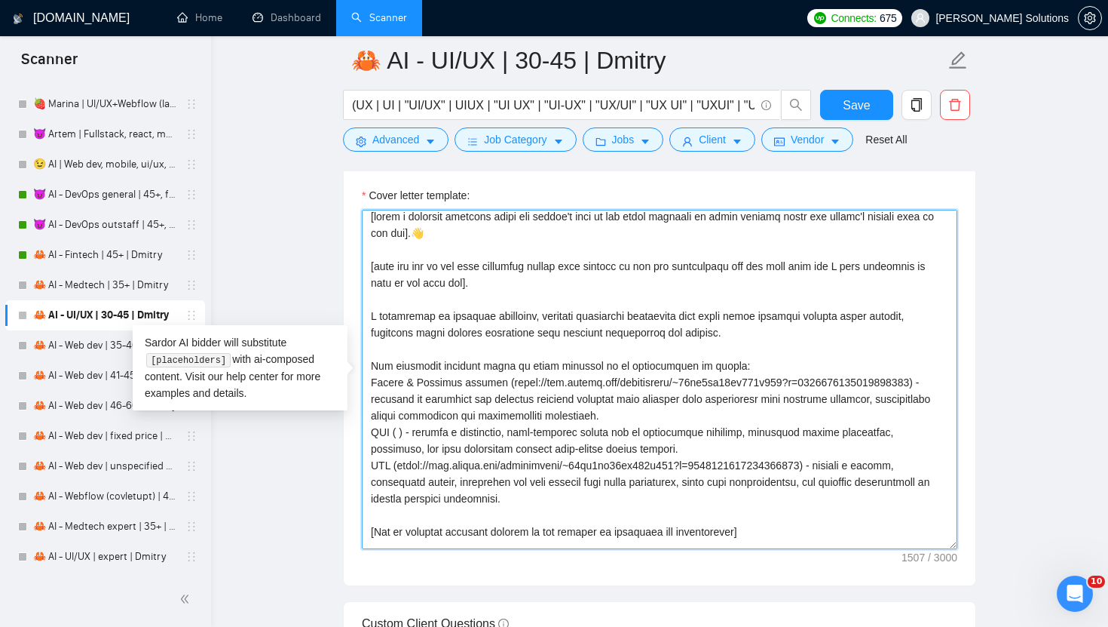
click at [403, 433] on textarea "Cover letter template:" at bounding box center [660, 379] width 596 height 339
paste textarea "[URL][DOMAIN_NAME]"
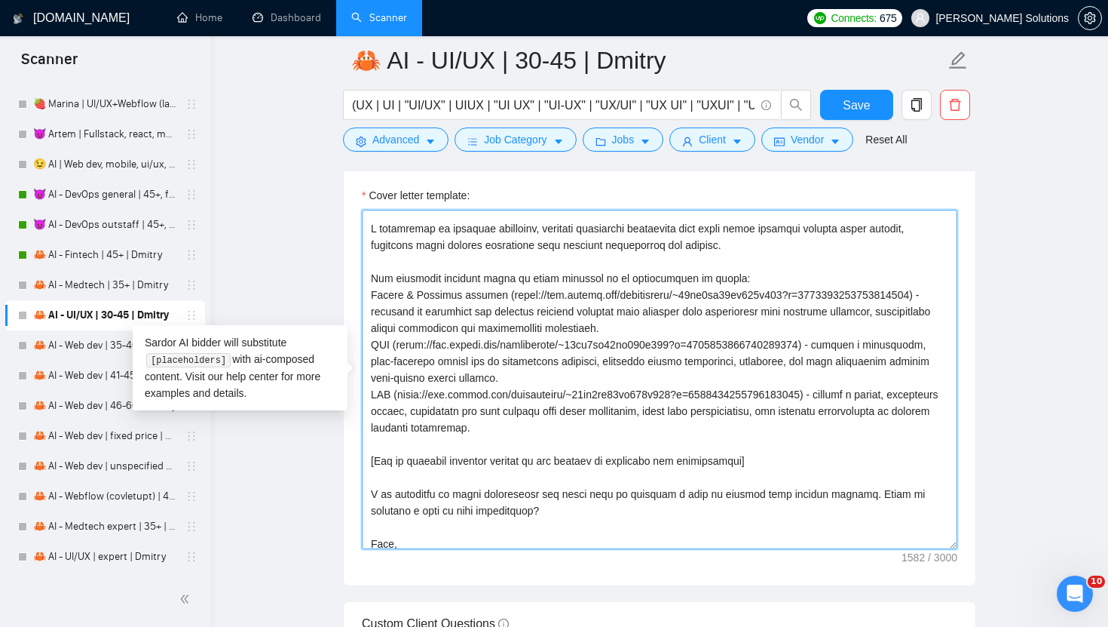
scroll to position [116, 0]
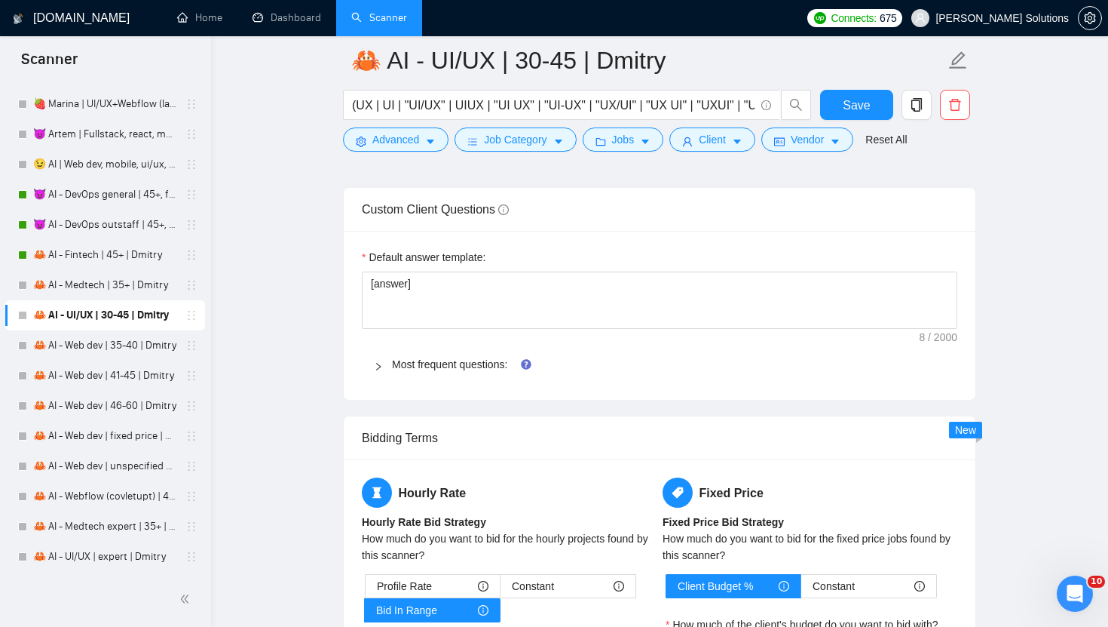
type textarea "[lorem i dolorsit ametcons adipi eli seddoe't inci ut lab etdol magnaali en adm…"
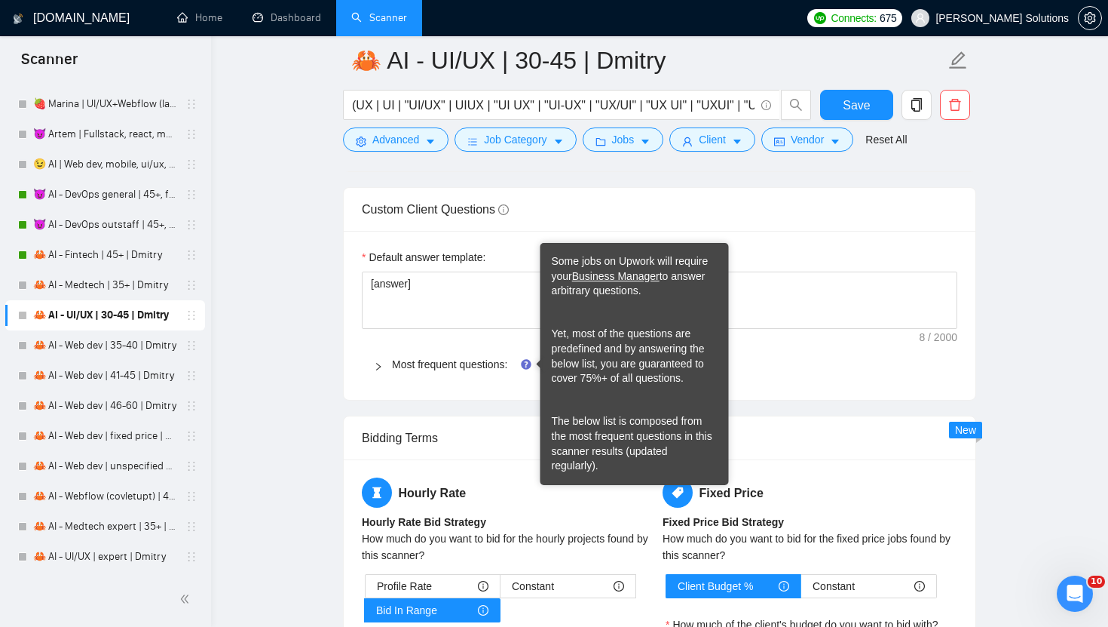
click at [458, 351] on div "Most frequent questions:" at bounding box center [660, 364] width 596 height 35
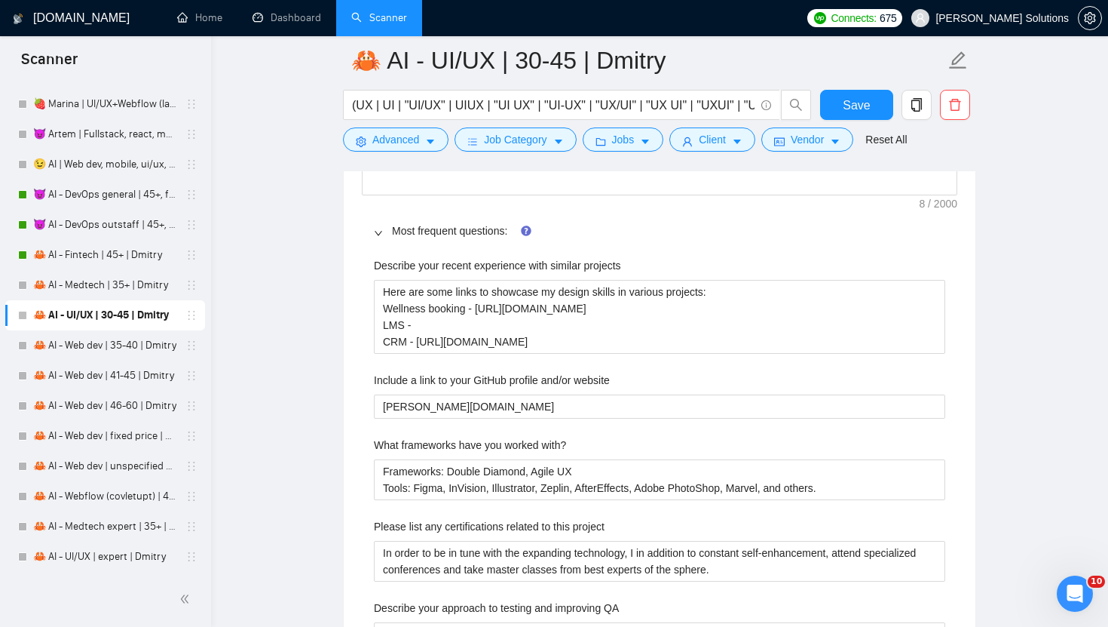
scroll to position [2518, 0]
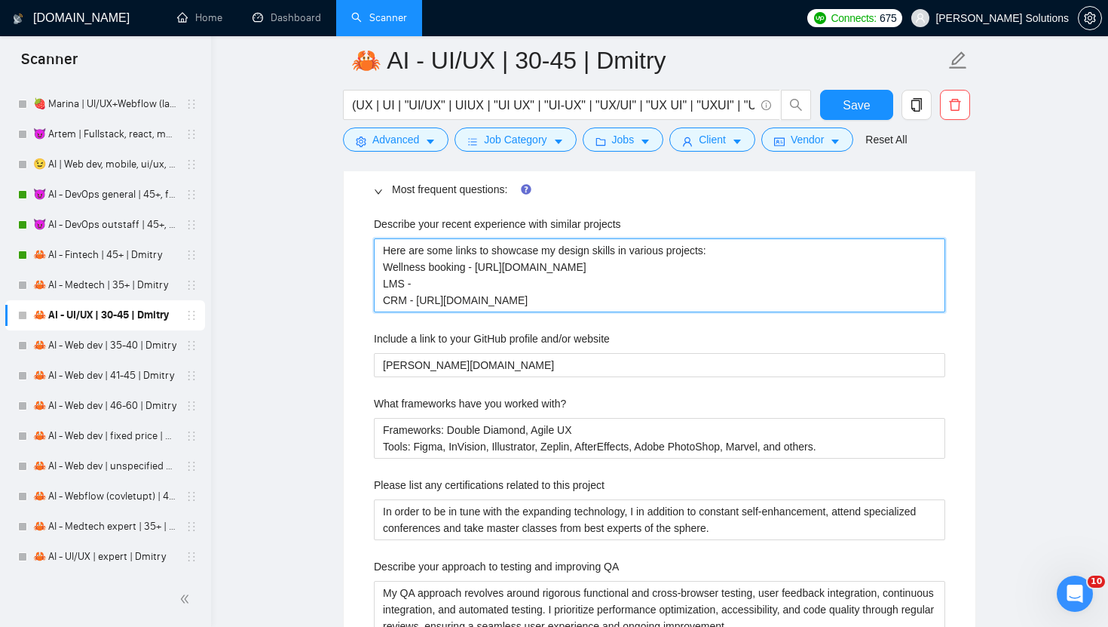
click at [427, 276] on projects "Here are some links to showcase my design skills in various projects: Wellness …" at bounding box center [660, 275] width 572 height 74
paste projects "[URL][DOMAIN_NAME]"
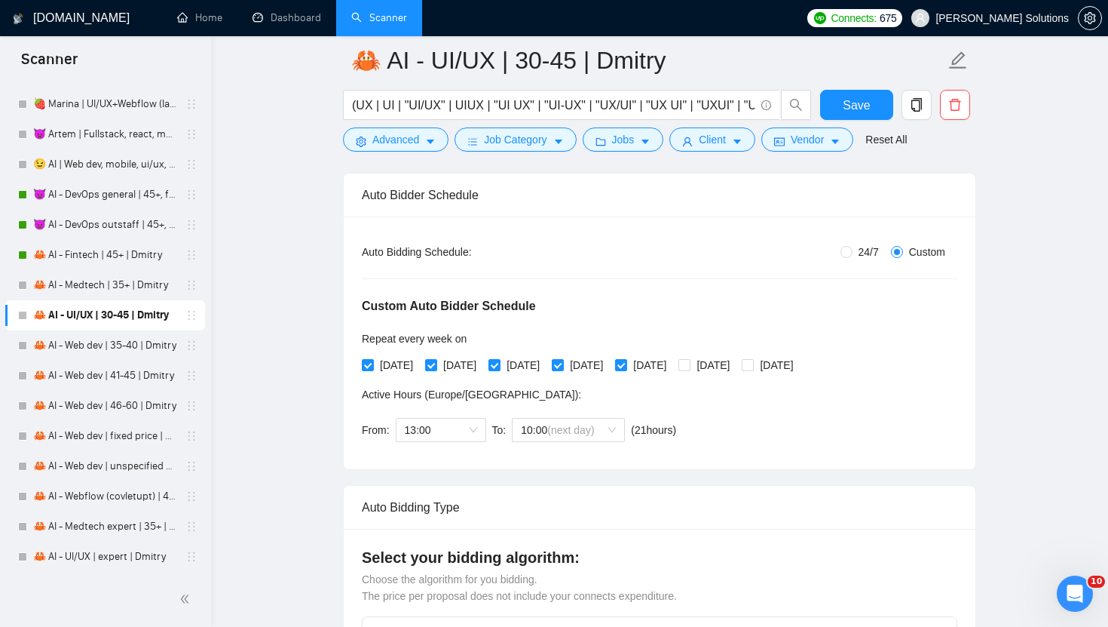
scroll to position [0, 0]
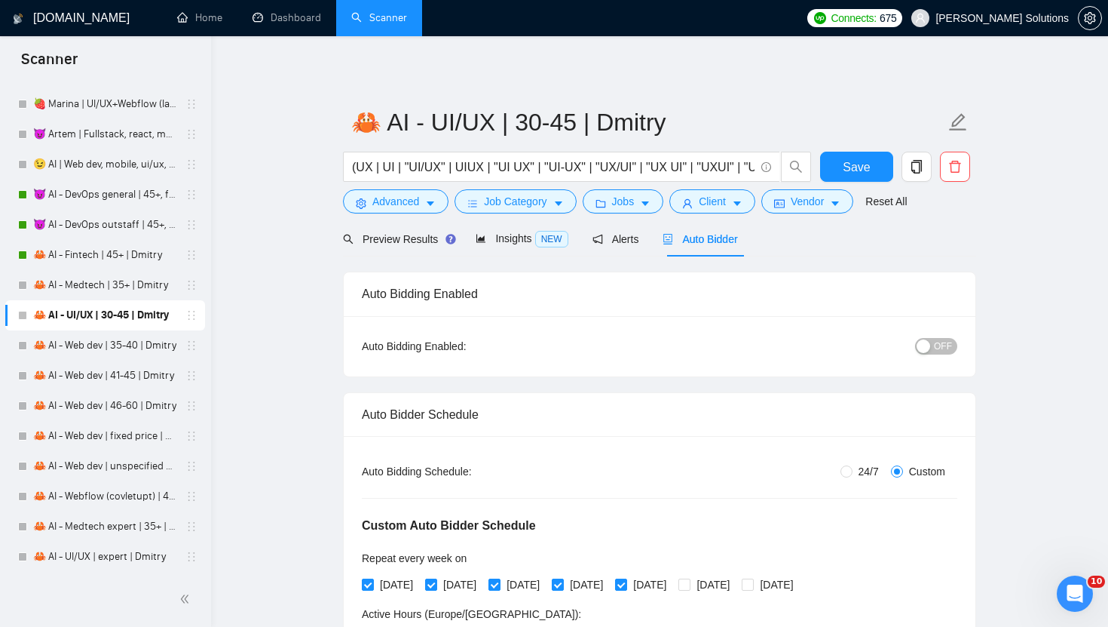
type projects "Here are some links to showcase my design skills in various projects: Wellness …"
click at [930, 352] on div "button" at bounding box center [924, 346] width 14 height 14
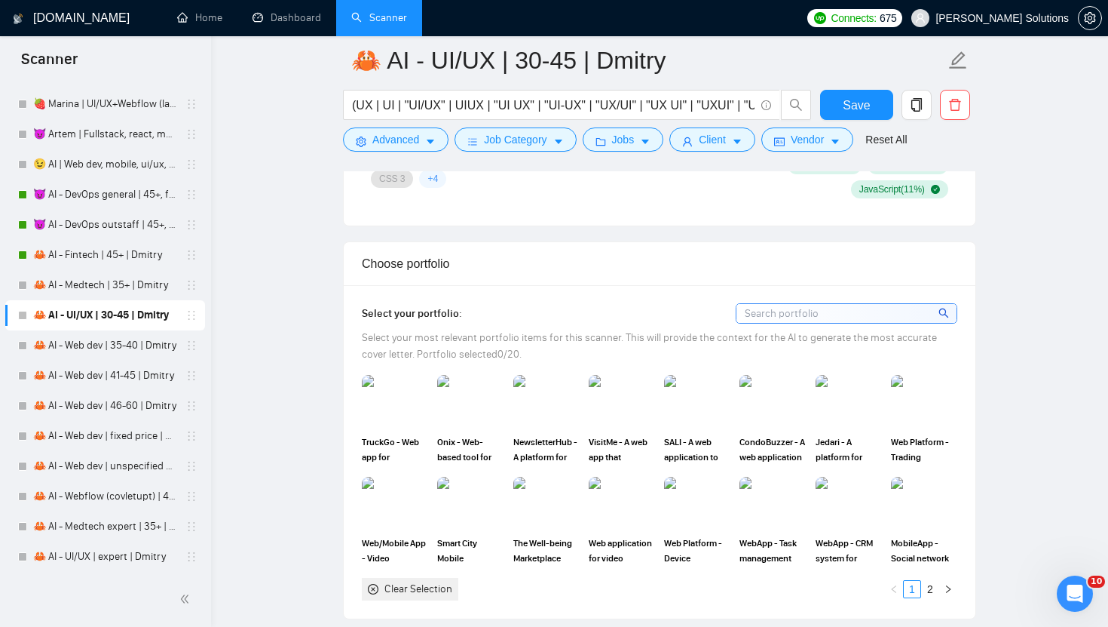
scroll to position [1551, 0]
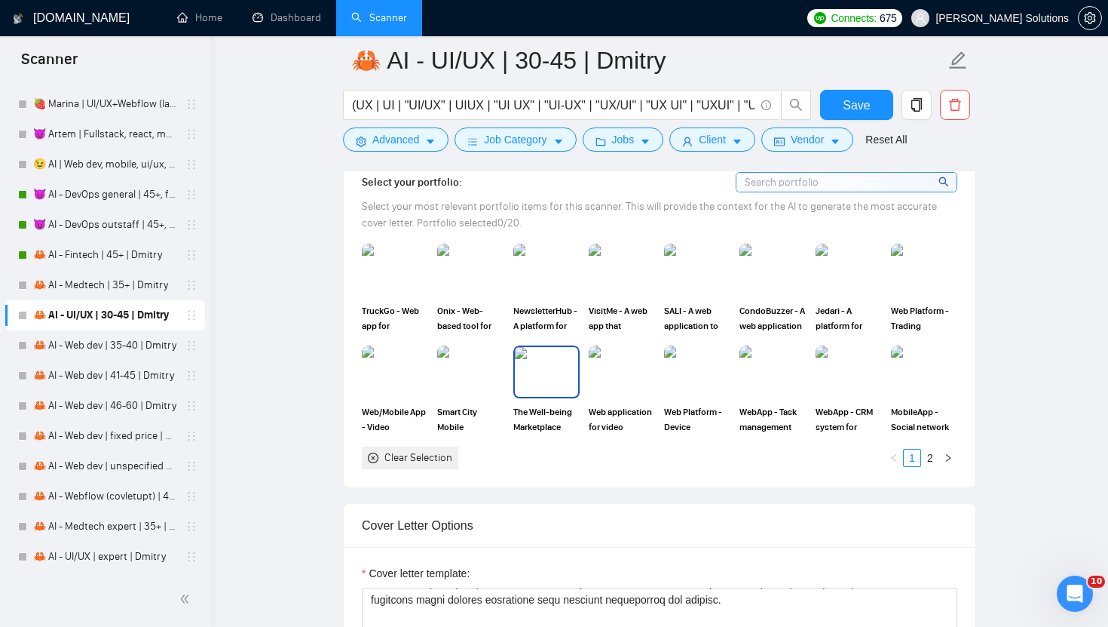
click at [538, 374] on img at bounding box center [546, 372] width 63 height 50
click at [541, 366] on rect at bounding box center [547, 371] width 24 height 24
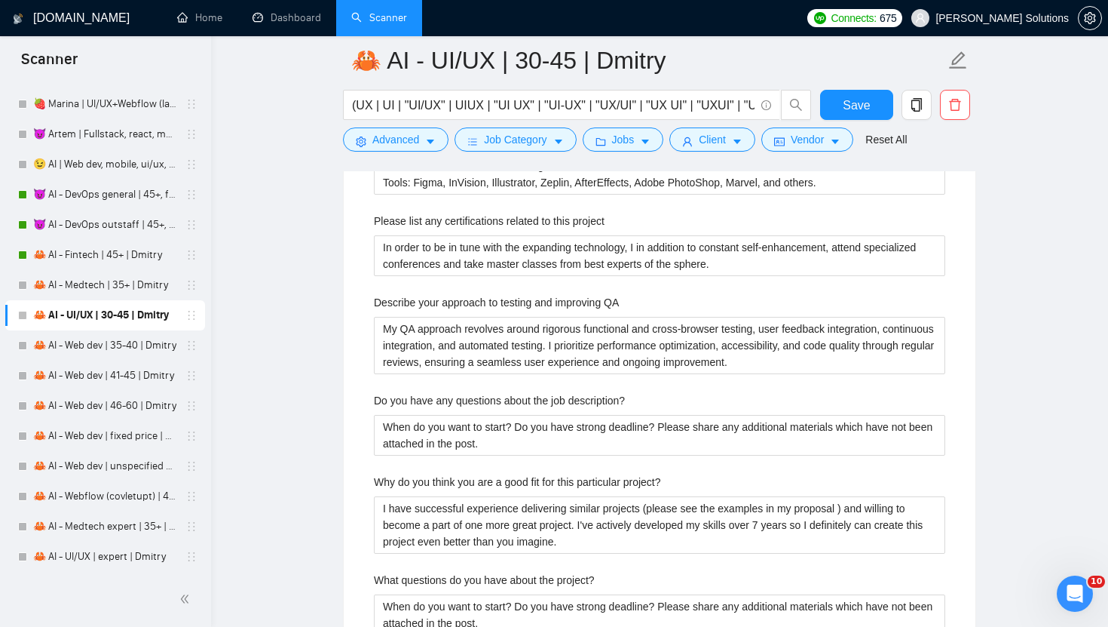
scroll to position [3007, 0]
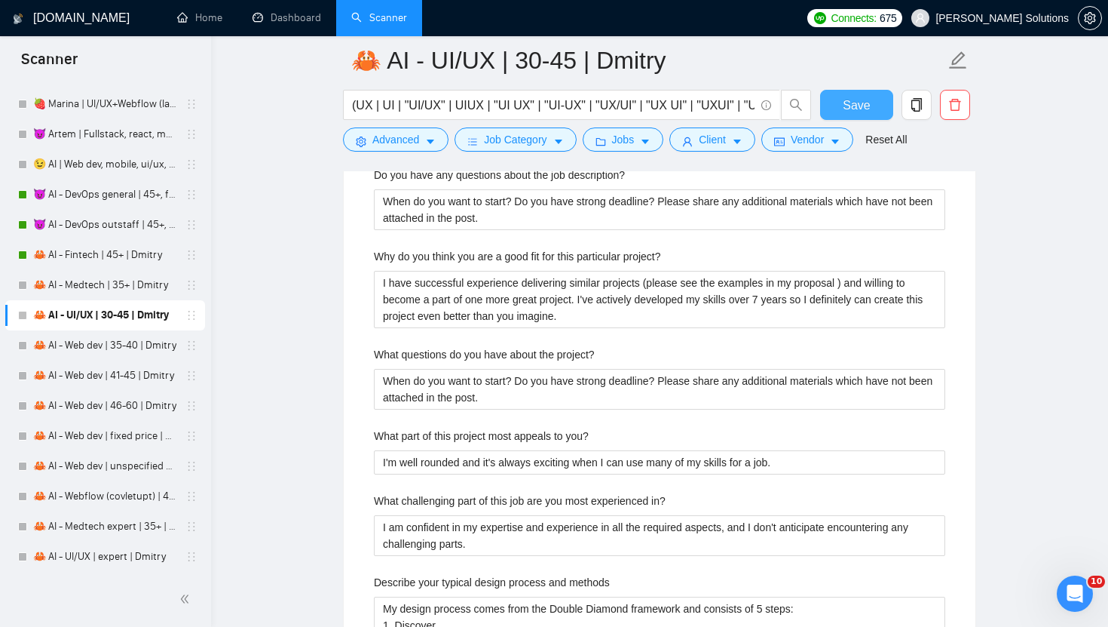
click at [845, 106] on span "Save" at bounding box center [856, 105] width 27 height 19
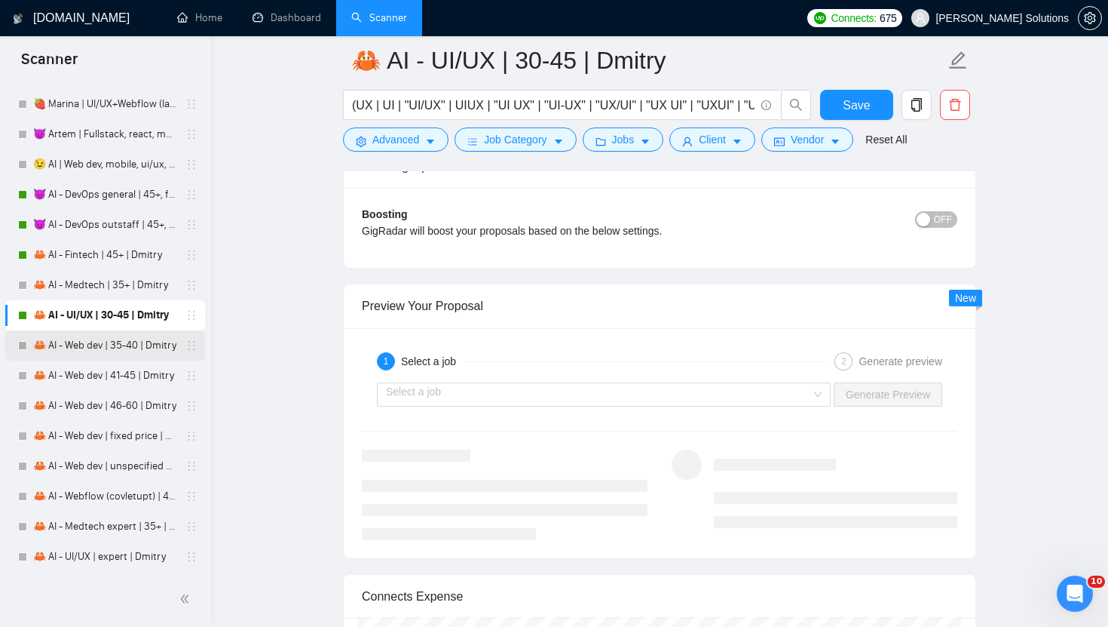
click at [123, 340] on link "🦀 AI - Web dev | 35-40 | Dmitry" at bounding box center [104, 345] width 143 height 30
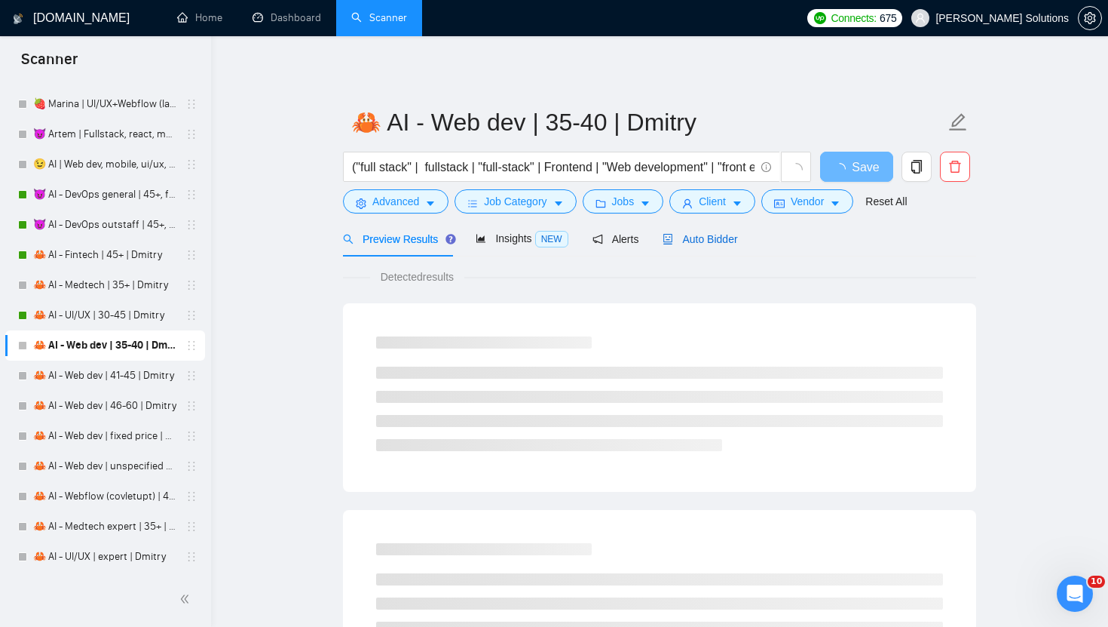
click at [700, 245] on div "Auto Bidder" at bounding box center [700, 239] width 75 height 17
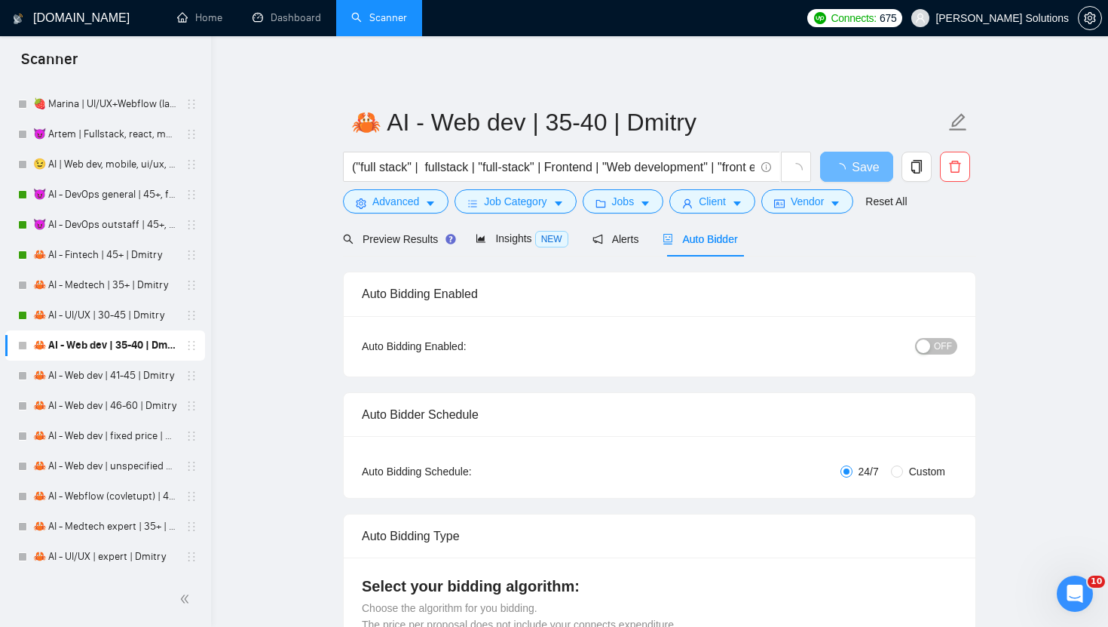
radio input "false"
radio input "true"
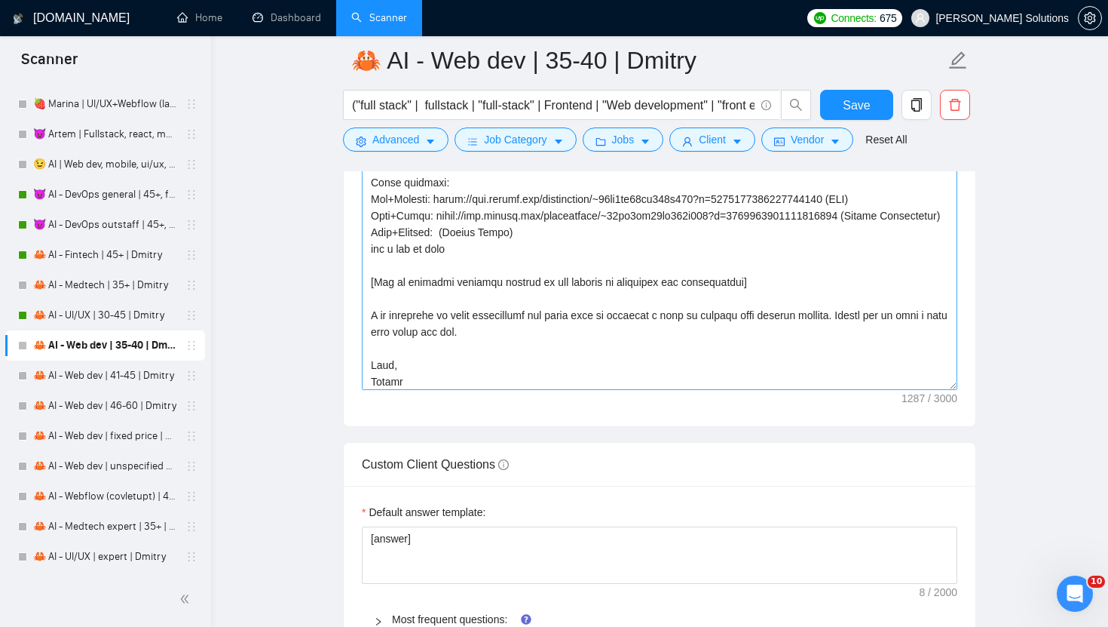
scroll to position [164, 0]
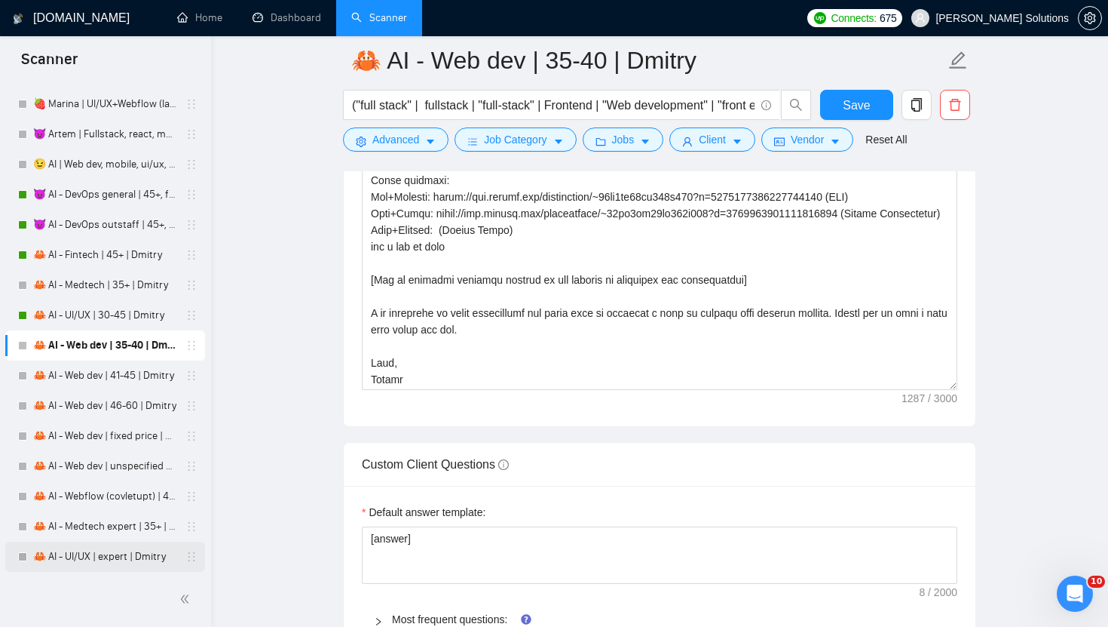
click at [93, 551] on link "🦀 AI - UI/UX | expert | Dmitry" at bounding box center [104, 556] width 143 height 30
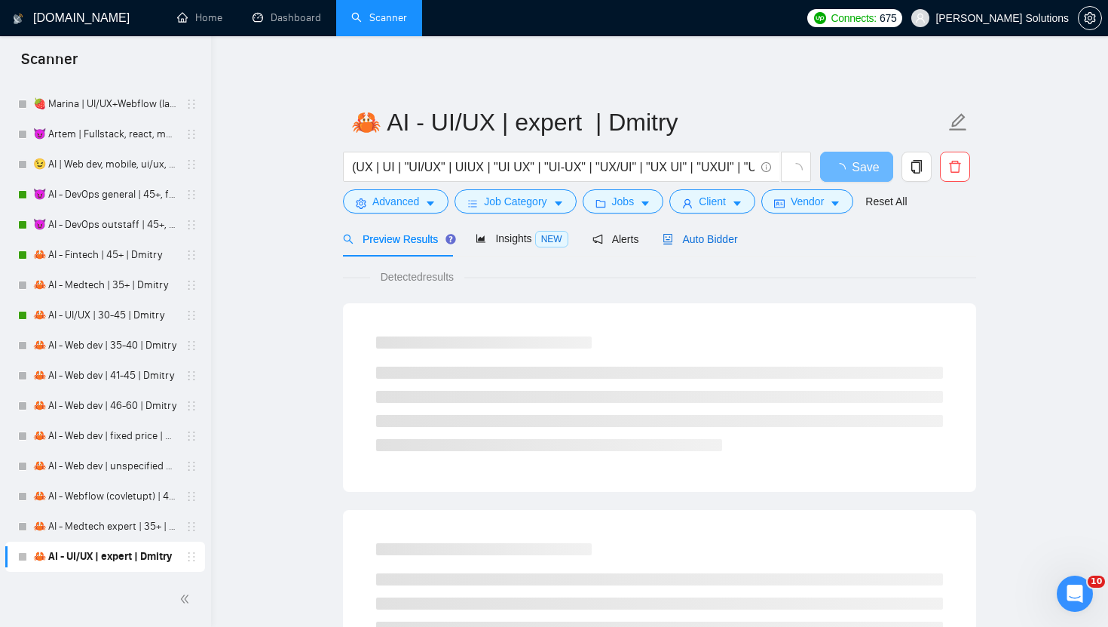
click at [691, 241] on span "Auto Bidder" at bounding box center [700, 239] width 75 height 12
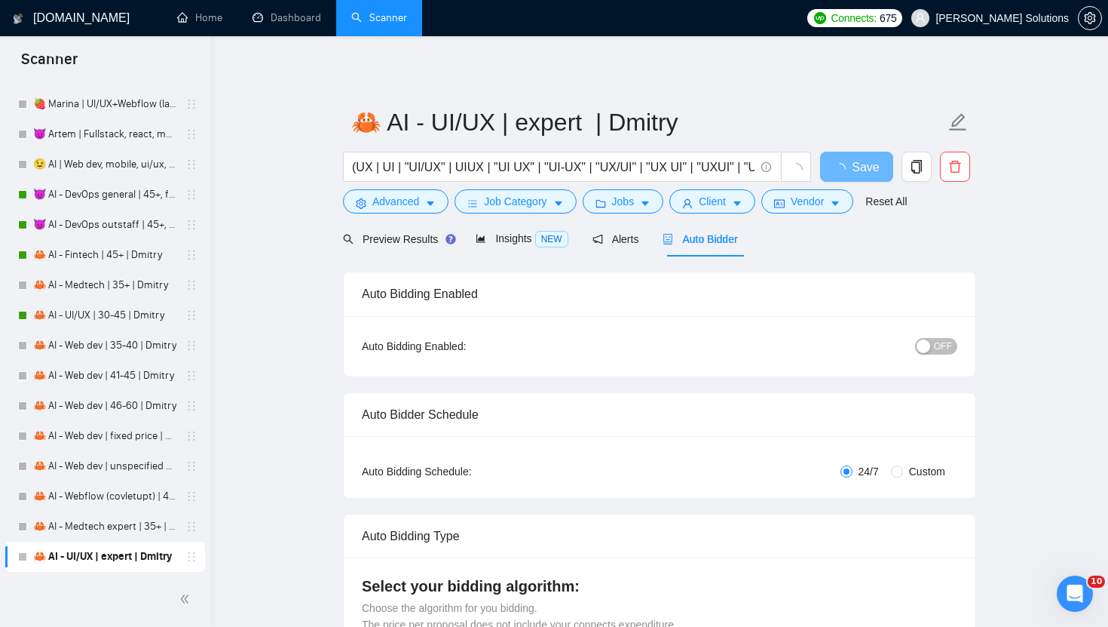
radio input "false"
radio input "true"
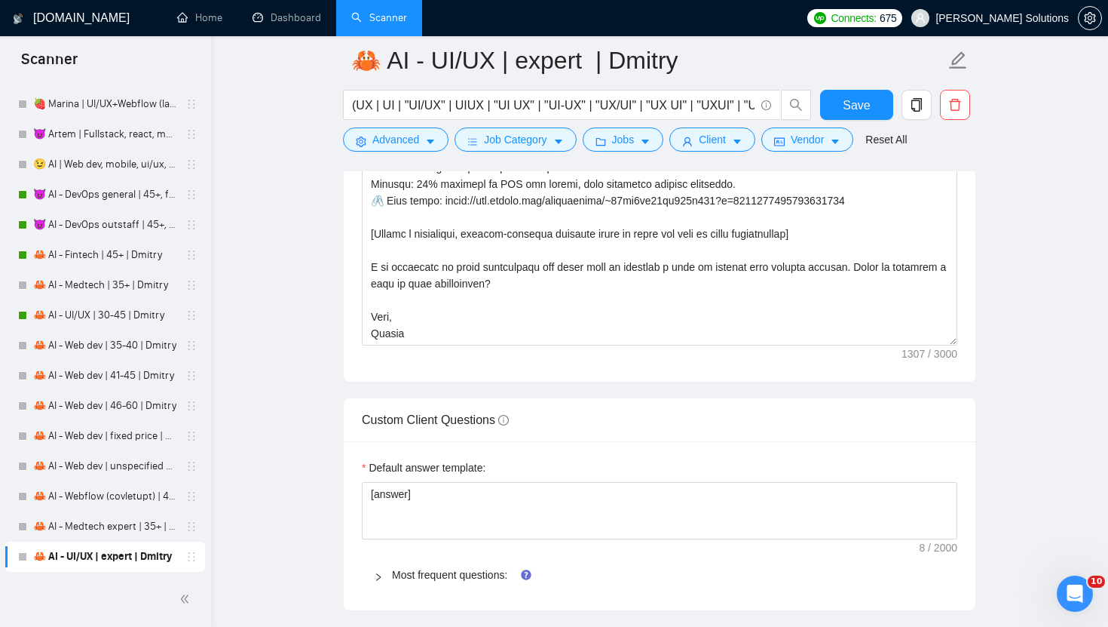
scroll to position [2314, 0]
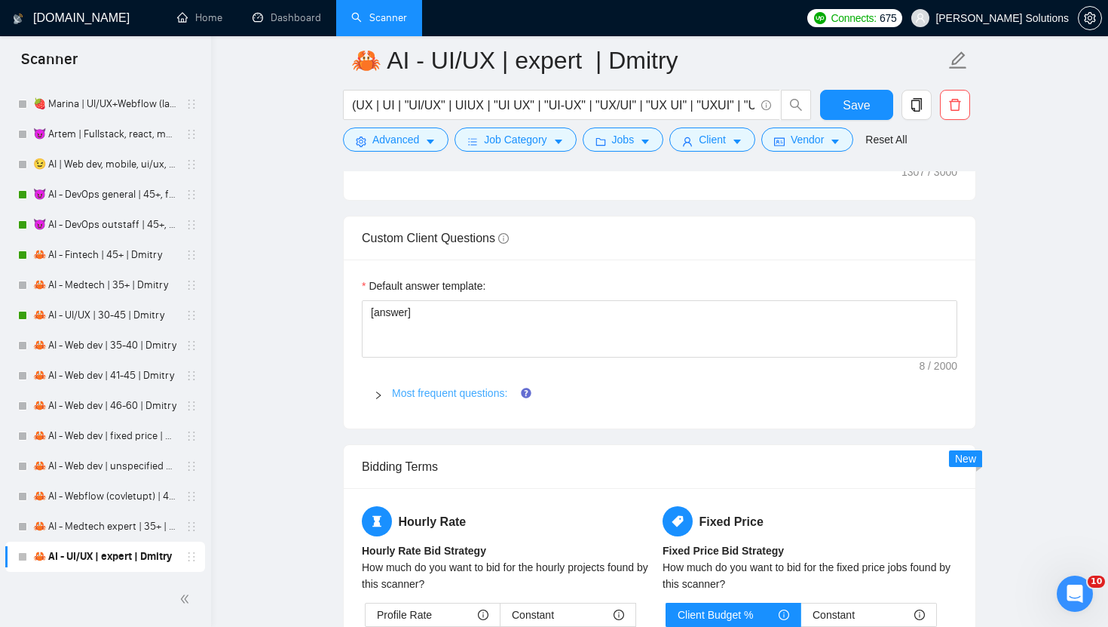
click at [454, 391] on link "Most frequent questions:" at bounding box center [449, 393] width 115 height 12
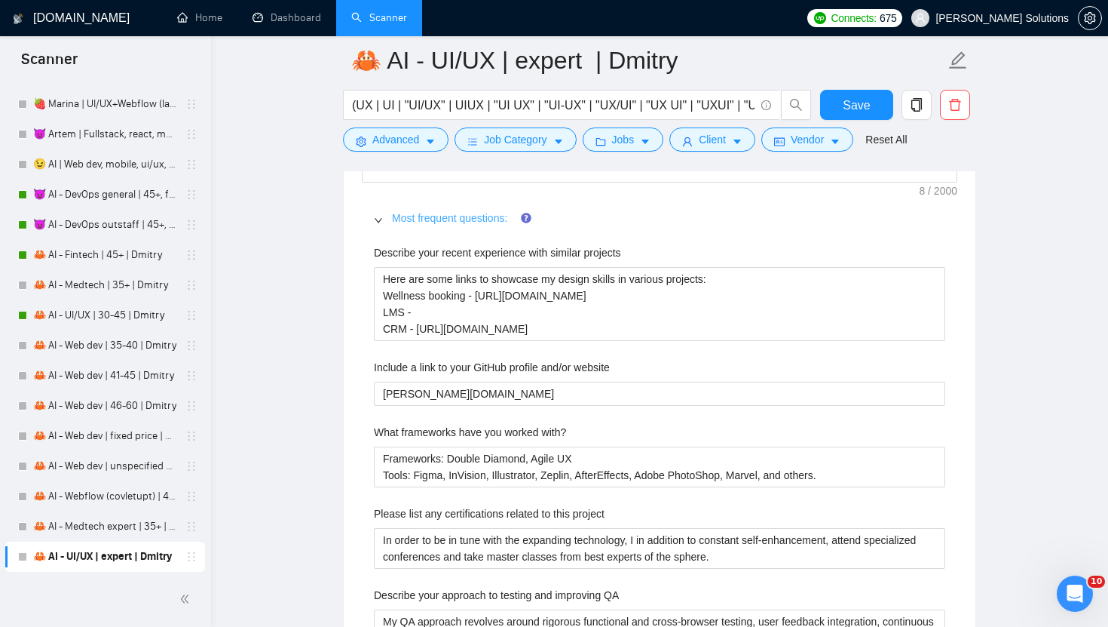
scroll to position [2539, 0]
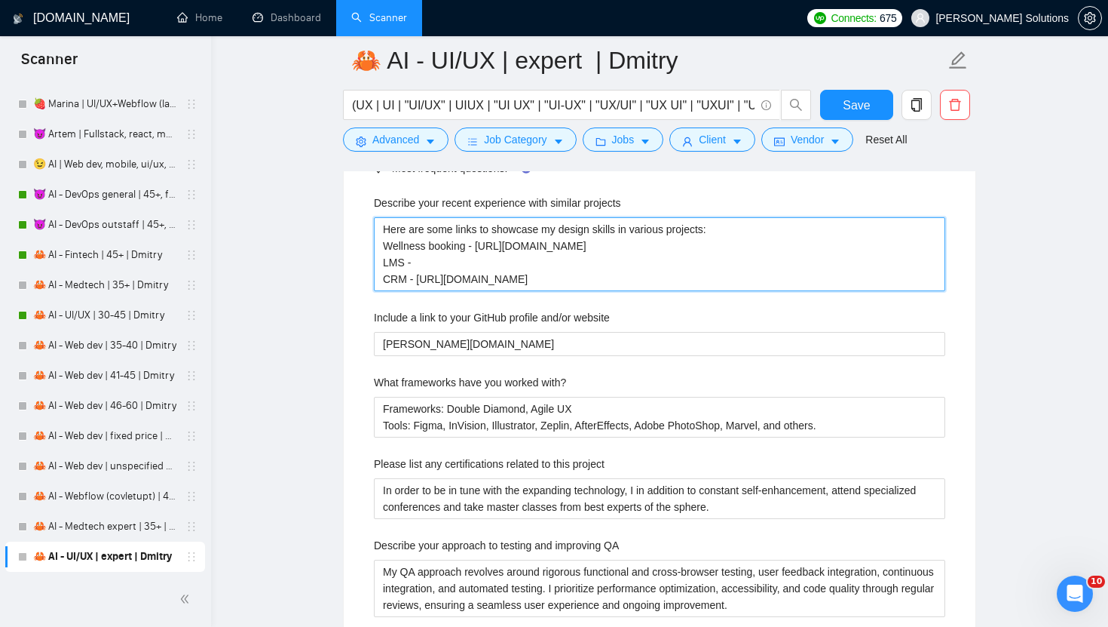
click at [437, 254] on projects "Here are some links to showcase my design skills in various projects: Wellness …" at bounding box center [660, 254] width 572 height 74
paste projects "[URL][DOMAIN_NAME]"
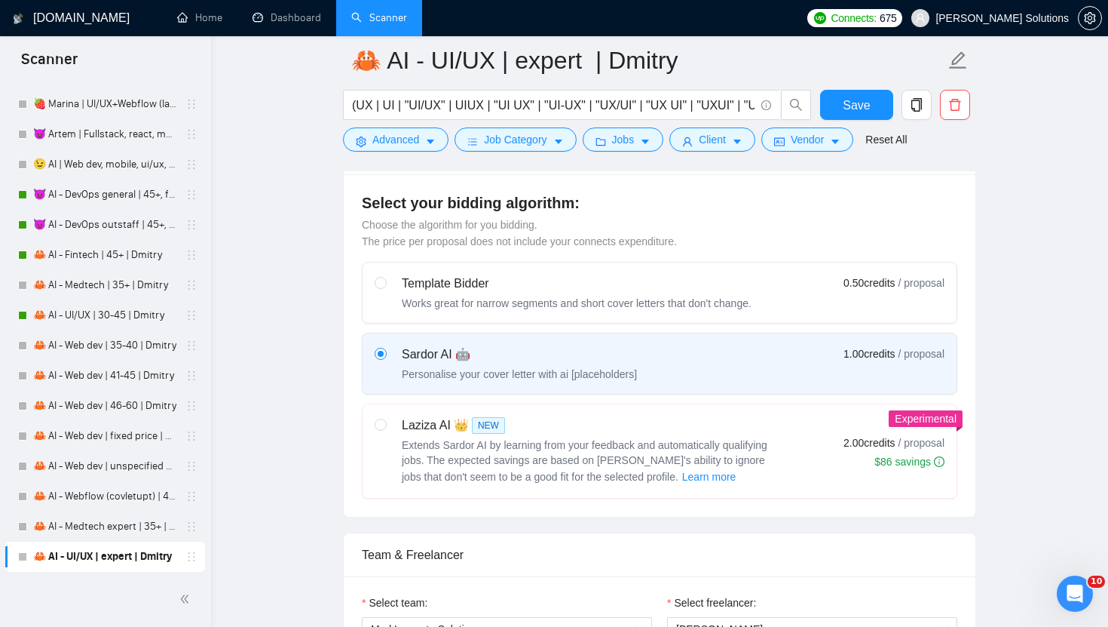
scroll to position [0, 0]
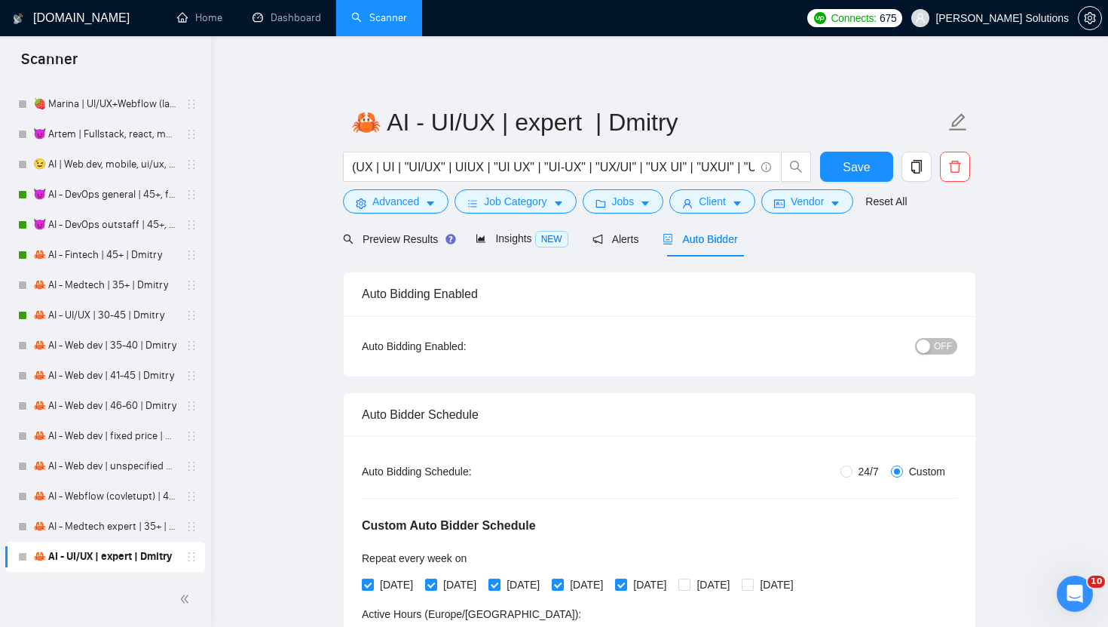
type projects "Here are some links to showcase my design skills in various projects: Wellness …"
click at [930, 354] on div "OFF" at bounding box center [858, 345] width 198 height 17
click at [930, 351] on div "button" at bounding box center [924, 346] width 14 height 14
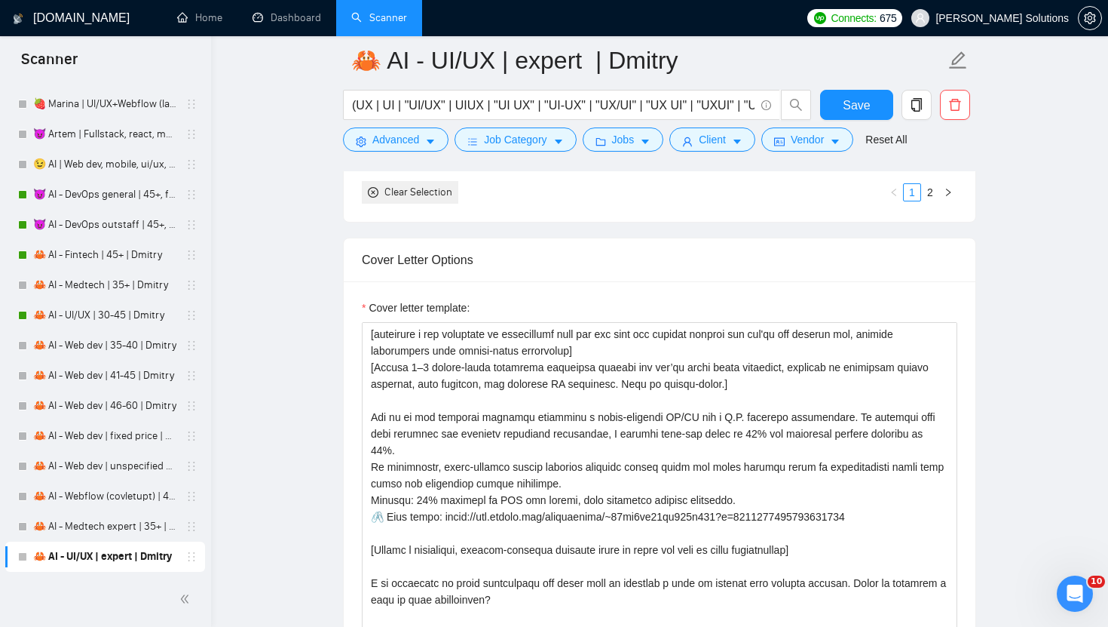
scroll to position [1964, 0]
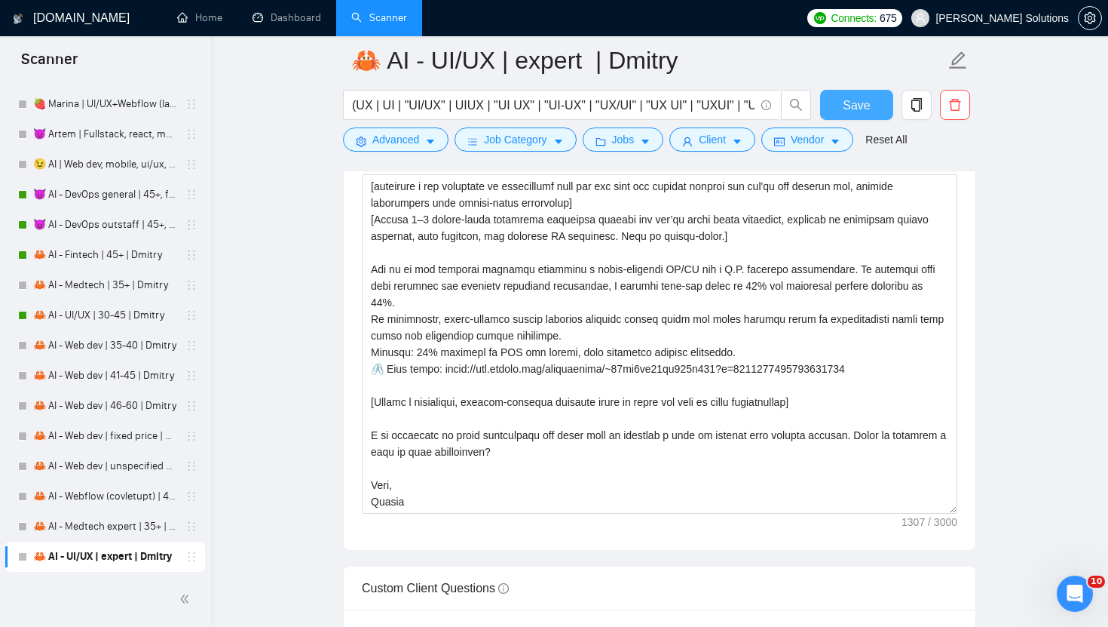
click at [869, 112] on span "Save" at bounding box center [856, 105] width 27 height 19
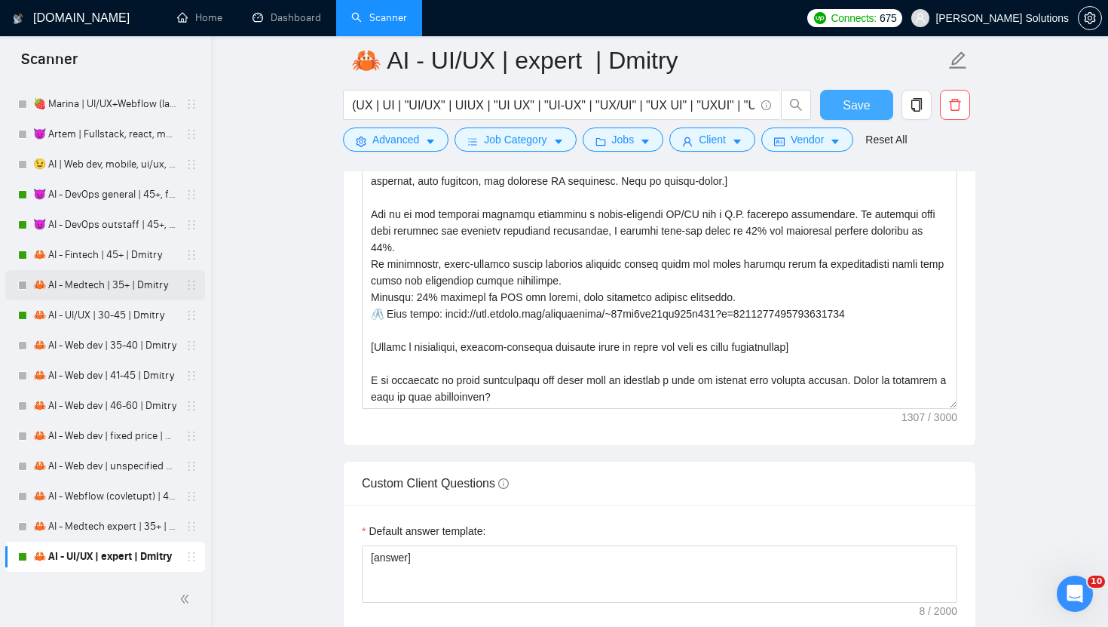
scroll to position [2072, 0]
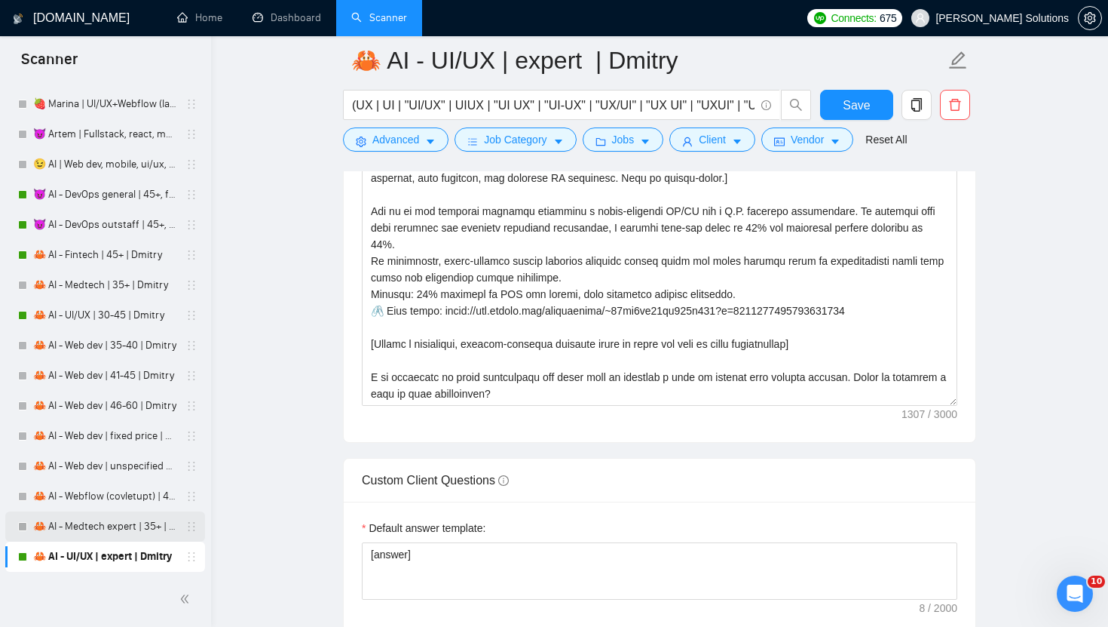
click at [97, 524] on link "🦀 AI - Medtech expert | 35+ | Dmitry" at bounding box center [104, 526] width 143 height 30
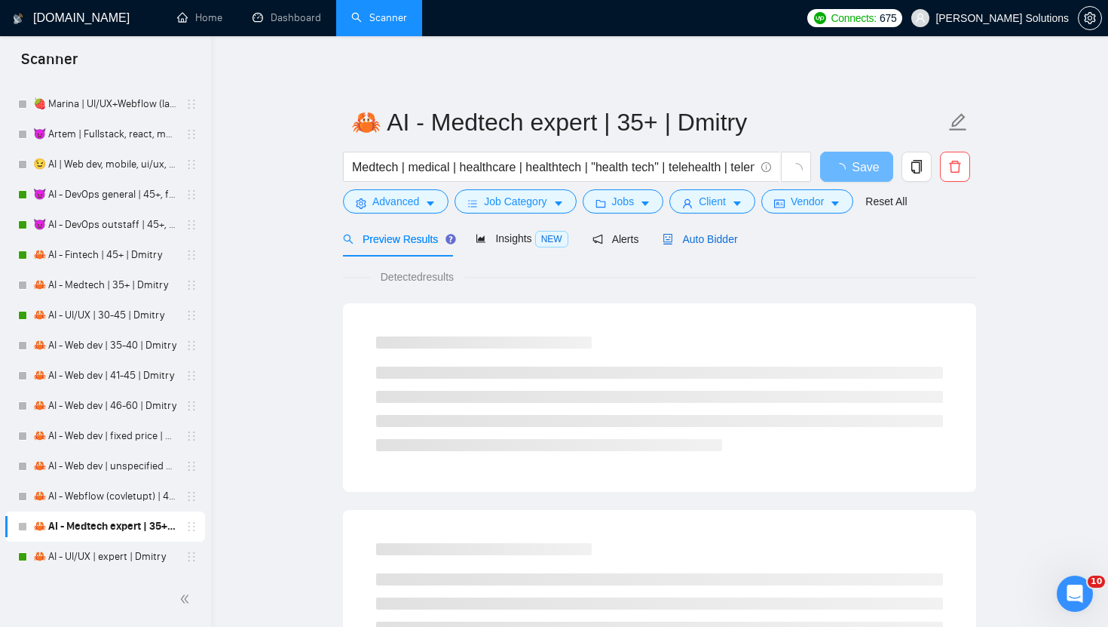
click at [700, 241] on span "Auto Bidder" at bounding box center [700, 239] width 75 height 12
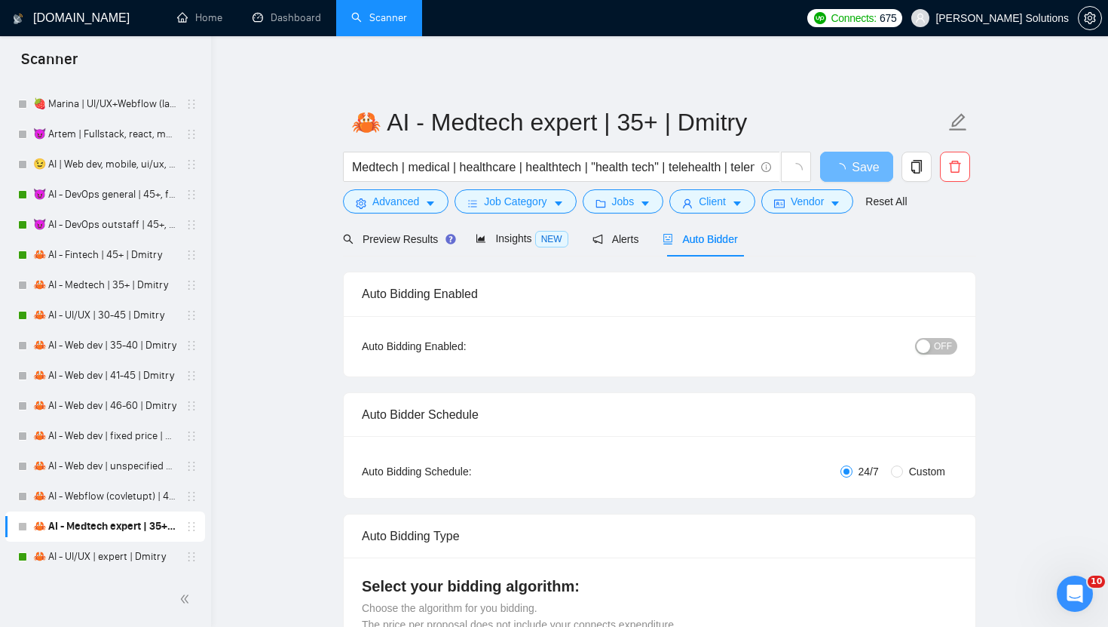
radio input "false"
radio input "true"
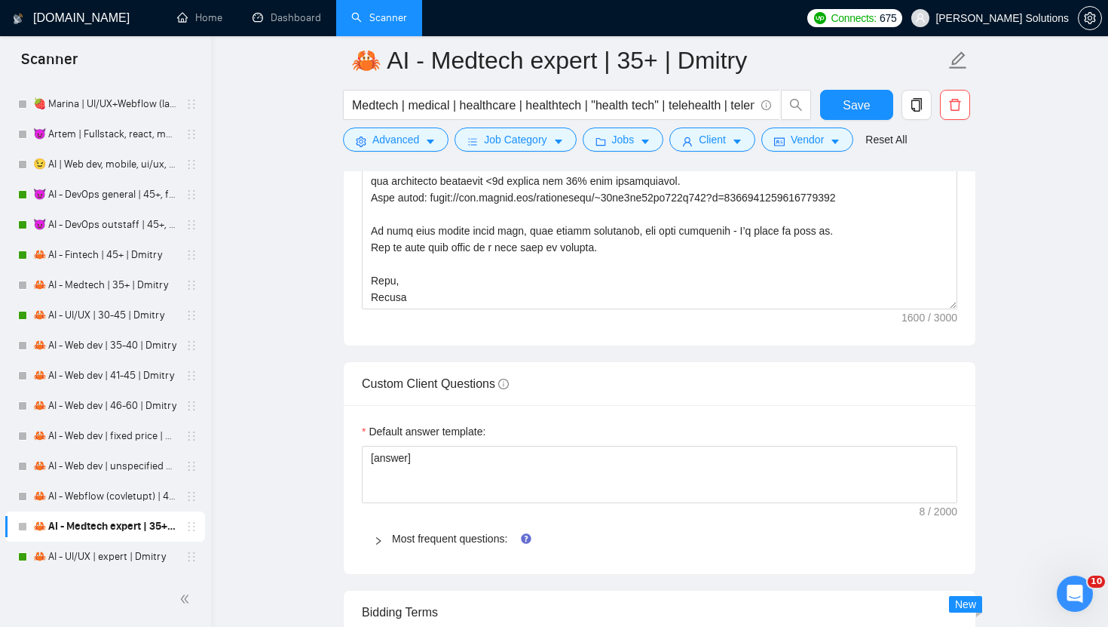
scroll to position [2207, 0]
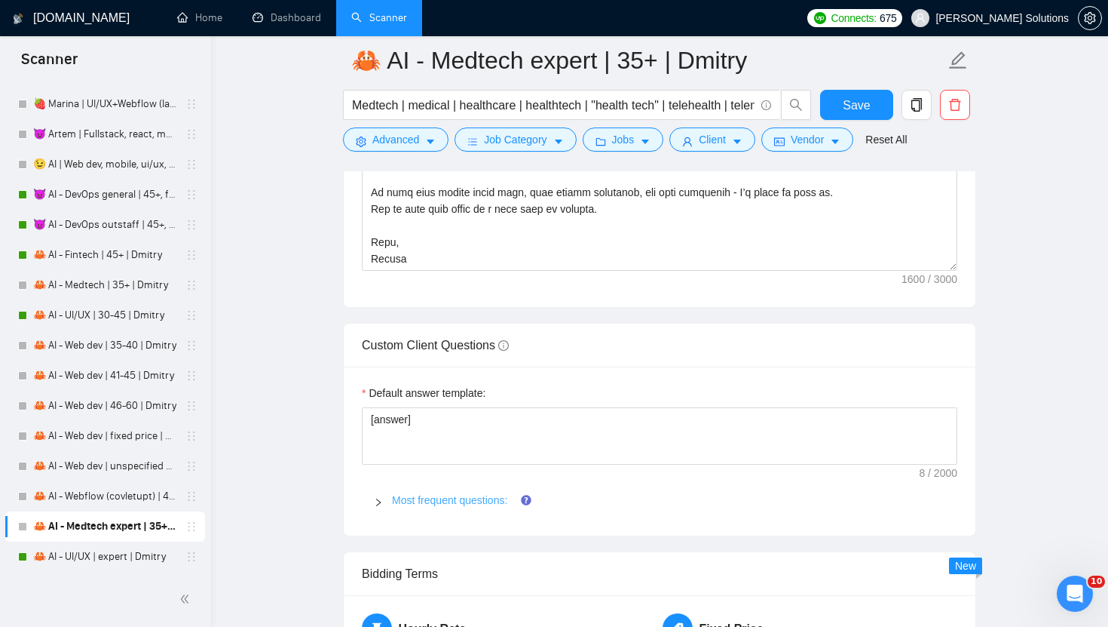
click at [416, 498] on link "Most frequent questions:" at bounding box center [449, 500] width 115 height 12
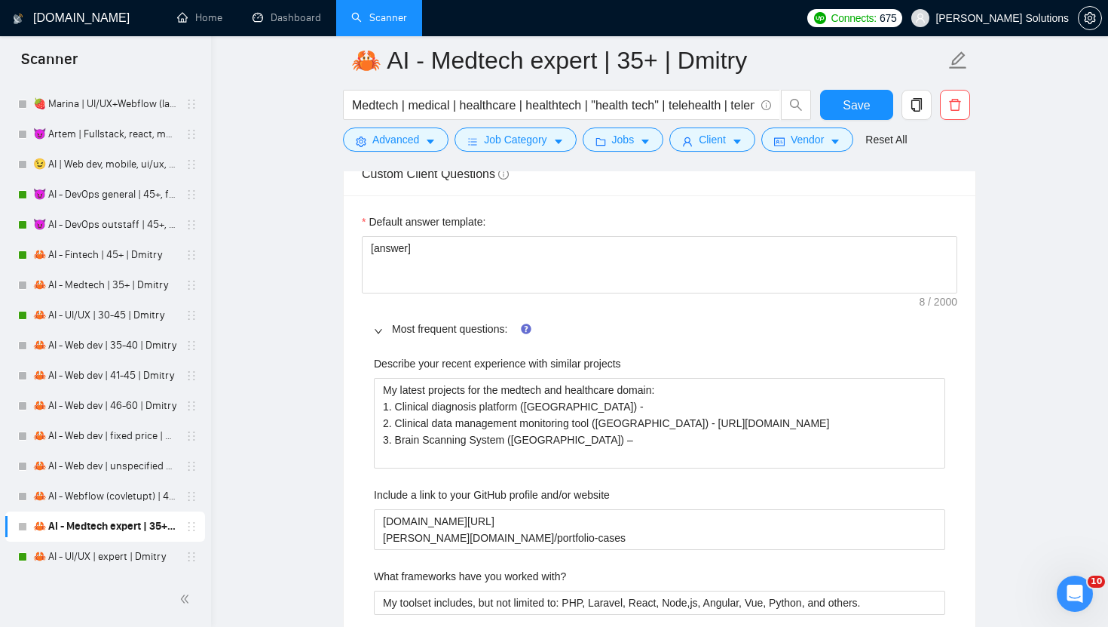
scroll to position [2574, 0]
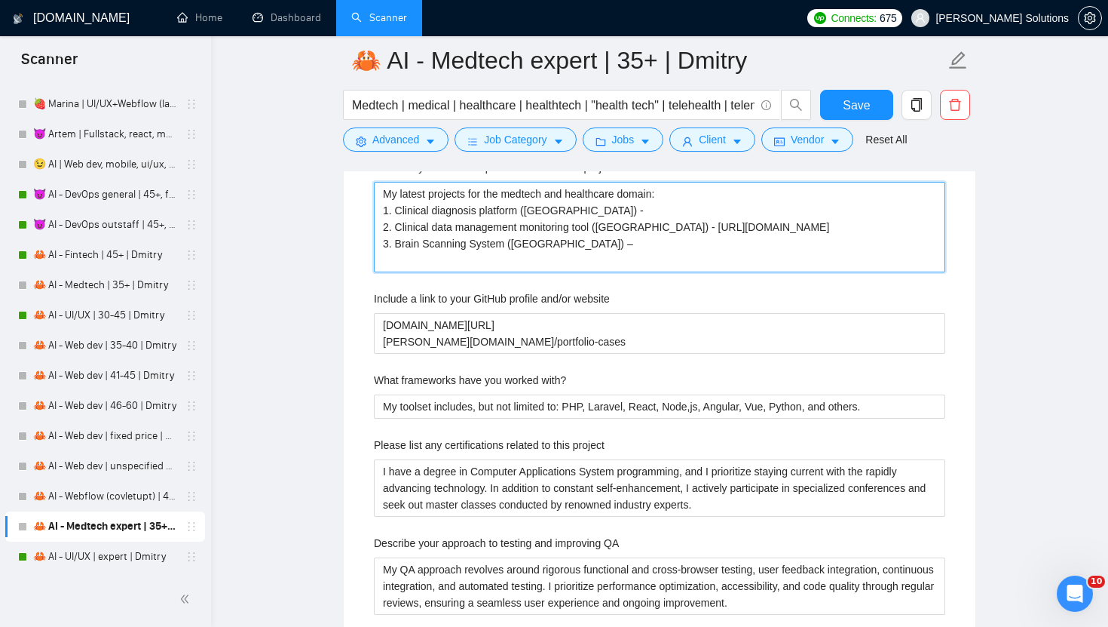
click at [598, 211] on projects "My latest projects for the medtech and healthcare domain: 1. Clinical diagnosis…" at bounding box center [660, 227] width 572 height 90
paste projects "[URL][DOMAIN_NAME]"
type projects "My latest projects for the medtech and healthcare domain: 1. Clinical diagnosis…"
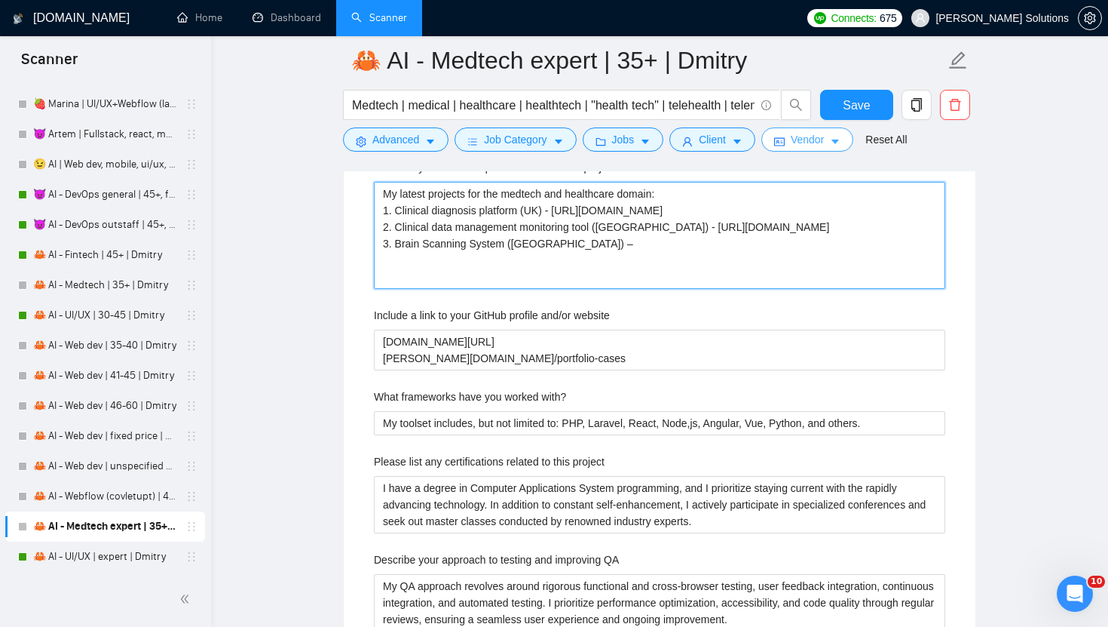
type projects "My latest projects for the medtech and healthcare domain: 1. Clinical diagnosis…"
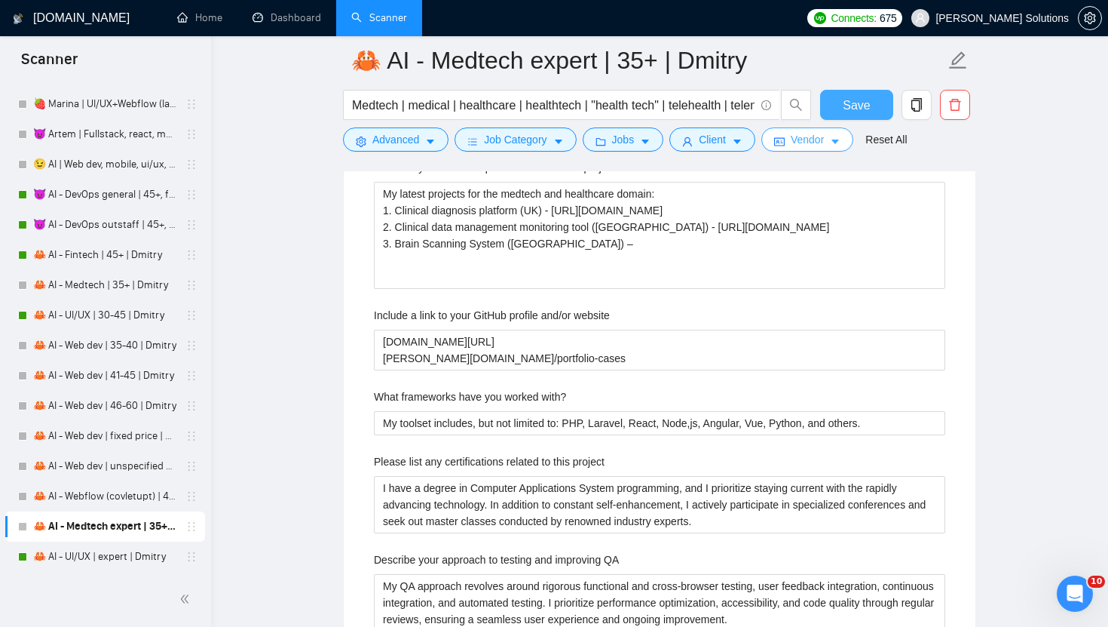
click at [863, 112] on span "Save" at bounding box center [856, 105] width 27 height 19
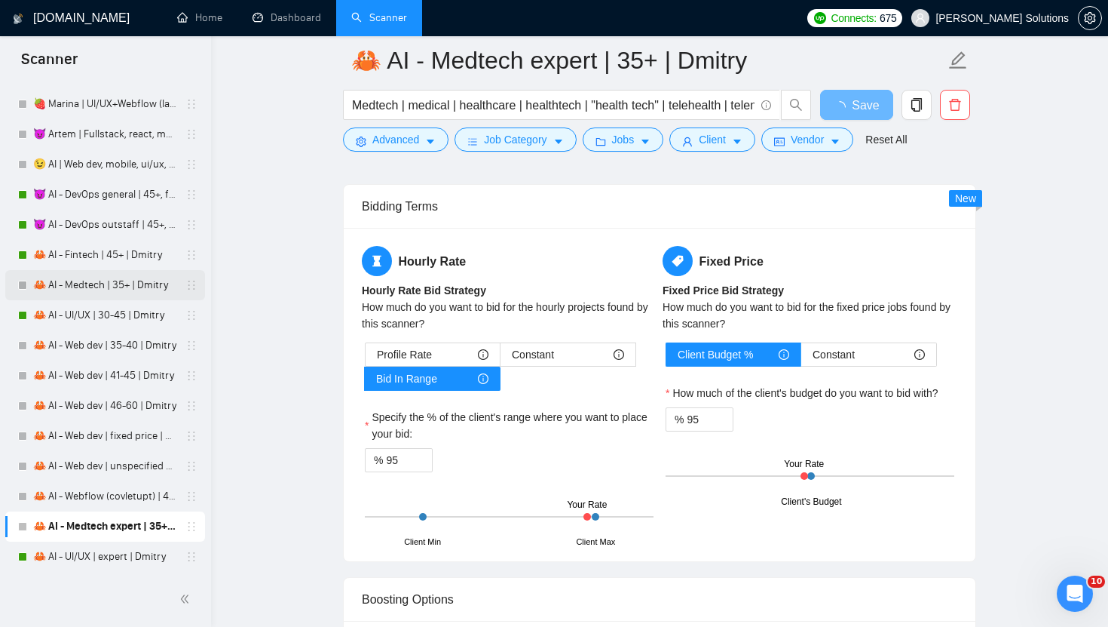
click at [106, 298] on link "🦀 AI - Medtech | 35+ | Dmitry" at bounding box center [104, 285] width 143 height 30
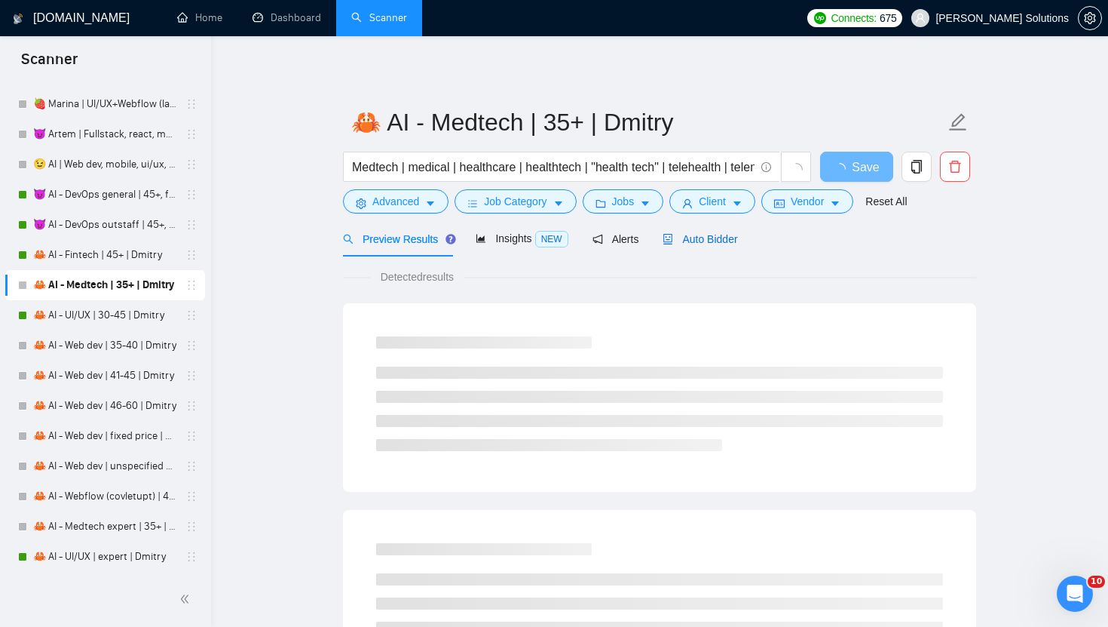
click at [678, 240] on span "Auto Bidder" at bounding box center [700, 239] width 75 height 12
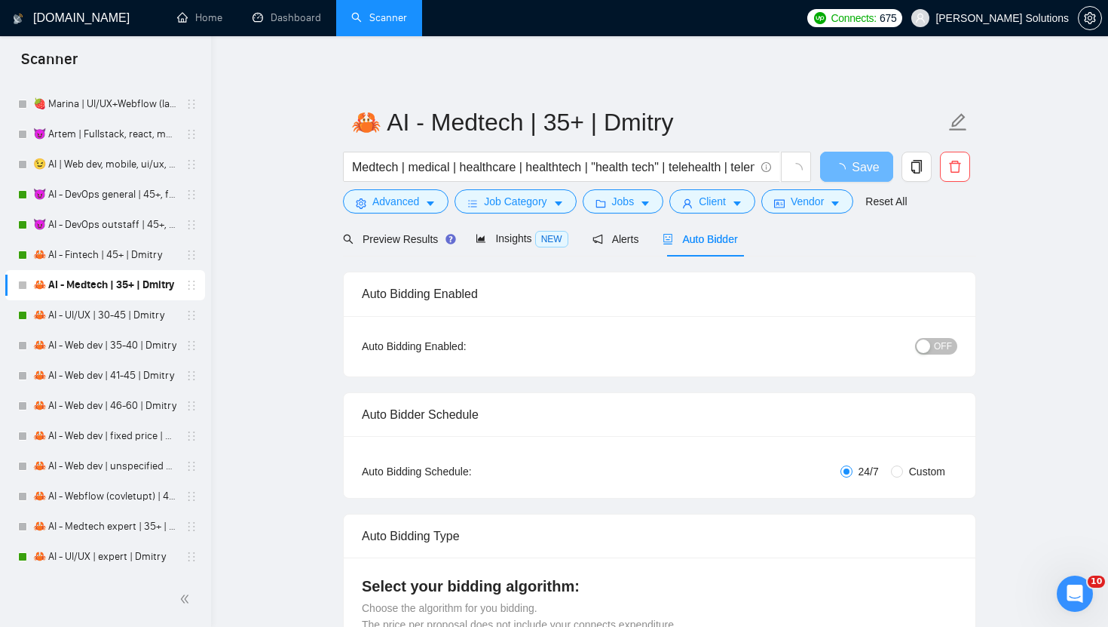
radio input "false"
radio input "true"
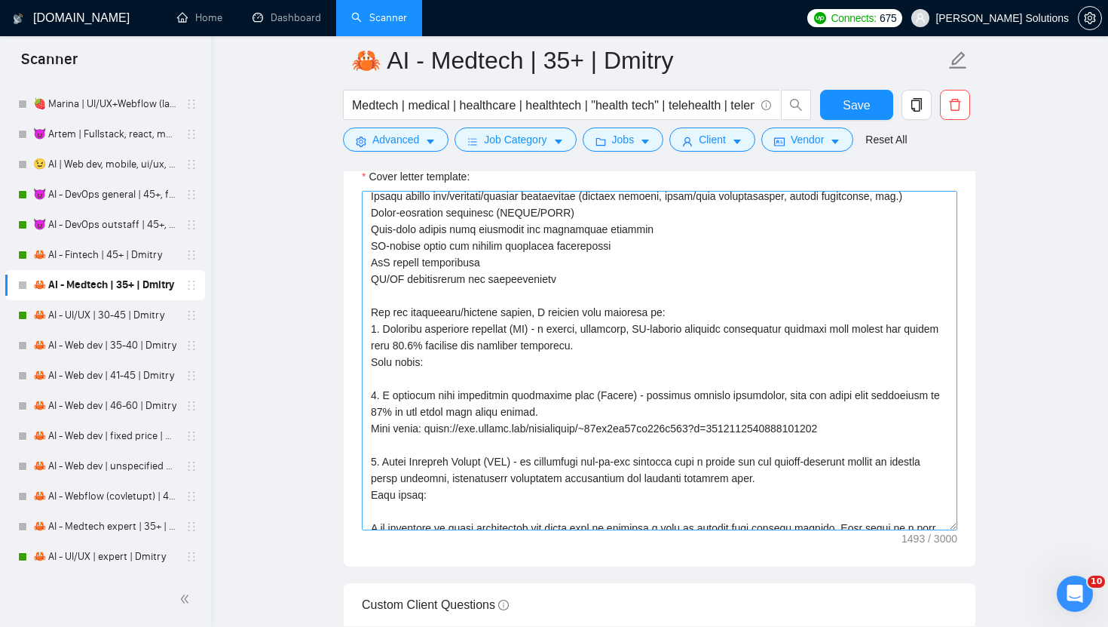
scroll to position [153, 0]
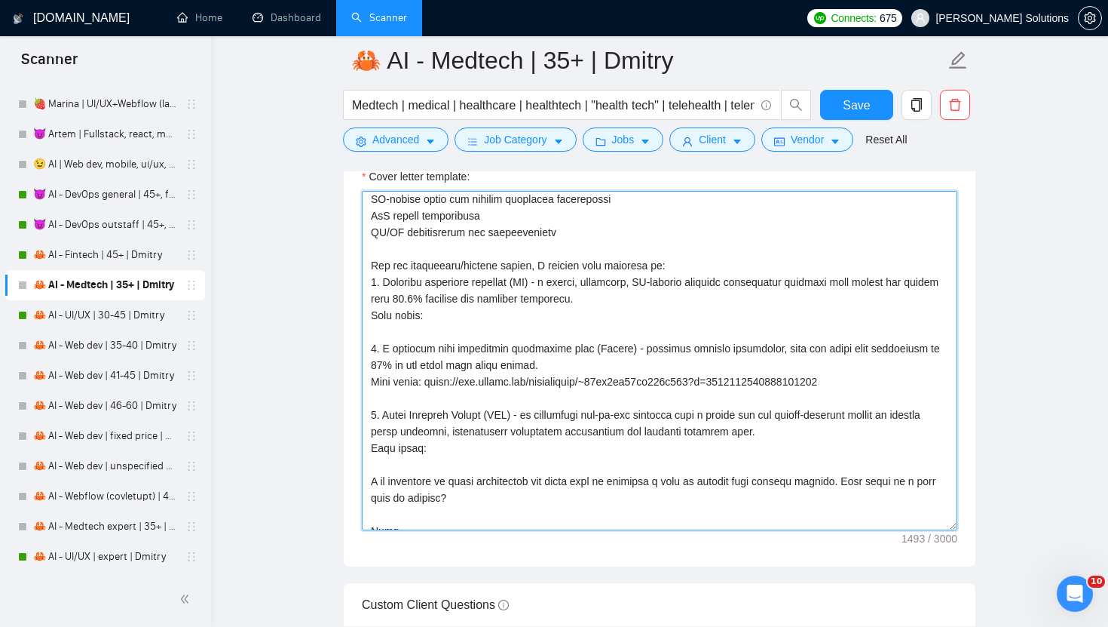
click at [485, 330] on textarea "Cover letter template:" at bounding box center [660, 360] width 596 height 339
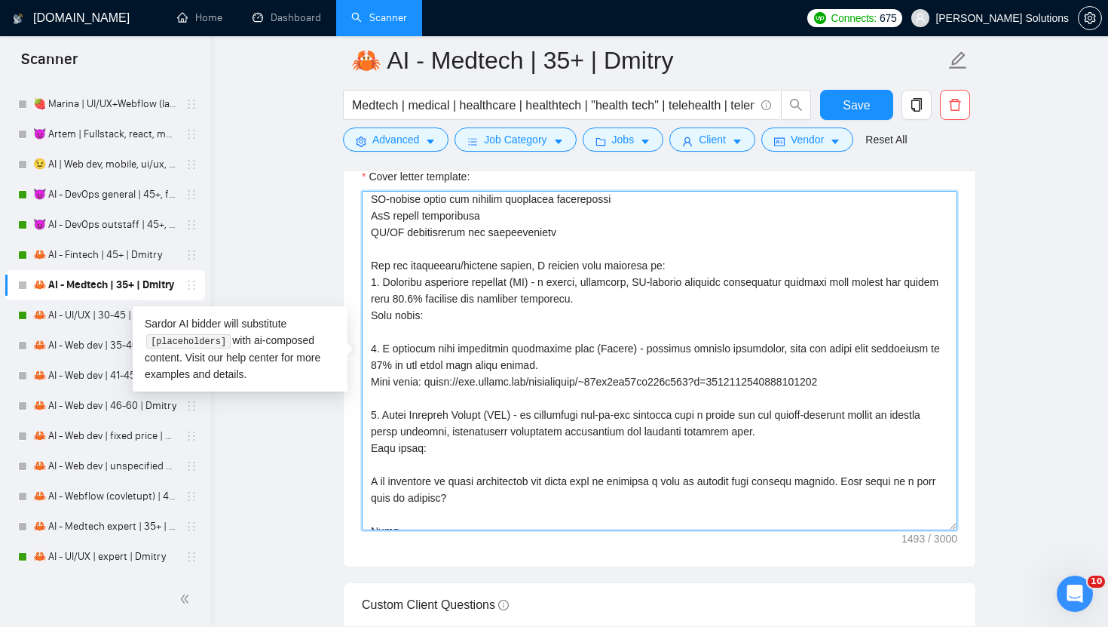
paste textarea "[URL][DOMAIN_NAME]"
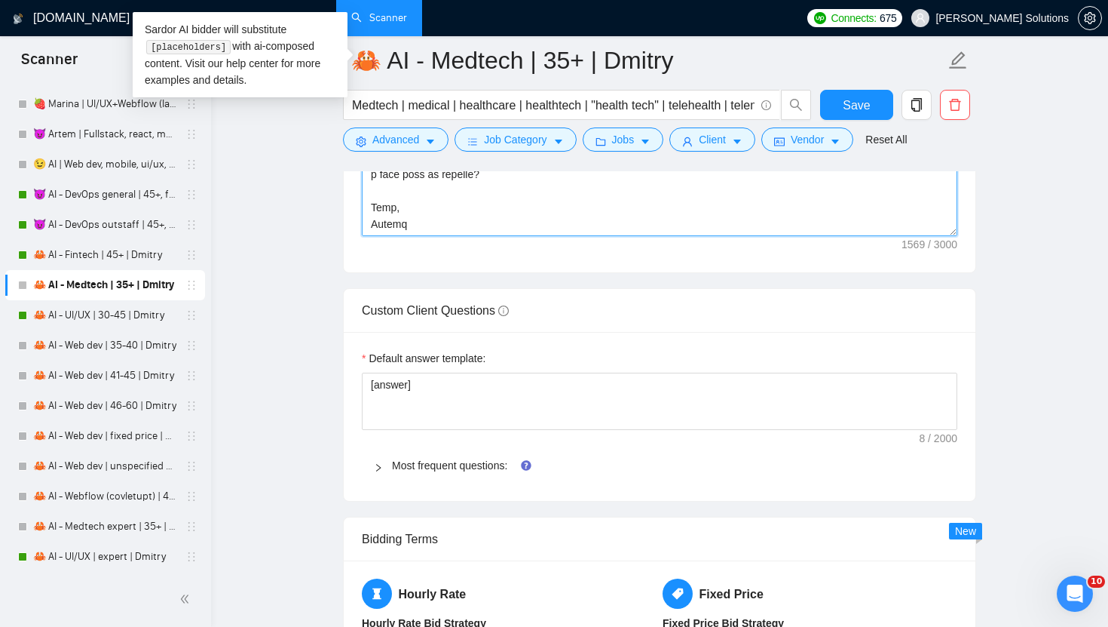
scroll to position [2331, 0]
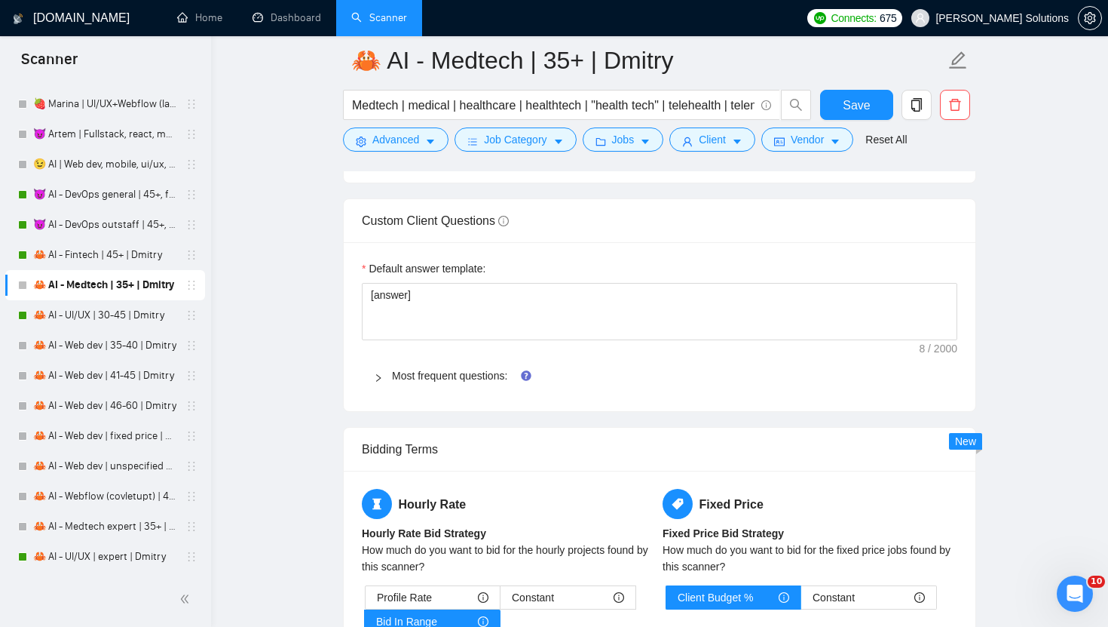
type textarea "[Write a personal greeting using the client's name or client's company name (if…"
click at [427, 366] on div "Most frequent questions:" at bounding box center [660, 375] width 596 height 35
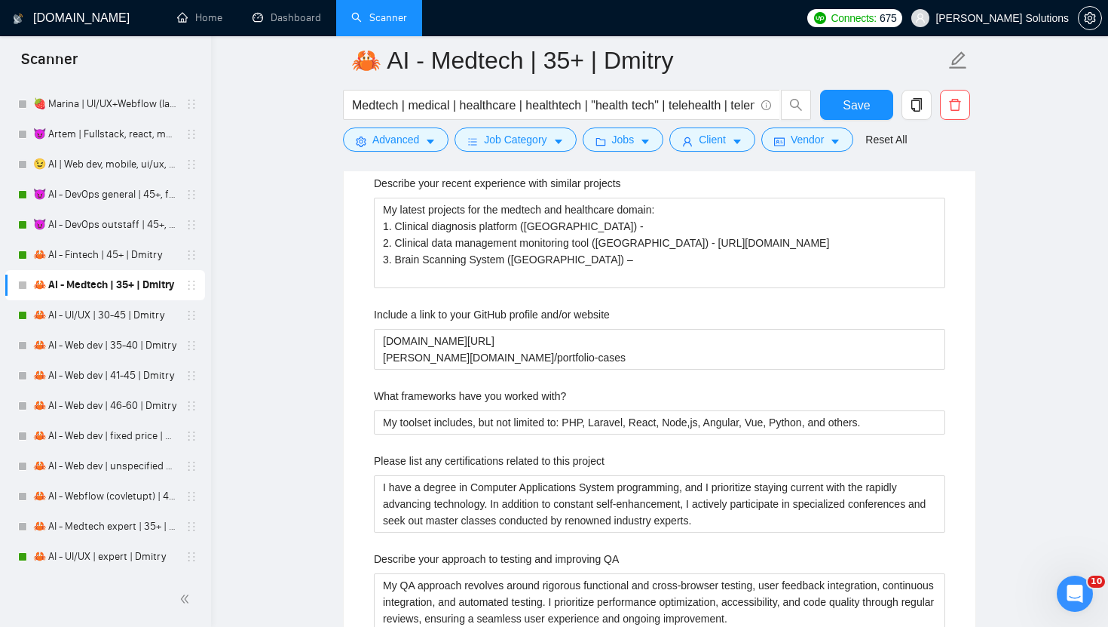
scroll to position [2447, 0]
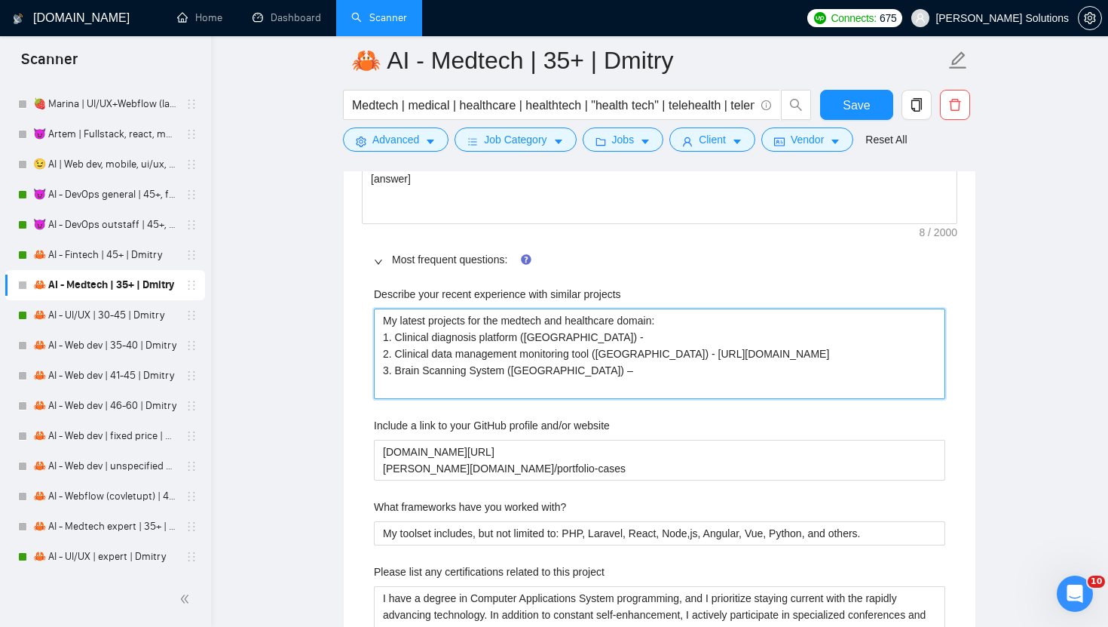
click at [619, 333] on projects "My latest projects for the medtech and healthcare domain: 1. Clinical diagnosis…" at bounding box center [660, 353] width 572 height 90
paste projects "[URL][DOMAIN_NAME]"
type projects "My latest projects for the medtech and healthcare domain: 1. Clinical diagnosis…"
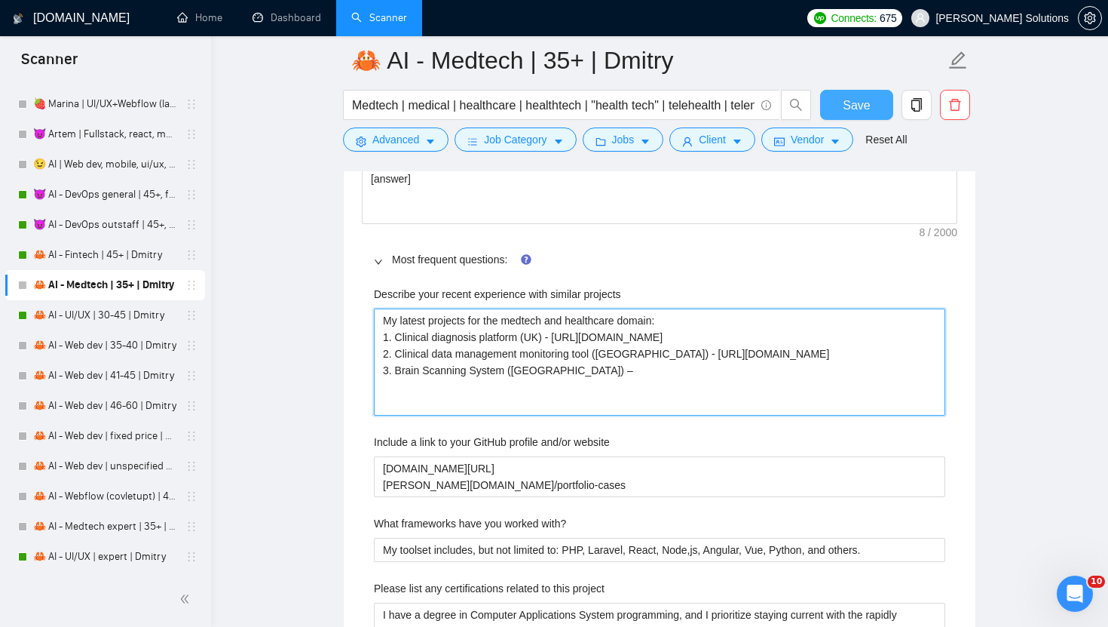
type projects "My latest projects for the medtech and healthcare domain: 1. Clinical diagnosis…"
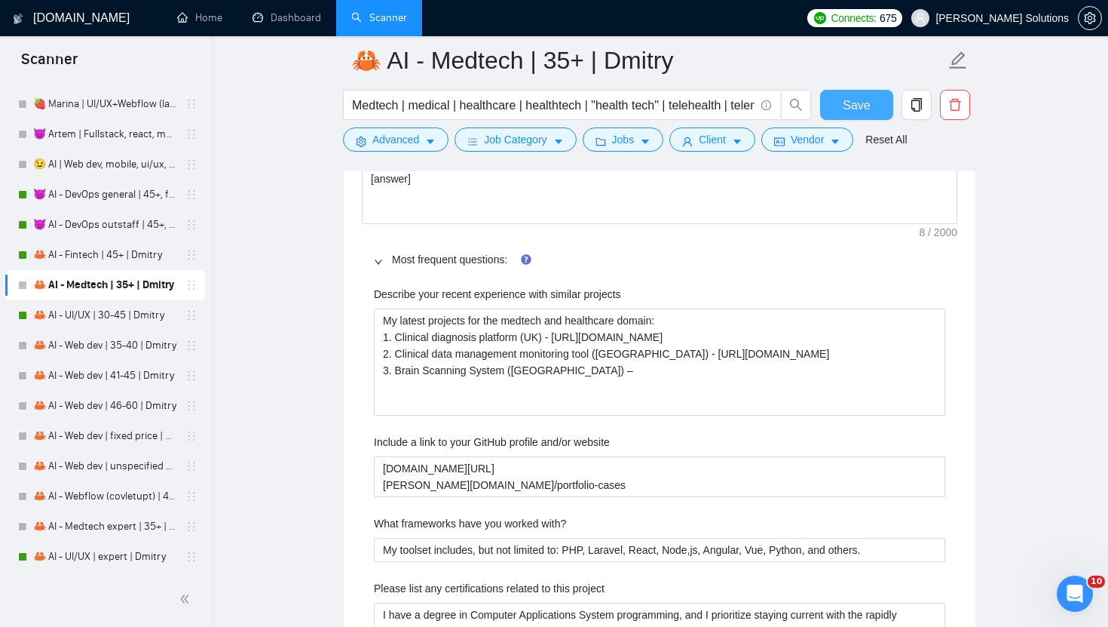
click at [869, 101] on span "Save" at bounding box center [856, 105] width 27 height 19
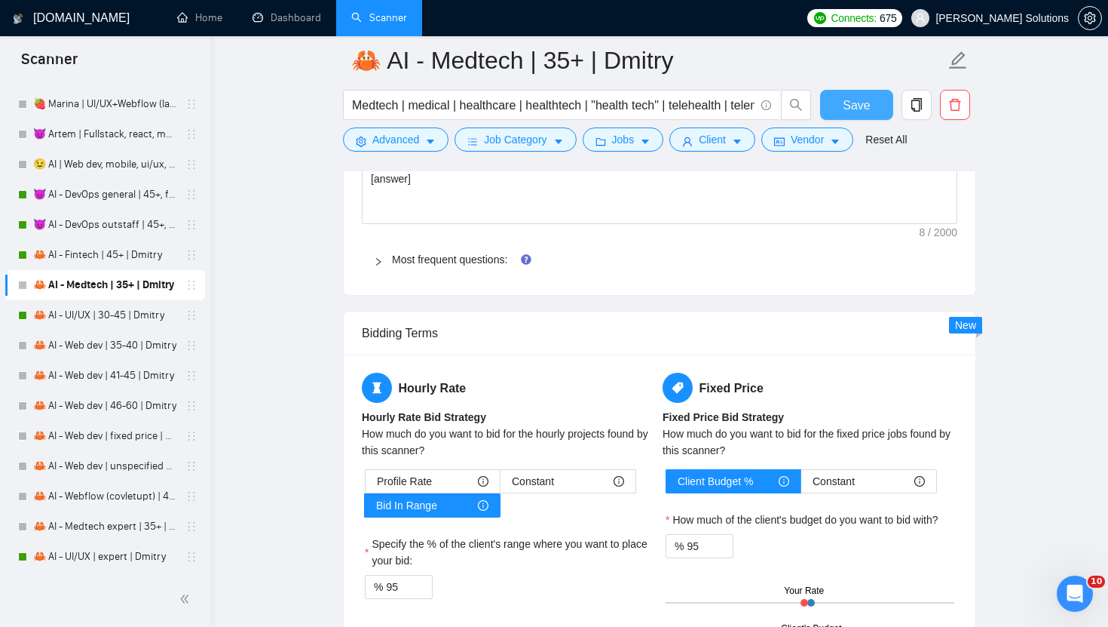
click at [863, 110] on span "Save" at bounding box center [856, 105] width 27 height 19
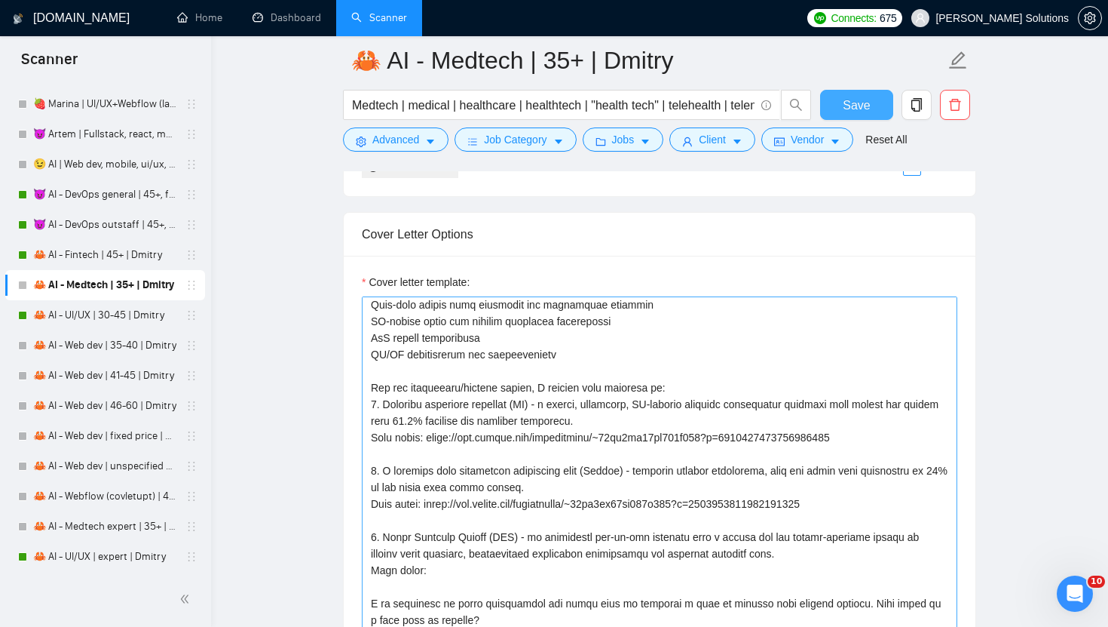
scroll to position [199, 0]
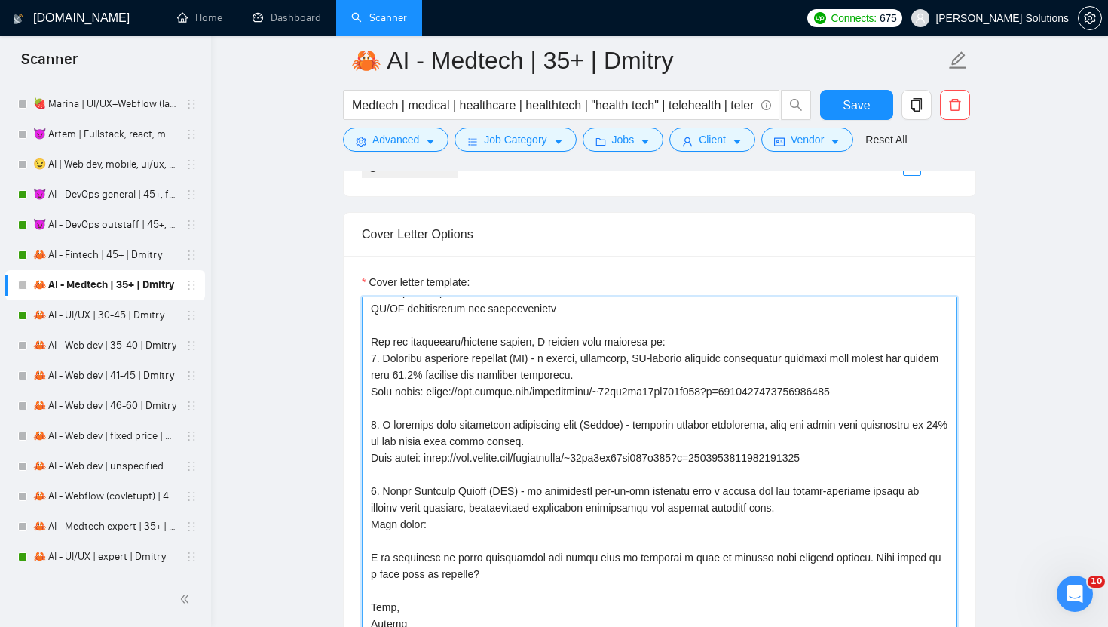
click at [660, 535] on textarea "Cover letter template:" at bounding box center [660, 465] width 596 height 339
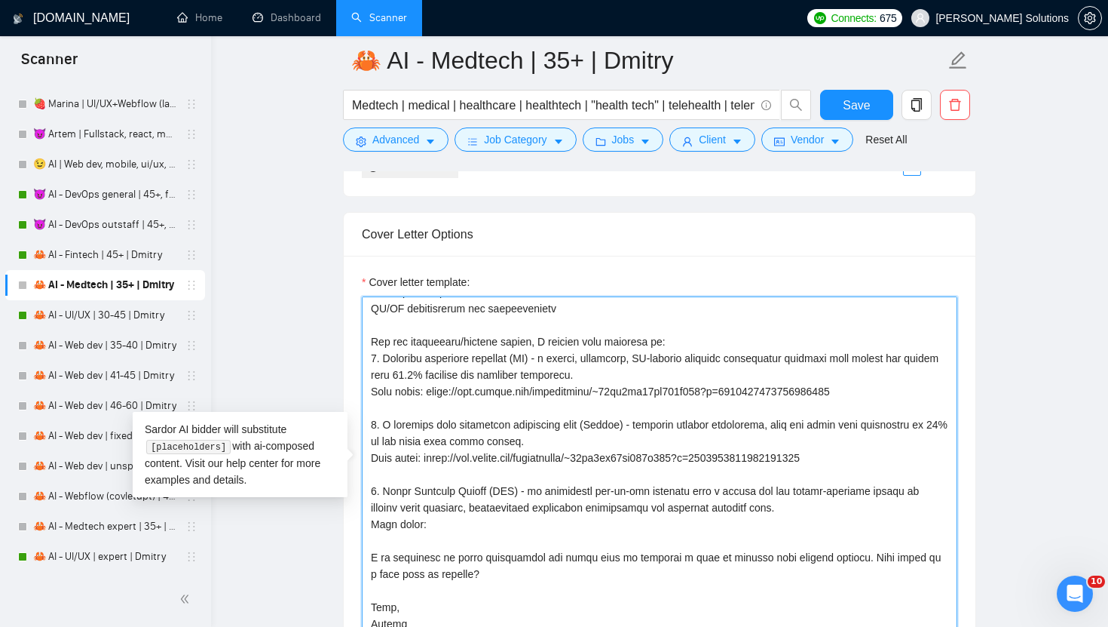
click at [659, 528] on textarea "Cover letter template:" at bounding box center [660, 465] width 596 height 339
paste textarea "[URL][DOMAIN_NAME]"
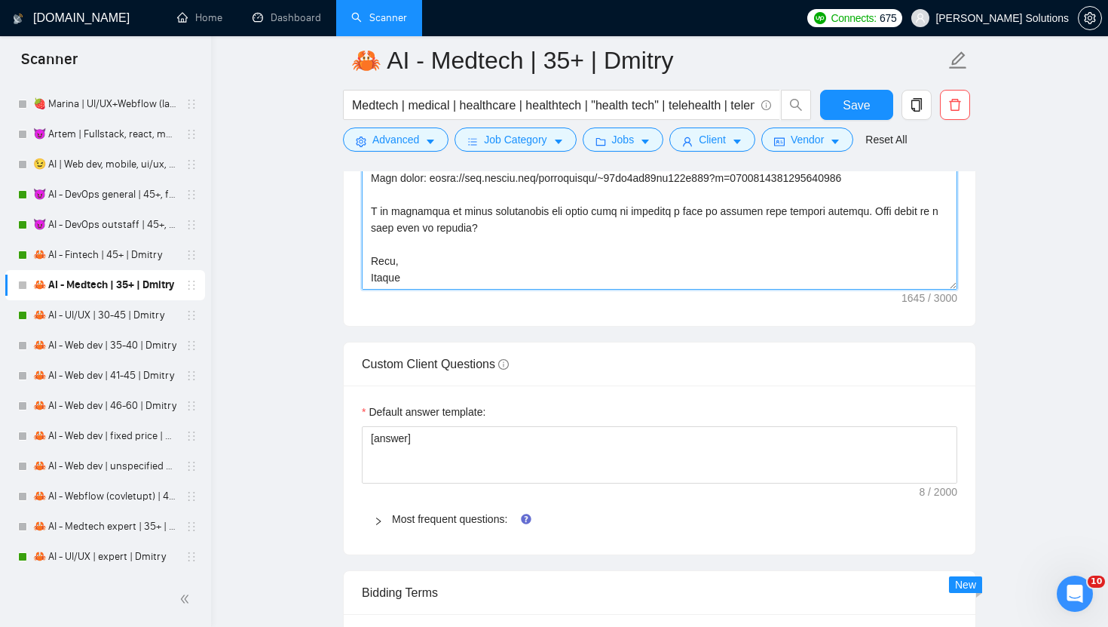
scroll to position [2258, 0]
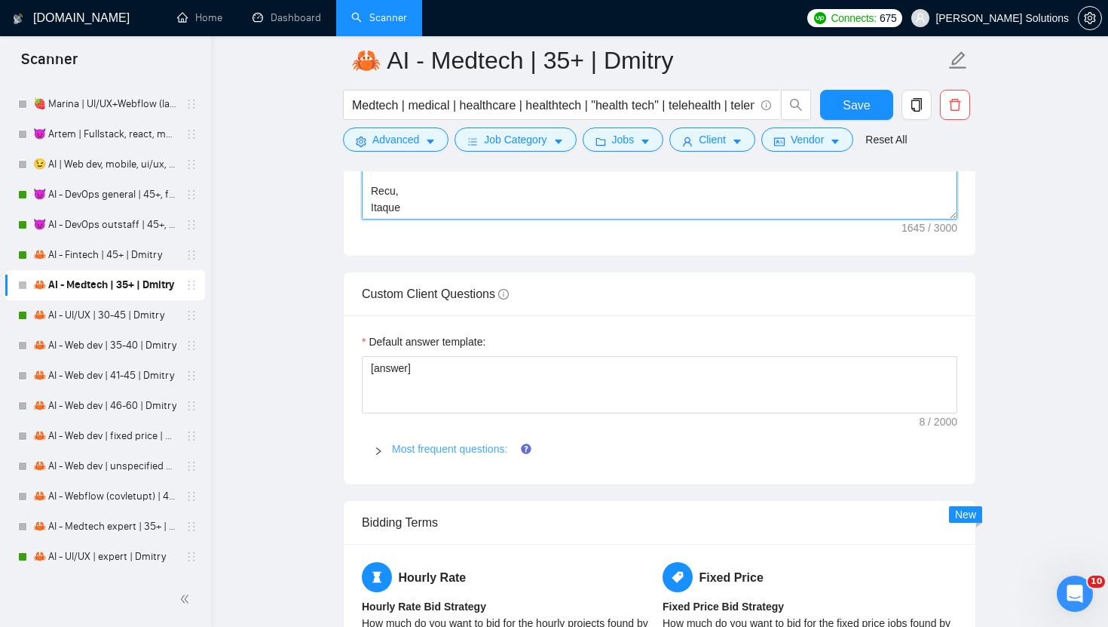
type textarea "[Write a personal greeting using the client's name or client's company name (if…"
click at [431, 443] on link "Most frequent questions:" at bounding box center [449, 449] width 115 height 12
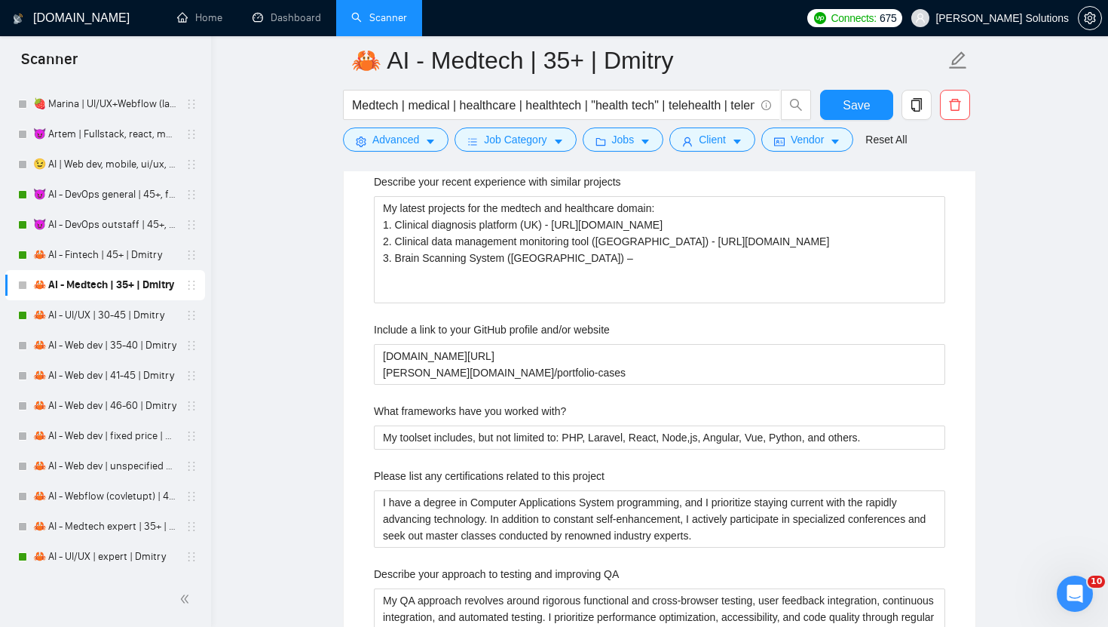
scroll to position [2548, 0]
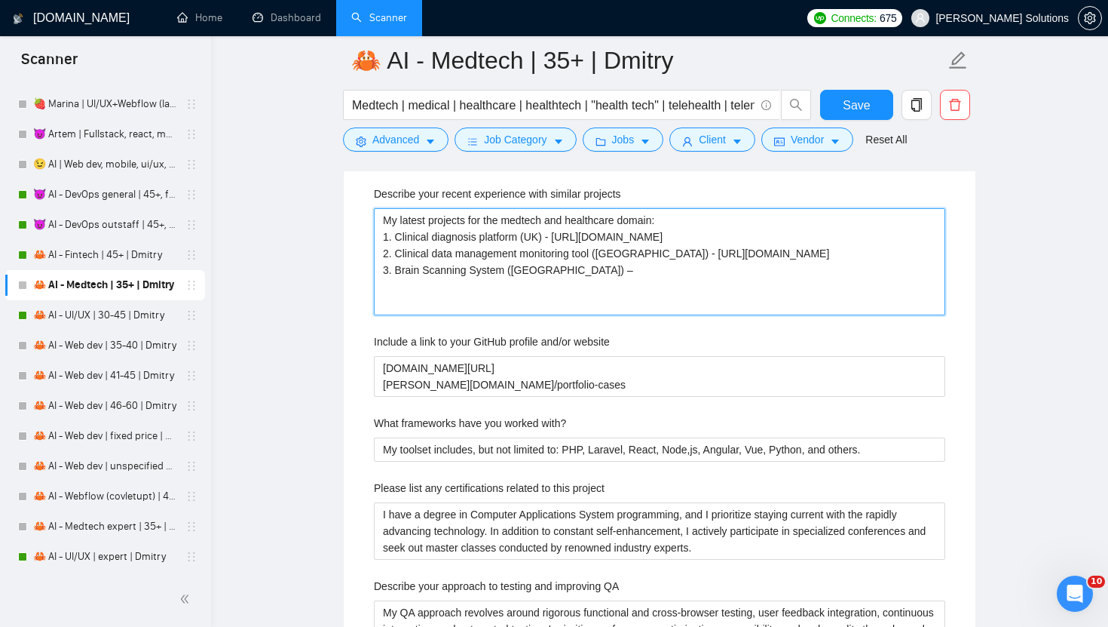
click at [582, 308] on projects "My latest projects for the medtech and healthcare domain: 1. Clinical diagnosis…" at bounding box center [660, 261] width 572 height 107
paste projects "[URL][DOMAIN_NAME]"
type projects "My latest projects for the medtech and healthcare domain: 1. Clinical diagnosis…"
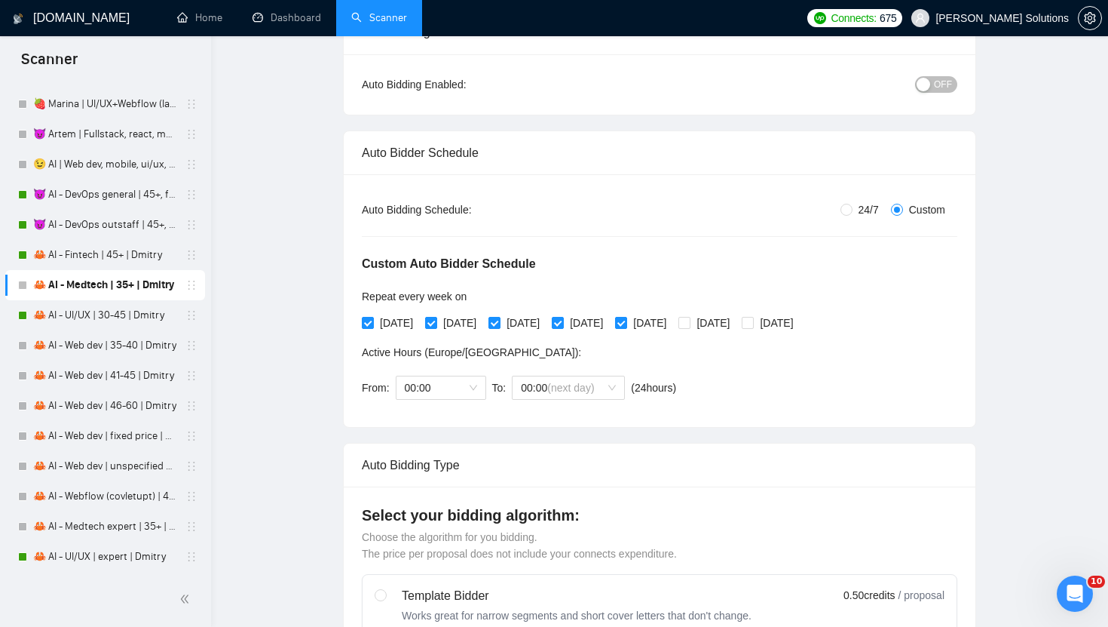
scroll to position [0, 0]
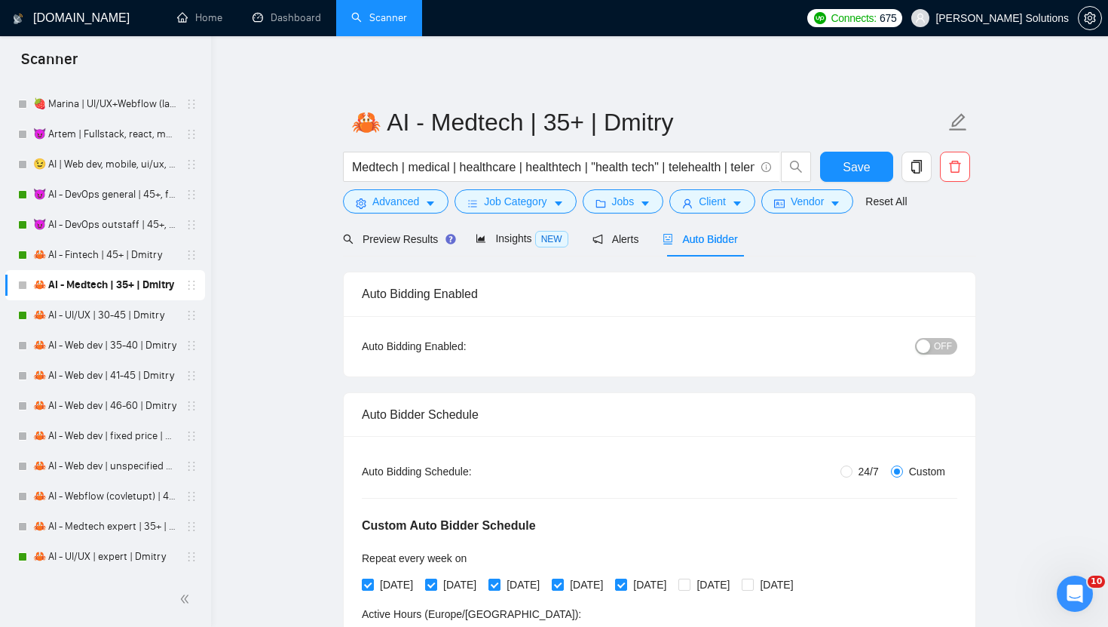
type projects "My latest projects for the medtech and healthcare domain: 1. Clinical diagnosis…"
click at [939, 342] on span "OFF" at bounding box center [943, 346] width 18 height 17
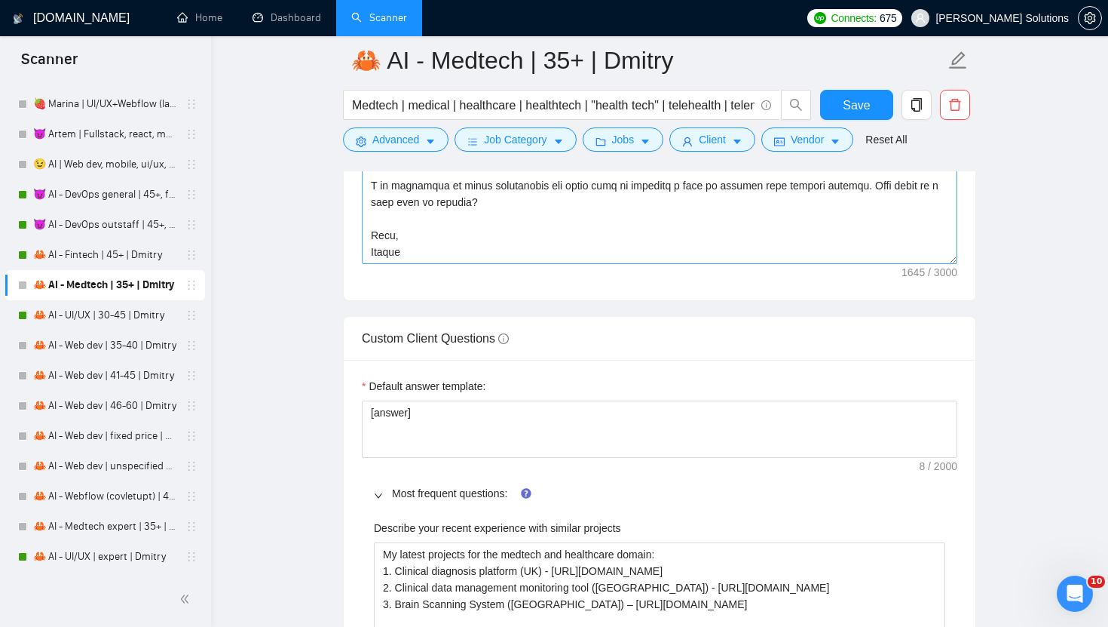
scroll to position [2131, 0]
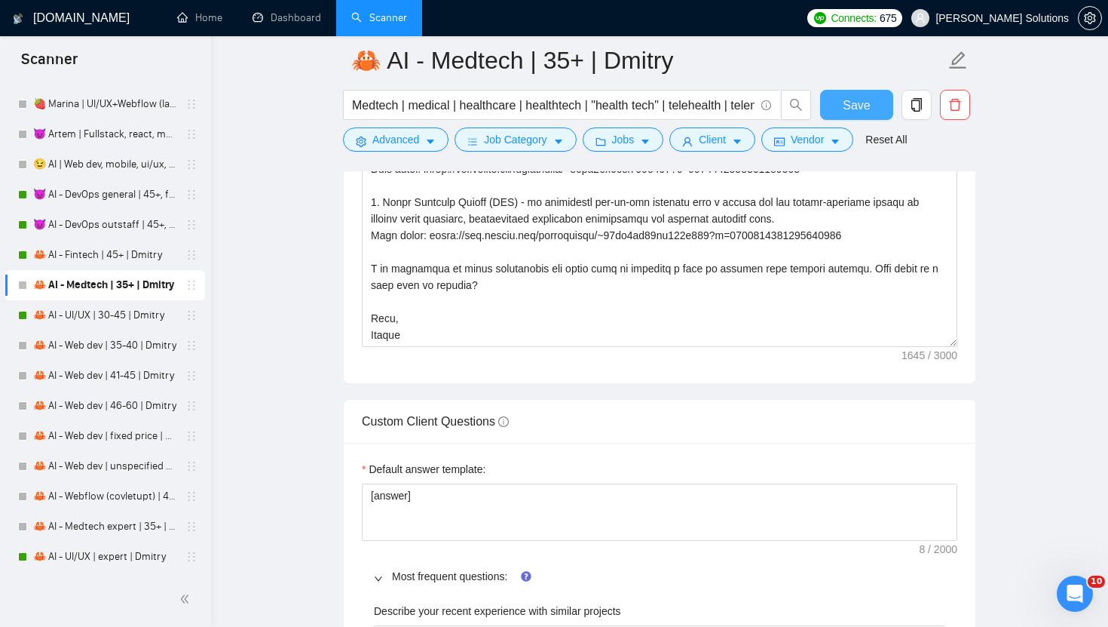
click at [857, 105] on span "Save" at bounding box center [856, 105] width 27 height 19
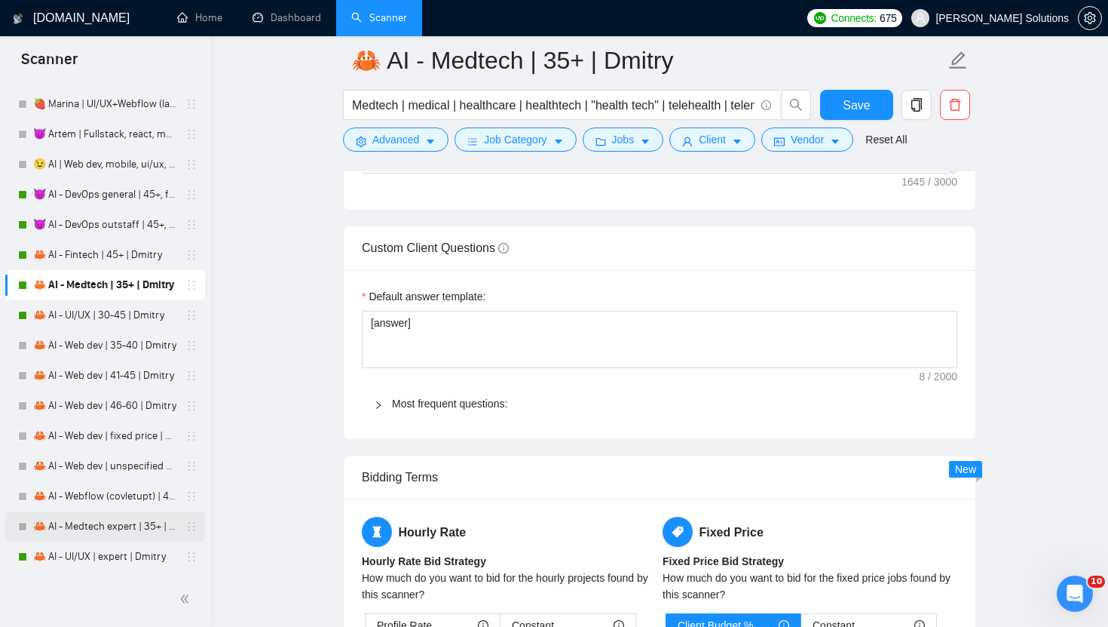
click at [106, 525] on link "🦀 AI - Medtech expert | 35+ | Dmitry" at bounding box center [104, 526] width 143 height 30
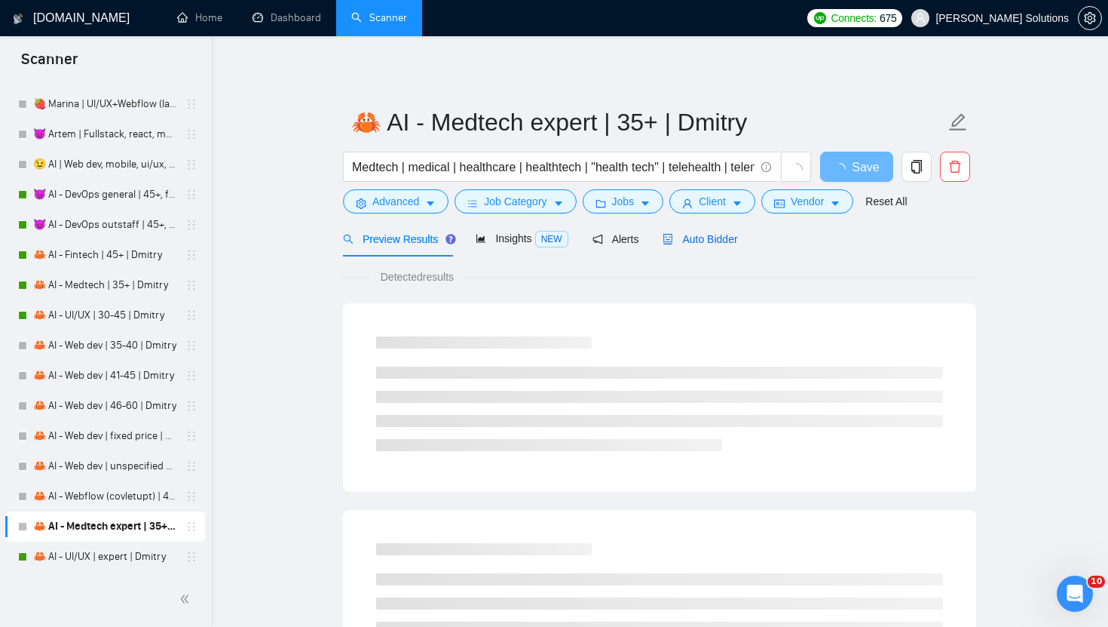
click at [690, 237] on span "Auto Bidder" at bounding box center [700, 239] width 75 height 12
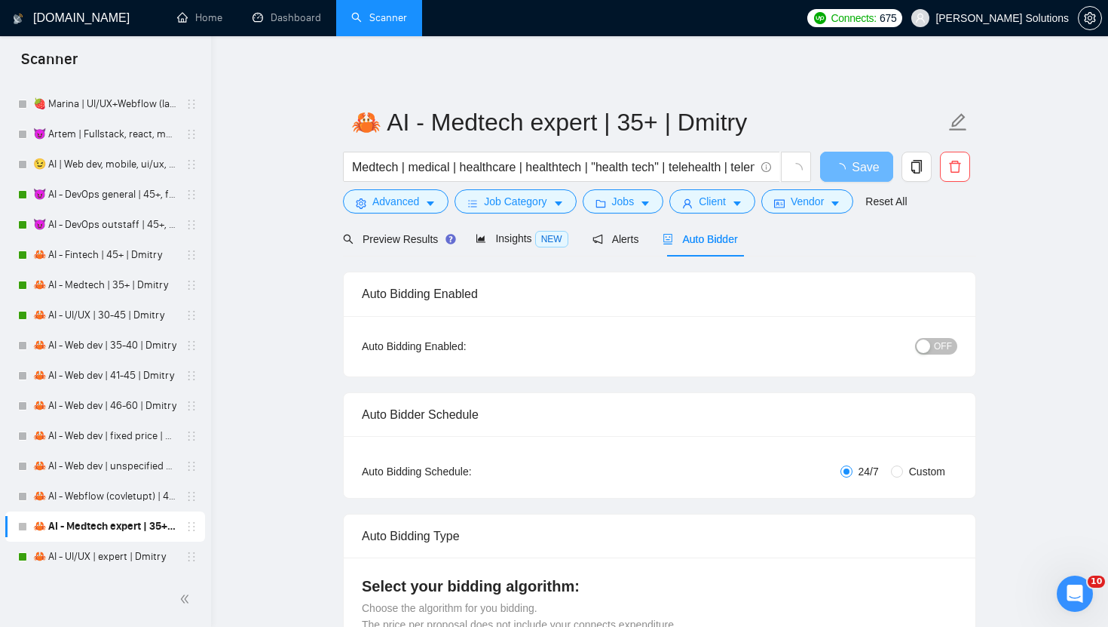
radio input "false"
radio input "true"
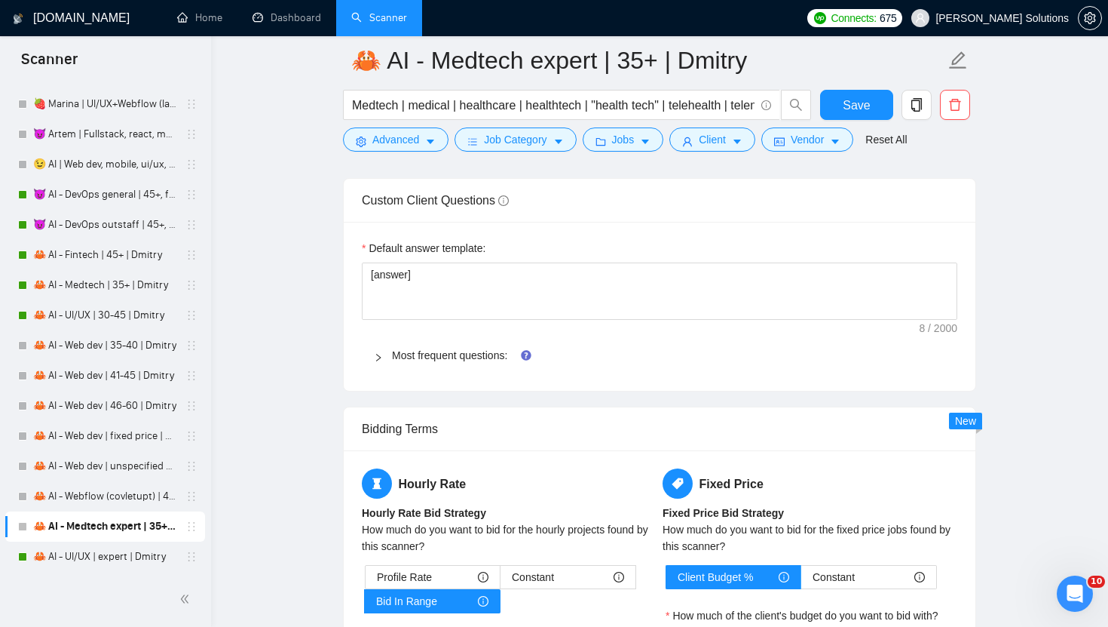
scroll to position [2400, 0]
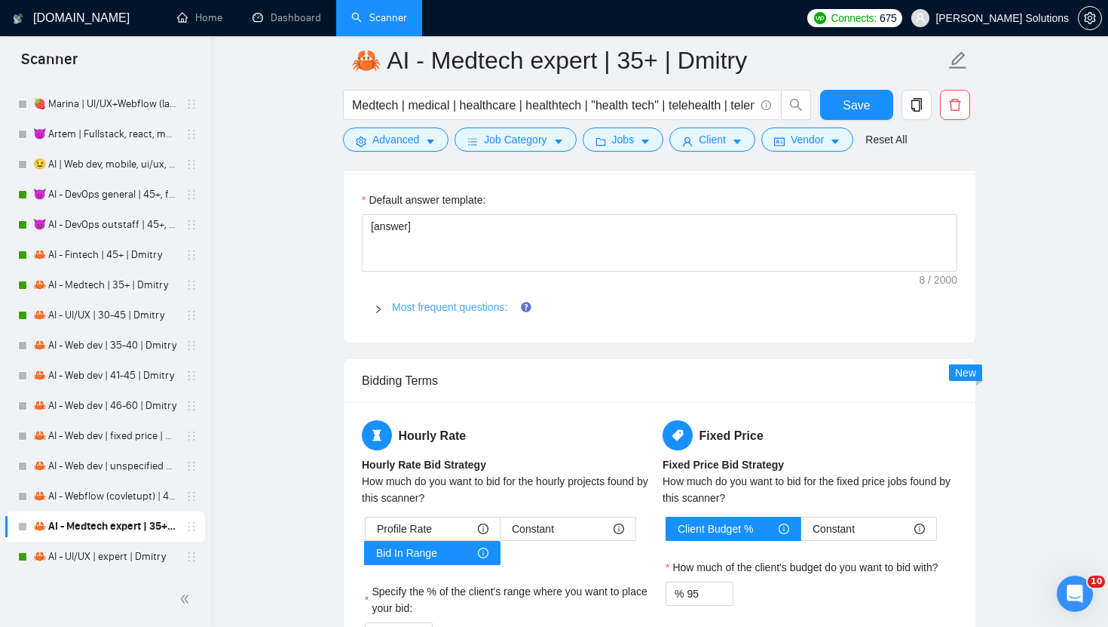
click at [427, 306] on link "Most frequent questions:" at bounding box center [449, 307] width 115 height 12
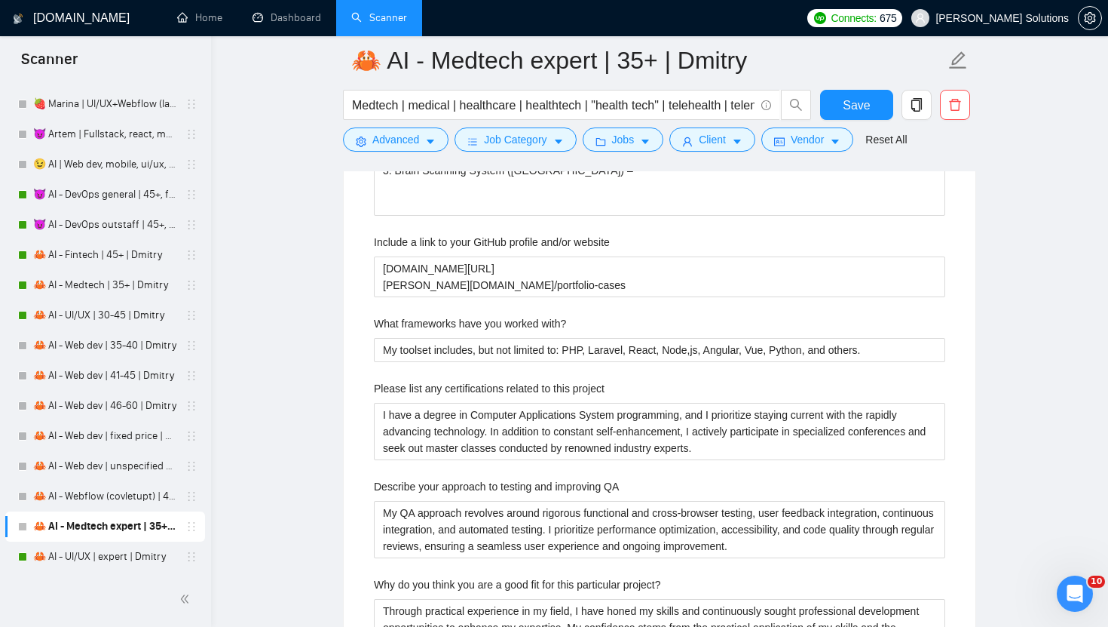
scroll to position [2549, 0]
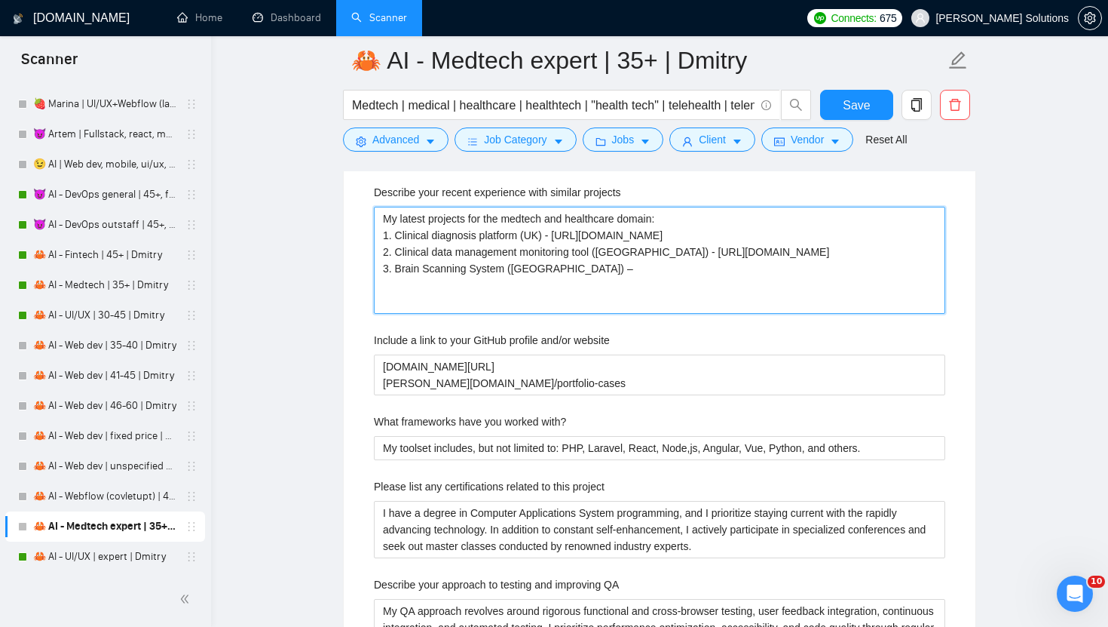
click at [569, 305] on projects "My latest projects for the medtech and healthcare domain: 1. Clinical diagnosis…" at bounding box center [660, 260] width 572 height 107
paste projects "[URL][DOMAIN_NAME]"
type projects "My latest projects for the medtech and healthcare domain: 1. Clinical diagnosis…"
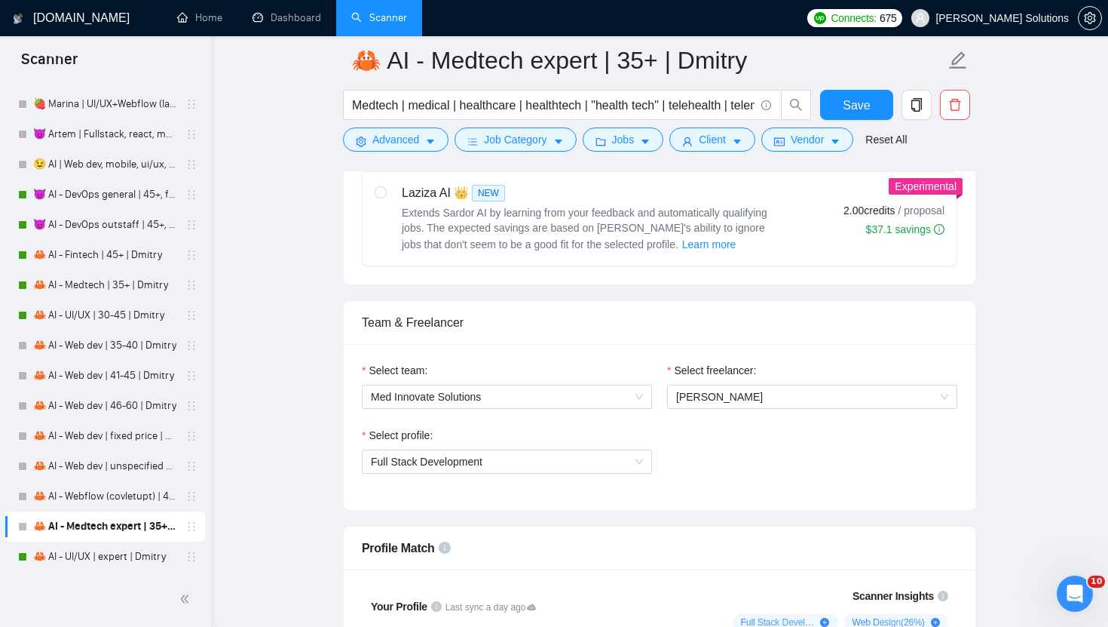
scroll to position [759, 0]
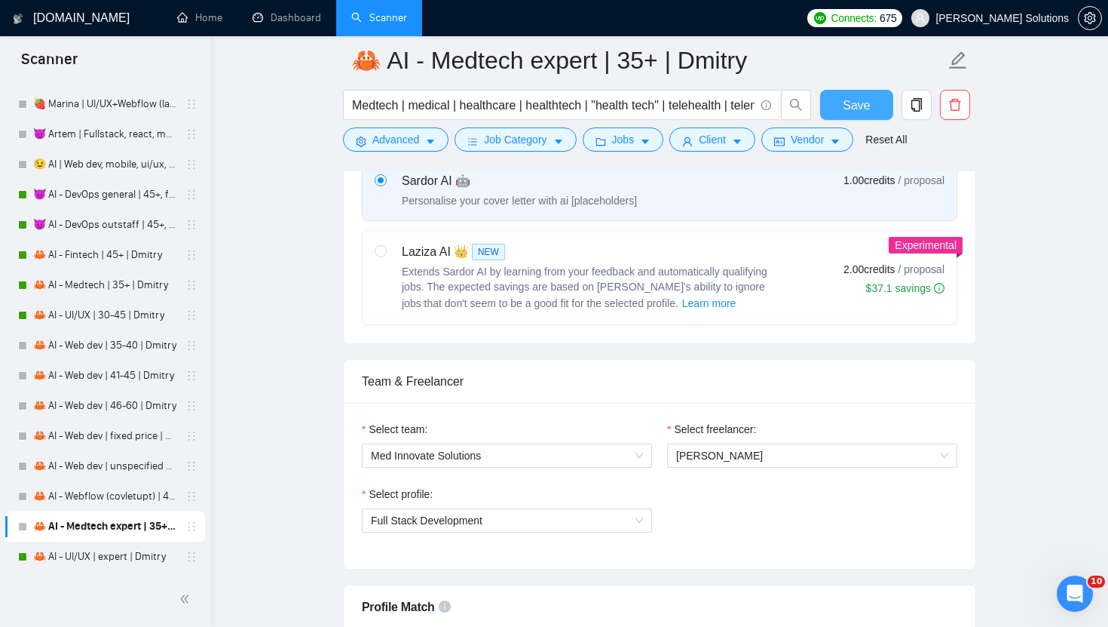
type projects "My latest projects for the medtech and healthcare domain: 1. Clinical diagnosis…"
click at [840, 104] on button "Save" at bounding box center [856, 105] width 73 height 30
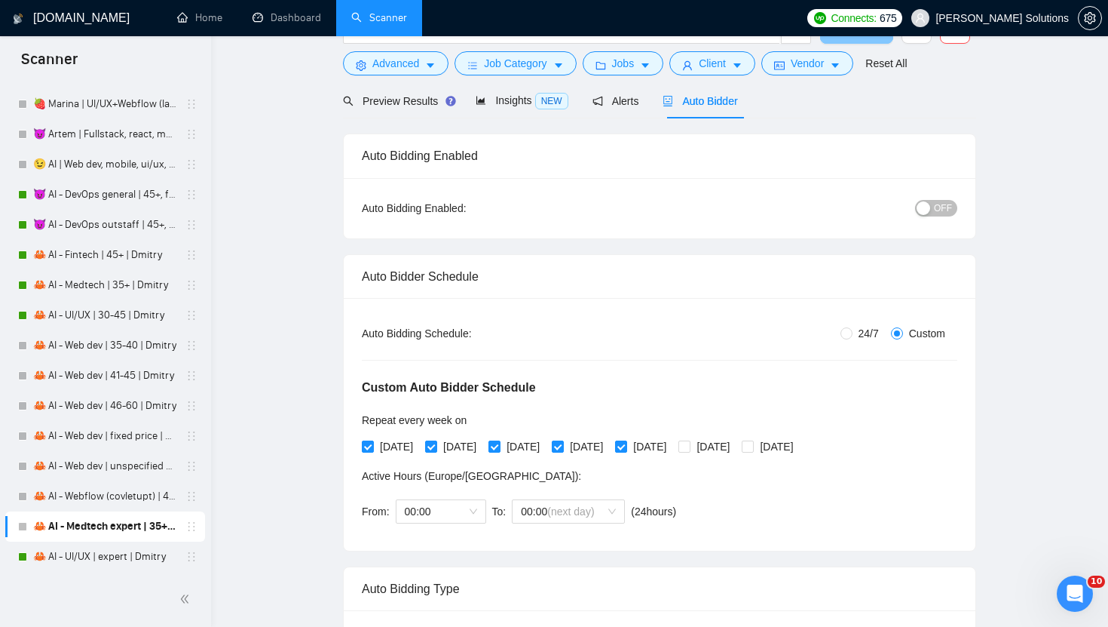
scroll to position [0, 0]
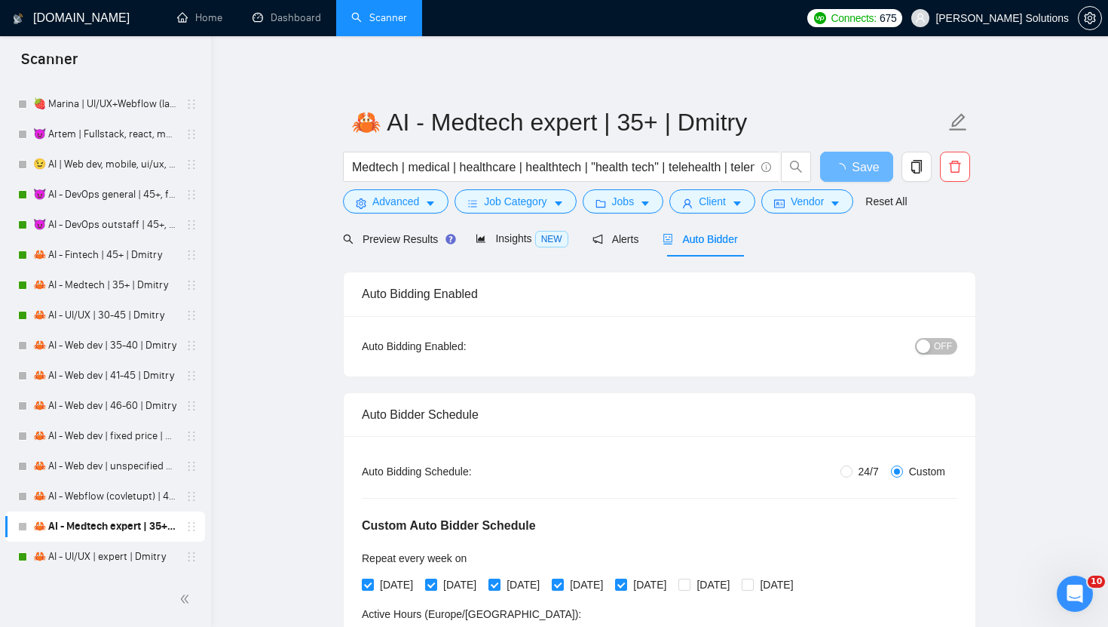
click at [932, 343] on button "OFF" at bounding box center [936, 346] width 42 height 17
click at [858, 165] on span "Save" at bounding box center [865, 167] width 27 height 19
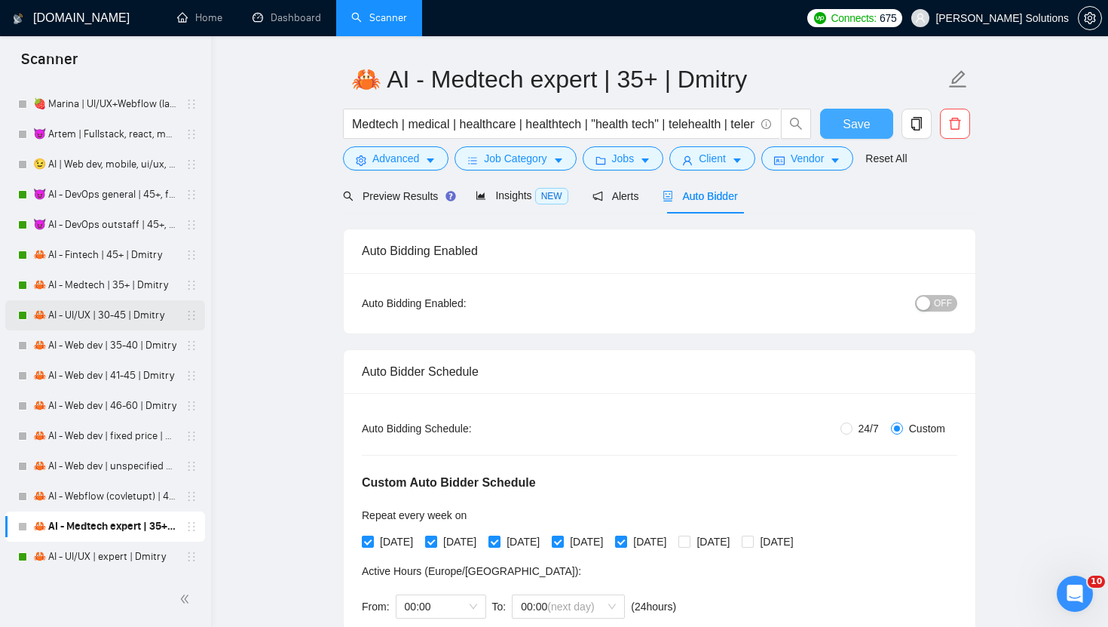
scroll to position [30, 0]
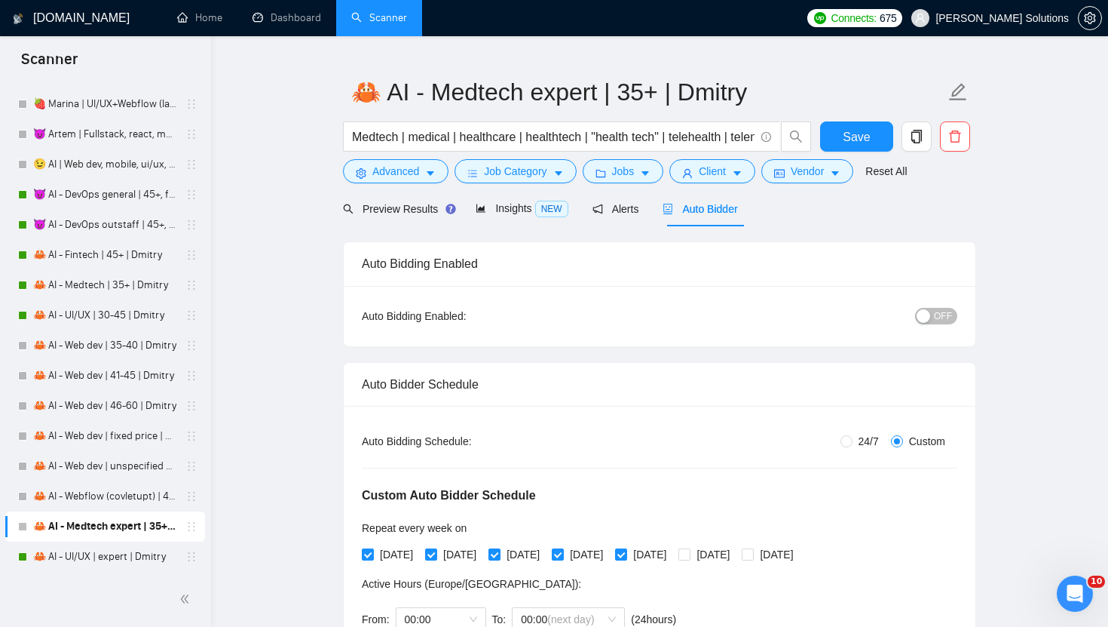
click at [923, 314] on div "button" at bounding box center [924, 316] width 14 height 14
click at [850, 140] on span "Save" at bounding box center [856, 136] width 27 height 19
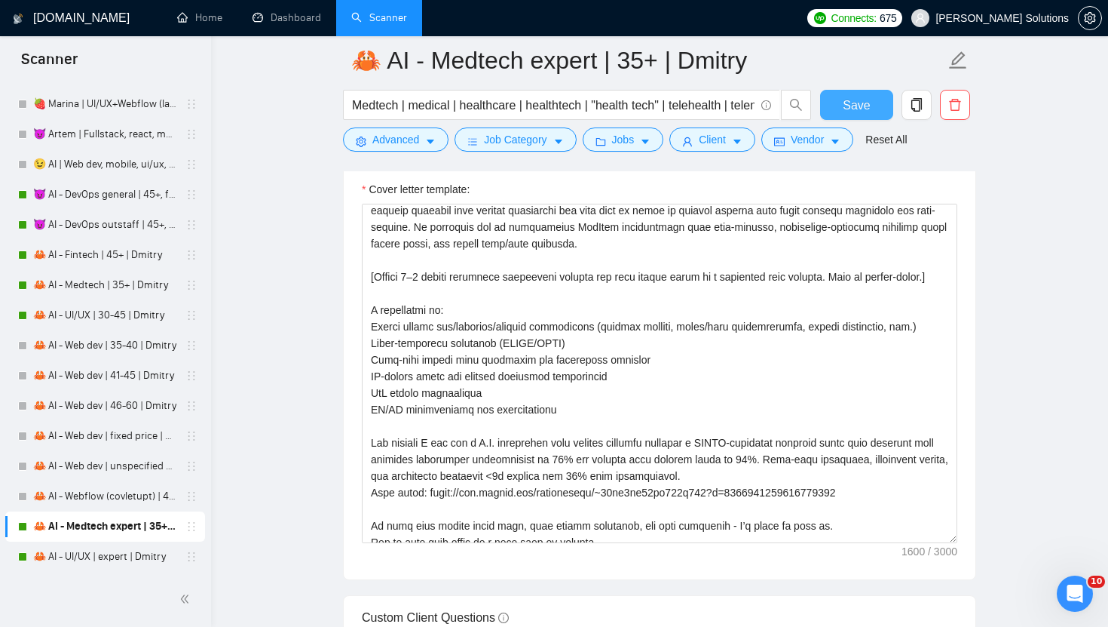
scroll to position [166, 0]
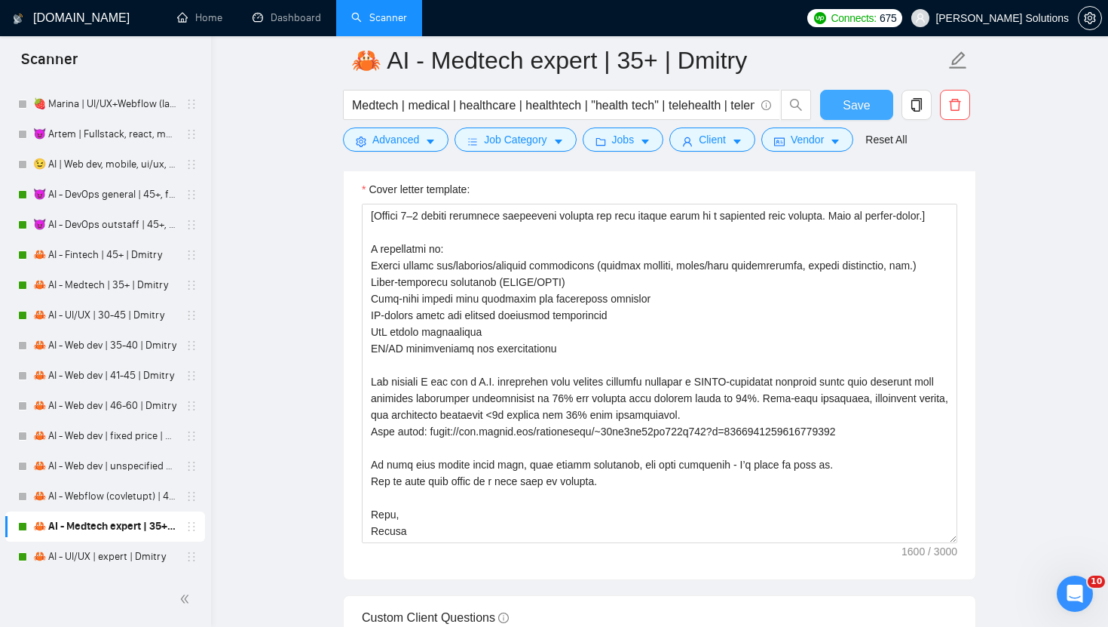
click at [867, 102] on span "Save" at bounding box center [856, 105] width 27 height 19
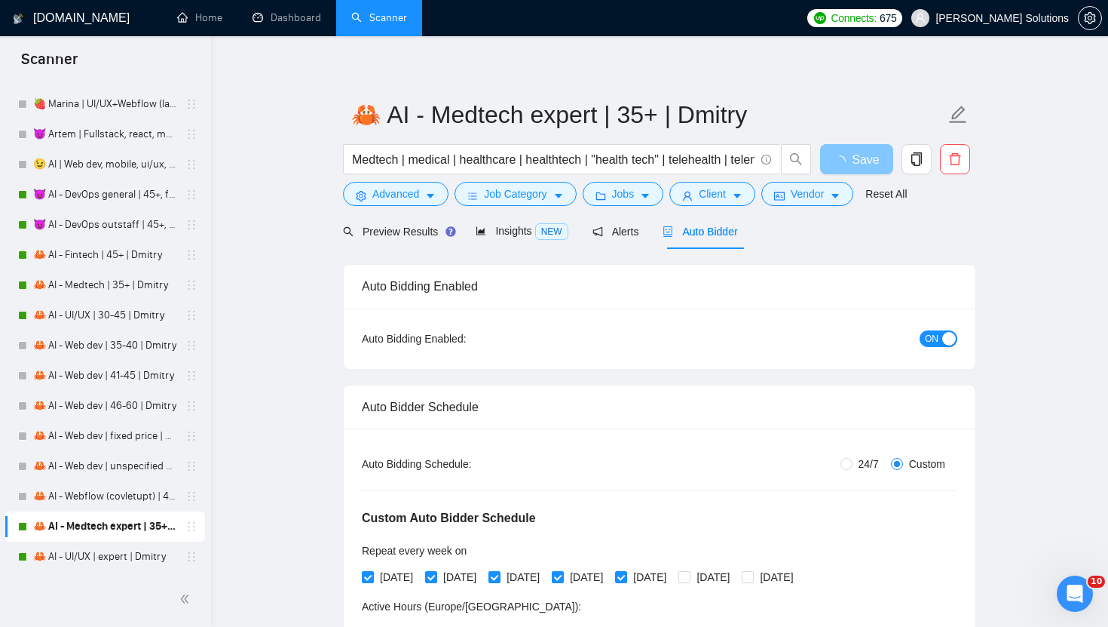
scroll to position [2, 0]
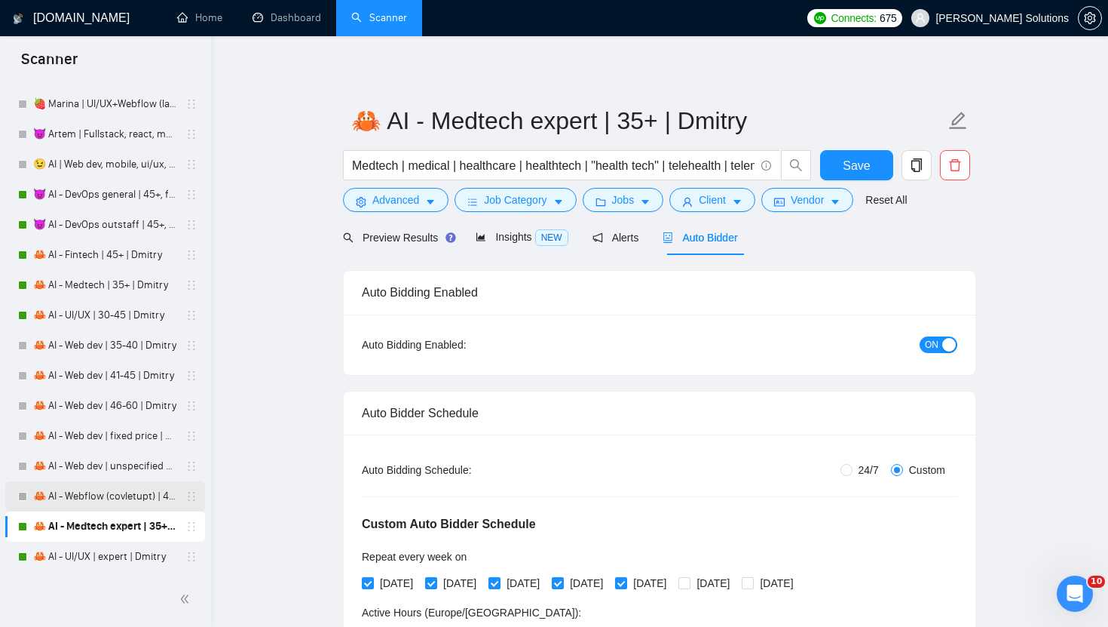
click at [105, 499] on link "🦀 AI - Webflow (covletupt) | 45+ | Dmitry" at bounding box center [104, 496] width 143 height 30
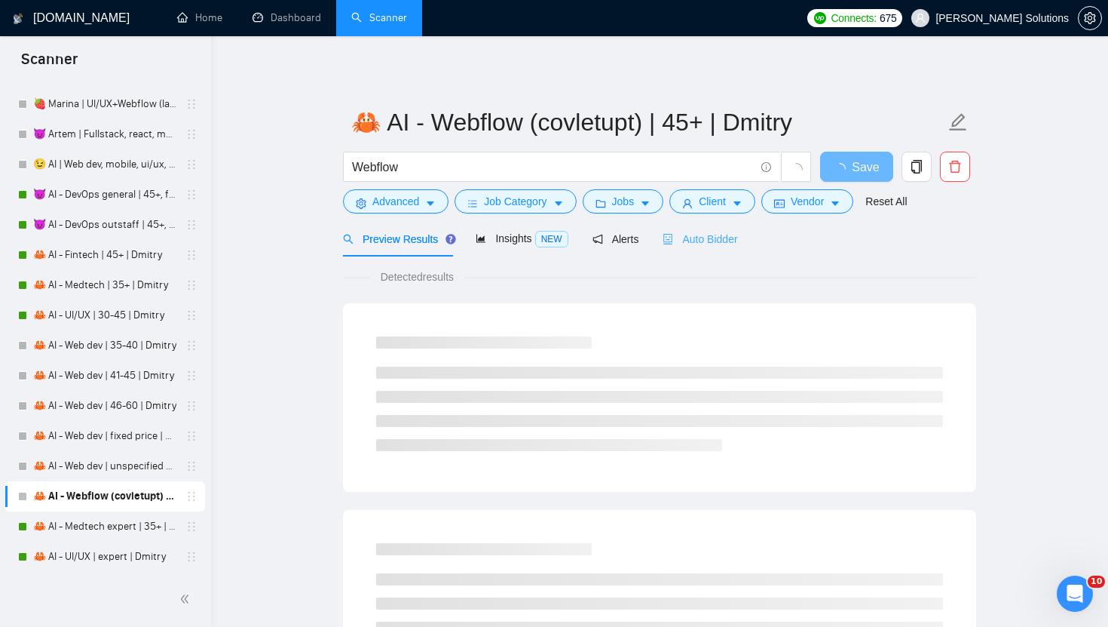
click at [685, 228] on div "Auto Bidder" at bounding box center [700, 238] width 75 height 35
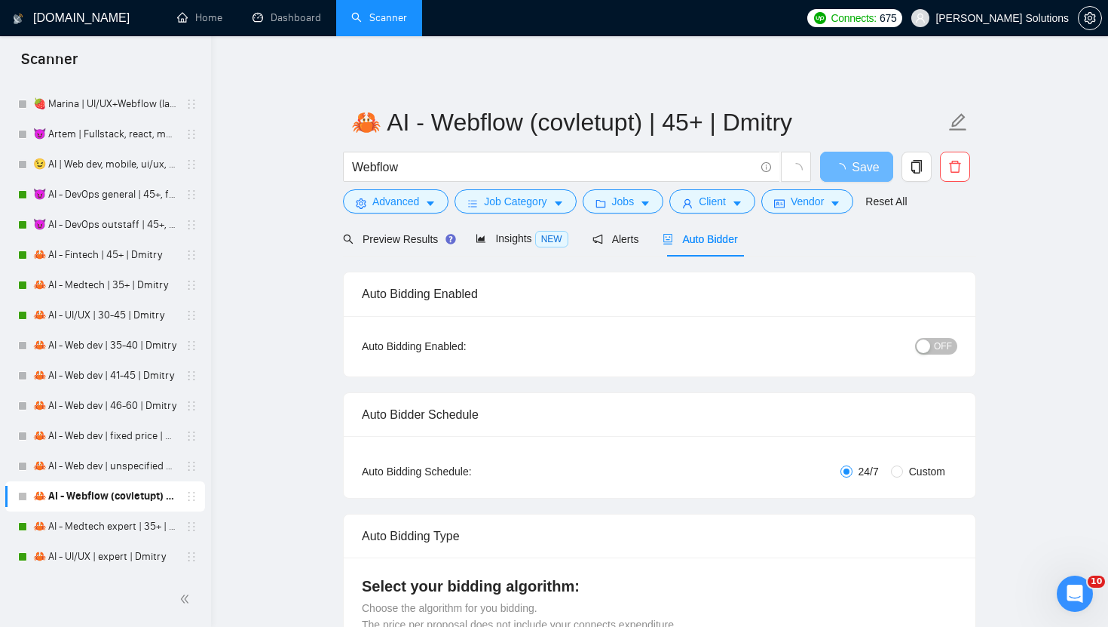
radio input "false"
radio input "true"
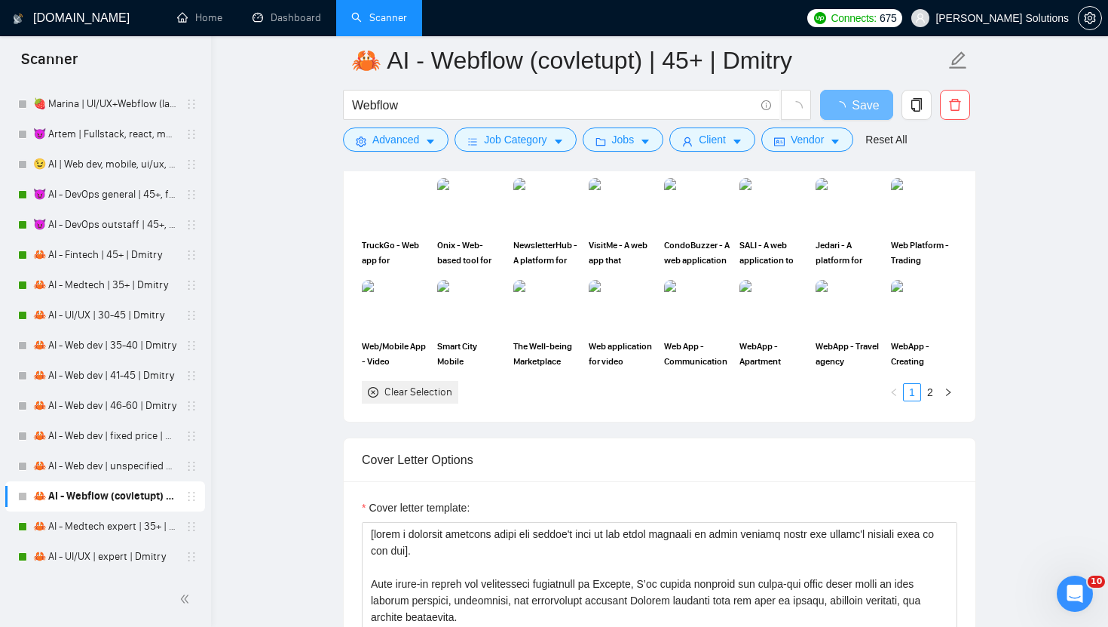
scroll to position [1514, 0]
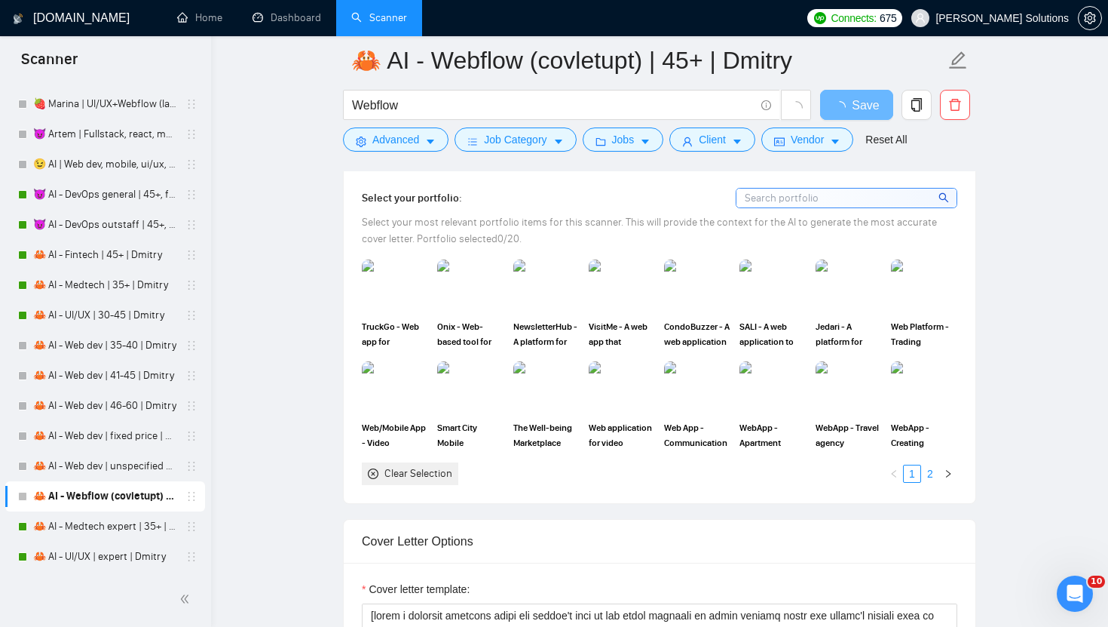
click at [931, 473] on link "2" at bounding box center [930, 473] width 17 height 17
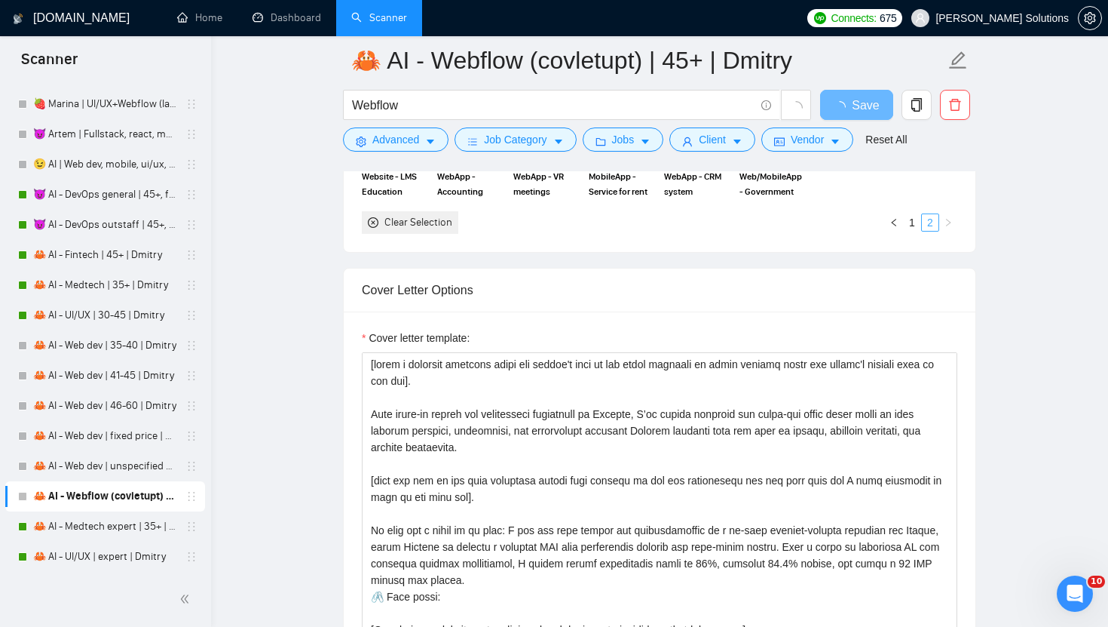
scroll to position [1987, 0]
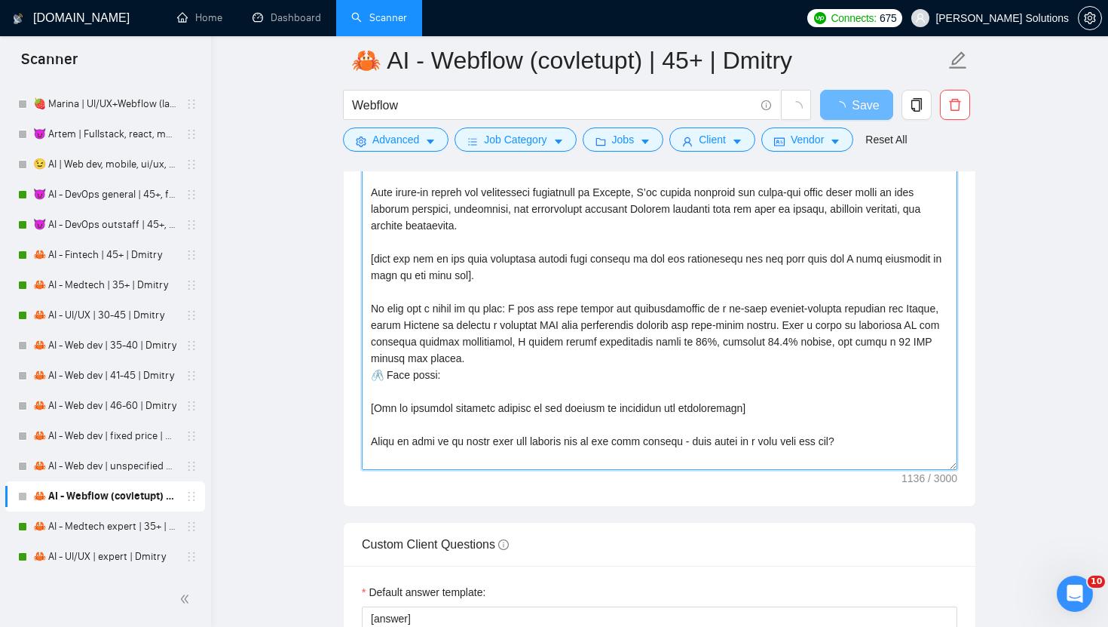
click at [590, 379] on textarea "Cover letter template:" at bounding box center [660, 299] width 596 height 339
paste textarea "https://www.upwork.com/freelancers/~01dc9fa34fe647d347?p=1965330940540129280"
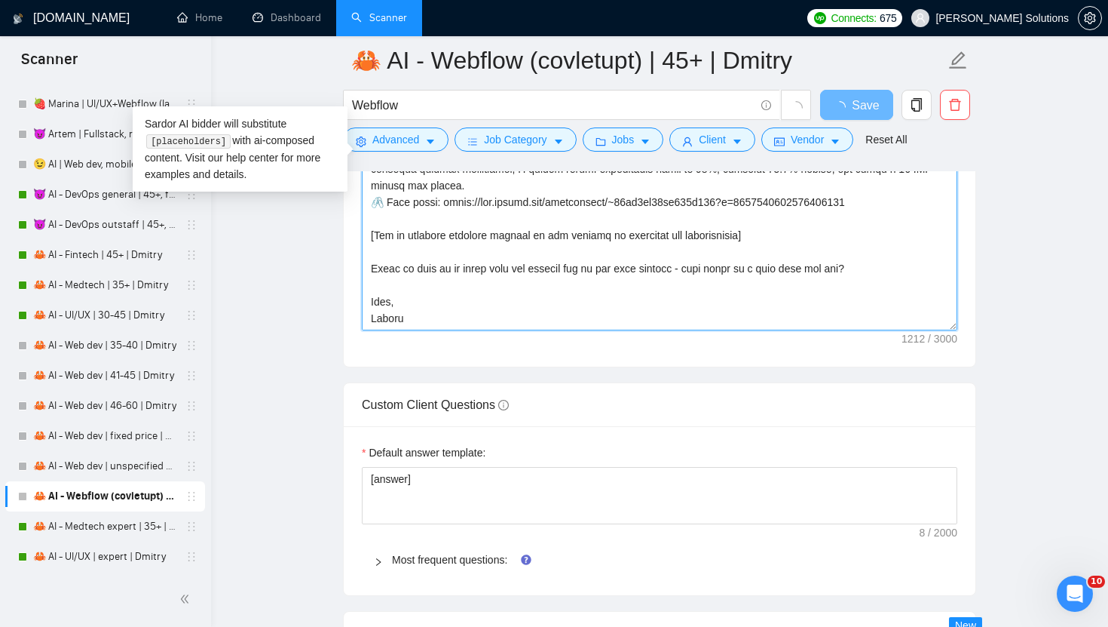
scroll to position [2184, 0]
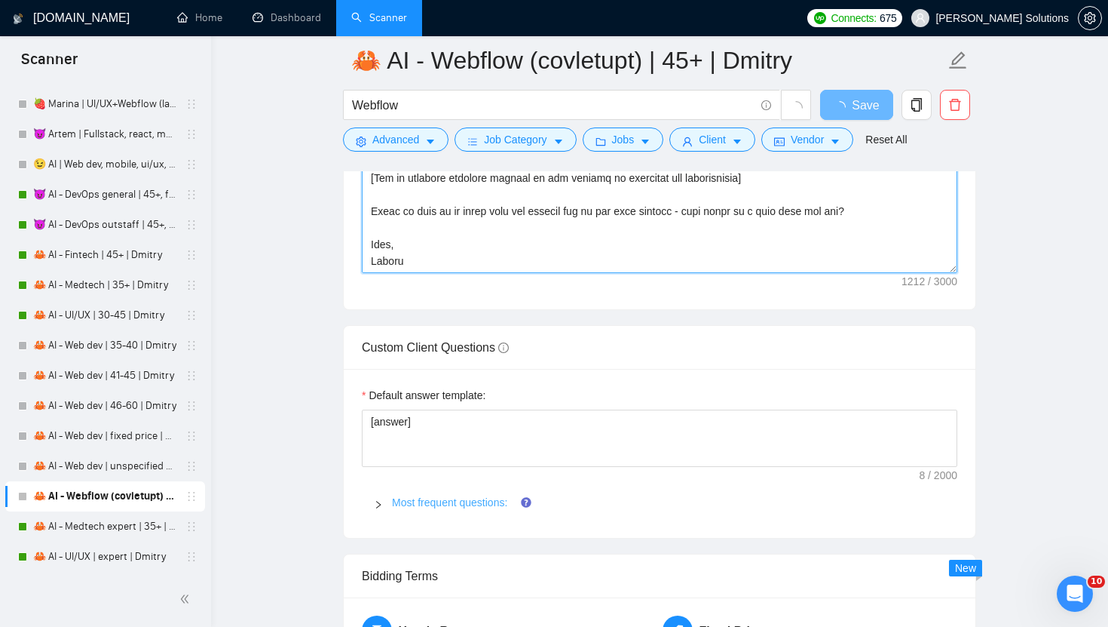
type textarea "[write a personal greeting using the client's name in the local language of the…"
click at [446, 501] on link "Most frequent questions:" at bounding box center [449, 502] width 115 height 12
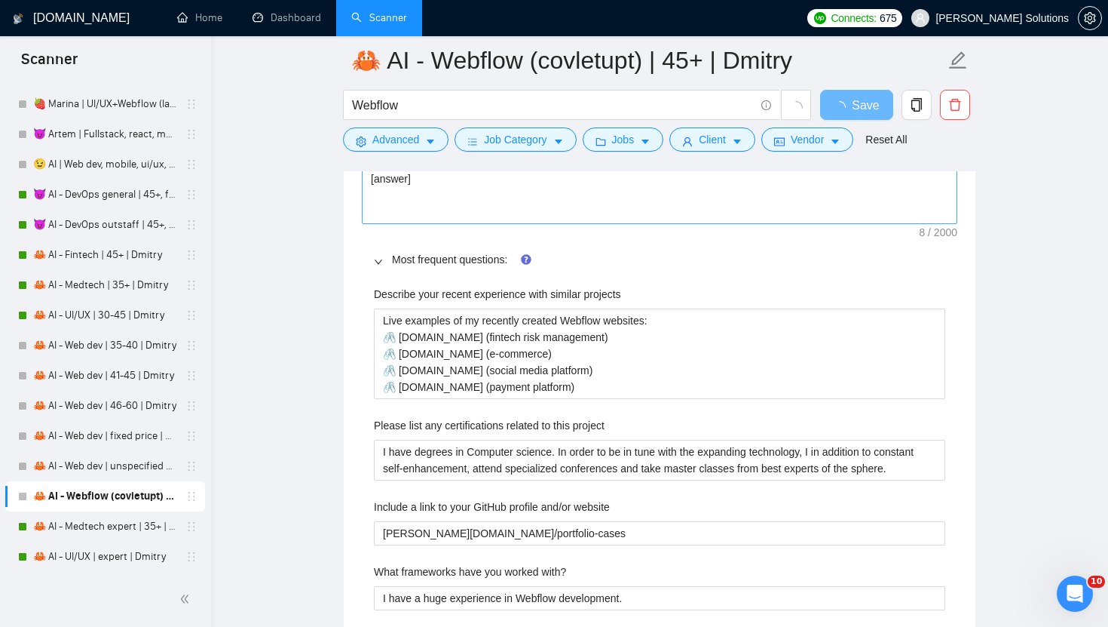
scroll to position [2493, 0]
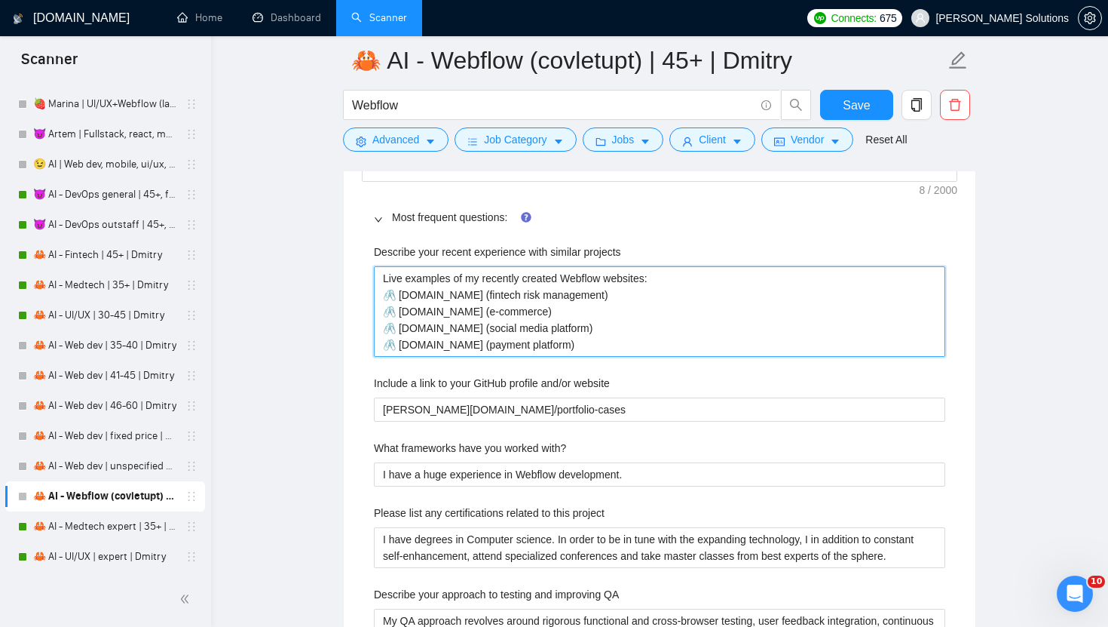
drag, startPoint x: 452, startPoint y: 302, endPoint x: 397, endPoint y: 329, distance: 61.7
click at [397, 329] on projects "Live examples of my recently created Webflow websites: 🖇️ riskseal.io (fintech …" at bounding box center [660, 311] width 572 height 90
paste projects "https://www.upwork.com/freelancers/~01dc9fa34fe647d347?p=1965330940540129280"
type projects "Live examples of my recently created Webflow websites: 🖇️ riskseal.io (fintech …"
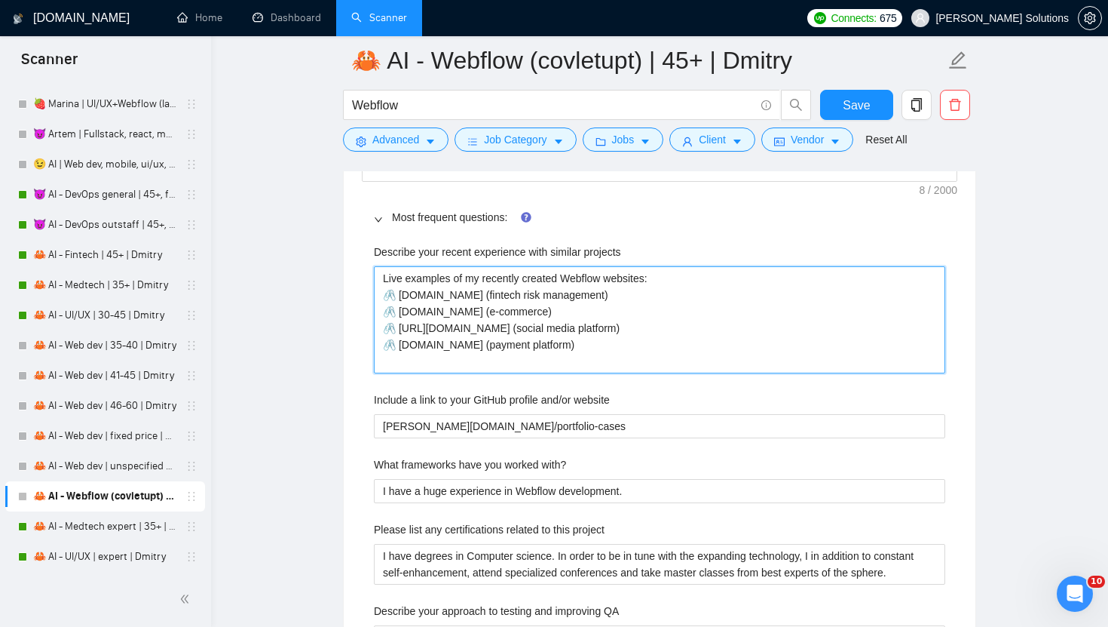
type projects "Live examples of my recently created Webflow websites: 🖇️ riskseal.io (fintech …"
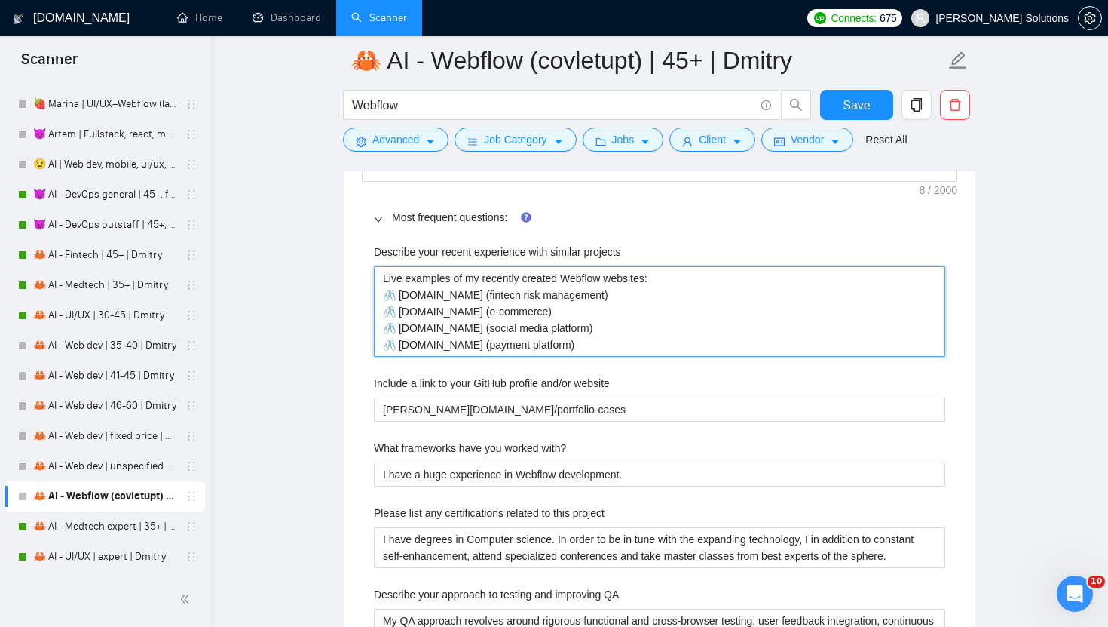
paste projects "https://www.upwork.com/freelancers/~01dc9fa34fe647d347?p=1965330940540129280"
type projects "Live examples of my recently created Webflow websites: 🖇️ riskseal.io (fintech …"
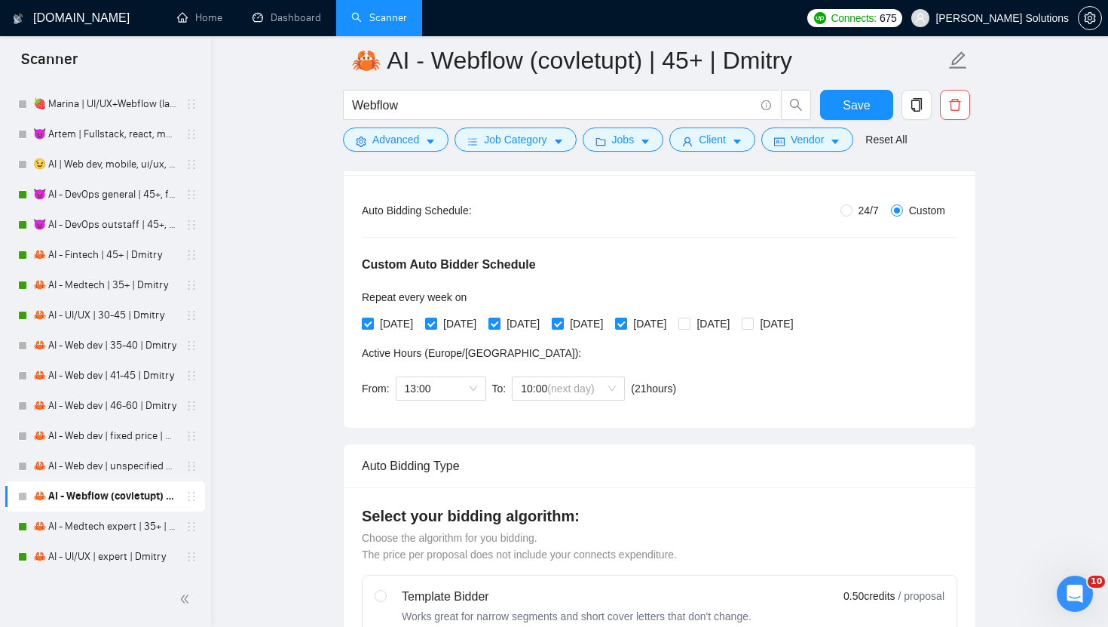
scroll to position [0, 0]
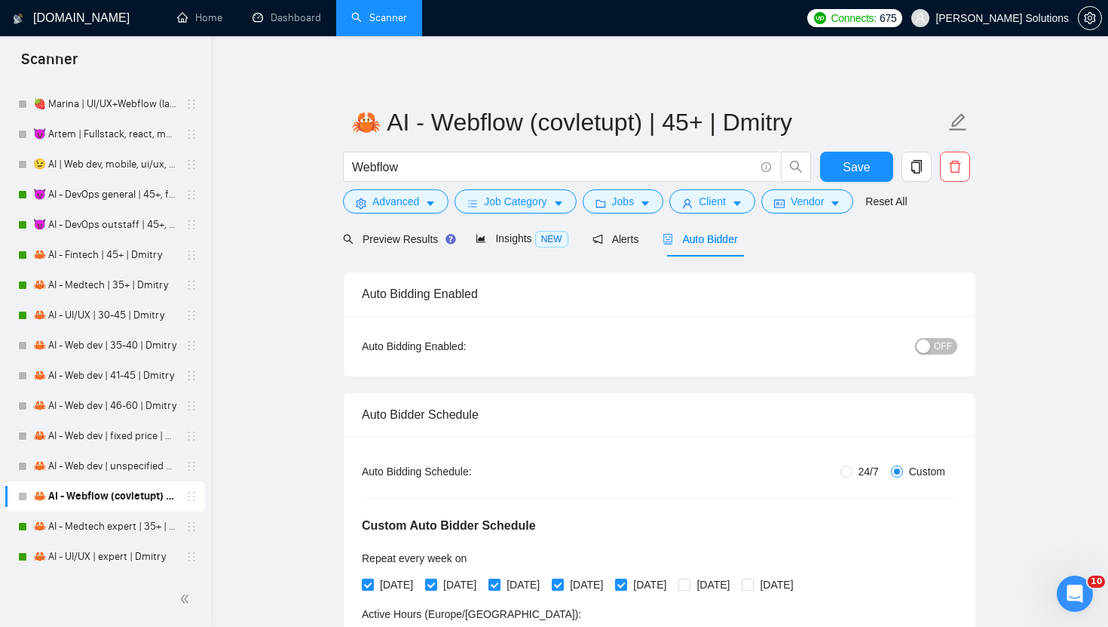
type projects "Live examples of my recently created Webflow websites: 🖇️ riskseal.io (fintech …"
click at [933, 345] on button "OFF" at bounding box center [936, 346] width 42 height 17
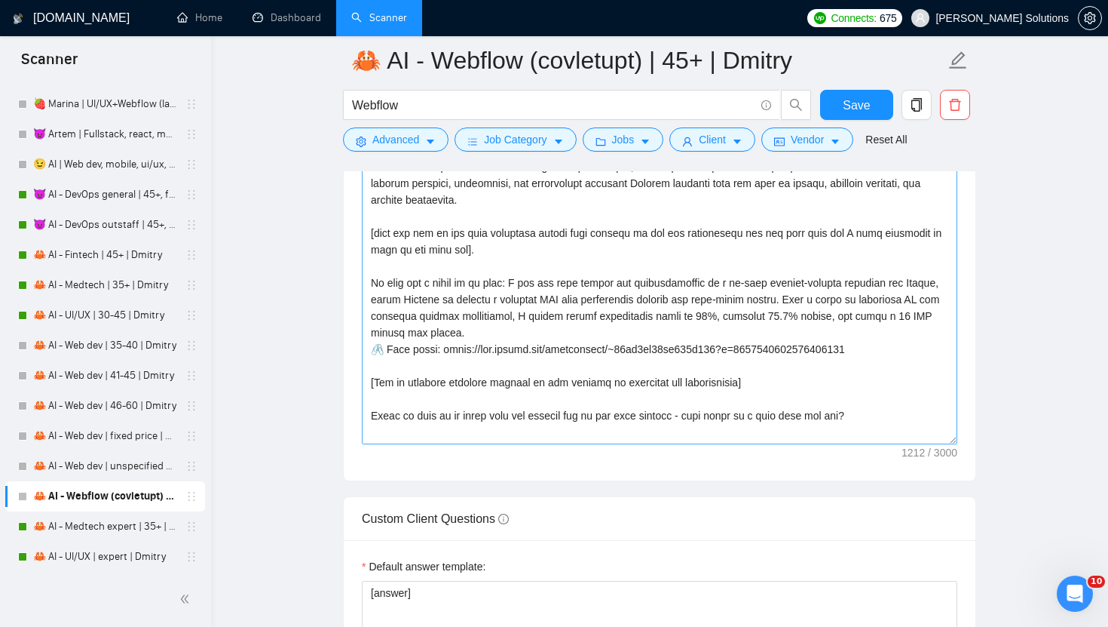
scroll to position [33, 0]
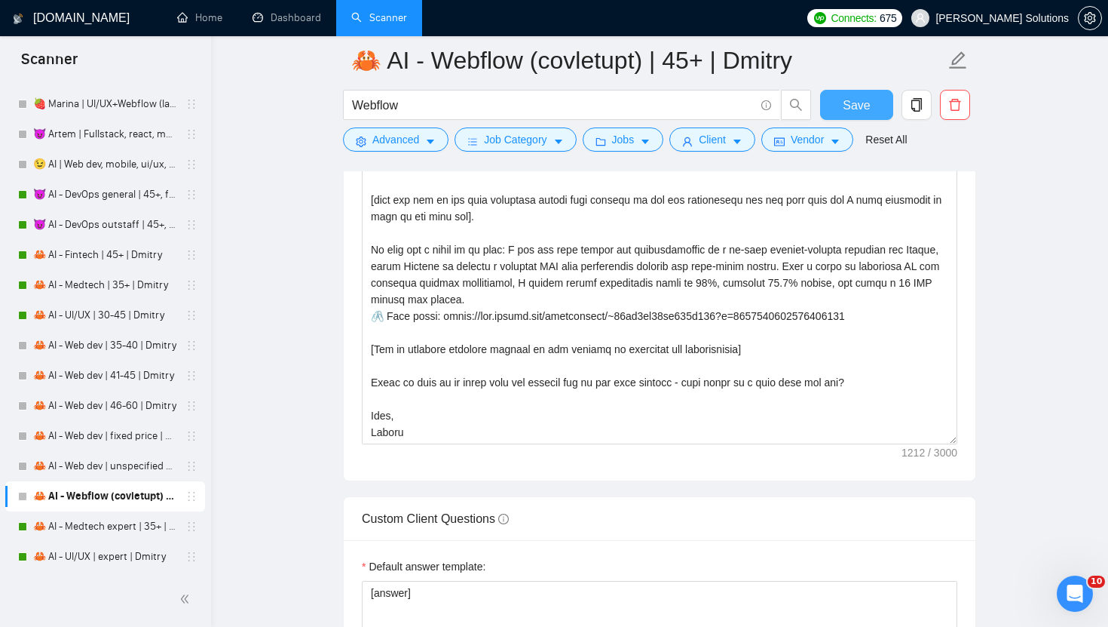
click at [857, 108] on span "Save" at bounding box center [856, 105] width 27 height 19
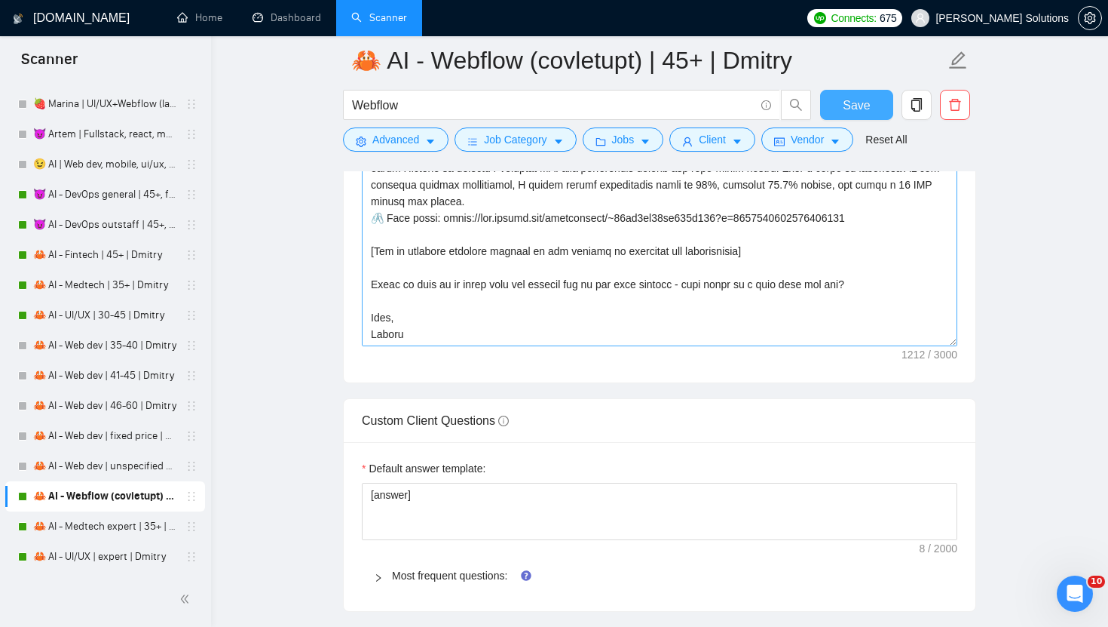
scroll to position [2132, 0]
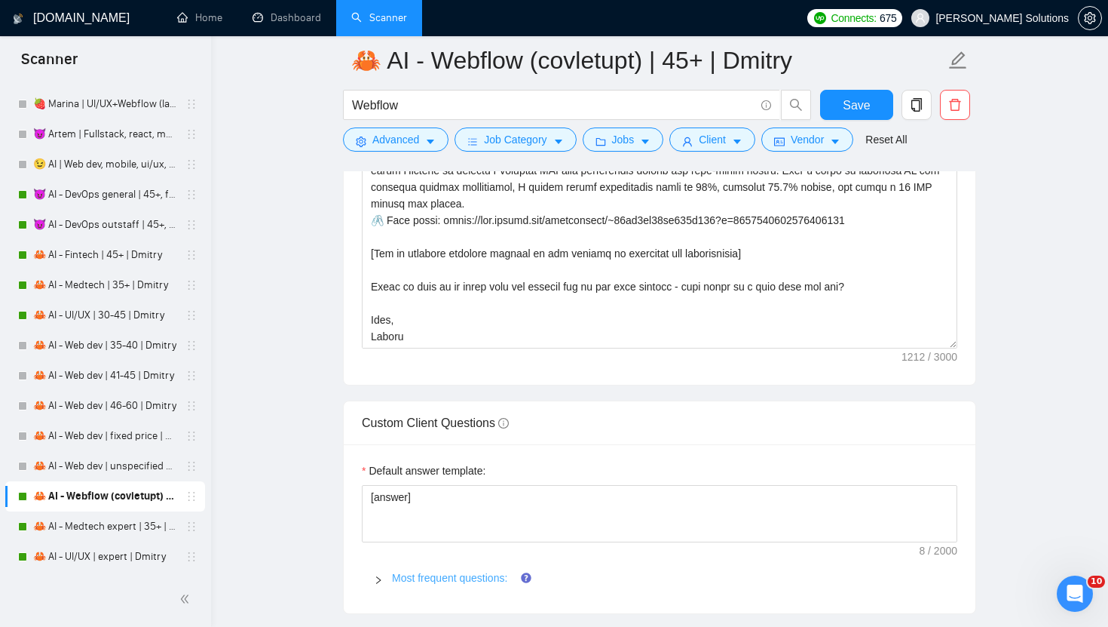
click at [480, 579] on link "Most frequent questions:" at bounding box center [449, 578] width 115 height 12
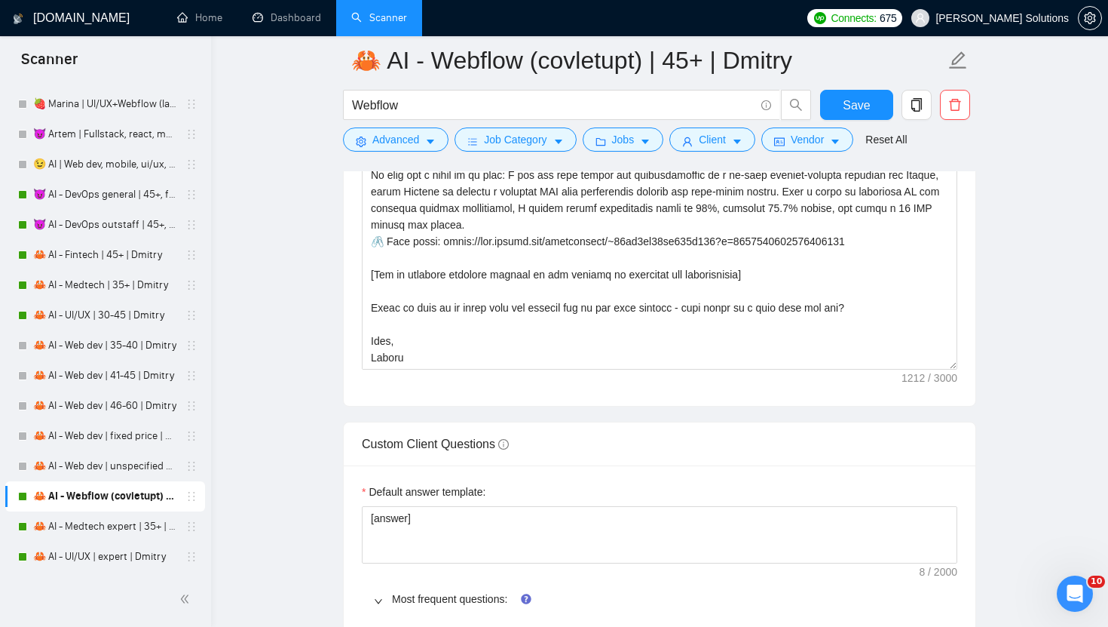
scroll to position [2095, 0]
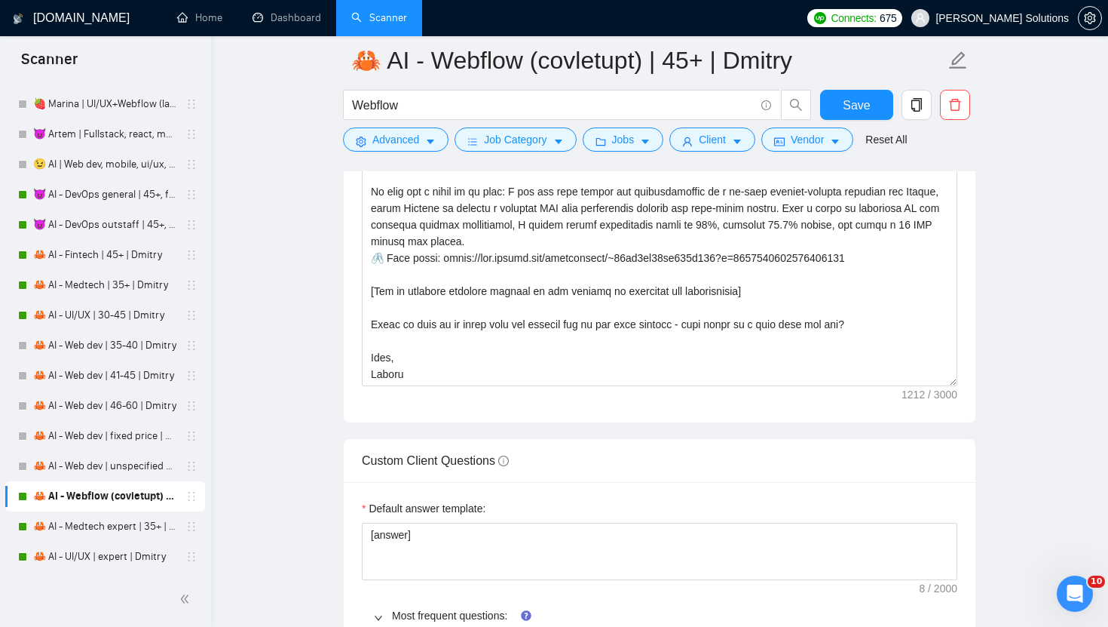
click at [91, 520] on link "🦀 AI - Medtech expert | 35+ | Dmitry" at bounding box center [104, 526] width 143 height 30
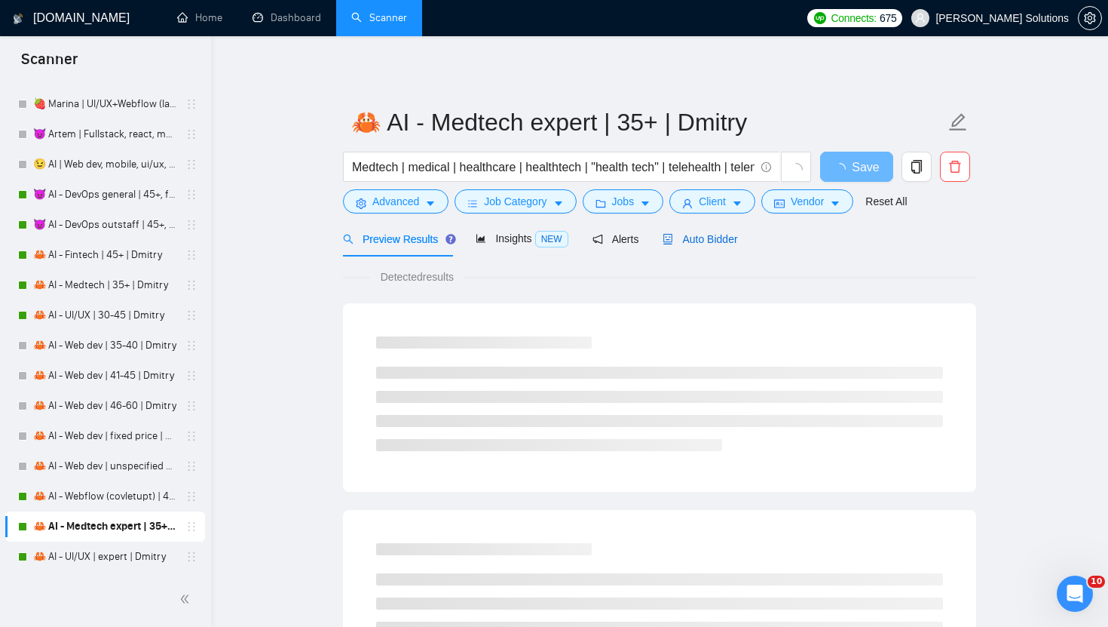
click at [701, 244] on span "Auto Bidder" at bounding box center [700, 239] width 75 height 12
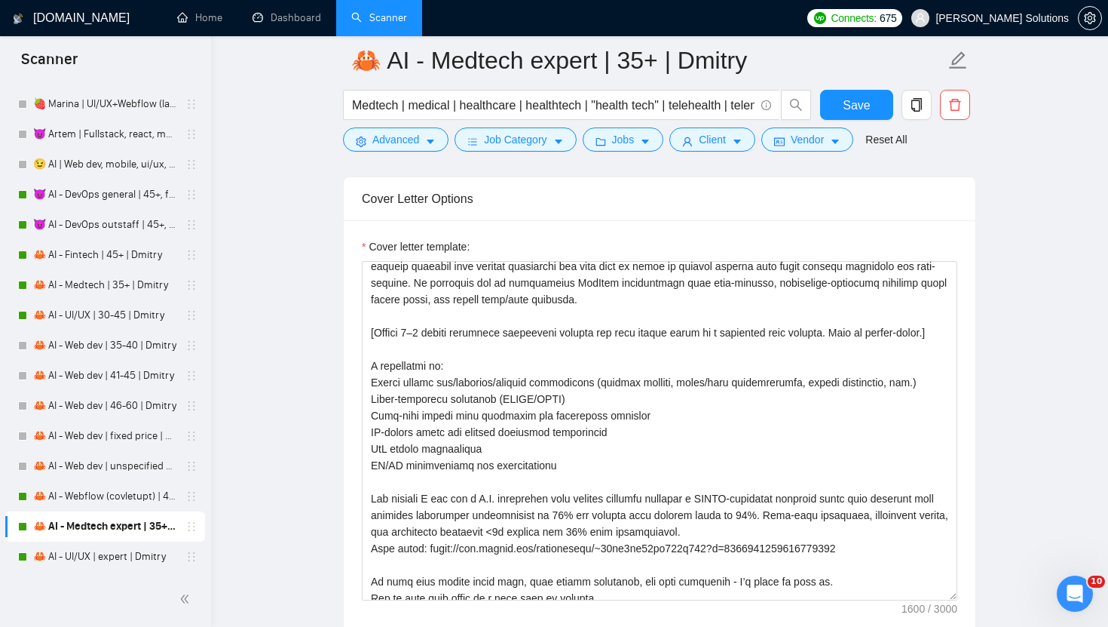
scroll to position [166, 0]
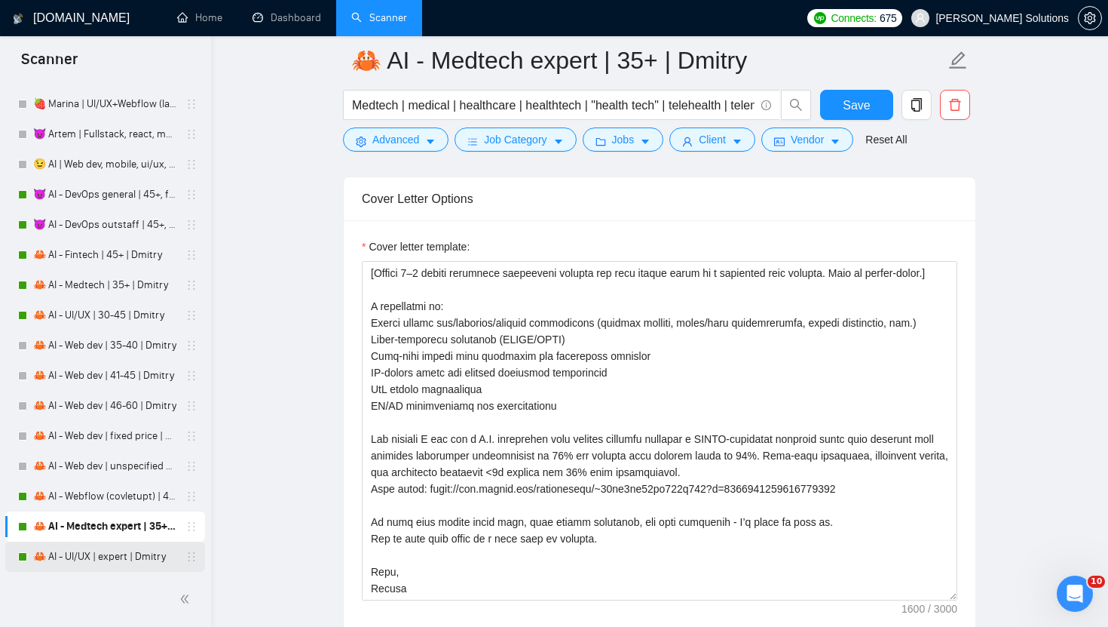
click at [117, 562] on link "🦀 AI - UI/UX | expert | Dmitry" at bounding box center [104, 556] width 143 height 30
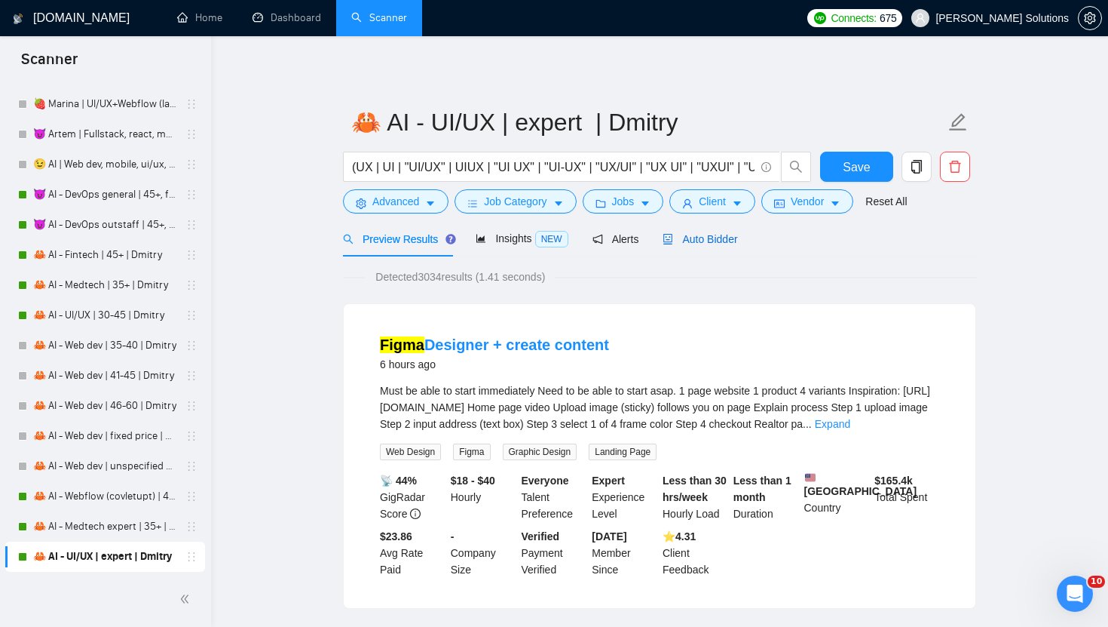
click at [700, 246] on div "Auto Bidder" at bounding box center [700, 239] width 75 height 17
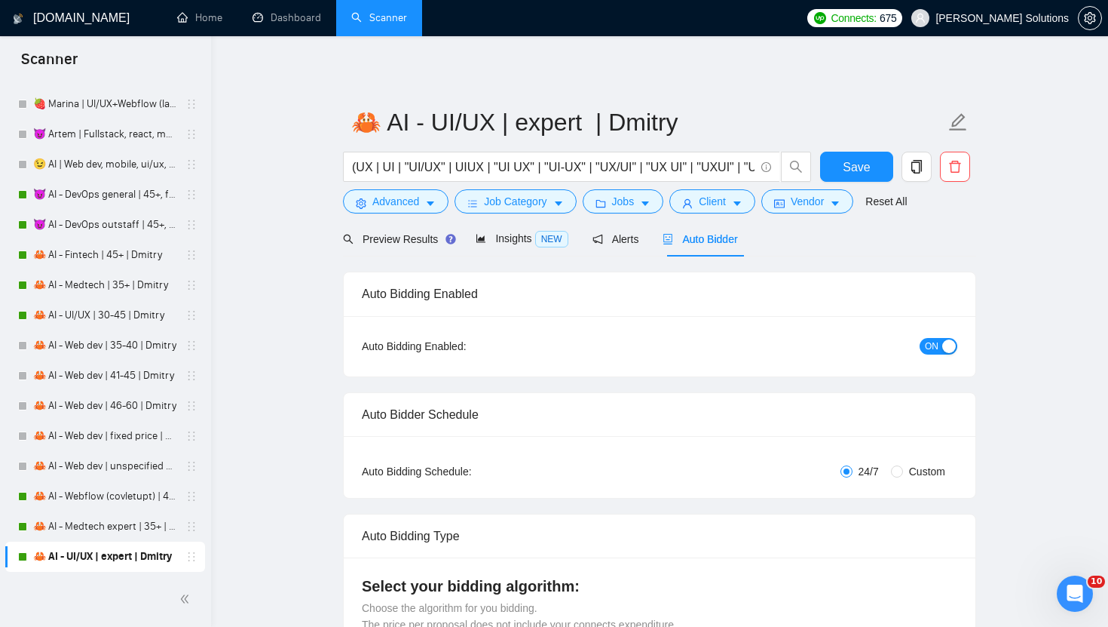
radio input "false"
radio input "true"
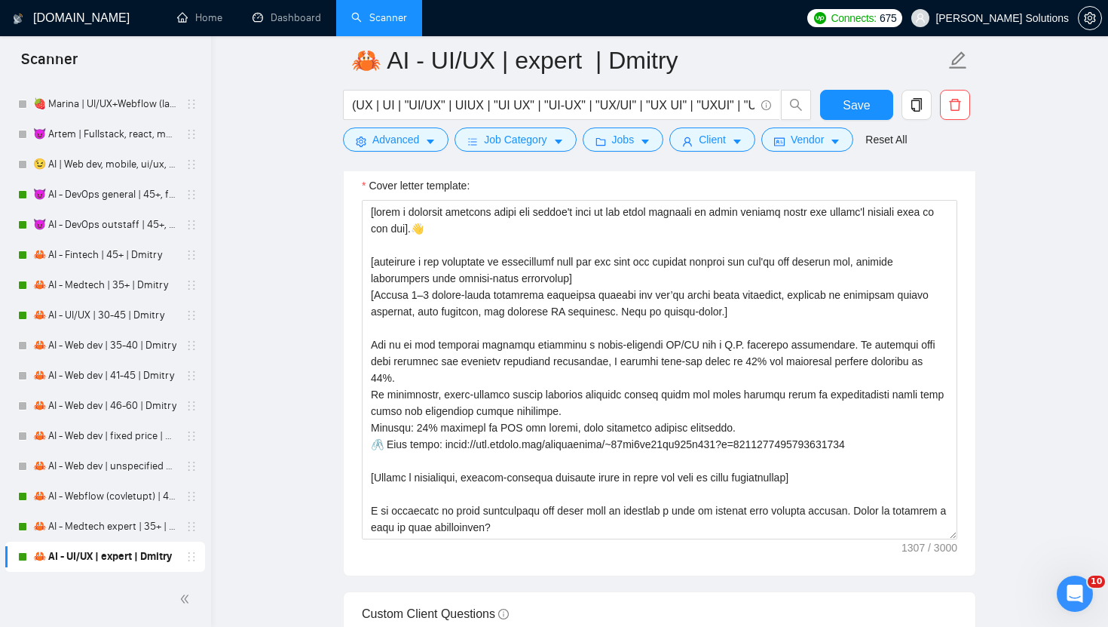
scroll to position [50, 0]
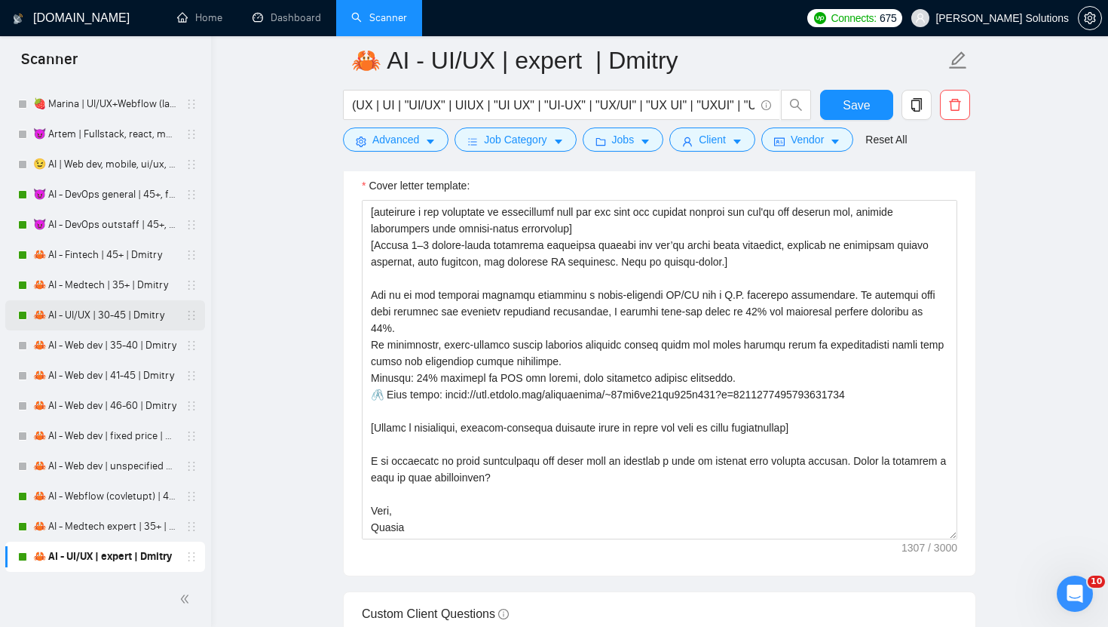
click at [110, 317] on link "🦀 AI - UI/UX | 30-45 | Dmitry" at bounding box center [104, 315] width 143 height 30
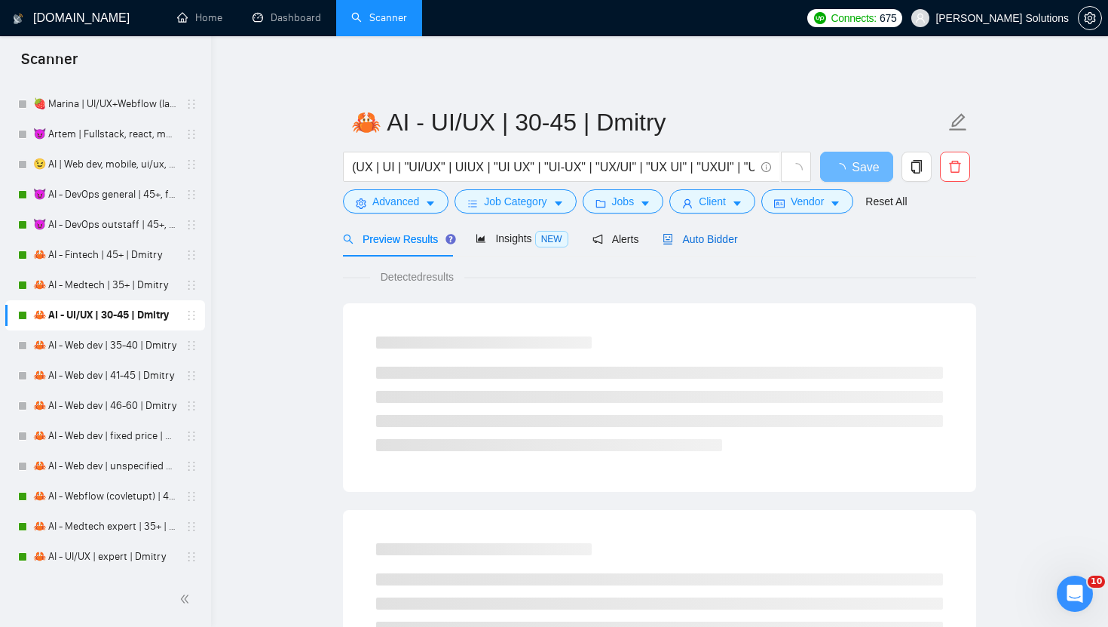
click at [703, 246] on div "Auto Bidder" at bounding box center [700, 239] width 75 height 17
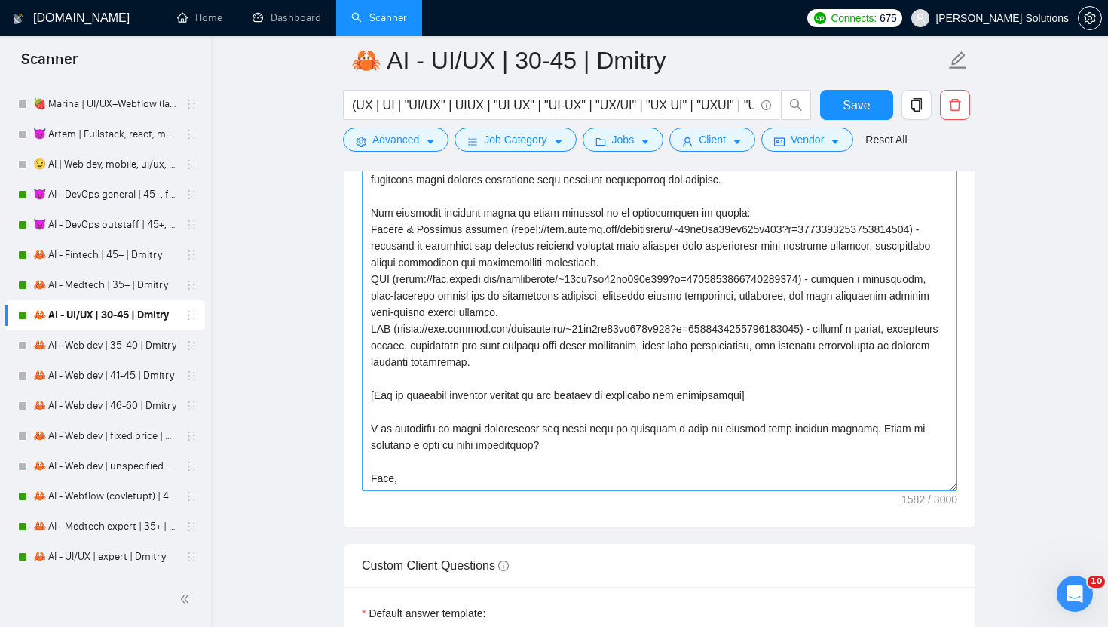
scroll to position [116, 0]
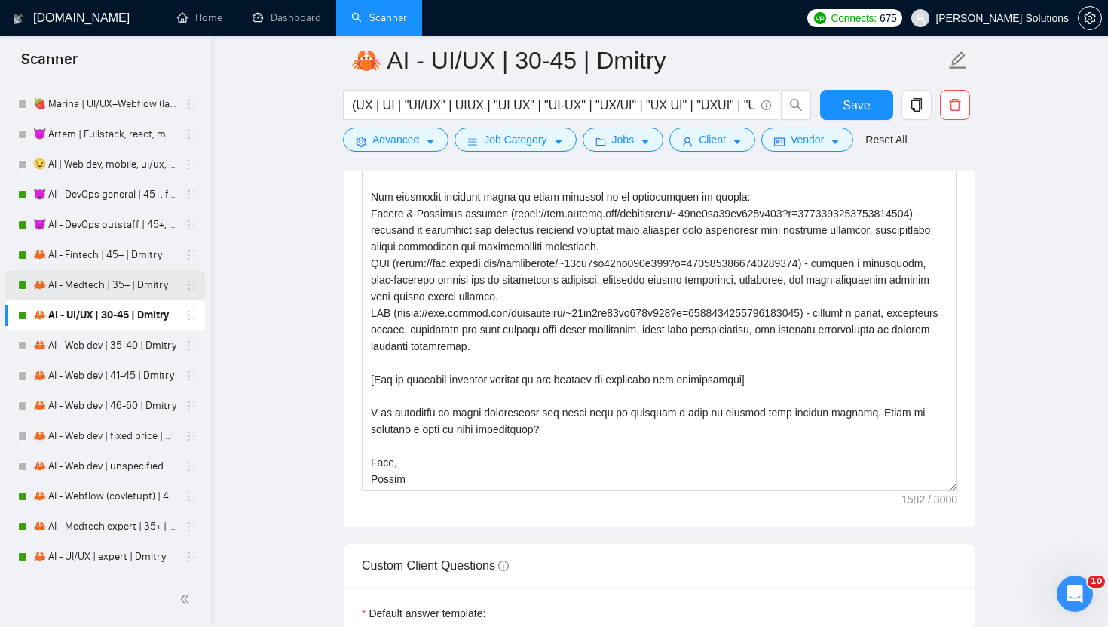
click at [121, 282] on link "🦀 AI - Medtech | 35+ | Dmitry" at bounding box center [104, 285] width 143 height 30
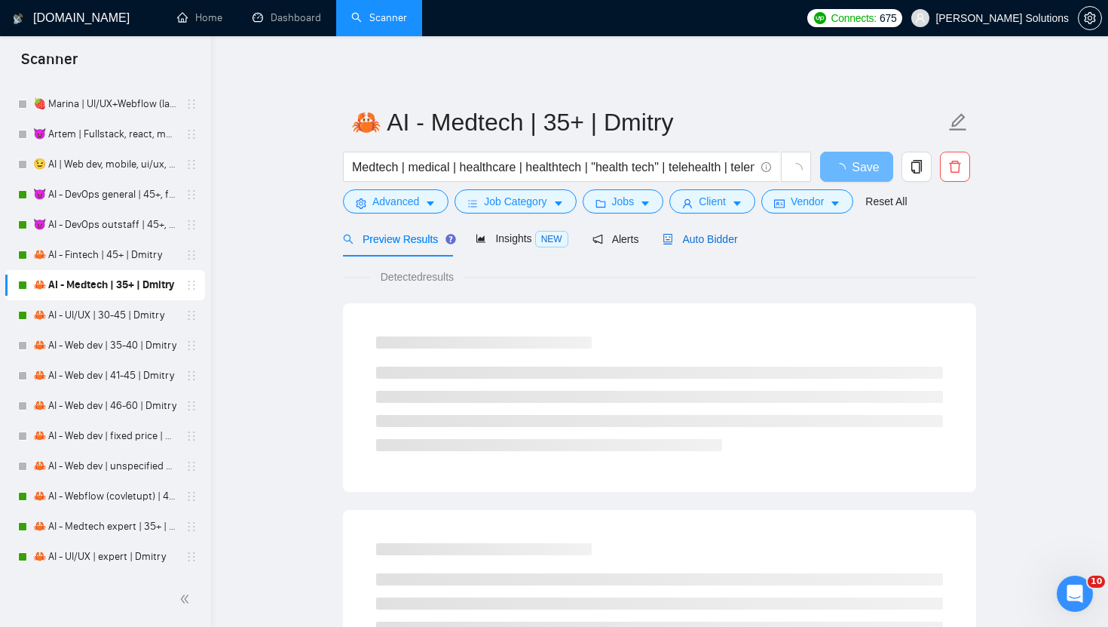
click at [716, 241] on span "Auto Bidder" at bounding box center [700, 239] width 75 height 12
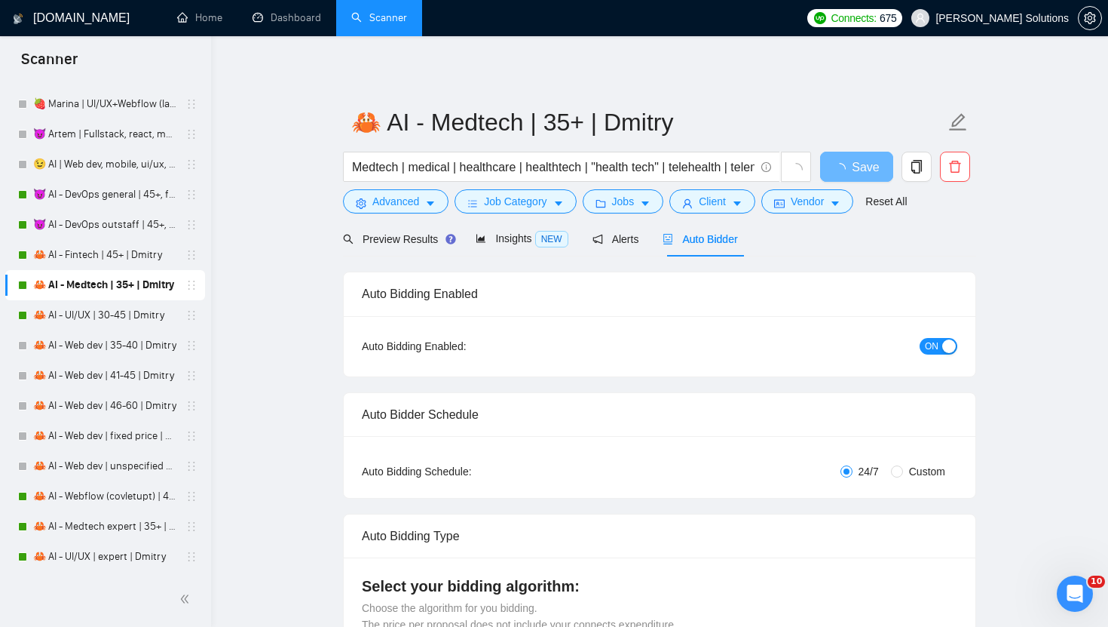
radio input "false"
radio input "true"
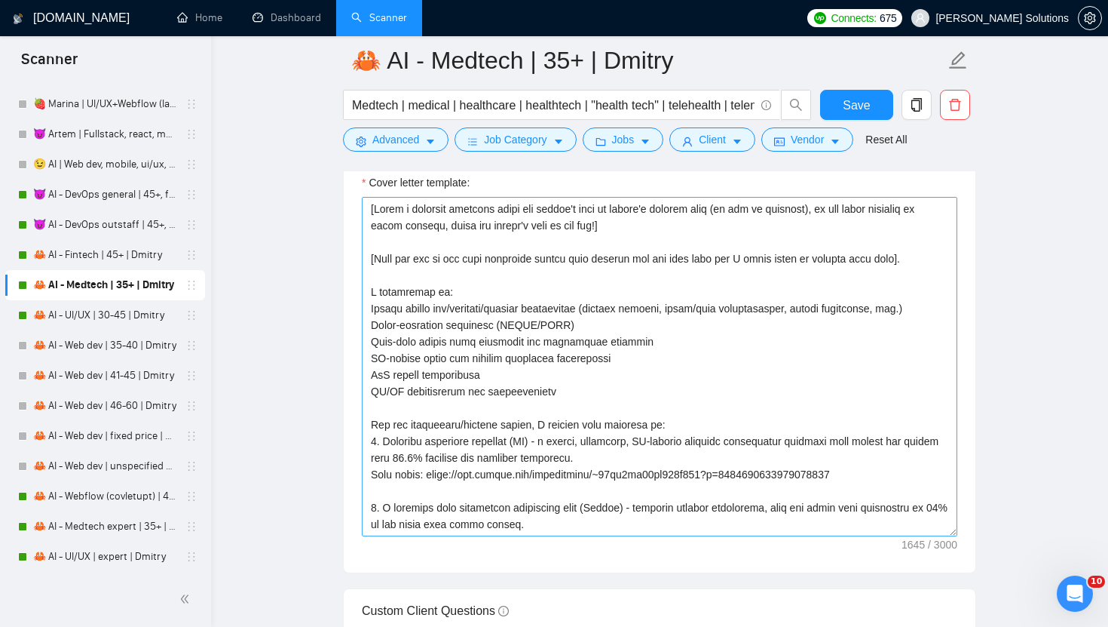
scroll to position [199, 0]
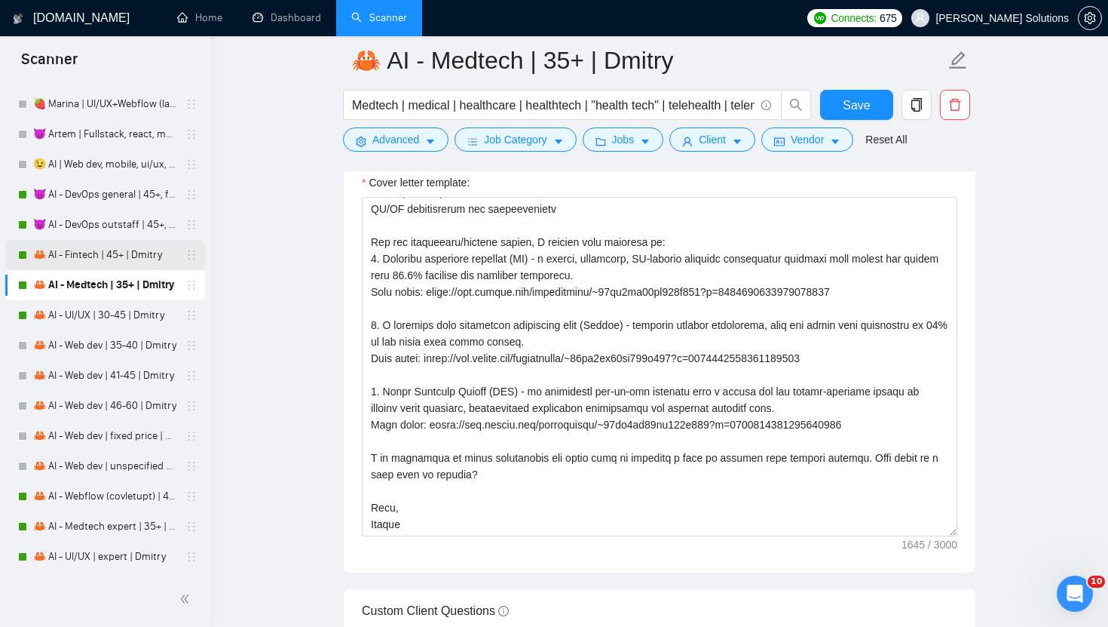
click at [122, 268] on link "🦀 AI - Fintech | 45+ | Dmitry" at bounding box center [104, 255] width 143 height 30
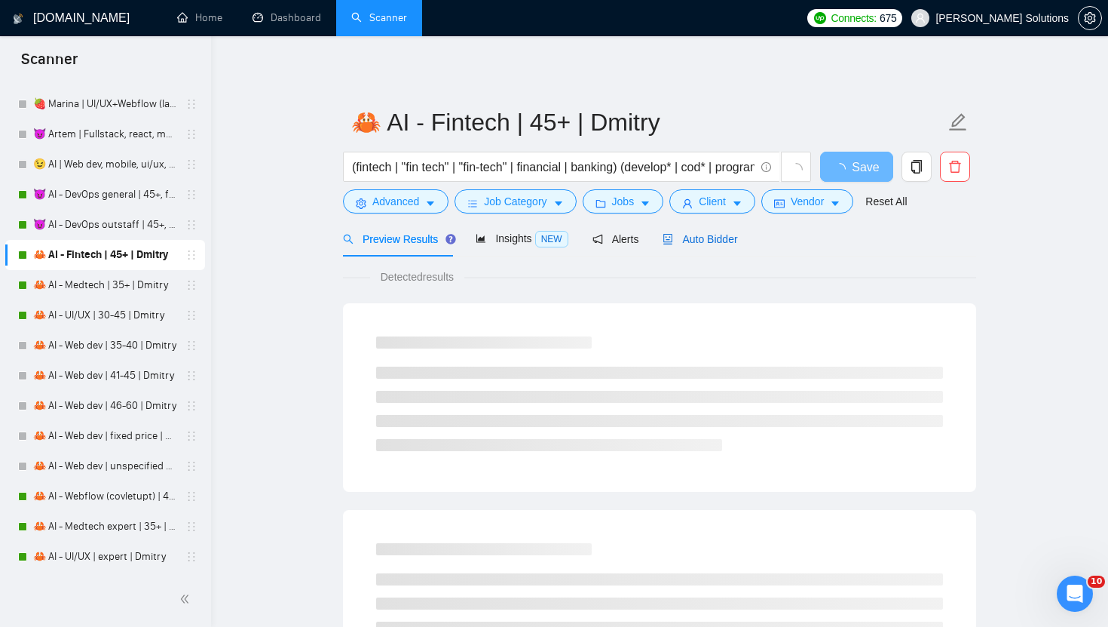
click at [697, 233] on span "Auto Bidder" at bounding box center [700, 239] width 75 height 12
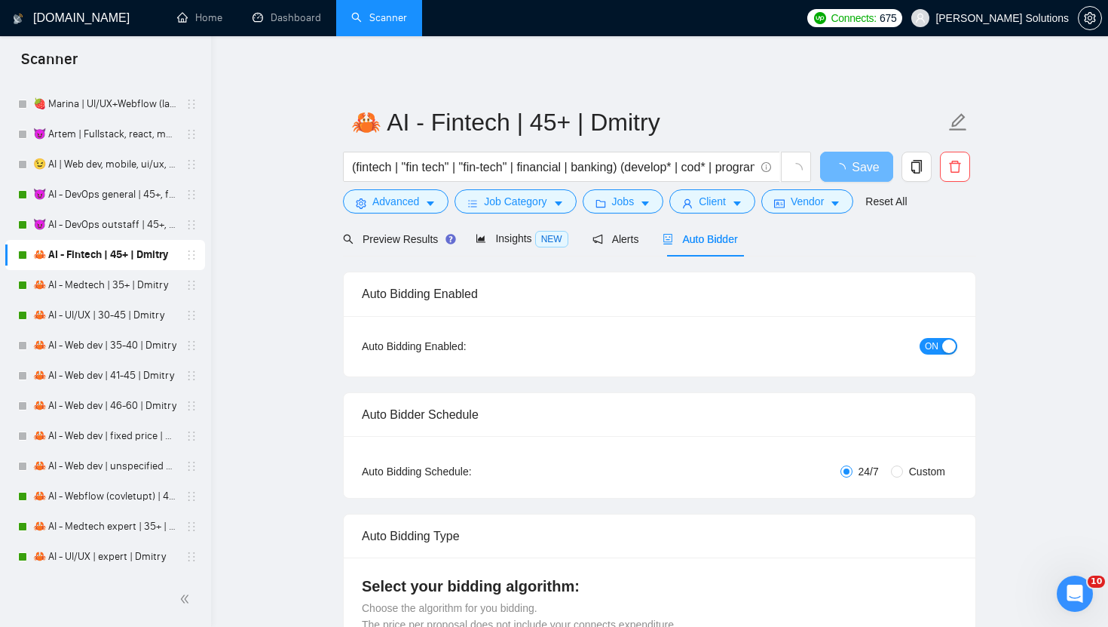
radio input "false"
radio input "true"
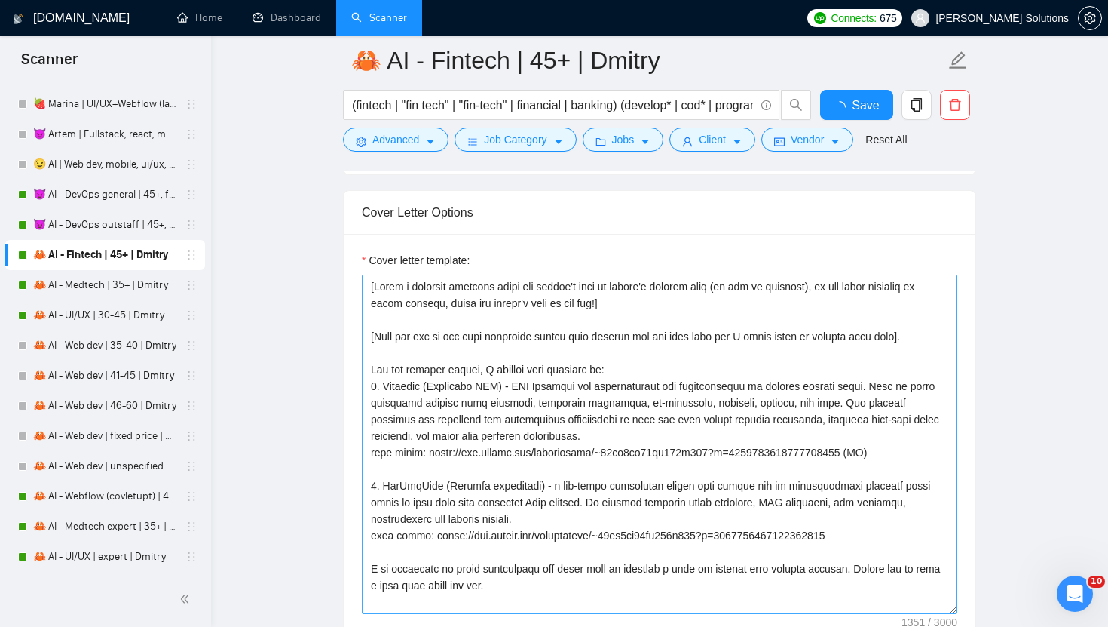
scroll to position [33, 0]
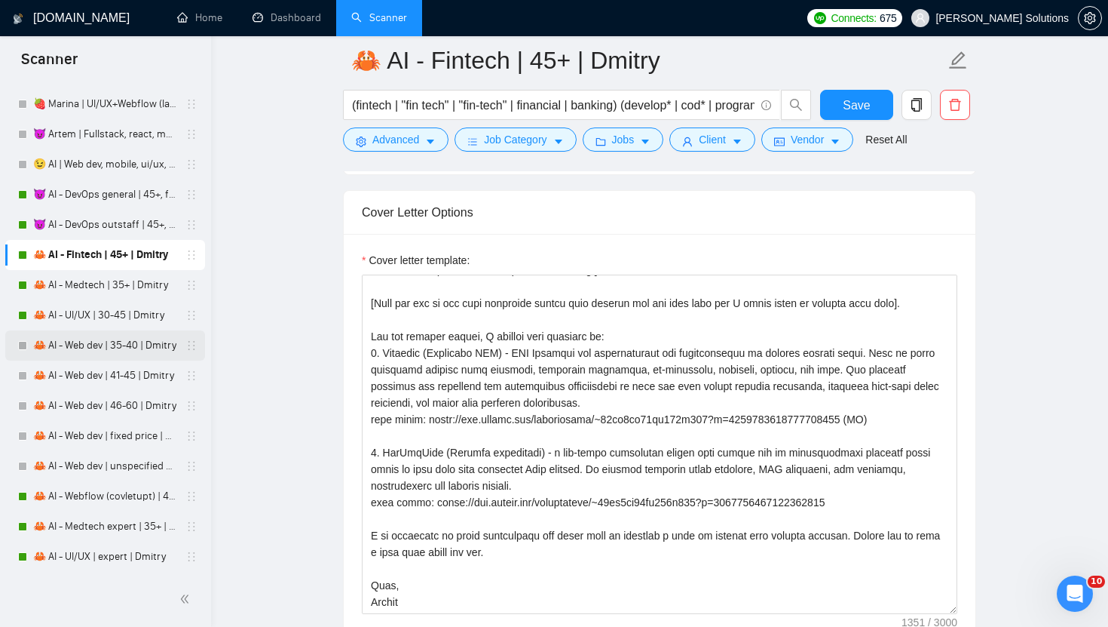
click at [107, 336] on link "🦀 AI - Web dev | 35-40 | Dmitry" at bounding box center [104, 345] width 143 height 30
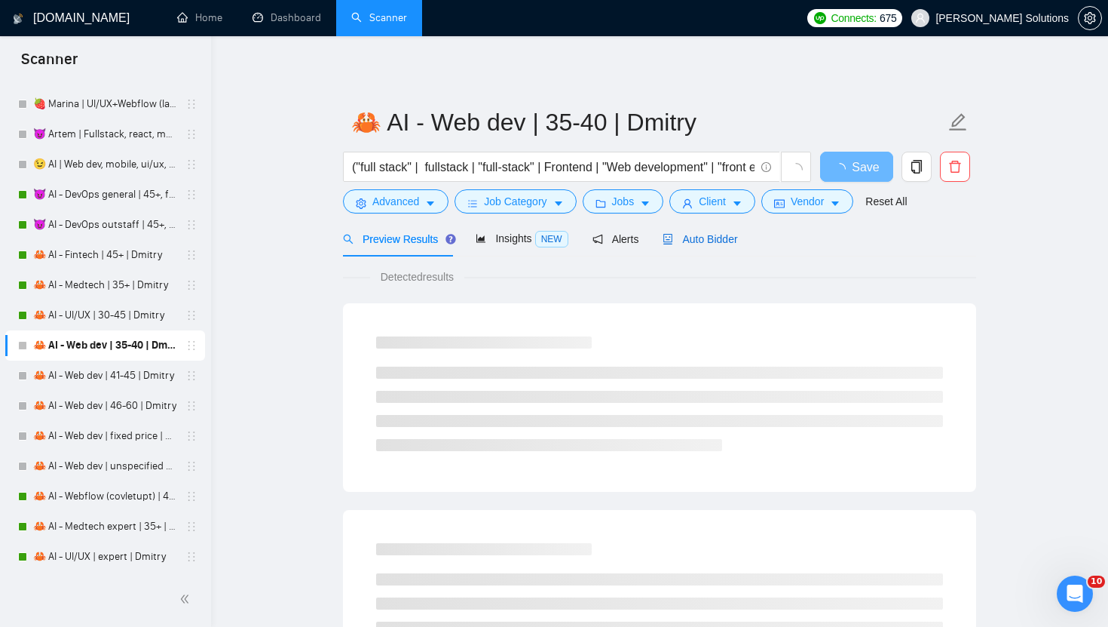
click at [717, 238] on span "Auto Bidder" at bounding box center [700, 239] width 75 height 12
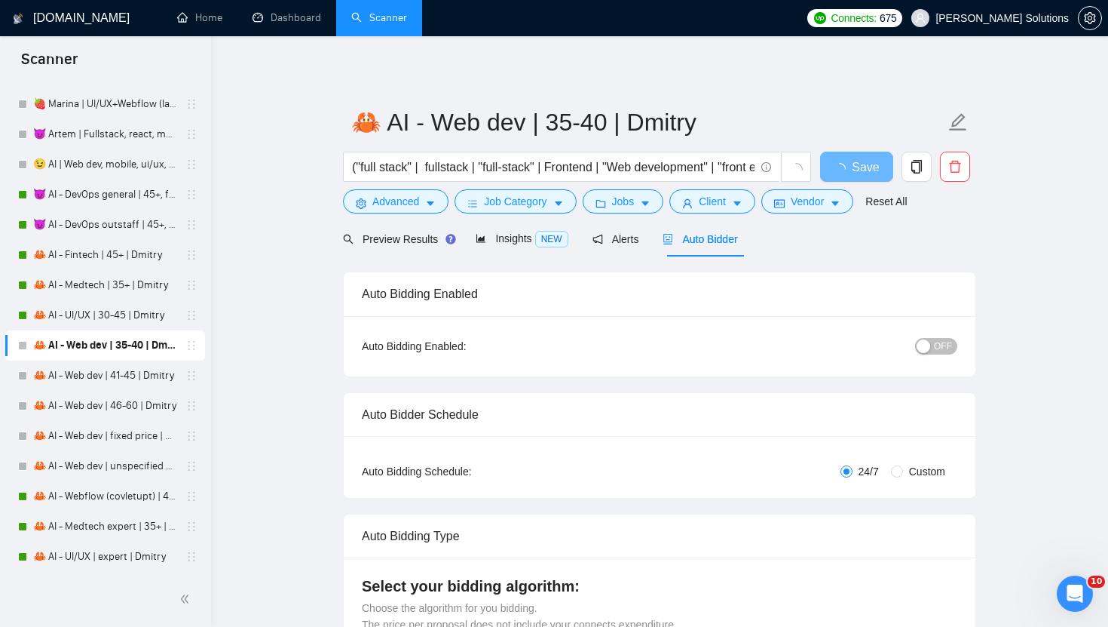
radio input "false"
radio input "true"
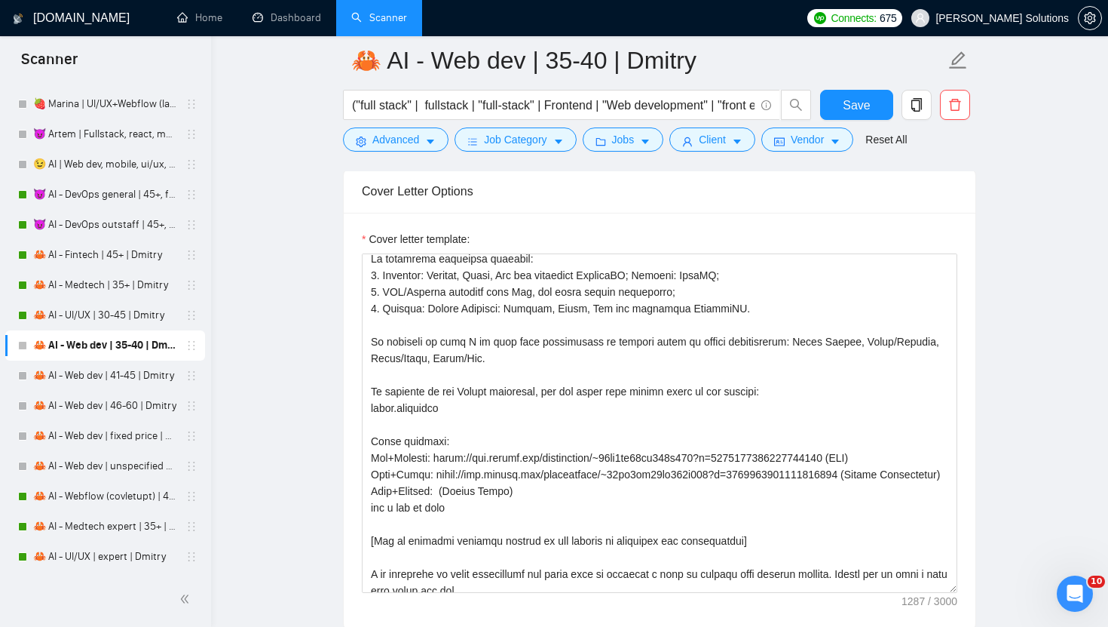
scroll to position [136, 0]
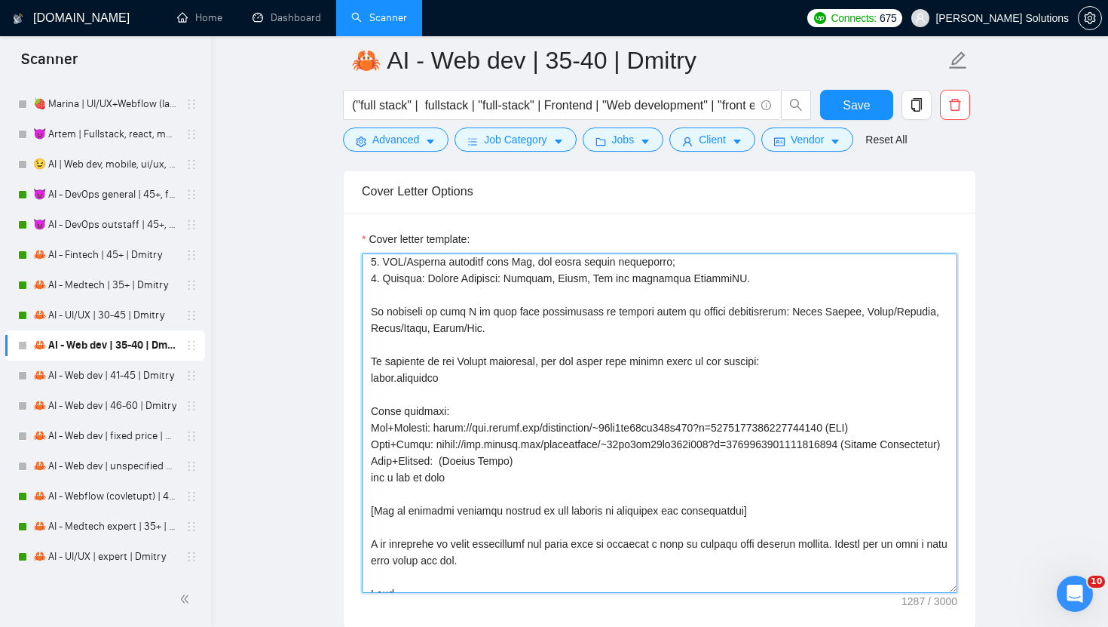
click at [568, 454] on textarea "Cover letter template:" at bounding box center [660, 422] width 596 height 339
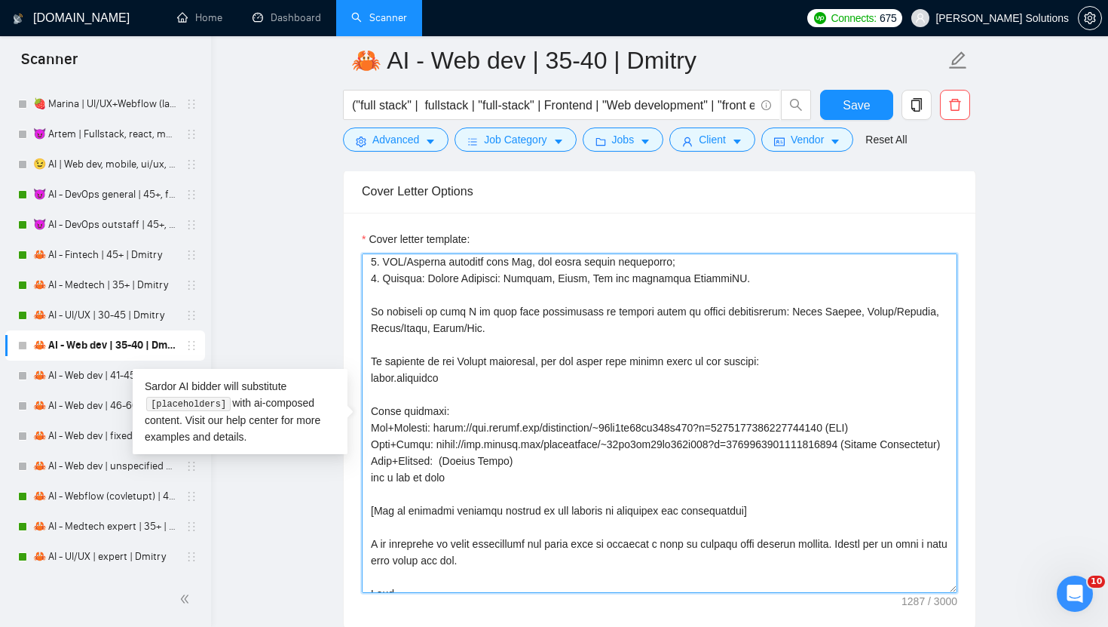
click at [568, 467] on textarea "Cover letter template:" at bounding box center [660, 422] width 596 height 339
click at [444, 474] on textarea "Cover letter template:" at bounding box center [660, 422] width 596 height 339
paste textarea "[URL][DOMAIN_NAME]"
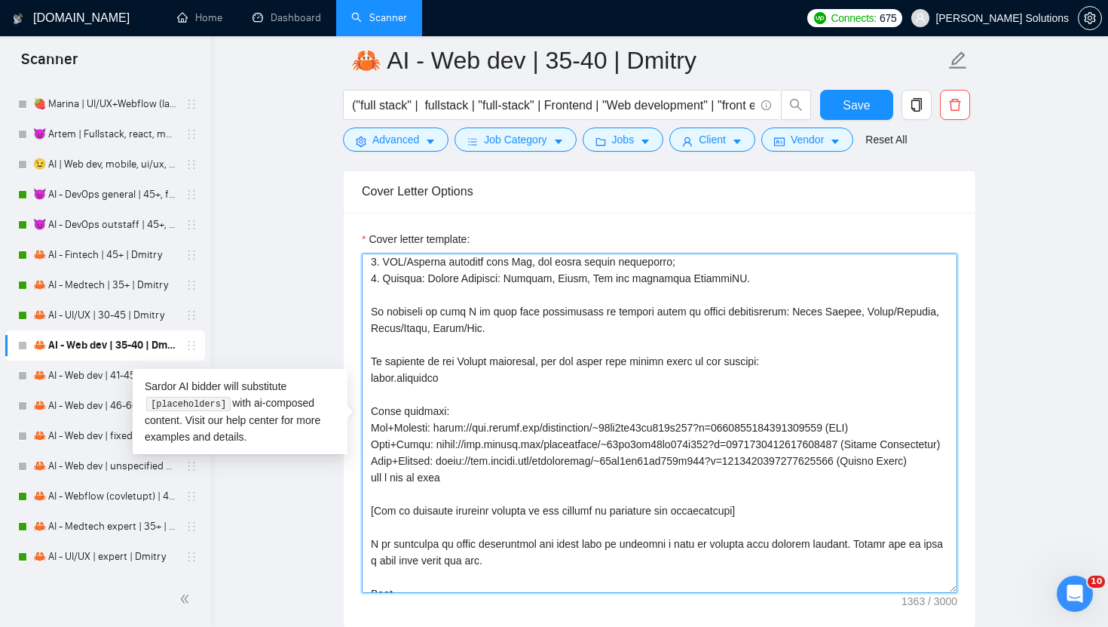
scroll to position [199, 0]
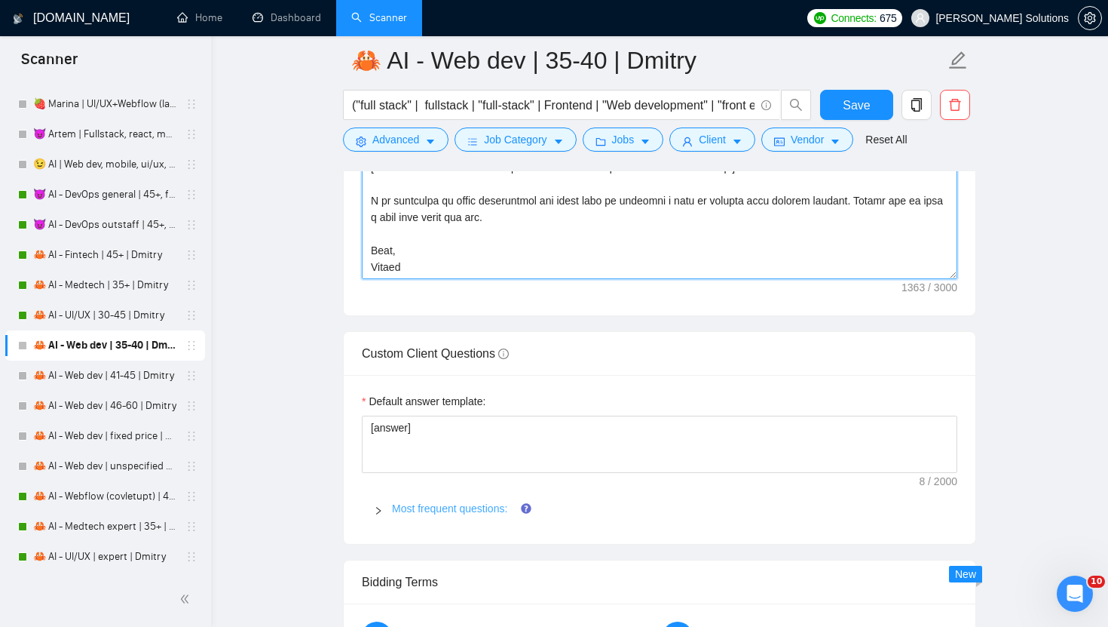
type textarea "[write a personal greeting using the client's name in the local language of the…"
click at [443, 506] on link "Most frequent questions:" at bounding box center [449, 508] width 115 height 12
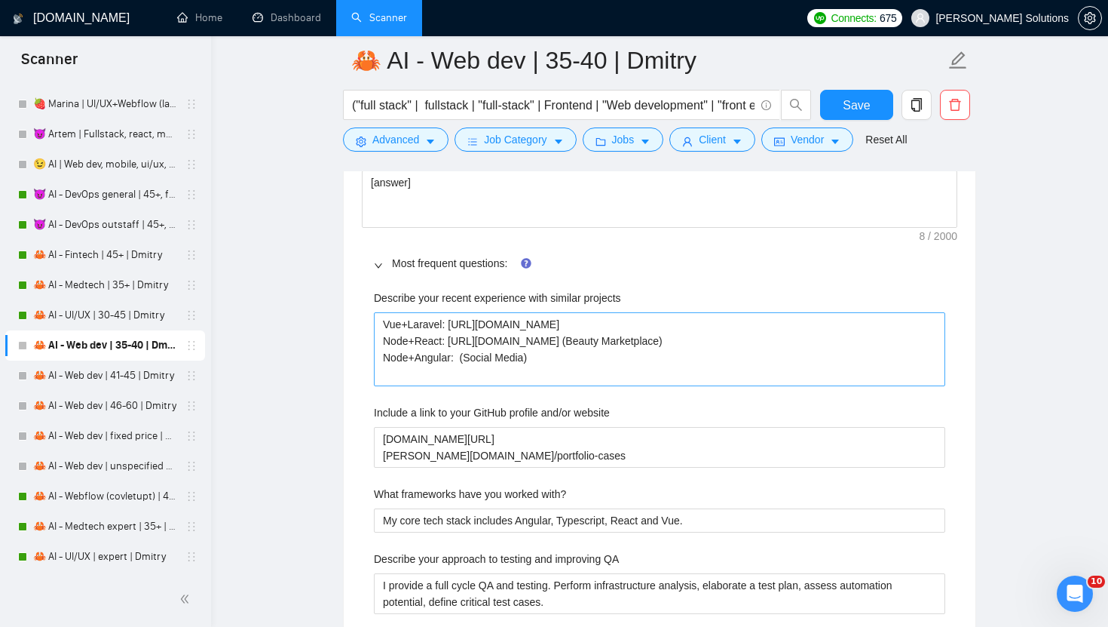
scroll to position [2402, 0]
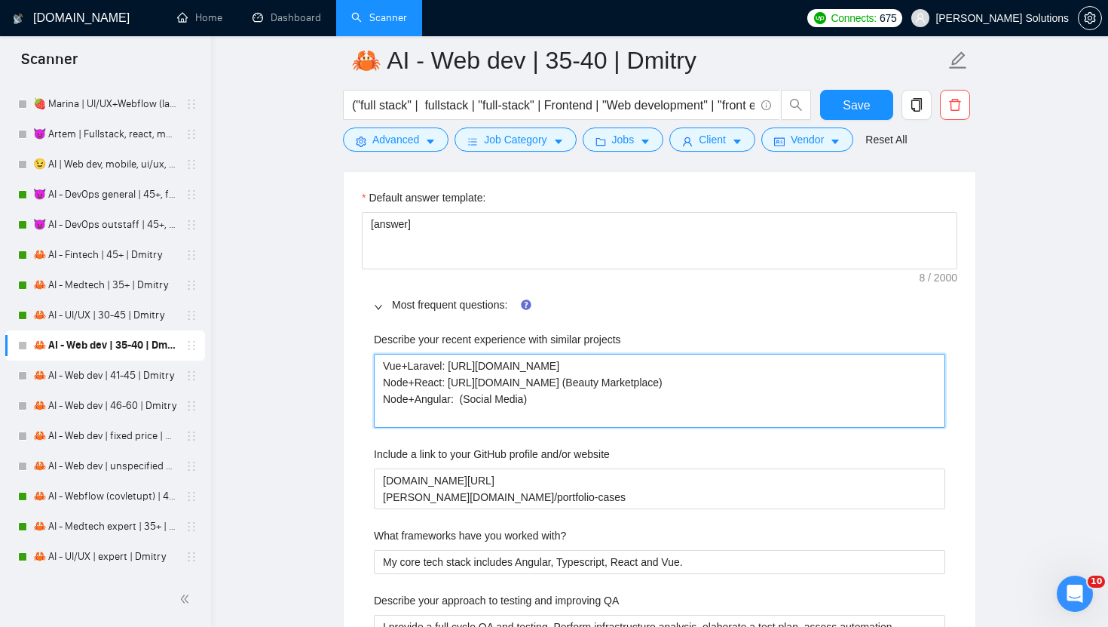
click at [464, 418] on projects "Vue+Laravel: https://www.upwork.com/freelancers/~01dc9fa34fe647d347?p=158461427…" at bounding box center [660, 391] width 572 height 74
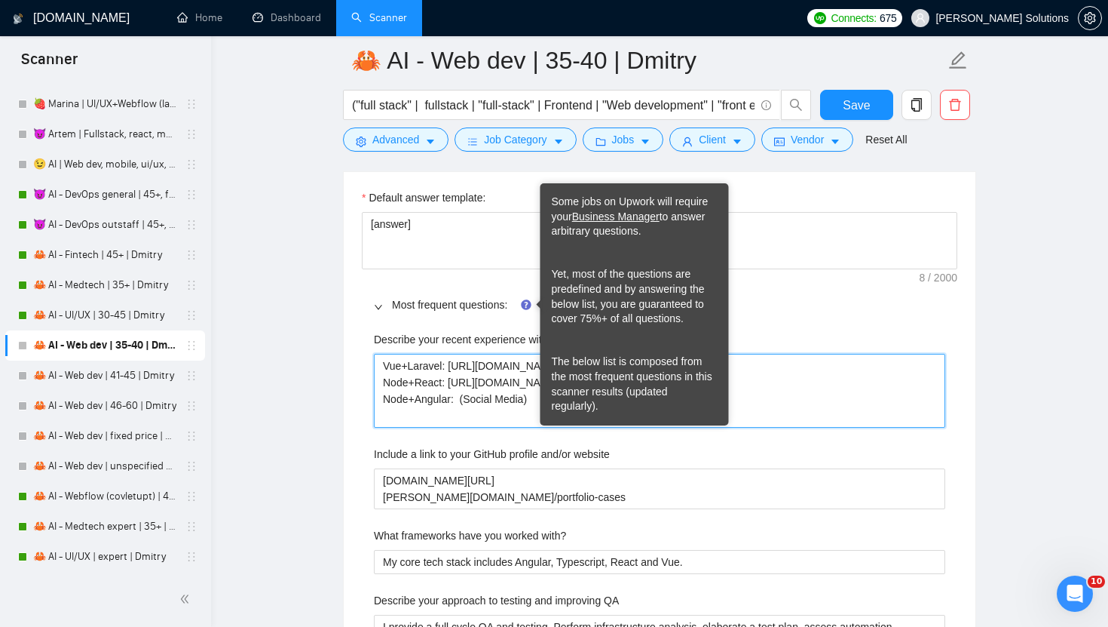
type projects "Vue+Laravel: https://www.upwork.com/freelancers/~01dc9fa34fe647d347?p=158461427…"
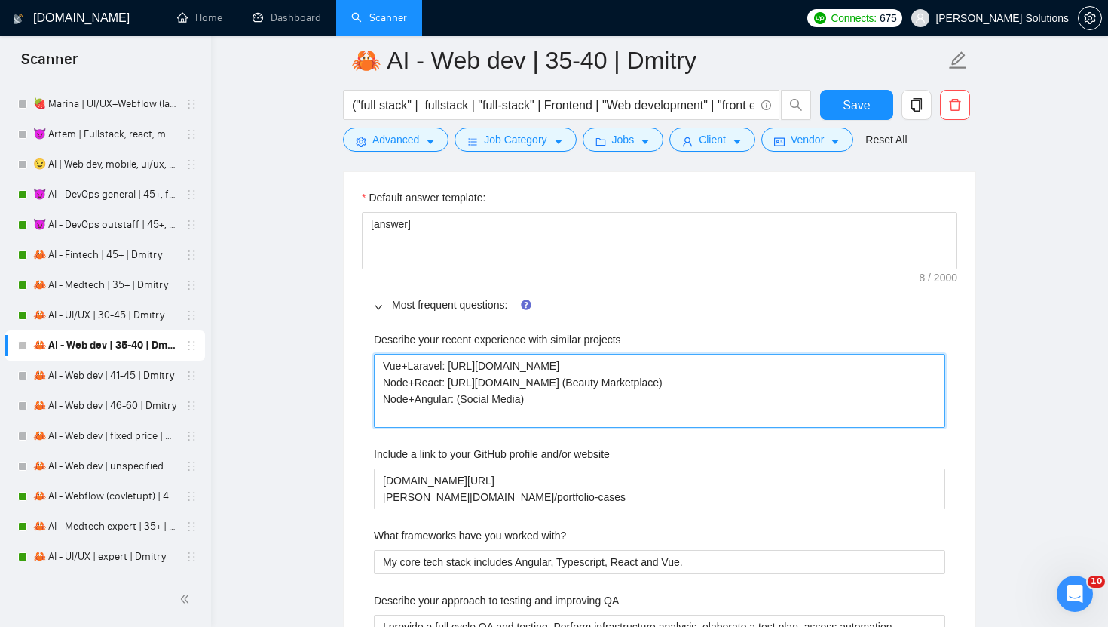
type projects "Vue+Laravel: https://www.upwork.com/freelancers/~01dc9fa34fe647d347?p=158461427…"
paste projects "[URL][DOMAIN_NAME]"
type projects "Vue+Laravel: https://www.upwork.com/freelancers/~01dc9fa34fe647d347?p=158461427…"
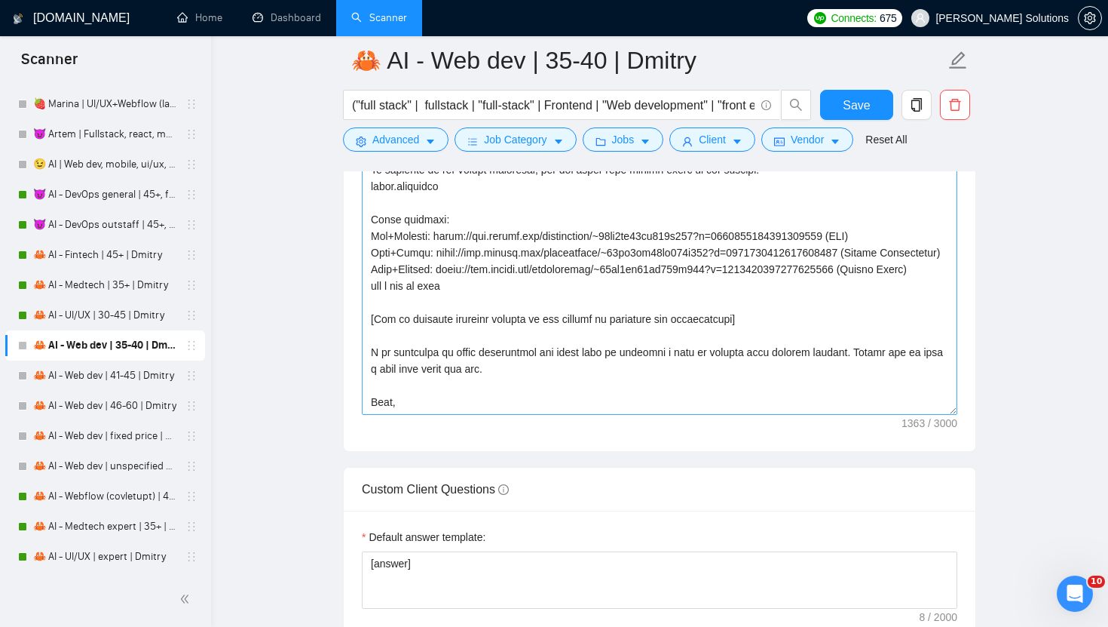
scroll to position [199, 0]
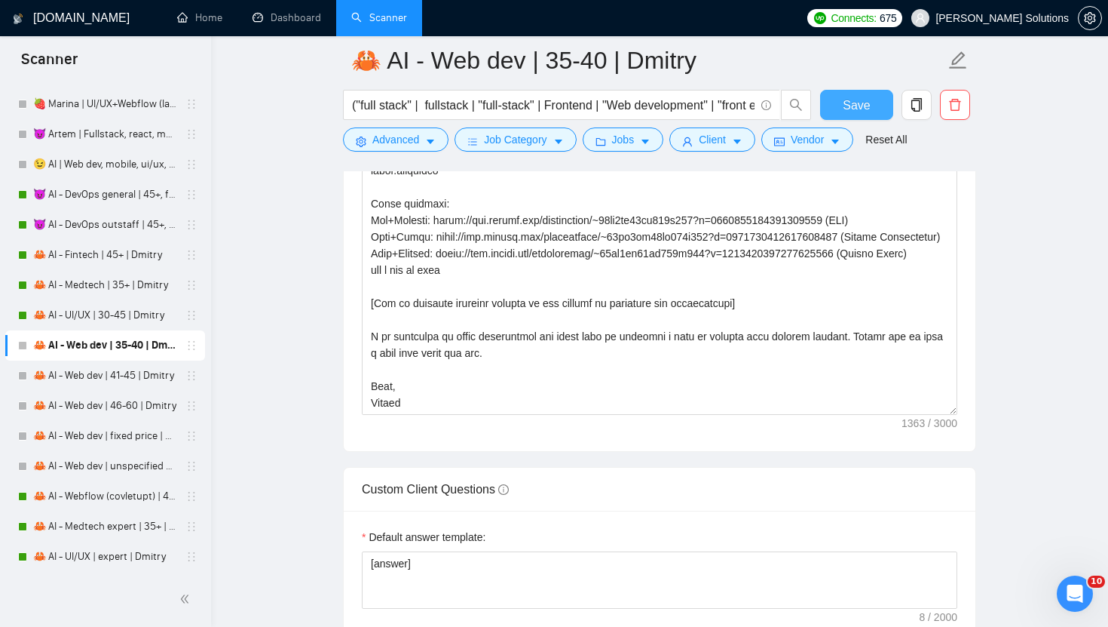
type projects "Vue+Laravel: [URL][DOMAIN_NAME] Node+React: [URL][DOMAIN_NAME] (Beauty Marketpl…"
click at [876, 100] on button "Save" at bounding box center [856, 105] width 73 height 30
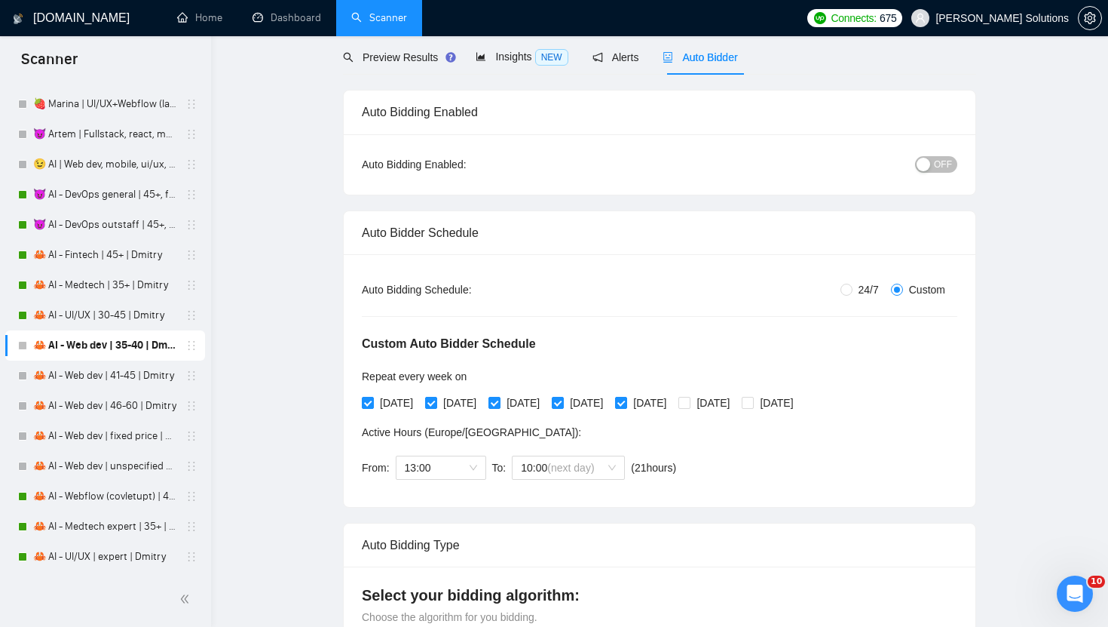
scroll to position [0, 0]
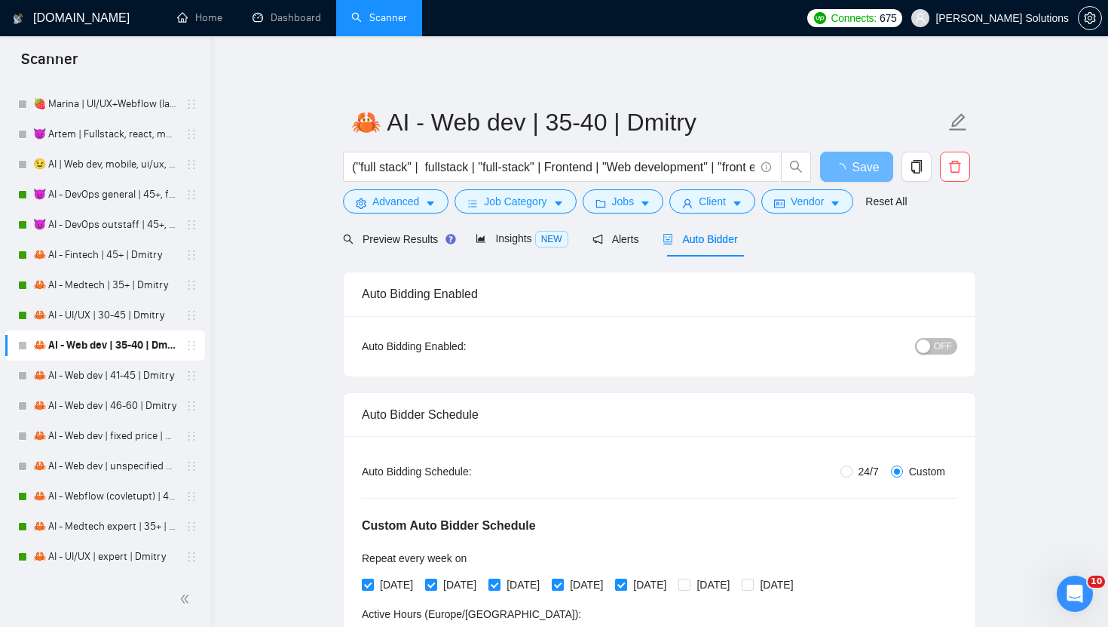
click at [932, 351] on button "OFF" at bounding box center [936, 346] width 42 height 17
click at [933, 344] on button "OFF" at bounding box center [936, 346] width 42 height 17
click at [852, 169] on span "Save" at bounding box center [856, 167] width 27 height 19
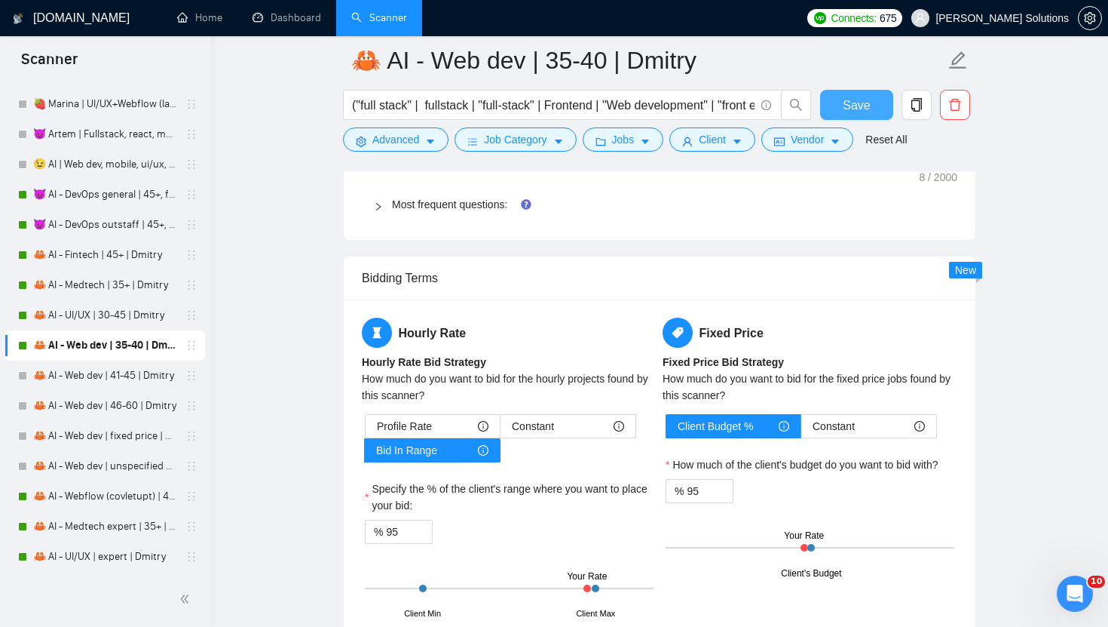
scroll to position [2519, 0]
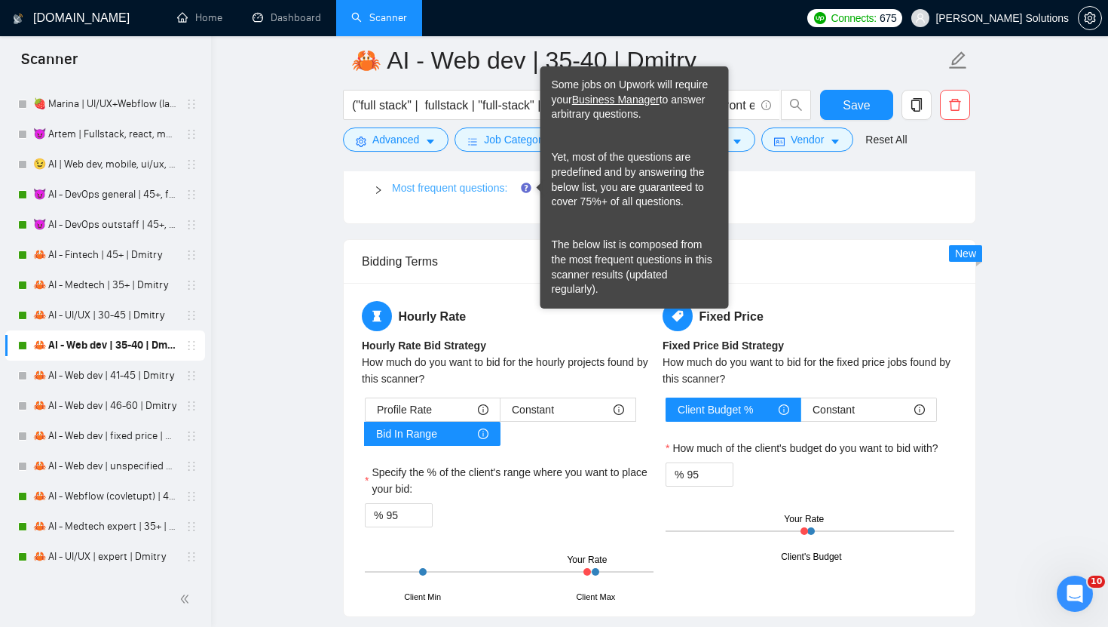
click at [500, 192] on link "Most frequent questions:" at bounding box center [449, 188] width 115 height 12
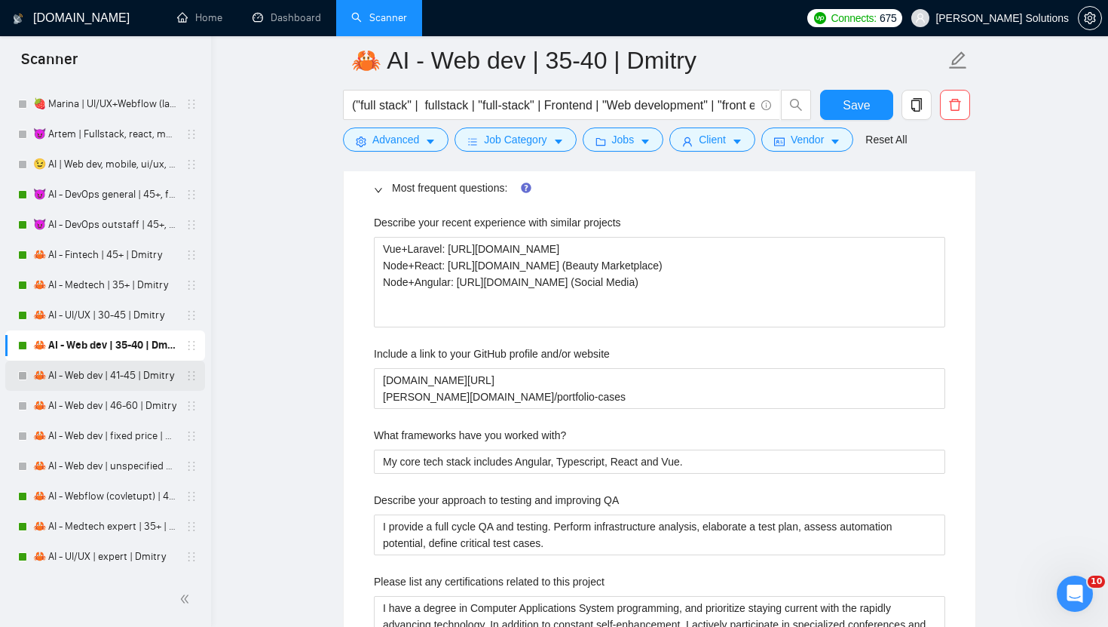
click at [90, 383] on link "🦀 AI - Web dev | 41-45 | Dmitry" at bounding box center [104, 375] width 143 height 30
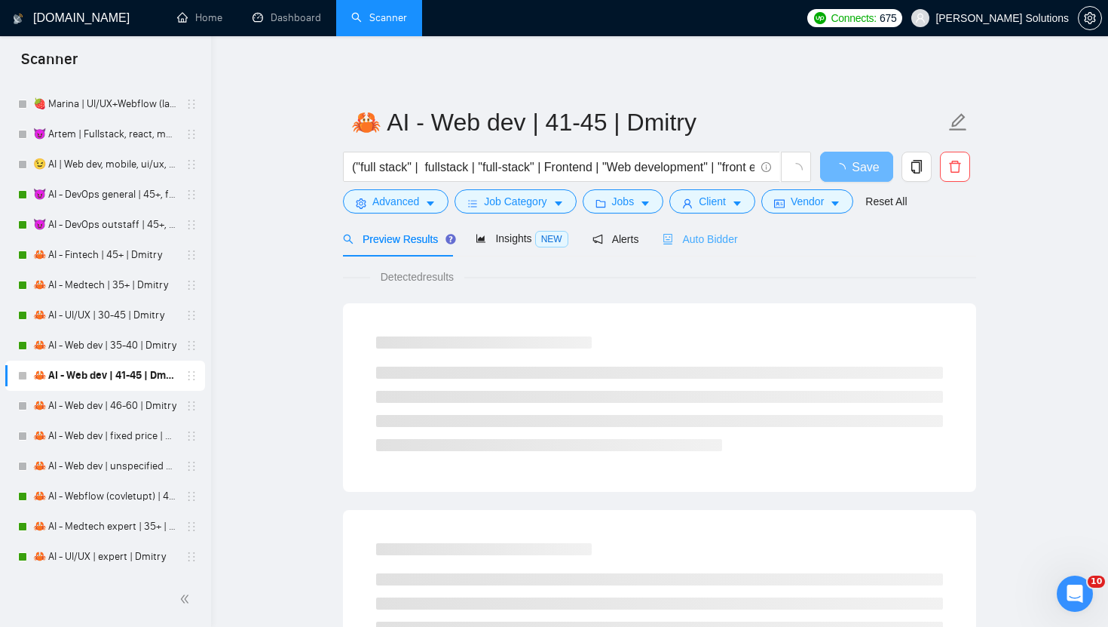
click at [722, 229] on div "Auto Bidder" at bounding box center [700, 238] width 75 height 35
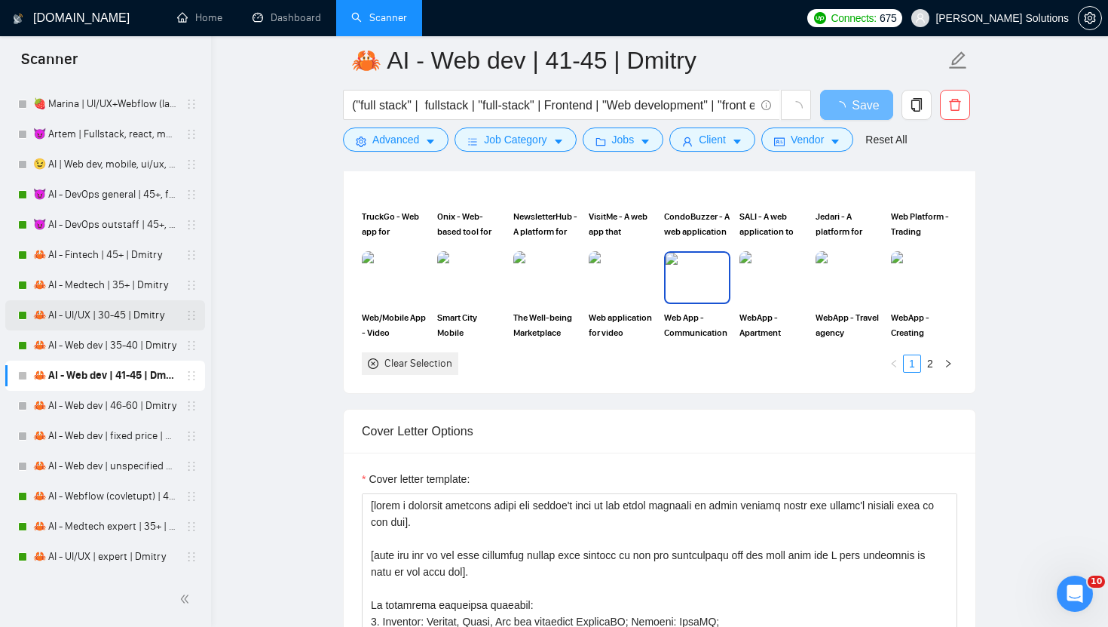
scroll to position [1689, 0]
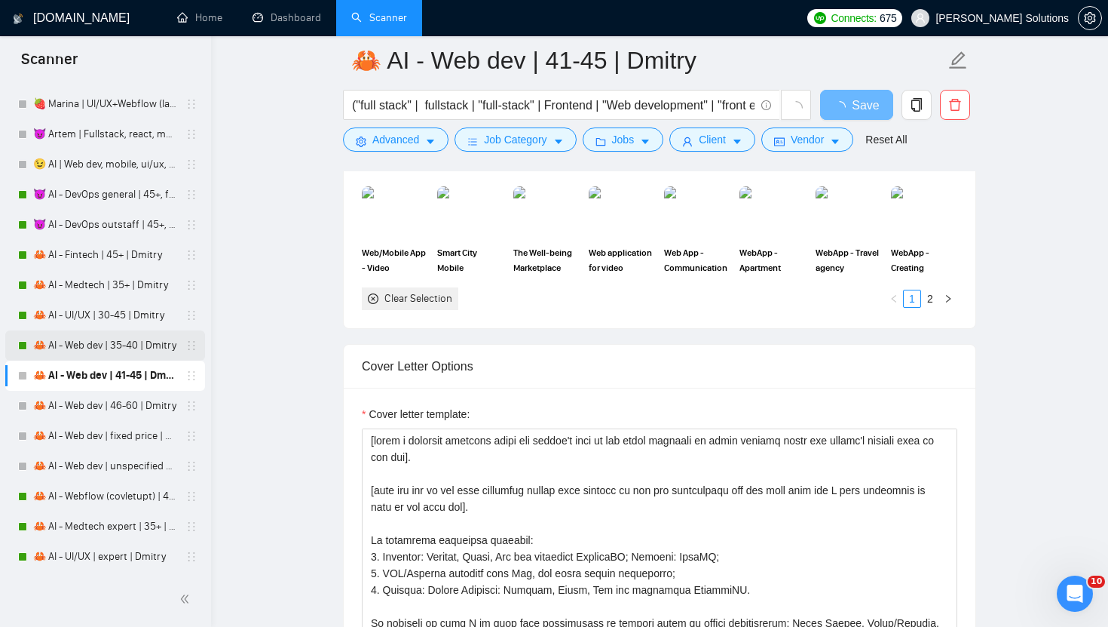
click at [112, 340] on link "🦀 AI - Web dev | 35-40 | Dmitry" at bounding box center [104, 345] width 143 height 30
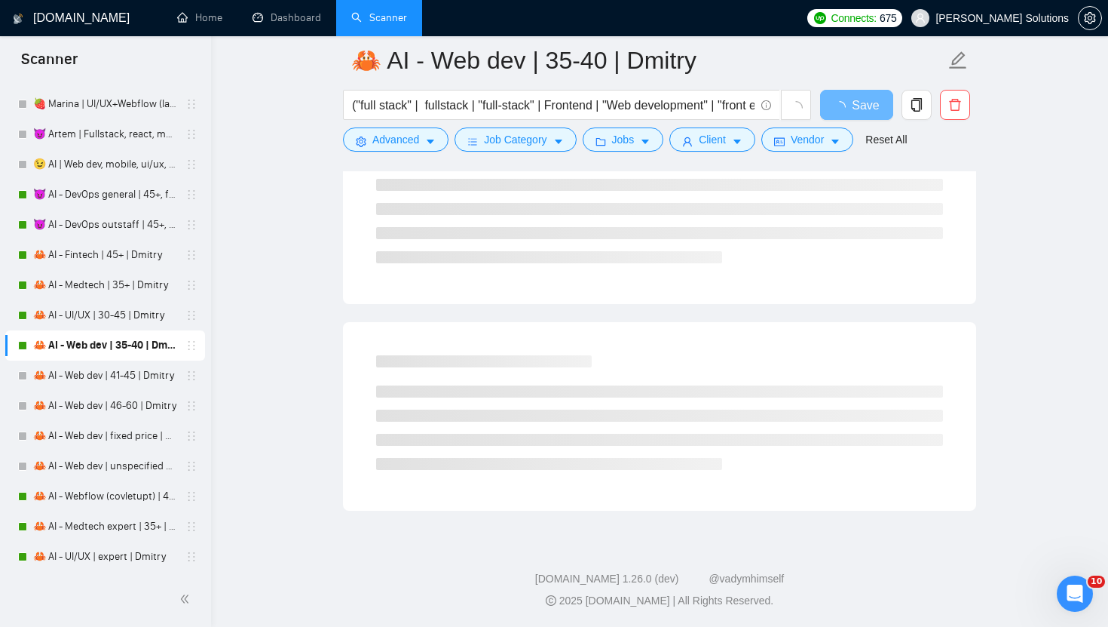
click at [147, 357] on link "🦀 AI - Web dev | 35-40 | Dmitry" at bounding box center [104, 345] width 143 height 30
click at [146, 372] on link "🦀 AI - Web dev | 41-45 | Dmitry" at bounding box center [104, 375] width 143 height 30
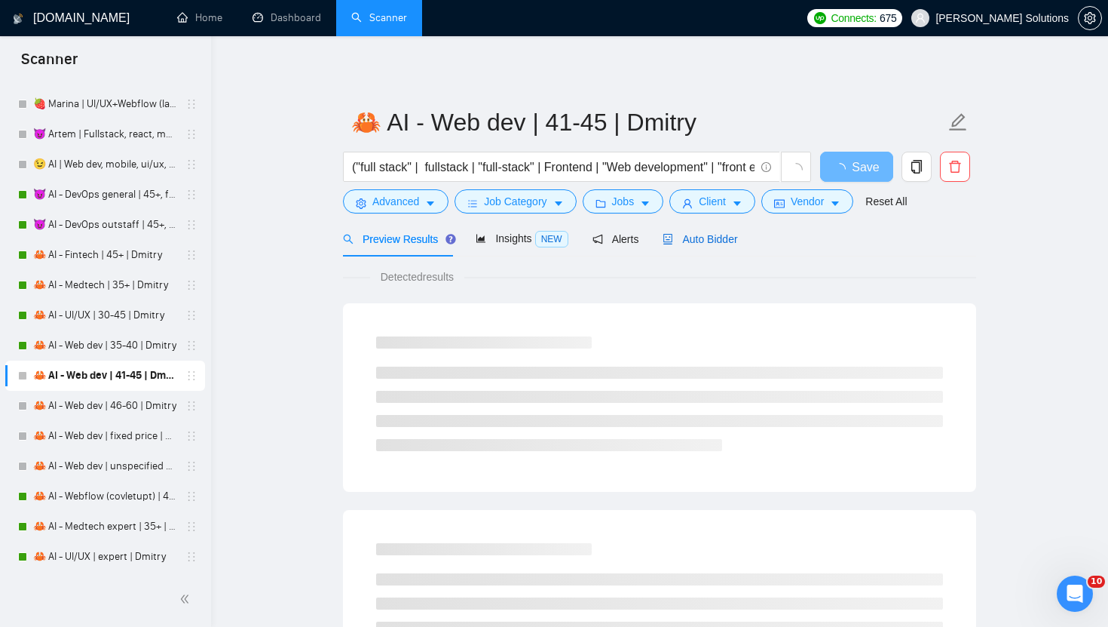
click at [691, 233] on span "Auto Bidder" at bounding box center [700, 239] width 75 height 12
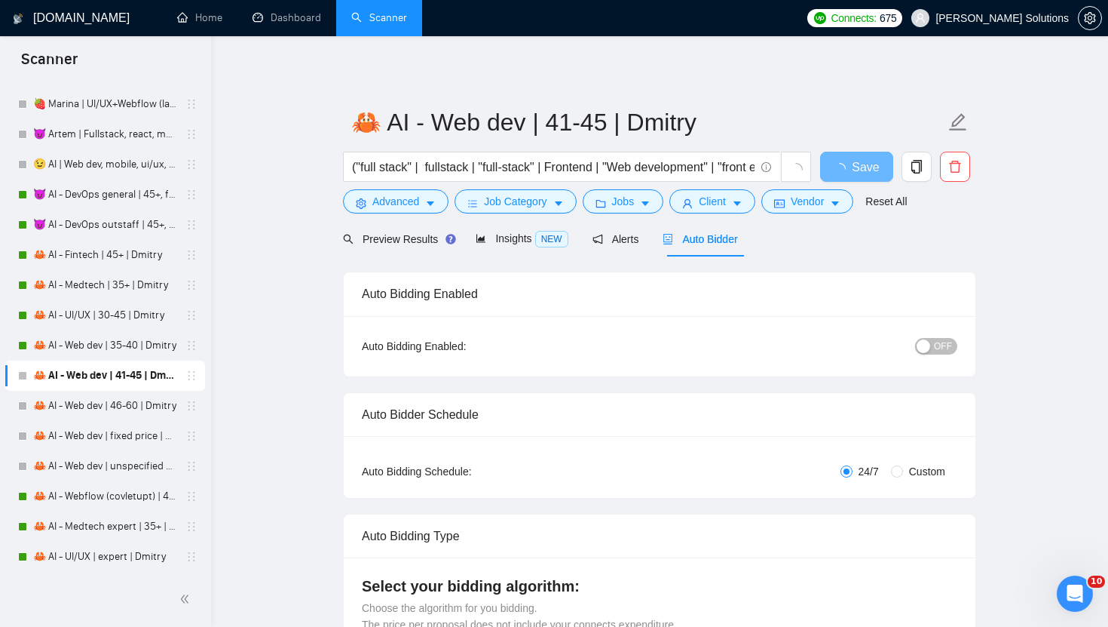
radio input "false"
radio input "true"
click at [944, 339] on span "OFF" at bounding box center [943, 346] width 18 height 17
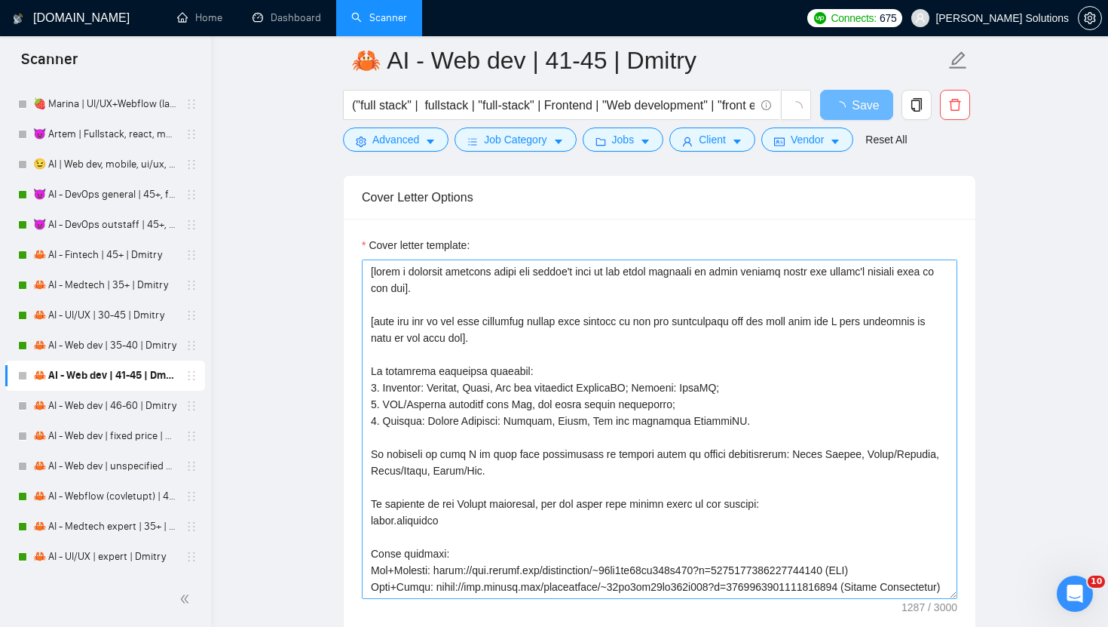
scroll to position [182, 0]
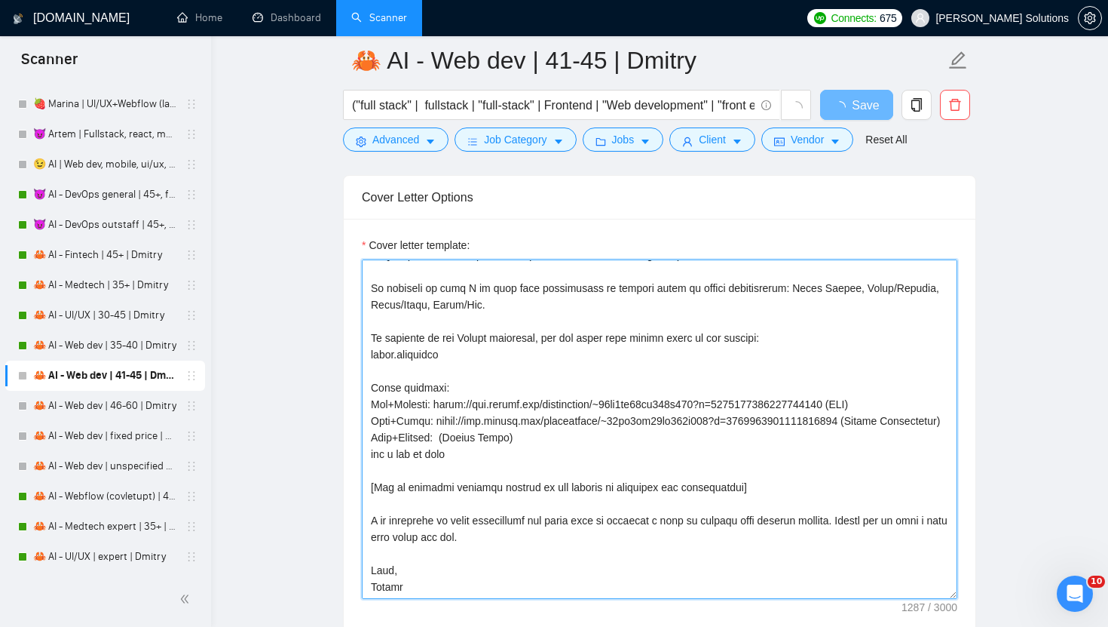
click at [447, 434] on textarea "Cover letter template:" at bounding box center [660, 428] width 596 height 339
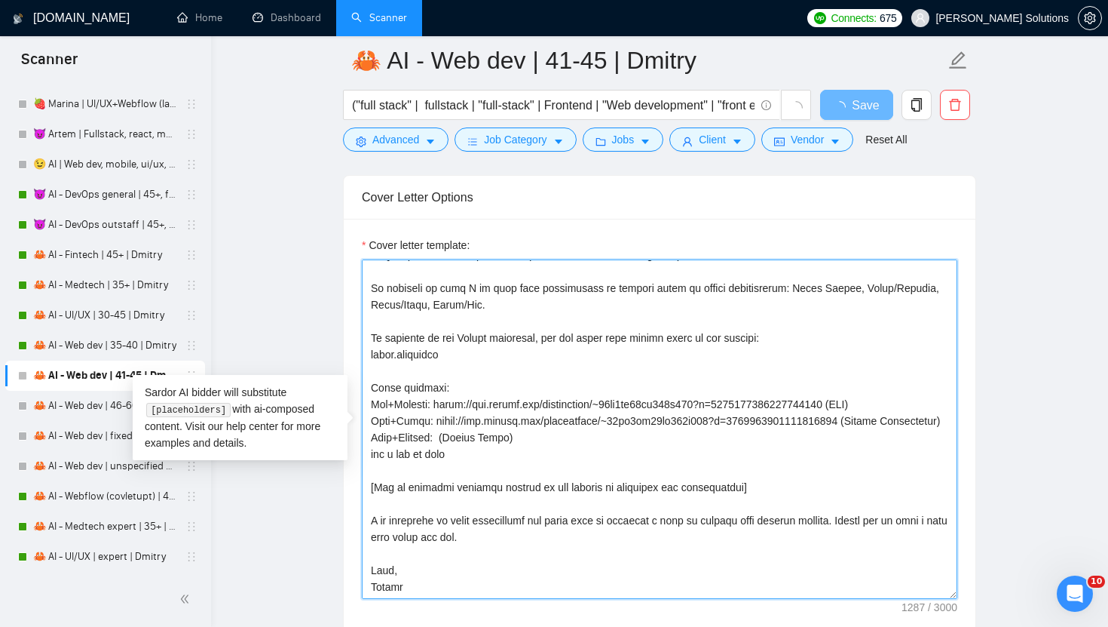
paste textarea "[URL][DOMAIN_NAME]"
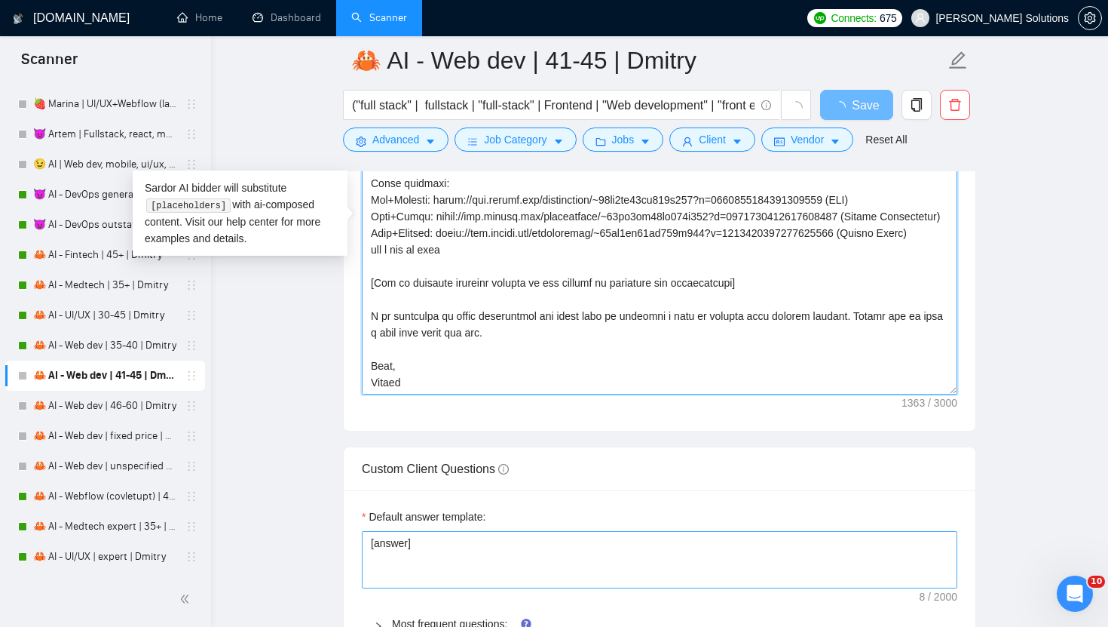
scroll to position [2147, 0]
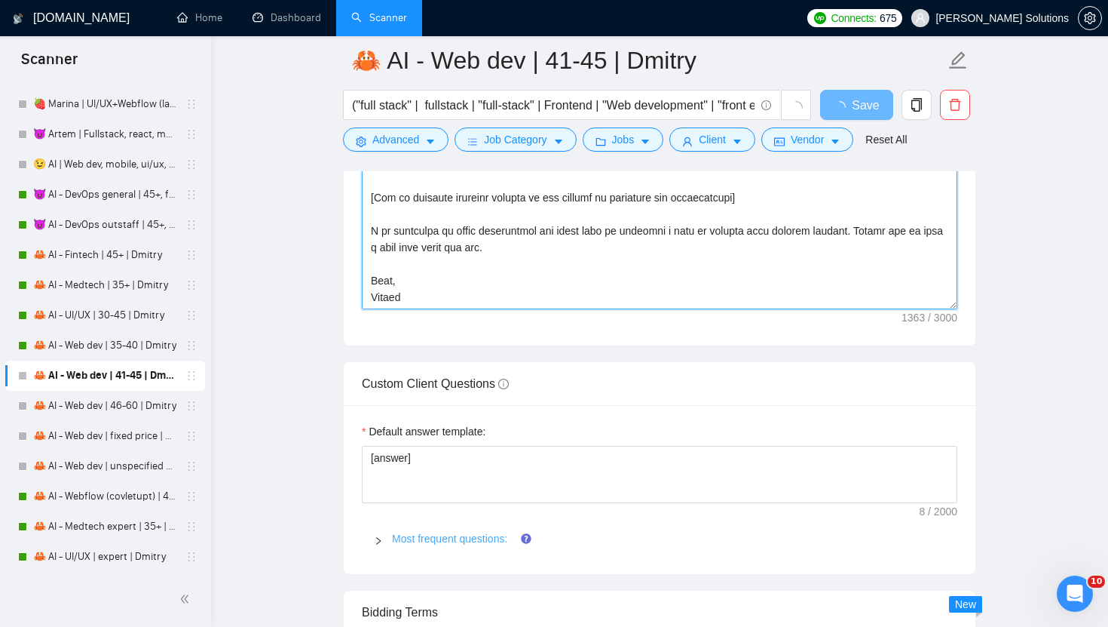
type textarea "[write a personal greeting using the client's name in the local language of the…"
click at [415, 535] on link "Most frequent questions:" at bounding box center [449, 538] width 115 height 12
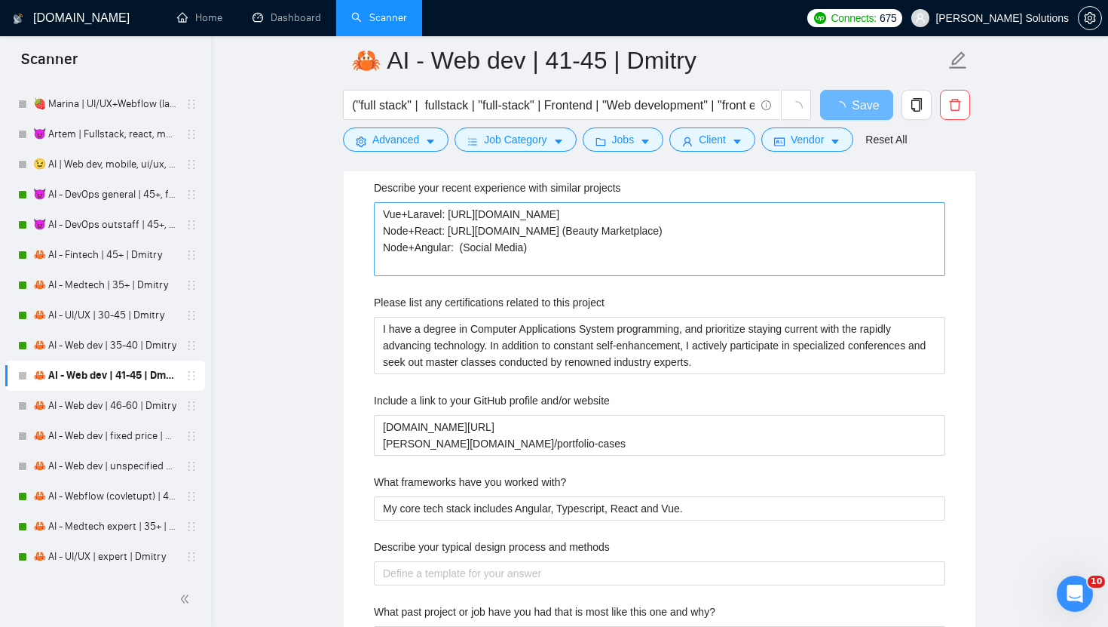
scroll to position [2468, 0]
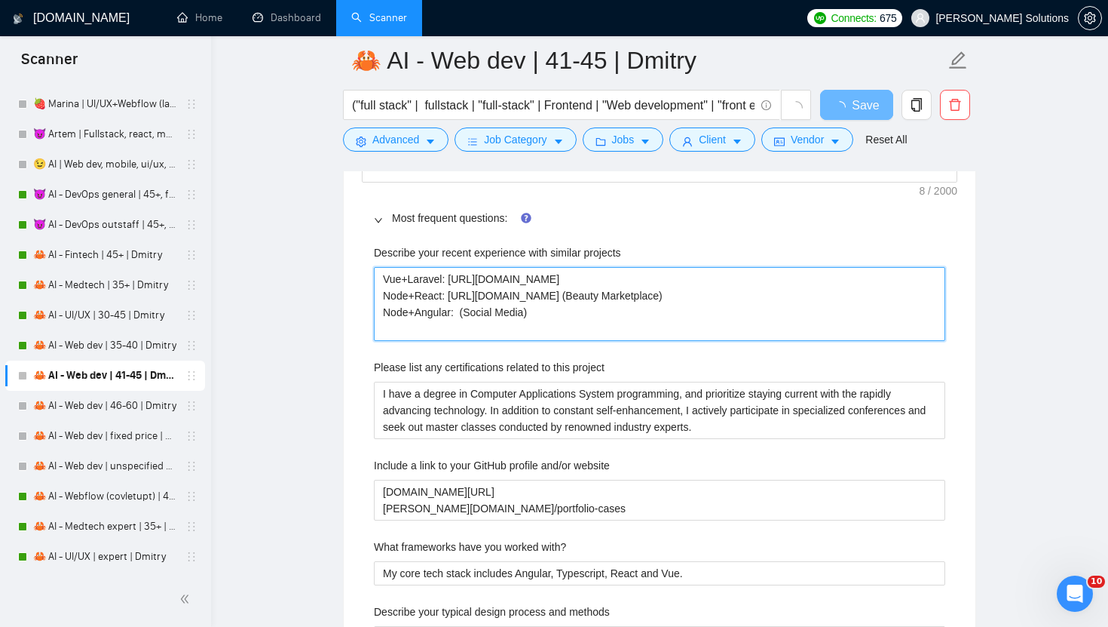
click at [464, 326] on projects "Vue+Laravel: https://www.upwork.com/freelancers/~01dc9fa34fe647d347?p=158461427…" at bounding box center [660, 304] width 572 height 74
type projects "Vue+Laravel: https://www.upwork.com/freelancers/~01dc9fa34fe647d347?p=158461427…"
paste projects "[URL][DOMAIN_NAME]"
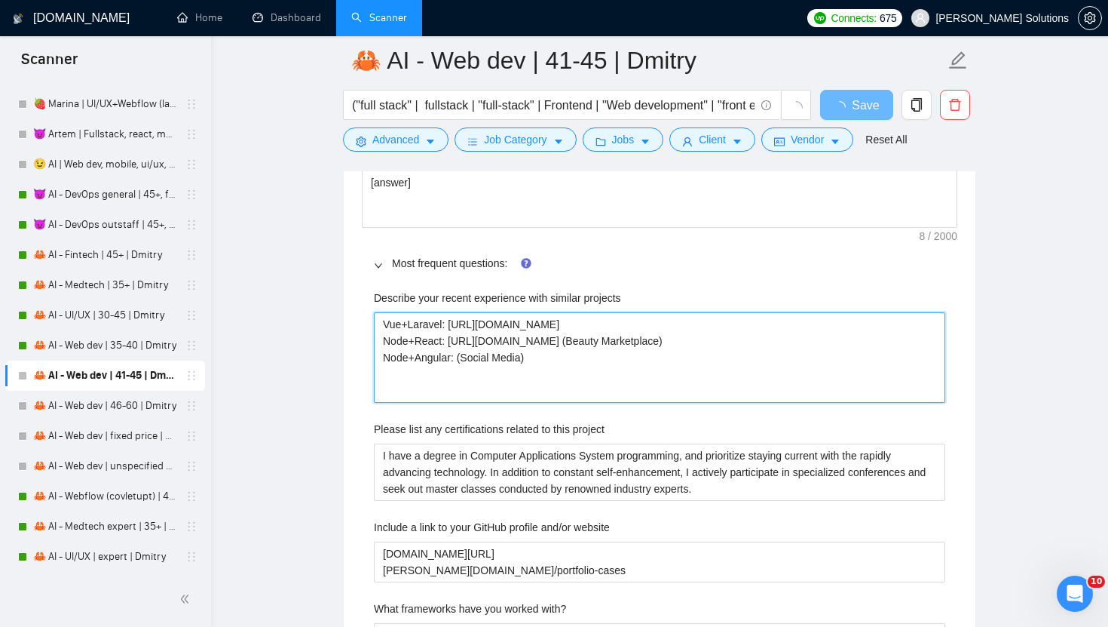
type projects "Vue+Laravel: https://www.upwork.com/freelancers/~01dc9fa34fe647d347?p=158461427…"
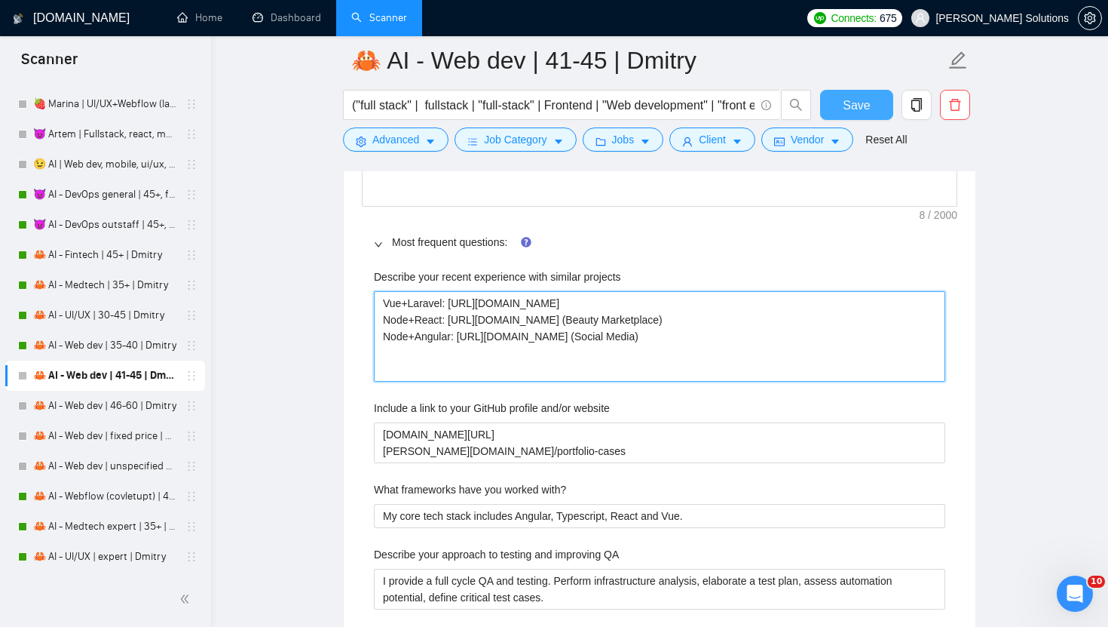
type projects "Vue+Laravel: [URL][DOMAIN_NAME] Node+React: [URL][DOMAIN_NAME] (Beauty Marketpl…"
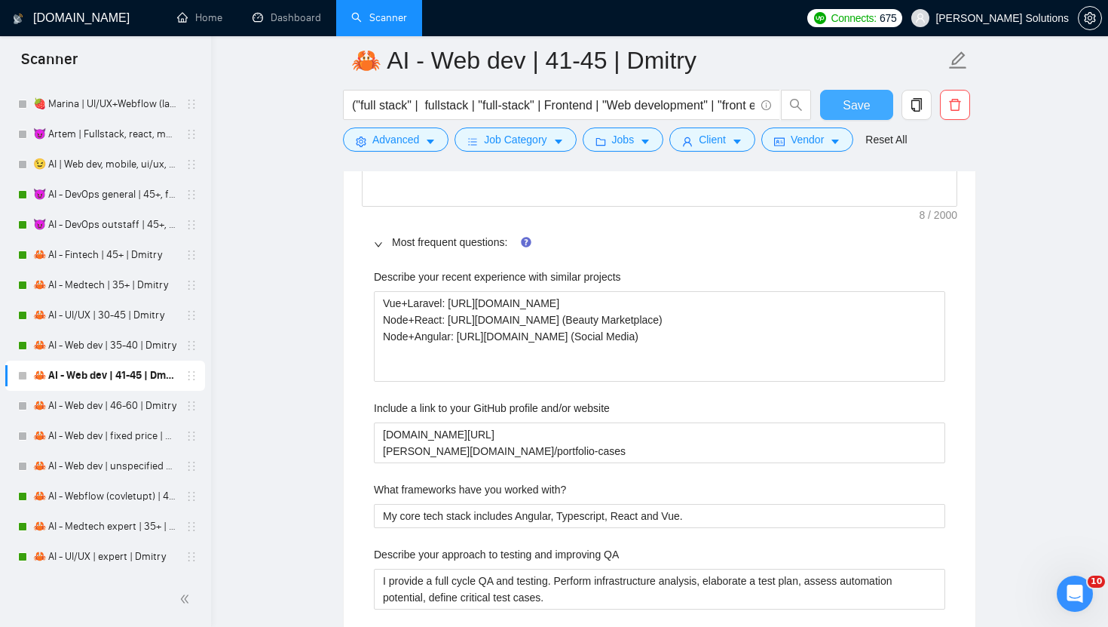
click at [863, 104] on span "Save" at bounding box center [856, 105] width 27 height 19
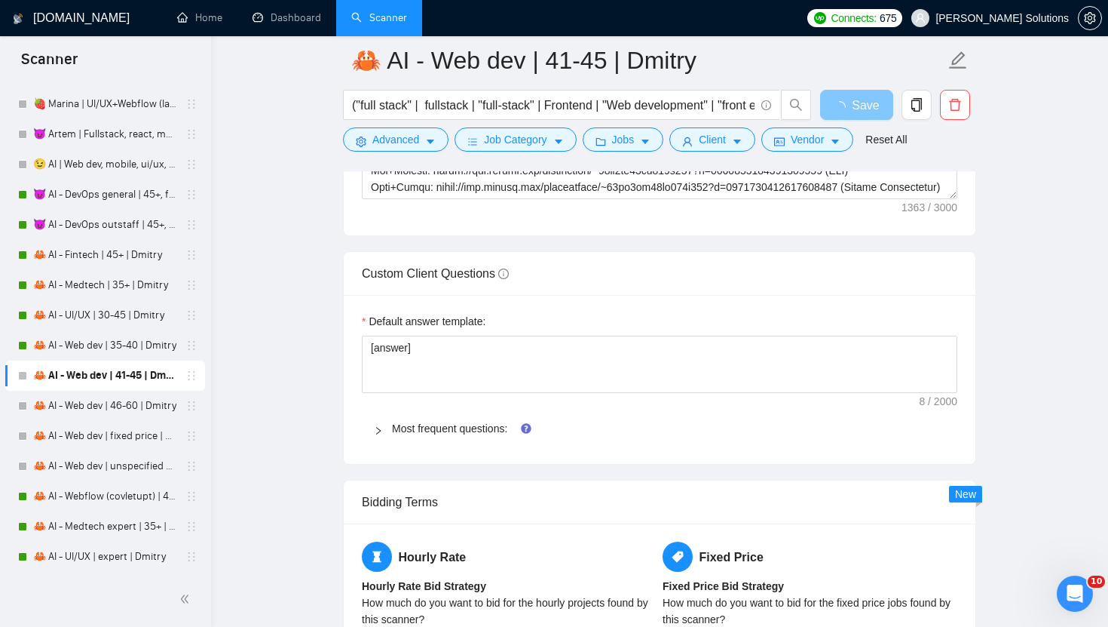
scroll to position [2223, 0]
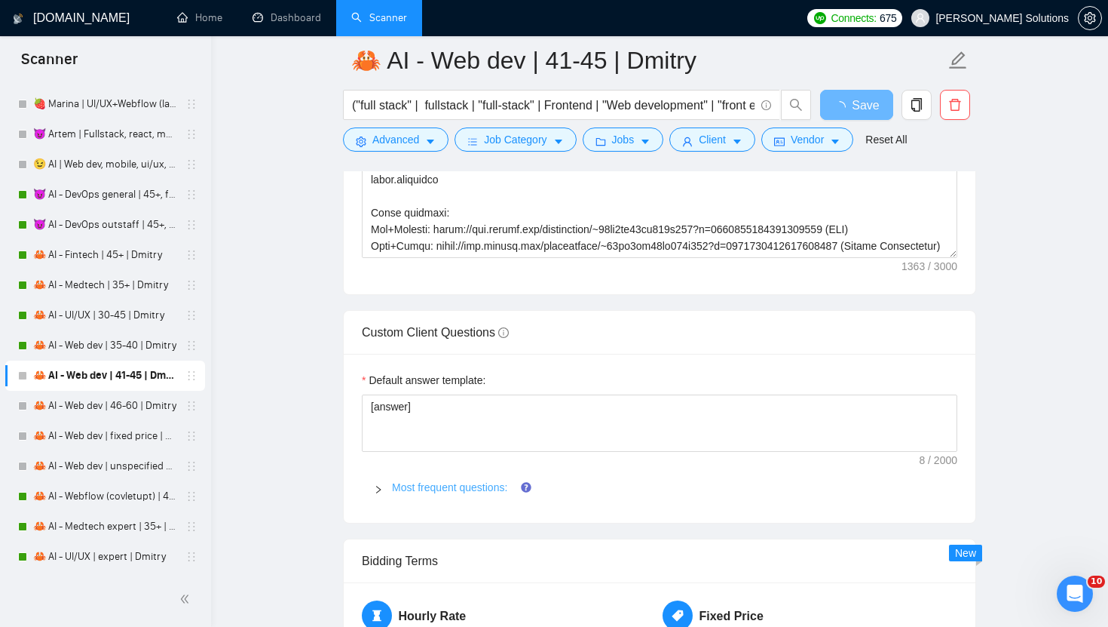
click at [504, 483] on link "Most frequent questions:" at bounding box center [449, 487] width 115 height 12
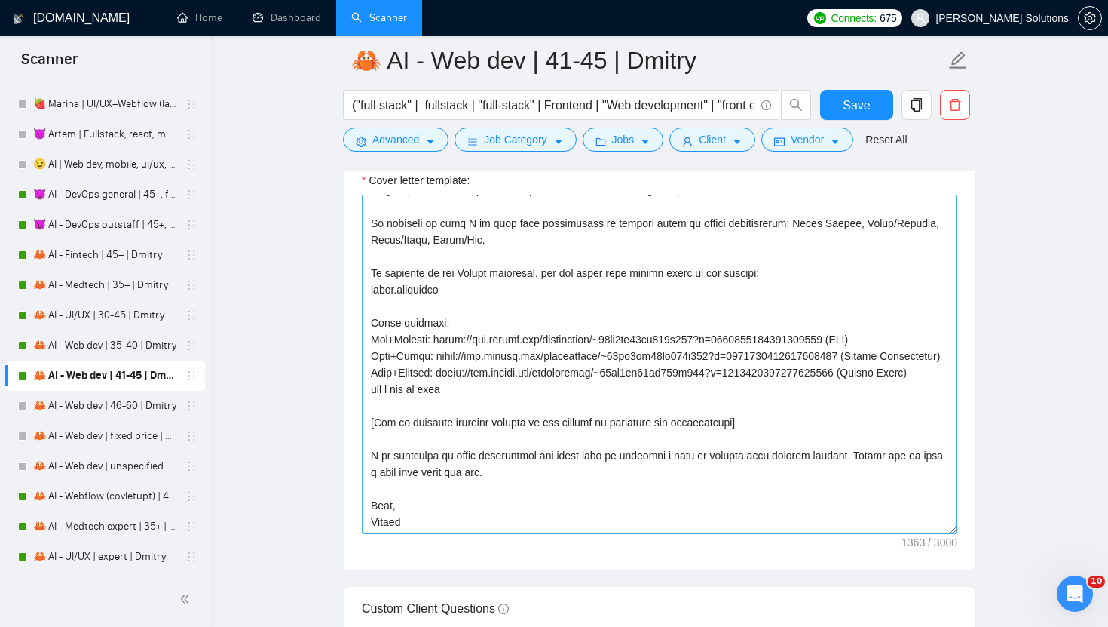
scroll to position [0, 0]
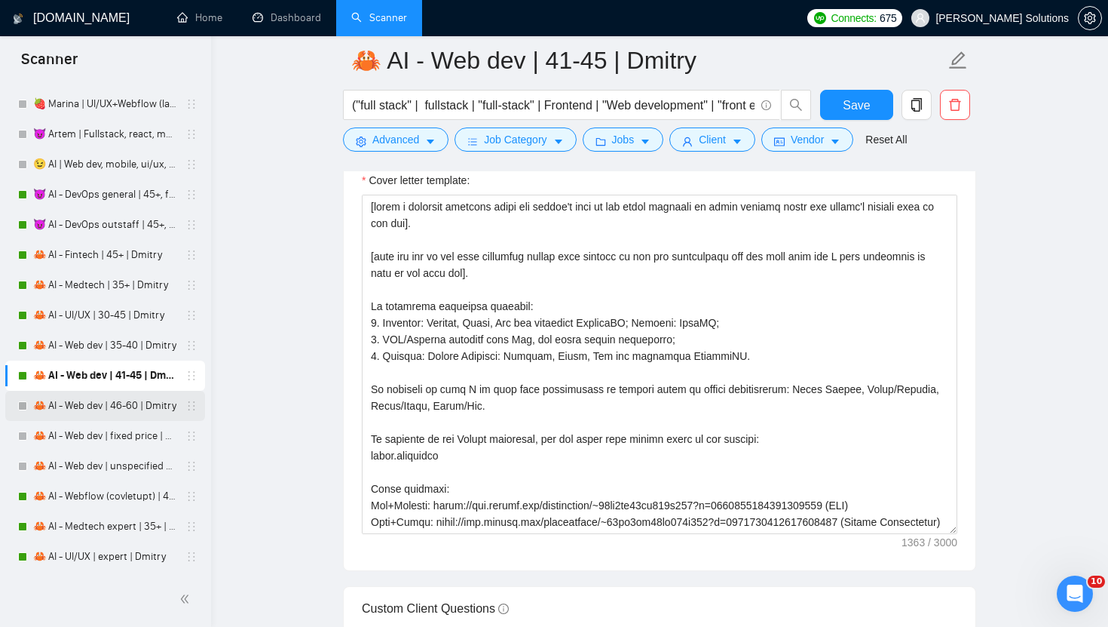
click at [103, 397] on link "🦀 AI - Web dev | 46-60 | Dmitry" at bounding box center [104, 406] width 143 height 30
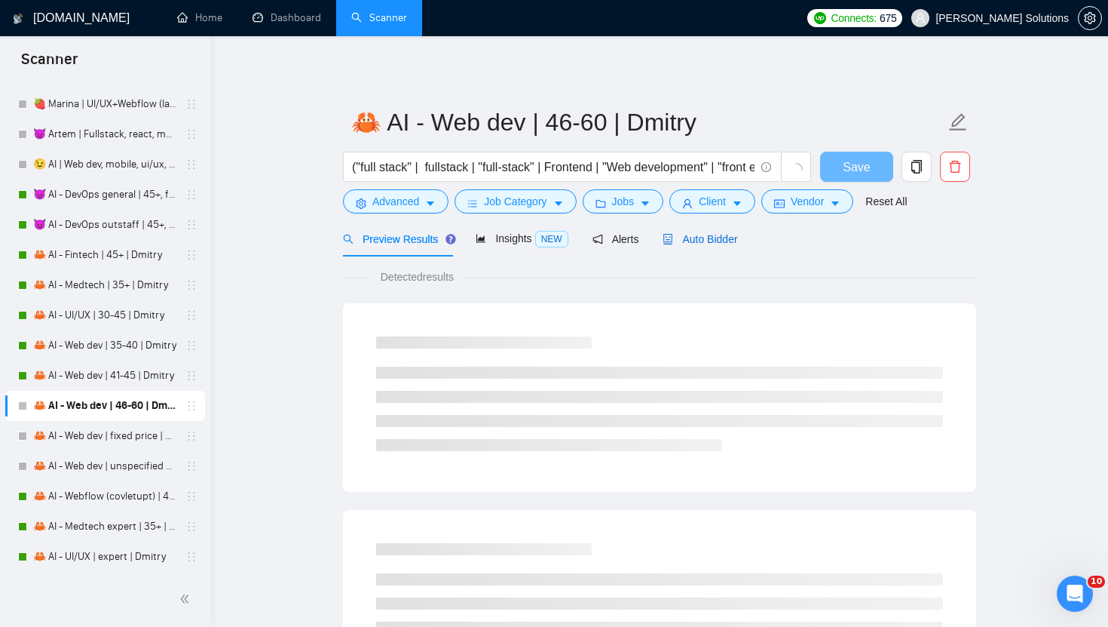
click at [712, 246] on div "Auto Bidder" at bounding box center [700, 239] width 75 height 17
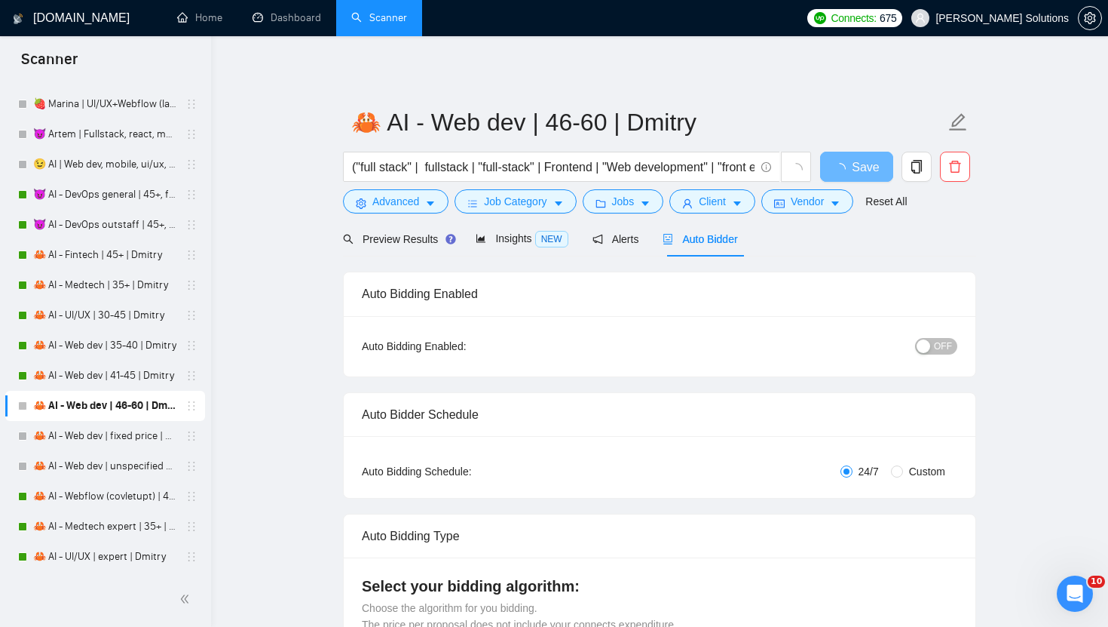
radio input "false"
radio input "true"
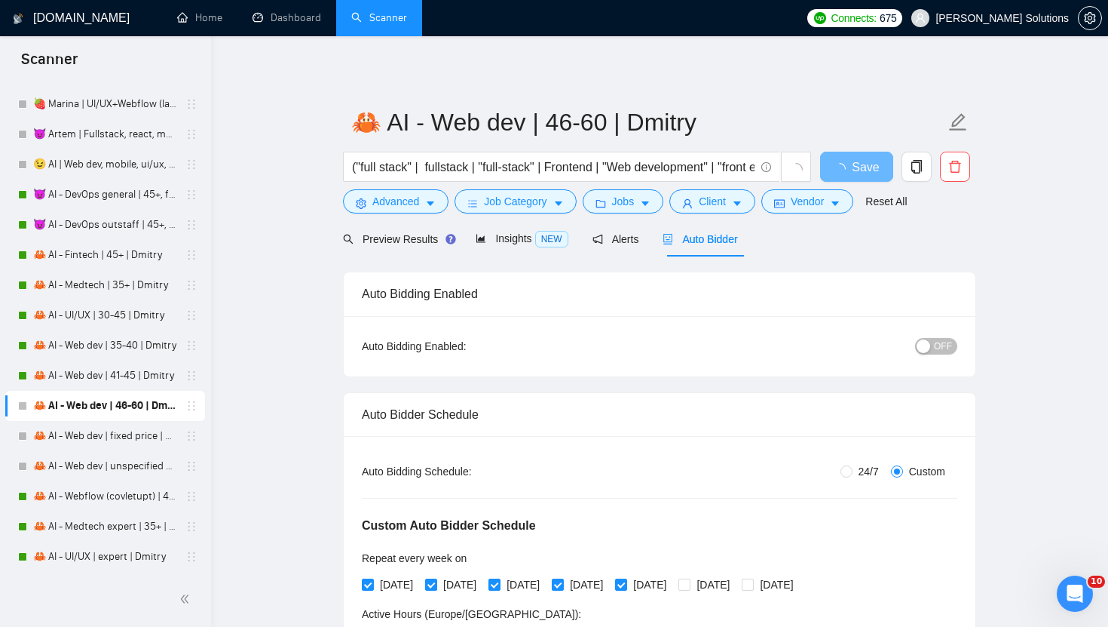
click at [955, 351] on button "OFF" at bounding box center [936, 346] width 42 height 17
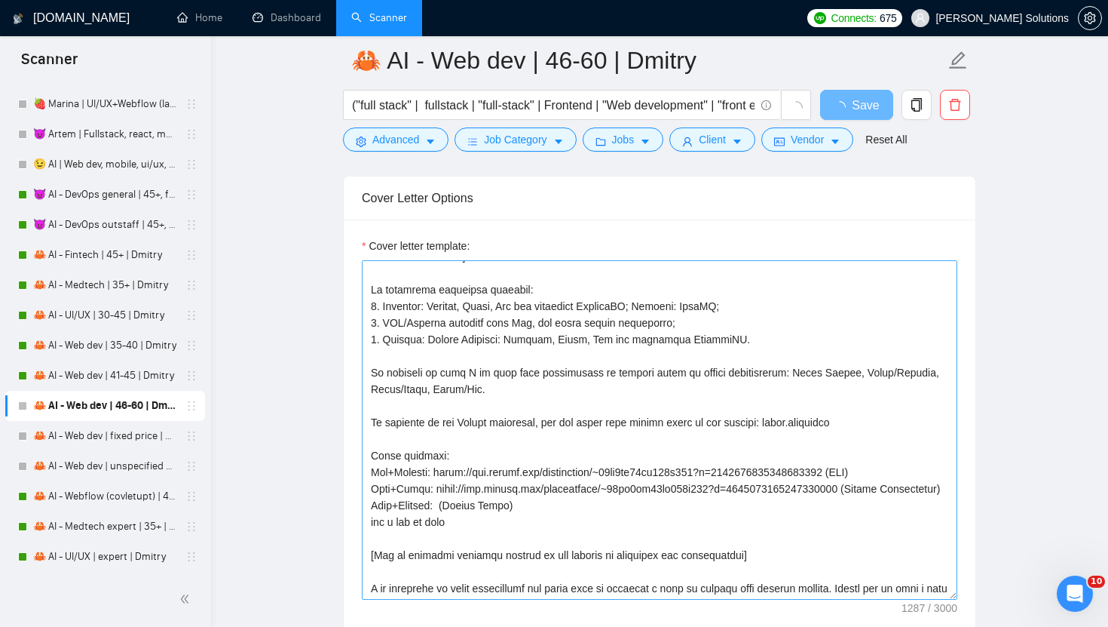
scroll to position [153, 0]
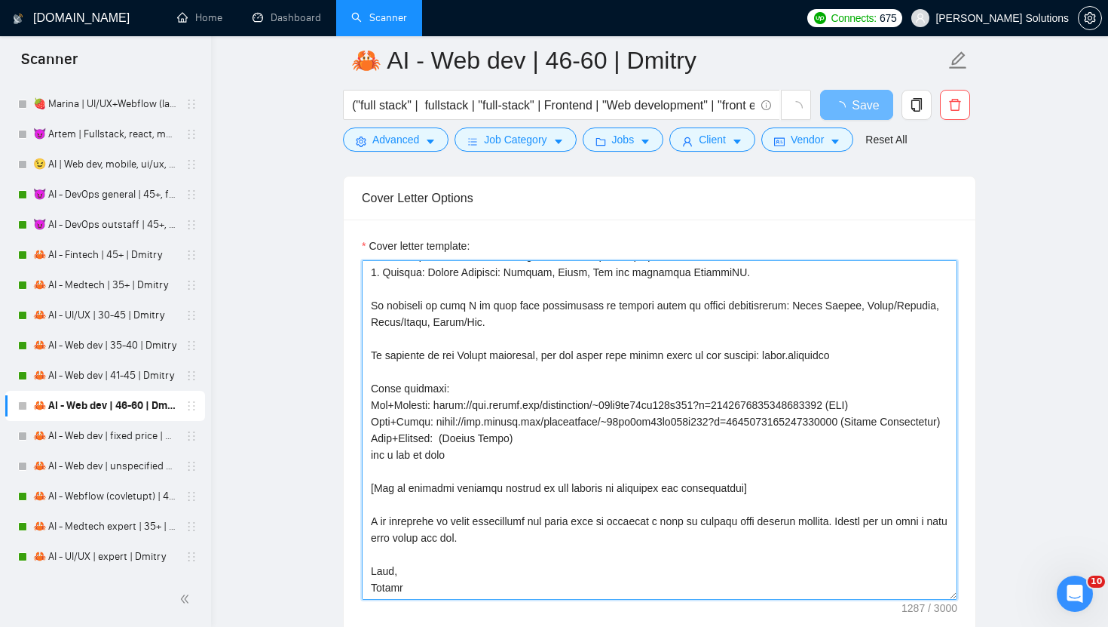
click at [450, 457] on textarea "Cover letter template:" at bounding box center [660, 429] width 596 height 339
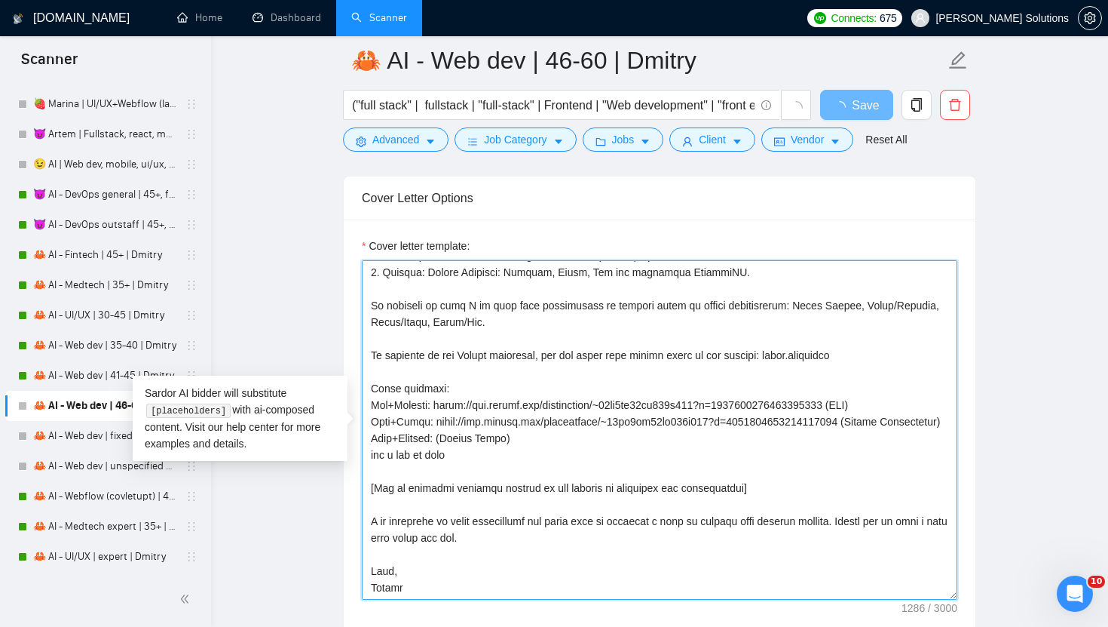
paste textarea "[URL][DOMAIN_NAME]"
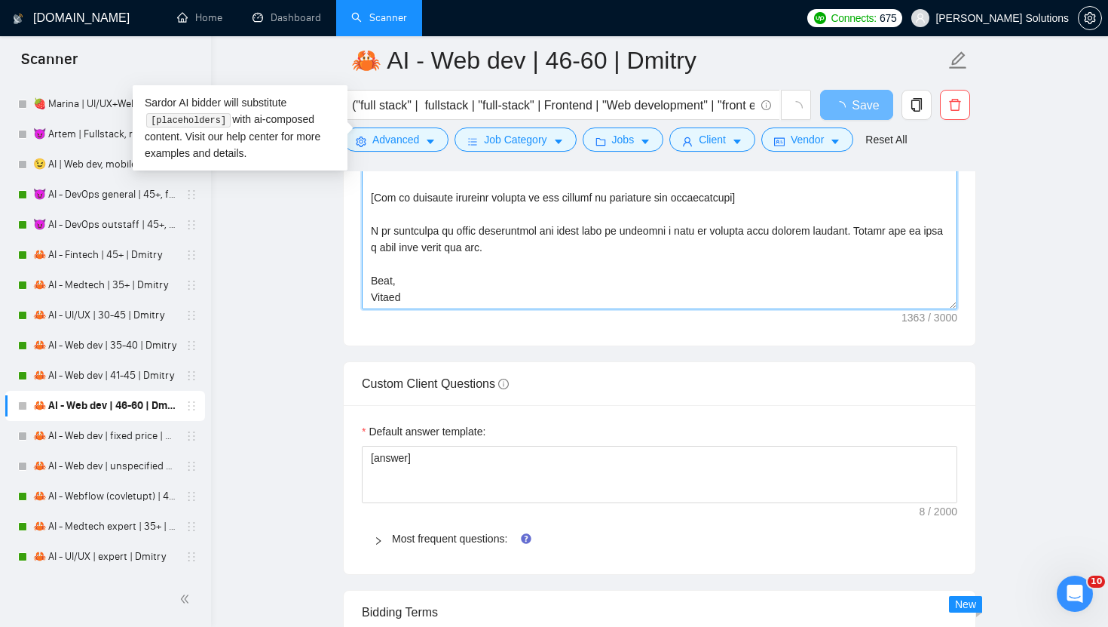
scroll to position [2224, 0]
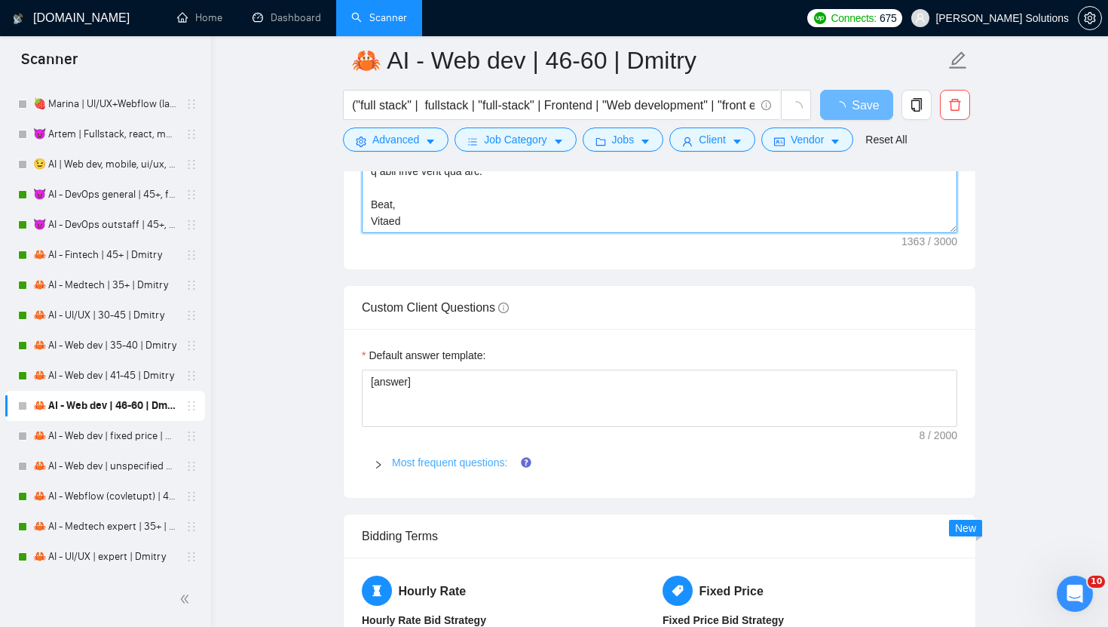
type textarea "[write a personal greeting using the client's name in the local language of the…"
click at [418, 459] on link "Most frequent questions:" at bounding box center [449, 462] width 115 height 12
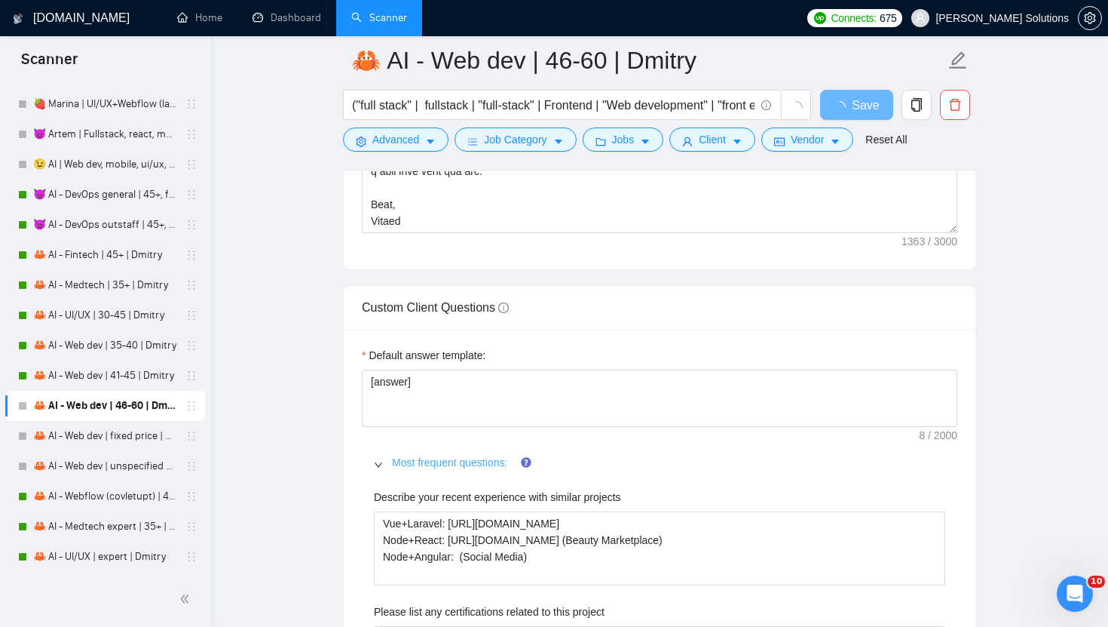
scroll to position [2485, 0]
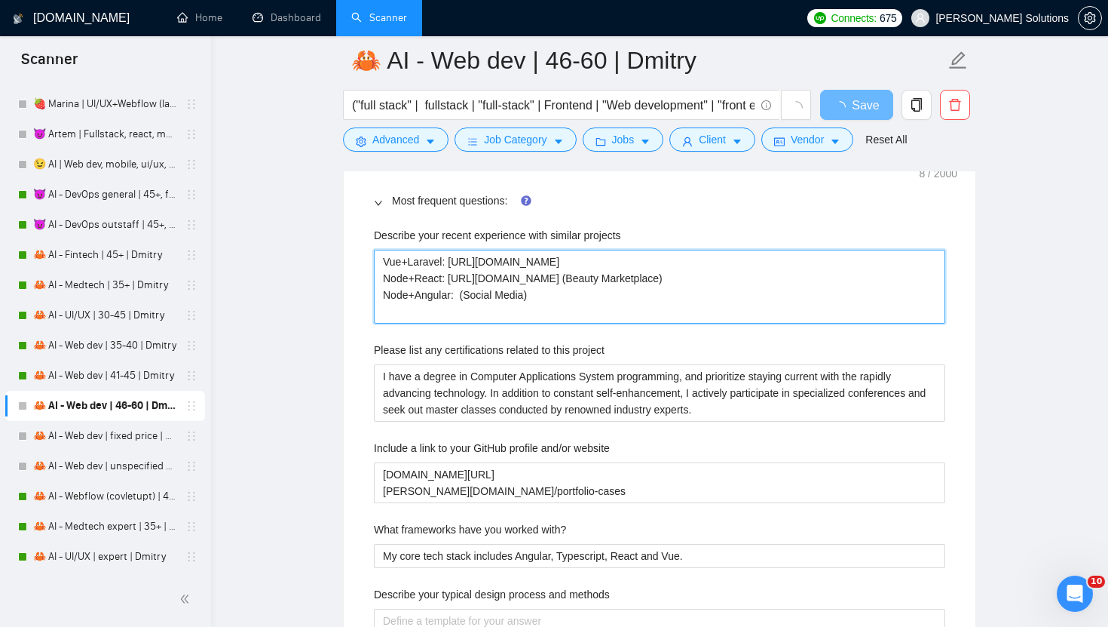
click at [460, 309] on projects "Vue+Laravel: https://www.upwork.com/freelancers/~01dc9fa34fe647d347?p=158461427…" at bounding box center [660, 287] width 572 height 74
type projects "Vue+Laravel: https://www.upwork.com/freelancers/~01dc9fa34fe647d347?p=158461427…"
paste projects "[URL][DOMAIN_NAME]"
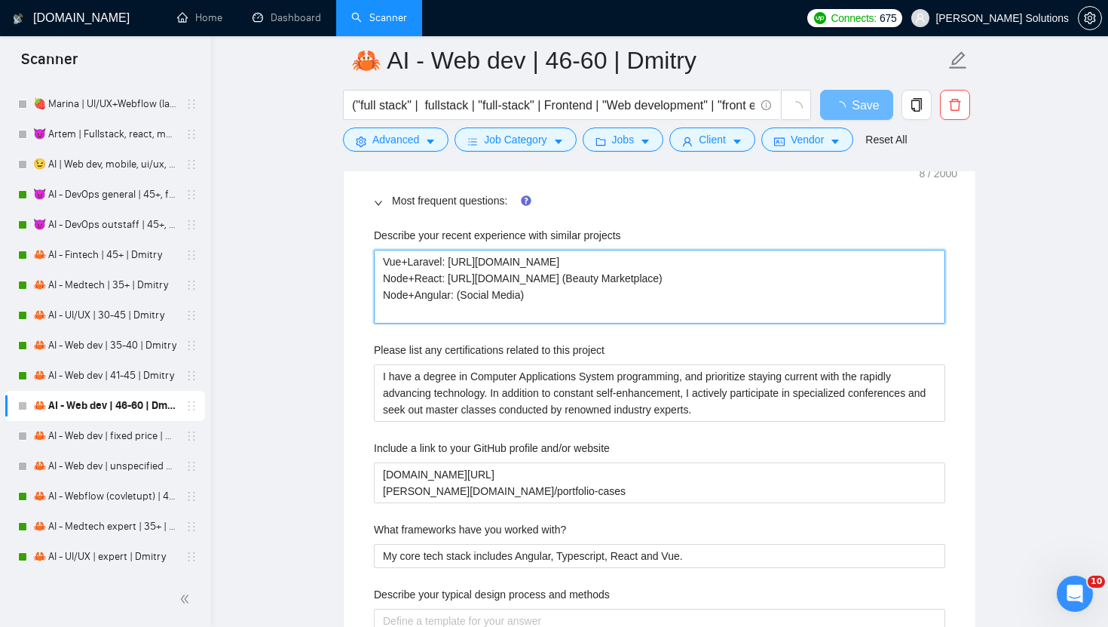
type projects "Vue+Laravel: https://www.upwork.com/freelancers/~01dc9fa34fe647d347?p=158461427…"
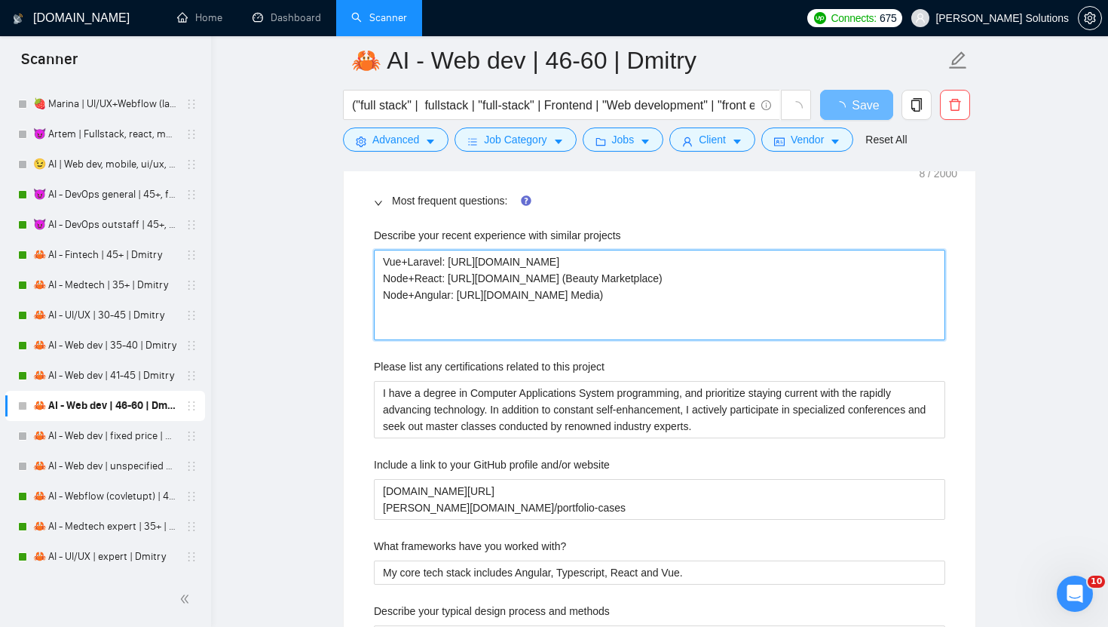
type projects "Vue+Laravel: [URL][DOMAIN_NAME] Node+React: [URL][DOMAIN_NAME] (Beauty Marketpl…"
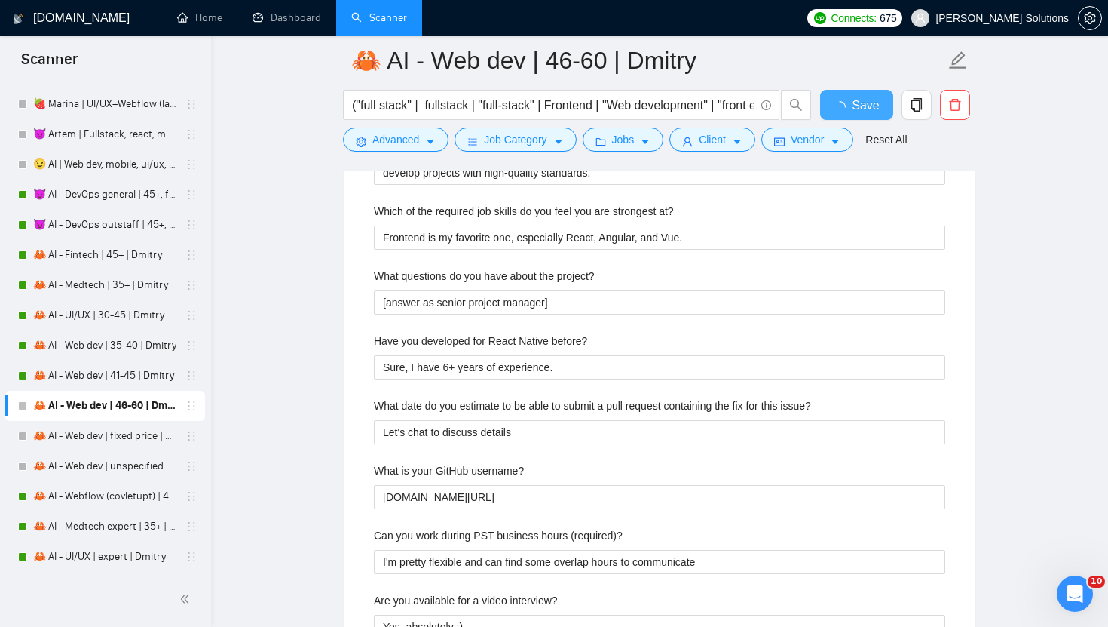
scroll to position [3057, 0]
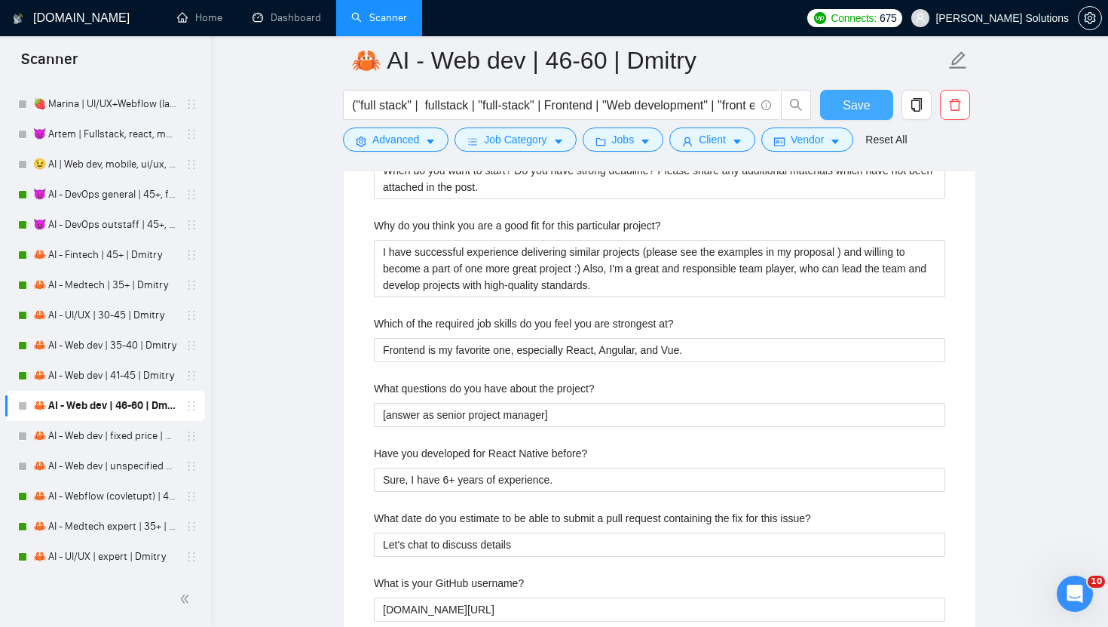
type projects "Vue+Laravel: [URL][DOMAIN_NAME] Node+React: [URL][DOMAIN_NAME] (Beauty Marketpl…"
click at [857, 110] on span "Save" at bounding box center [856, 105] width 27 height 19
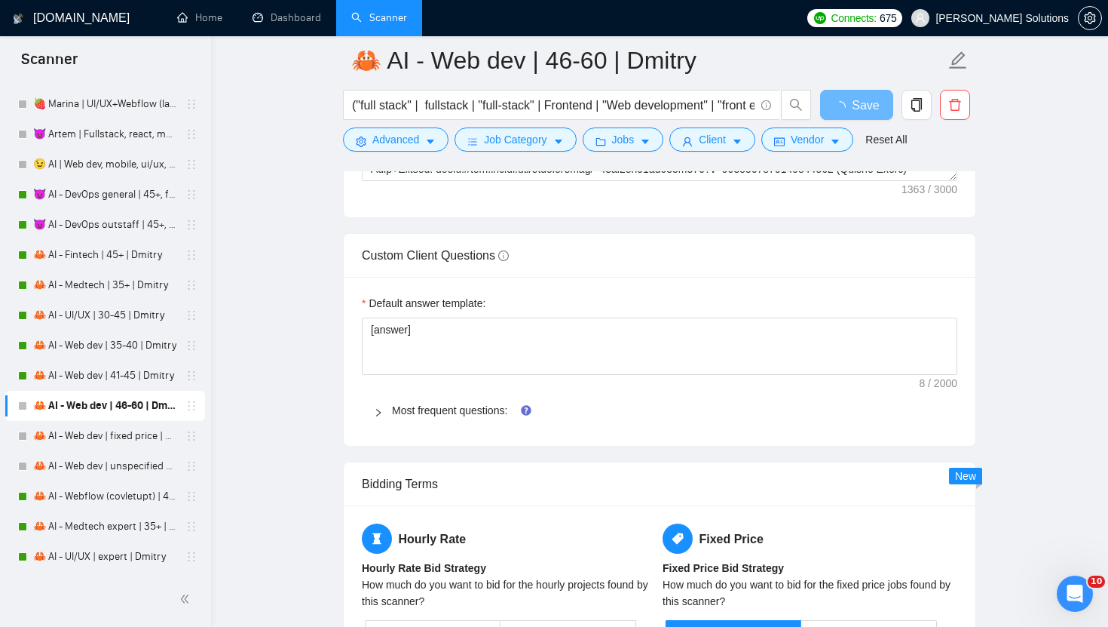
click at [447, 420] on div "Most frequent questions:" at bounding box center [660, 410] width 596 height 35
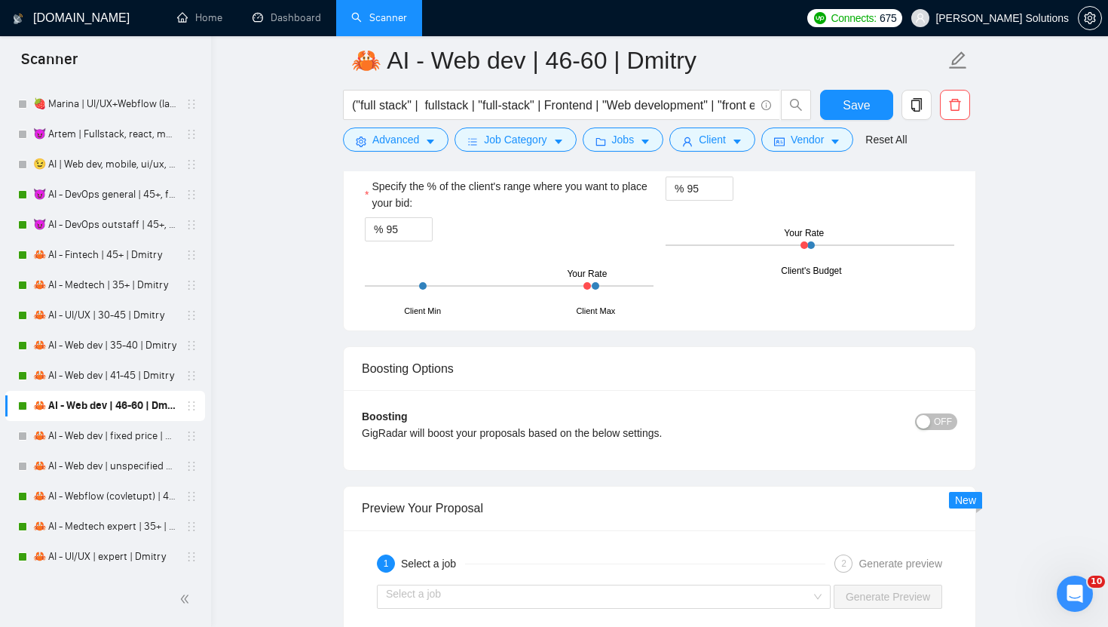
scroll to position [2806, 0]
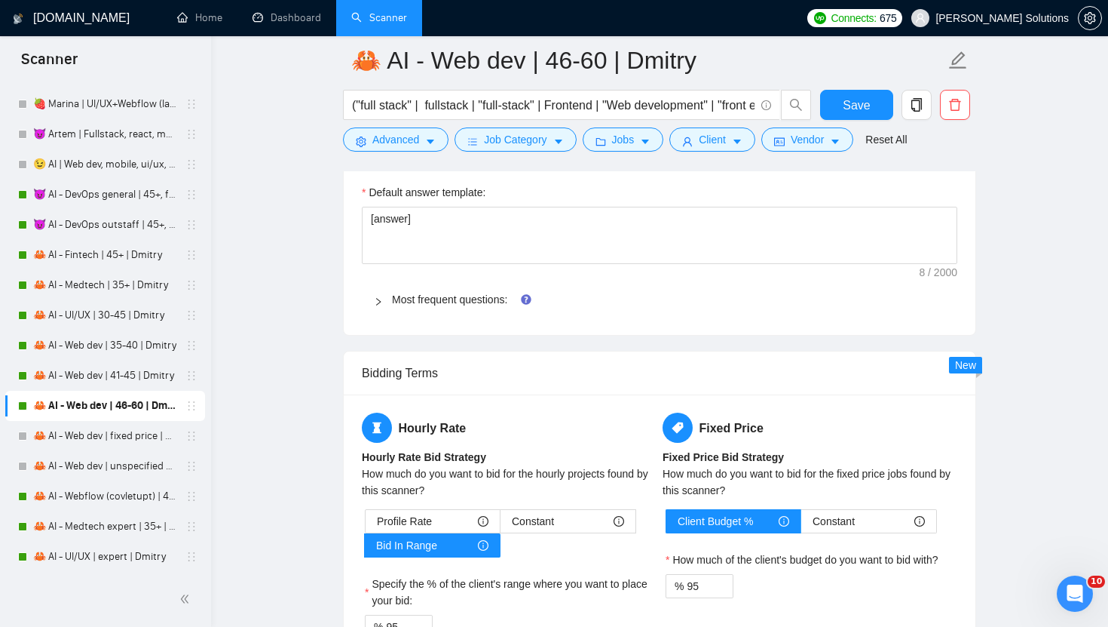
scroll to position [2289, 0]
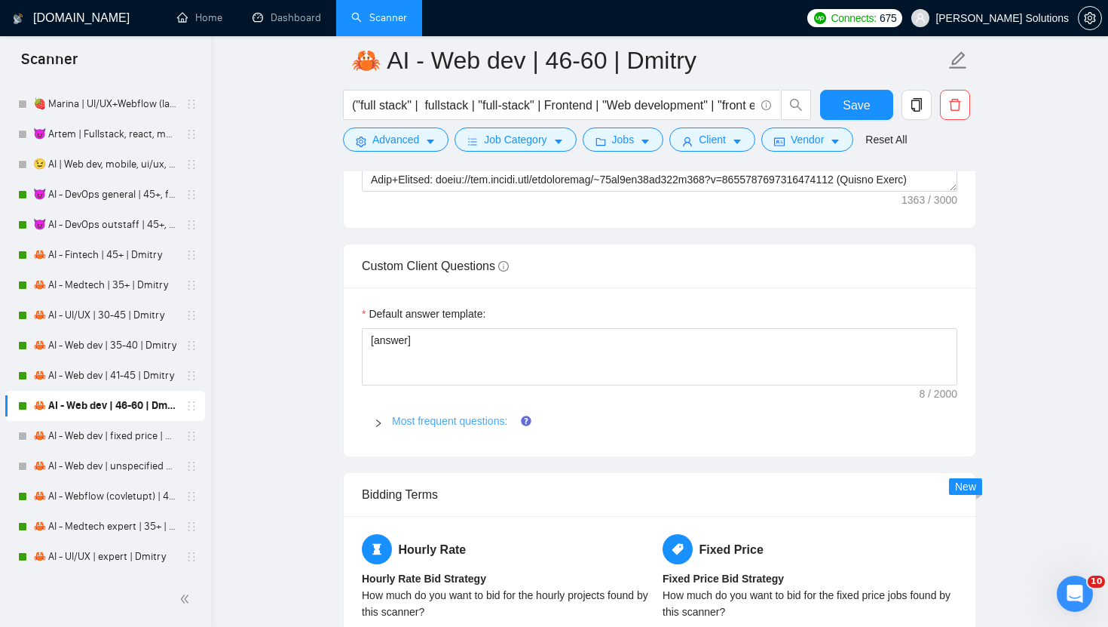
click at [437, 418] on link "Most frequent questions:" at bounding box center [449, 421] width 115 height 12
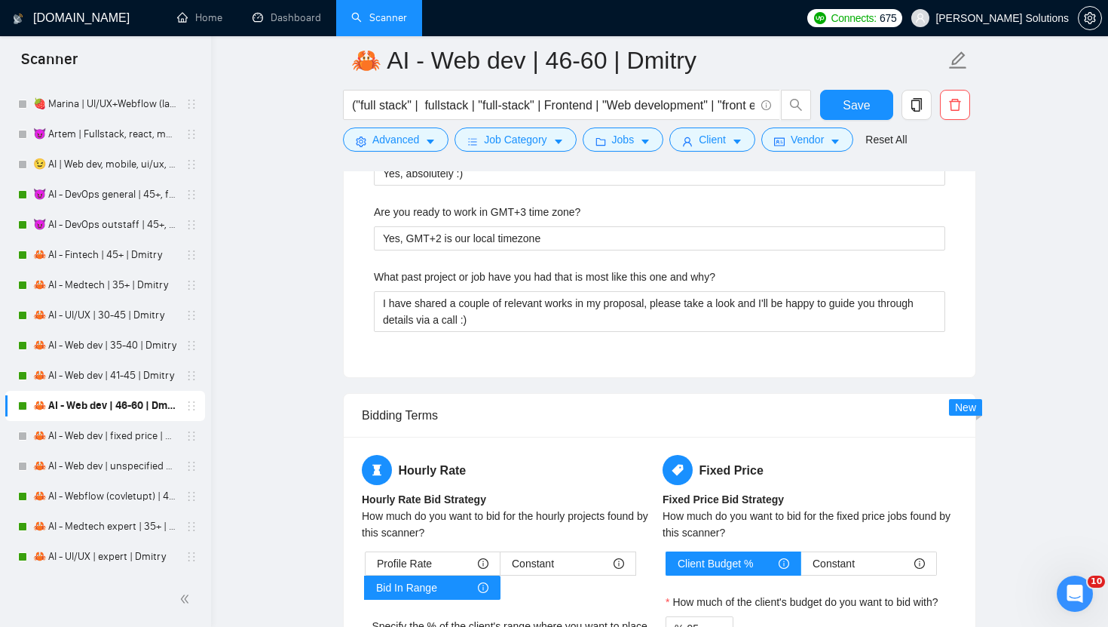
scroll to position [3619, 0]
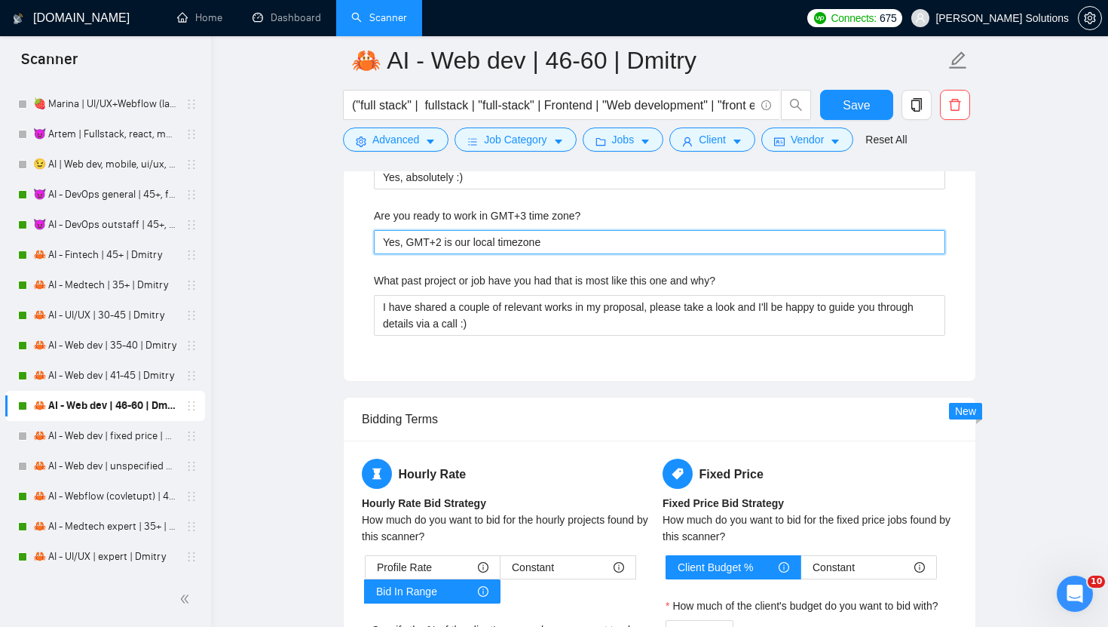
click at [440, 244] on zone\? "Yes, GMT+2 is our local timezone" at bounding box center [660, 242] width 572 height 24
type zone\? "Yes, GMT+23 is our local timezone"
type zone\? "Yes, GMT+2 is our local timezone"
type zone\? "Yes, GMT+ is our local timezone"
type zone\? "Yes, GMT+3 is our local timezone"
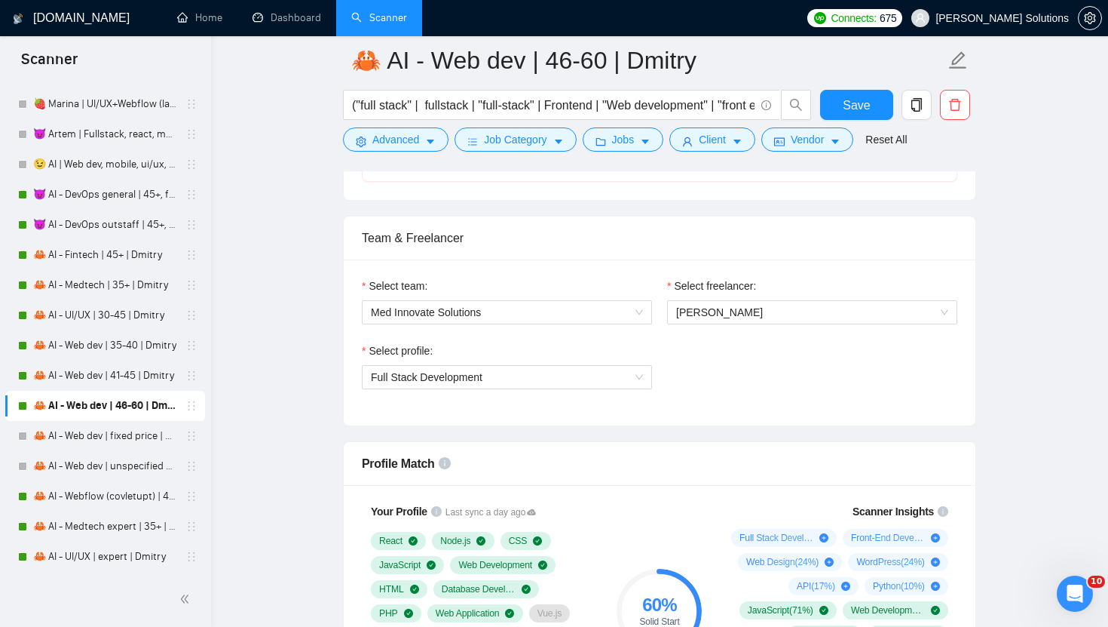
scroll to position [624, 0]
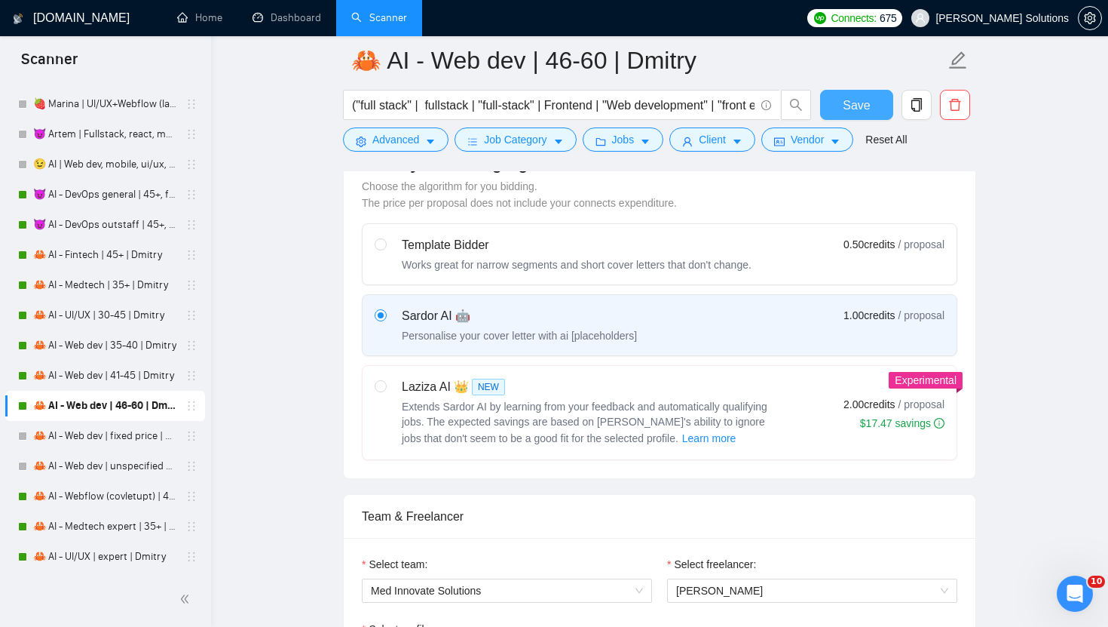
type zone\? "Yes, GMT+3 is our local timezone"
click at [866, 105] on span "Save" at bounding box center [856, 105] width 27 height 19
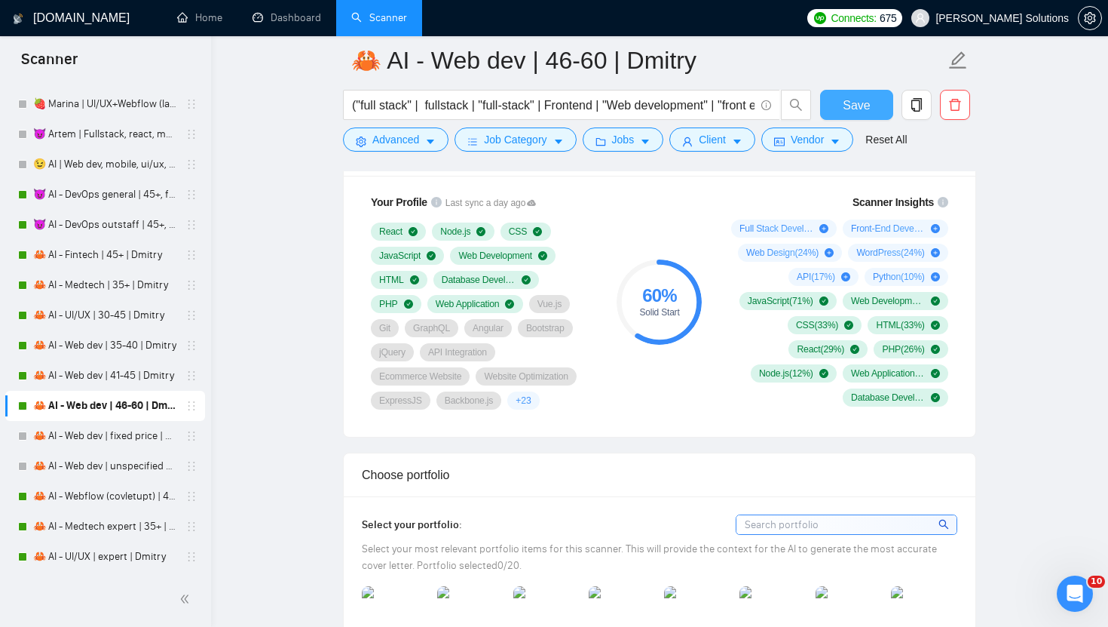
scroll to position [1234, 0]
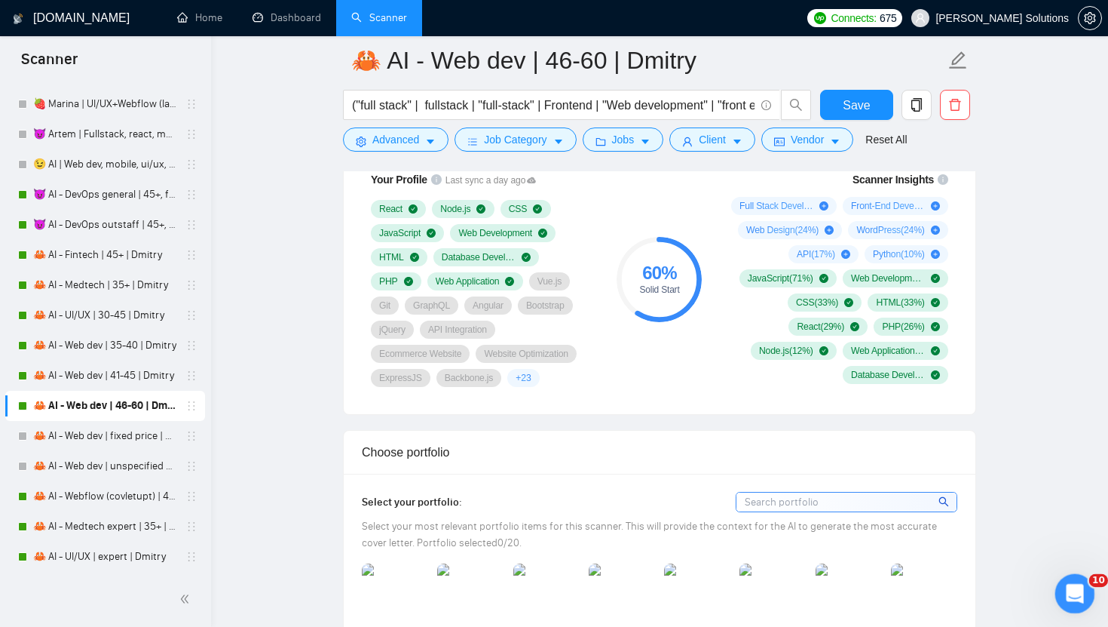
click at [1075, 585] on icon "Открыть службу сообщений Intercom" at bounding box center [1073, 591] width 25 height 25
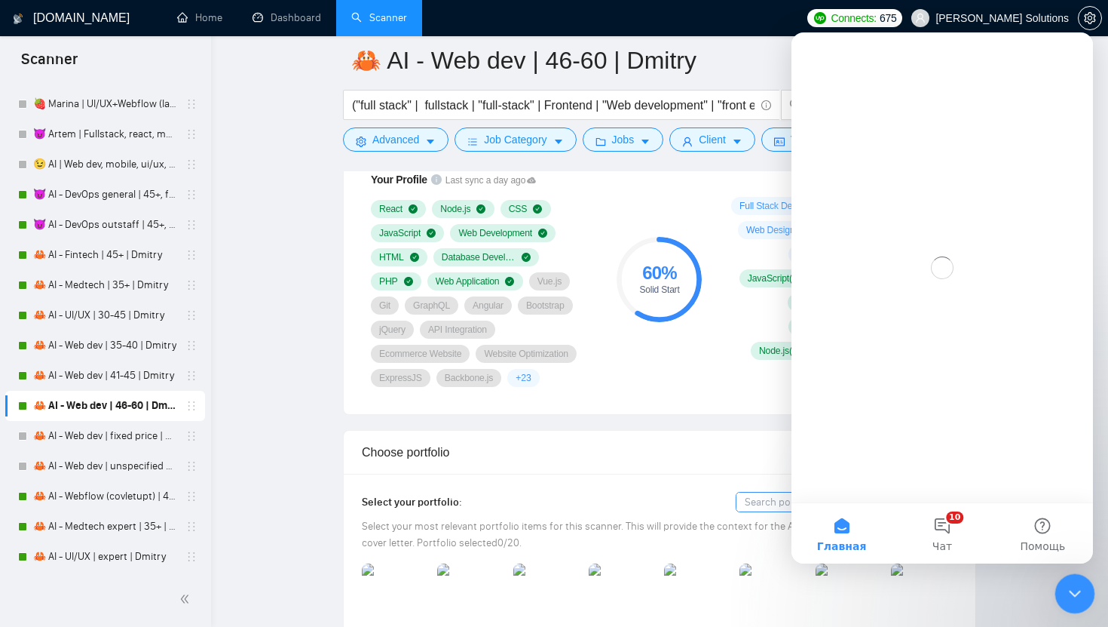
scroll to position [0, 0]
click at [946, 526] on button "10 Чат" at bounding box center [942, 533] width 100 height 60
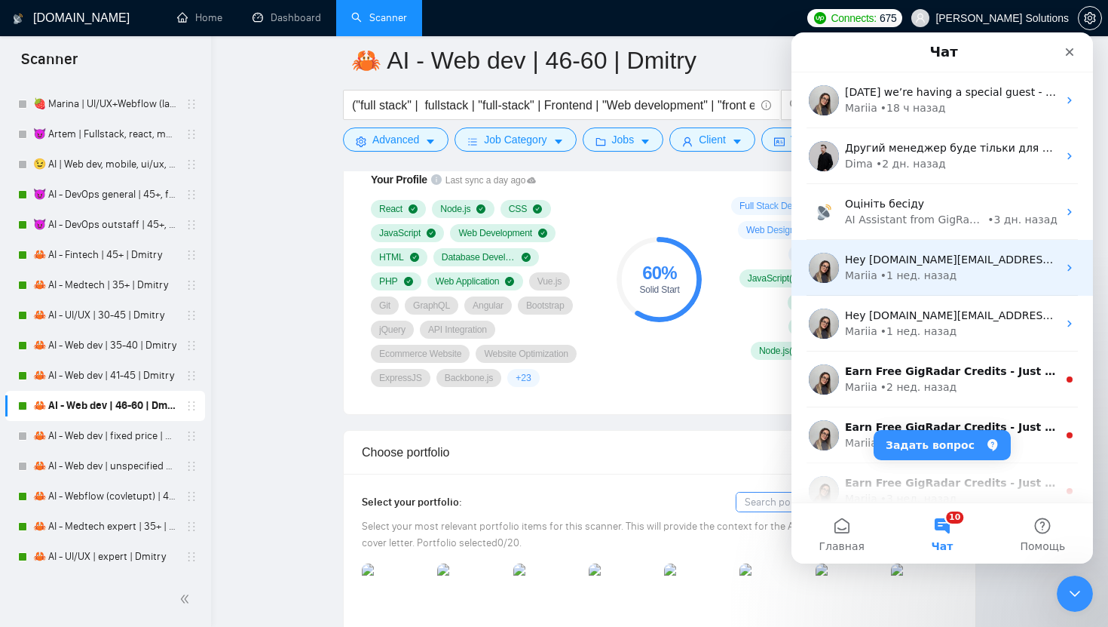
scroll to position [188, 0]
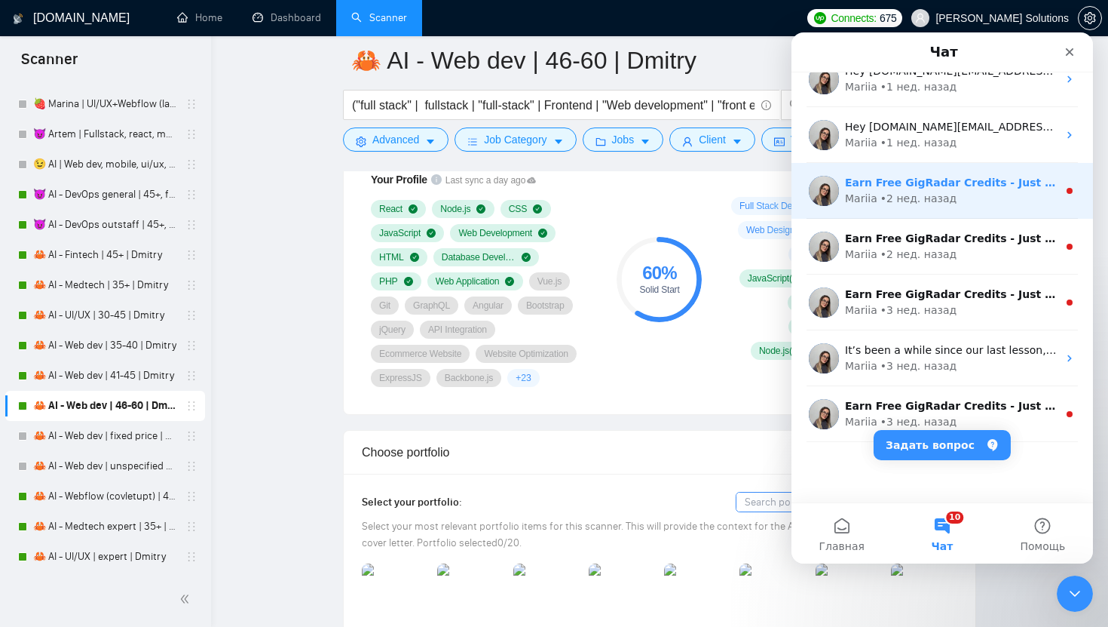
click at [989, 207] on div "Earn Free GigRadar Credits - Just by Sharing Your Story! 💬 Want more credits fo…" at bounding box center [943, 191] width 302 height 56
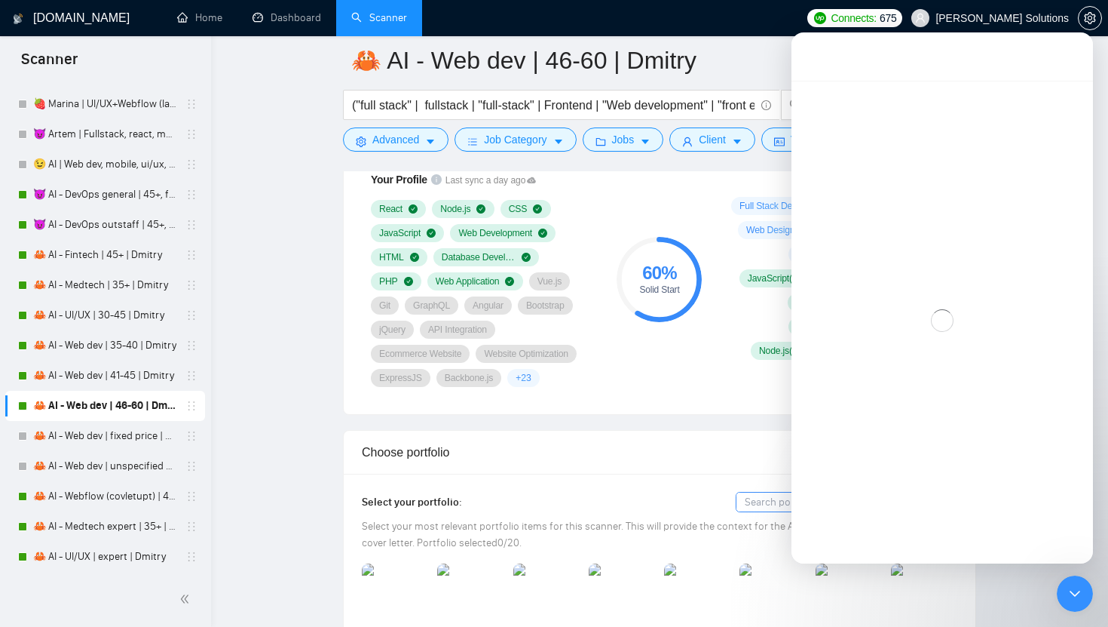
scroll to position [127, 0]
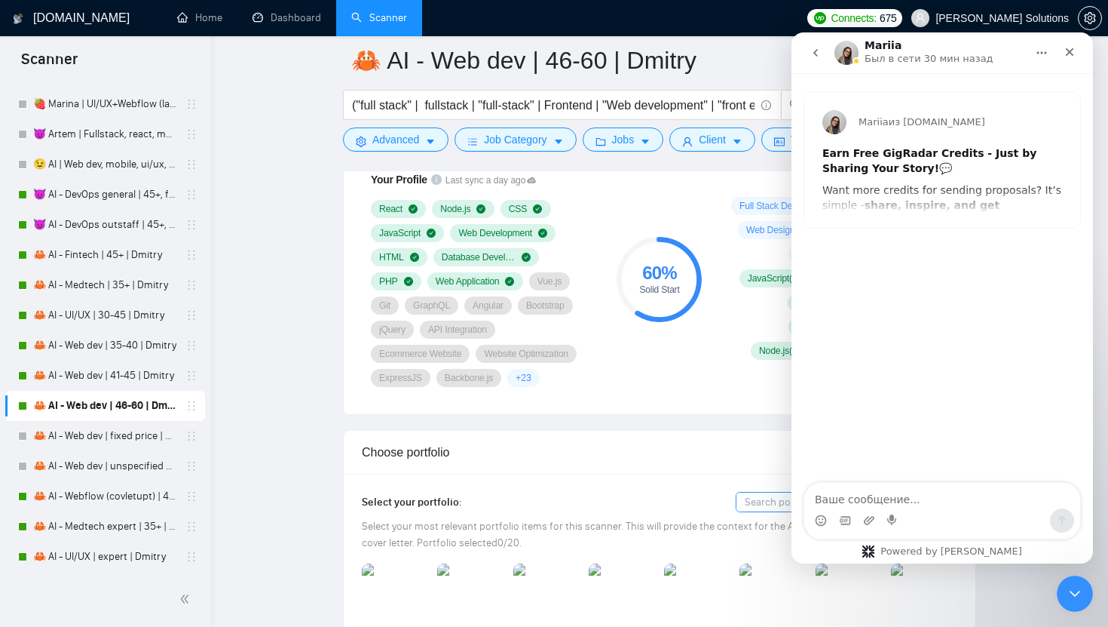
click at [817, 56] on icon "go back" at bounding box center [816, 53] width 12 height 12
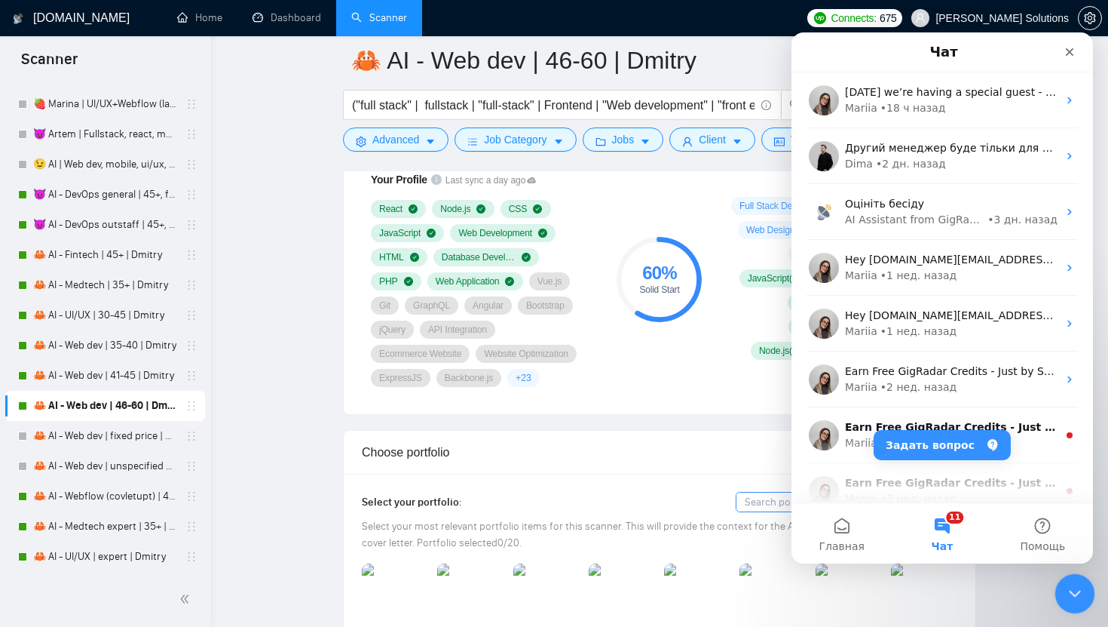
drag, startPoint x: 1078, startPoint y: 593, endPoint x: 2086, endPoint y: 1062, distance: 1111.1
click at [1080, 593] on icon "Закрыть службу сообщений Intercom" at bounding box center [1073, 591] width 18 height 18
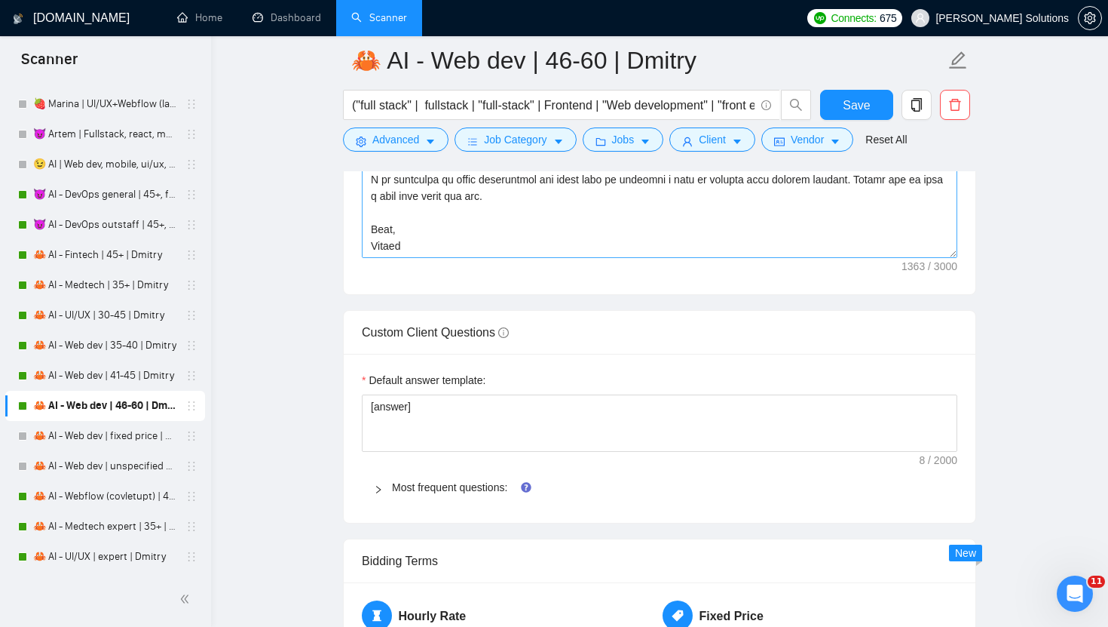
scroll to position [2333, 0]
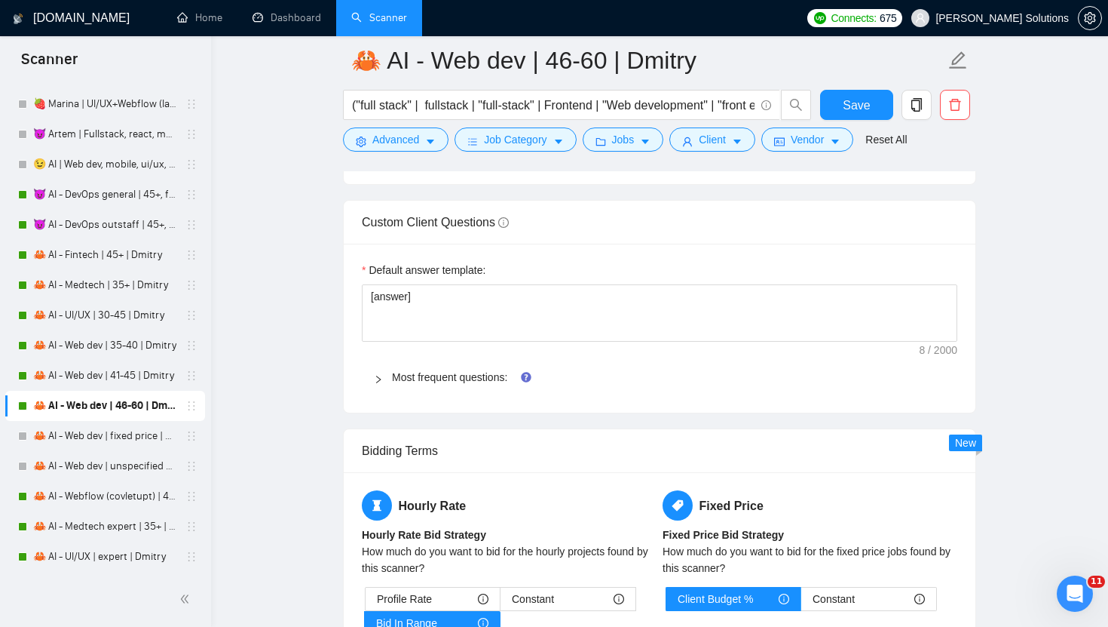
click at [438, 363] on div "Most frequent questions:" at bounding box center [660, 377] width 596 height 35
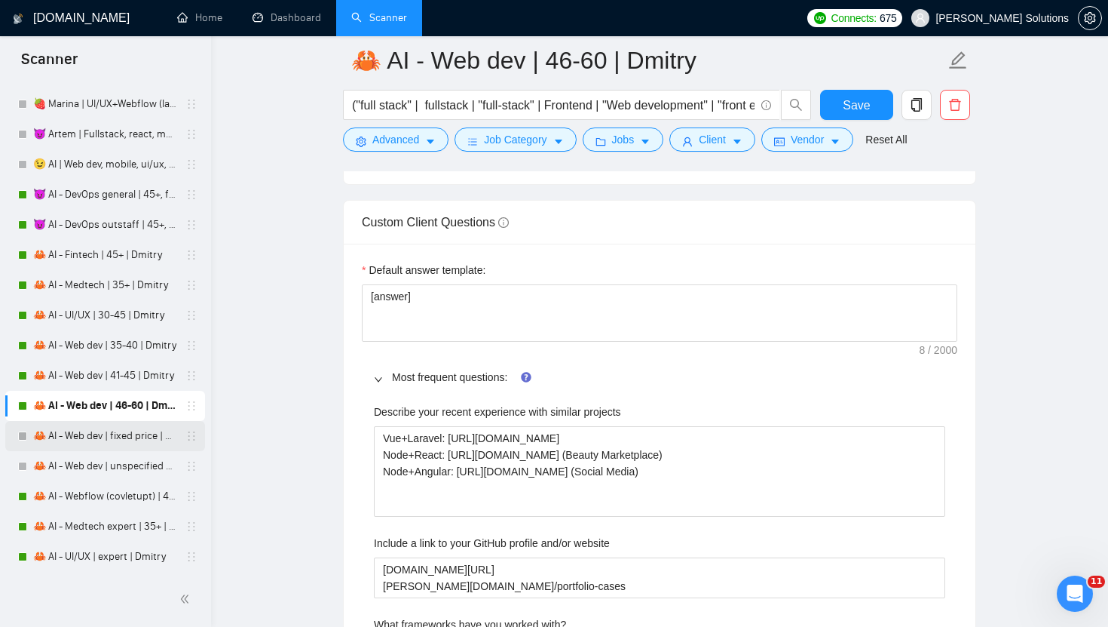
click at [115, 449] on link "🦀 AI - Web dev | fixed price | Dmitry" at bounding box center [104, 436] width 143 height 30
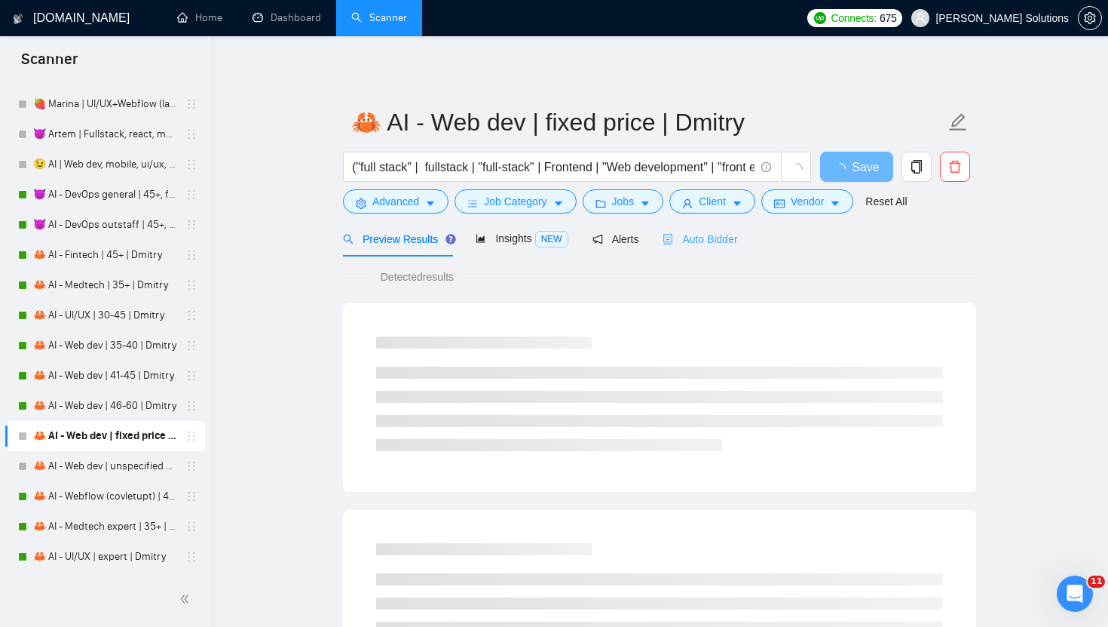
click at [713, 250] on div "Auto Bidder" at bounding box center [700, 238] width 75 height 35
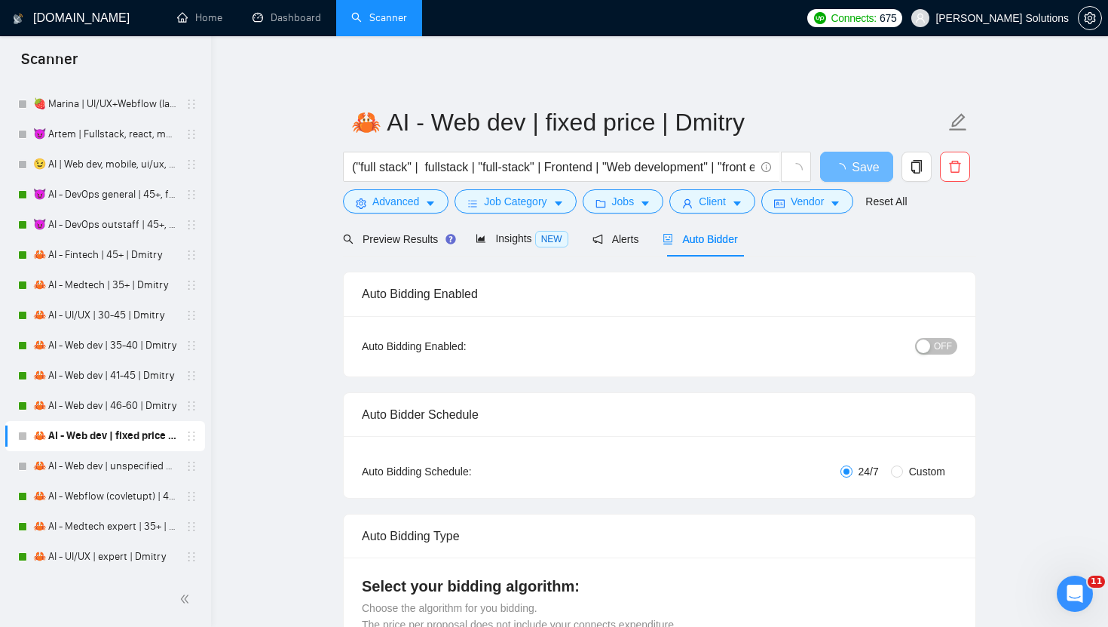
radio input "false"
radio input "true"
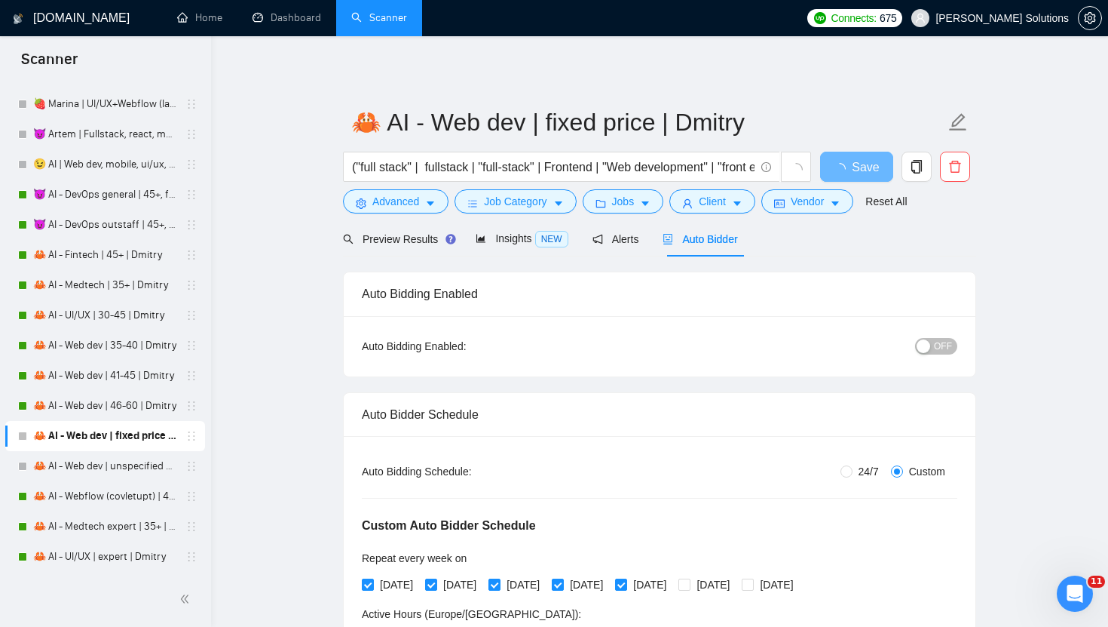
click at [924, 339] on div "button" at bounding box center [924, 346] width 14 height 14
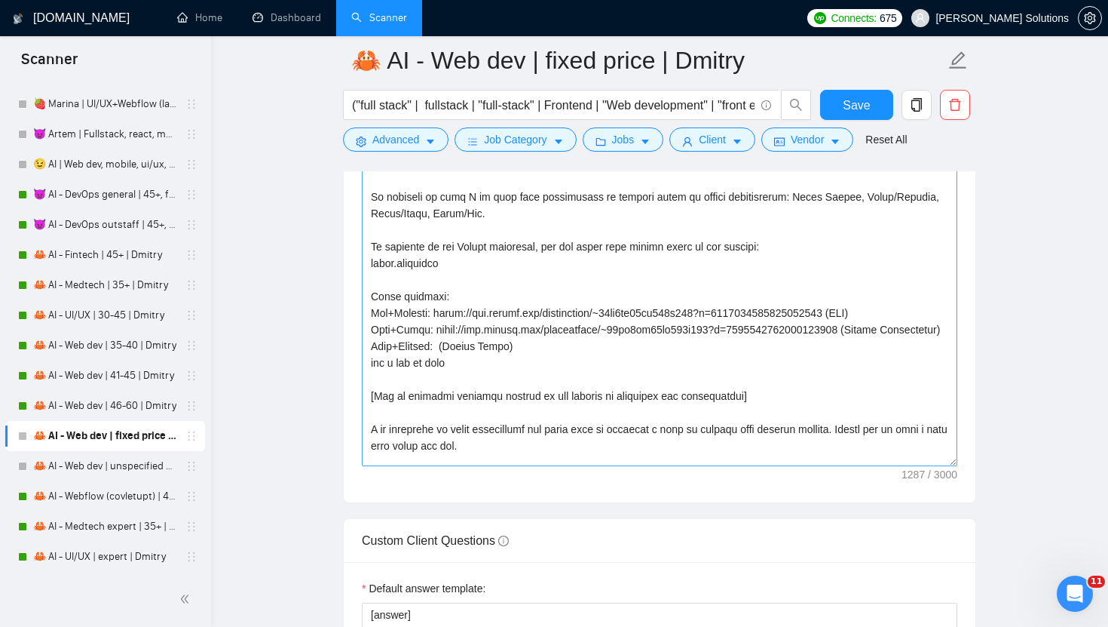
scroll to position [182, 0]
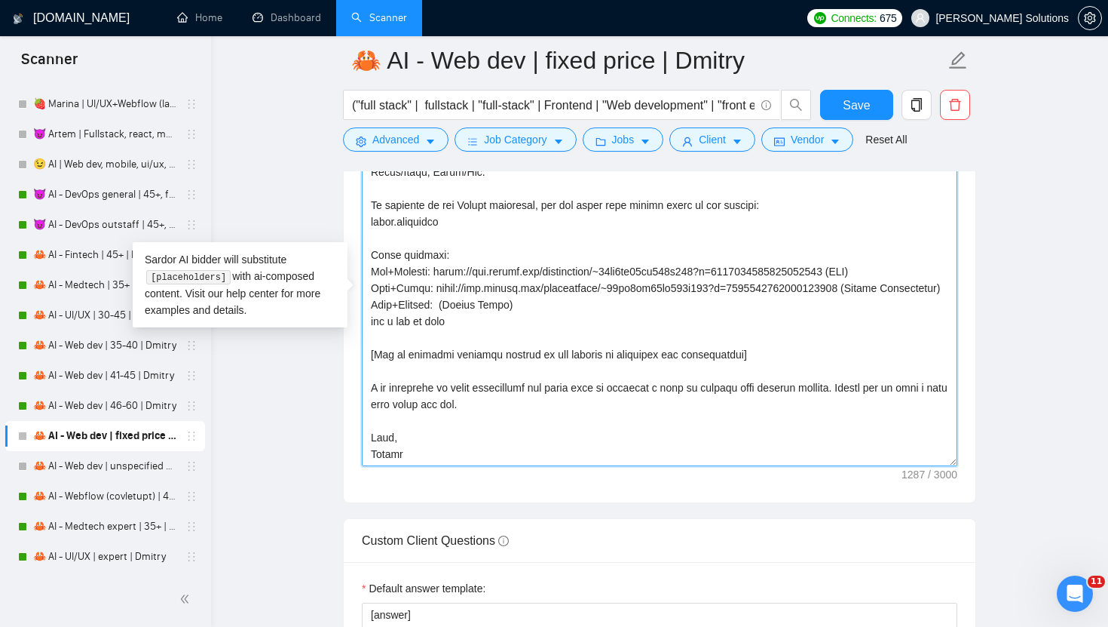
click at [448, 303] on textarea "Cover letter template:" at bounding box center [660, 296] width 596 height 339
paste textarea "[URL][DOMAIN_NAME]"
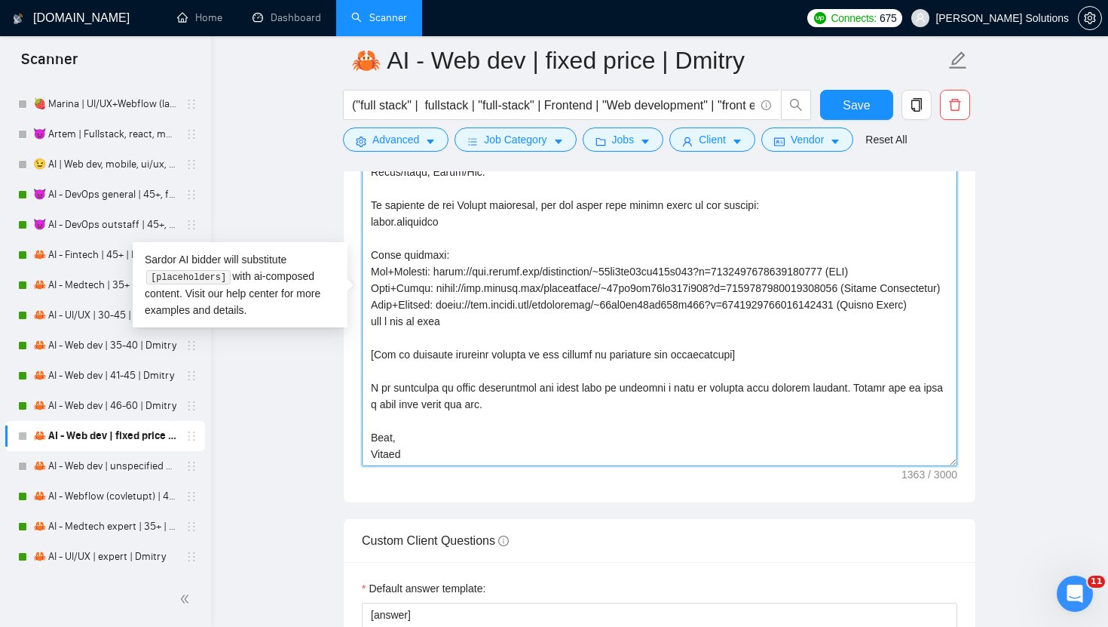
scroll to position [199, 0]
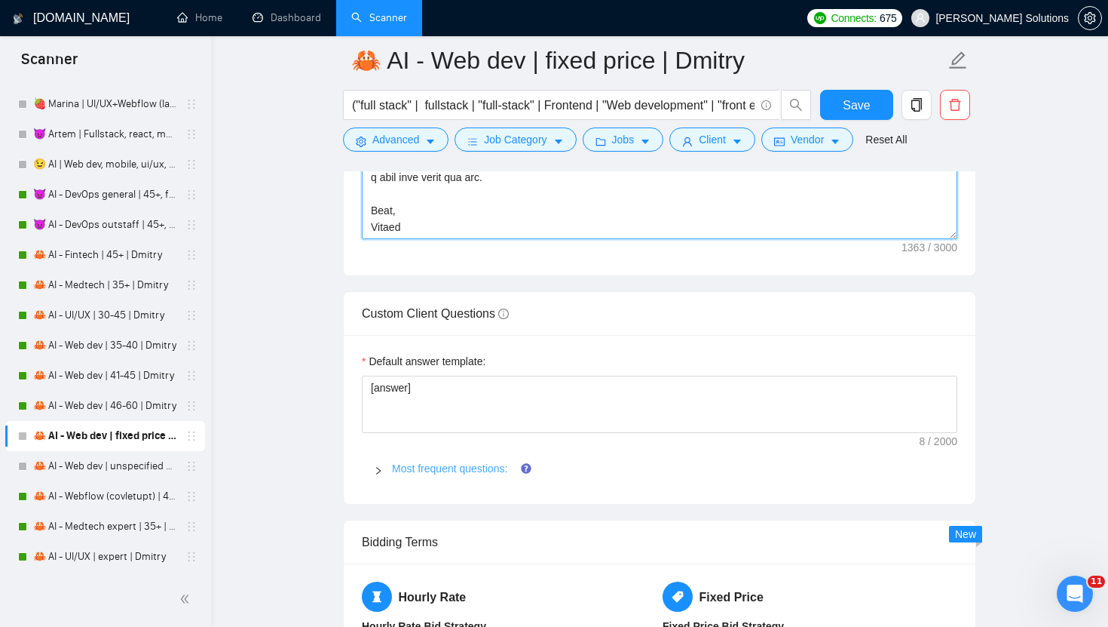
type textarea "[write a personal greeting using the client's name in the local language of the…"
click at [438, 462] on link "Most frequent questions:" at bounding box center [449, 468] width 115 height 12
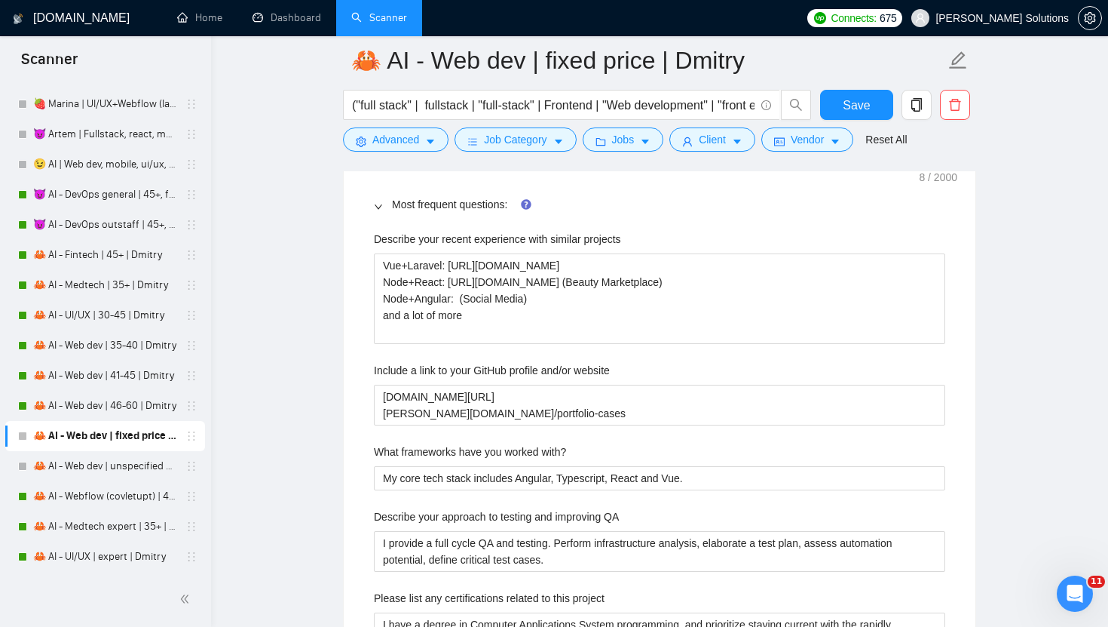
scroll to position [2474, 0]
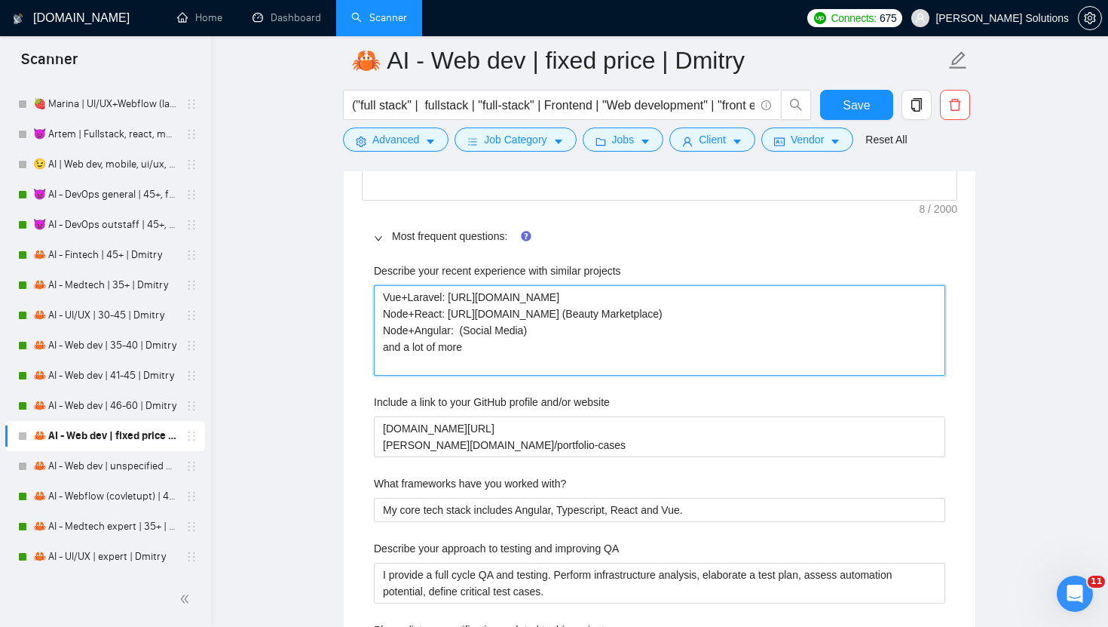
click at [460, 345] on projects "Vue+Laravel: [URL][DOMAIN_NAME] Node+React: [URL][DOMAIN_NAME] (Beauty Marketpl…" at bounding box center [660, 330] width 572 height 90
paste projects "[URL][DOMAIN_NAME]"
type projects "Vue+Laravel: [URL][DOMAIN_NAME] Node+React: [URL][DOMAIN_NAME] (Beauty Marketpl…"
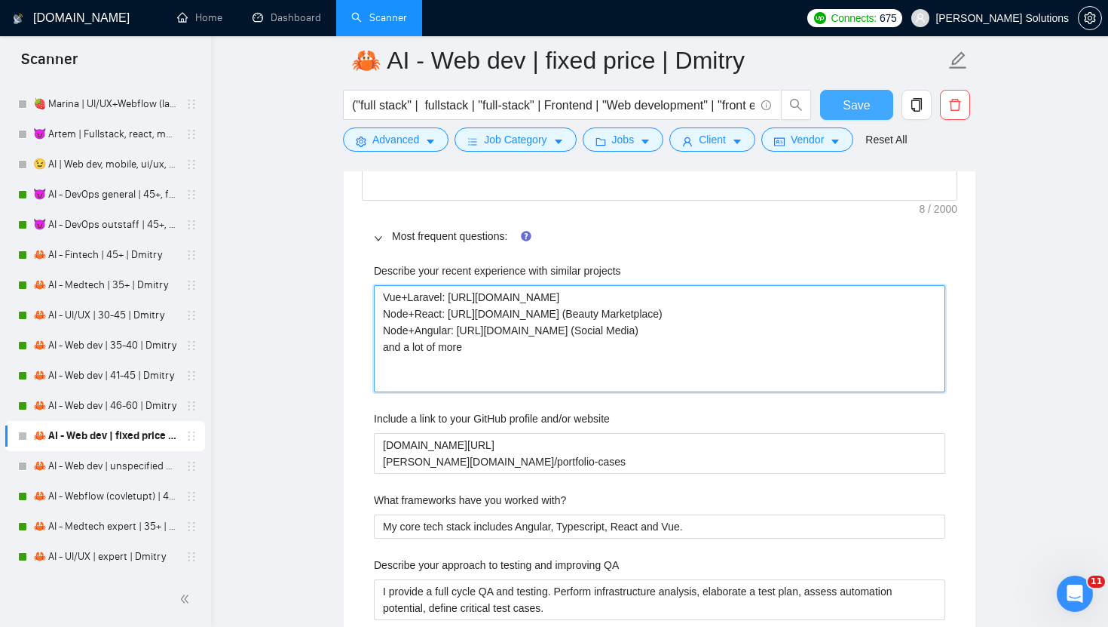
type projects "Vue+Laravel: [URL][DOMAIN_NAME] Node+React: [URL][DOMAIN_NAME] (Beauty Marketpl…"
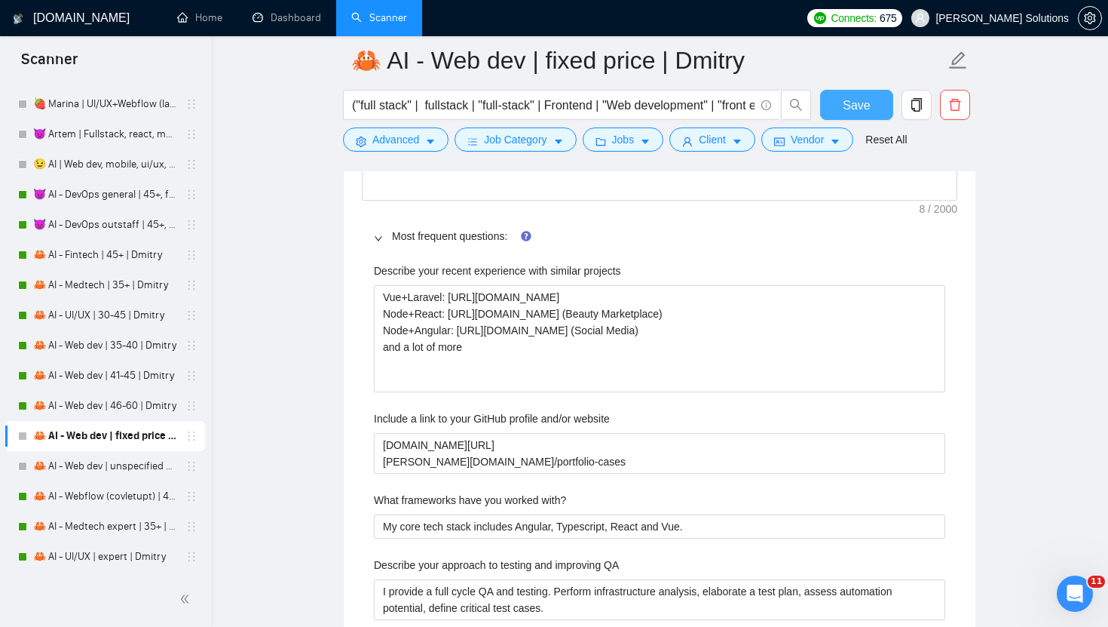
click at [863, 106] on span "Save" at bounding box center [856, 105] width 27 height 19
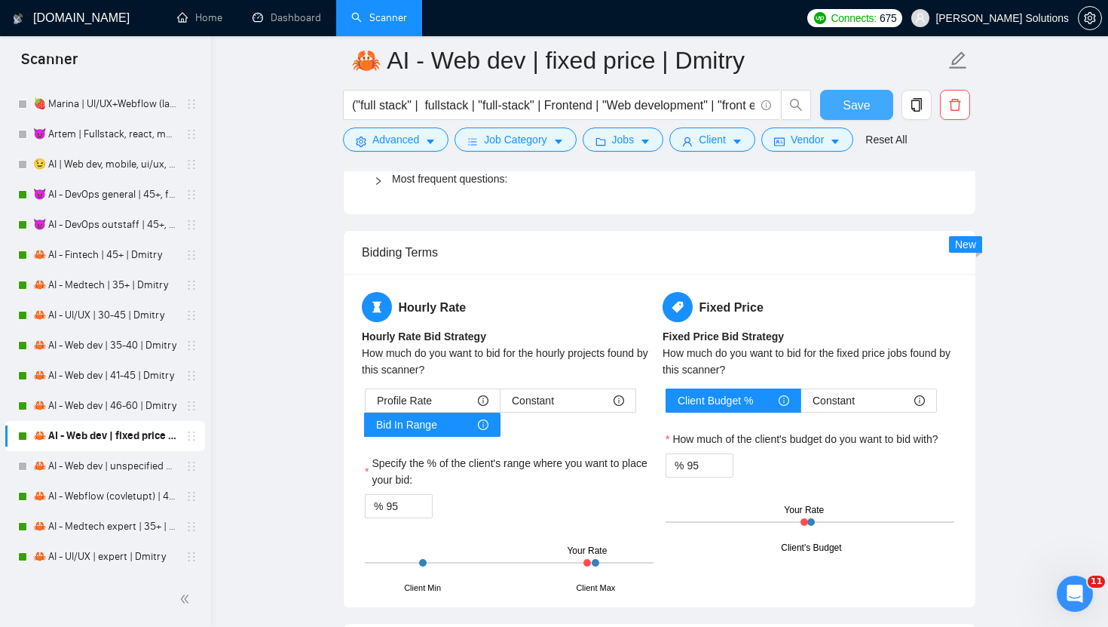
scroll to position [2255, 0]
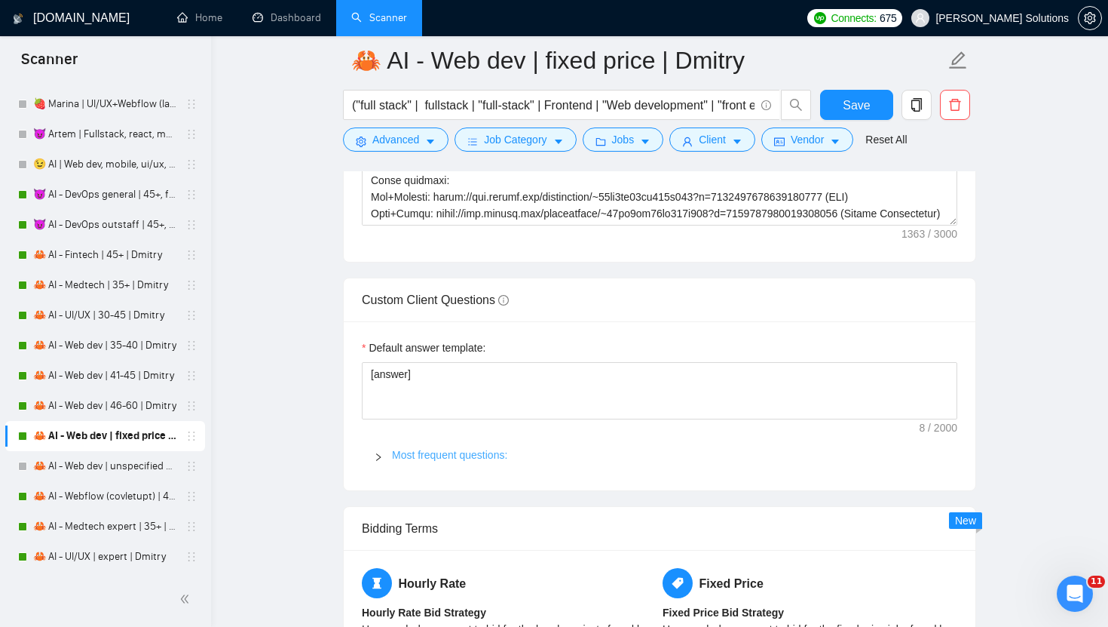
click at [477, 450] on link "Most frequent questions:" at bounding box center [449, 455] width 115 height 12
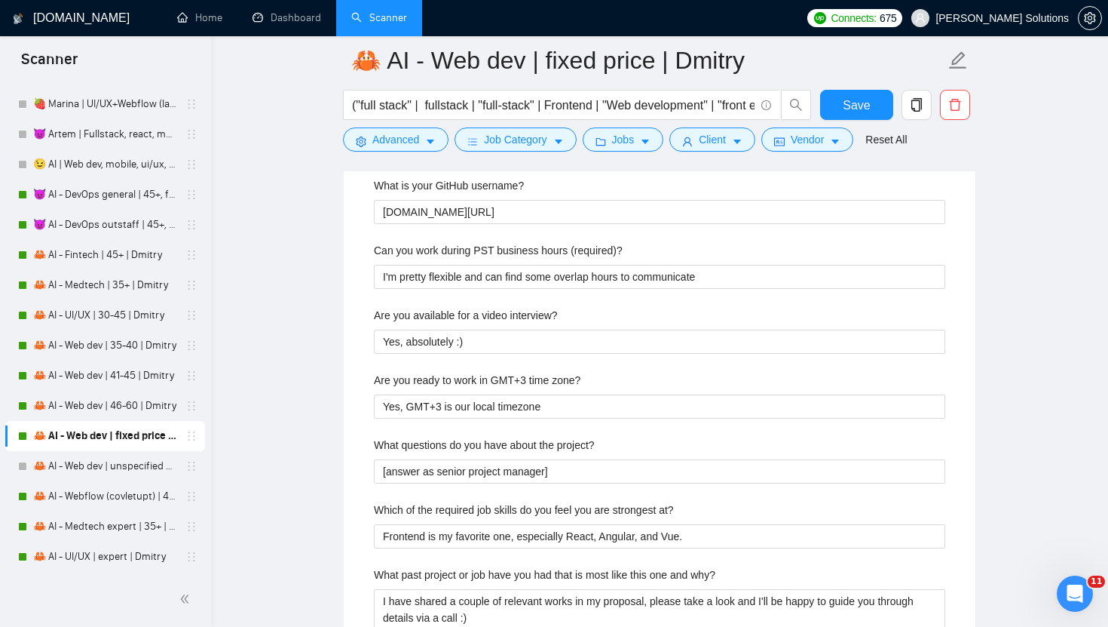
scroll to position [3381, 0]
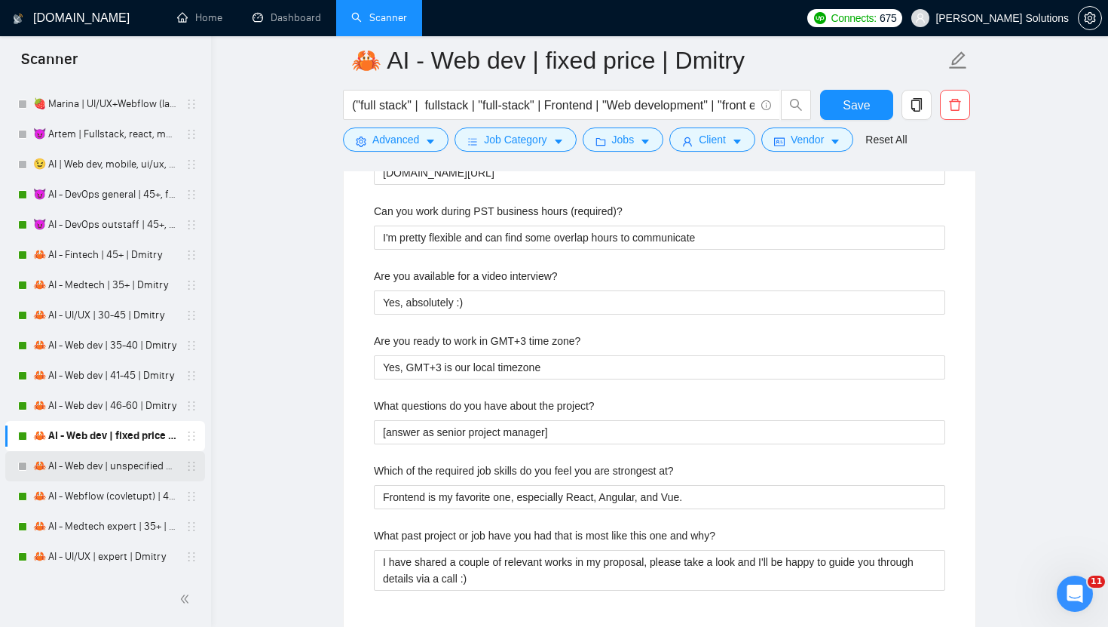
click at [66, 467] on link "🦀 AI - Web dev | unspecified budget | Dmitry" at bounding box center [104, 466] width 143 height 30
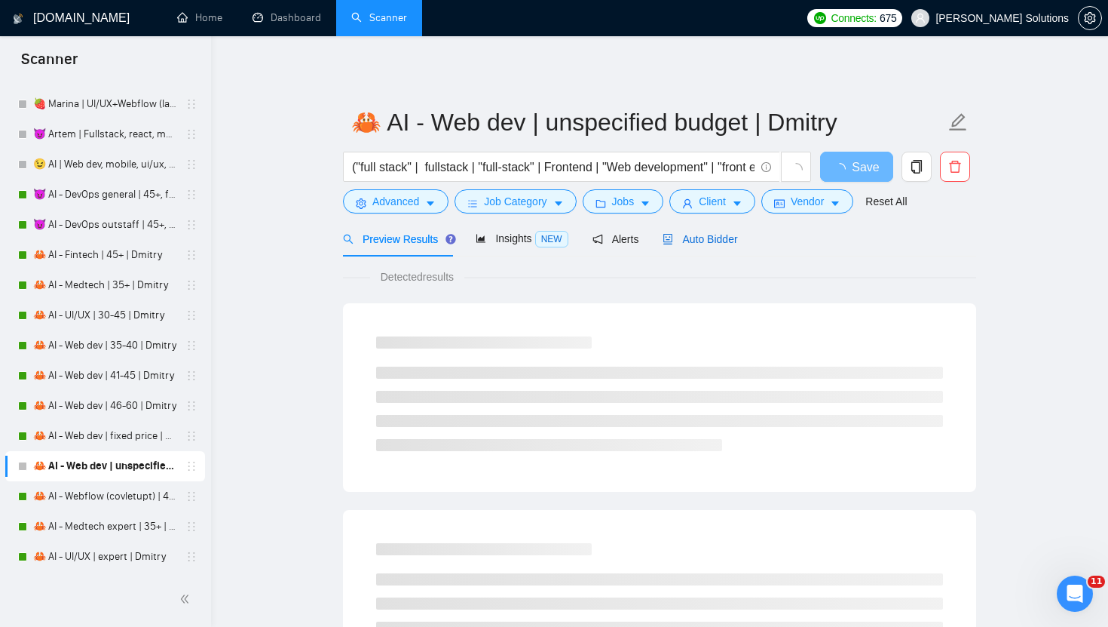
click at [684, 239] on span "Auto Bidder" at bounding box center [700, 239] width 75 height 12
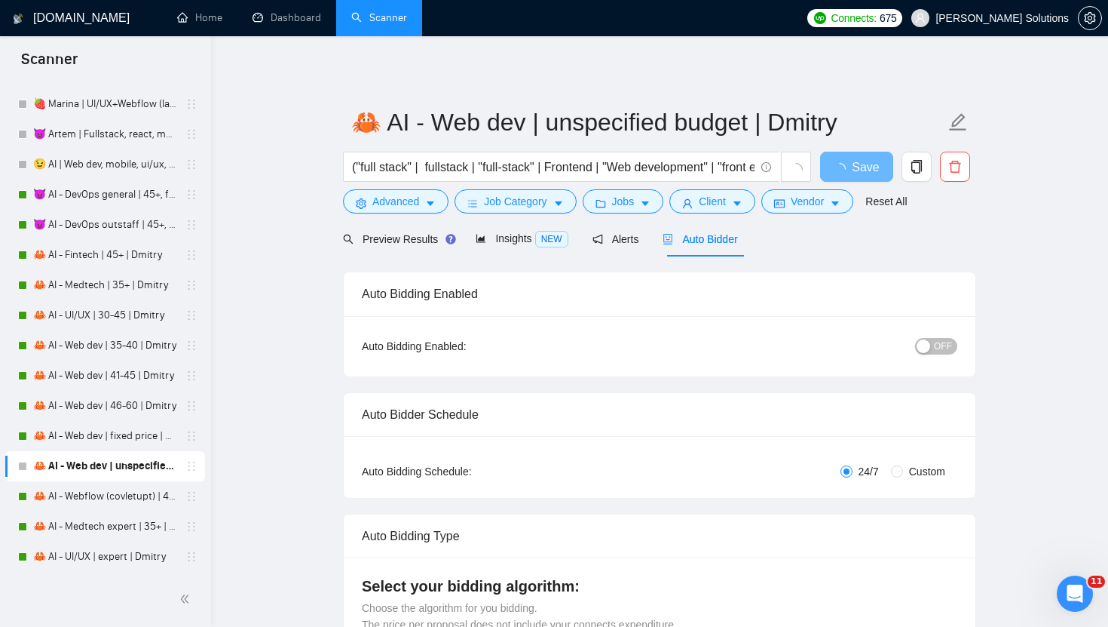
radio input "false"
radio input "true"
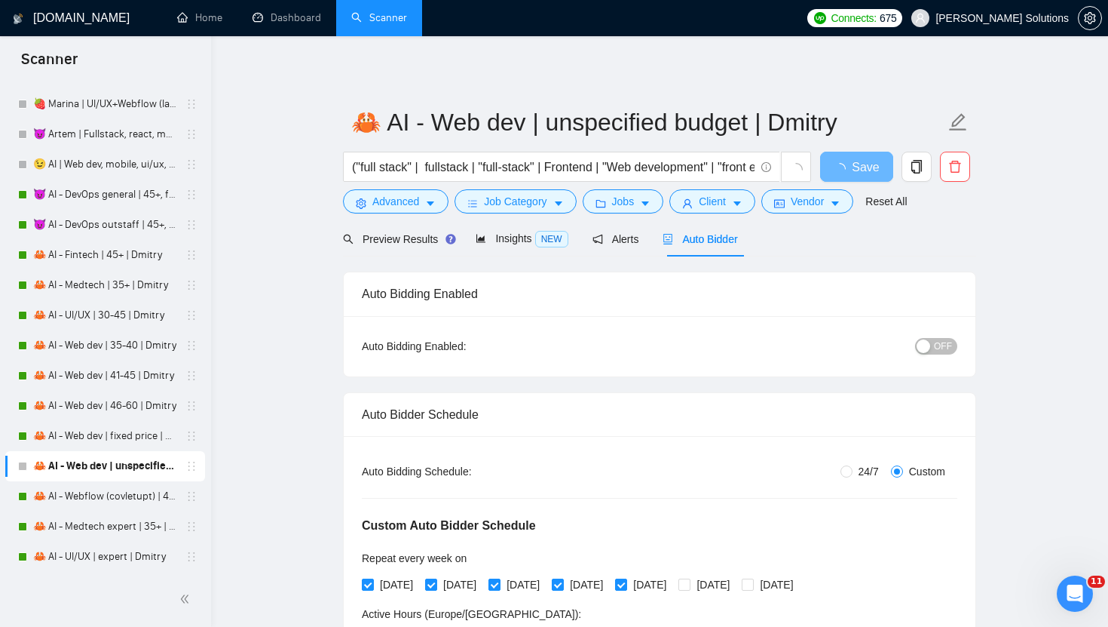
click at [942, 339] on span "OFF" at bounding box center [943, 346] width 18 height 17
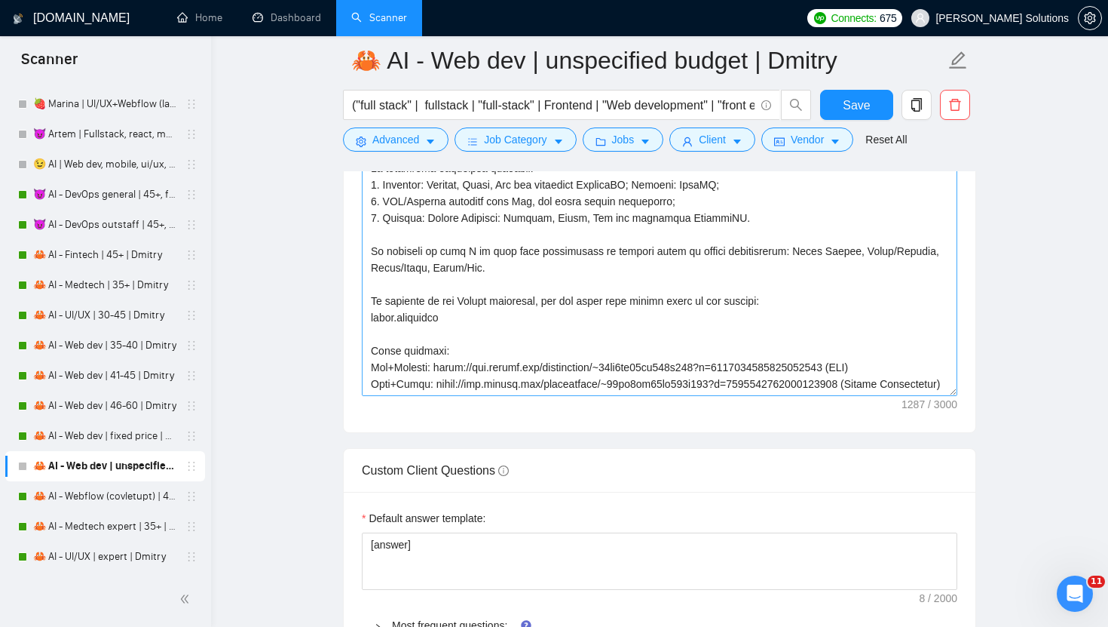
scroll to position [182, 0]
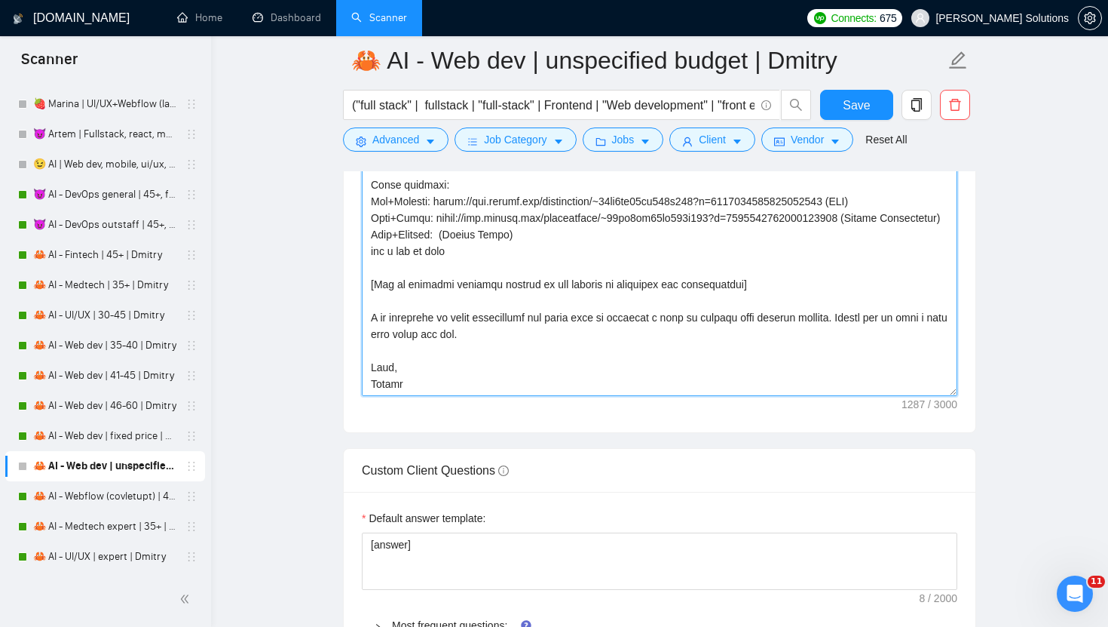
click at [449, 233] on textarea "Cover letter template:" at bounding box center [660, 226] width 596 height 339
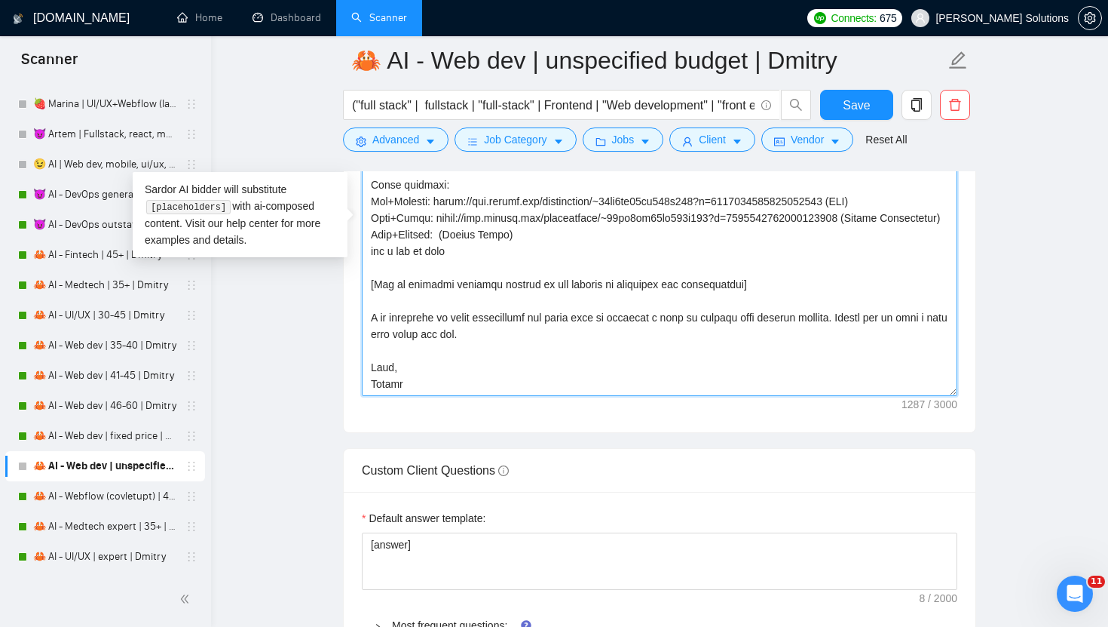
paste textarea "[URL][DOMAIN_NAME]"
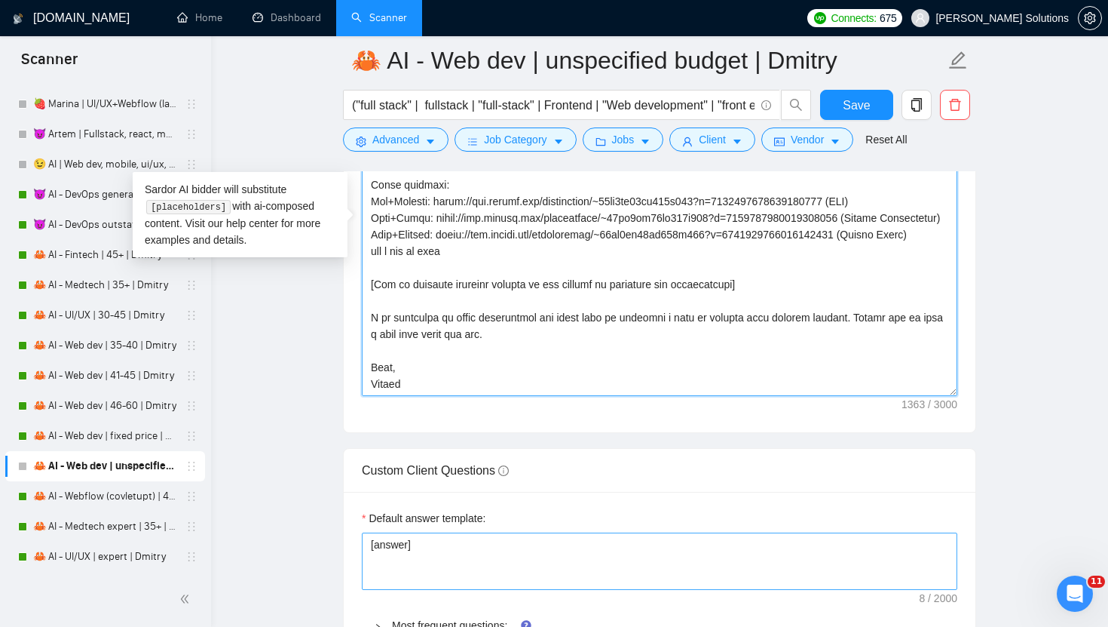
scroll to position [2425, 0]
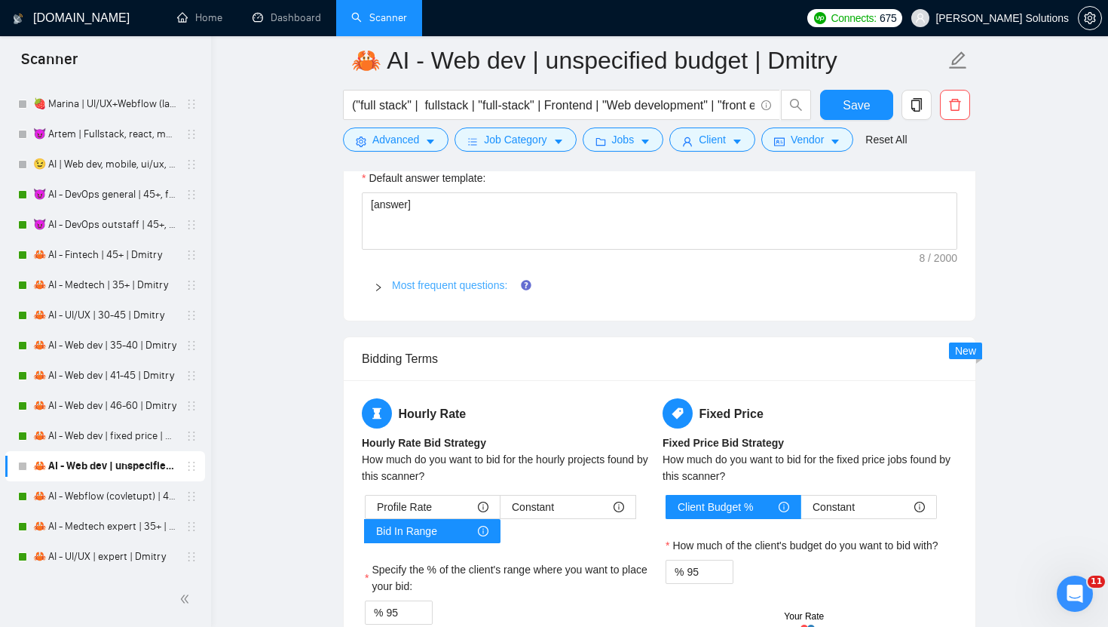
type textarea "[write a personal greeting using the client's name in the local language of the…"
click at [434, 288] on link "Most frequent questions:" at bounding box center [449, 285] width 115 height 12
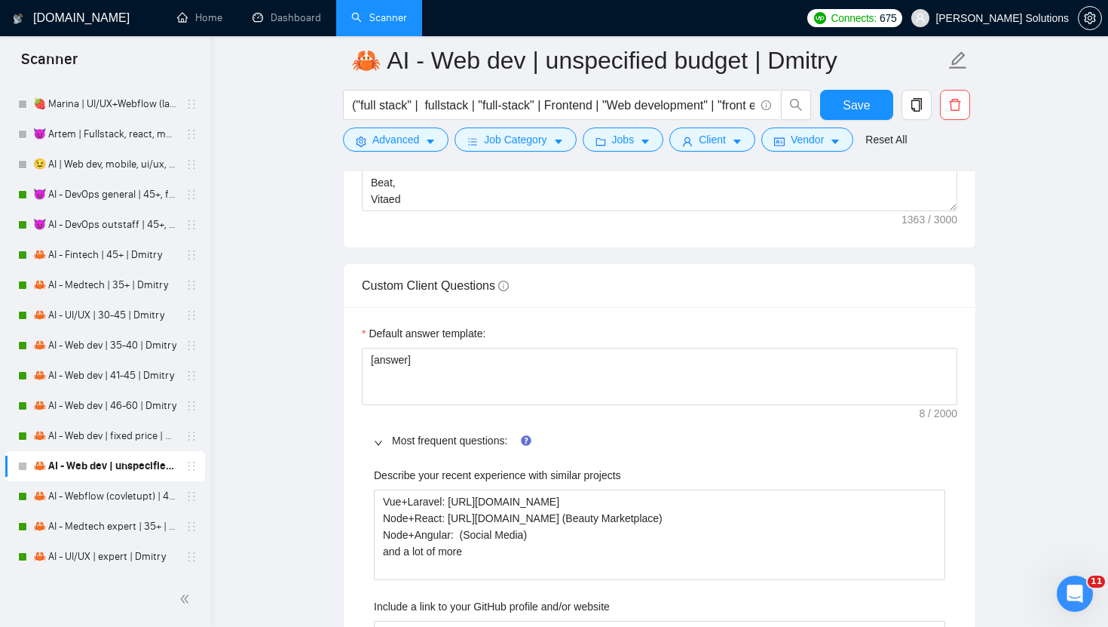
scroll to position [2487, 0]
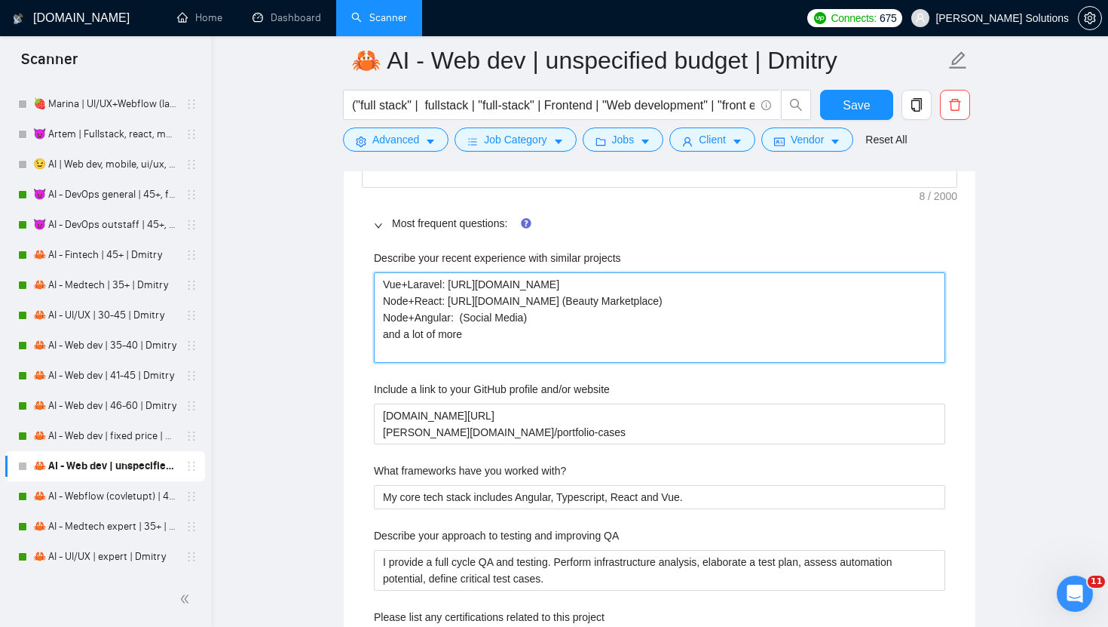
click at [458, 334] on projects "Vue+Laravel: [URL][DOMAIN_NAME] Node+React: [URL][DOMAIN_NAME] (Beauty Marketpl…" at bounding box center [660, 317] width 572 height 90
paste projects "[URL][DOMAIN_NAME]"
type projects "Vue+Laravel: [URL][DOMAIN_NAME] Node+React: [URL][DOMAIN_NAME] (Beauty Marketpl…"
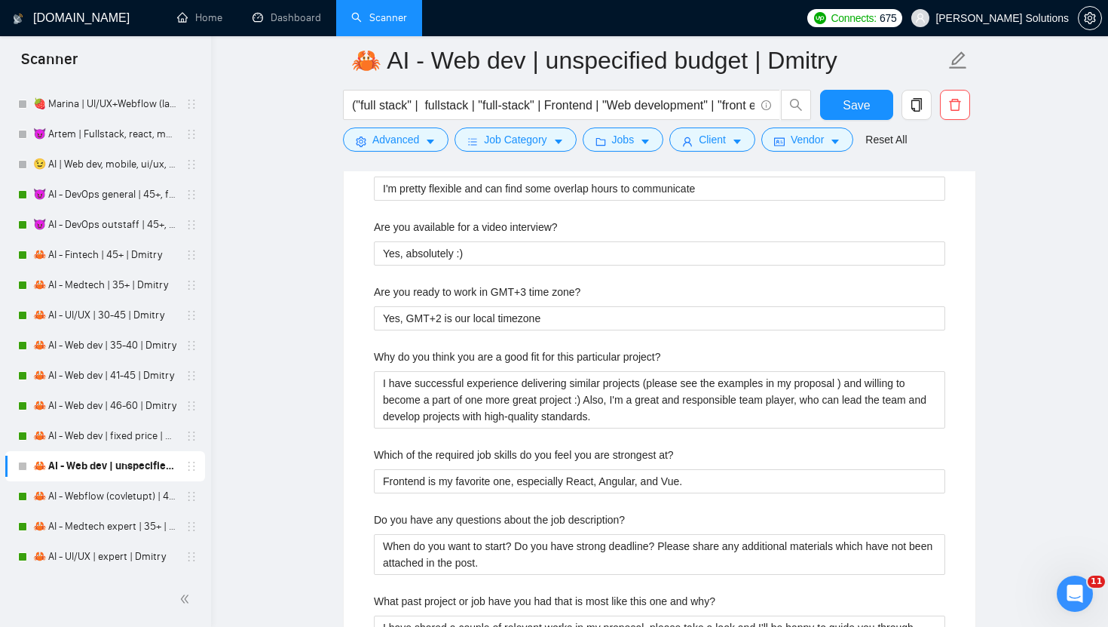
scroll to position [3342, 0]
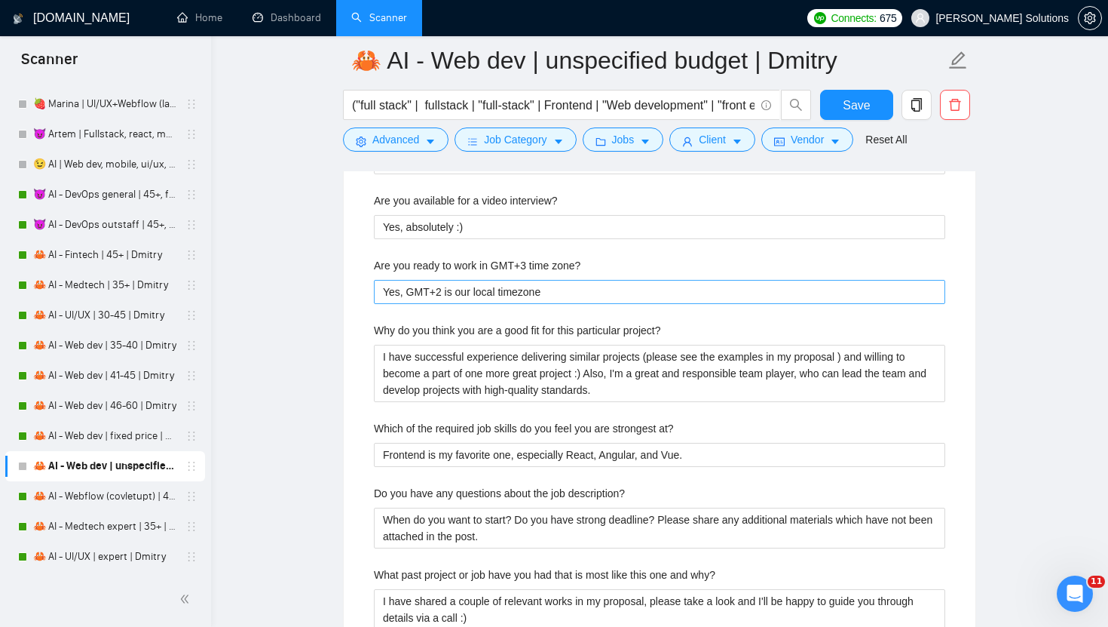
type projects "Vue+Laravel: [URL][DOMAIN_NAME] Node+React: [URL][DOMAIN_NAME] (Beauty Marketpl…"
click at [443, 290] on zone\? "Yes, GMT+2 is our local timezone" at bounding box center [660, 292] width 572 height 24
type zone\? "Yes, GMT+ is our local timezone"
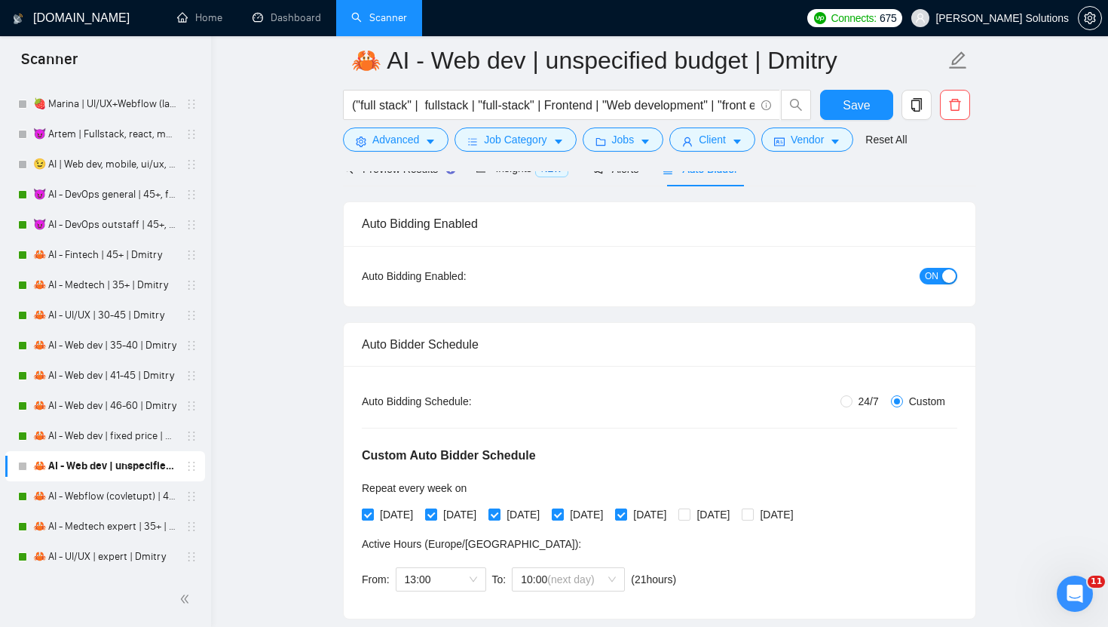
scroll to position [77, 0]
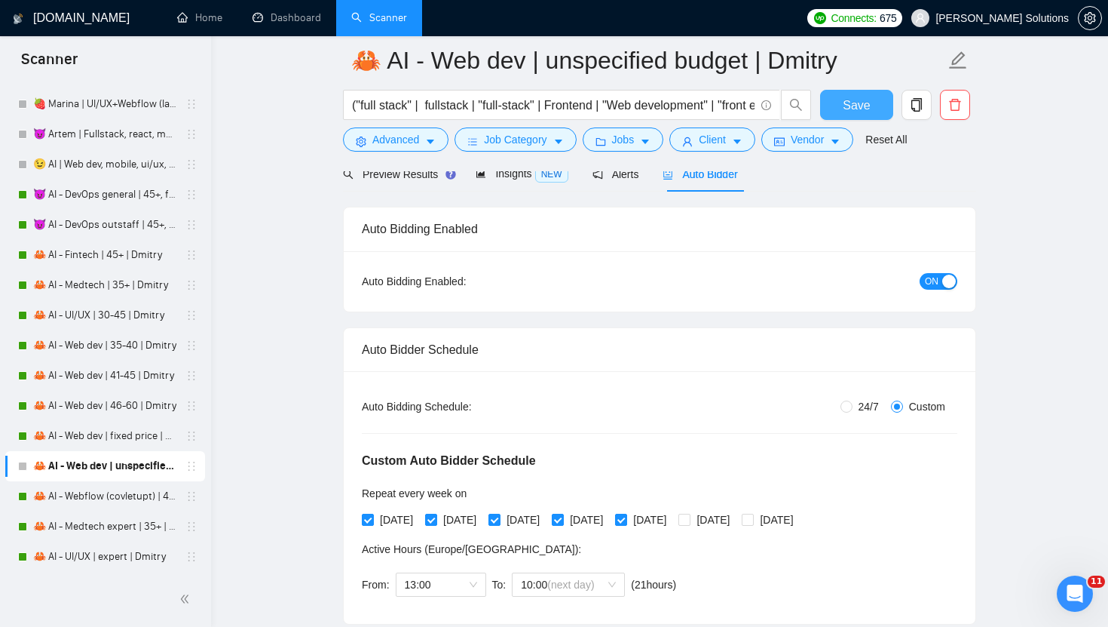
type zone\? "Yes, GMT+3 is our local timezone"
click at [863, 108] on span "Save" at bounding box center [856, 105] width 27 height 19
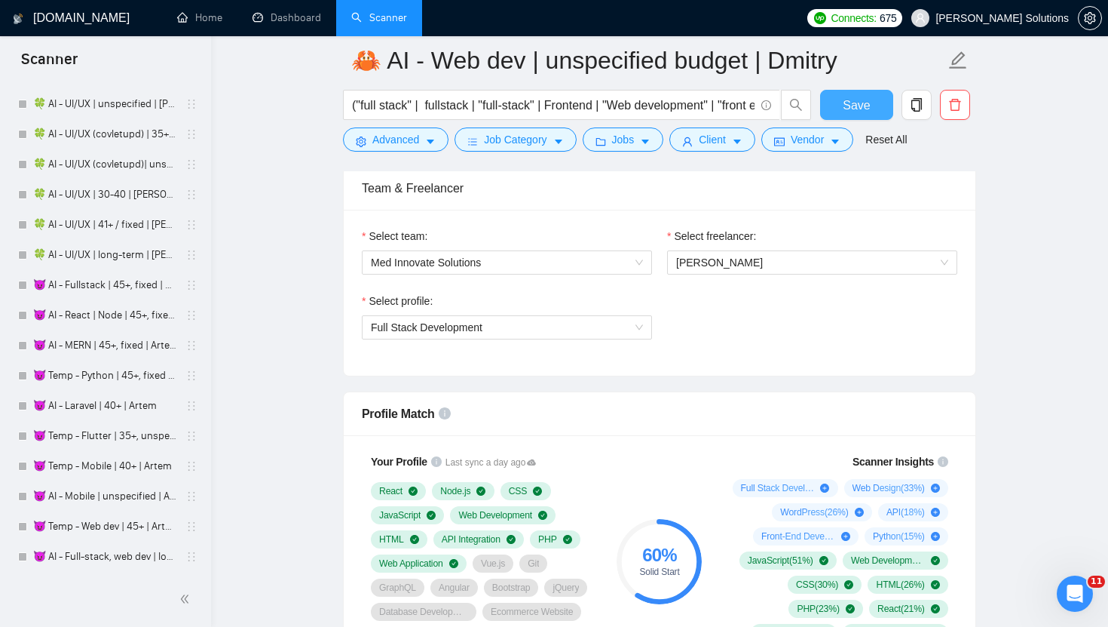
scroll to position [3006, 0]
